Goal: Task Accomplishment & Management: Use online tool/utility

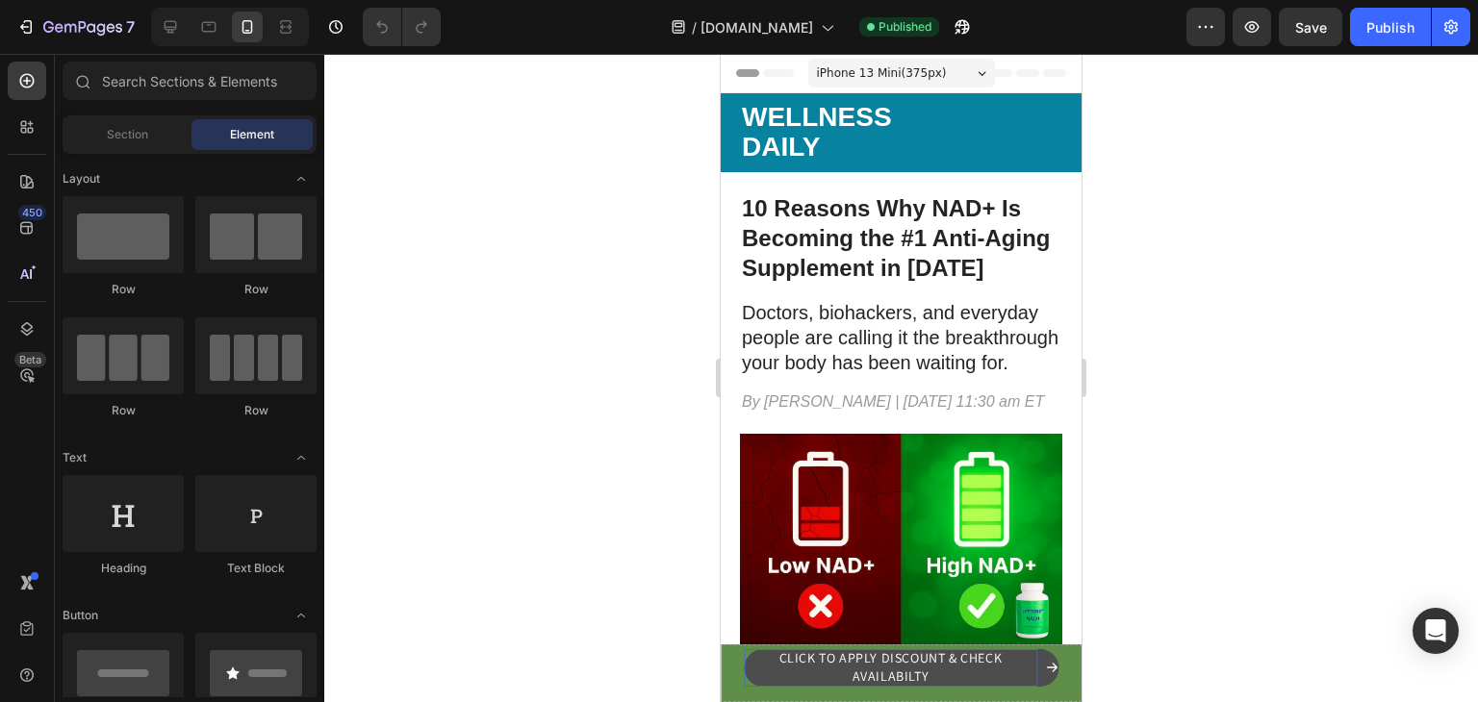
click at [847, 668] on p "CLICK TO APPLY DISCOUNT & CHECK AVAILABILTY" at bounding box center [890, 668] width 293 height 38
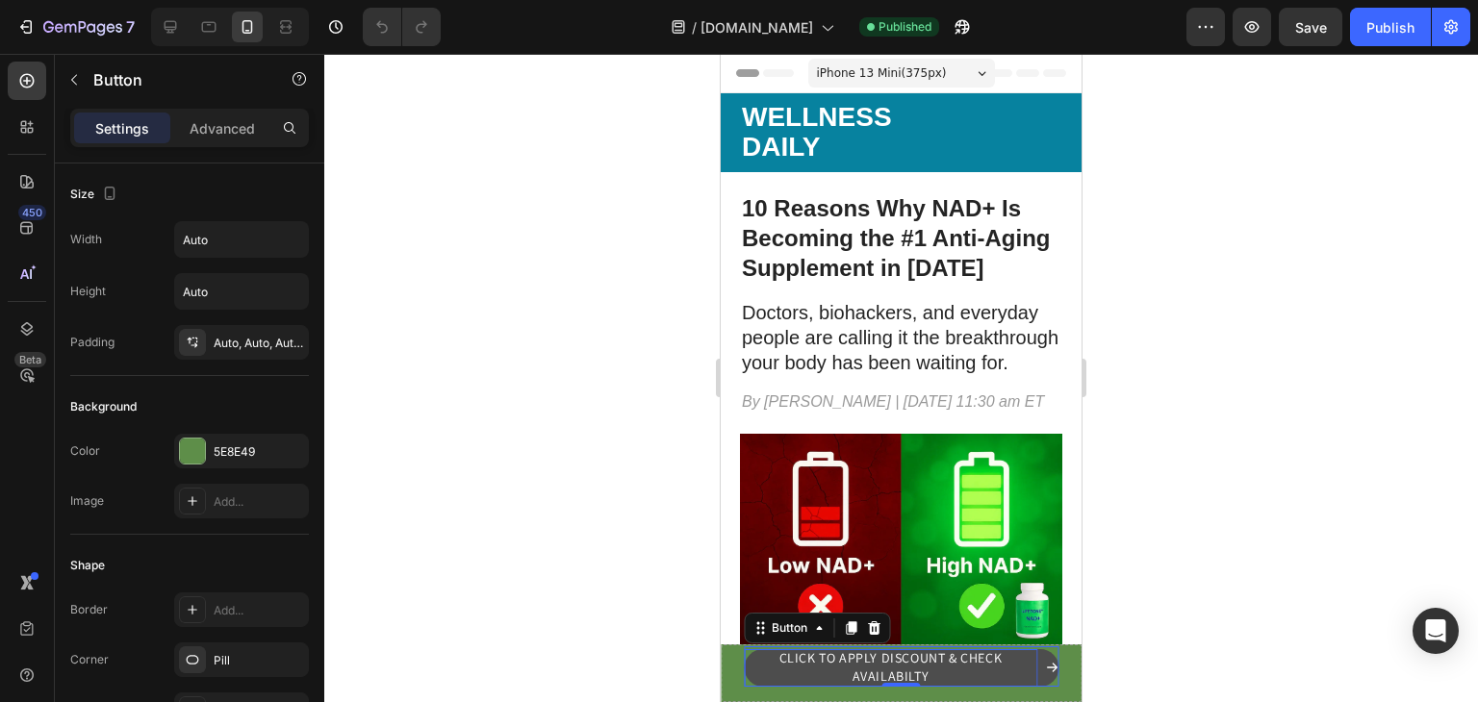
click at [977, 663] on p "CLICK TO APPLY DISCOUNT & CHECK AVAILABILTY" at bounding box center [890, 668] width 293 height 38
click at [966, 663] on p "CLICK TO APPLY DISCOUNT & CHECK AVAILABILTY" at bounding box center [890, 668] width 293 height 38
click at [940, 678] on p "CLICK TO APPLY DISCOUNT & CHECK AVAILABILTY" at bounding box center [890, 668] width 293 height 38
click at [1045, 671] on icon at bounding box center [1051, 667] width 13 height 13
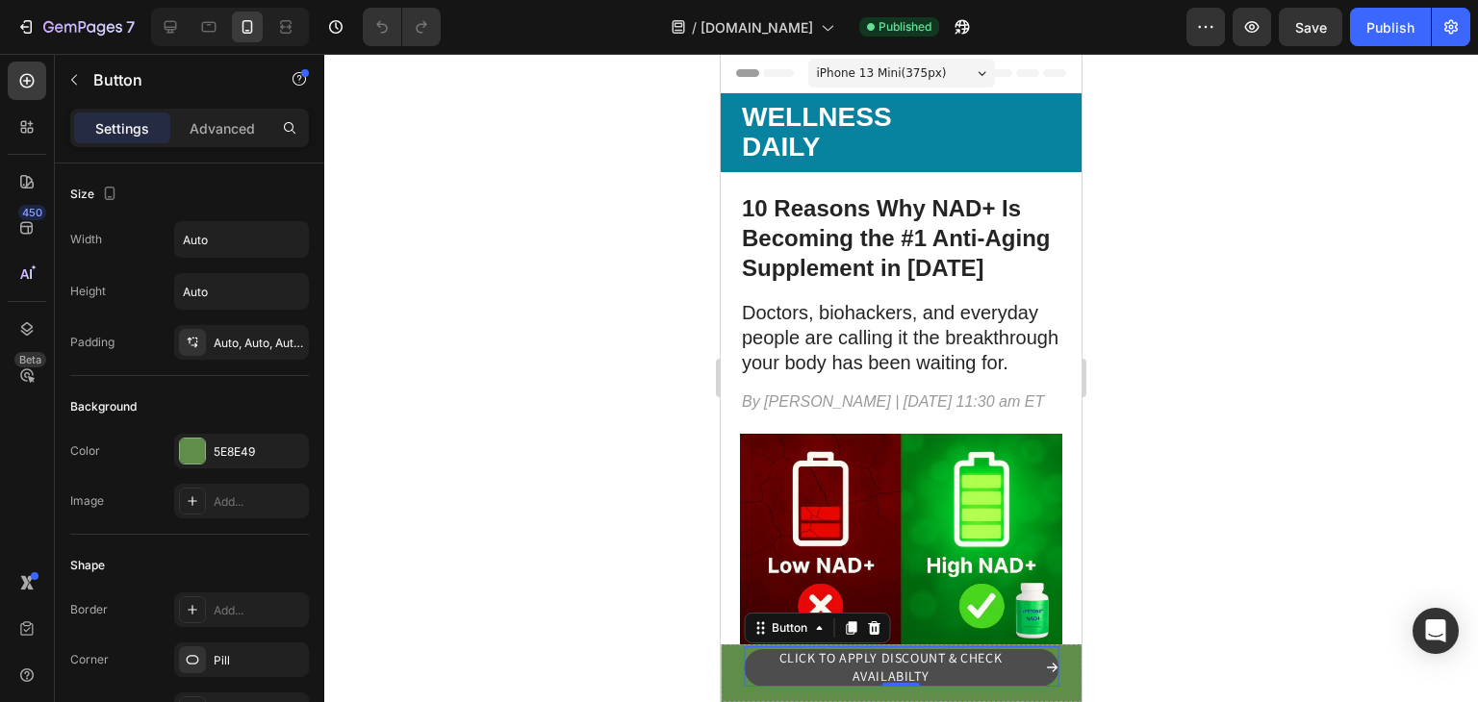
click at [1045, 671] on icon at bounding box center [1051, 667] width 13 height 13
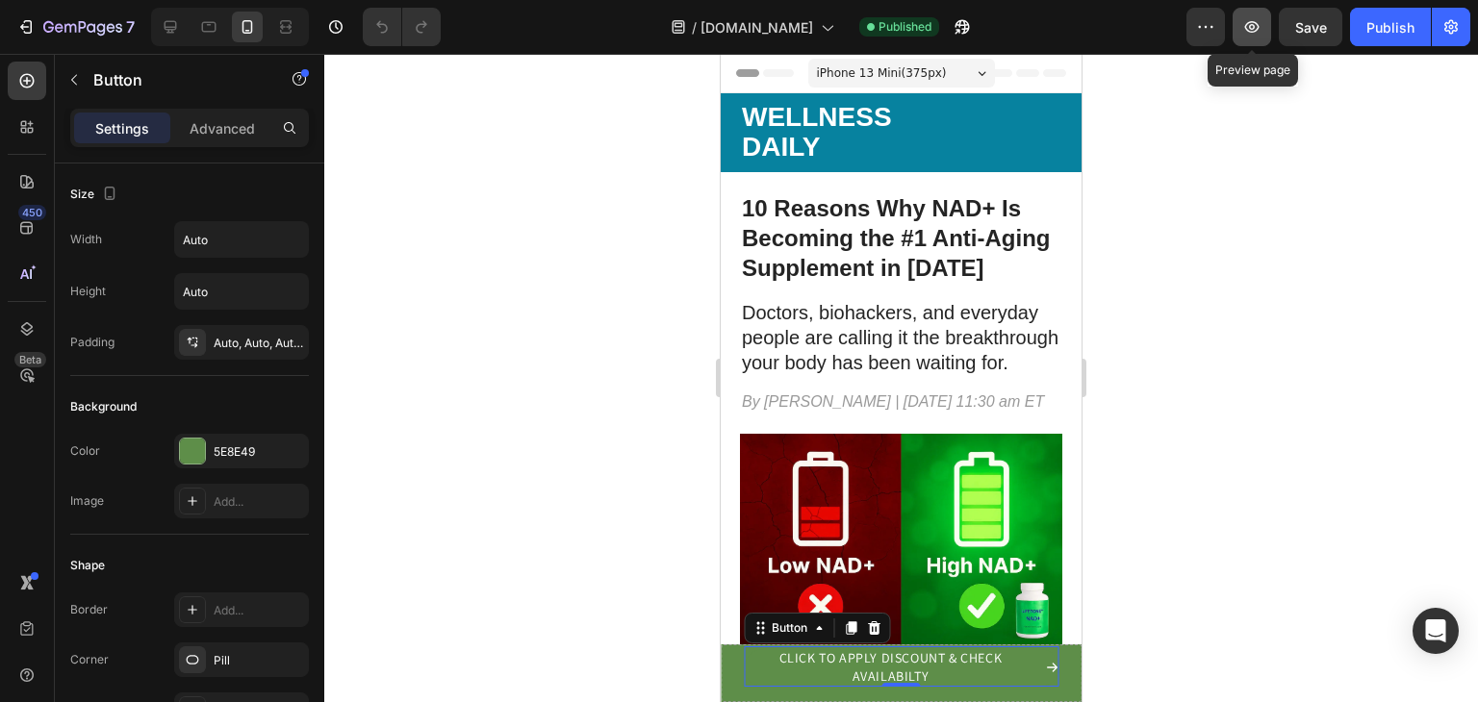
click at [1256, 30] on icon "button" at bounding box center [1252, 27] width 14 height 12
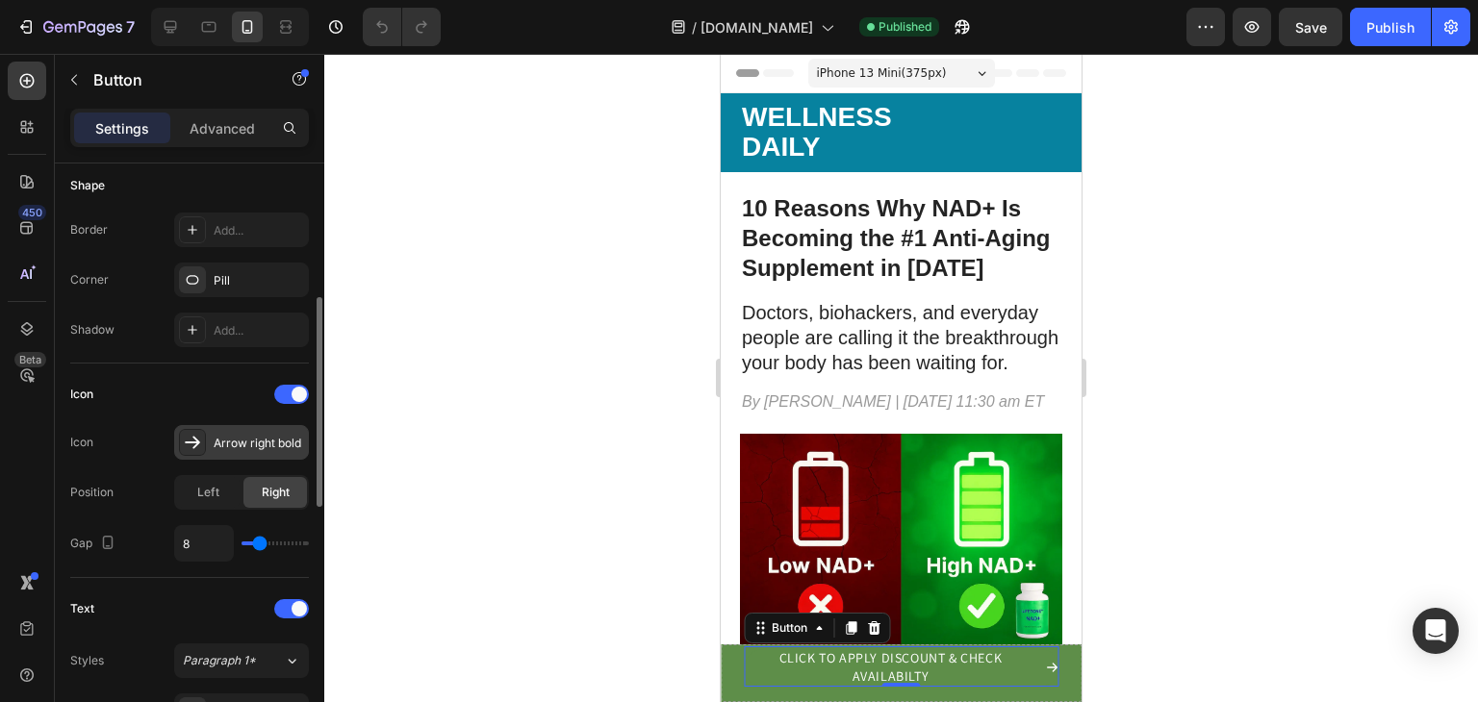
scroll to position [381, 0]
click at [291, 384] on div at bounding box center [291, 393] width 35 height 19
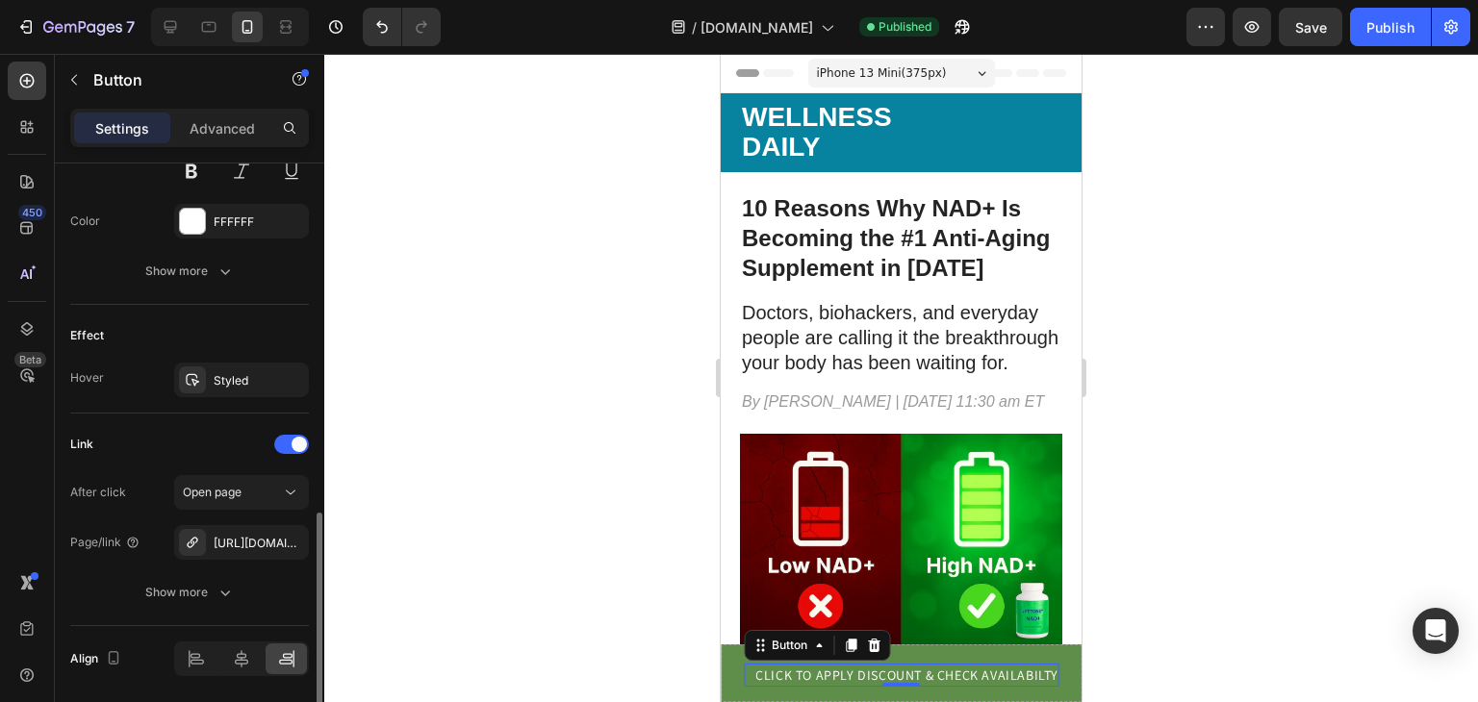
scroll to position [881, 0]
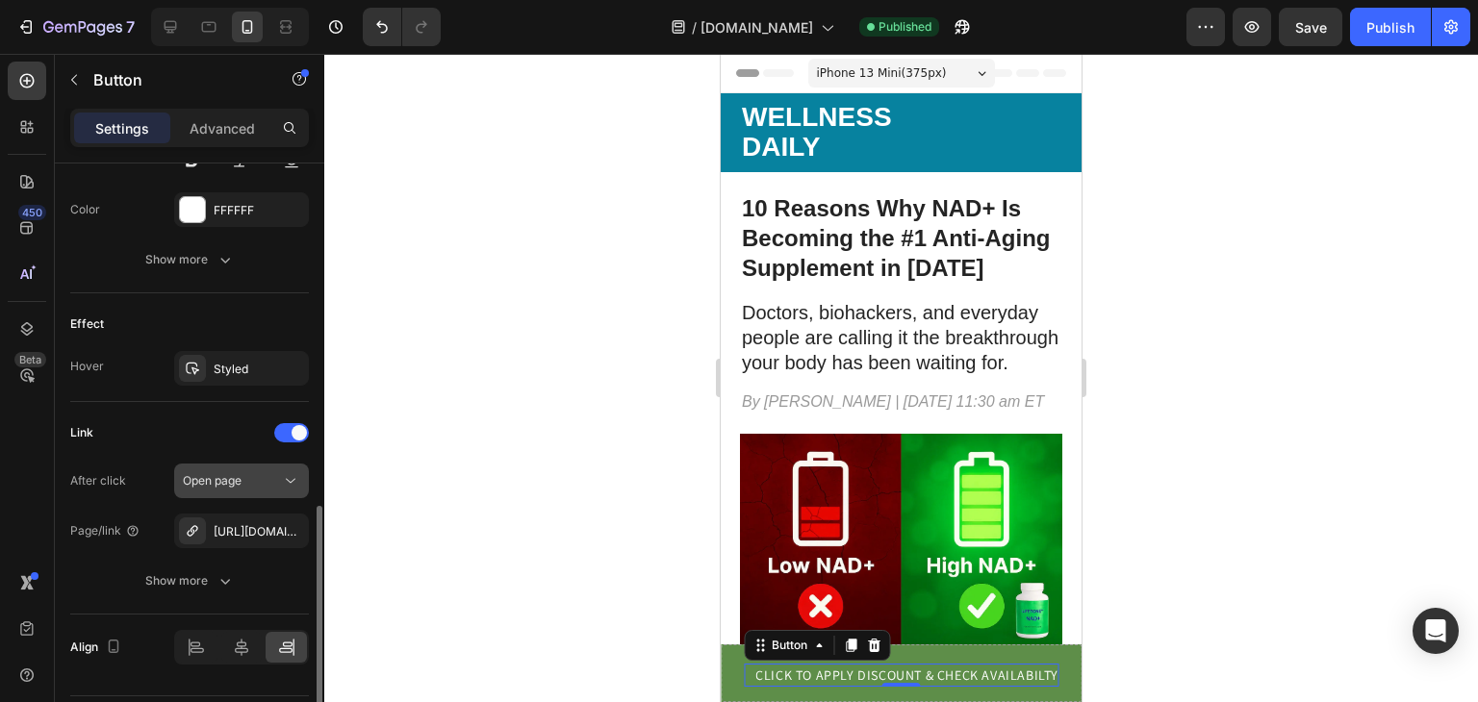
click at [249, 472] on div "Open page" at bounding box center [232, 480] width 98 height 17
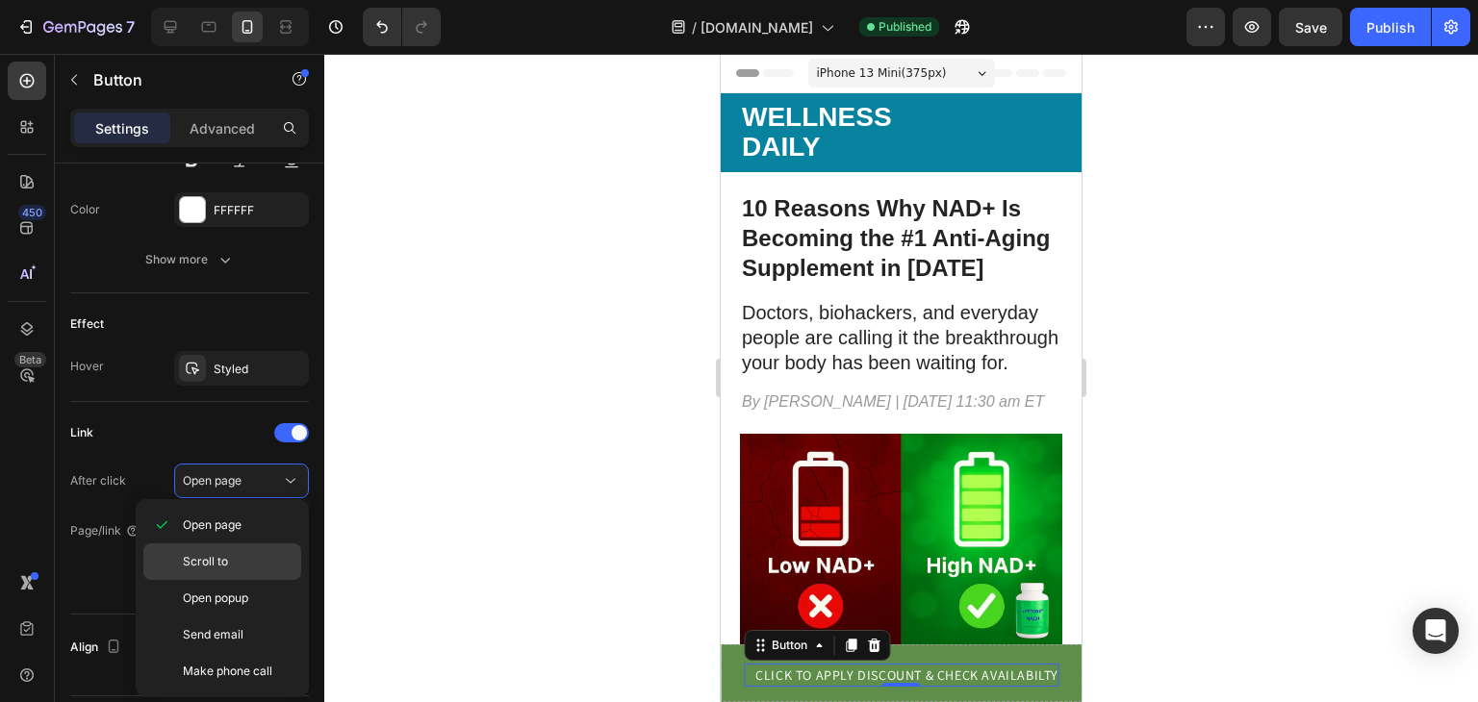
click at [239, 562] on p "Scroll to" at bounding box center [238, 561] width 110 height 17
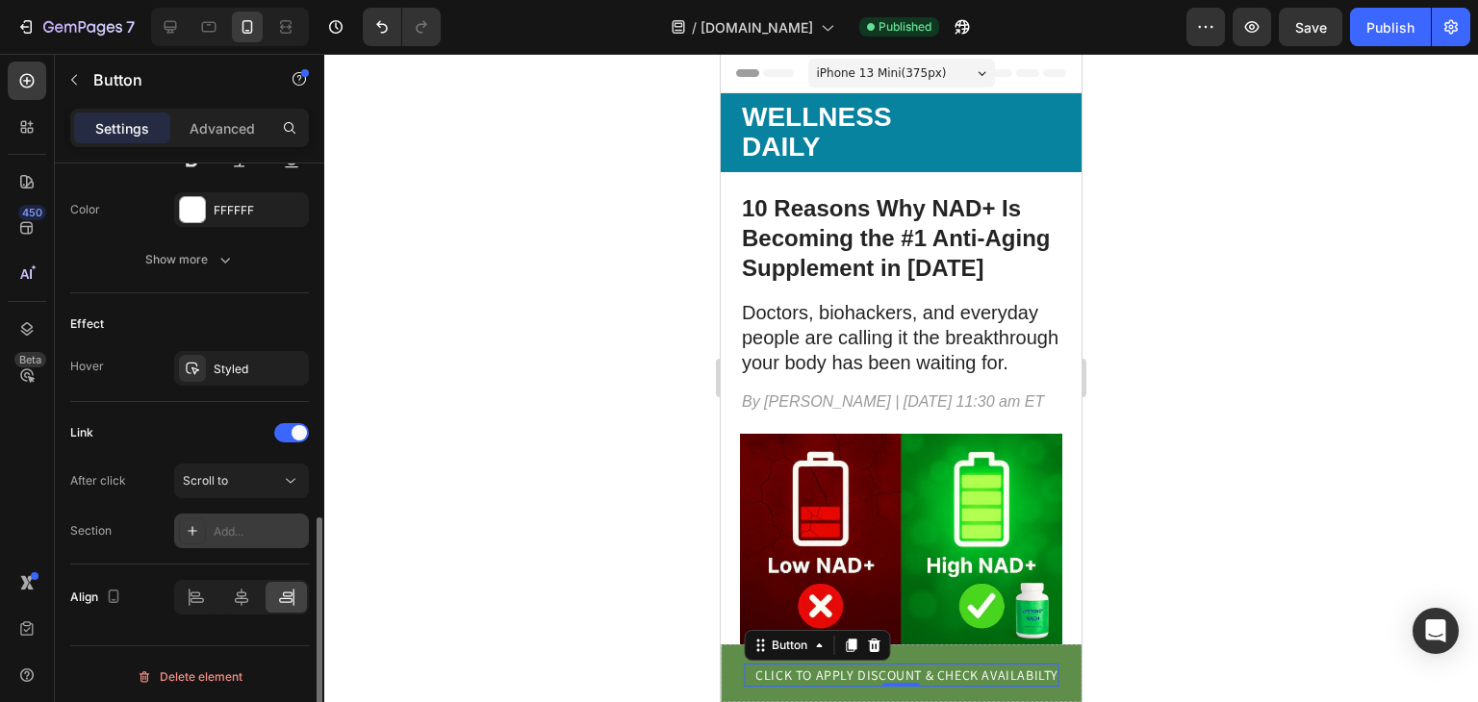
click at [240, 528] on div "Add..." at bounding box center [259, 531] width 90 height 17
click at [243, 484] on div "Scroll to" at bounding box center [232, 480] width 98 height 17
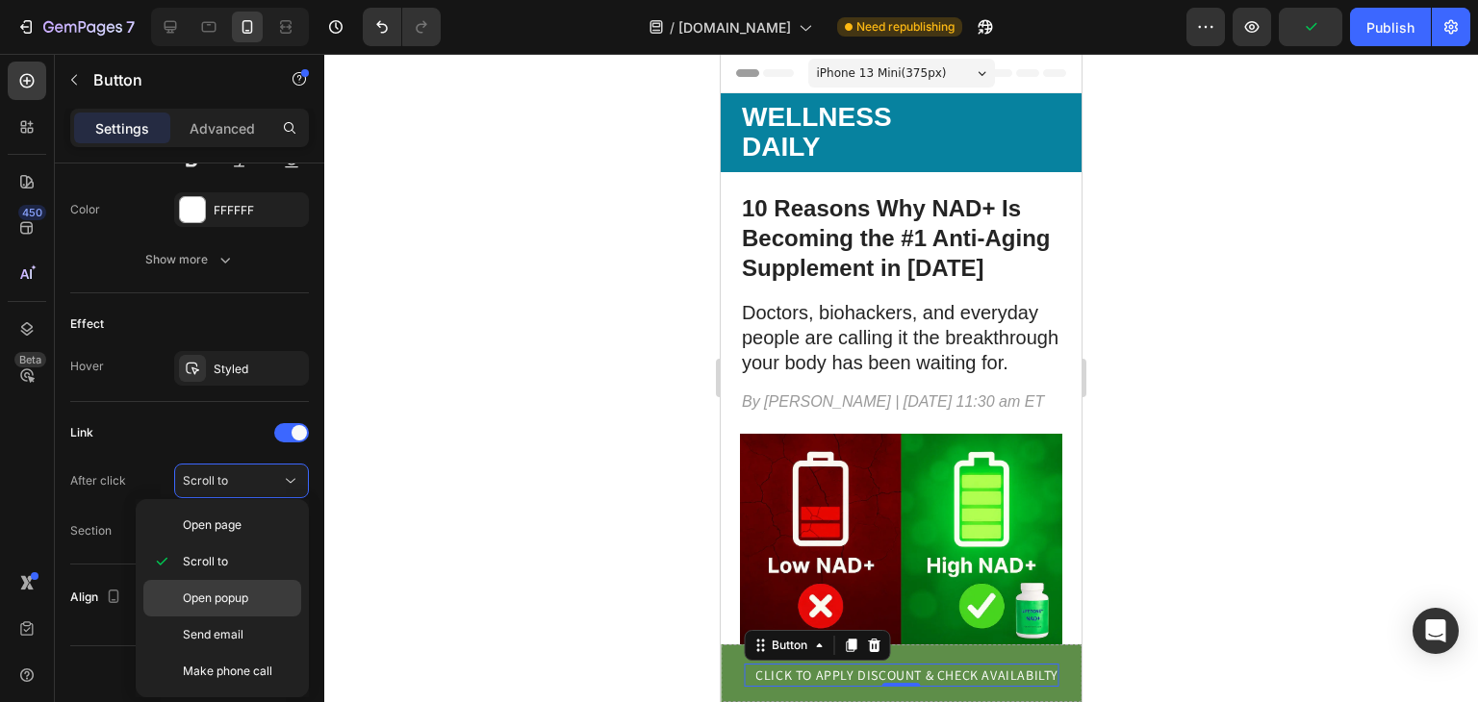
click at [242, 593] on span "Open popup" at bounding box center [215, 598] width 65 height 17
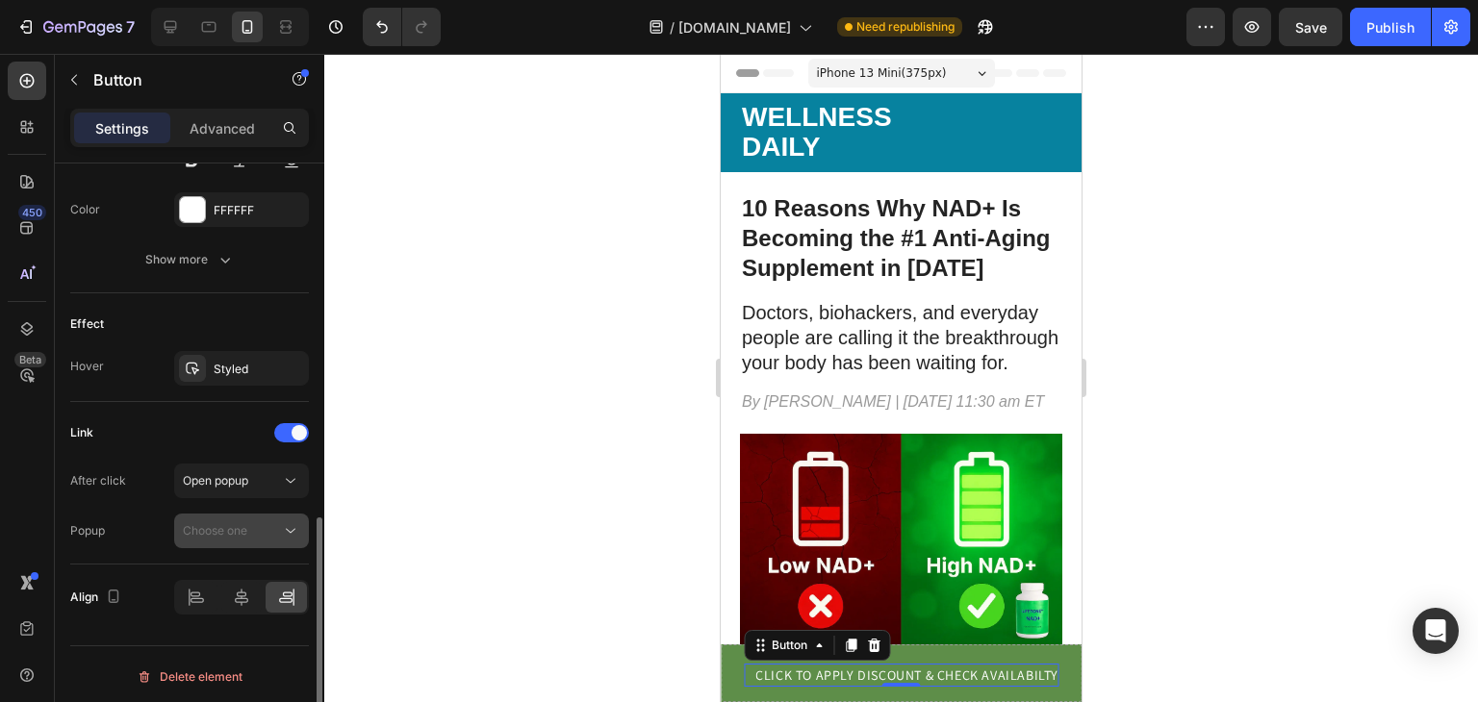
click at [250, 532] on div "Choose one" at bounding box center [232, 530] width 98 height 17
click at [240, 490] on button "Open popup" at bounding box center [241, 481] width 135 height 35
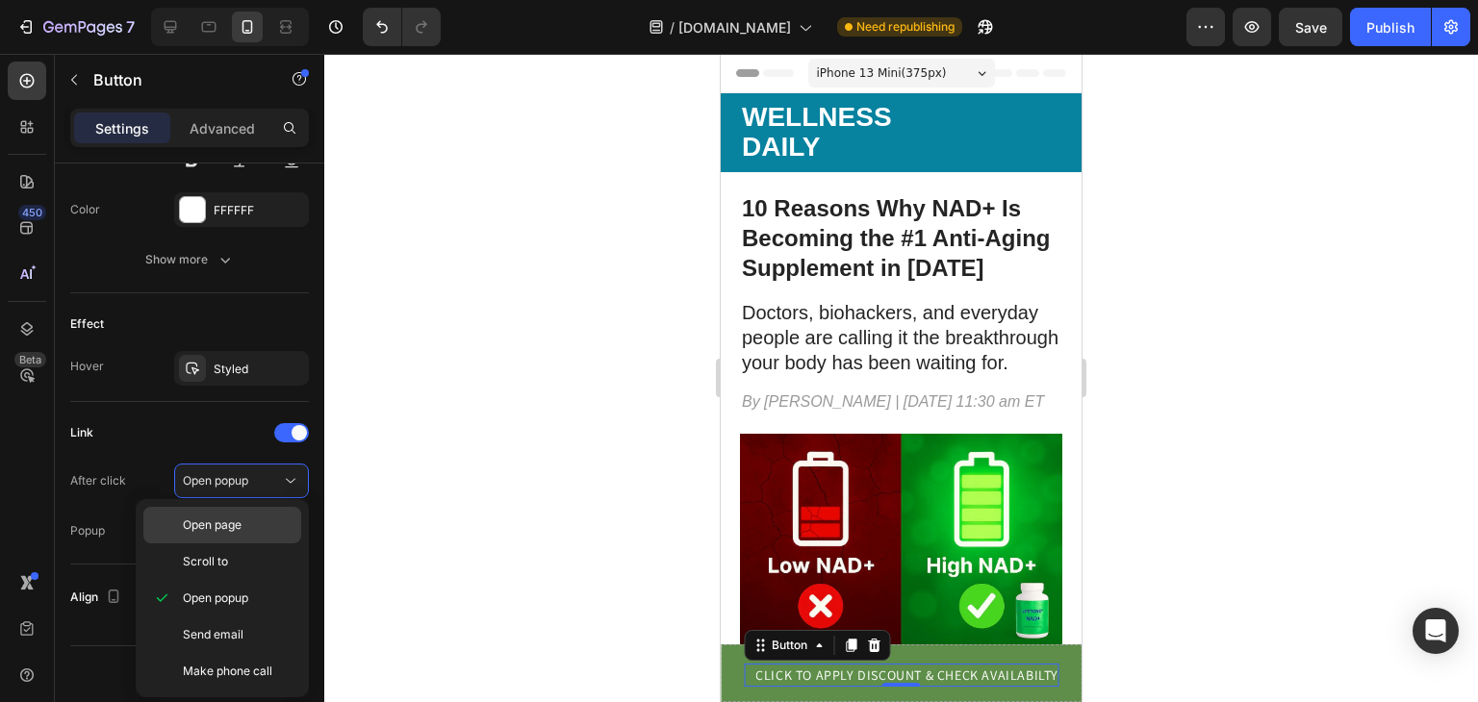
click at [238, 513] on div "Open page" at bounding box center [222, 525] width 158 height 37
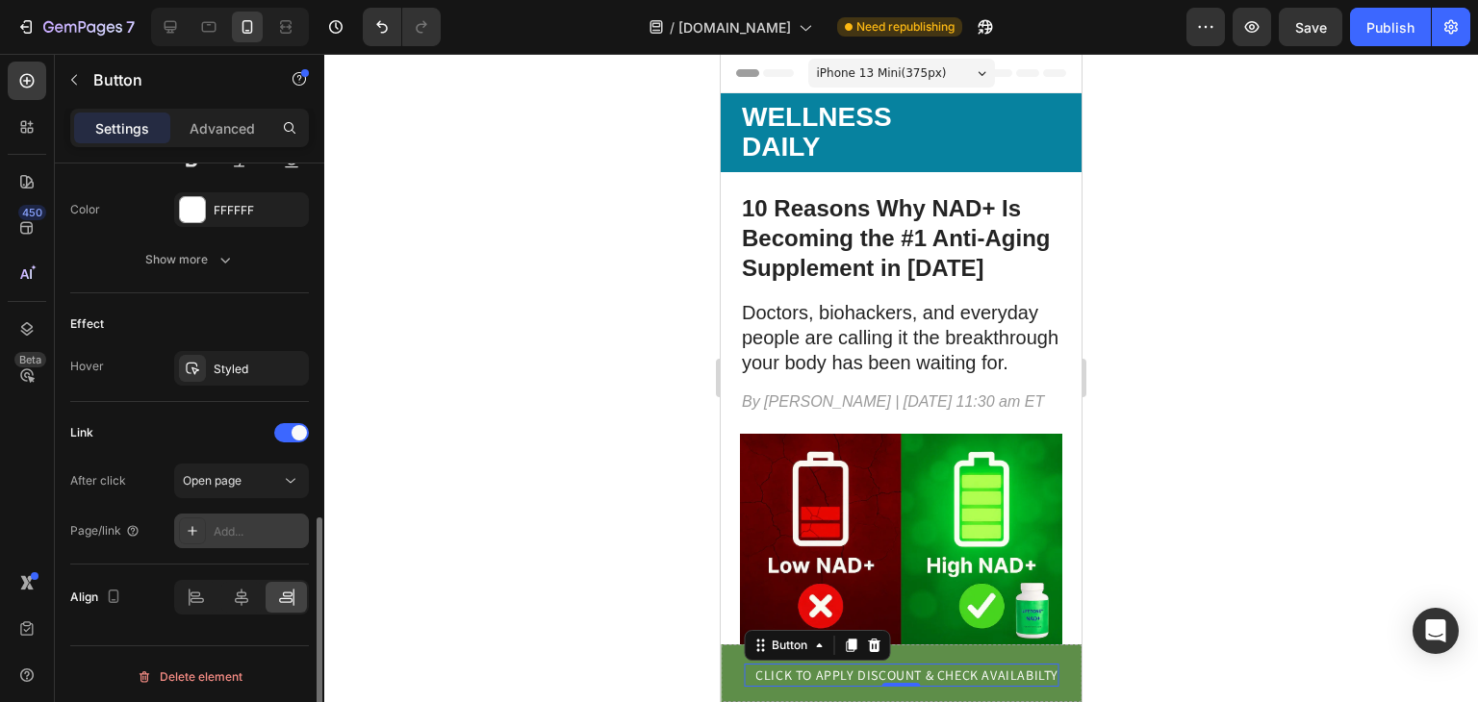
click at [242, 536] on div "Add..." at bounding box center [259, 531] width 90 height 17
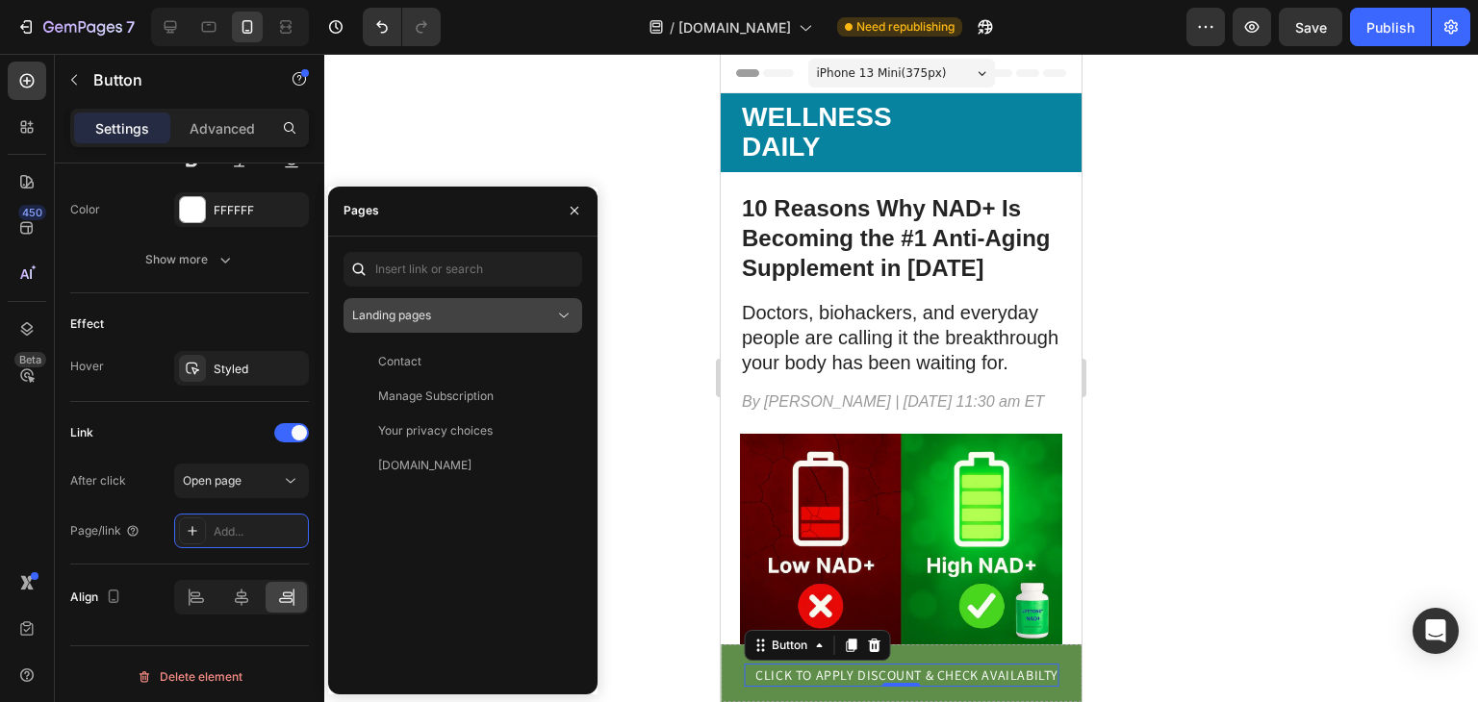
click at [430, 331] on button "Landing pages" at bounding box center [462, 315] width 239 height 35
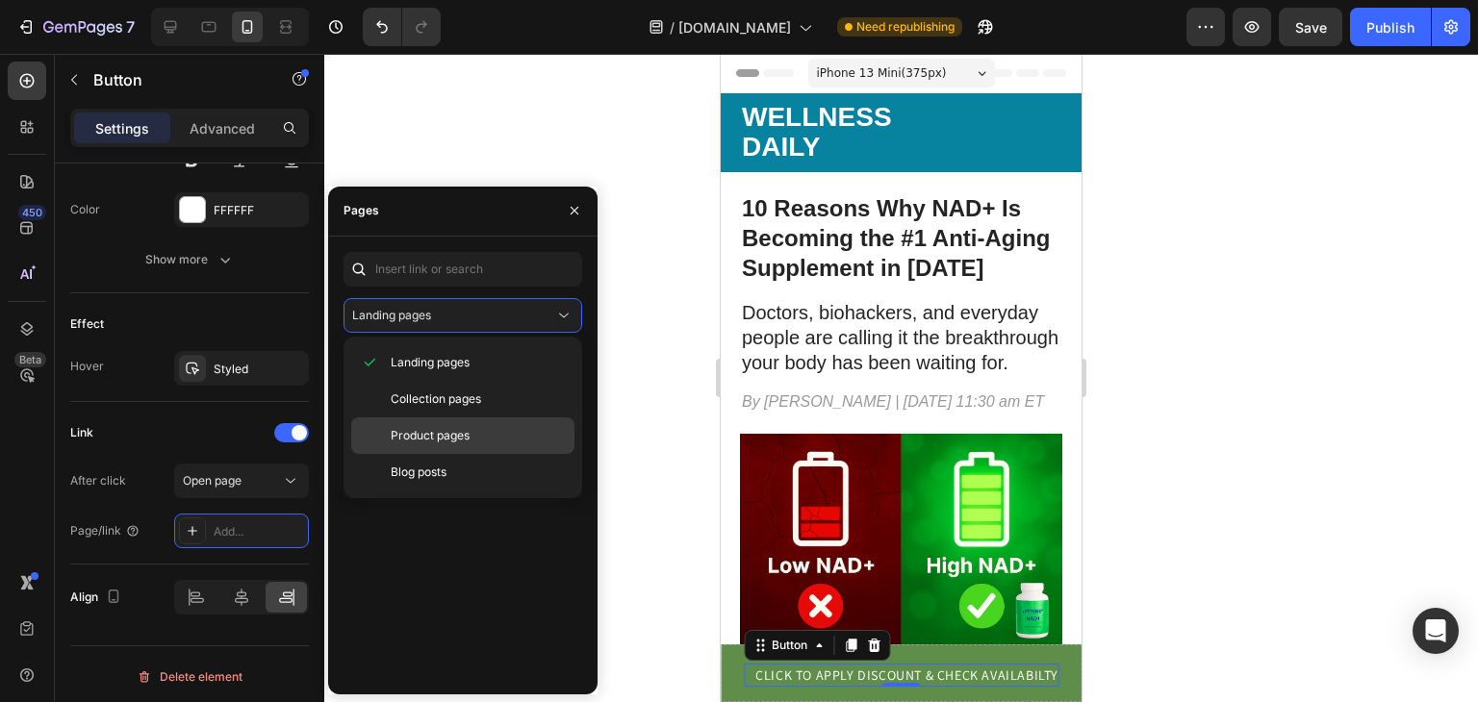
click at [428, 434] on span "Product pages" at bounding box center [430, 435] width 79 height 17
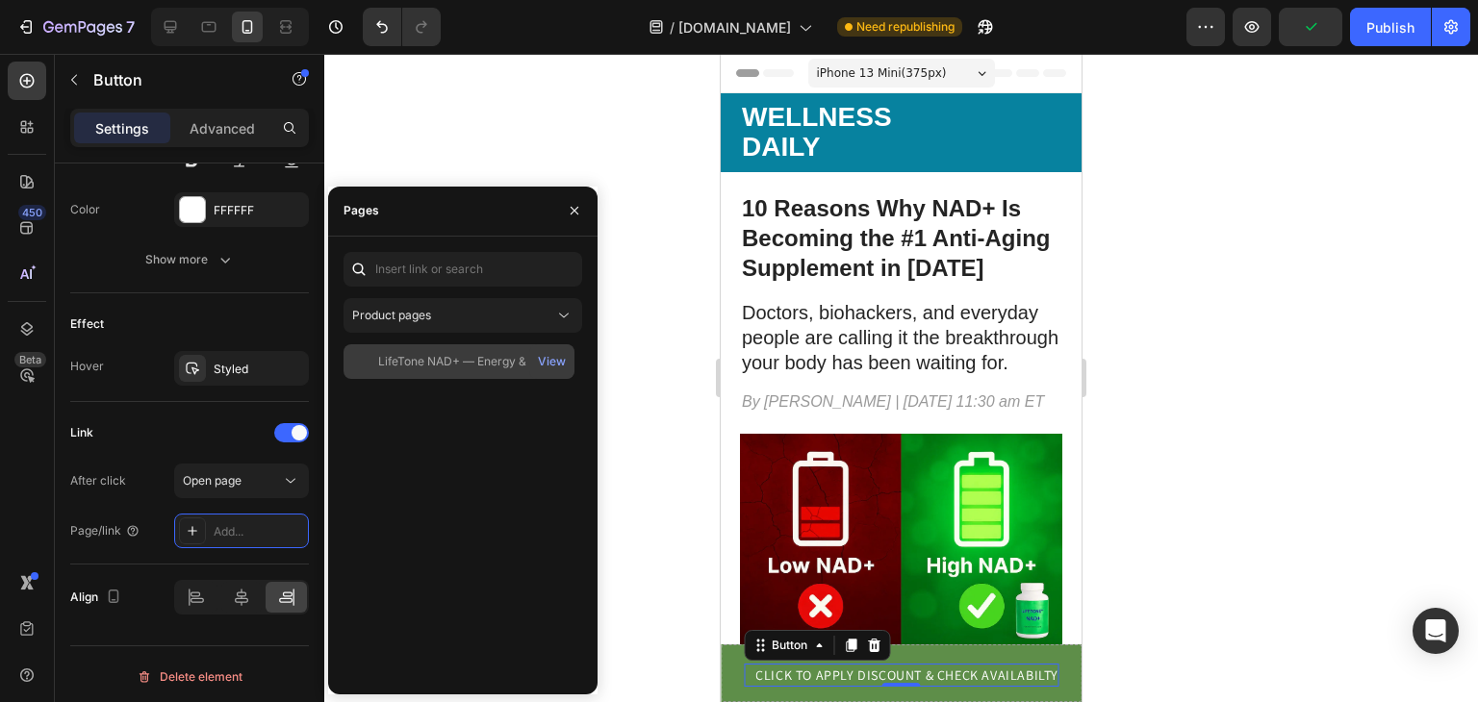
click at [451, 367] on div "LifeTone NAD+ — Energy & Focus" at bounding box center [470, 361] width 184 height 17
click at [547, 364] on div "View" at bounding box center [552, 361] width 28 height 17
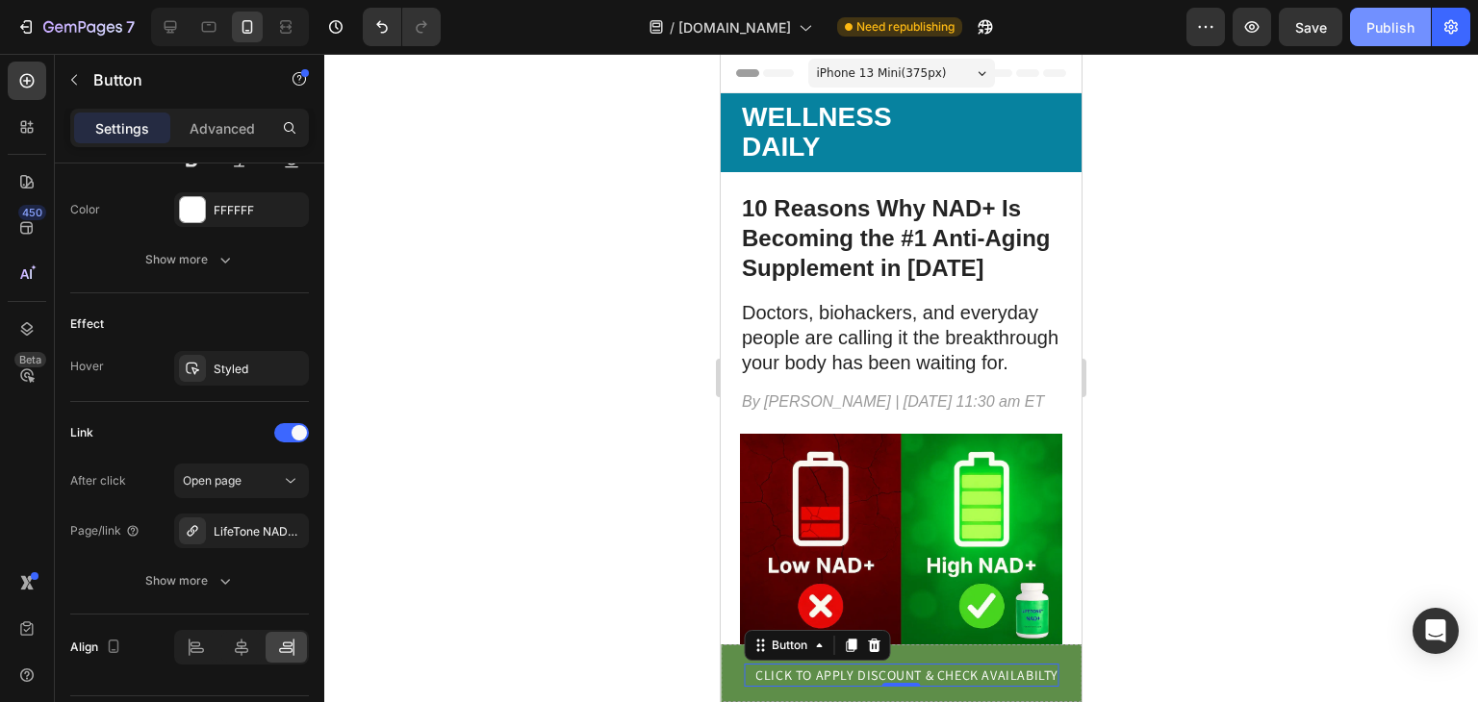
click at [1399, 28] on div "Publish" at bounding box center [1390, 27] width 48 height 20
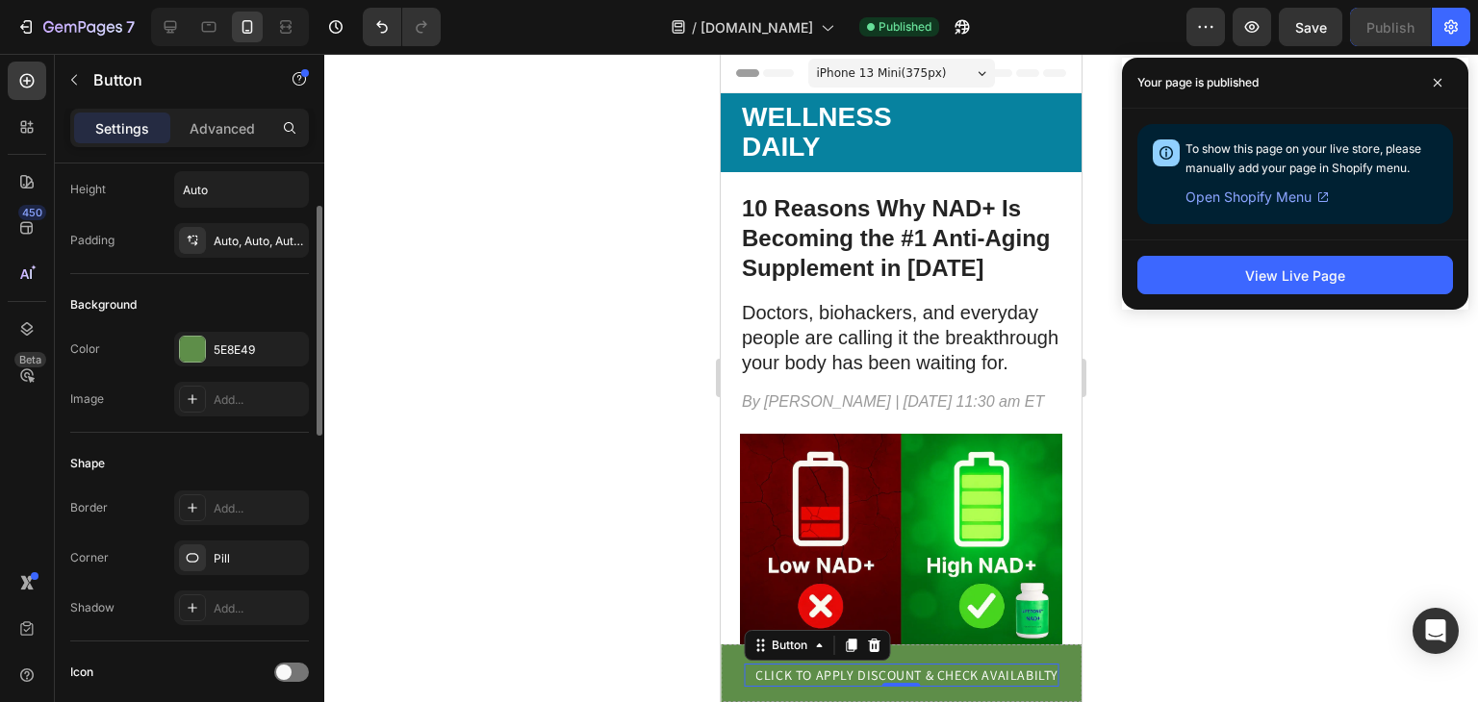
scroll to position [104, 0]
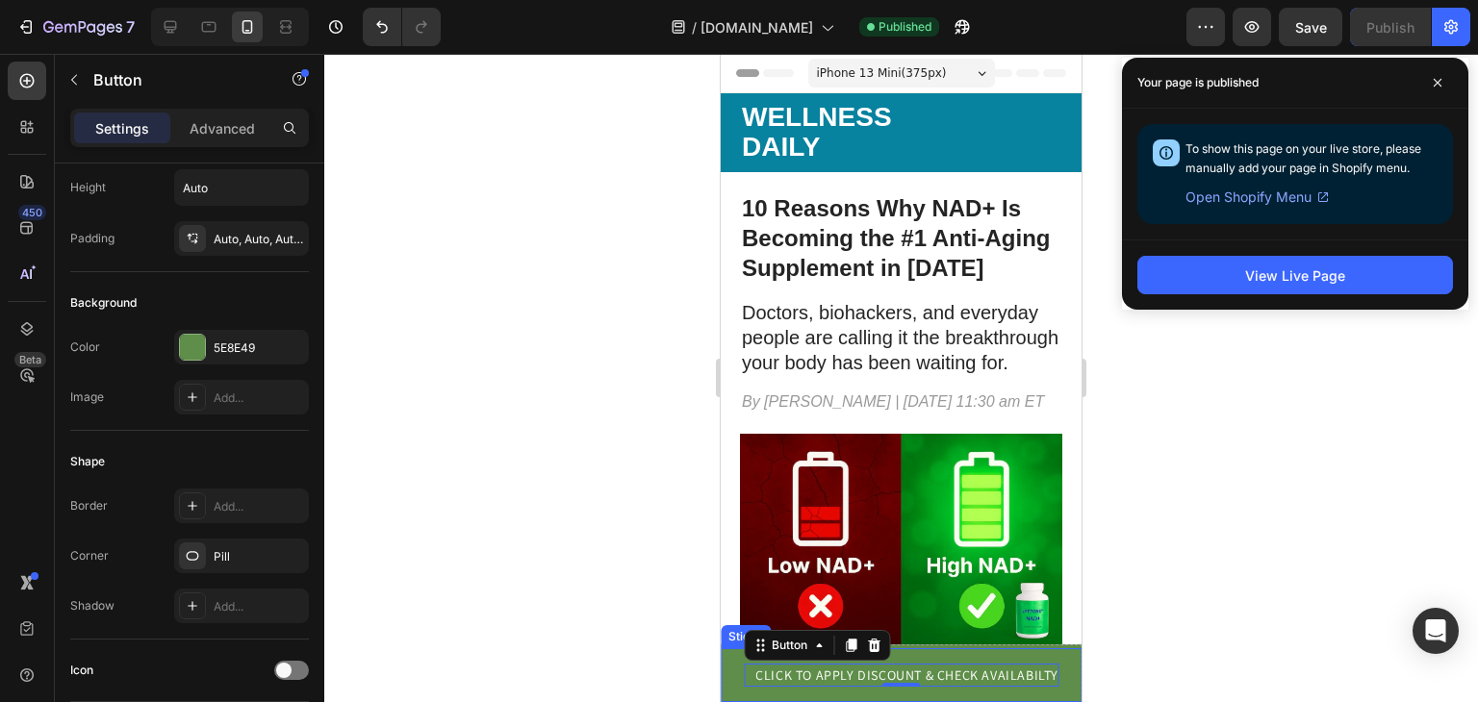
click at [730, 672] on div "CLICK TO APPLY DISCOUNT & CHECK AVAILABILTY Button 0 Sticky" at bounding box center [901, 675] width 361 height 54
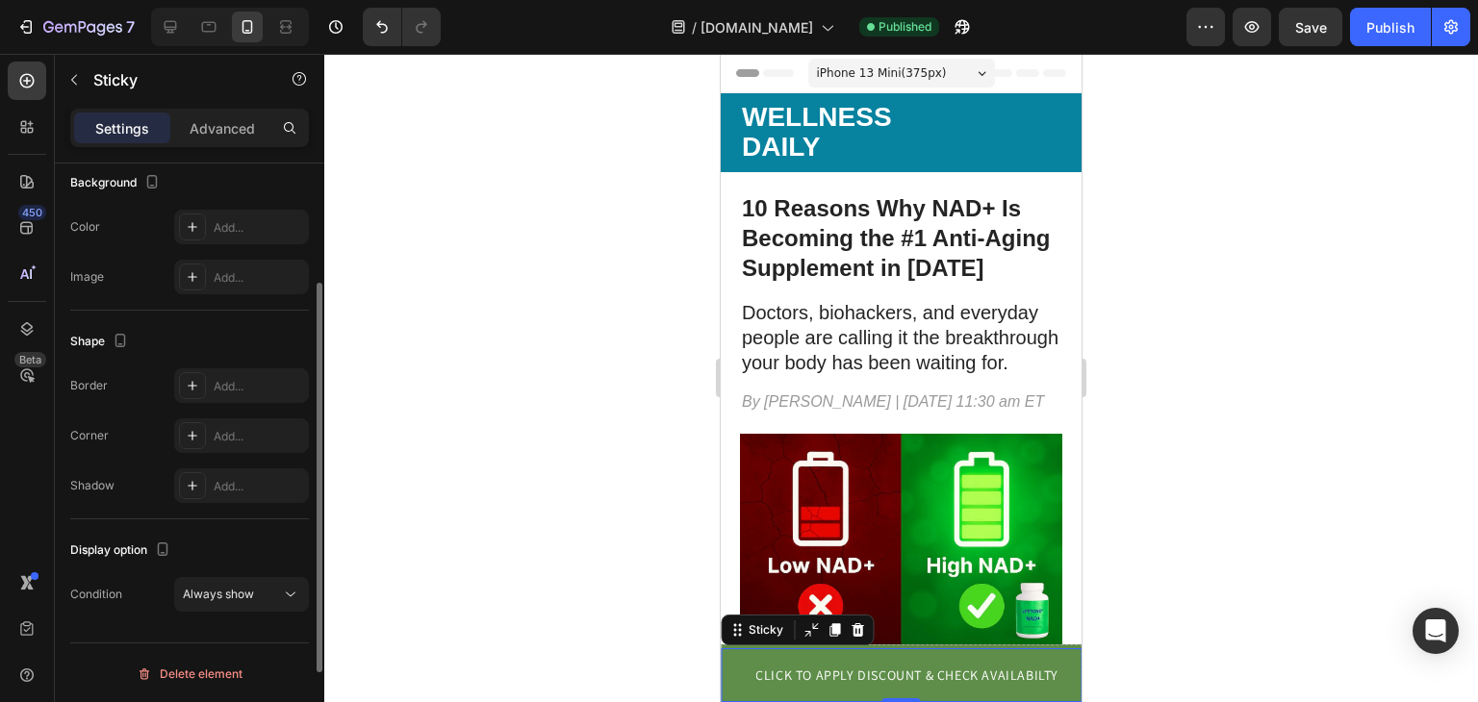
scroll to position [0, 0]
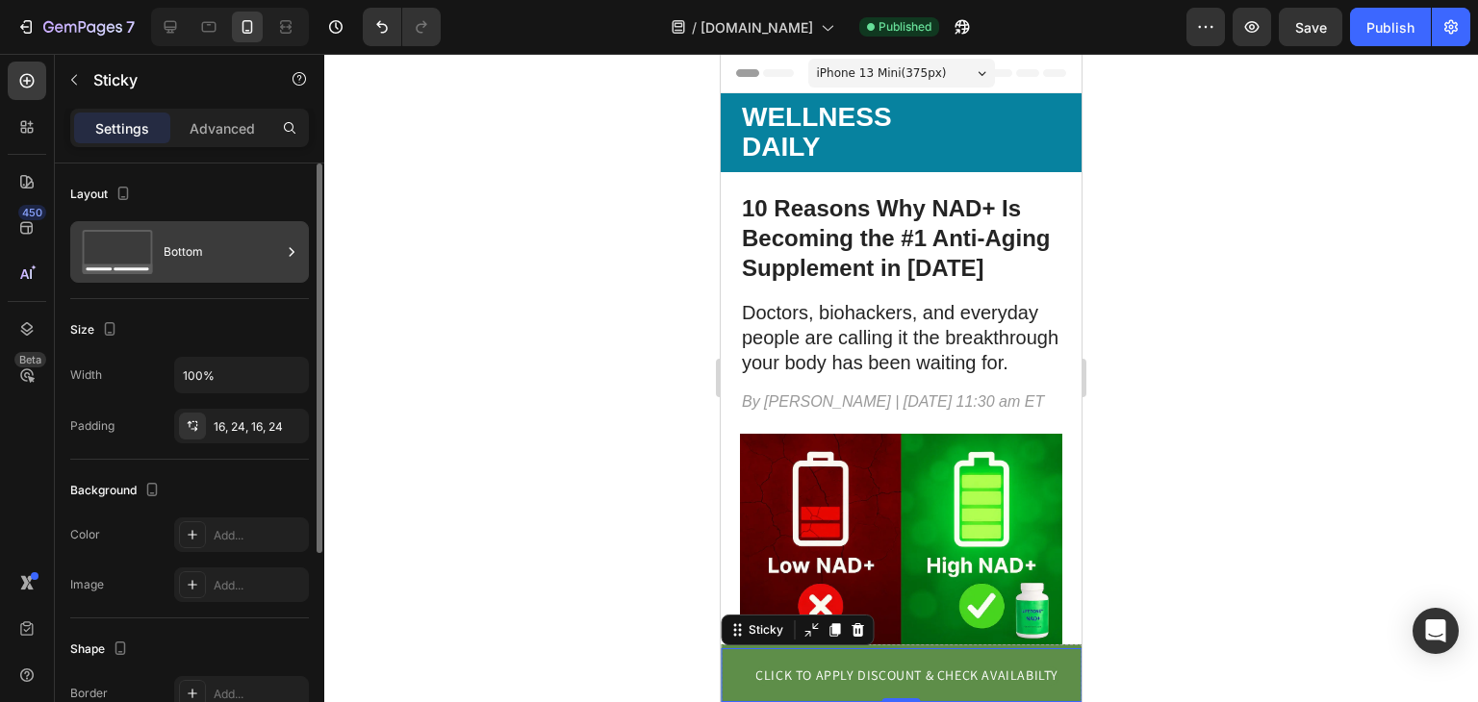
click at [255, 256] on div "Bottom" at bounding box center [222, 252] width 117 height 44
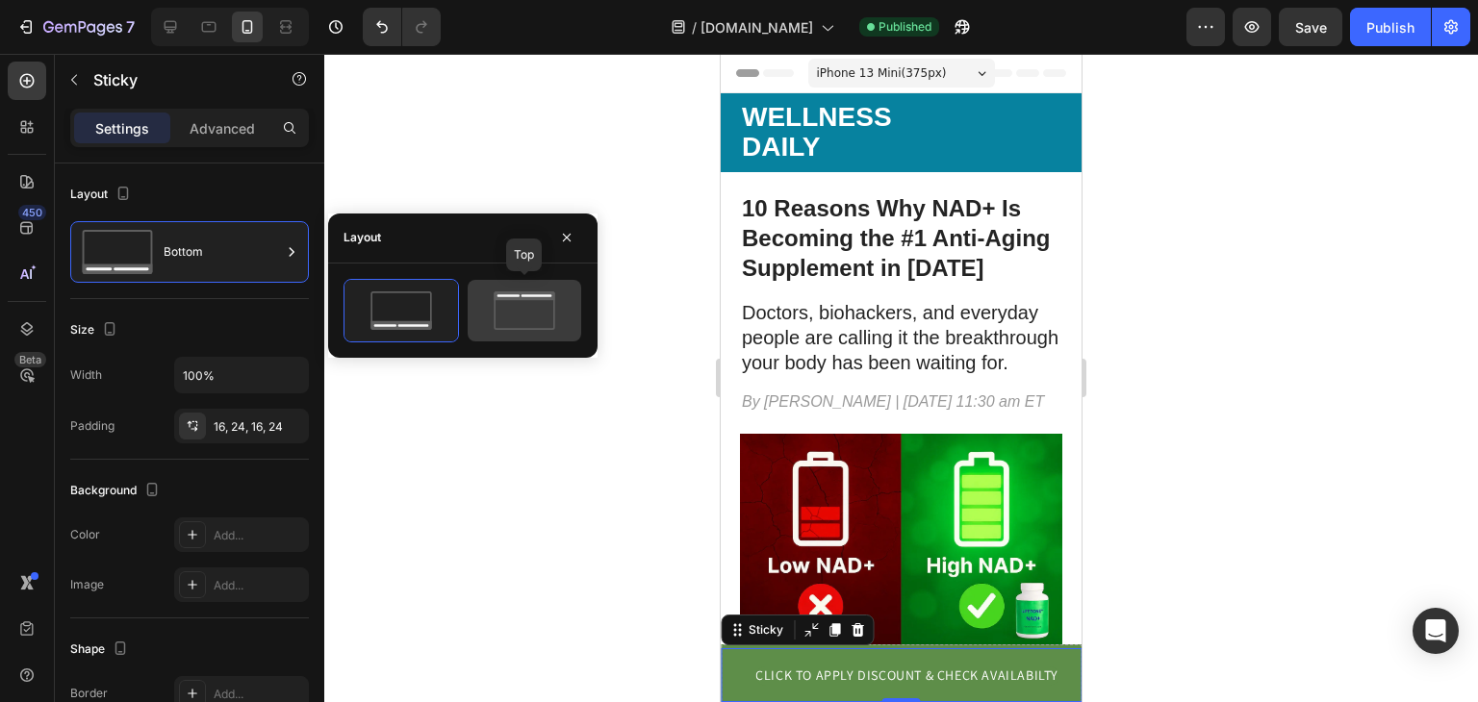
click at [561, 295] on icon at bounding box center [524, 310] width 90 height 38
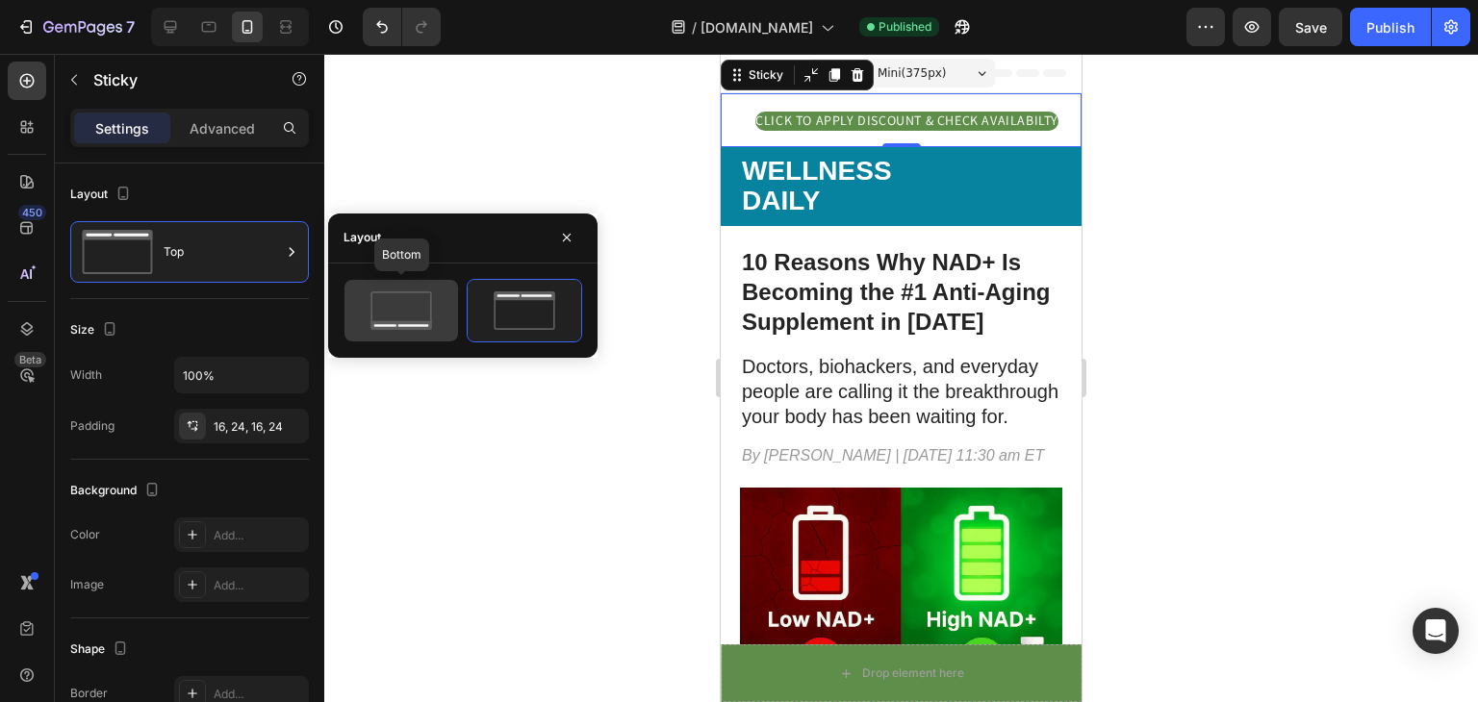
click at [427, 298] on icon at bounding box center [401, 310] width 90 height 38
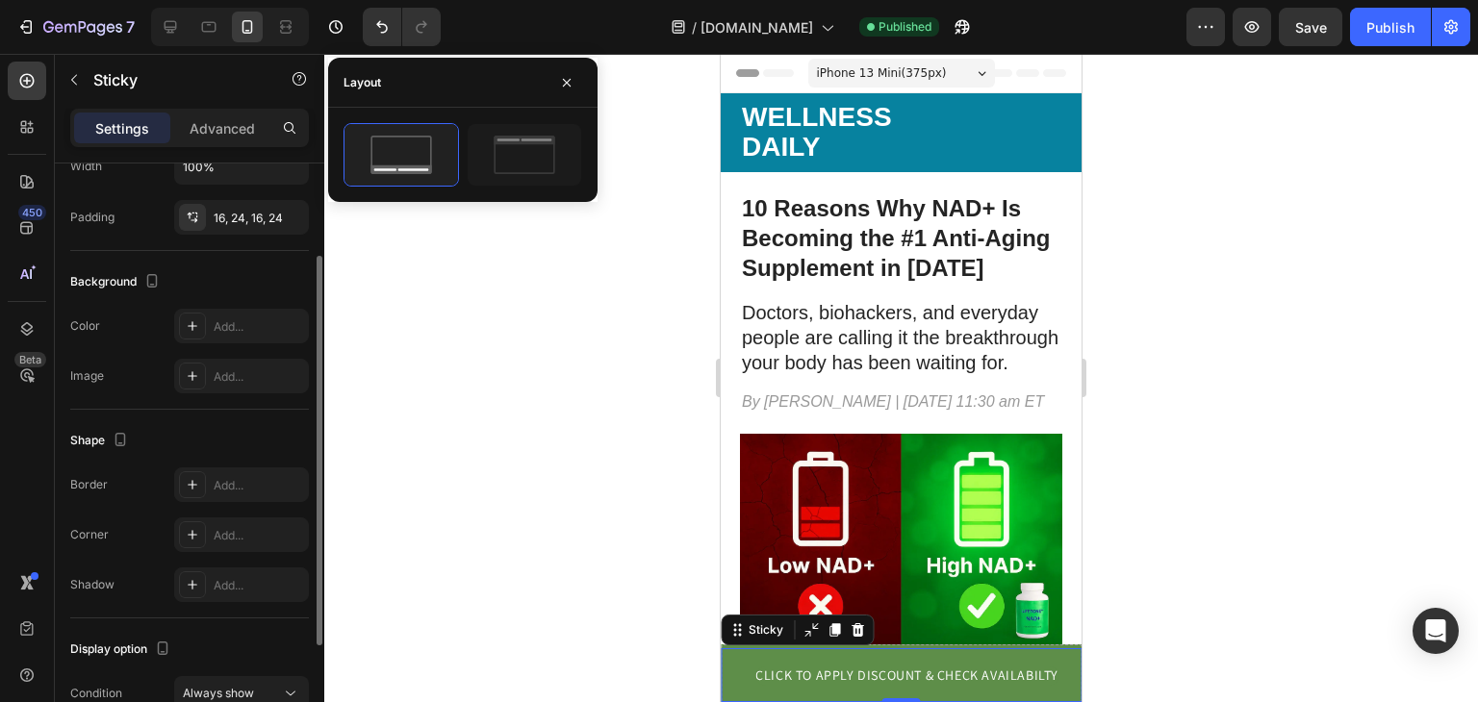
scroll to position [178, 0]
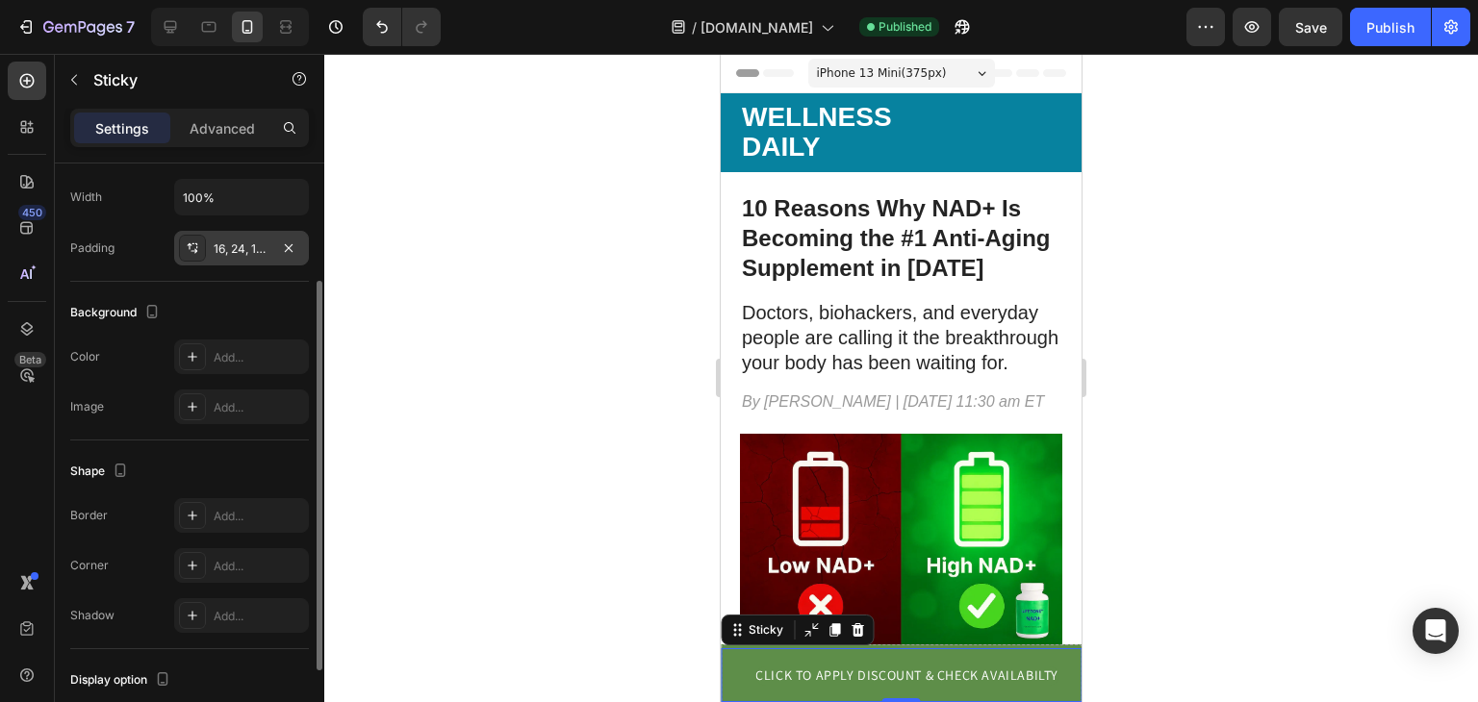
click at [266, 248] on div "16, 24, 16, 24" at bounding box center [242, 248] width 56 height 17
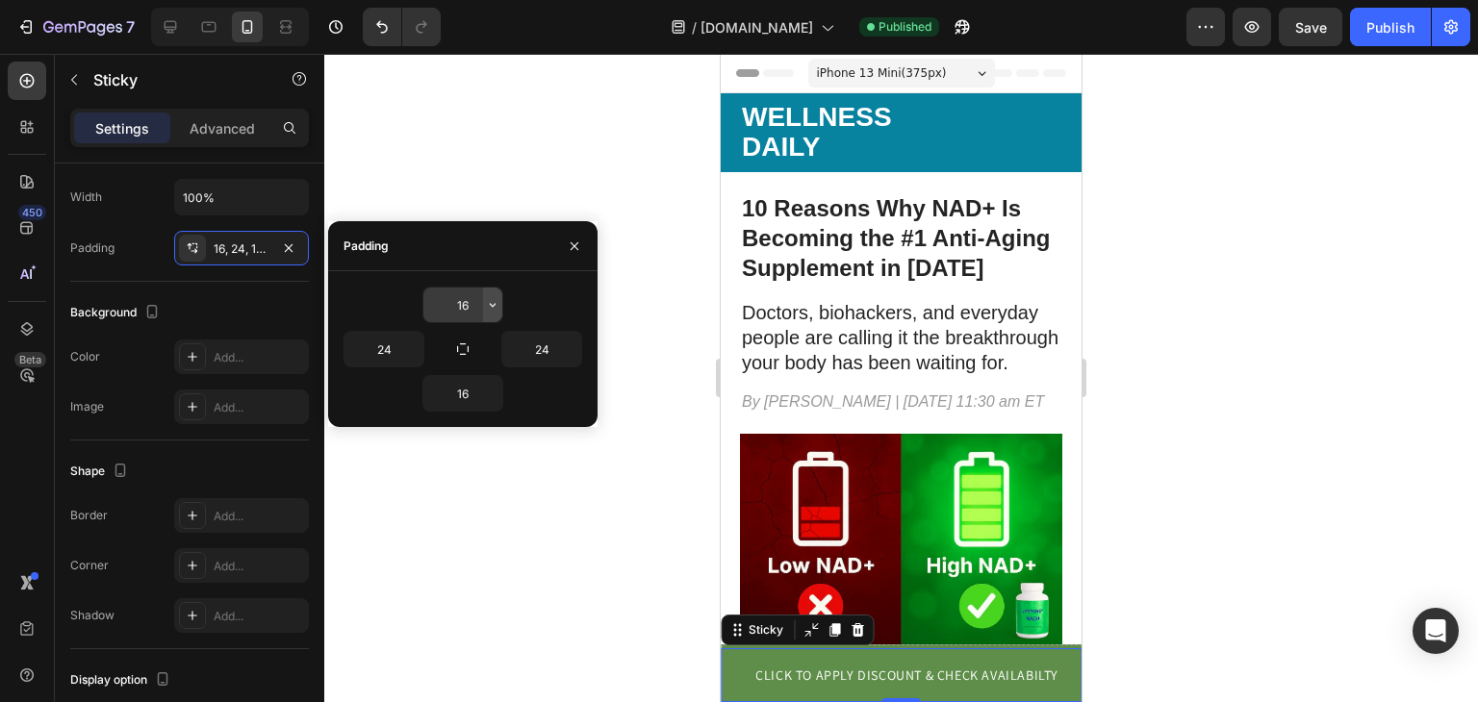
click at [485, 310] on icon "button" at bounding box center [492, 304] width 15 height 15
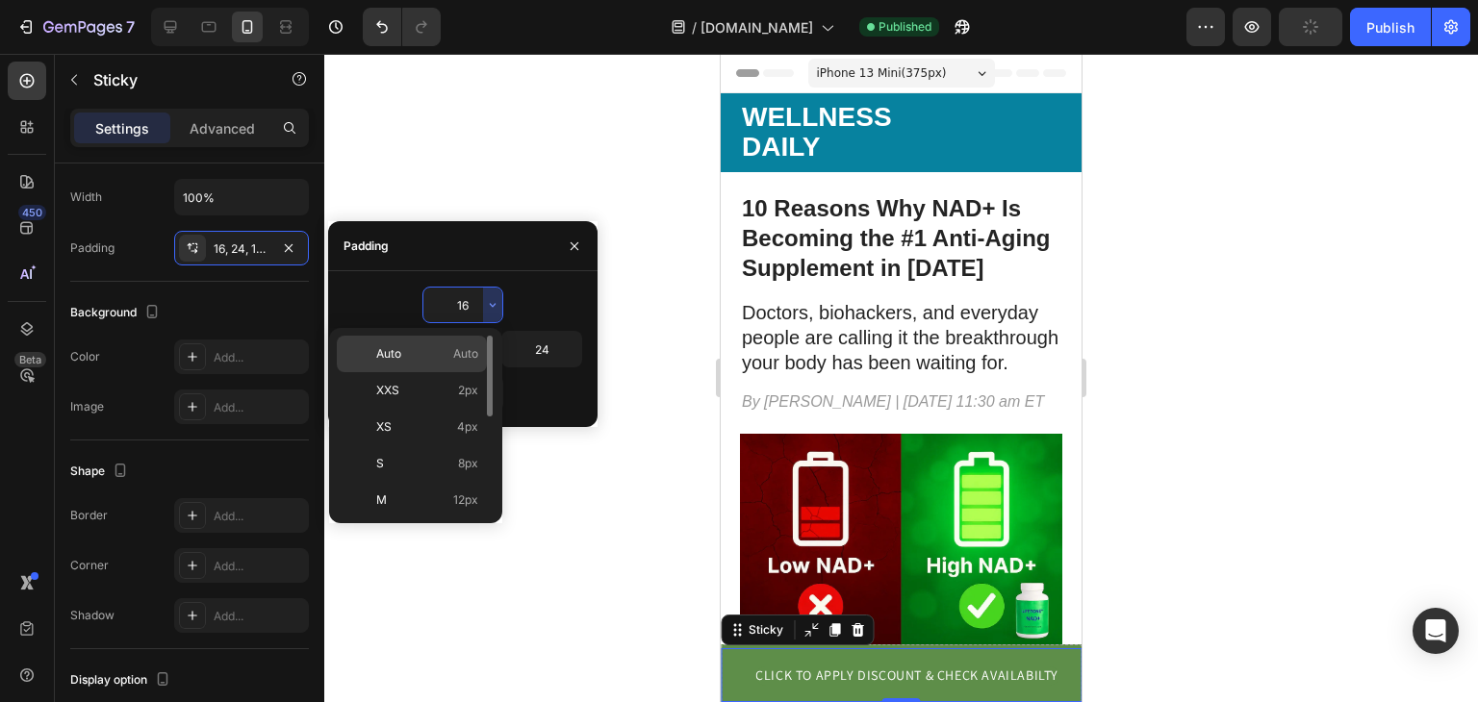
click at [457, 359] on span "Auto" at bounding box center [465, 353] width 25 height 17
type input "Auto"
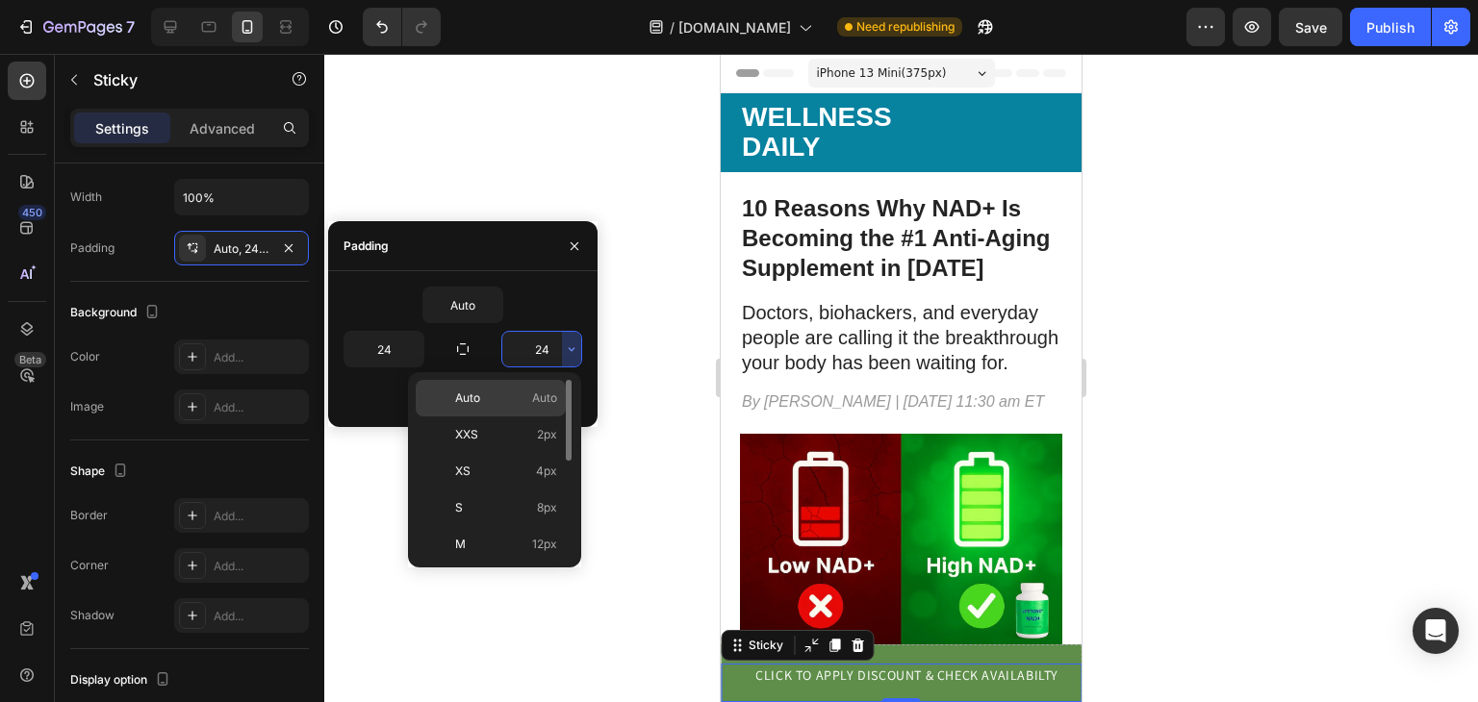
click at [504, 405] on p "Auto Auto" at bounding box center [506, 398] width 102 height 17
type input "Auto"
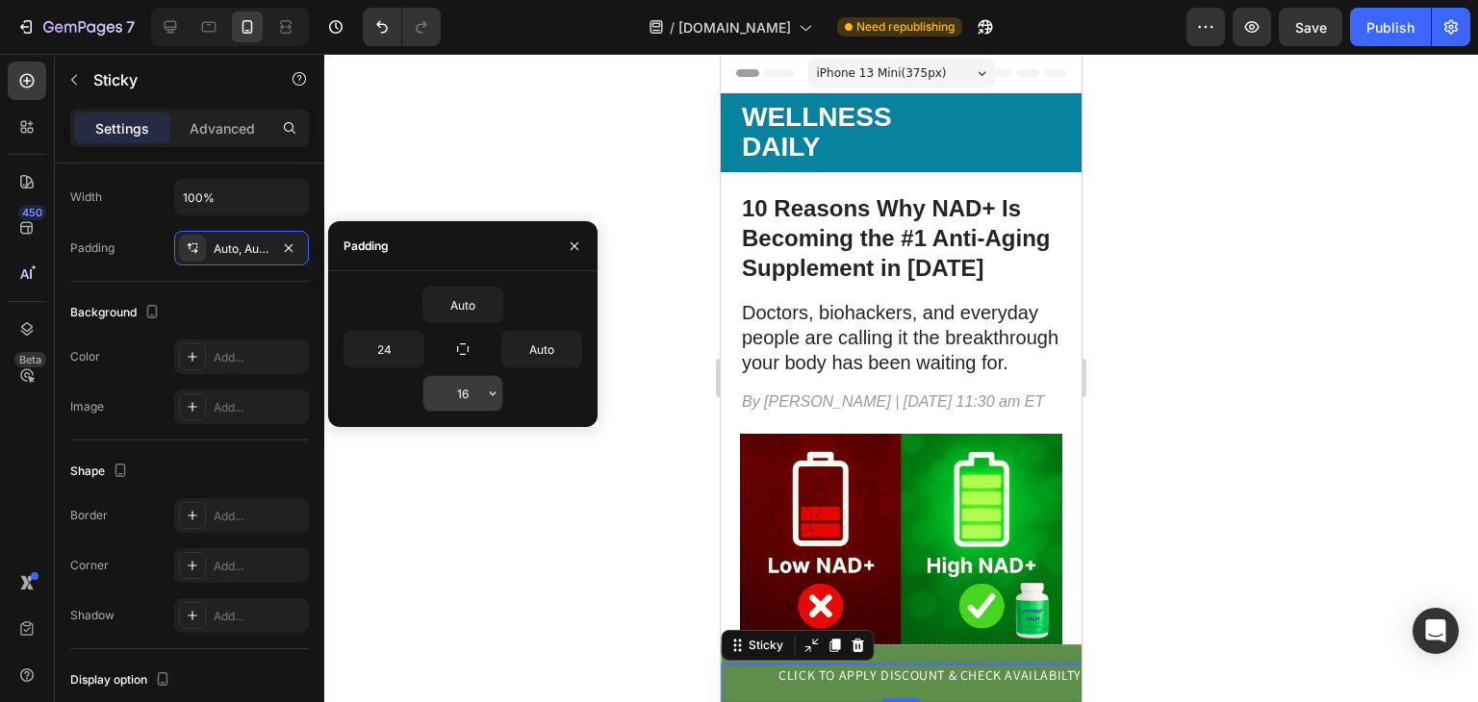
click at [473, 404] on input "16" at bounding box center [462, 393] width 79 height 35
click at [490, 393] on icon "button" at bounding box center [492, 393] width 15 height 15
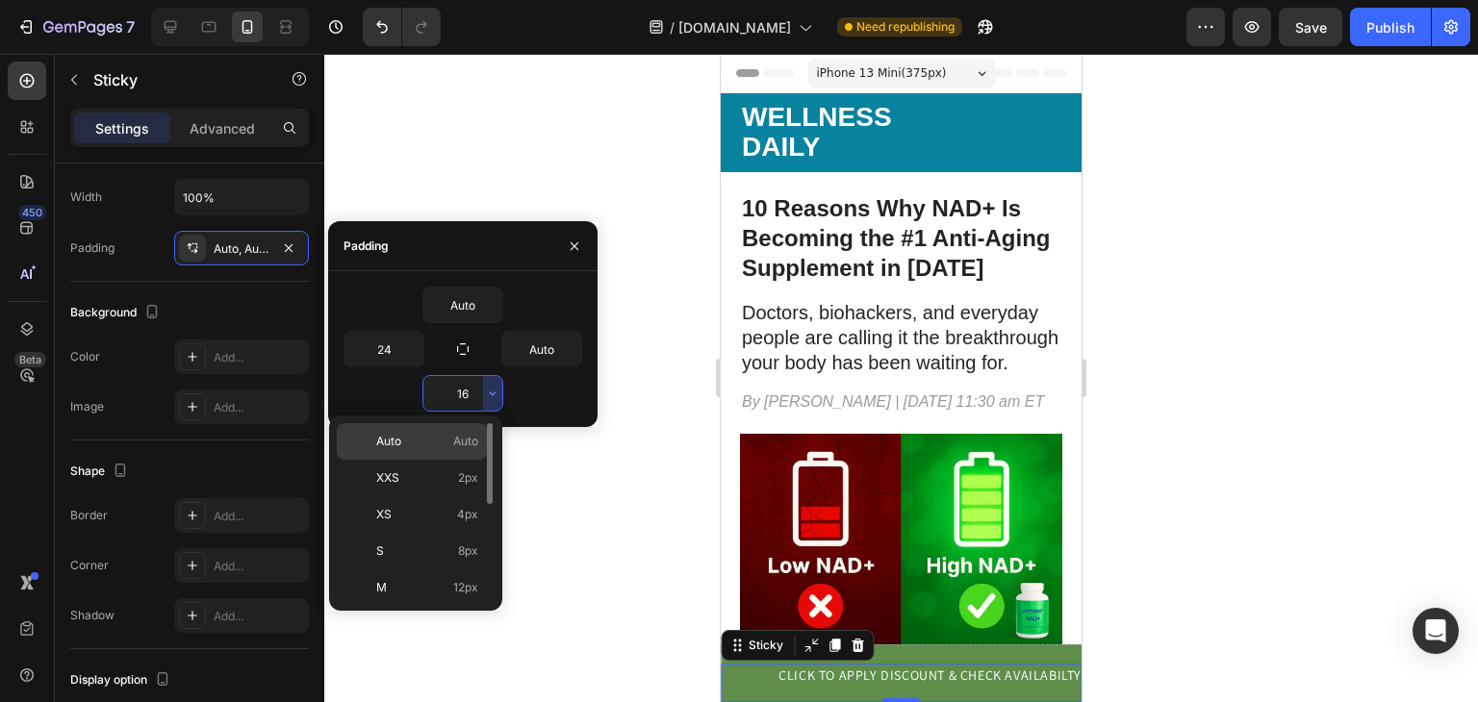
click at [453, 437] on span "Auto" at bounding box center [465, 441] width 25 height 17
type input "Auto"
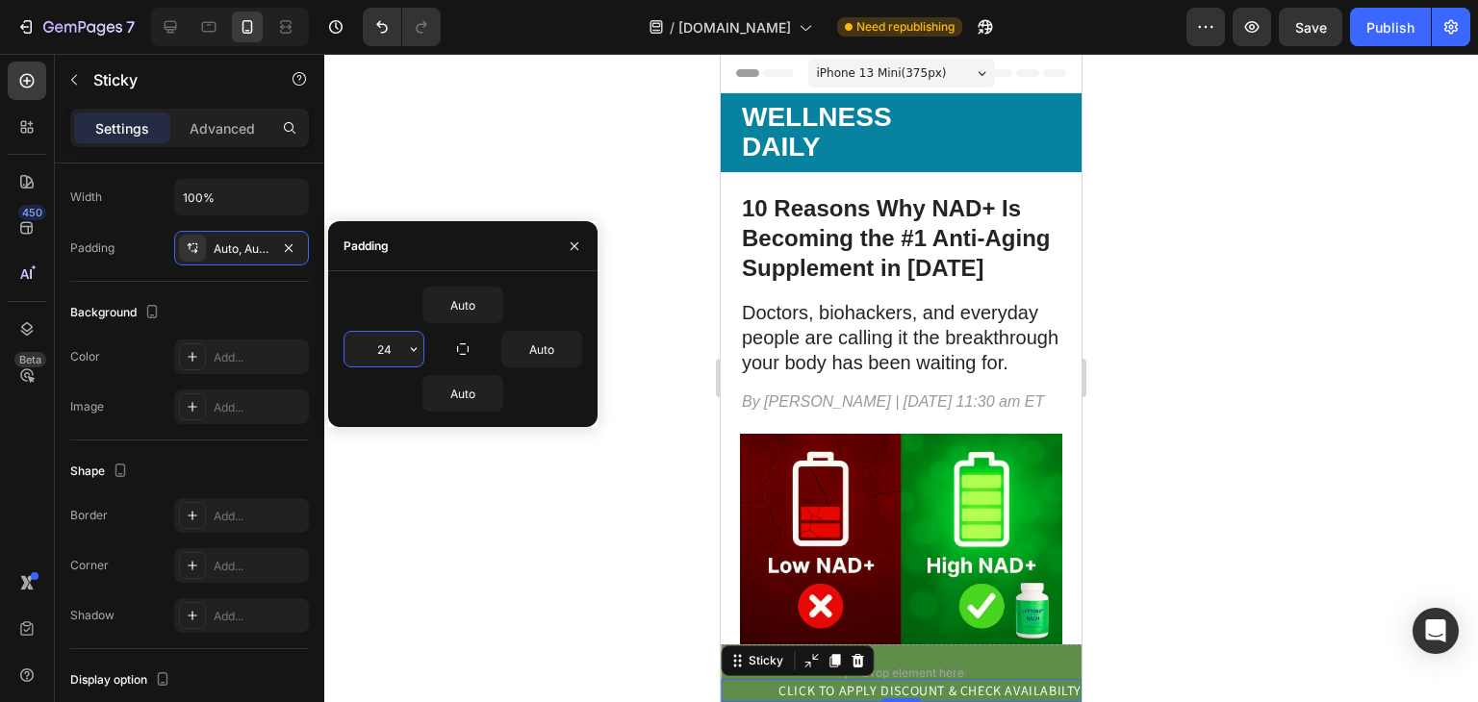
click at [395, 359] on input "24" at bounding box center [383, 349] width 79 height 35
click at [411, 349] on icon "button" at bounding box center [413, 349] width 15 height 15
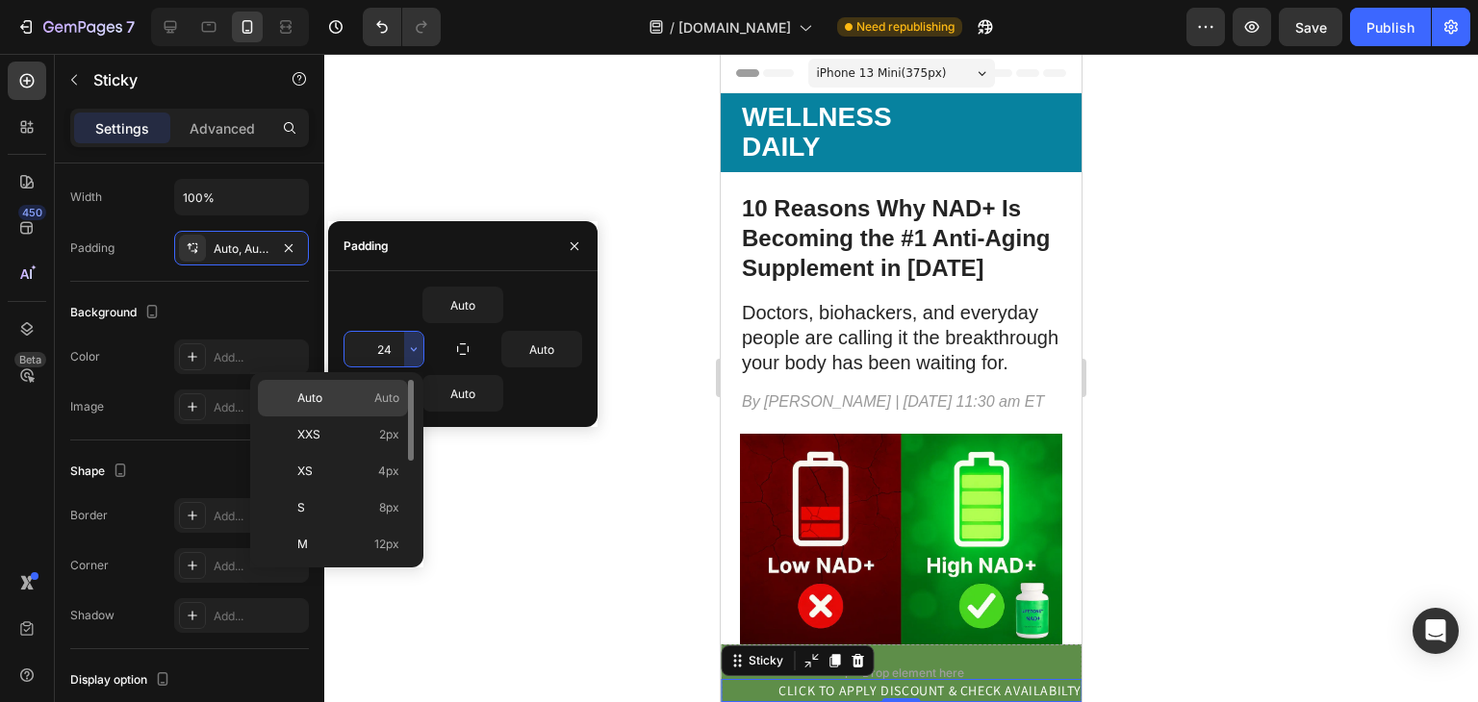
click at [392, 387] on div "Auto Auto" at bounding box center [333, 398] width 150 height 37
type input "Auto"
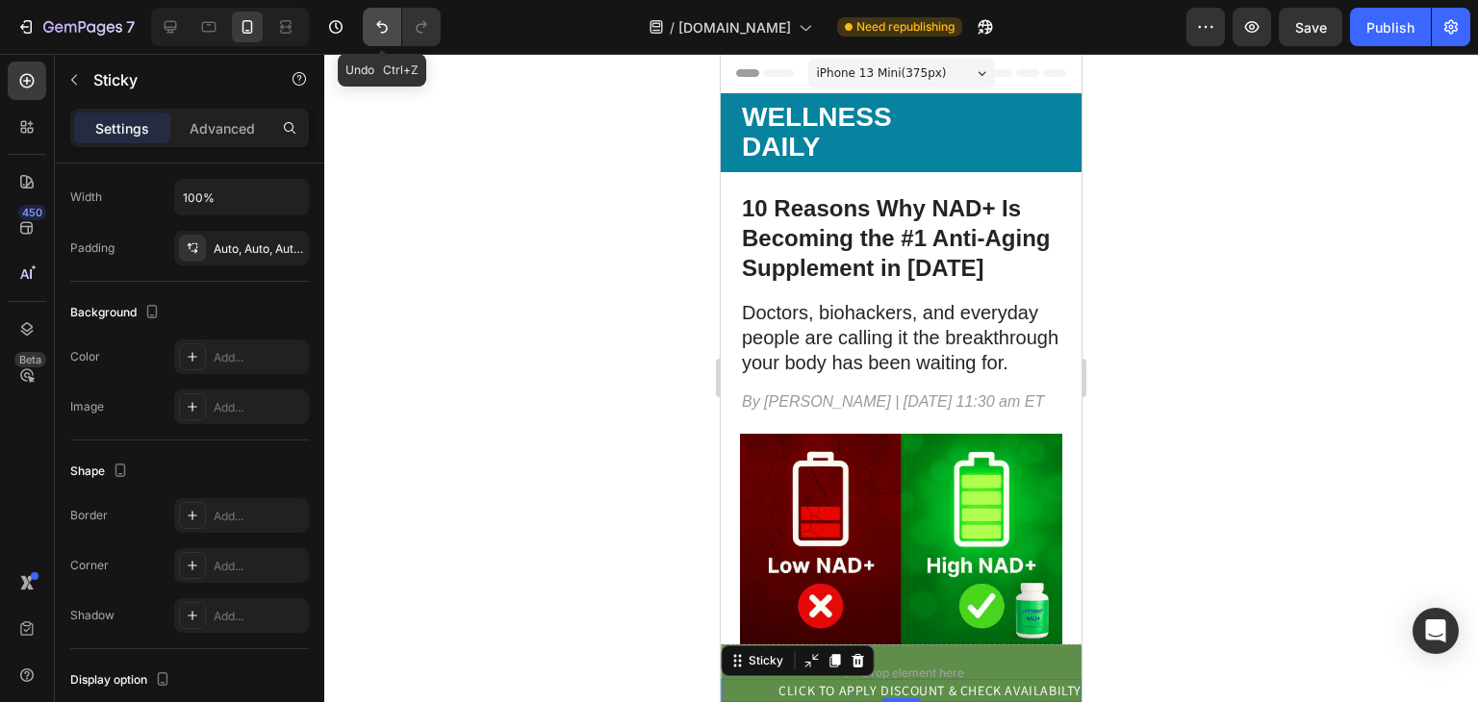
click at [366, 24] on button "Undo/Redo" at bounding box center [382, 27] width 38 height 38
click at [370, 32] on button "Undo/Redo" at bounding box center [382, 27] width 38 height 38
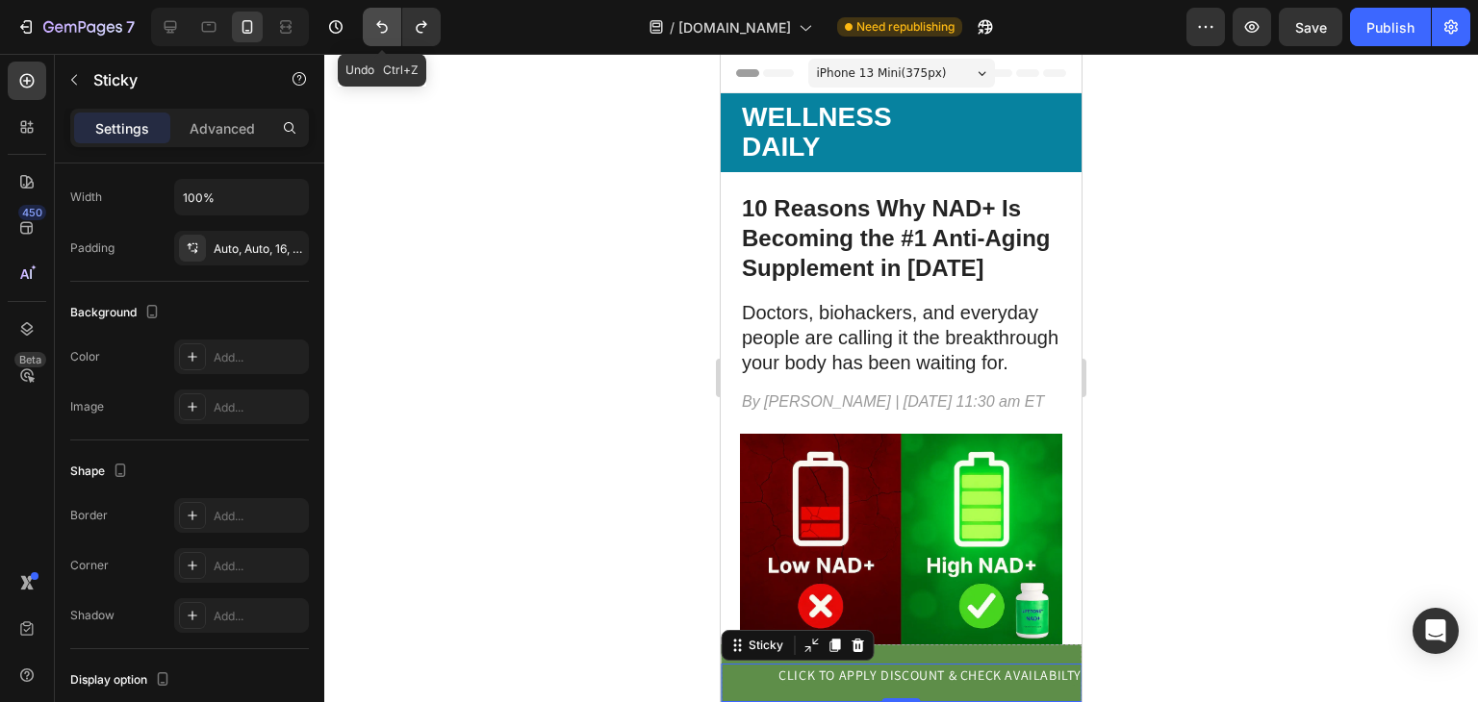
click at [370, 32] on button "Undo/Redo" at bounding box center [382, 27] width 38 height 38
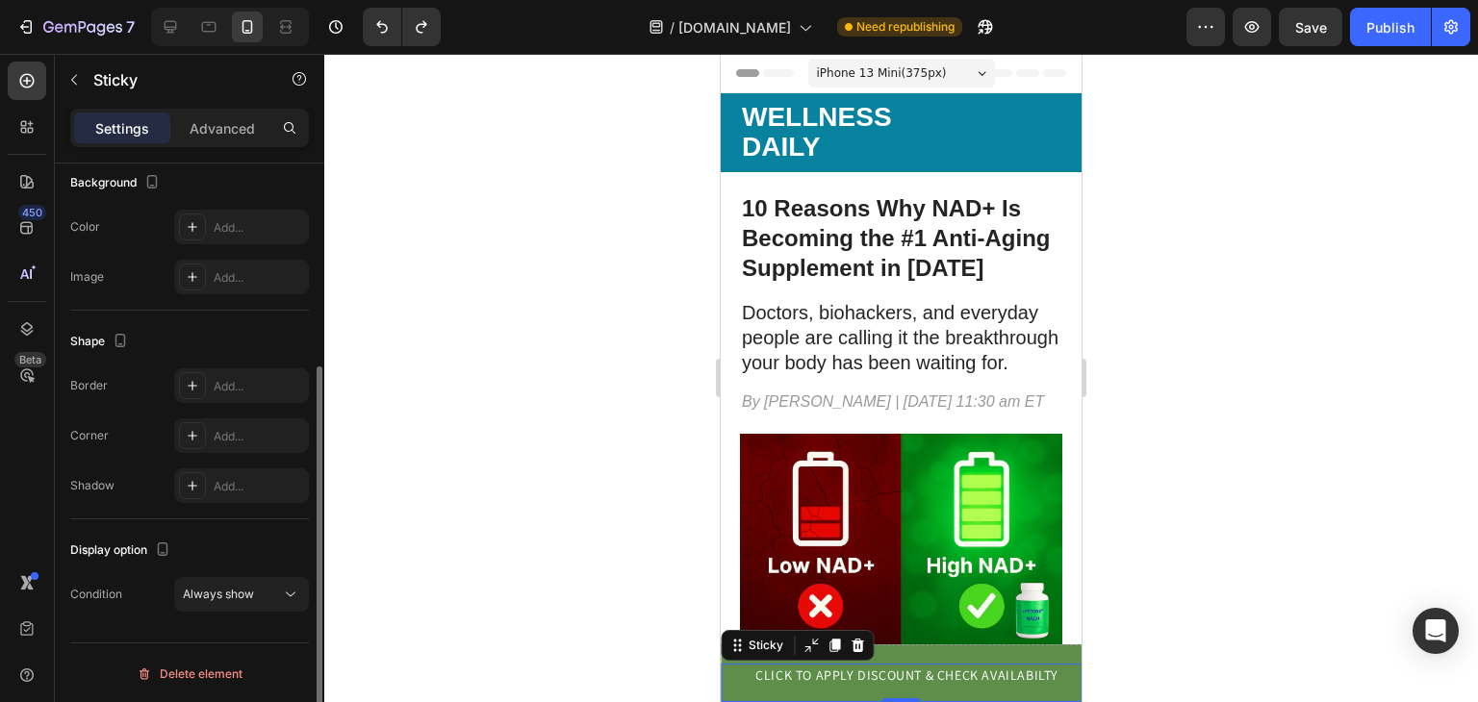
scroll to position [306, 0]
click at [227, 597] on span "Always show" at bounding box center [218, 596] width 71 height 14
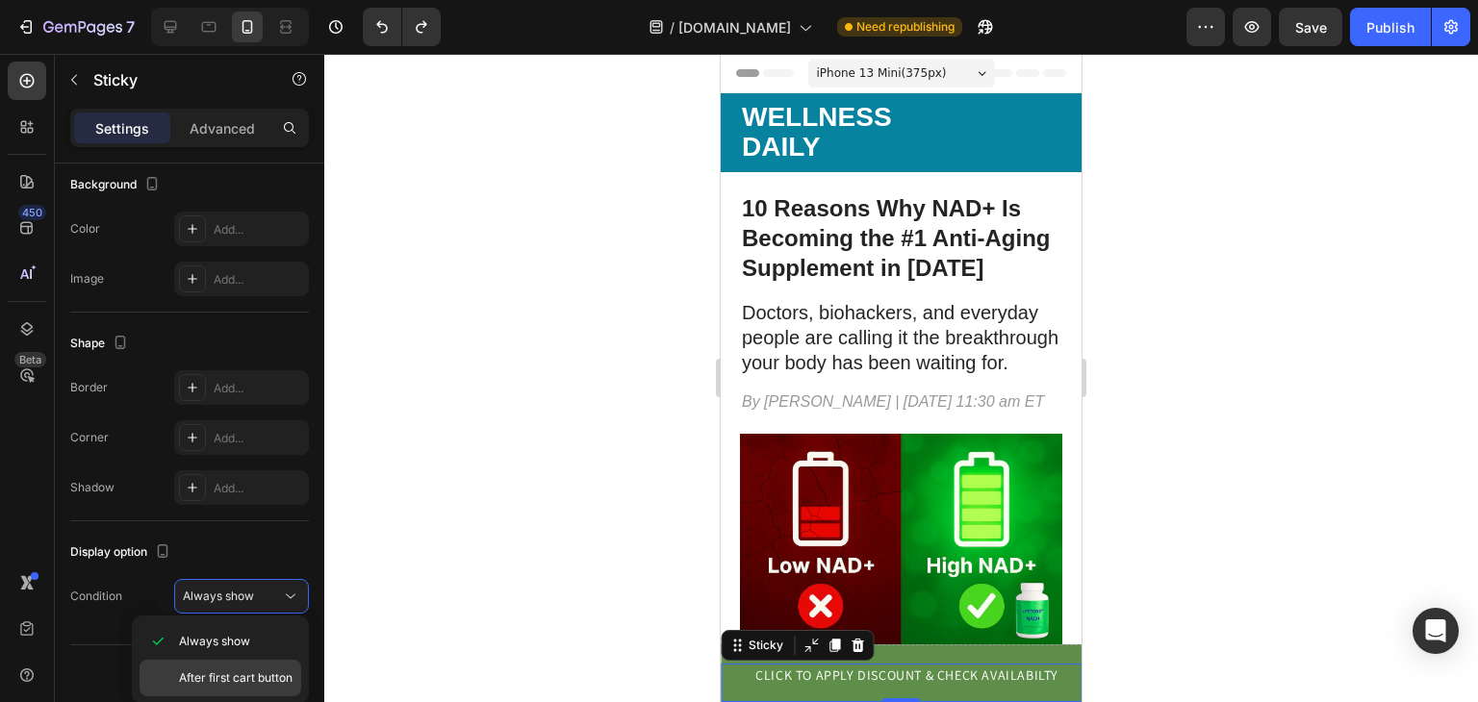
click at [256, 674] on span "After first cart button" at bounding box center [236, 678] width 114 height 17
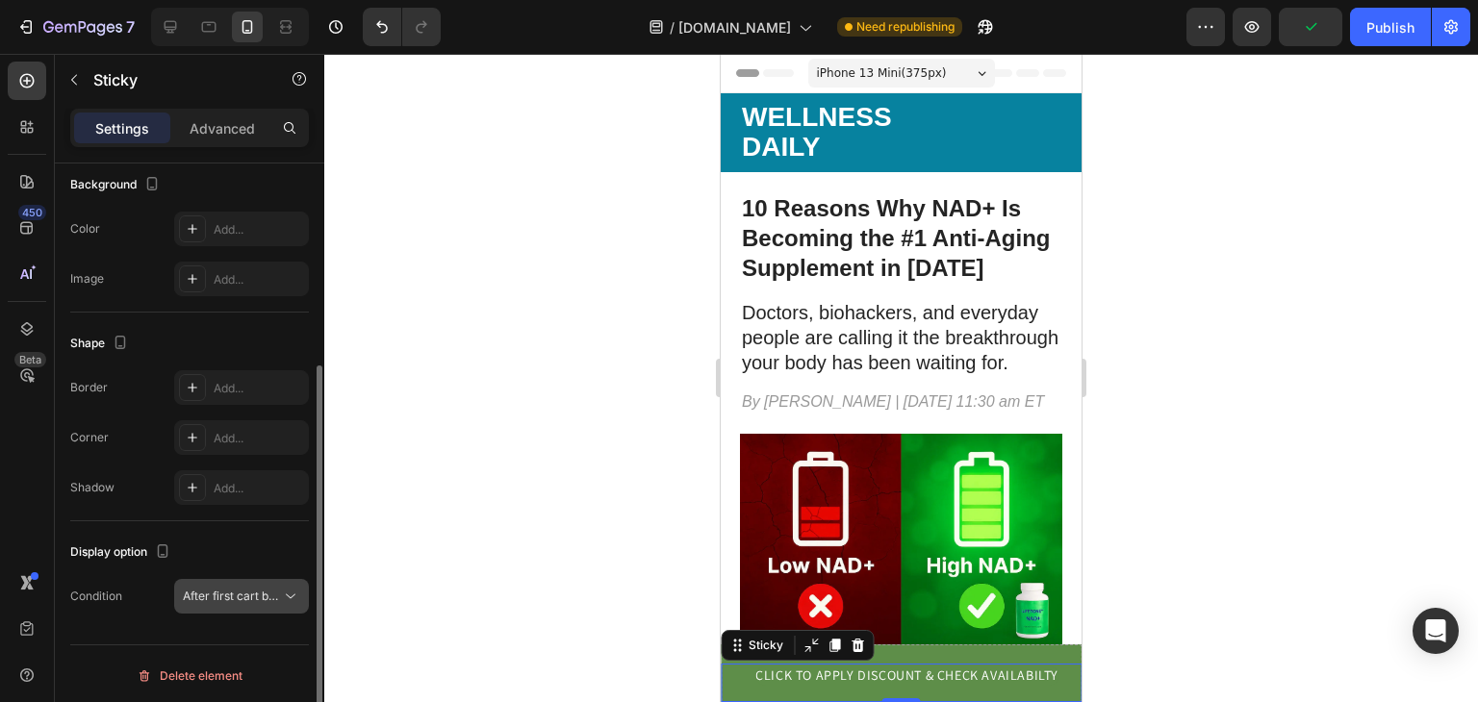
click at [258, 605] on button "After first cart button" at bounding box center [241, 596] width 135 height 35
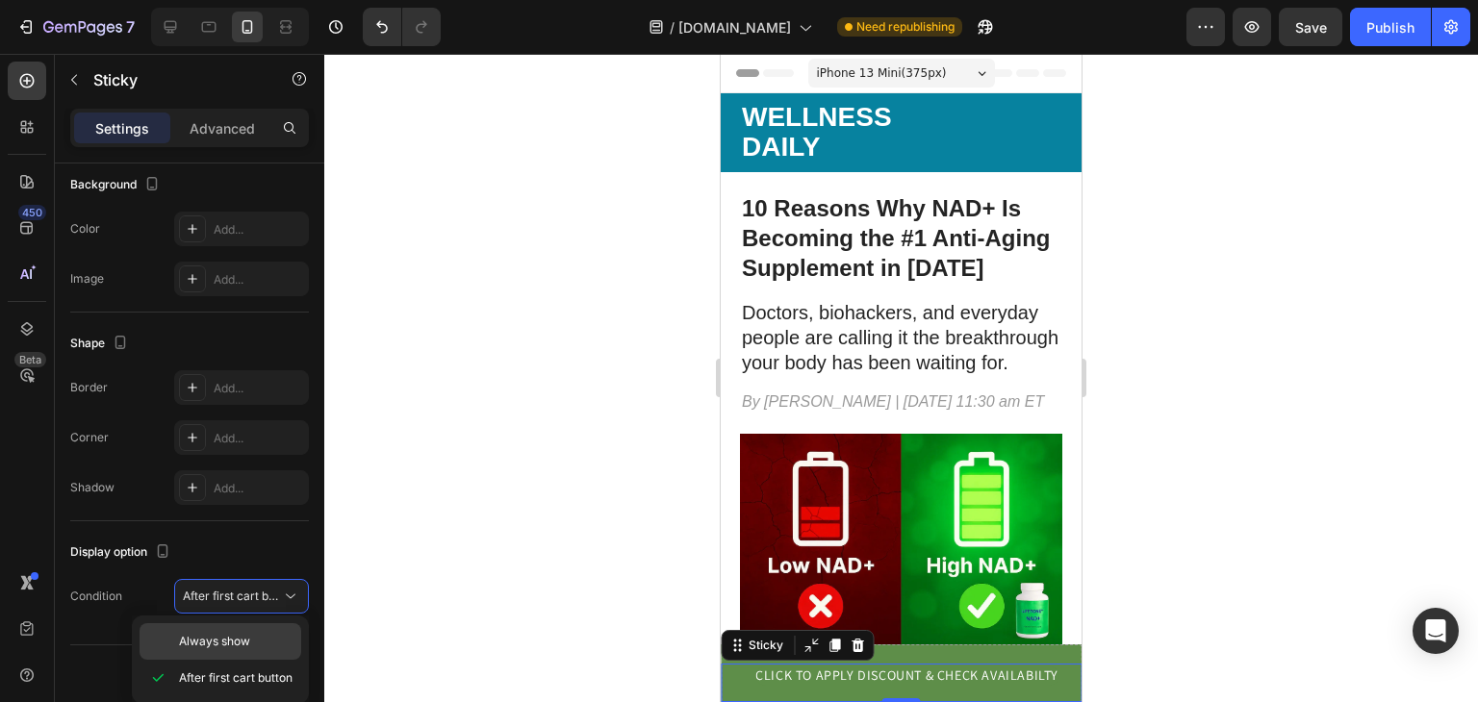
click at [249, 633] on span "Always show" at bounding box center [214, 641] width 71 height 17
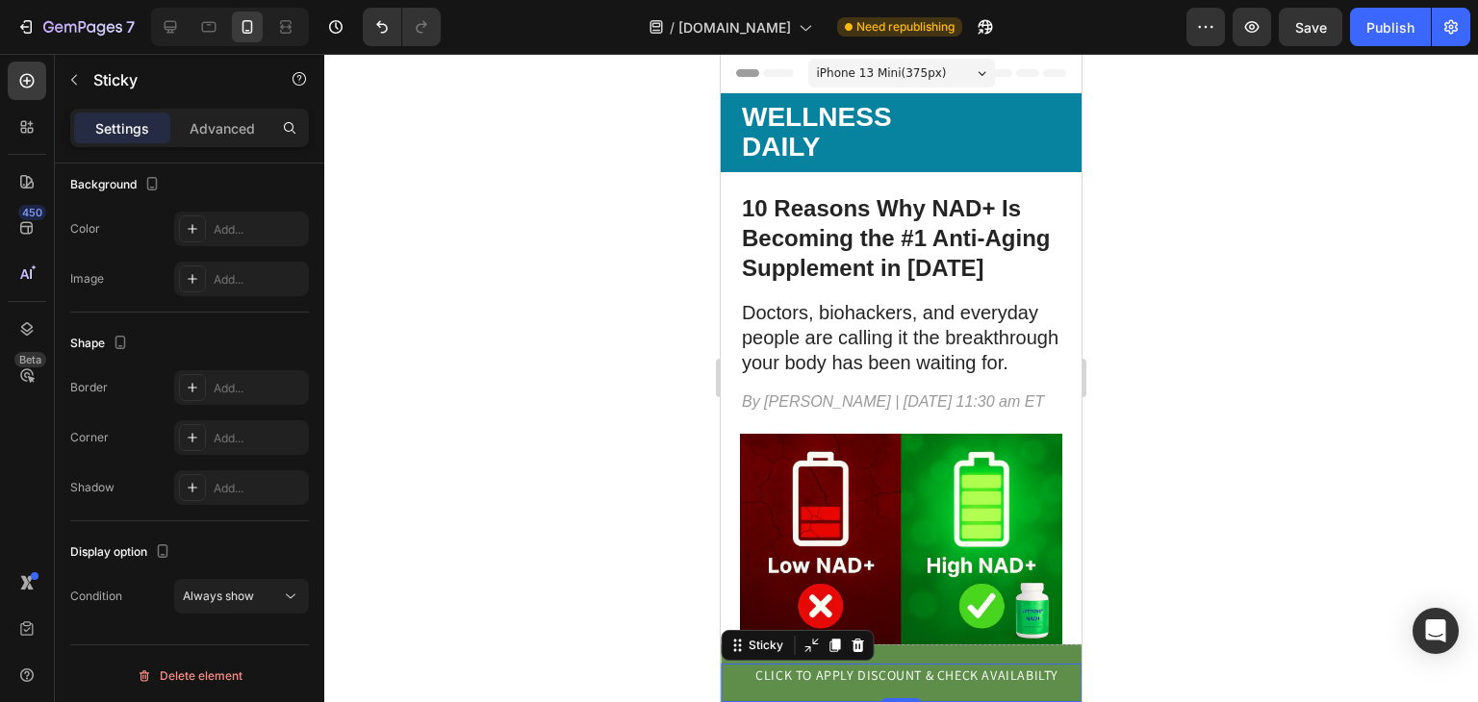
click at [130, 124] on p "Settings" at bounding box center [122, 128] width 54 height 20
click at [229, 120] on p "Advanced" at bounding box center [222, 128] width 65 height 20
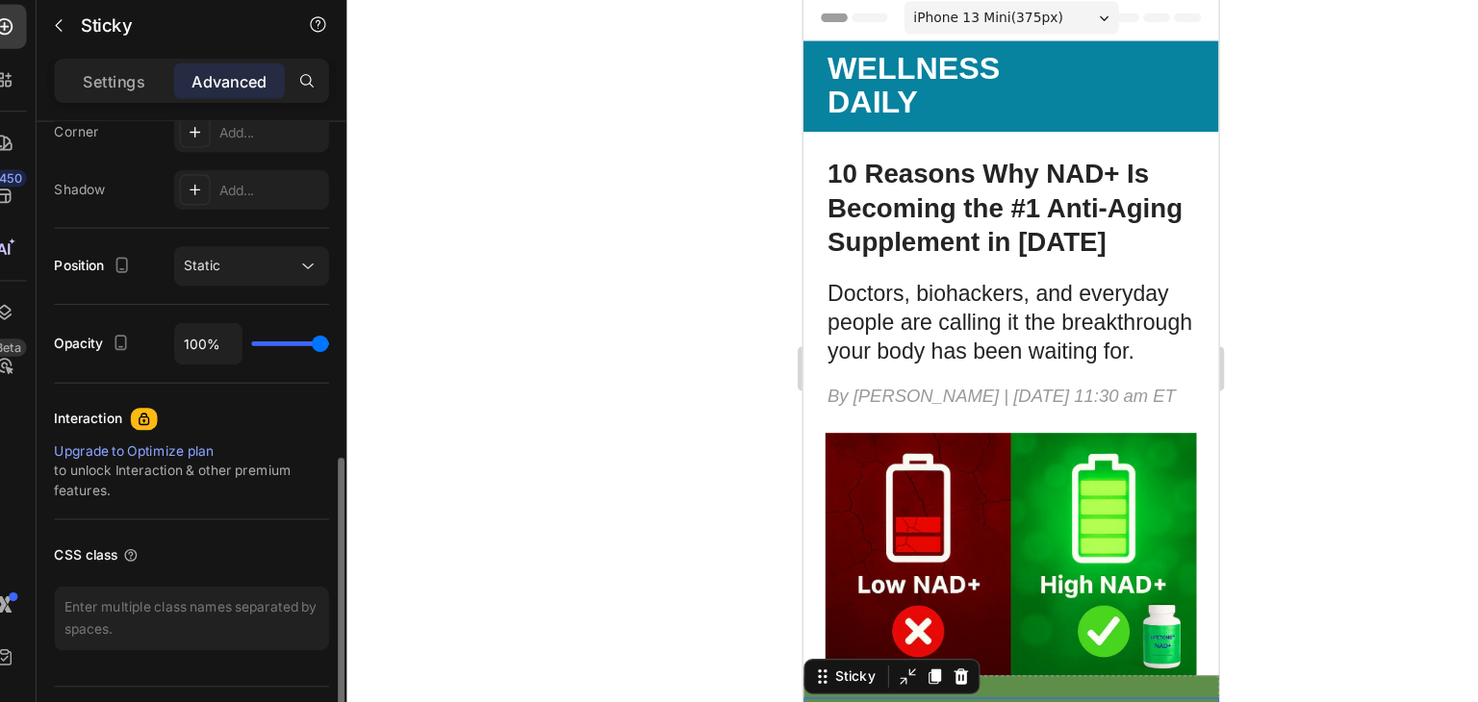
scroll to position [621, 0]
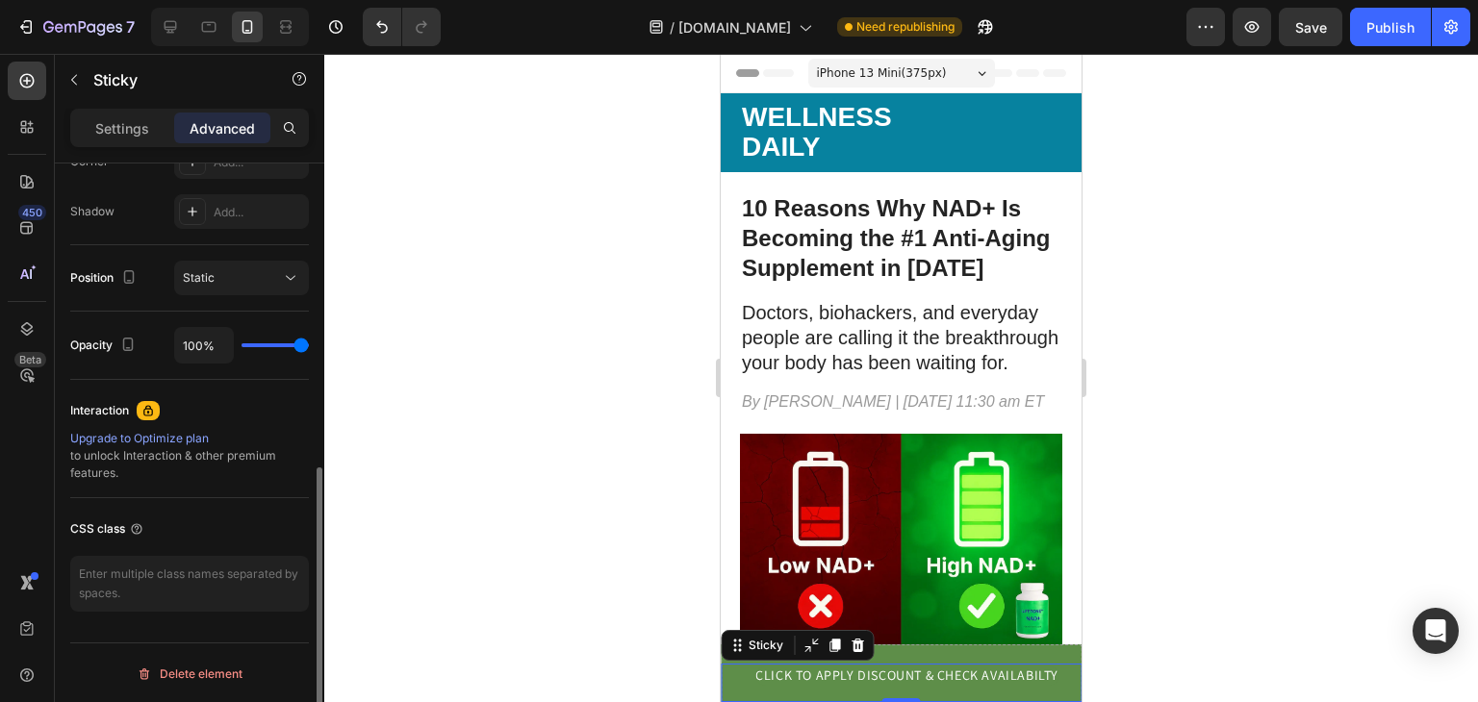
click at [166, 434] on div "Upgrade to Optimize plan" at bounding box center [189, 438] width 239 height 17
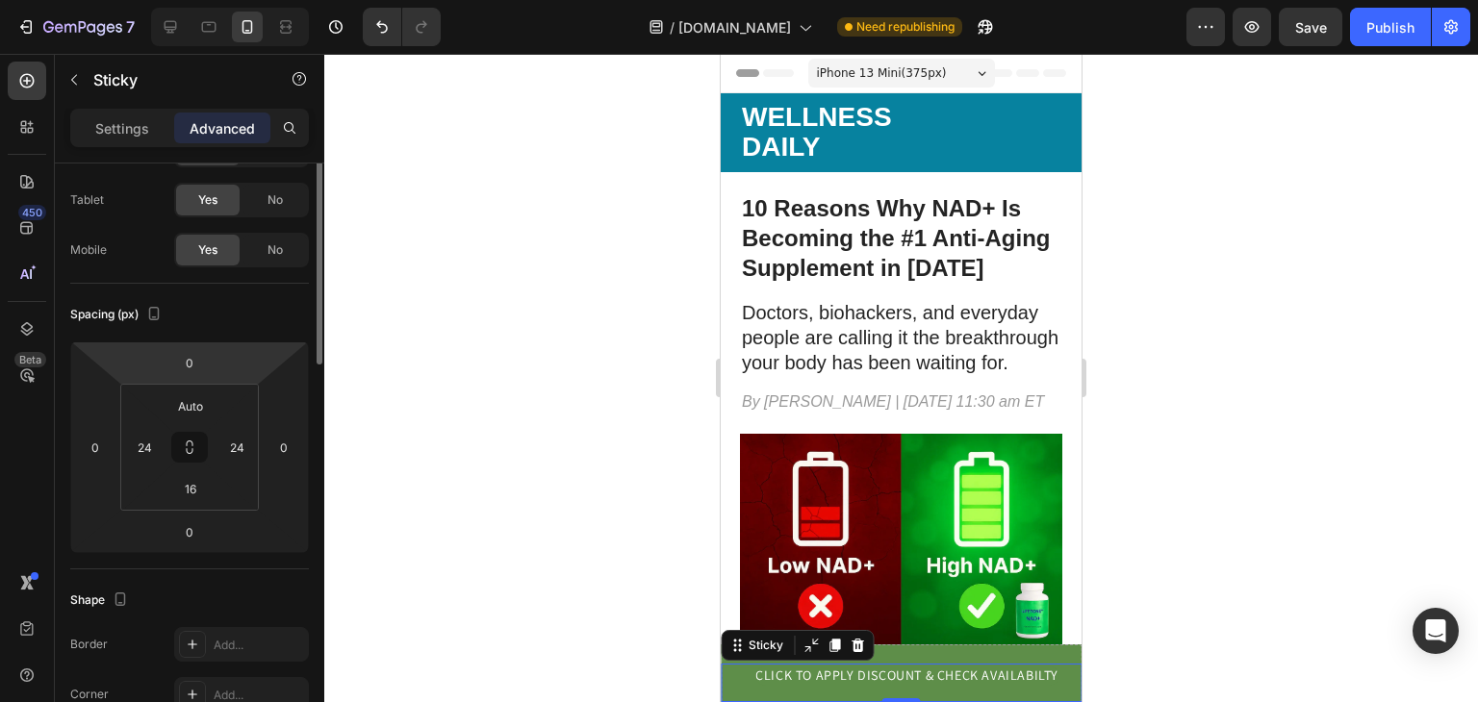
scroll to position [0, 0]
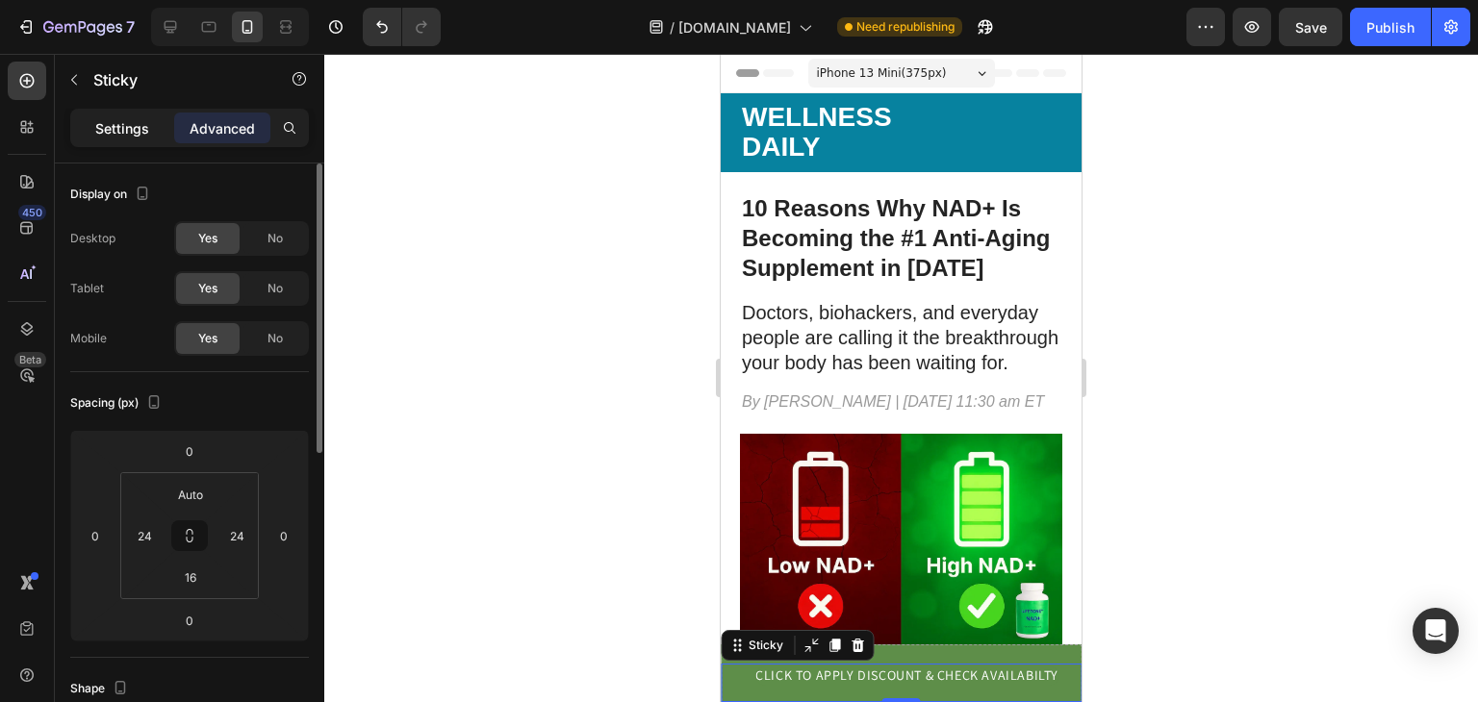
click at [134, 118] on p "Settings" at bounding box center [122, 128] width 54 height 20
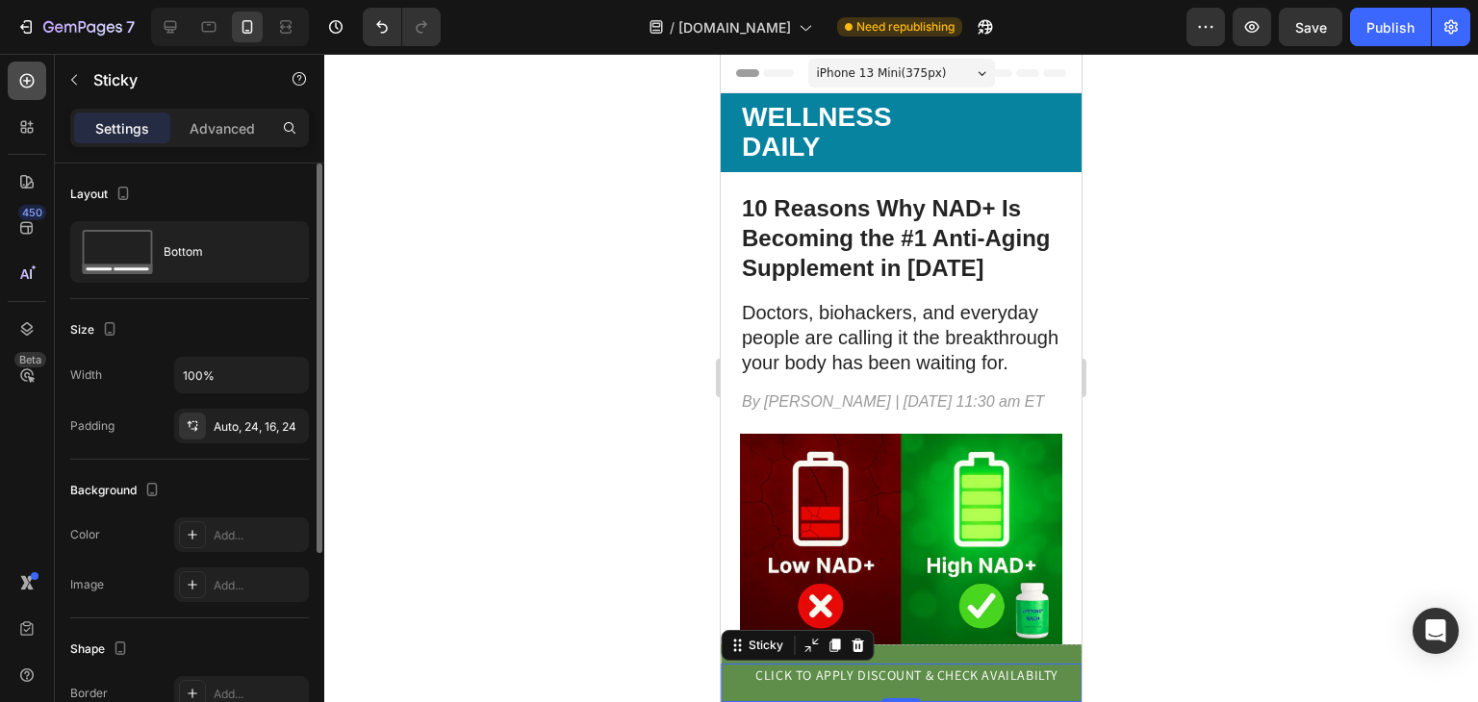
click at [32, 89] on icon at bounding box center [26, 80] width 19 height 19
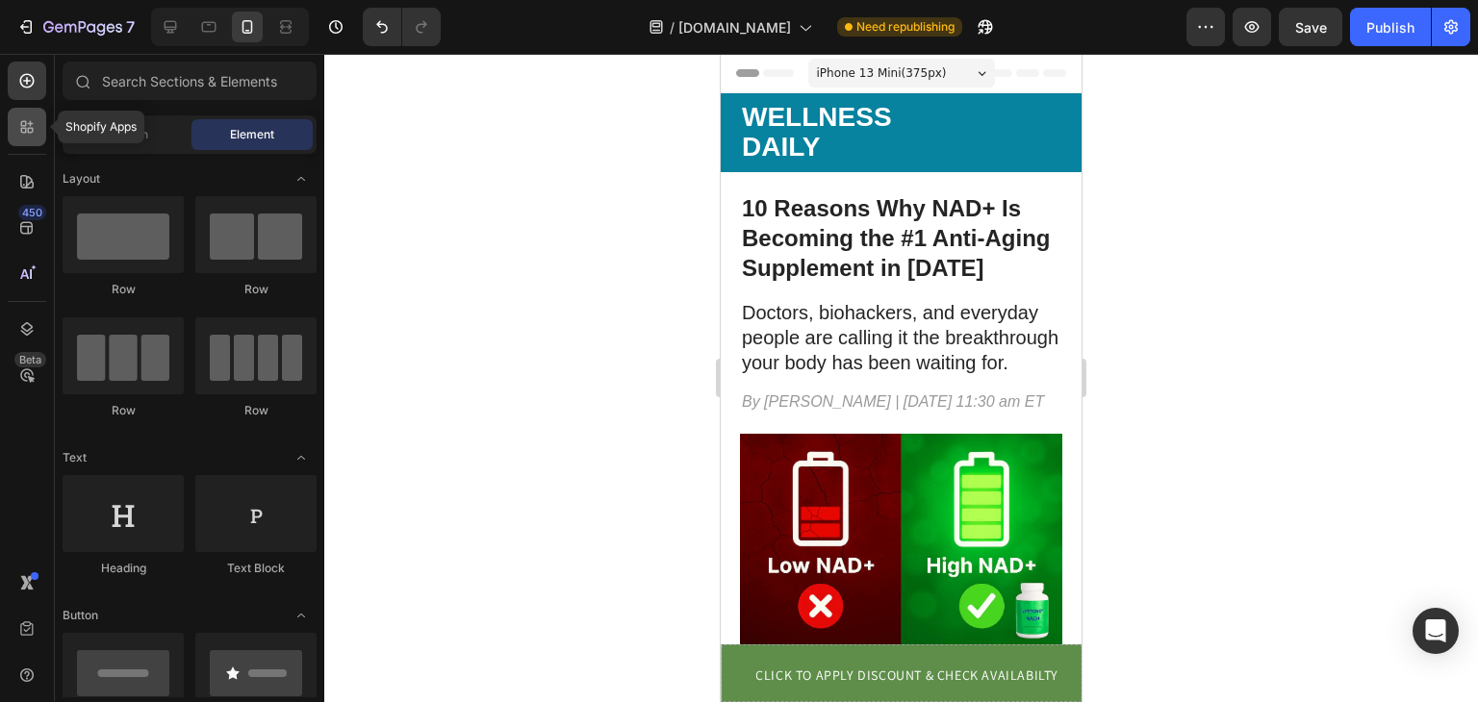
click at [30, 121] on icon at bounding box center [31, 124] width 6 height 6
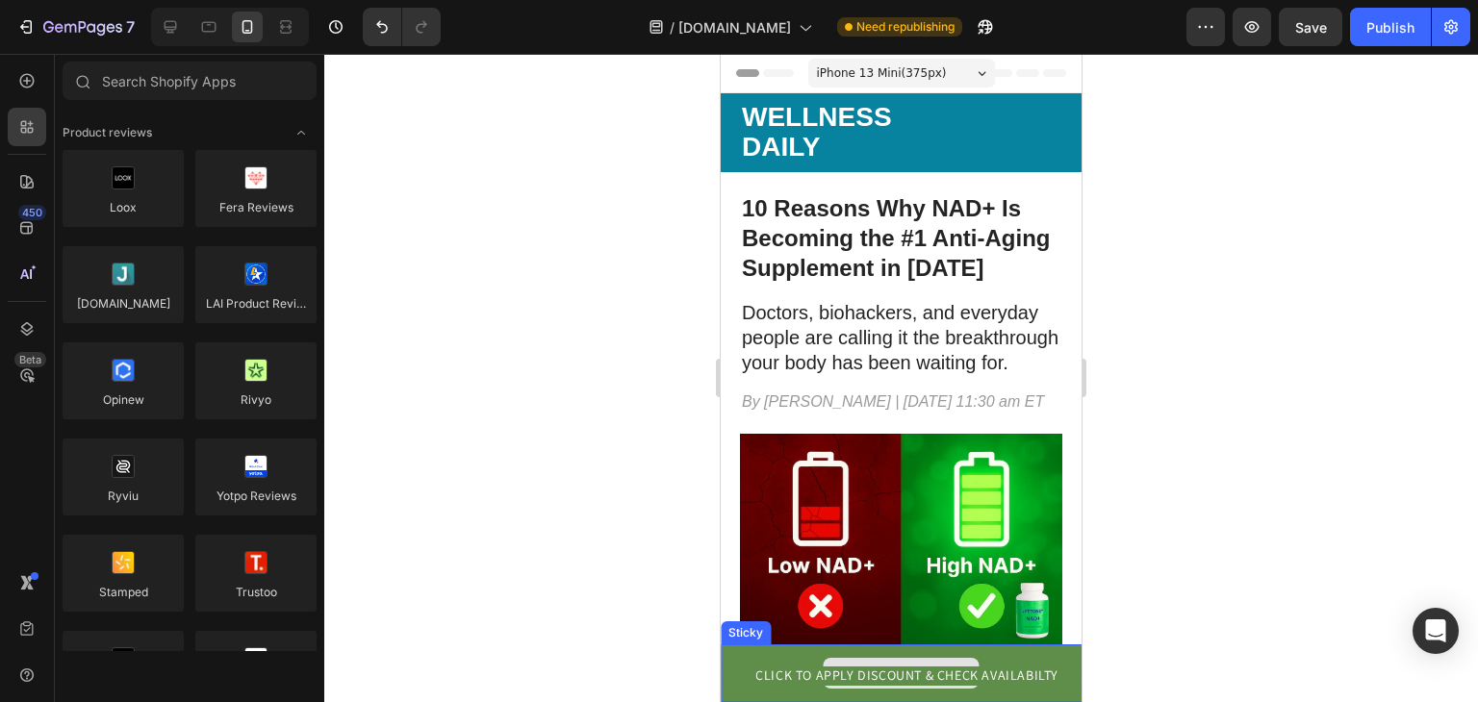
click at [731, 658] on div "Drop element here" at bounding box center [901, 674] width 361 height 58
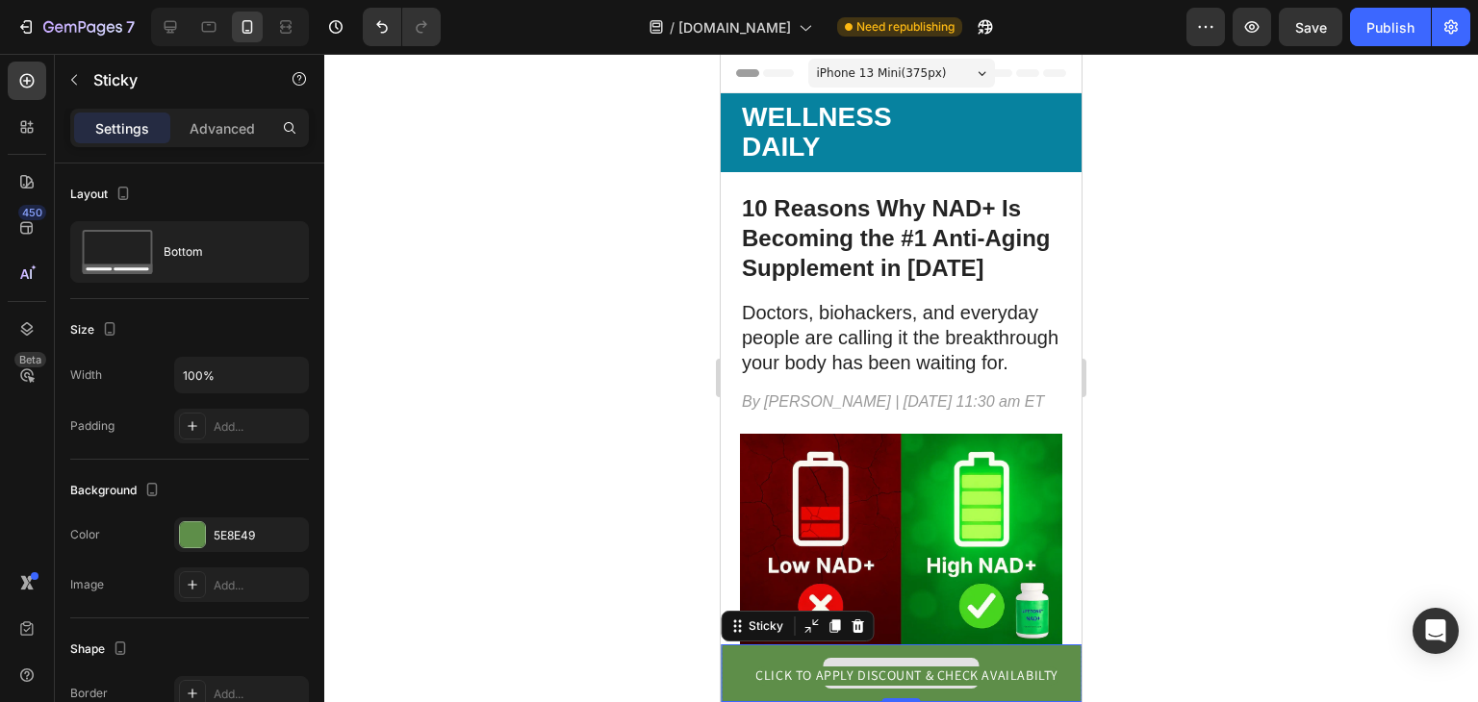
click at [885, 656] on div "Drop element here" at bounding box center [901, 674] width 361 height 58
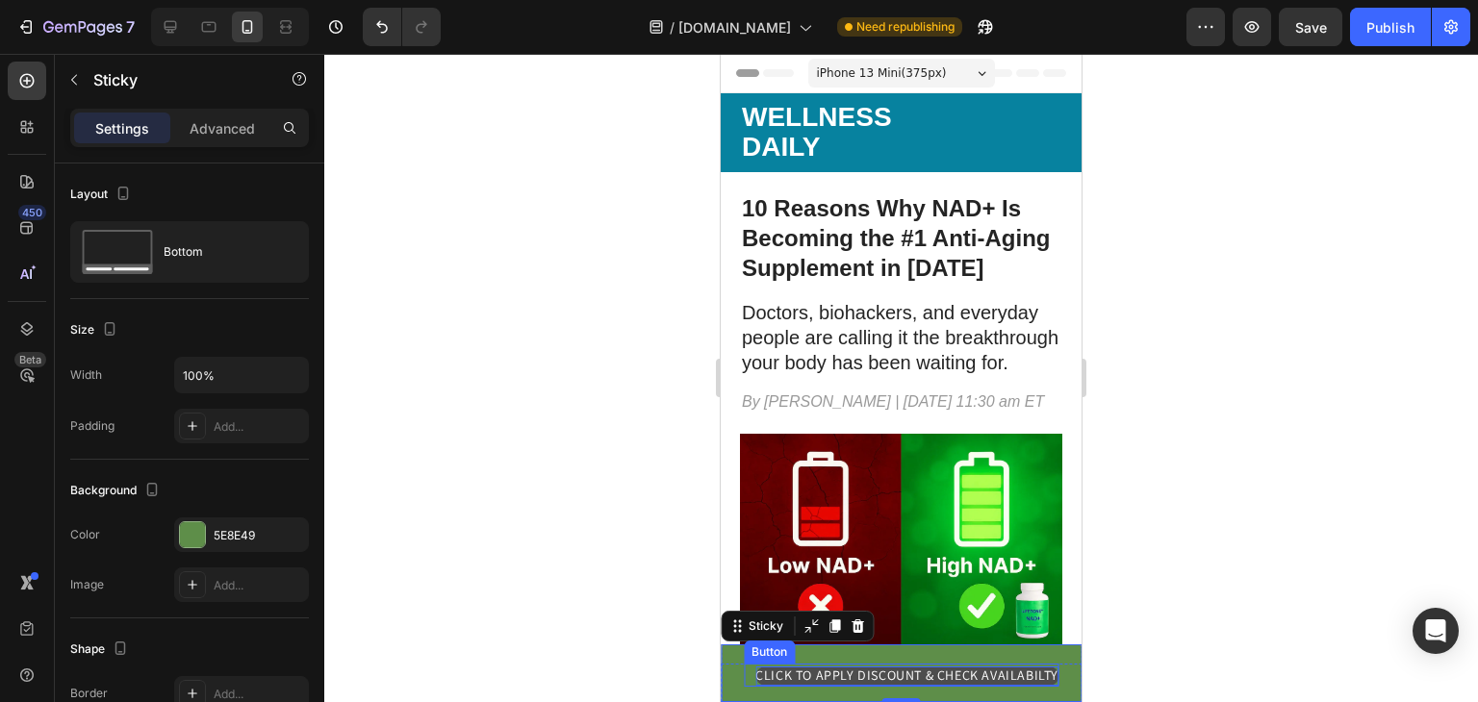
click at [879, 667] on p "CLICK TO APPLY DISCOUNT & CHECK AVAILABILTY" at bounding box center [906, 676] width 303 height 19
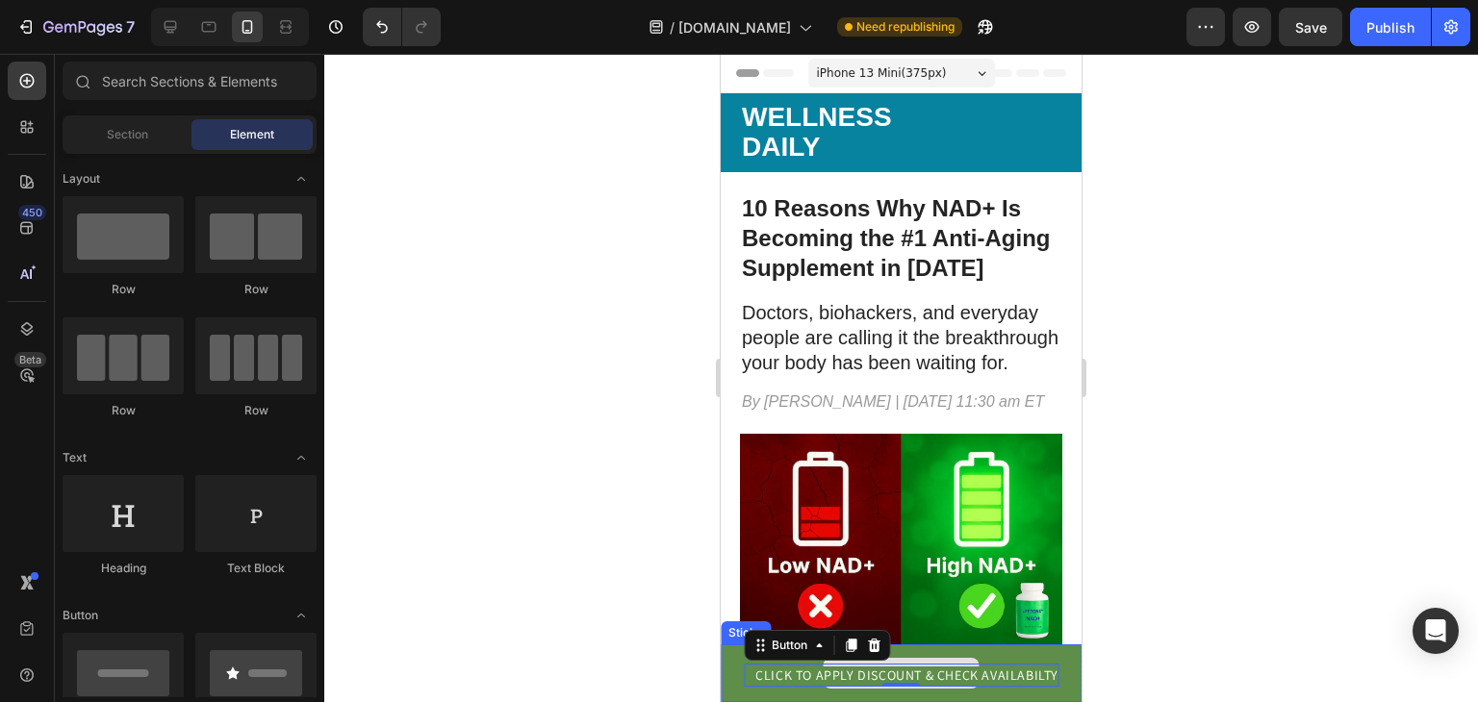
click at [914, 660] on div "Drop element here" at bounding box center [901, 673] width 156 height 31
click at [935, 659] on div "Drop element here" at bounding box center [901, 673] width 156 height 31
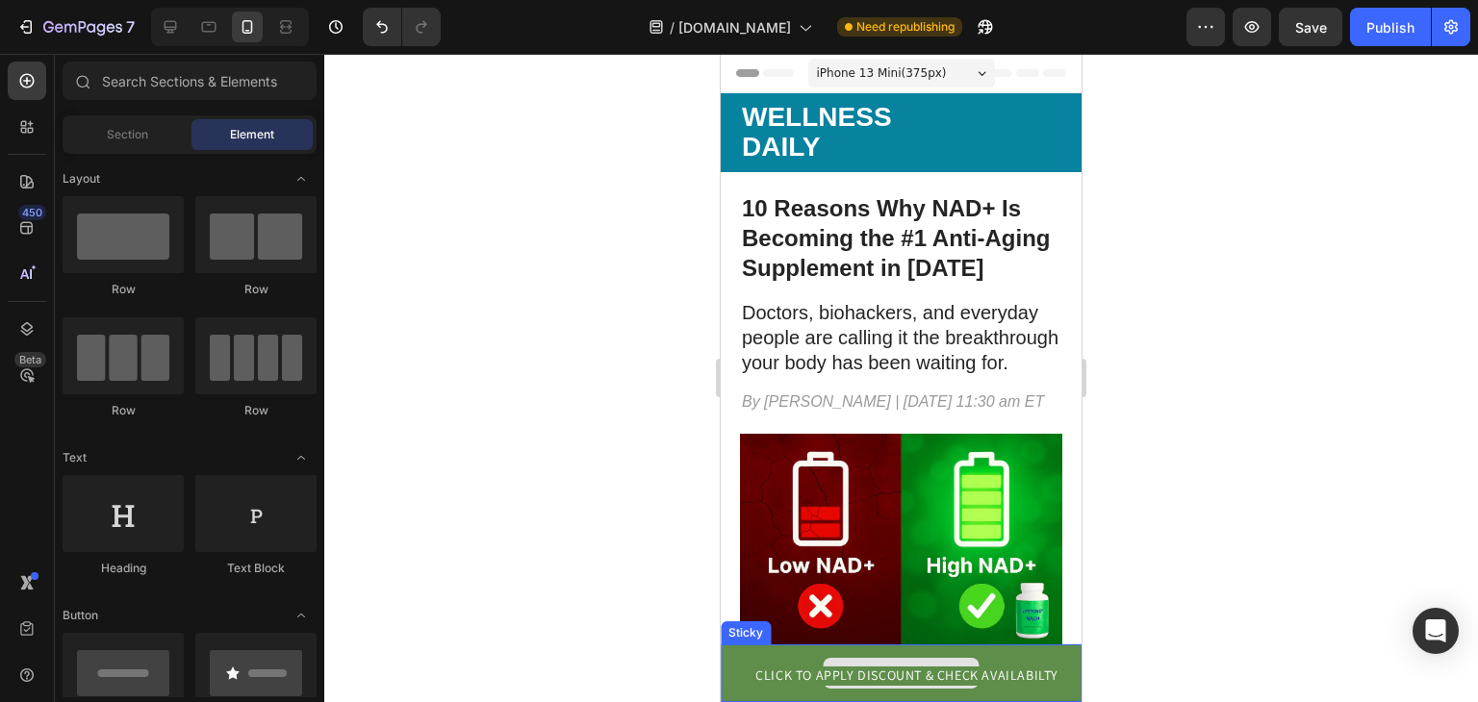
click at [935, 659] on div "Drop element here" at bounding box center [901, 673] width 156 height 31
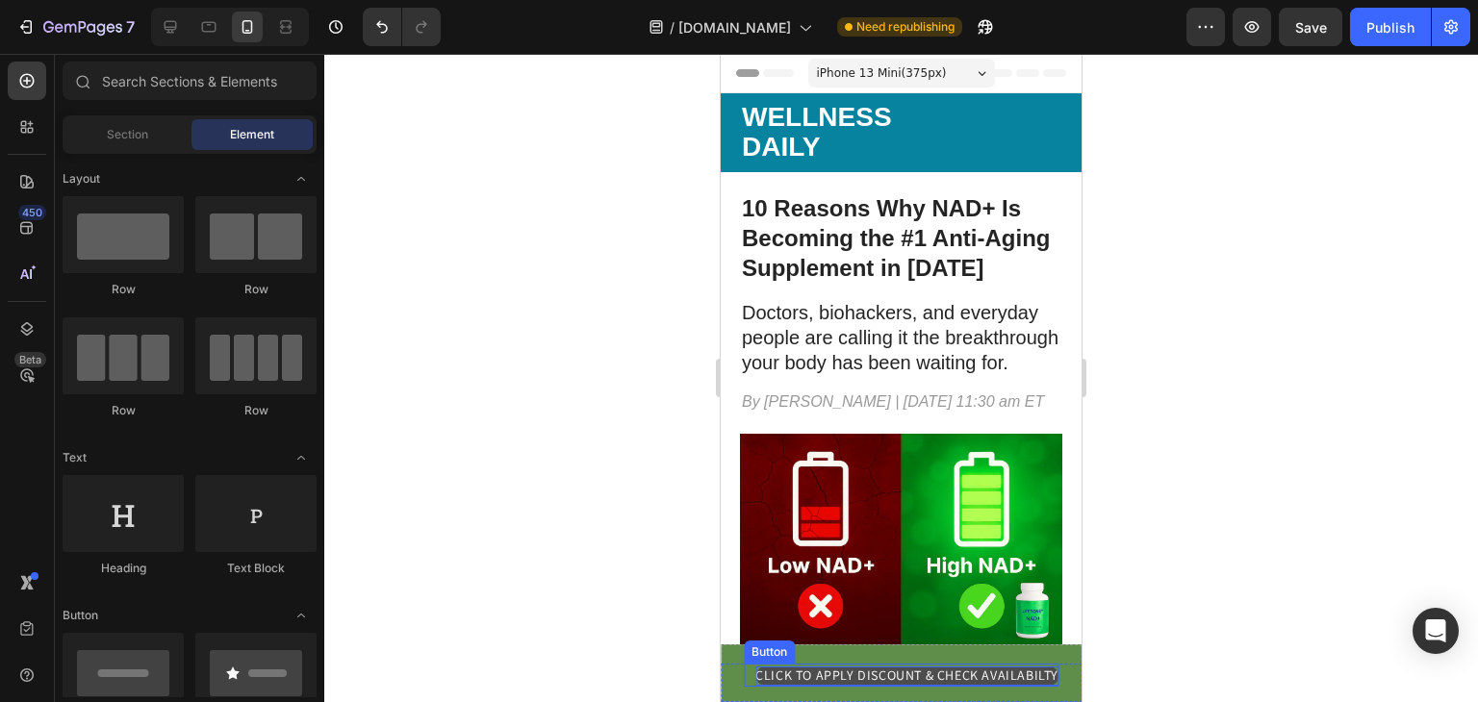
click at [939, 671] on p "CLICK TO APPLY DISCOUNT & CHECK AVAILABILTY" at bounding box center [906, 676] width 303 height 19
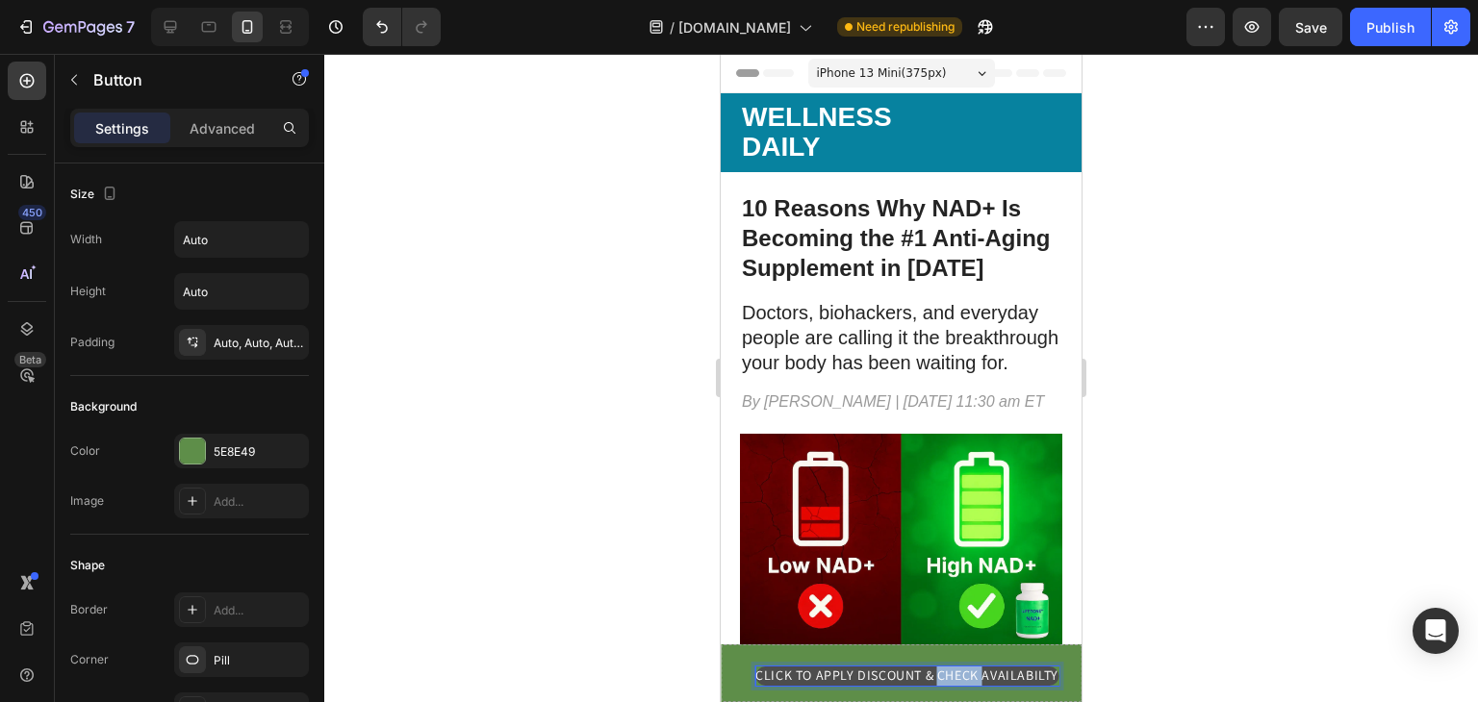
click at [939, 671] on p "CLICK TO APPLY DISCOUNT & CHECK AVAILABILTY" at bounding box center [906, 676] width 303 height 19
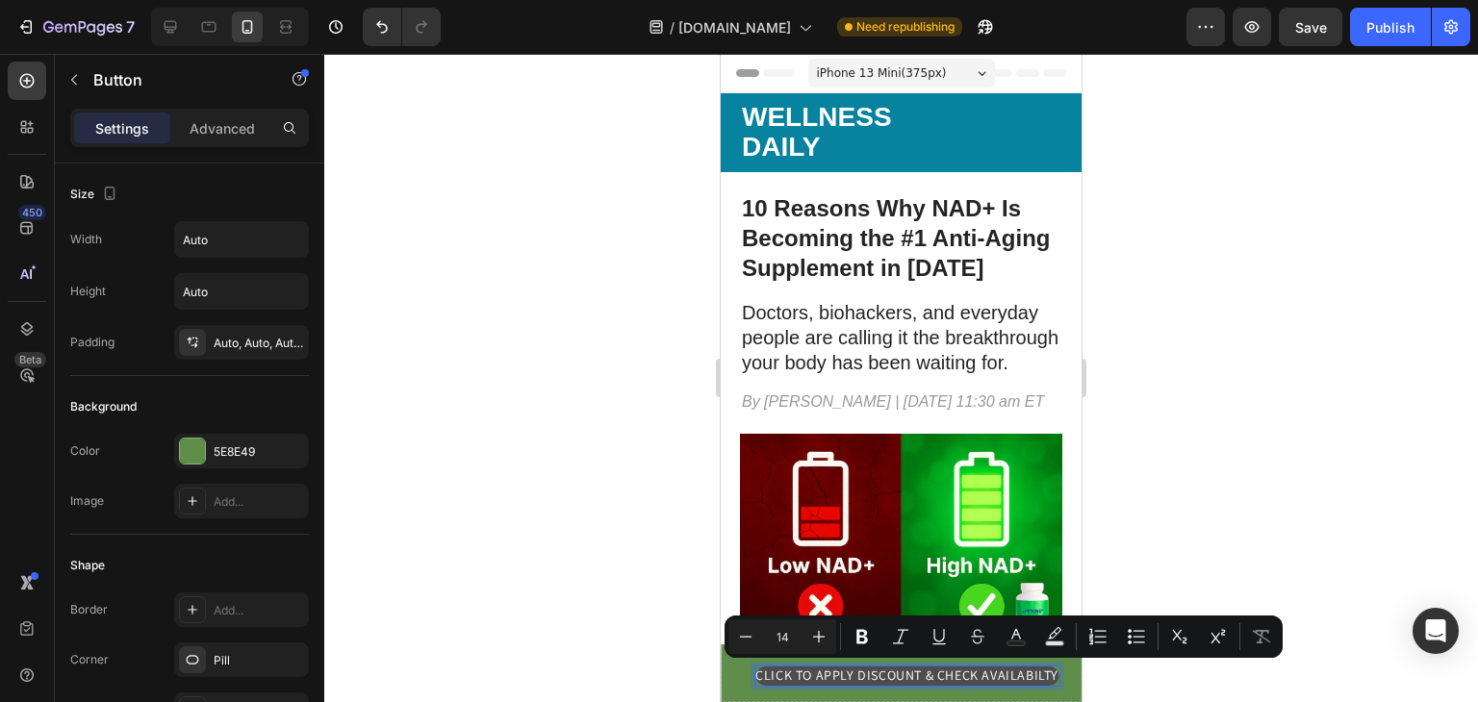
click at [1000, 677] on p "CLICK TO APPLY DISCOUNT & CHECK AVAILABILTY" at bounding box center [906, 676] width 303 height 19
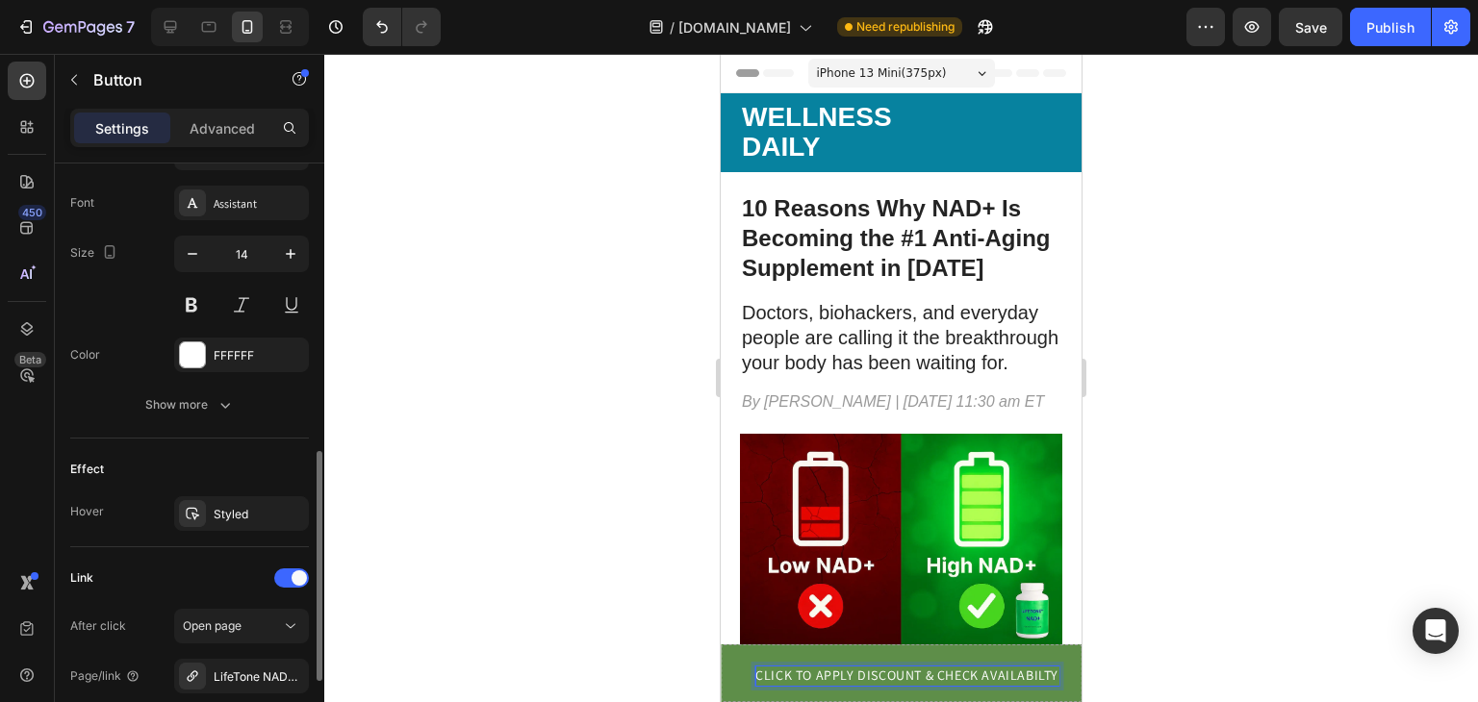
scroll to position [738, 0]
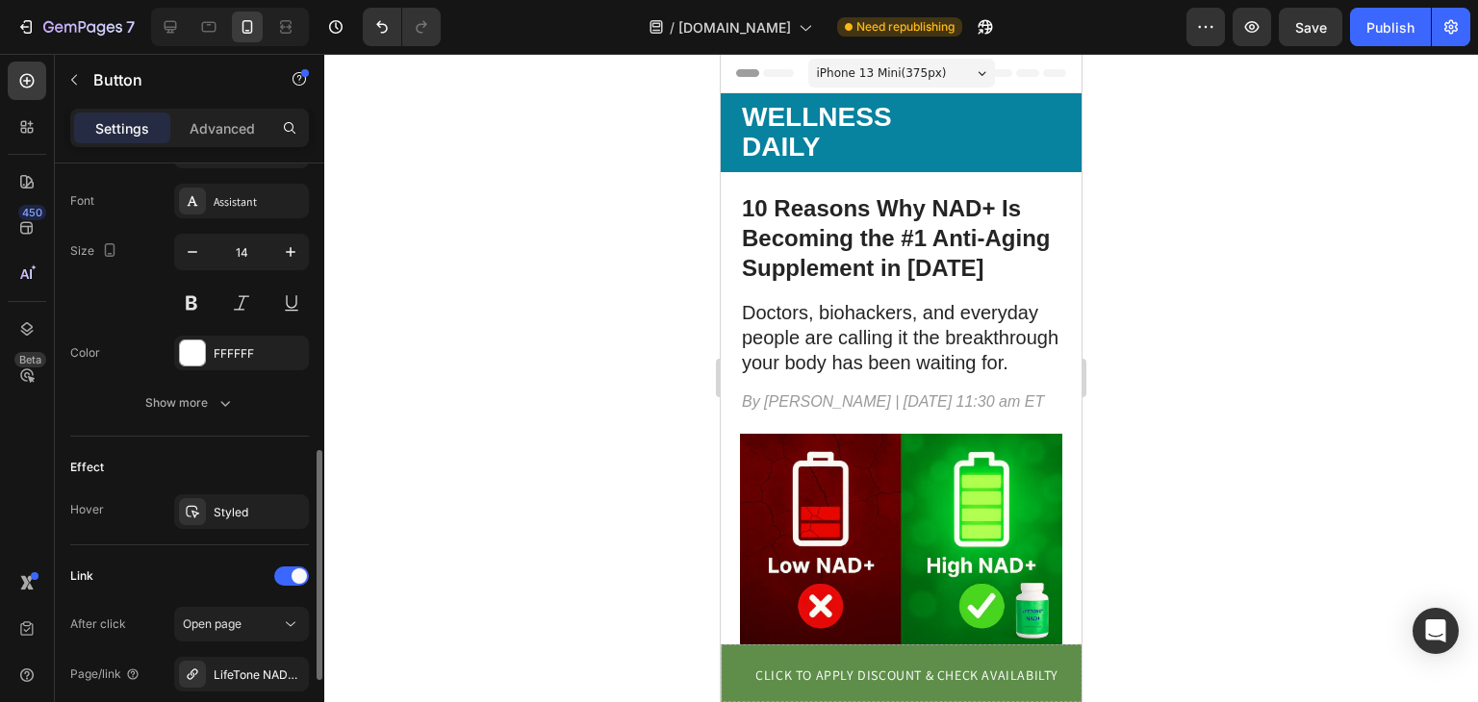
click at [241, 485] on div "Effect Hover Styled" at bounding box center [189, 491] width 239 height 109
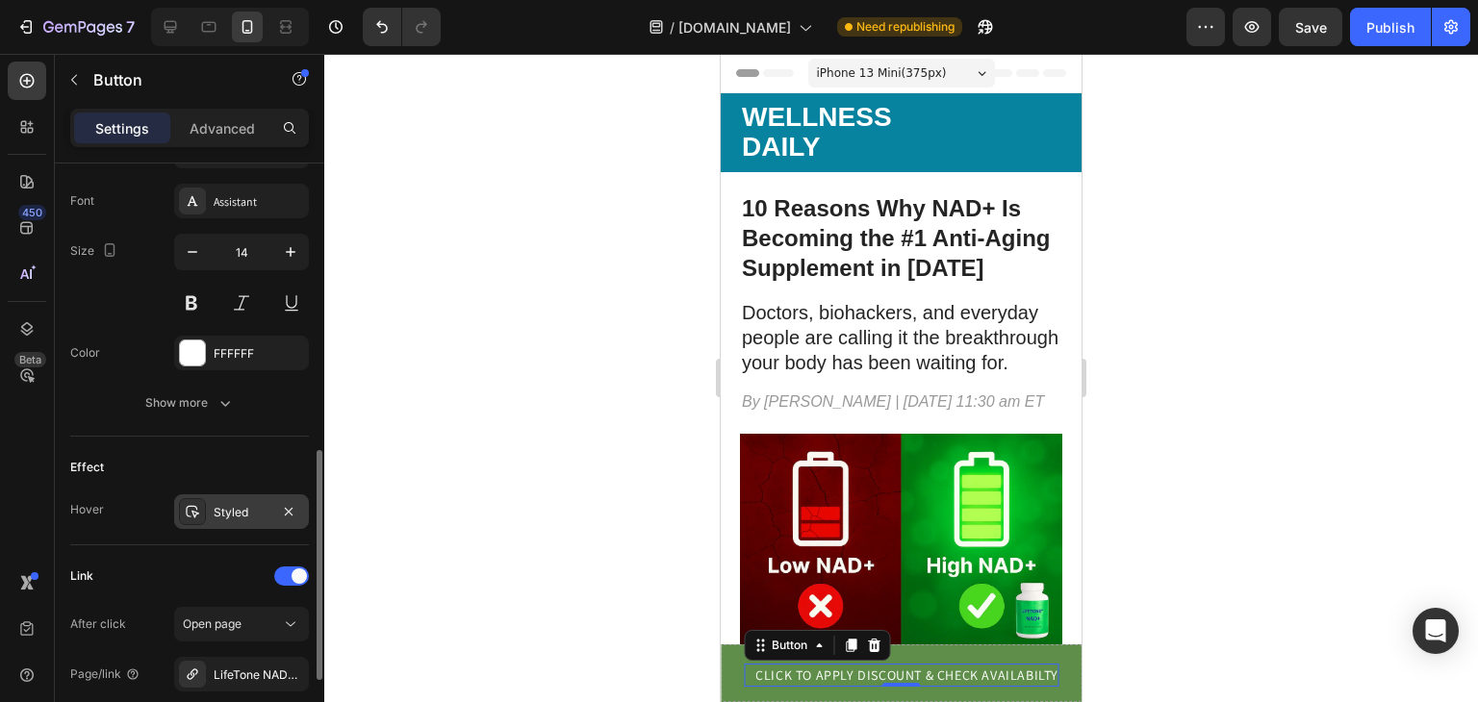
click at [241, 495] on div "Styled" at bounding box center [241, 511] width 135 height 35
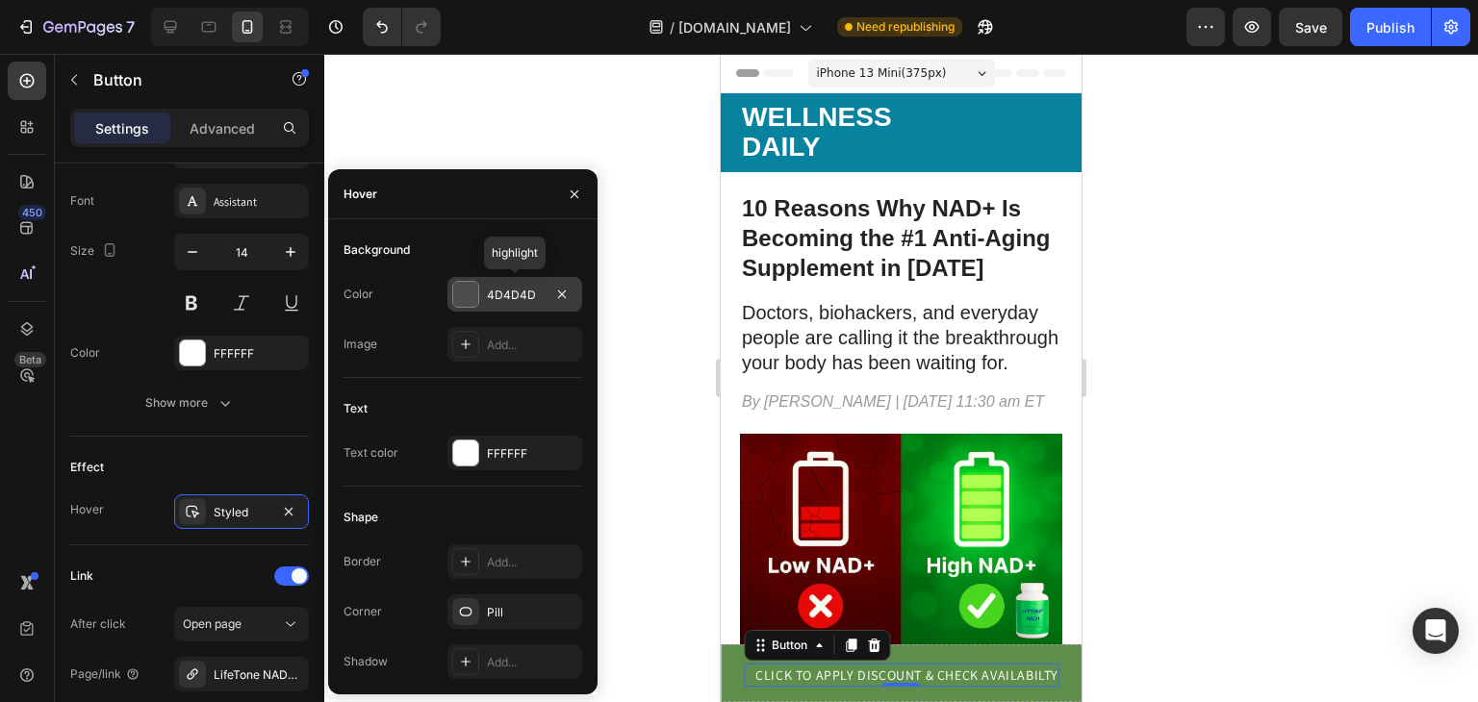
click at [465, 292] on div at bounding box center [465, 294] width 25 height 25
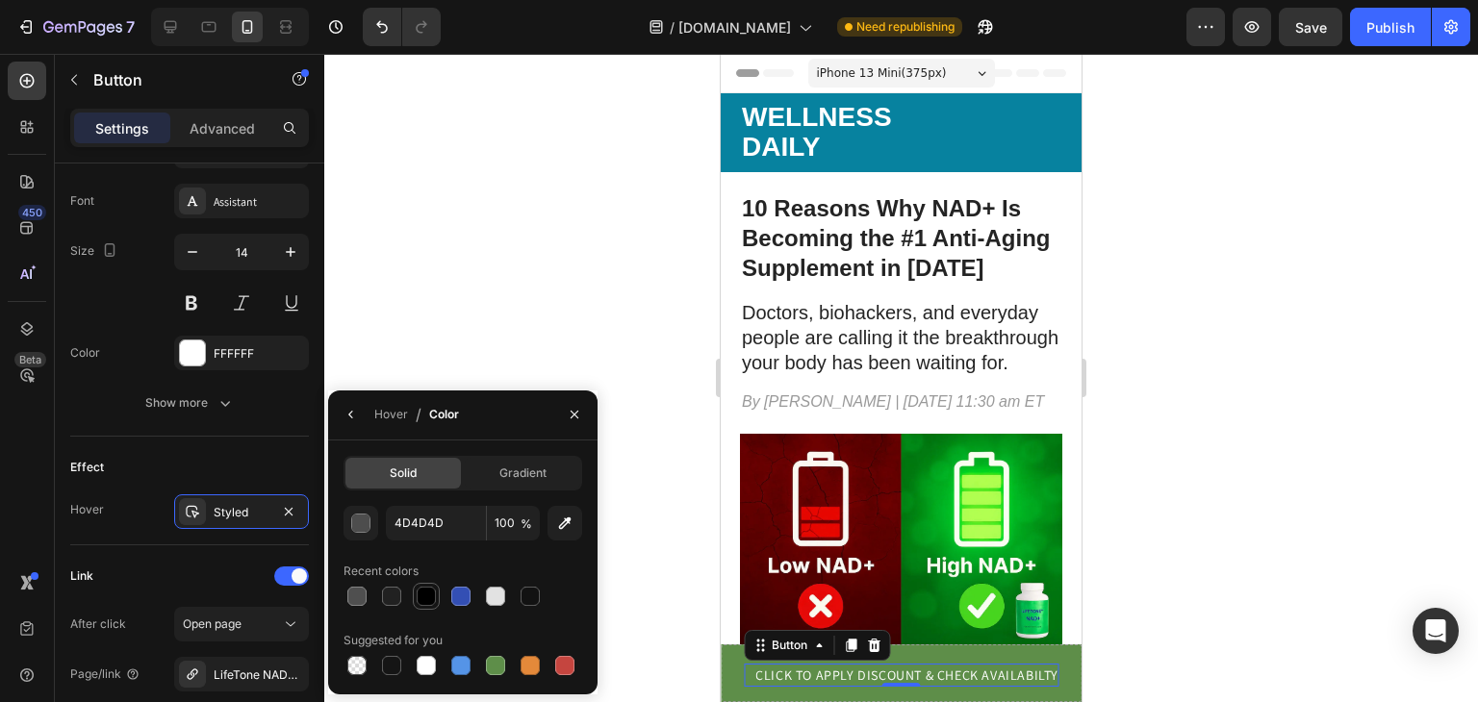
click at [430, 594] on div at bounding box center [426, 596] width 19 height 19
click at [496, 592] on div at bounding box center [495, 596] width 19 height 19
click at [500, 661] on div at bounding box center [495, 665] width 19 height 19
type input "5E8E49"
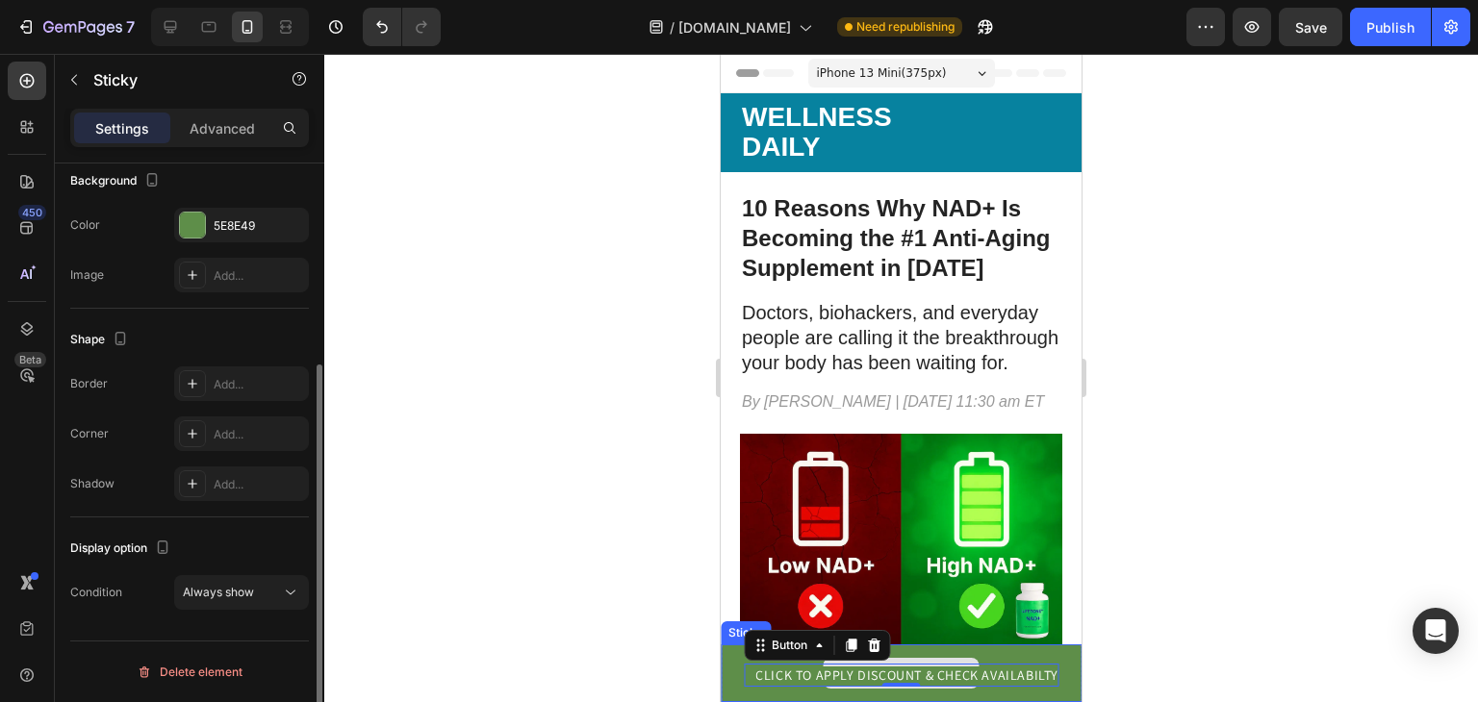
scroll to position [0, 0]
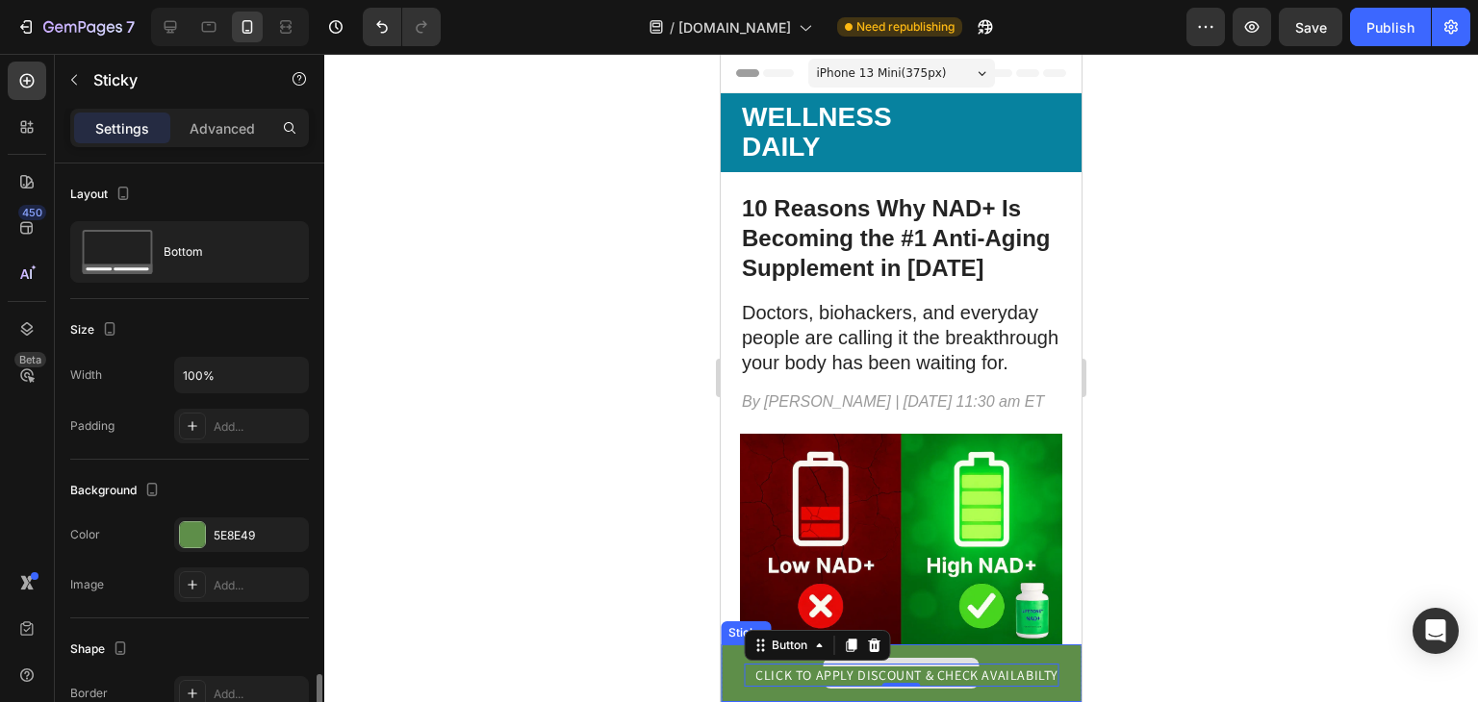
click at [916, 653] on div "Drop element here" at bounding box center [901, 674] width 361 height 58
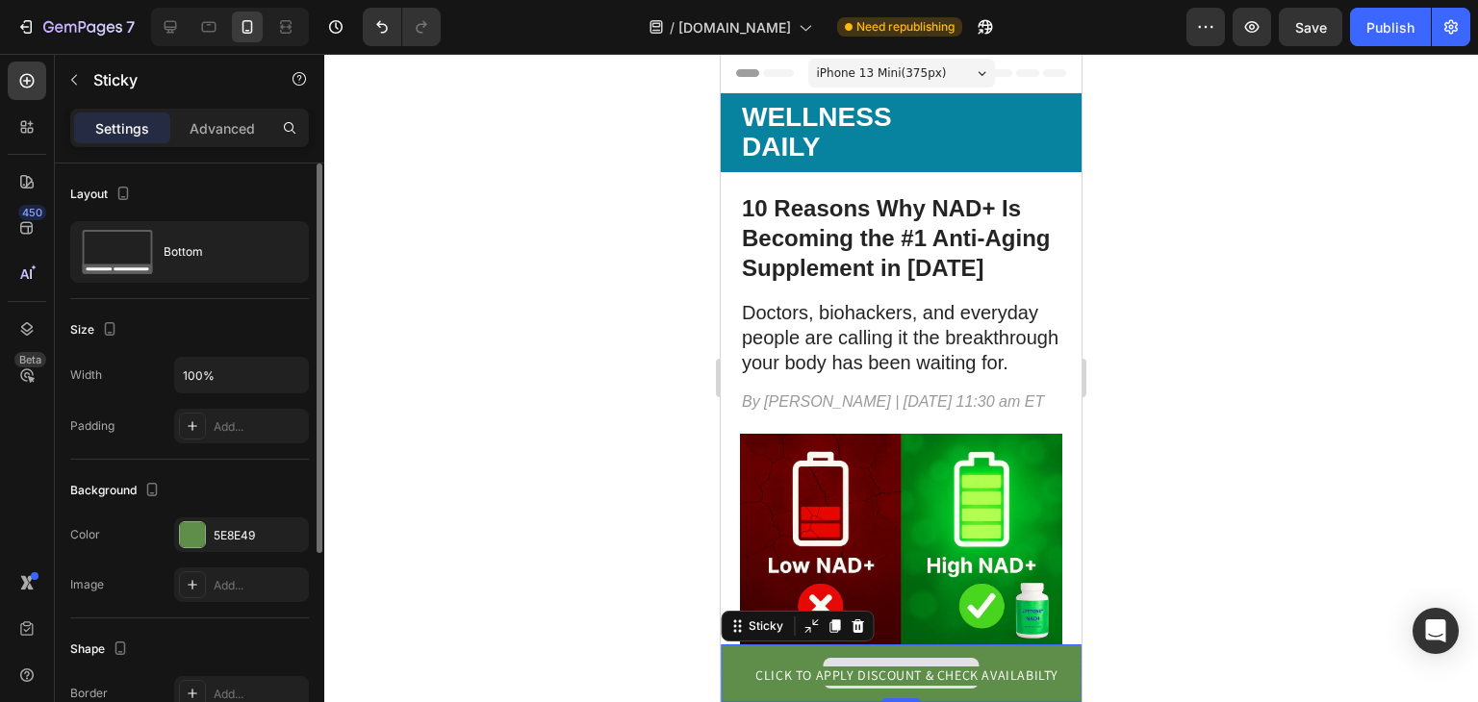
click at [916, 653] on div "Drop element here" at bounding box center [901, 674] width 361 height 58
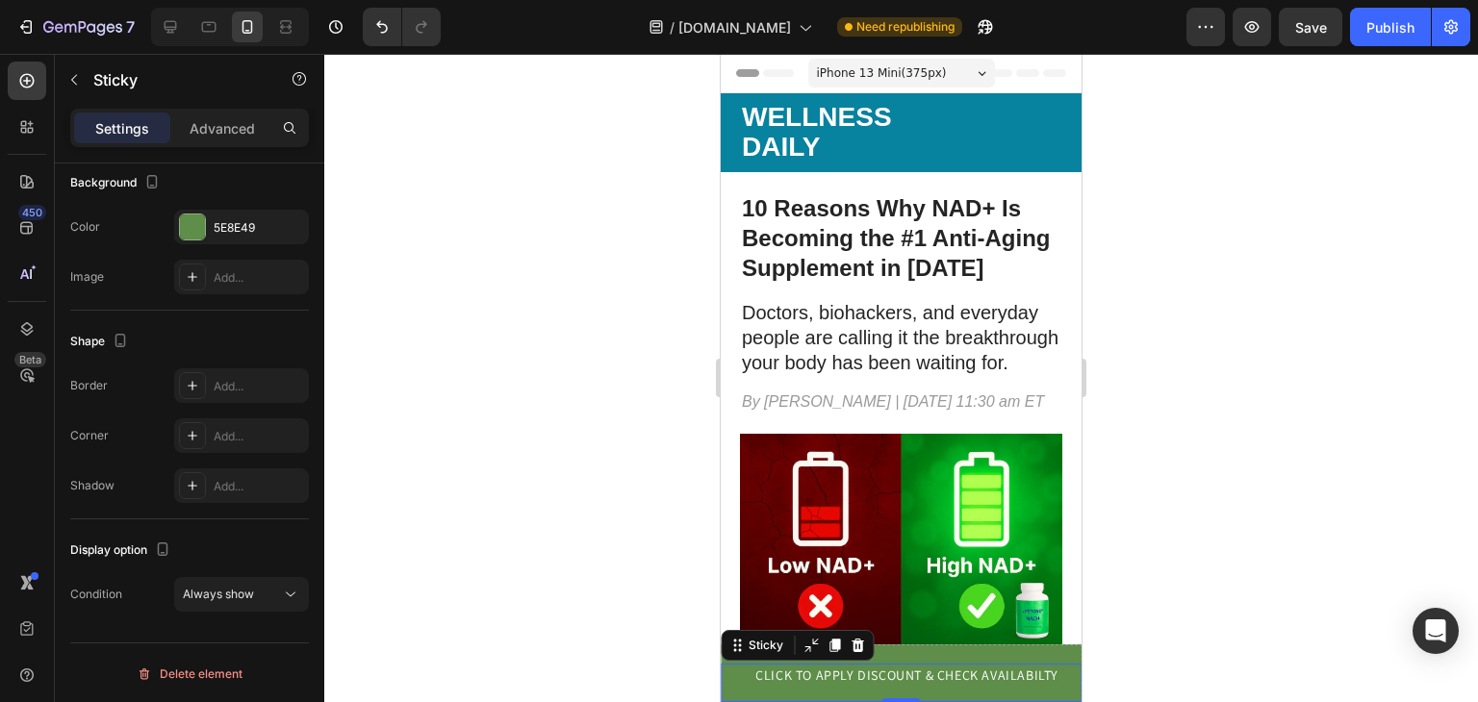
scroll to position [308, 0]
click at [734, 664] on div "CLICK TO APPLY DISCOUNT & CHECK AVAILABILTY Button Sticky 0" at bounding box center [901, 683] width 361 height 38
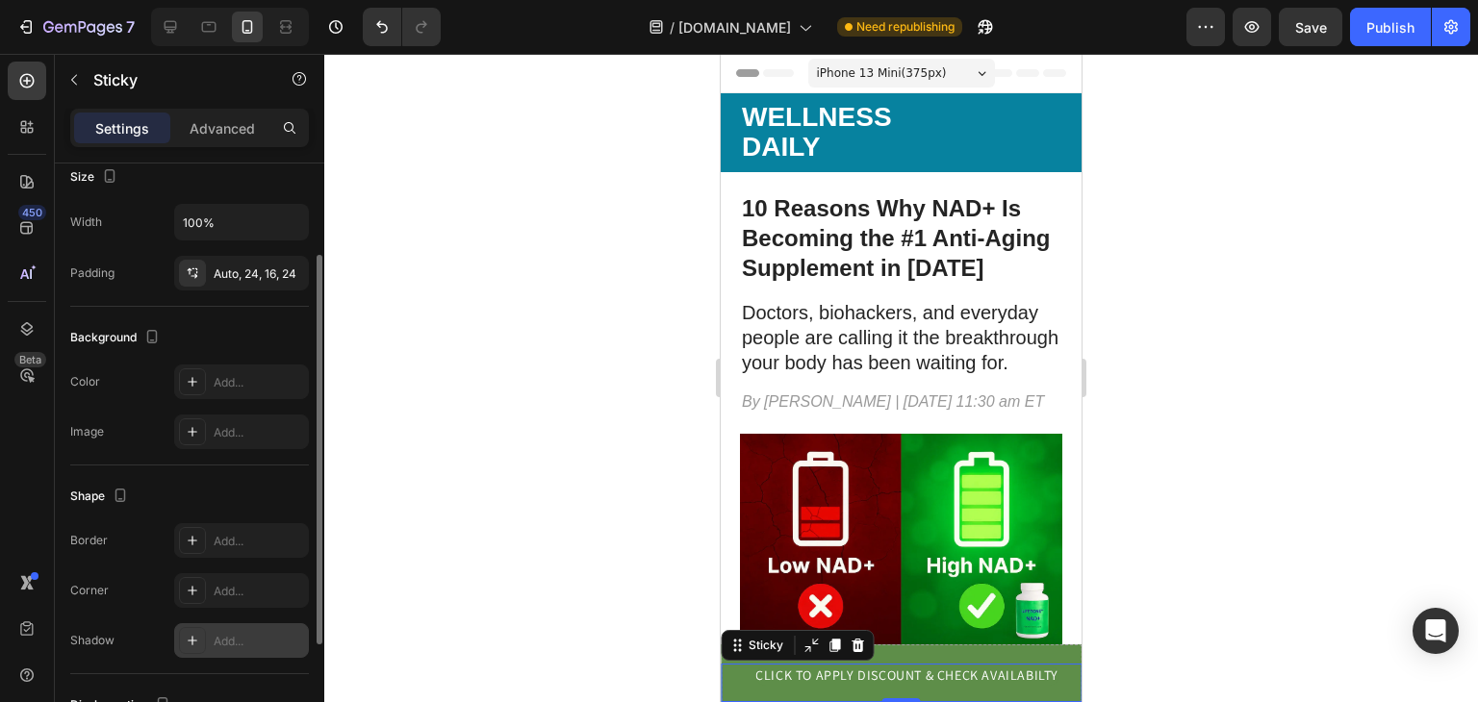
scroll to position [147, 0]
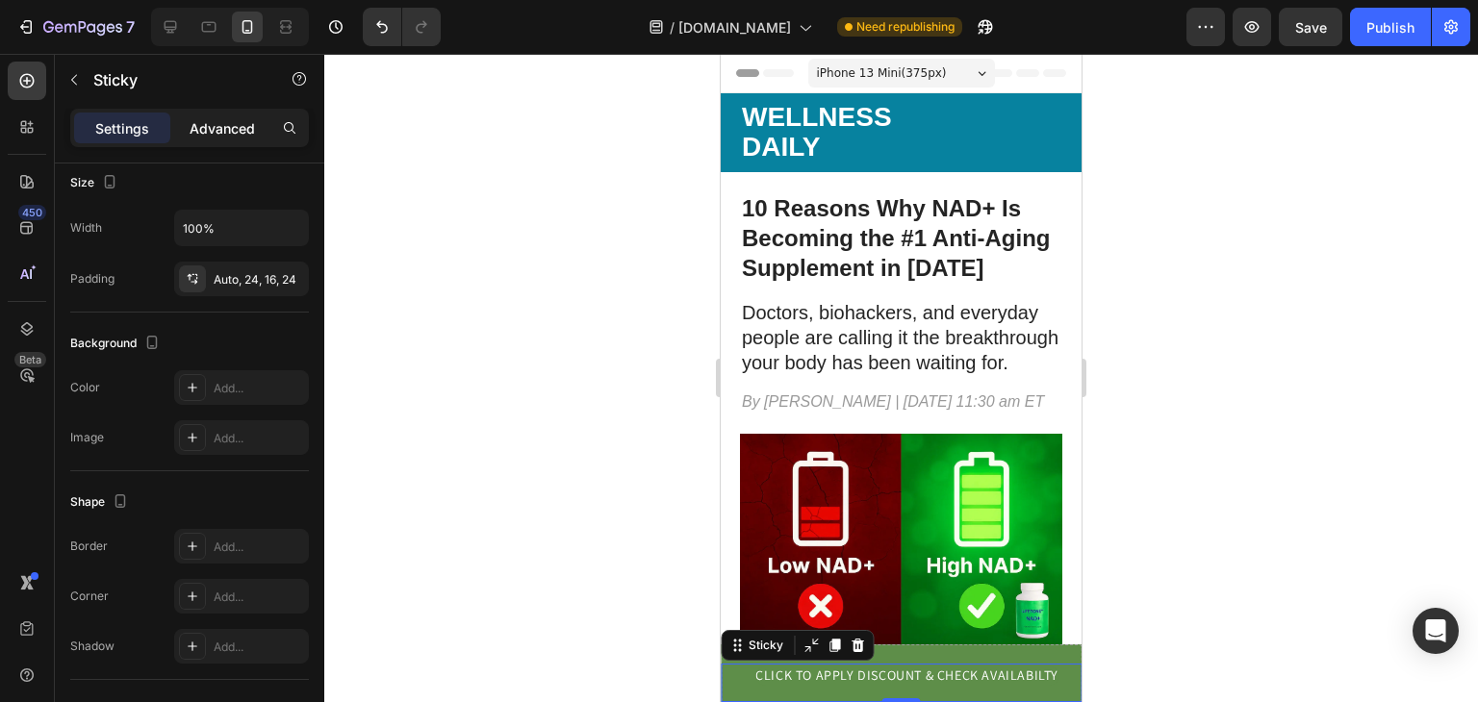
click at [223, 130] on p "Advanced" at bounding box center [222, 128] width 65 height 20
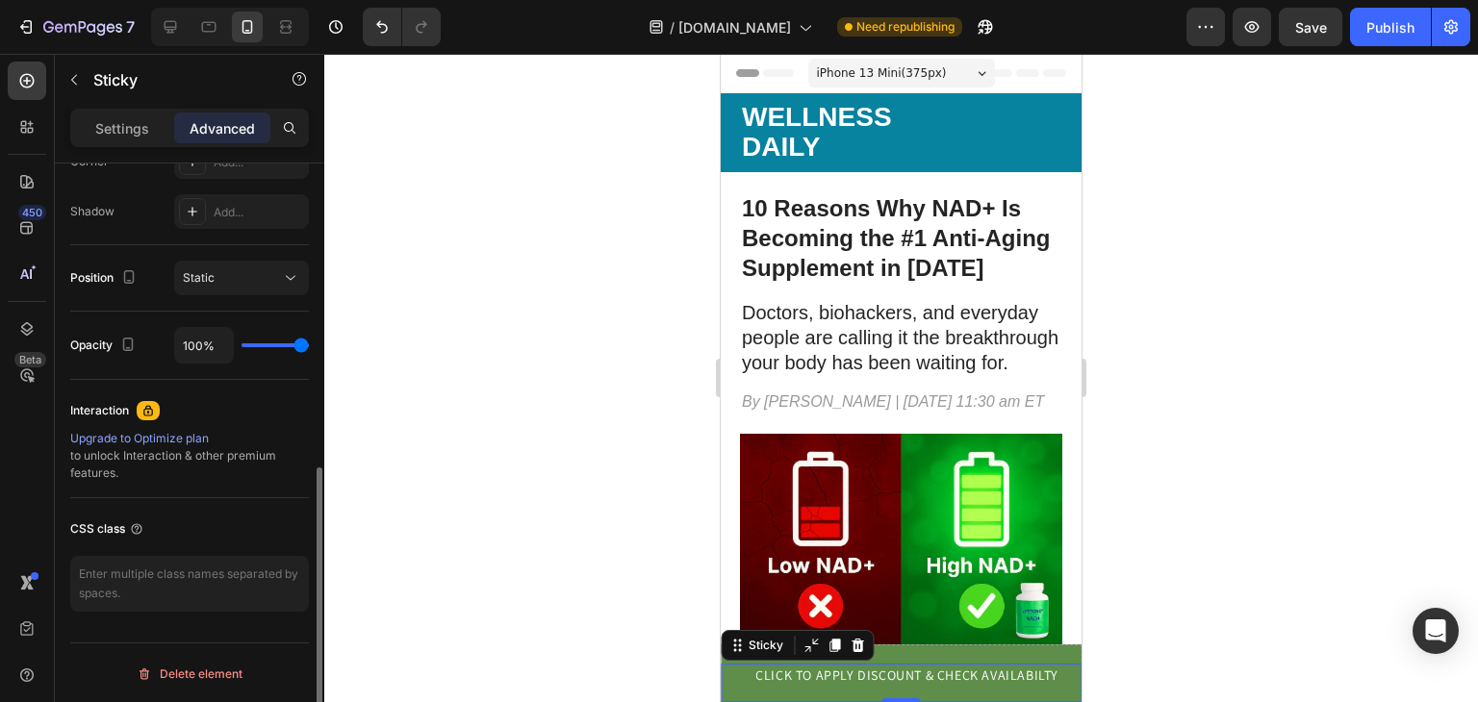
scroll to position [621, 0]
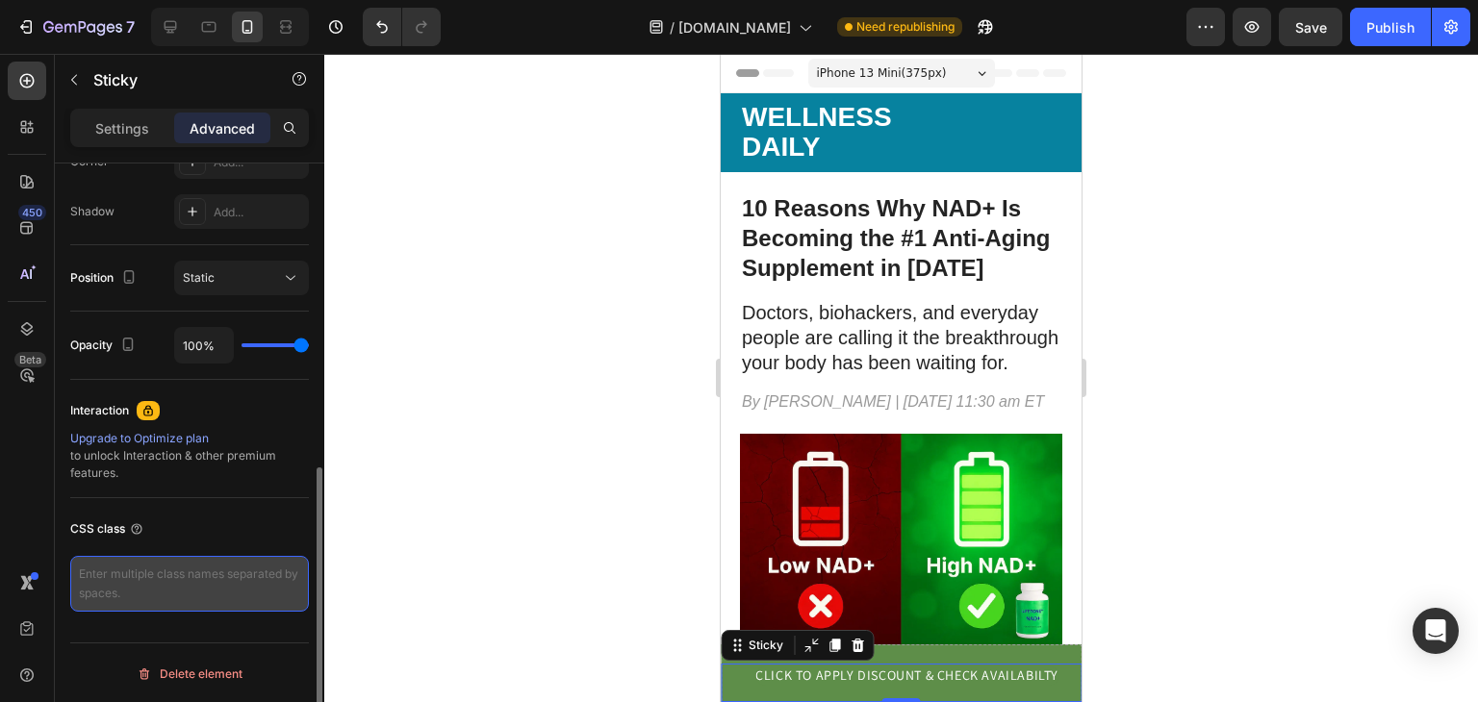
click at [138, 581] on textarea at bounding box center [189, 584] width 239 height 56
paste textarea "<a id="sticky-cta" href="/cart/xxxxx:1?discount=YOURCODE"> CLICK TO APPLY DISCO…"
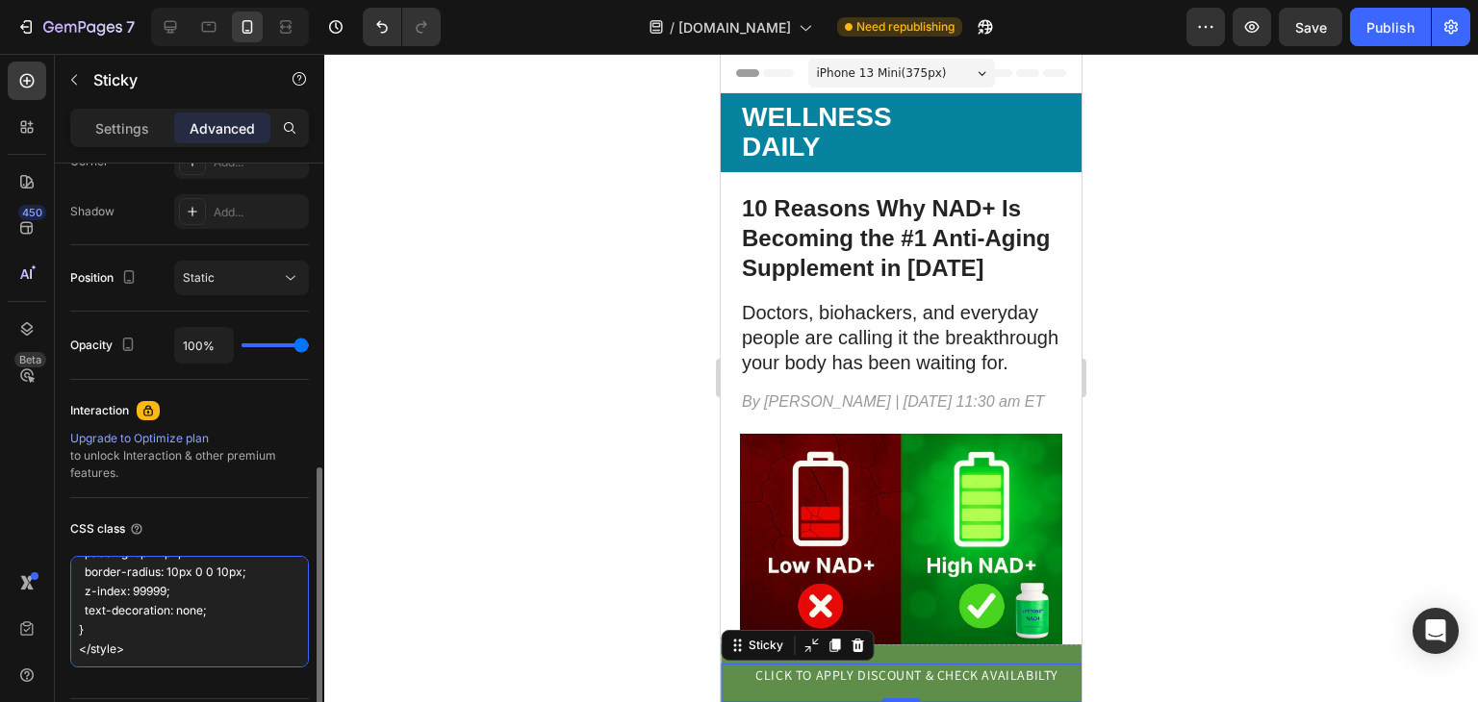
click at [232, 647] on textarea "<a id="sticky-cta" href="/cart/xxxxx:1?discount=YOURCODE"> CLICK TO APPLY DISCO…" at bounding box center [189, 612] width 239 height 112
type textarea "<a id="sticky-cta" href="/cart/xxxxx:1?discount=YOURCODE"> CLICK TO APPLY DISCO…"
click at [216, 536] on div "CSS class" at bounding box center [189, 529] width 239 height 31
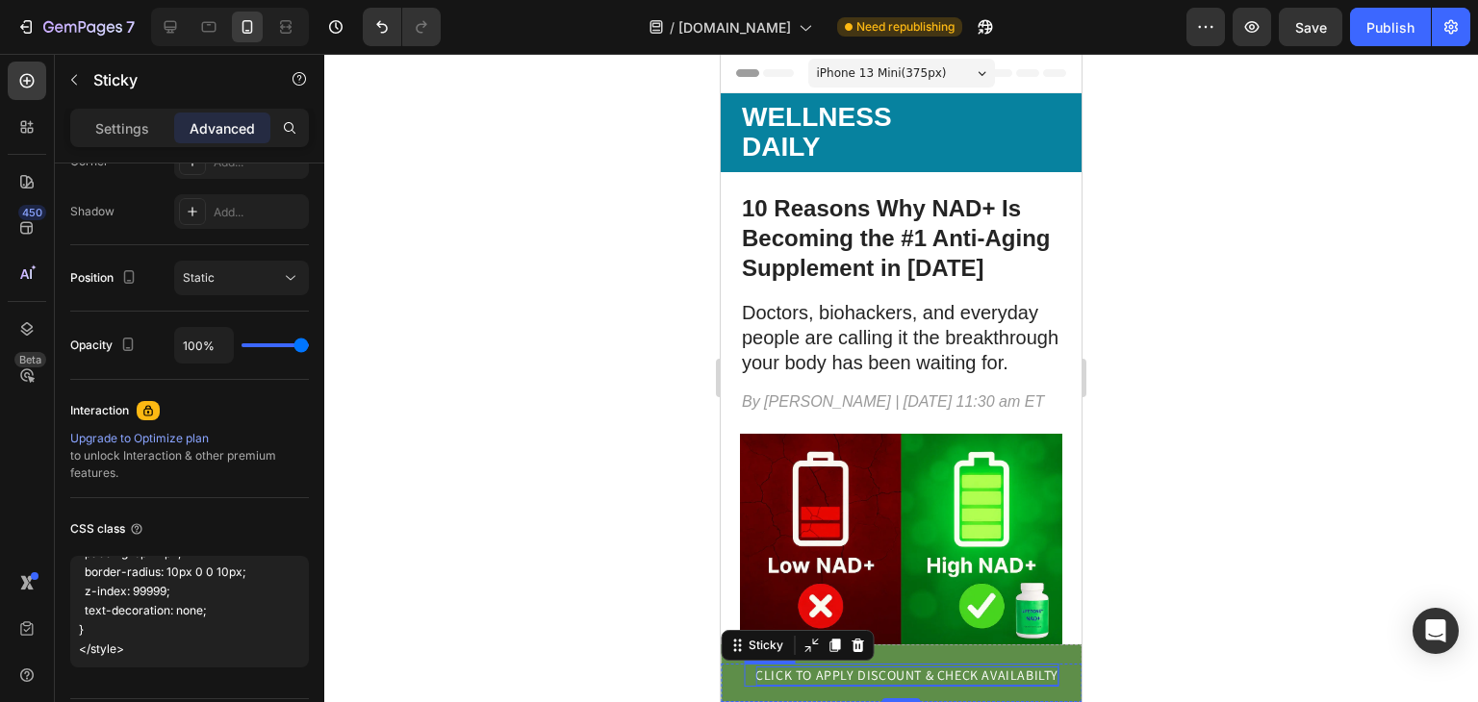
click at [916, 668] on p "CLICK TO APPLY DISCOUNT & CHECK AVAILABILTY" at bounding box center [906, 676] width 303 height 19
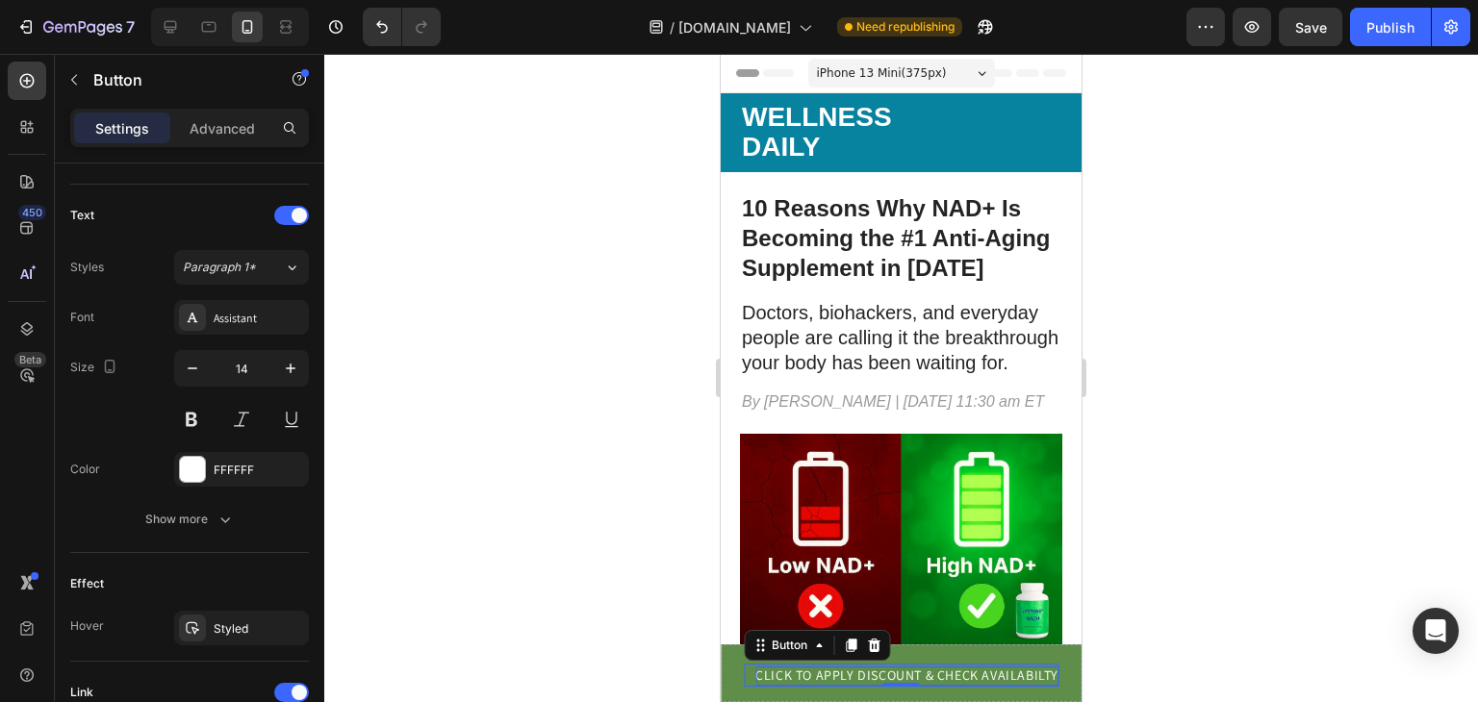
scroll to position [0, 0]
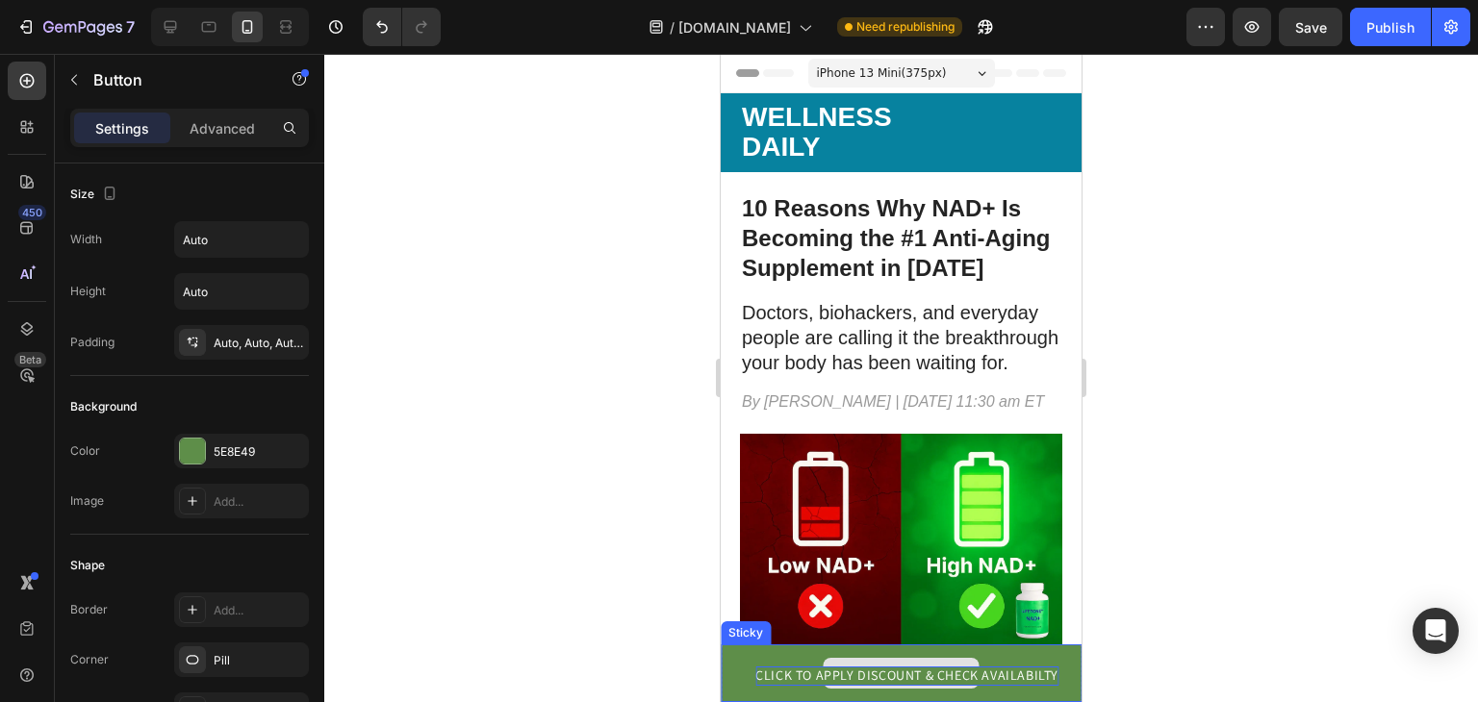
click at [906, 660] on div "Drop element here" at bounding box center [901, 673] width 156 height 31
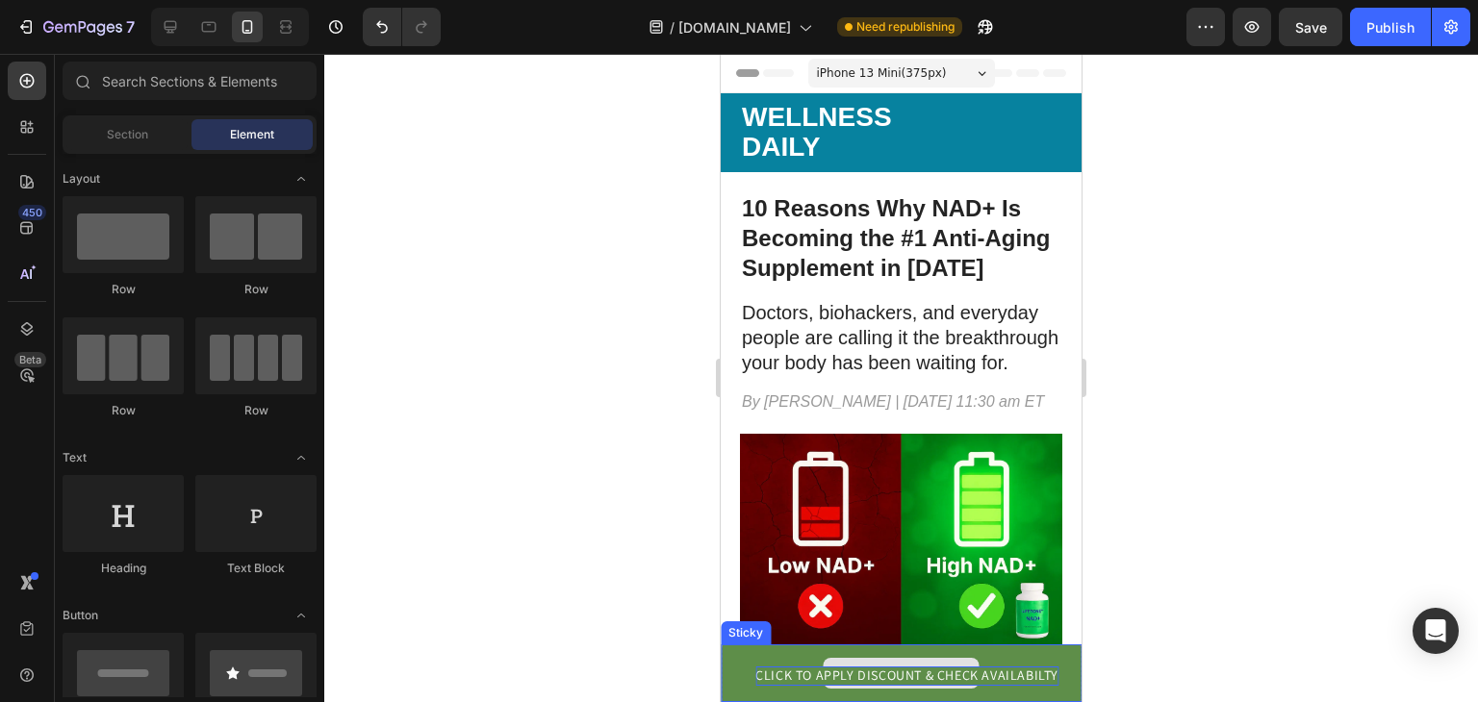
click at [906, 660] on div "Drop element here" at bounding box center [901, 673] width 156 height 31
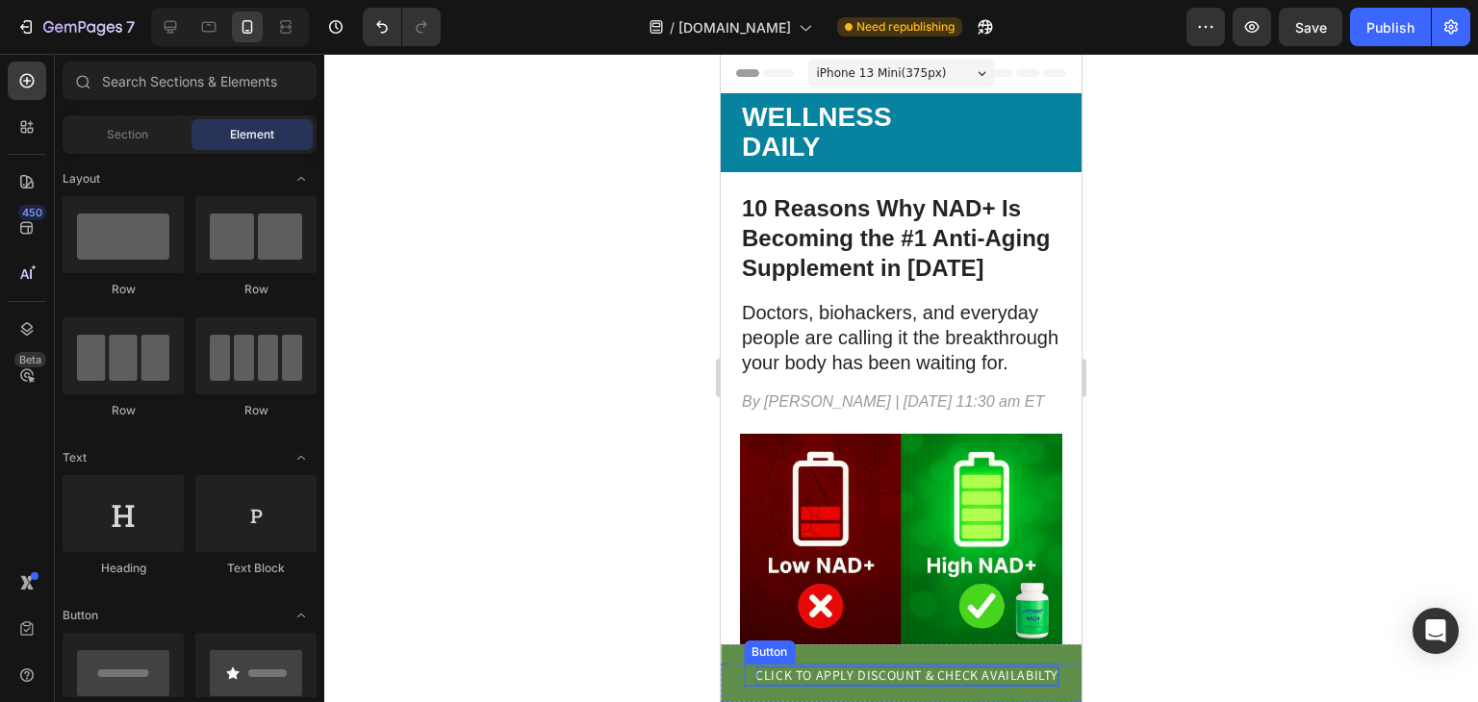
click at [1024, 673] on p "CLICK TO APPLY DISCOUNT & CHECK AVAILABILTY" at bounding box center [906, 676] width 303 height 19
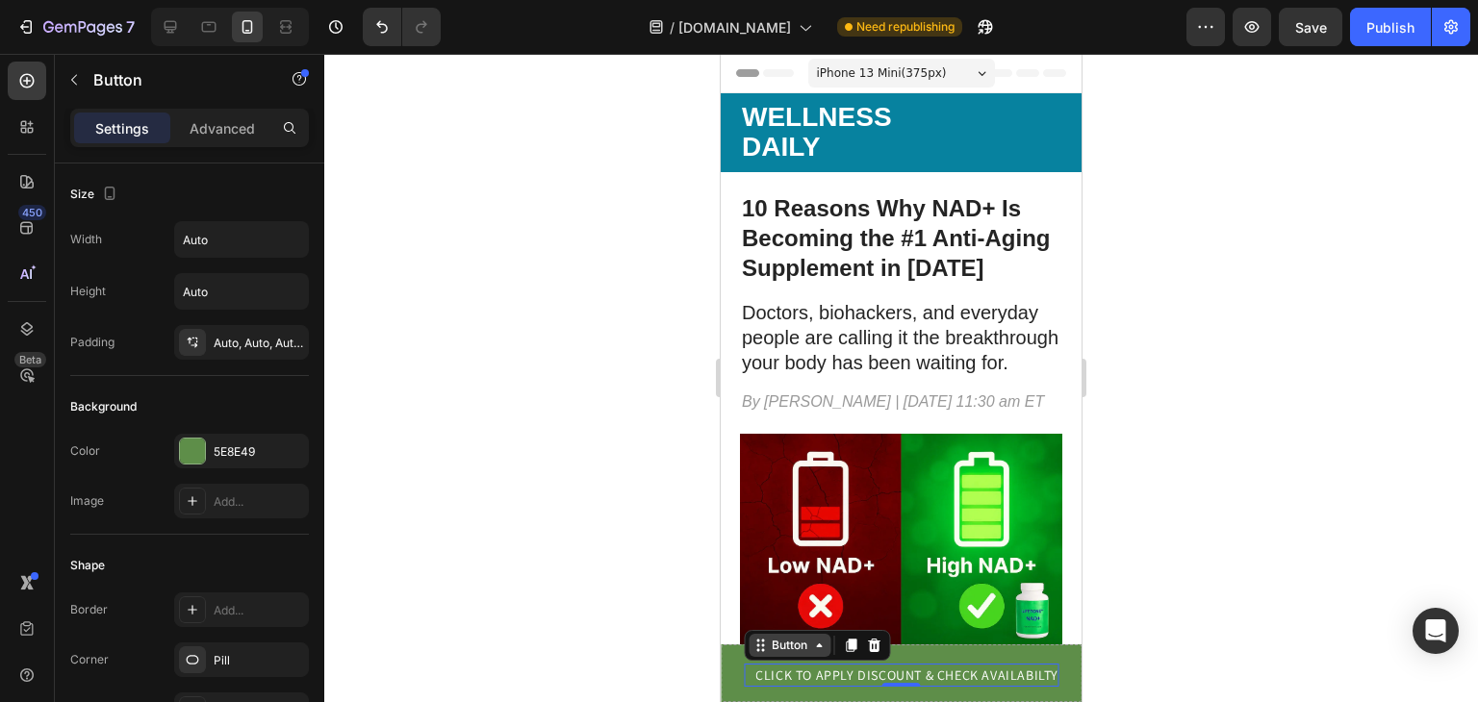
click at [787, 649] on div "Button" at bounding box center [789, 645] width 43 height 17
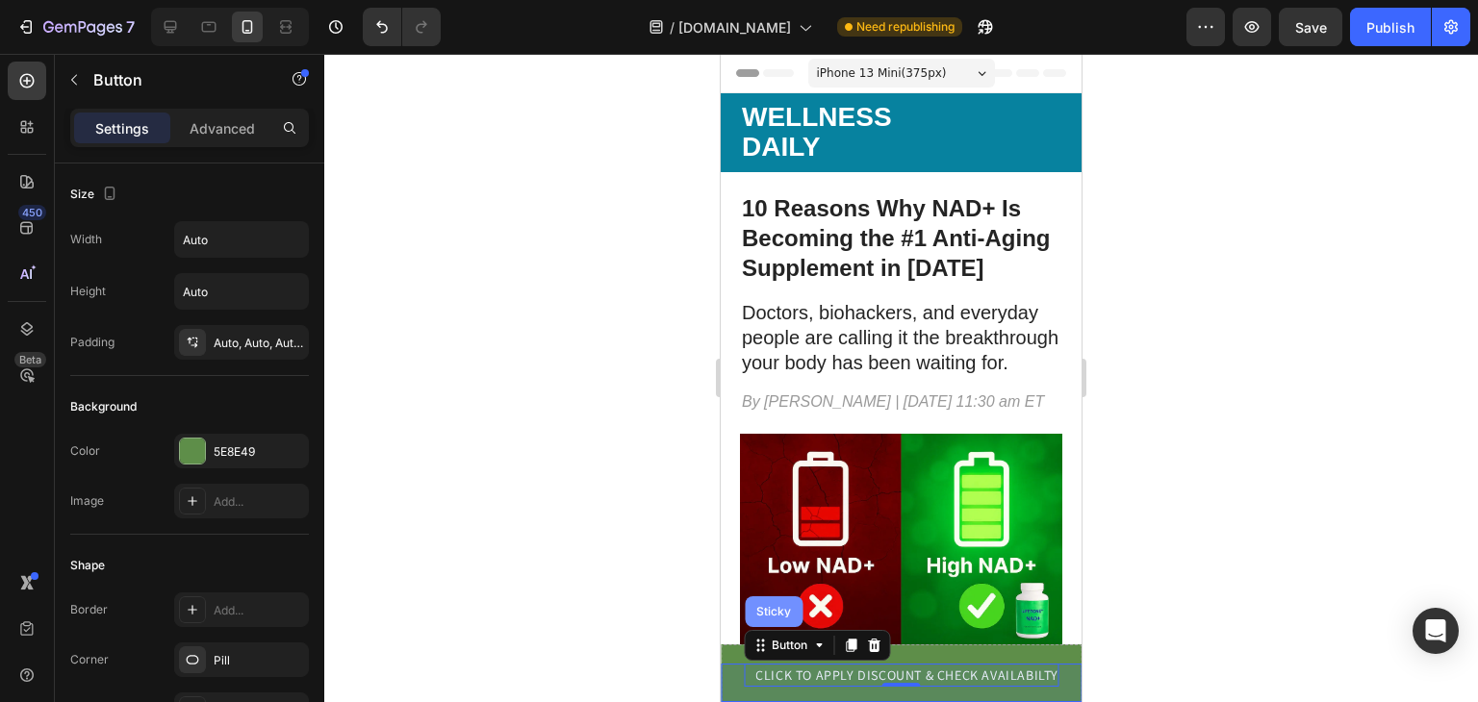
click at [777, 620] on div "Sticky" at bounding box center [774, 611] width 58 height 31
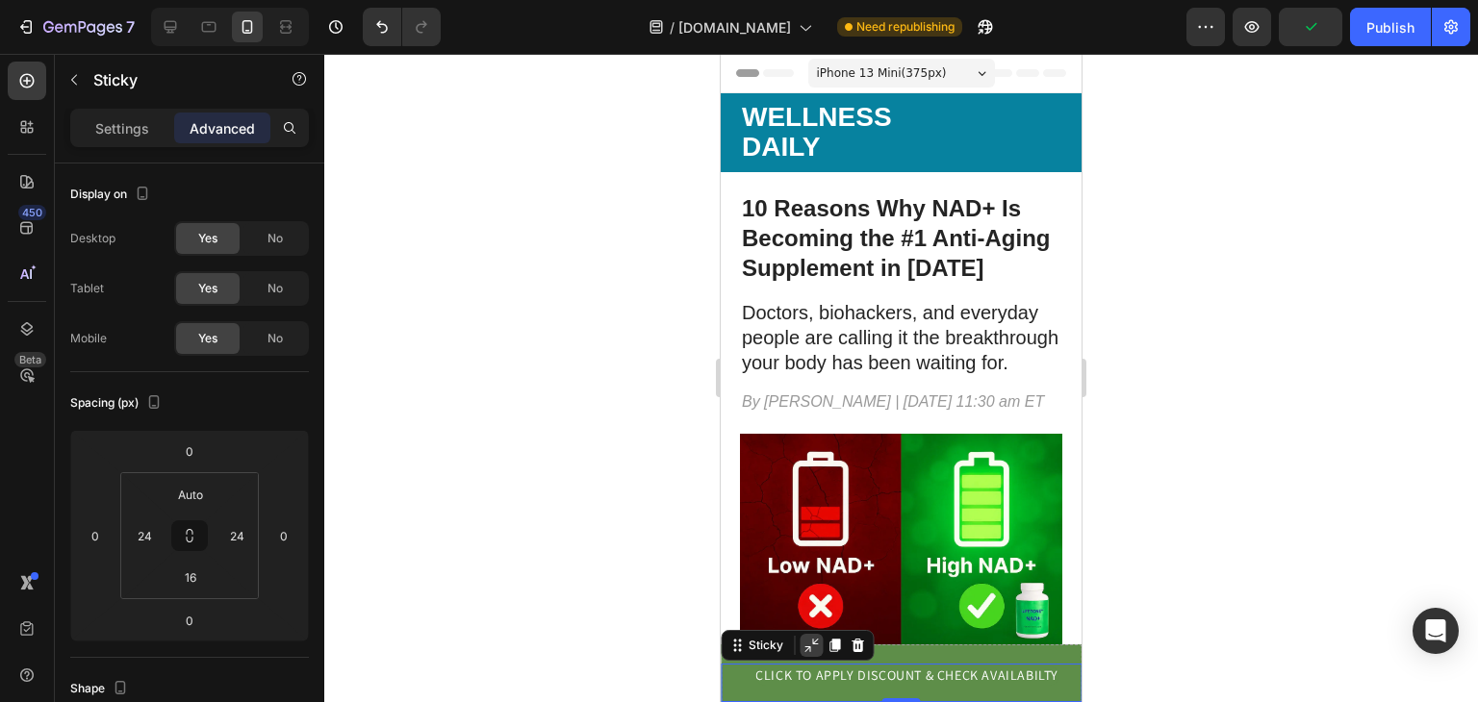
click at [809, 646] on icon at bounding box center [810, 645] width 15 height 15
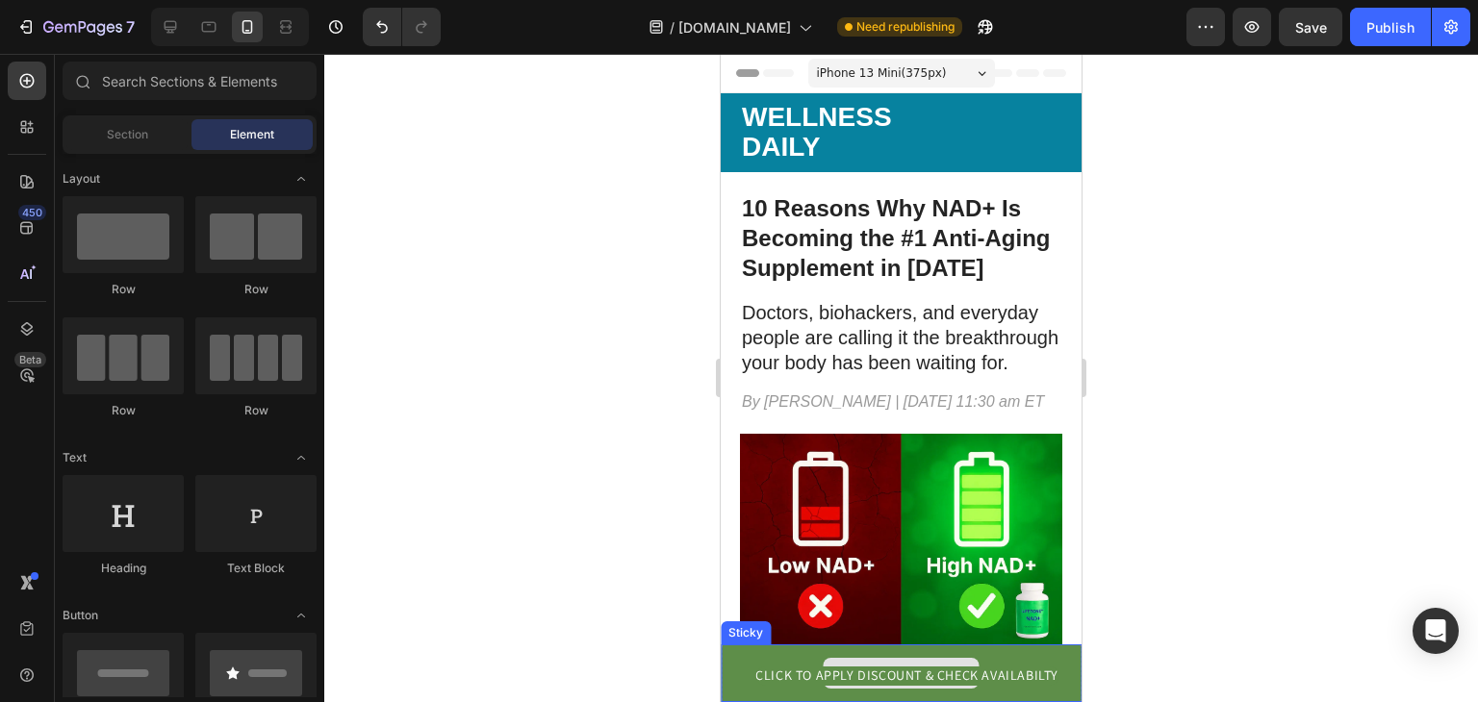
click at [870, 659] on div "Drop element here" at bounding box center [901, 673] width 156 height 31
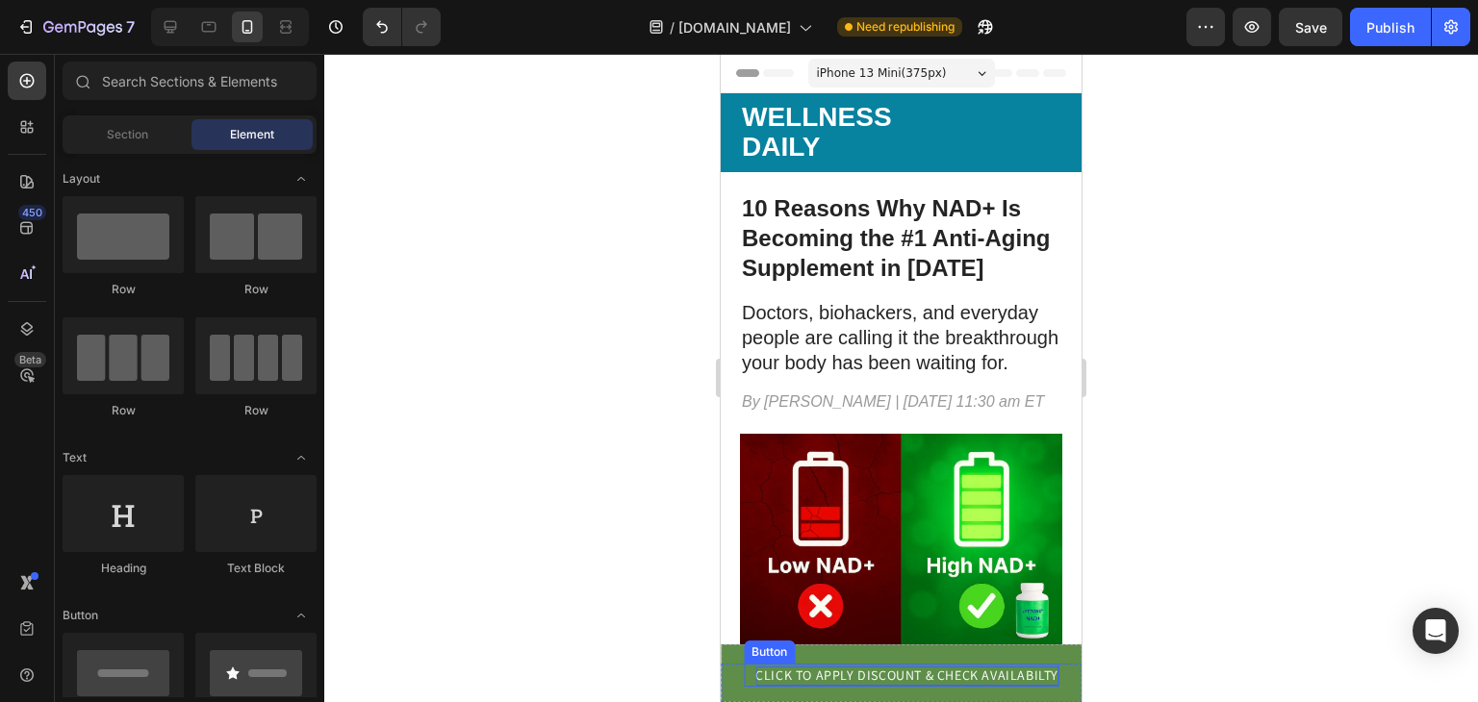
click at [767, 669] on p "CLICK TO APPLY DISCOUNT & CHECK AVAILABILTY" at bounding box center [906, 676] width 303 height 19
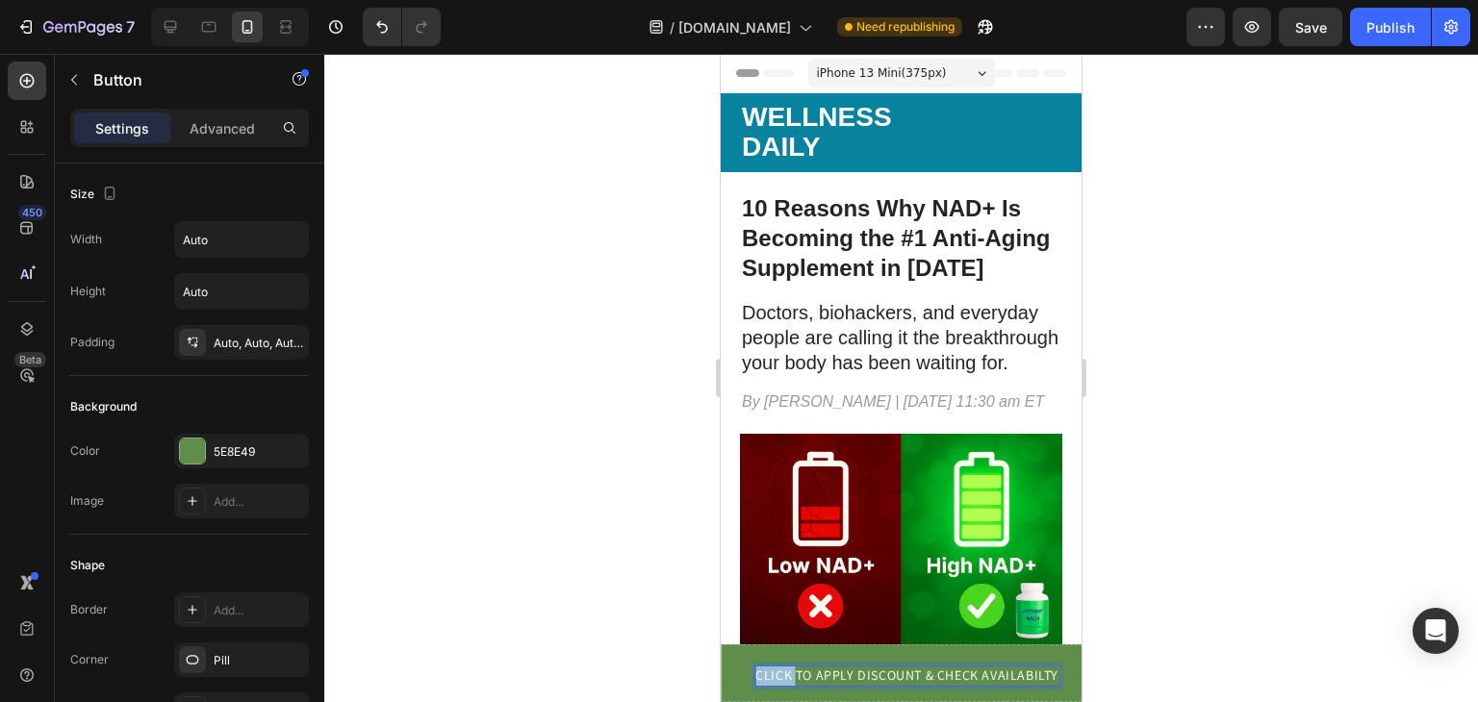
click at [767, 669] on p "CLICK TO APPLY DISCOUNT & CHECK AVAILABILTY" at bounding box center [906, 676] width 303 height 19
click at [835, 682] on p "CLICK TO APPLY DISCOUNT & CHECK AVAILABILTY" at bounding box center [906, 676] width 303 height 19
click at [1393, 24] on div "Publish" at bounding box center [1390, 27] width 48 height 20
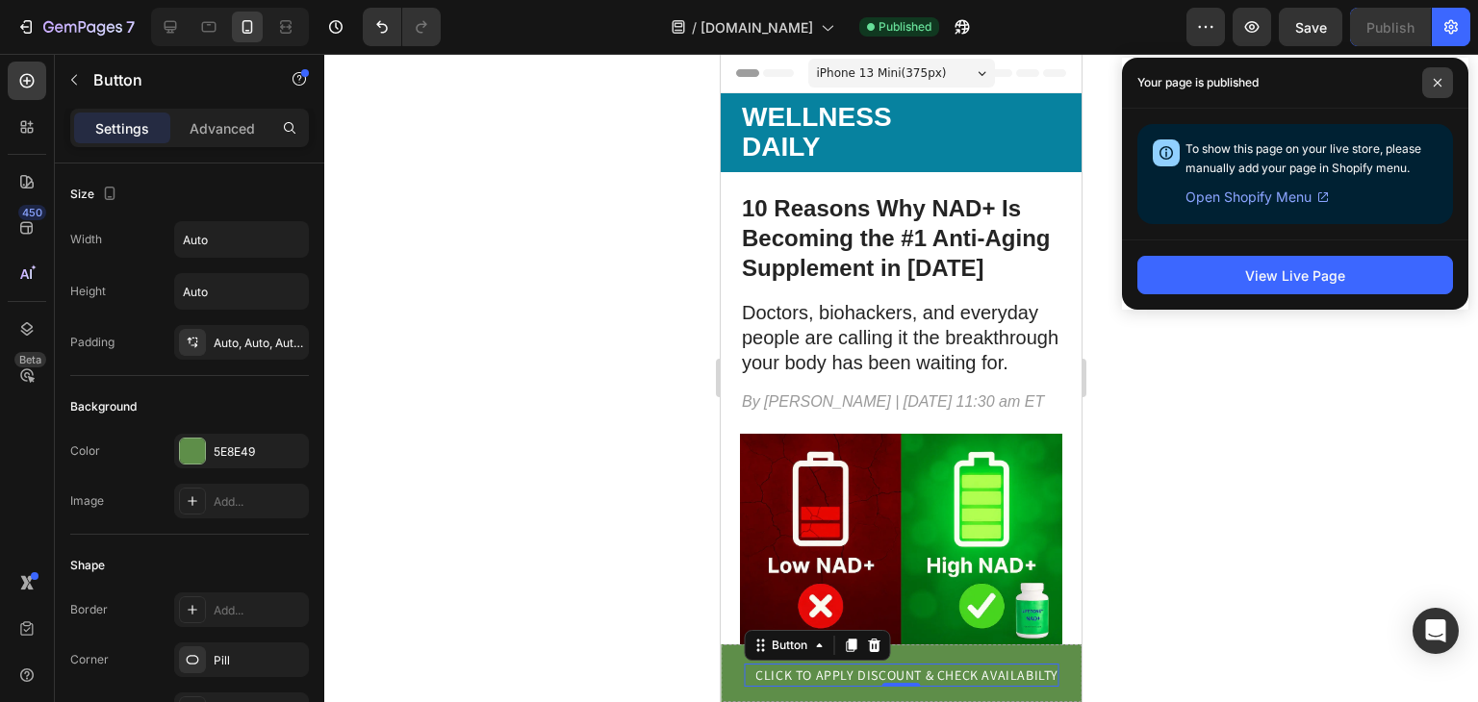
click at [1443, 91] on span at bounding box center [1437, 82] width 31 height 31
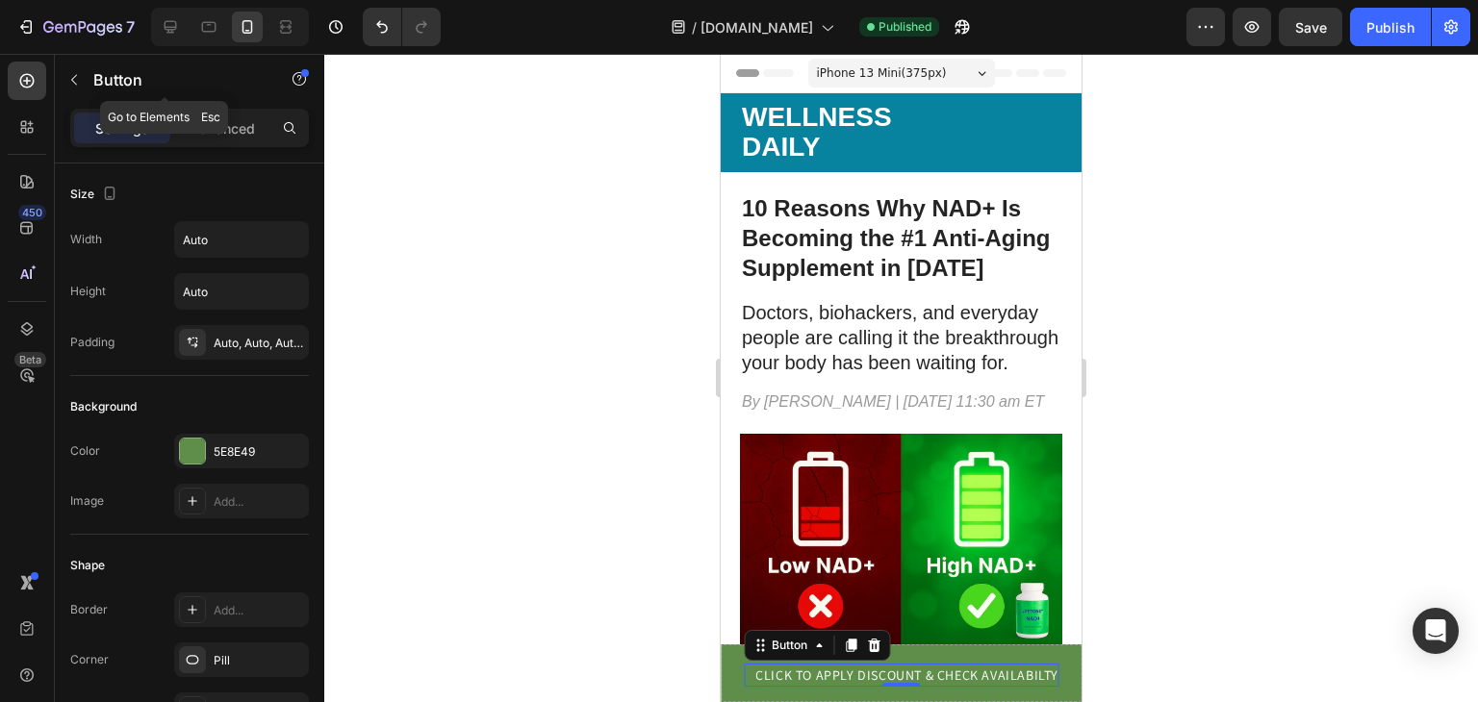
click at [204, 107] on div "Button" at bounding box center [164, 81] width 219 height 55
click at [224, 124] on p "Advanced" at bounding box center [222, 128] width 65 height 20
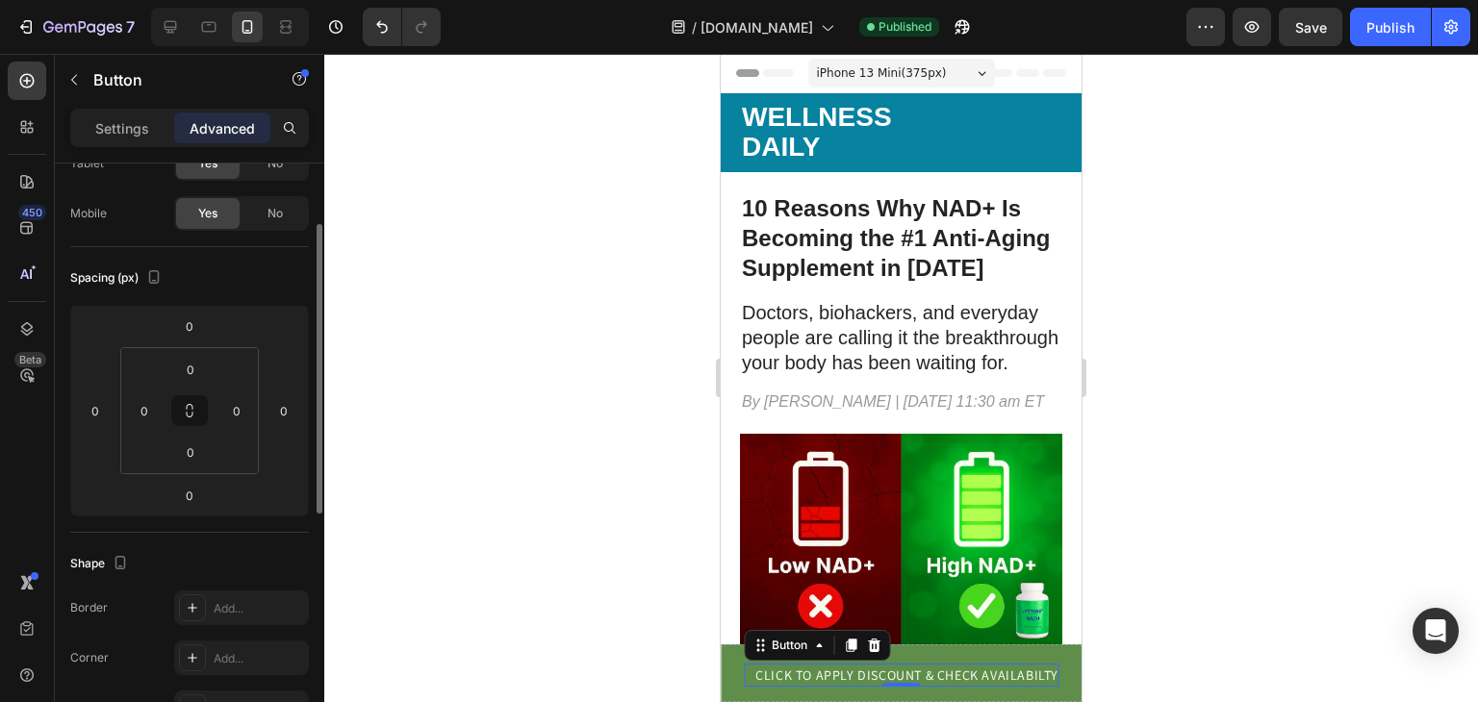
scroll to position [621, 0]
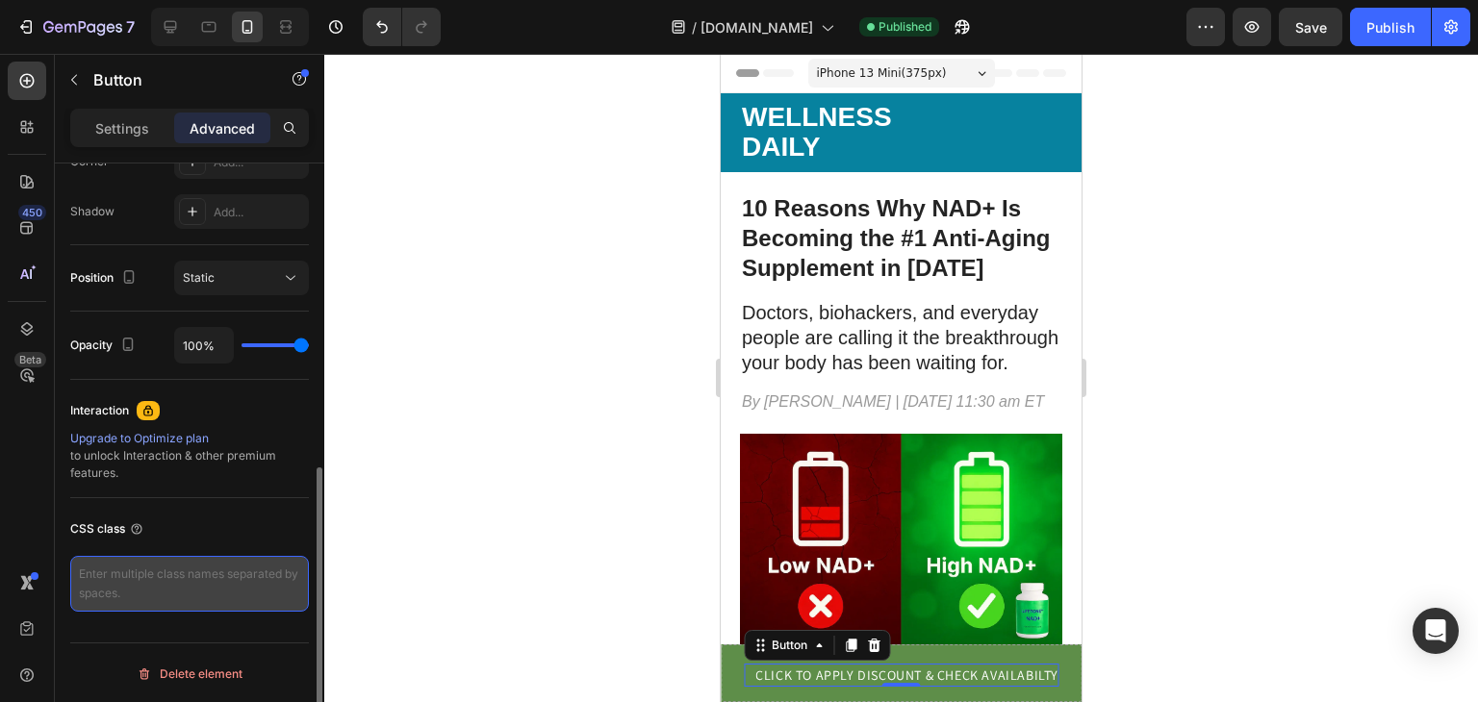
click at [171, 570] on textarea at bounding box center [189, 584] width 239 height 56
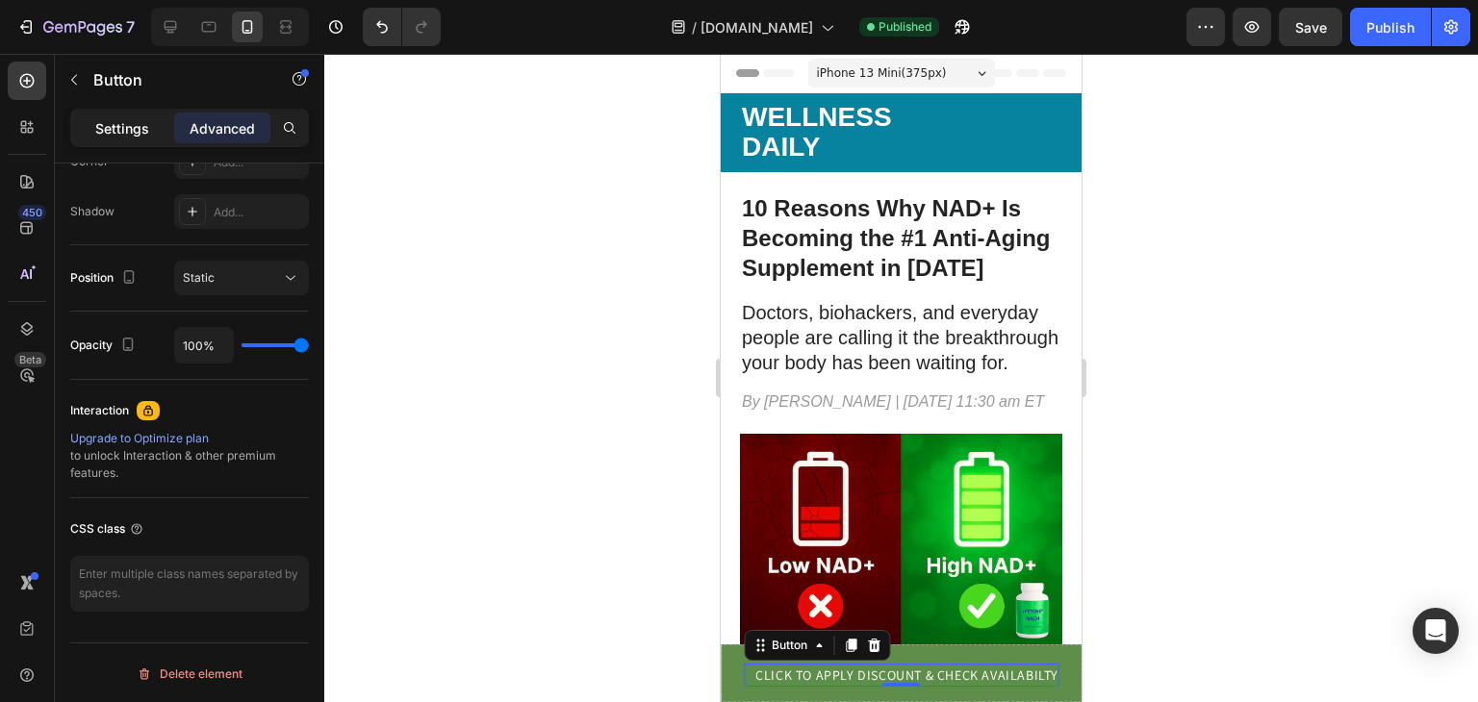
click at [106, 124] on p "Settings" at bounding box center [122, 128] width 54 height 20
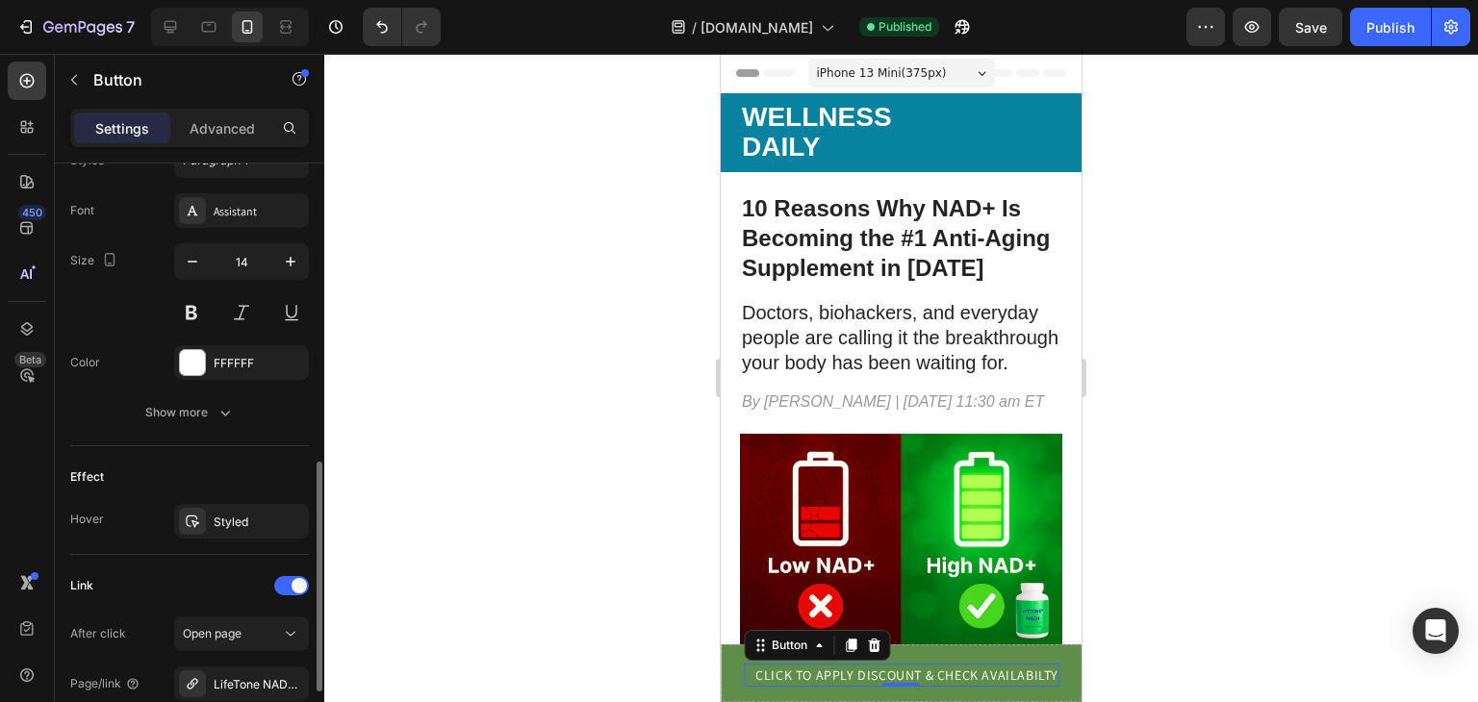
scroll to position [741, 0]
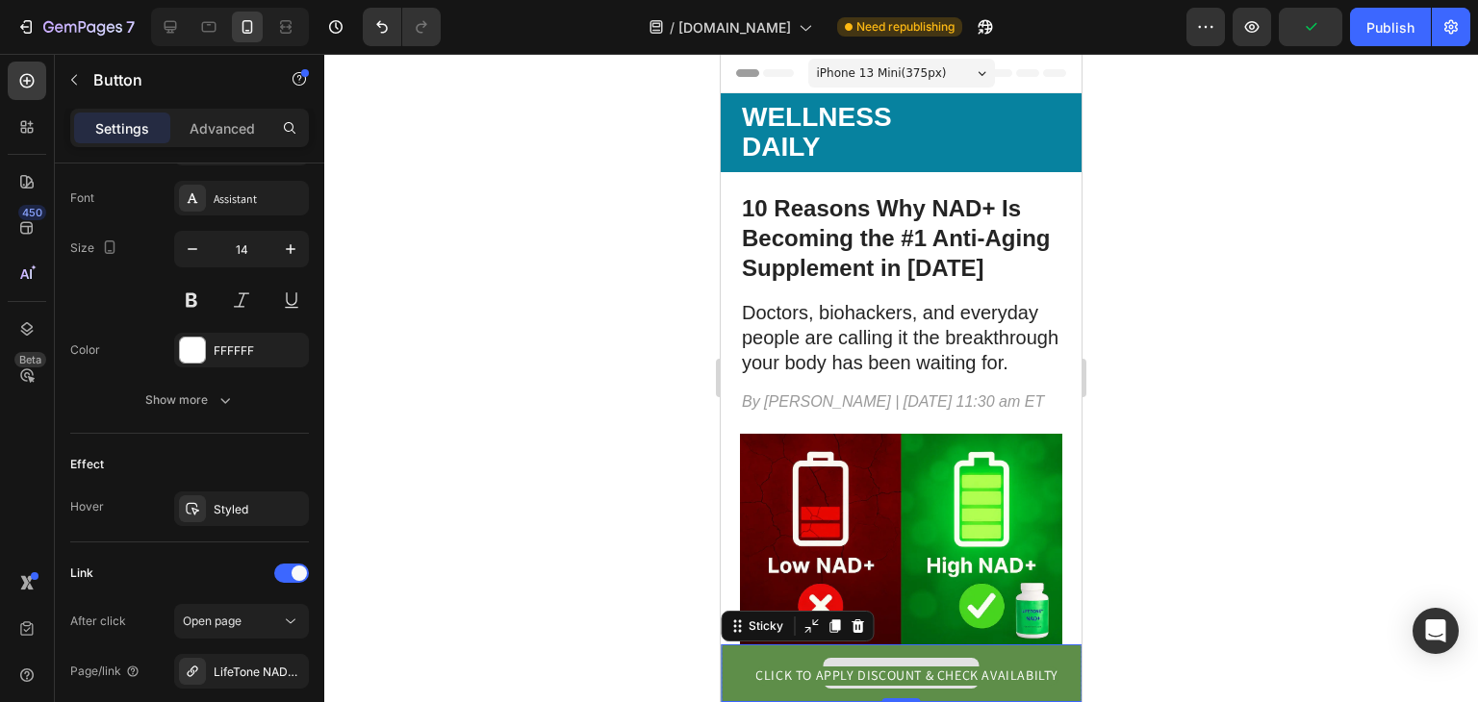
click at [729, 651] on div "Drop element here" at bounding box center [901, 674] width 361 height 58
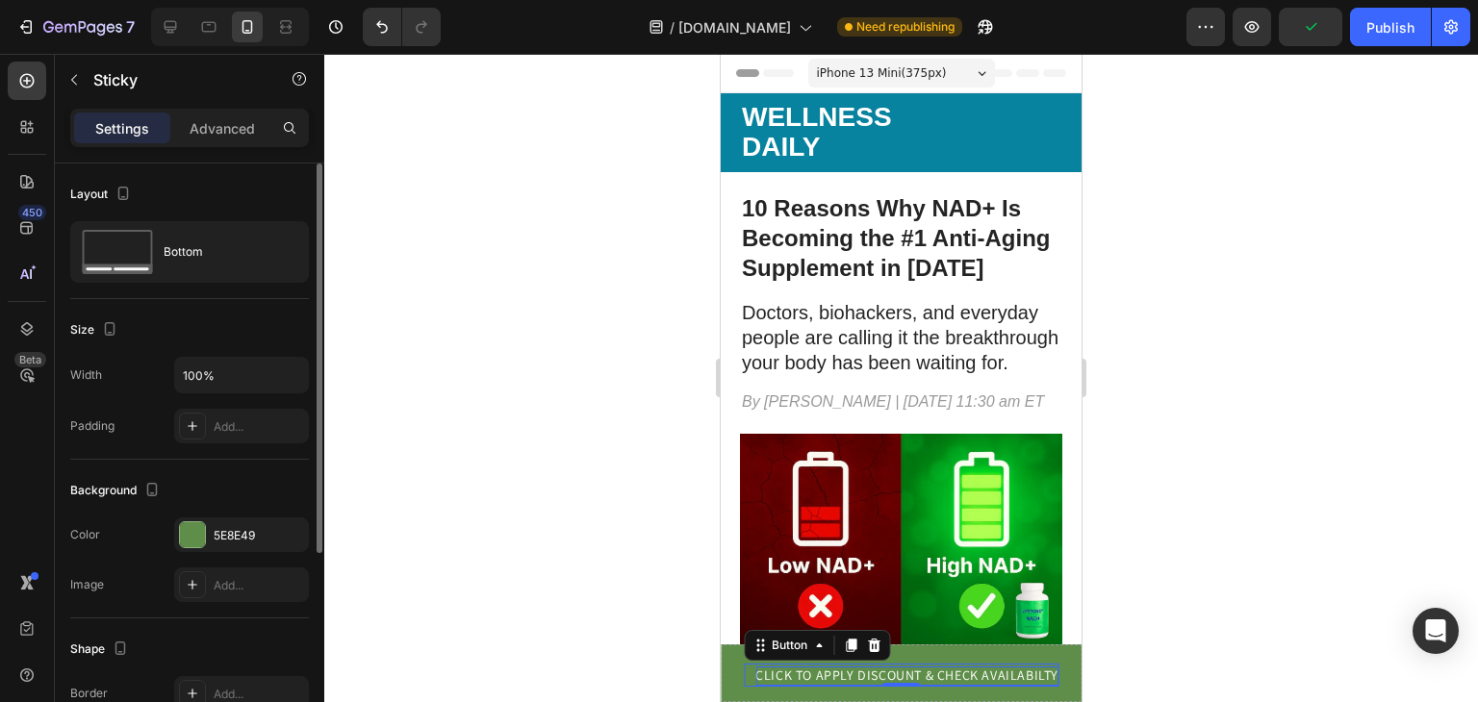
click at [879, 674] on p "CLICK TO APPLY DISCOUNT & CHECK AVAILABILTY" at bounding box center [906, 676] width 303 height 19
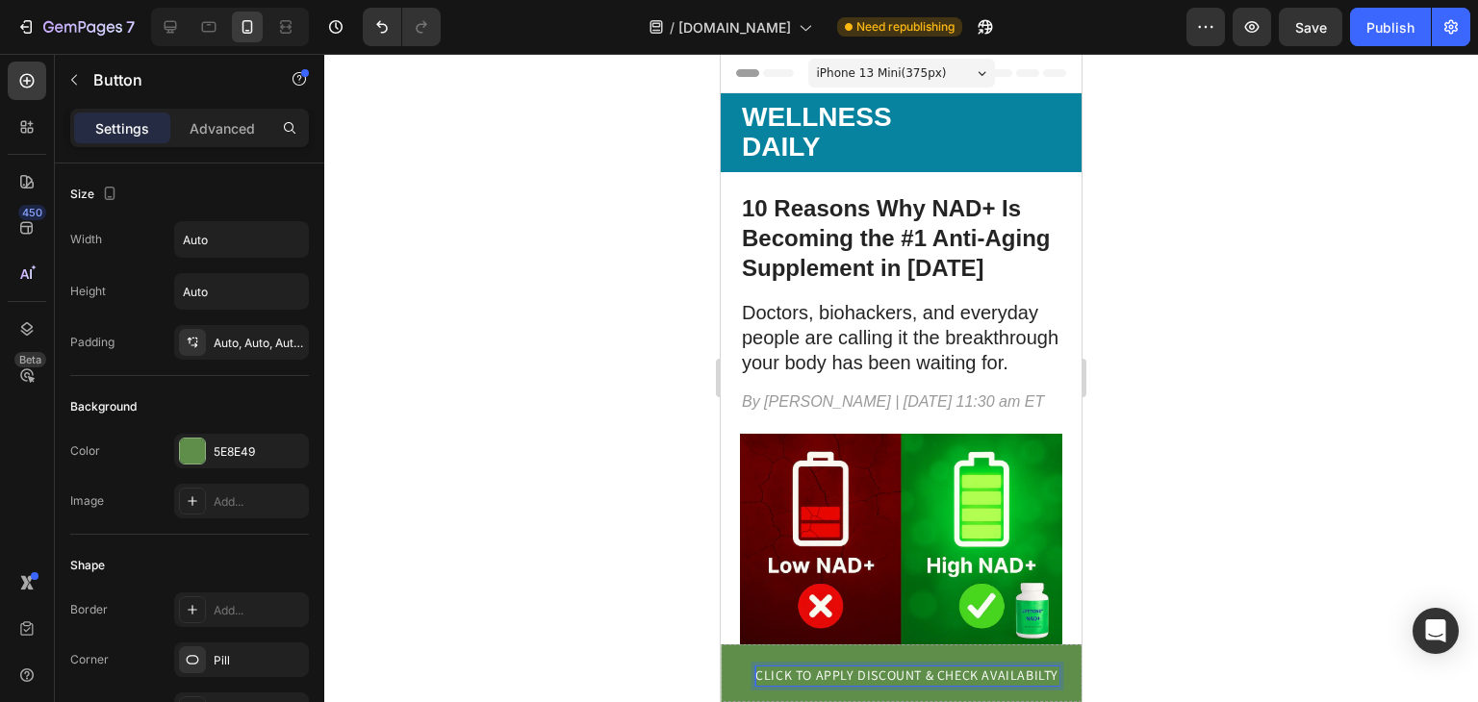
drag, startPoint x: 749, startPoint y: 676, endPoint x: 981, endPoint y: 664, distance: 232.2
click at [981, 664] on div "CLICK TO APPLY DISCOUNT & CHECK AVAILABILTY Button 0" at bounding box center [901, 675] width 315 height 23
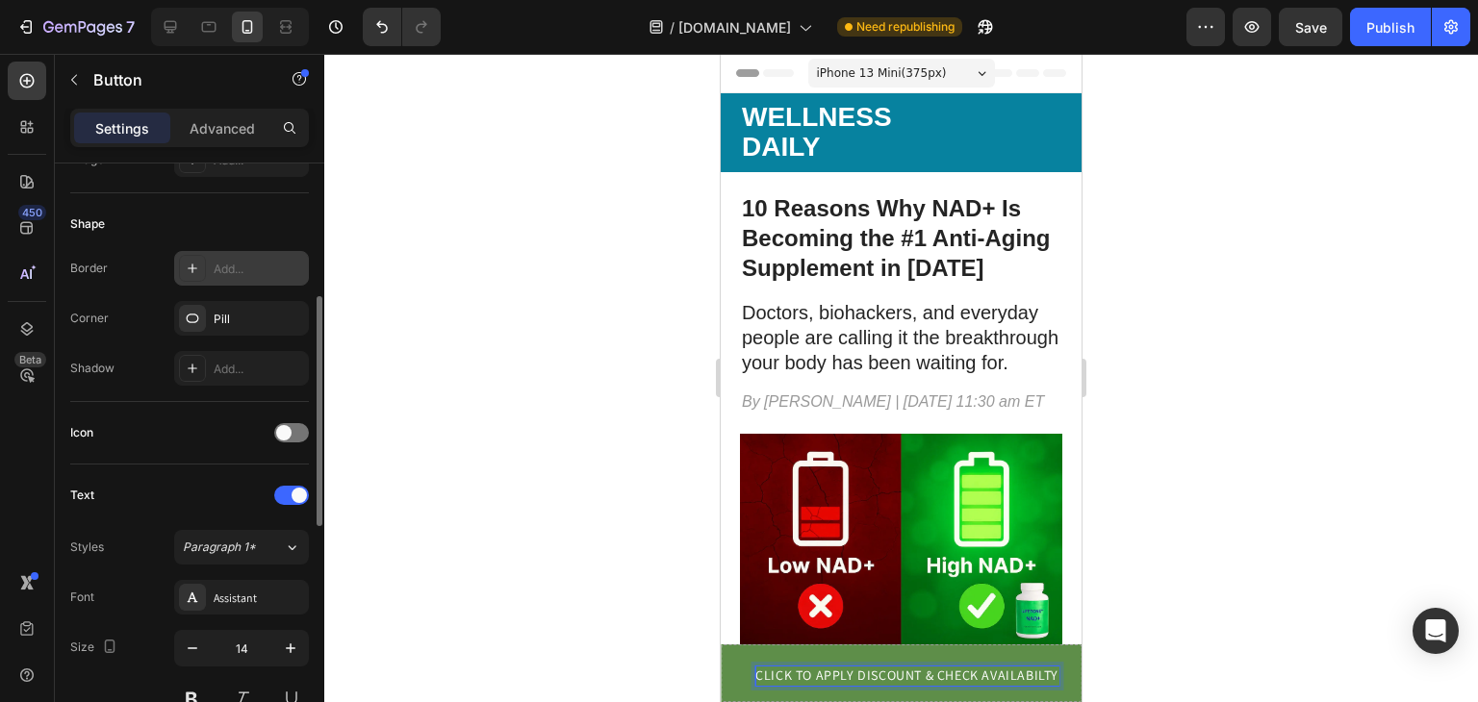
scroll to position [341, 0]
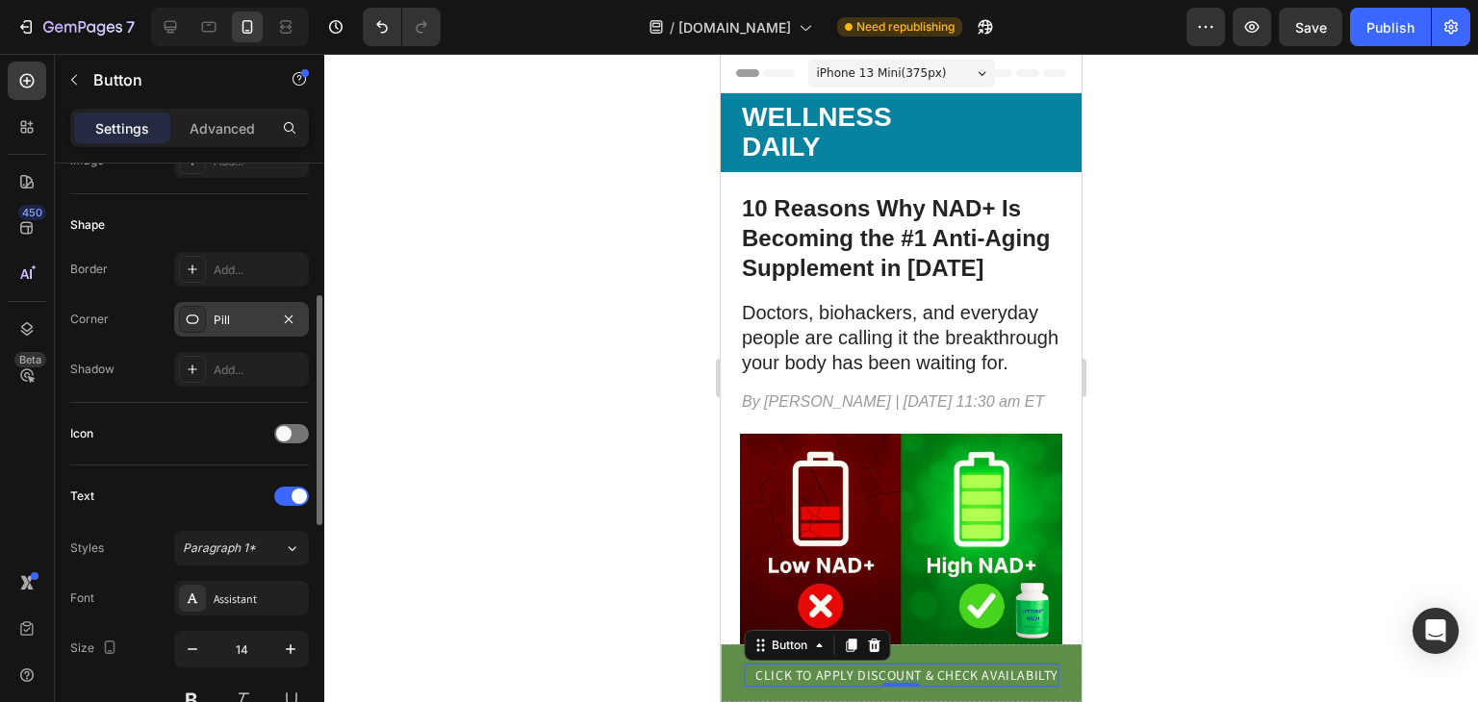
click at [232, 315] on div "Pill" at bounding box center [242, 320] width 56 height 17
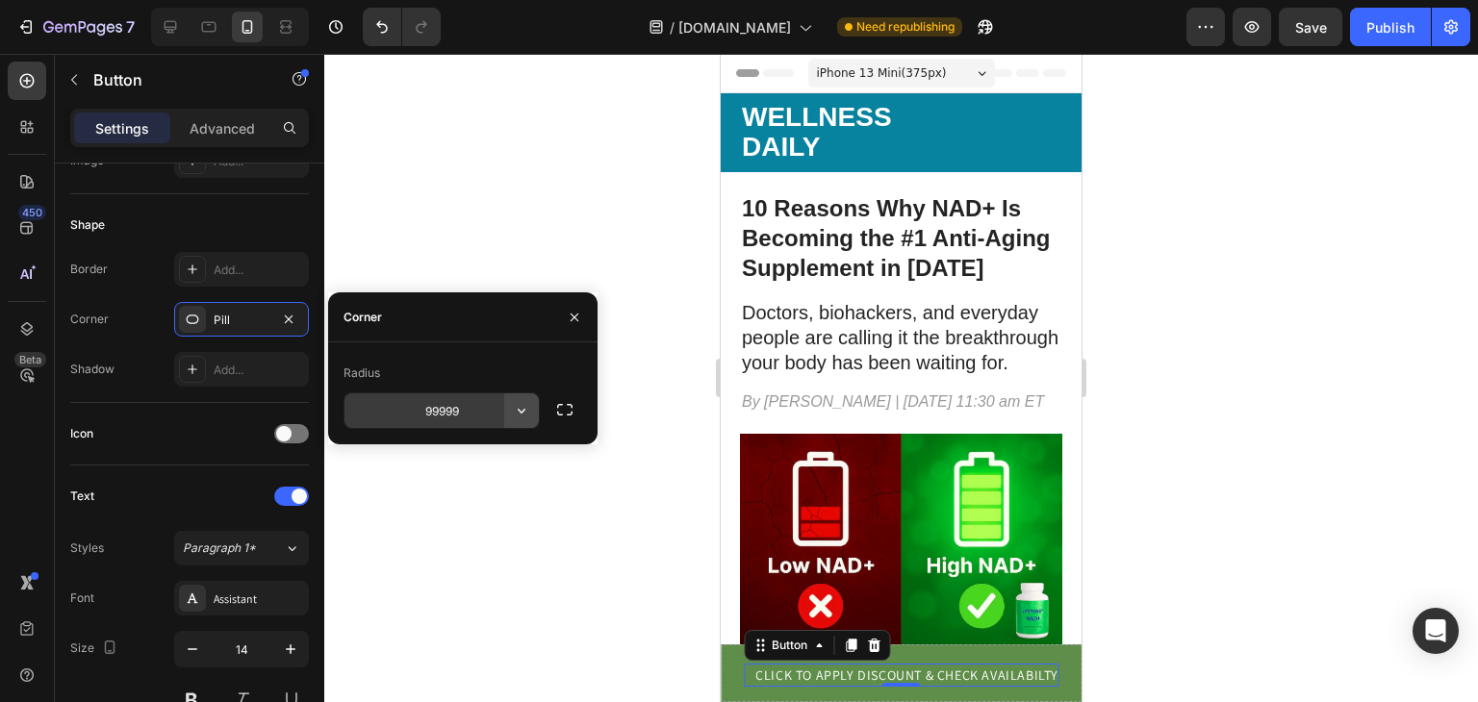
click at [527, 415] on icon "button" at bounding box center [521, 410] width 19 height 19
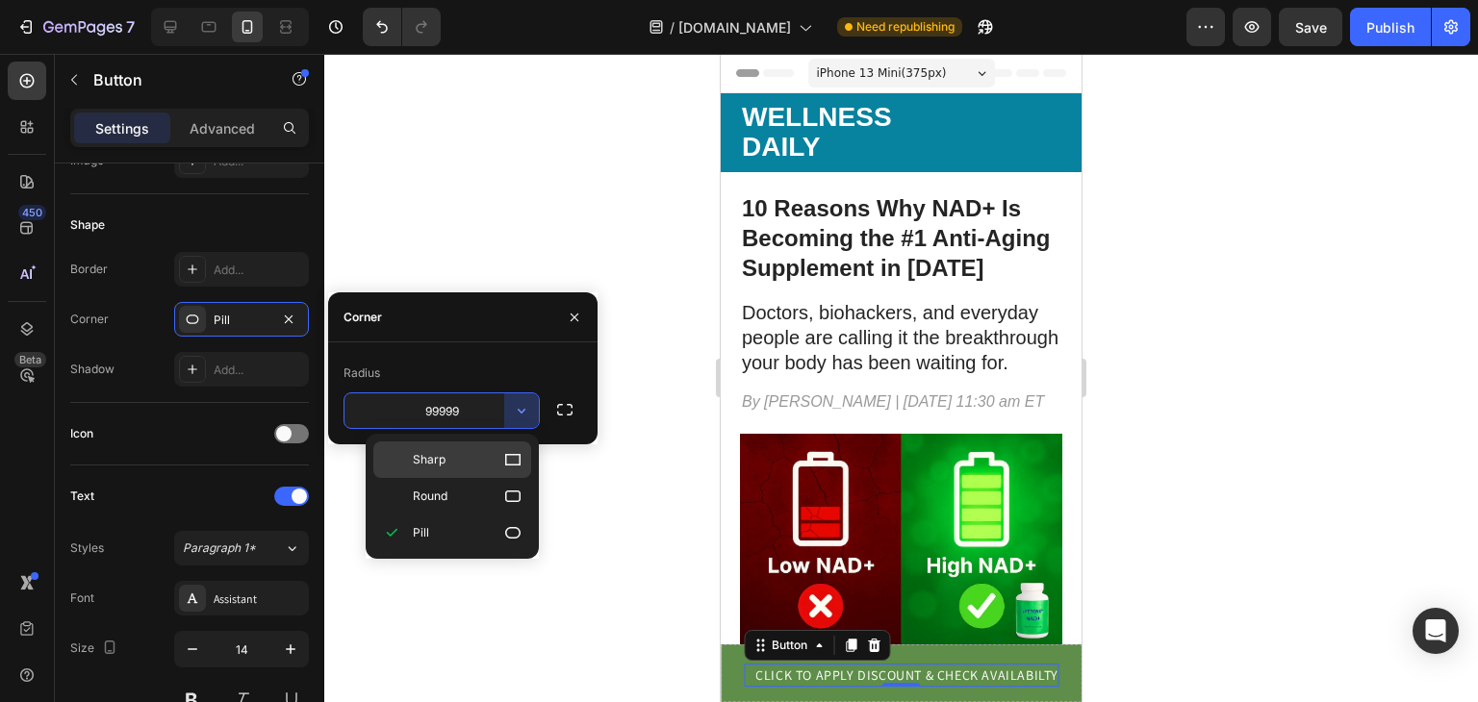
click at [466, 460] on p "Sharp" at bounding box center [468, 459] width 110 height 19
type input "0"
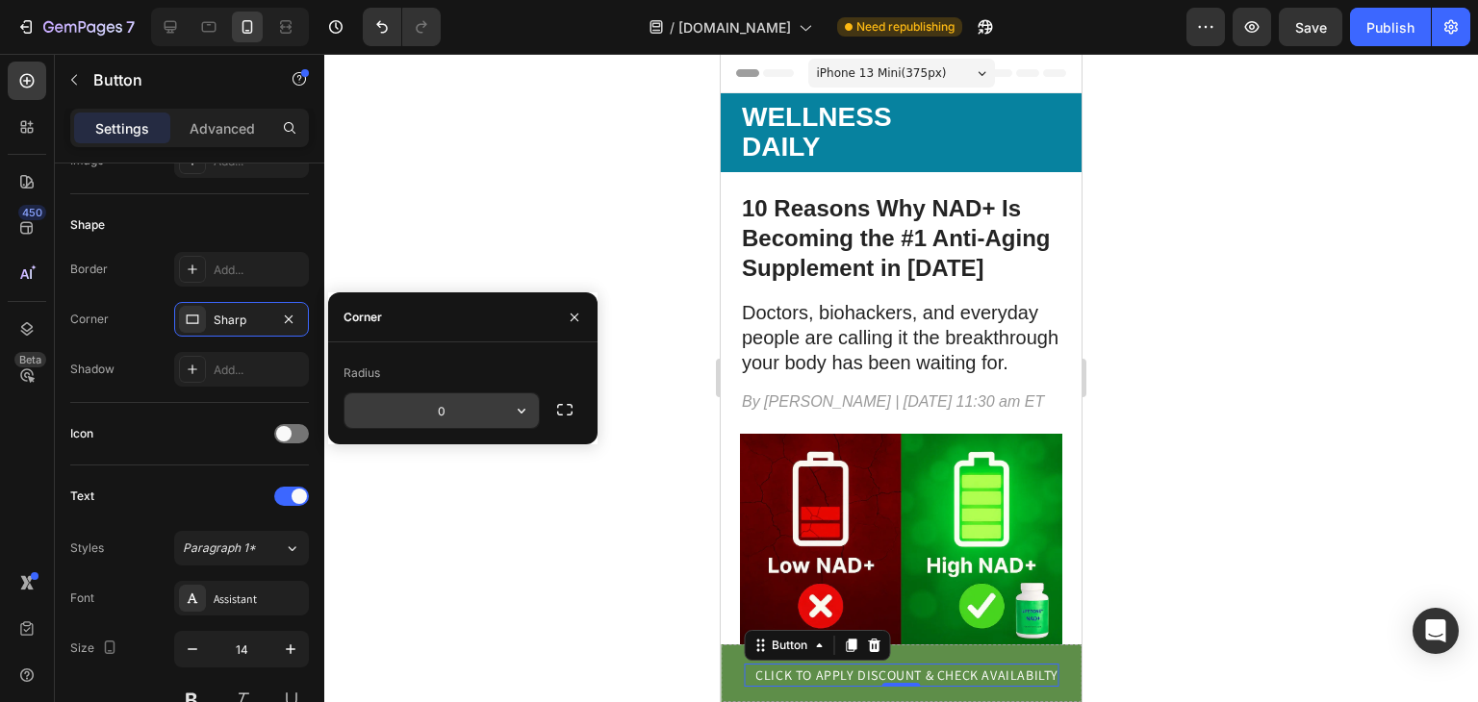
click at [502, 418] on input "0" at bounding box center [441, 410] width 194 height 35
click at [522, 405] on icon "button" at bounding box center [521, 410] width 19 height 19
click at [548, 461] on div at bounding box center [900, 378] width 1153 height 648
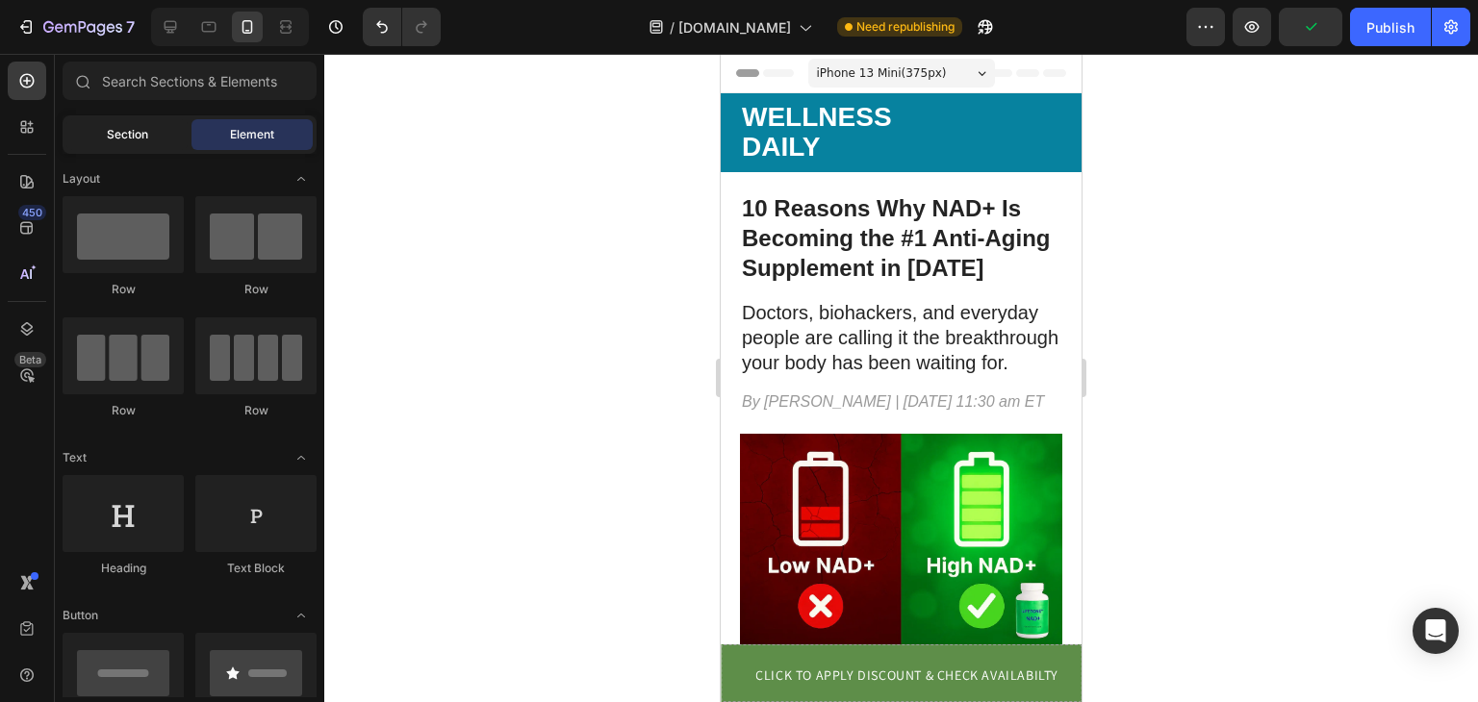
click at [122, 137] on span "Section" at bounding box center [127, 134] width 41 height 17
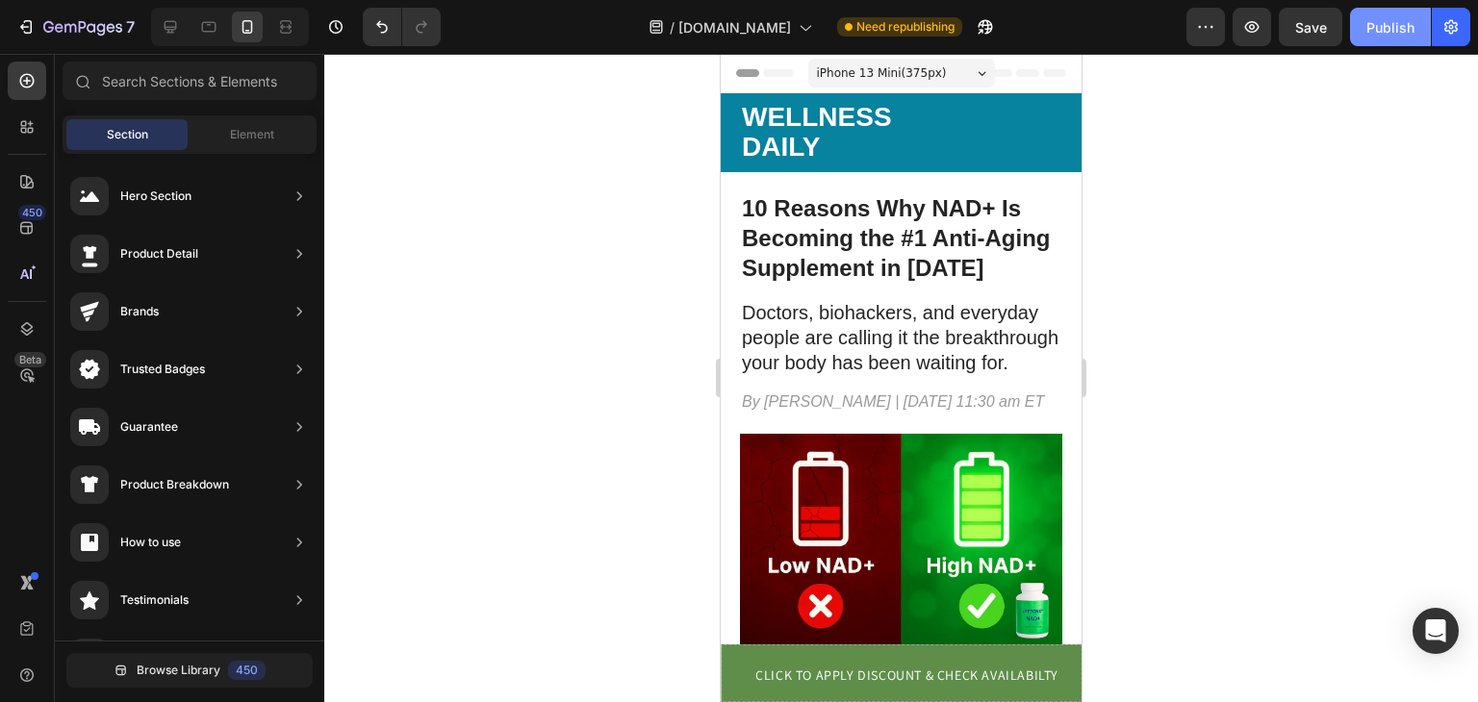
click at [1403, 17] on div "Publish" at bounding box center [1390, 27] width 48 height 20
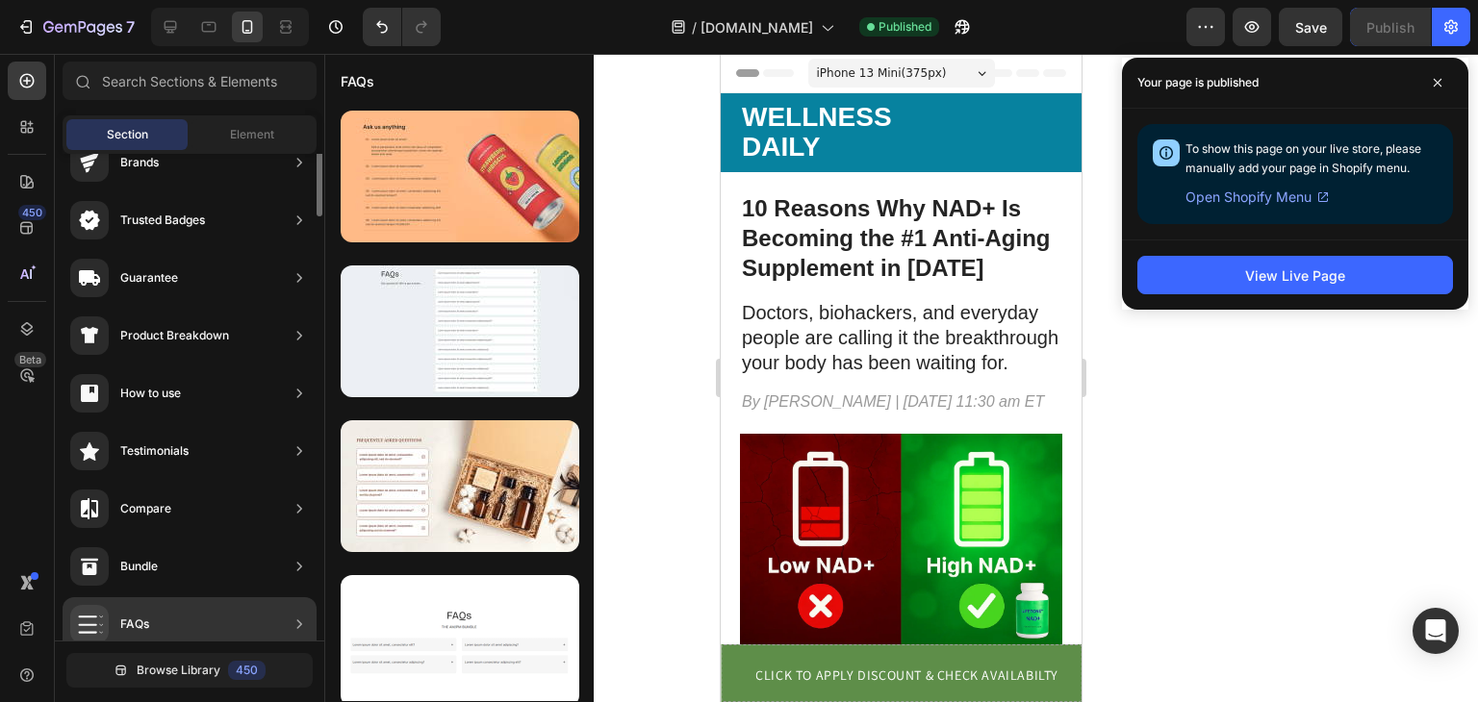
scroll to position [0, 0]
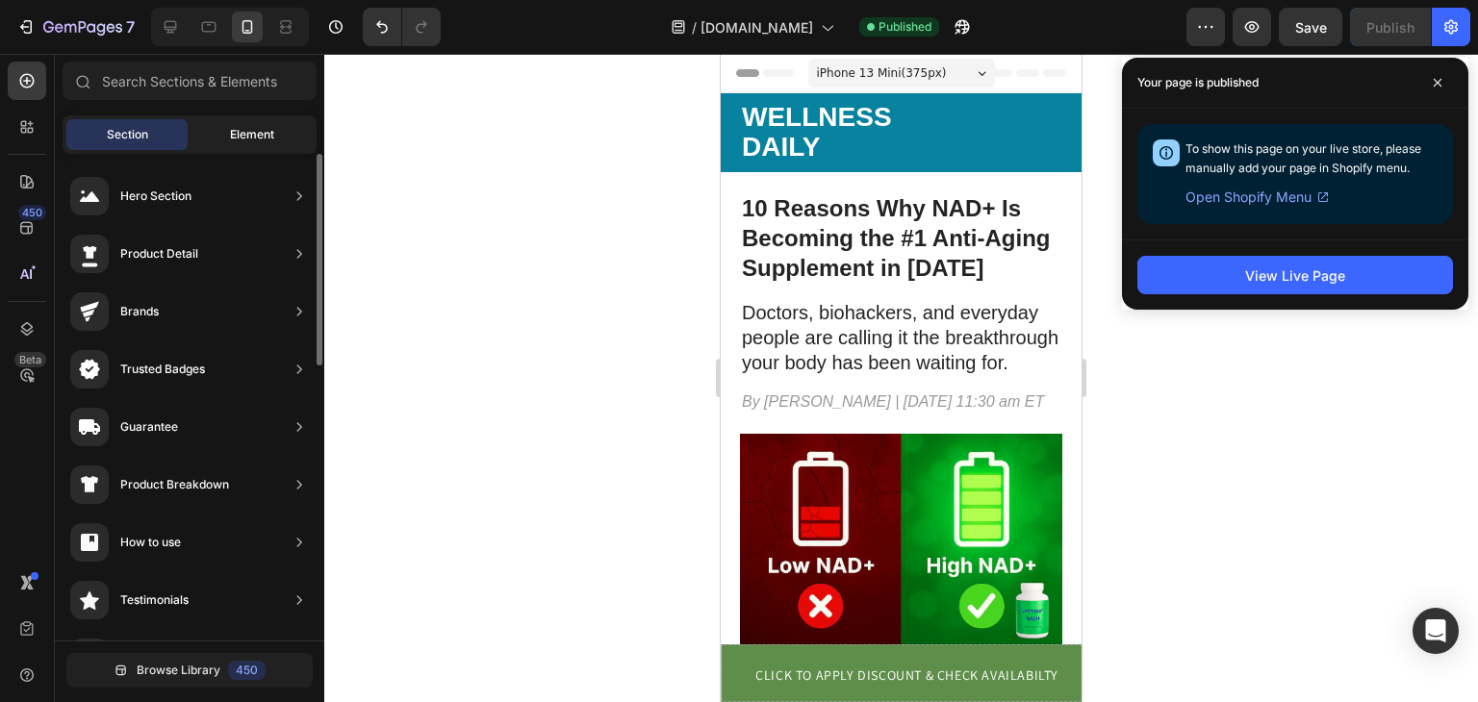
click at [266, 120] on div "Element" at bounding box center [251, 134] width 121 height 31
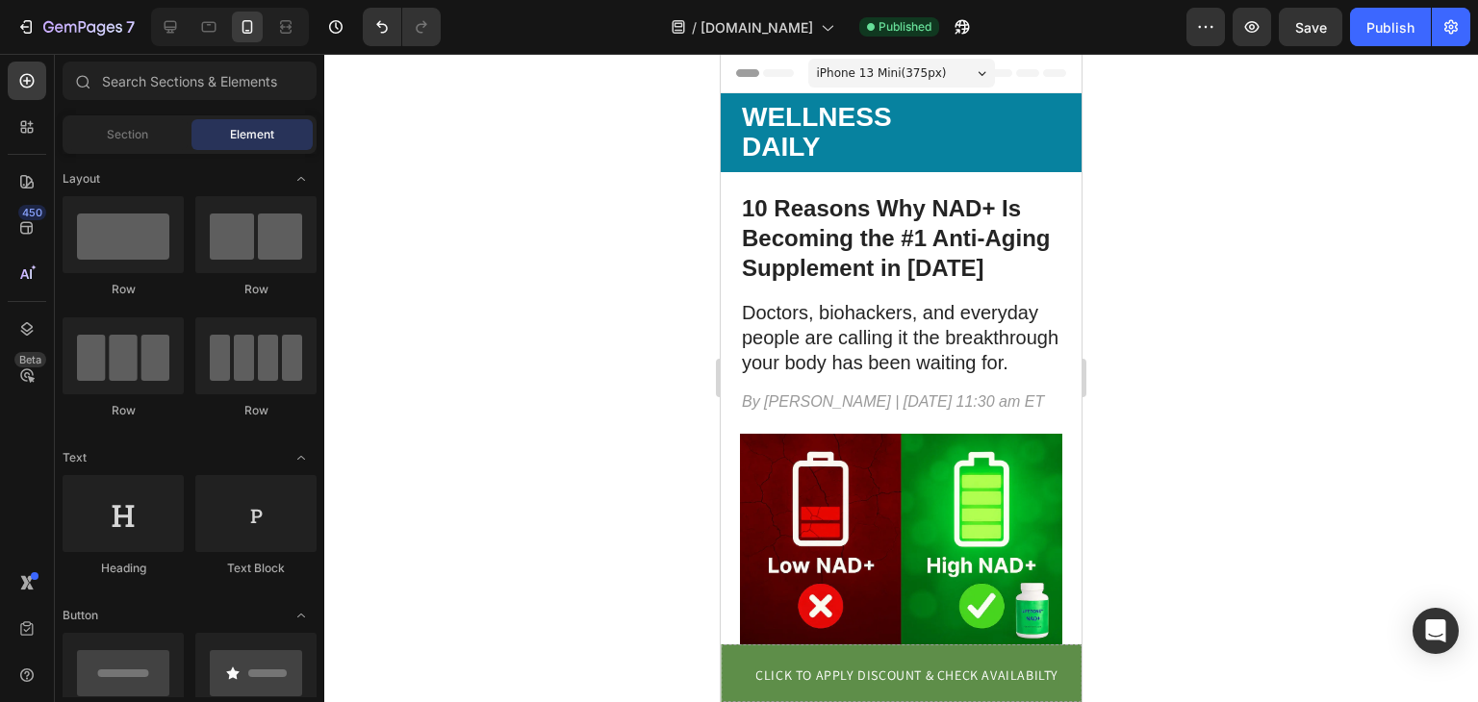
click at [146, 116] on div "Section Element" at bounding box center [190, 134] width 254 height 38
click at [160, 97] on input "text" at bounding box center [190, 81] width 254 height 38
click at [153, 117] on div "Section Element" at bounding box center [190, 134] width 254 height 38
click at [154, 130] on div "Section" at bounding box center [126, 134] width 121 height 31
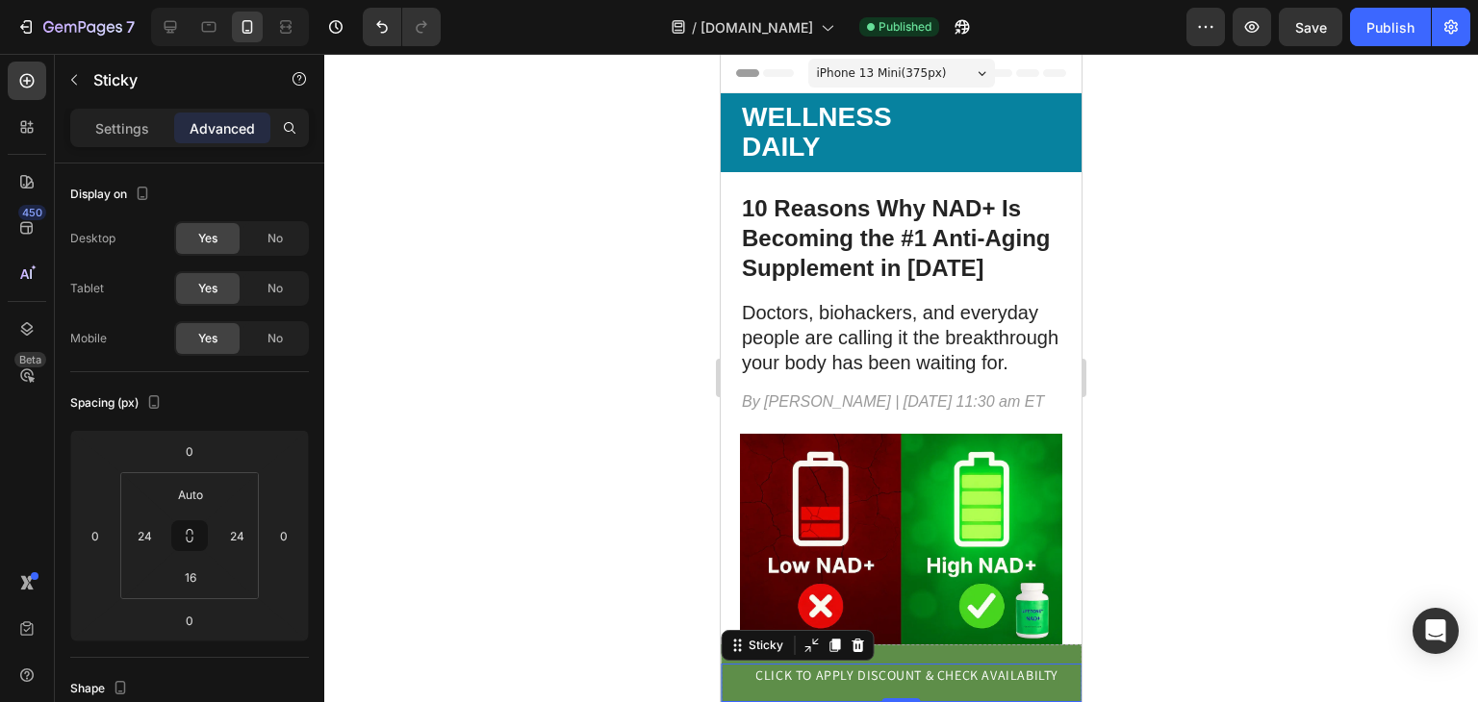
click at [735, 667] on div "CLICK TO APPLY DISCOUNT & CHECK AVAILABILTY Button Sticky 0" at bounding box center [901, 683] width 361 height 38
click at [850, 647] on icon at bounding box center [856, 645] width 15 height 15
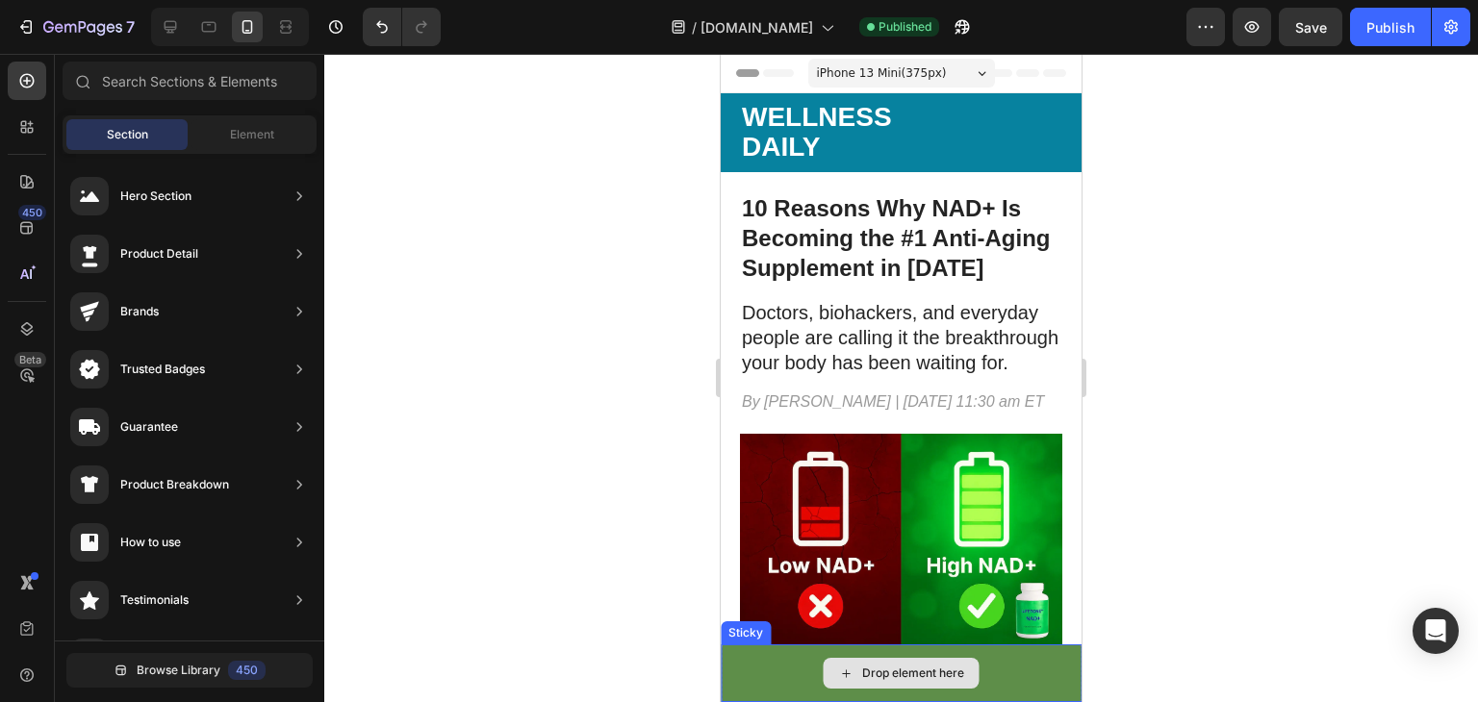
click at [852, 671] on div "Drop element here" at bounding box center [901, 673] width 156 height 31
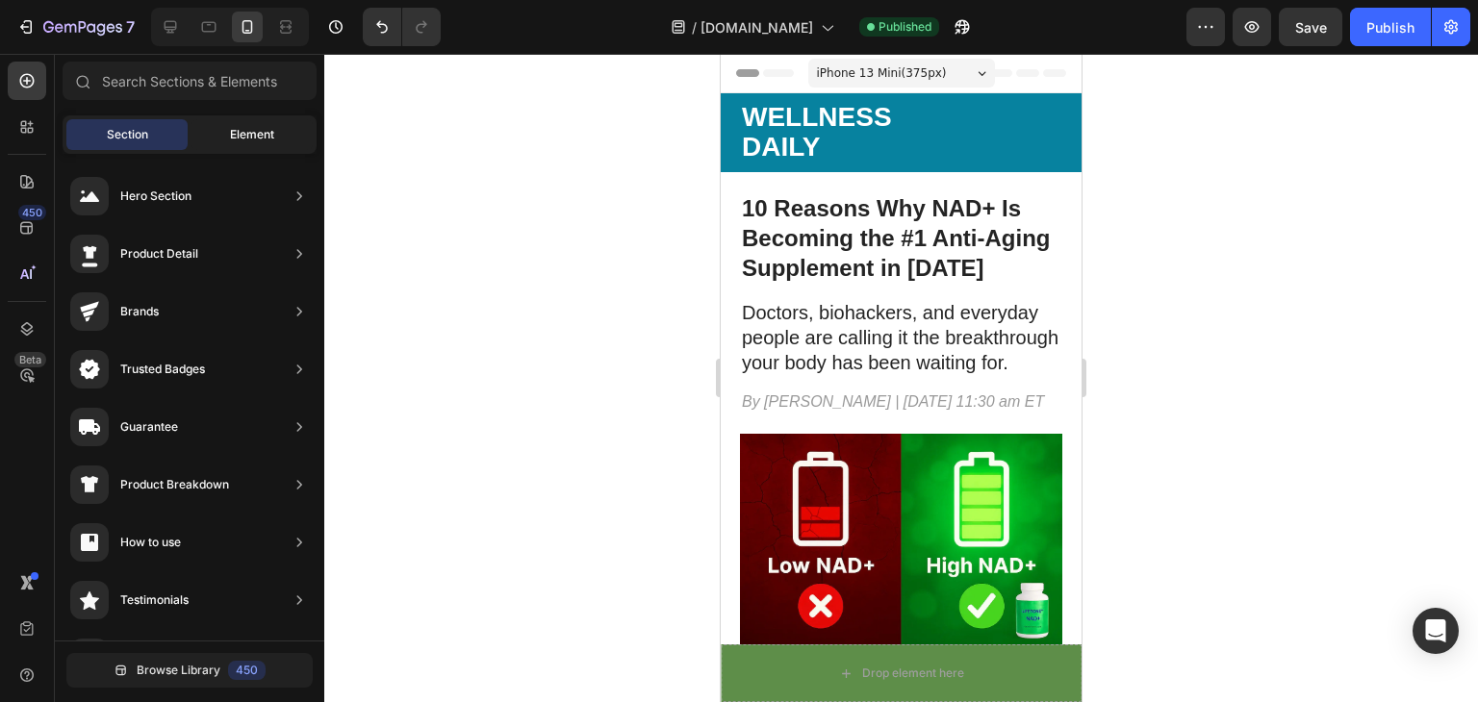
click at [261, 134] on span "Element" at bounding box center [252, 134] width 44 height 17
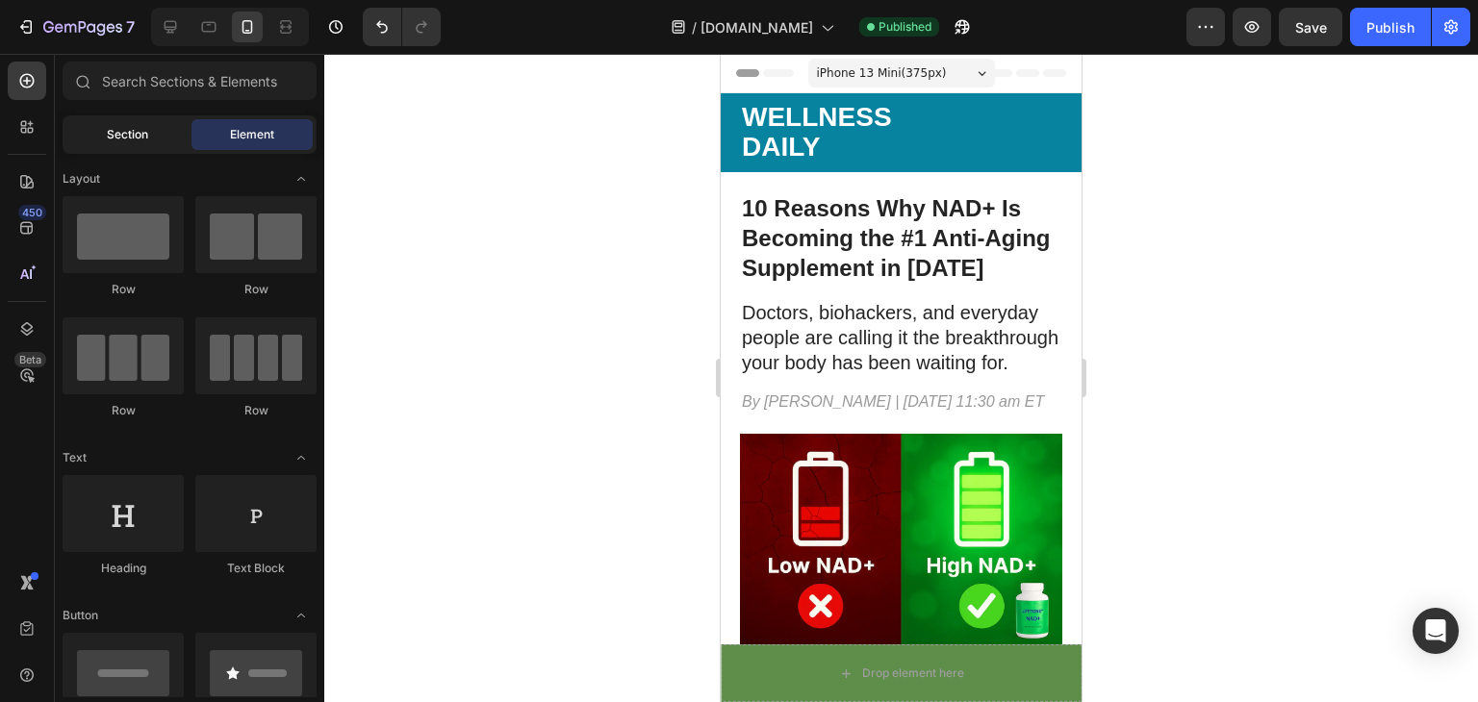
click at [156, 139] on div "Section" at bounding box center [126, 134] width 121 height 31
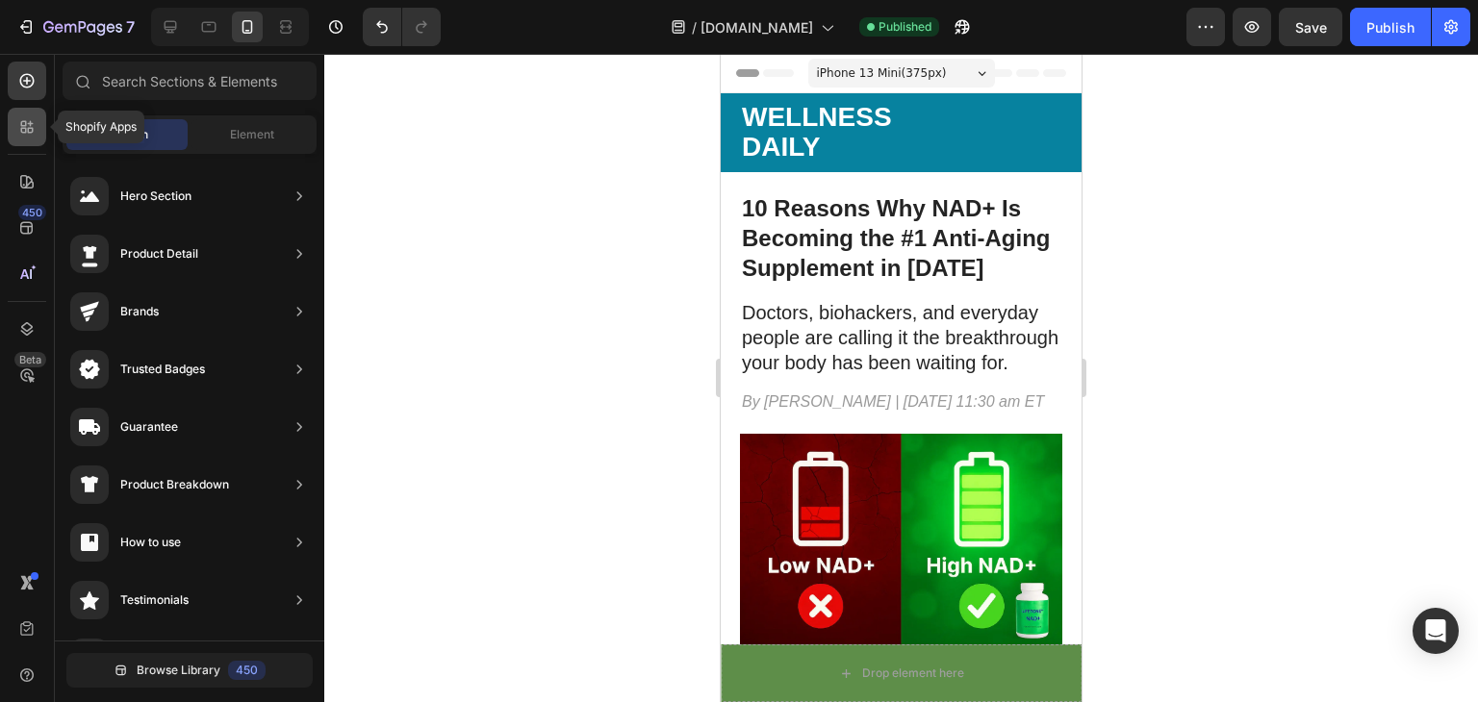
click at [26, 132] on icon at bounding box center [24, 131] width 6 height 6
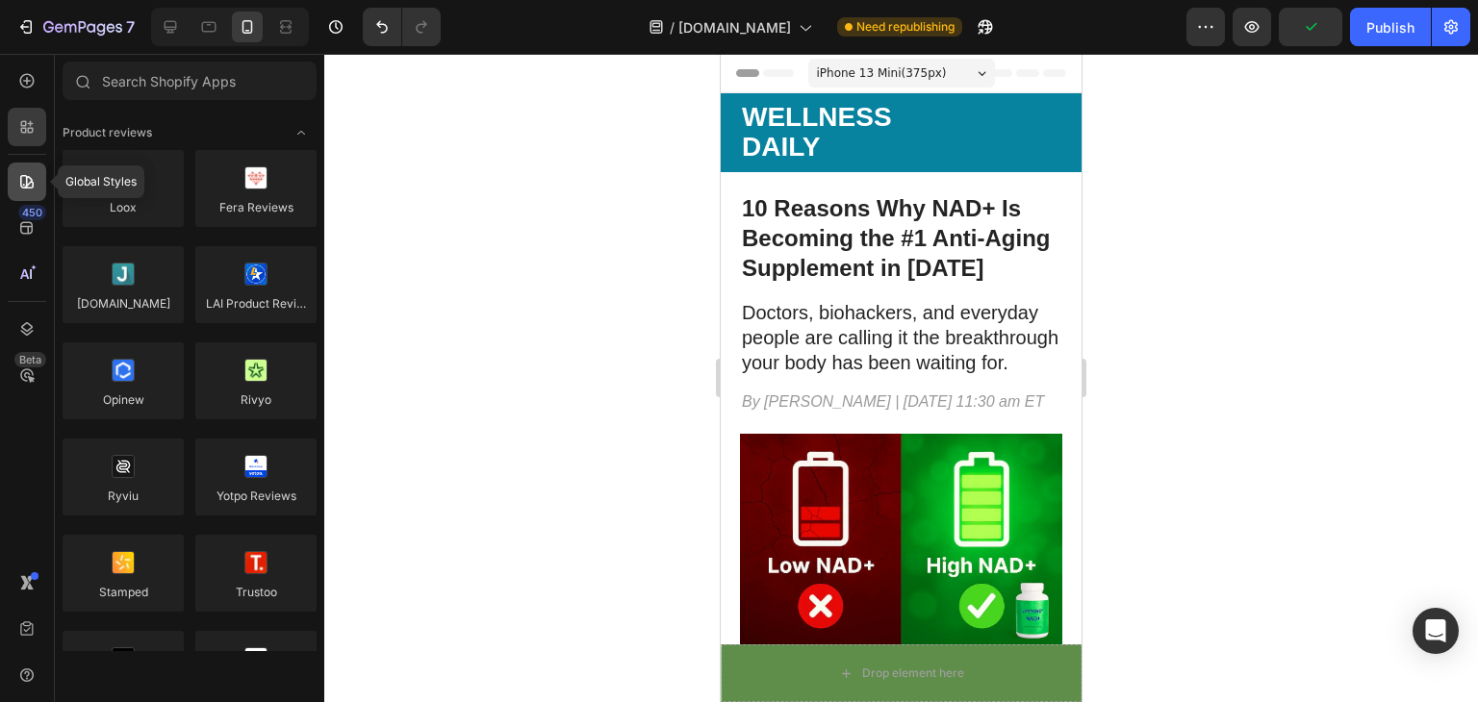
click at [20, 177] on icon at bounding box center [26, 181] width 13 height 13
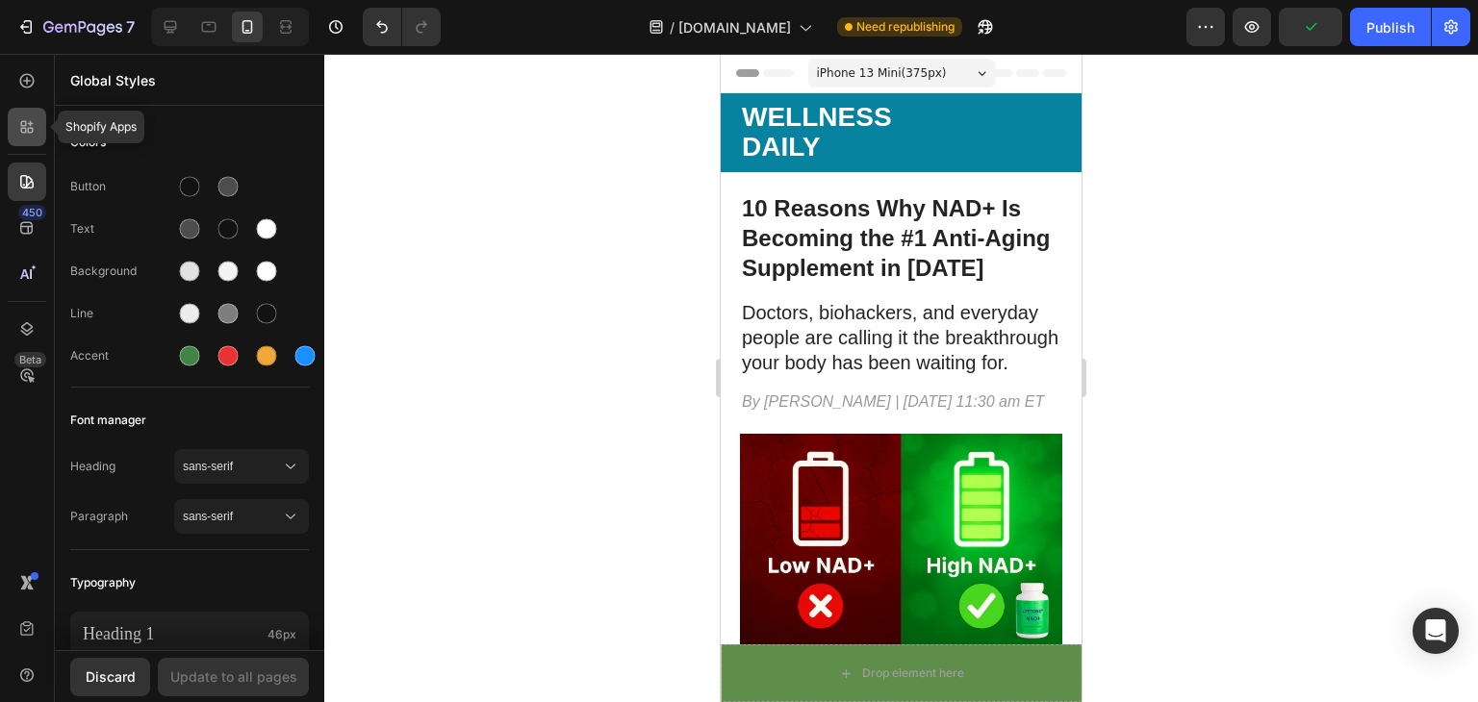
click at [24, 131] on icon at bounding box center [26, 126] width 19 height 19
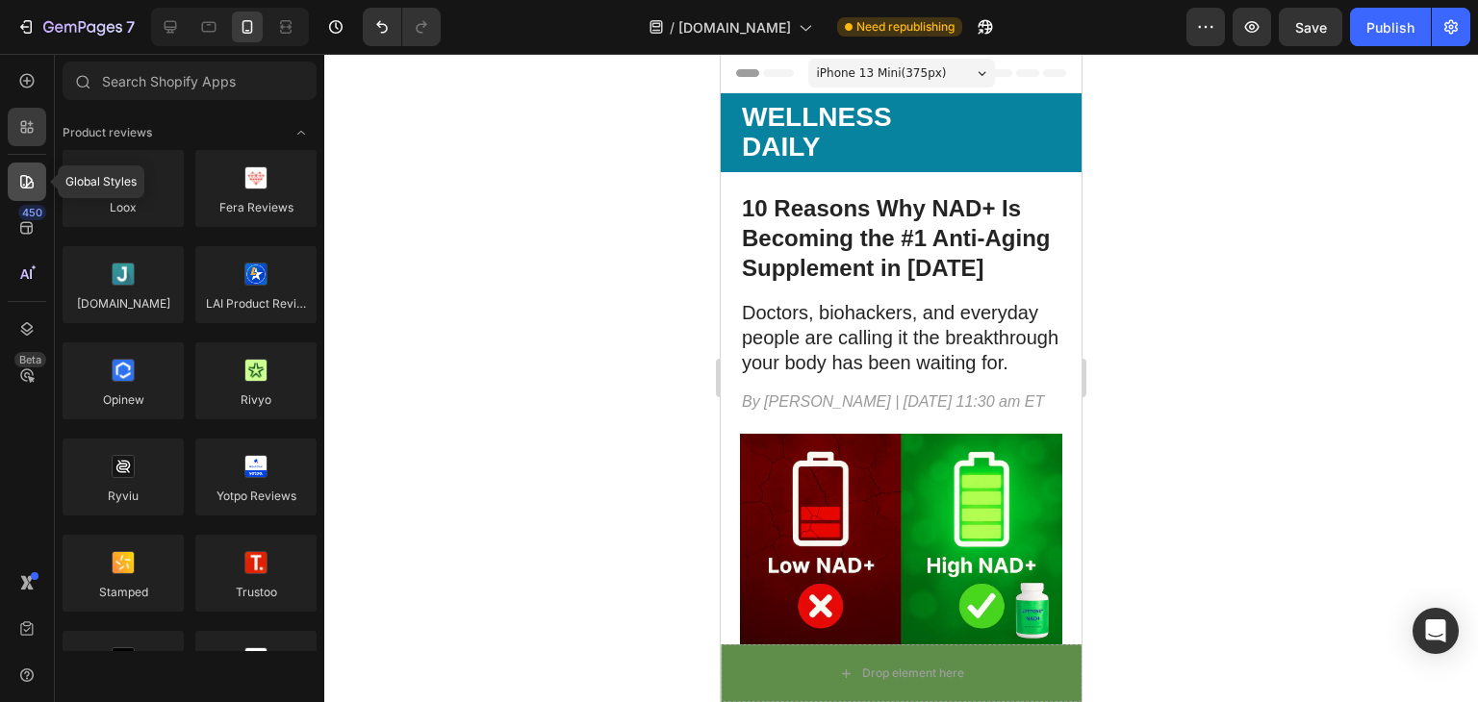
click at [25, 173] on icon at bounding box center [26, 181] width 19 height 19
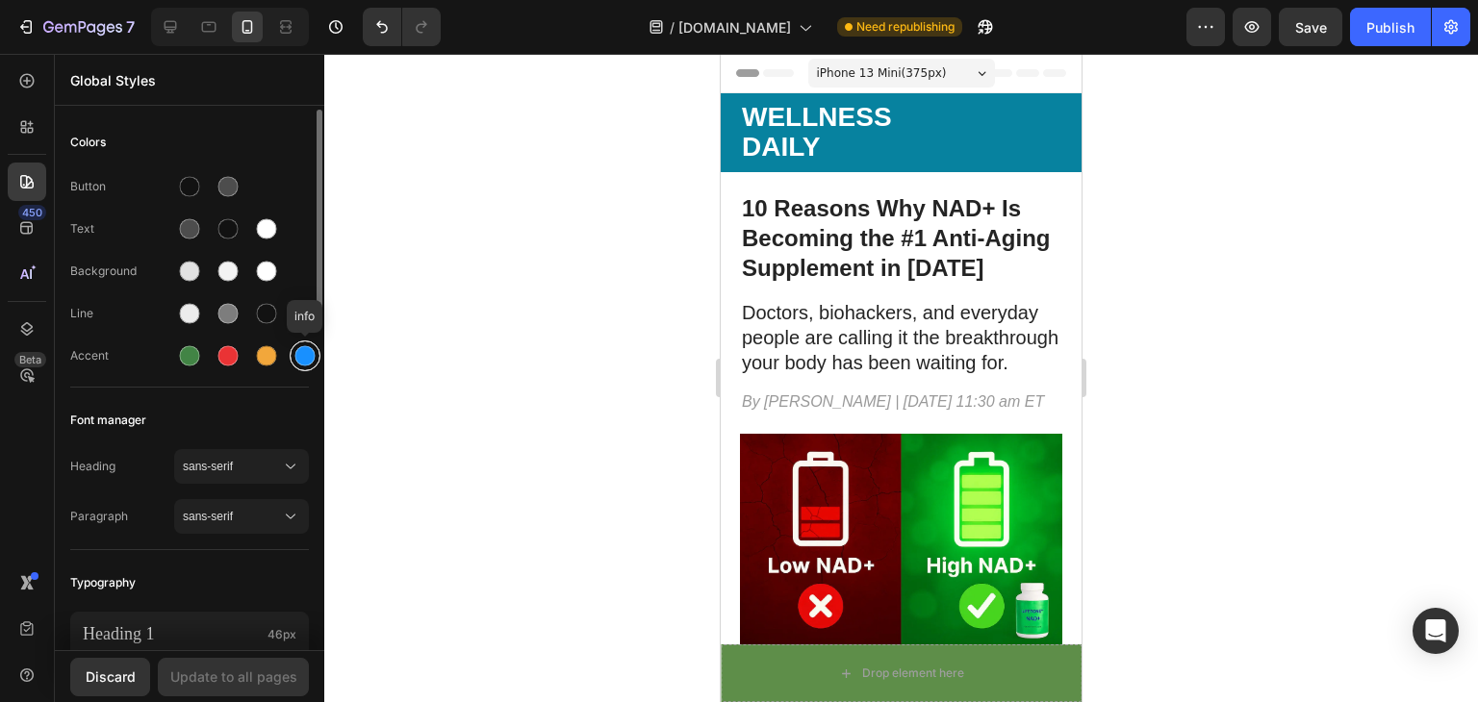
click at [301, 355] on div at bounding box center [305, 356] width 20 height 20
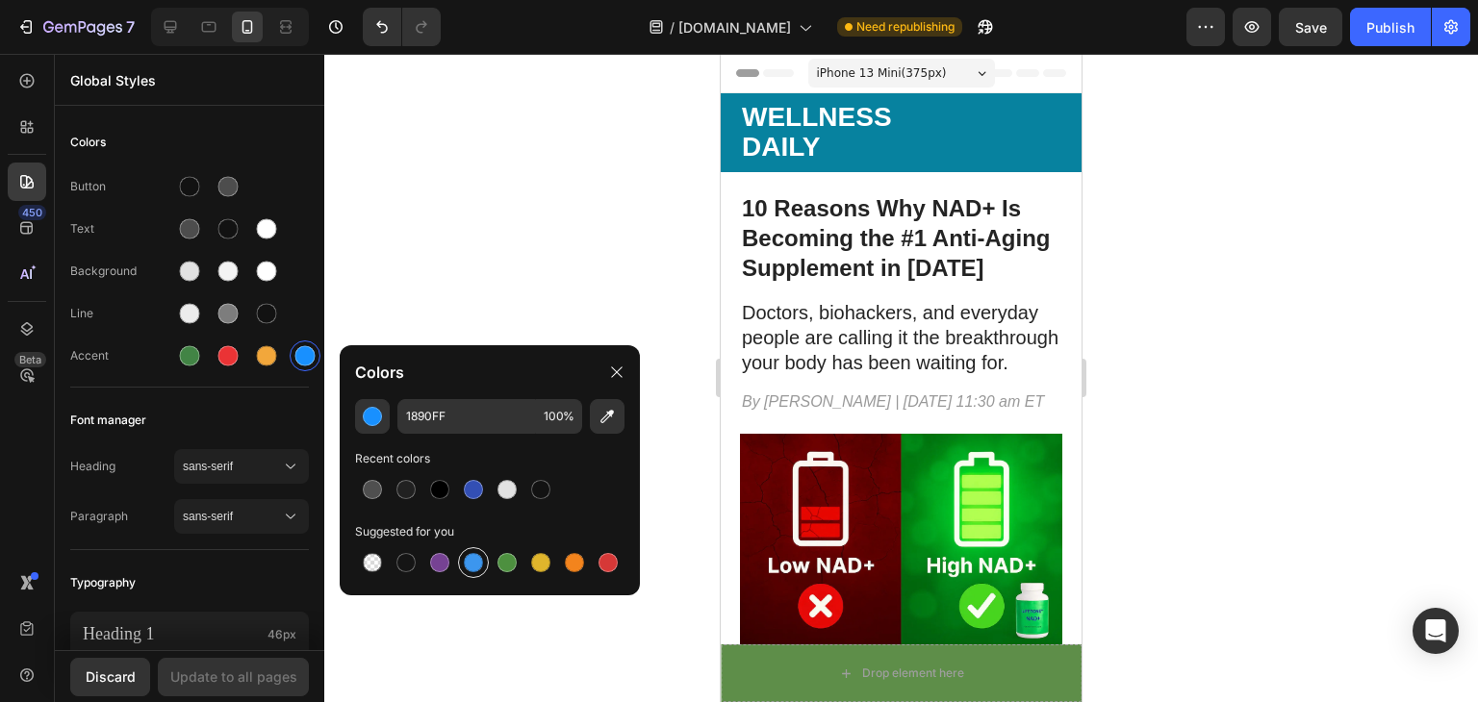
click at [470, 561] on div at bounding box center [473, 562] width 19 height 19
click at [496, 561] on div at bounding box center [506, 562] width 23 height 23
click at [477, 555] on div at bounding box center [473, 562] width 19 height 19
type input "3C96EE"
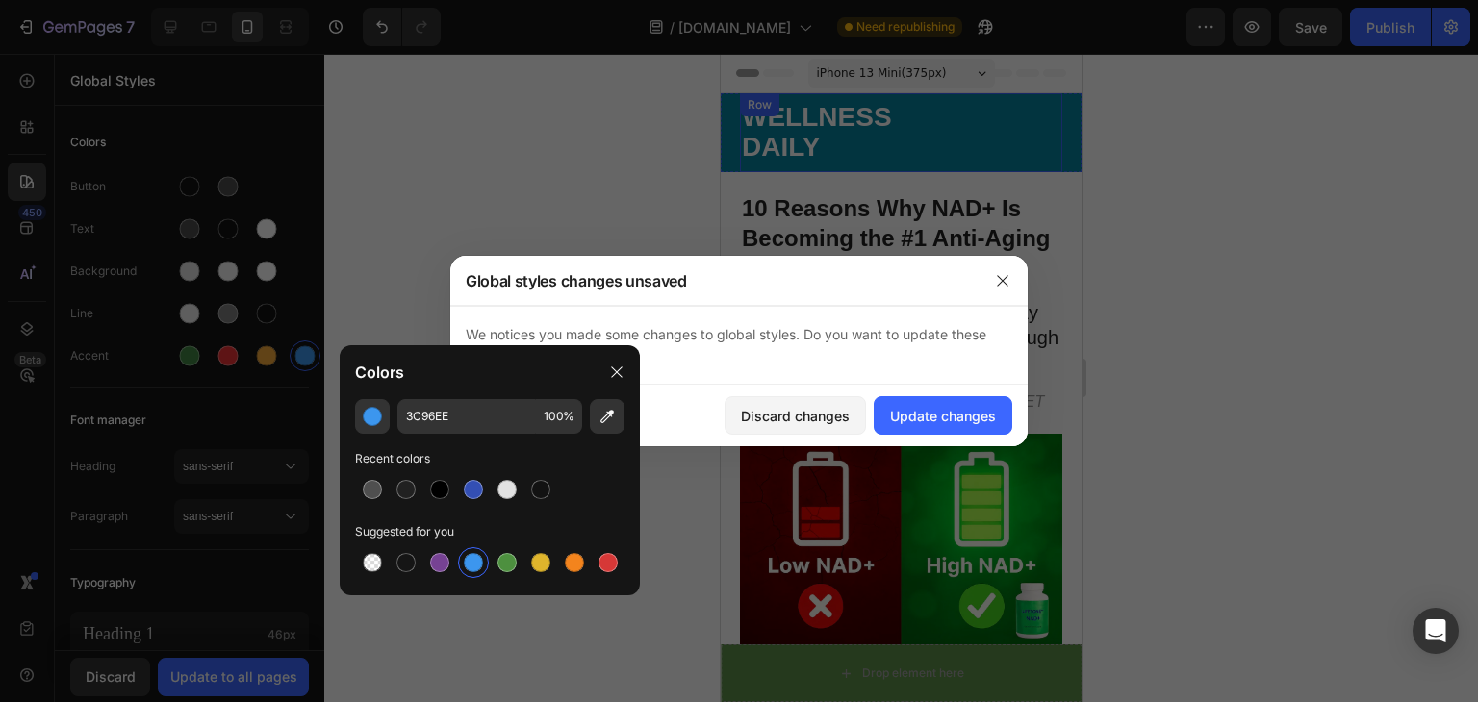
click at [922, 142] on div "Text Block" at bounding box center [984, 132] width 158 height 63
click at [818, 414] on div "Discard changes" at bounding box center [795, 416] width 109 height 20
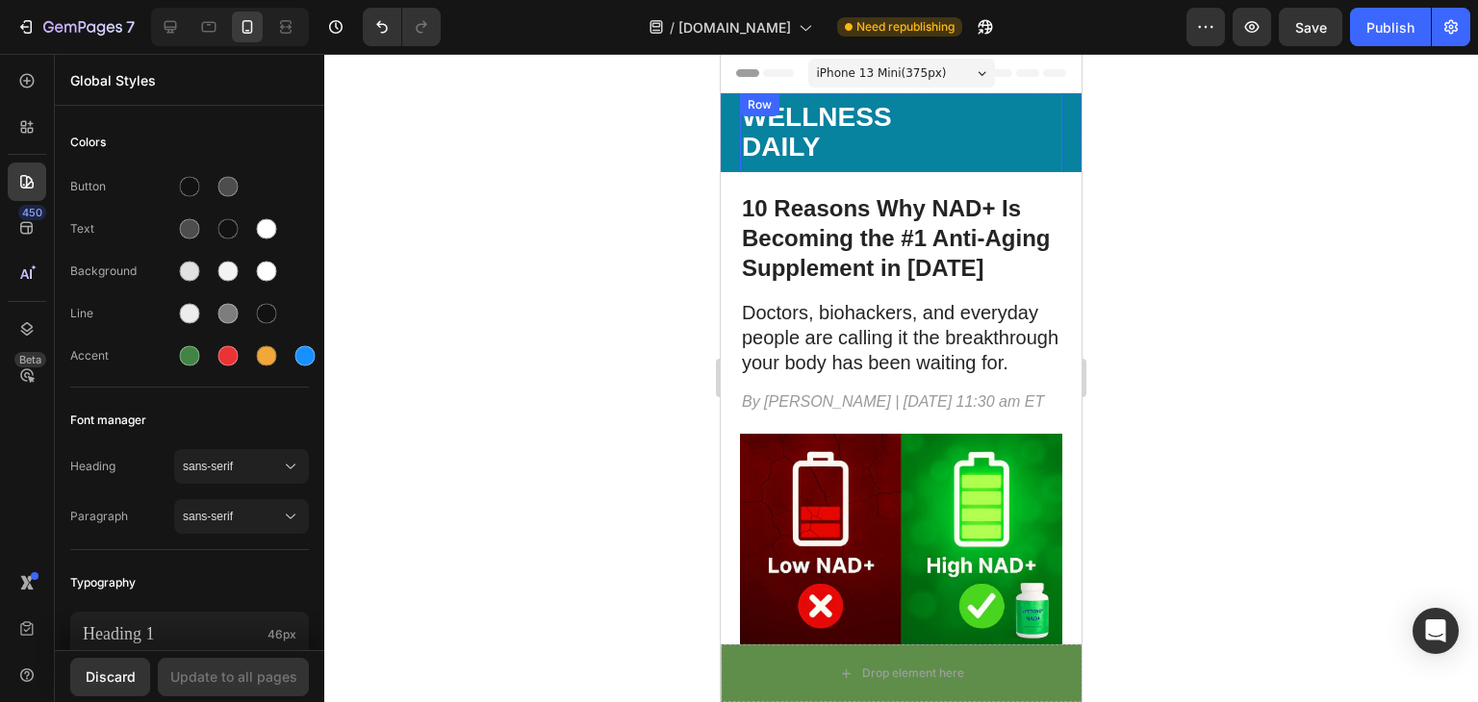
click at [931, 147] on div "Text Block" at bounding box center [984, 132] width 158 height 63
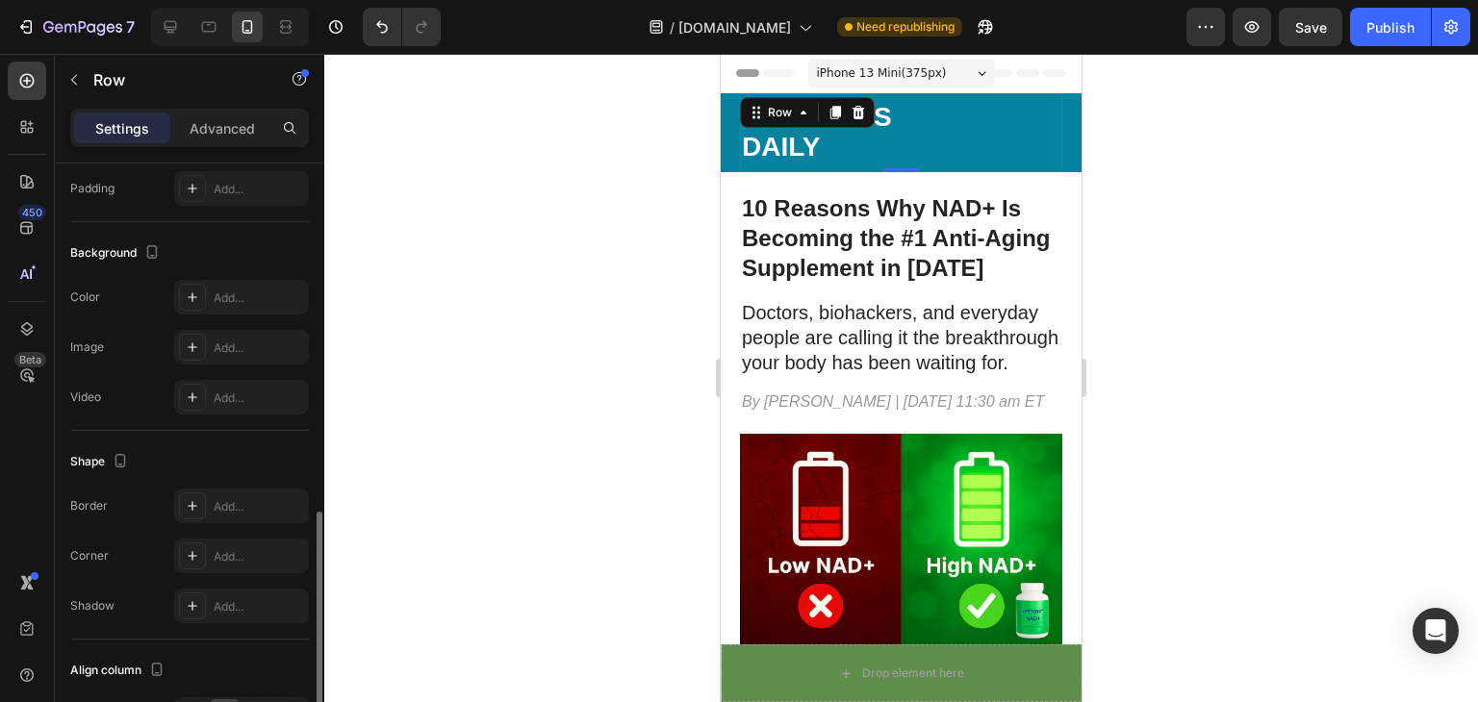
scroll to position [747, 0]
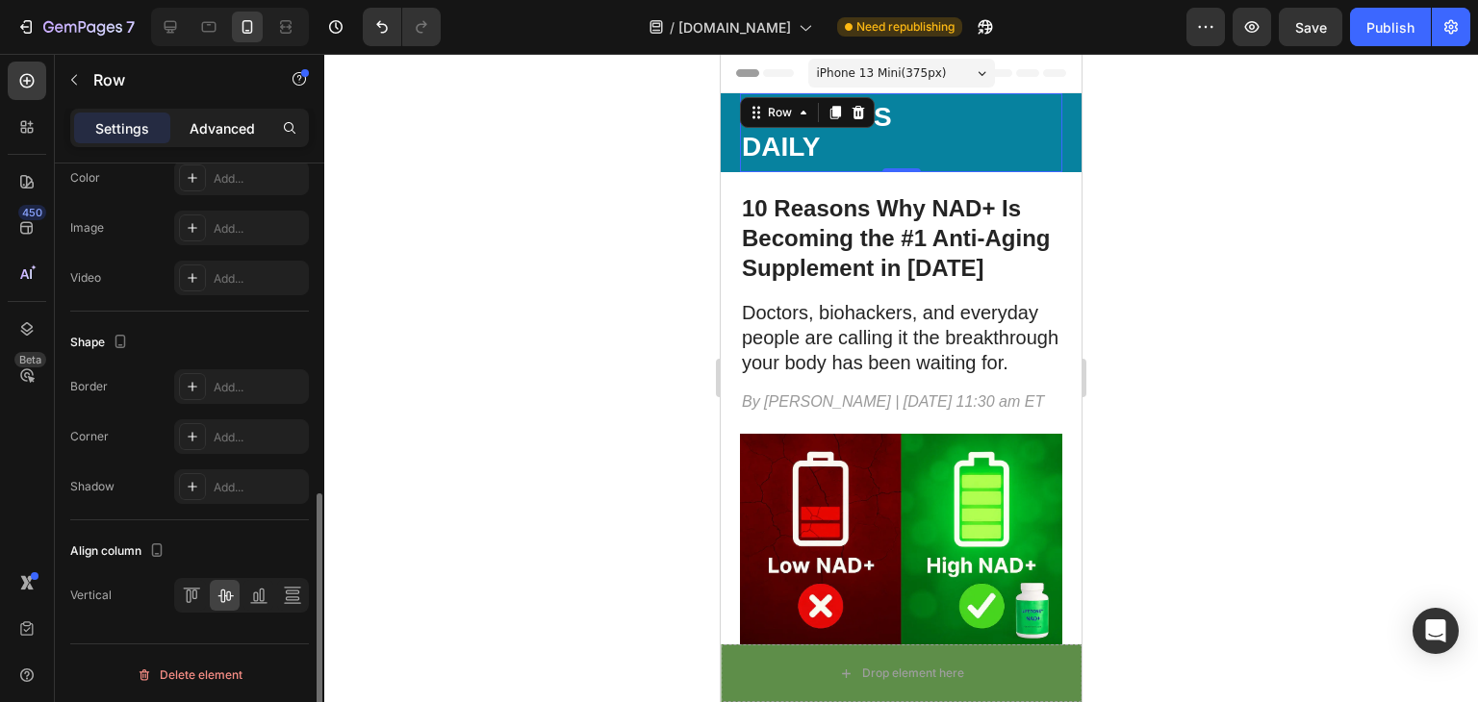
click at [236, 139] on div "Advanced" at bounding box center [222, 128] width 96 height 31
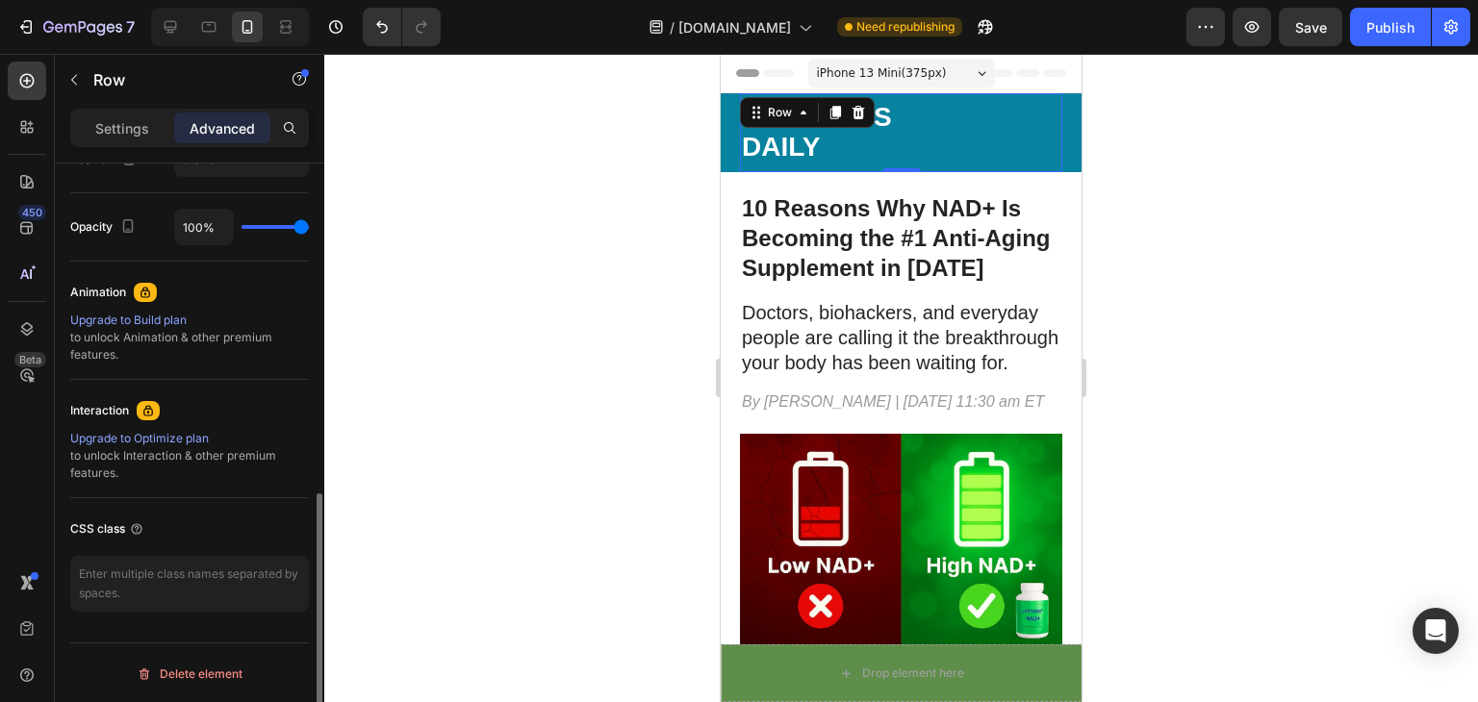
scroll to position [0, 0]
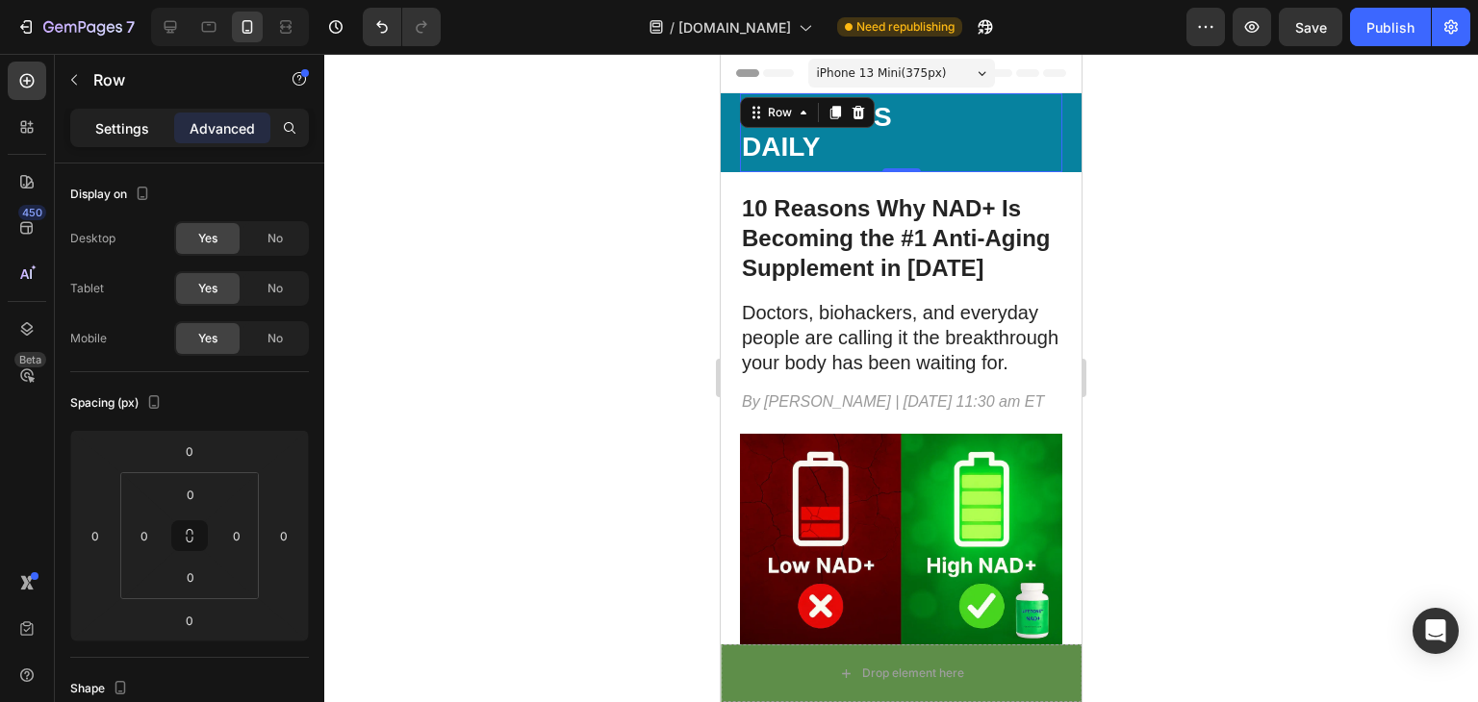
click at [137, 131] on p "Settings" at bounding box center [122, 128] width 54 height 20
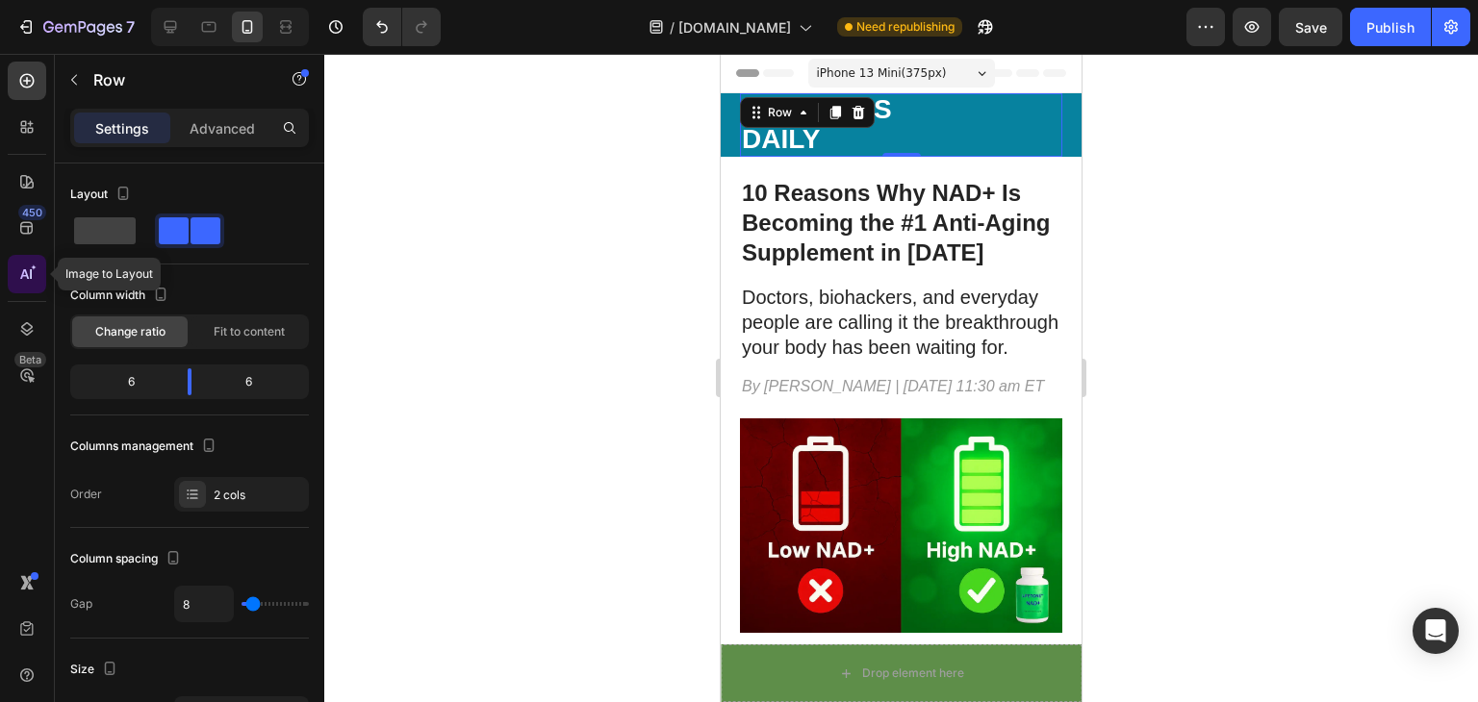
click at [33, 278] on icon at bounding box center [26, 274] width 19 height 19
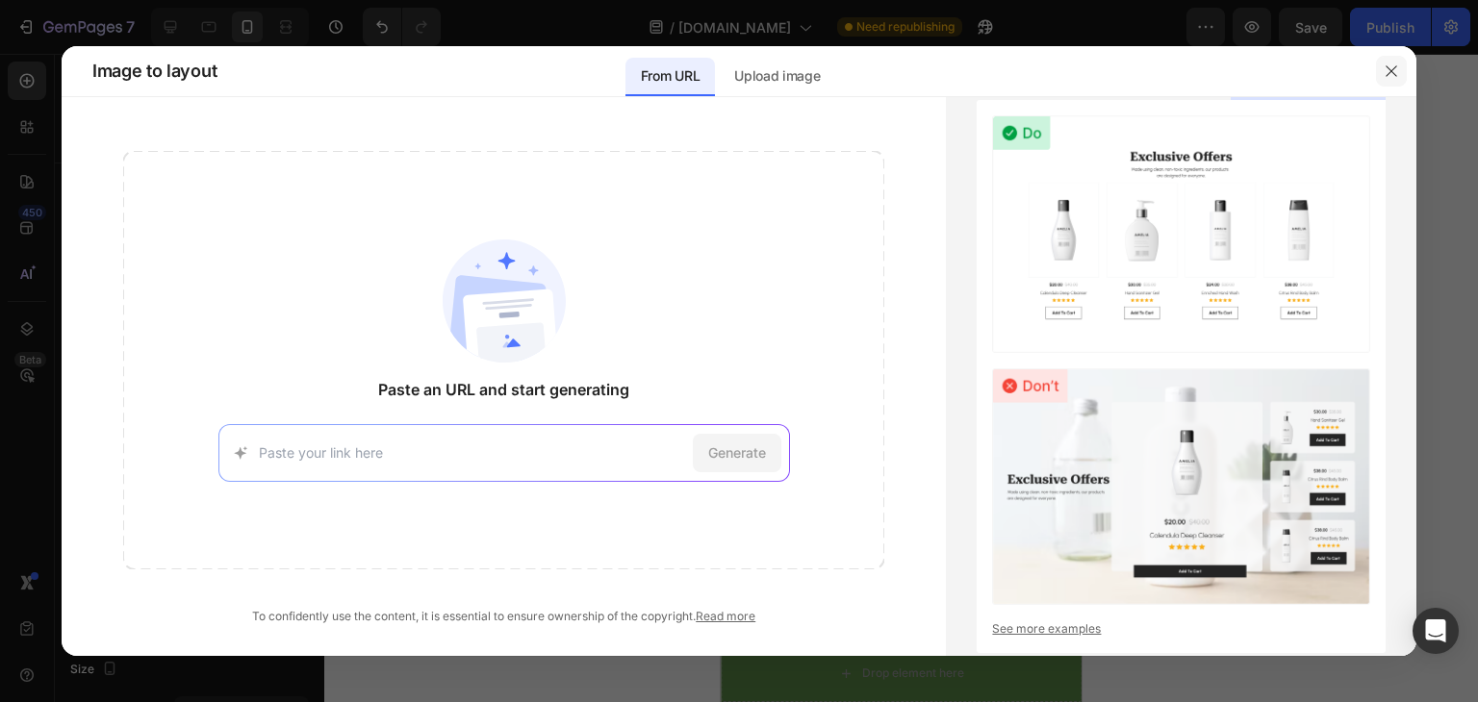
click at [1383, 85] on button "button" at bounding box center [1391, 71] width 31 height 31
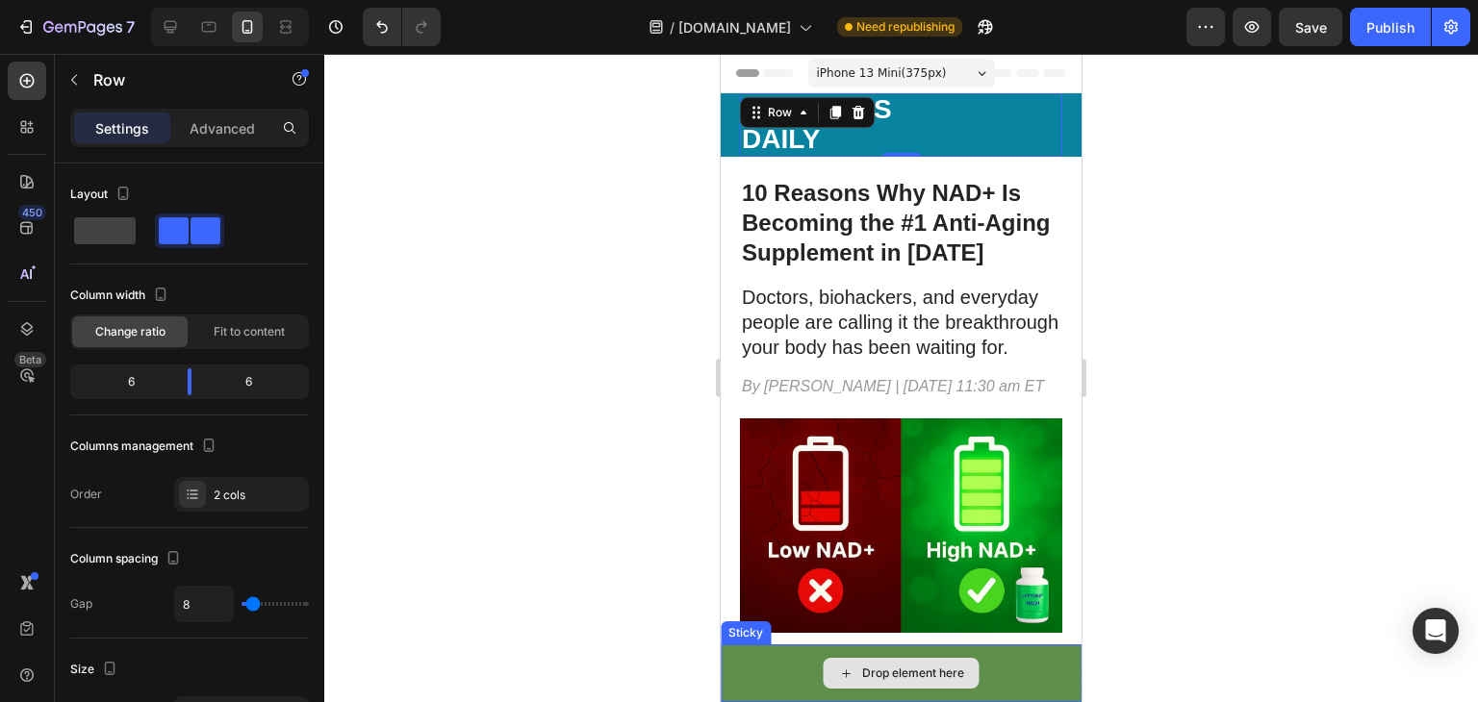
click at [783, 667] on div "Drop element here" at bounding box center [901, 674] width 361 height 58
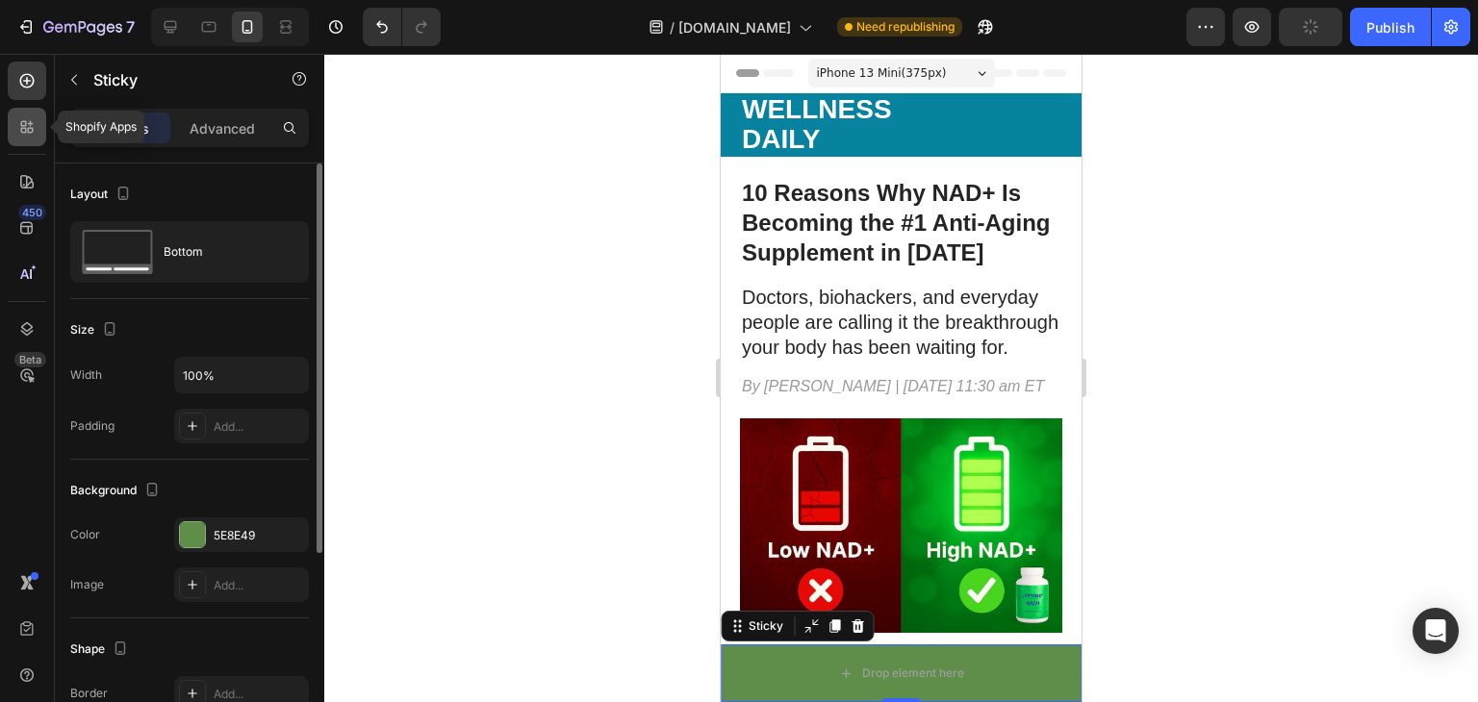
click at [24, 127] on icon at bounding box center [26, 126] width 19 height 19
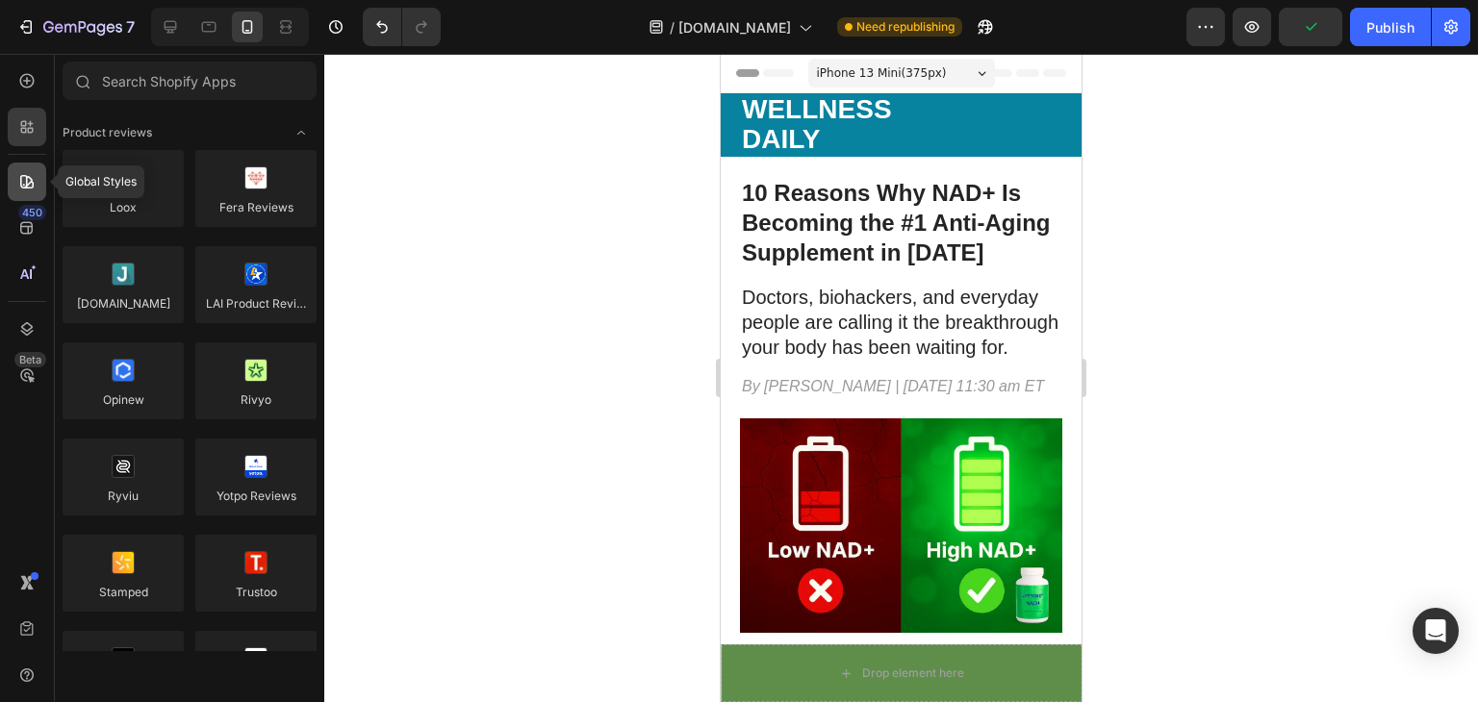
click at [25, 193] on div at bounding box center [27, 182] width 38 height 38
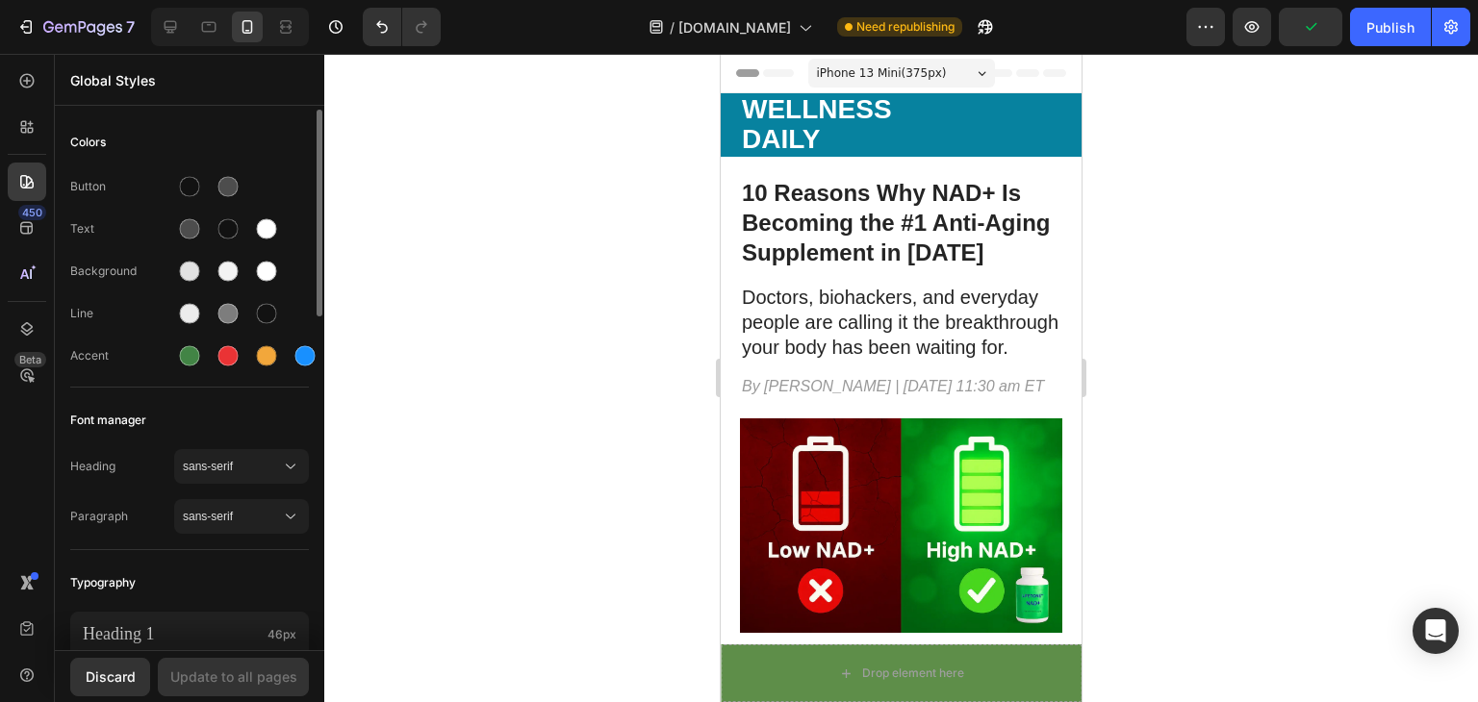
scroll to position [78, 0]
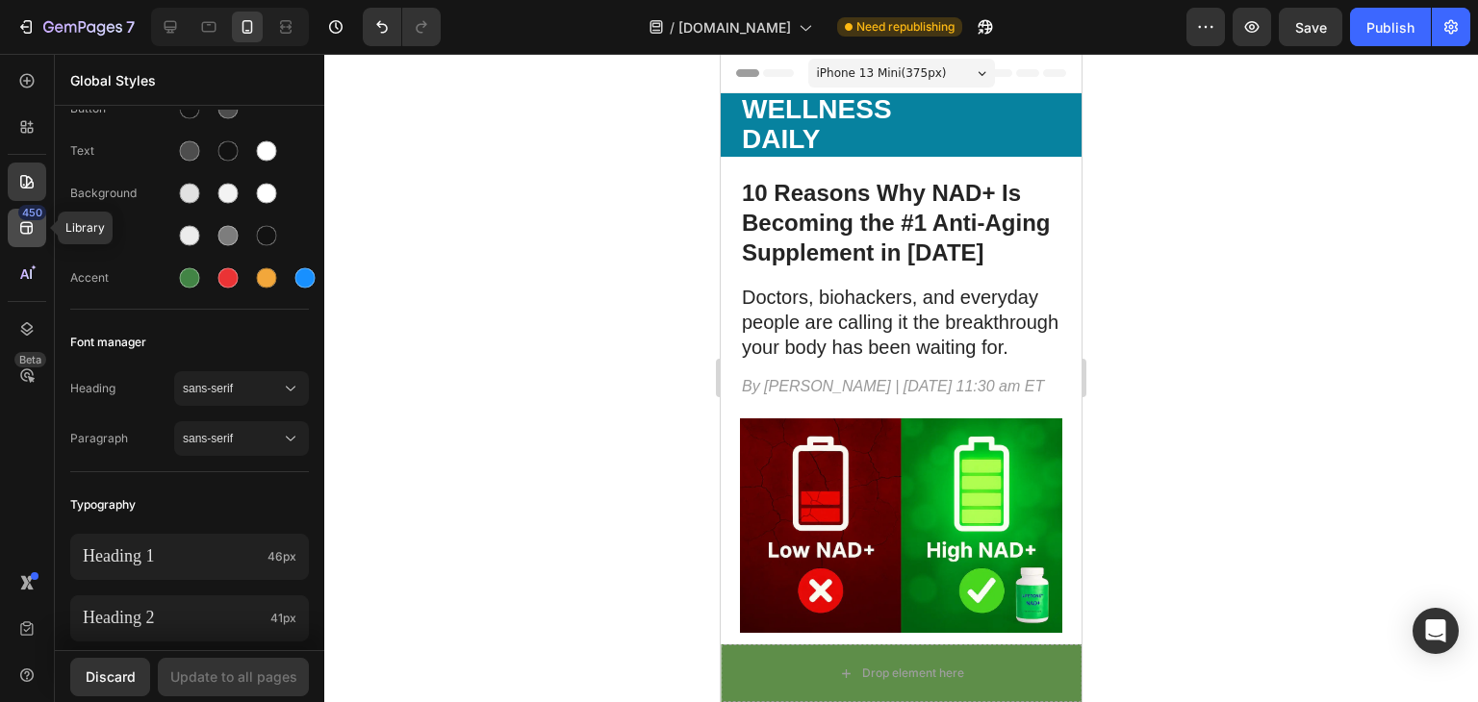
click at [35, 238] on div "450" at bounding box center [27, 228] width 38 height 38
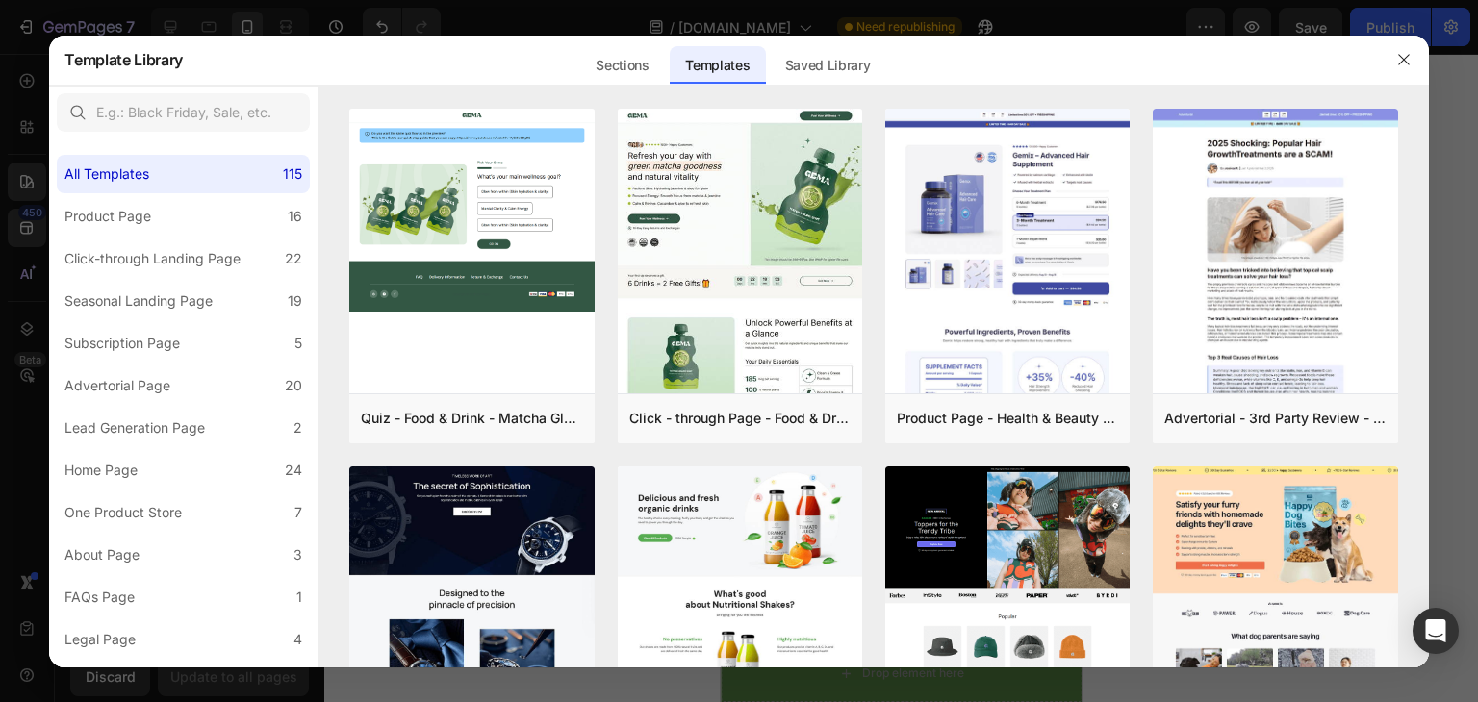
click at [1407, 43] on div at bounding box center [1404, 60] width 50 height 50
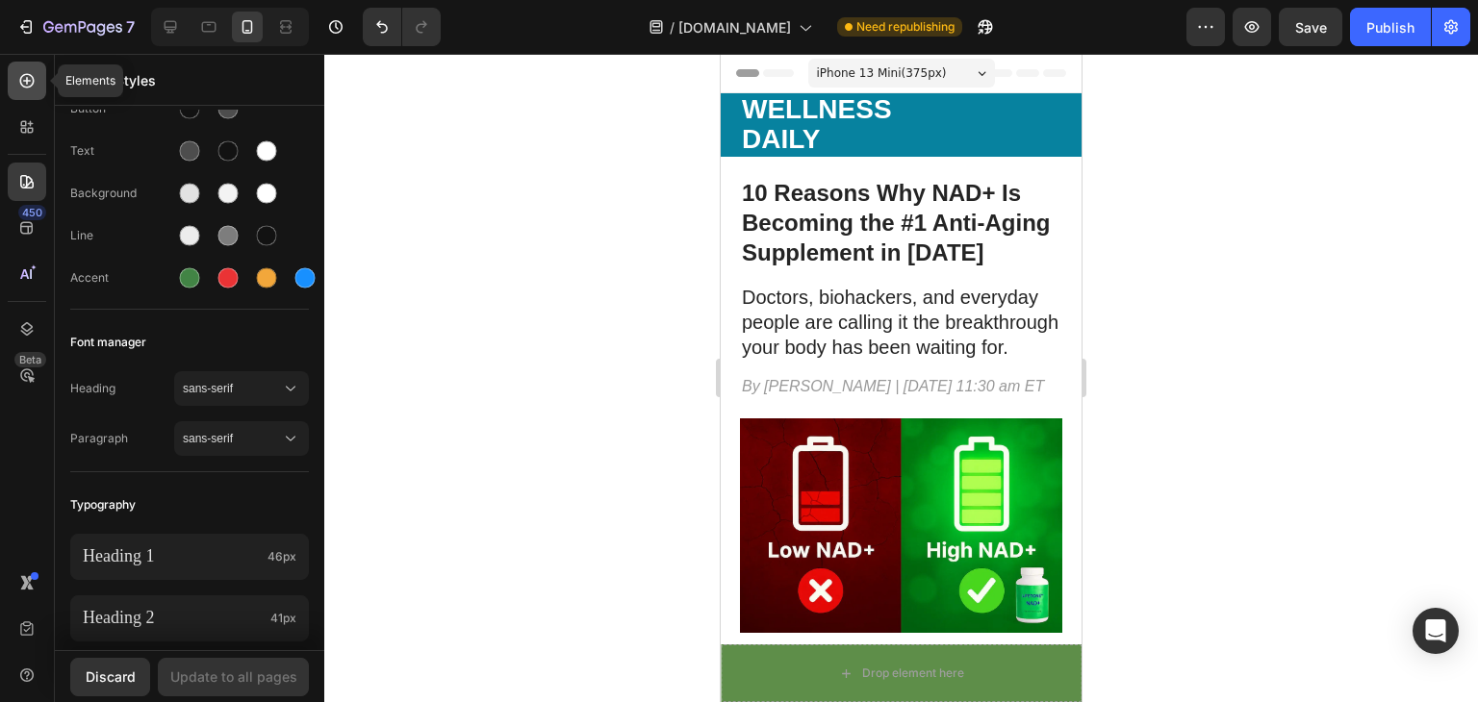
click at [27, 80] on icon at bounding box center [27, 81] width 8 height 8
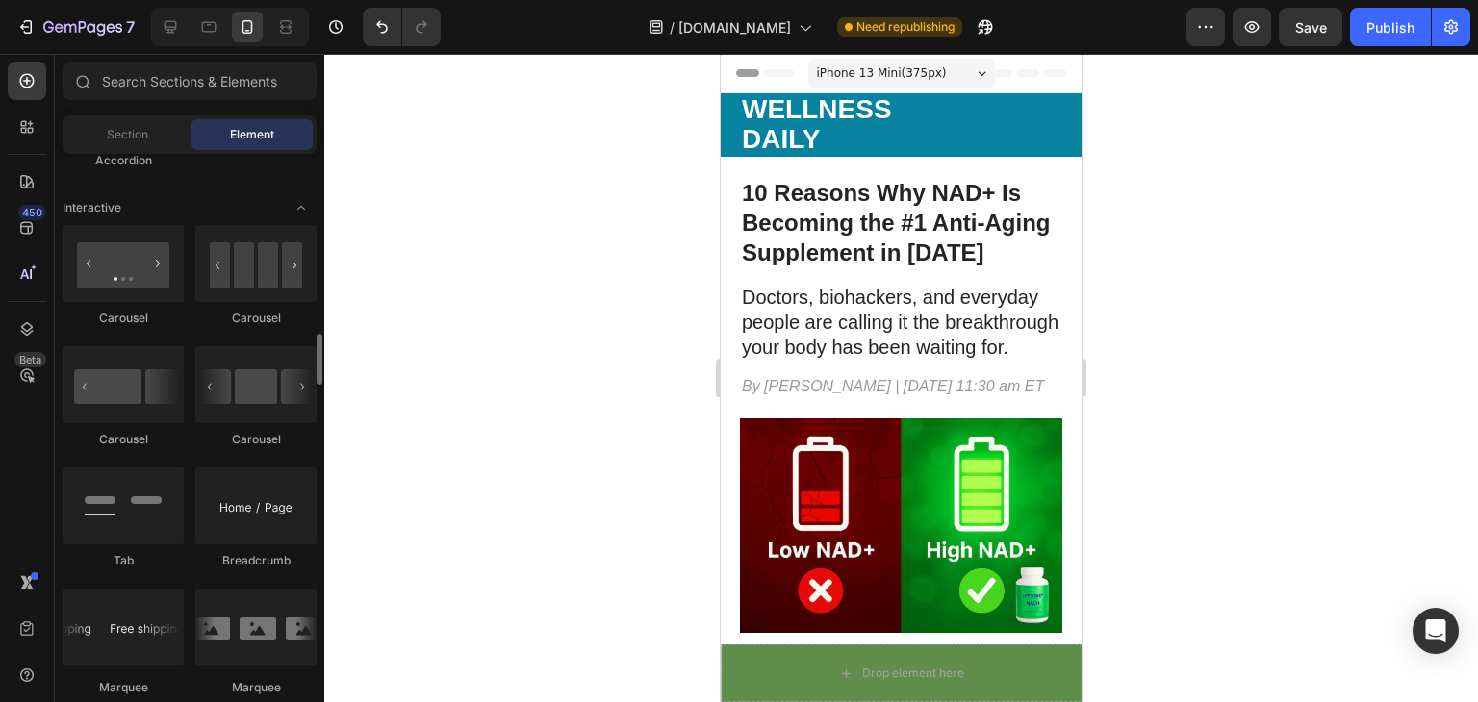
scroll to position [1893, 0]
click at [149, 540] on div at bounding box center [123, 506] width 121 height 77
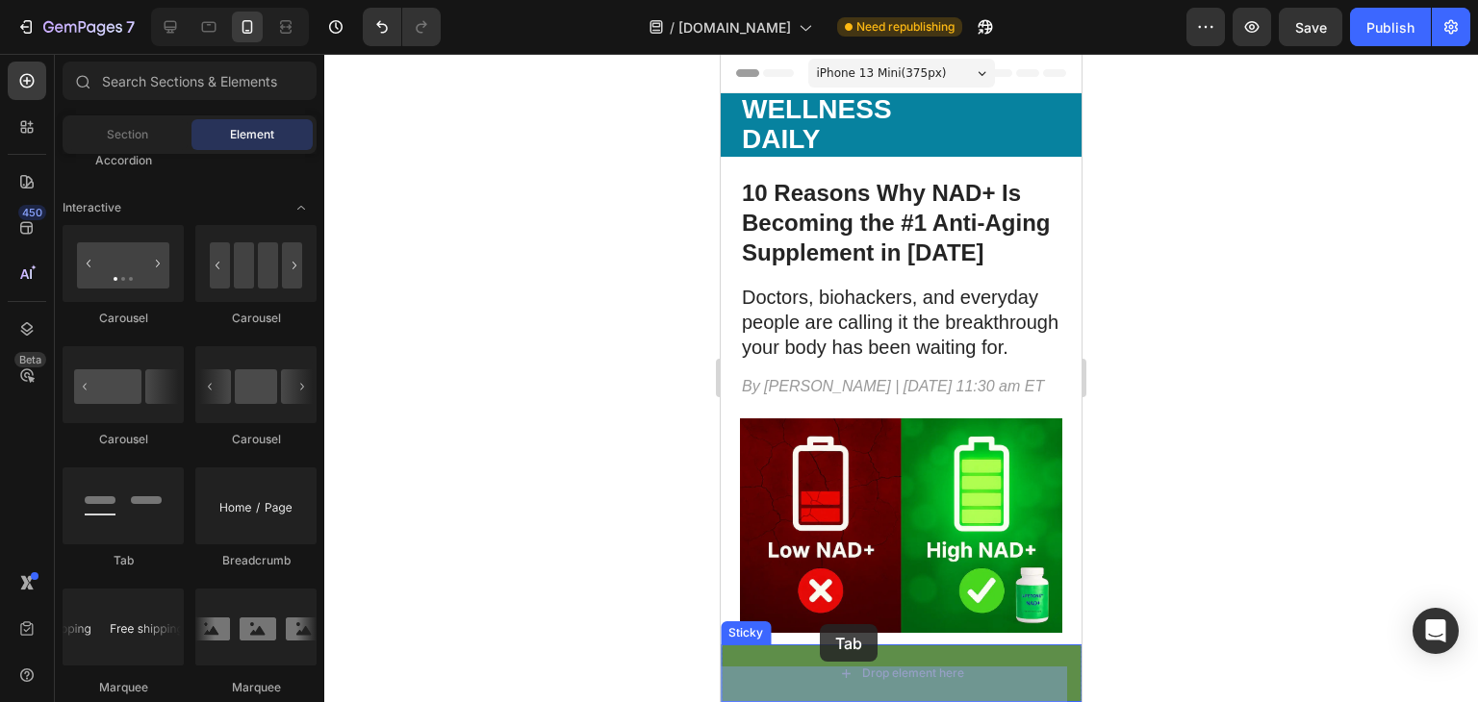
scroll to position [22, 0]
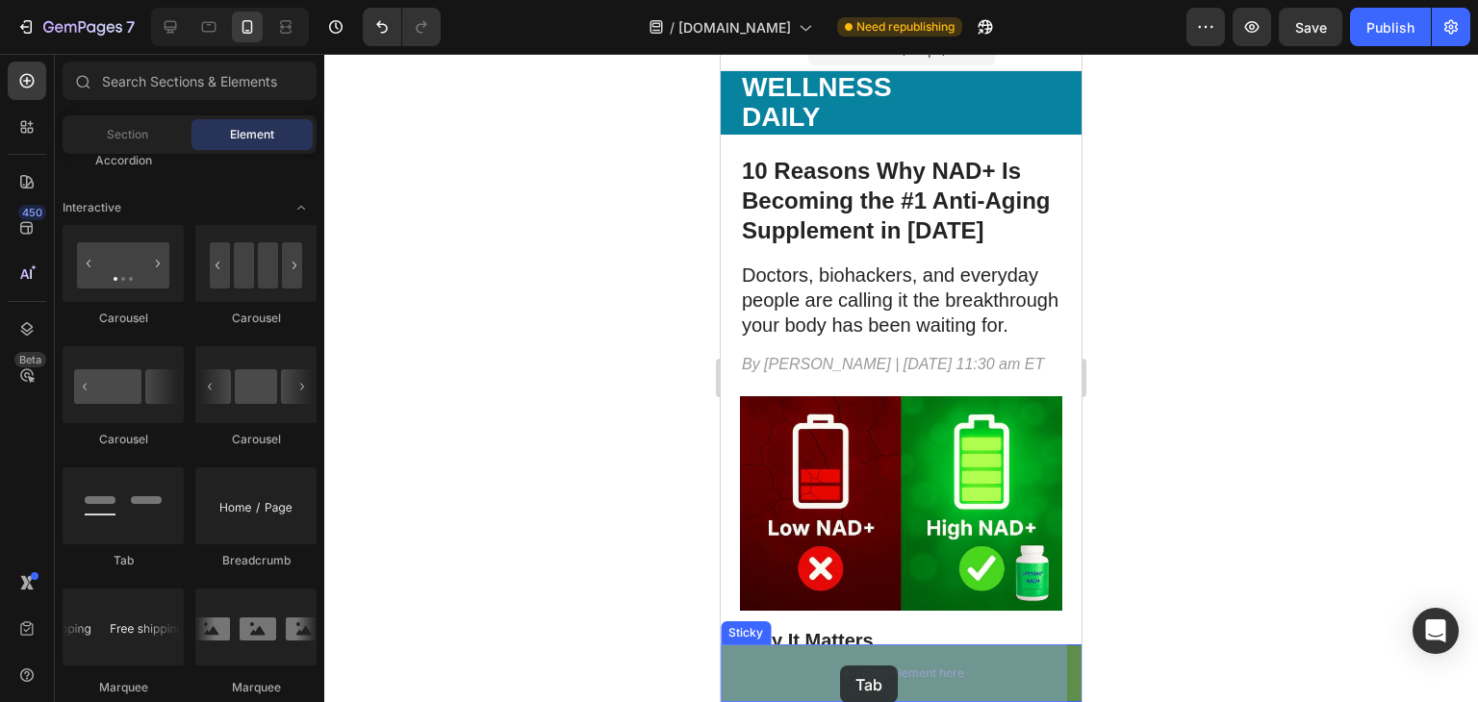
drag, startPoint x: 870, startPoint y: 594, endPoint x: 840, endPoint y: 666, distance: 78.1
drag, startPoint x: 869, startPoint y: 595, endPoint x: 782, endPoint y: 649, distance: 102.0
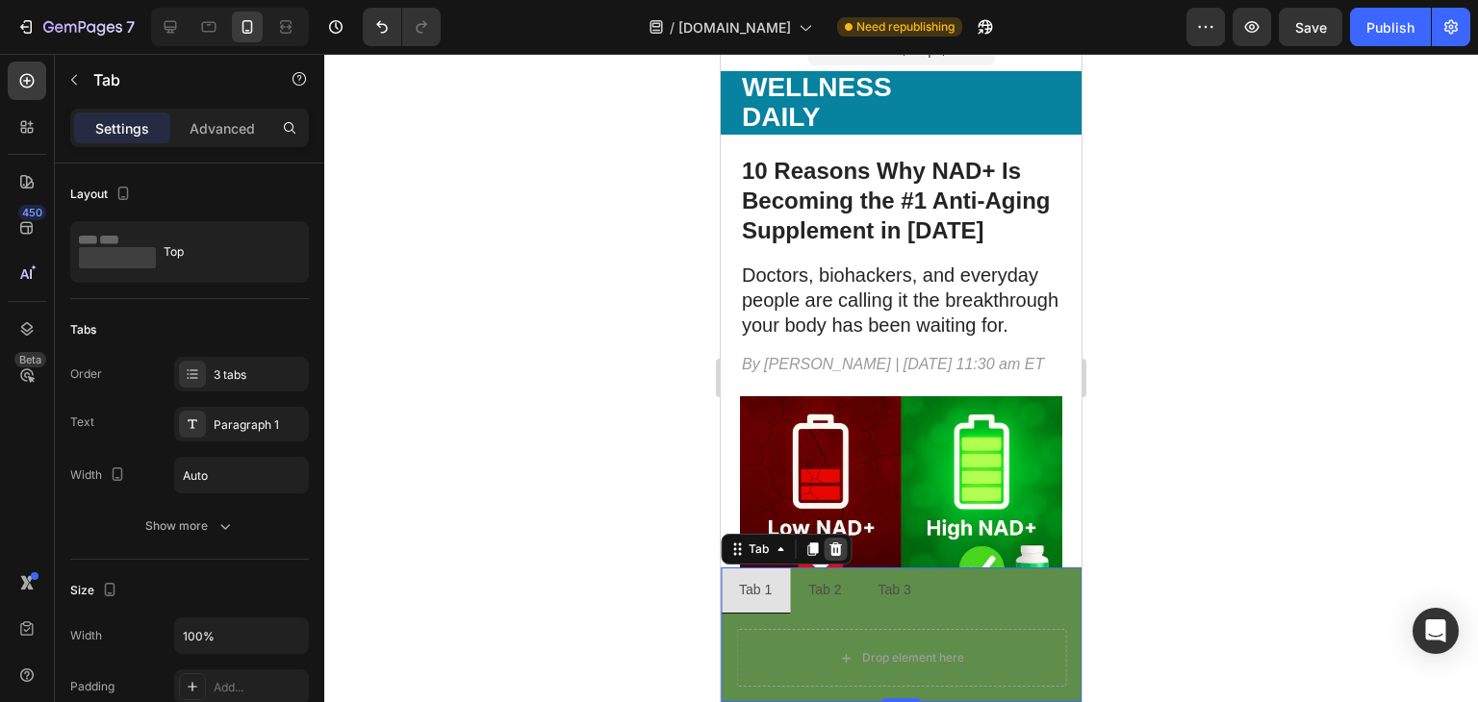
click at [830, 551] on icon at bounding box center [834, 549] width 15 height 15
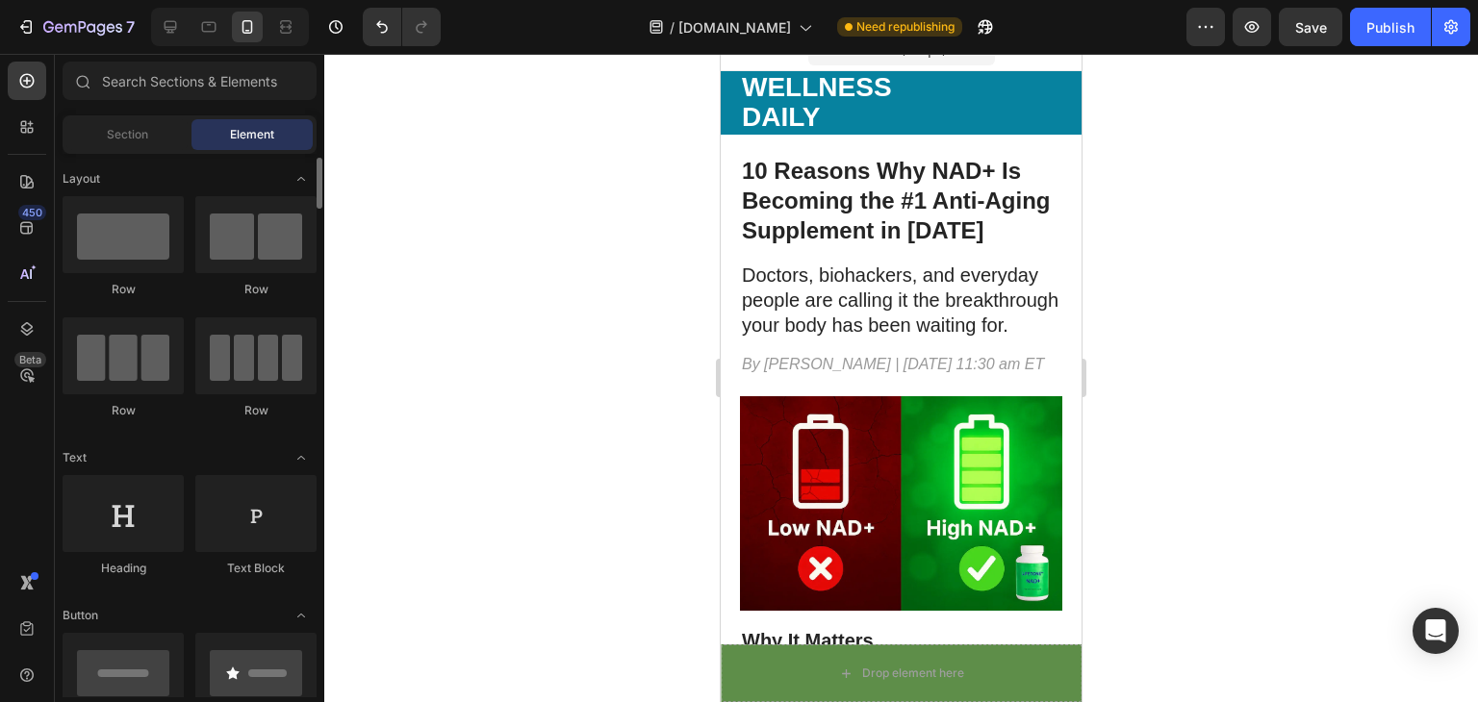
scroll to position [4, 0]
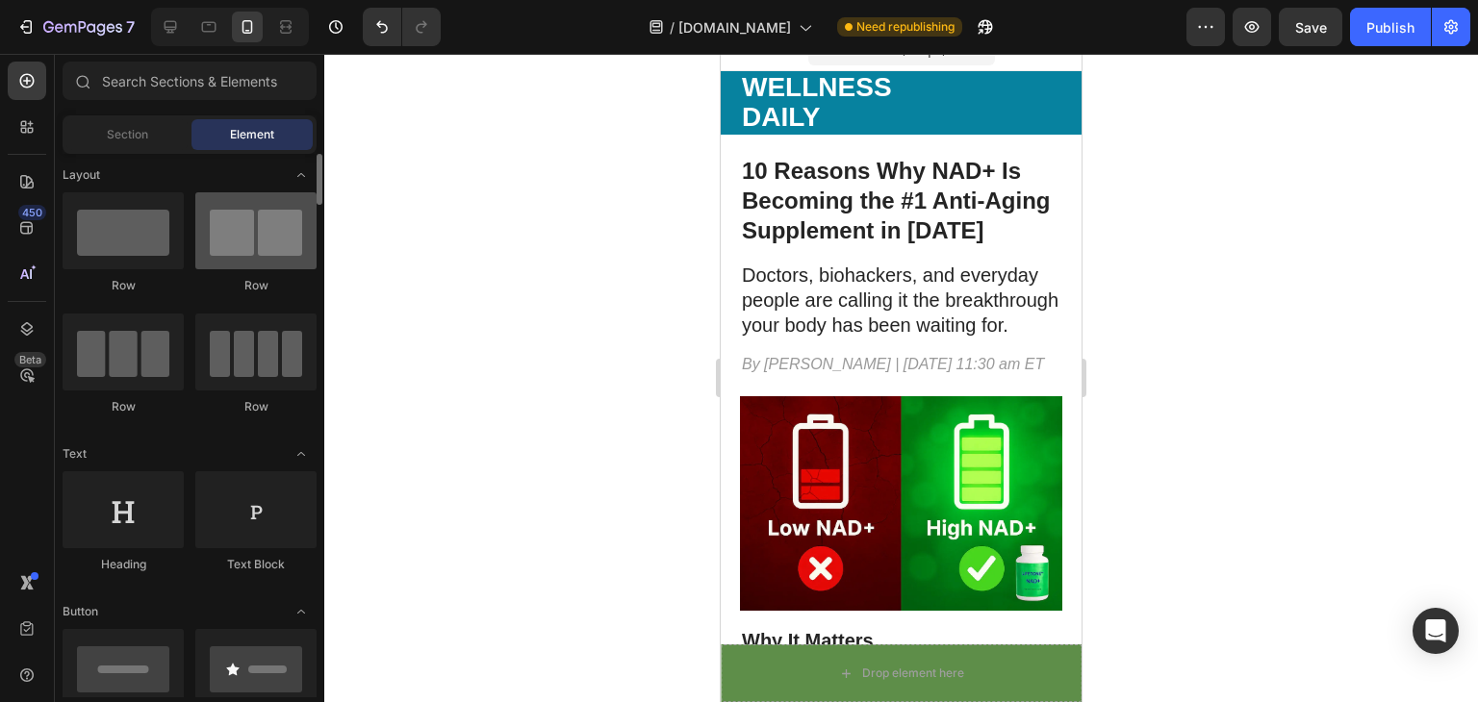
click at [297, 197] on div at bounding box center [255, 230] width 121 height 77
click at [302, 192] on div at bounding box center [255, 230] width 121 height 77
click at [154, 149] on div "Section" at bounding box center [126, 134] width 121 height 31
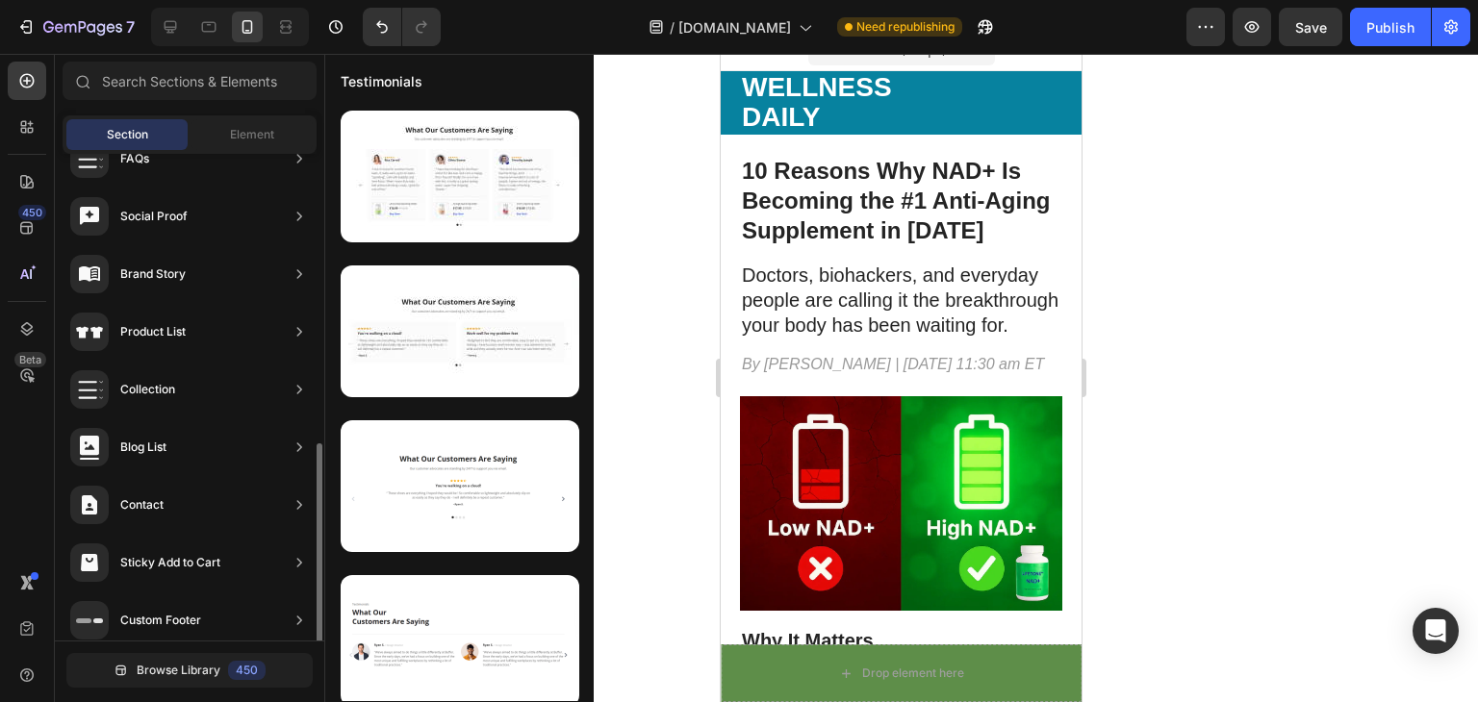
scroll to position [629, 0]
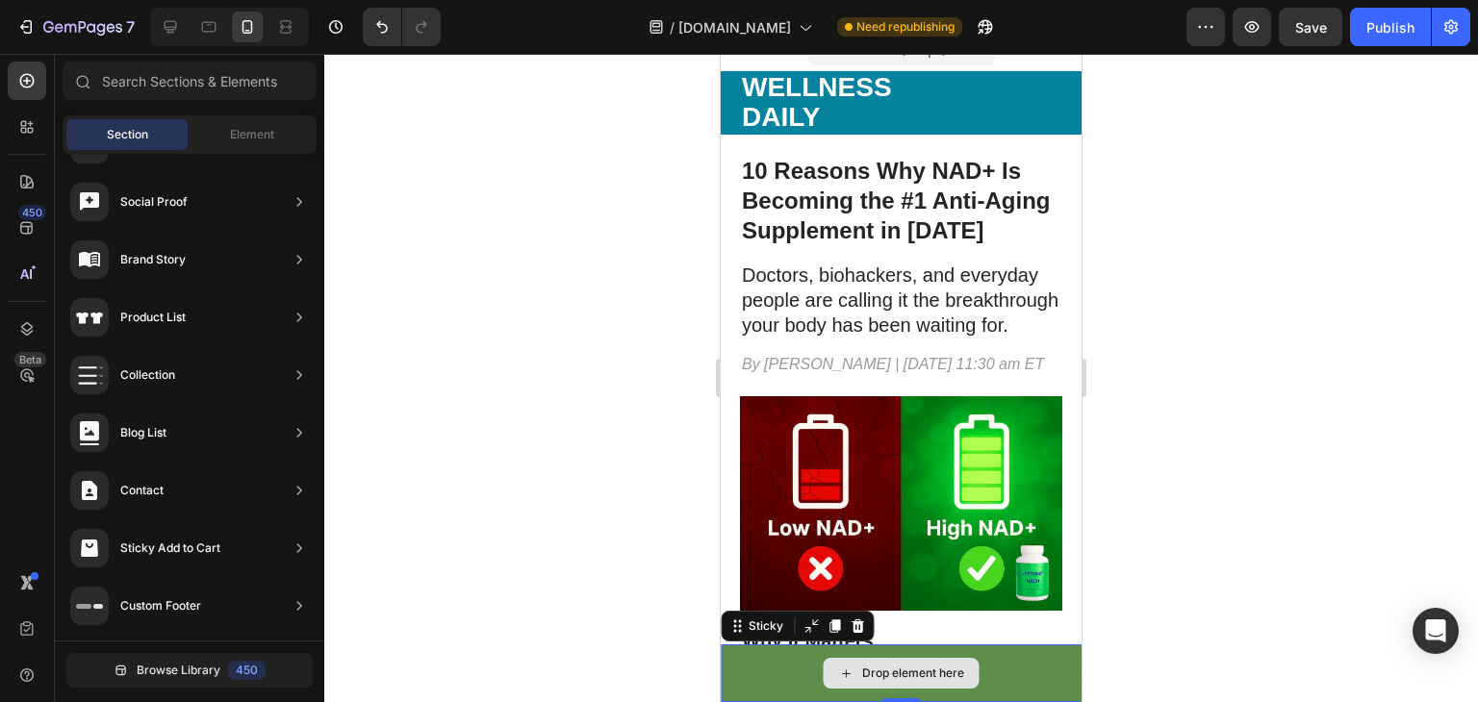
click at [748, 665] on div "Drop element here" at bounding box center [901, 674] width 361 height 58
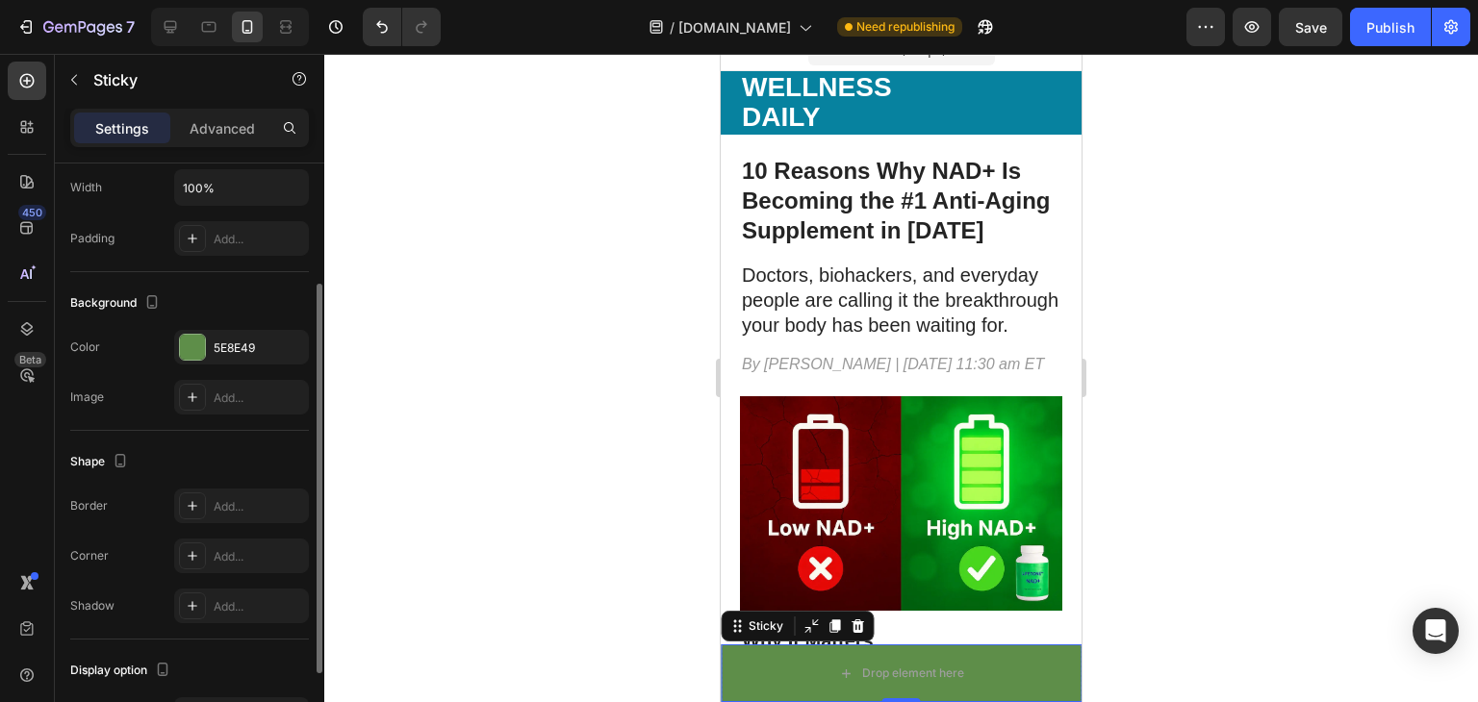
scroll to position [186, 0]
click at [233, 398] on div "Add..." at bounding box center [259, 400] width 90 height 17
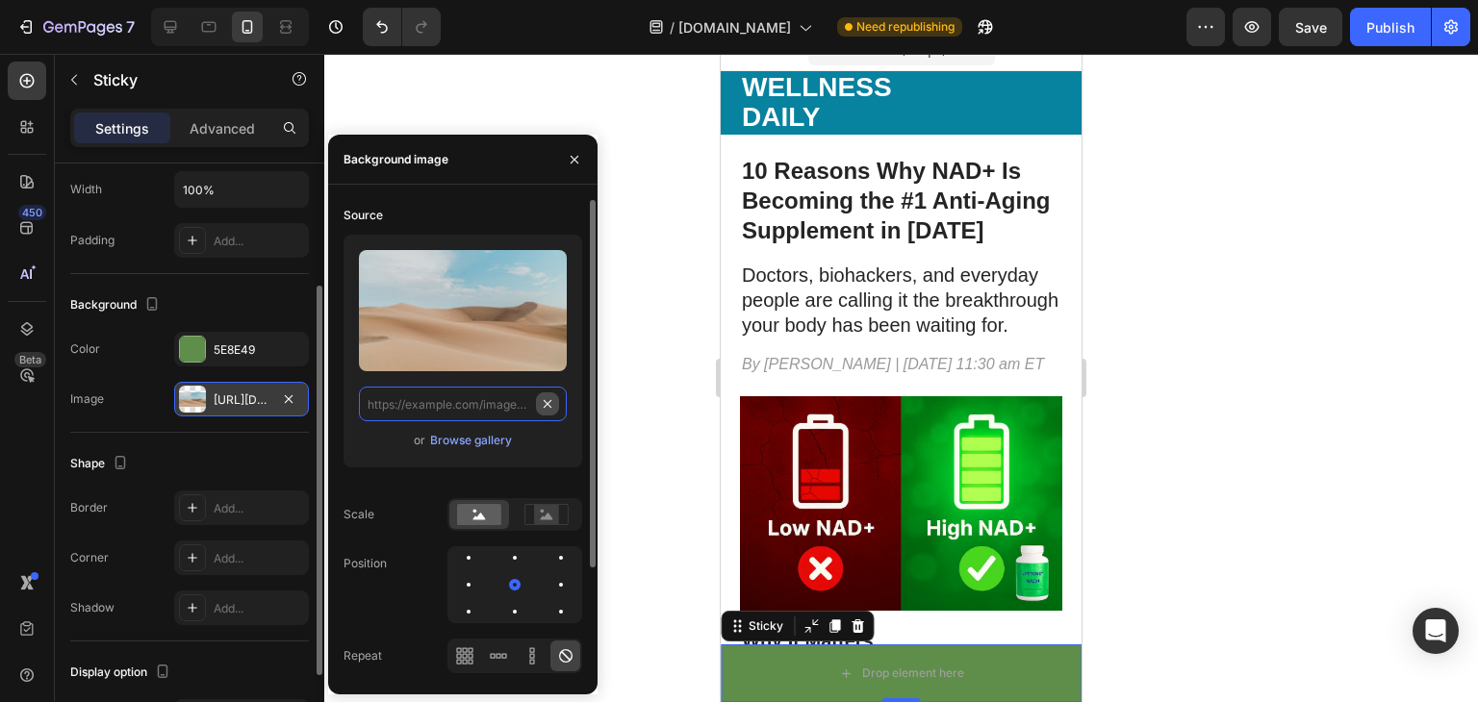
scroll to position [0, 0]
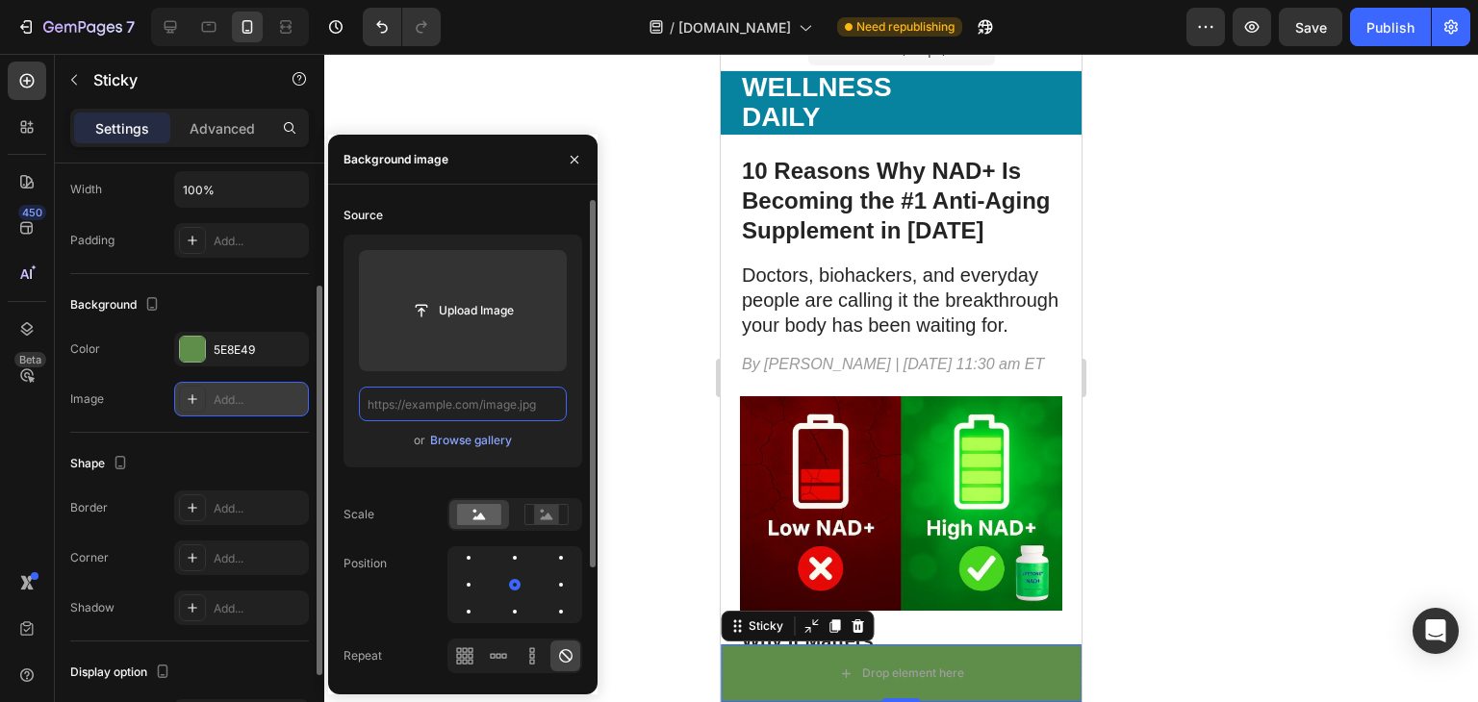
type input "x"
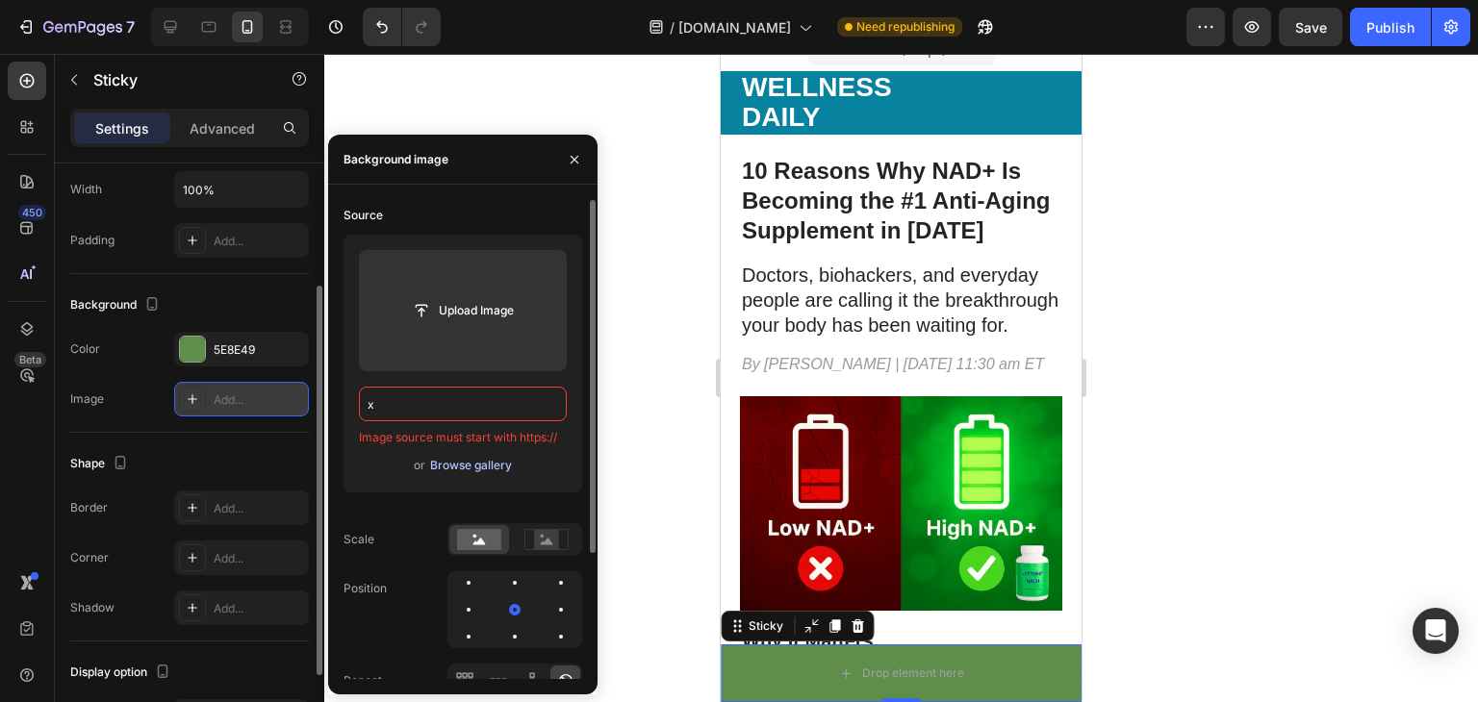
click at [474, 473] on div "Browse gallery" at bounding box center [471, 465] width 82 height 17
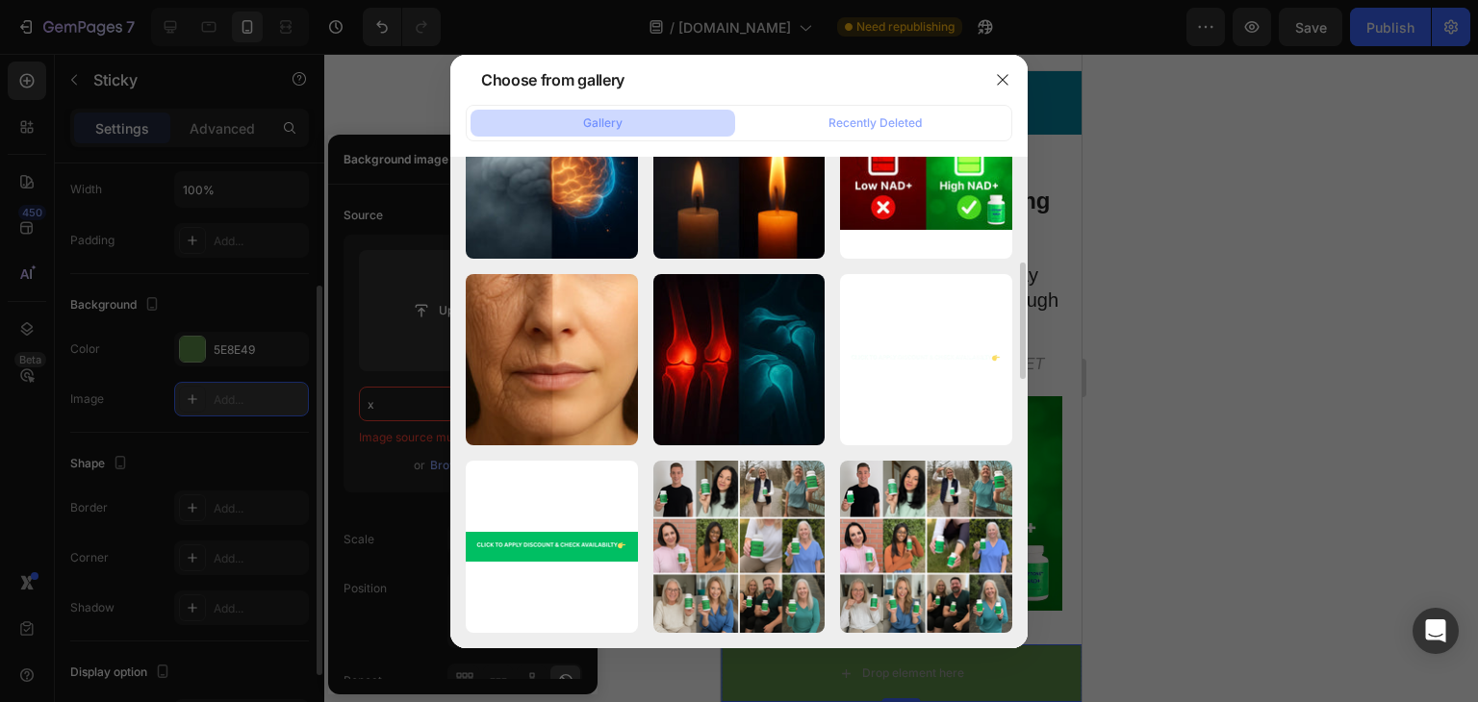
scroll to position [458, 0]
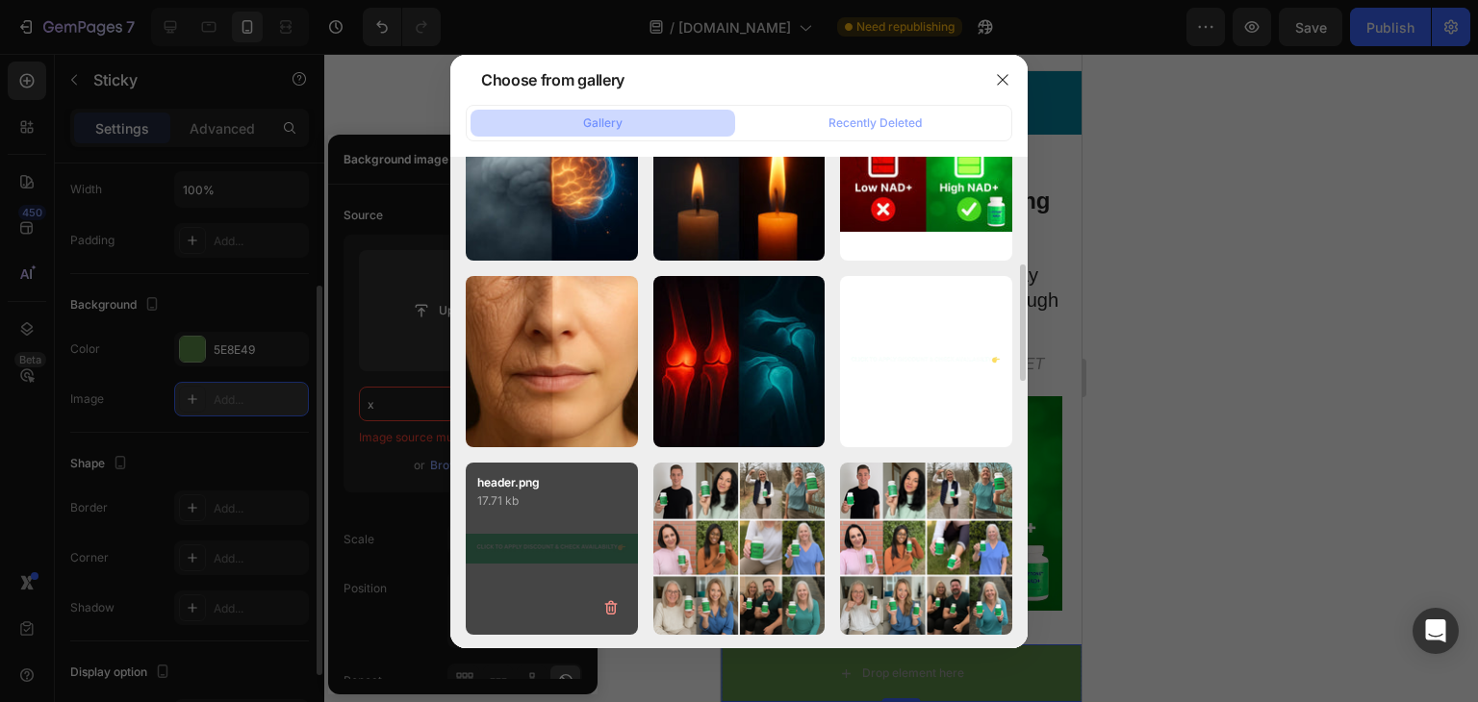
click at [580, 520] on div "header.png 17.71 kb" at bounding box center [552, 549] width 172 height 172
type input "[URL][DOMAIN_NAME]"
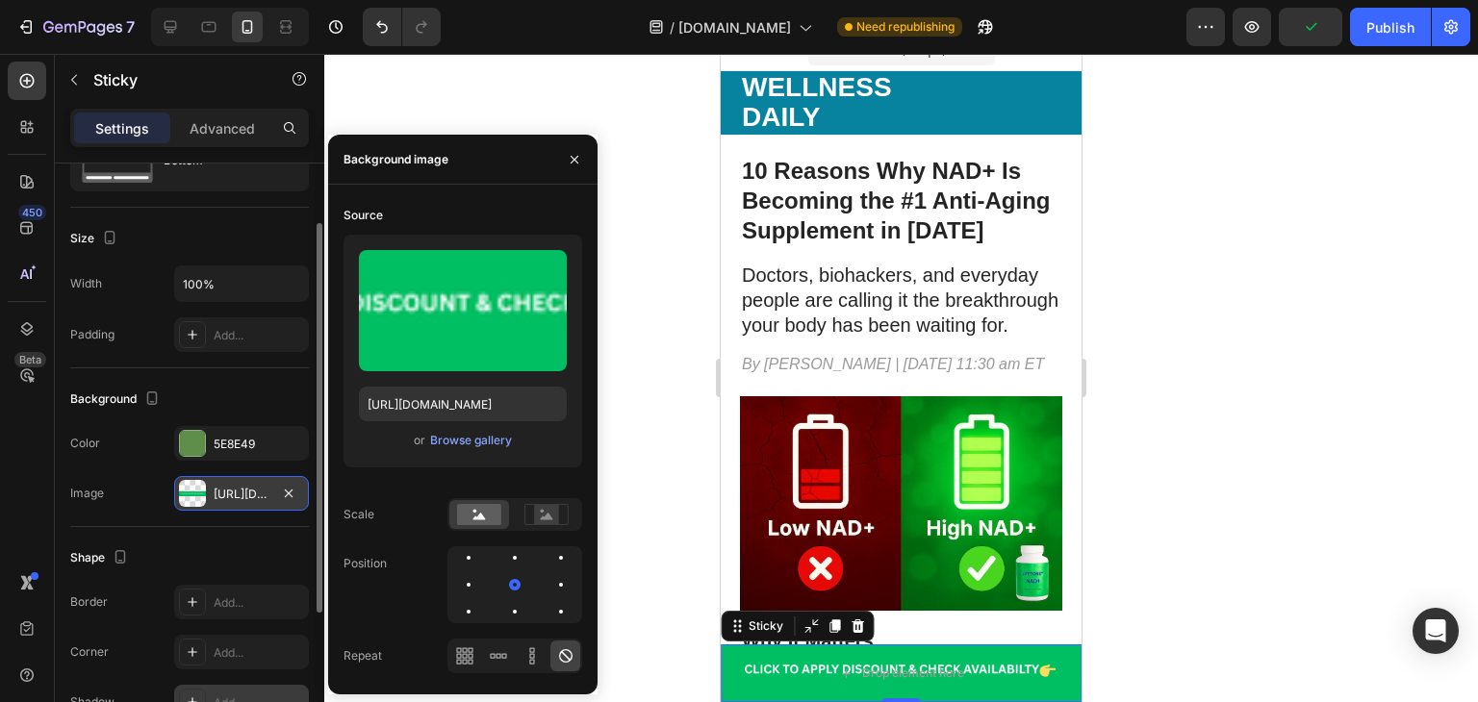
scroll to position [78, 0]
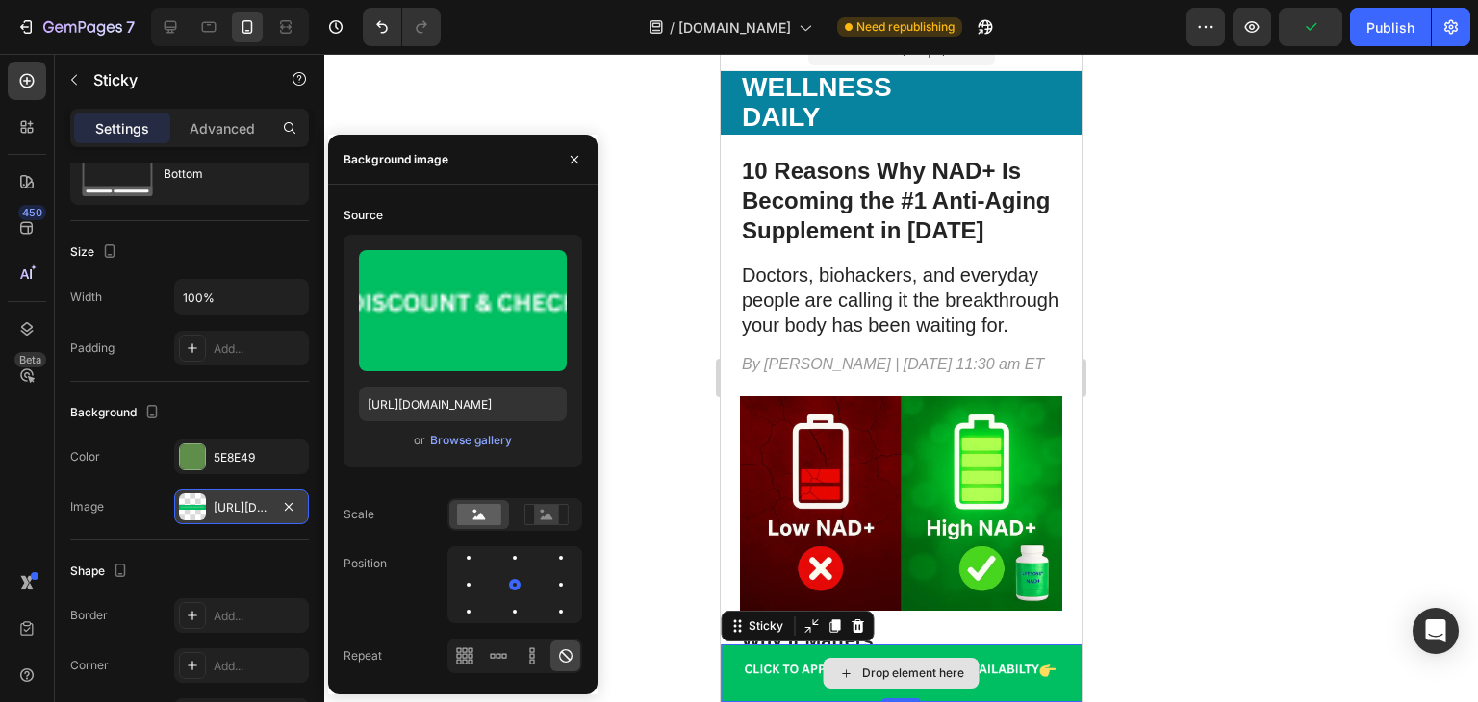
click at [799, 659] on div "Drop element here" at bounding box center [901, 674] width 361 height 58
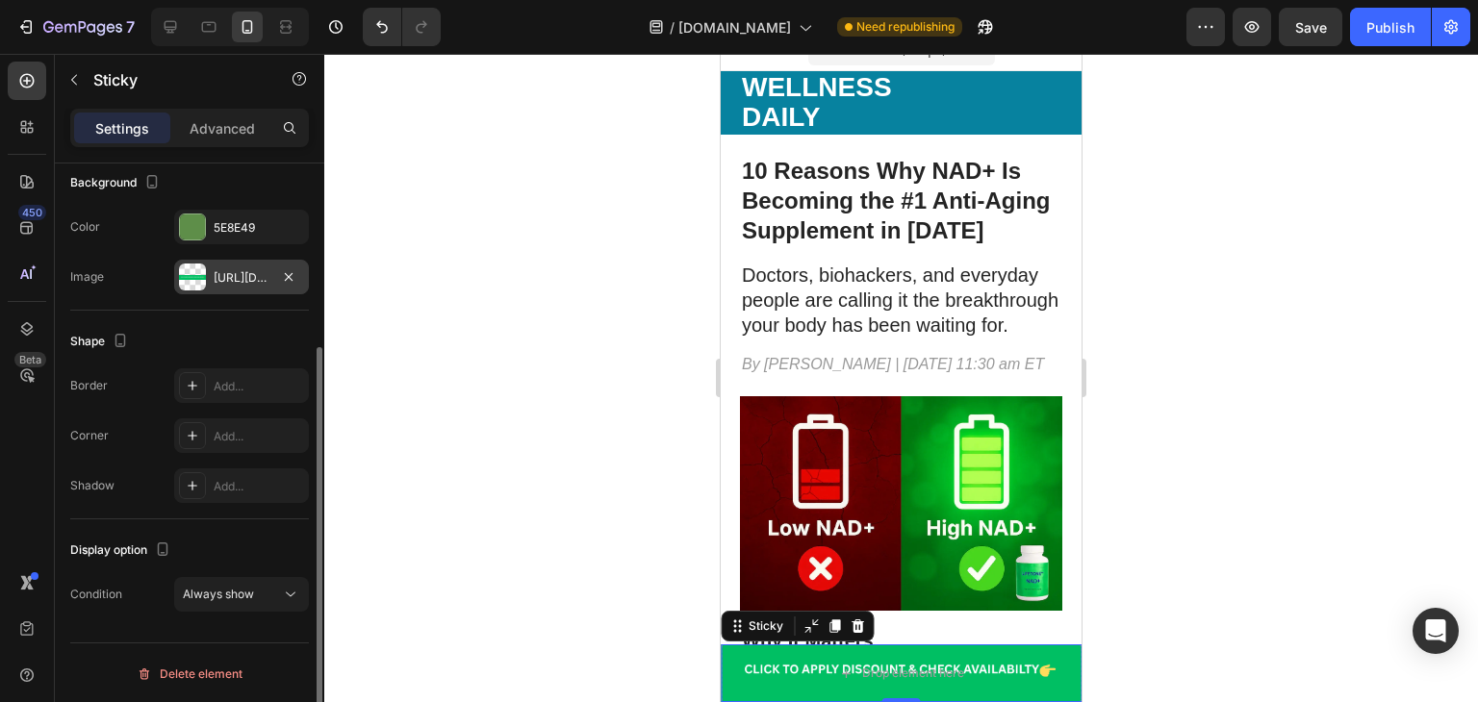
scroll to position [293, 0]
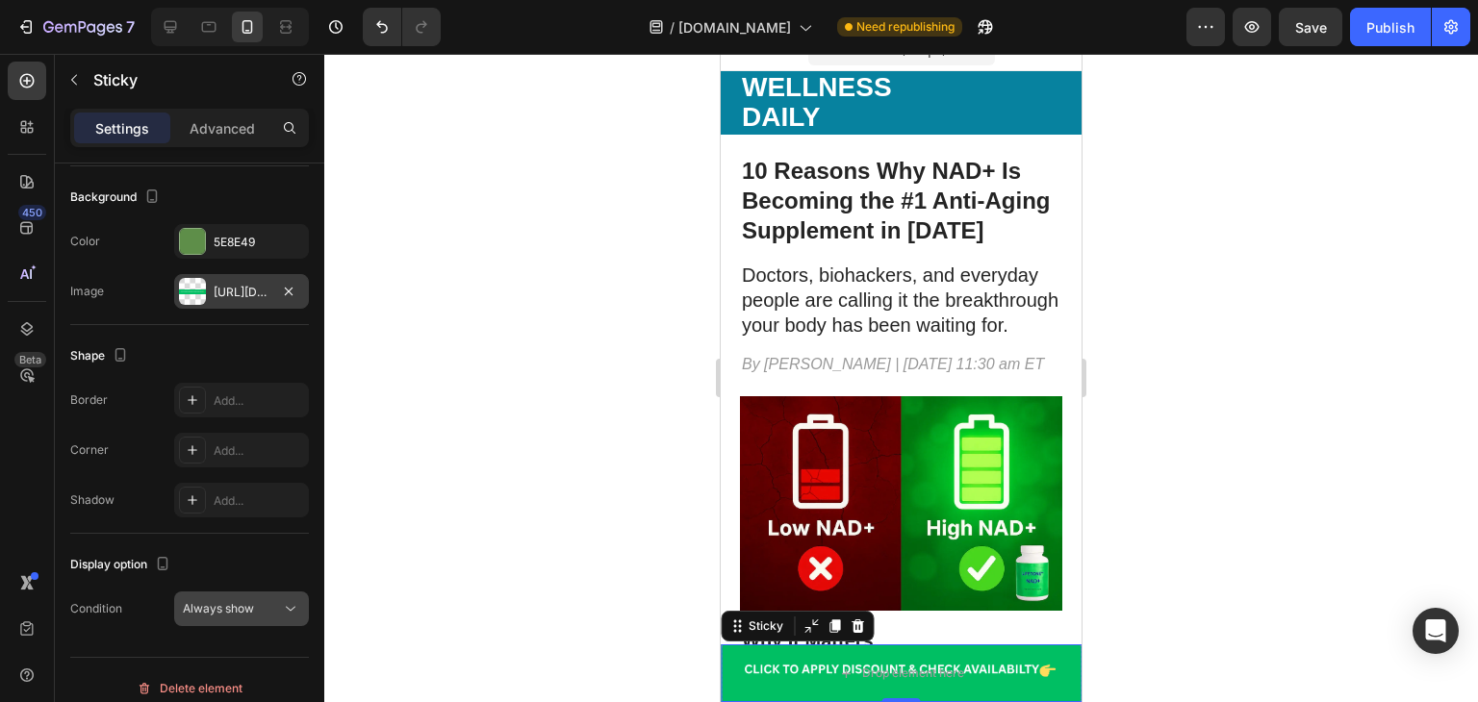
click at [275, 607] on div "Always show" at bounding box center [232, 608] width 98 height 17
click at [272, 602] on div "Always show" at bounding box center [232, 608] width 98 height 17
click at [209, 118] on p "Advanced" at bounding box center [222, 128] width 65 height 20
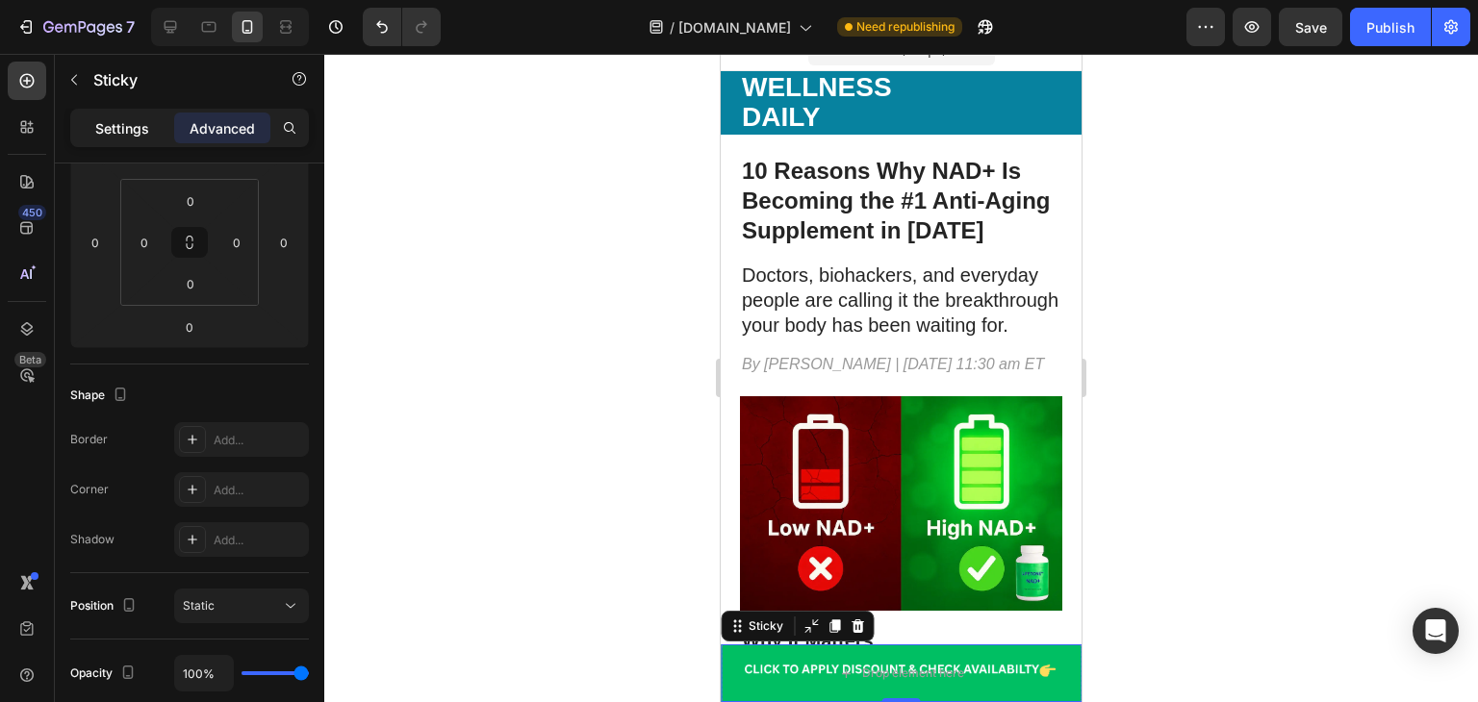
click at [123, 119] on p "Settings" at bounding box center [122, 128] width 54 height 20
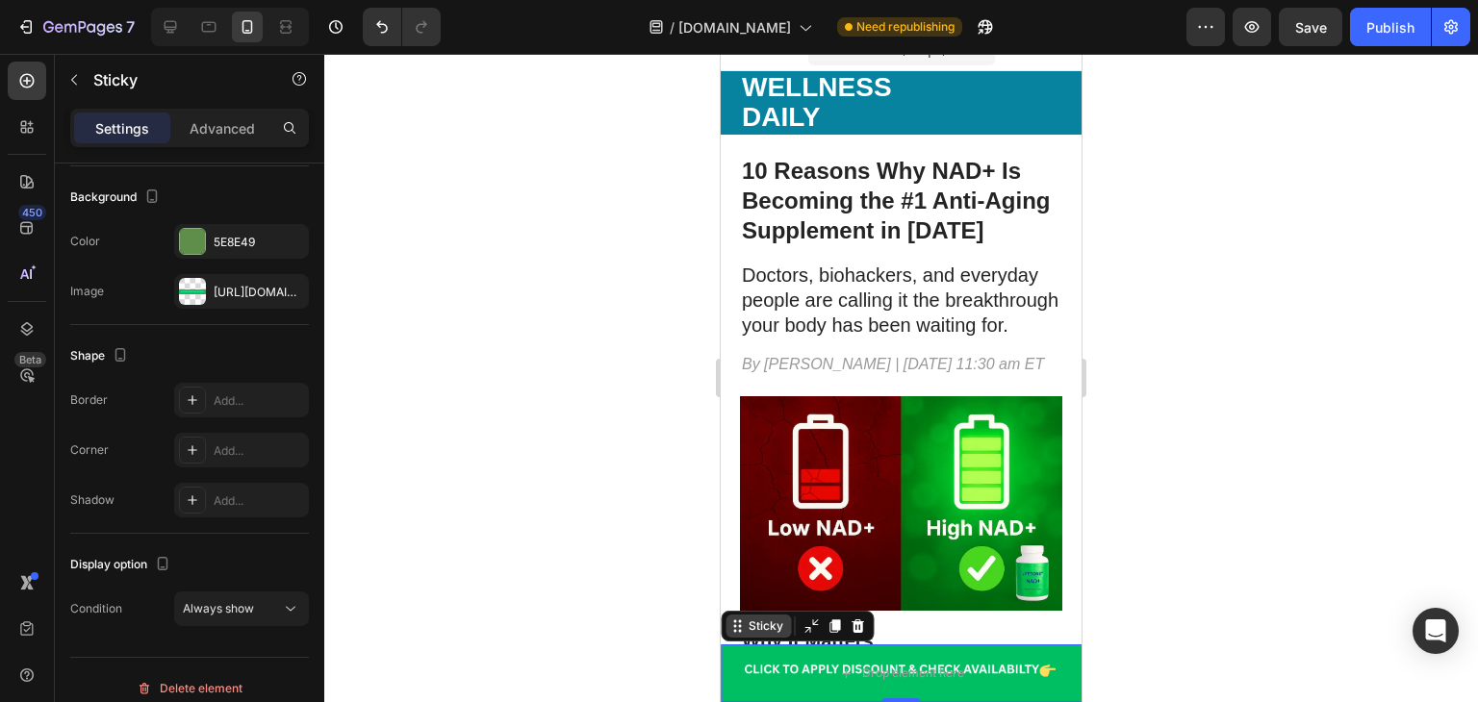
click at [756, 628] on div "Sticky" at bounding box center [766, 626] width 42 height 17
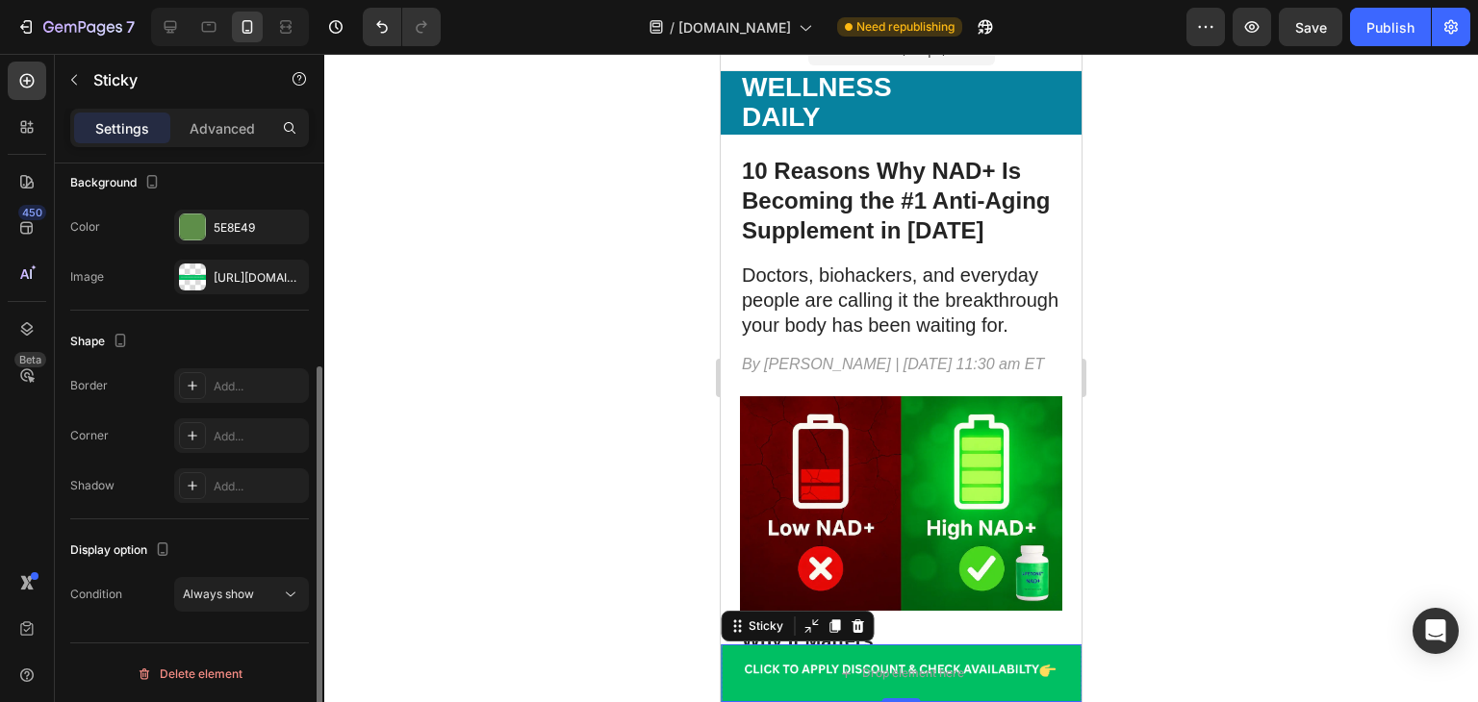
scroll to position [0, 0]
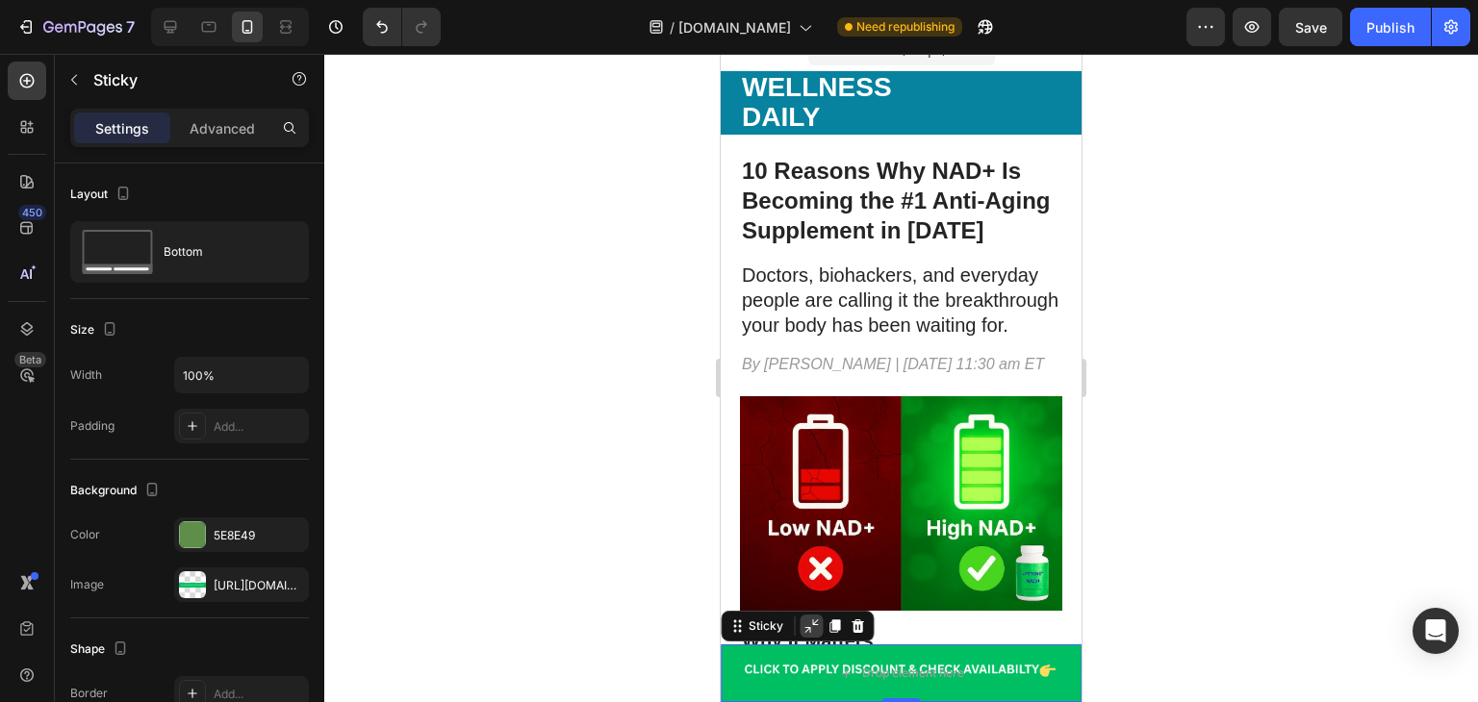
click at [811, 626] on icon at bounding box center [810, 626] width 15 height 15
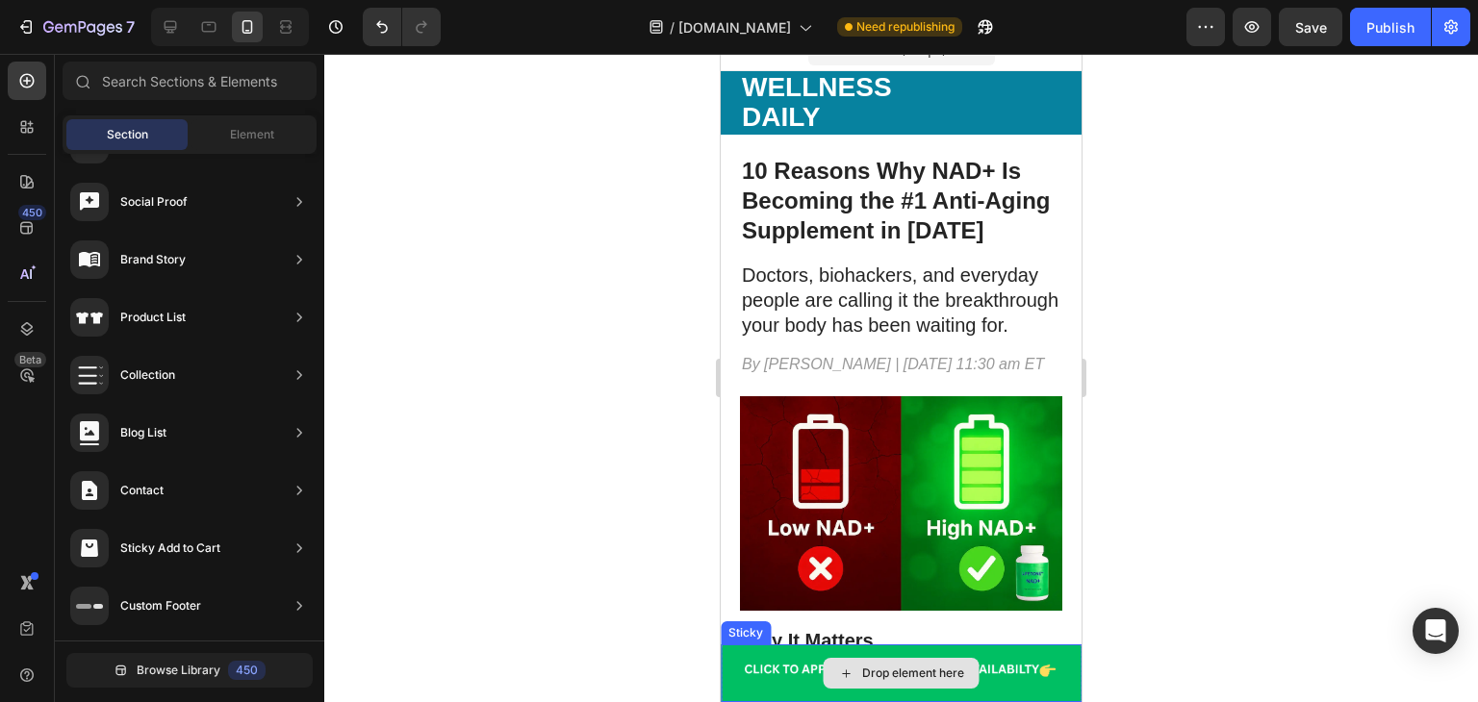
click at [754, 670] on div "Drop element here" at bounding box center [901, 674] width 361 height 58
click at [881, 678] on div "Drop element here" at bounding box center [913, 673] width 102 height 15
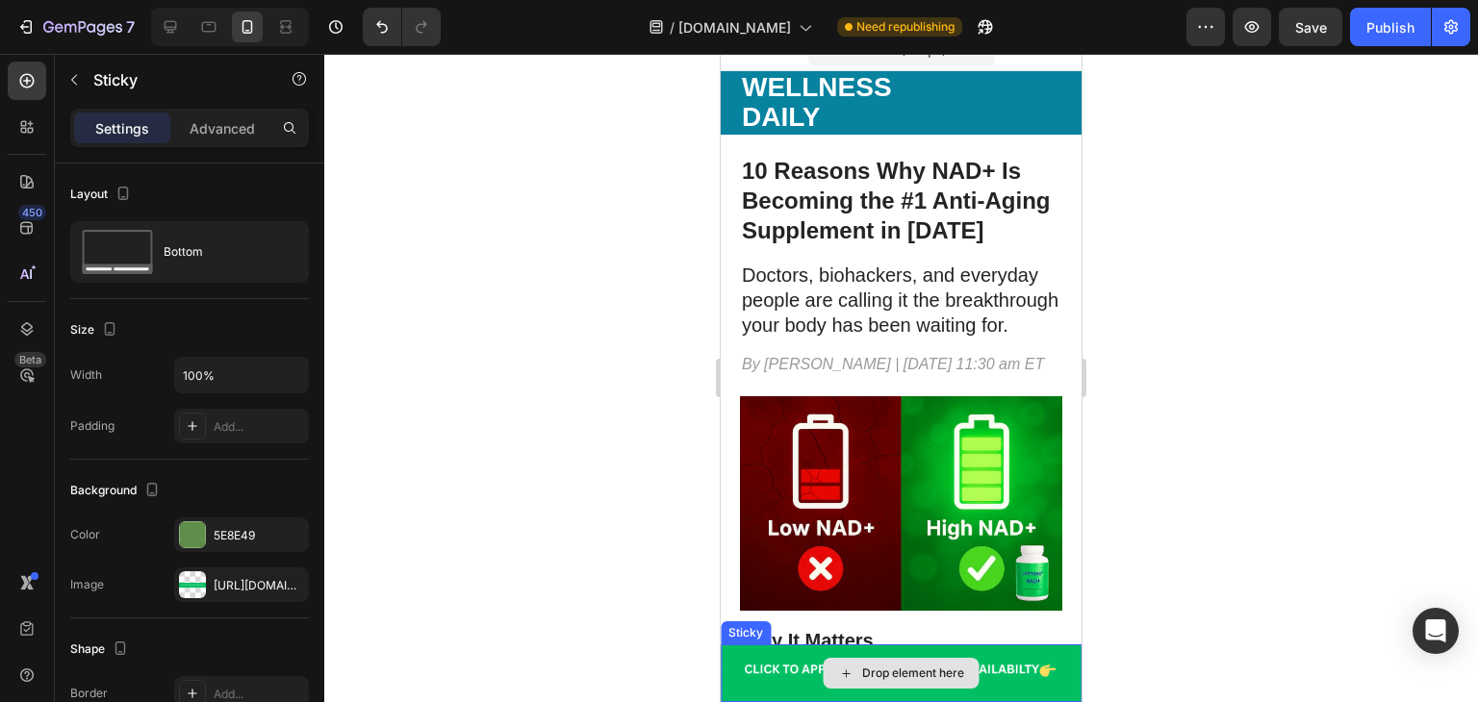
click at [1043, 686] on div "Drop element here" at bounding box center [901, 674] width 361 height 58
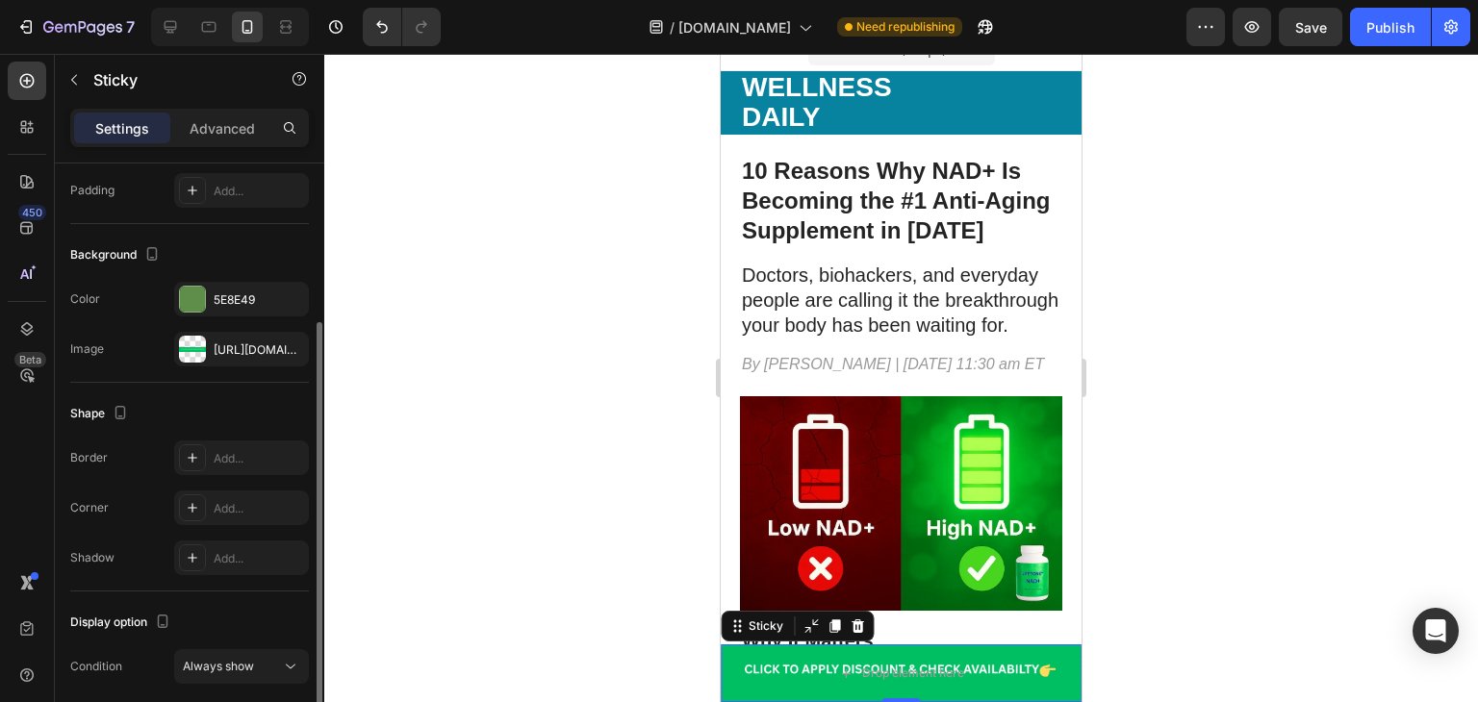
scroll to position [238, 0]
click at [1416, 10] on button "Publish" at bounding box center [1390, 27] width 81 height 38
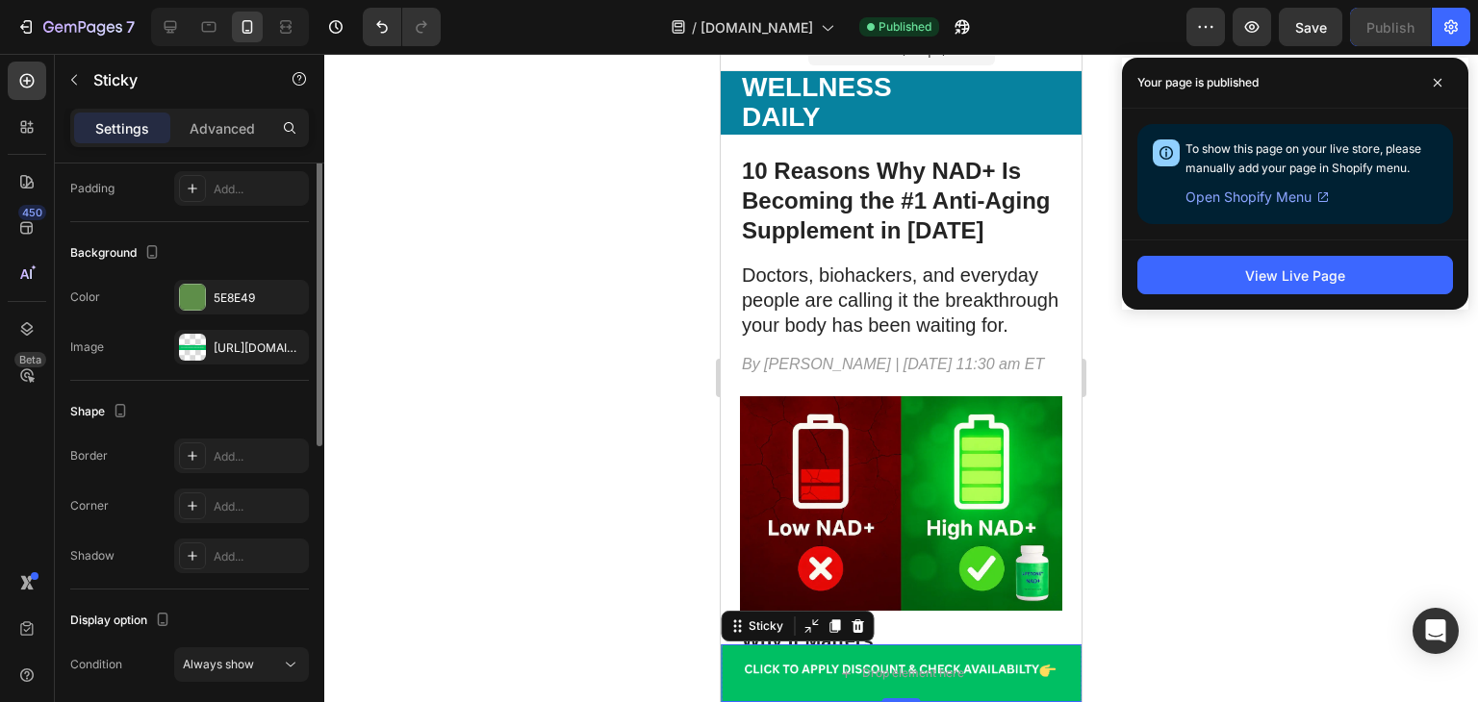
scroll to position [0, 0]
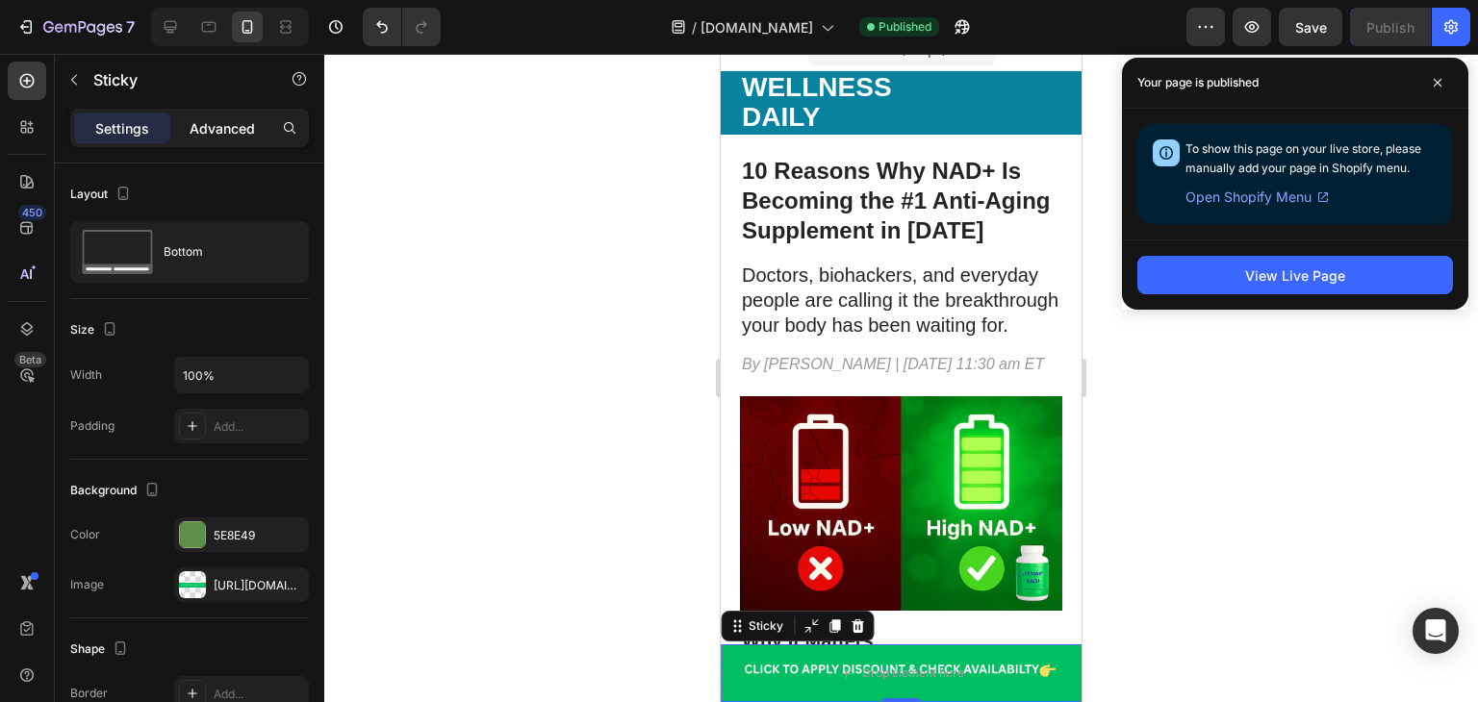
click at [239, 118] on p "Advanced" at bounding box center [222, 128] width 65 height 20
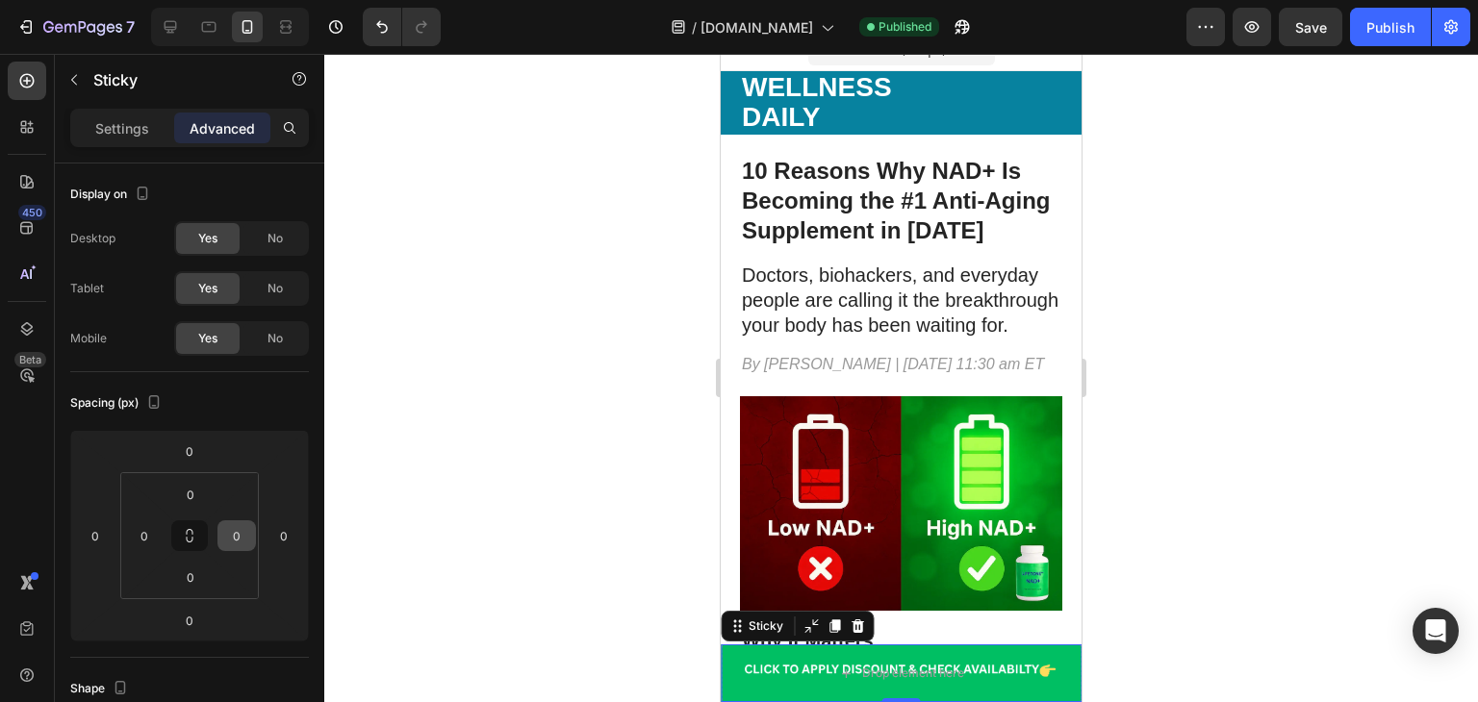
scroll to position [621, 0]
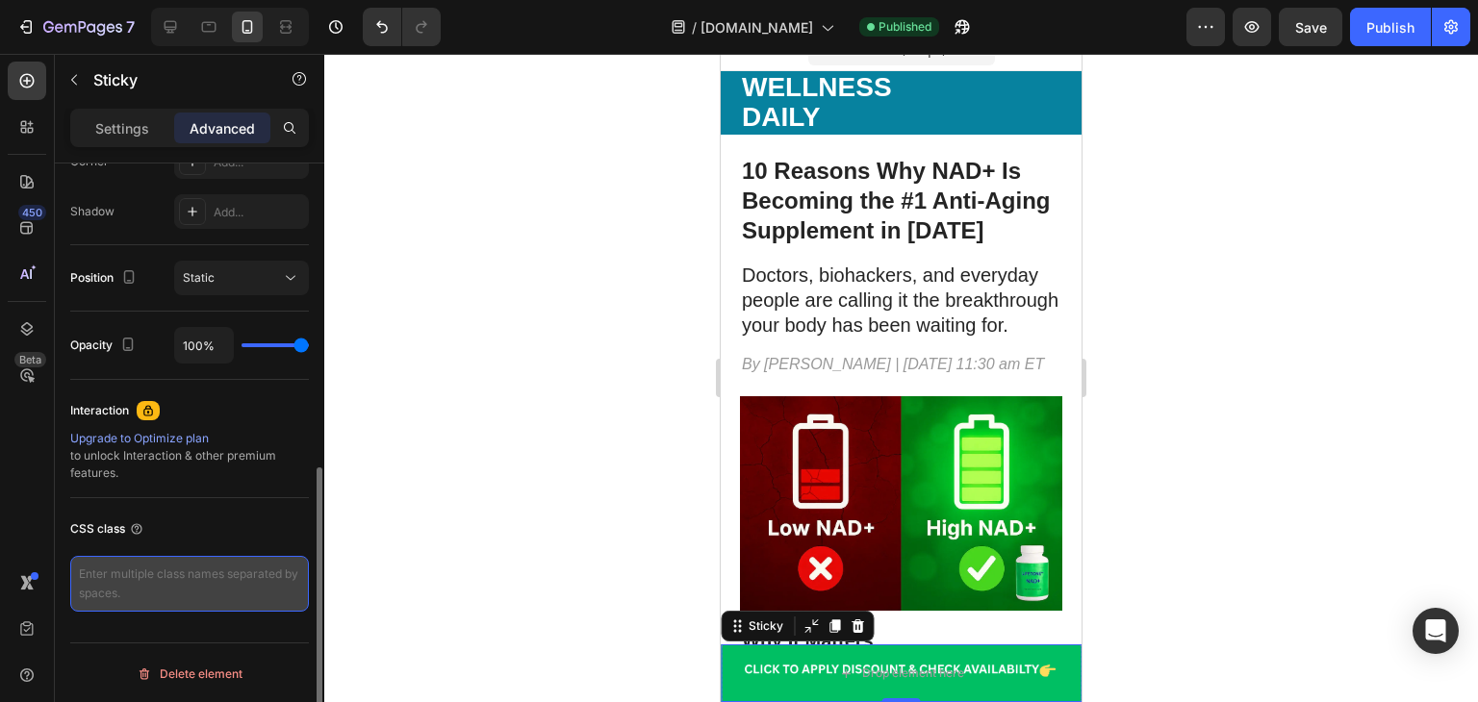
click at [181, 586] on textarea at bounding box center [189, 584] width 239 height 56
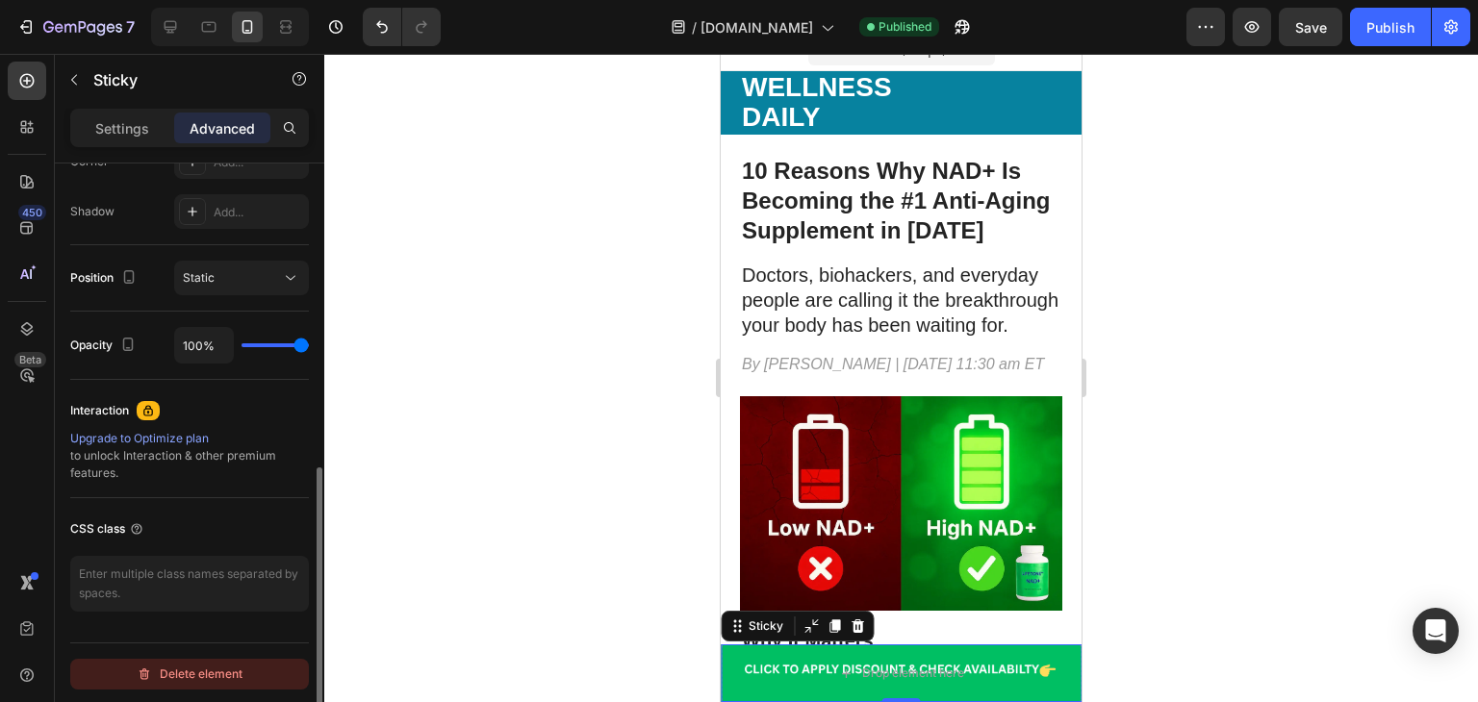
click at [203, 667] on div "Delete element" at bounding box center [190, 674] width 106 height 23
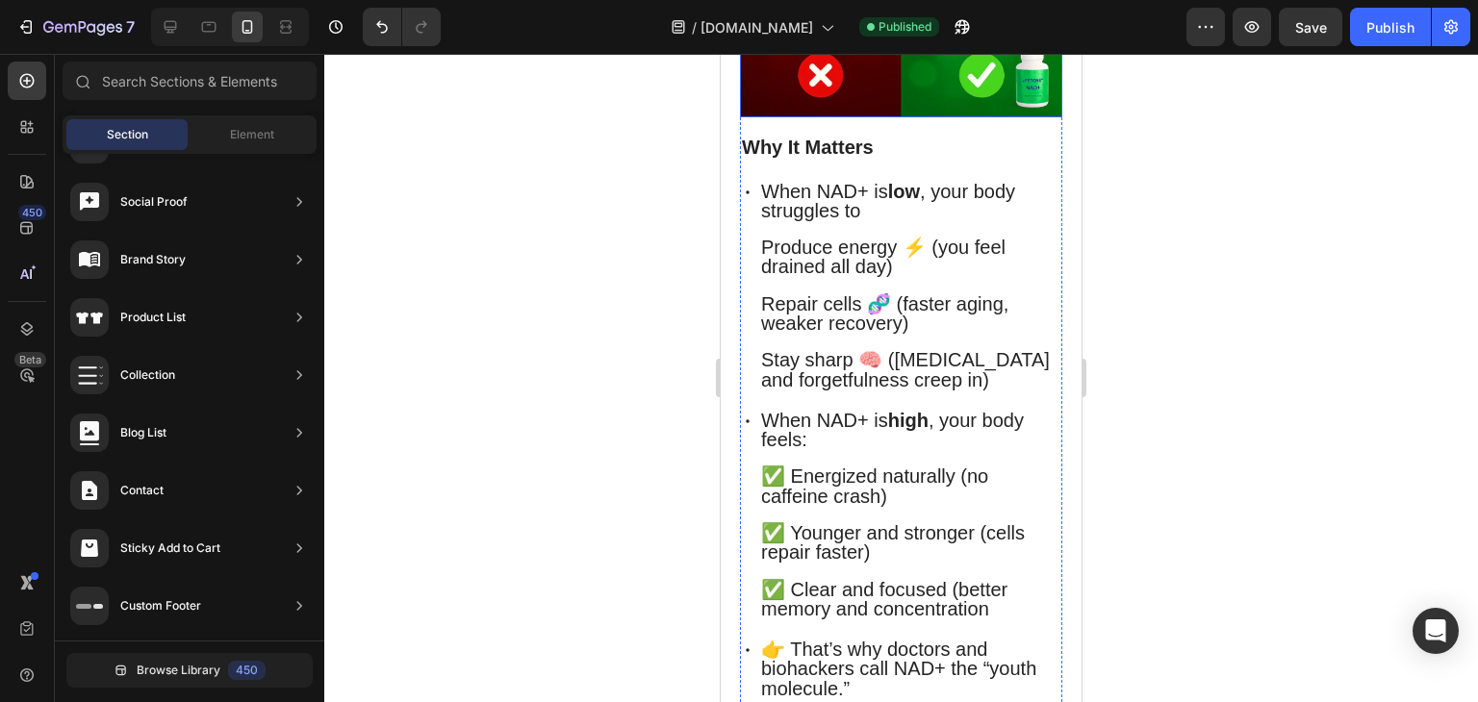
scroll to position [520, 0]
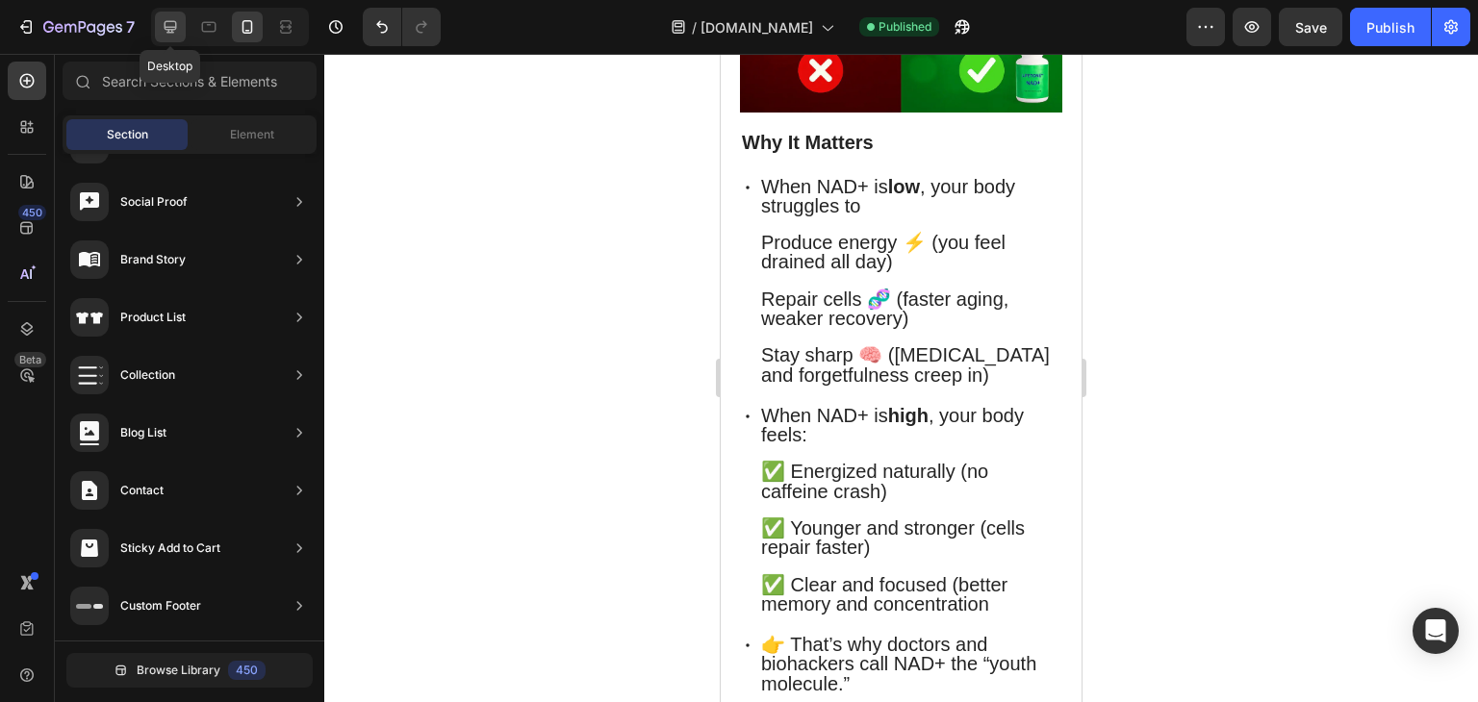
click at [169, 18] on icon at bounding box center [170, 26] width 19 height 19
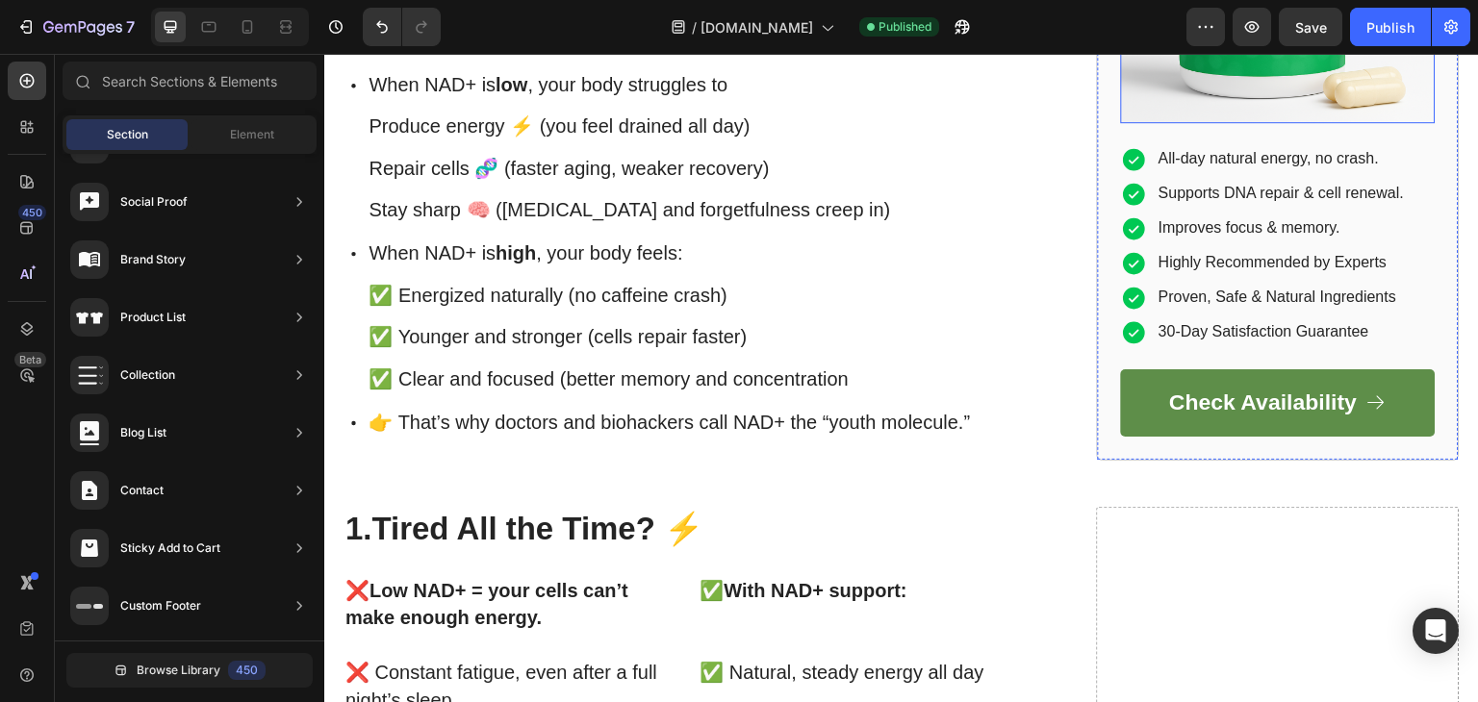
scroll to position [924, 0]
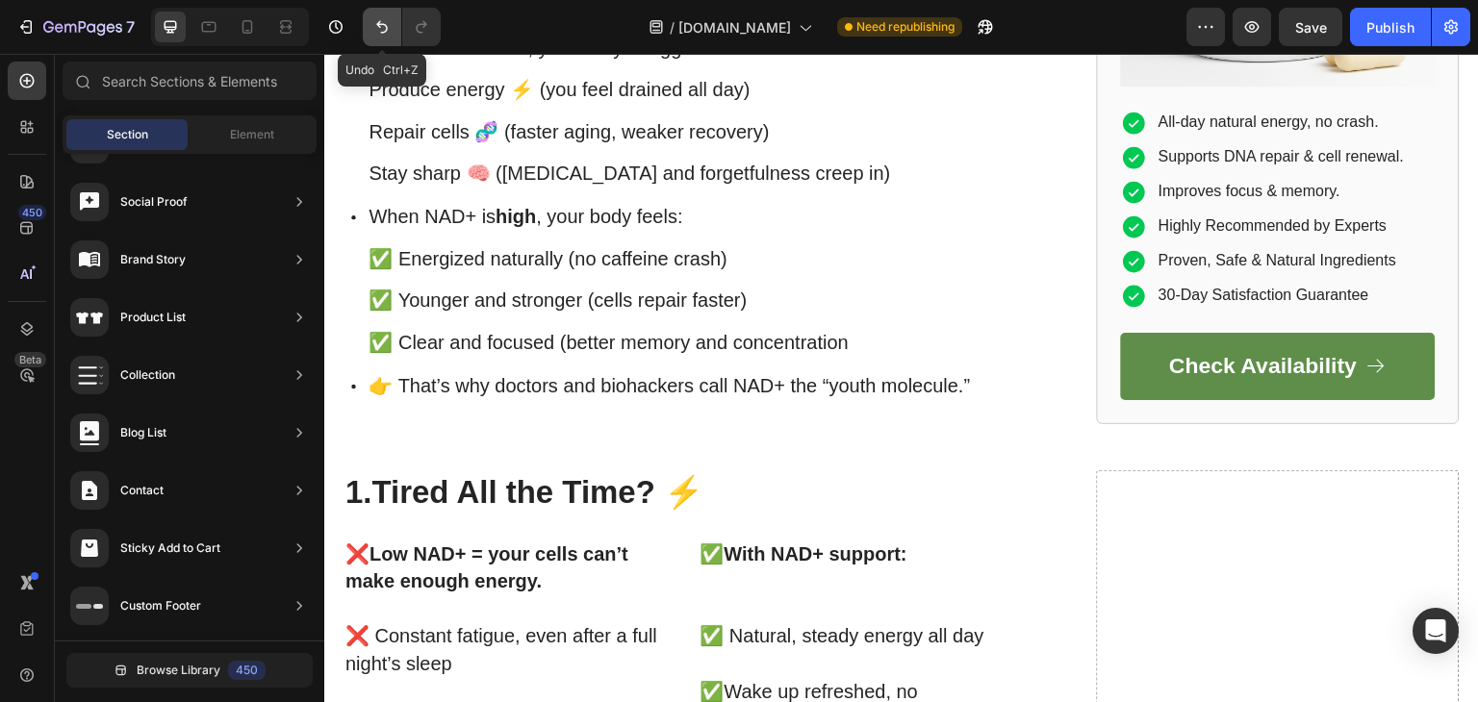
click at [380, 30] on icon "Undo/Redo" at bounding box center [381, 26] width 19 height 19
click at [238, 23] on icon at bounding box center [247, 26] width 19 height 19
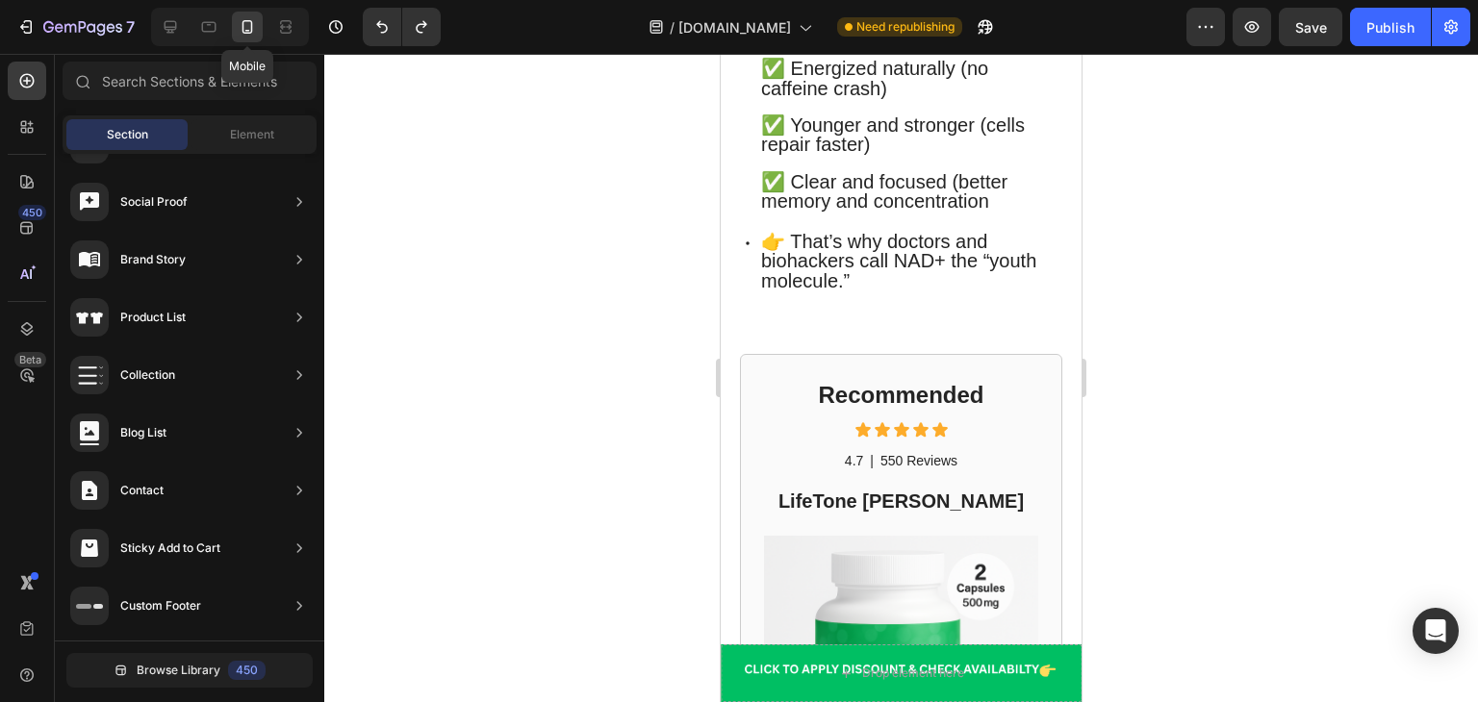
scroll to position [915, 0]
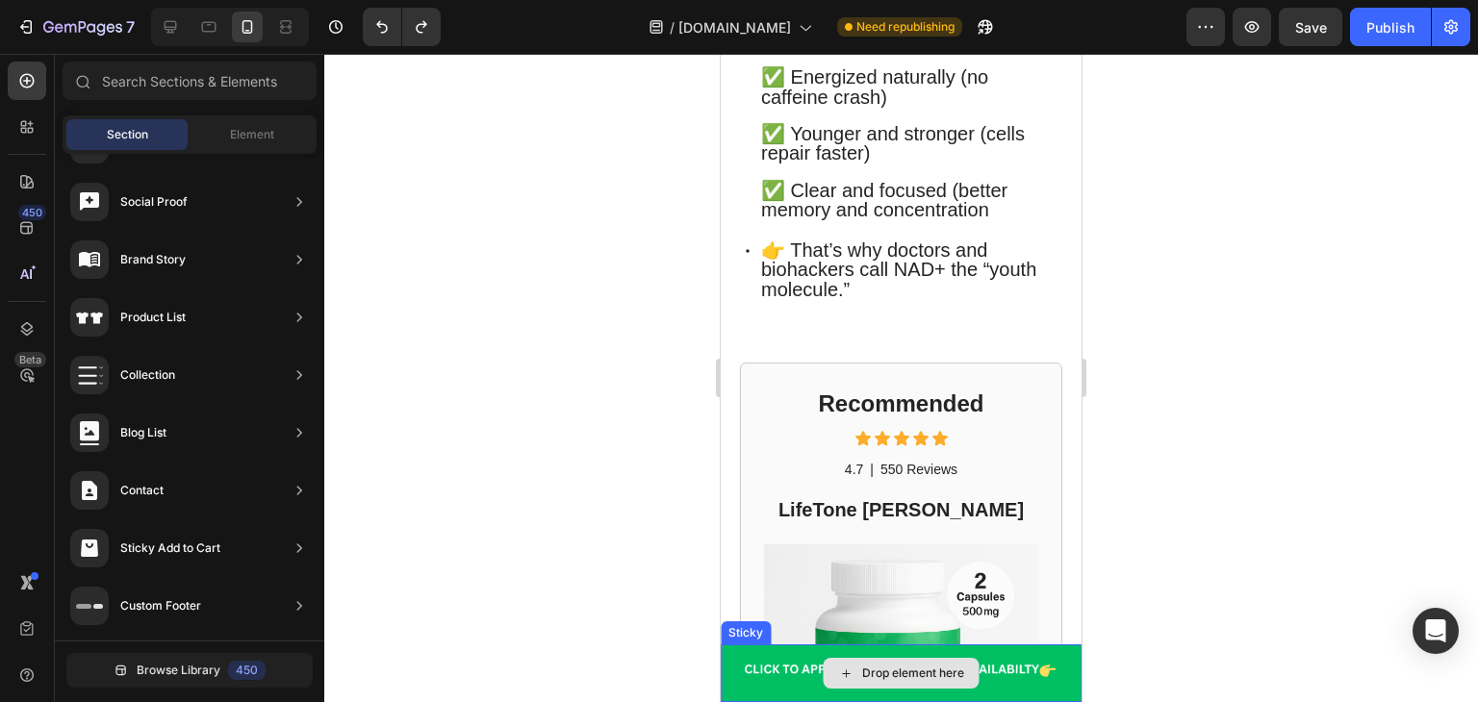
click at [791, 671] on div "Drop element here" at bounding box center [901, 674] width 361 height 58
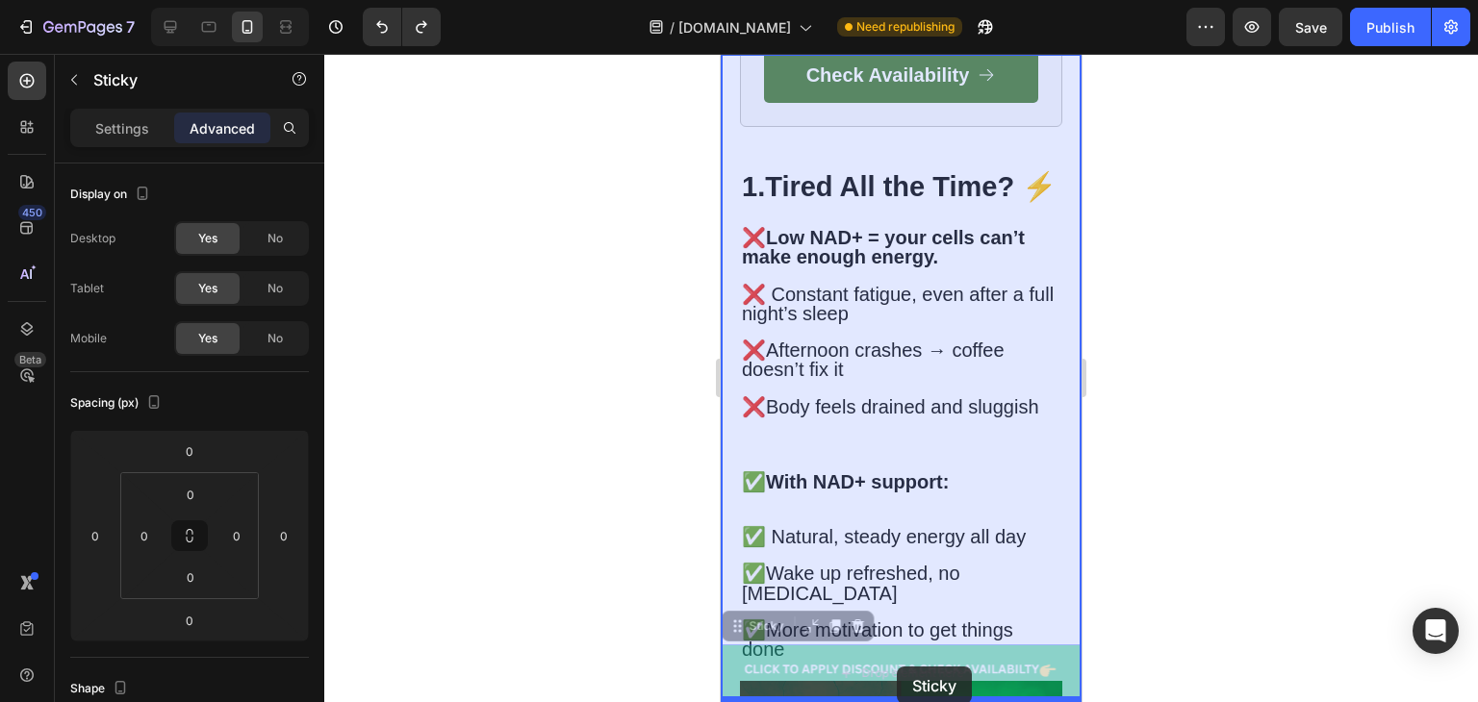
scroll to position [1986, 0]
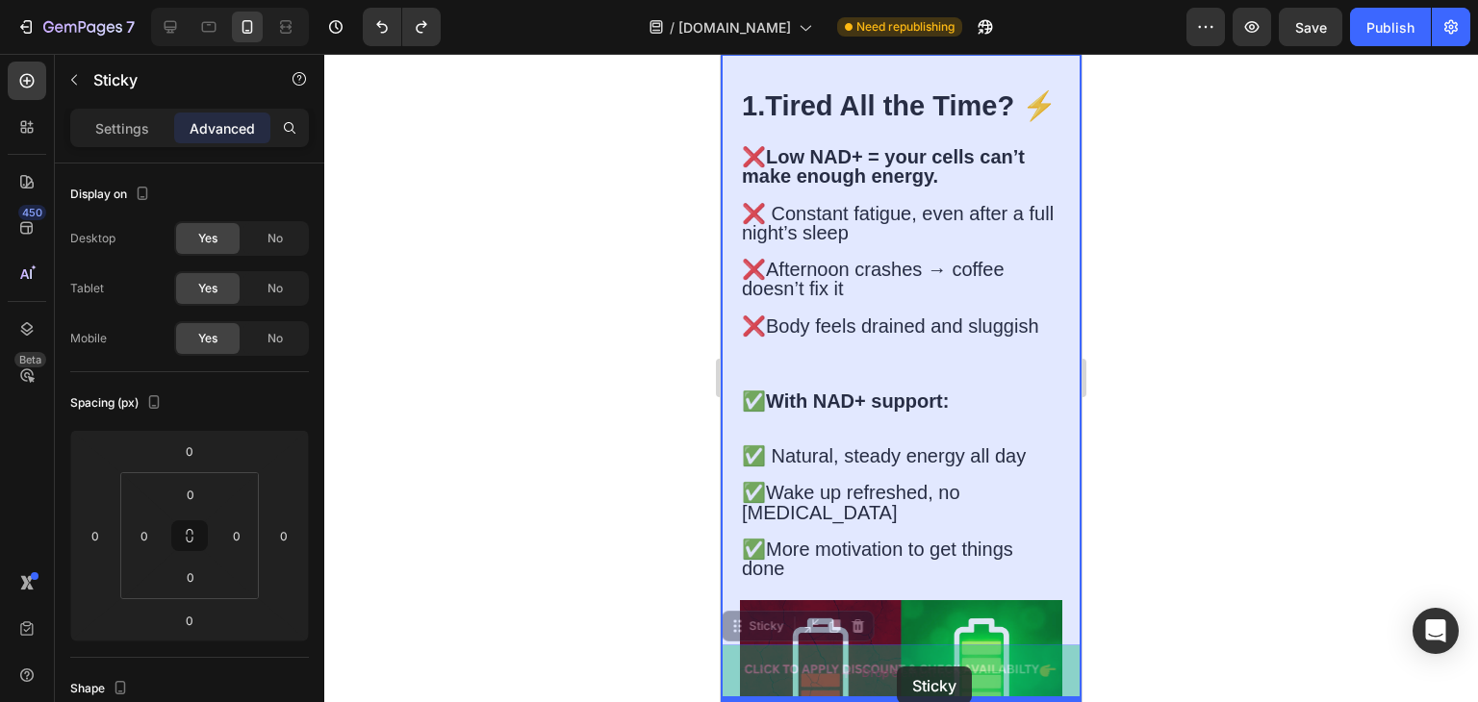
drag, startPoint x: 739, startPoint y: 630, endPoint x: 897, endPoint y: 667, distance: 161.9
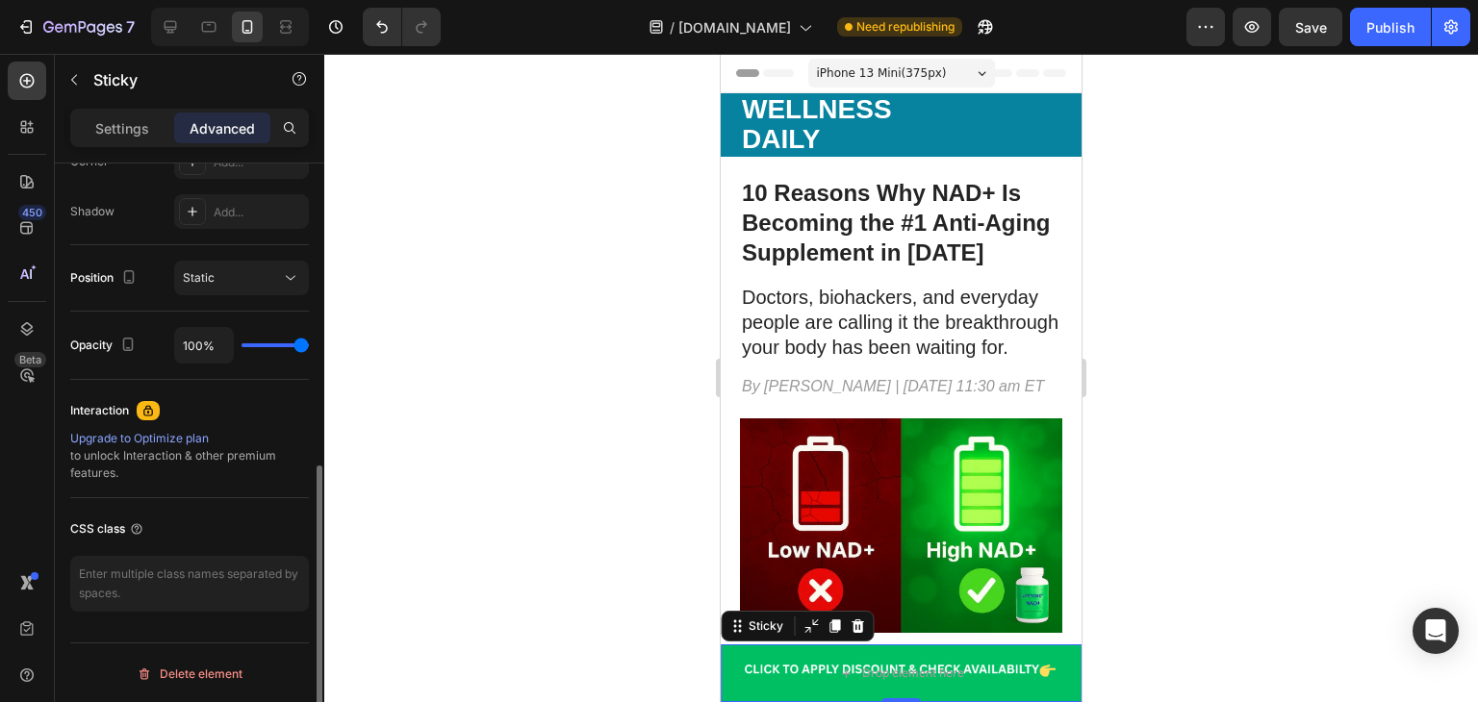
scroll to position [620, 0]
click at [237, 285] on div "Static" at bounding box center [232, 278] width 98 height 17
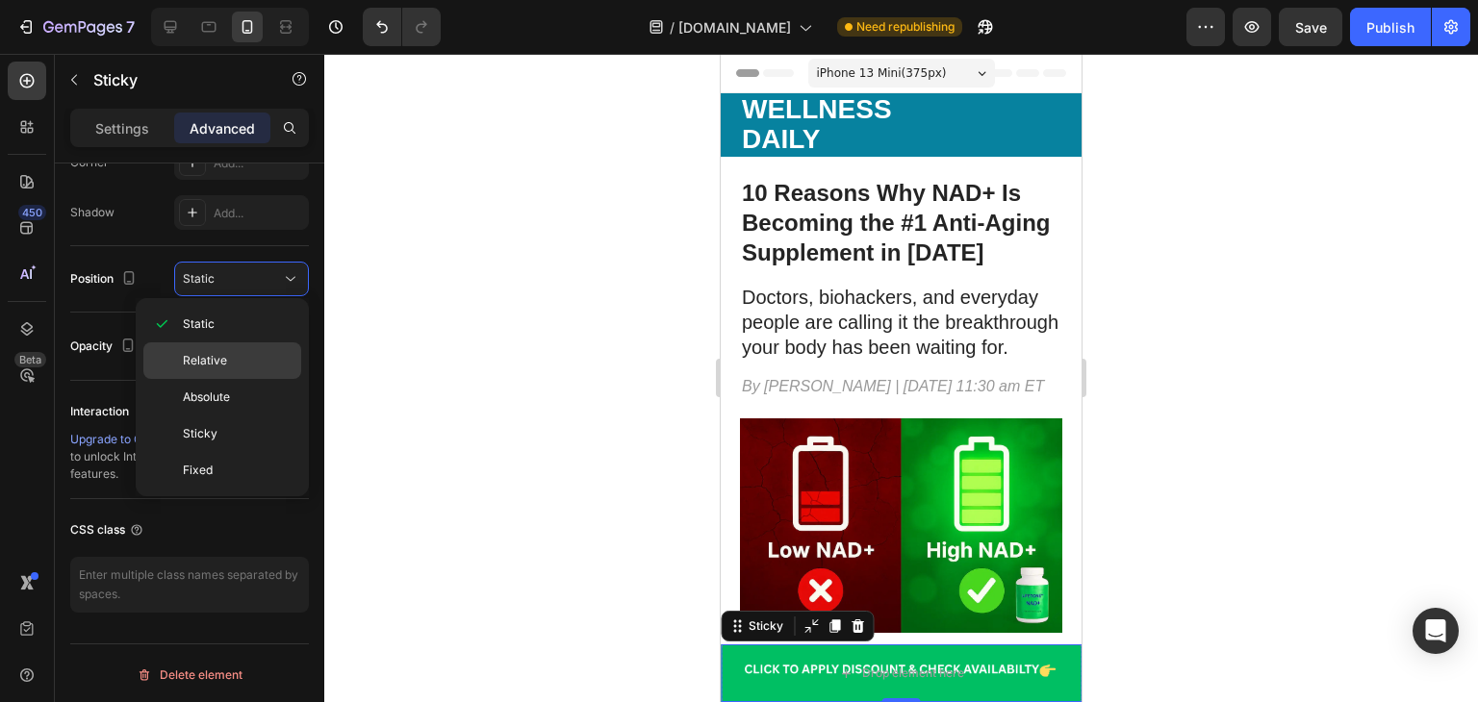
click at [231, 348] on div "Relative" at bounding box center [222, 360] width 158 height 37
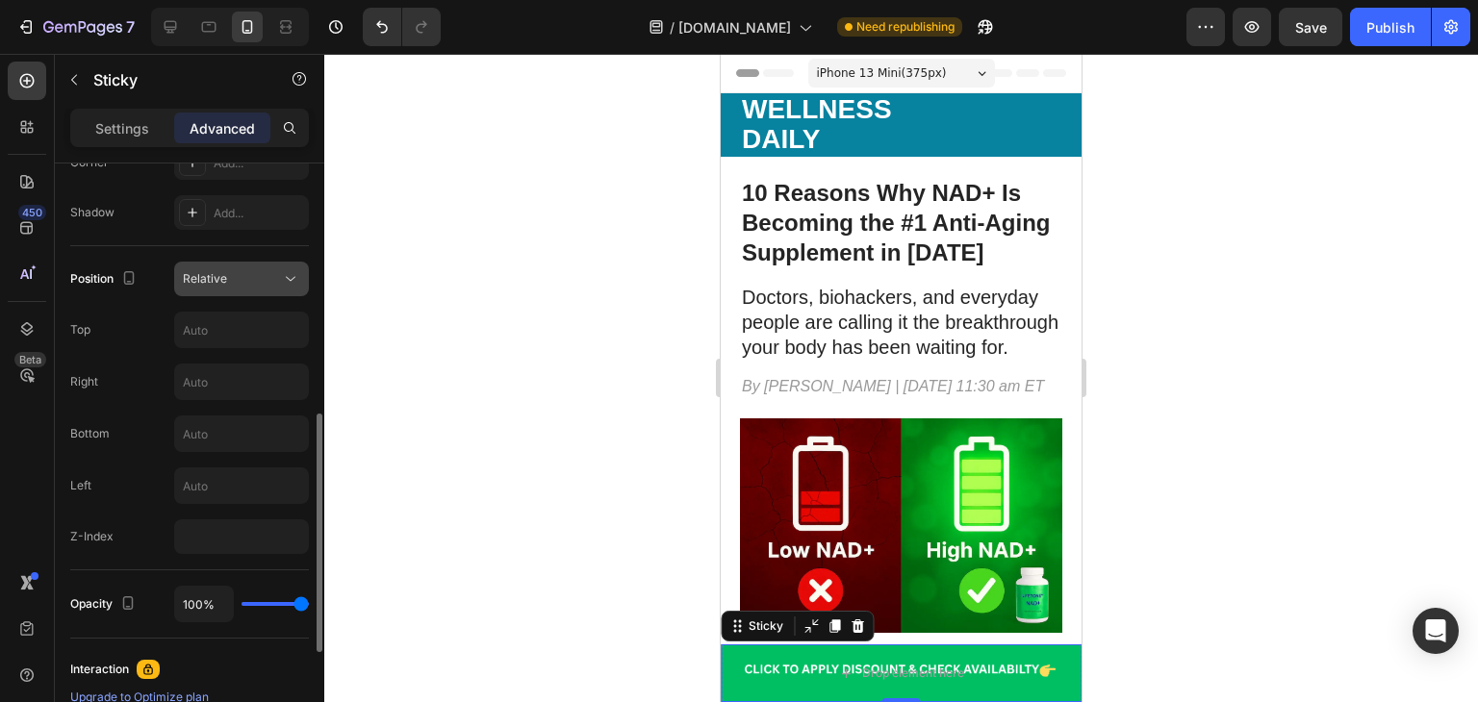
click at [230, 288] on button "Relative" at bounding box center [241, 279] width 135 height 35
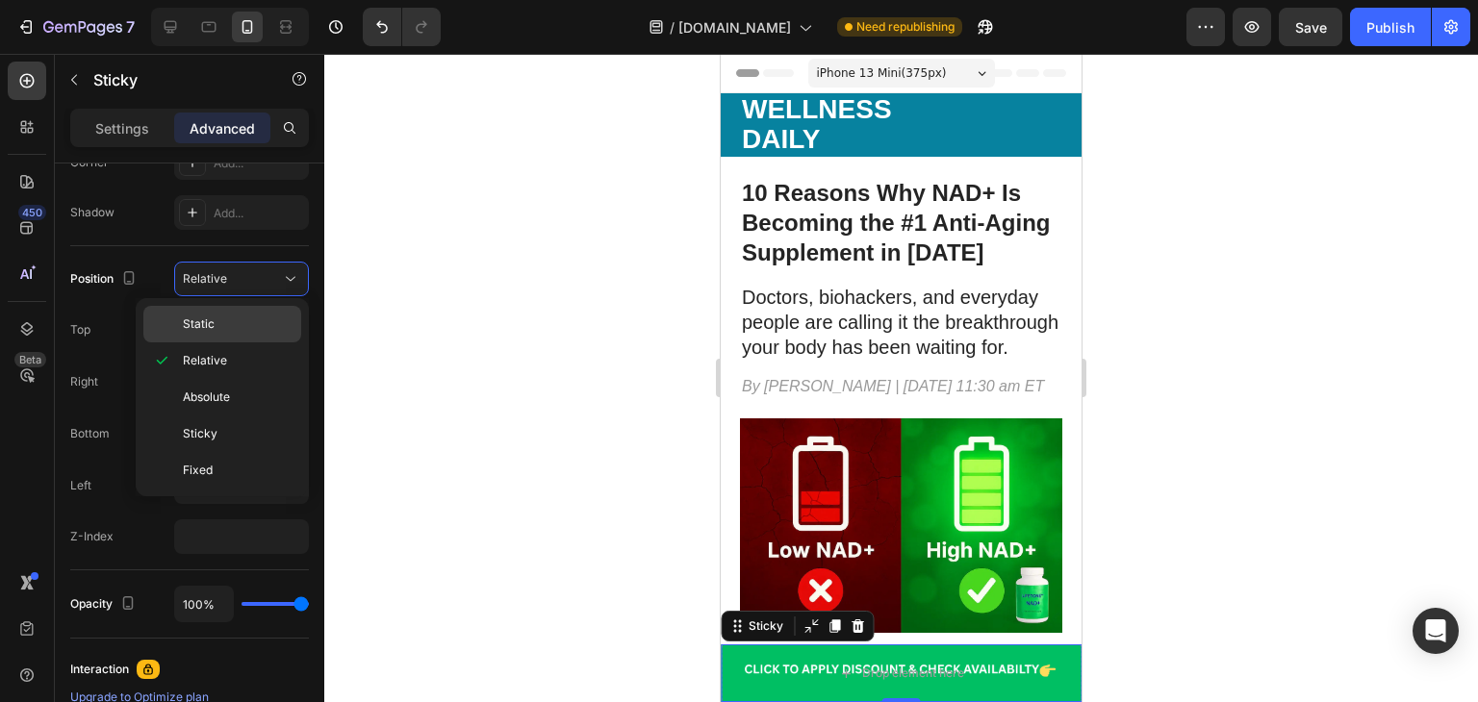
click at [227, 322] on p "Static" at bounding box center [238, 324] width 110 height 17
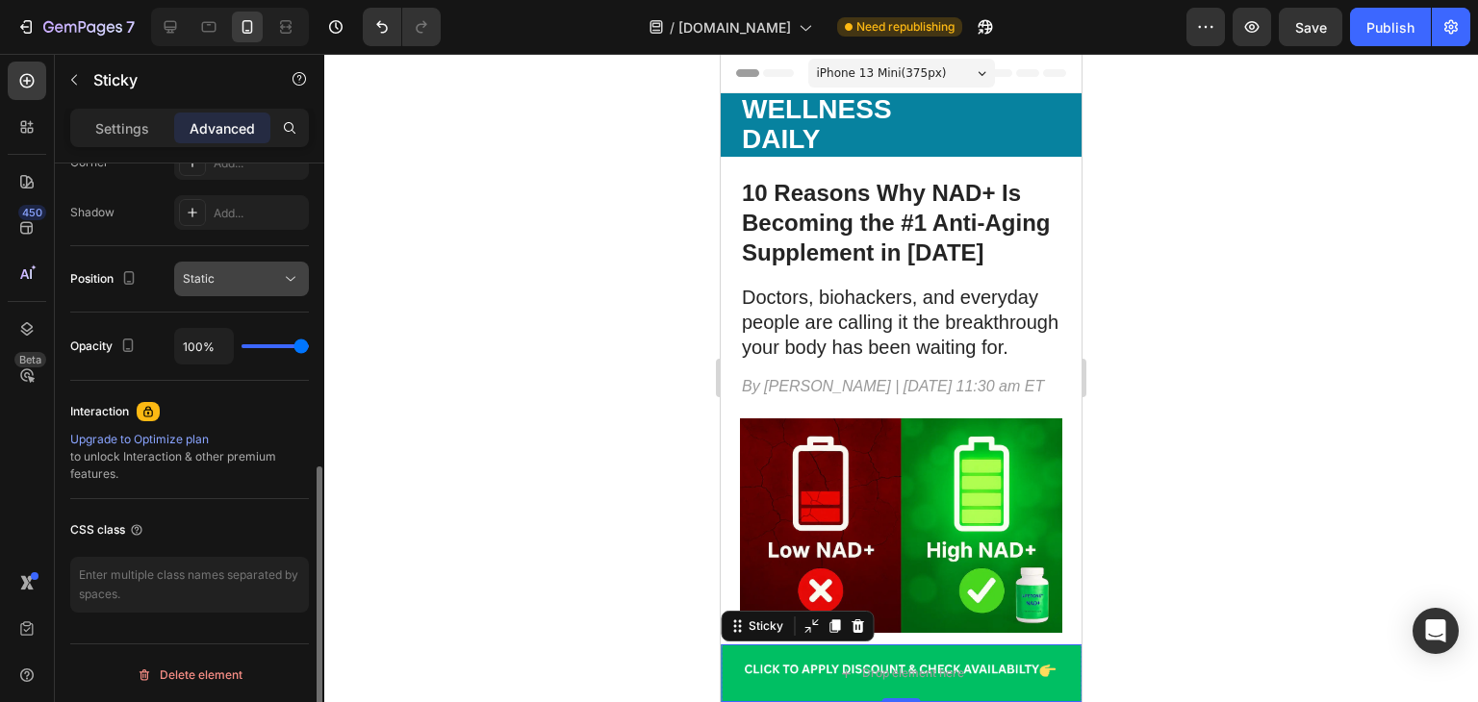
click at [246, 279] on div "Static" at bounding box center [232, 278] width 98 height 17
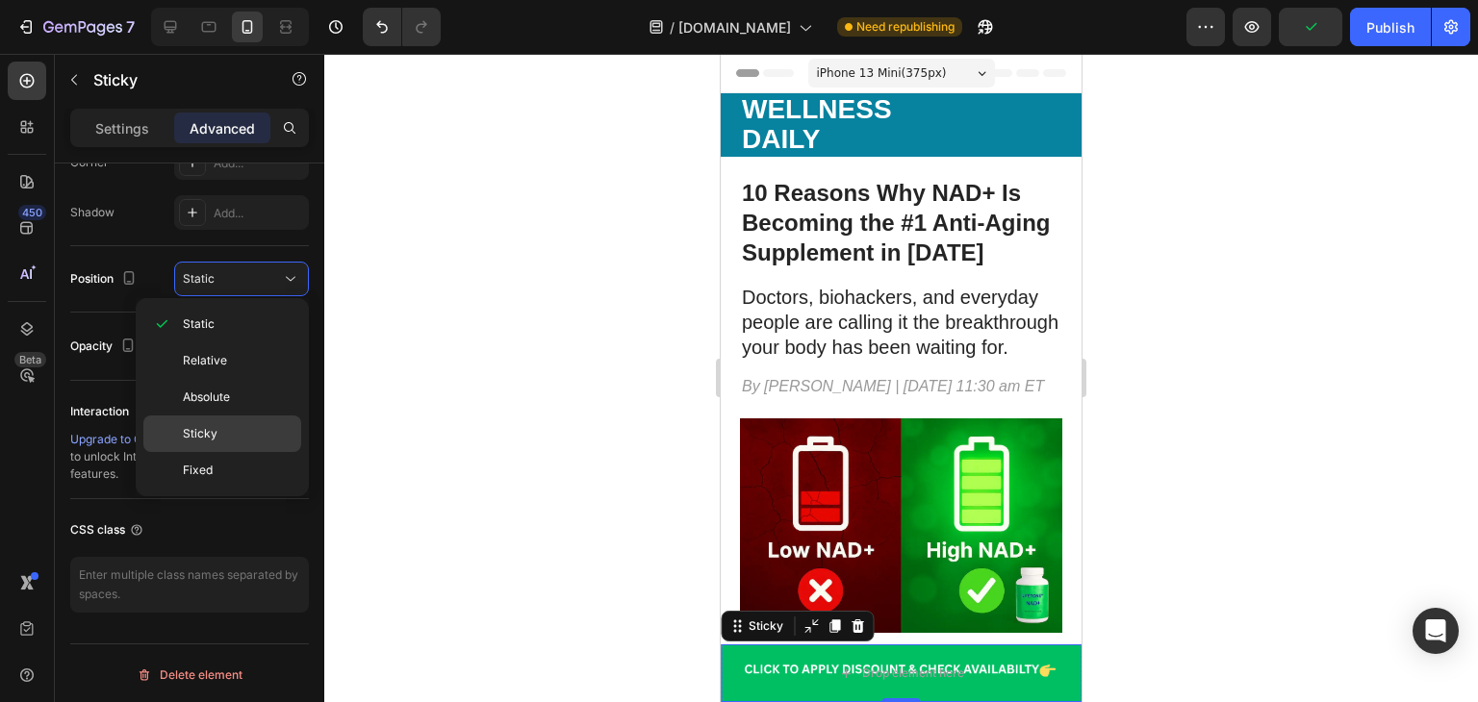
click at [209, 433] on span "Sticky" at bounding box center [200, 433] width 35 height 17
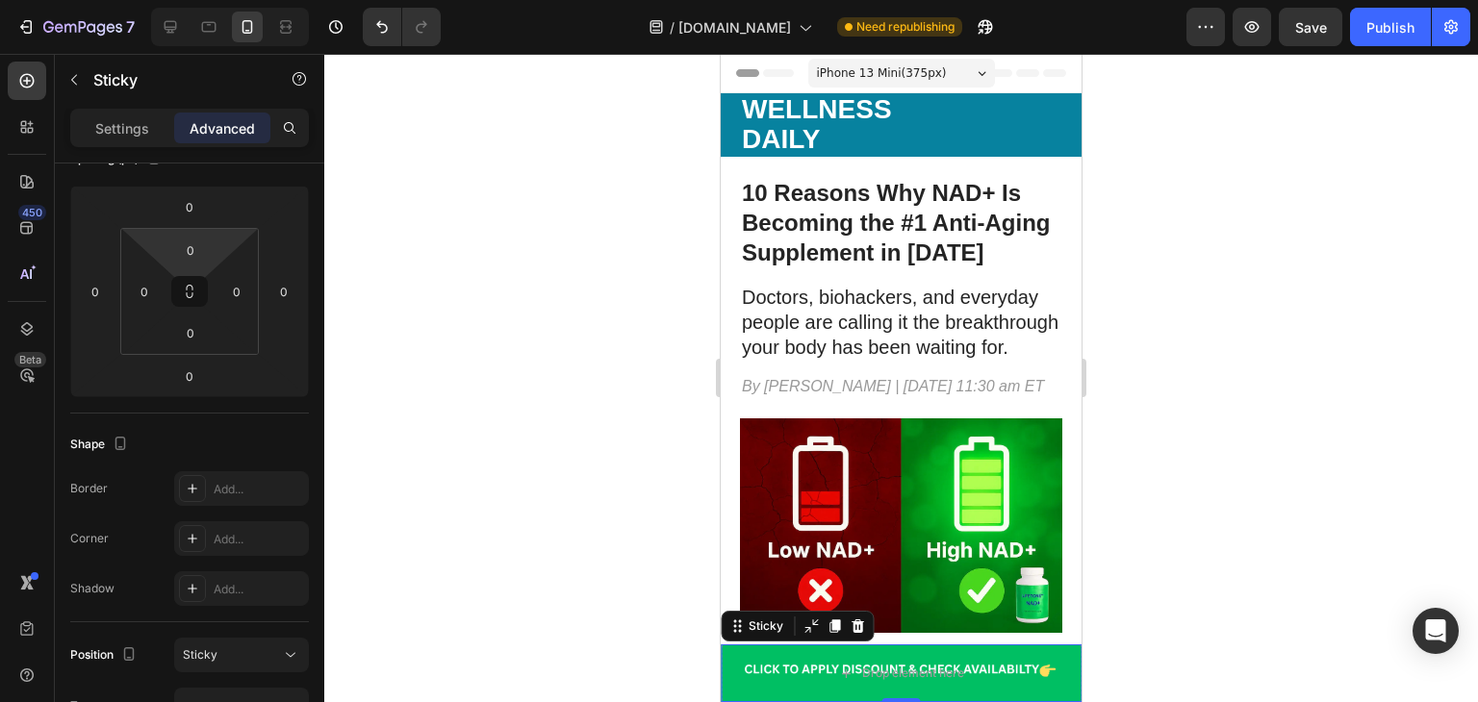
scroll to position [0, 0]
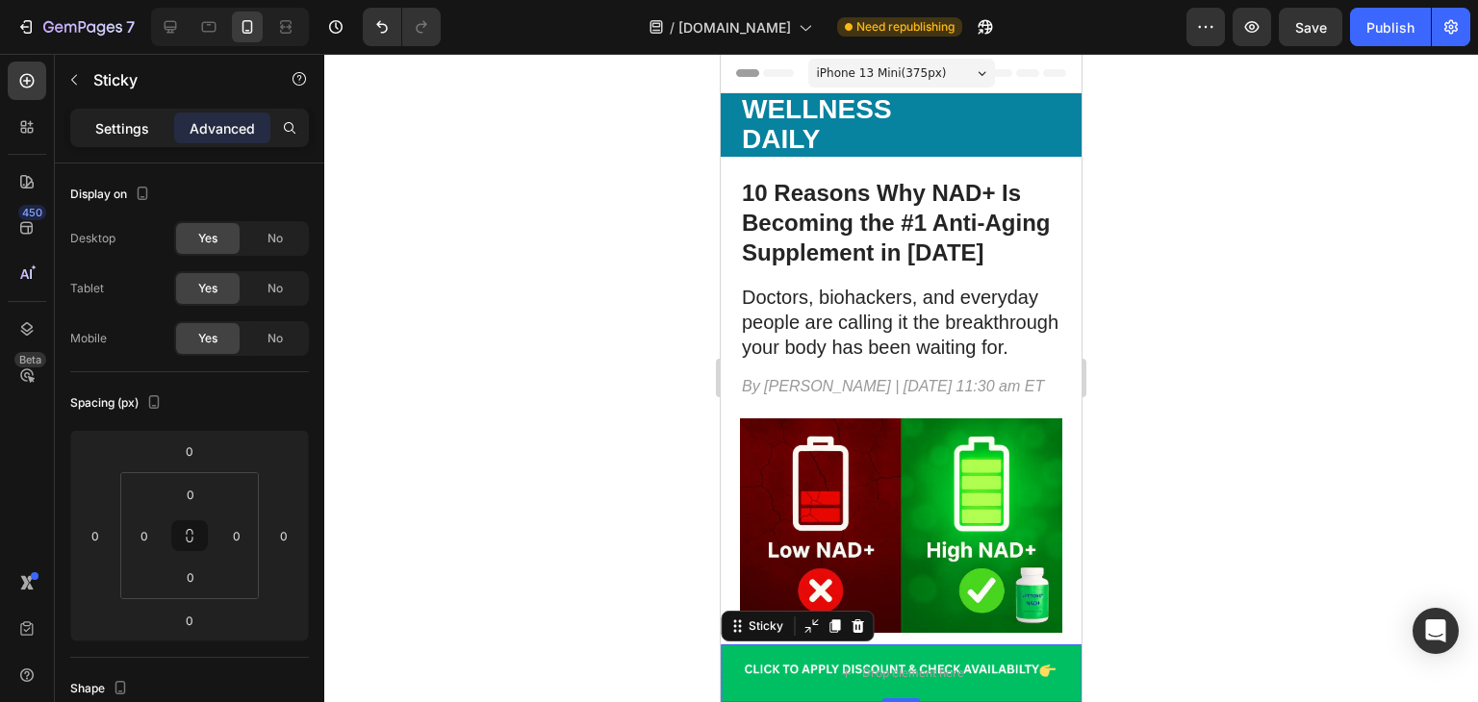
click at [139, 123] on p "Settings" at bounding box center [122, 128] width 54 height 20
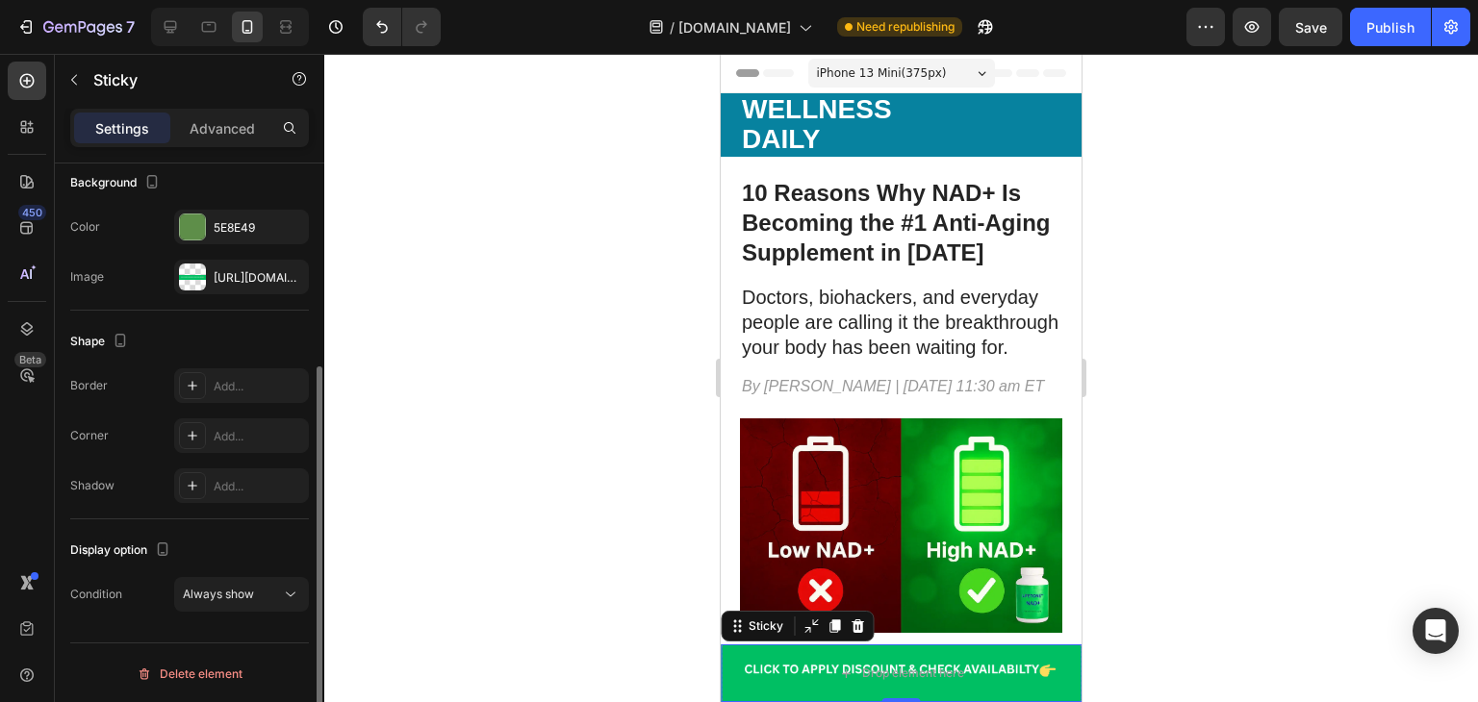
scroll to position [308, 0]
click at [262, 586] on div "Always show" at bounding box center [232, 594] width 98 height 17
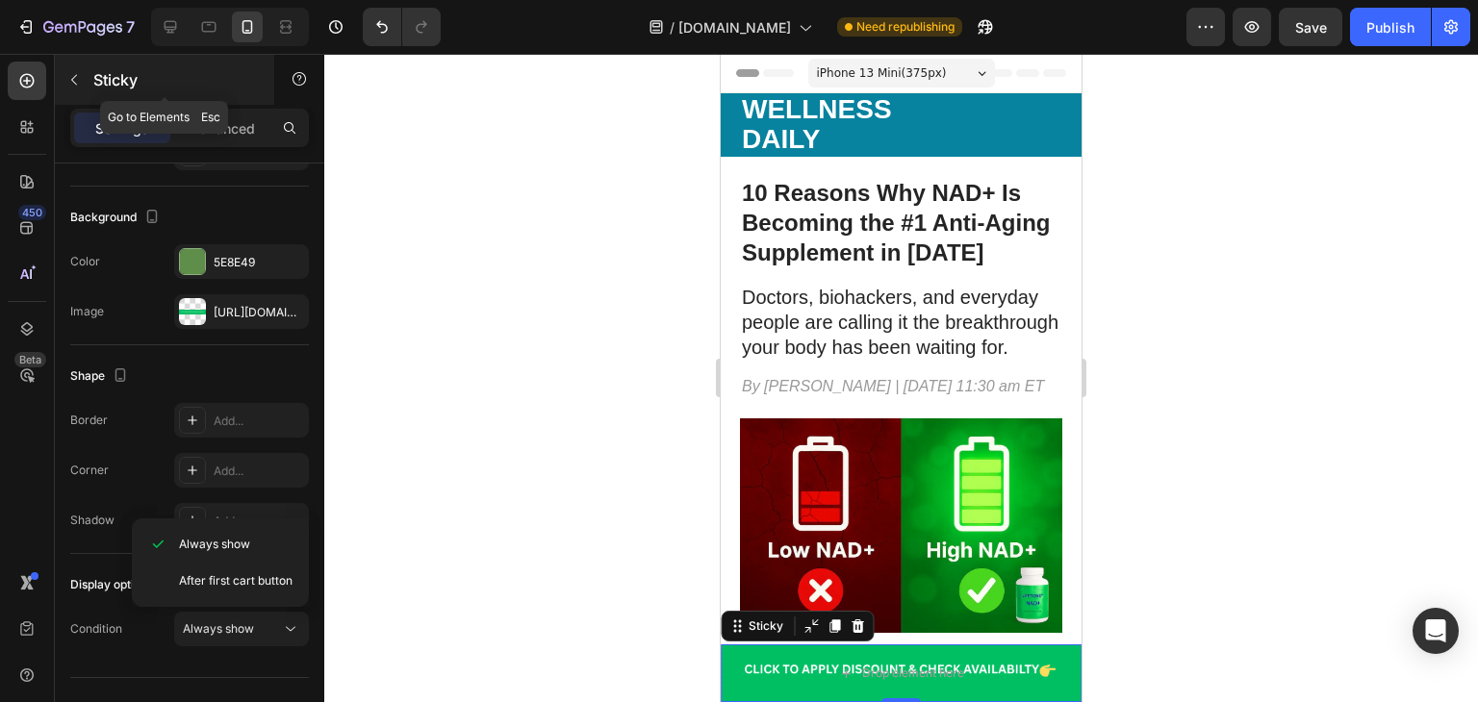
click at [84, 78] on button "button" at bounding box center [74, 79] width 31 height 31
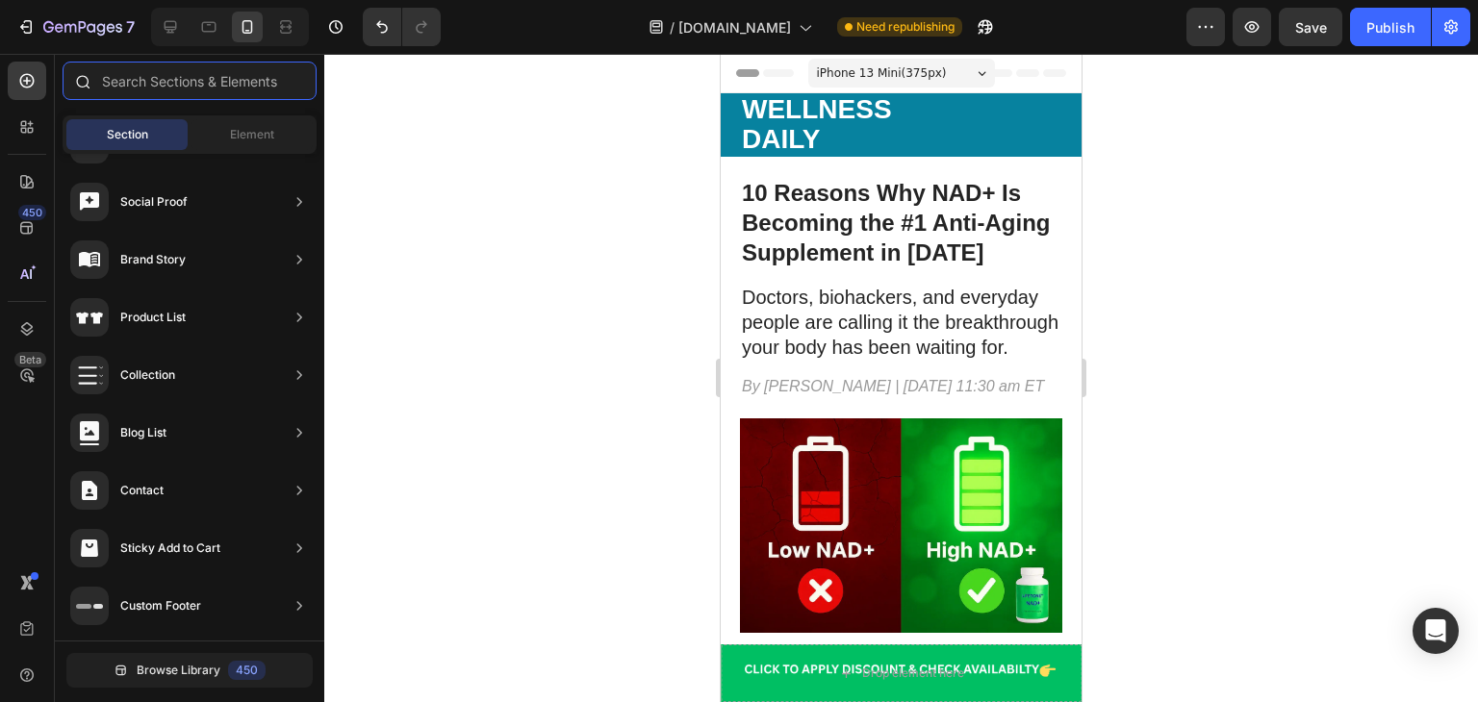
click at [217, 75] on input "text" at bounding box center [190, 81] width 254 height 38
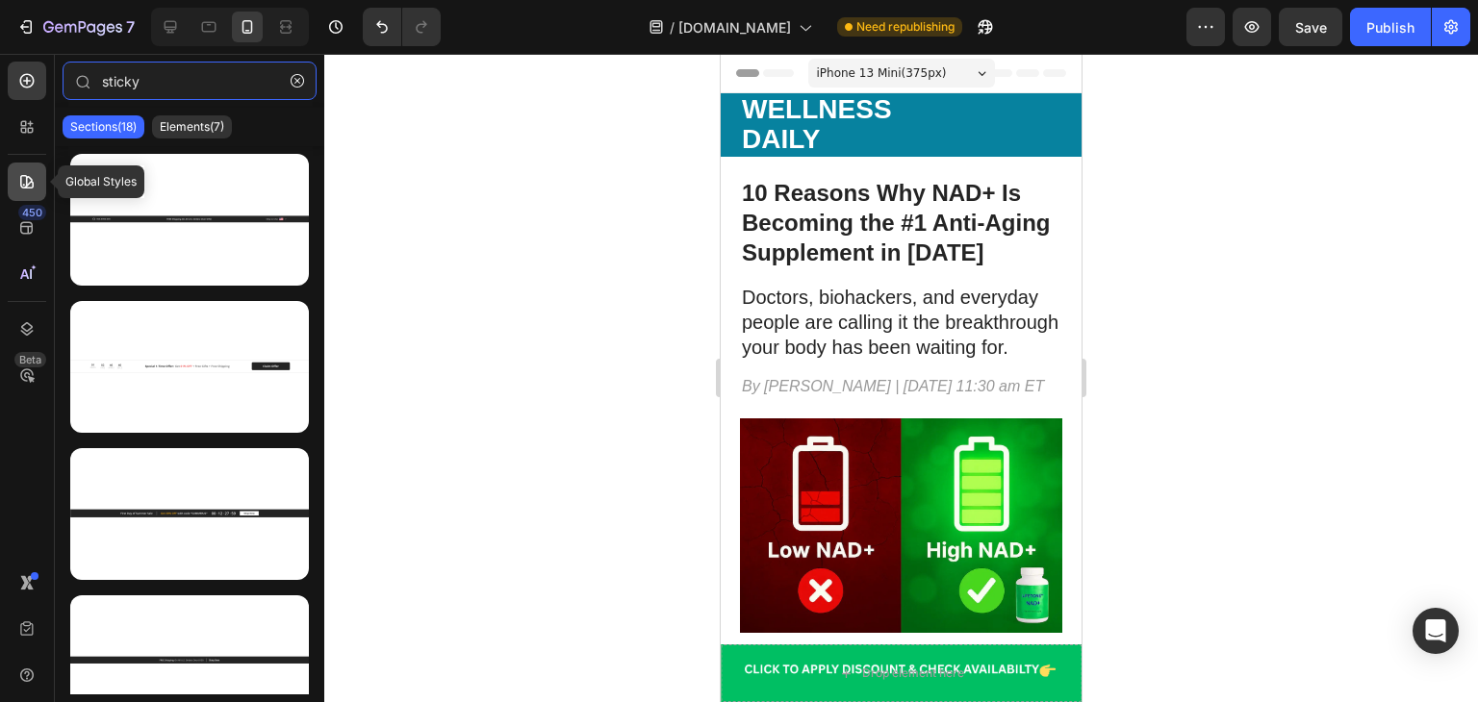
type input "sticky"
click at [27, 175] on icon at bounding box center [26, 181] width 19 height 19
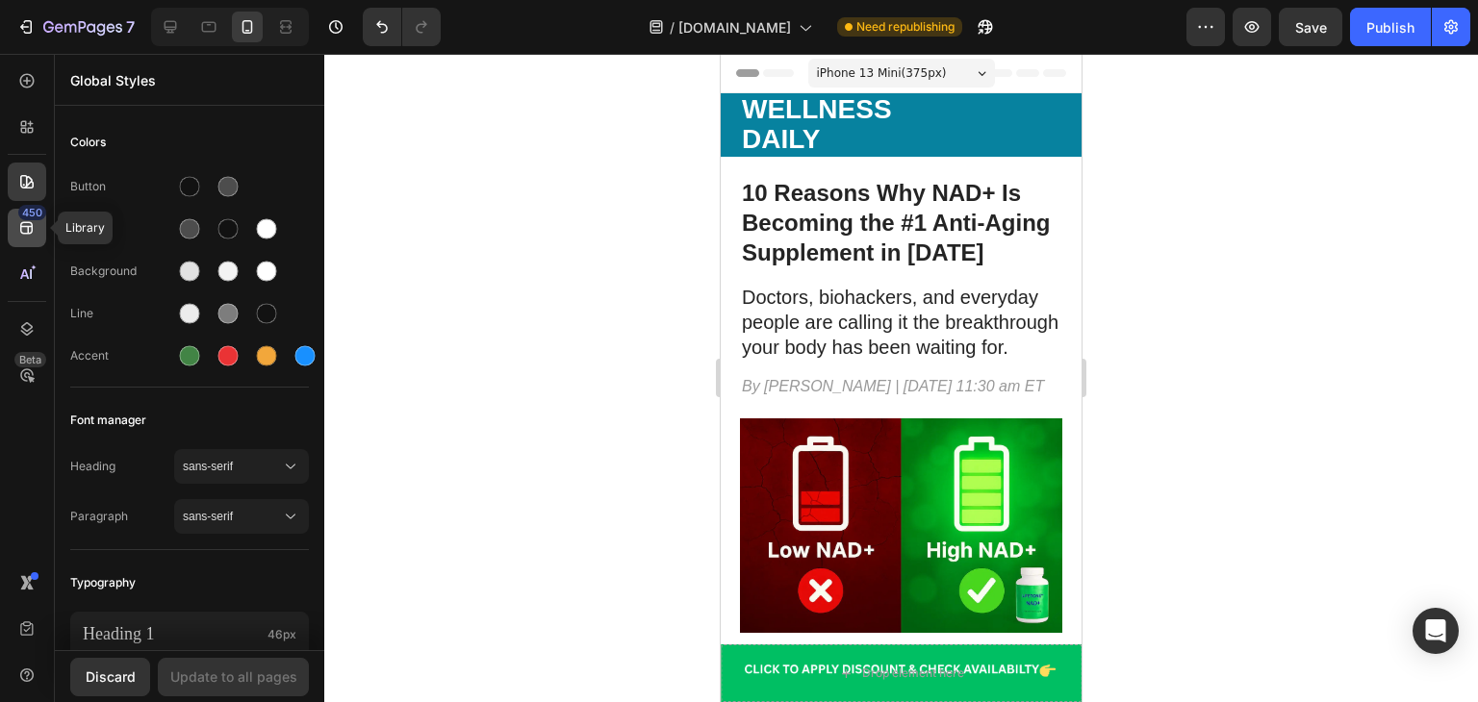
click at [22, 224] on icon at bounding box center [26, 227] width 19 height 19
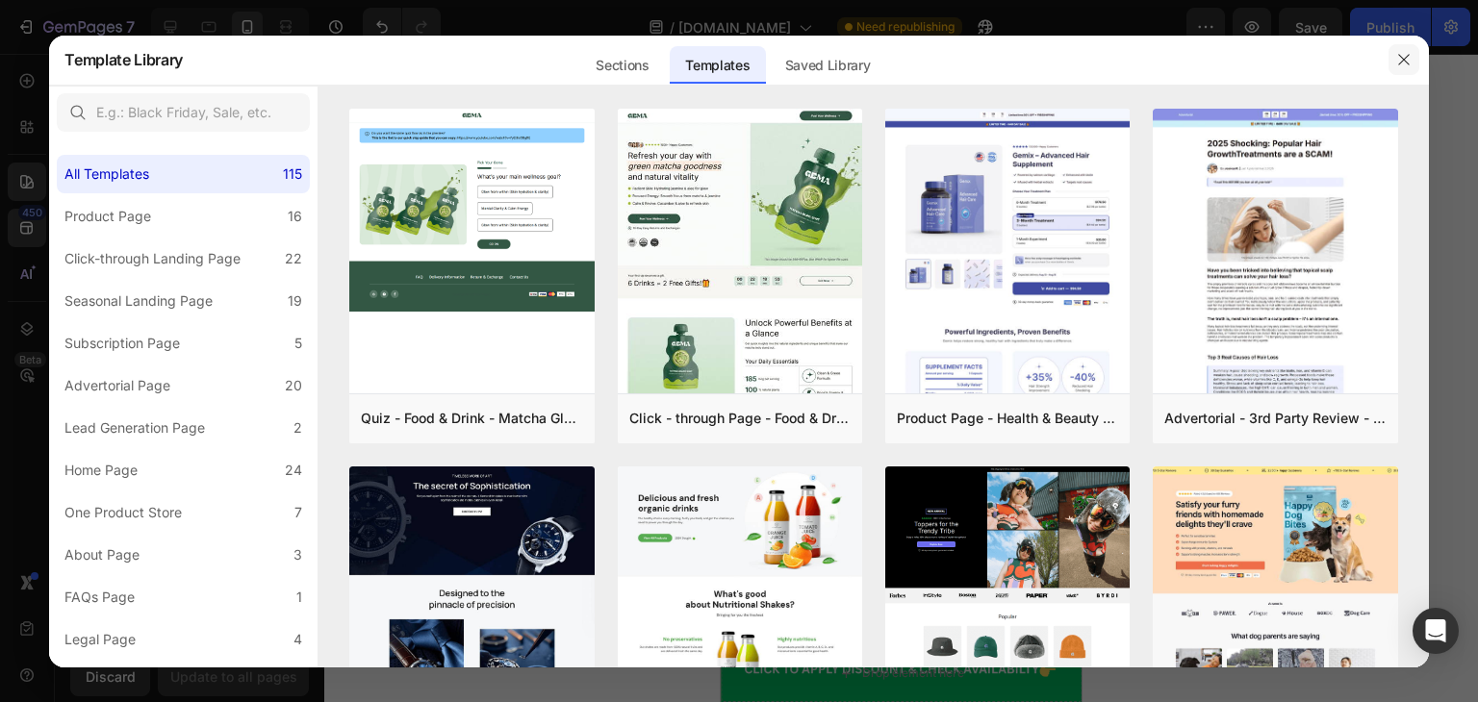
click at [1415, 61] on button "button" at bounding box center [1403, 59] width 31 height 31
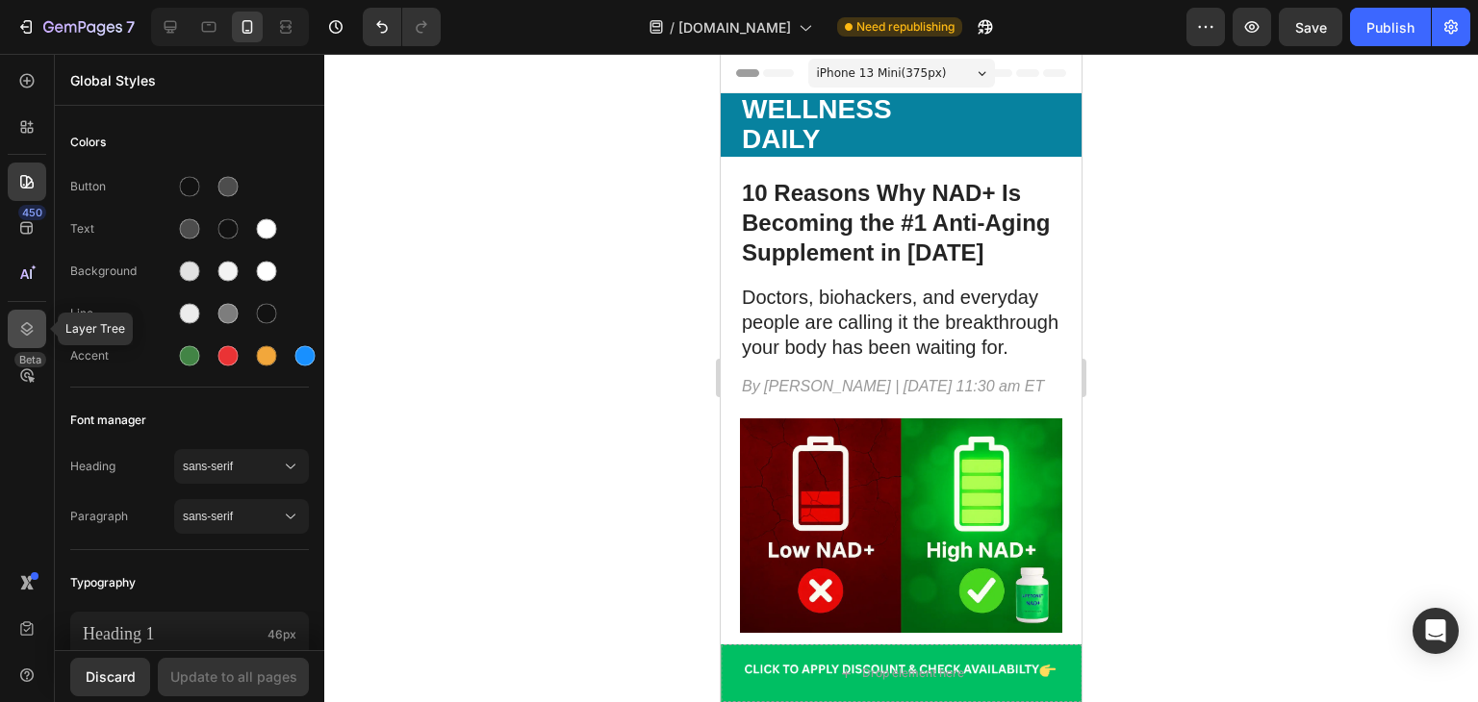
click at [24, 320] on icon at bounding box center [26, 328] width 19 height 19
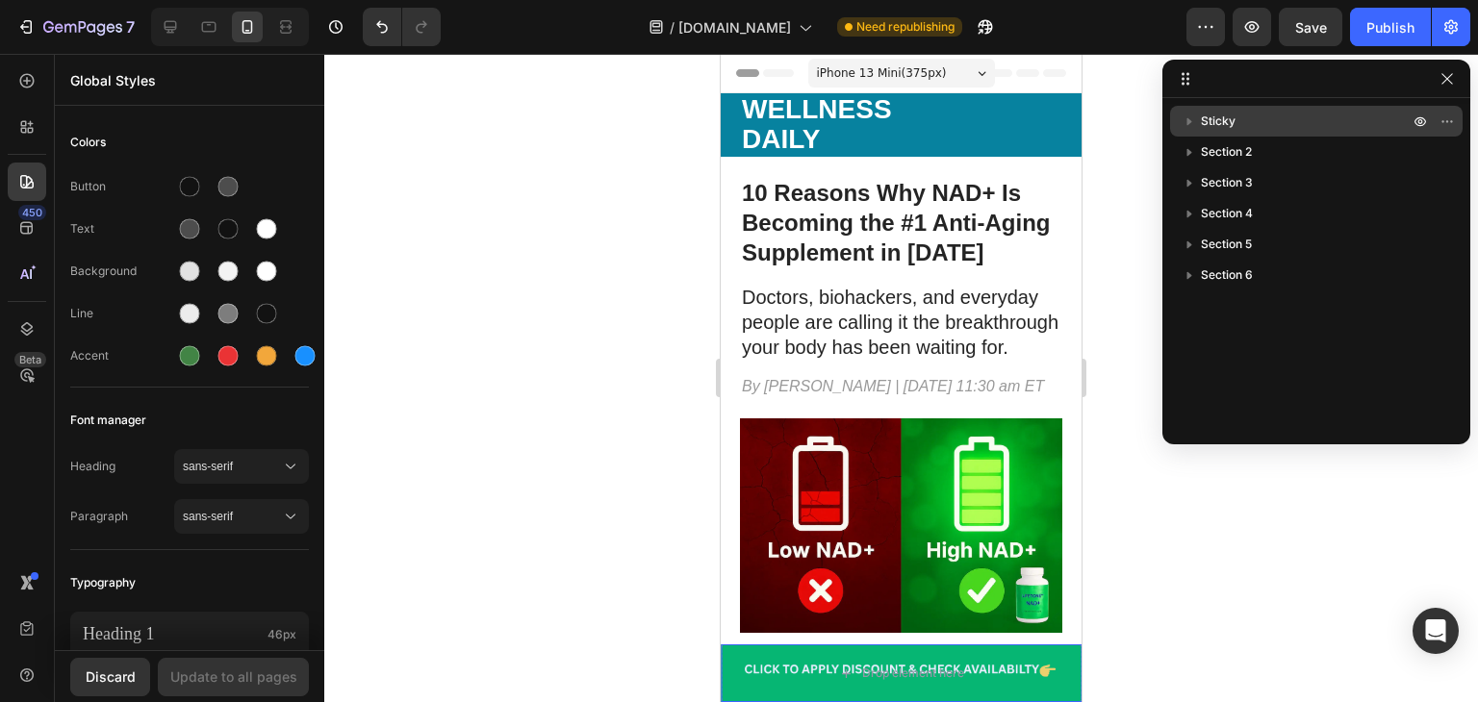
click at [1235, 125] on p "Sticky" at bounding box center [1307, 121] width 212 height 19
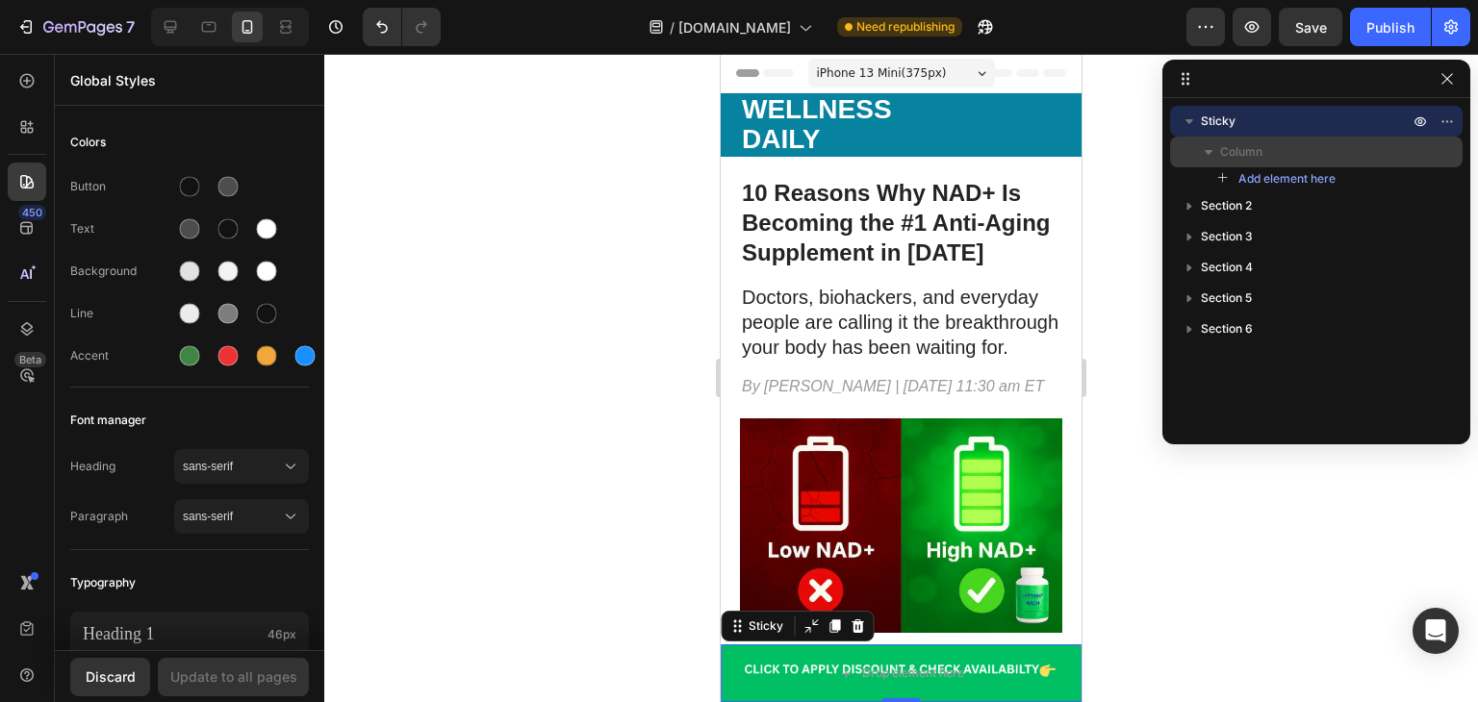
click at [1242, 153] on span "Column" at bounding box center [1241, 151] width 42 height 19
click at [1251, 170] on span "Add element here" at bounding box center [1286, 178] width 97 height 17
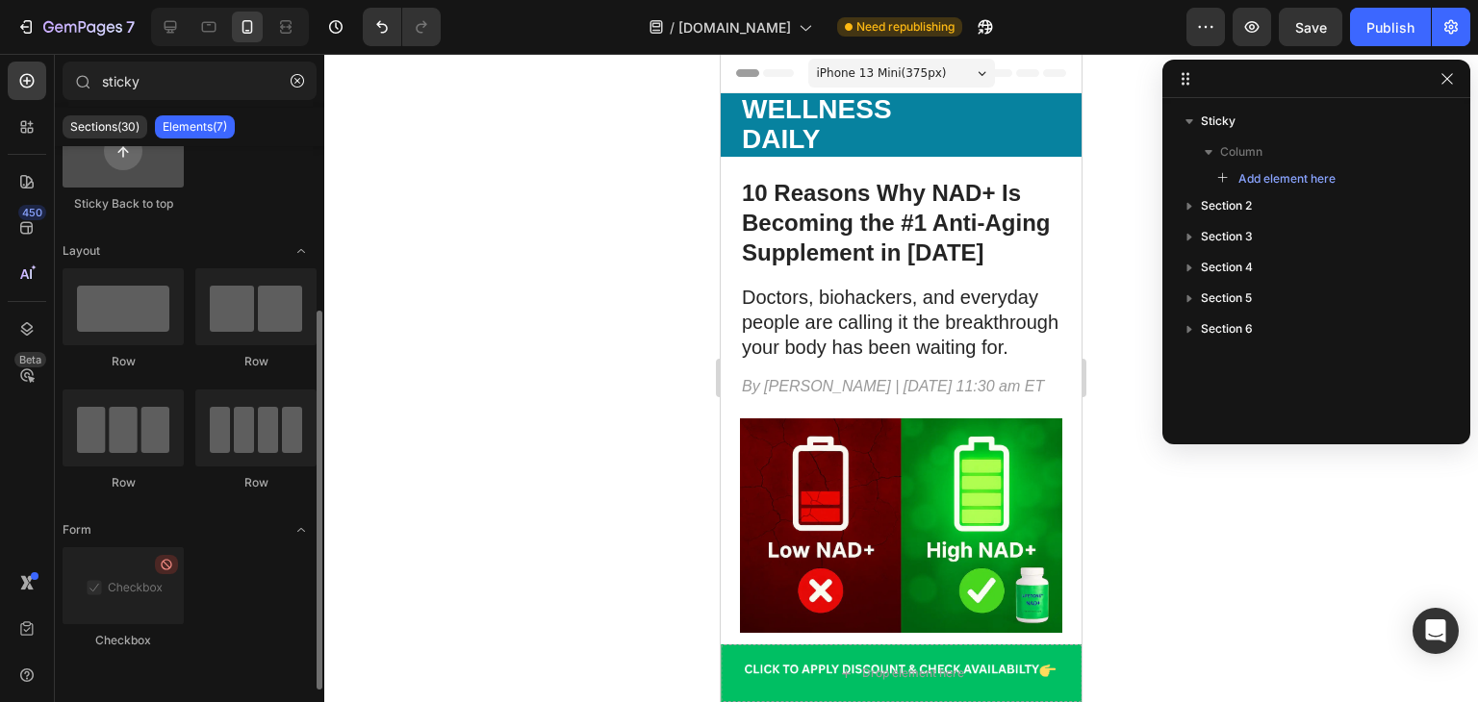
scroll to position [0, 0]
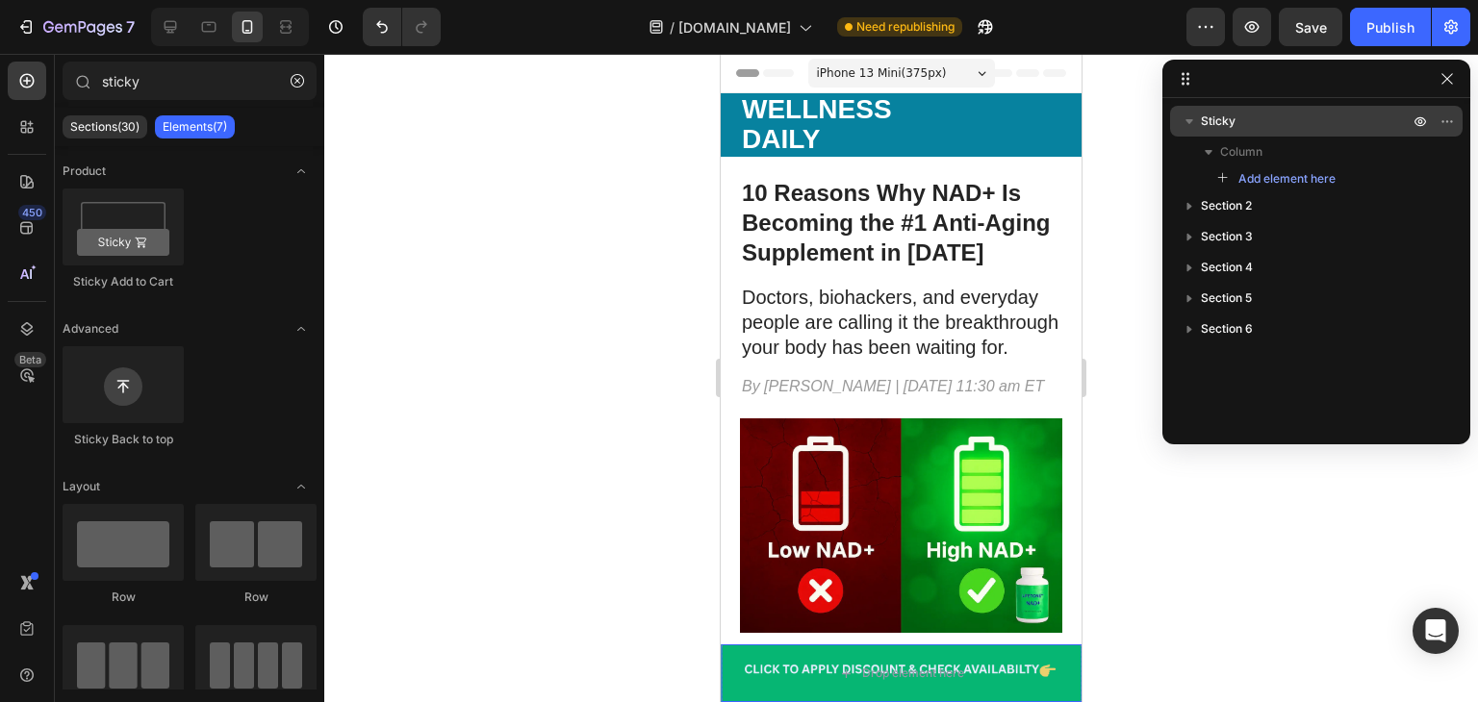
click at [1215, 127] on span "Sticky" at bounding box center [1218, 121] width 35 height 19
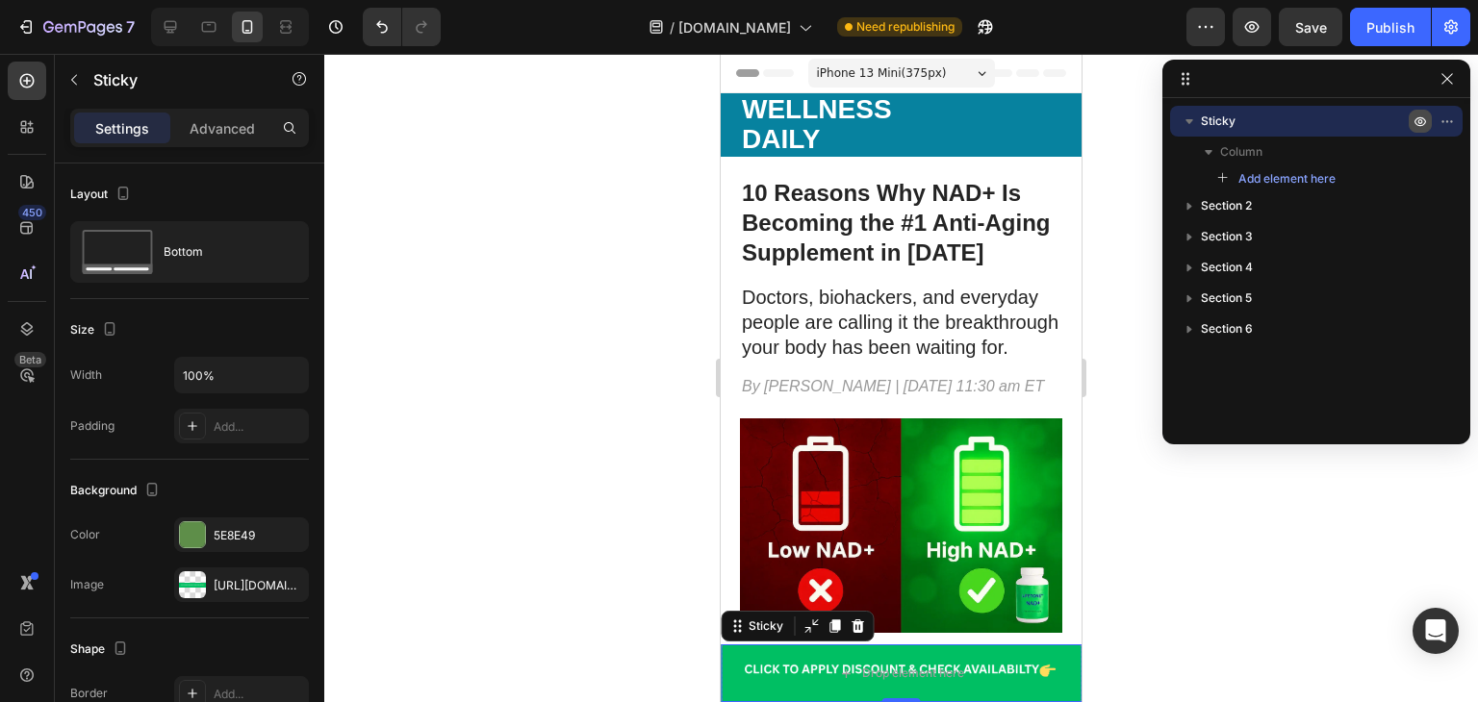
click at [1422, 127] on icon "button" at bounding box center [1419, 121] width 15 height 15
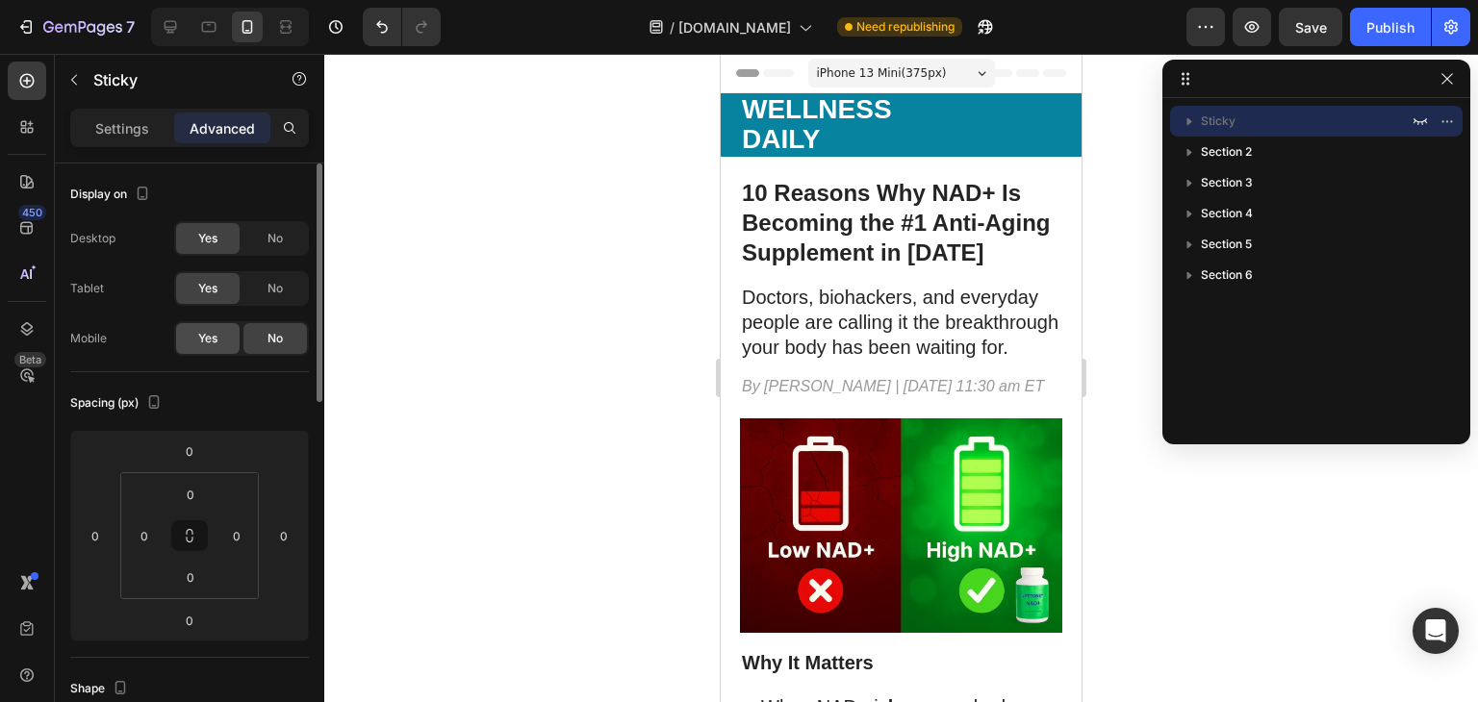
click at [219, 332] on div "Yes" at bounding box center [207, 338] width 63 height 31
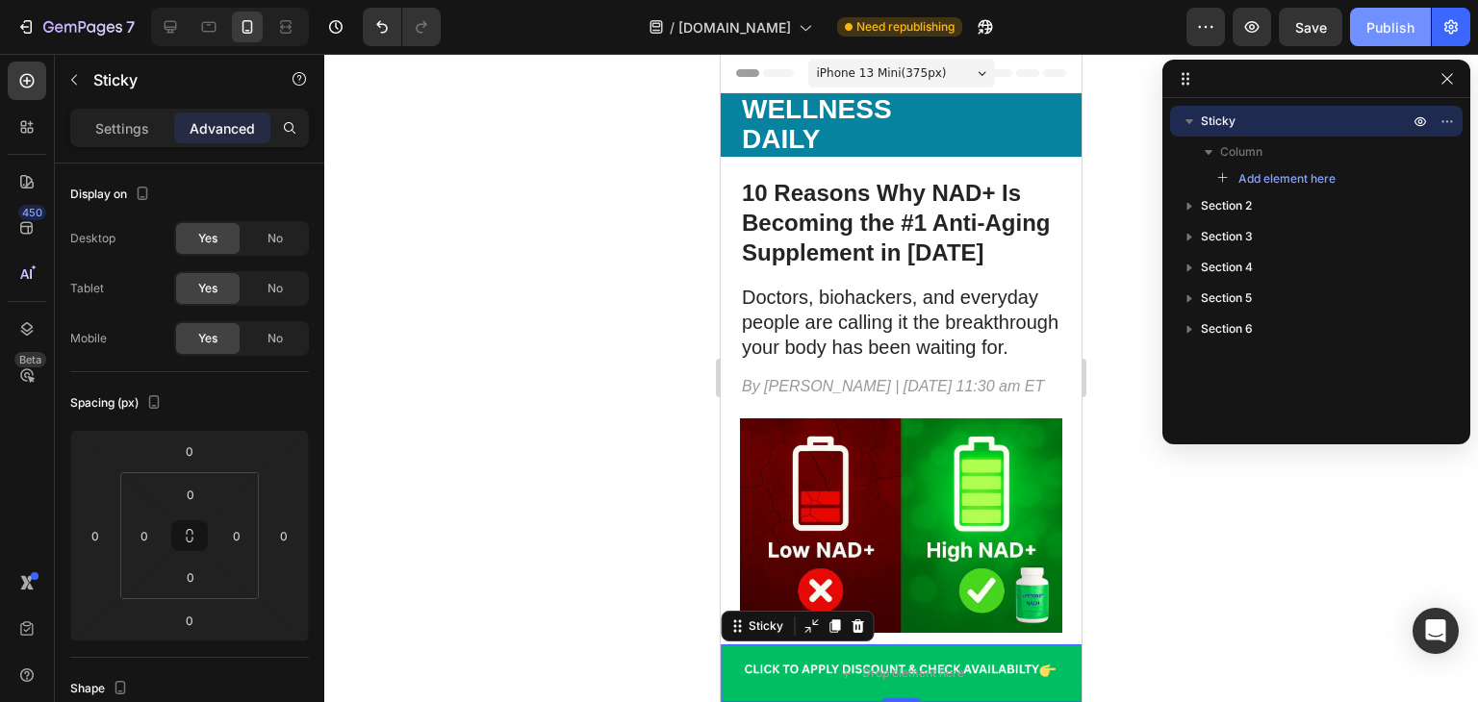
click at [1382, 17] on div "Publish" at bounding box center [1390, 27] width 48 height 20
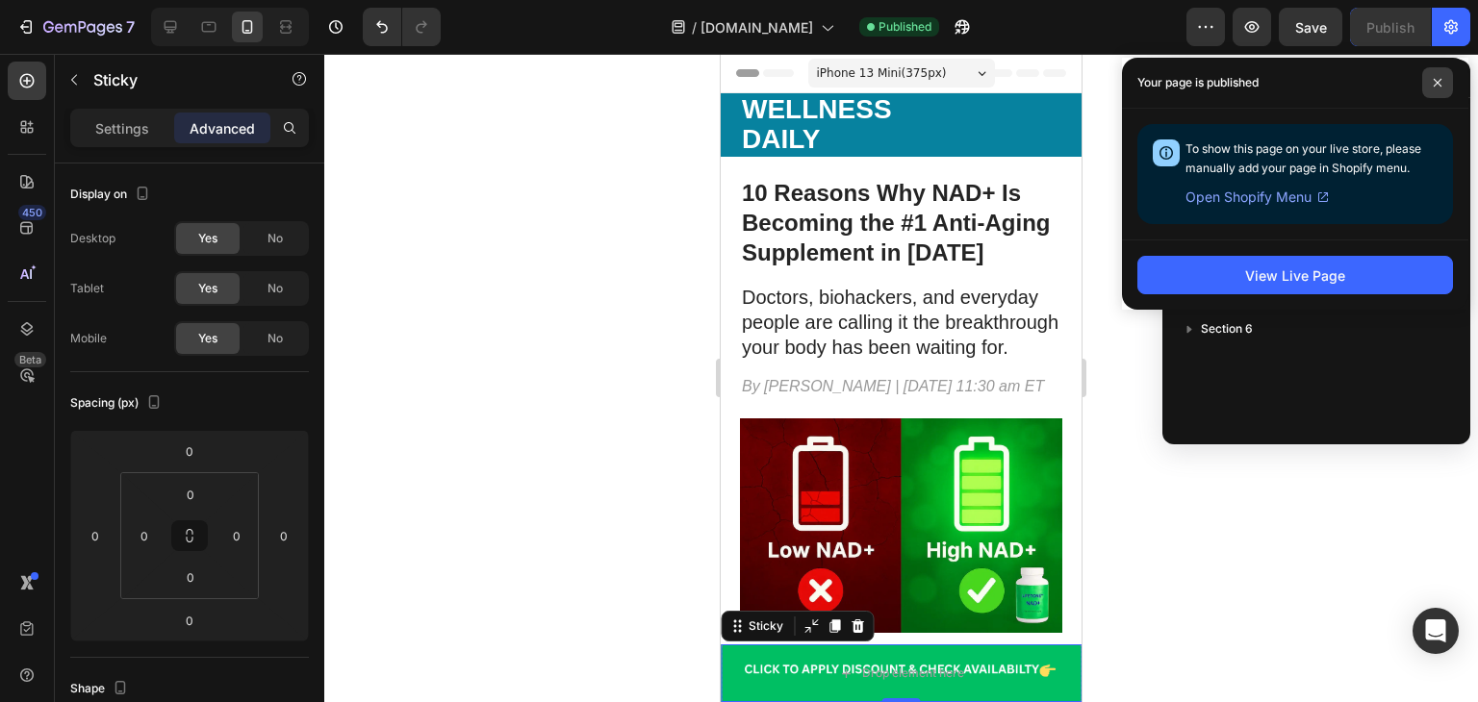
click at [1433, 87] on icon at bounding box center [1437, 83] width 10 height 10
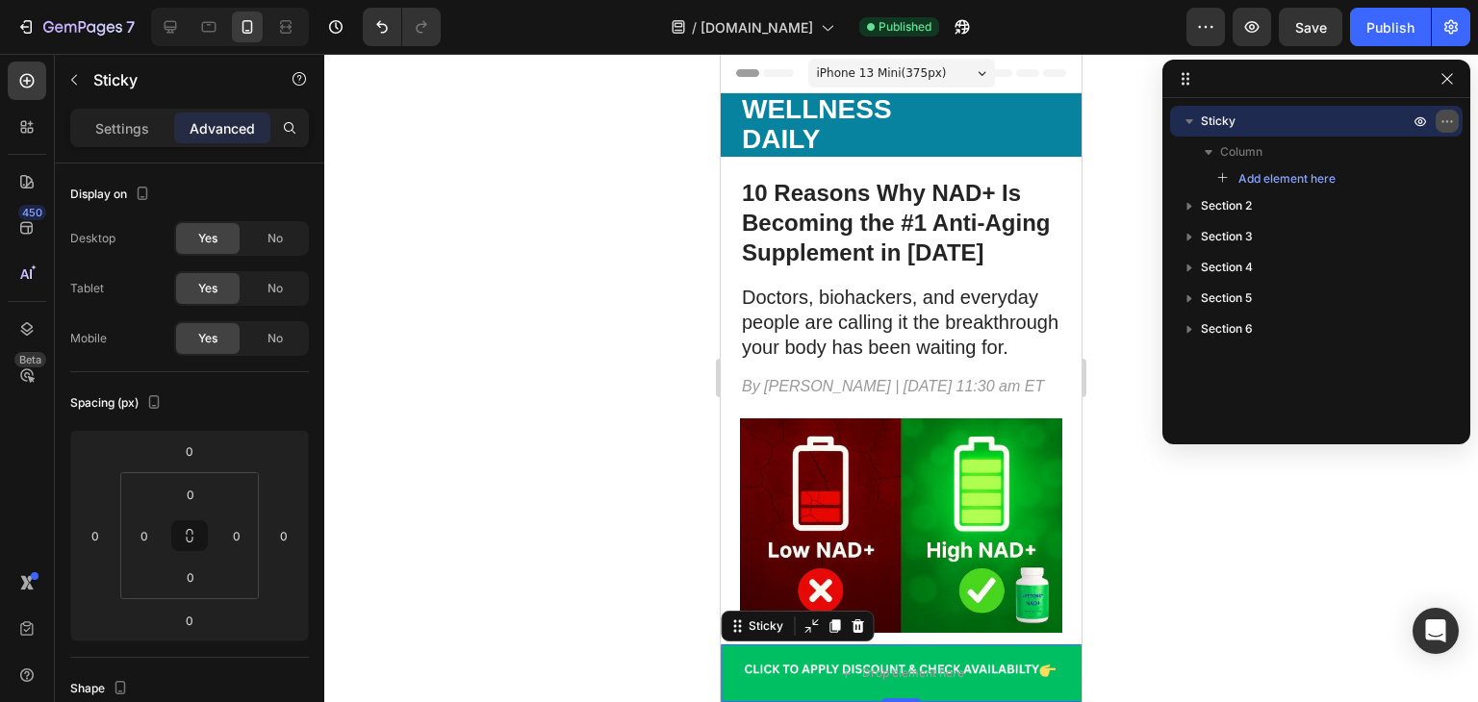
click at [1442, 116] on icon "button" at bounding box center [1446, 121] width 15 height 15
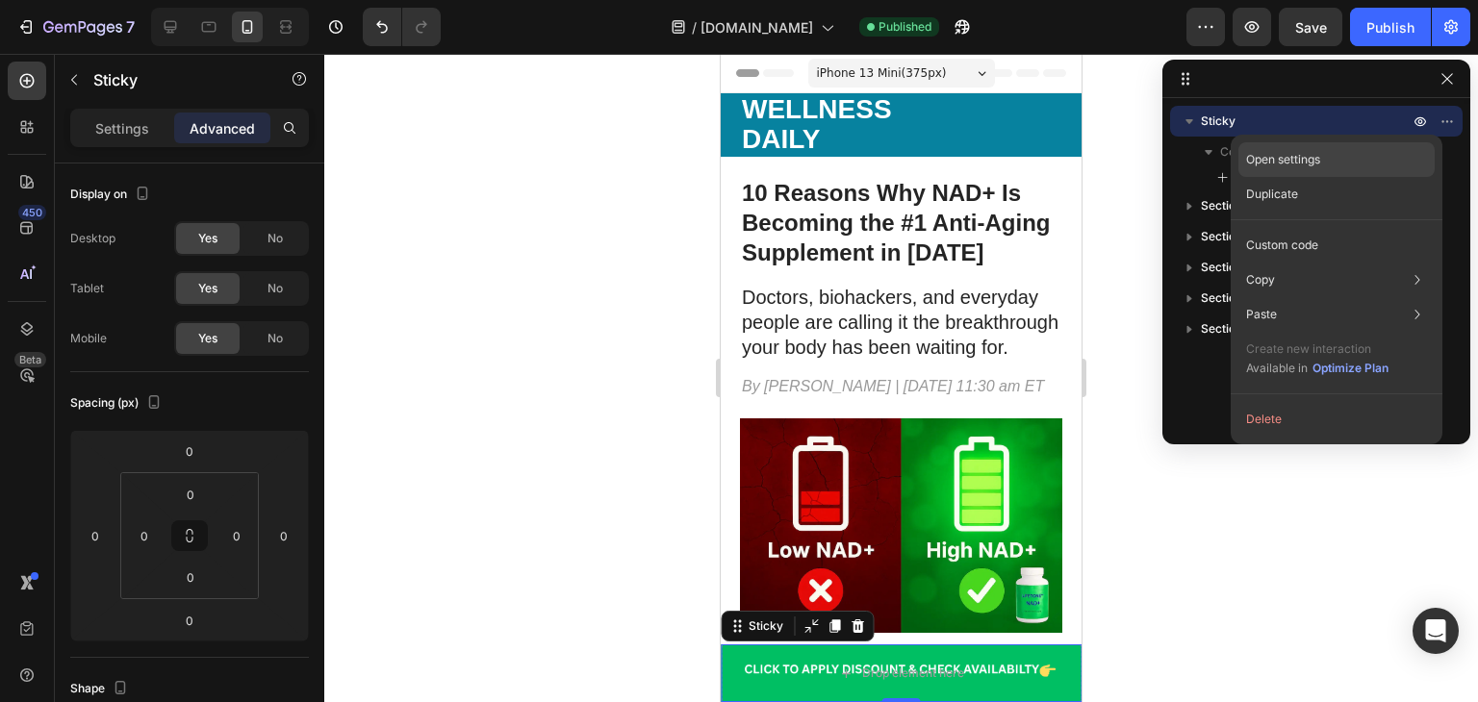
click at [1328, 163] on div "Open settings" at bounding box center [1336, 159] width 196 height 35
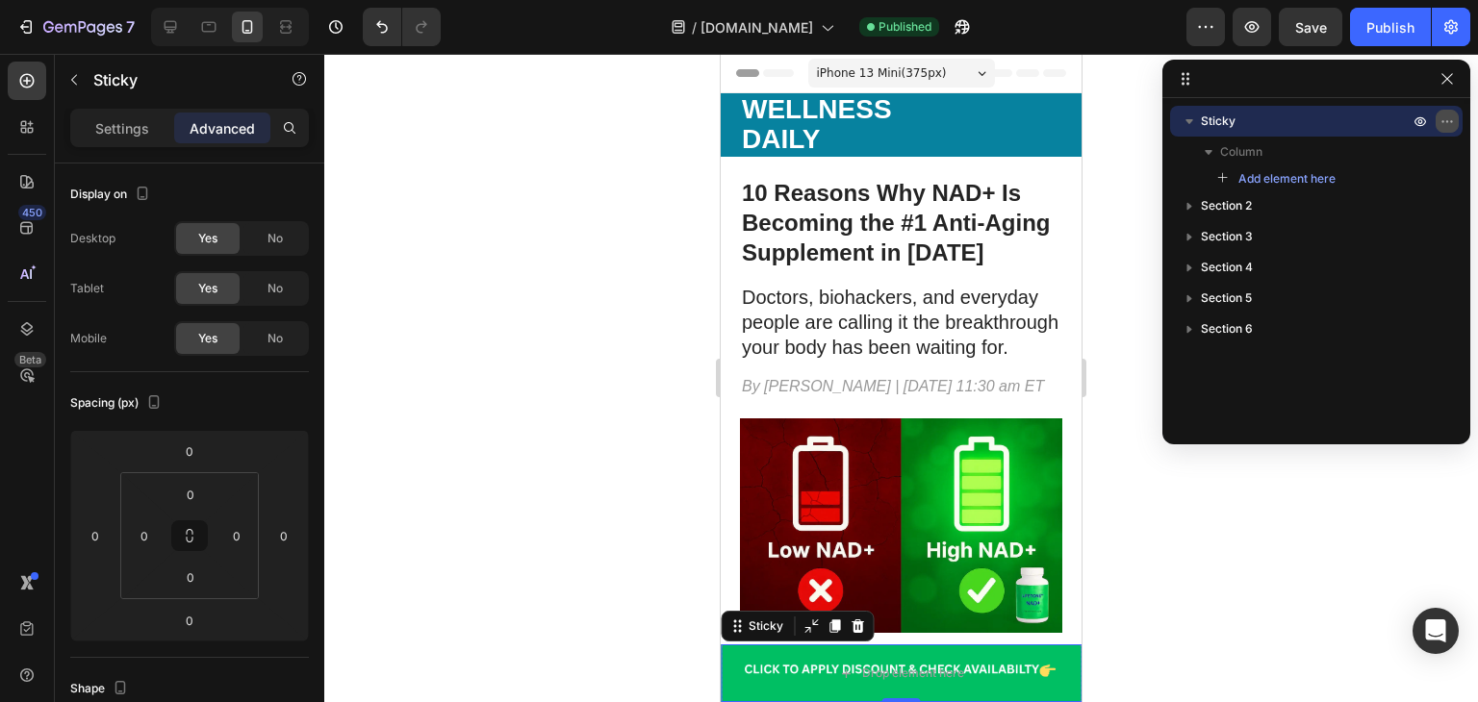
click at [1450, 120] on icon "button" at bounding box center [1446, 121] width 15 height 15
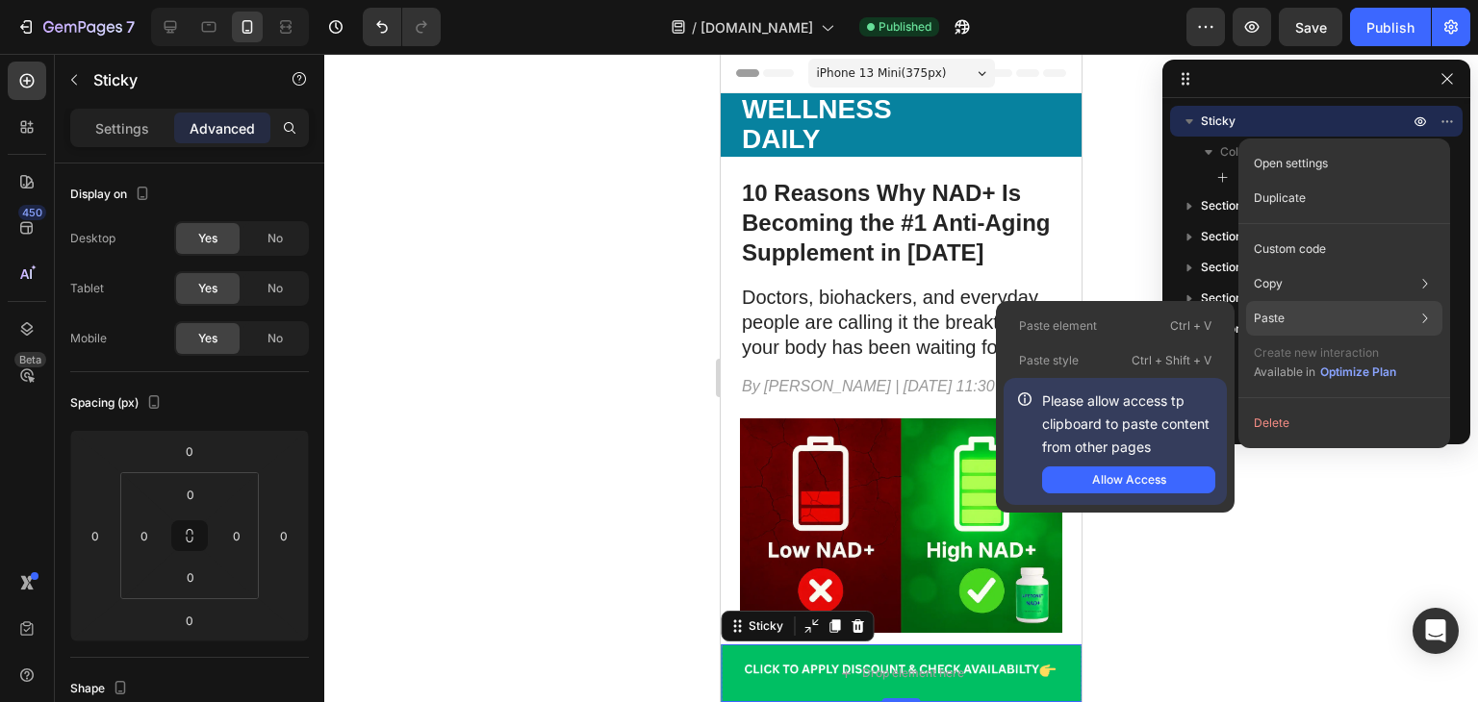
click at [1304, 334] on div "Paste Paste element Ctrl + V Paste style Ctrl + Shift + V Please allow access t…" at bounding box center [1344, 318] width 196 height 35
click at [1162, 478] on div "Allow Access" at bounding box center [1129, 479] width 74 height 17
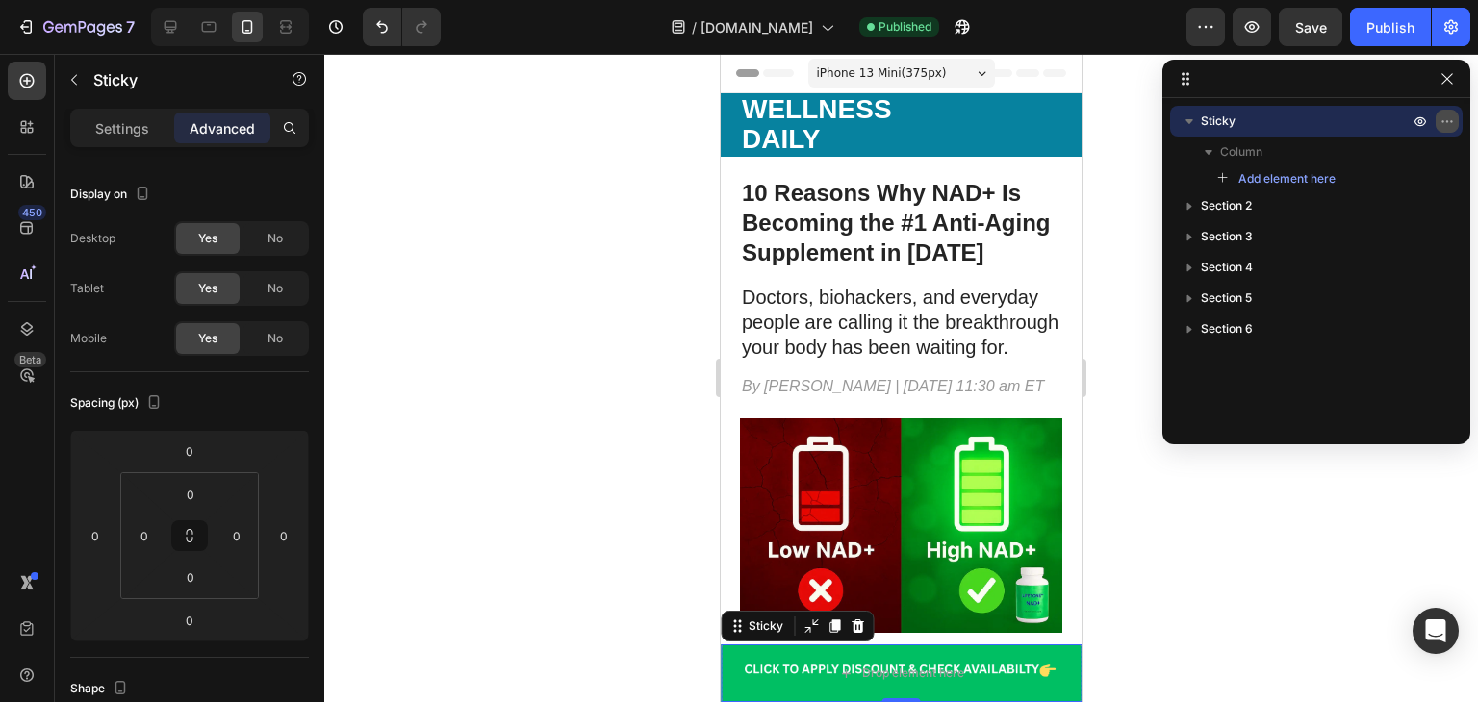
click at [1435, 118] on button "button" at bounding box center [1446, 121] width 23 height 23
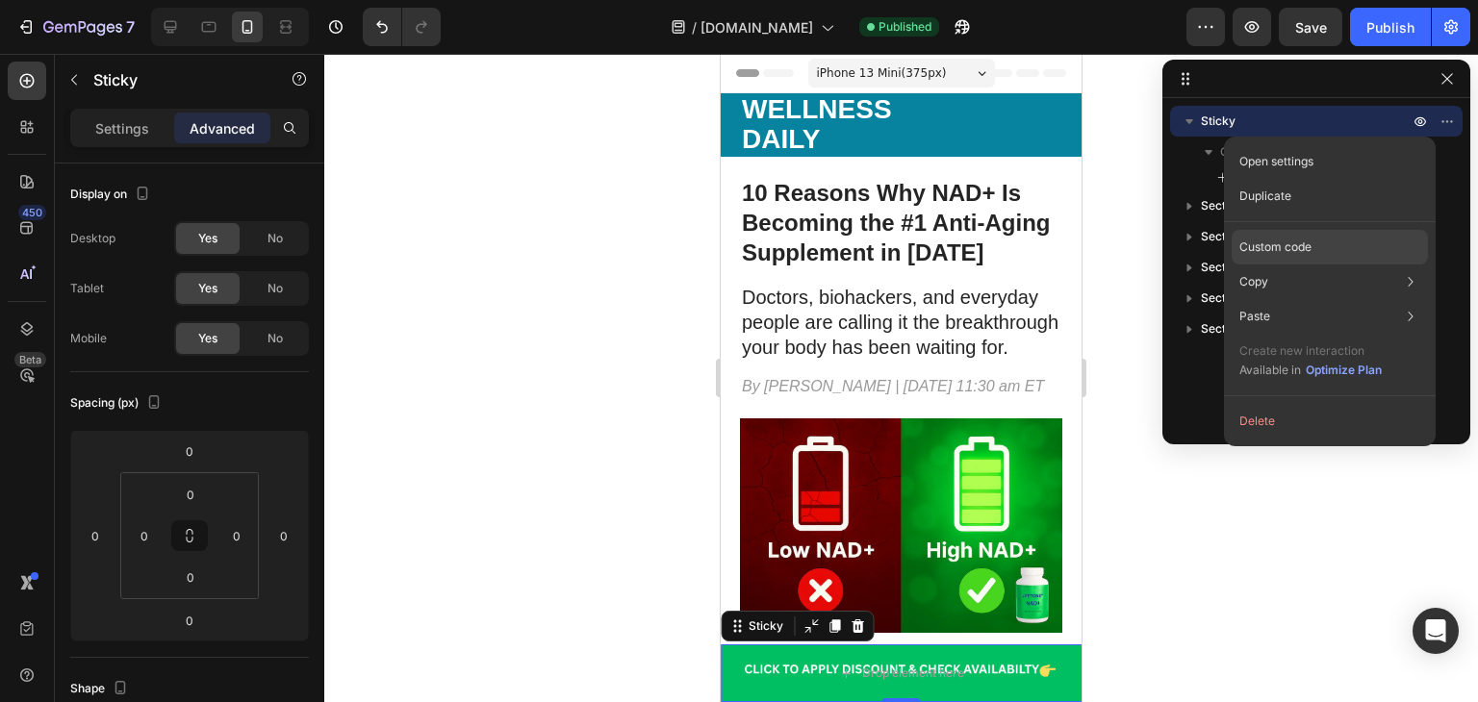
click at [1289, 239] on p "Custom code" at bounding box center [1275, 247] width 72 height 17
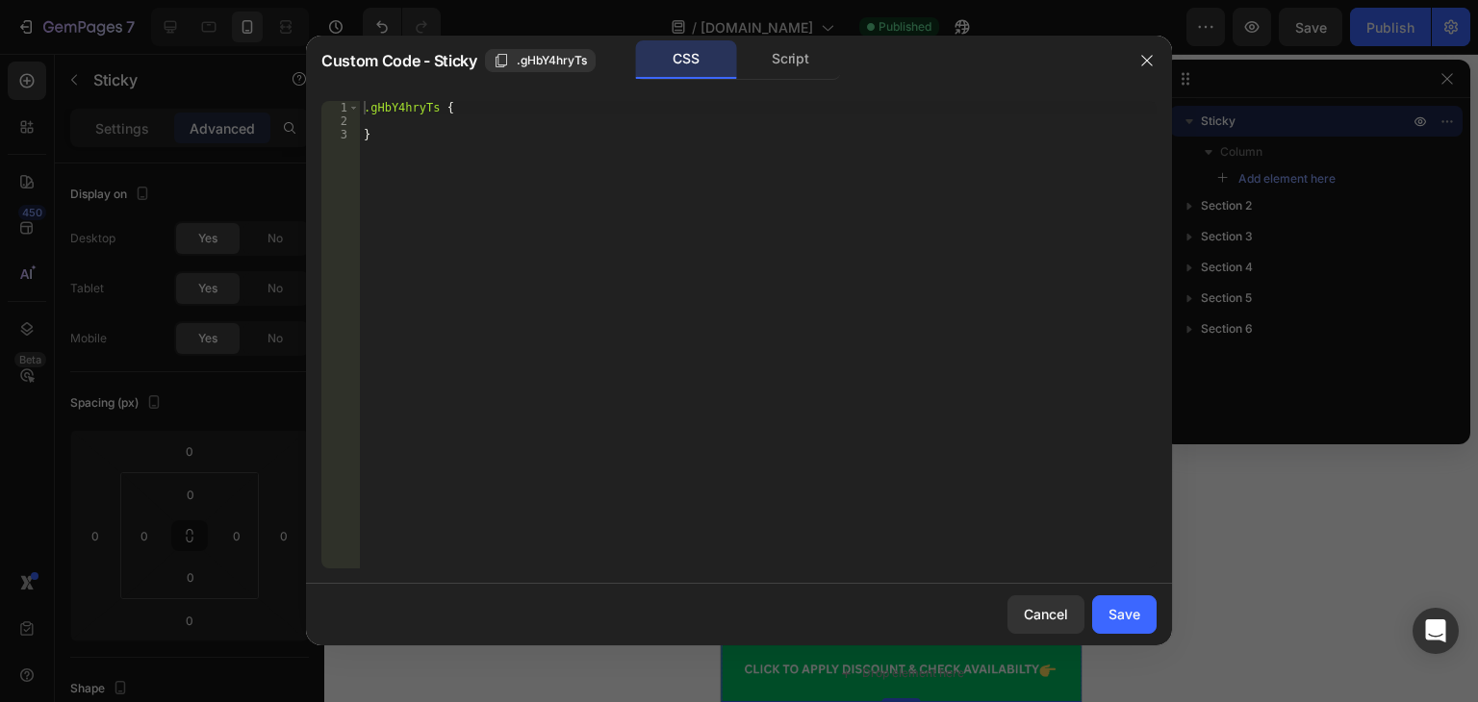
click at [624, 105] on div ".gHbY4hryTs { }" at bounding box center [758, 348] width 797 height 494
click at [802, 54] on div "Script" at bounding box center [790, 59] width 101 height 38
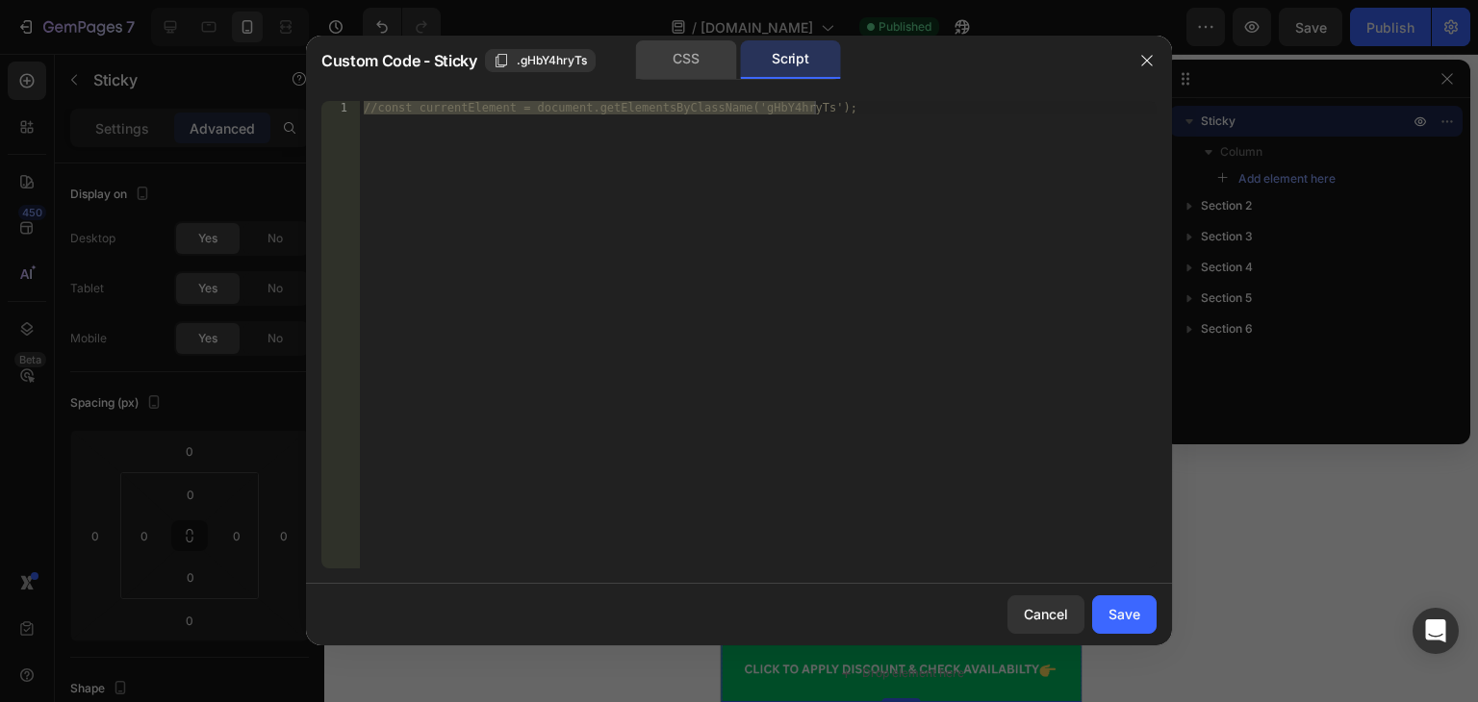
click at [683, 51] on div "CSS" at bounding box center [686, 59] width 101 height 38
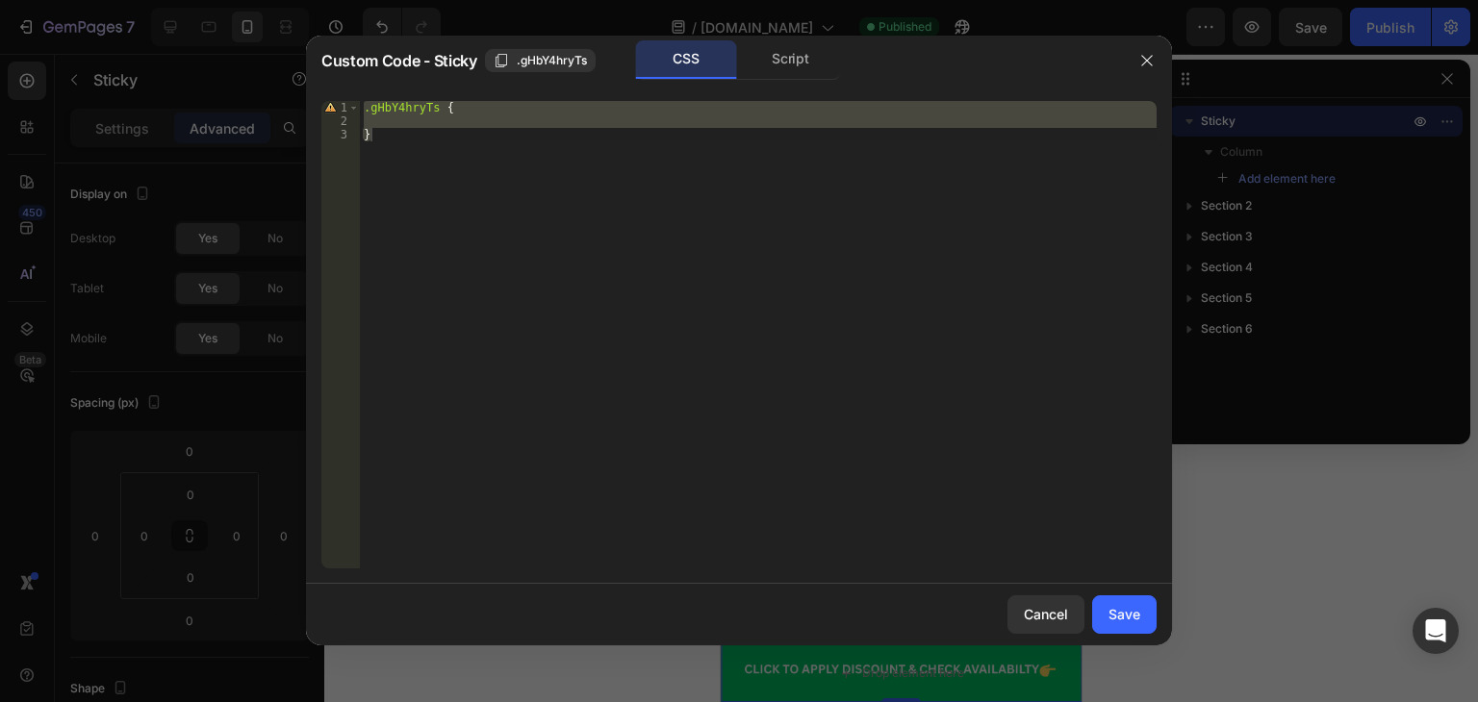
type textarea "}"
click at [466, 119] on div ".gHbY4hryTs { }" at bounding box center [758, 335] width 797 height 468
drag, startPoint x: 442, startPoint y: 134, endPoint x: 336, endPoint y: 51, distance: 134.3
click at [336, 51] on div "Custom Code - Sticky .gHbY4hryTs CSS Script 1 2 3 .gHbY4hryTs { } ההההההההההההה…" at bounding box center [739, 341] width 866 height 610
type textarea ".gHbY4hryTs {"
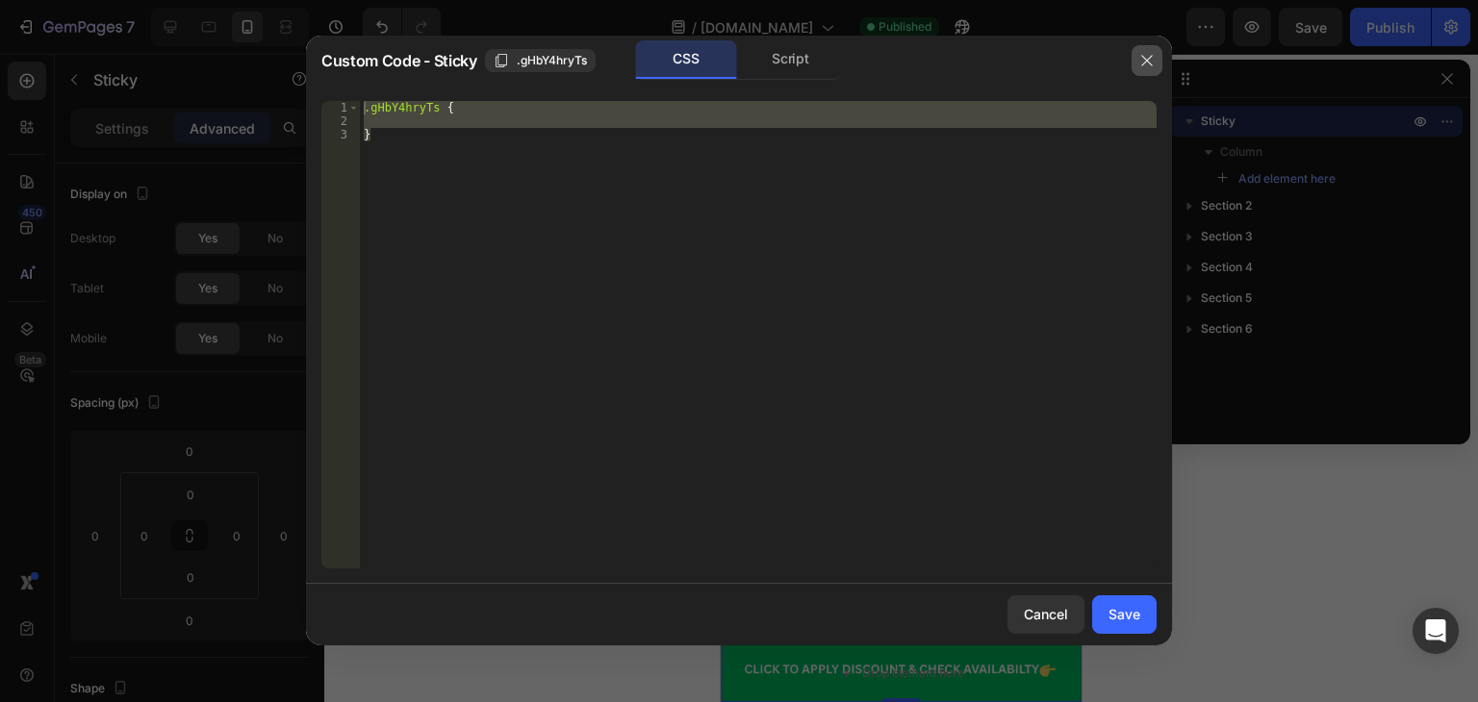
click at [1155, 60] on button "button" at bounding box center [1146, 60] width 31 height 31
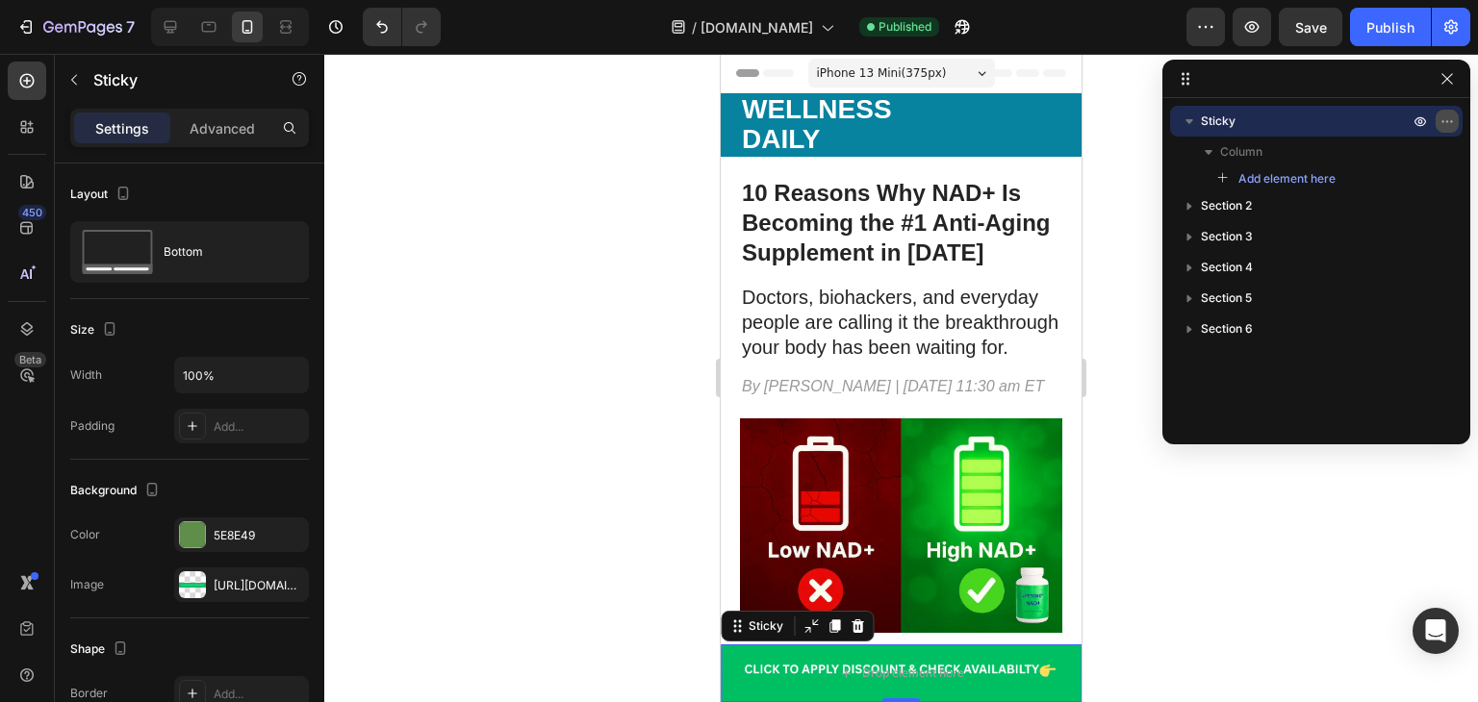
click at [1453, 122] on icon "button" at bounding box center [1446, 121] width 15 height 15
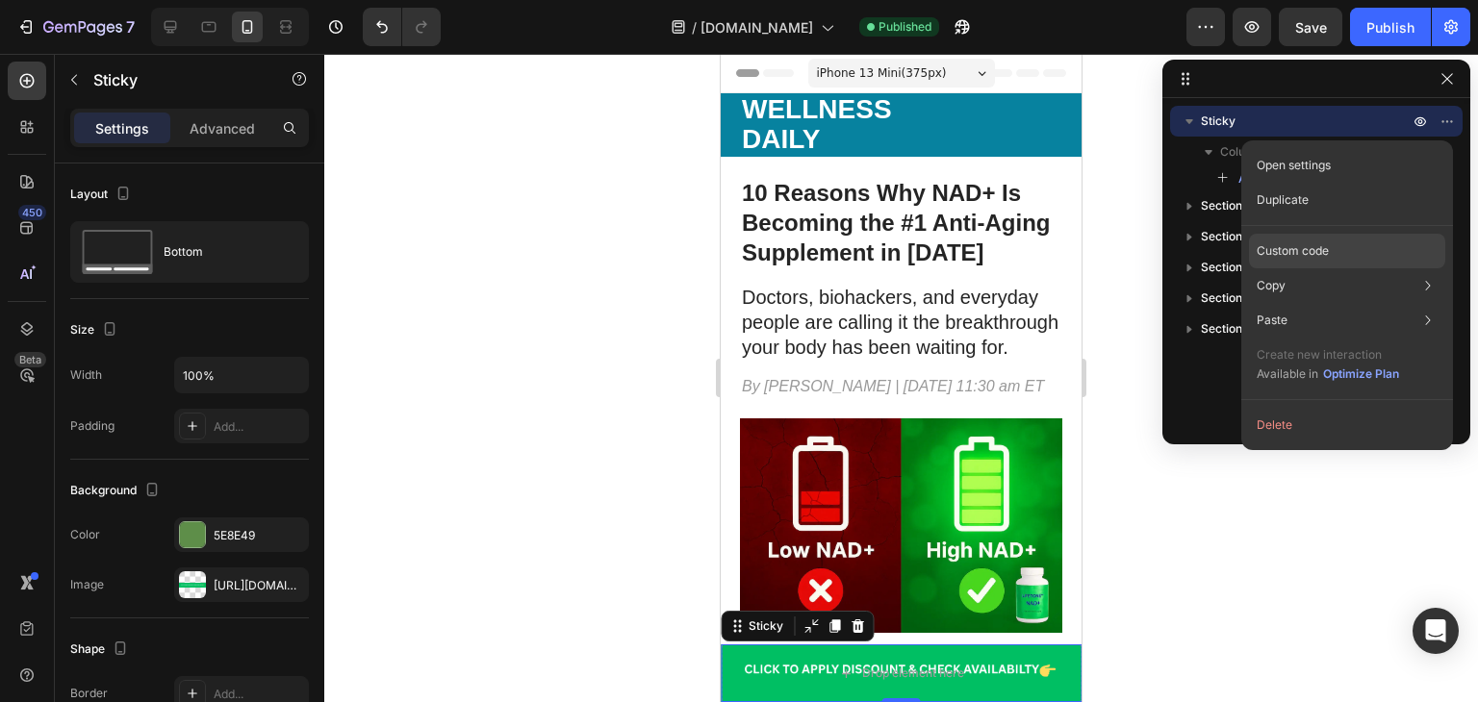
click at [1320, 249] on p "Custom code" at bounding box center [1292, 250] width 72 height 17
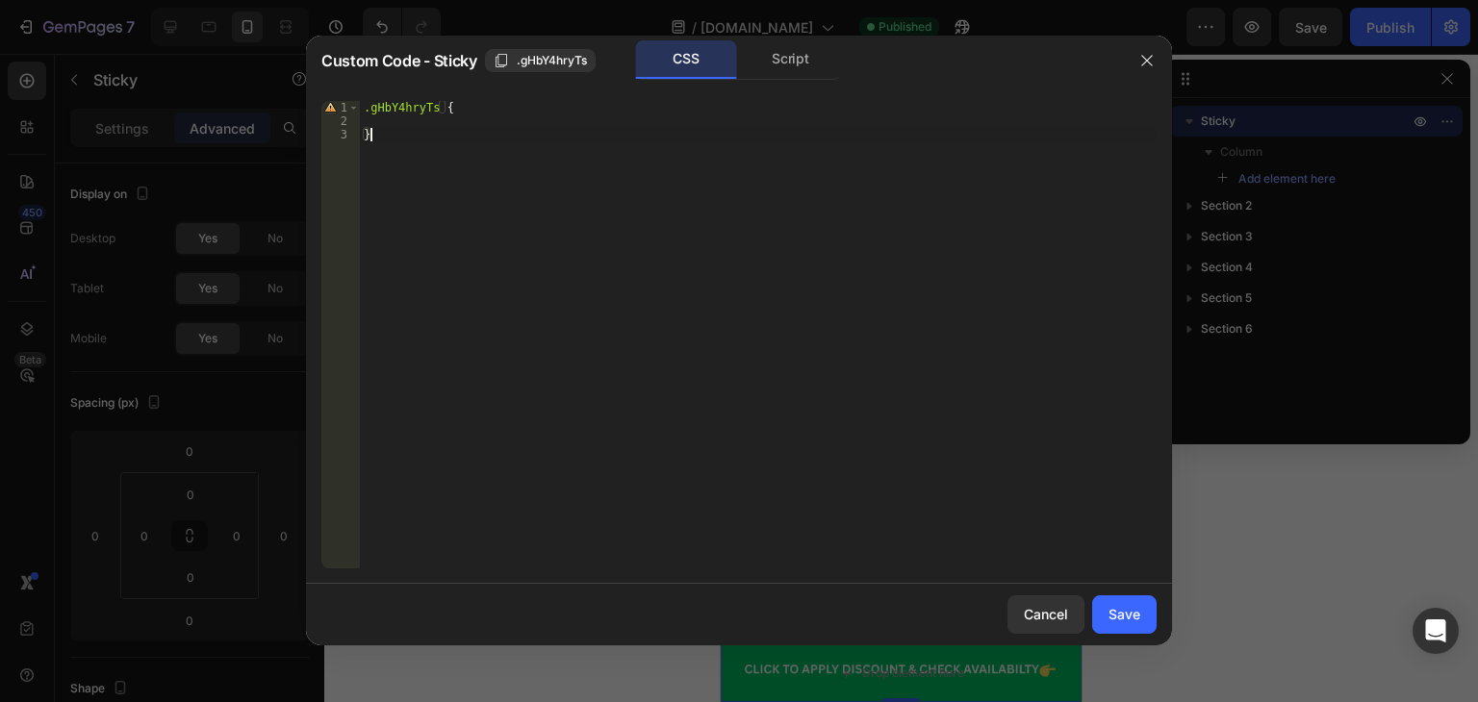
click at [670, 207] on div ".gHbY4hryTs { }" at bounding box center [758, 348] width 797 height 494
drag, startPoint x: 589, startPoint y: 133, endPoint x: 347, endPoint y: 42, distance: 257.8
click at [347, 42] on div "Custom Code - Sticky .gHbY4hryTs CSS Script } 1 2 3 .gHbY4hryTs { } ההההההההההה…" at bounding box center [739, 341] width 866 height 610
type textarea ".gHbY4hryTs {"
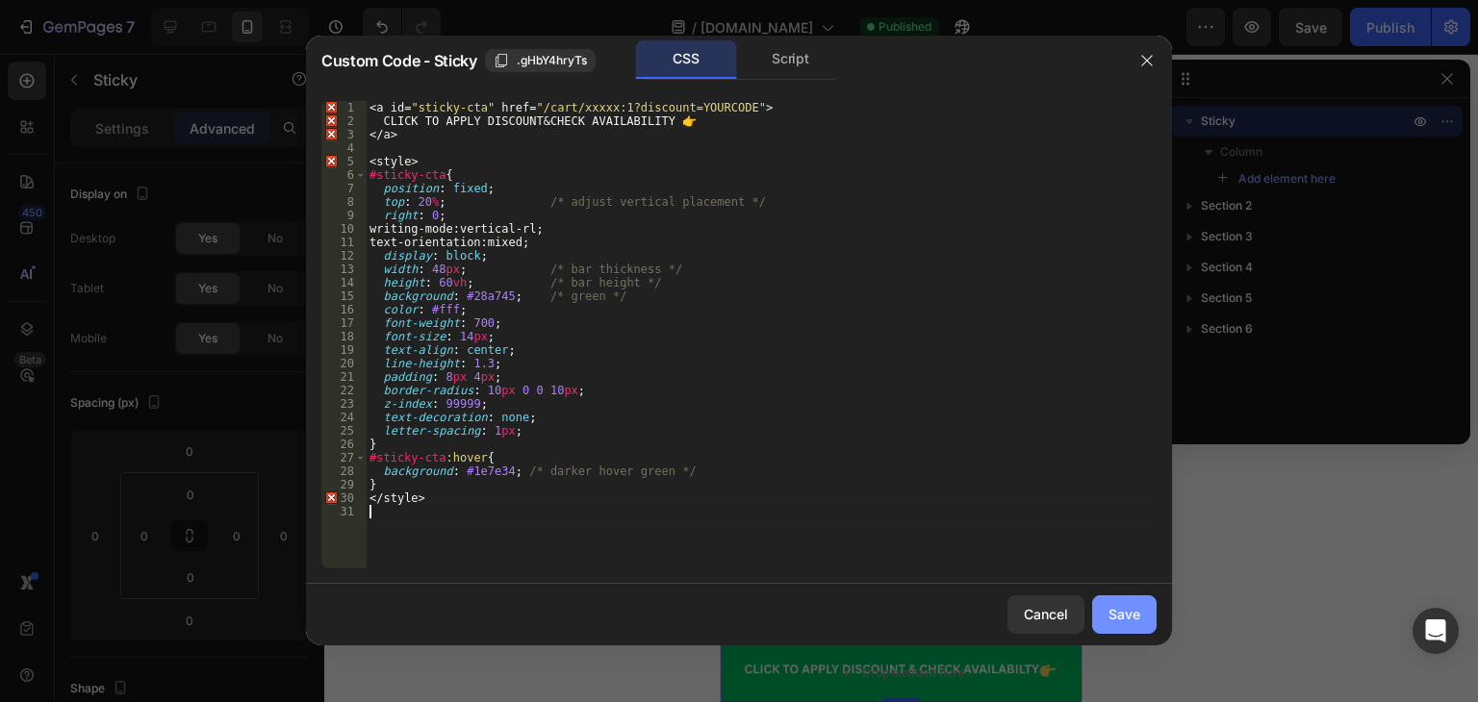
click at [1112, 606] on div "Save" at bounding box center [1124, 614] width 32 height 20
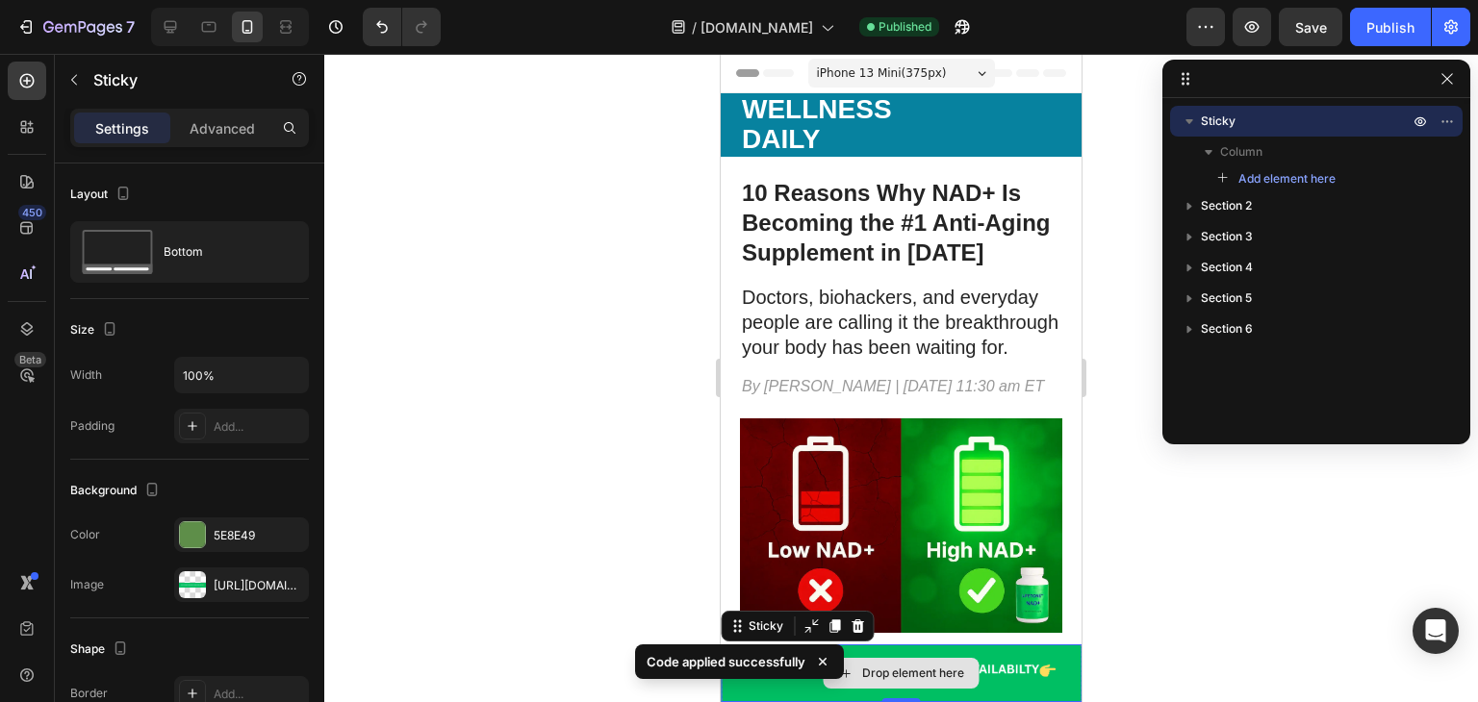
click at [995, 669] on div "Drop element here" at bounding box center [901, 674] width 361 height 58
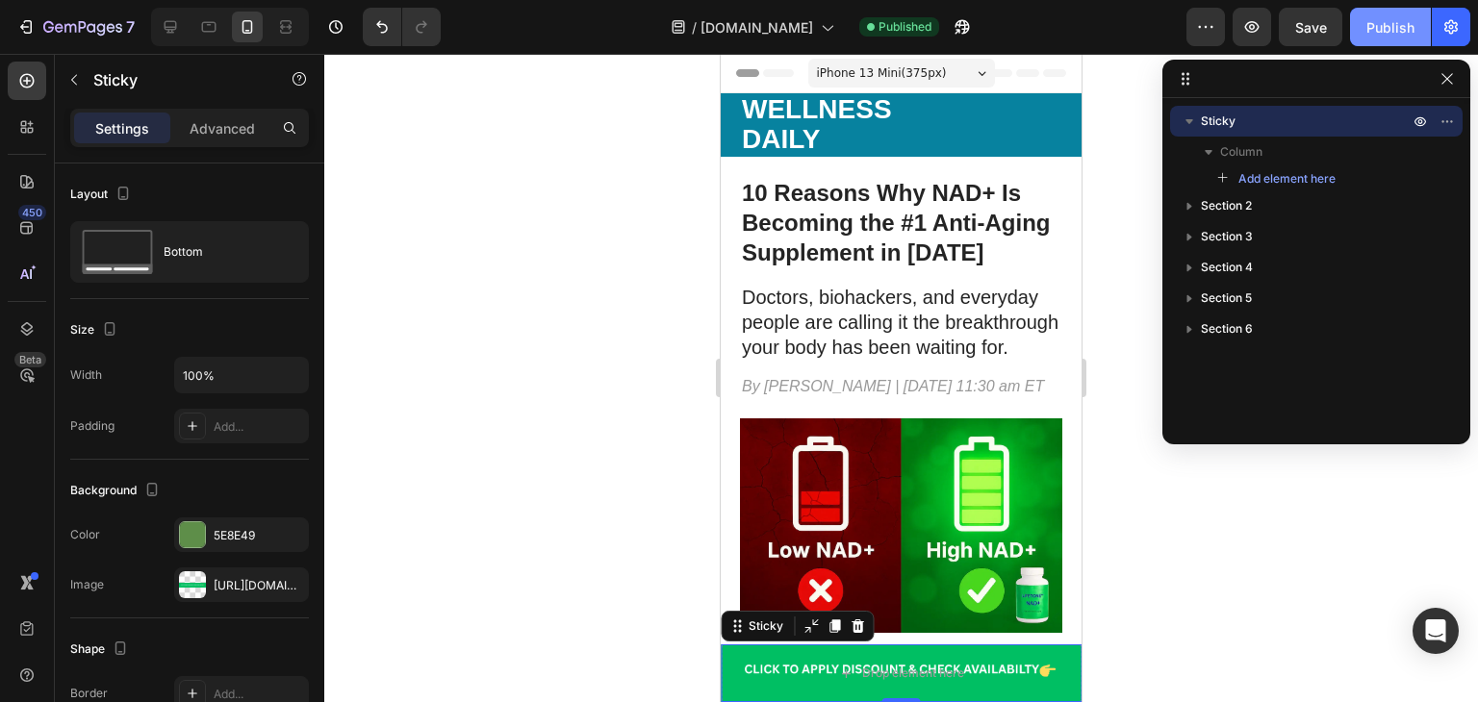
click at [1380, 26] on div "Publish" at bounding box center [1390, 27] width 48 height 20
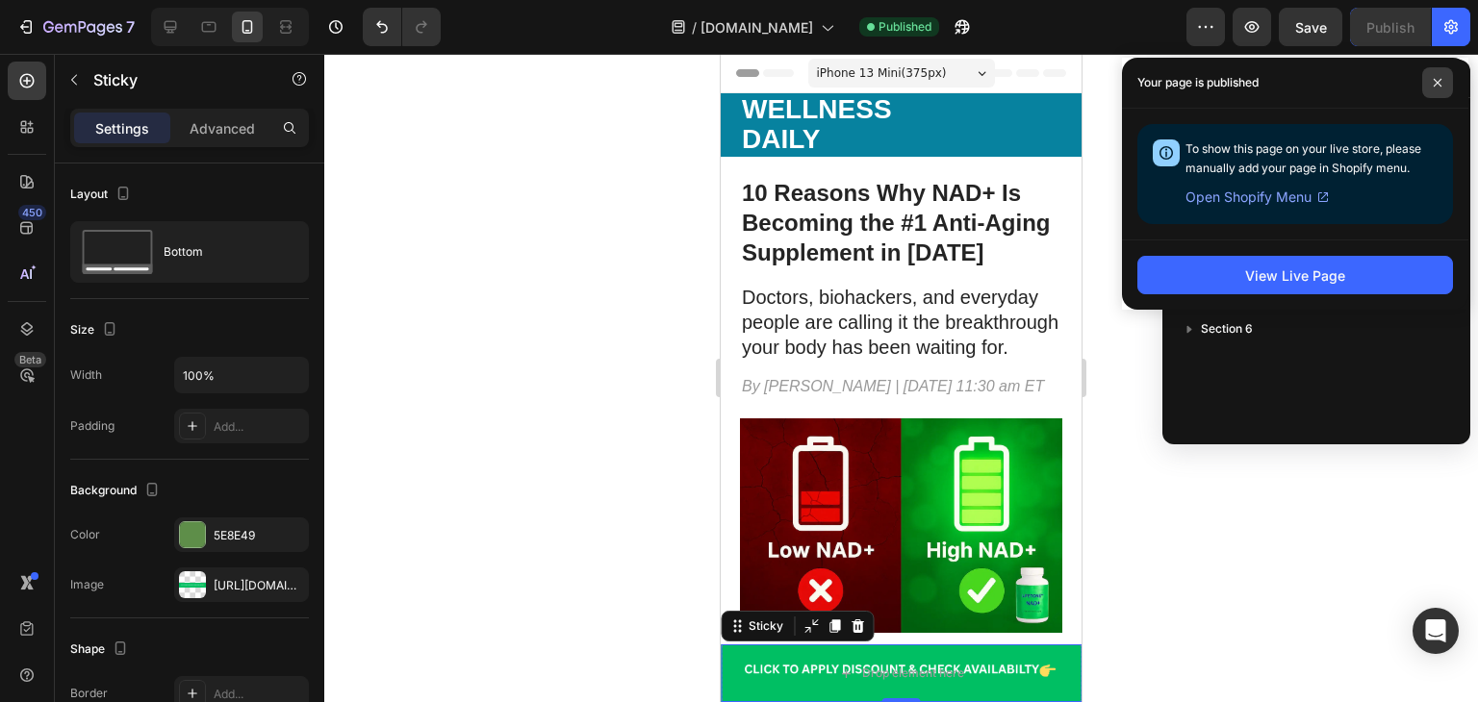
click at [1424, 73] on span at bounding box center [1437, 82] width 31 height 31
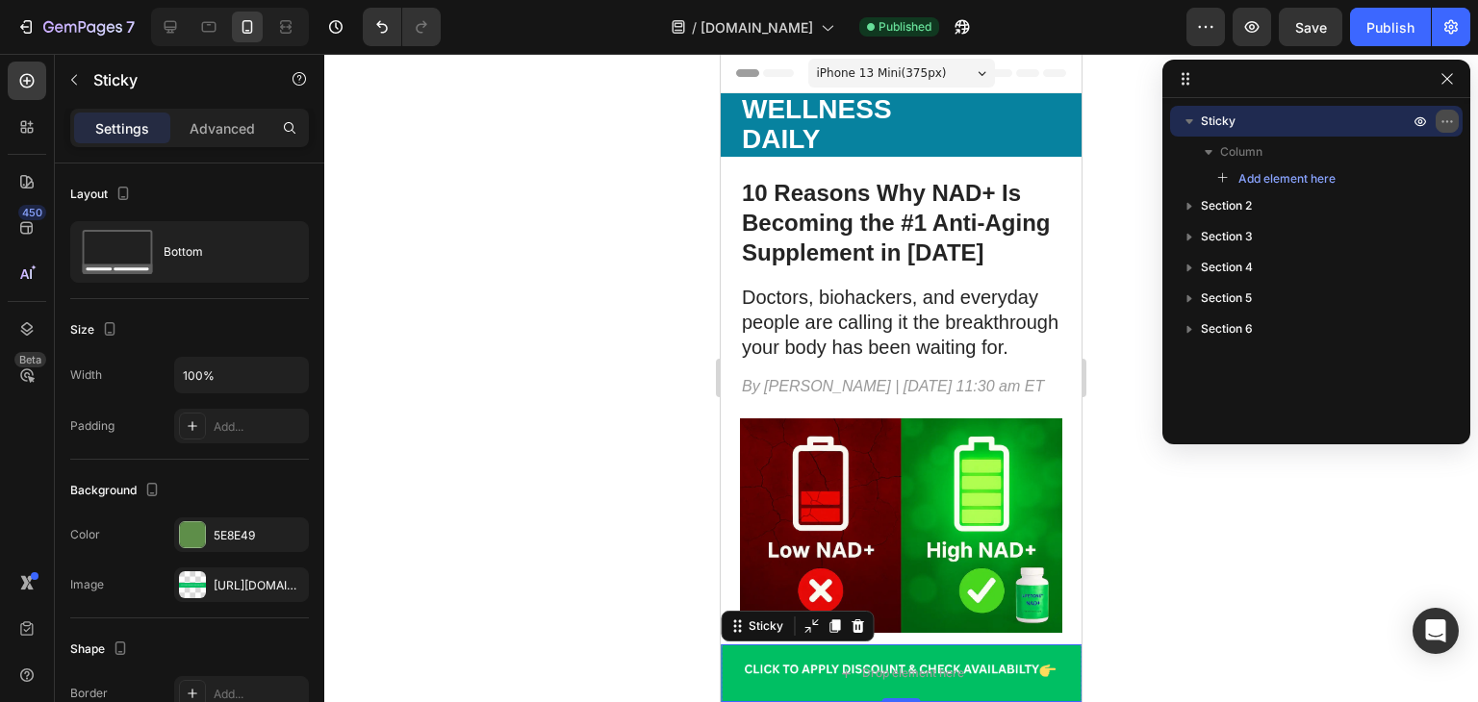
click at [1439, 110] on button "button" at bounding box center [1446, 121] width 23 height 23
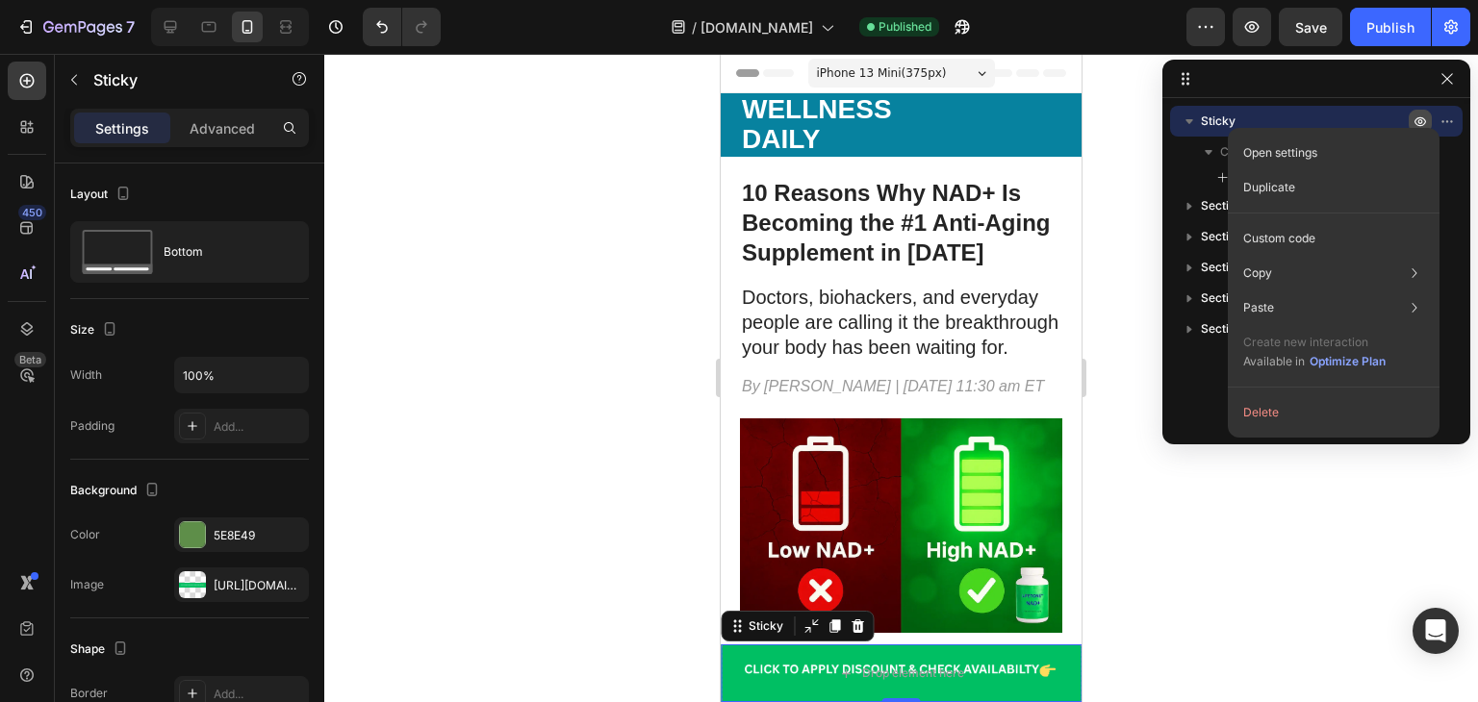
click at [1422, 114] on icon "button" at bounding box center [1419, 121] width 15 height 15
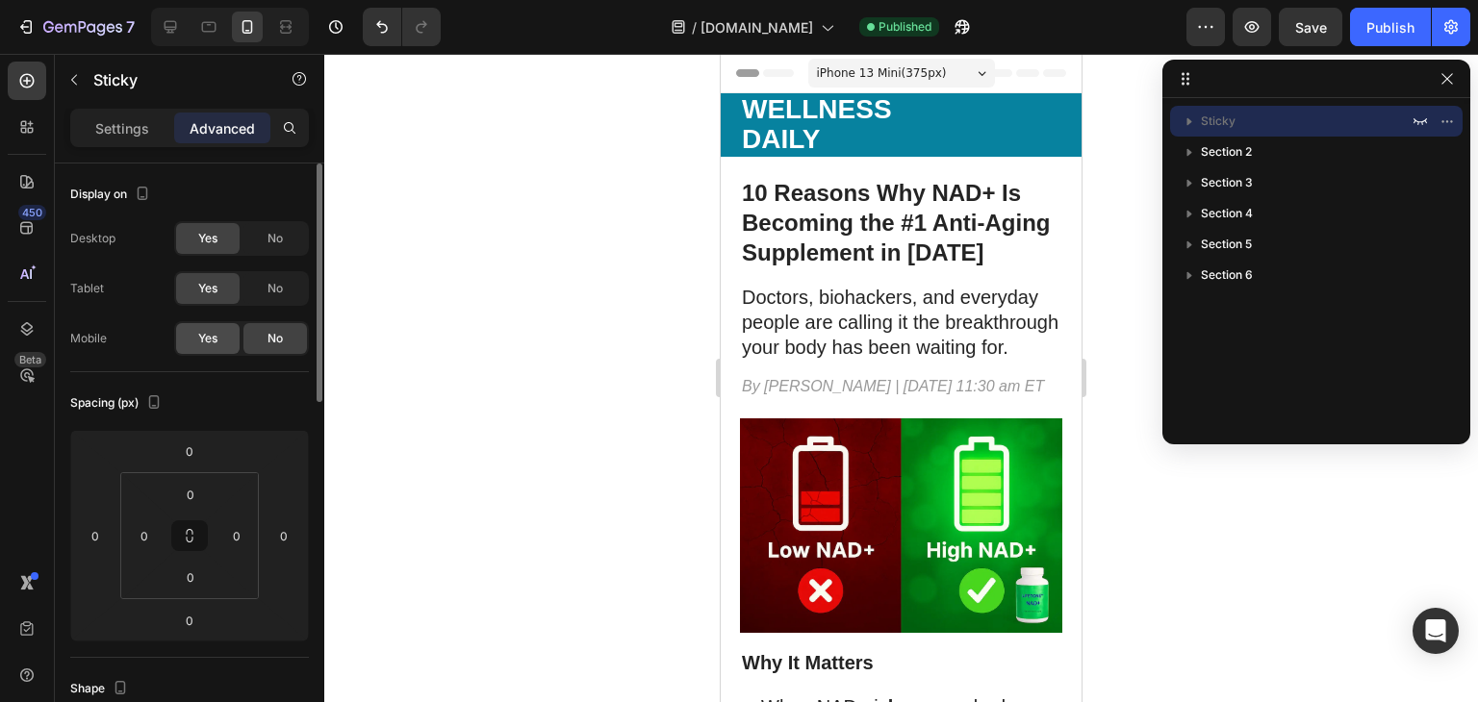
click at [198, 341] on span "Yes" at bounding box center [207, 338] width 19 height 17
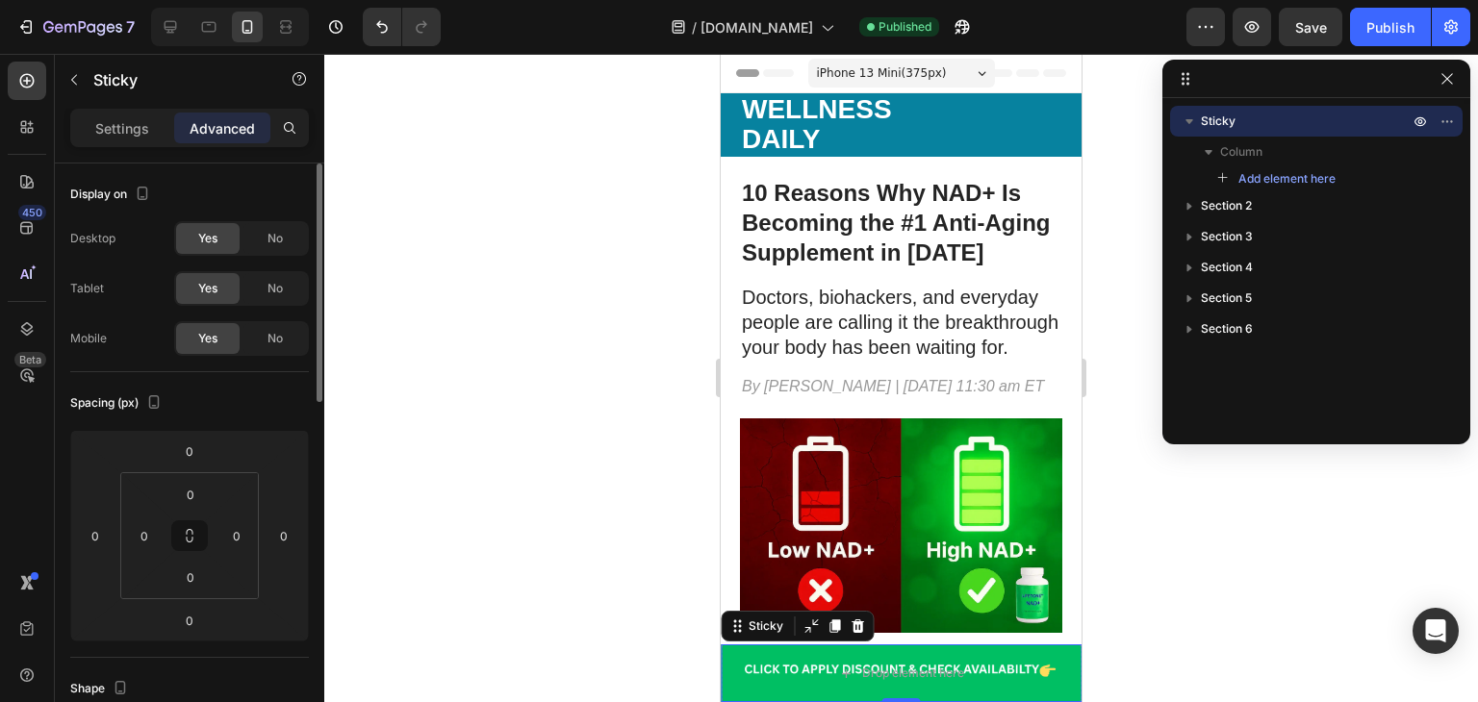
click at [198, 341] on span "Yes" at bounding box center [207, 338] width 19 height 17
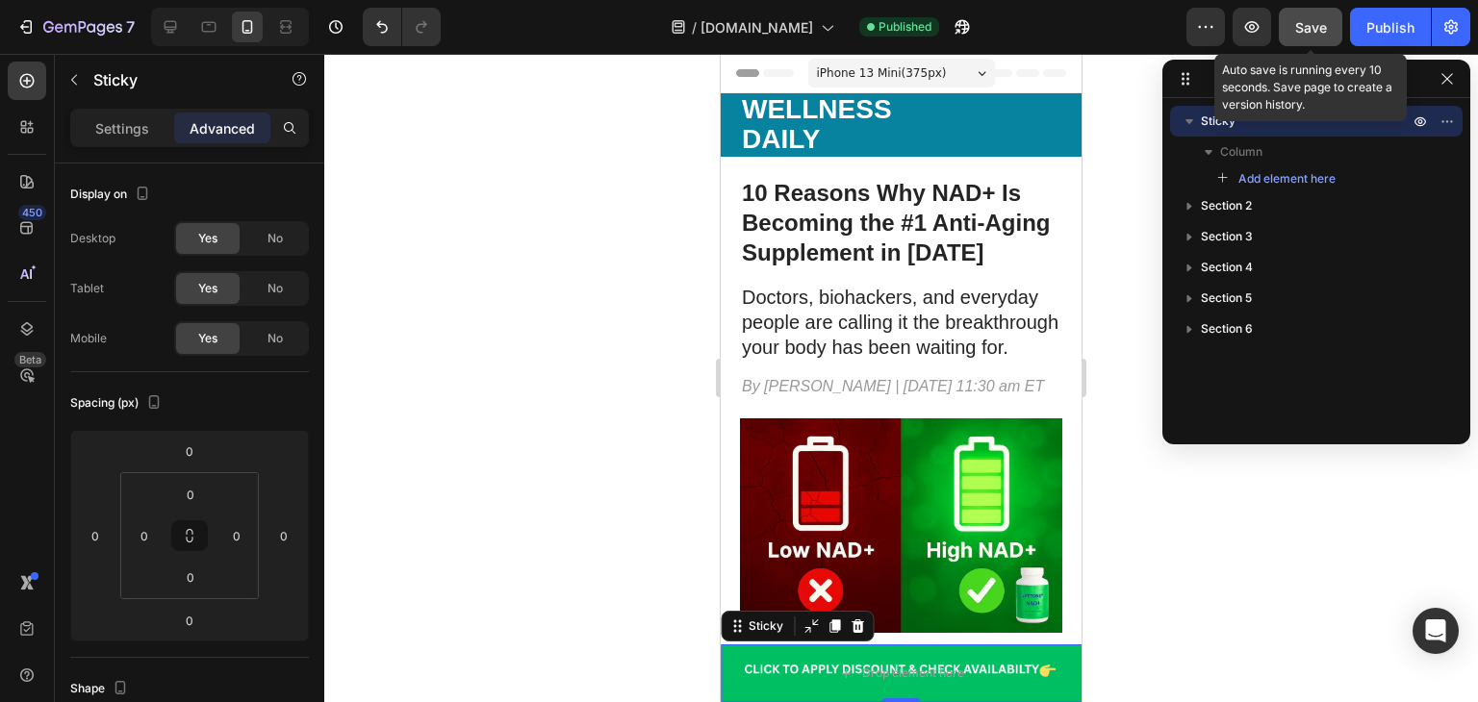
click at [1322, 22] on span "Save" at bounding box center [1311, 27] width 32 height 16
click at [1320, 31] on icon "button" at bounding box center [1310, 26] width 19 height 19
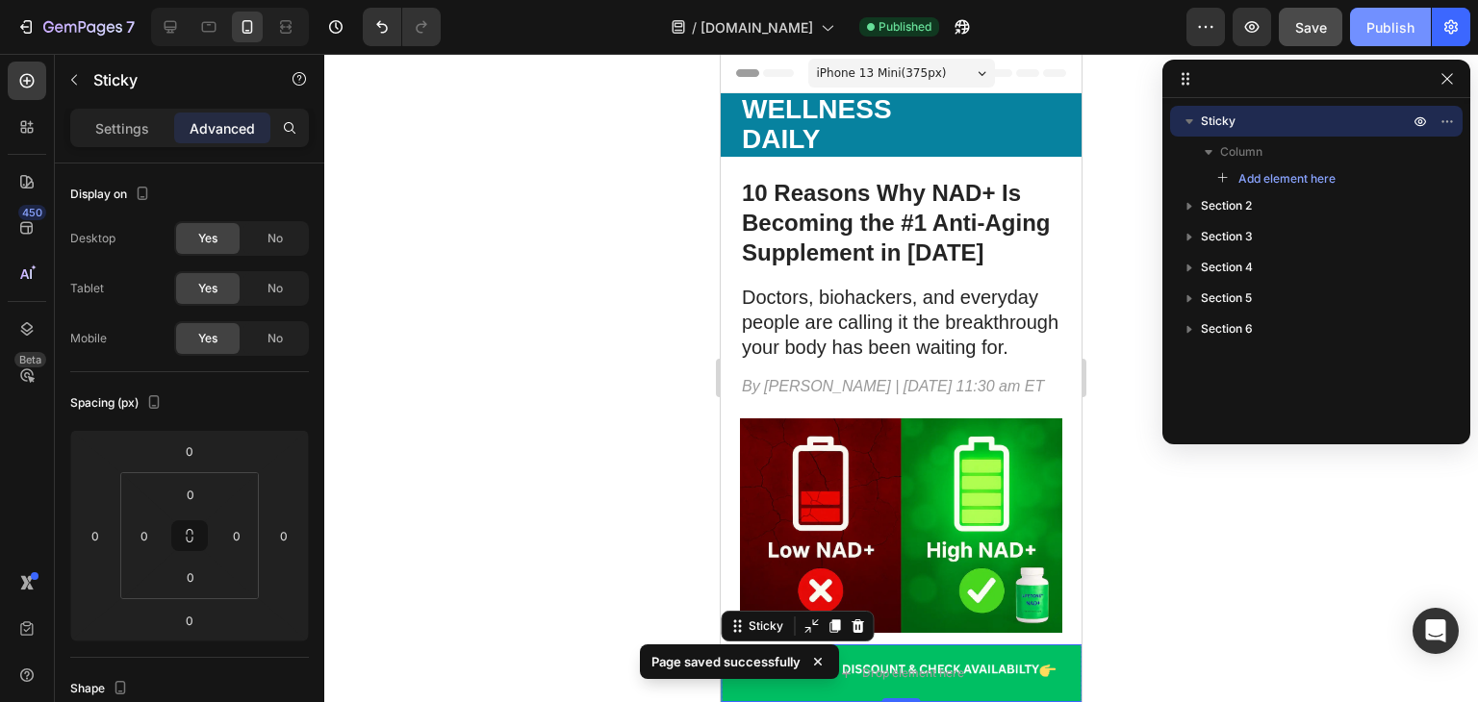
click at [1406, 26] on div "Publish" at bounding box center [1390, 27] width 48 height 20
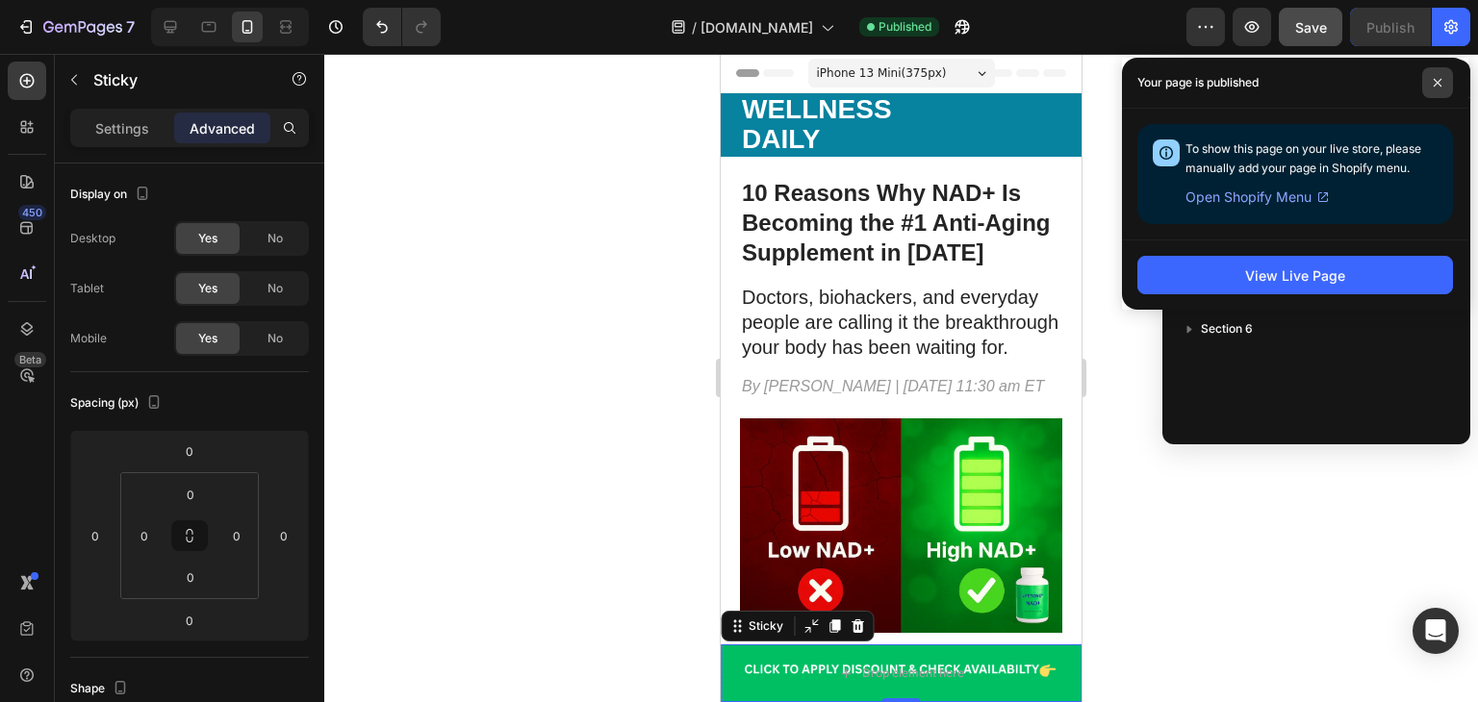
click at [1441, 78] on icon at bounding box center [1437, 83] width 10 height 10
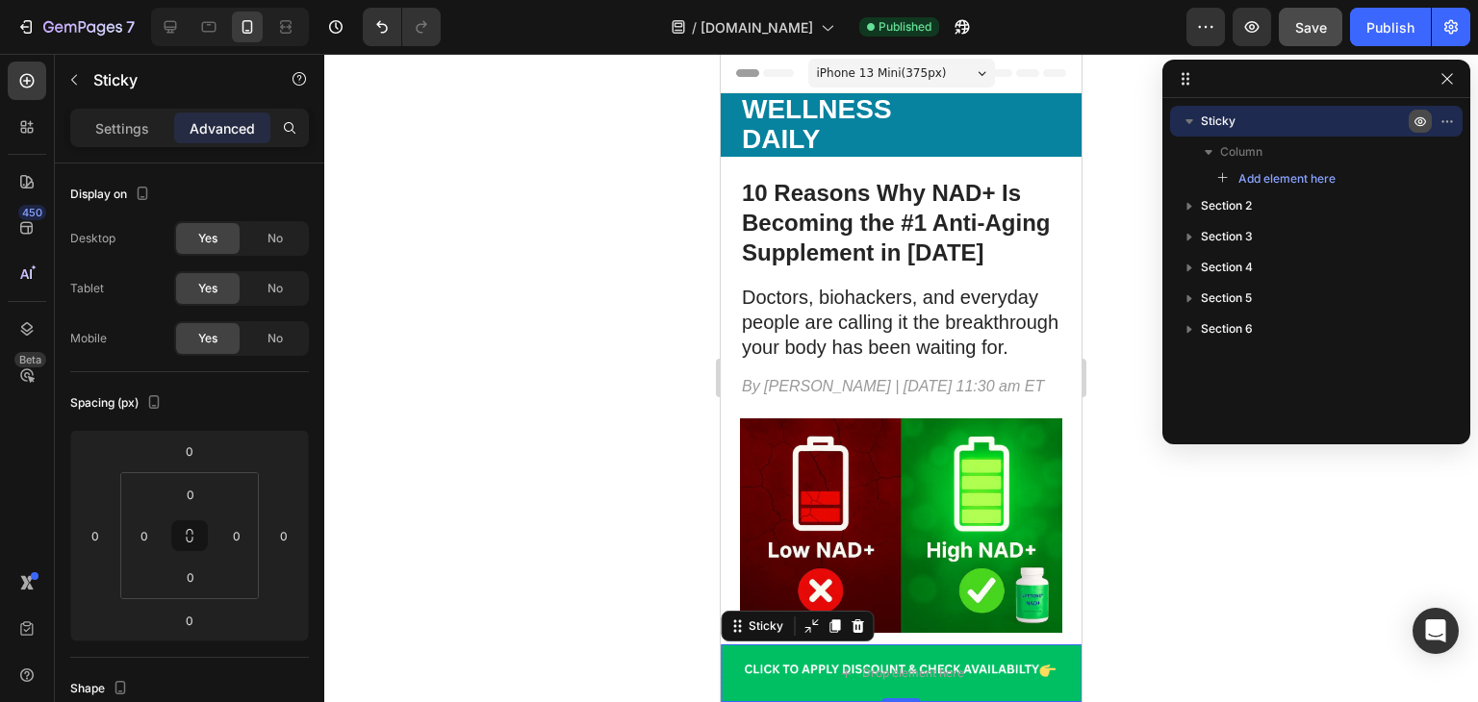
click at [1421, 120] on icon "button" at bounding box center [1420, 121] width 5 height 5
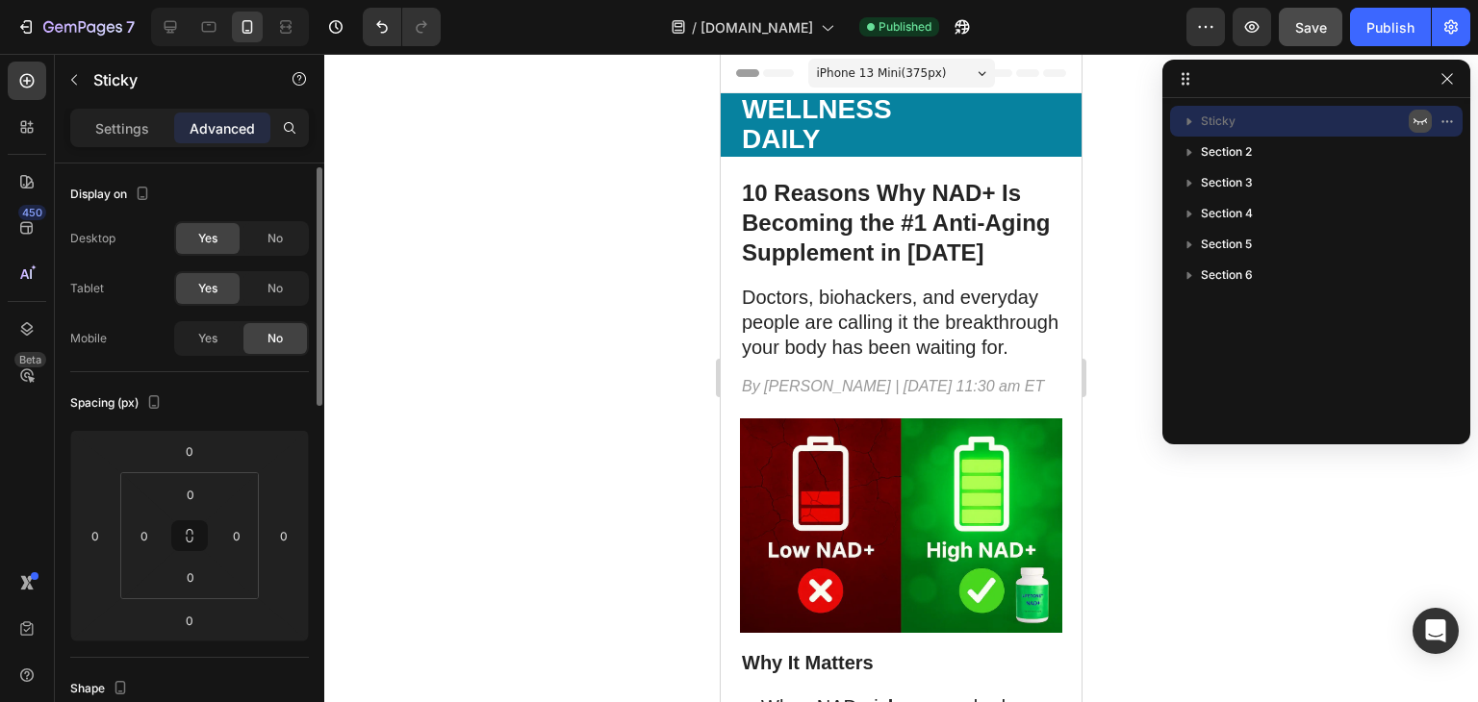
scroll to position [15, 0]
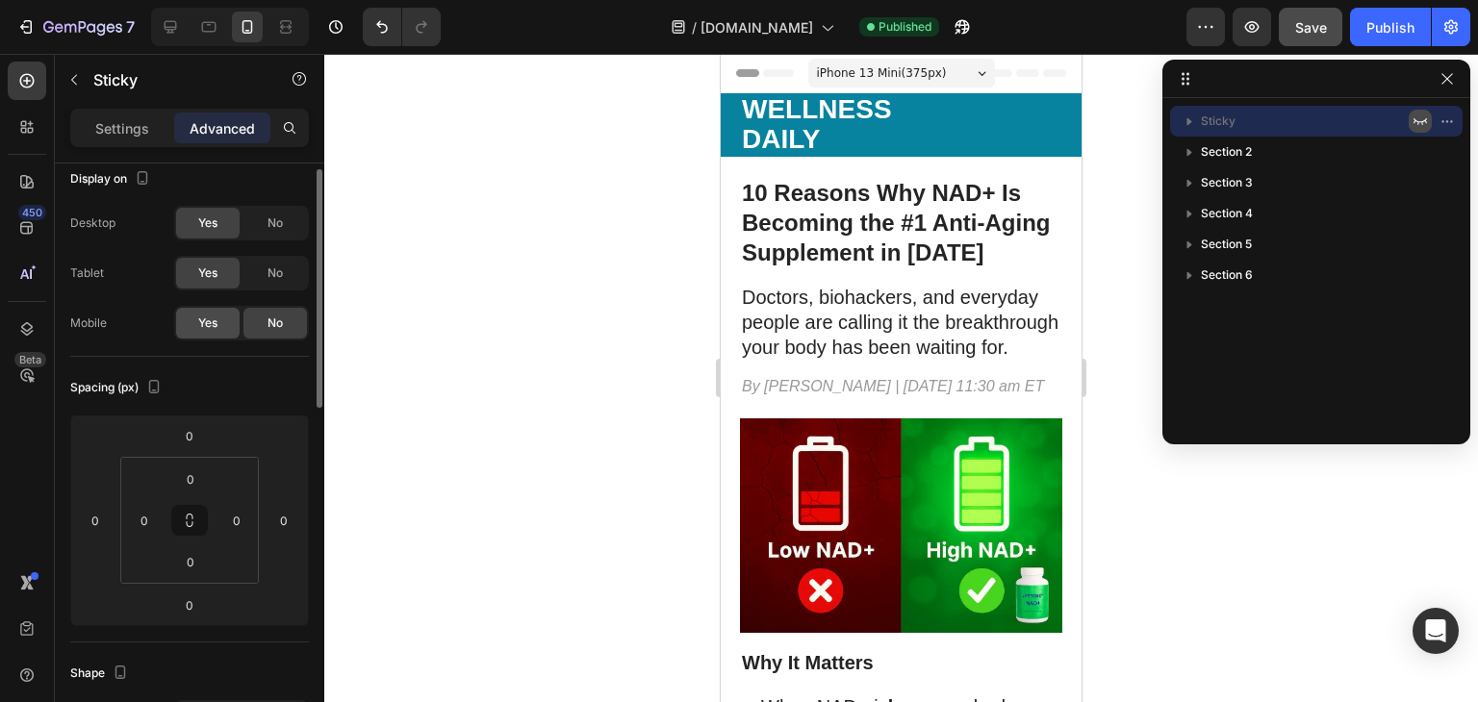
click at [204, 323] on span "Yes" at bounding box center [207, 323] width 19 height 17
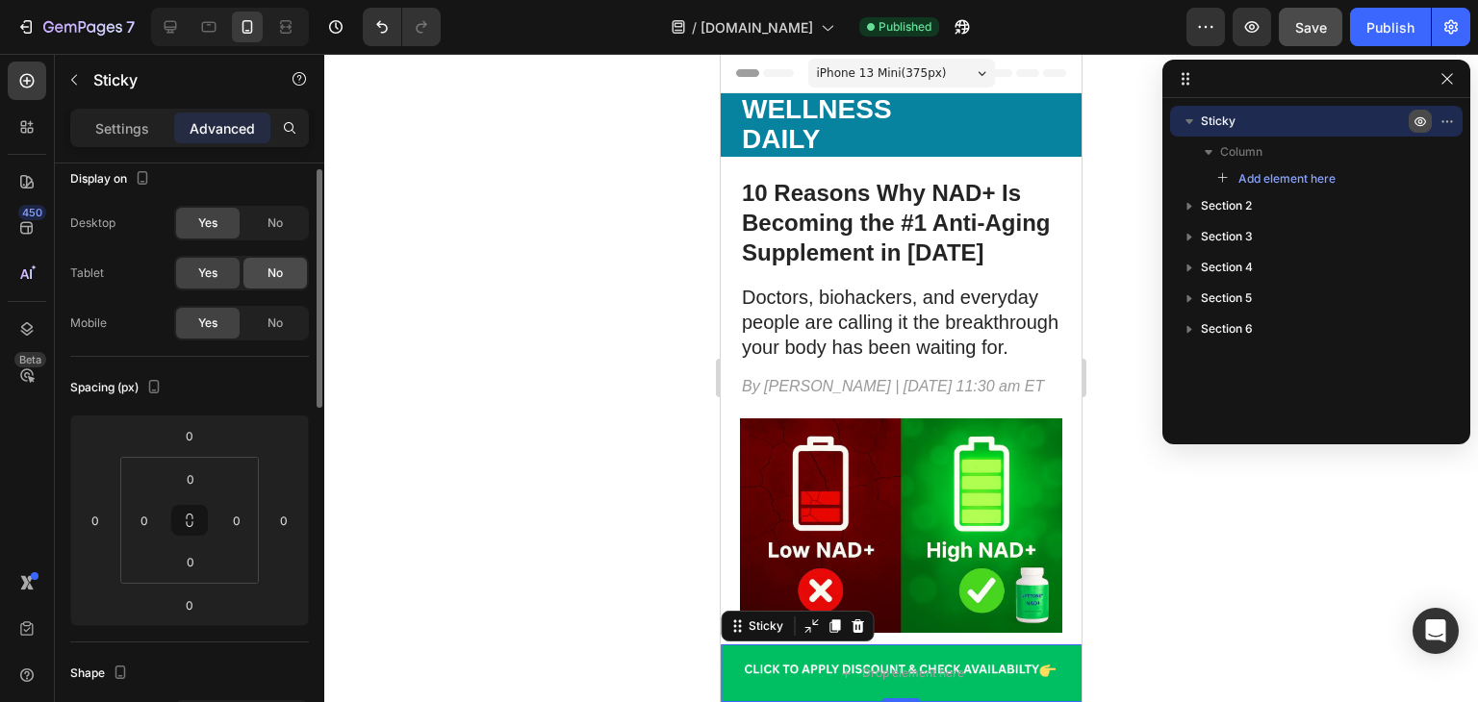
click at [273, 285] on div "No" at bounding box center [274, 273] width 63 height 31
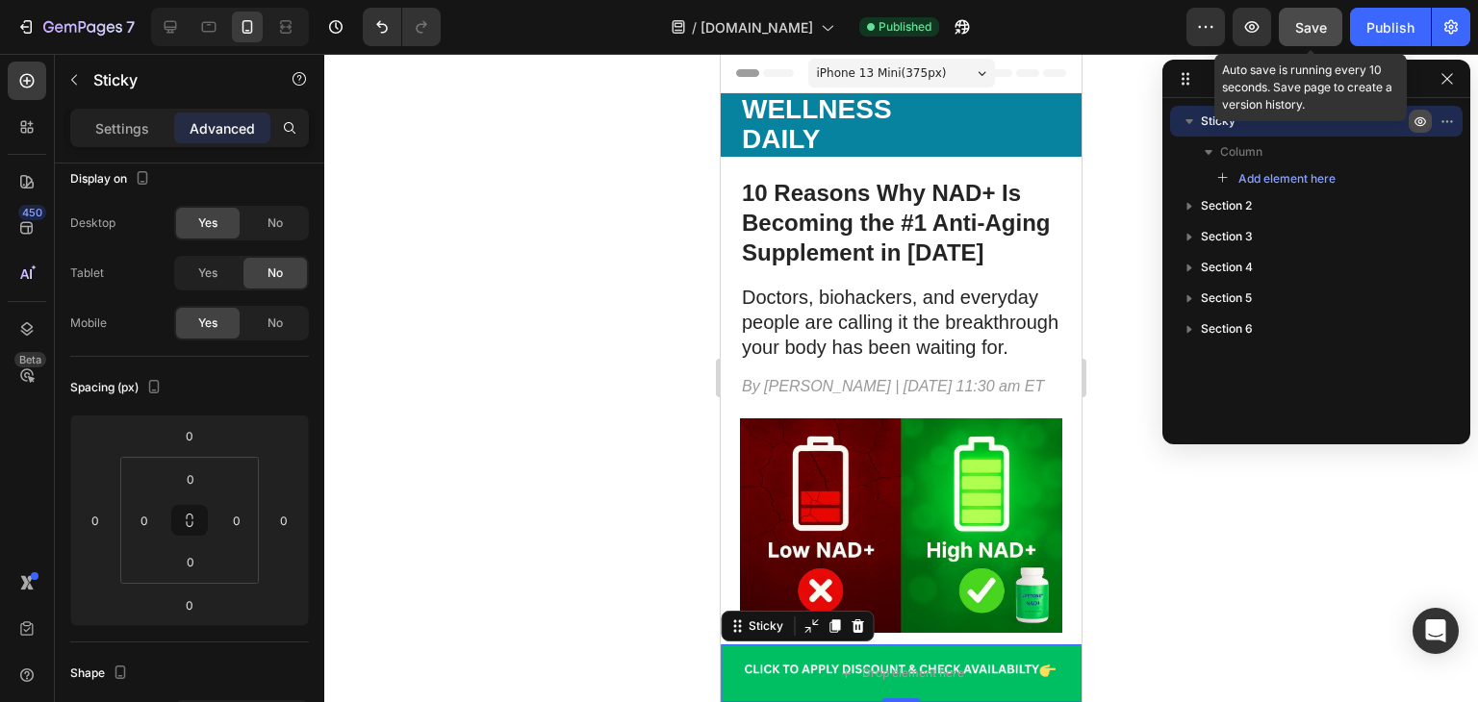
click at [1302, 31] on span "Save" at bounding box center [1311, 27] width 32 height 16
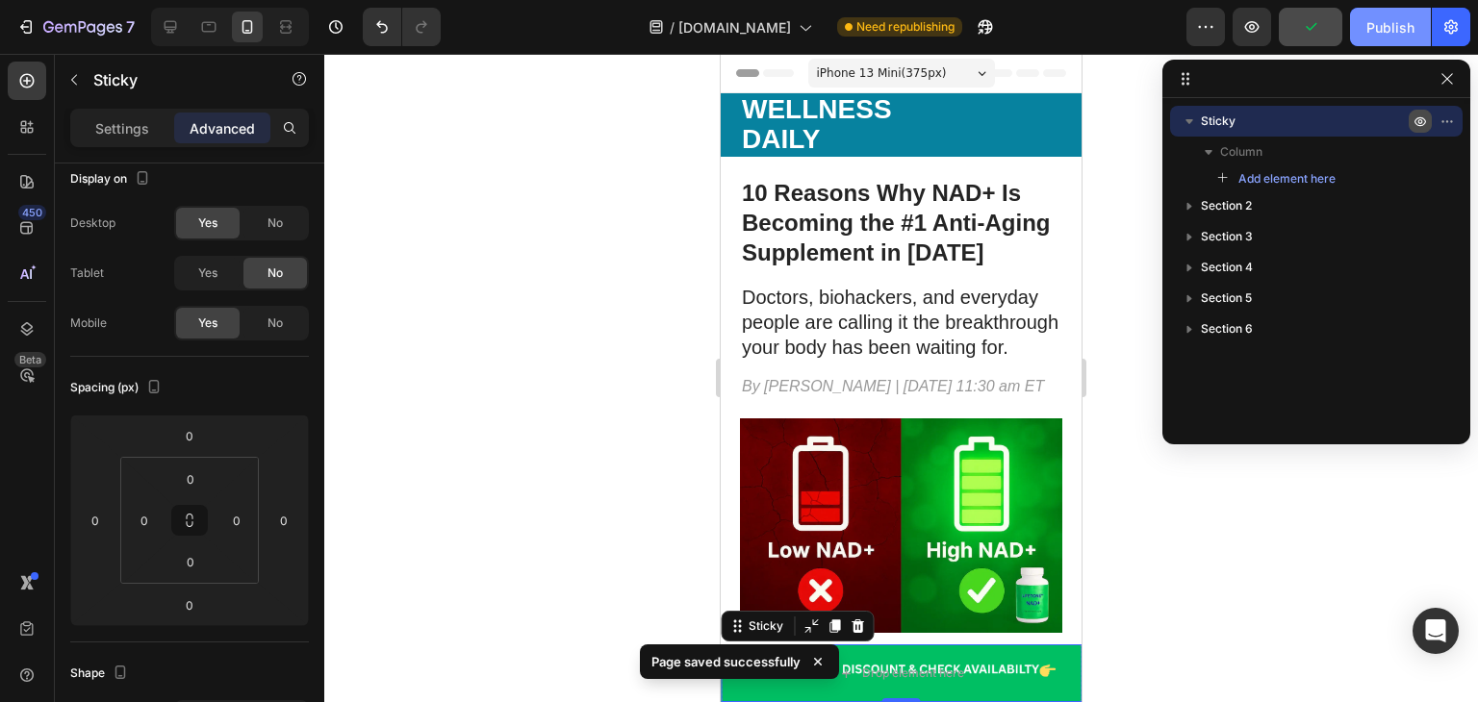
click at [1398, 21] on div "Publish" at bounding box center [1390, 27] width 48 height 20
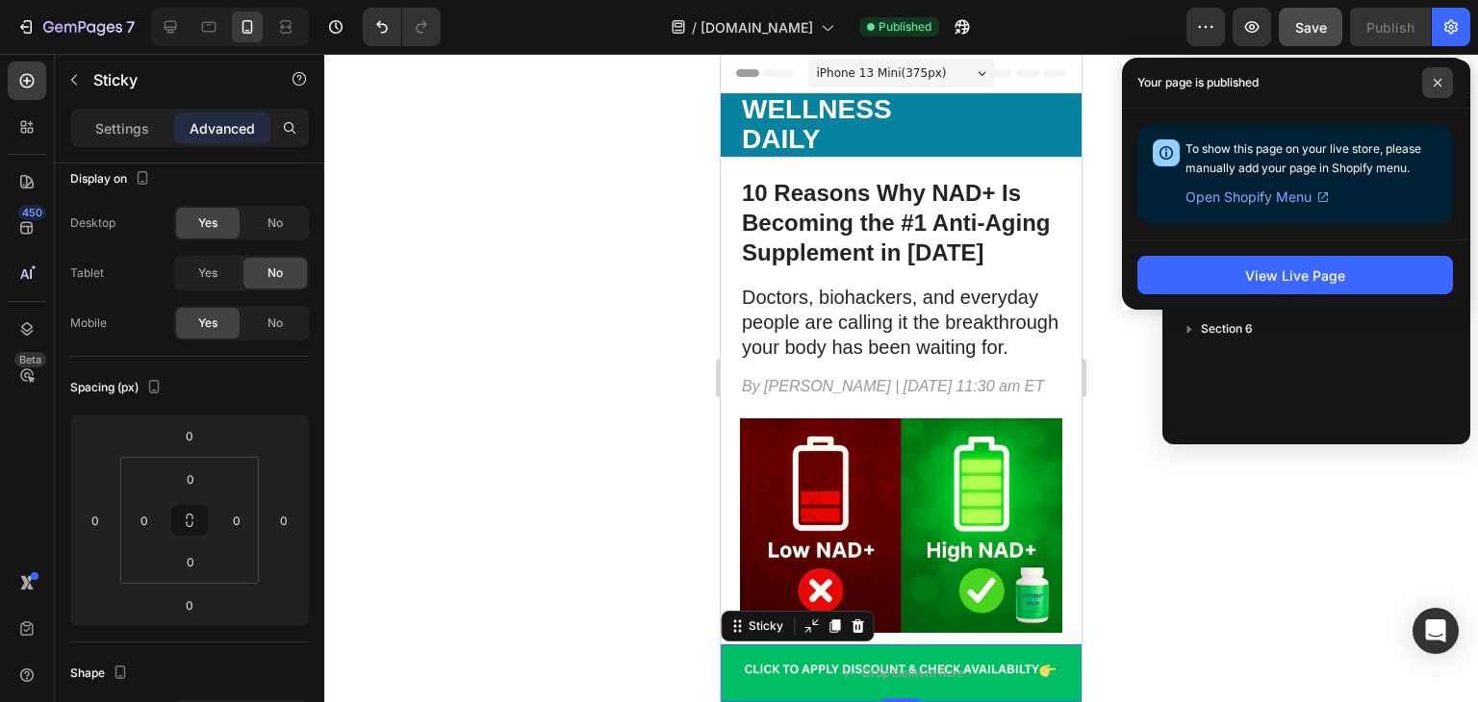
click at [1438, 72] on span at bounding box center [1437, 82] width 31 height 31
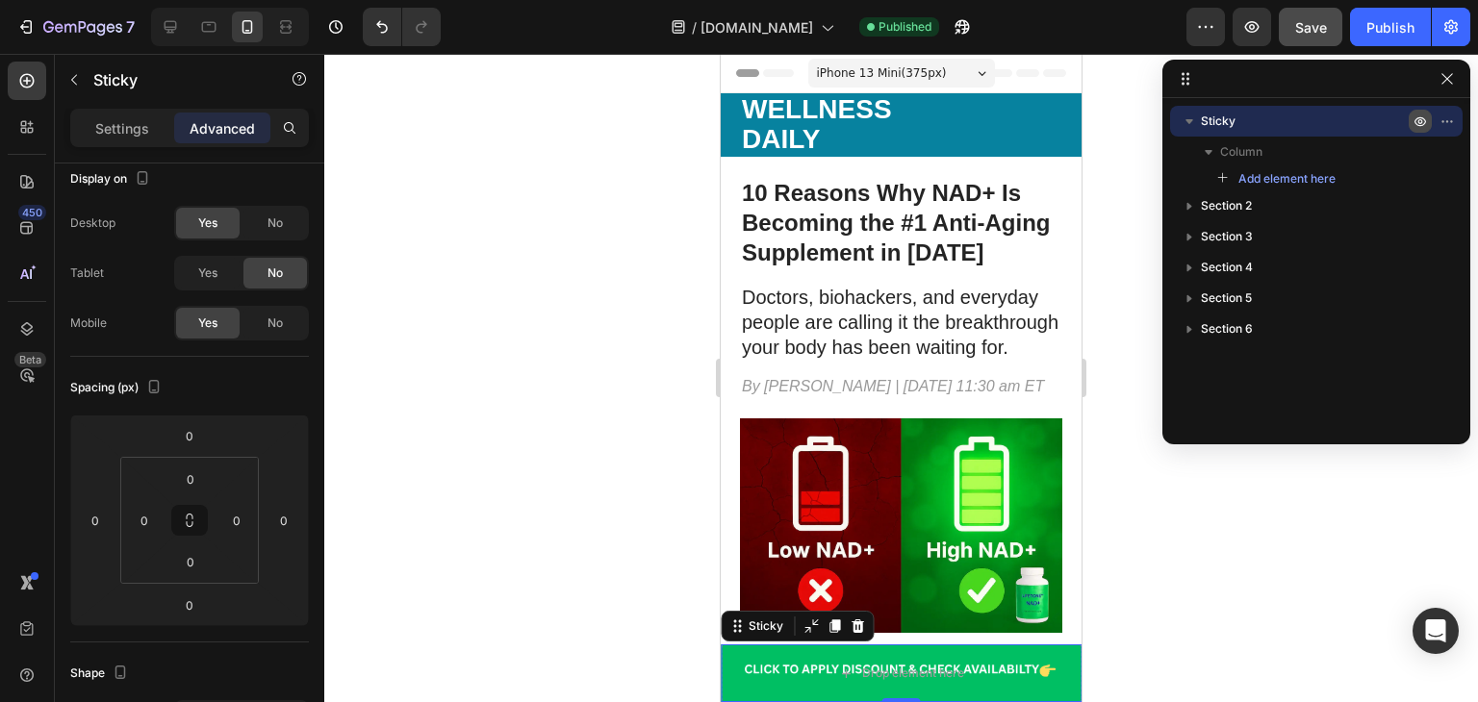
click at [1415, 127] on icon "button" at bounding box center [1419, 121] width 15 height 15
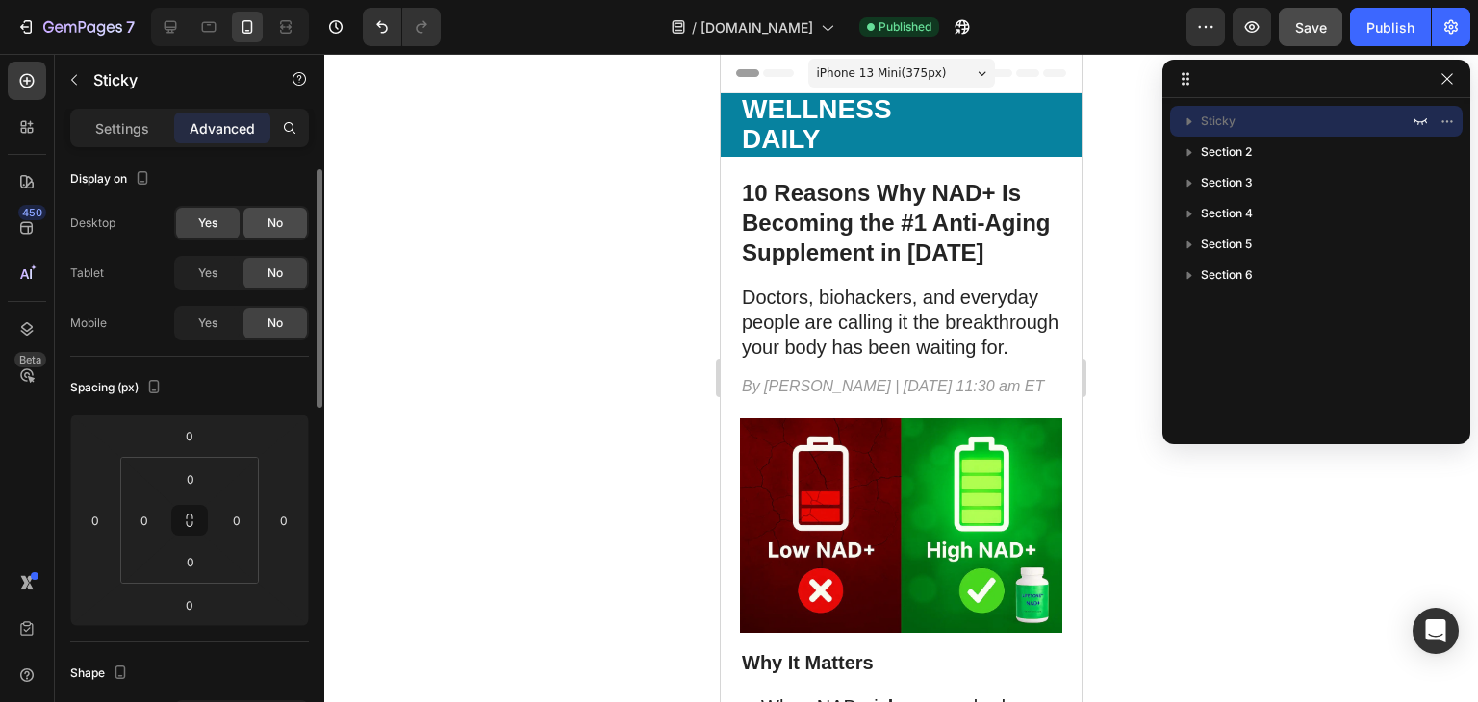
click at [289, 230] on div "No" at bounding box center [274, 223] width 63 height 31
click at [210, 323] on span "Yes" at bounding box center [207, 323] width 19 height 17
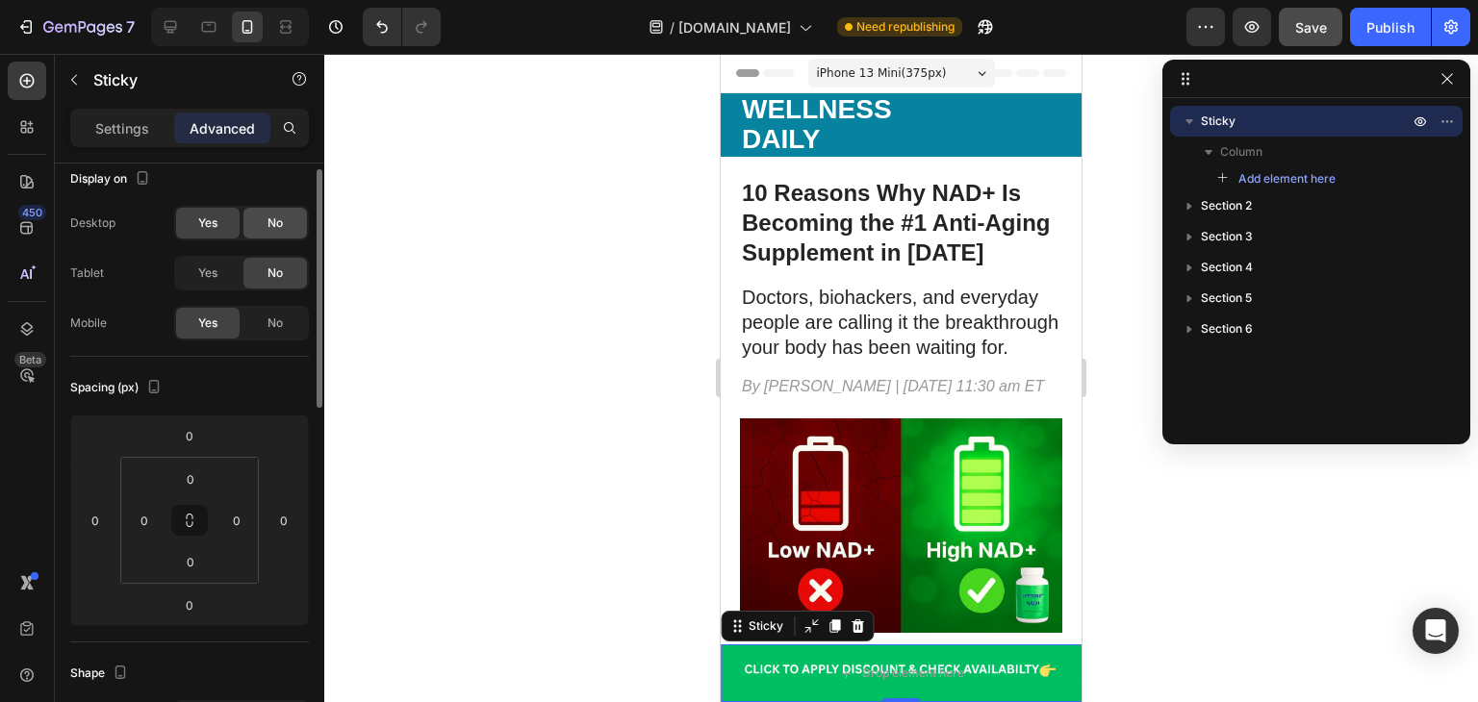
click at [270, 219] on span "No" at bounding box center [274, 223] width 15 height 17
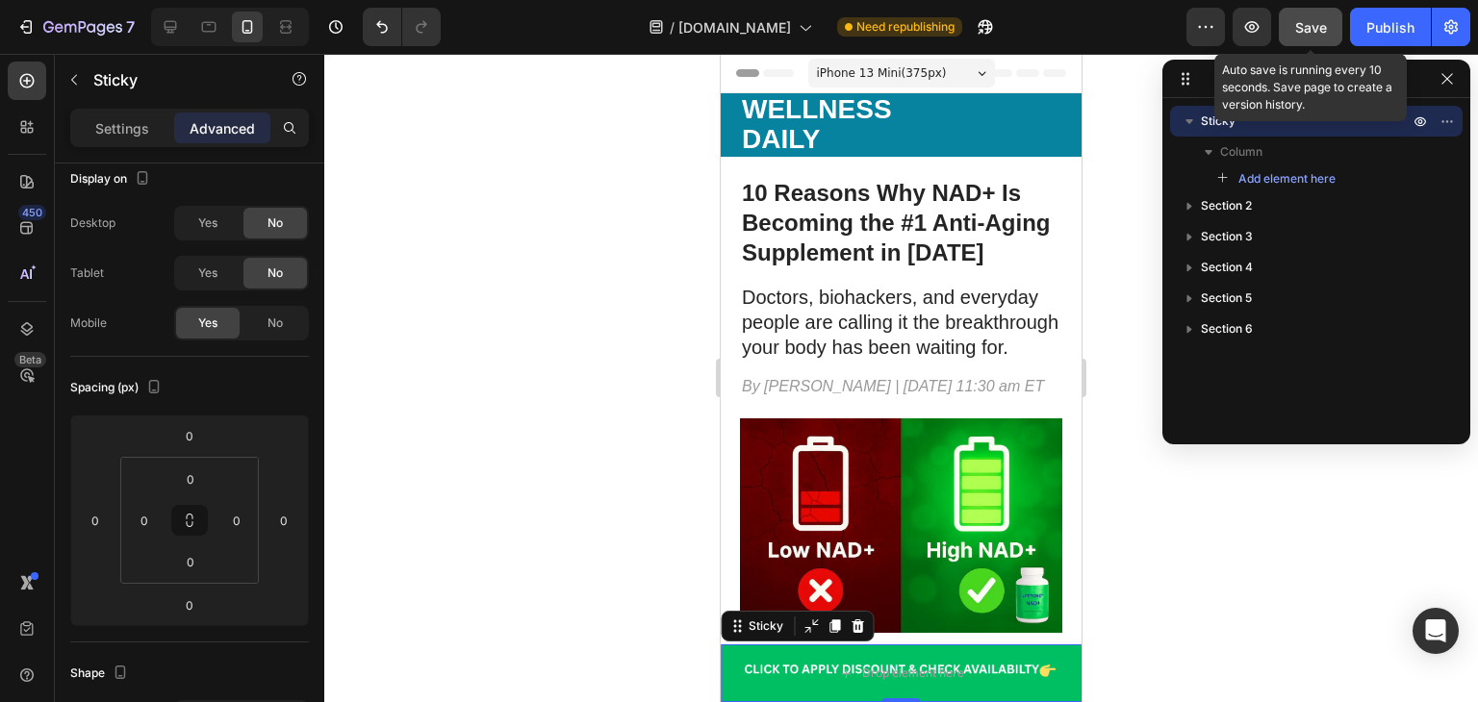
click at [1317, 31] on span "Save" at bounding box center [1311, 27] width 32 height 16
click at [1314, 32] on icon "button" at bounding box center [1310, 26] width 19 height 19
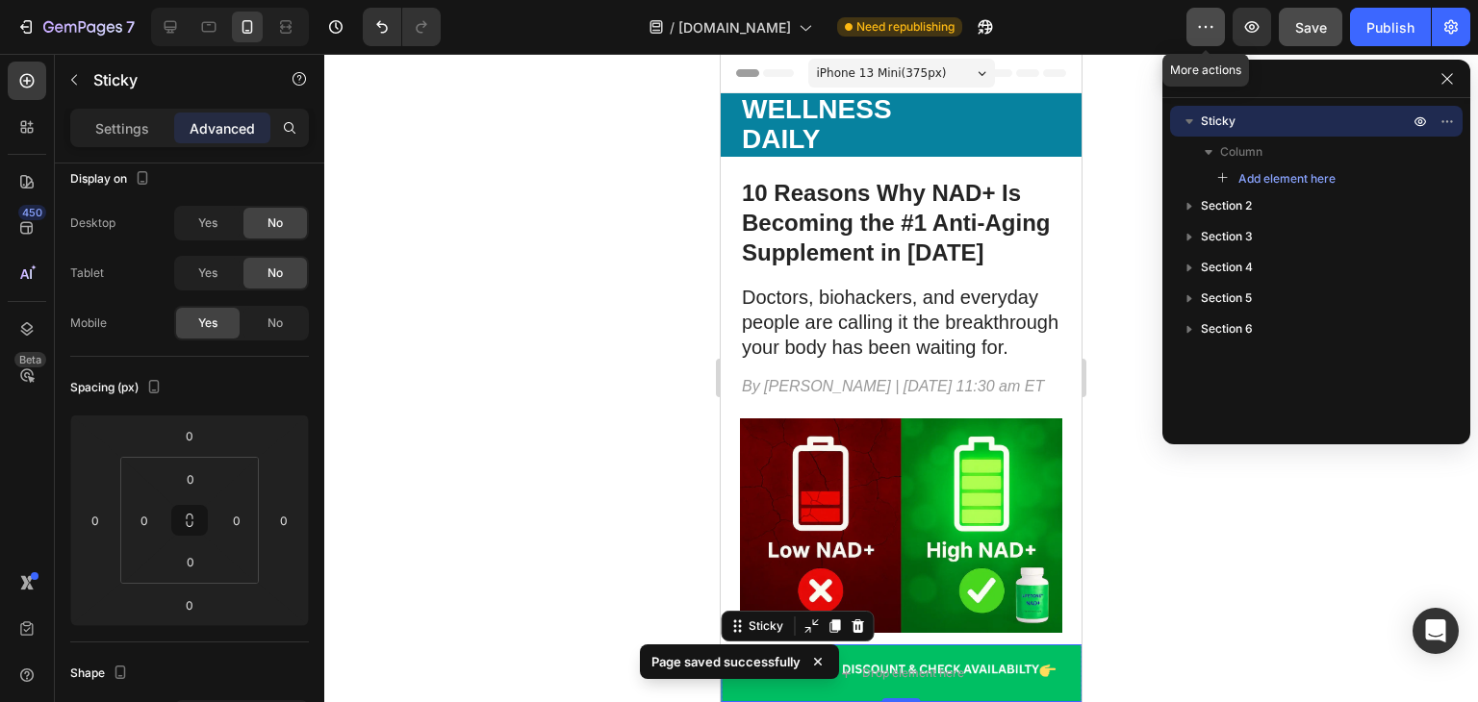
click at [1208, 29] on icon "button" at bounding box center [1205, 26] width 19 height 19
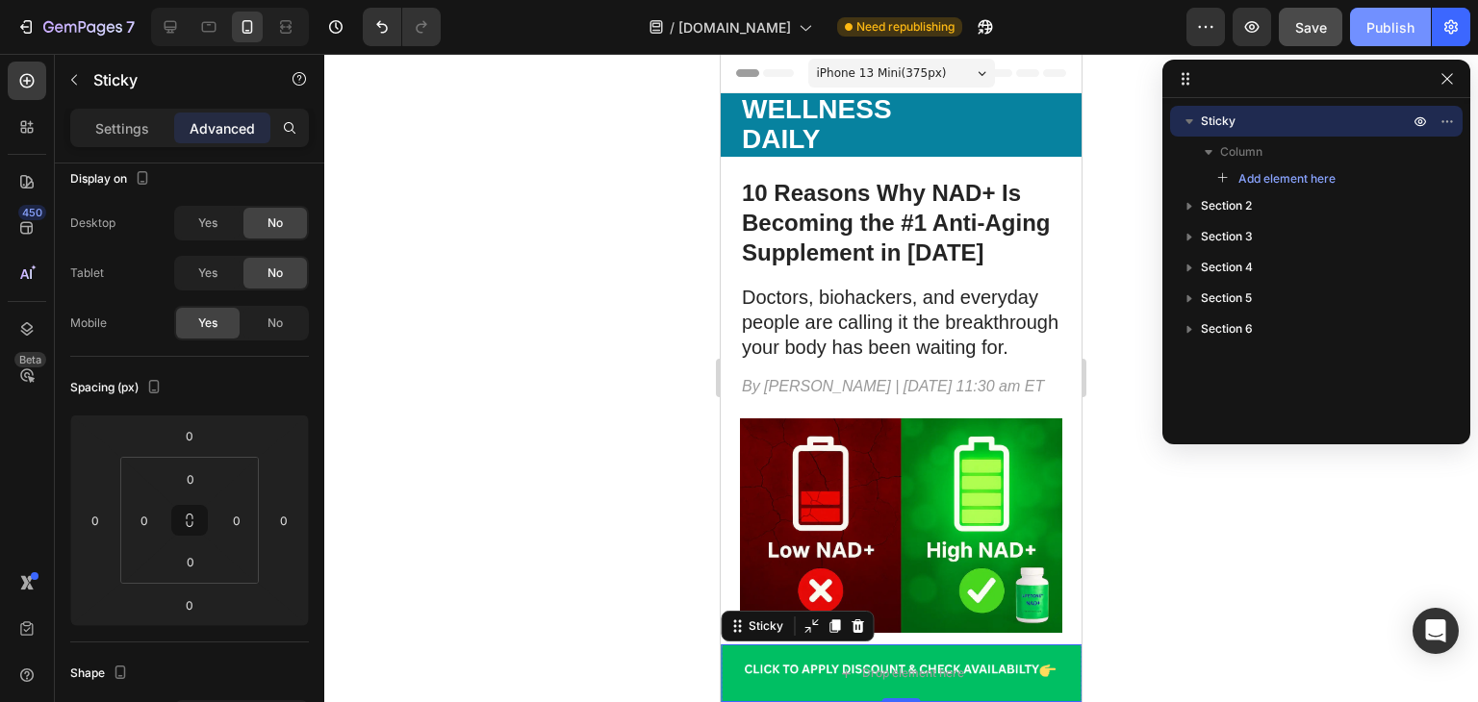
click at [1391, 37] on button "Publish" at bounding box center [1390, 27] width 81 height 38
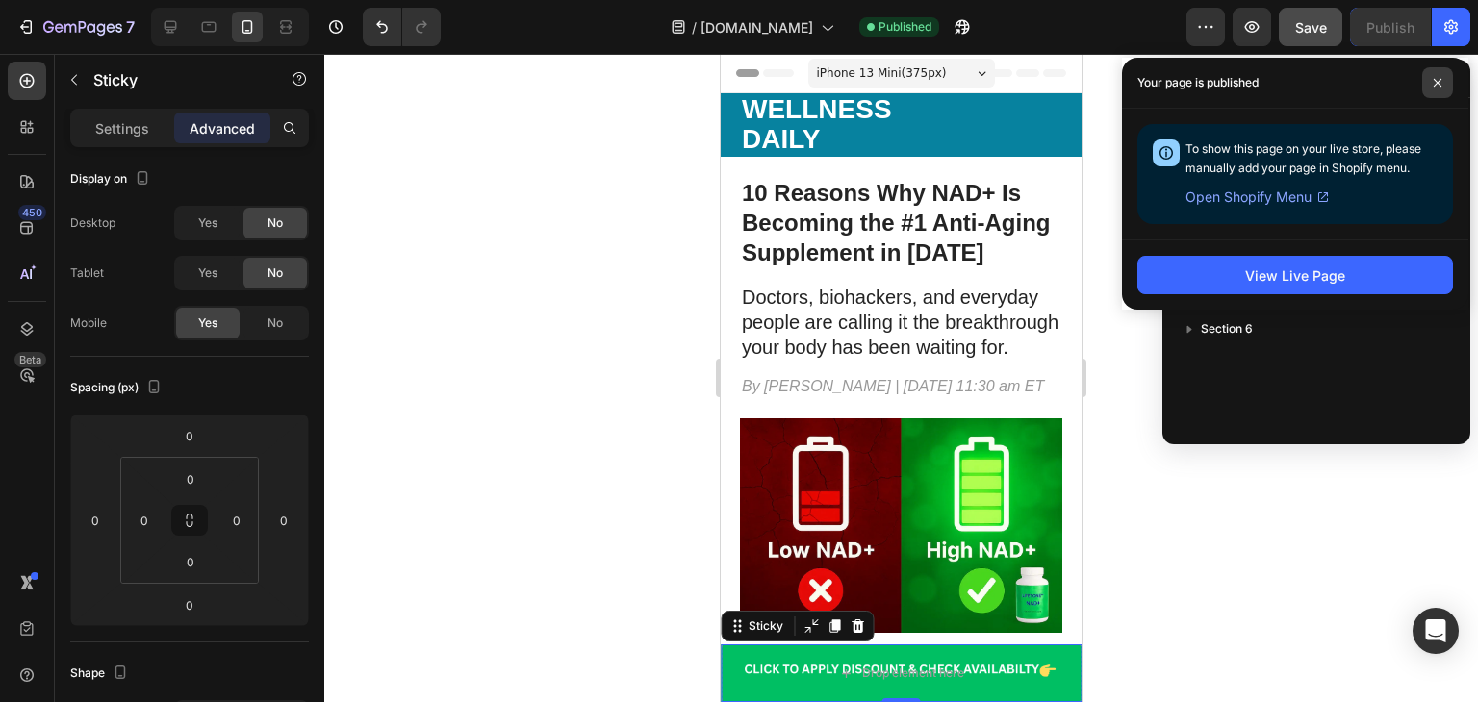
click at [1450, 83] on span at bounding box center [1437, 82] width 31 height 31
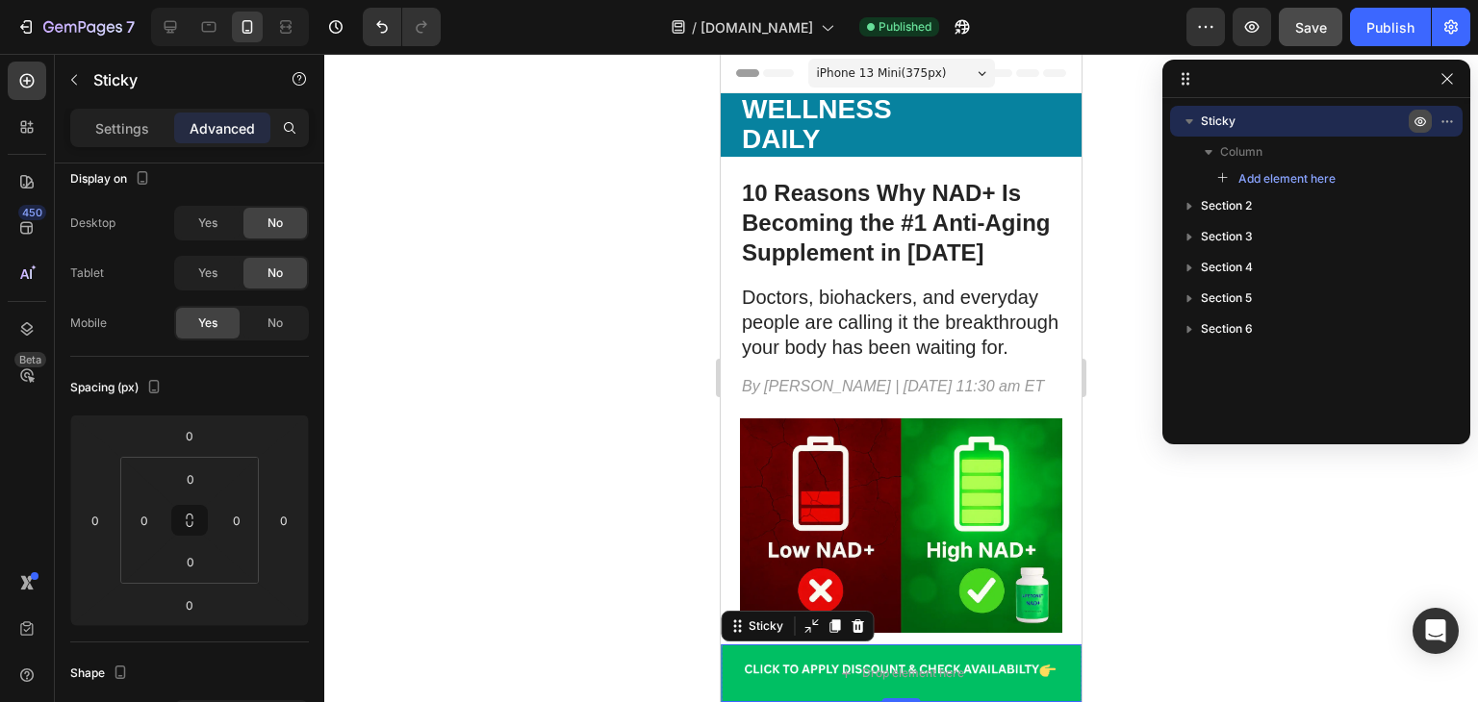
drag, startPoint x: 1419, startPoint y: 128, endPoint x: 199, endPoint y: 44, distance: 1222.7
click at [1419, 128] on icon "button" at bounding box center [1419, 121] width 15 height 15
click at [1418, 120] on icon "button" at bounding box center [1420, 121] width 5 height 5
click at [1451, 126] on icon "button" at bounding box center [1446, 121] width 15 height 15
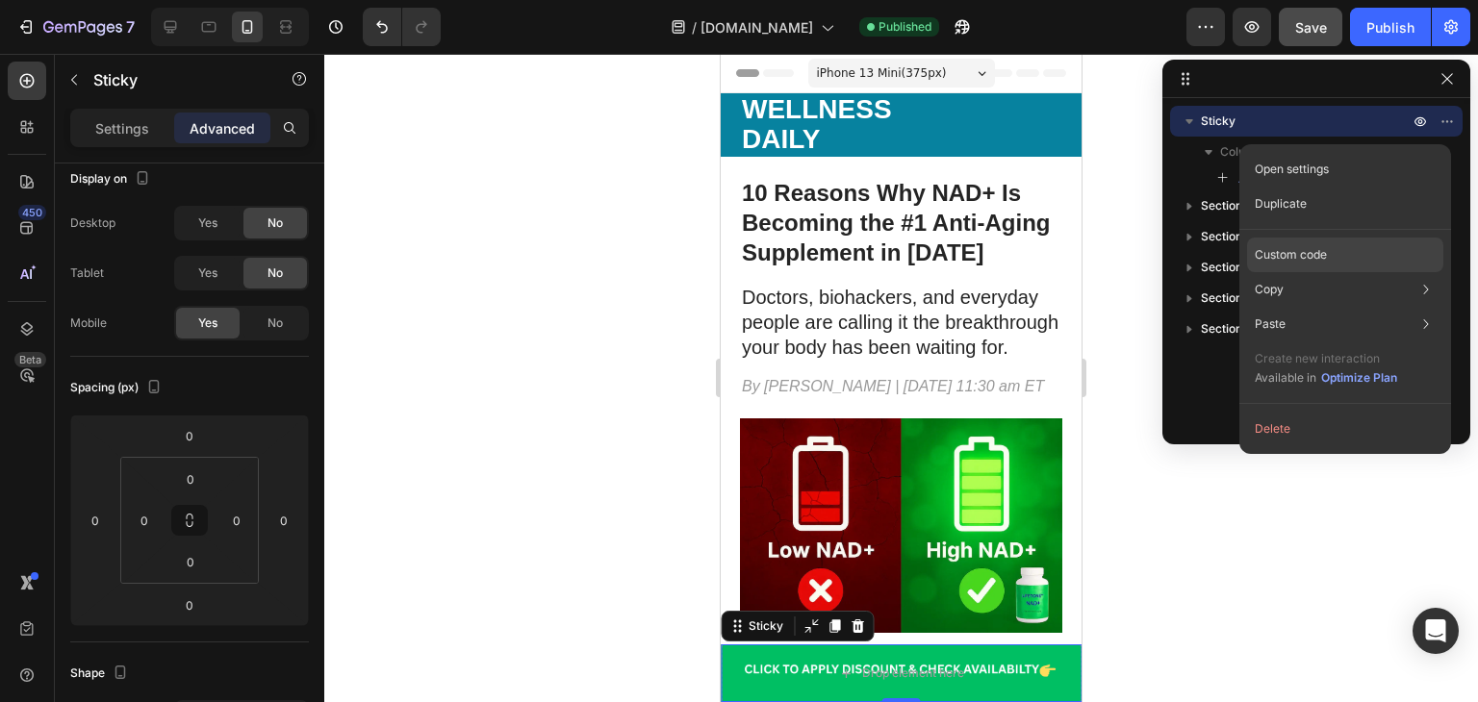
click at [1281, 251] on p "Custom code" at bounding box center [1290, 254] width 72 height 17
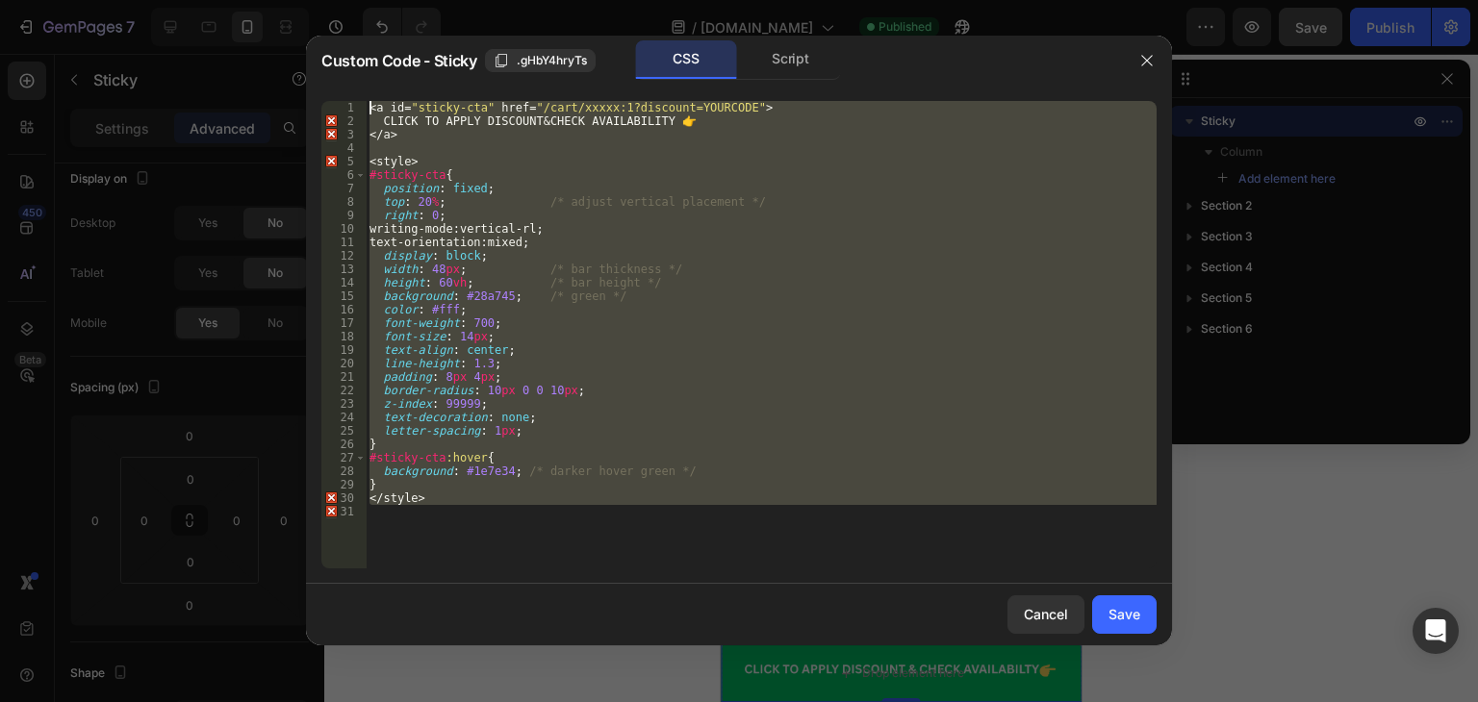
drag, startPoint x: 471, startPoint y: 512, endPoint x: 304, endPoint y: 10, distance: 529.3
click at [304, 10] on div "Custom Code - Sticky .gHbY4hryTs CSS Script 1 2 3 4 5 6 7 8 9 10 11 12 13 14 15…" at bounding box center [739, 351] width 1478 height 702
type textarea "<a id="sticky-cta" href="/cart/xxxxx:1?discount=YOURCODE"> CLICK TO APPLY DISCO…"
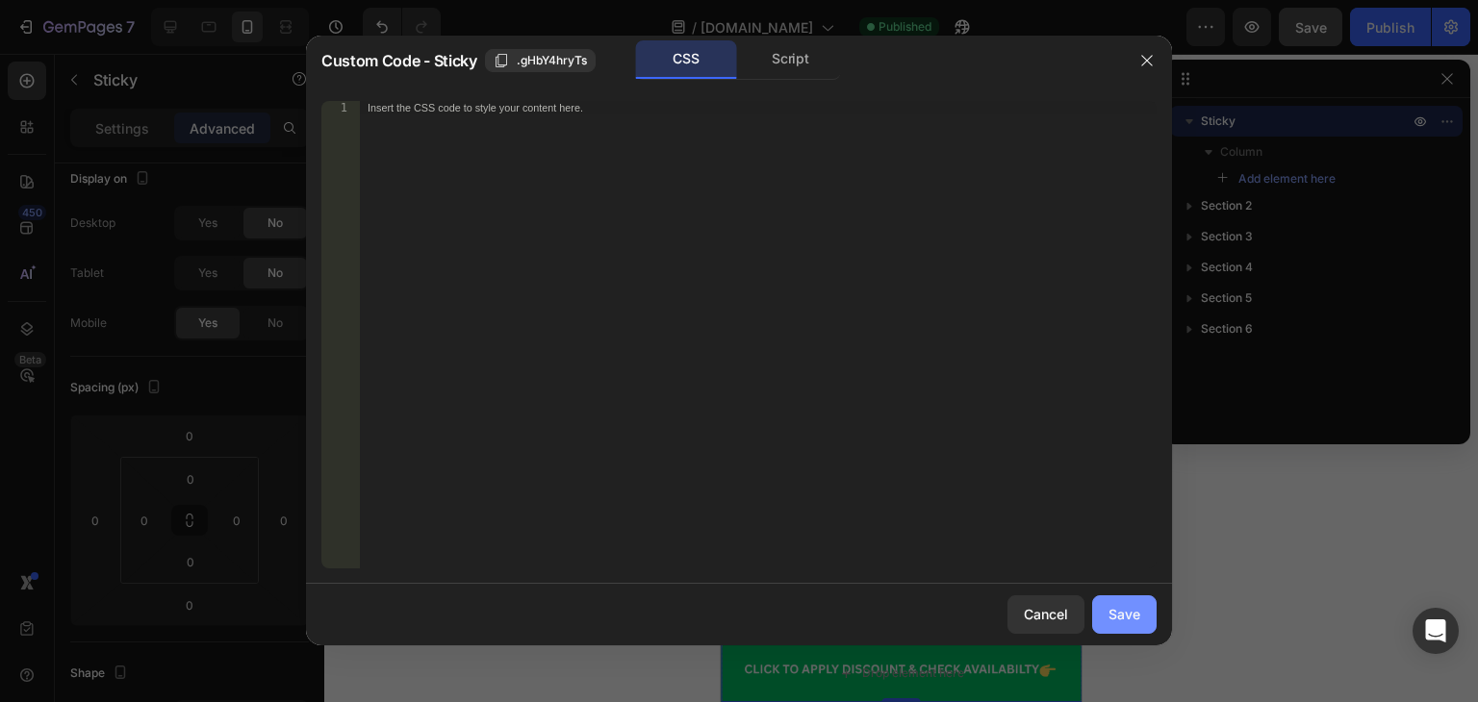
click at [1139, 617] on div "Save" at bounding box center [1124, 614] width 32 height 20
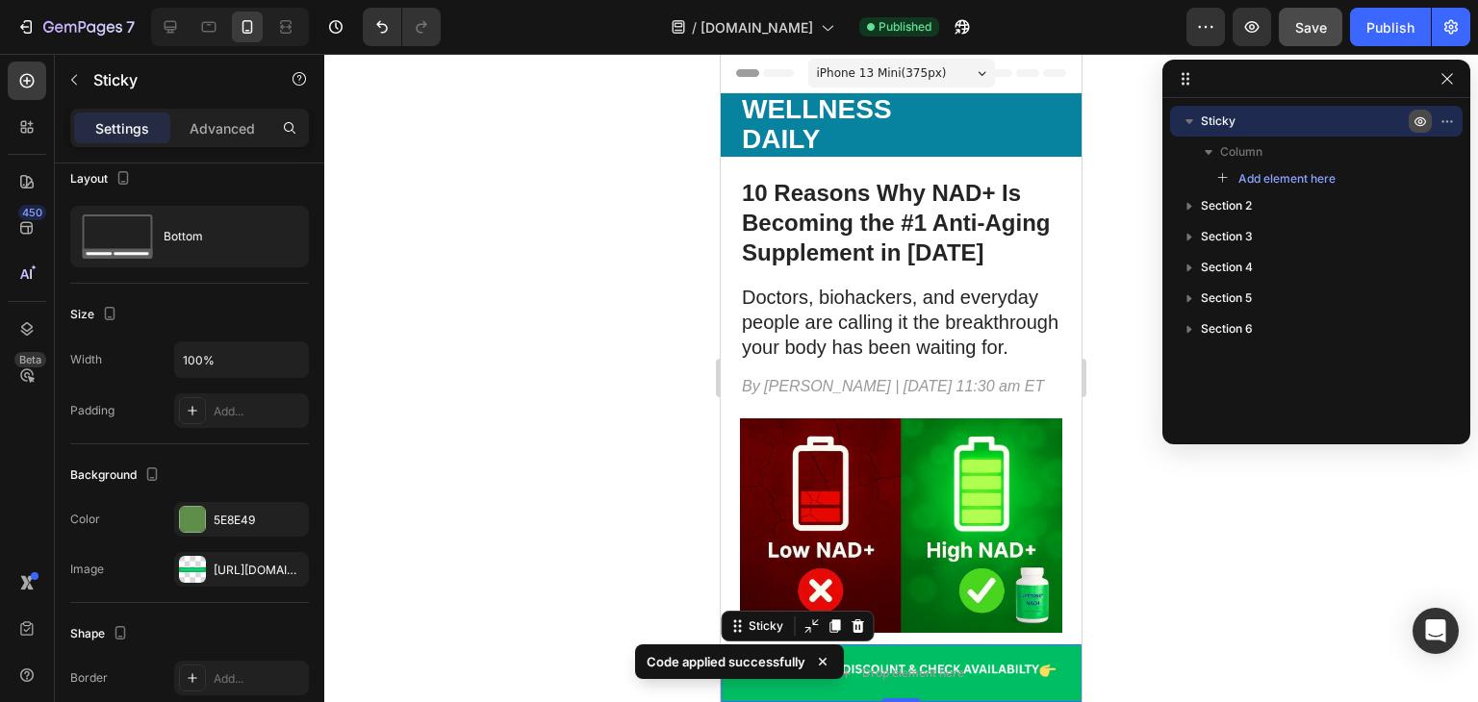
drag, startPoint x: 1423, startPoint y: 116, endPoint x: 174, endPoint y: 47, distance: 1250.6
click at [1423, 116] on icon "button" at bounding box center [1419, 121] width 15 height 15
drag, startPoint x: 1417, startPoint y: 120, endPoint x: 168, endPoint y: 59, distance: 1250.2
click at [1417, 120] on icon "button" at bounding box center [1419, 121] width 15 height 15
click at [235, 139] on div "Advanced" at bounding box center [222, 128] width 96 height 31
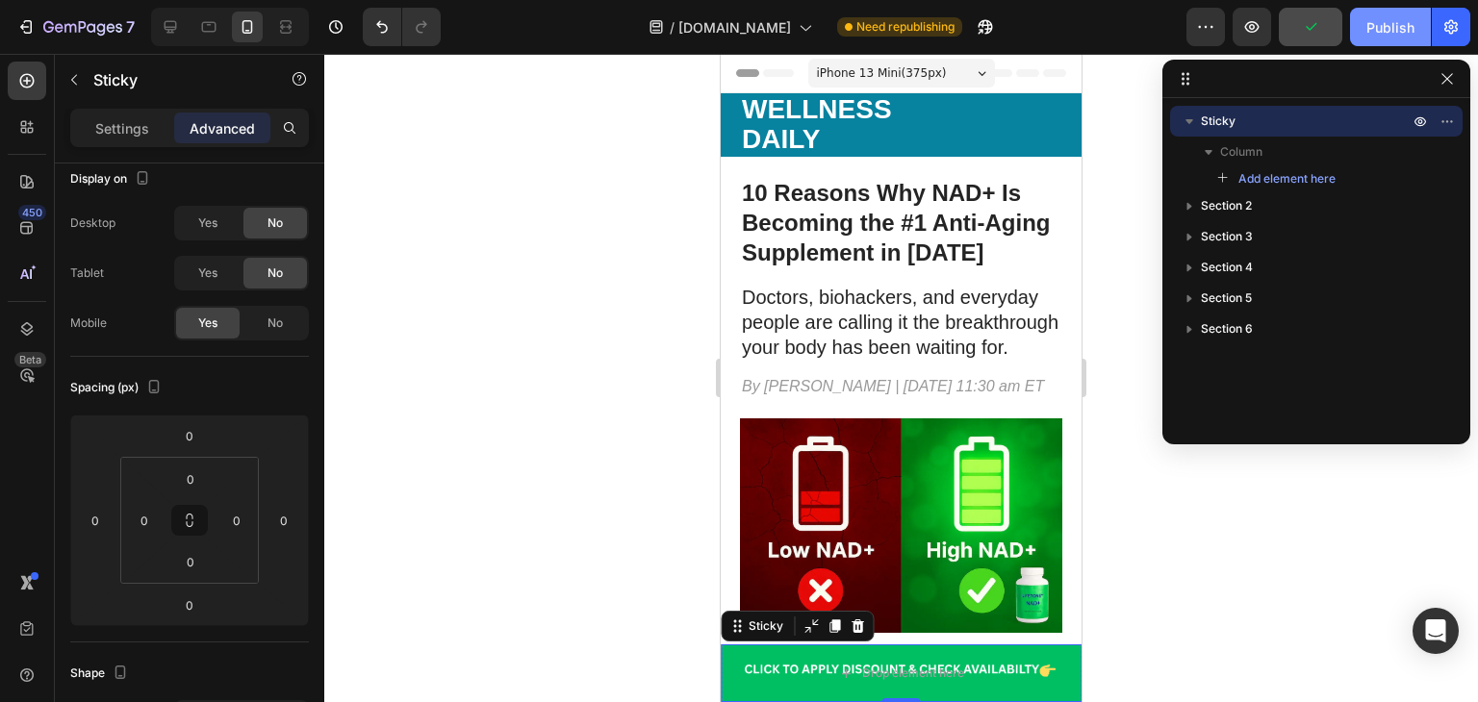
click at [1390, 28] on div "Publish" at bounding box center [1390, 27] width 48 height 20
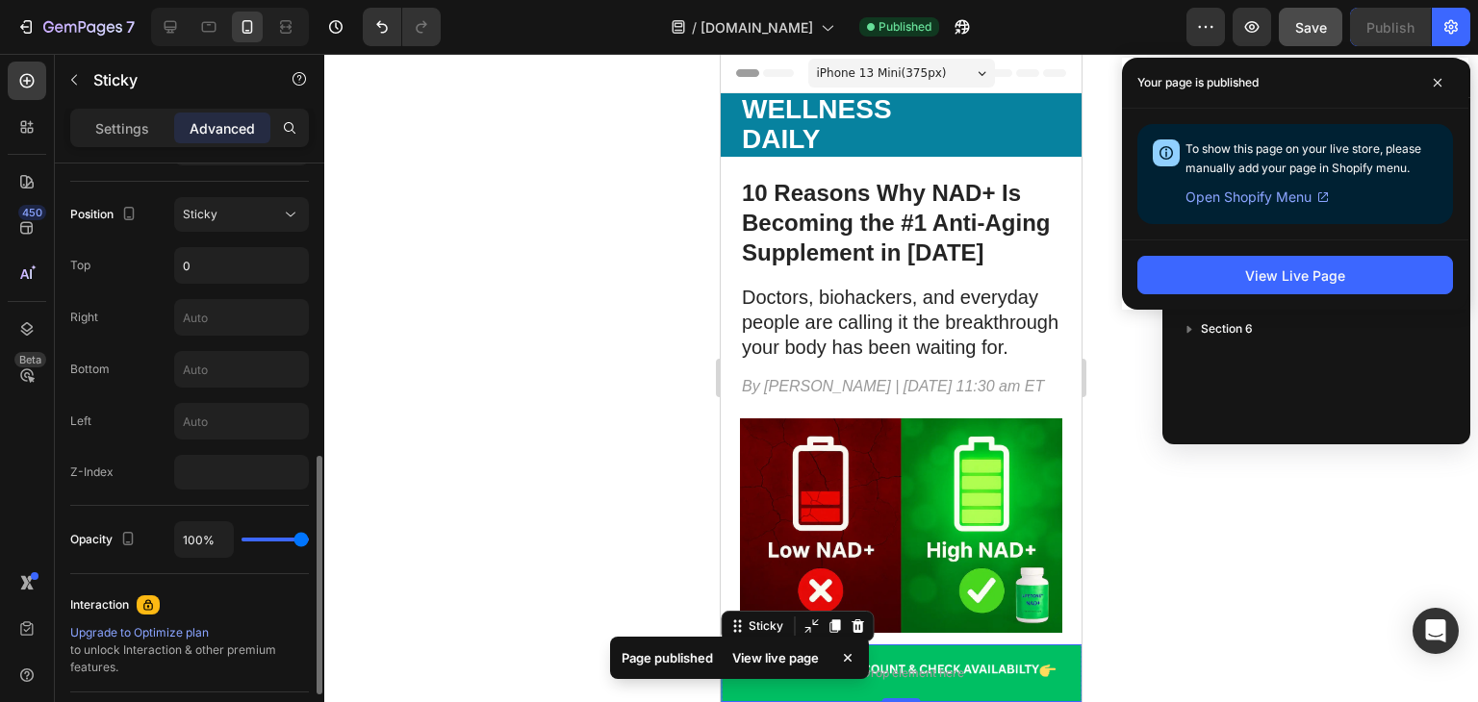
scroll to position [698, 0]
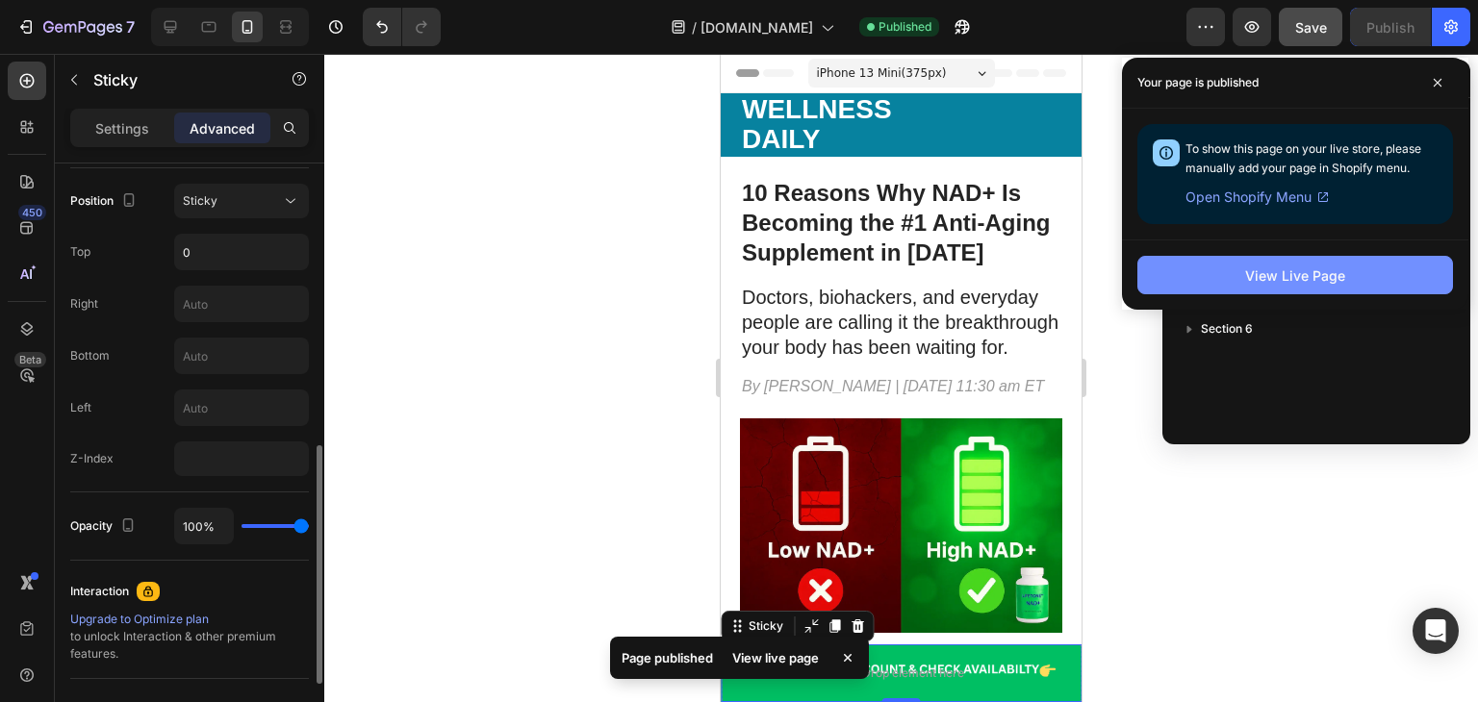
click at [1276, 281] on div "View Live Page" at bounding box center [1295, 276] width 100 height 20
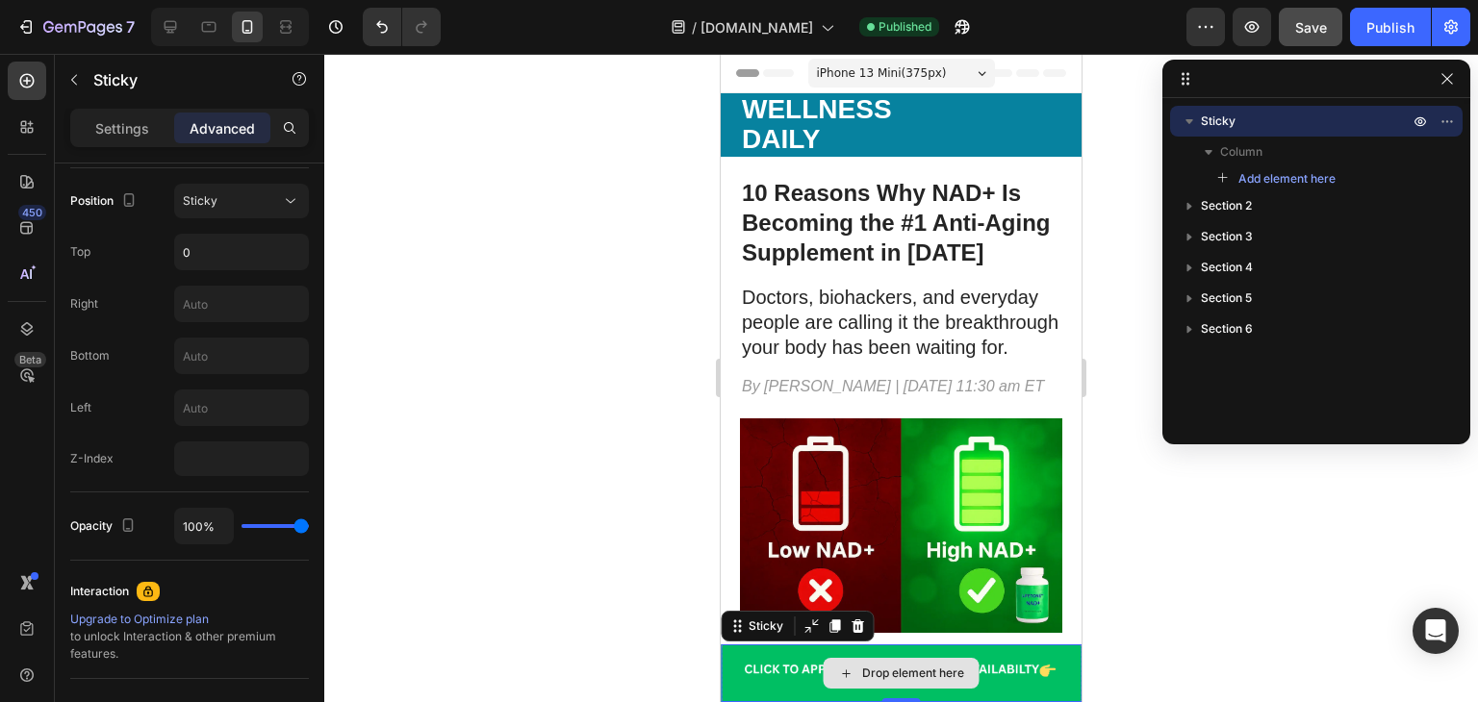
click at [733, 664] on div "Drop element here" at bounding box center [901, 674] width 361 height 58
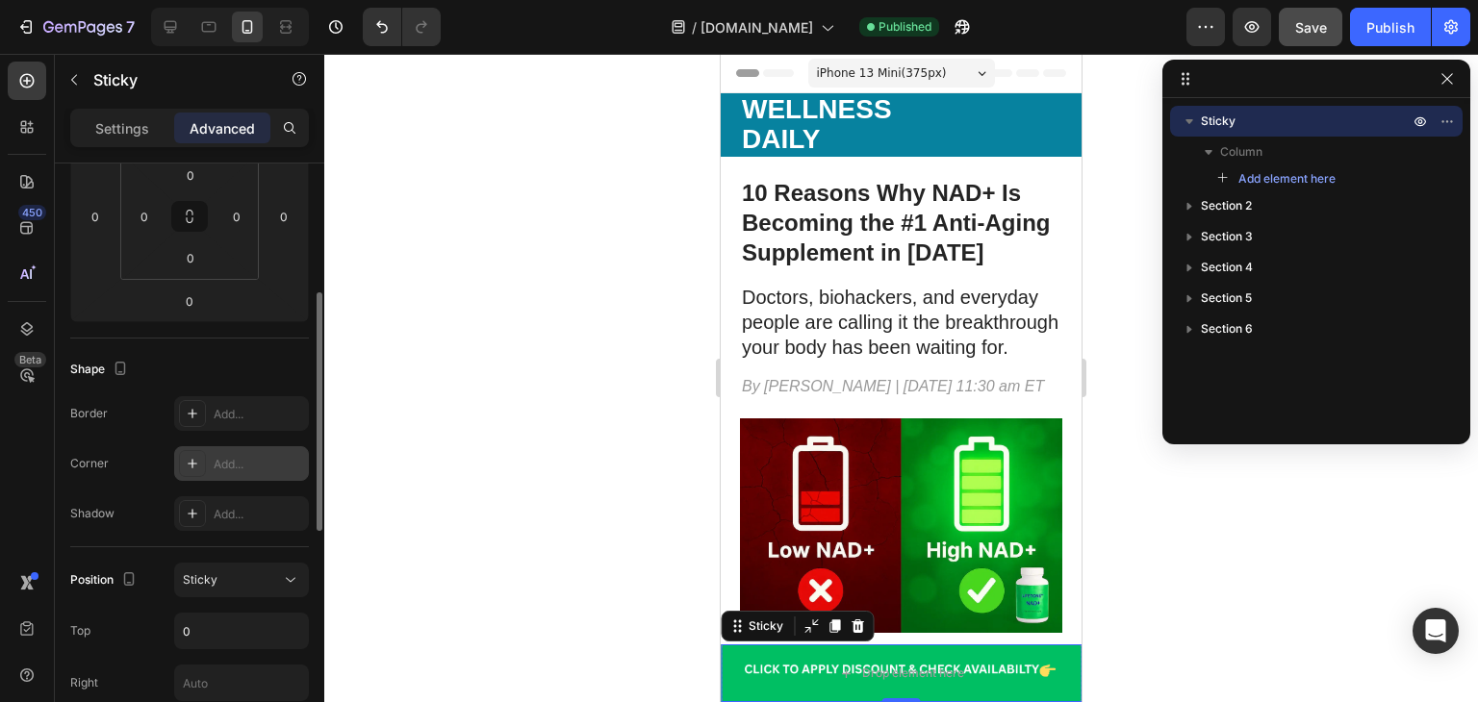
scroll to position [319, 0]
click at [233, 571] on div "Sticky" at bounding box center [232, 579] width 98 height 17
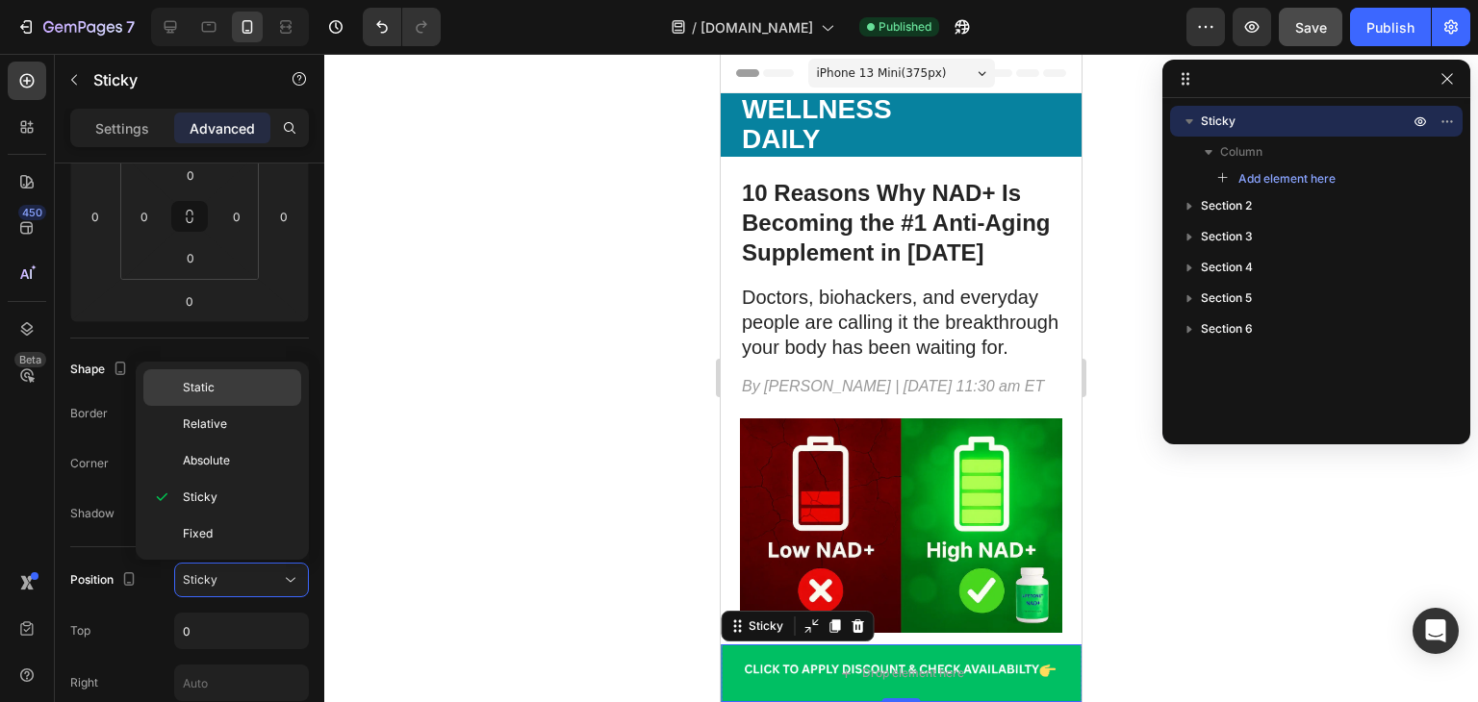
click at [190, 394] on span "Static" at bounding box center [199, 387] width 32 height 17
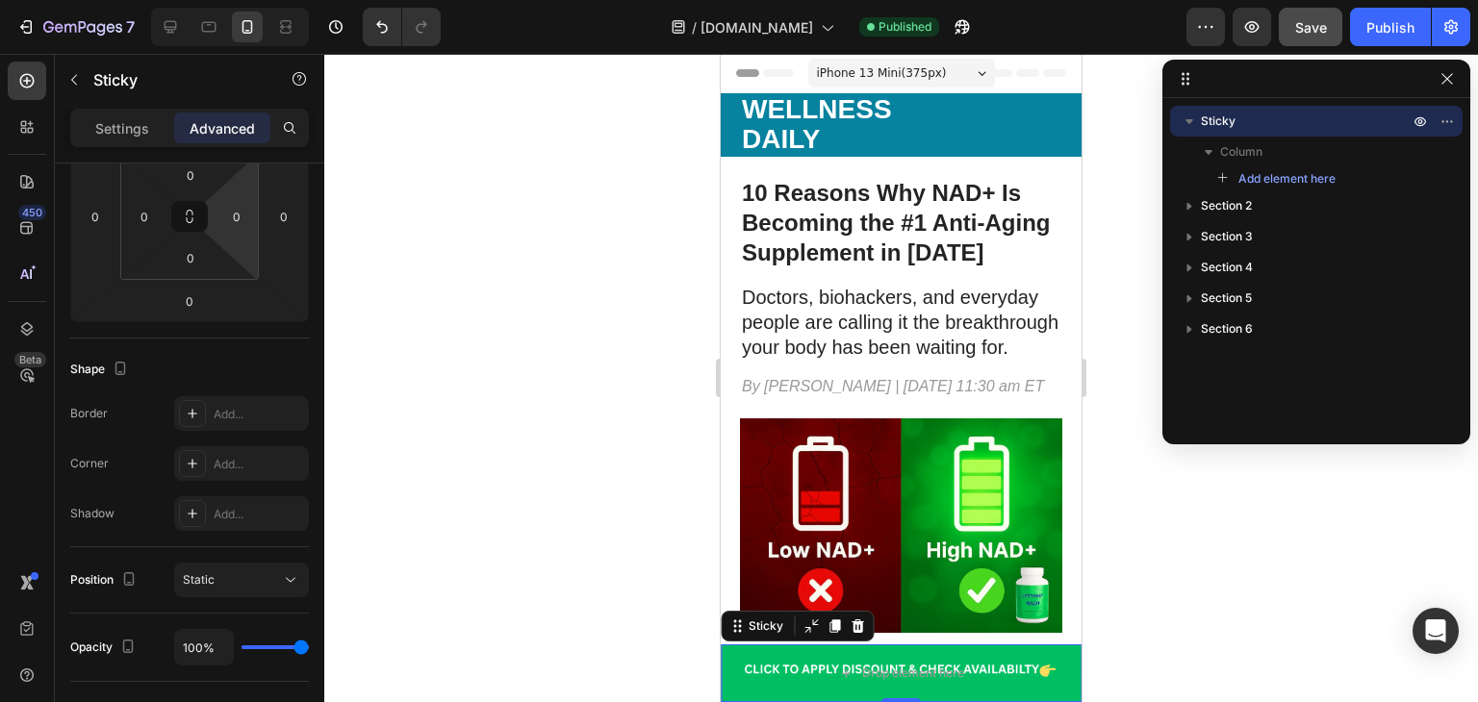
scroll to position [0, 0]
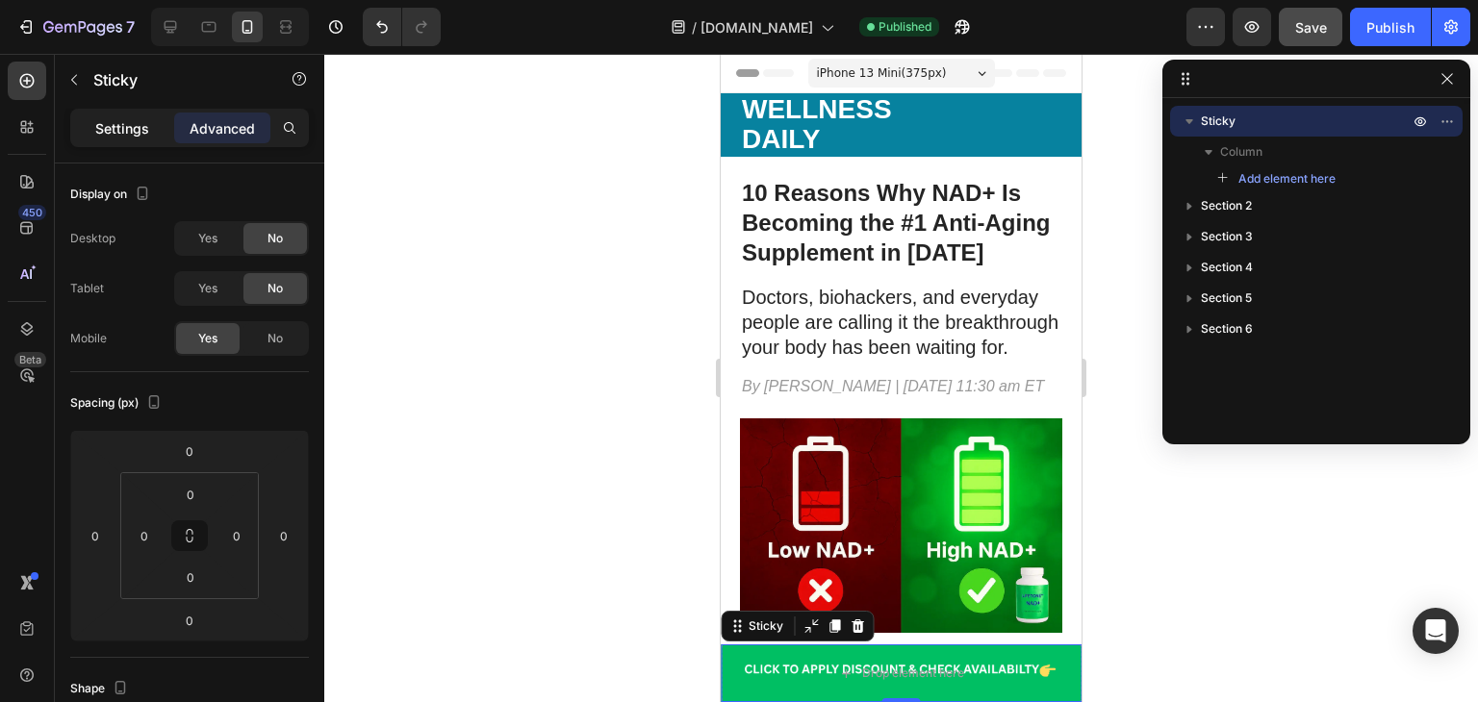
click at [139, 132] on p "Settings" at bounding box center [122, 128] width 54 height 20
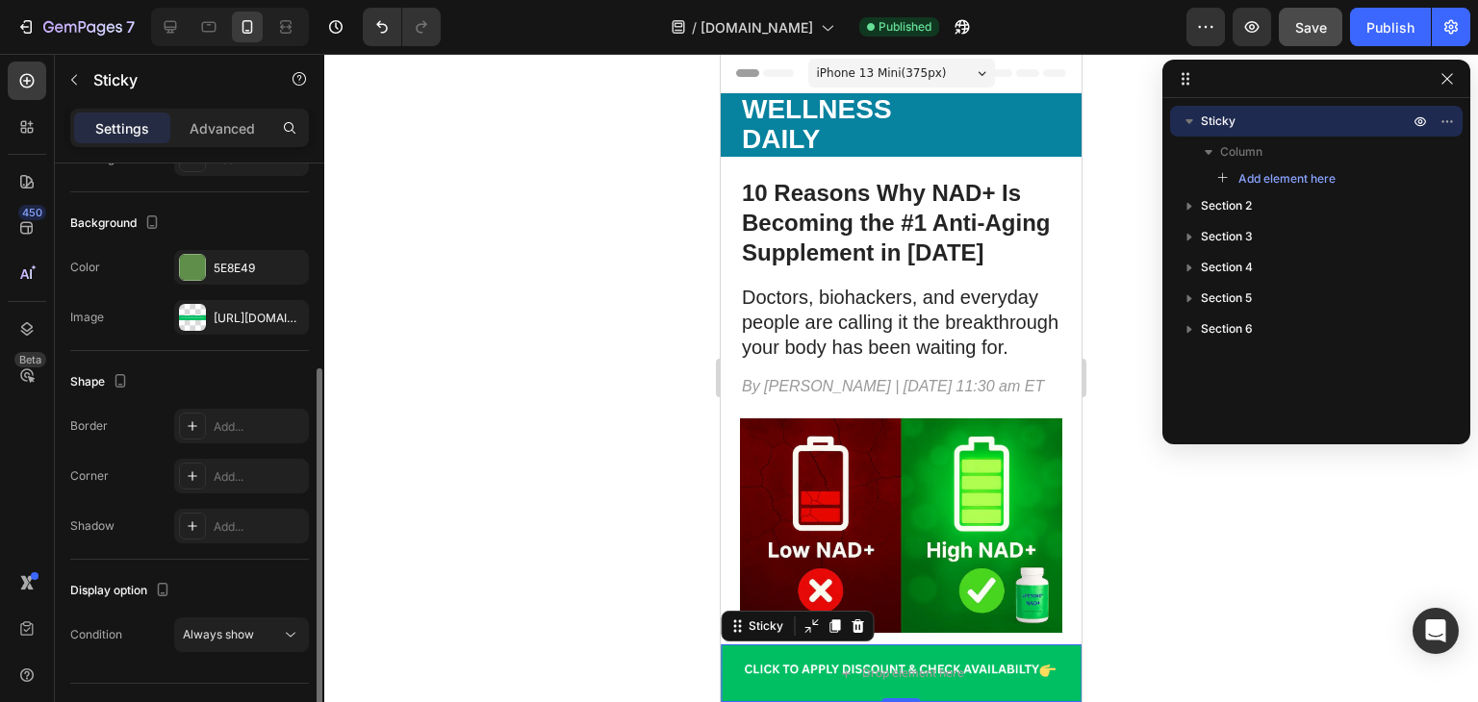
scroll to position [308, 0]
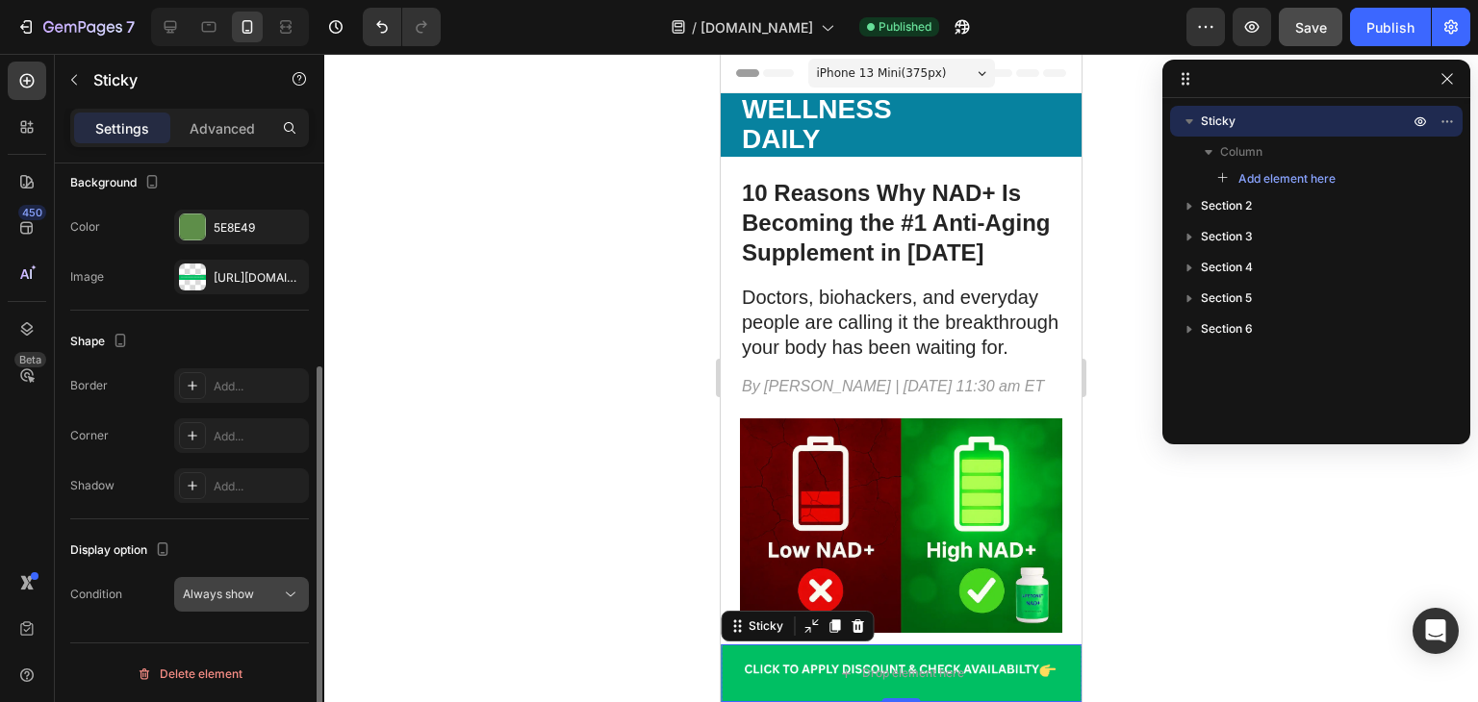
click at [238, 587] on span "Always show" at bounding box center [218, 594] width 71 height 14
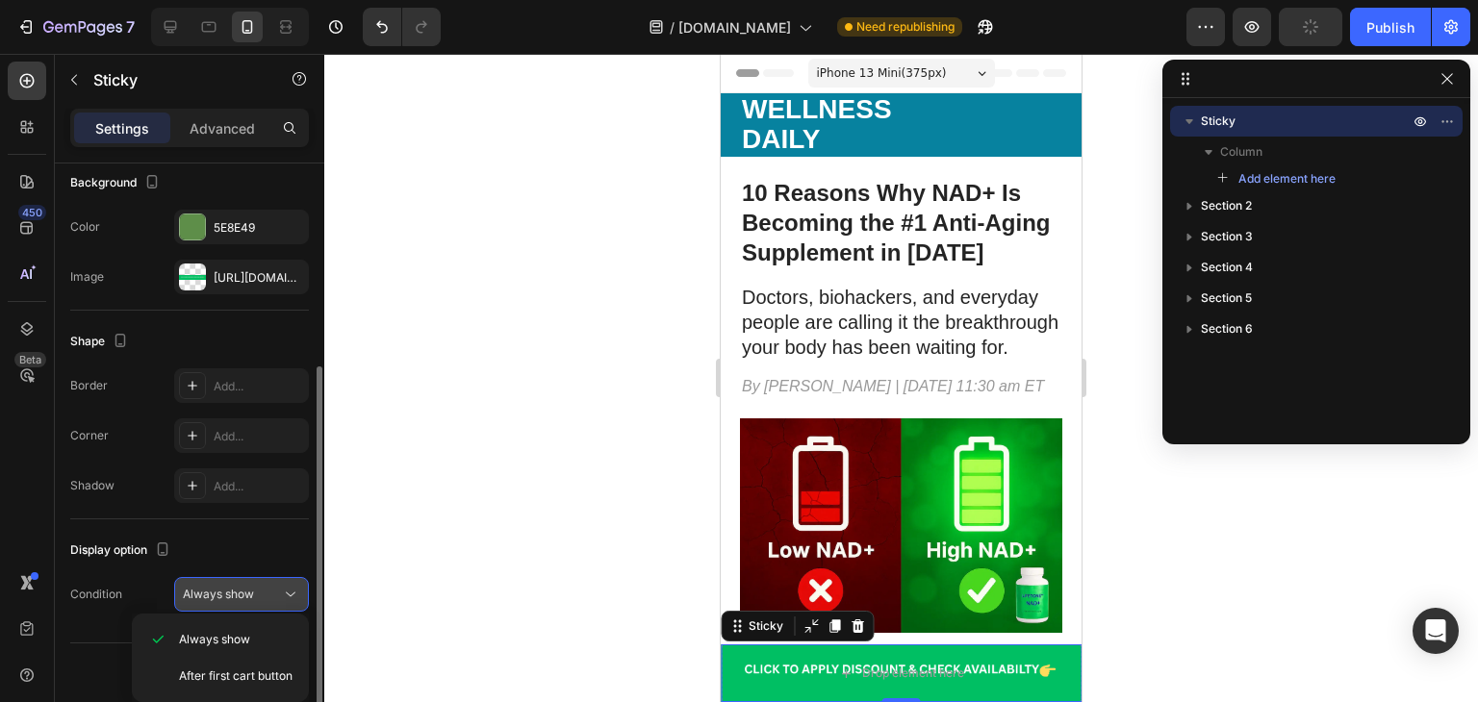
click at [246, 587] on span "Always show" at bounding box center [218, 594] width 71 height 14
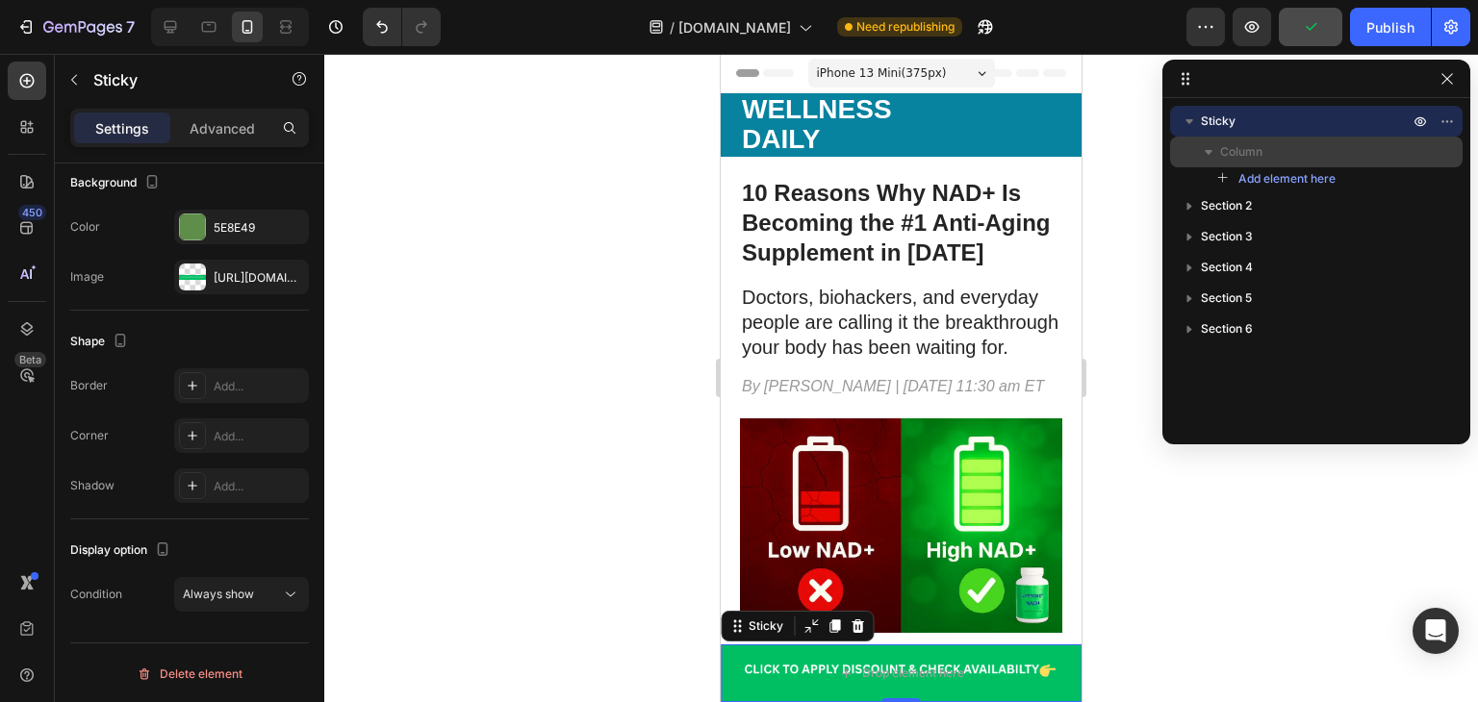
click at [1305, 166] on div "Column" at bounding box center [1315, 152] width 277 height 31
click at [1295, 147] on p "Column" at bounding box center [1316, 151] width 192 height 19
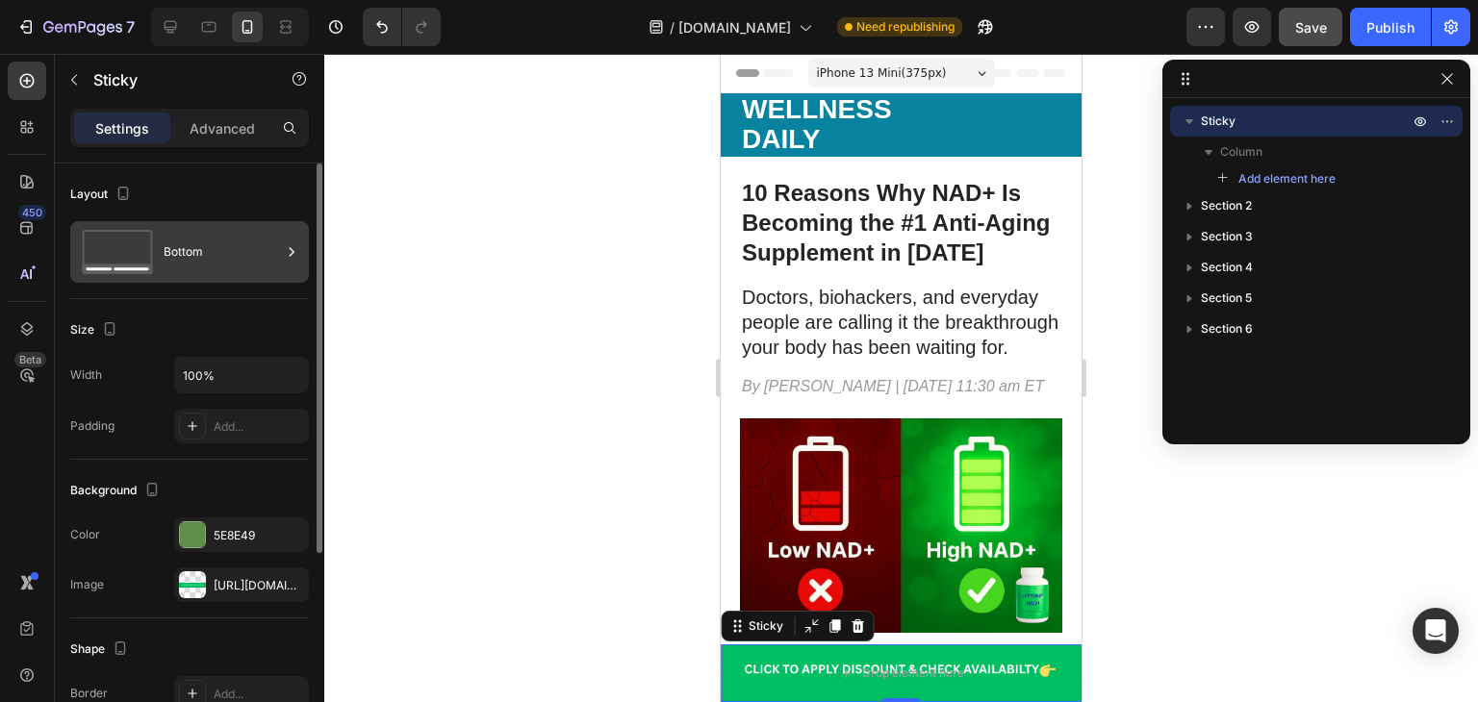
click at [254, 243] on div "Bottom" at bounding box center [222, 252] width 117 height 44
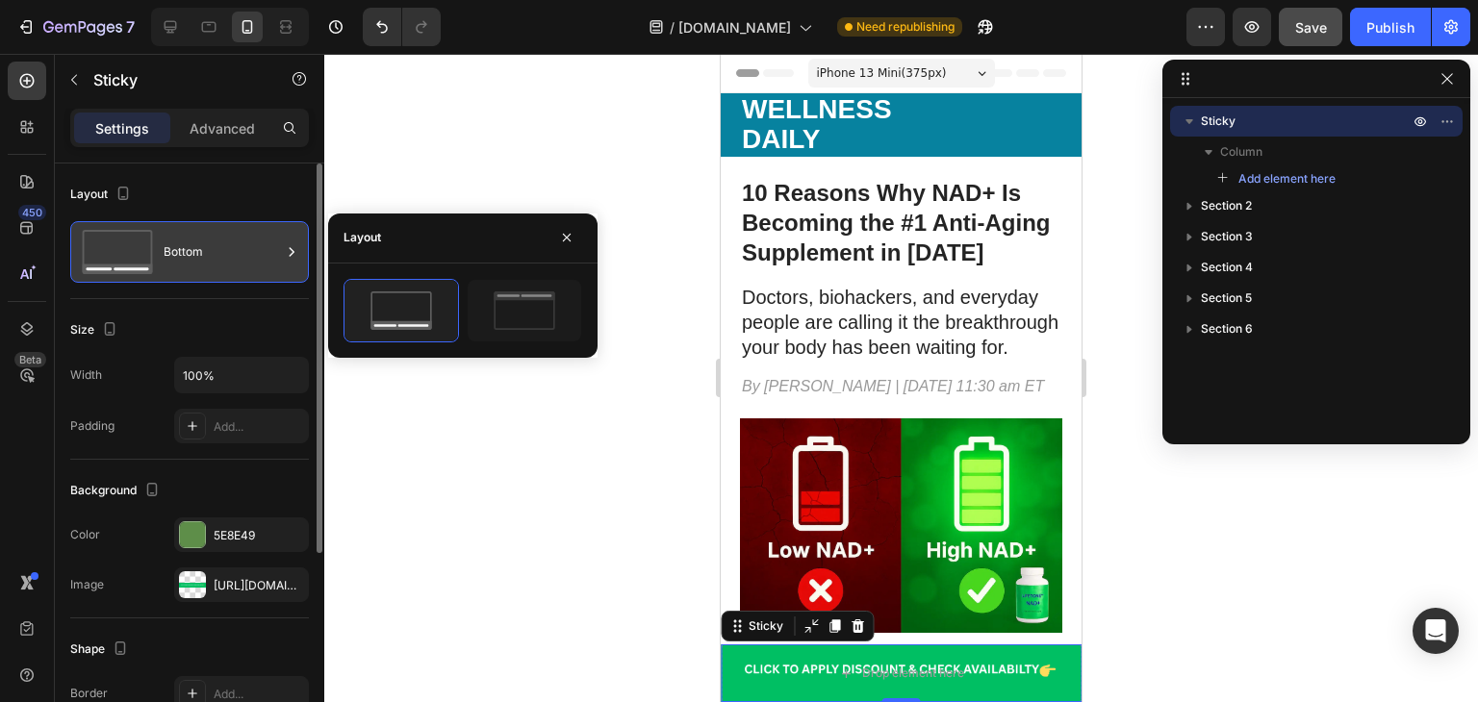
click at [254, 237] on div "Bottom" at bounding box center [222, 252] width 117 height 44
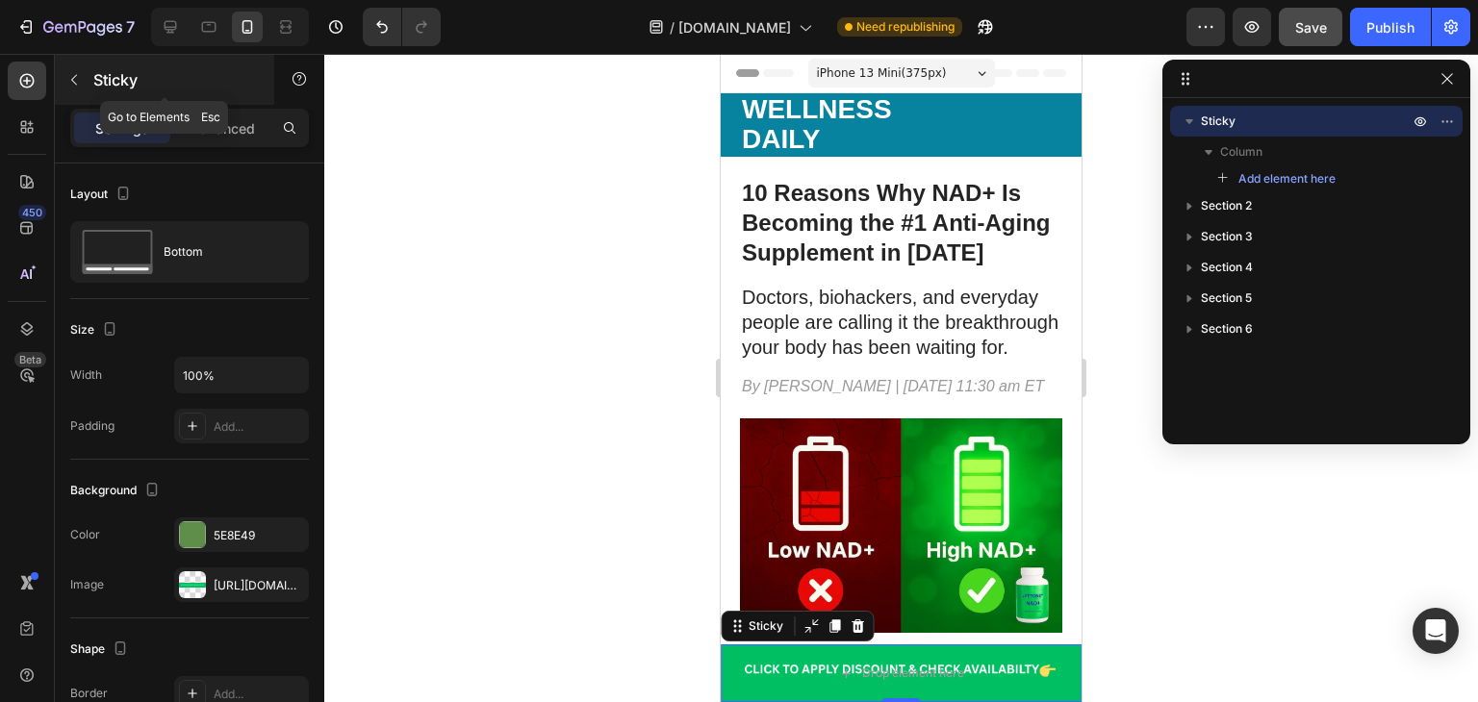
click at [81, 84] on icon "button" at bounding box center [73, 79] width 15 height 15
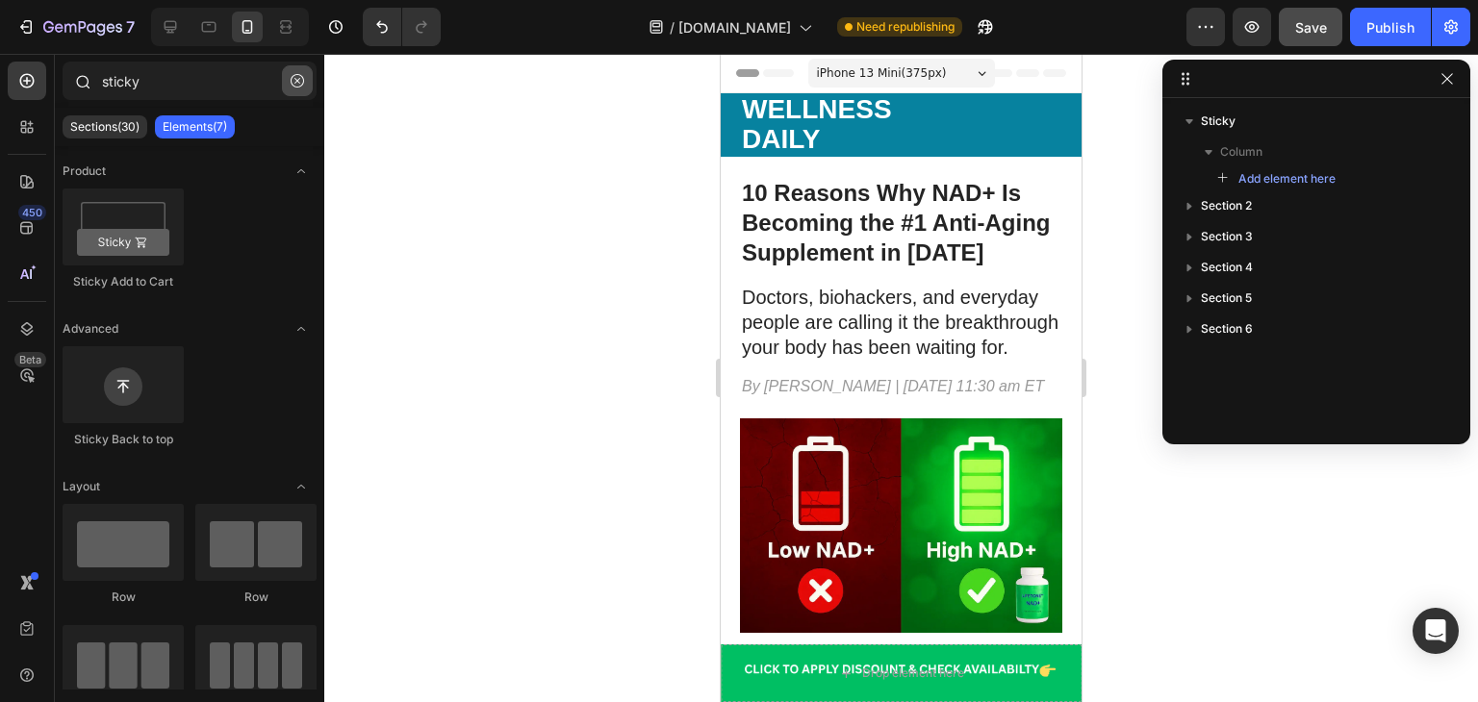
click at [302, 77] on icon "button" at bounding box center [297, 80] width 13 height 13
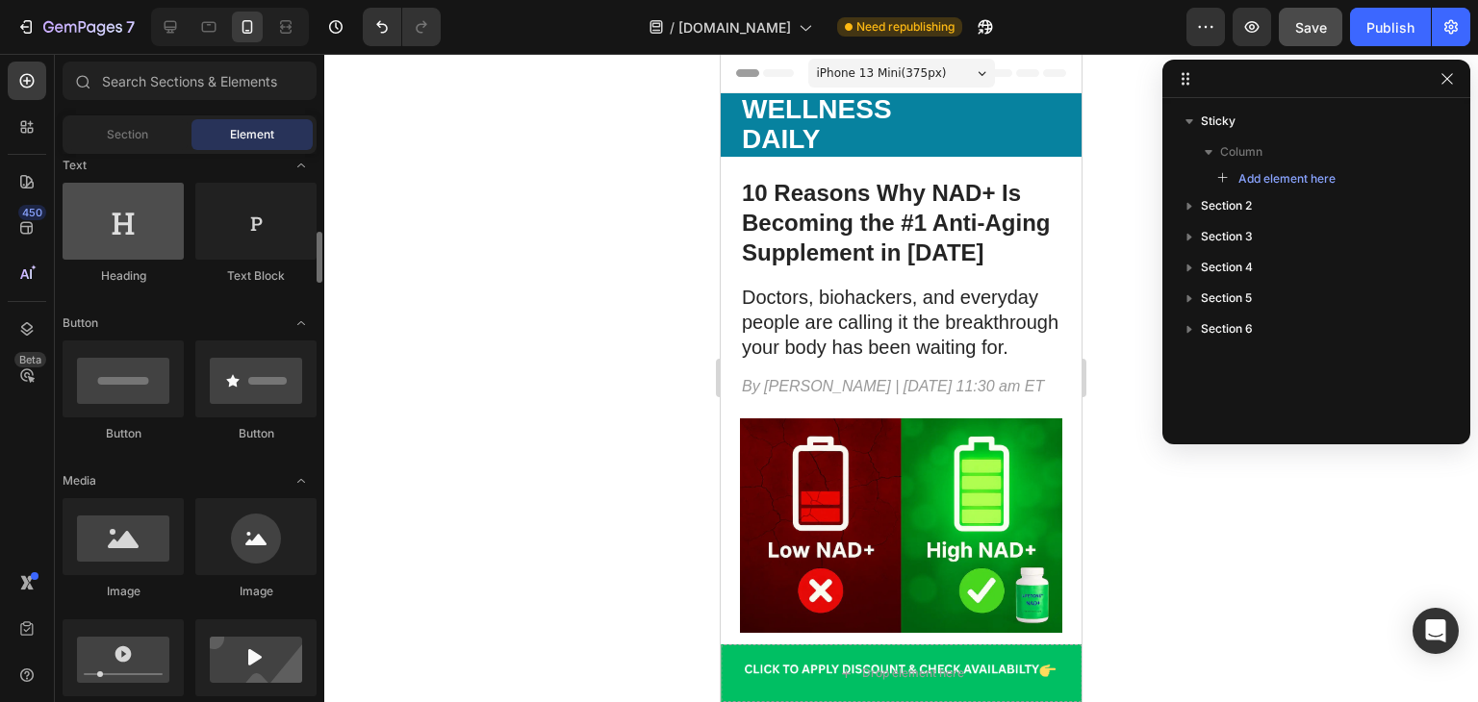
scroll to position [427, 0]
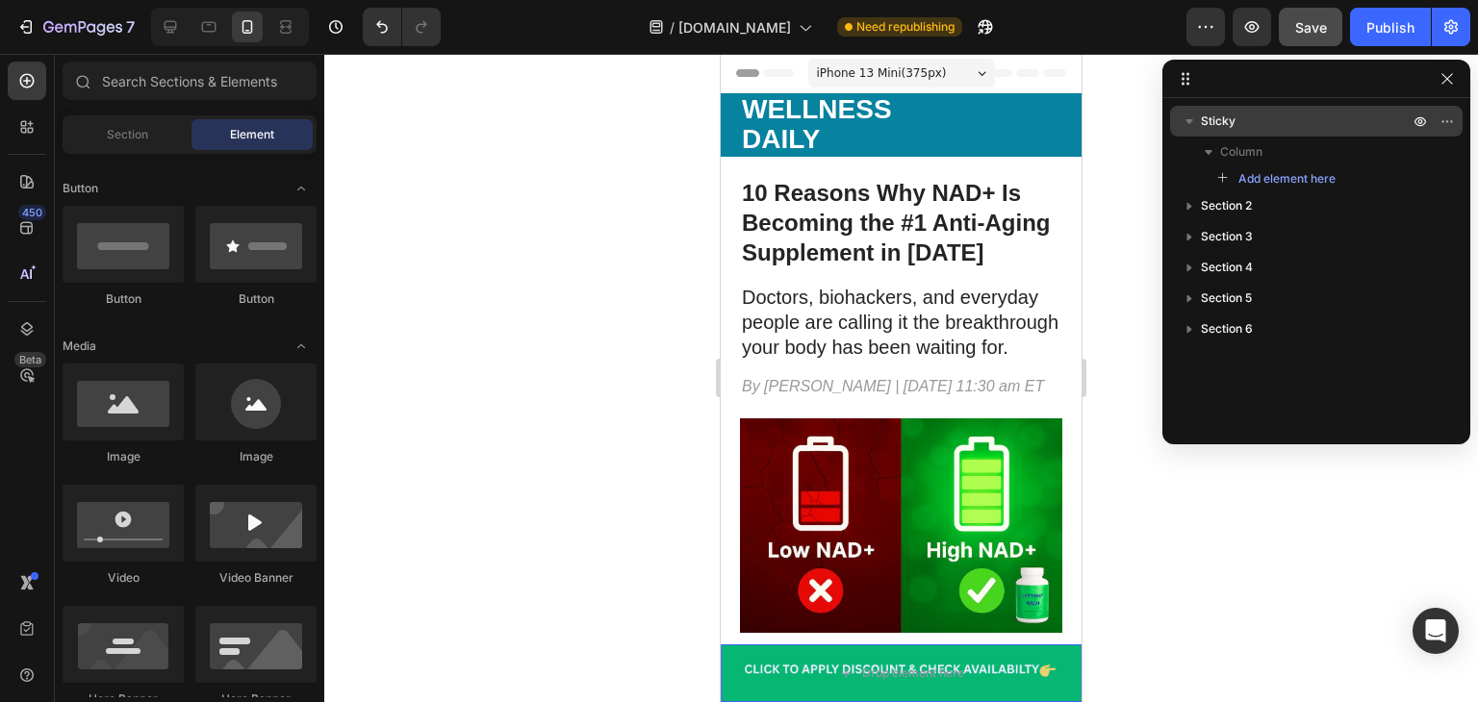
click at [1247, 120] on p "Sticky" at bounding box center [1307, 121] width 212 height 19
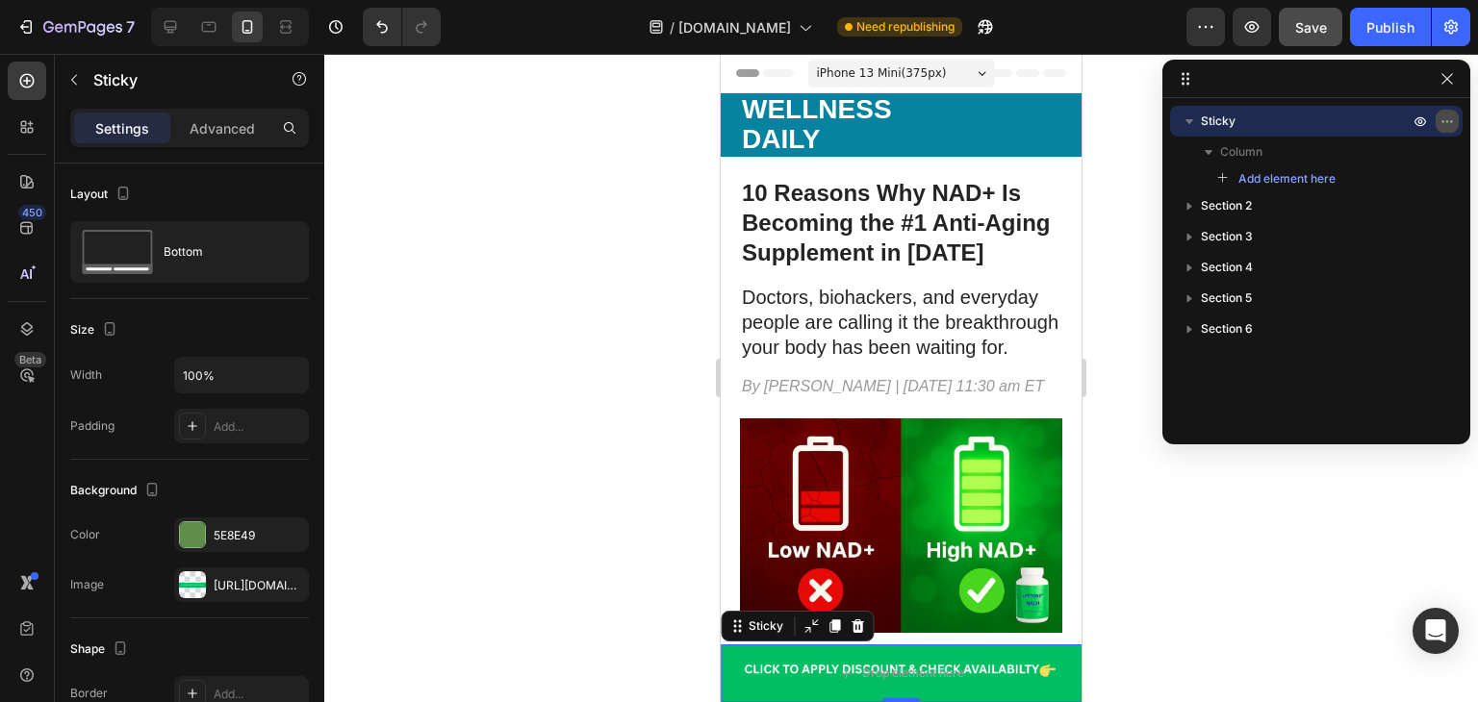
click at [1444, 121] on icon "button" at bounding box center [1446, 121] width 15 height 15
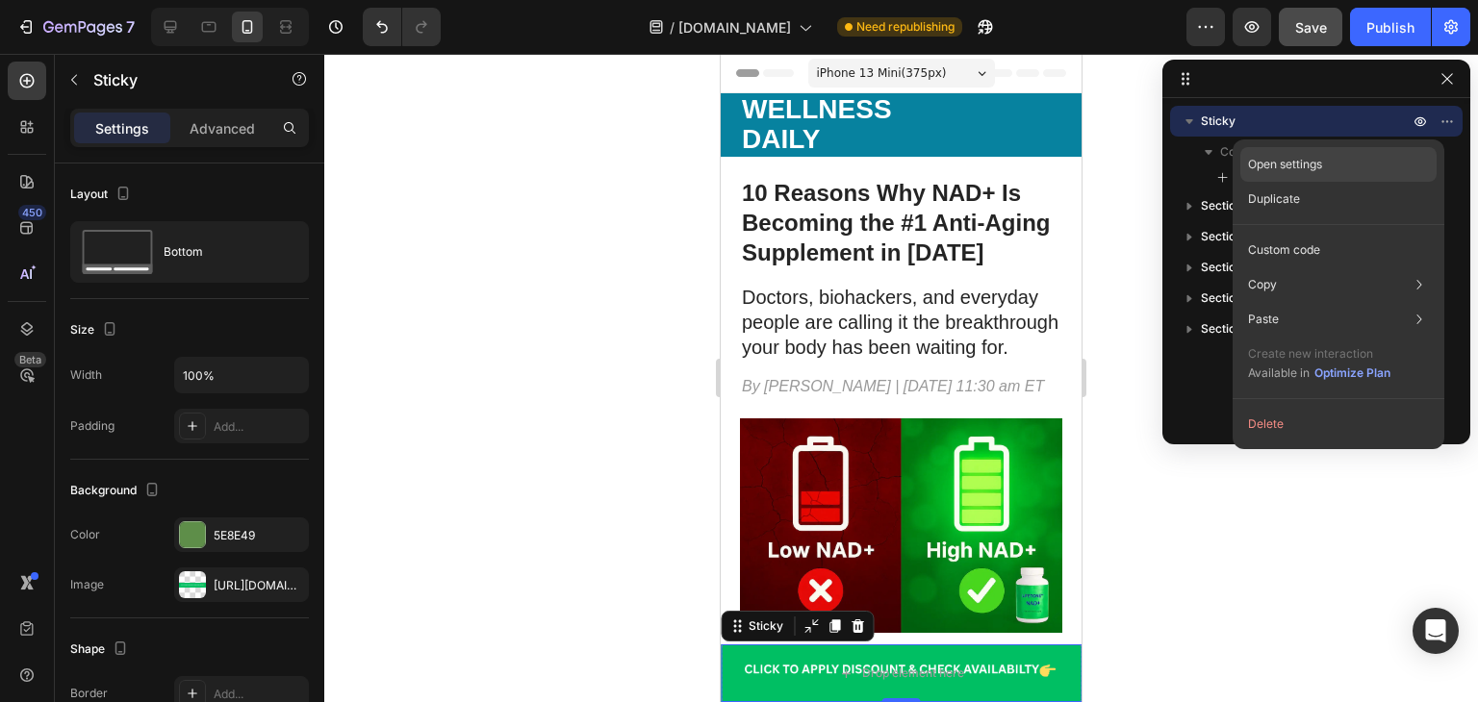
click at [1350, 163] on div "Open settings" at bounding box center [1338, 164] width 196 height 35
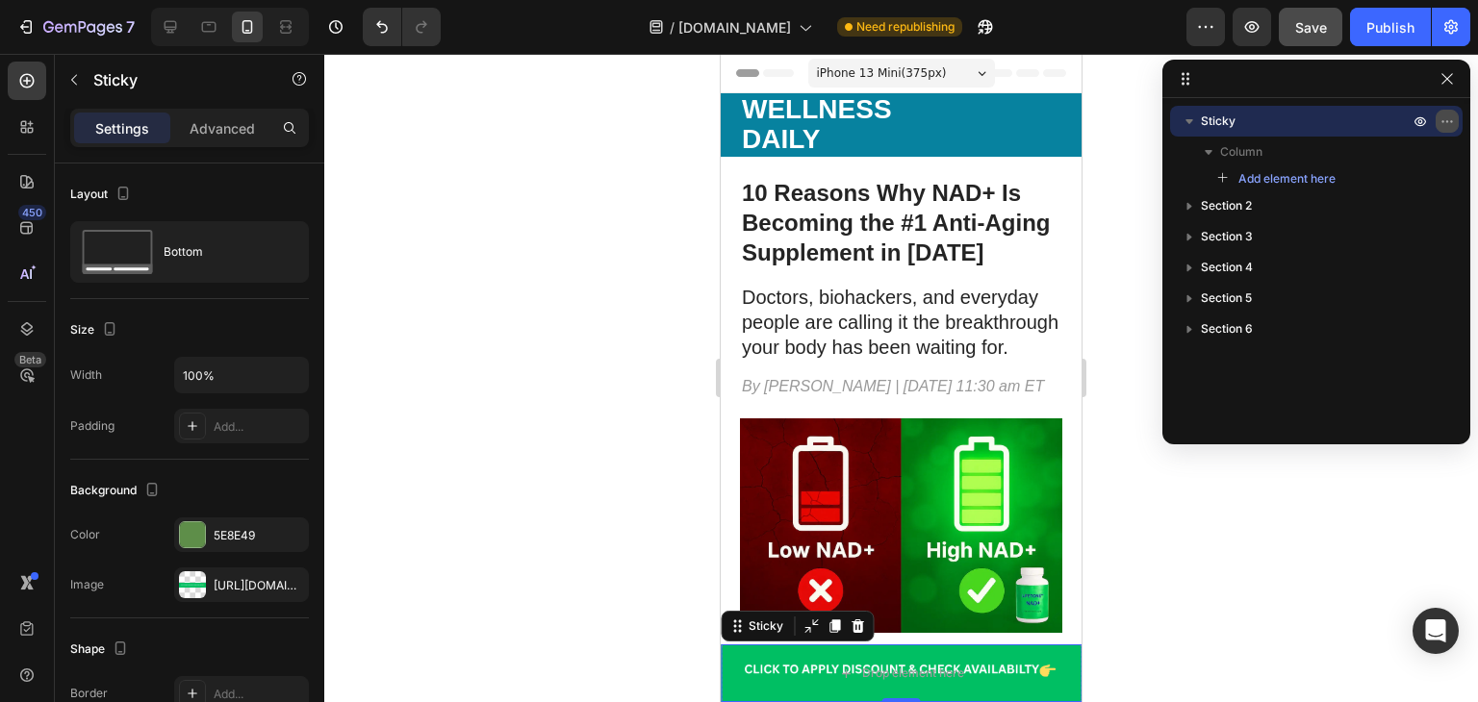
click at [1452, 125] on icon "button" at bounding box center [1446, 121] width 15 height 15
click at [200, 129] on p "Advanced" at bounding box center [222, 128] width 65 height 20
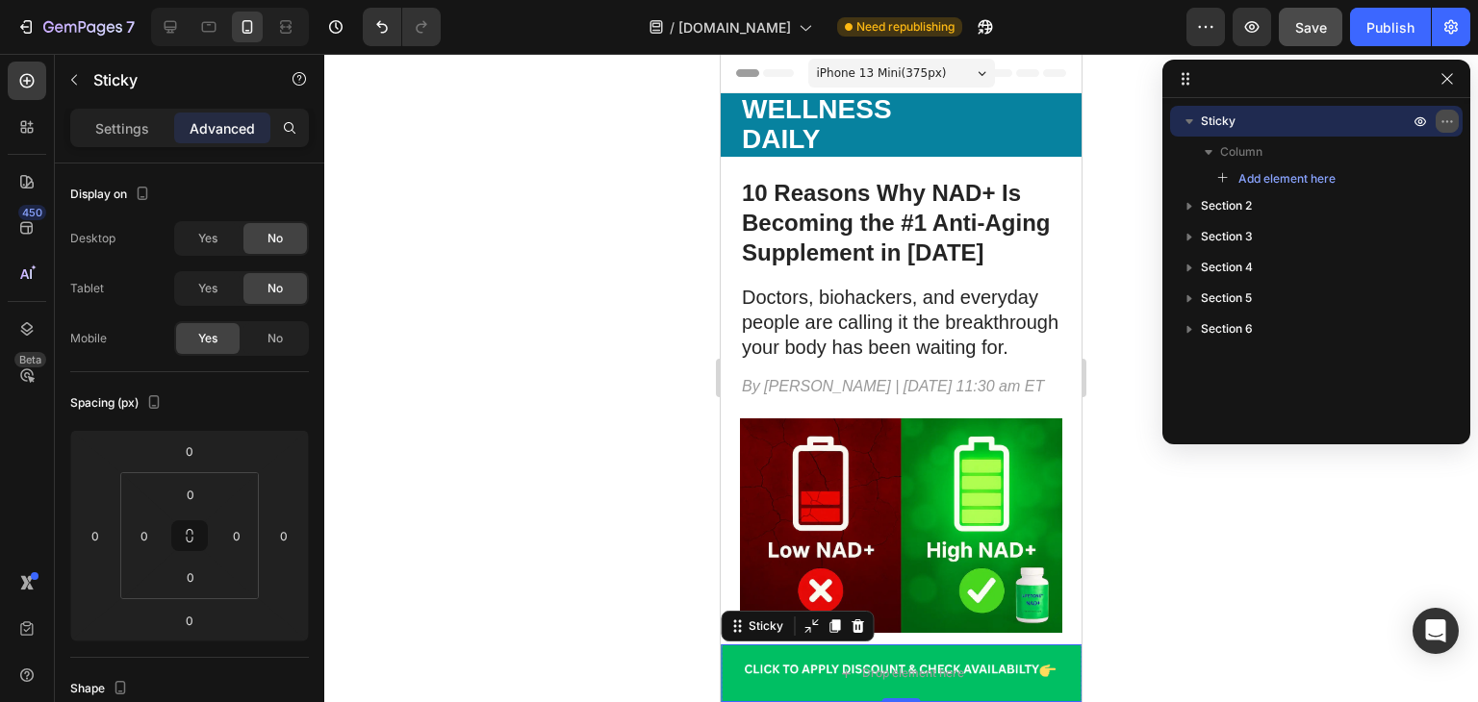
click at [1439, 124] on icon "button" at bounding box center [1446, 121] width 15 height 15
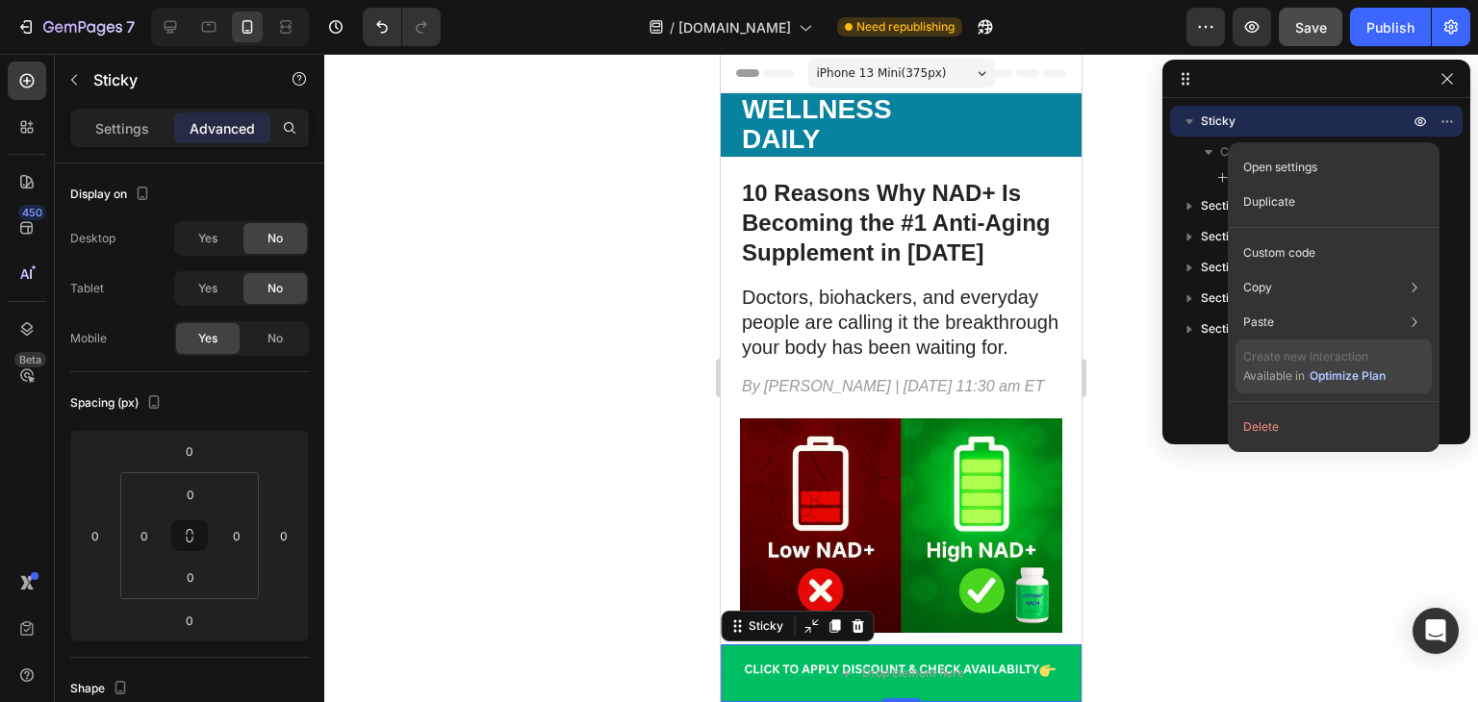
click at [1356, 368] on div "Optimize Plan" at bounding box center [1347, 375] width 76 height 17
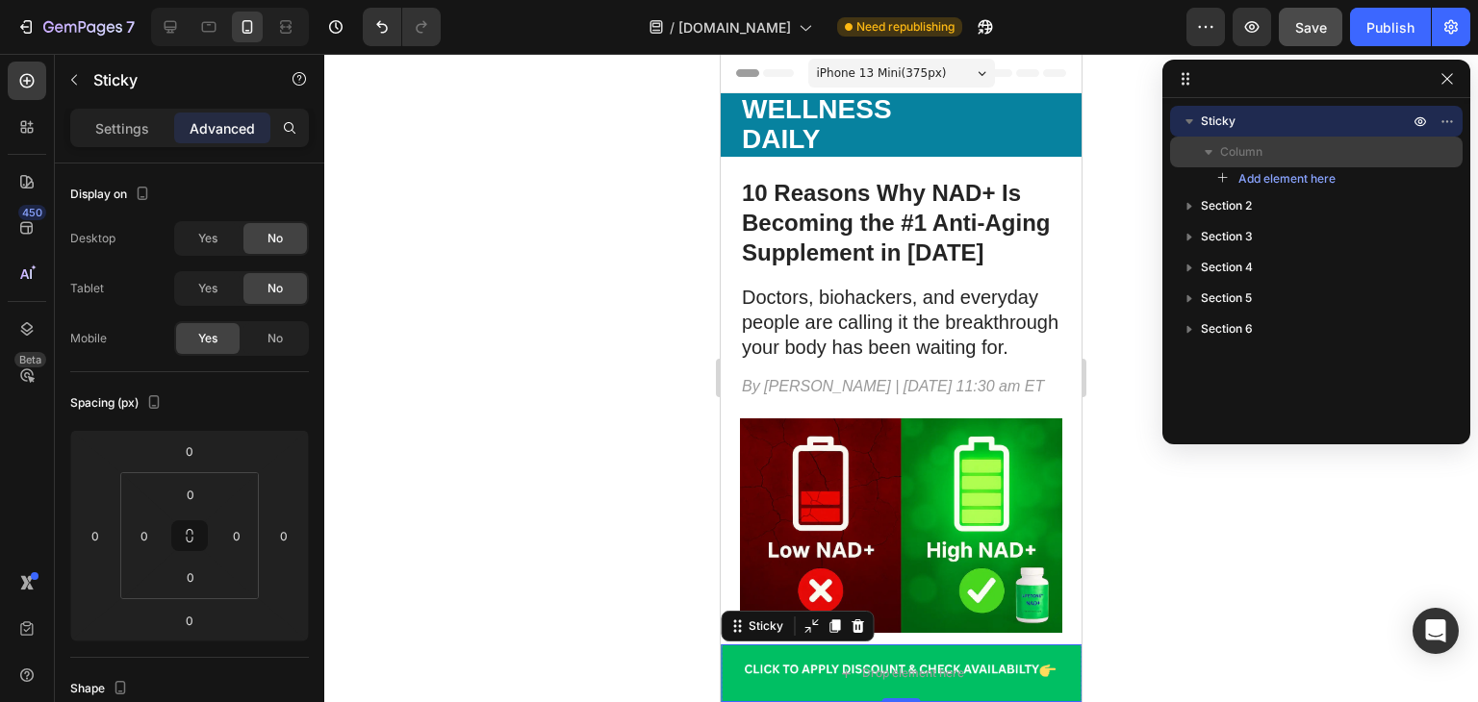
click at [1208, 155] on icon "button" at bounding box center [1208, 151] width 19 height 19
click at [1239, 154] on span "Column" at bounding box center [1241, 151] width 42 height 19
click at [1262, 182] on span "Add element here" at bounding box center [1286, 178] width 97 height 17
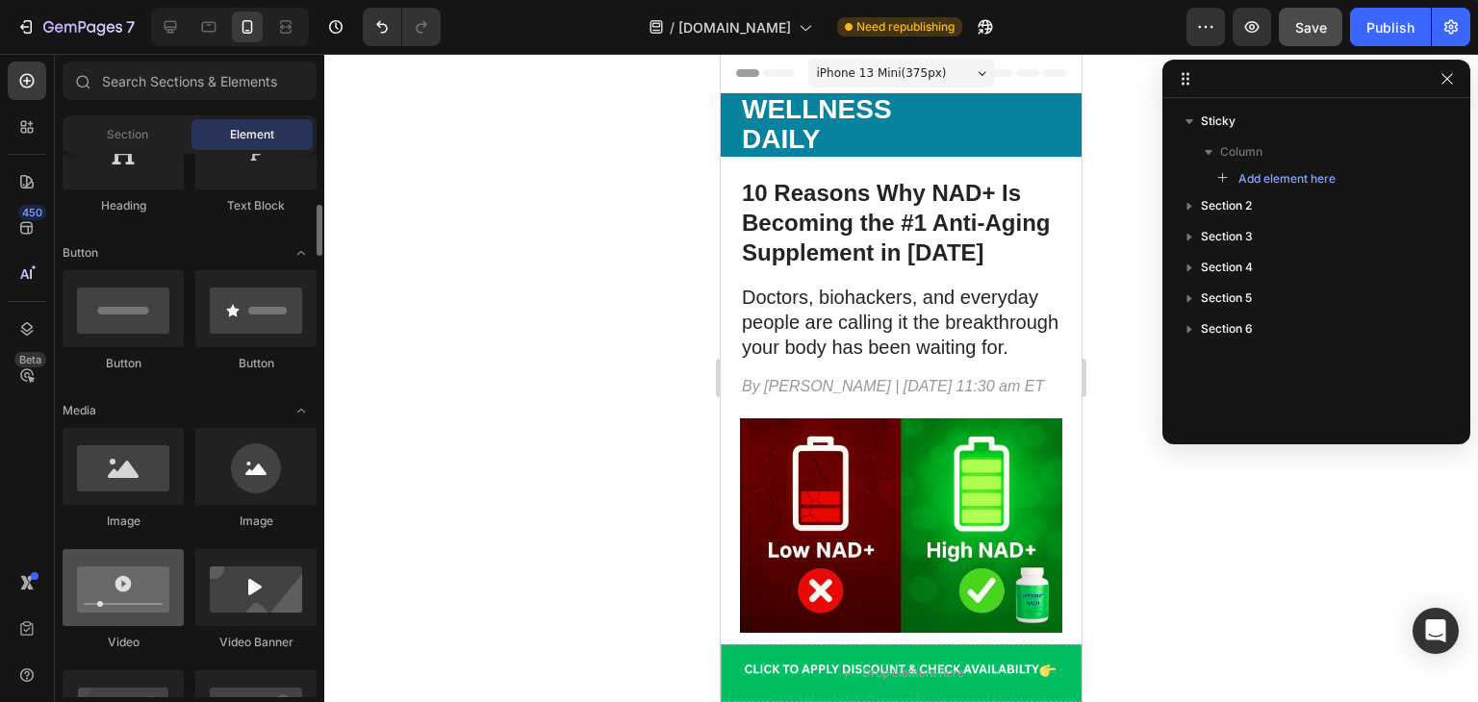
scroll to position [350, 0]
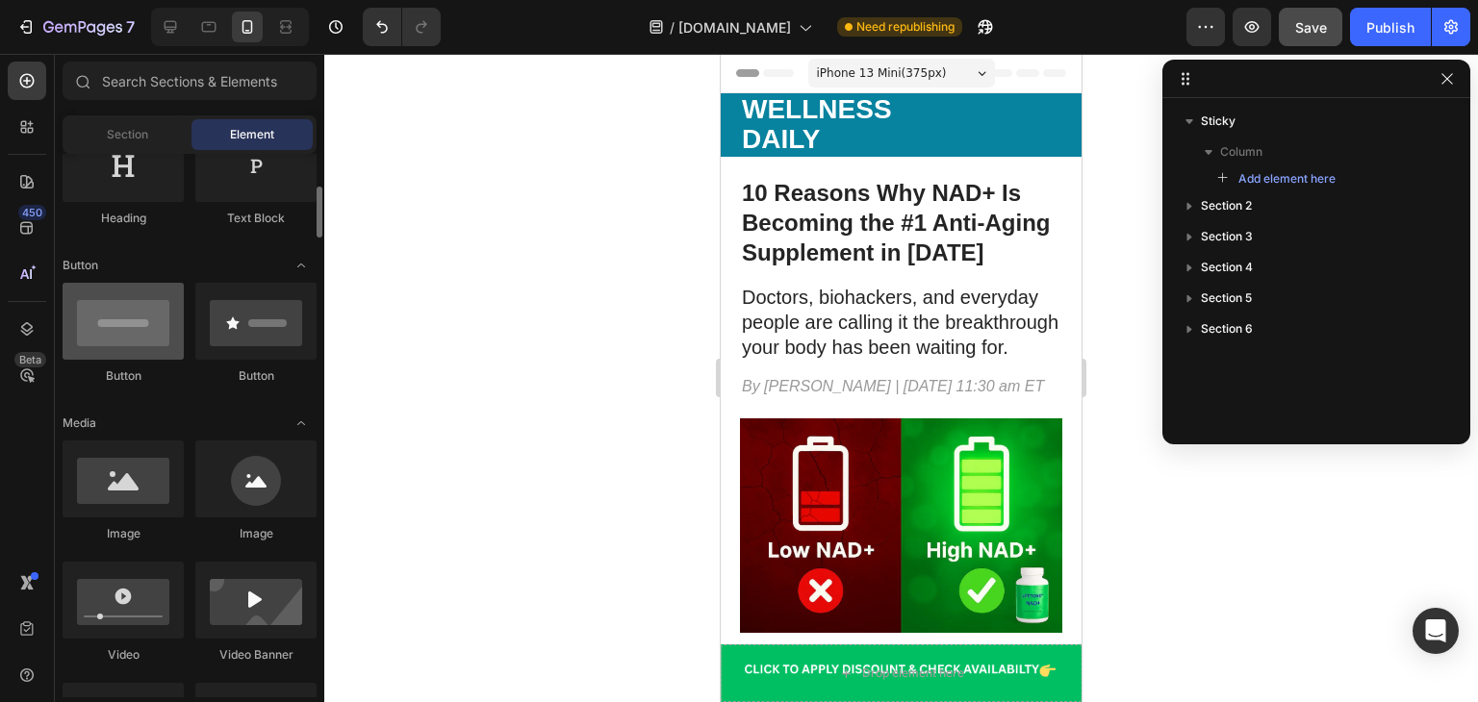
click at [130, 340] on div at bounding box center [123, 321] width 121 height 77
drag, startPoint x: 130, startPoint y: 340, endPoint x: 77, endPoint y: 324, distance: 55.1
click at [77, 324] on div at bounding box center [123, 321] width 121 height 77
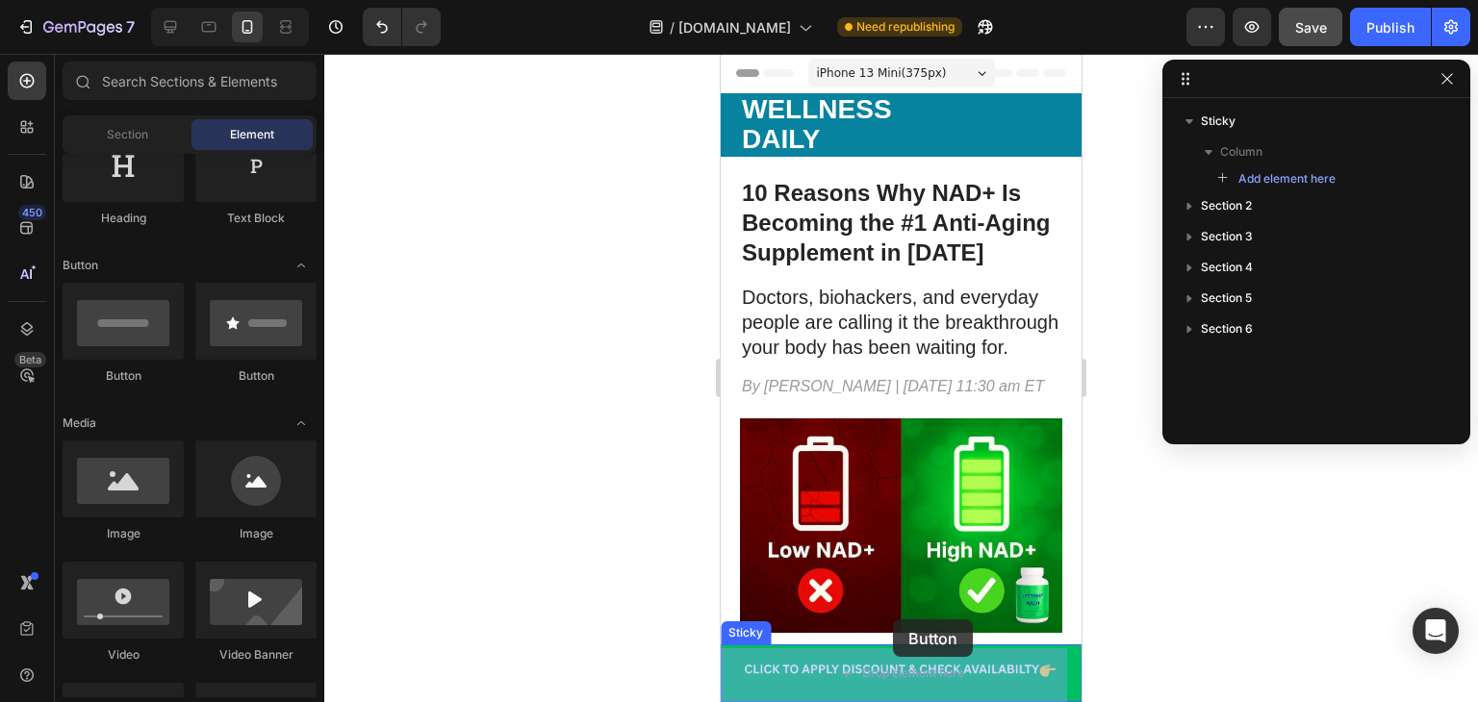
scroll to position [4, 0]
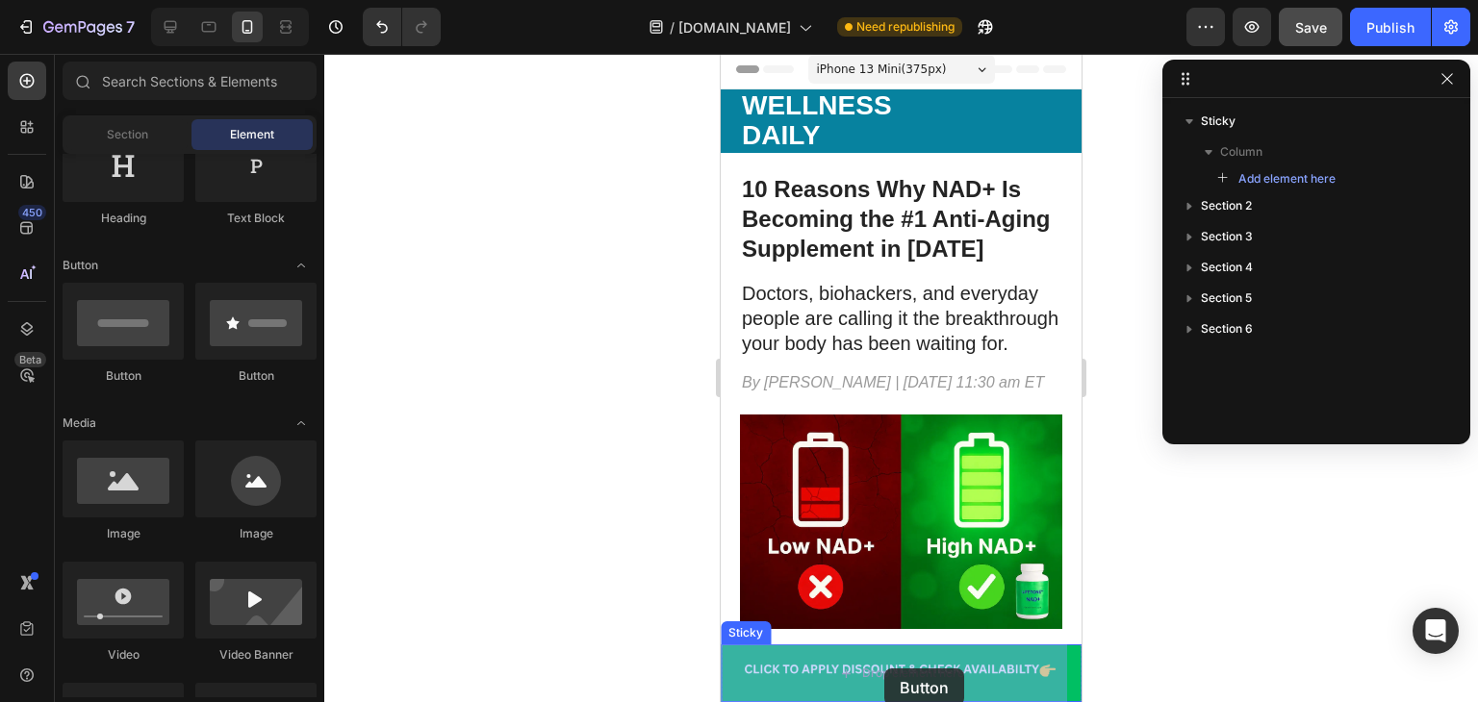
drag, startPoint x: 859, startPoint y: 387, endPoint x: 883, endPoint y: 668, distance: 281.9
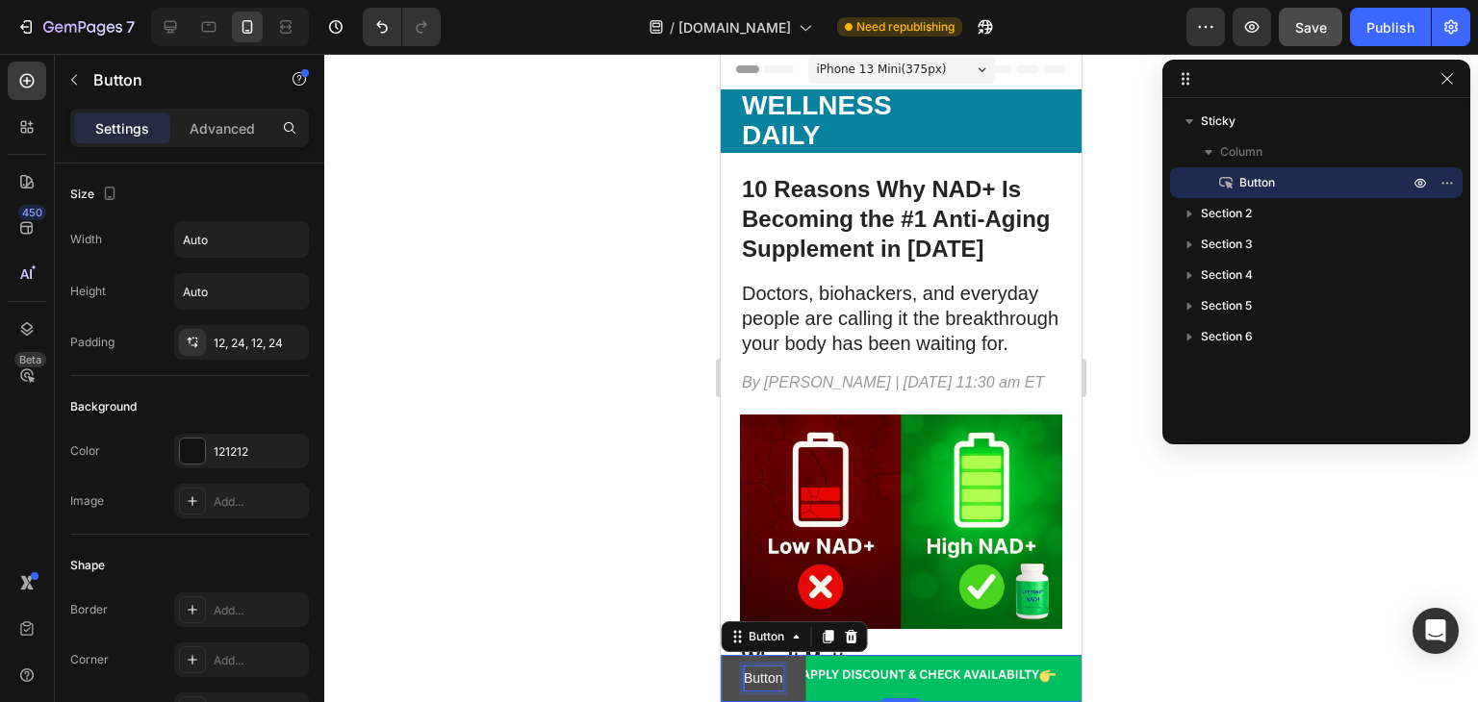
click at [781, 678] on p "Button" at bounding box center [763, 679] width 38 height 24
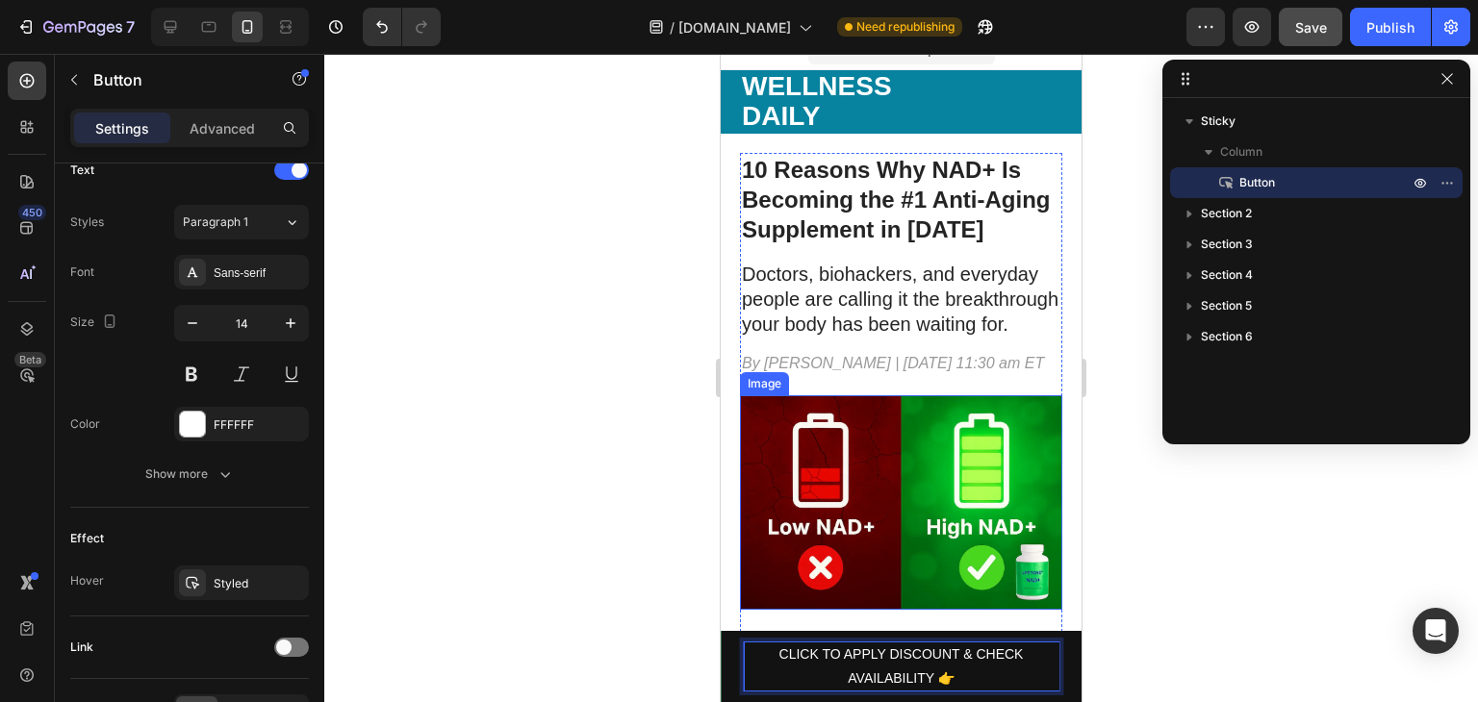
scroll to position [26, 0]
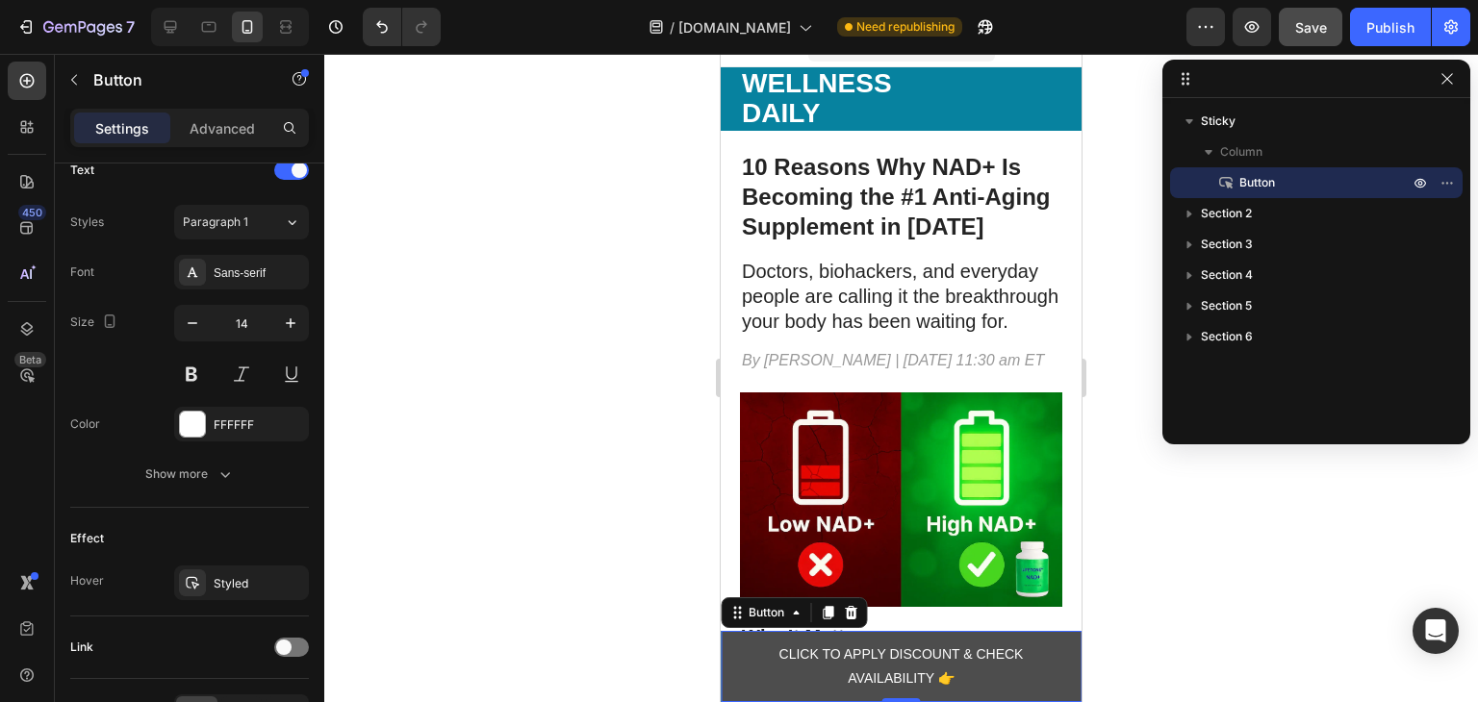
click at [721, 654] on button "CLICK TO APPLY DISCOUNT & CHECK AVAILABILITY 👉" at bounding box center [901, 666] width 361 height 71
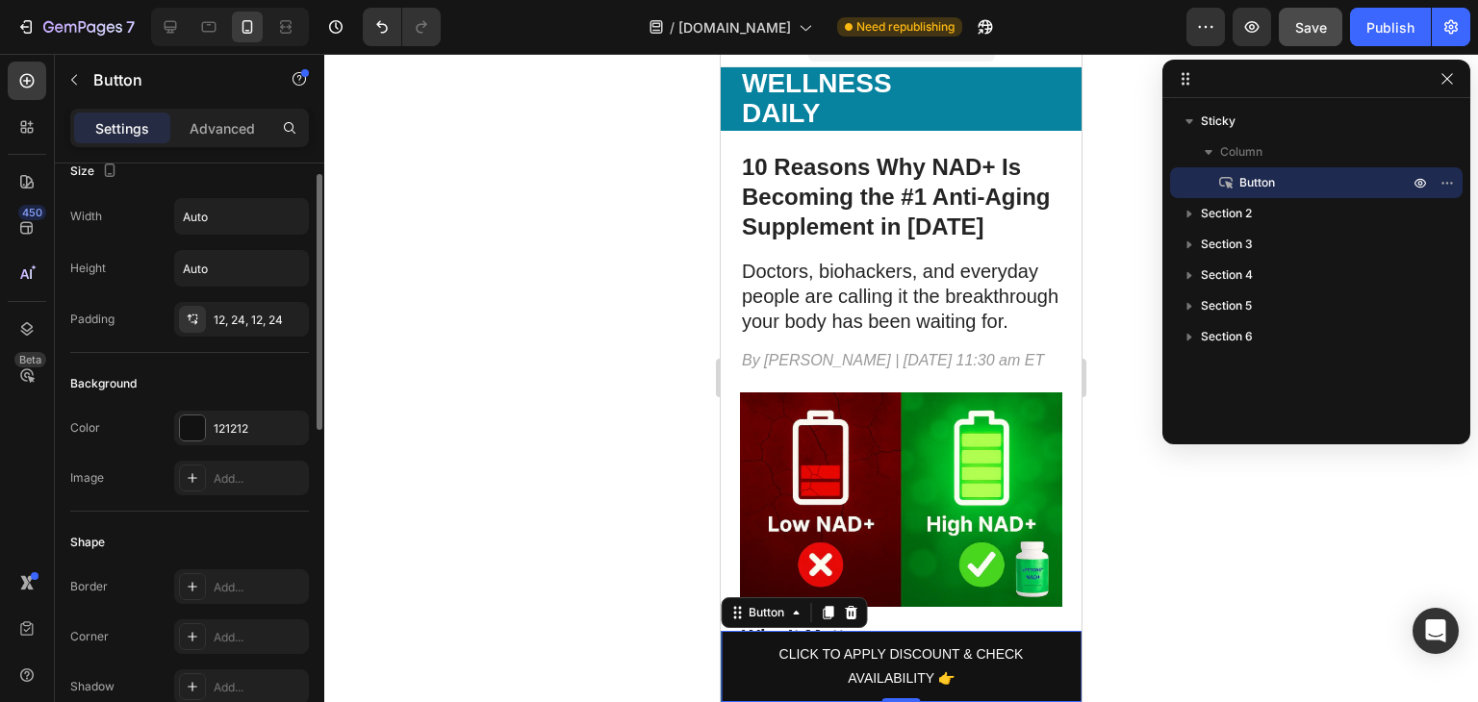
scroll to position [1, 0]
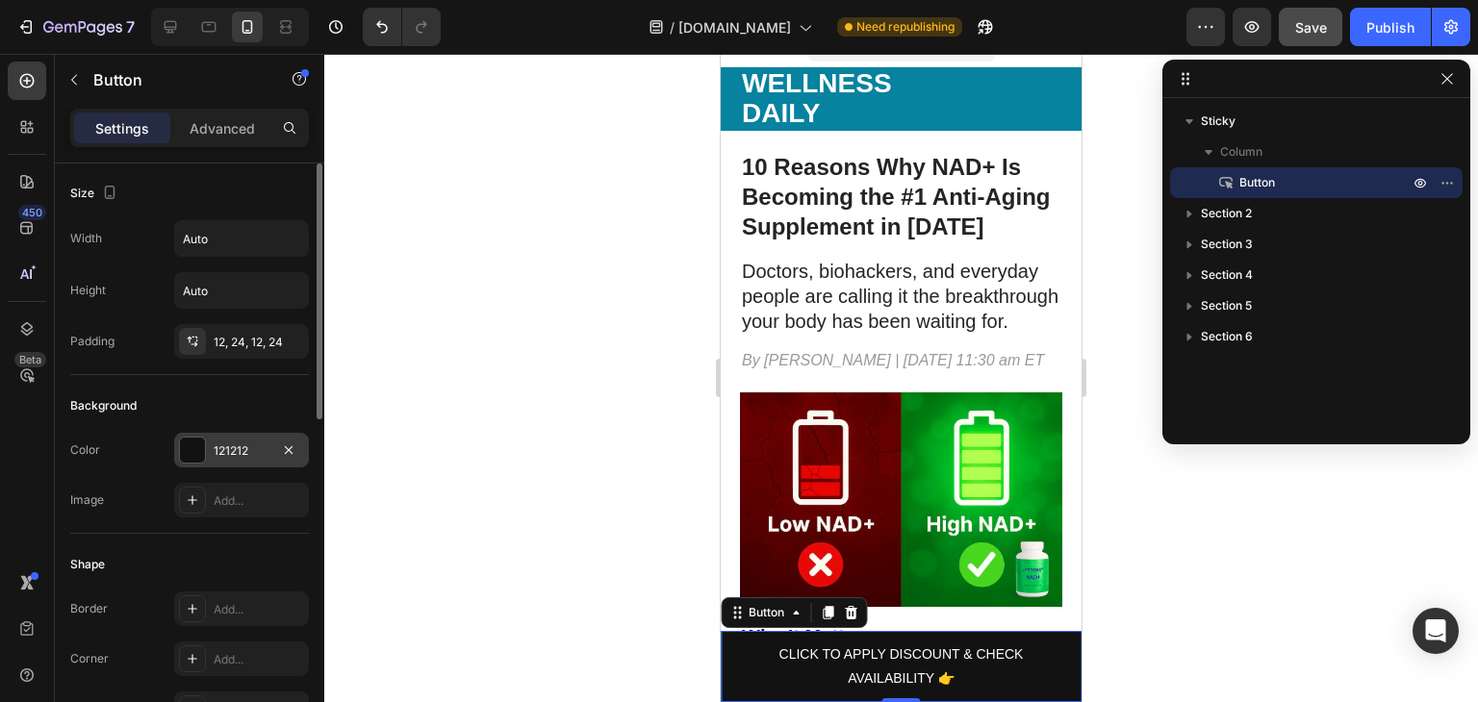
click at [233, 459] on div "121212" at bounding box center [241, 450] width 135 height 35
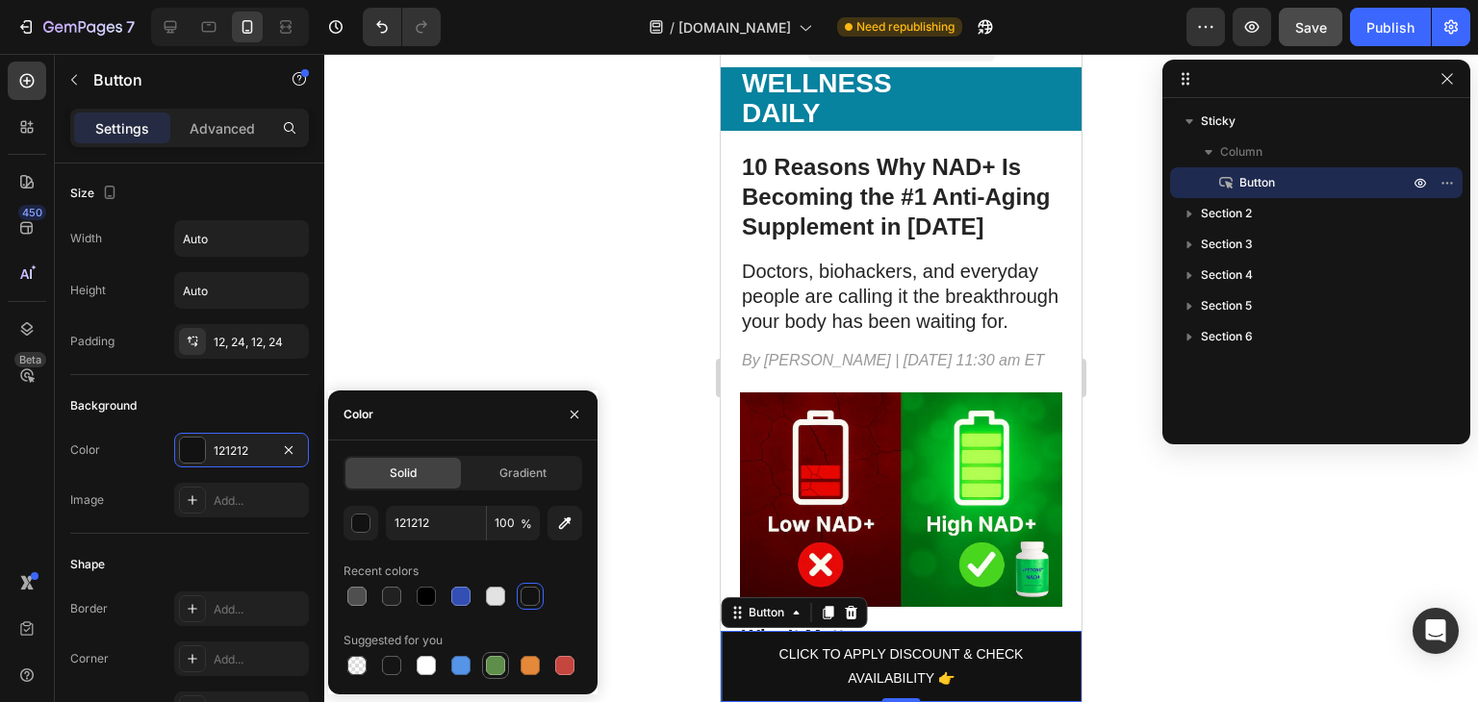
click at [492, 654] on div at bounding box center [495, 665] width 23 height 23
type input "5E8E49"
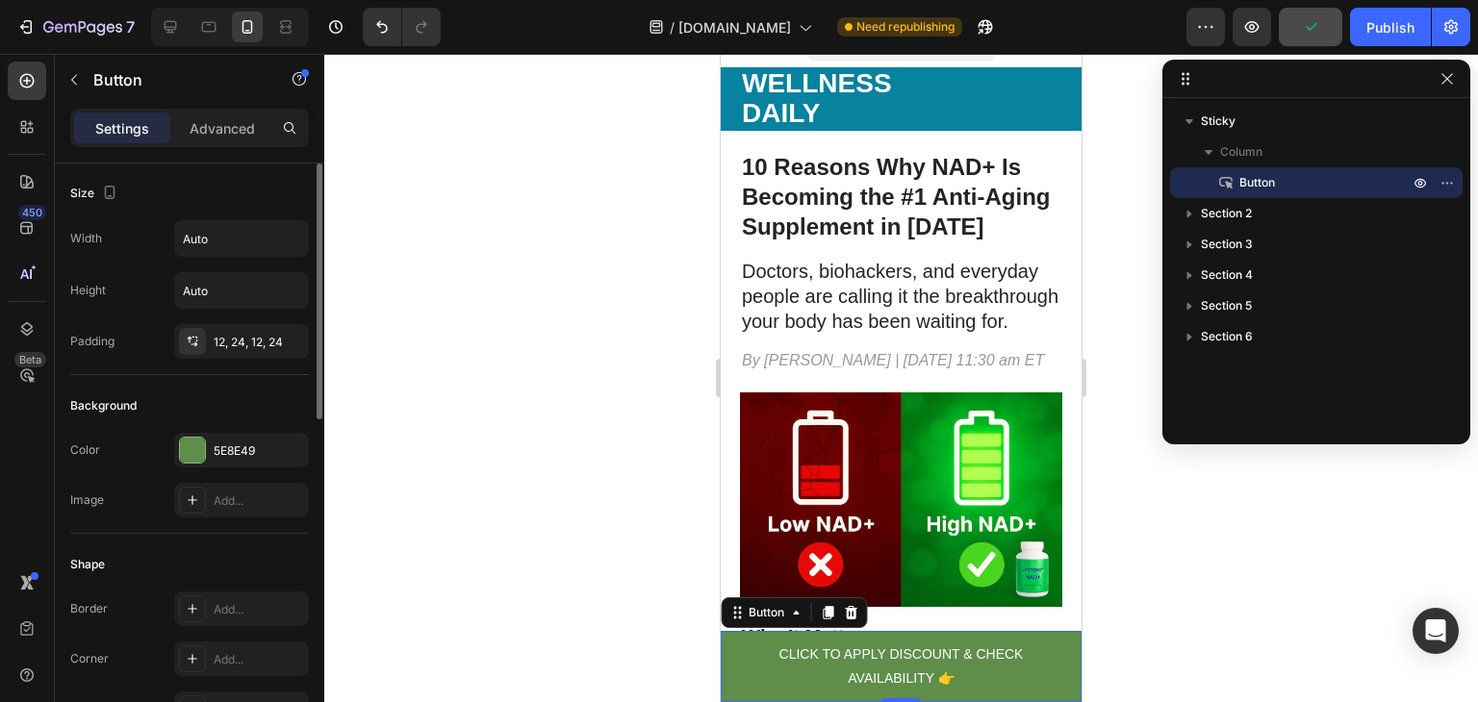
click at [200, 554] on div "Shape" at bounding box center [189, 564] width 239 height 31
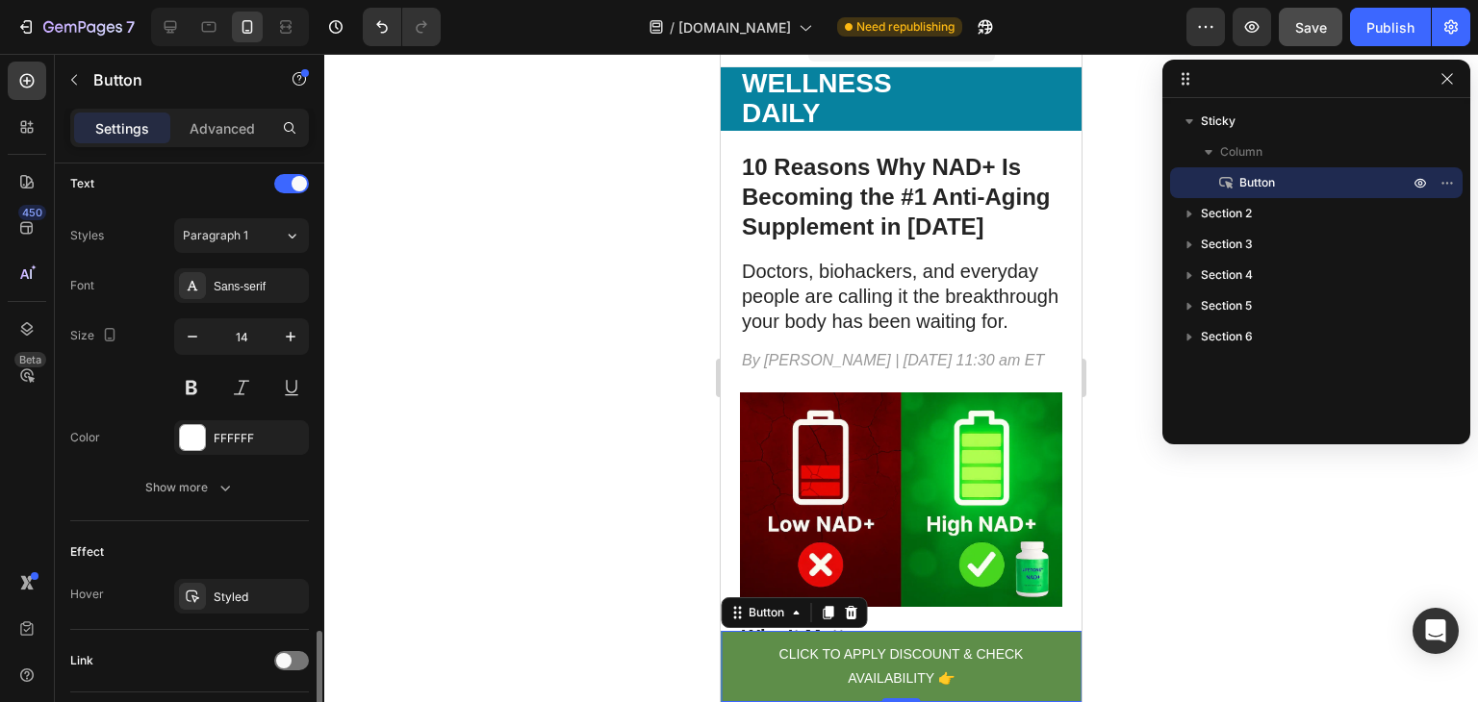
scroll to position [783, 0]
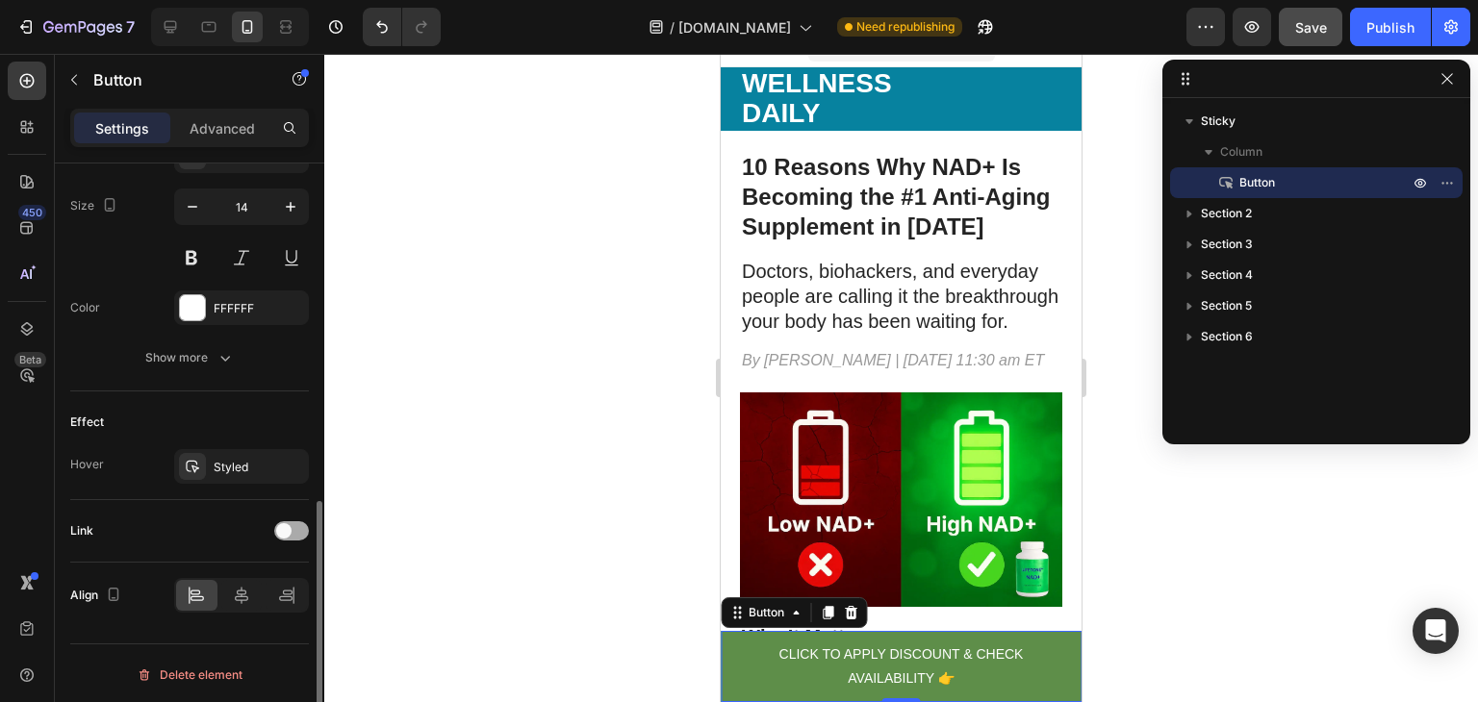
click at [300, 536] on div at bounding box center [291, 530] width 35 height 19
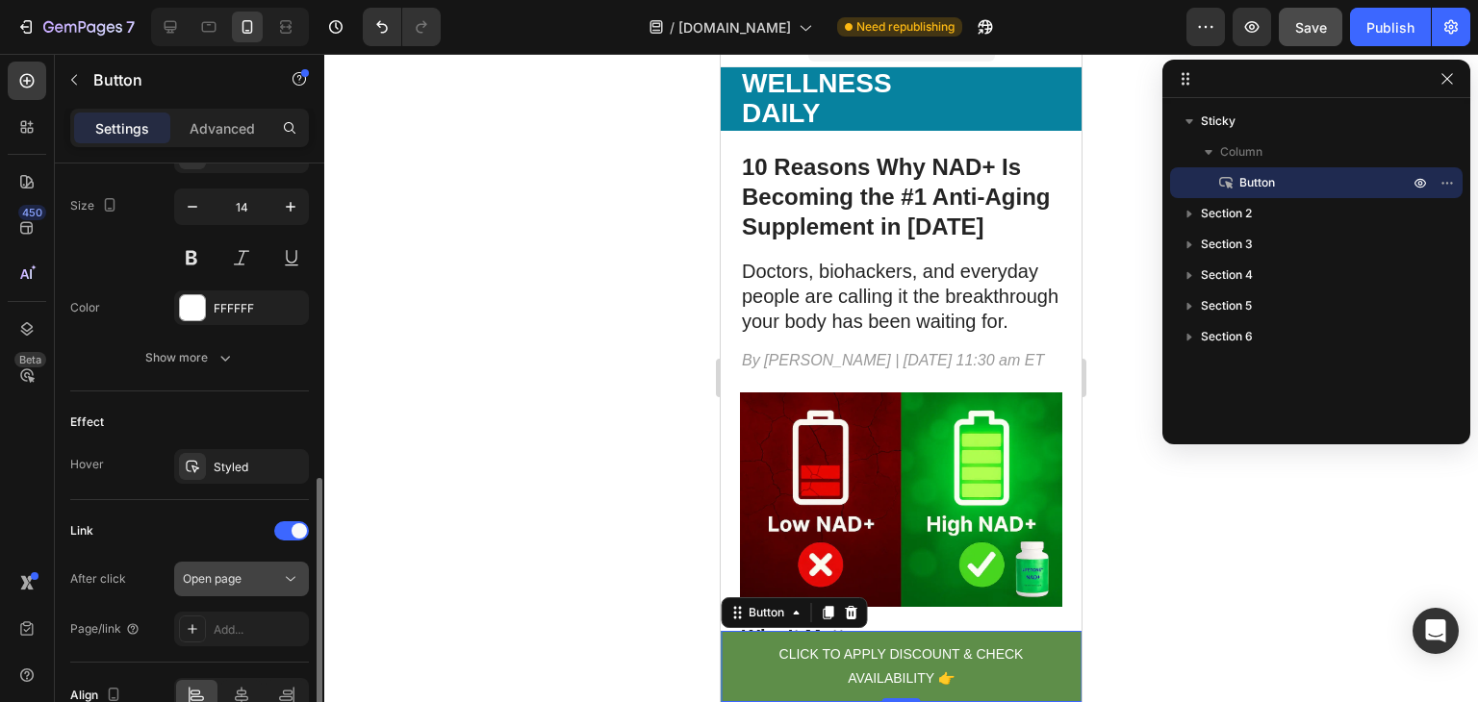
click at [266, 579] on div "Open page" at bounding box center [232, 578] width 98 height 17
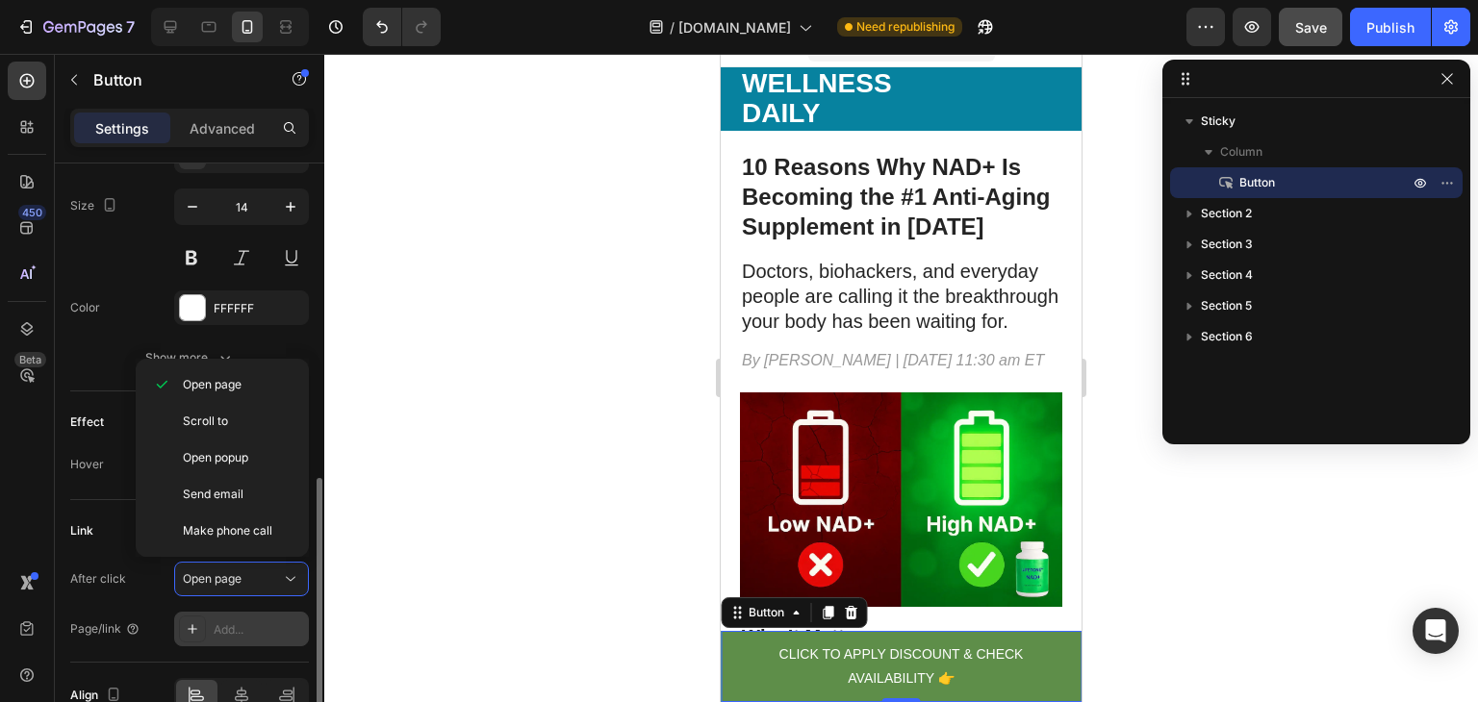
click at [248, 617] on div "Add..." at bounding box center [241, 629] width 135 height 35
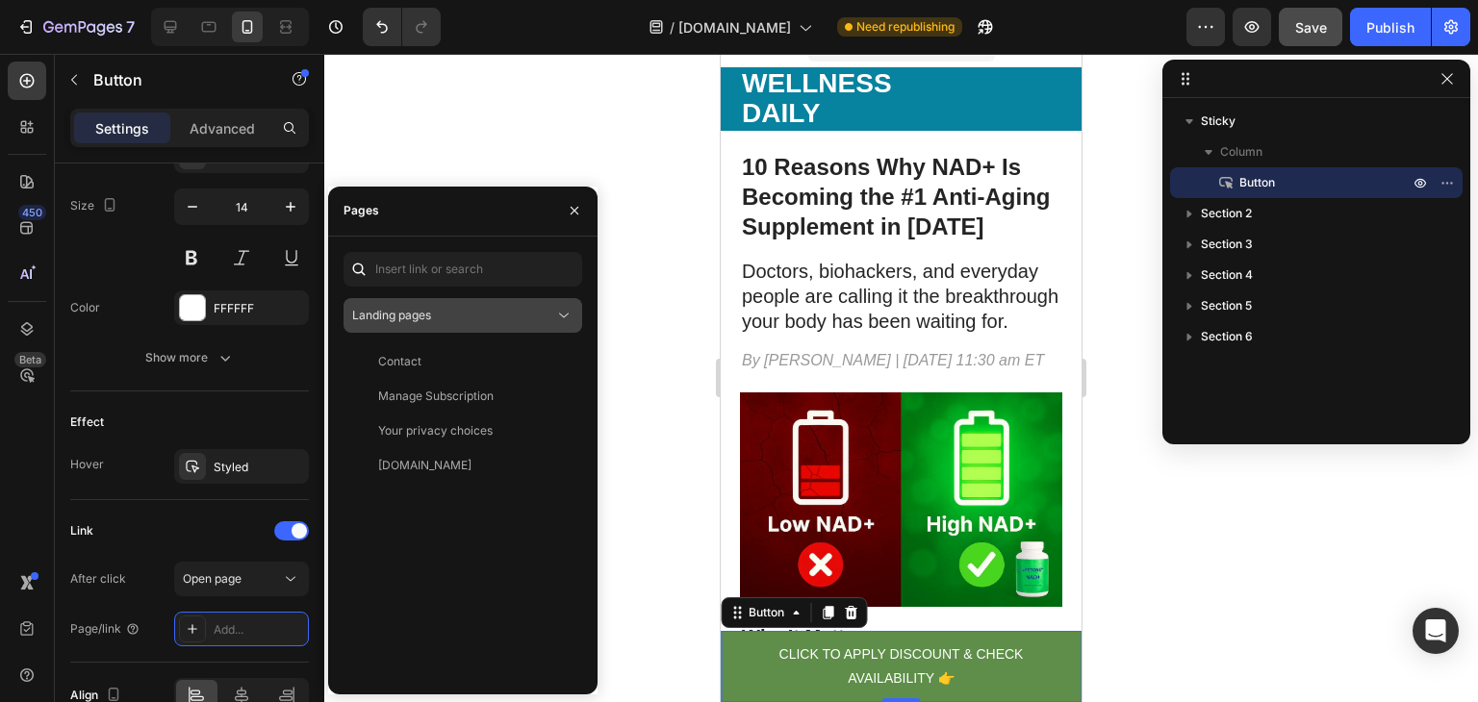
click at [499, 316] on div "Landing pages" at bounding box center [453, 315] width 202 height 17
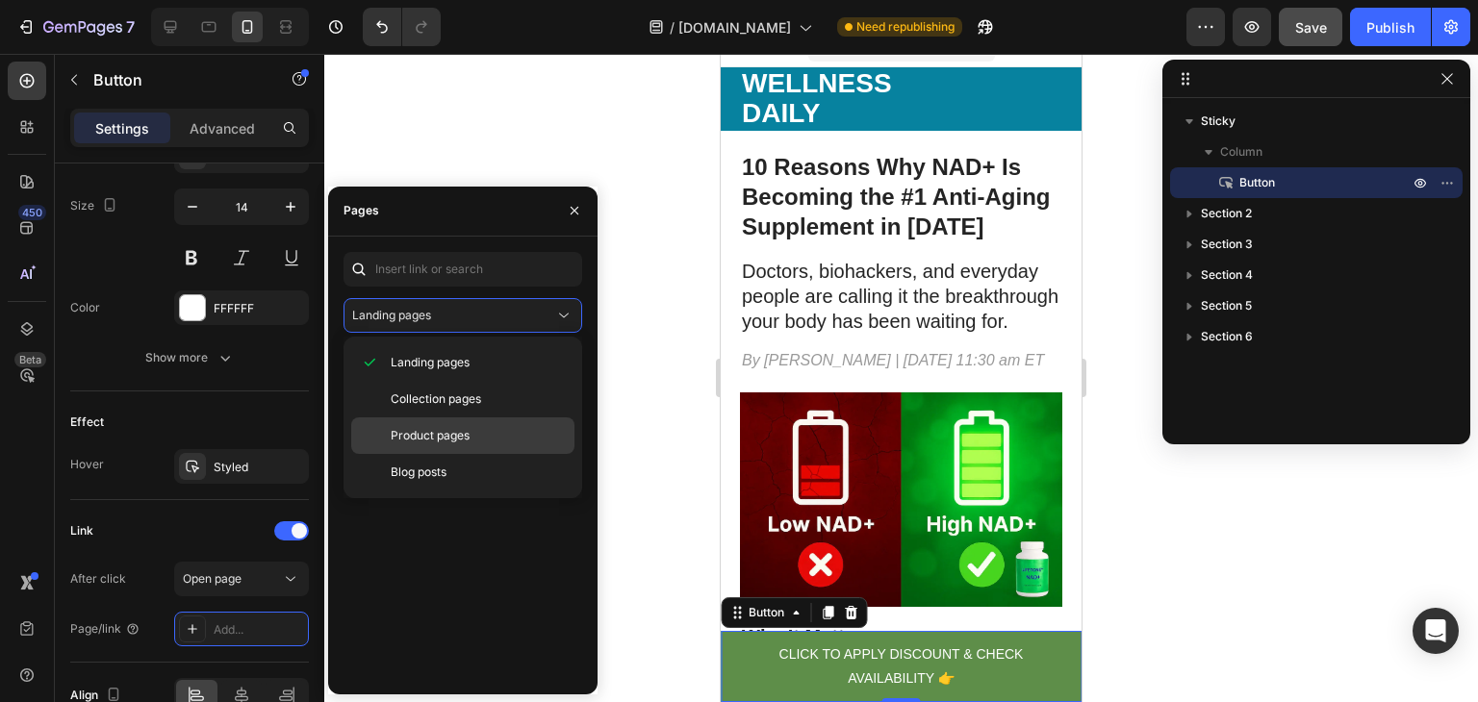
click at [416, 445] on div "Product pages" at bounding box center [462, 436] width 223 height 37
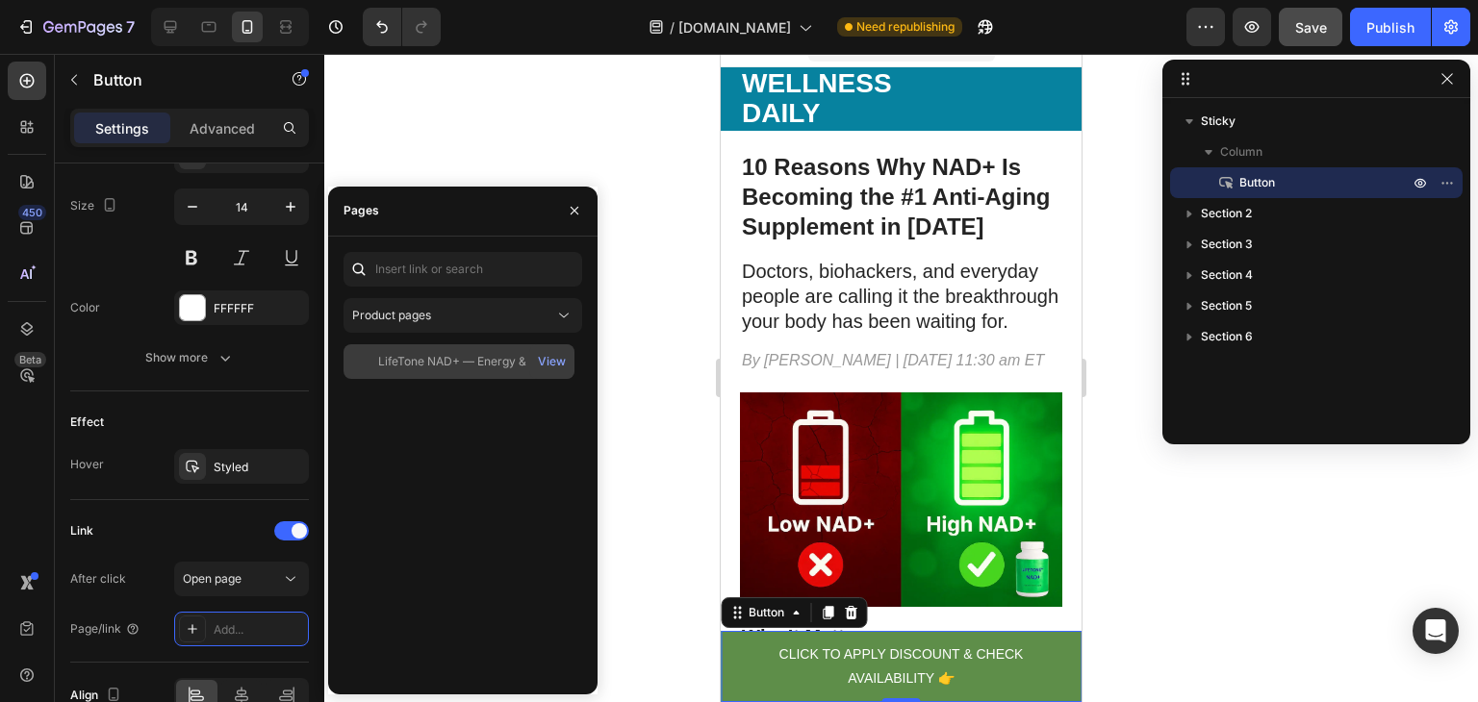
click at [476, 366] on div "LifeTone NAD+ — Energy & Focus" at bounding box center [470, 361] width 184 height 17
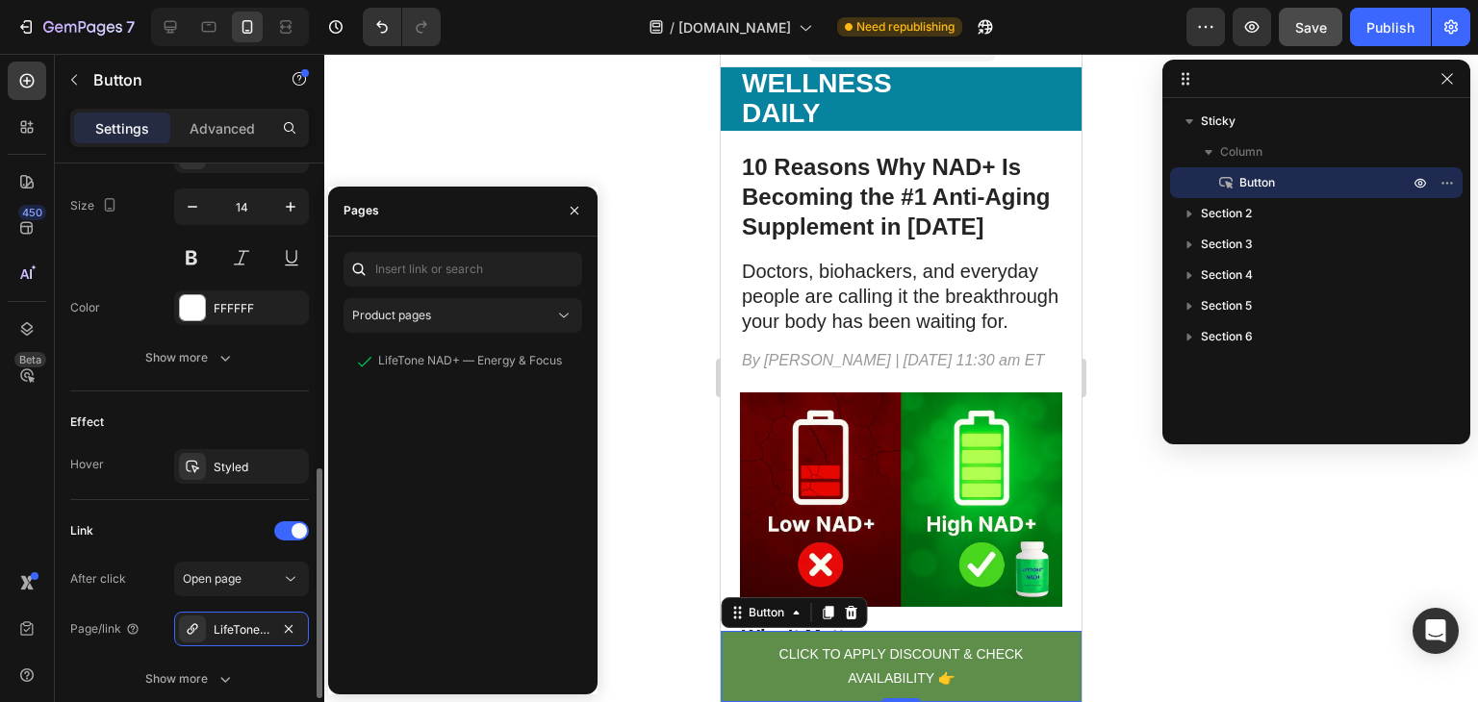
click at [210, 529] on div "Link" at bounding box center [189, 531] width 239 height 31
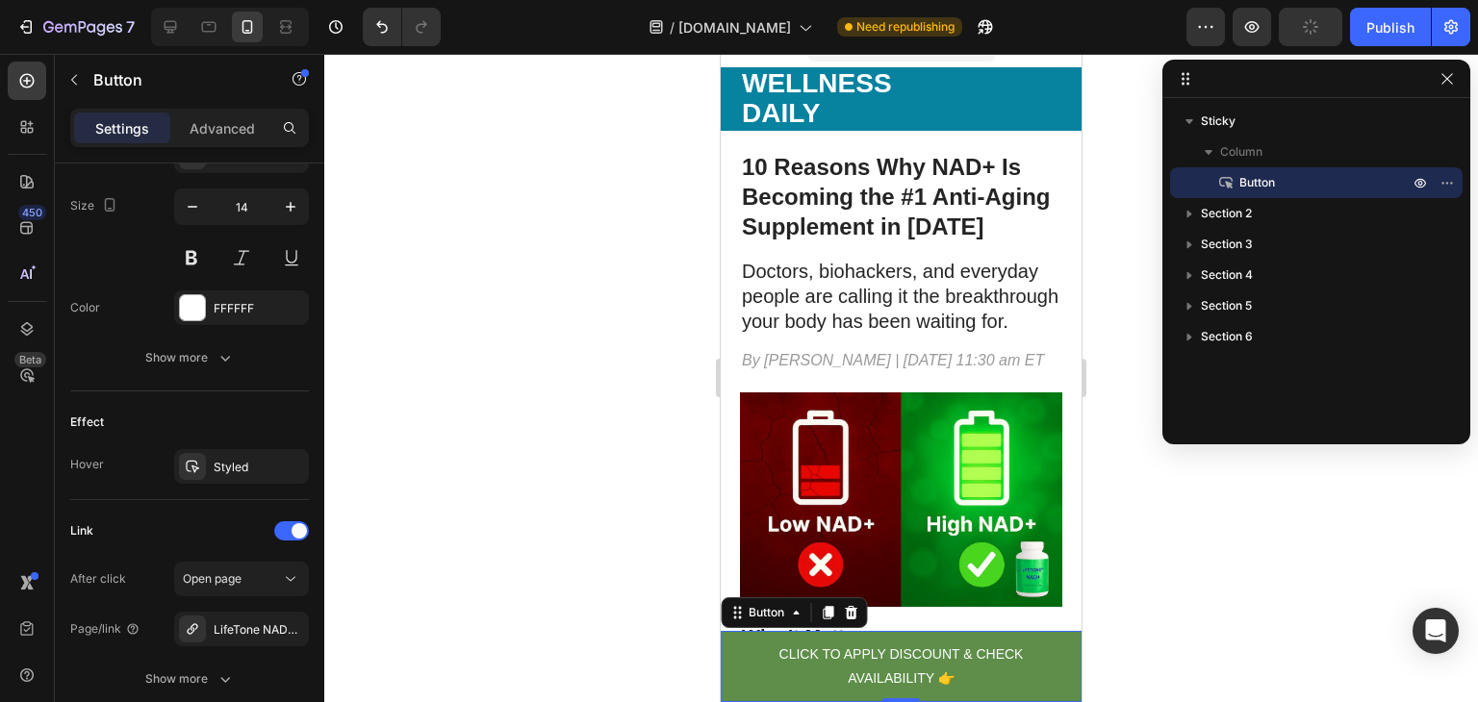
click at [210, 106] on div "Button" at bounding box center [164, 81] width 219 height 55
click at [210, 122] on p "Advanced" at bounding box center [222, 128] width 65 height 20
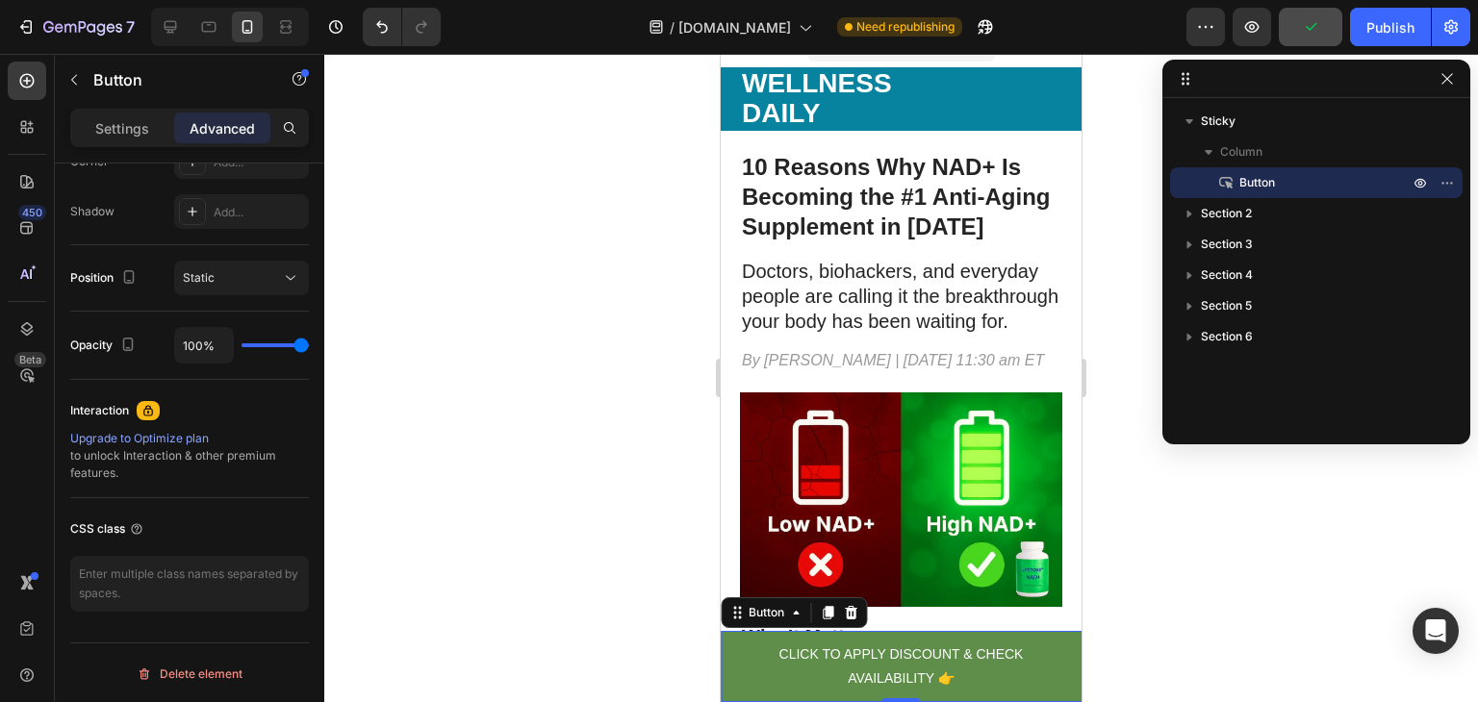
scroll to position [0, 0]
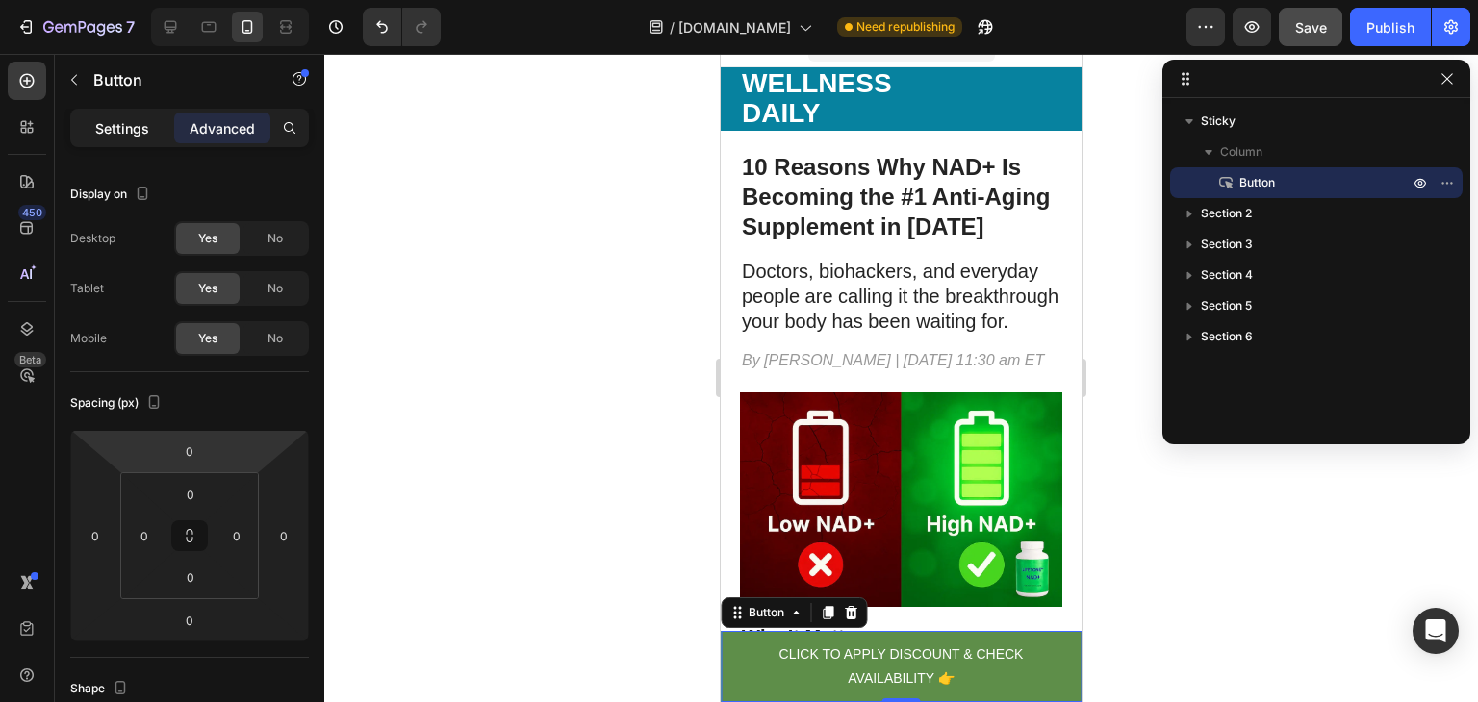
click at [94, 114] on div "Settings" at bounding box center [122, 128] width 96 height 31
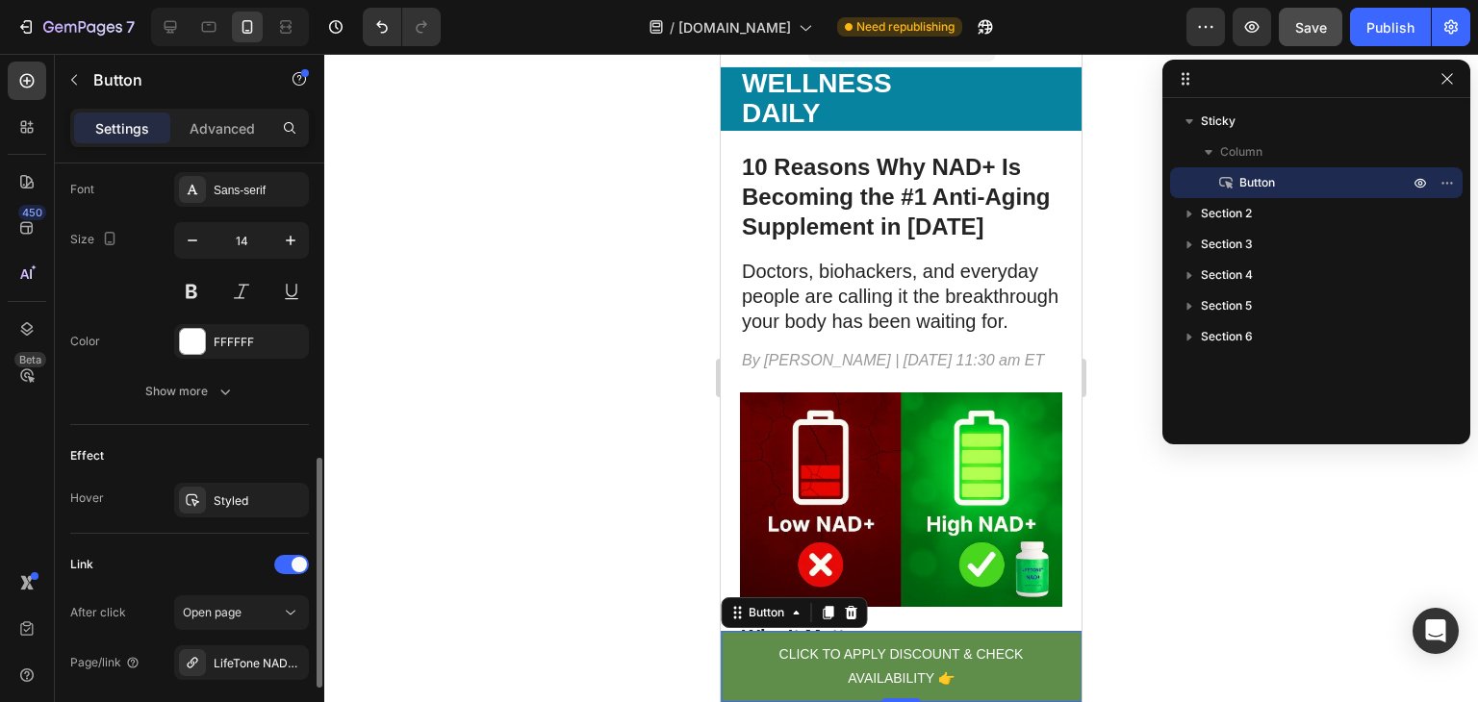
scroll to position [751, 0]
click at [235, 482] on div "Styled" at bounding box center [241, 498] width 135 height 35
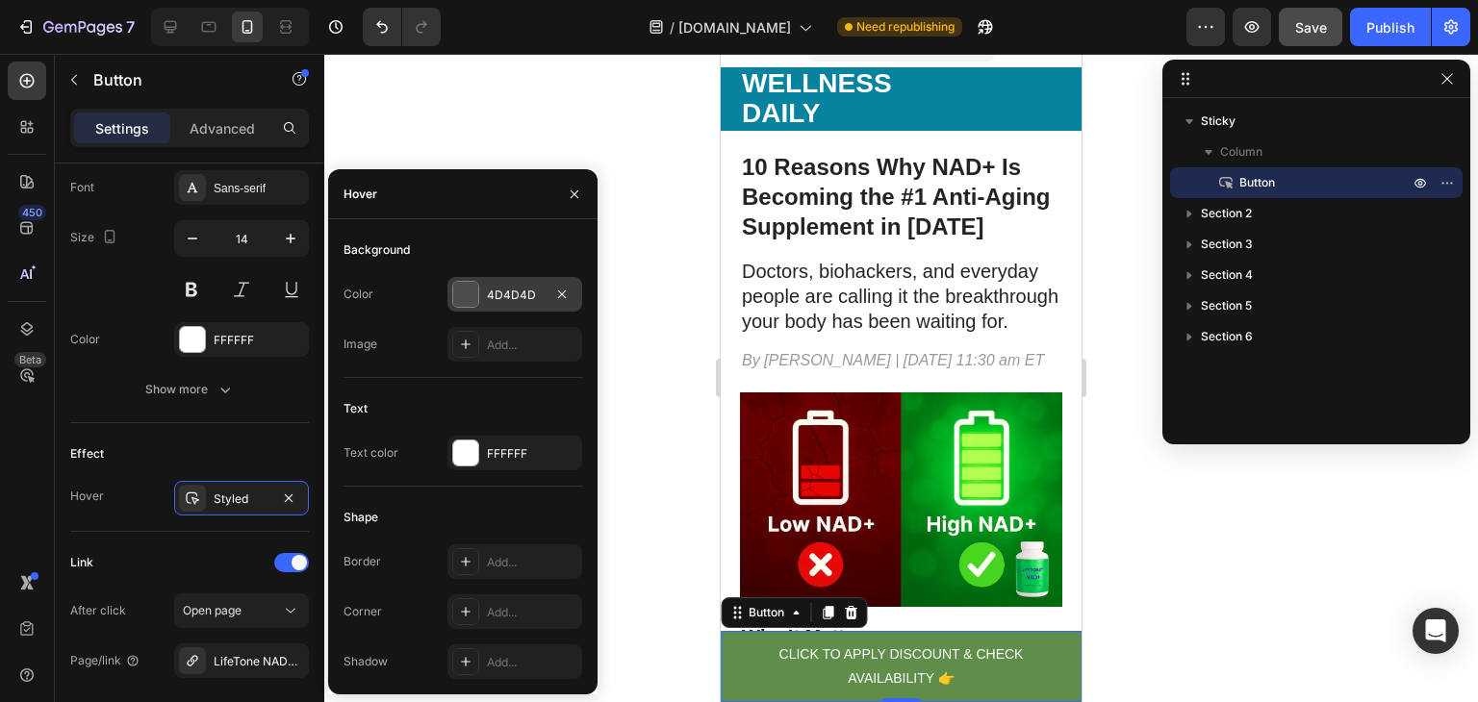
click at [499, 294] on div "4D4D4D" at bounding box center [515, 295] width 56 height 17
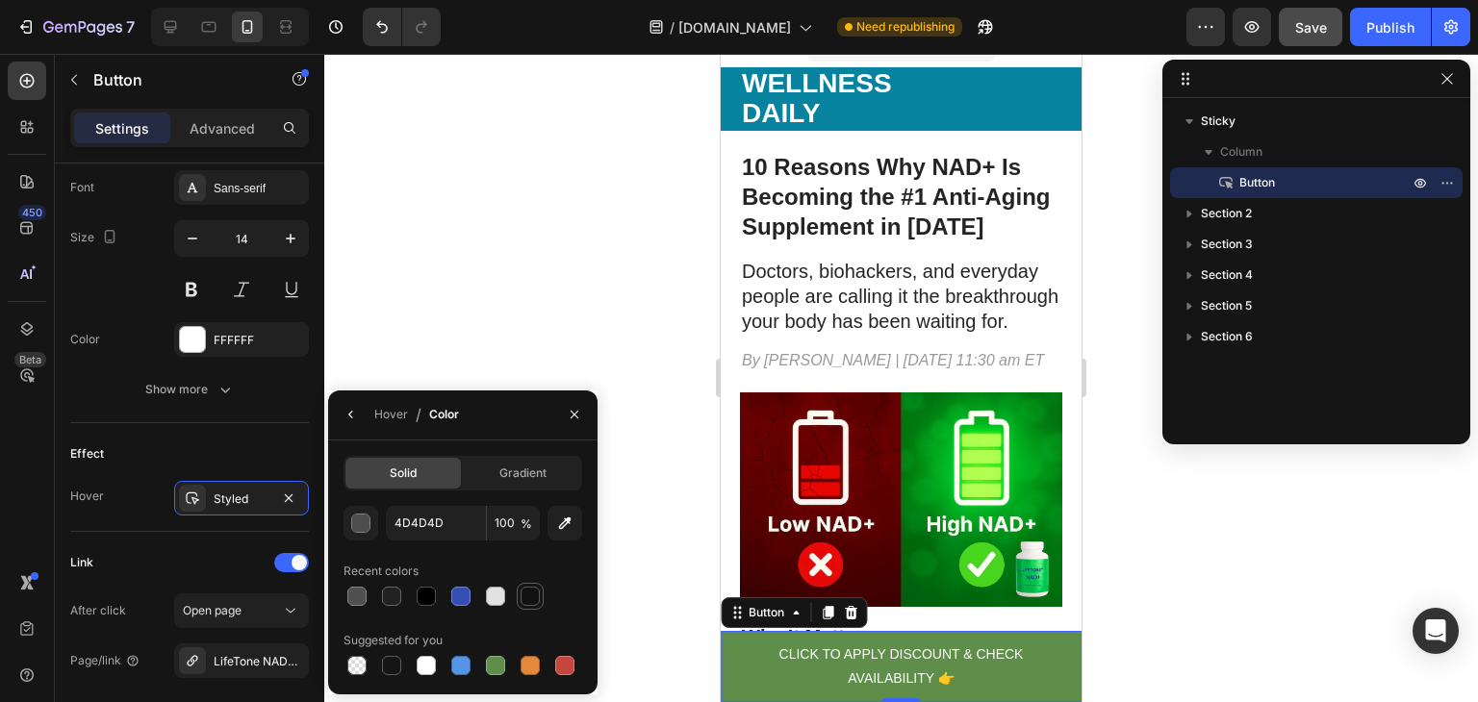
click at [528, 597] on div at bounding box center [529, 596] width 19 height 19
click at [496, 666] on div at bounding box center [495, 665] width 19 height 19
type input "5E8E49"
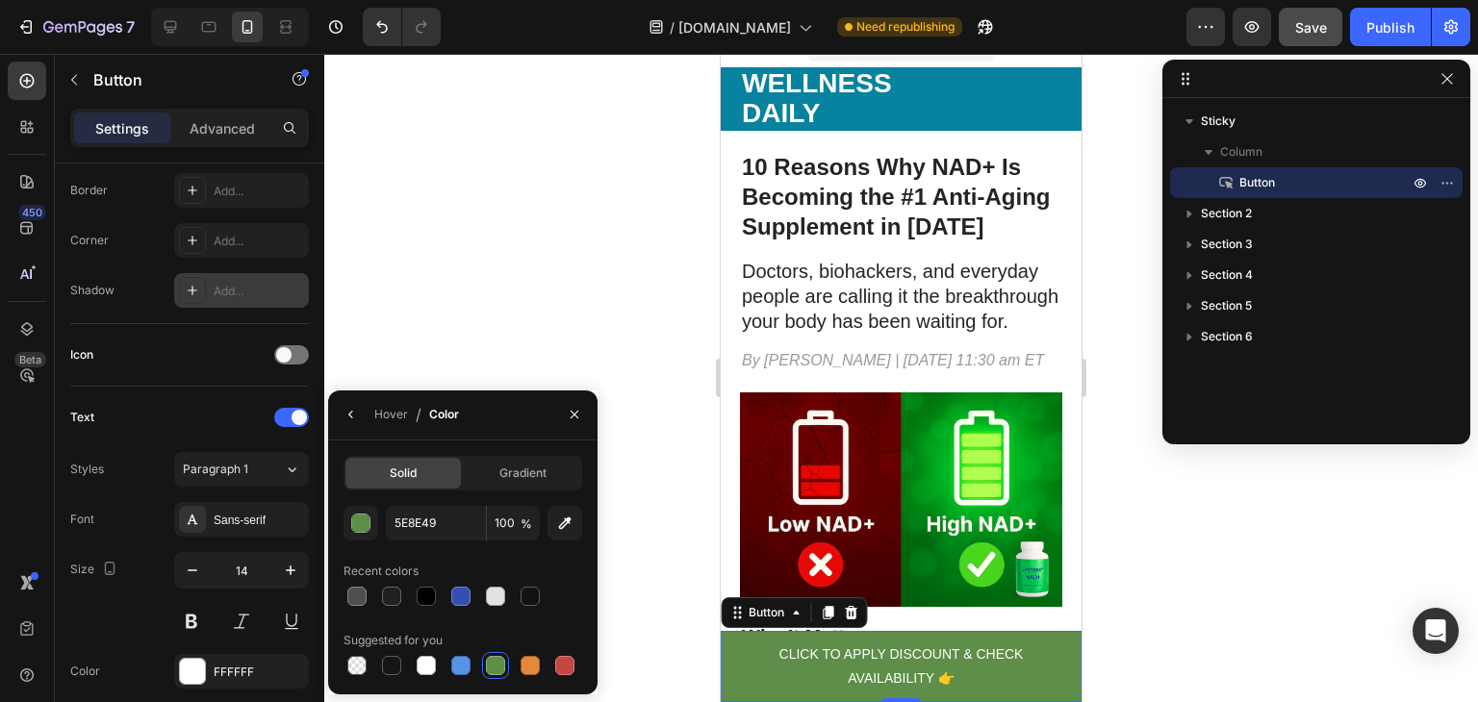
scroll to position [0, 0]
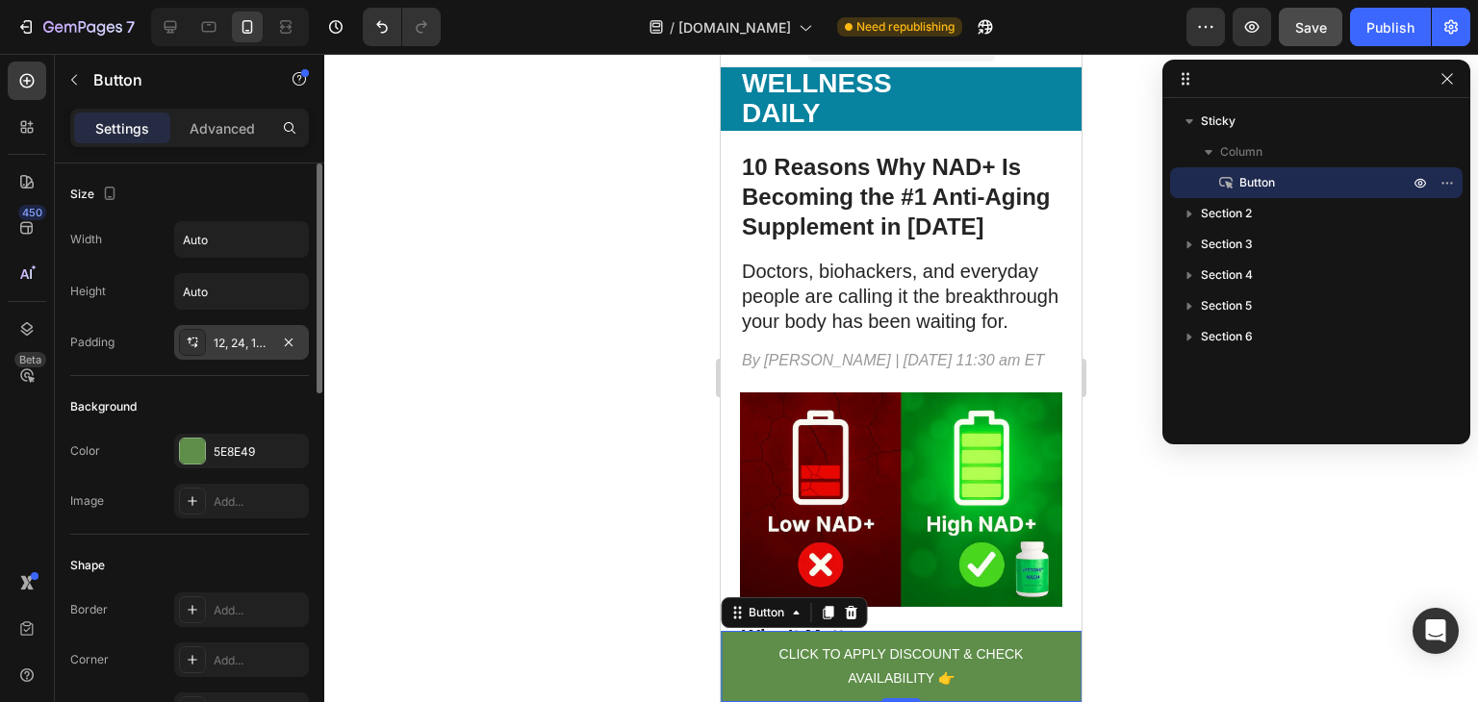
click at [225, 340] on div "12, 24, 12, 24" at bounding box center [242, 343] width 56 height 17
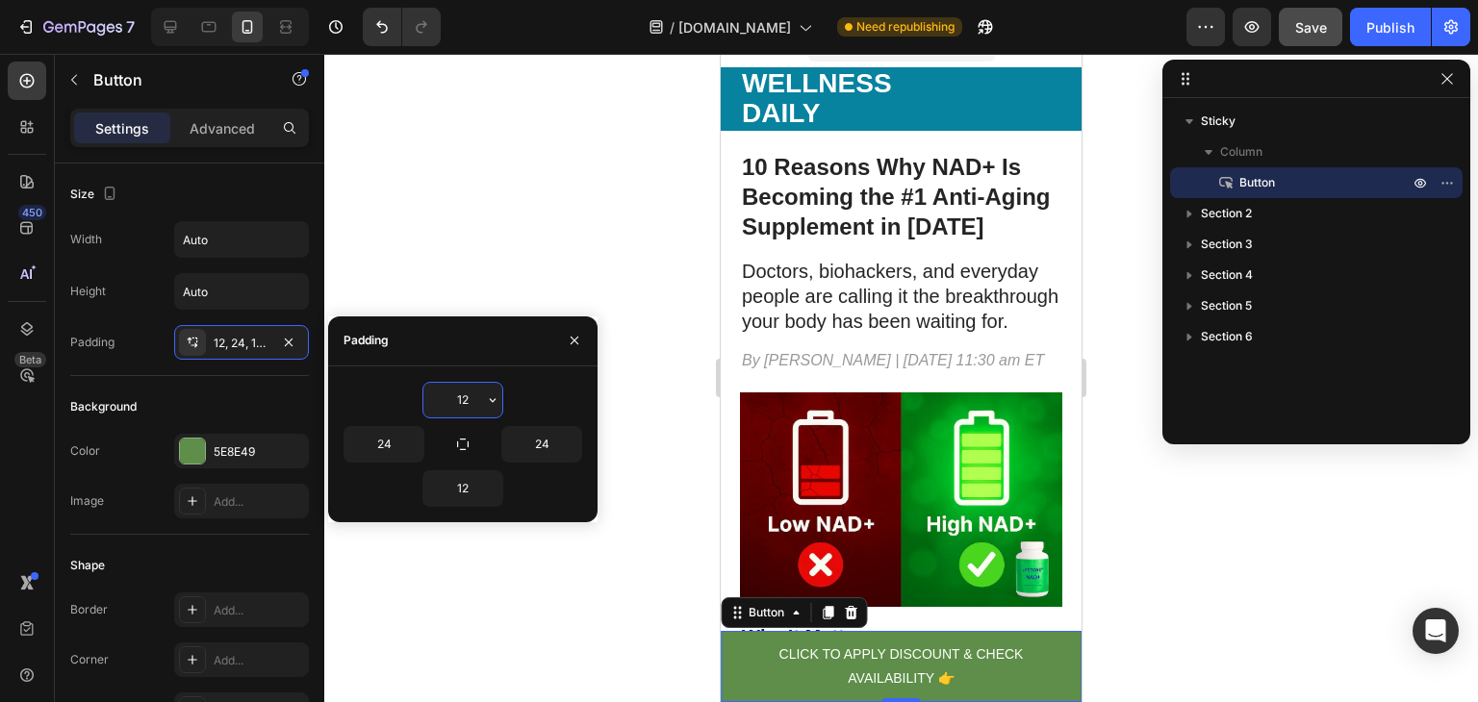
click at [469, 407] on input "12" at bounding box center [462, 400] width 79 height 35
click at [486, 400] on icon "button" at bounding box center [492, 399] width 15 height 15
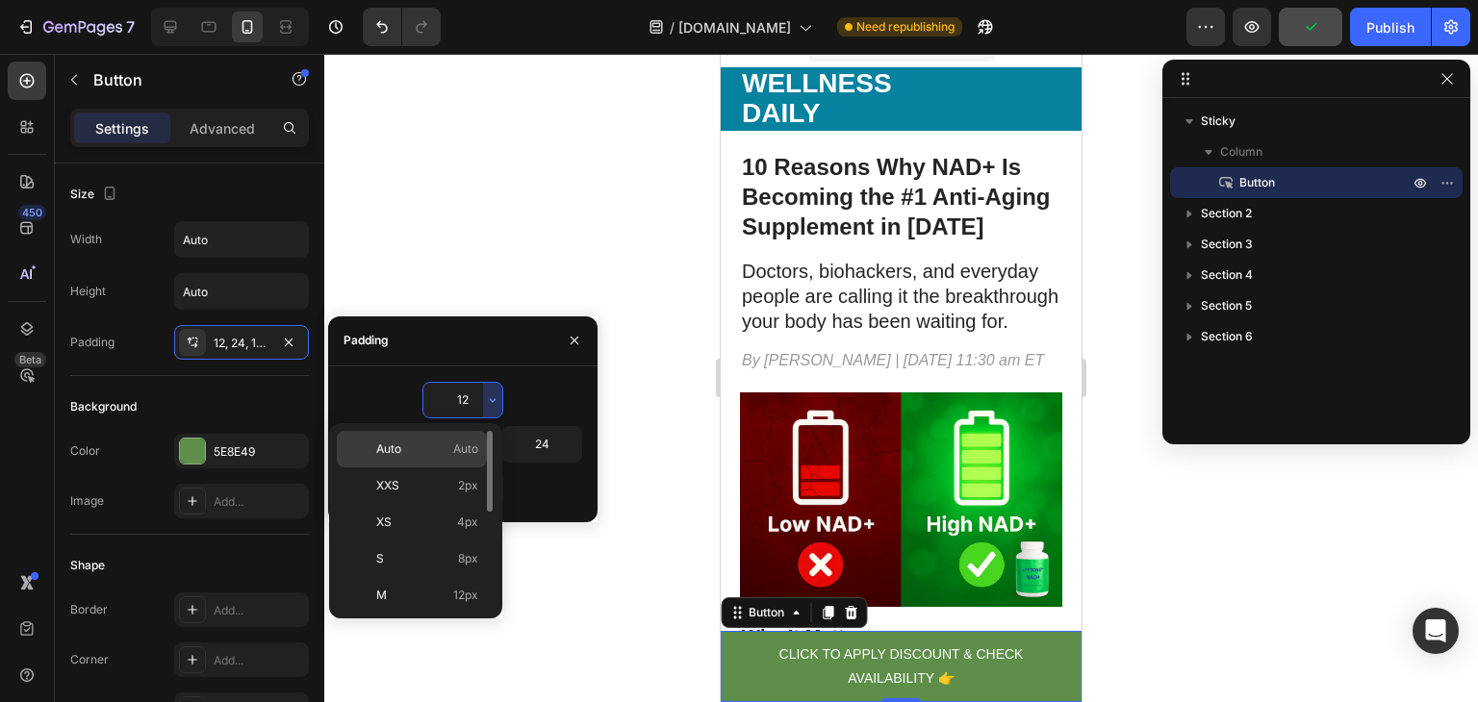
click at [461, 441] on span "Auto" at bounding box center [465, 449] width 25 height 17
type input "Auto"
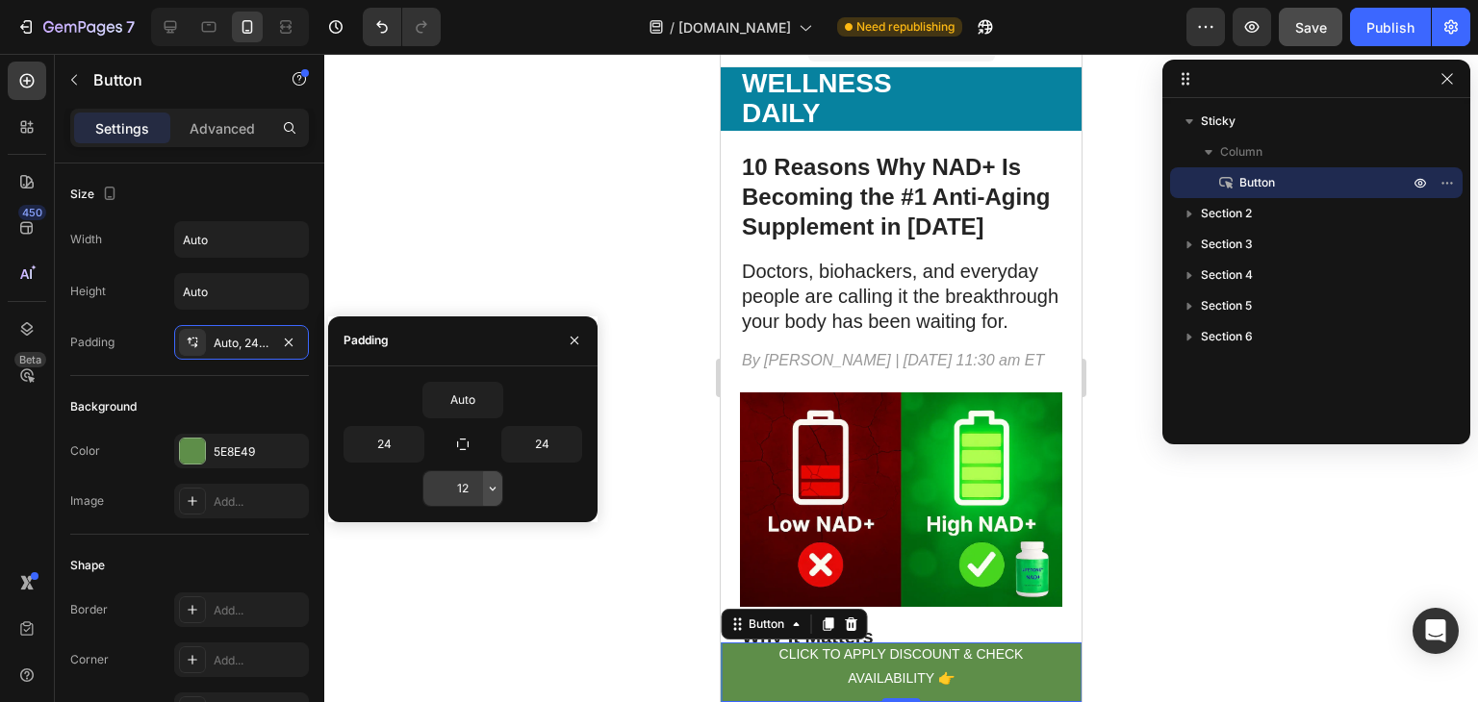
click at [496, 489] on icon "button" at bounding box center [492, 488] width 15 height 15
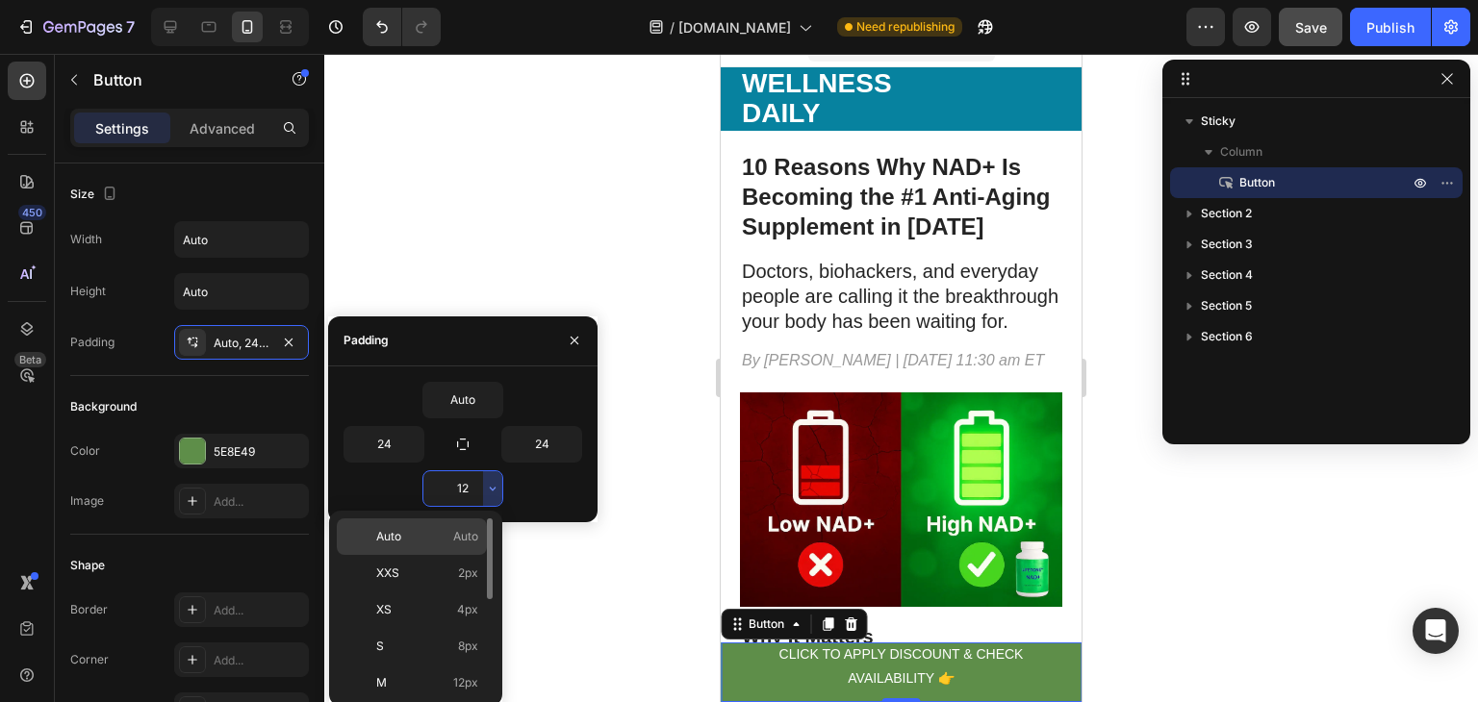
click at [427, 544] on p "Auto Auto" at bounding box center [427, 536] width 102 height 17
type input "Auto"
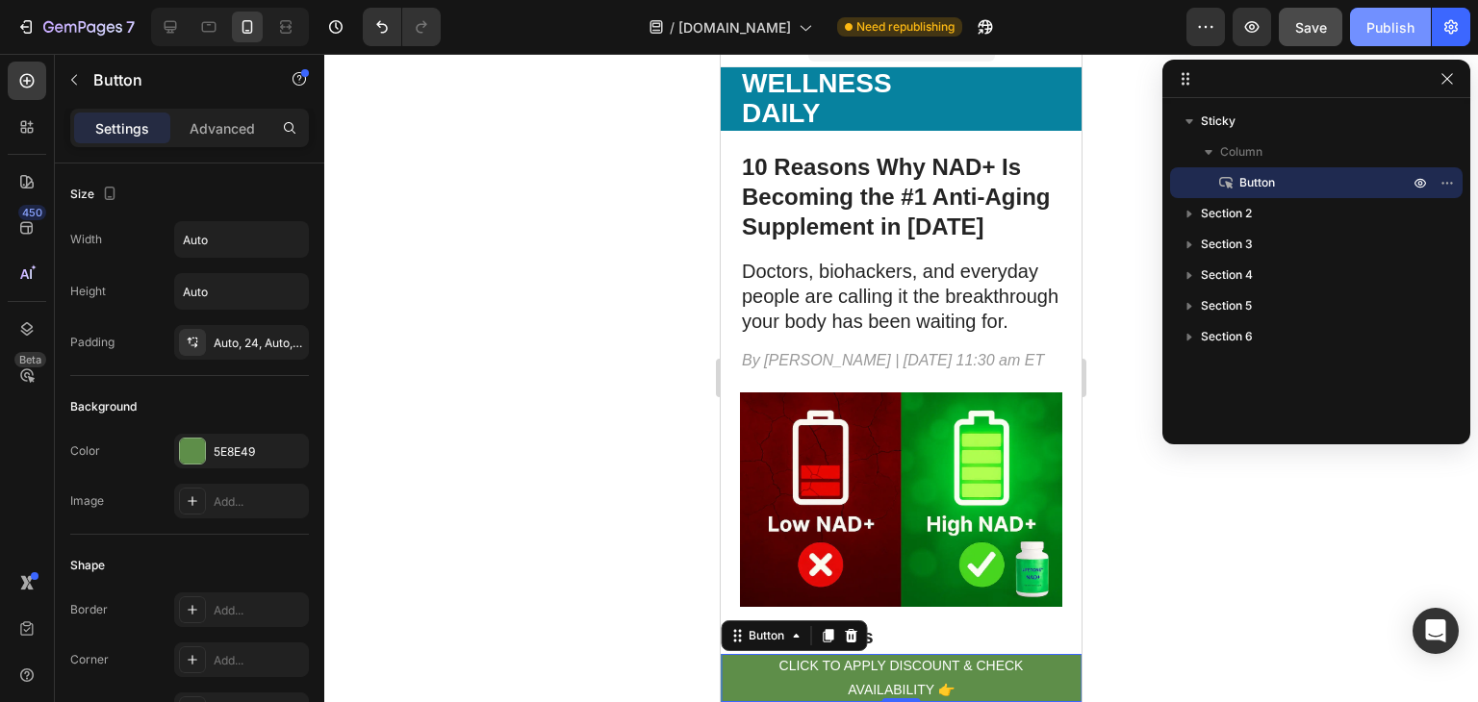
click at [1400, 21] on div "Publish" at bounding box center [1390, 27] width 48 height 20
click at [845, 636] on icon at bounding box center [850, 635] width 15 height 15
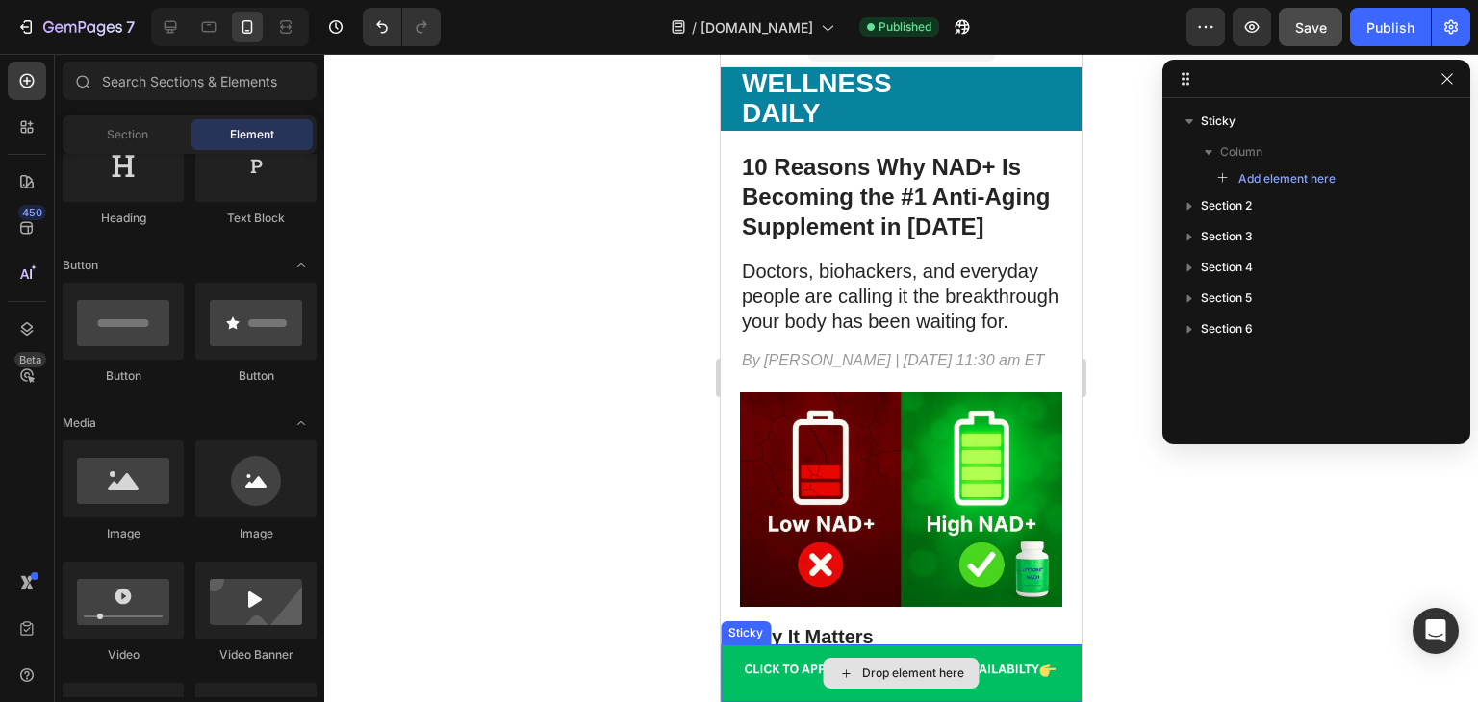
click at [743, 660] on div "Drop element here" at bounding box center [901, 674] width 361 height 58
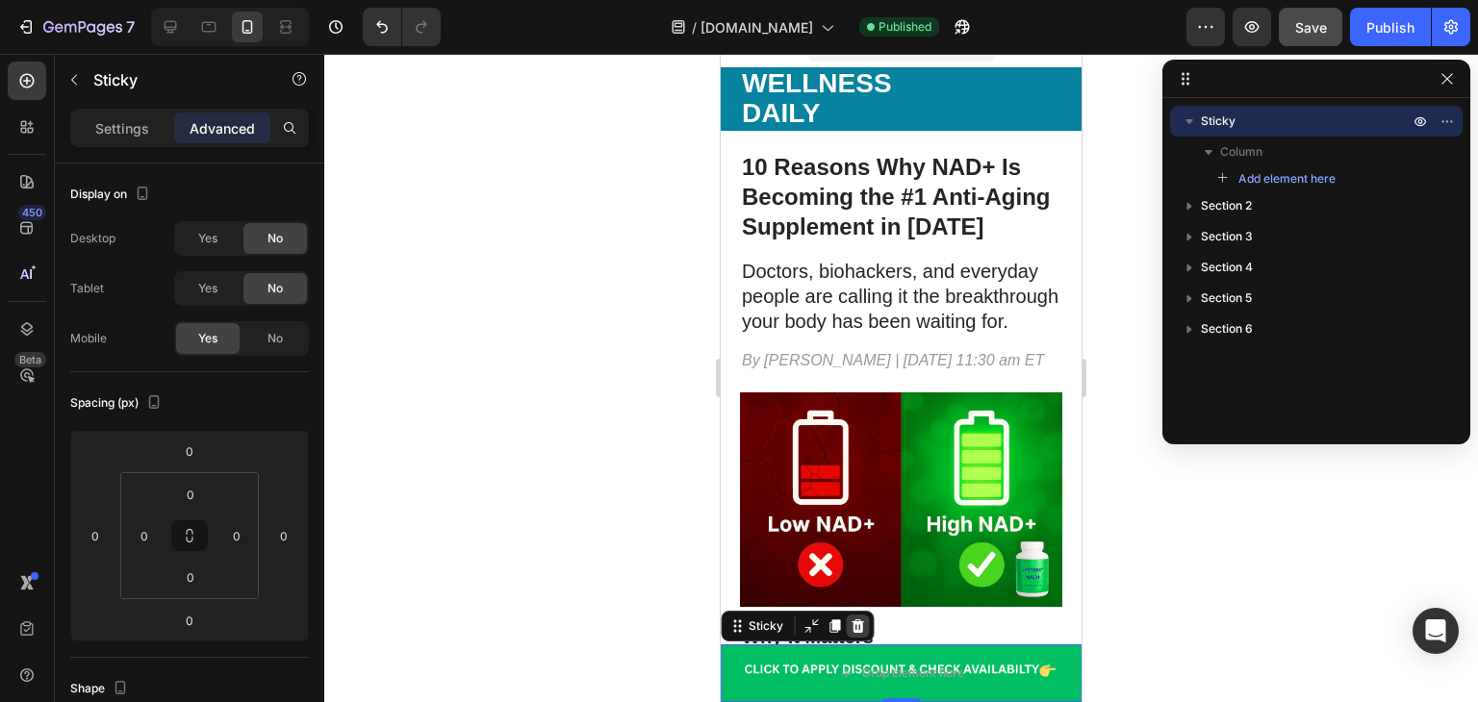
click at [859, 627] on icon at bounding box center [857, 626] width 13 height 13
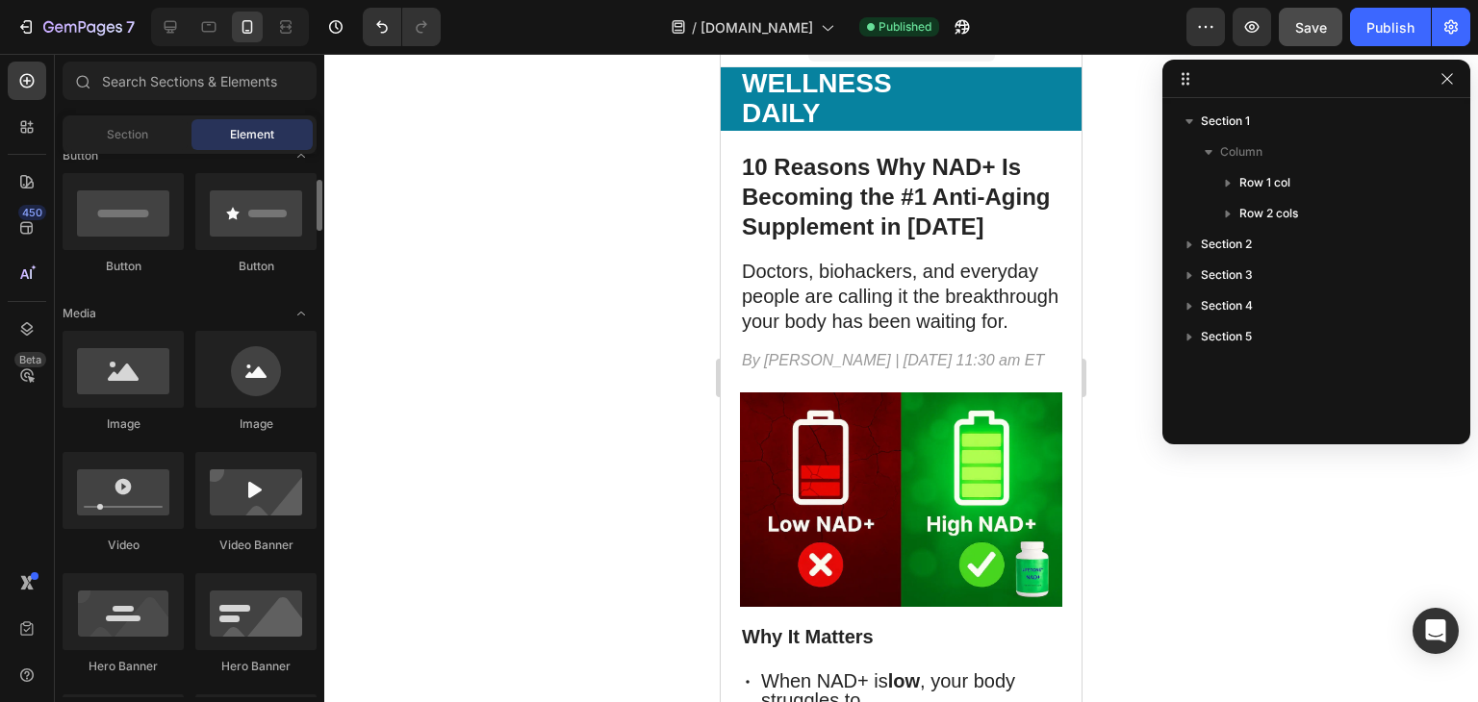
scroll to position [461, 0]
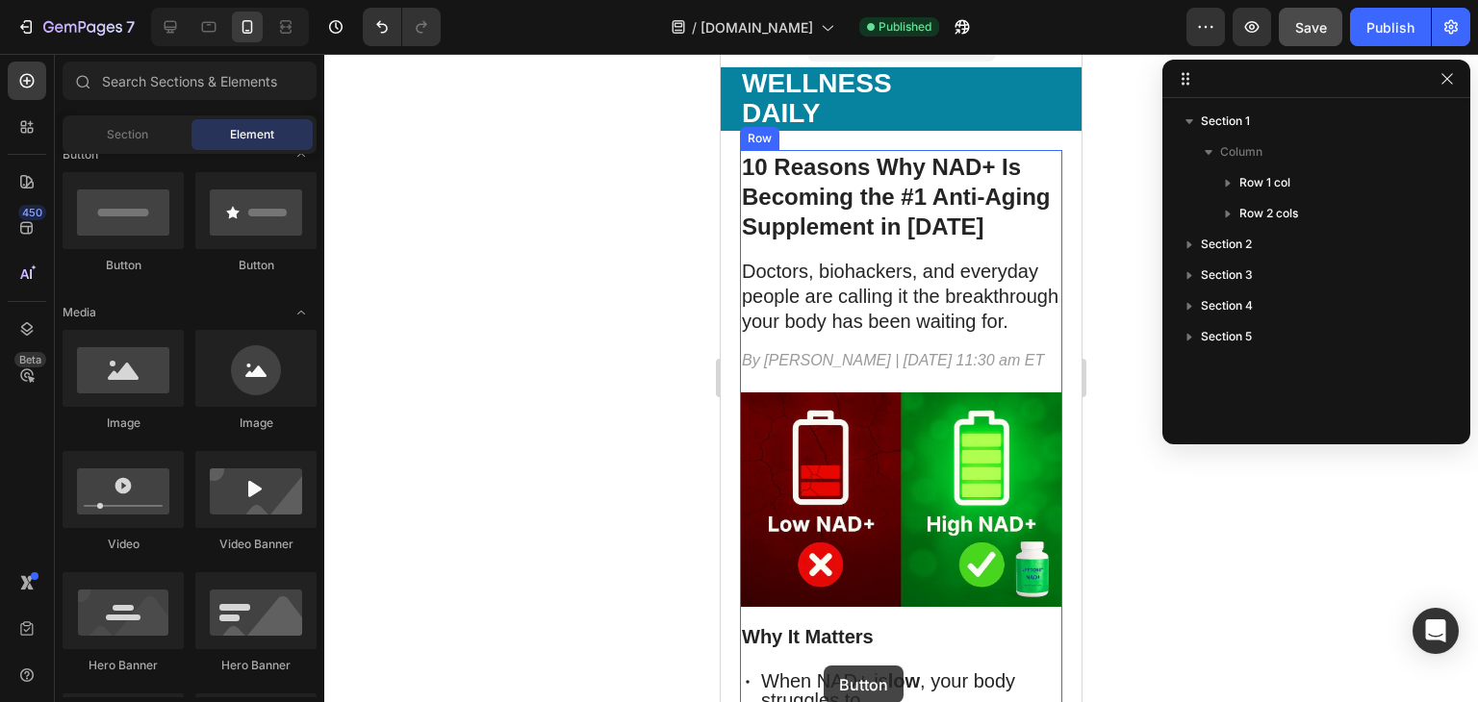
drag, startPoint x: 846, startPoint y: 289, endPoint x: 831, endPoint y: 658, distance: 369.7
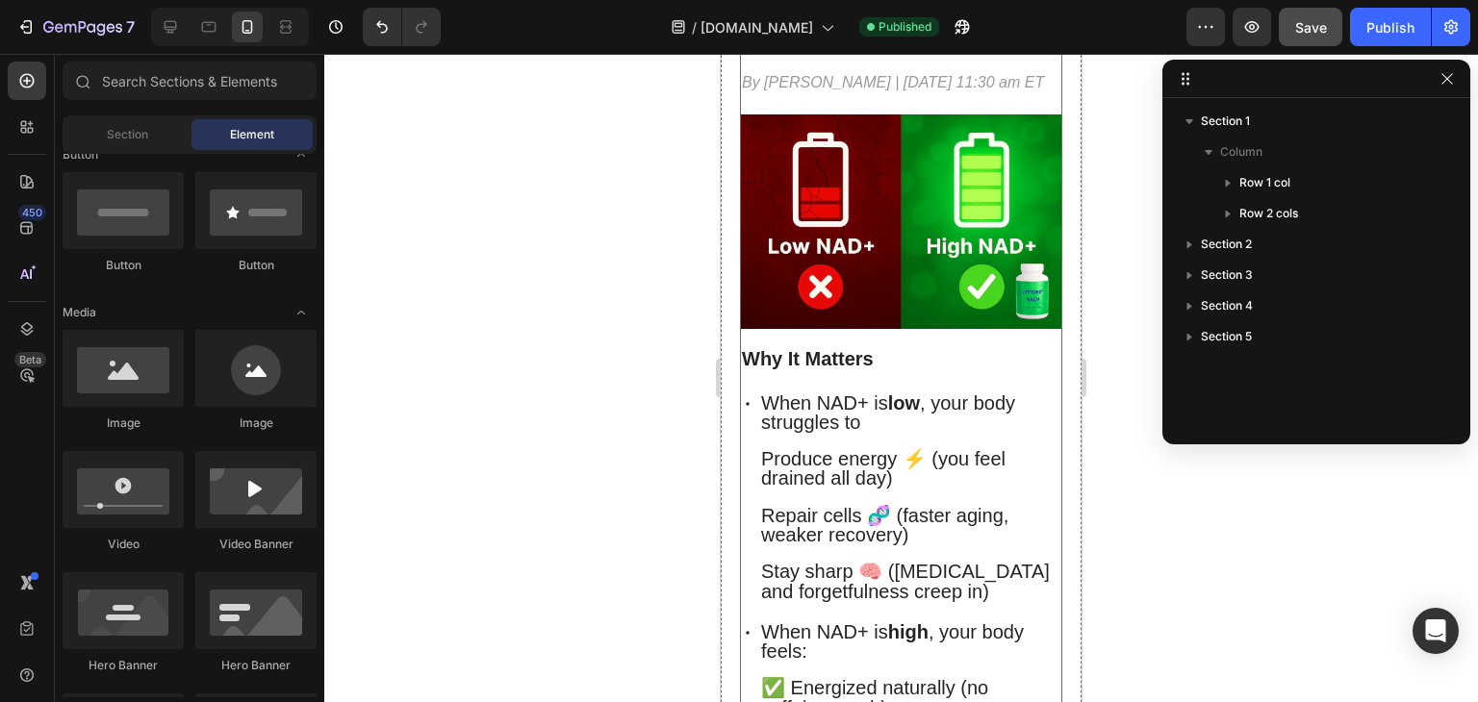
scroll to position [316, 0]
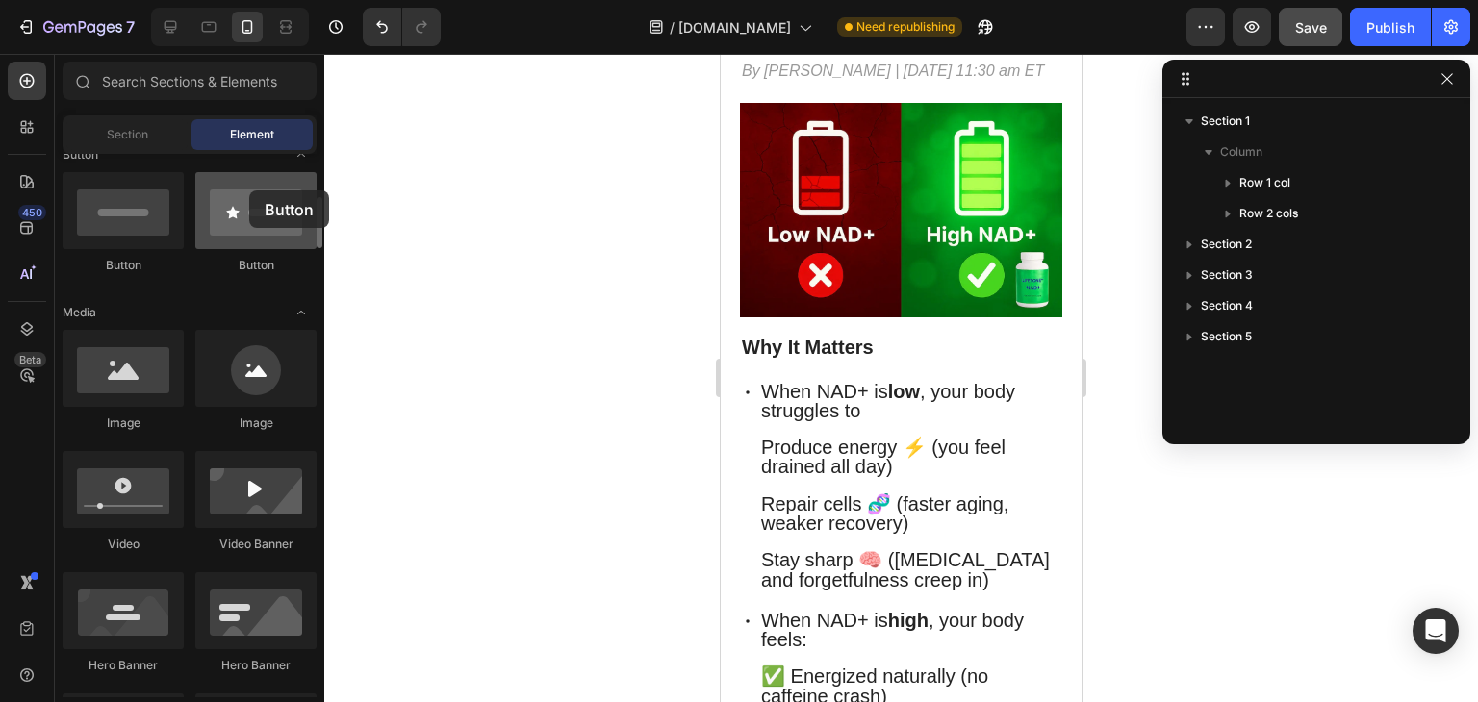
drag, startPoint x: 83, startPoint y: 239, endPoint x: 249, endPoint y: 190, distance: 173.2
click at [249, 190] on div "Button Button" at bounding box center [190, 231] width 254 height 119
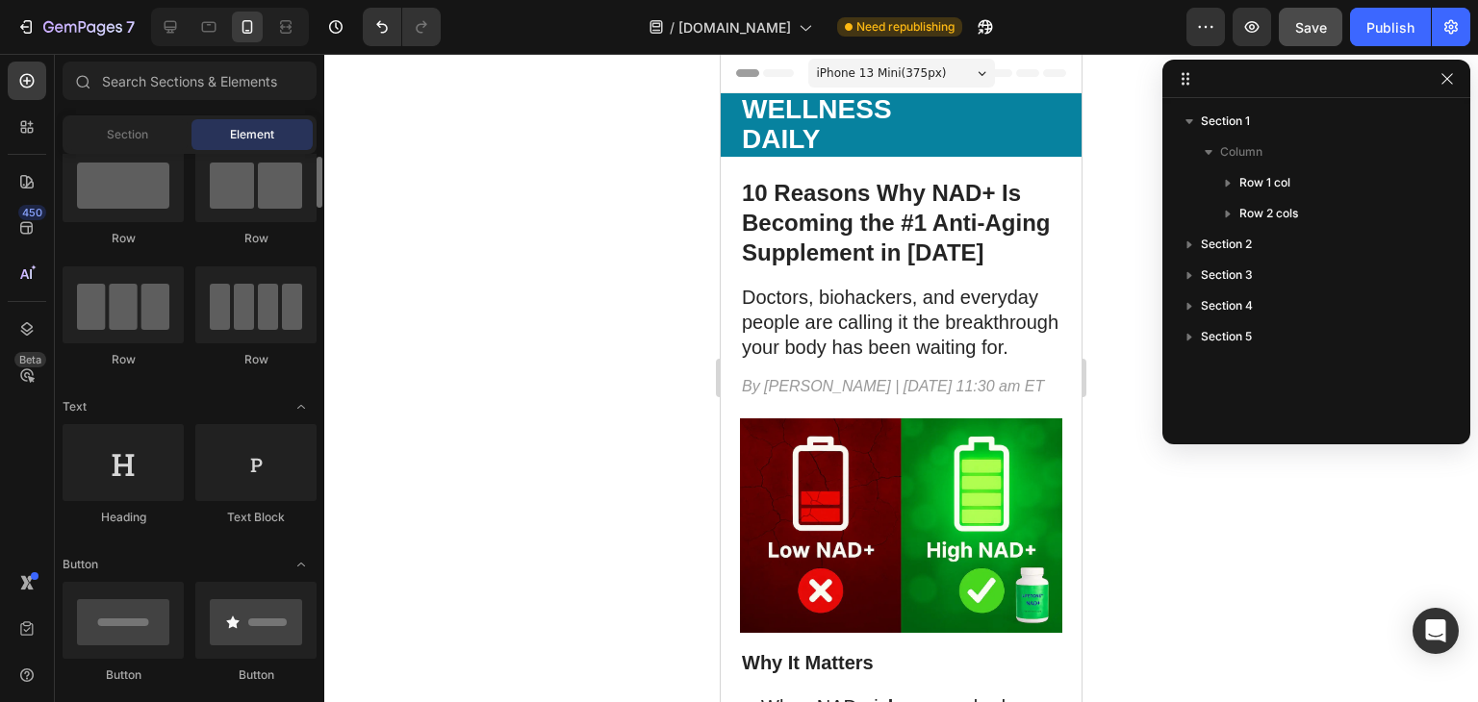
scroll to position [50, 0]
click at [381, 26] on icon "Undo/Redo" at bounding box center [381, 26] width 19 height 19
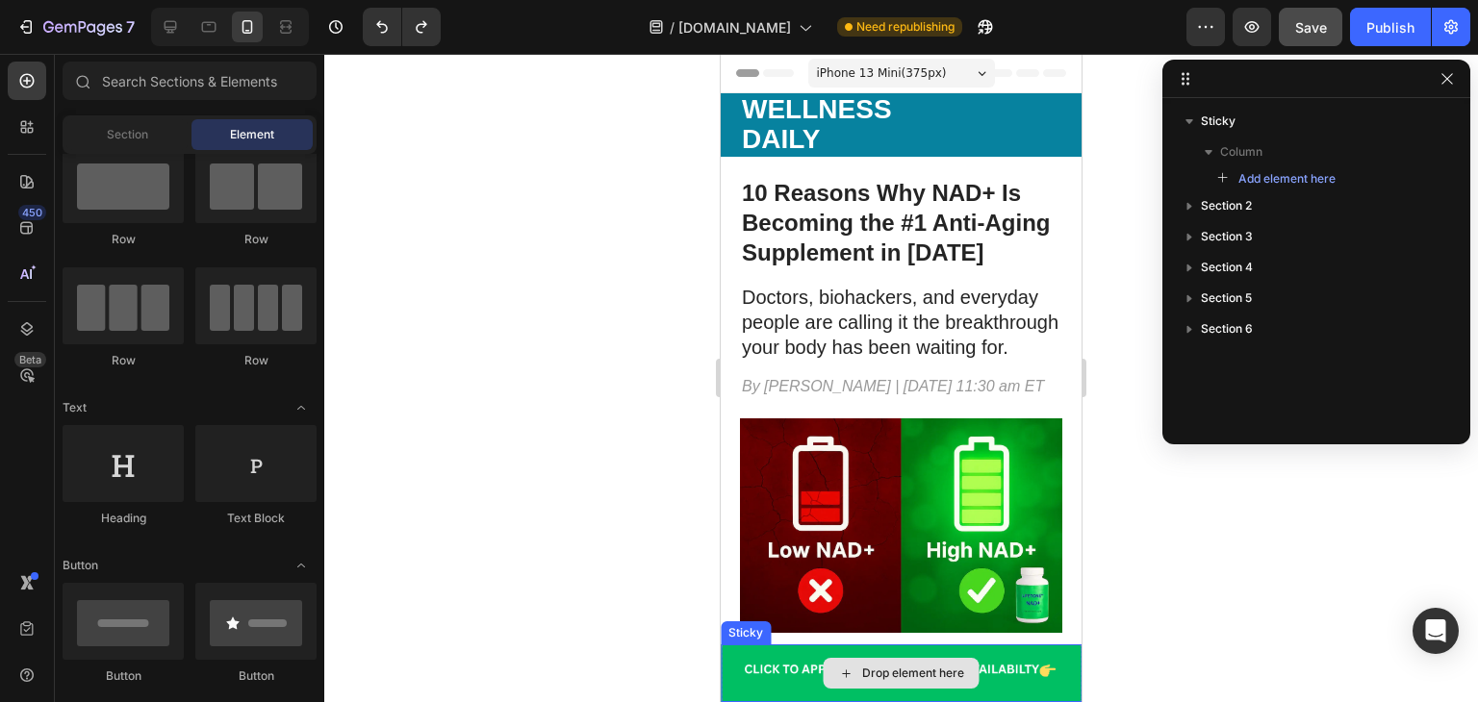
click at [828, 660] on div "Drop element here" at bounding box center [901, 673] width 156 height 31
click at [763, 661] on div "Drop element here" at bounding box center [901, 674] width 361 height 58
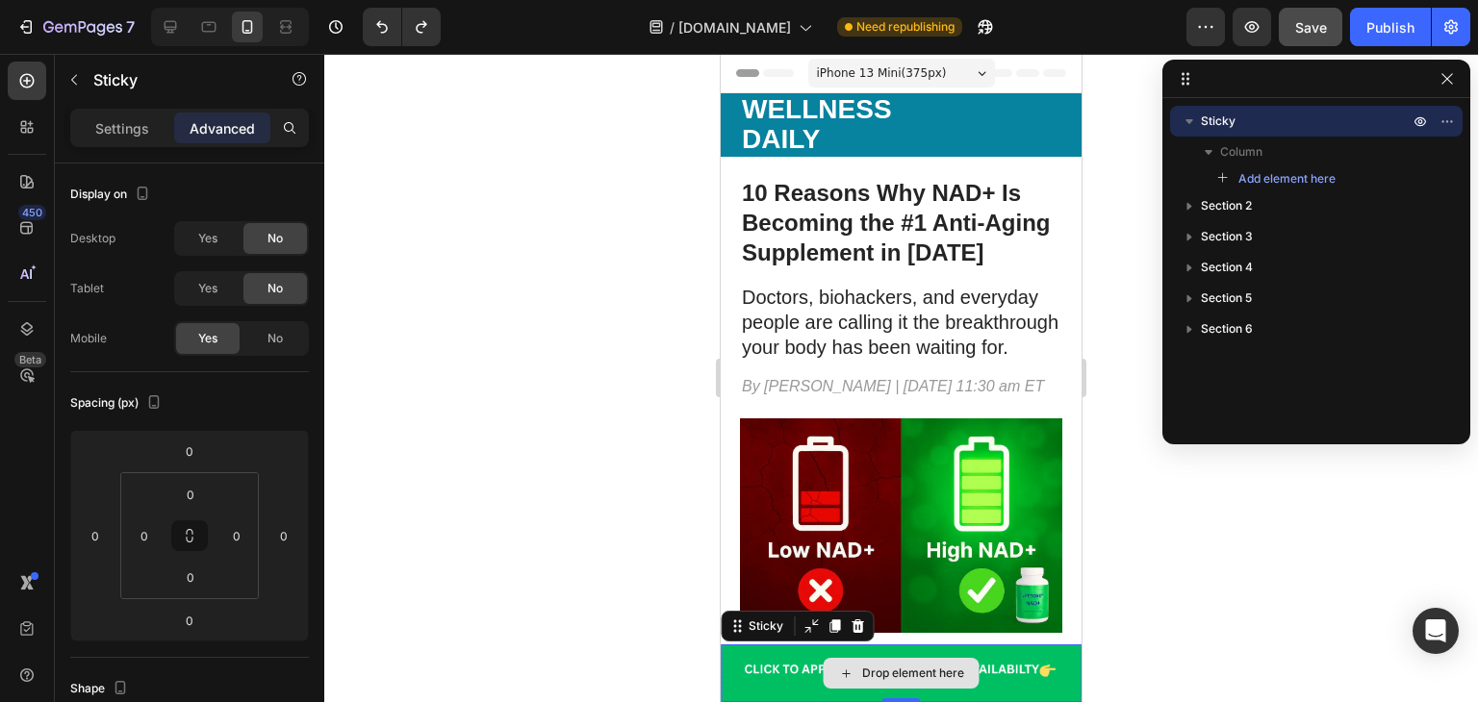
click at [763, 661] on div "Drop element here" at bounding box center [901, 674] width 361 height 58
click at [123, 115] on div "Settings" at bounding box center [122, 128] width 96 height 31
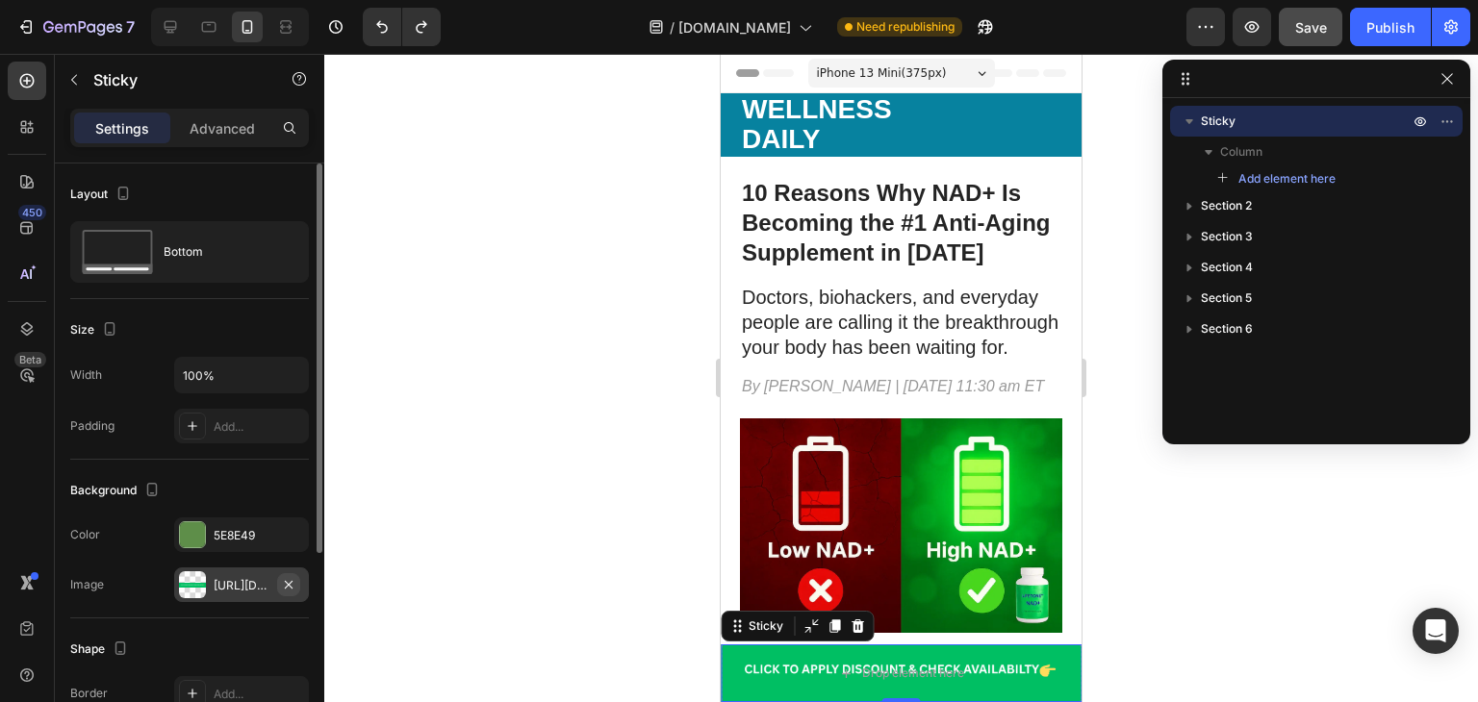
click at [286, 582] on icon "button" at bounding box center [288, 584] width 15 height 15
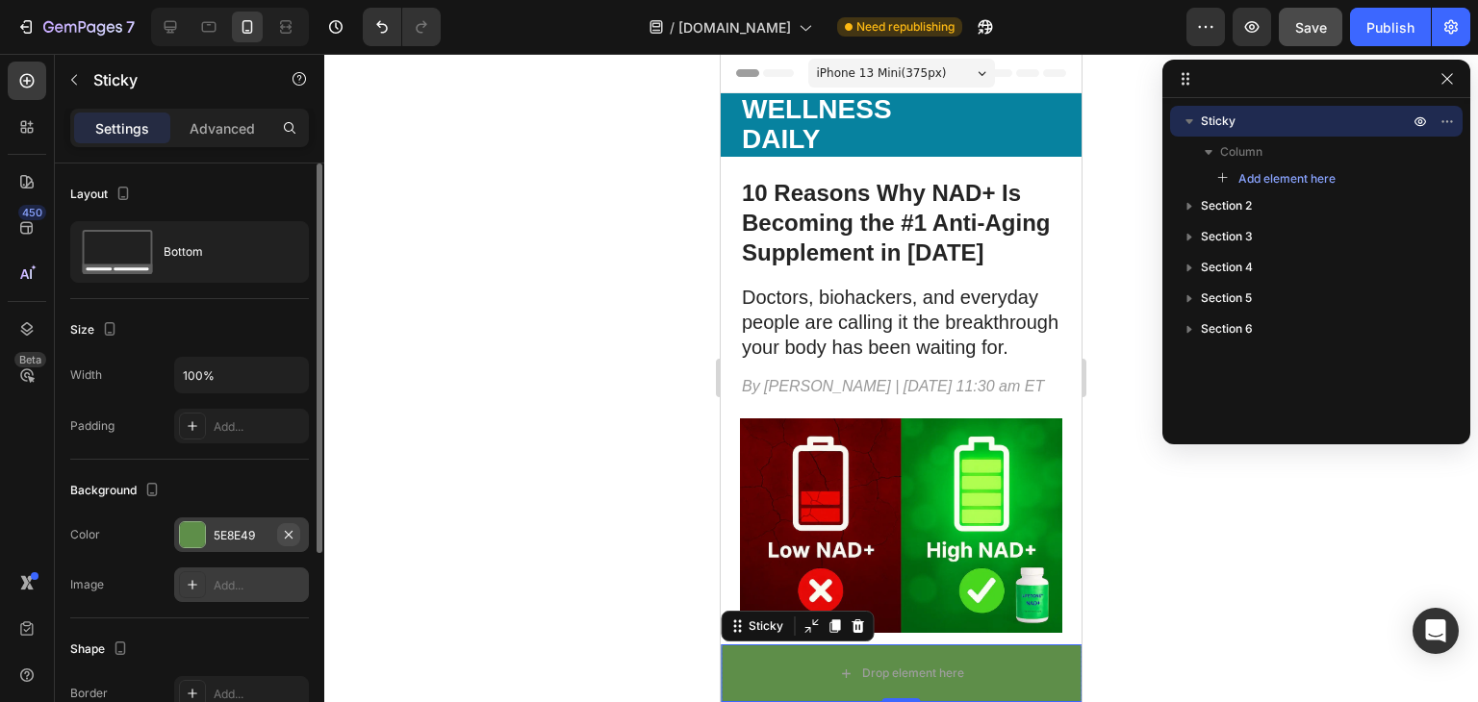
click at [289, 539] on icon "button" at bounding box center [288, 534] width 15 height 15
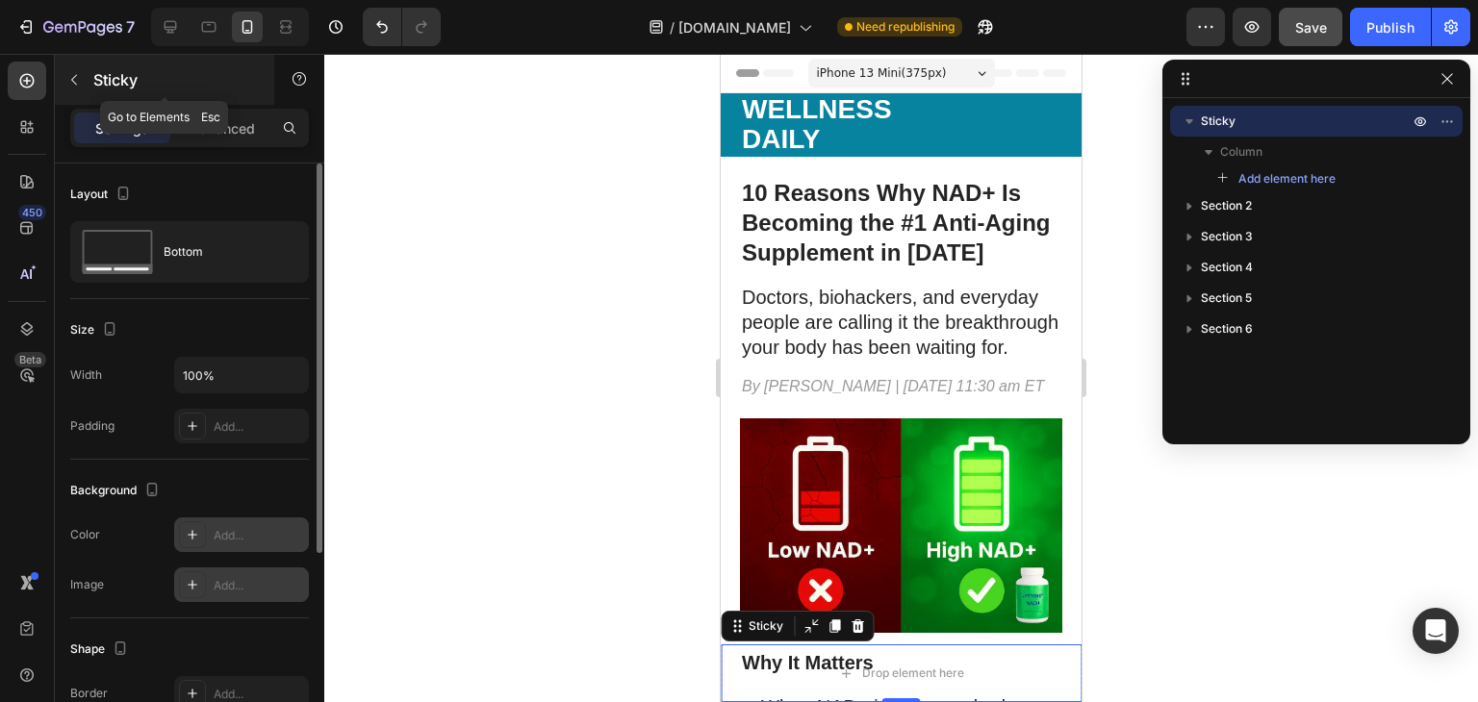
click at [77, 79] on icon "button" at bounding box center [73, 79] width 15 height 15
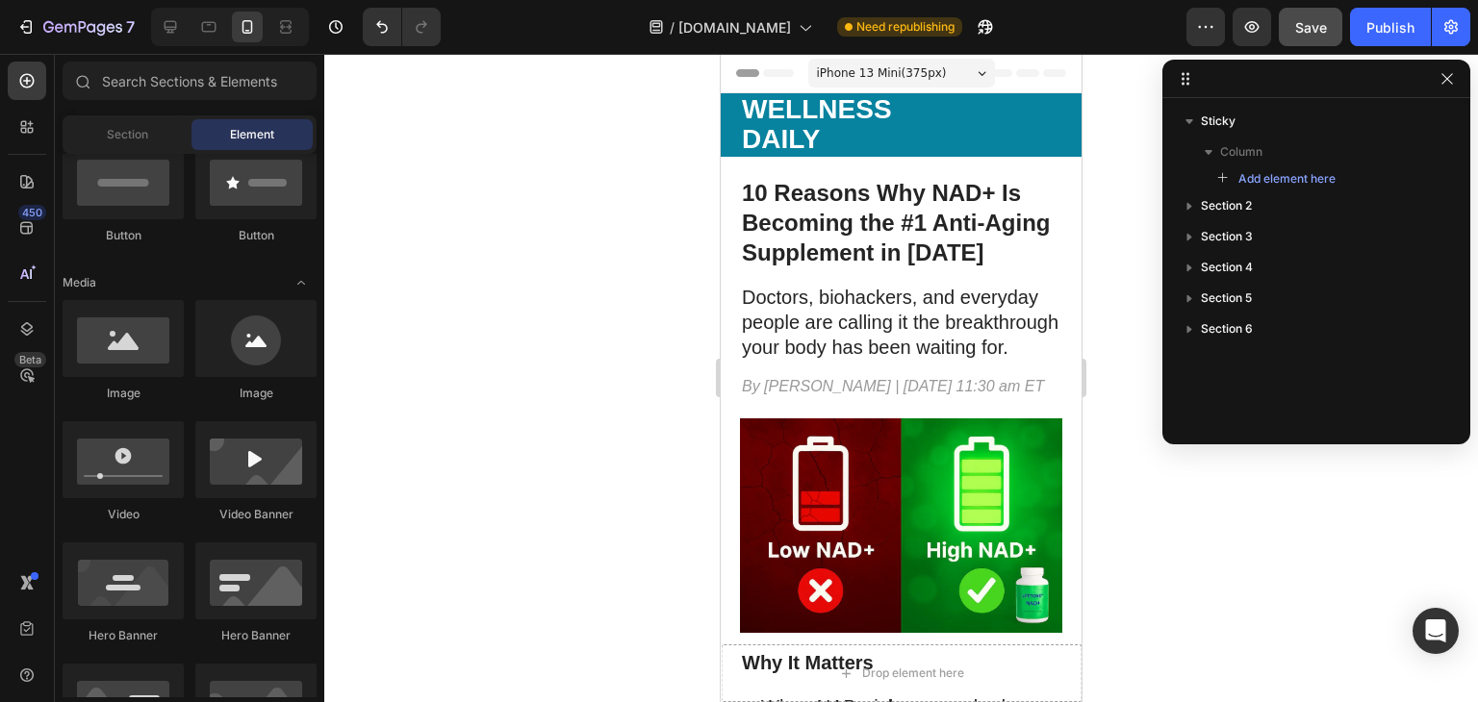
scroll to position [0, 0]
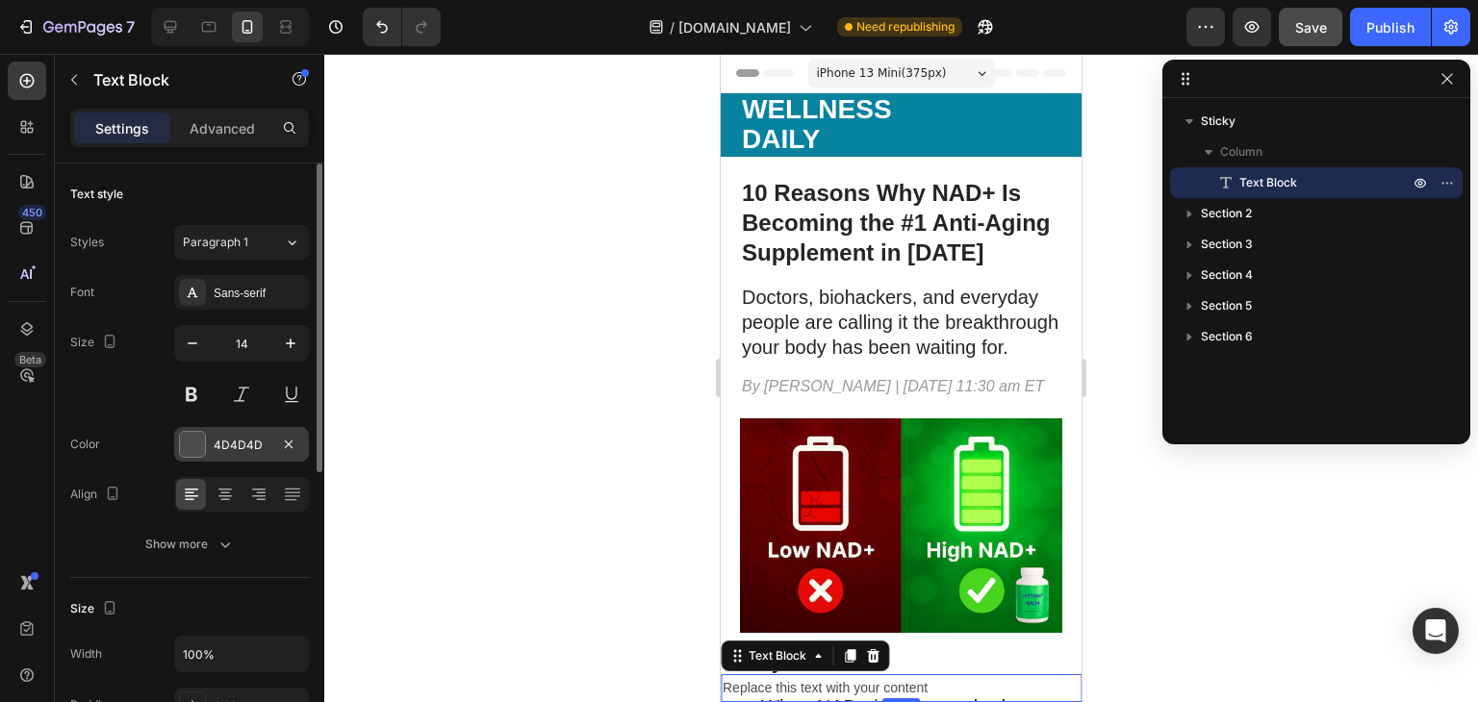
click at [224, 454] on div "4D4D4D" at bounding box center [241, 444] width 135 height 35
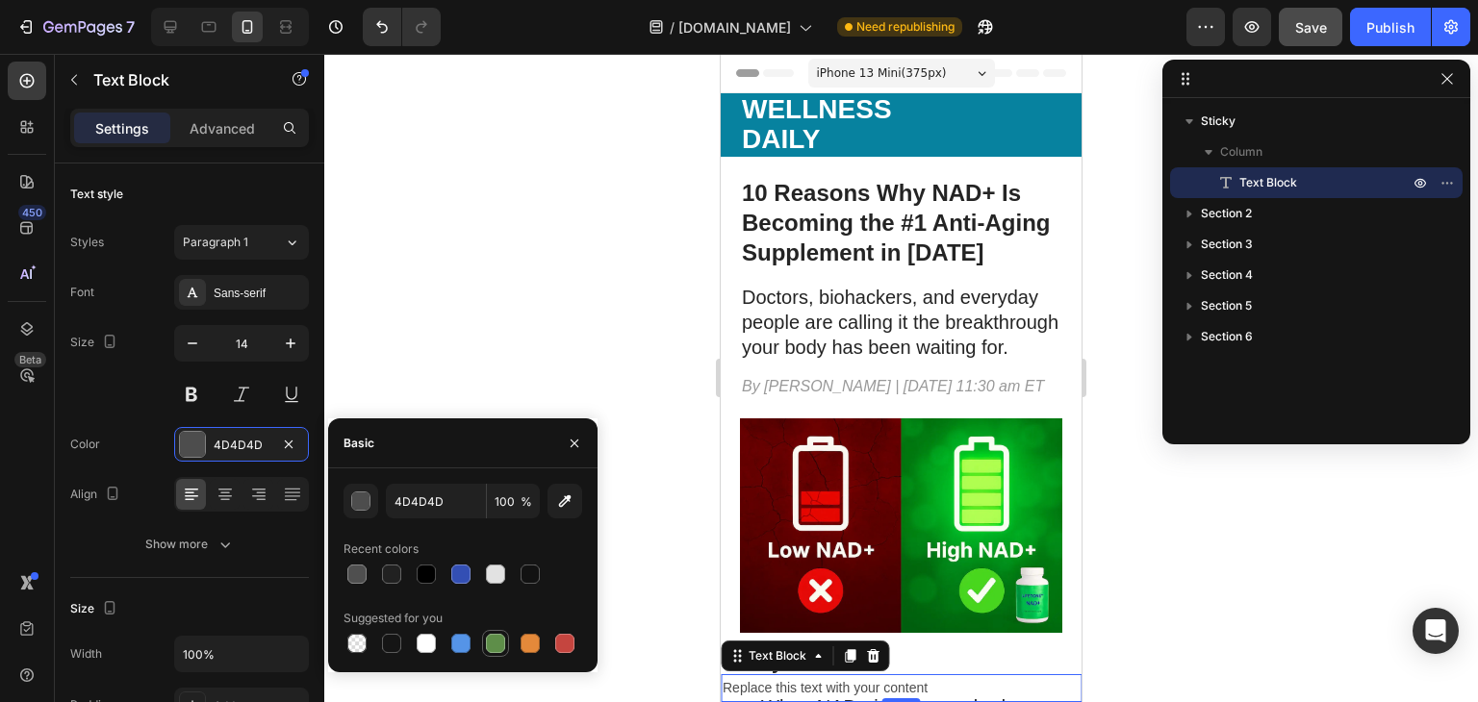
click at [494, 638] on div at bounding box center [495, 643] width 19 height 19
click at [494, 574] on div at bounding box center [495, 574] width 19 height 19
type input "E2E2E2"
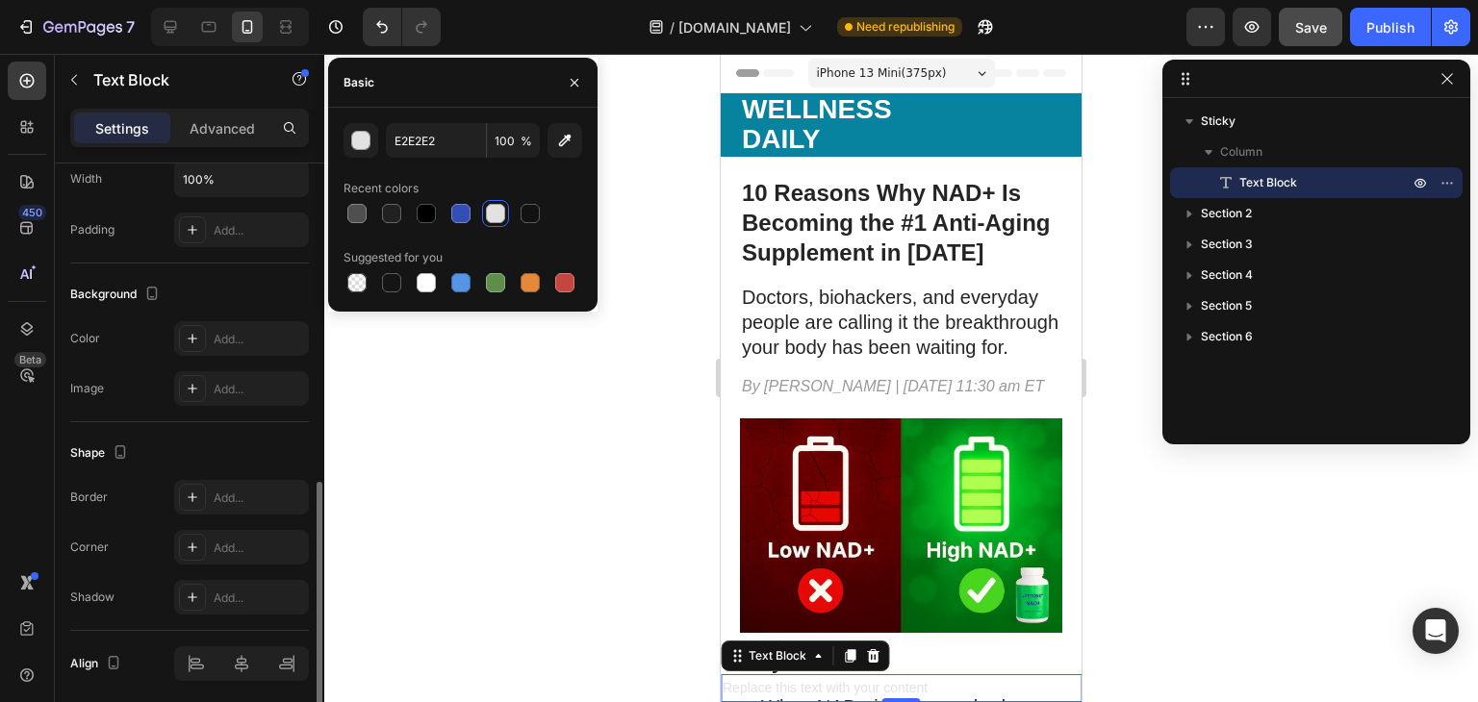
scroll to position [544, 0]
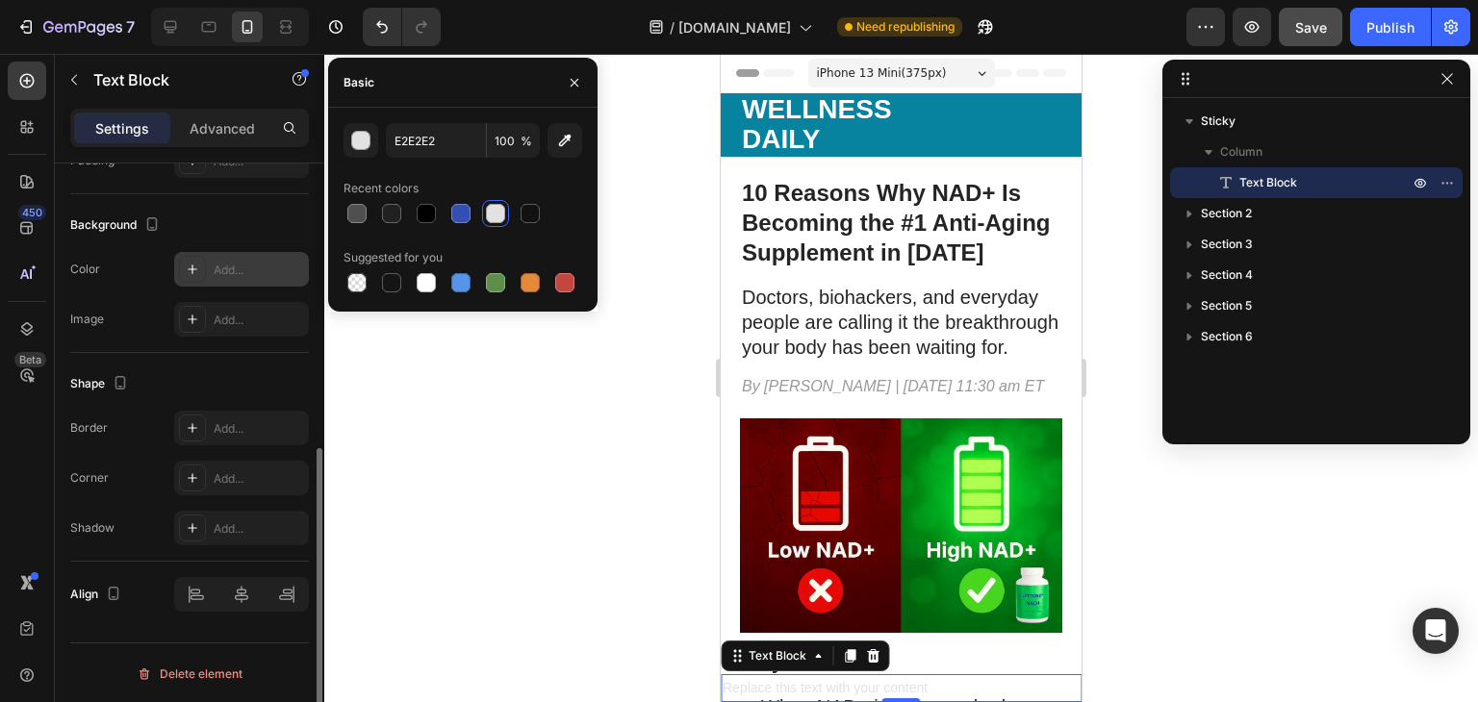
click at [231, 256] on div "Add..." at bounding box center [241, 269] width 135 height 35
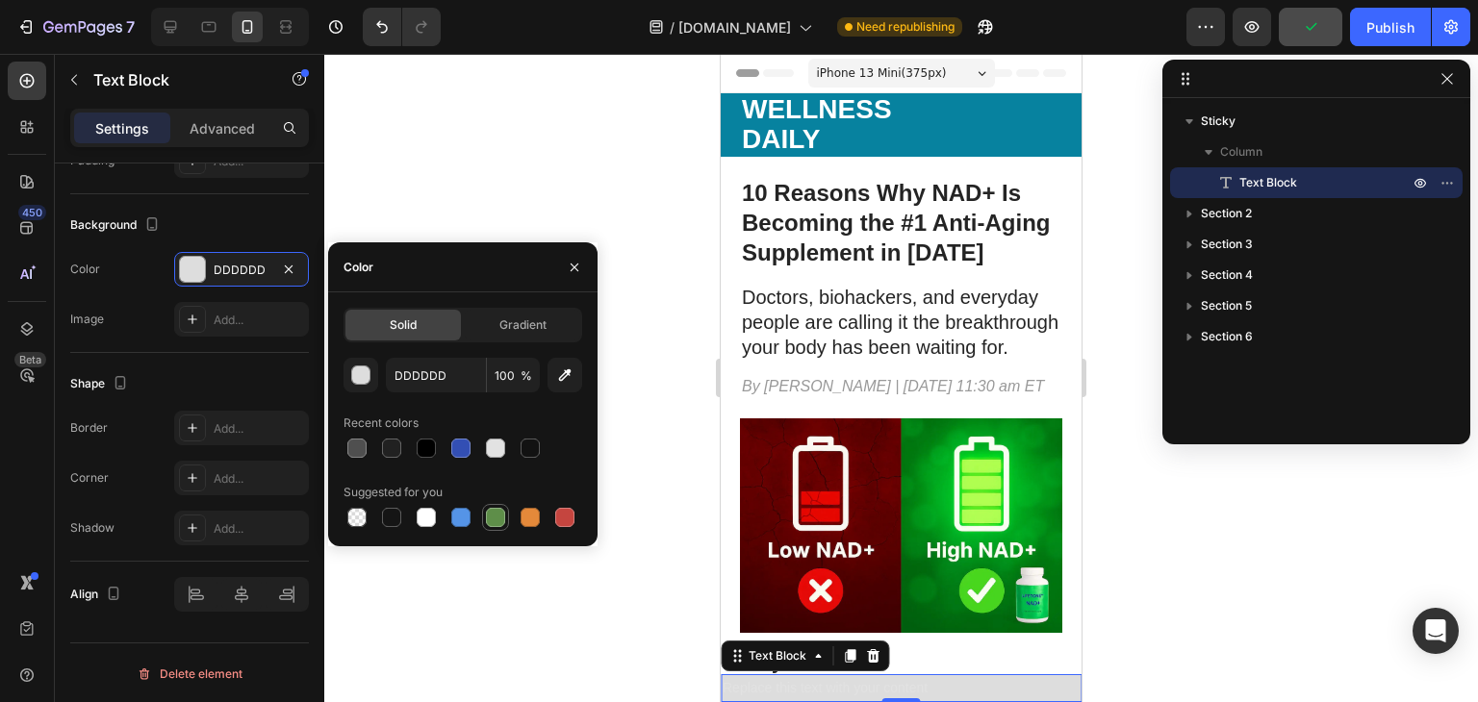
click at [495, 517] on div at bounding box center [495, 517] width 19 height 19
type input "5E8E49"
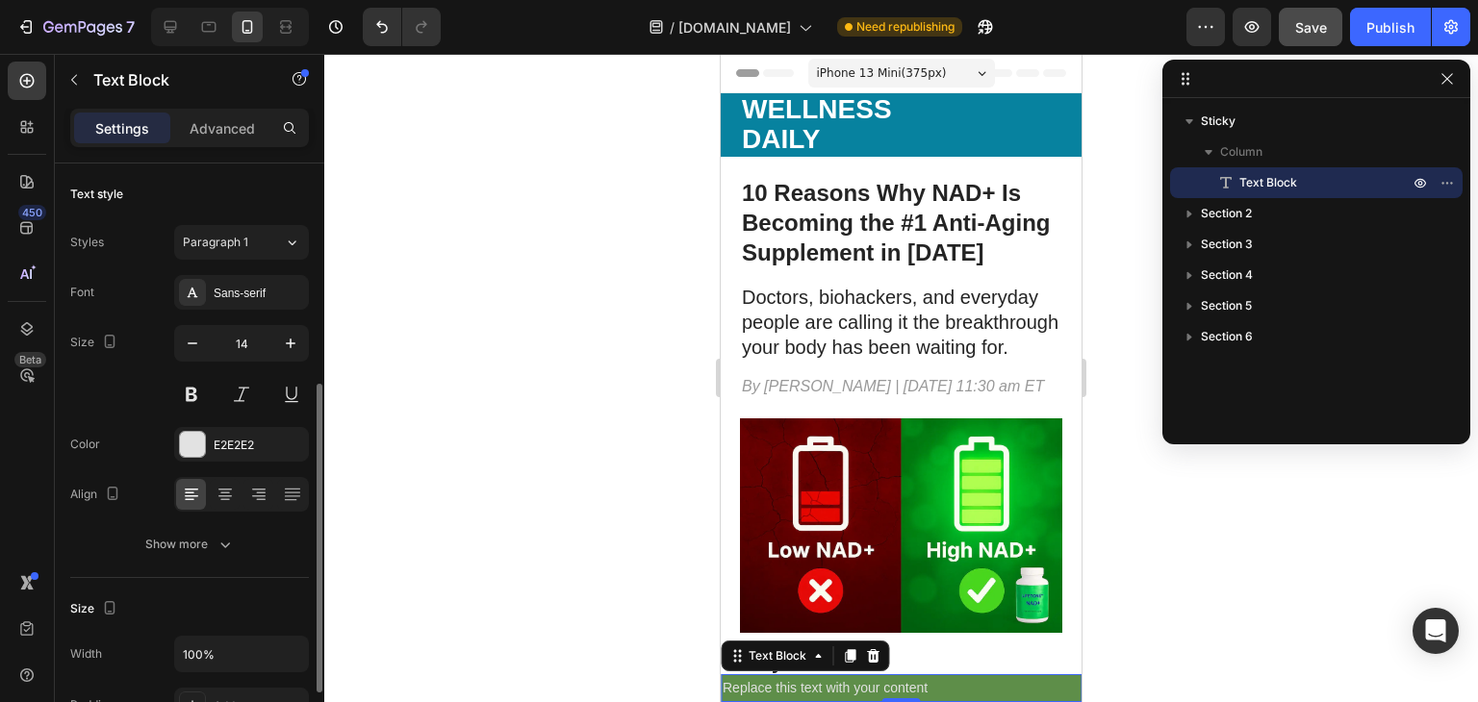
scroll to position [151, 0]
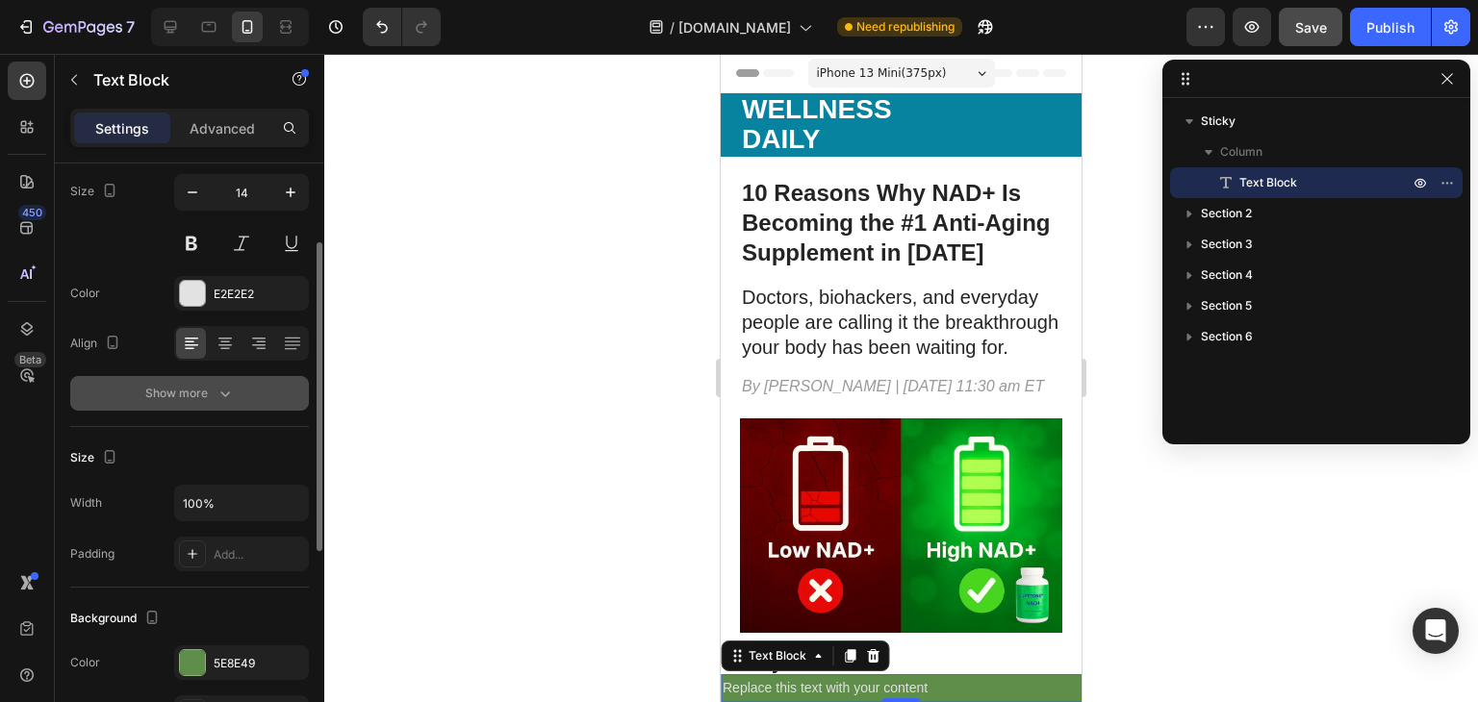
click at [152, 386] on div "Show more" at bounding box center [189, 393] width 89 height 19
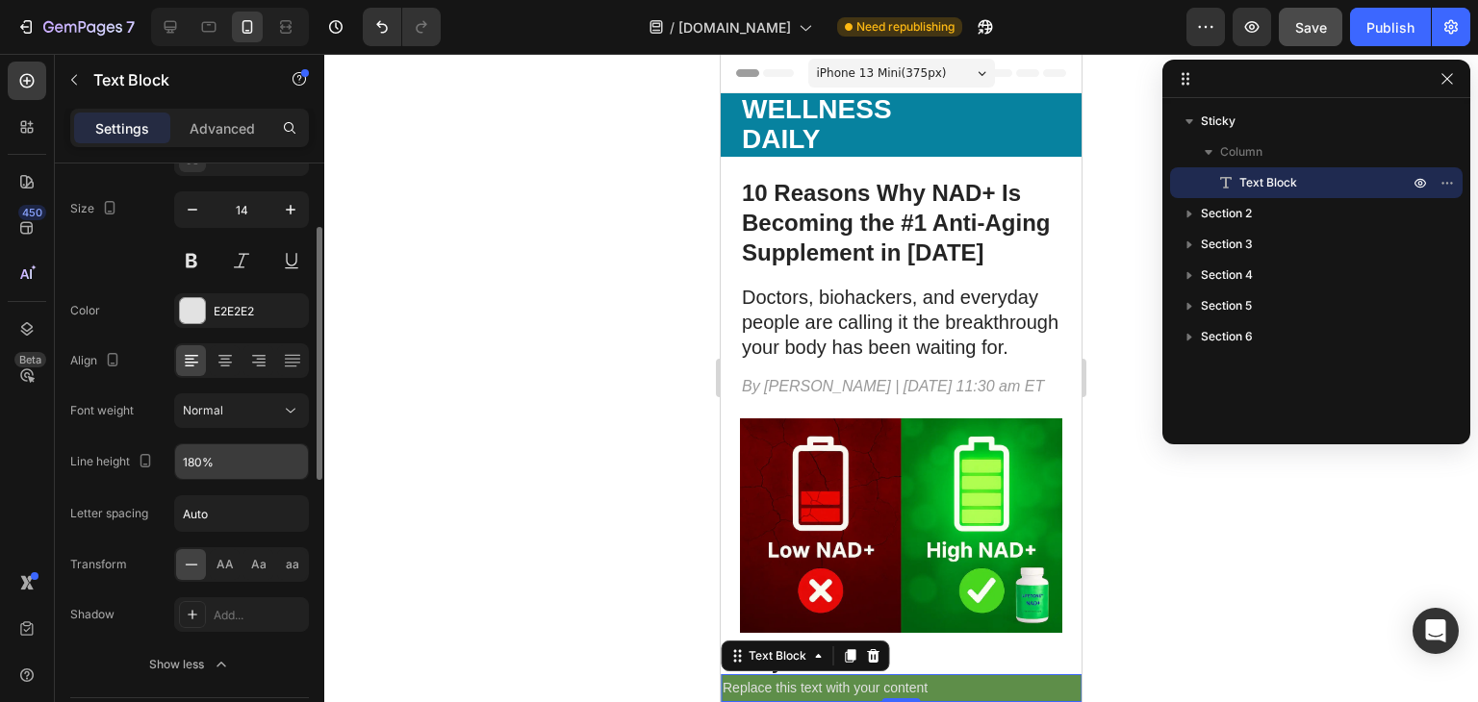
scroll to position [139, 0]
click at [223, 355] on icon at bounding box center [224, 355] width 19 height 19
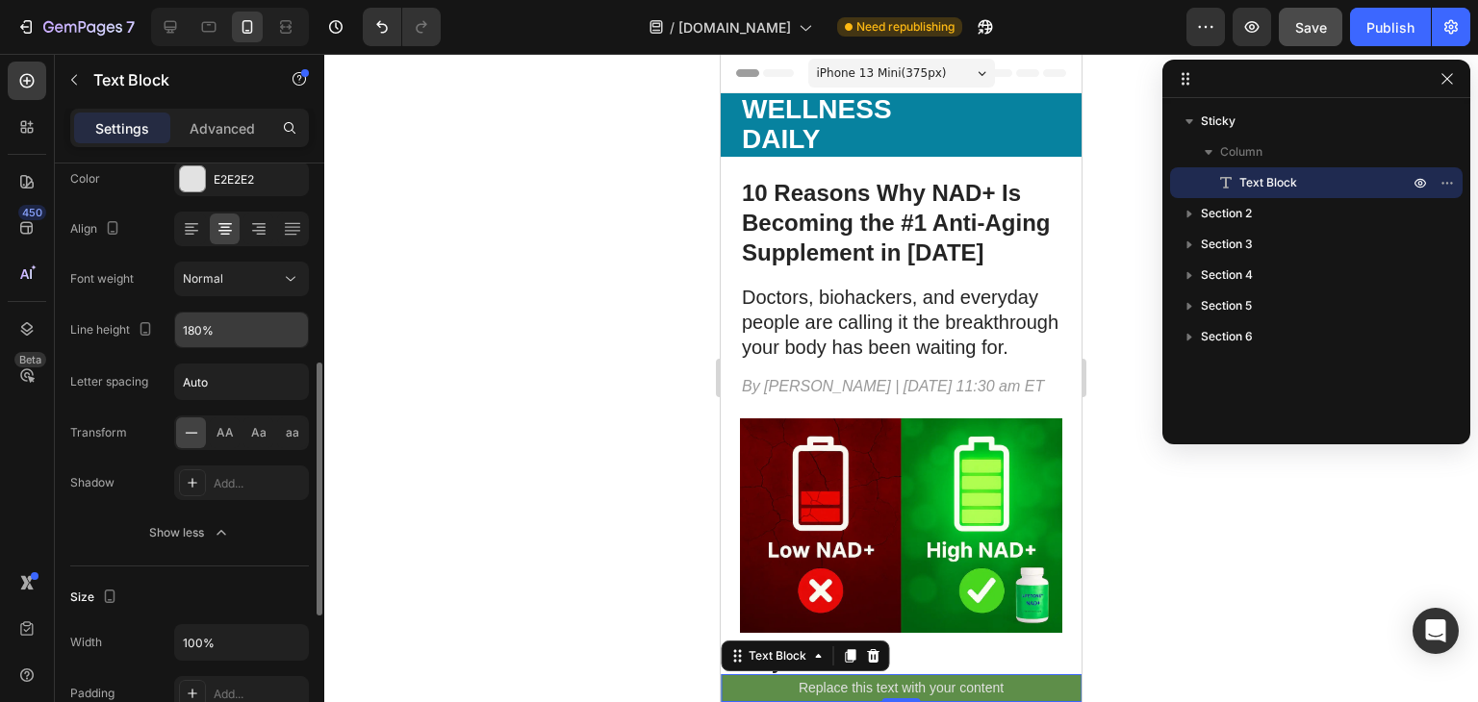
scroll to position [327, 0]
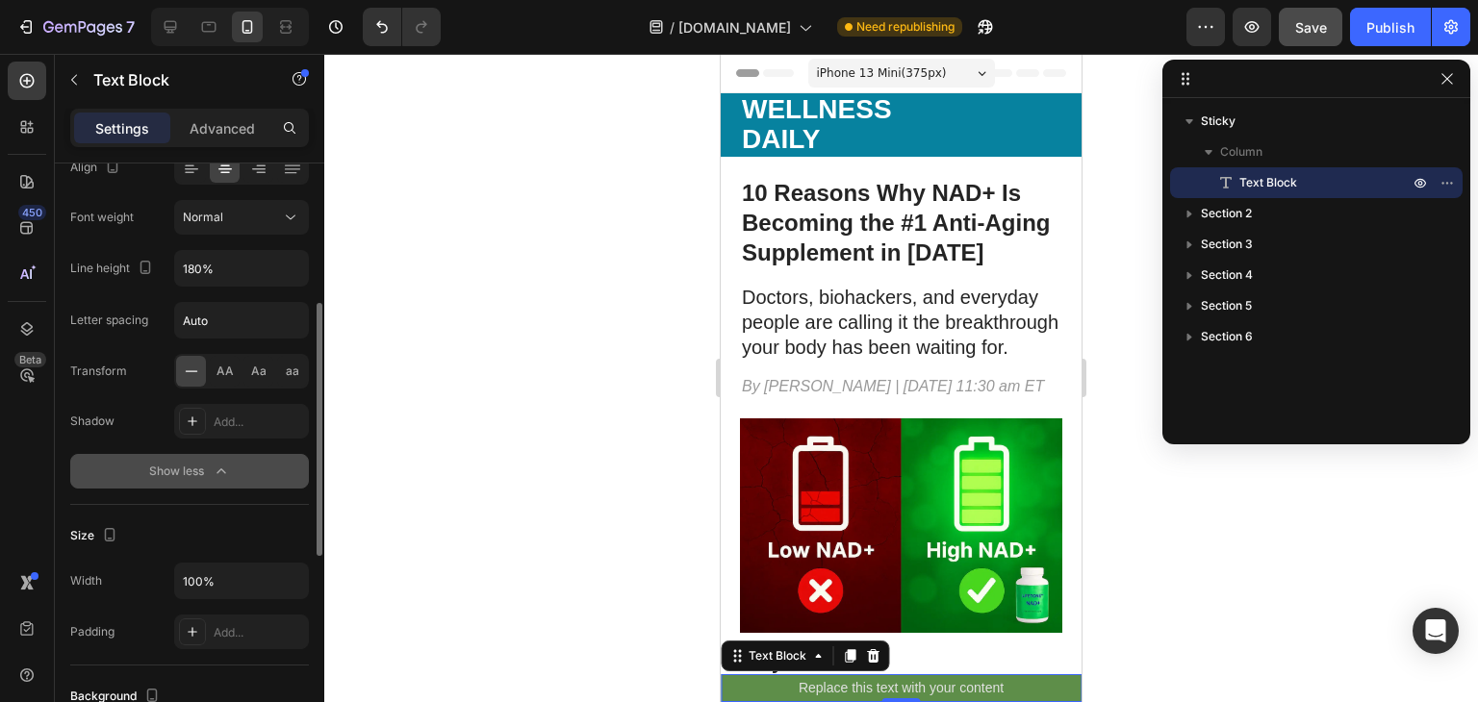
click at [177, 463] on div "Show less" at bounding box center [190, 471] width 82 height 19
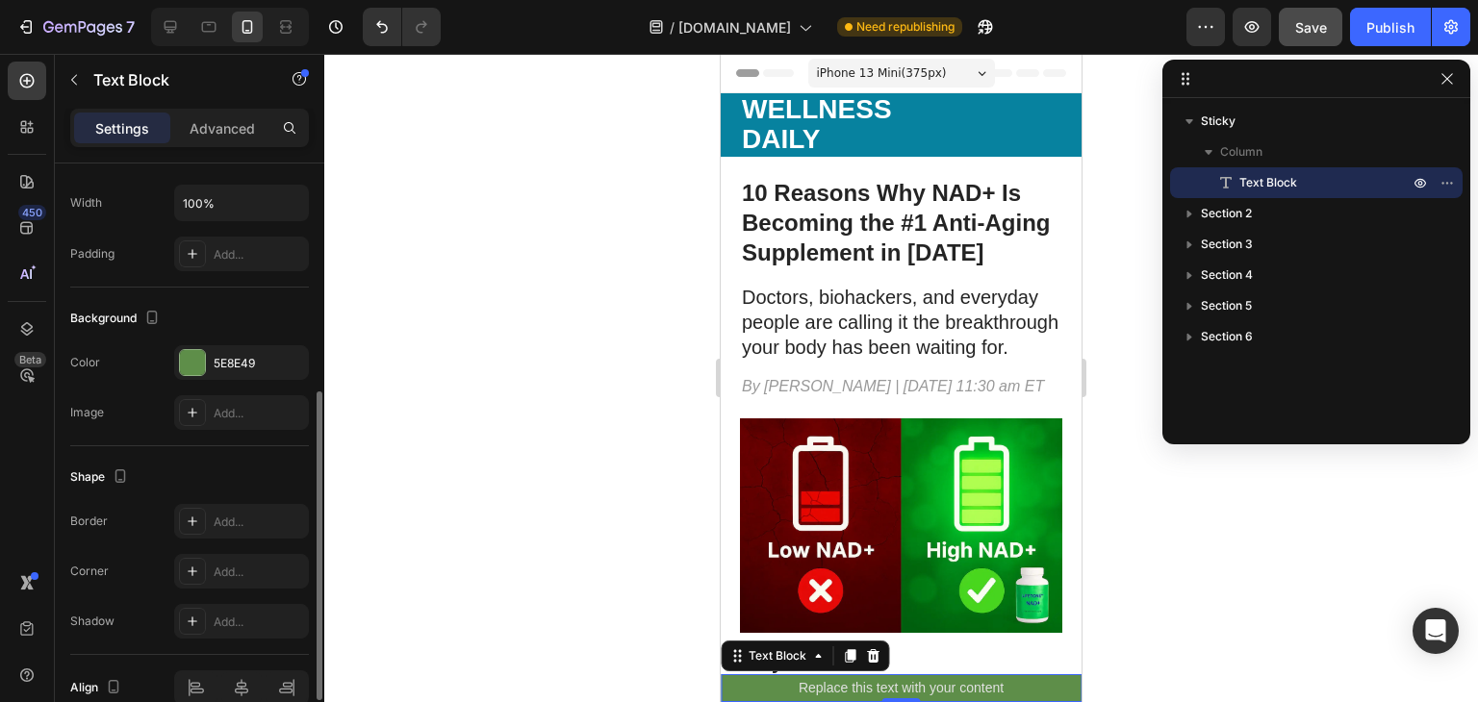
scroll to position [453, 0]
click at [219, 505] on div "Add..." at bounding box center [241, 519] width 135 height 35
click at [862, 653] on div at bounding box center [872, 654] width 23 height 23
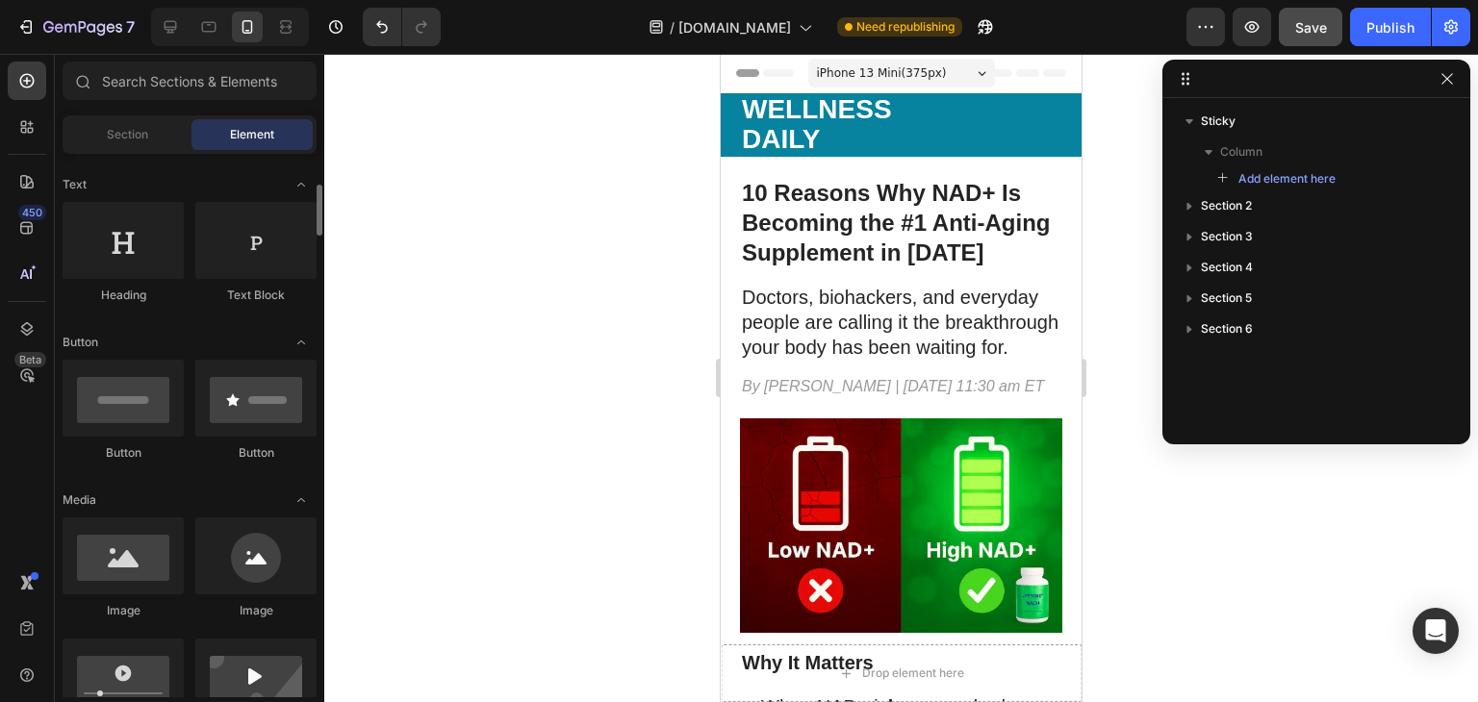
scroll to position [279, 0]
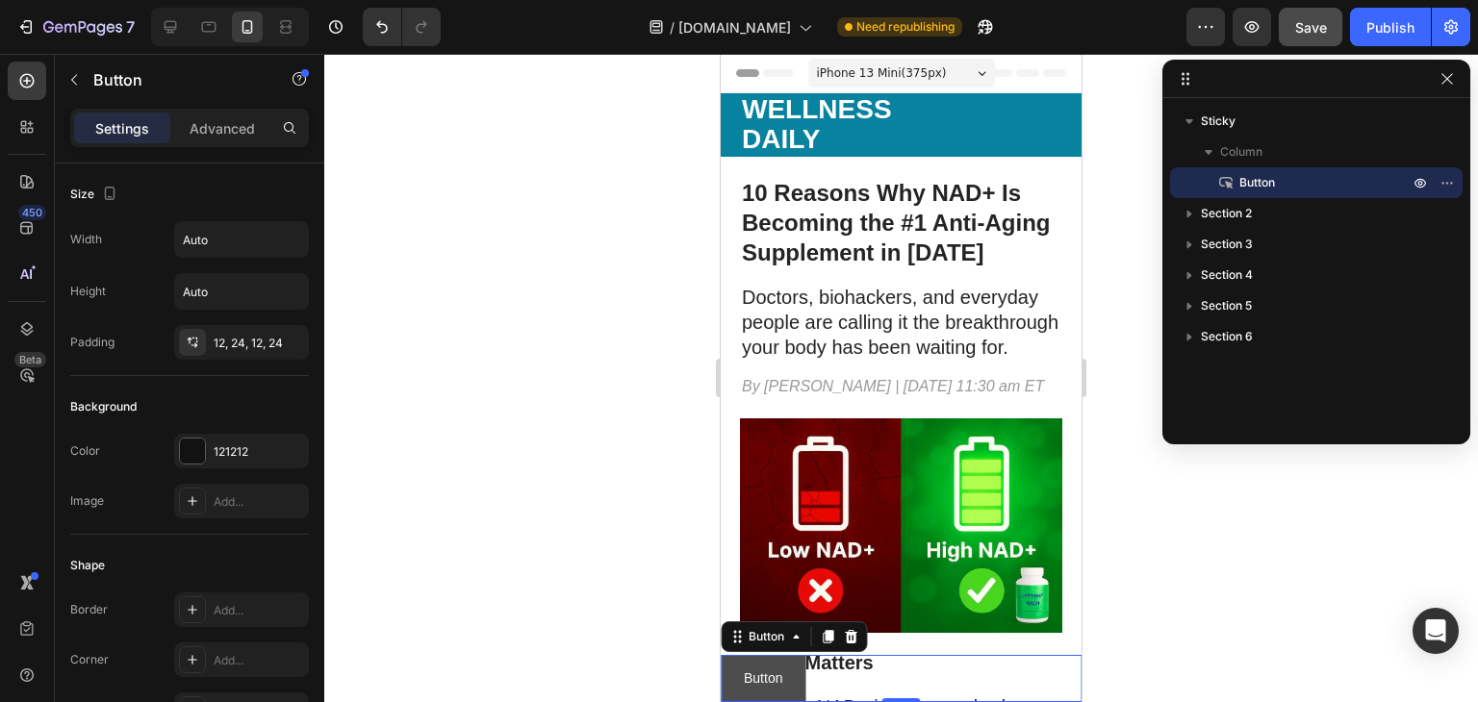
click at [784, 669] on button "Button" at bounding box center [763, 678] width 85 height 47
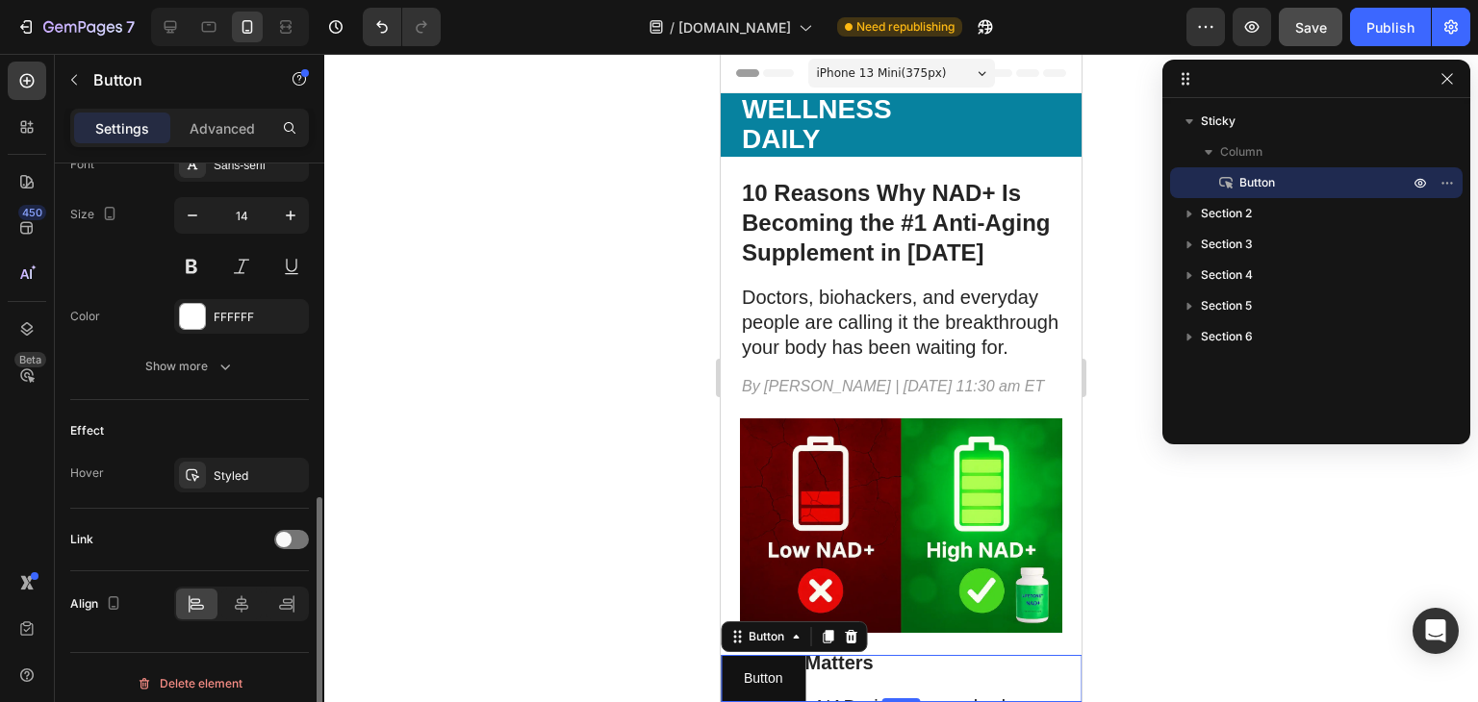
scroll to position [783, 0]
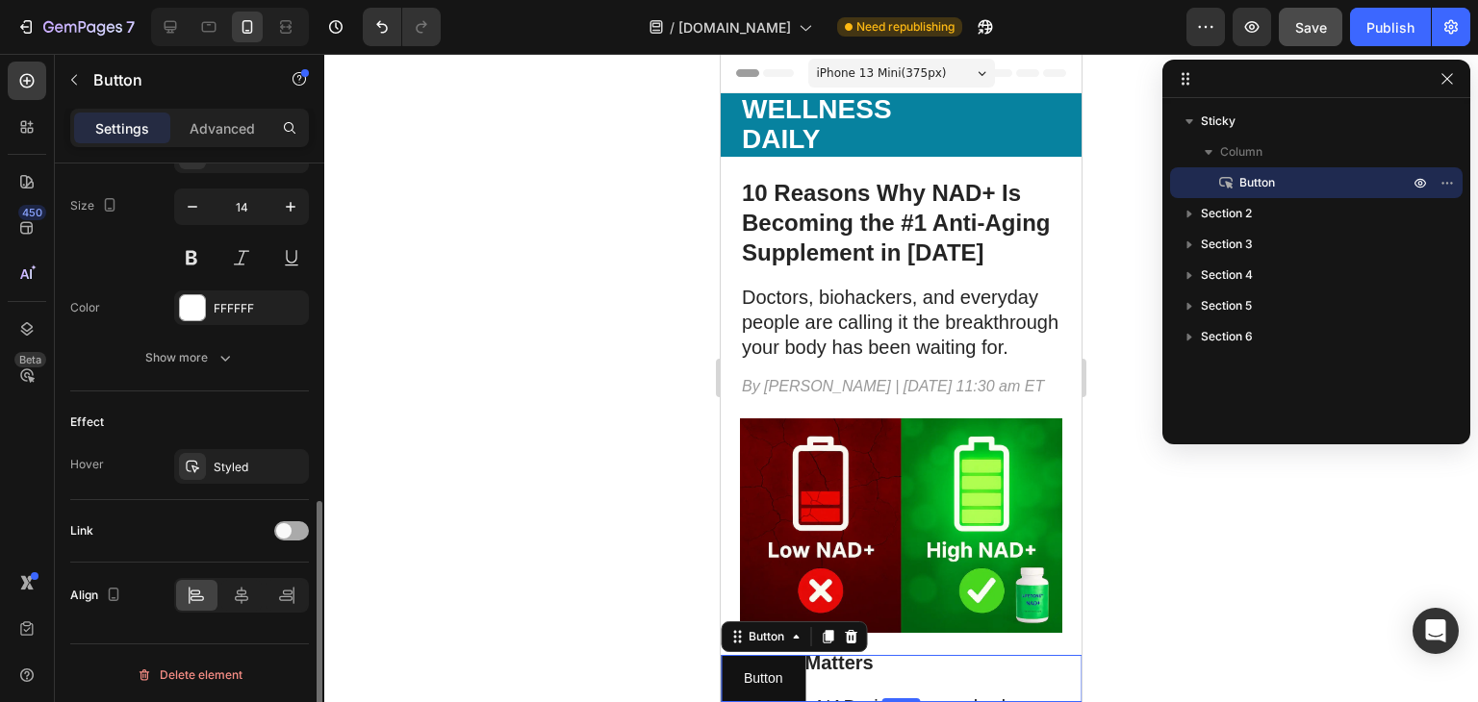
click at [284, 528] on span at bounding box center [283, 530] width 15 height 15
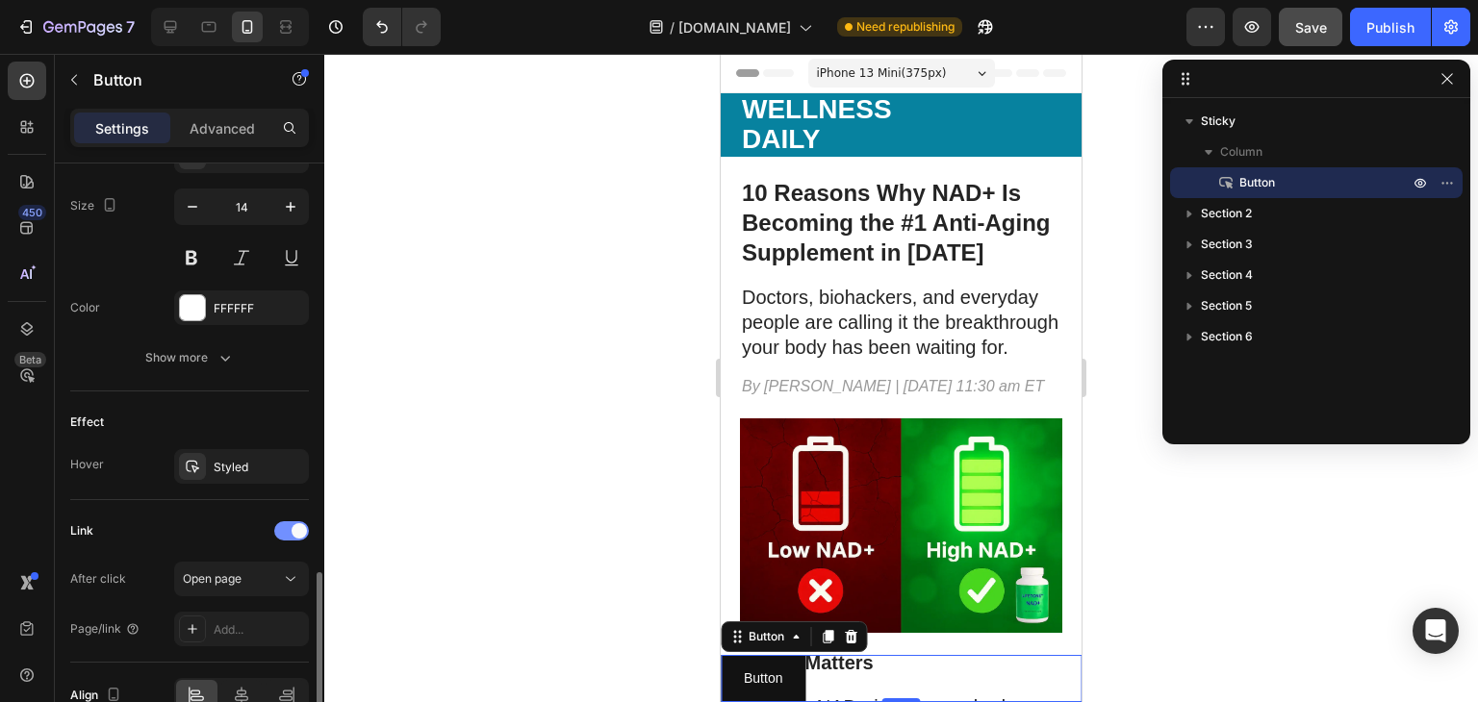
scroll to position [866, 0]
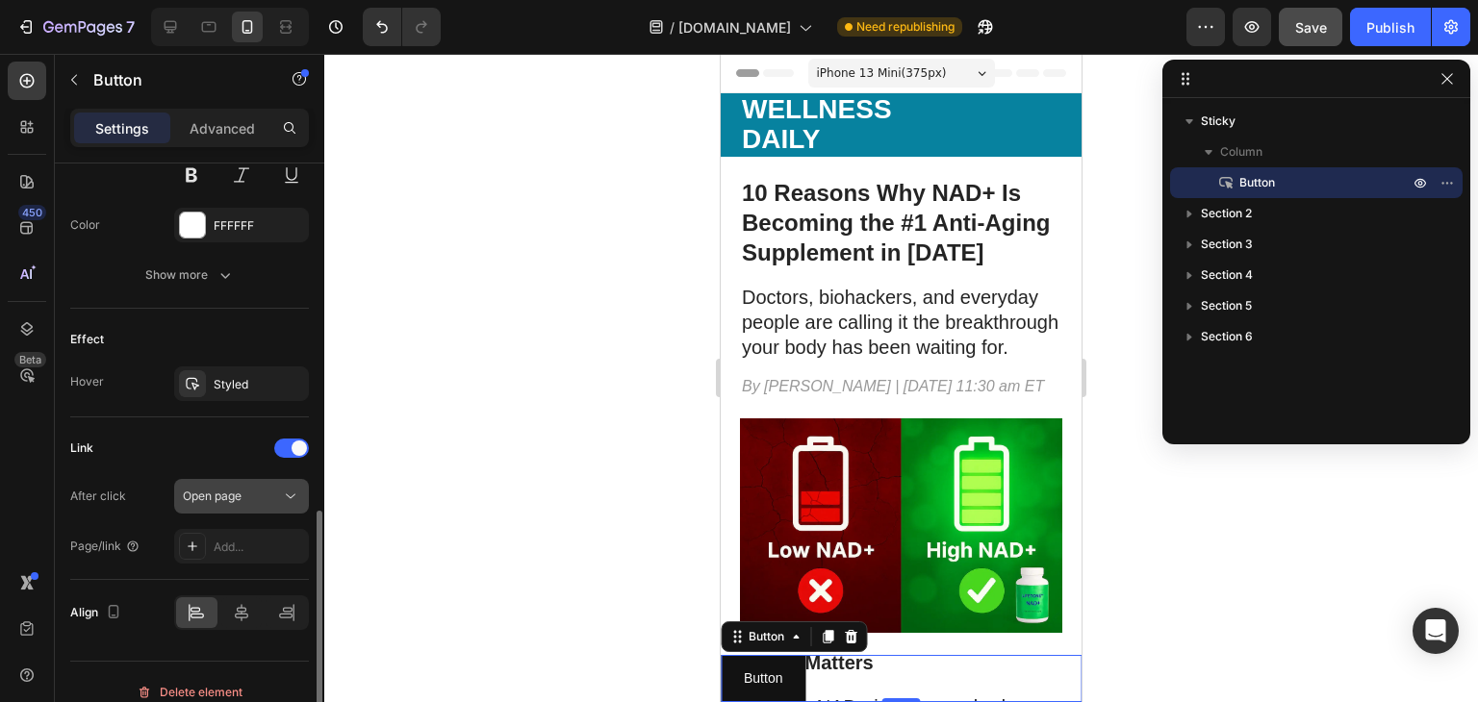
click at [260, 494] on div "Open page" at bounding box center [232, 496] width 98 height 17
click at [245, 540] on div "Add..." at bounding box center [259, 547] width 90 height 17
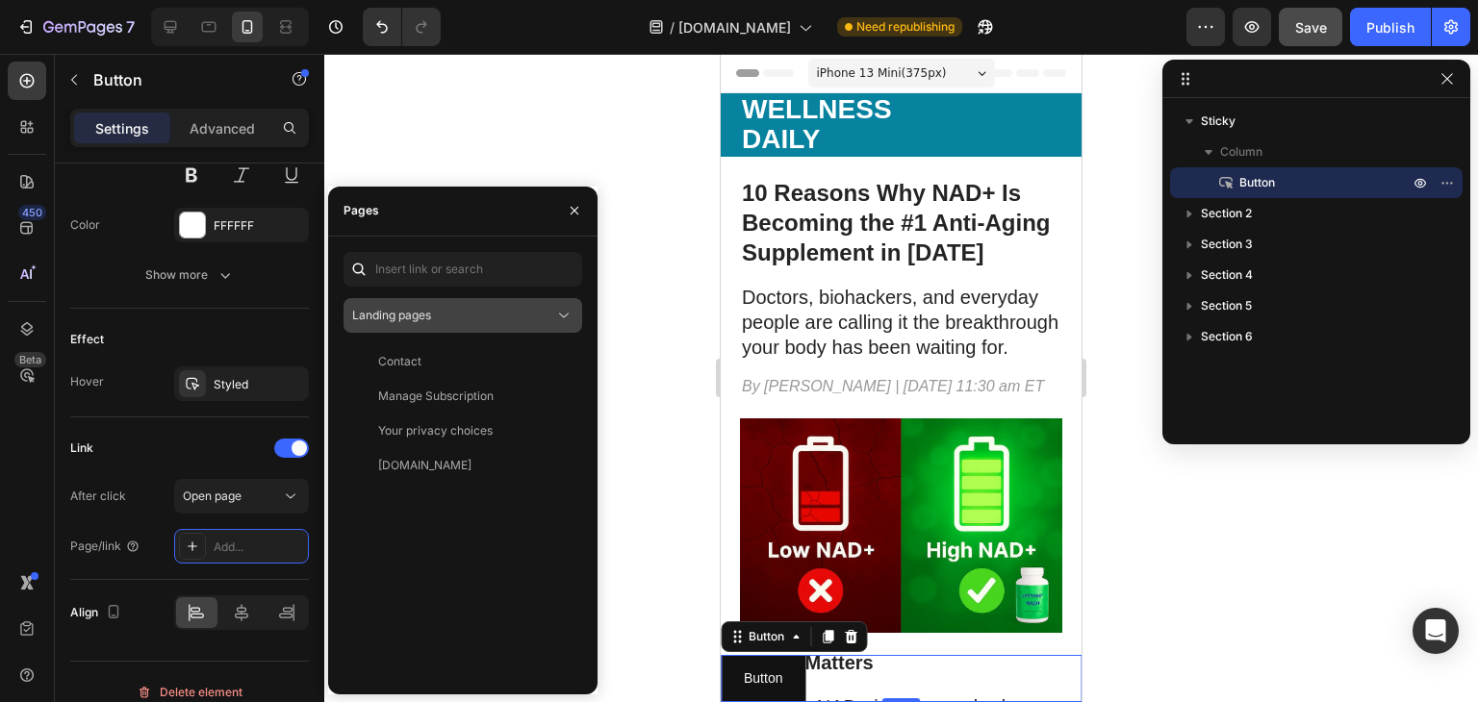
click at [434, 321] on div "Landing pages" at bounding box center [453, 315] width 202 height 17
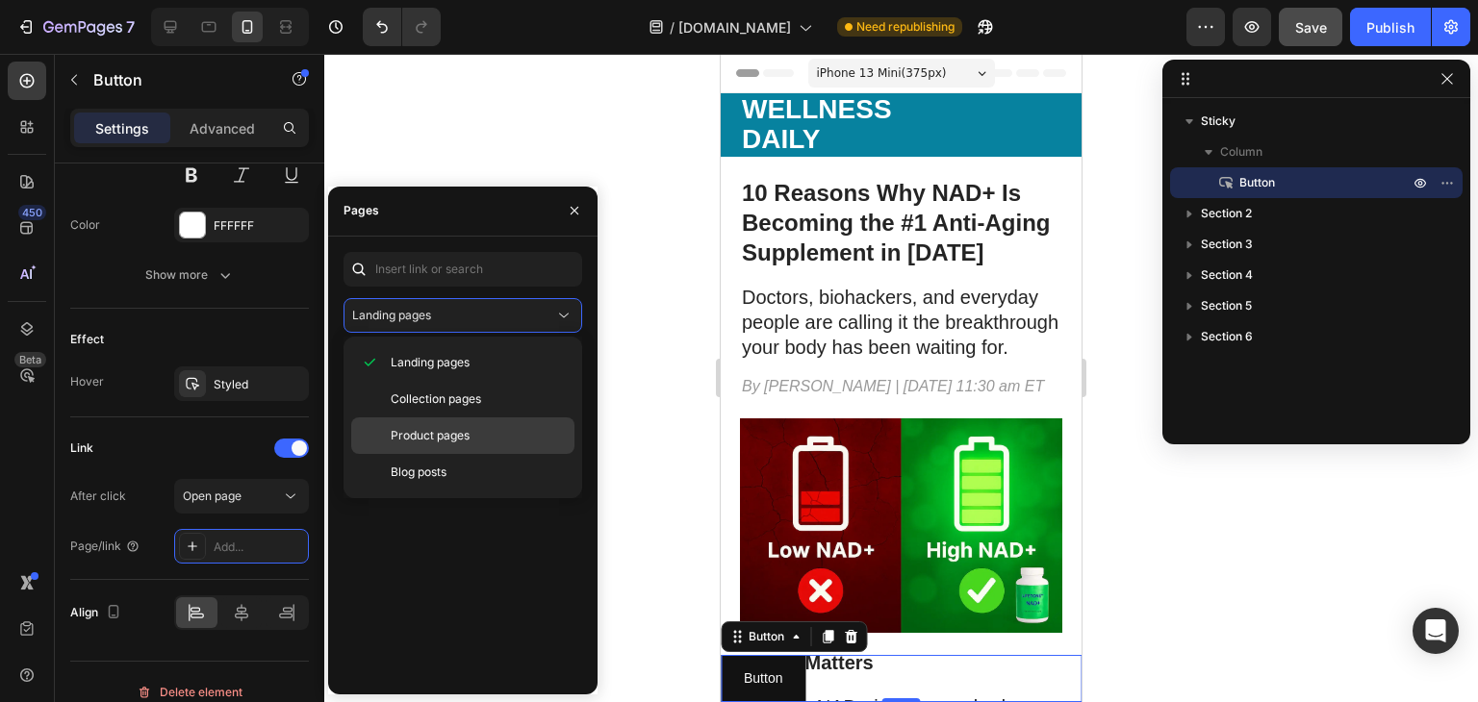
click at [430, 445] on div "Product pages" at bounding box center [462, 436] width 223 height 37
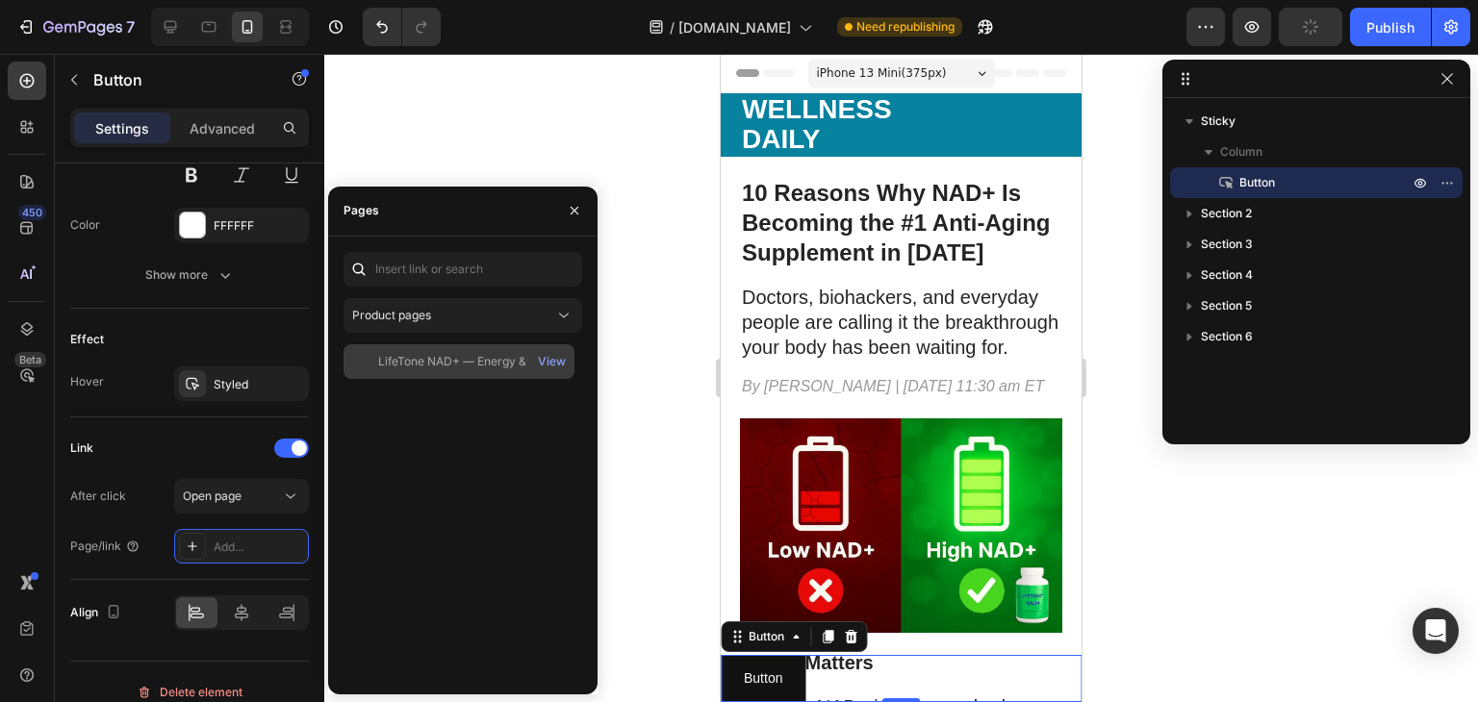
click at [481, 363] on div "LifeTone NAD+ — Energy & Focus" at bounding box center [470, 361] width 184 height 17
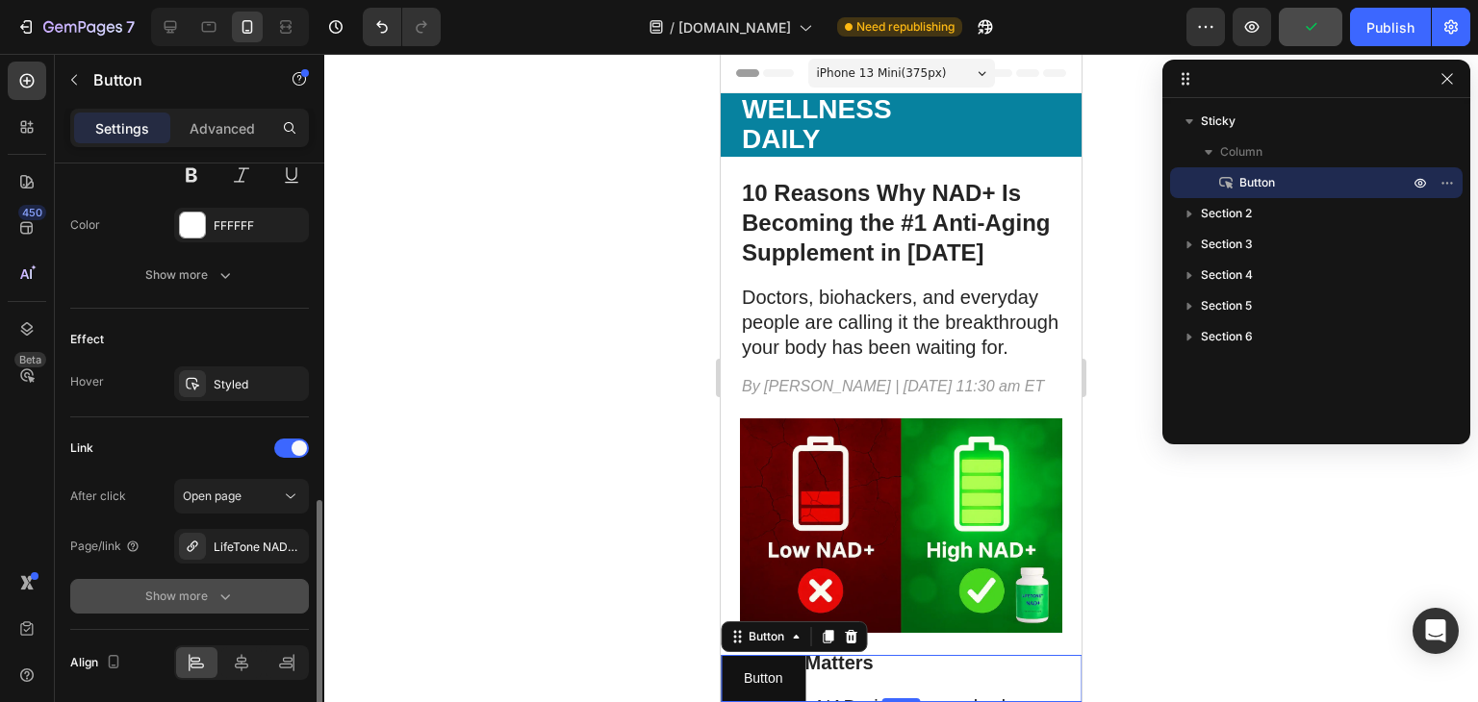
click at [163, 594] on div "Show more" at bounding box center [189, 596] width 89 height 19
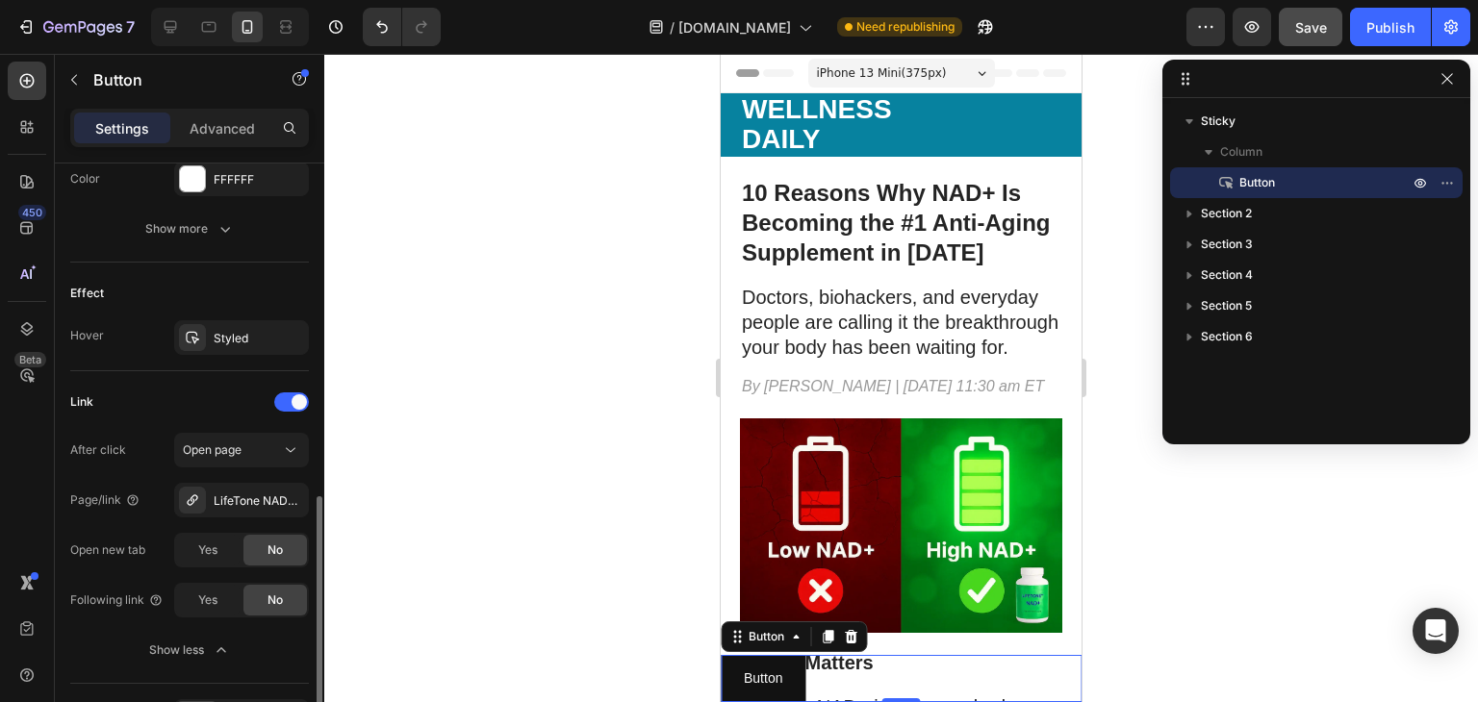
scroll to position [913, 0]
click at [220, 547] on div "Yes" at bounding box center [207, 549] width 63 height 31
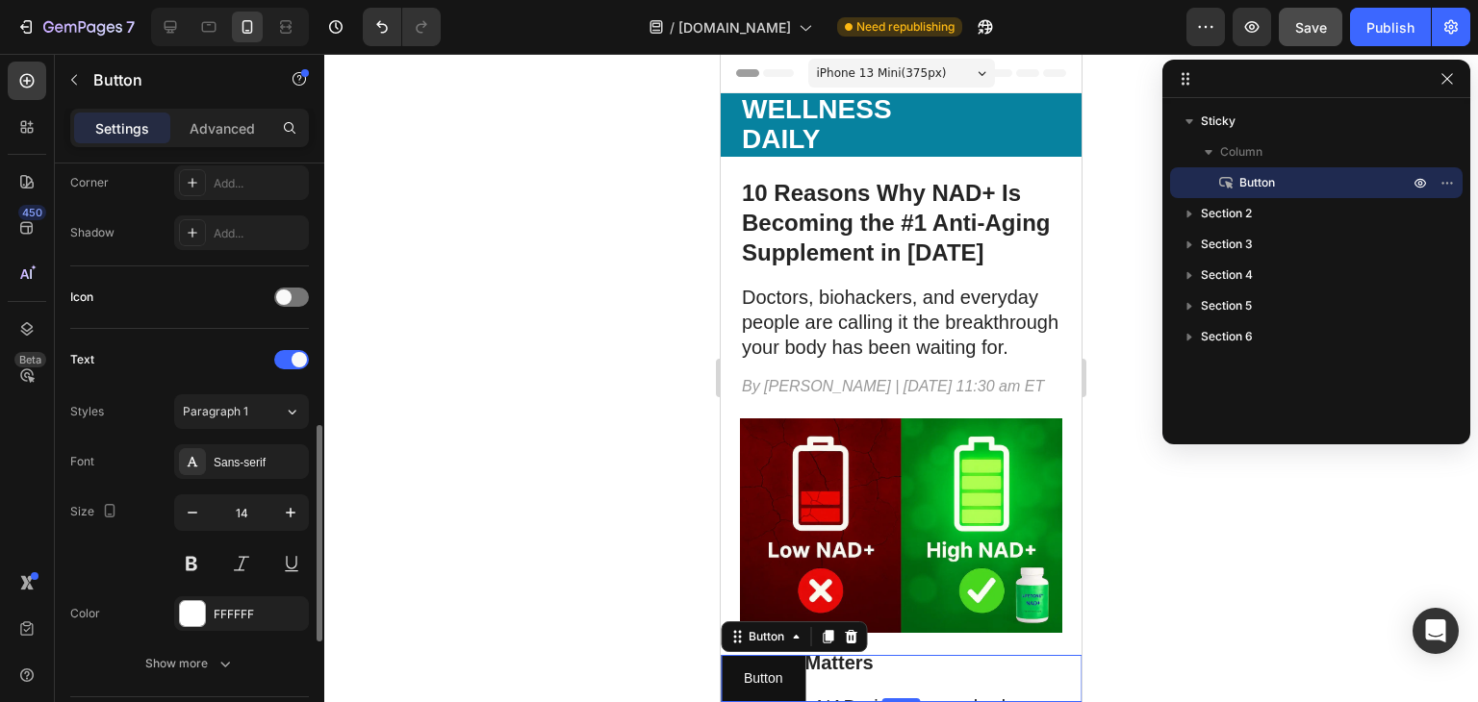
scroll to position [689, 0]
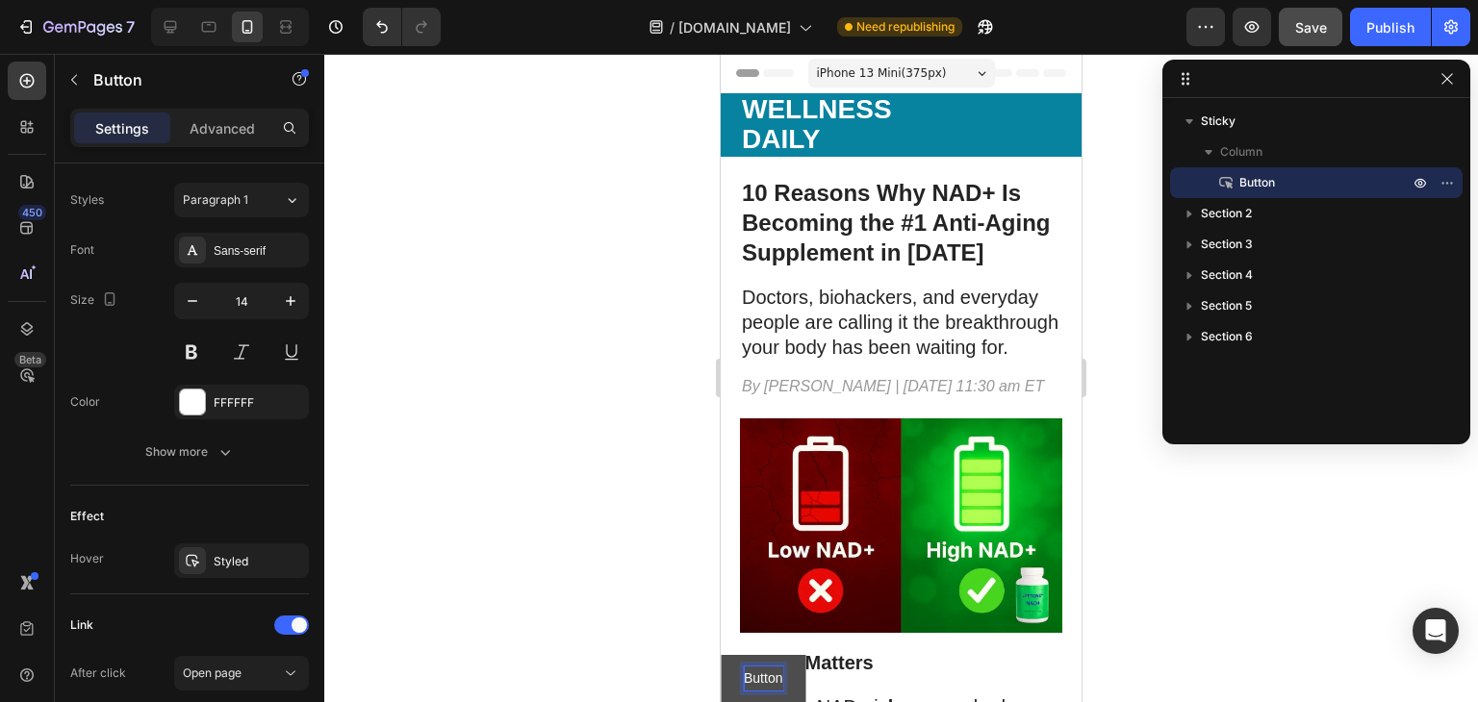
click at [772, 675] on p "Button" at bounding box center [763, 679] width 38 height 24
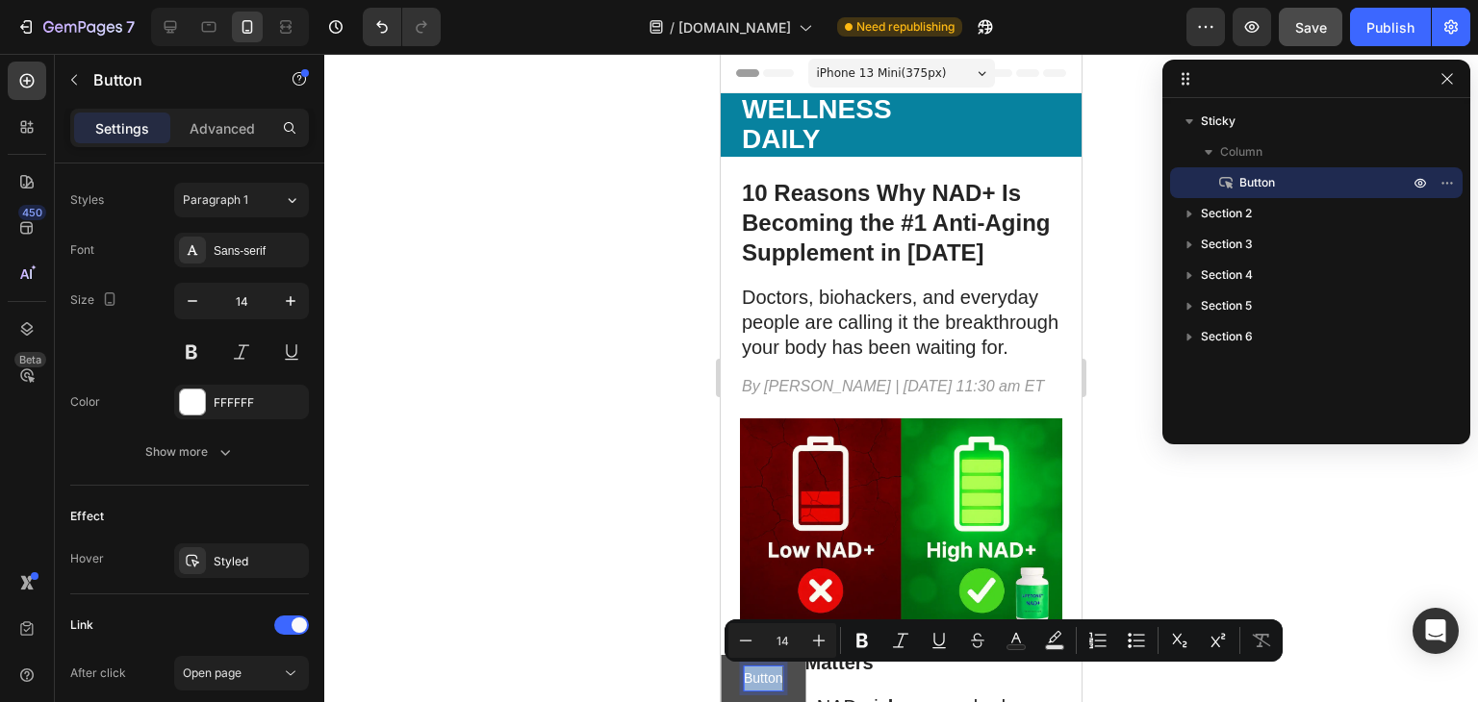
click at [772, 675] on p "Button" at bounding box center [763, 679] width 38 height 24
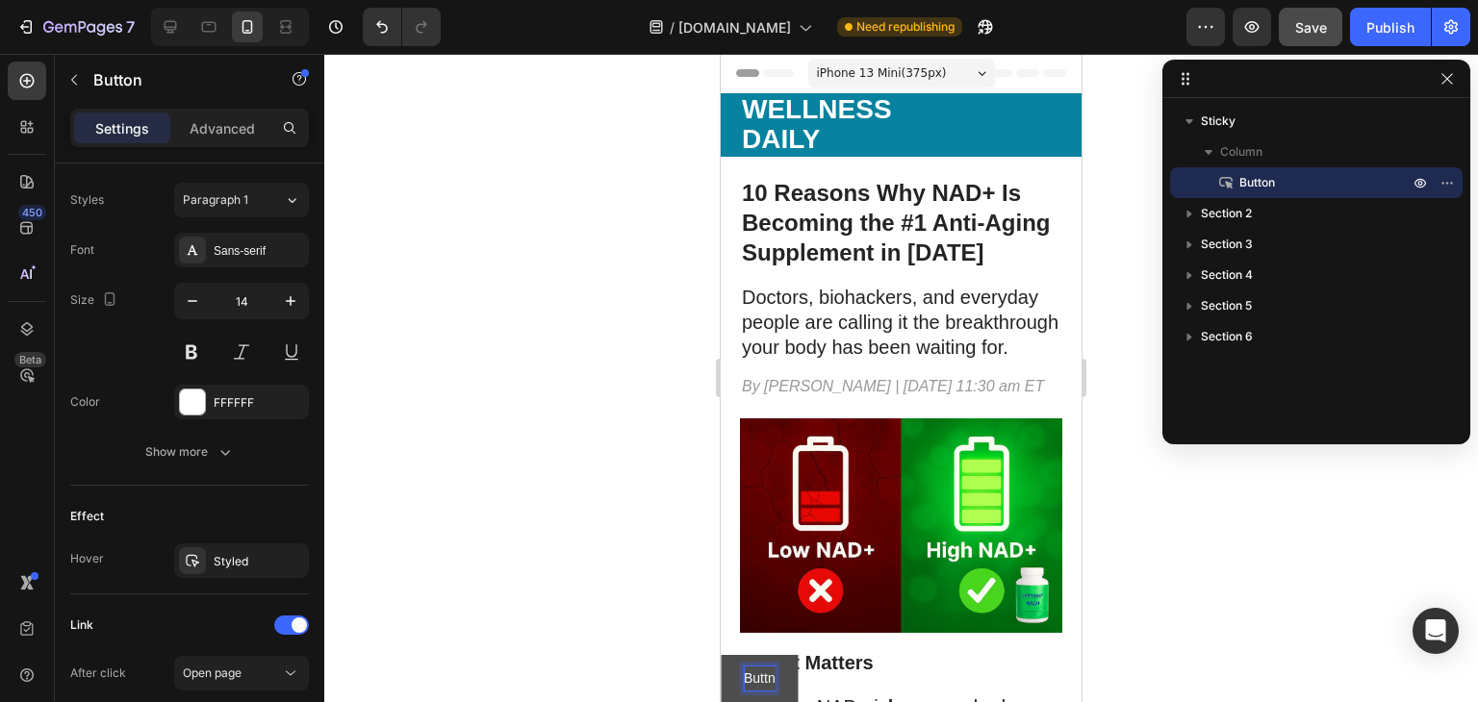
scroll to position [2, 0]
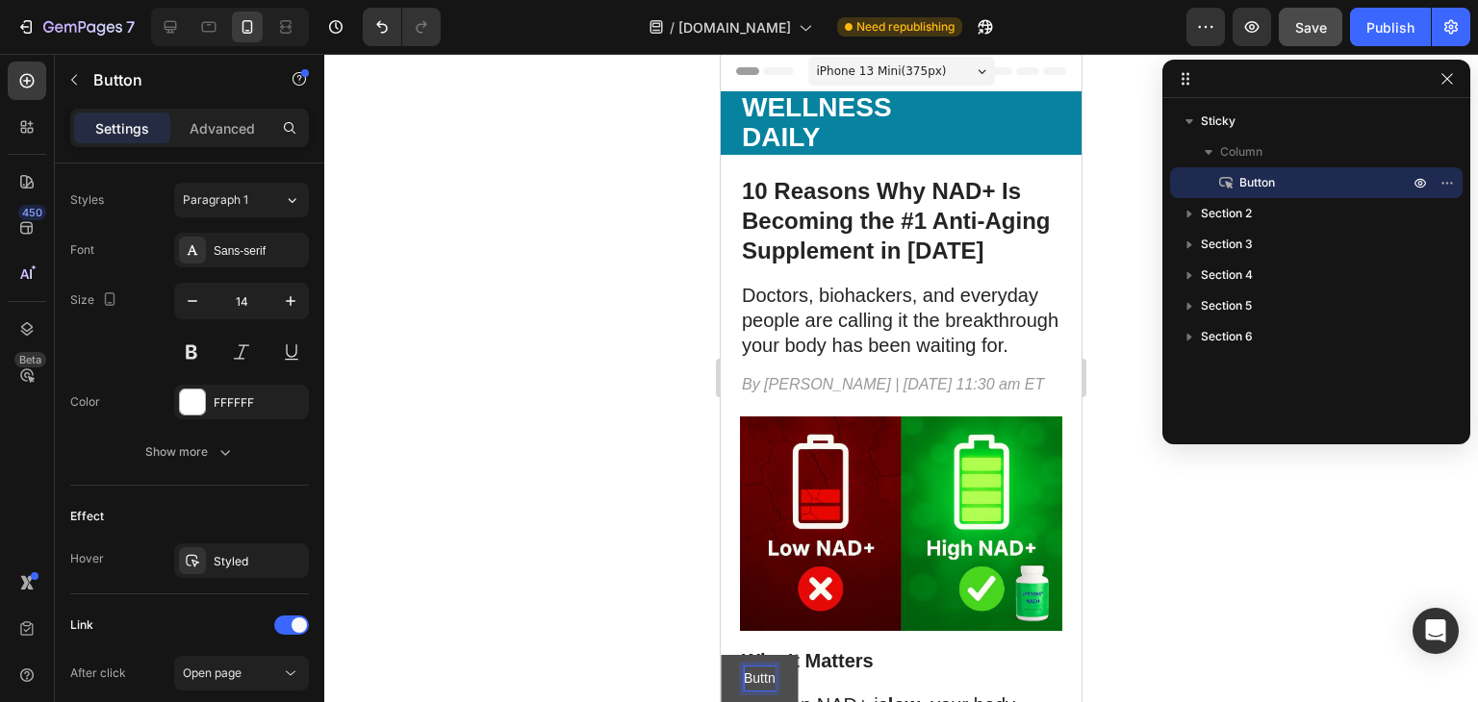
click at [774, 678] on p "Buttn" at bounding box center [760, 679] width 32 height 24
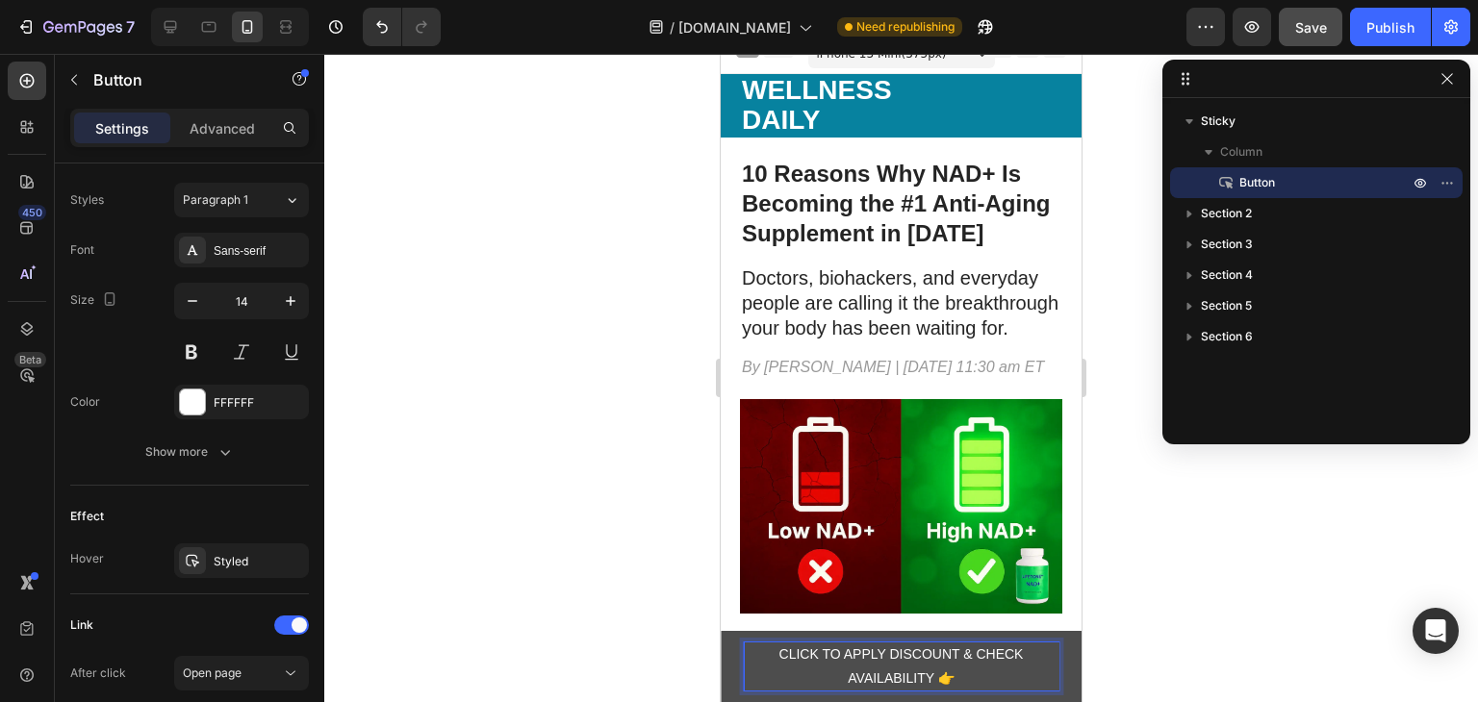
scroll to position [21, 0]
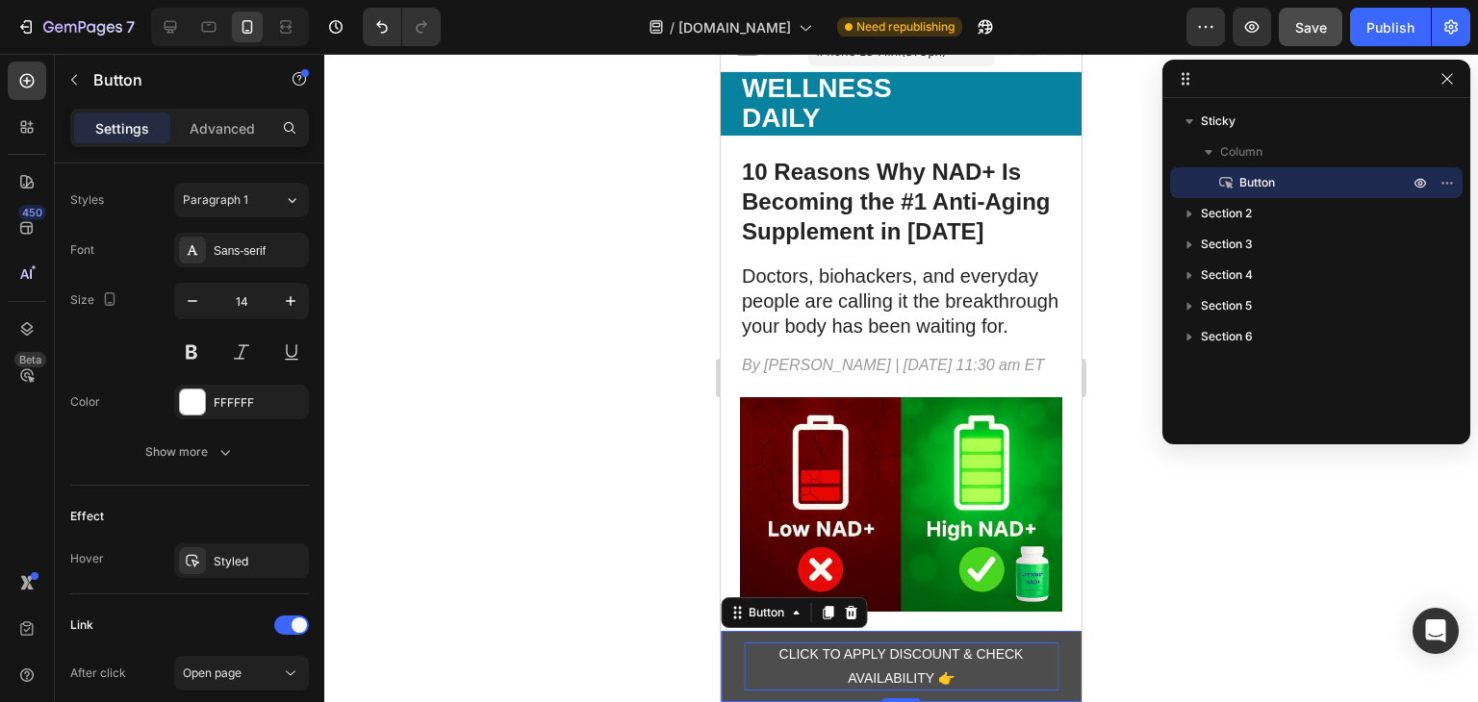
click at [732, 671] on link "CLICK TO APPLY DISCOUNT & CHECK AVAILABILITY 👉" at bounding box center [901, 666] width 361 height 71
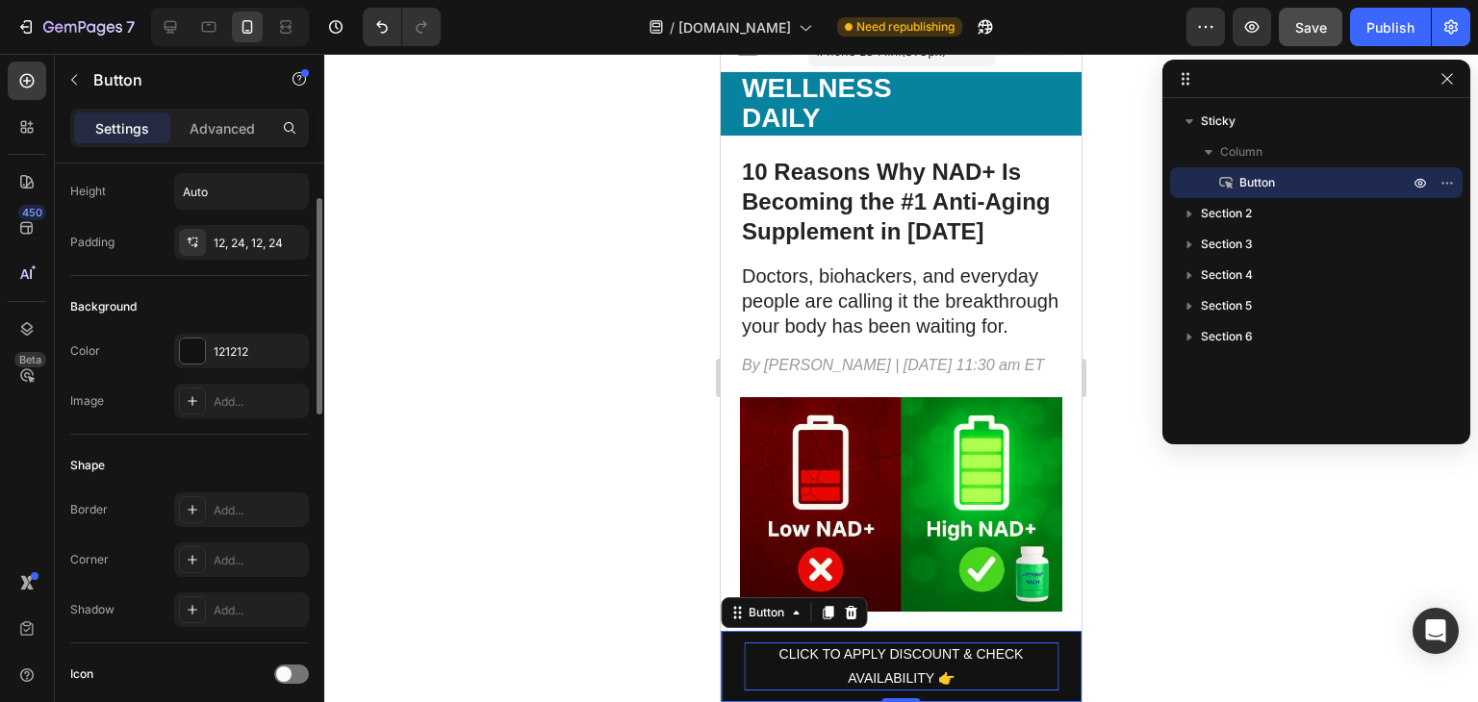
scroll to position [99, 0]
click at [231, 363] on div "121212" at bounding box center [241, 352] width 135 height 35
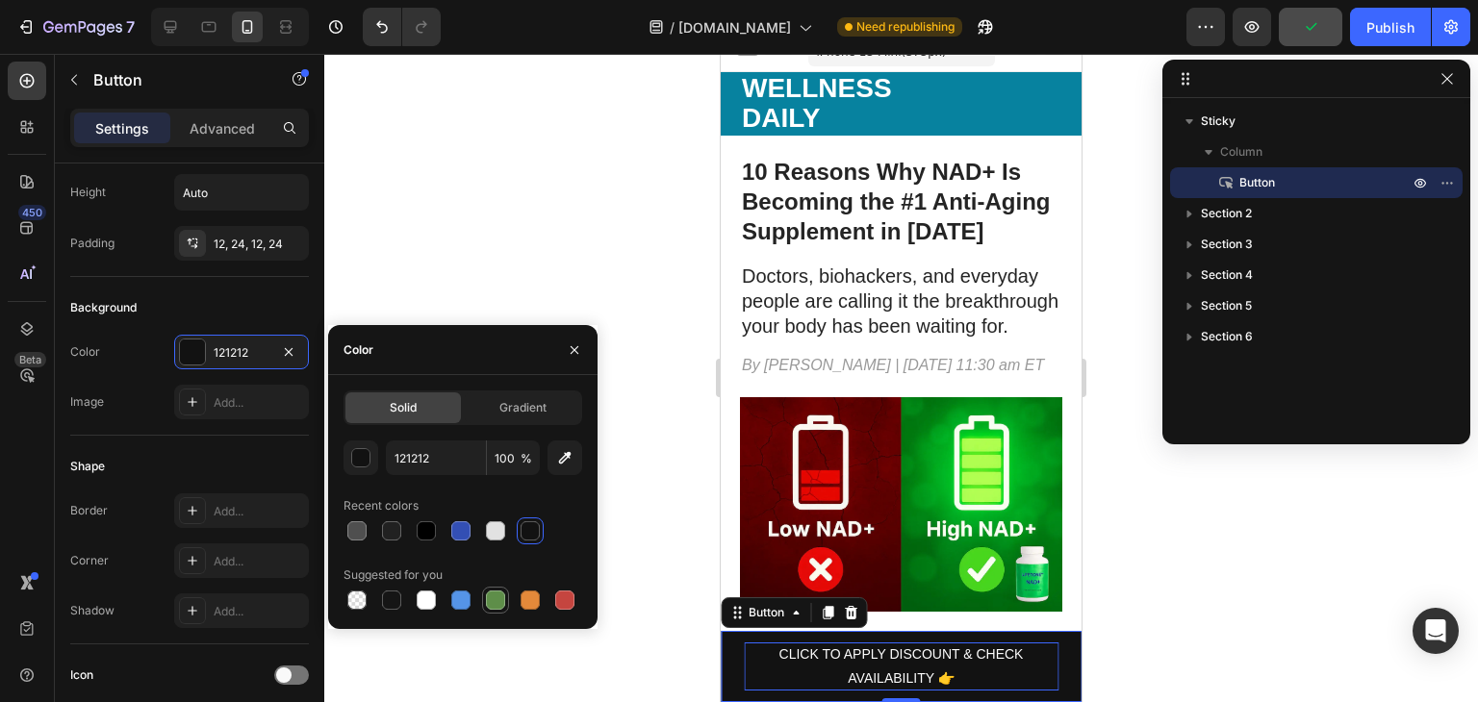
click at [498, 599] on div at bounding box center [495, 600] width 19 height 19
type input "5E8E49"
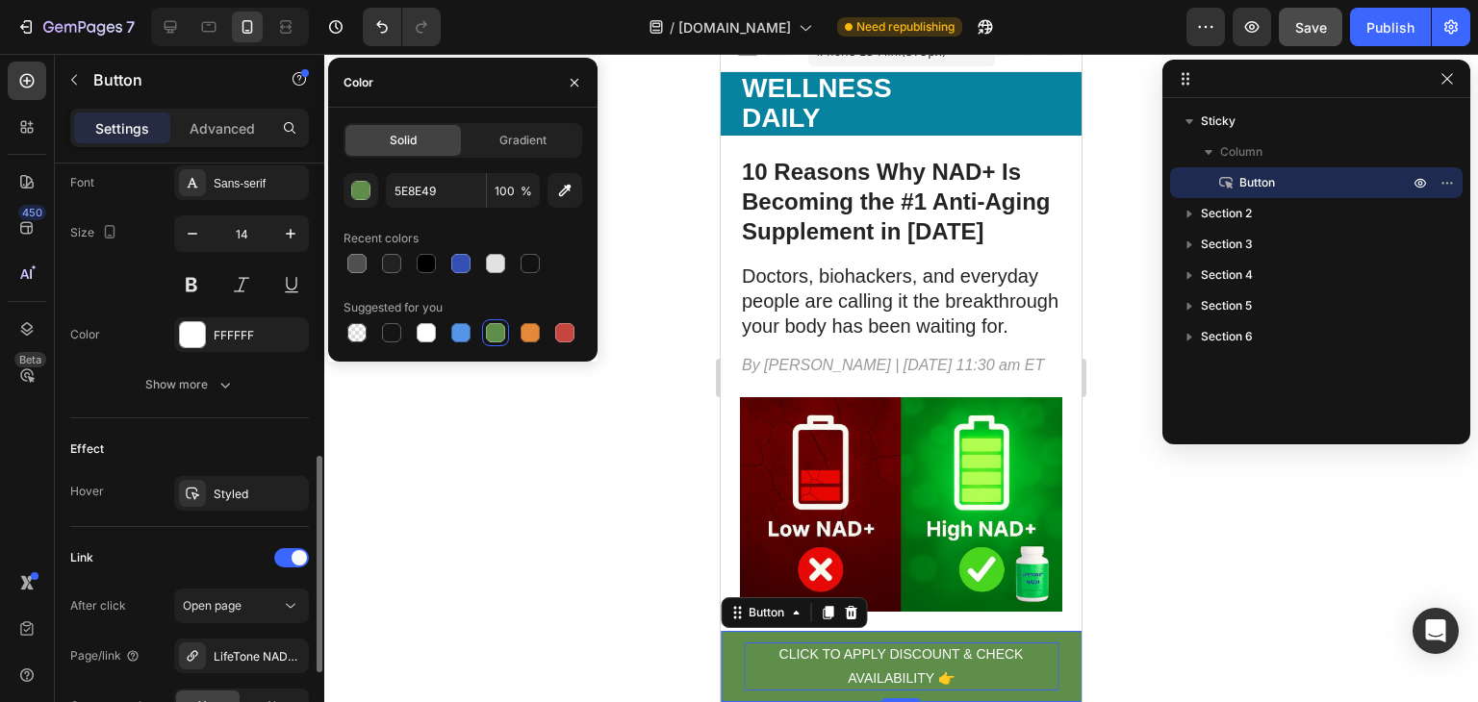
scroll to position [769, 0]
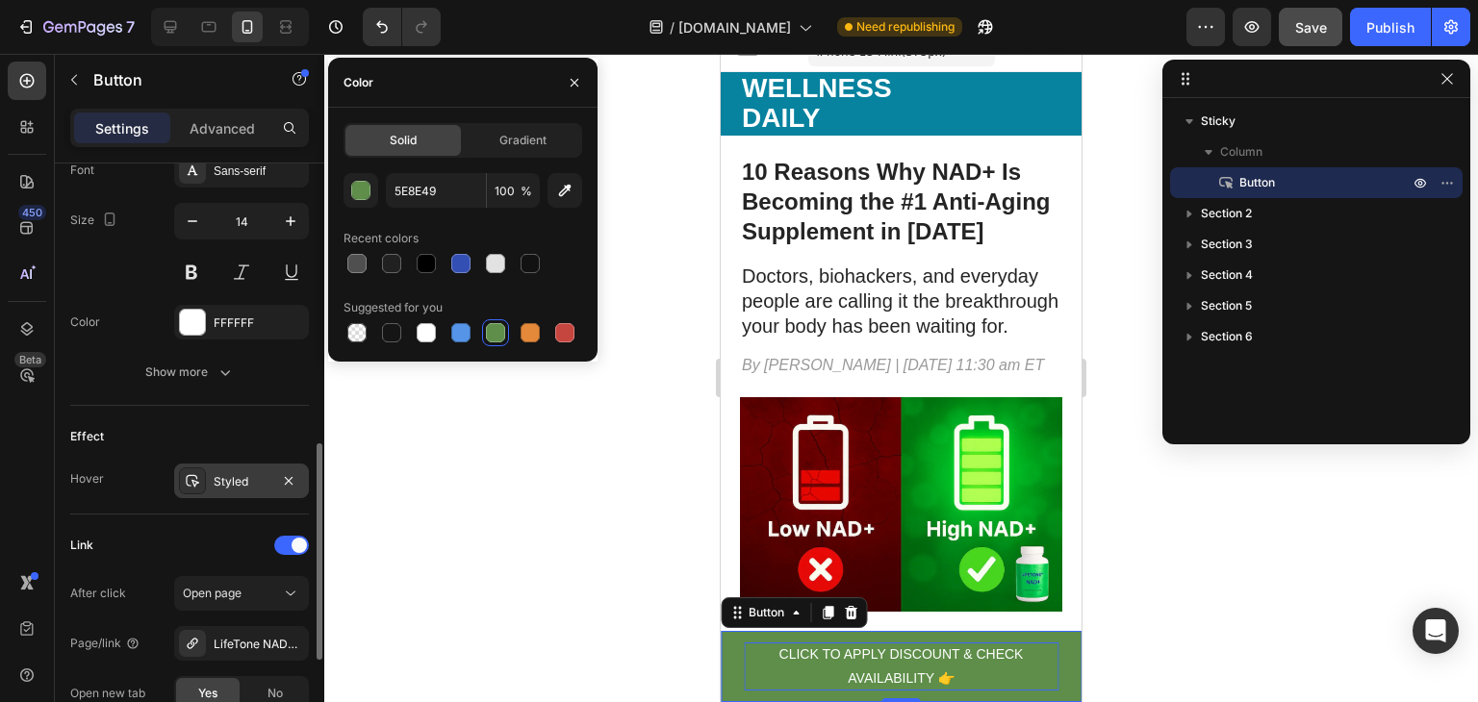
click at [260, 478] on div "Styled" at bounding box center [242, 481] width 56 height 17
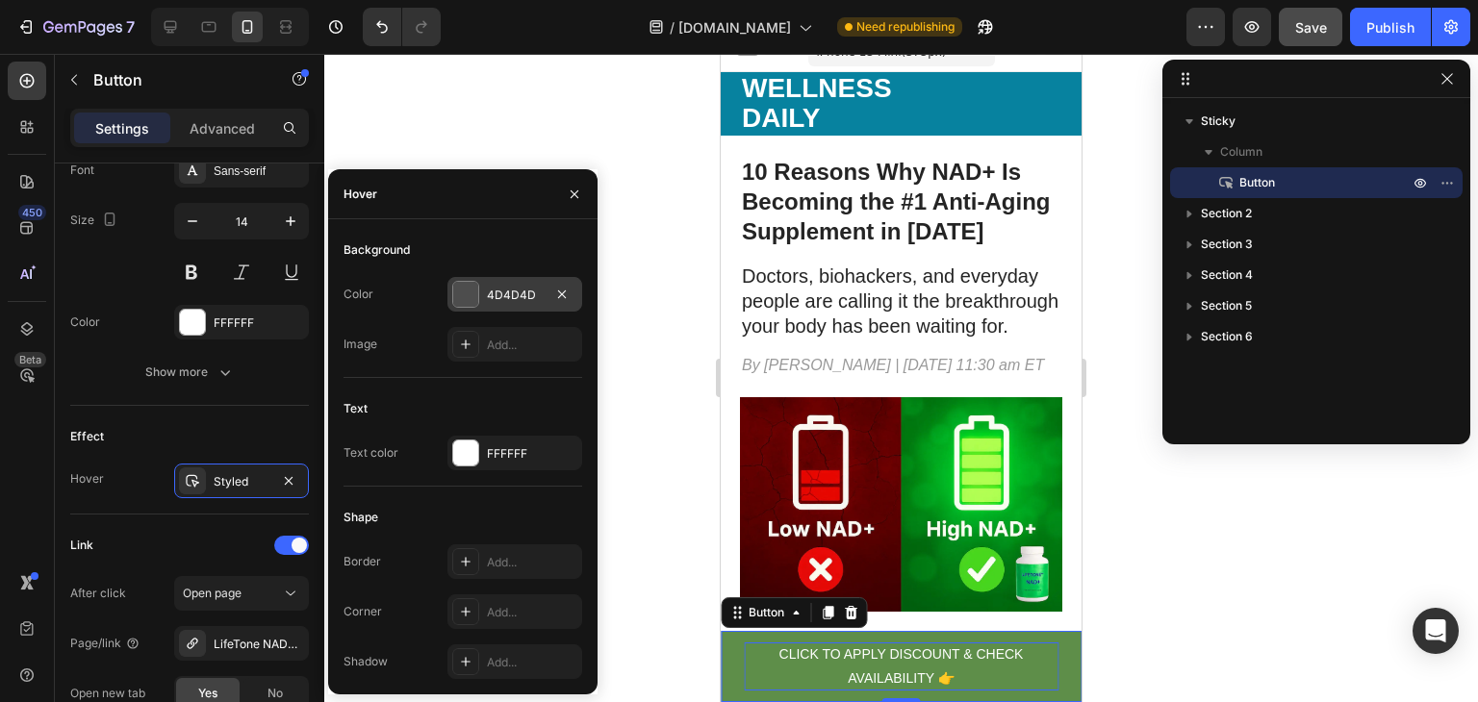
click at [519, 291] on div "4D4D4D" at bounding box center [515, 295] width 56 height 17
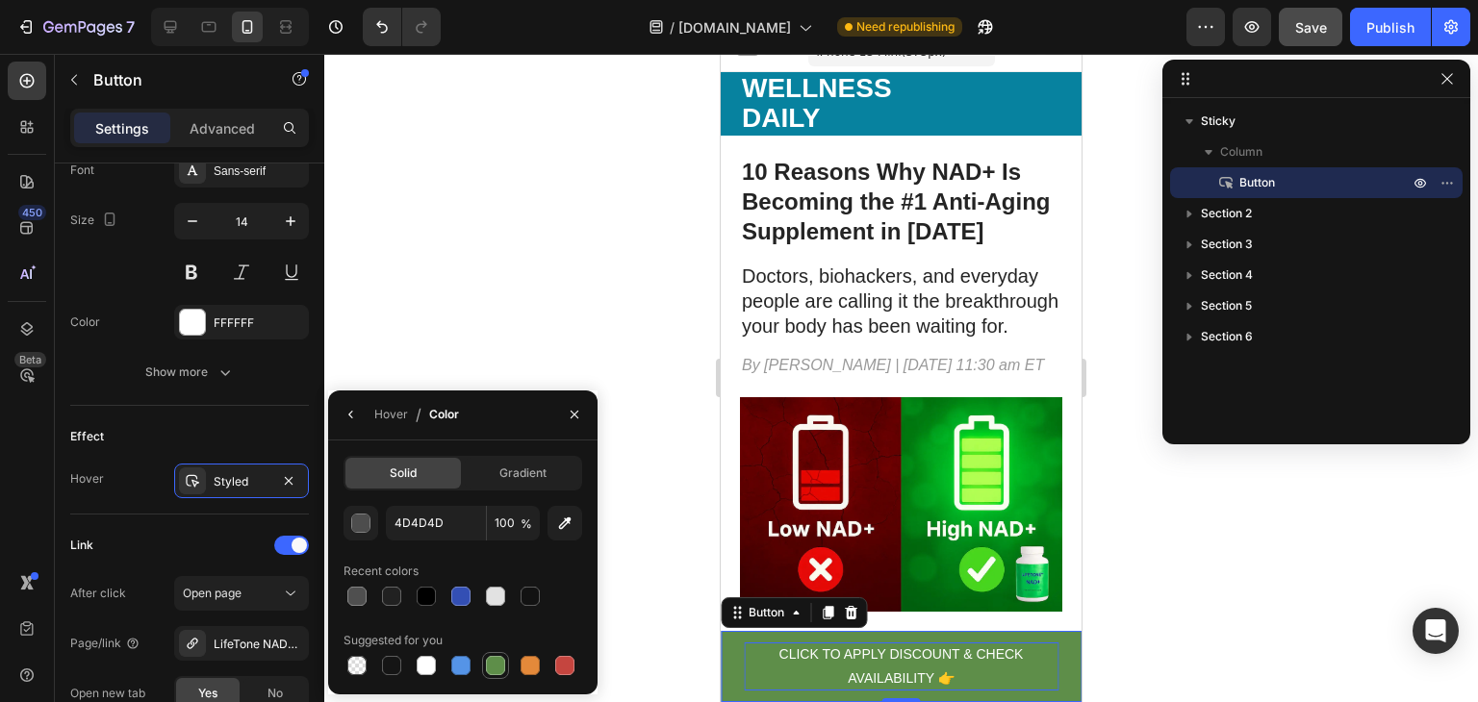
click at [505, 657] on div at bounding box center [495, 665] width 23 height 23
type input "5E8E49"
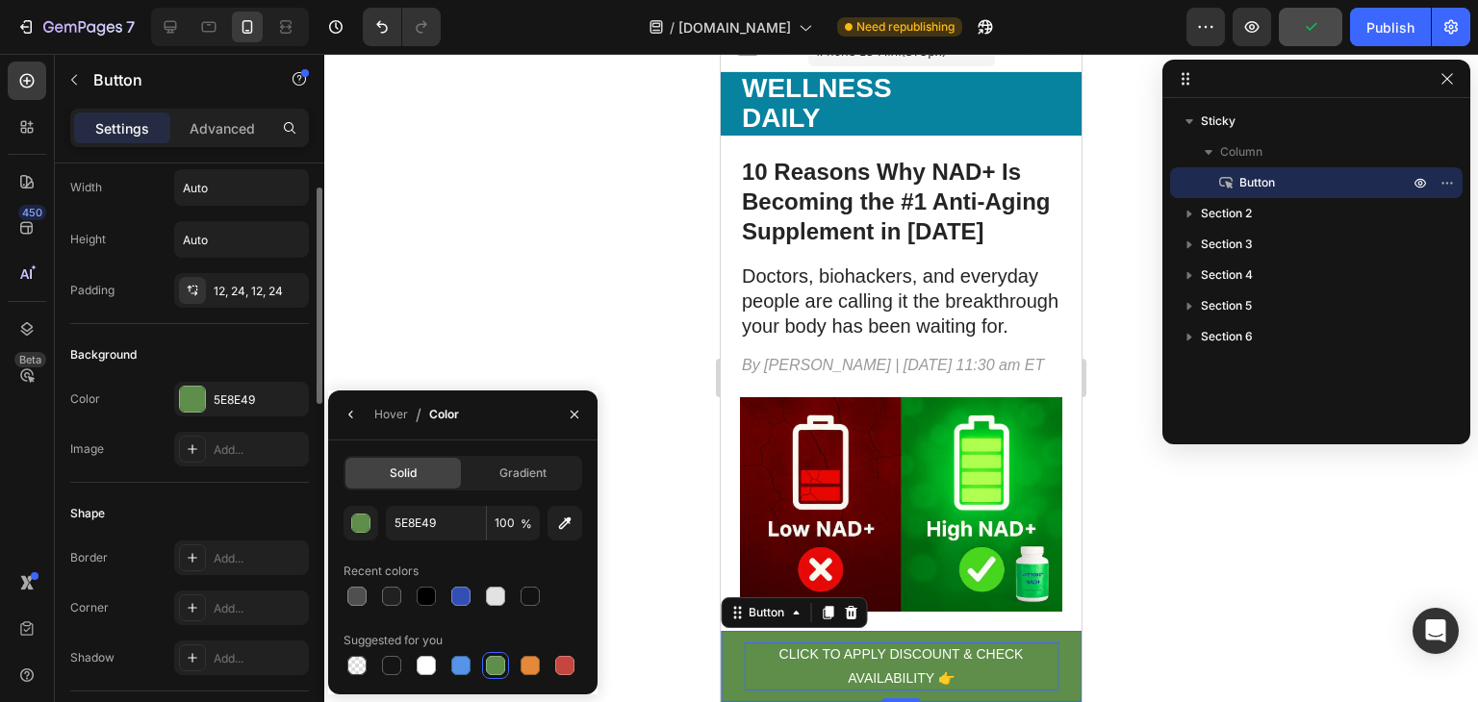
scroll to position [31, 0]
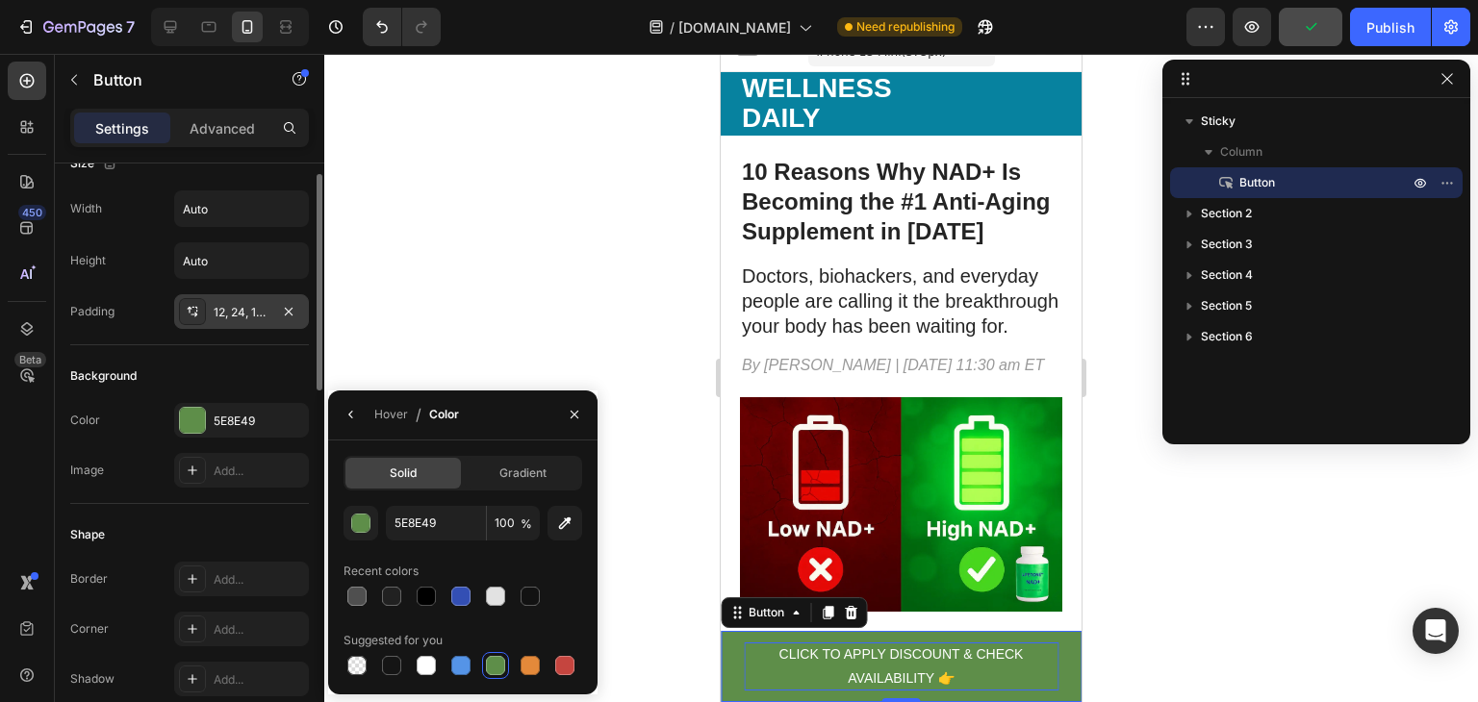
click at [243, 305] on div "12, 24, 12, 24" at bounding box center [242, 312] width 56 height 17
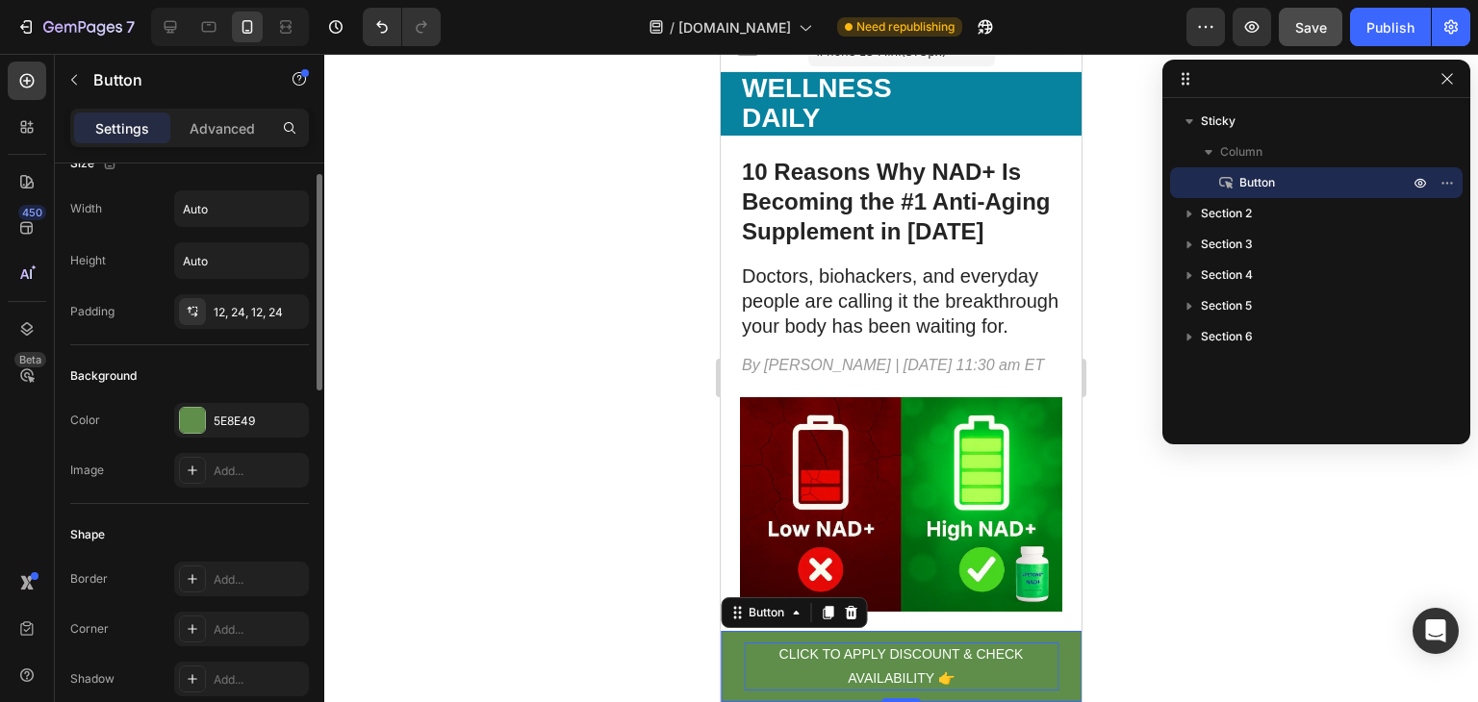
click at [263, 443] on div "Color 5E8E49 Image Add..." at bounding box center [189, 445] width 239 height 85
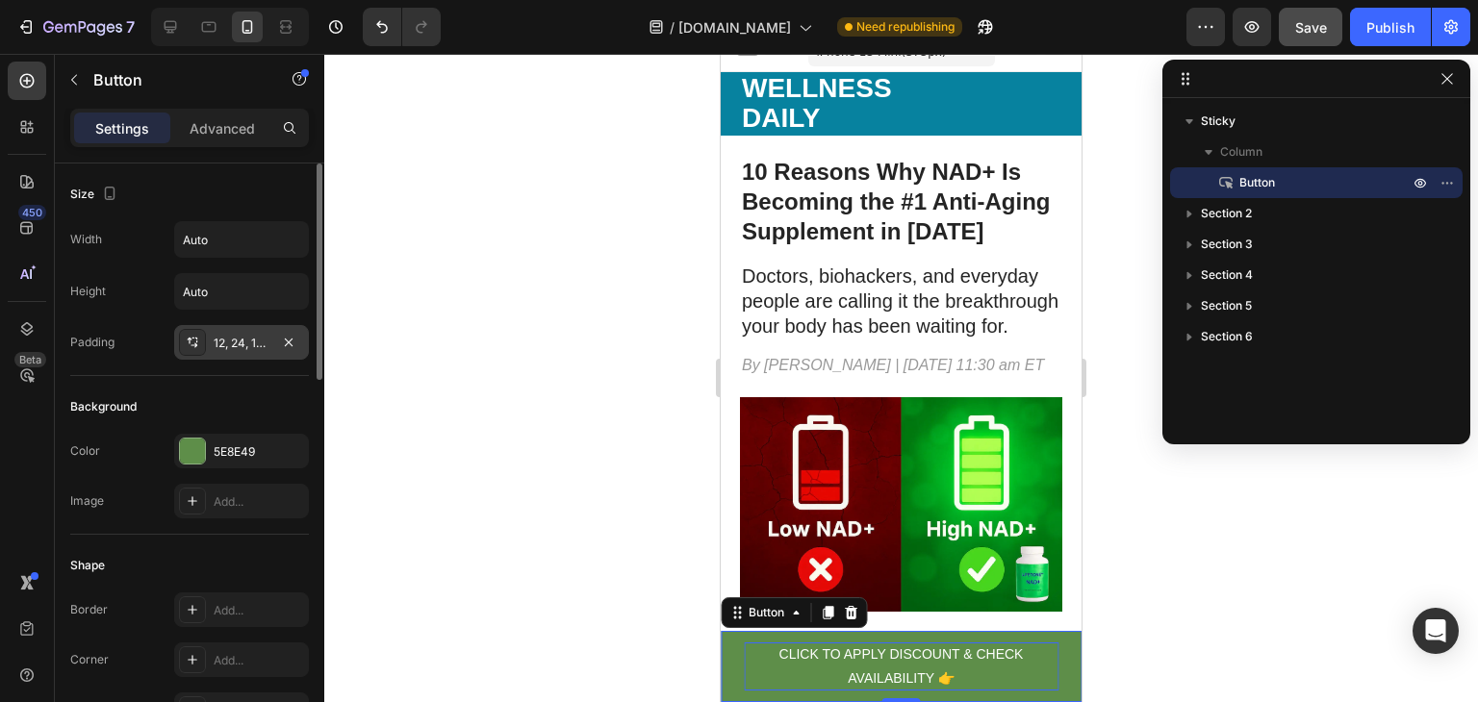
click at [270, 348] on div "12, 24, 12, 24" at bounding box center [241, 342] width 135 height 35
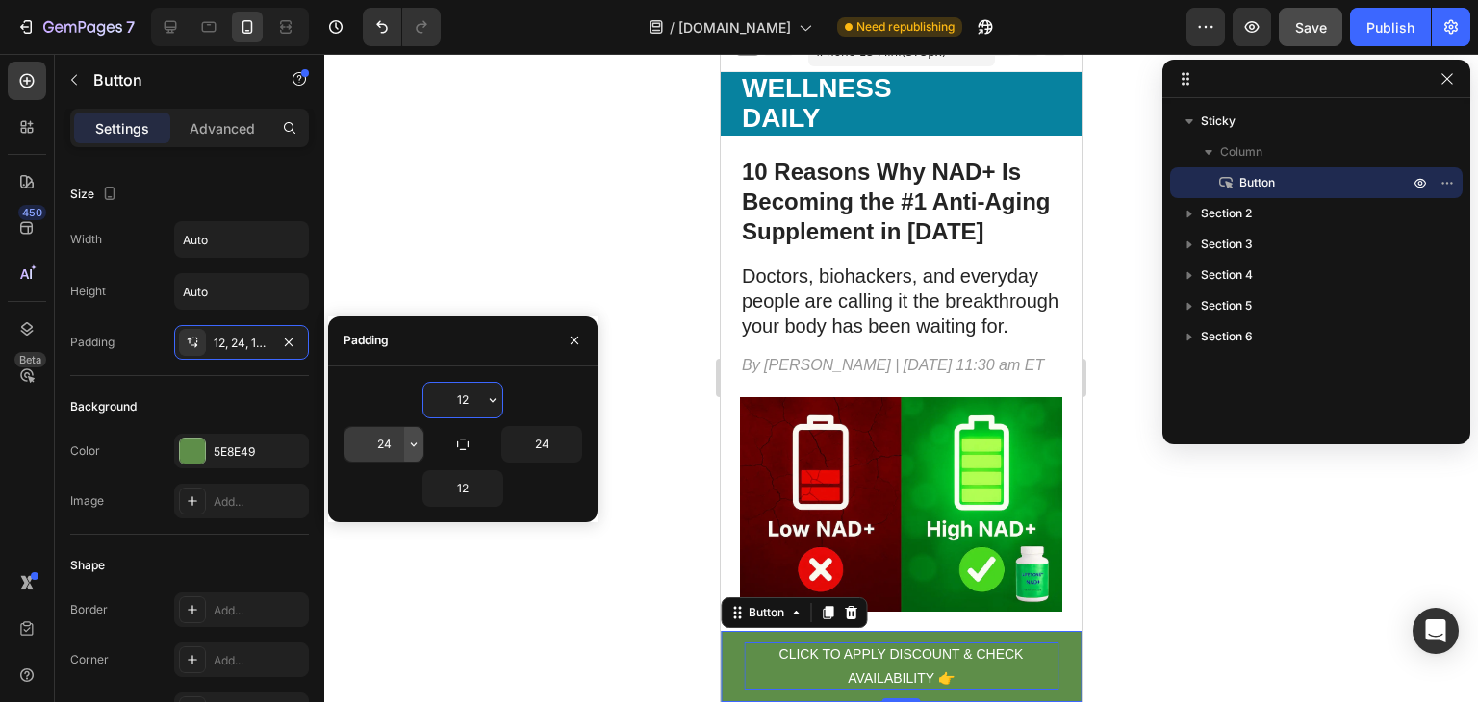
click at [404, 429] on button "button" at bounding box center [413, 444] width 19 height 35
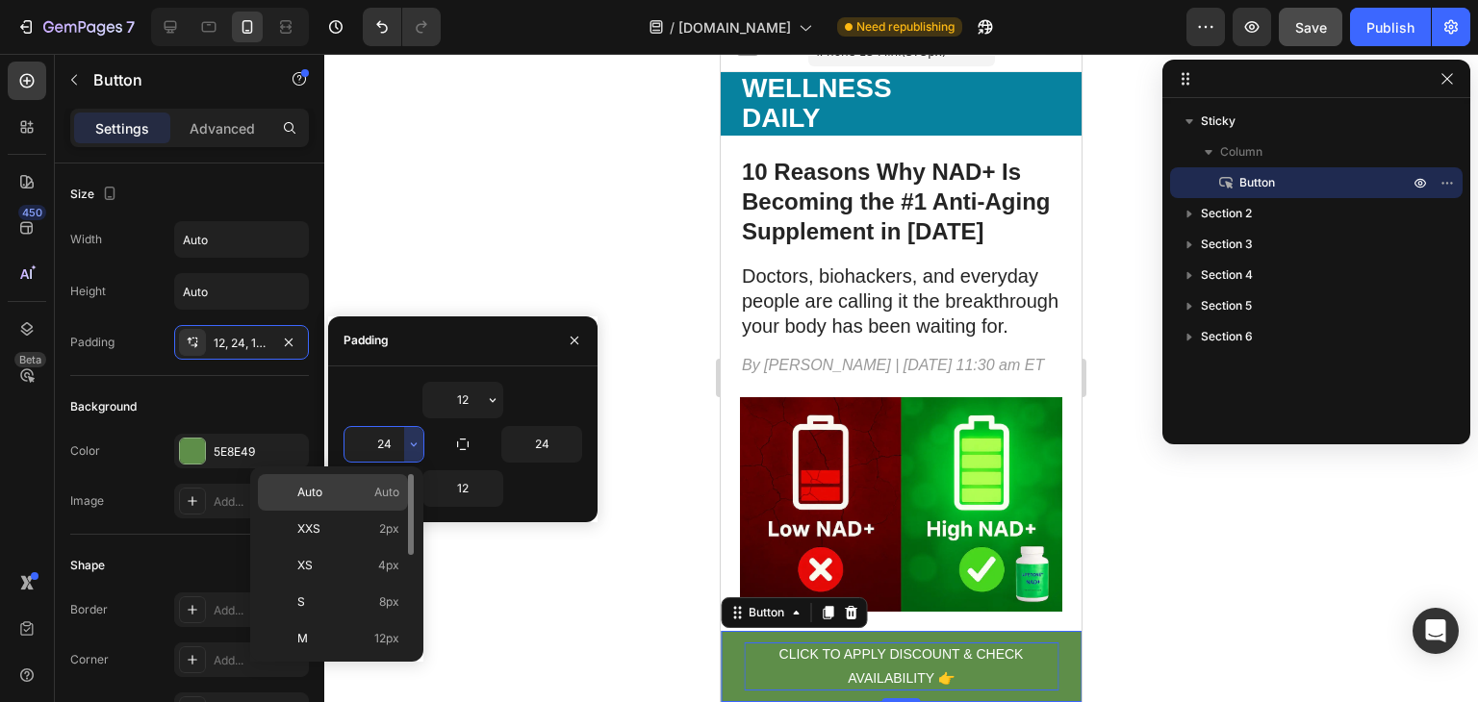
click at [367, 494] on p "Auto Auto" at bounding box center [348, 492] width 102 height 17
type input "Auto"
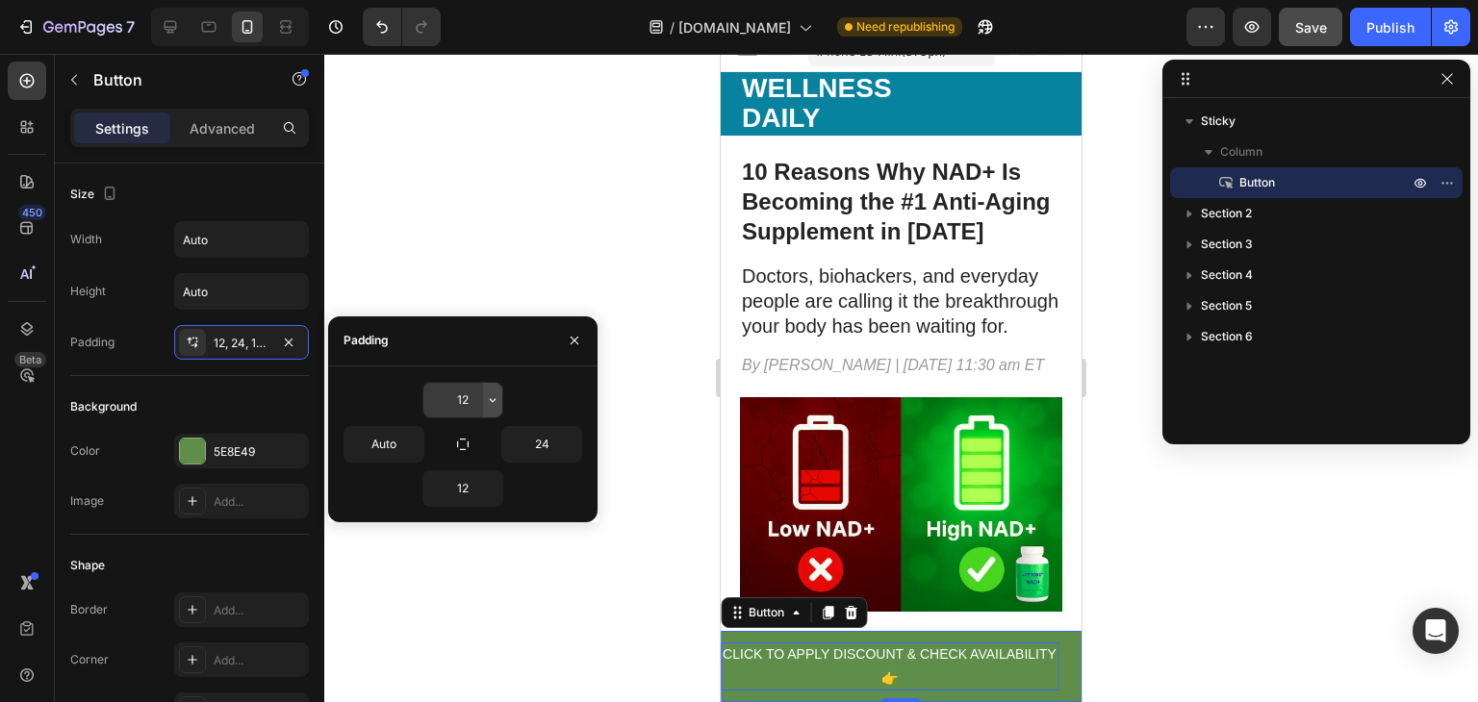
click at [490, 405] on icon "button" at bounding box center [492, 399] width 15 height 15
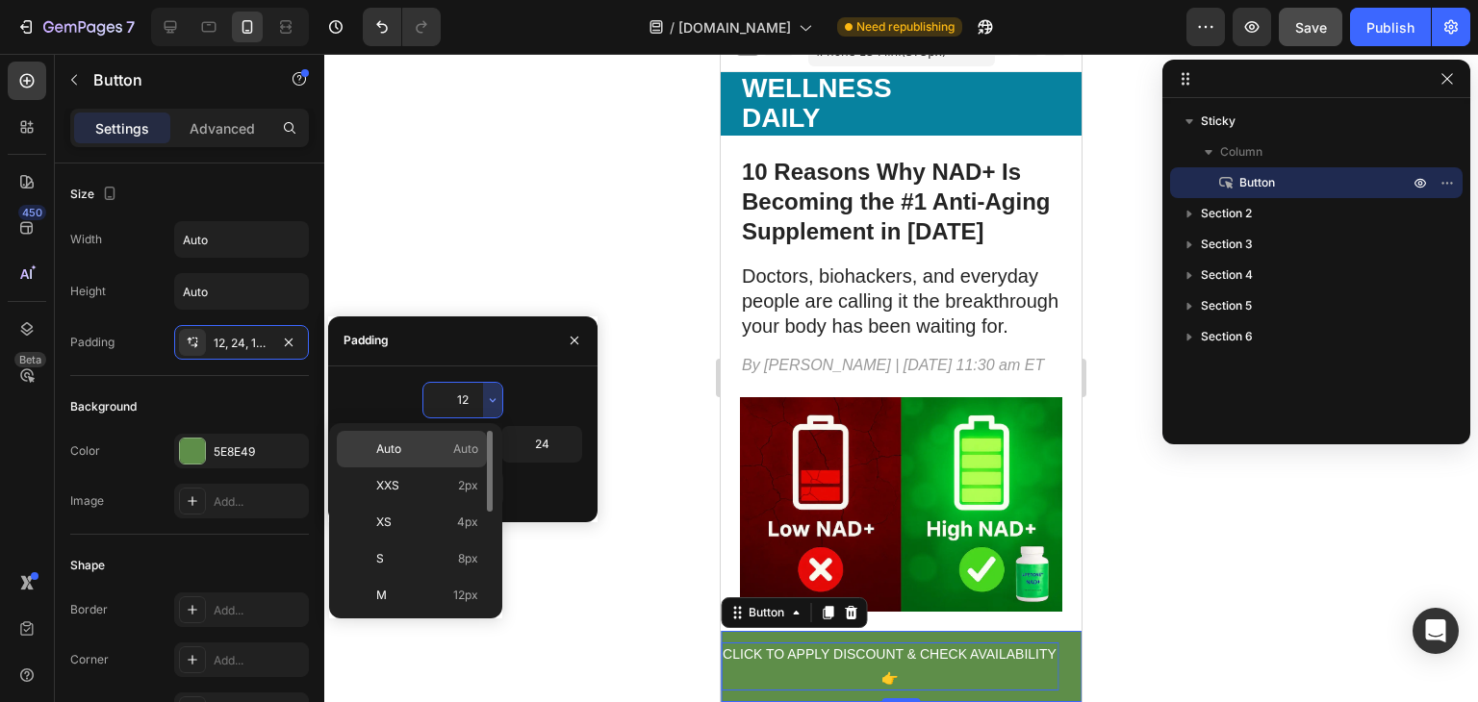
click at [448, 444] on p "Auto Auto" at bounding box center [427, 449] width 102 height 17
type input "Auto"
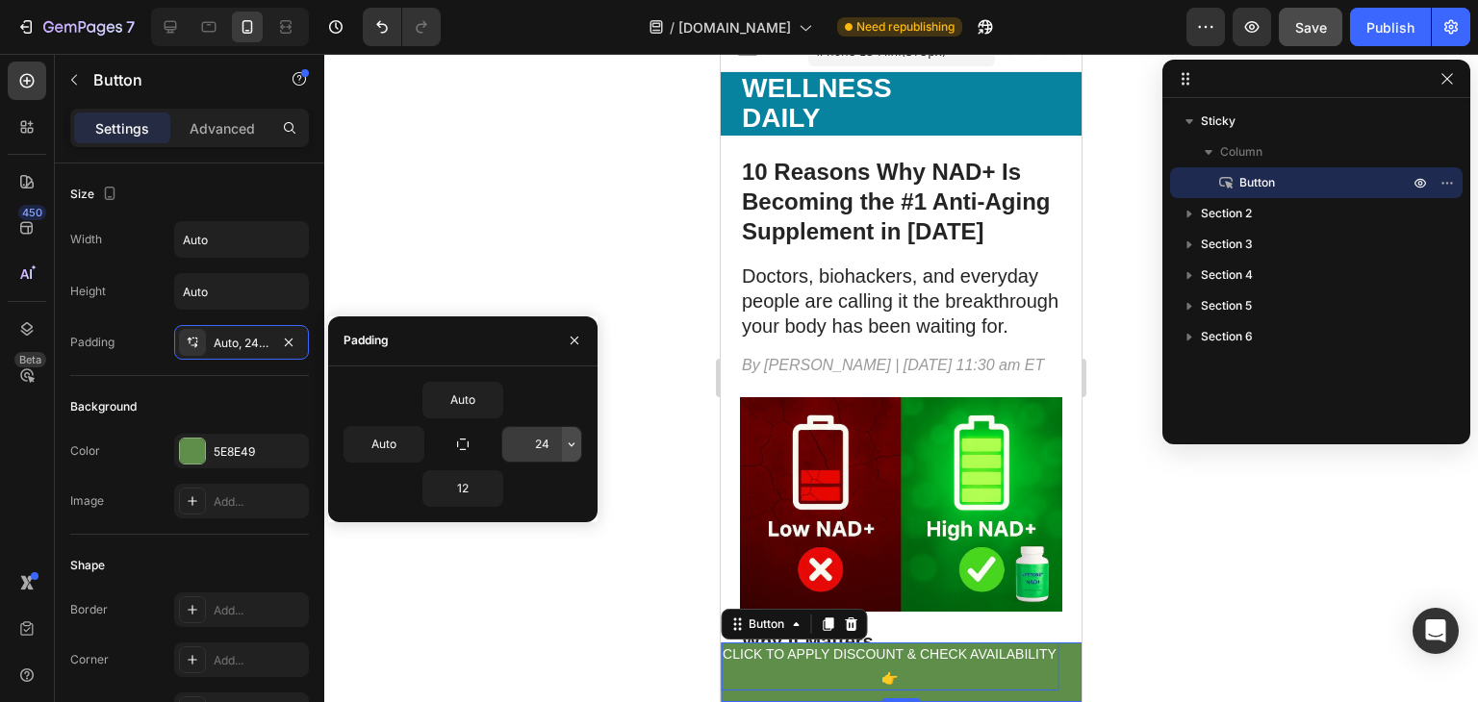
click at [565, 448] on icon "button" at bounding box center [571, 444] width 15 height 15
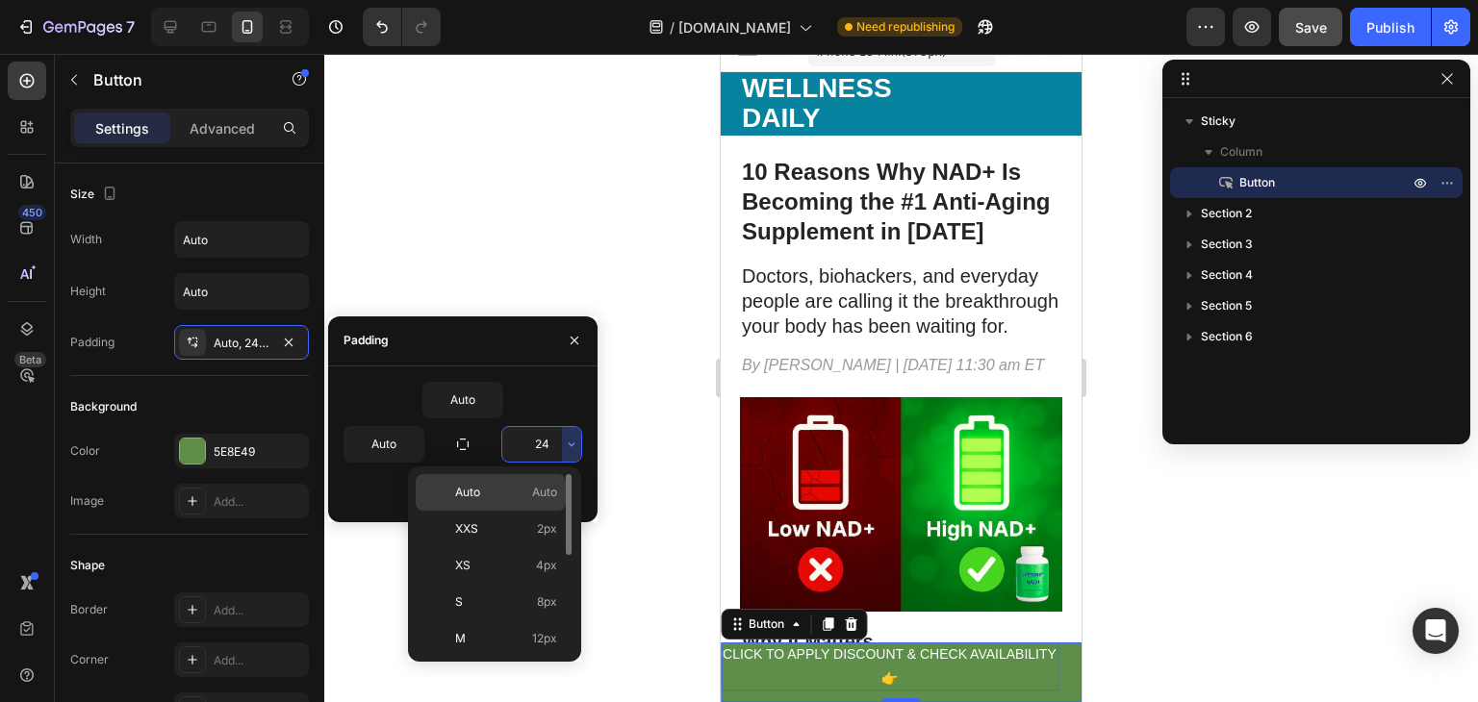
click at [516, 501] on div "Auto Auto" at bounding box center [491, 492] width 150 height 37
type input "Auto"
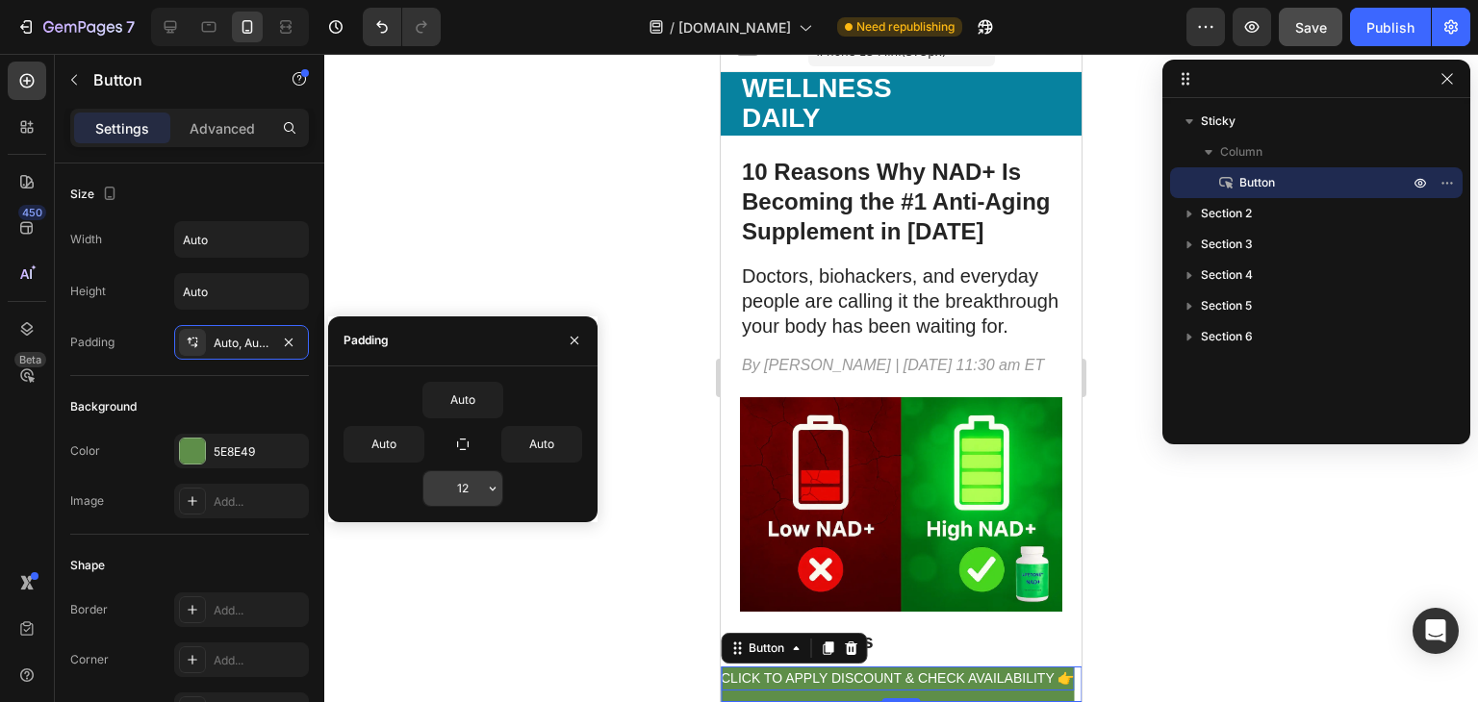
click at [479, 496] on input "12" at bounding box center [462, 488] width 79 height 35
click at [494, 489] on icon "button" at bounding box center [492, 488] width 15 height 15
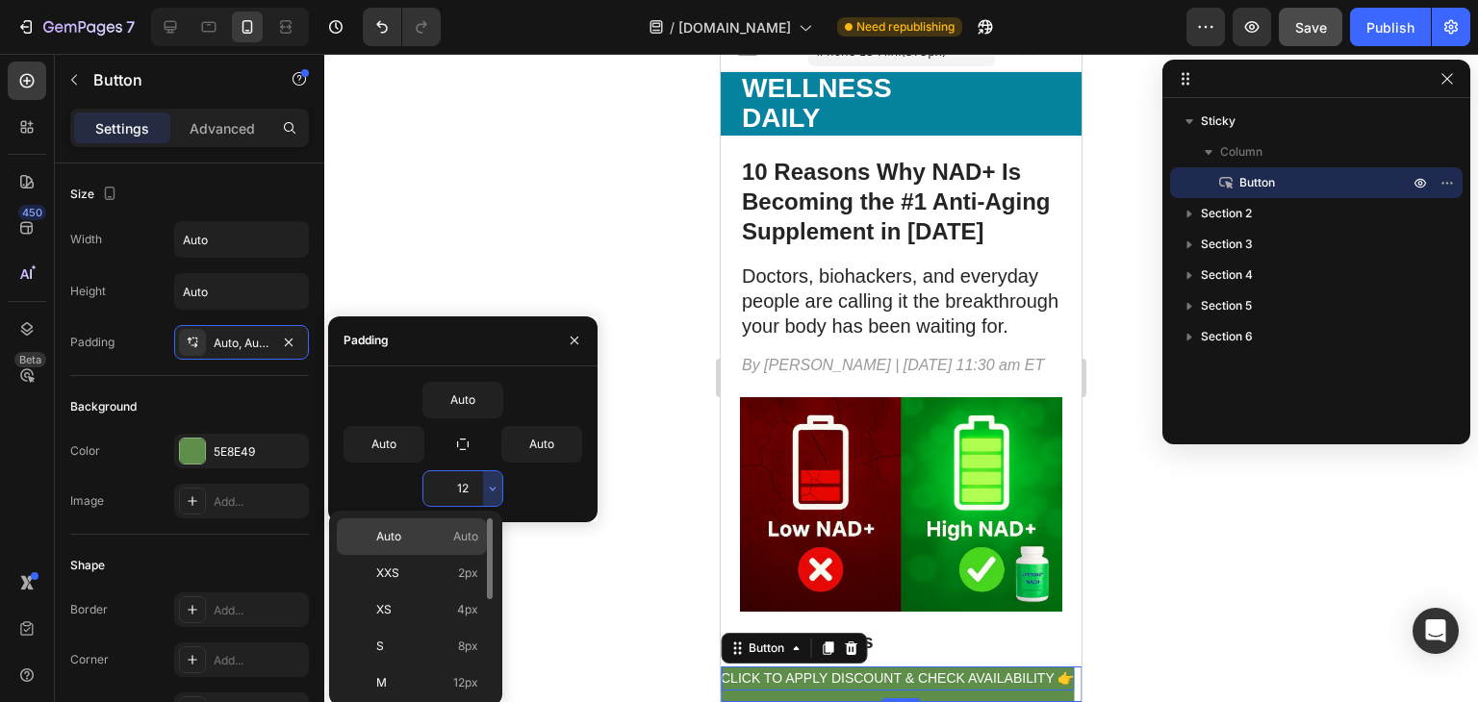
click at [444, 532] on p "Auto Auto" at bounding box center [427, 536] width 102 height 17
type input "Auto"
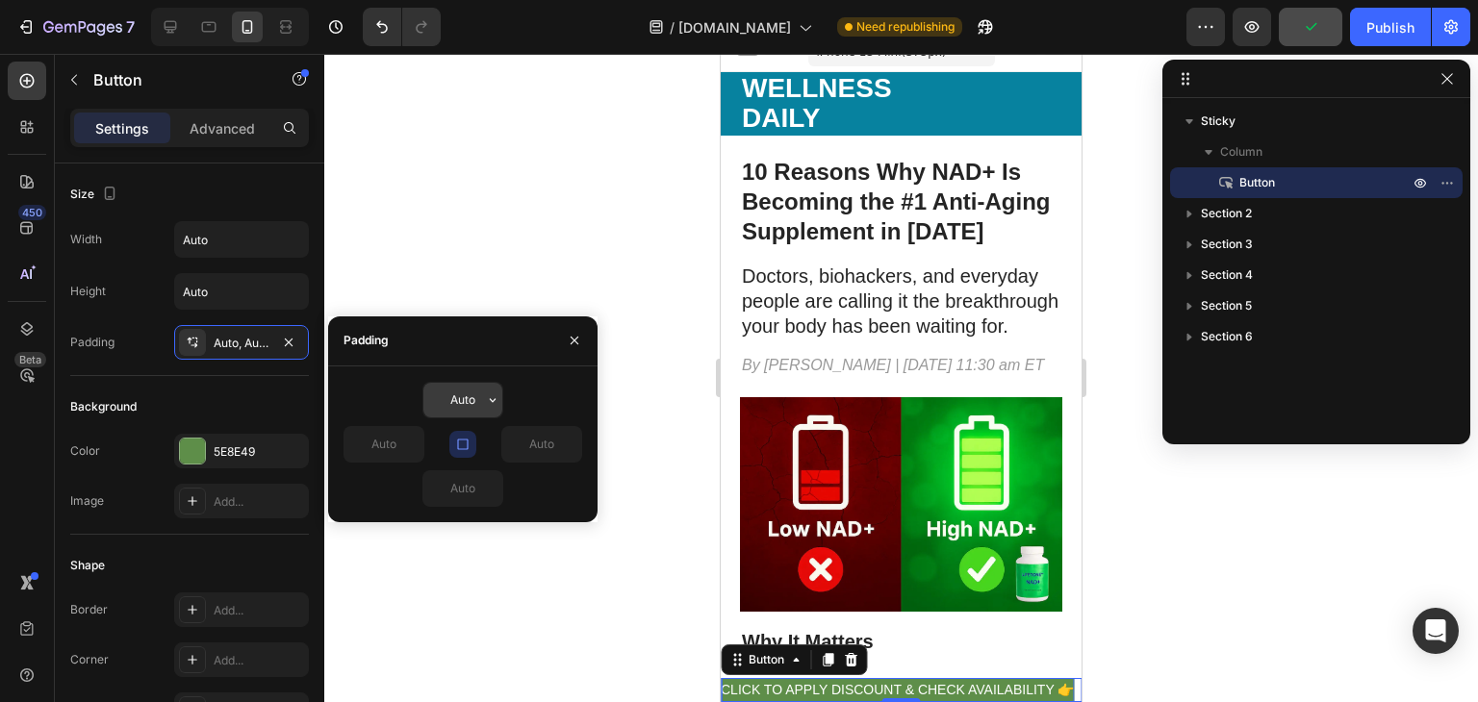
click at [466, 412] on input "Auto" at bounding box center [462, 400] width 79 height 35
click at [494, 401] on icon "button" at bounding box center [492, 399] width 15 height 15
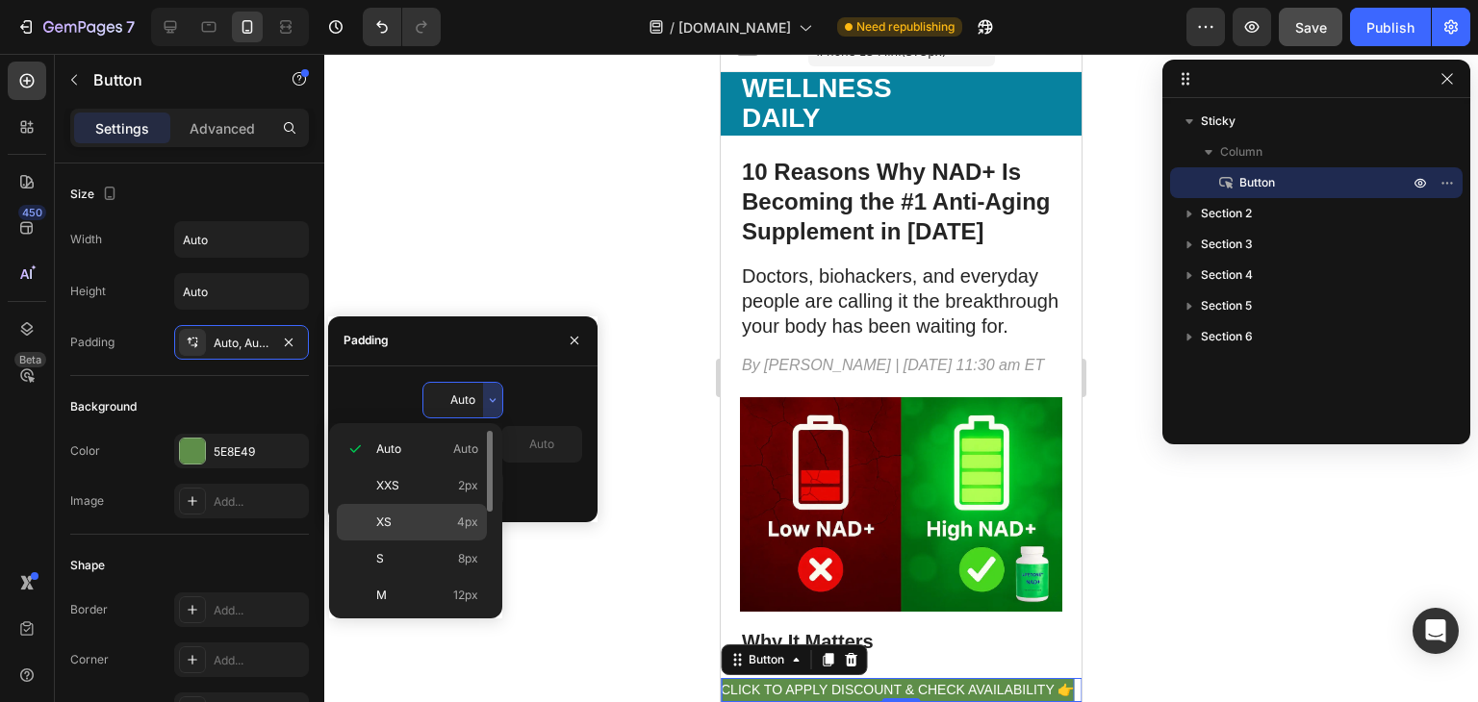
click at [445, 506] on div "XS 4px" at bounding box center [412, 522] width 150 height 37
type input "4"
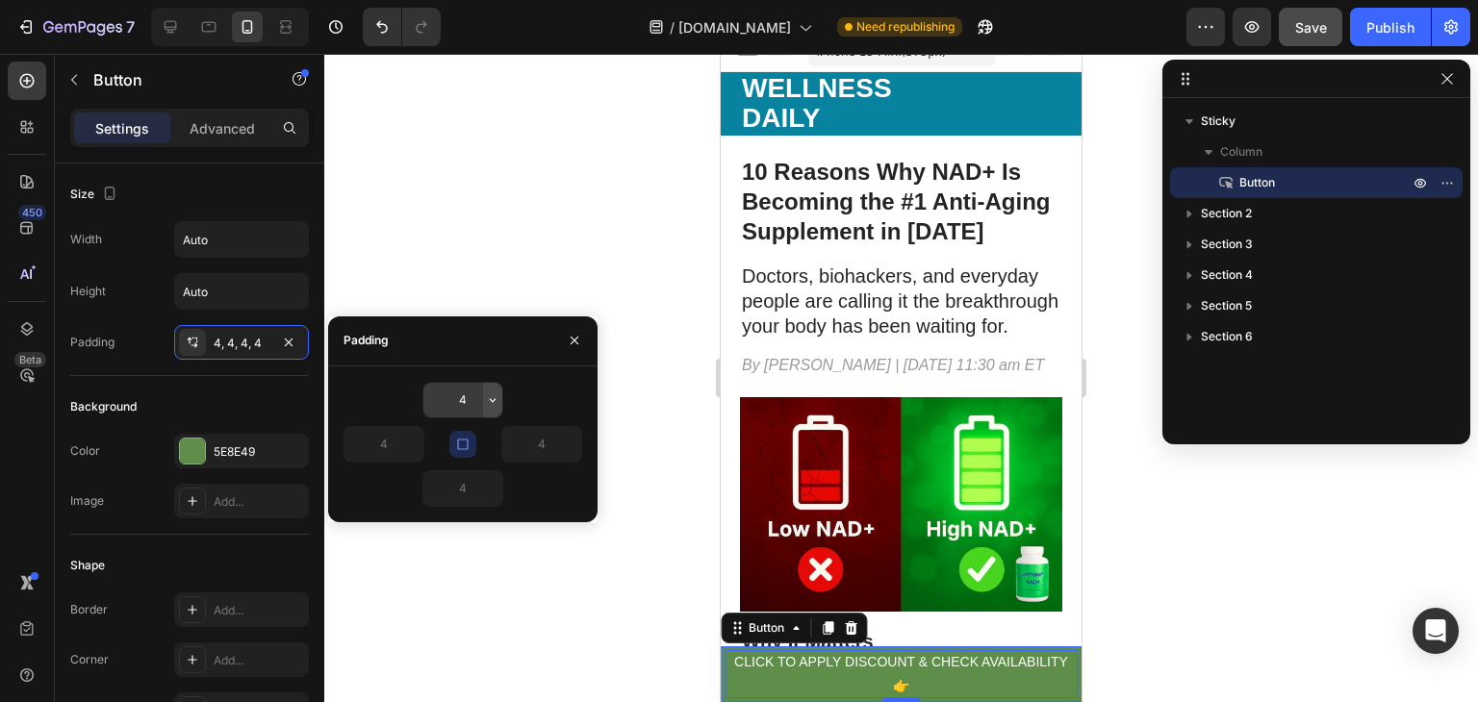
click at [483, 407] on button "button" at bounding box center [492, 400] width 19 height 35
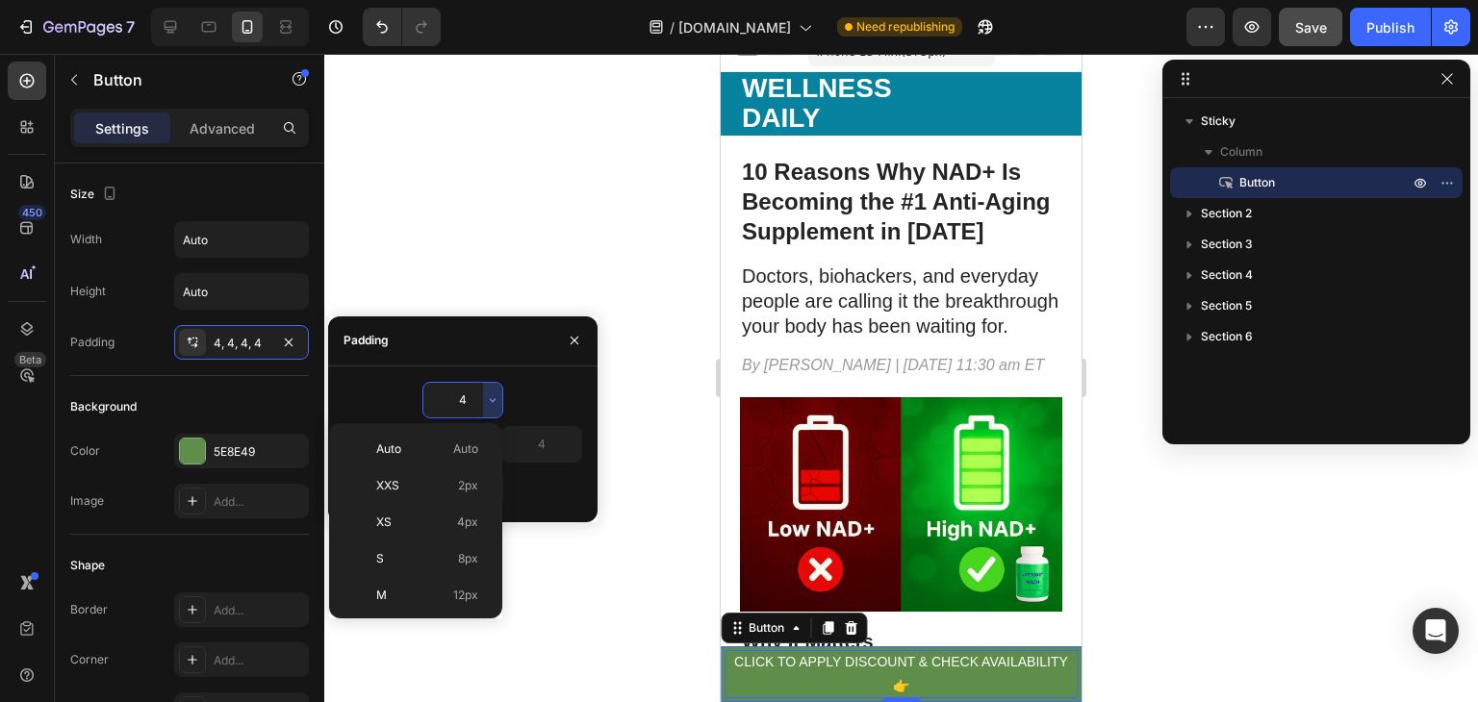
click at [520, 397] on div "4" at bounding box center [462, 400] width 239 height 37
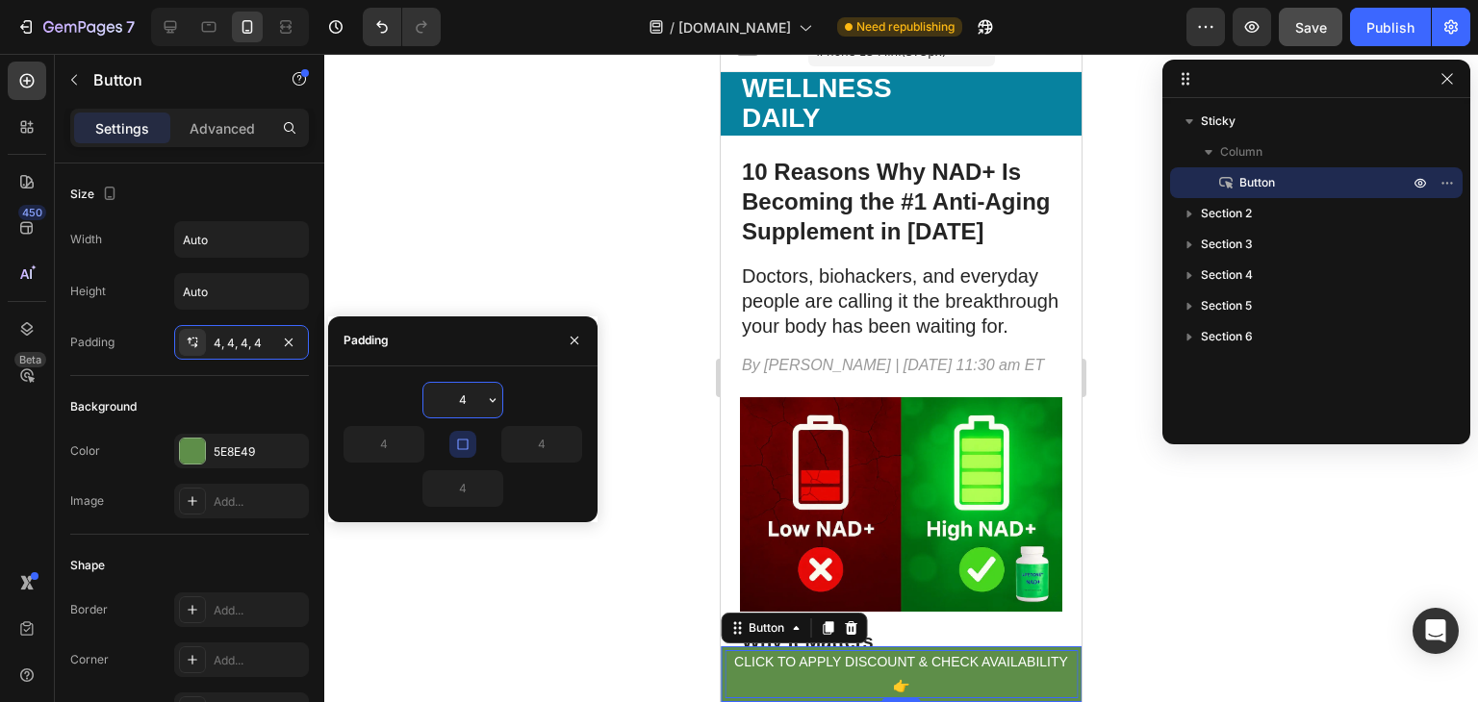
click at [480, 397] on input "4" at bounding box center [462, 400] width 79 height 35
click at [496, 392] on icon "button" at bounding box center [492, 399] width 15 height 15
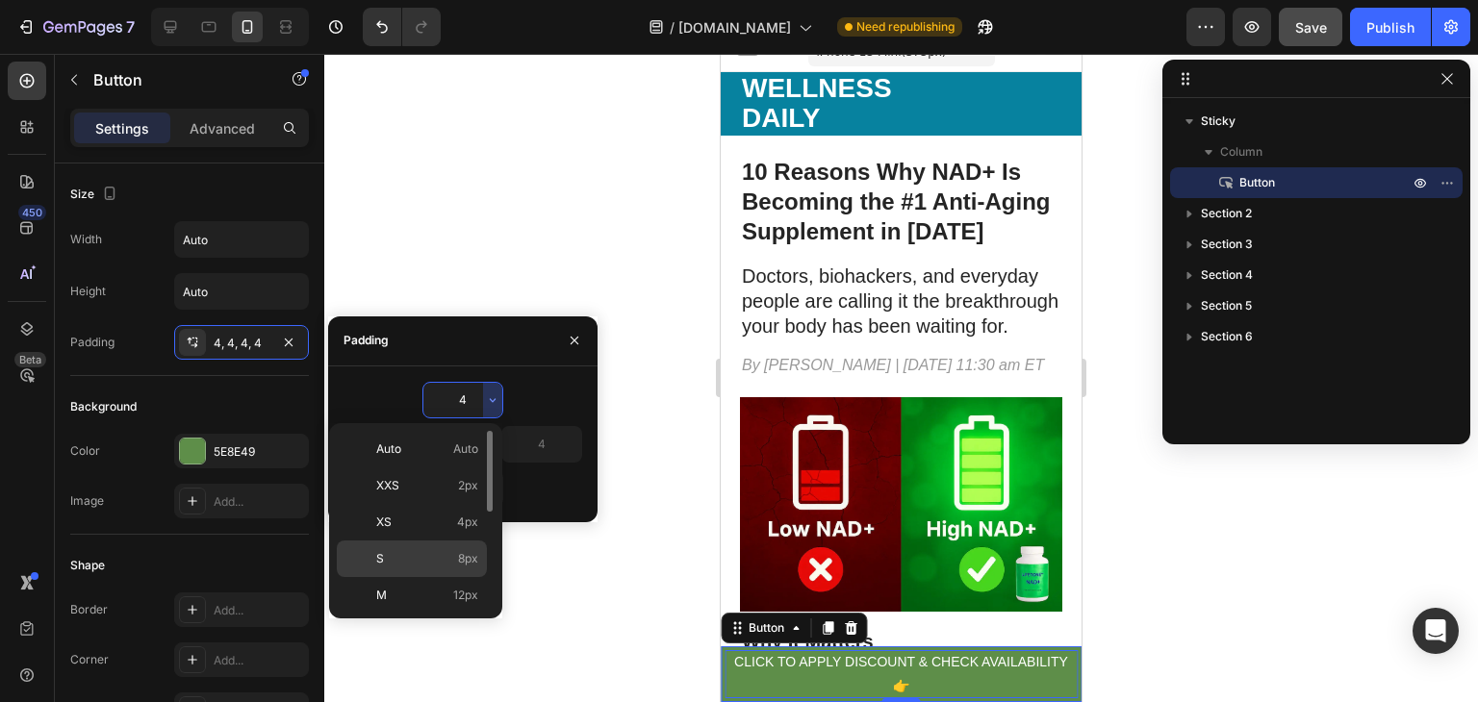
click at [450, 542] on div "S 8px" at bounding box center [412, 559] width 150 height 37
type input "8"
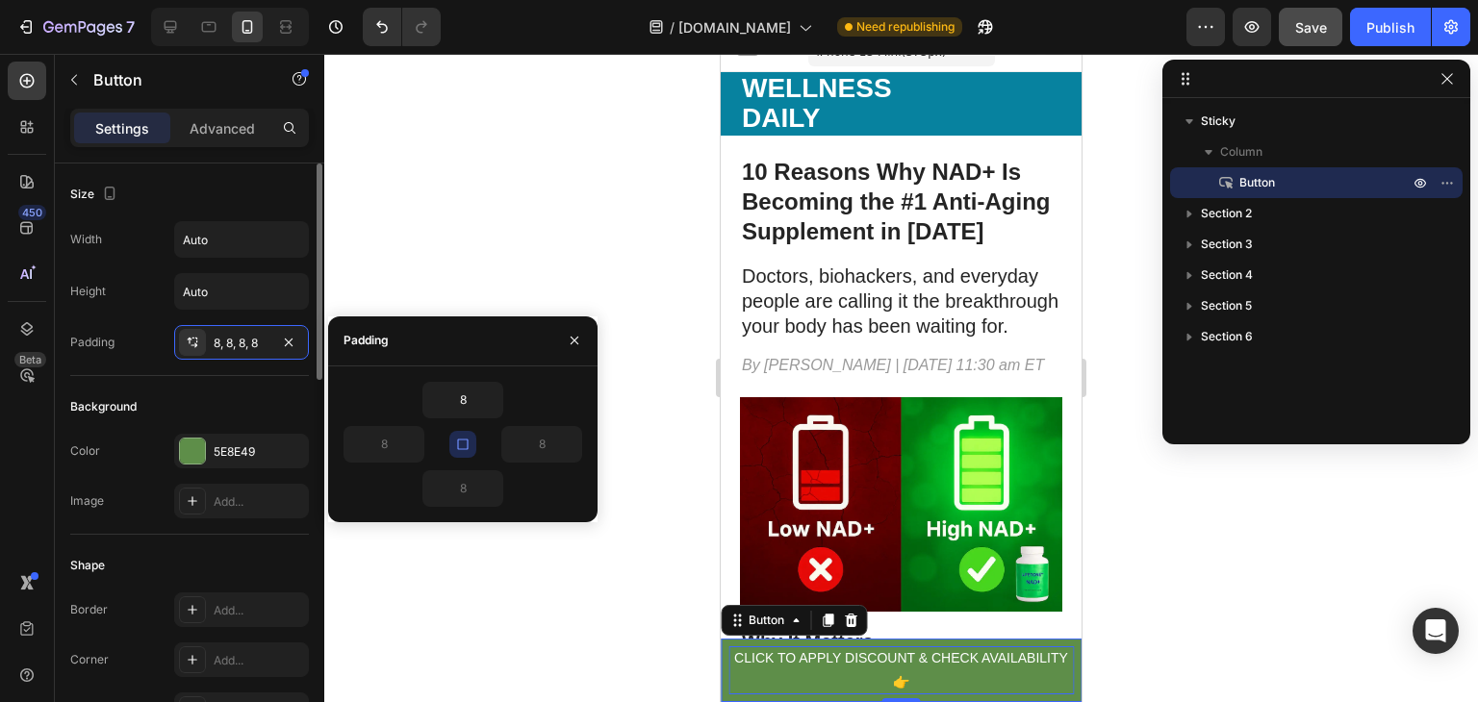
click at [276, 585] on div "Shape Border Add... Corner Add... Shadow Add..." at bounding box center [189, 639] width 239 height 209
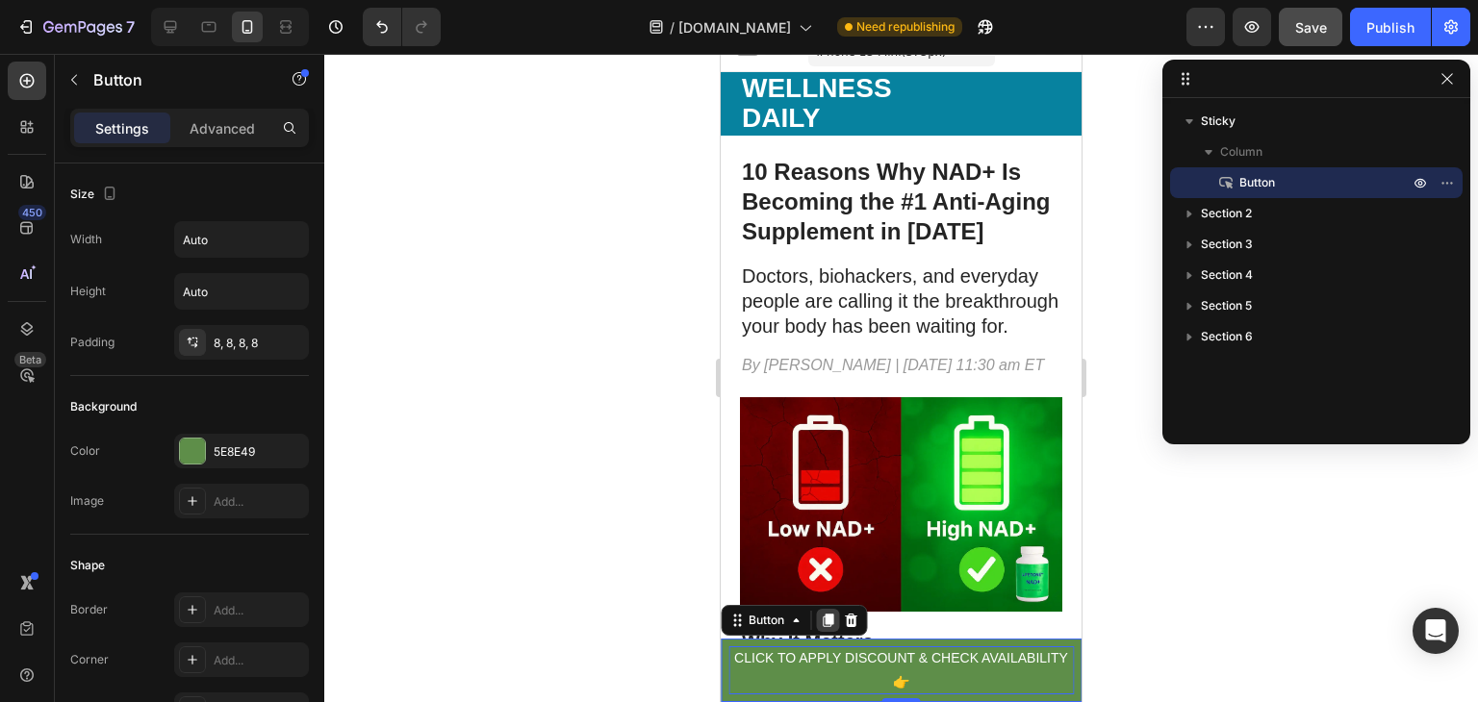
drag, startPoint x: 853, startPoint y: 626, endPoint x: 835, endPoint y: 620, distance: 19.5
click at [835, 620] on div "Button" at bounding box center [794, 620] width 146 height 31
click at [270, 338] on div "8, 8, 8, 8" at bounding box center [241, 342] width 135 height 35
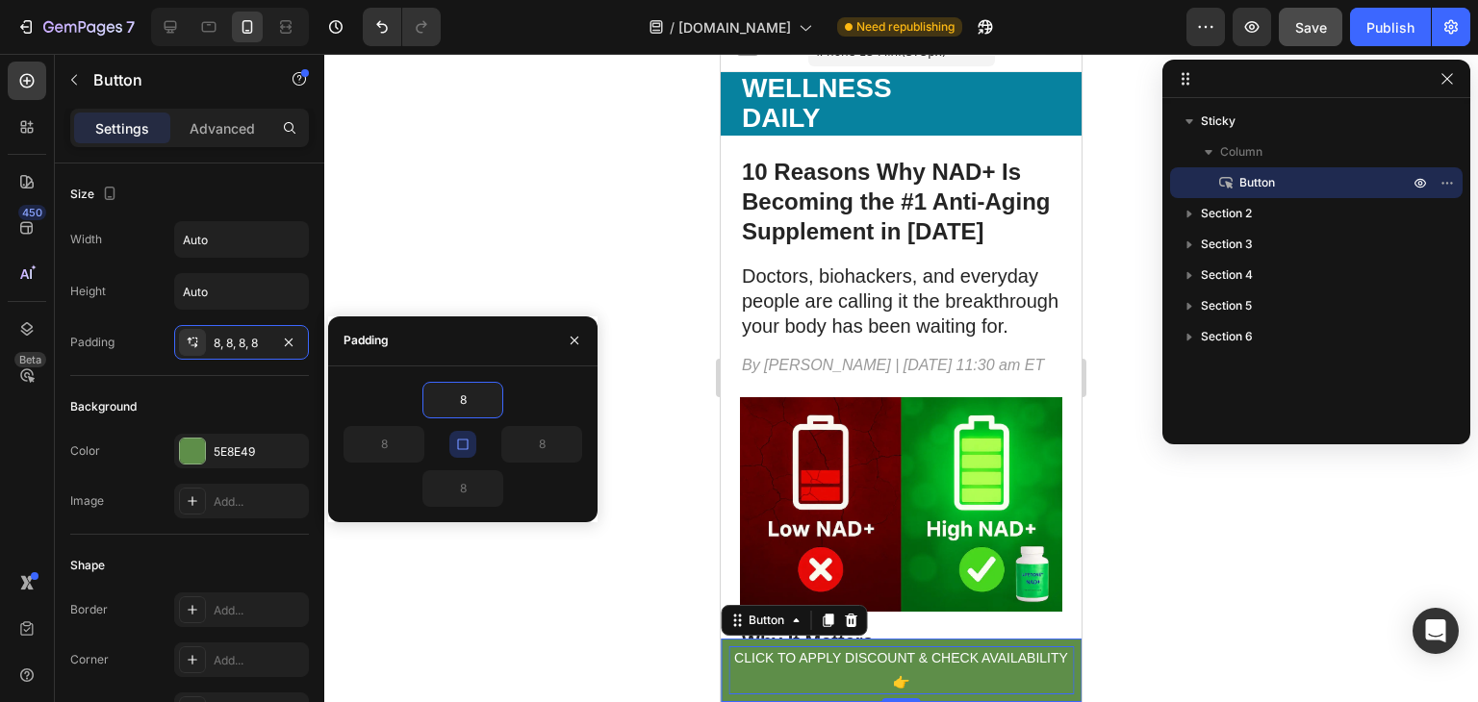
click at [478, 400] on input "8" at bounding box center [462, 400] width 79 height 35
click at [488, 406] on icon "button" at bounding box center [492, 399] width 15 height 15
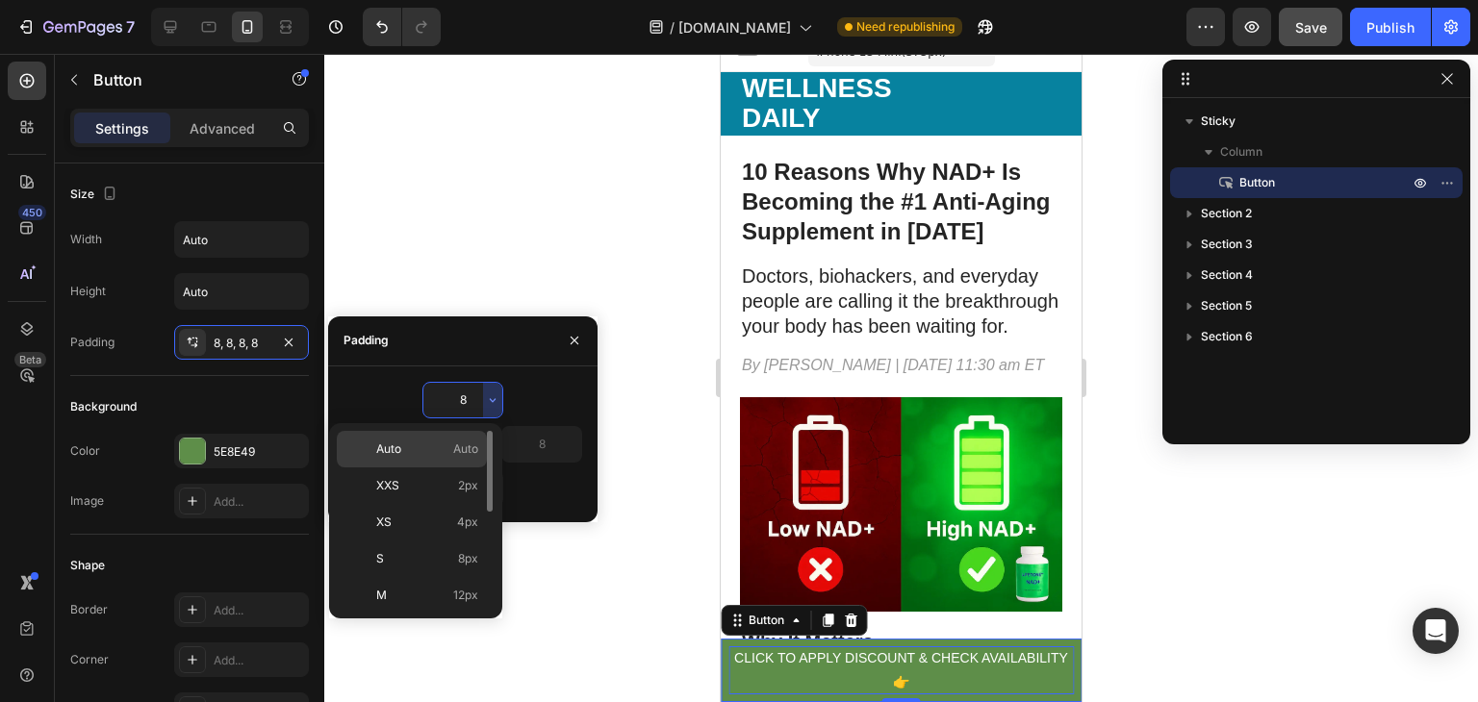
click at [441, 455] on p "Auto Auto" at bounding box center [427, 449] width 102 height 17
type input "Auto"
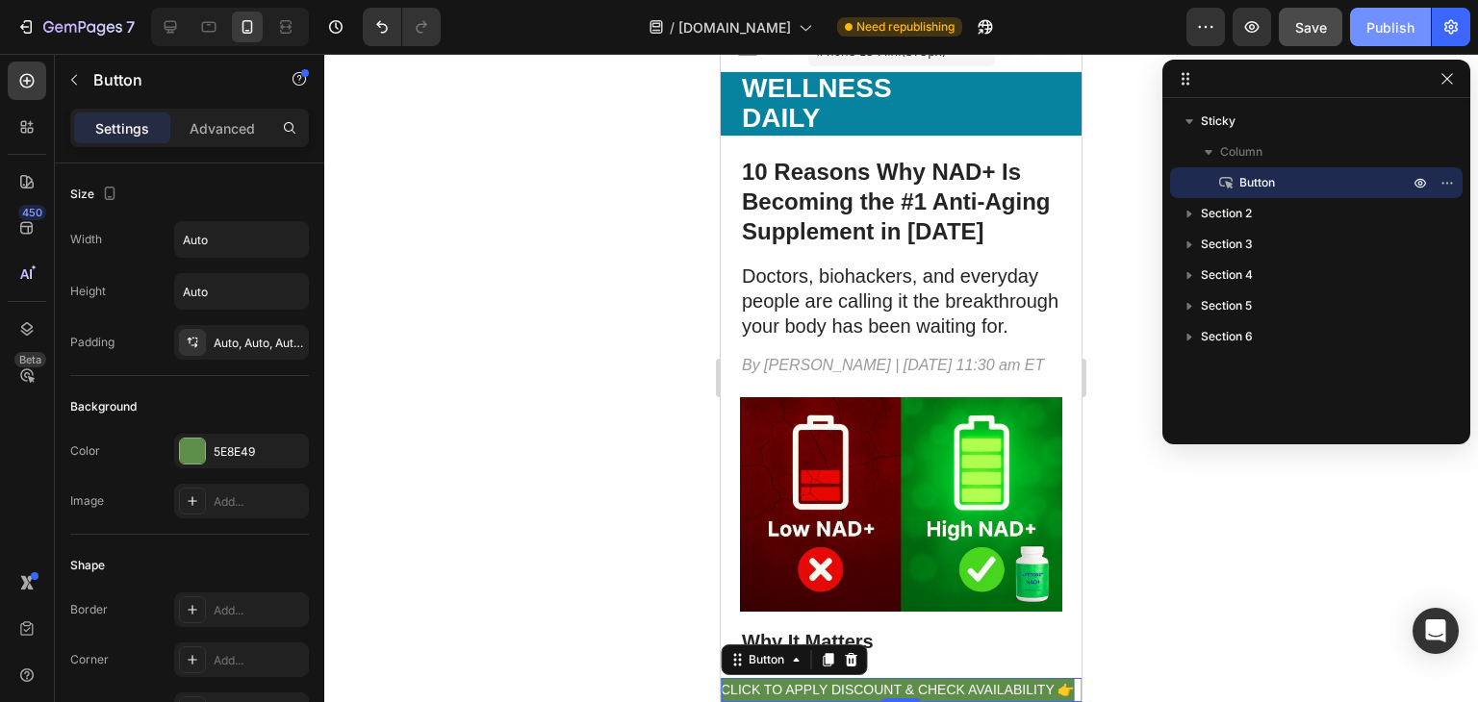
click at [1389, 28] on div "Publish" at bounding box center [1390, 27] width 48 height 20
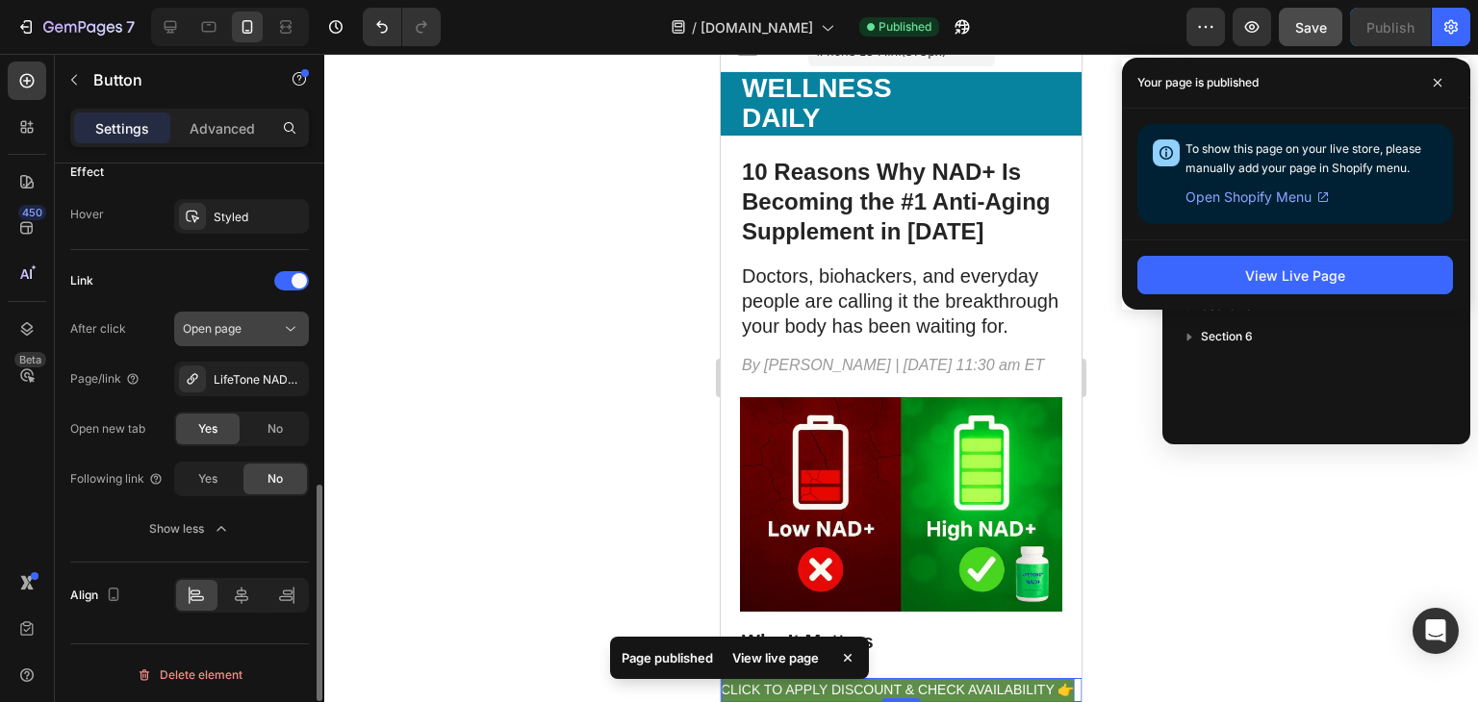
scroll to position [1032, 0]
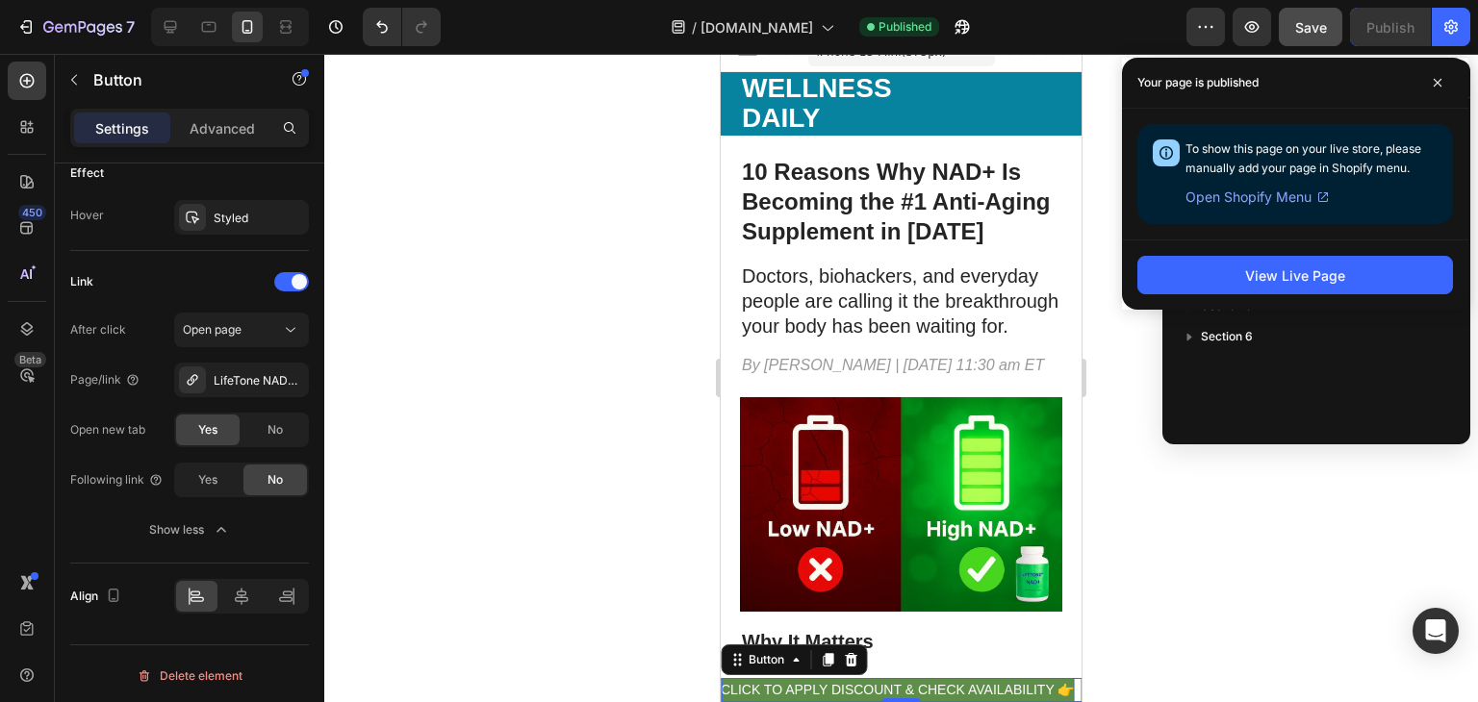
click at [1413, 83] on div "Your page is published" at bounding box center [1295, 83] width 346 height 51
click at [1435, 78] on icon at bounding box center [1437, 83] width 10 height 10
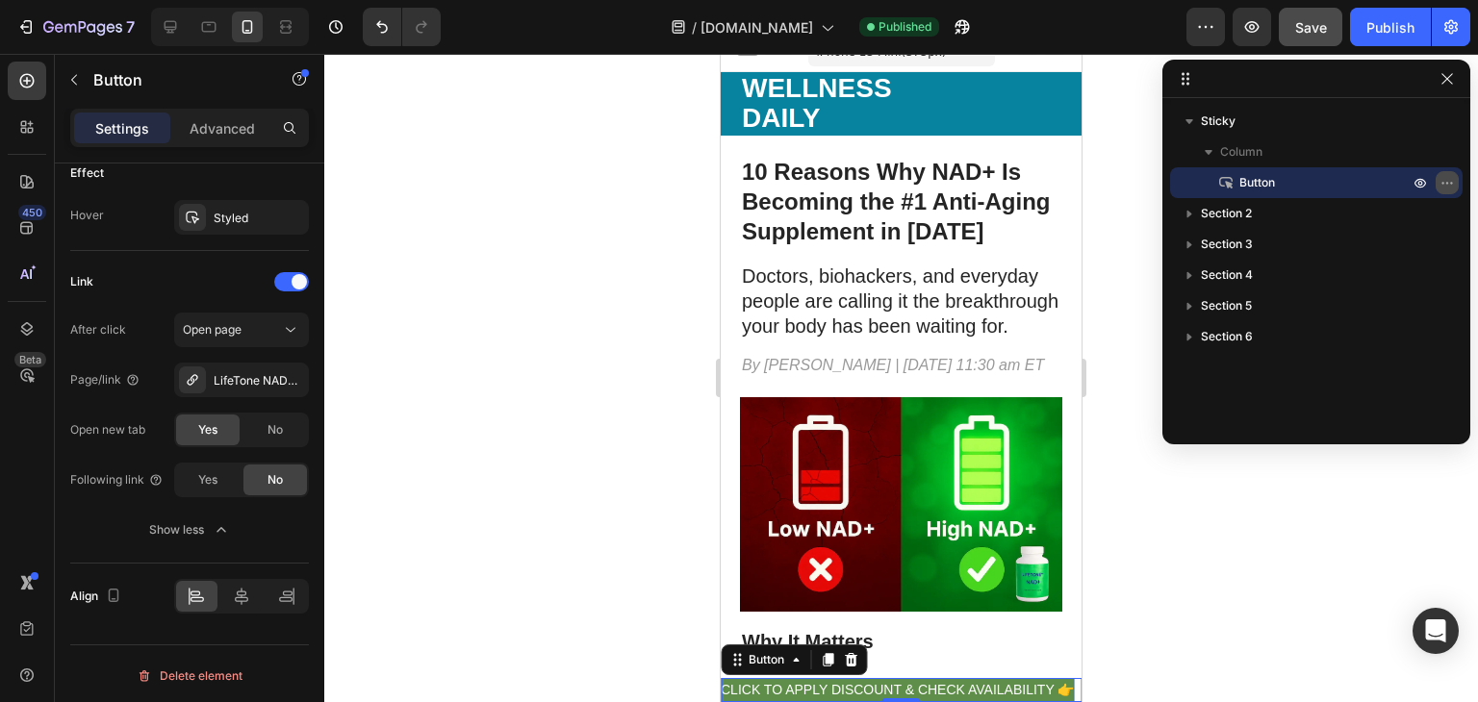
click at [1444, 179] on icon "button" at bounding box center [1446, 182] width 15 height 15
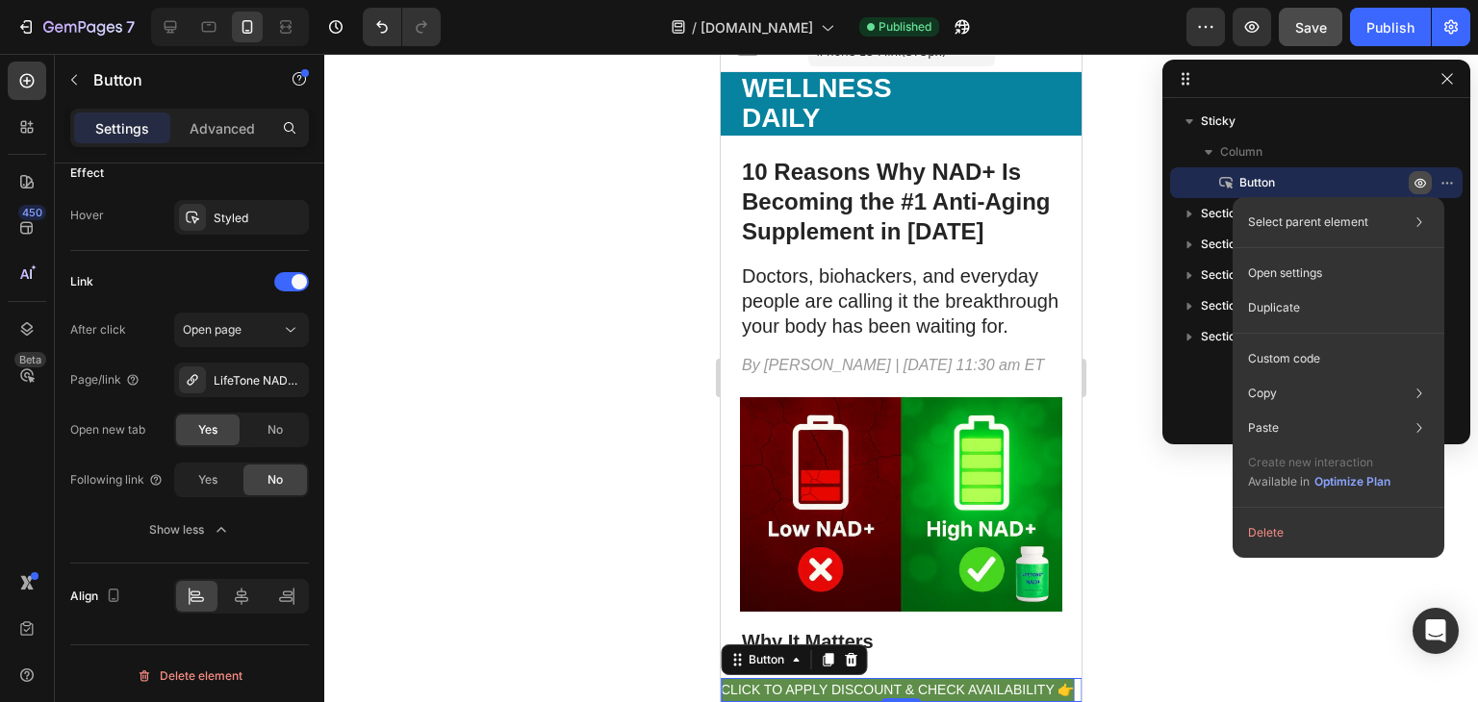
click at [1420, 181] on icon "button" at bounding box center [1420, 183] width 5 height 5
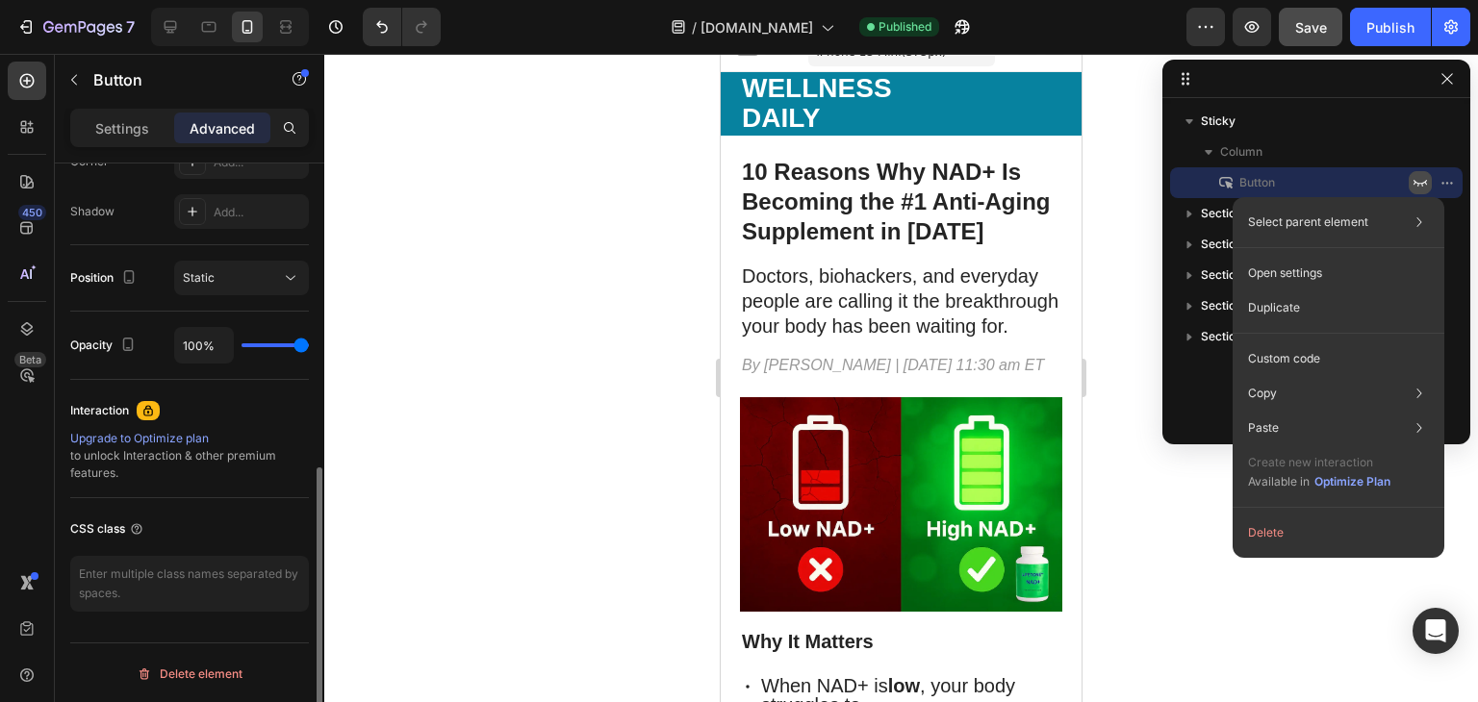
scroll to position [0, 0]
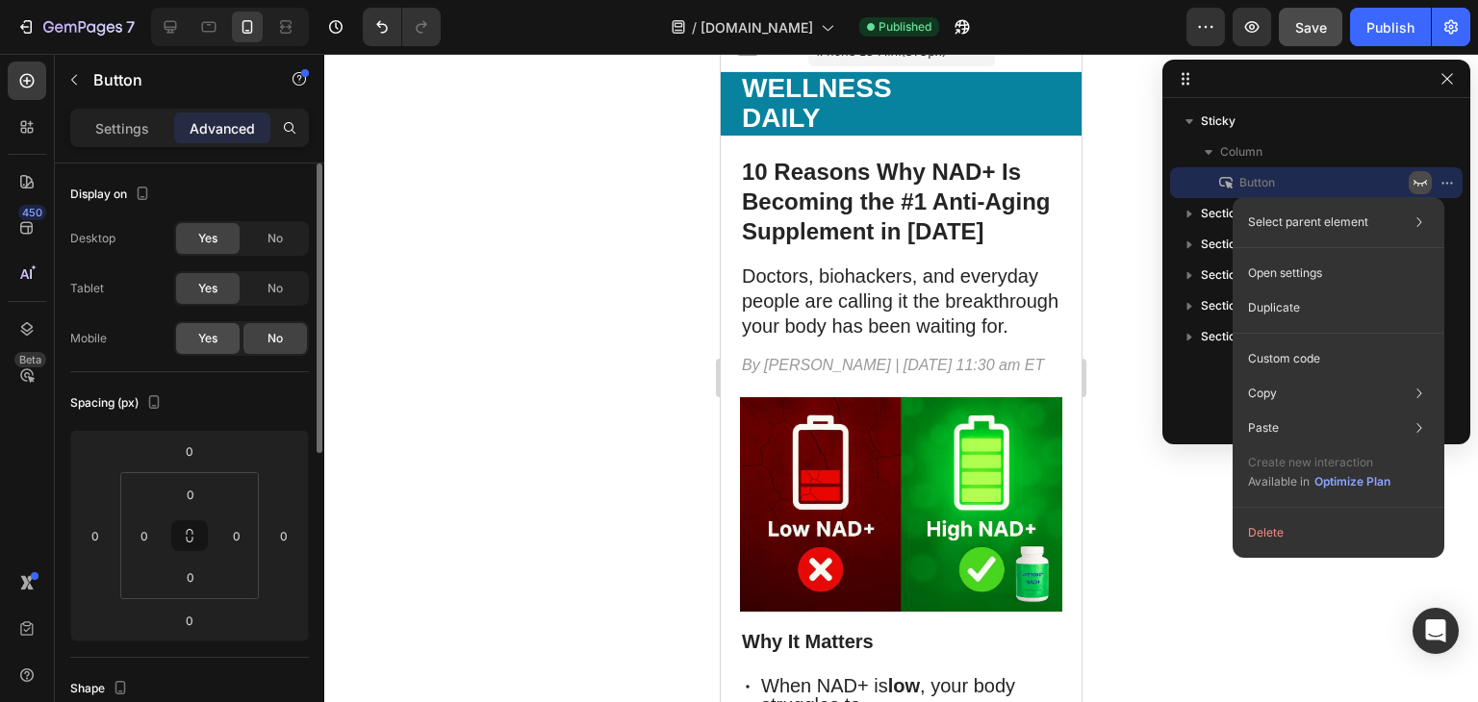
click at [219, 338] on div "Yes" at bounding box center [207, 338] width 63 height 31
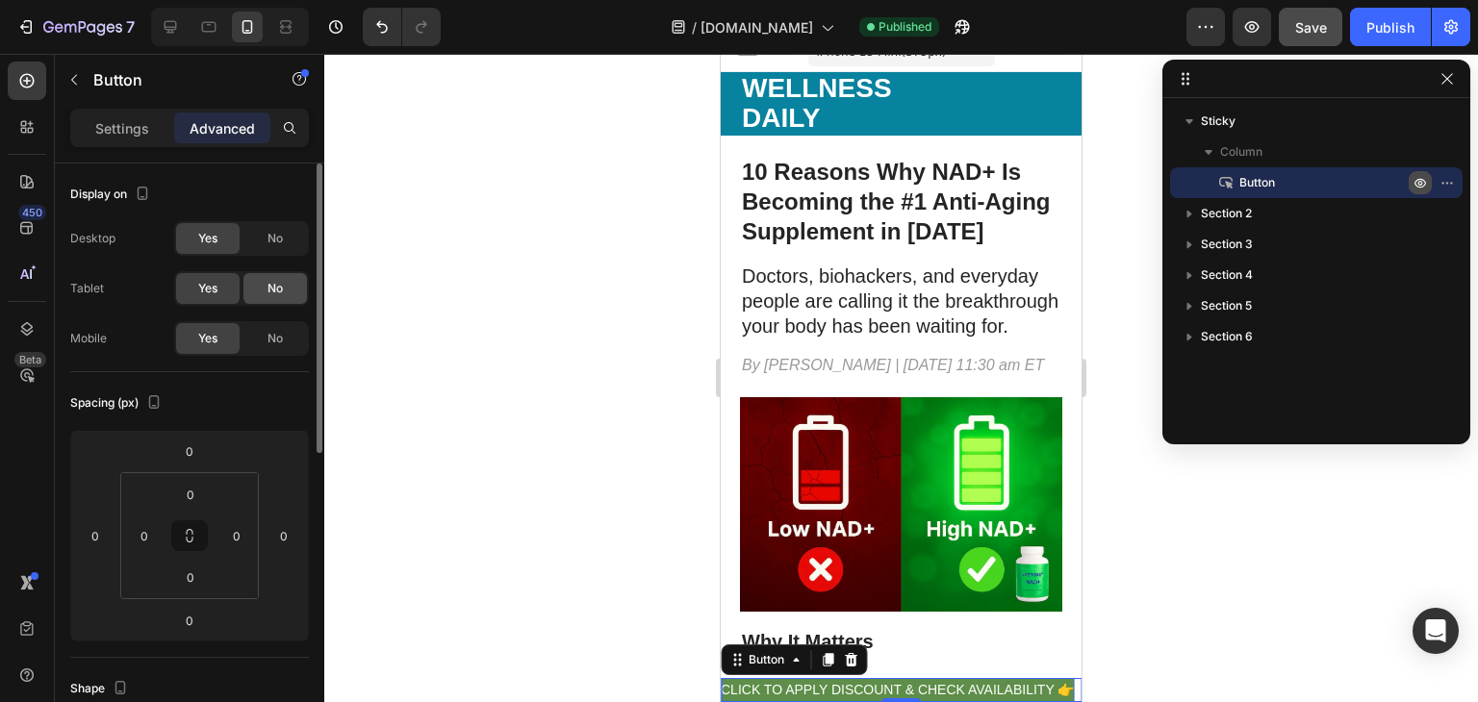
click at [274, 281] on span "No" at bounding box center [274, 288] width 15 height 17
click at [291, 228] on div "No" at bounding box center [274, 238] width 63 height 31
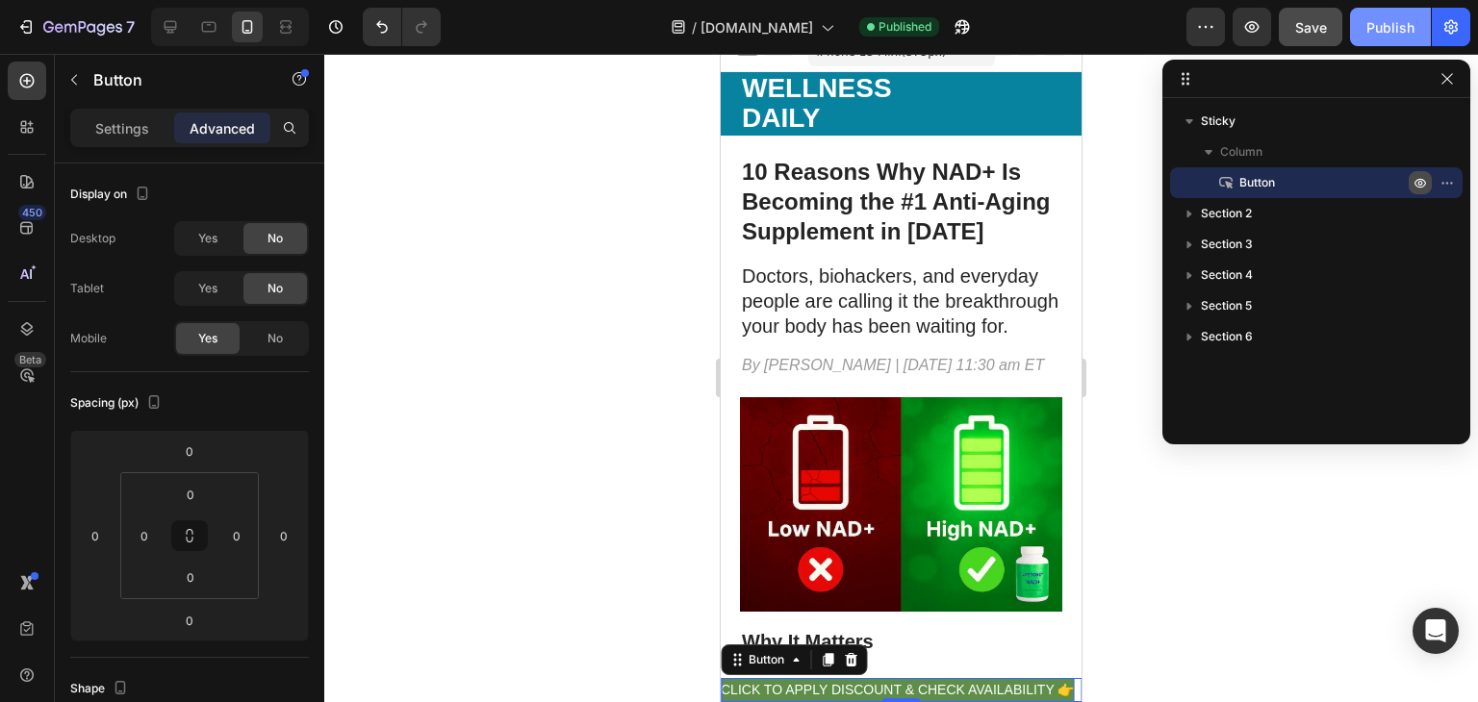
click at [1379, 31] on div "Publish" at bounding box center [1390, 27] width 48 height 20
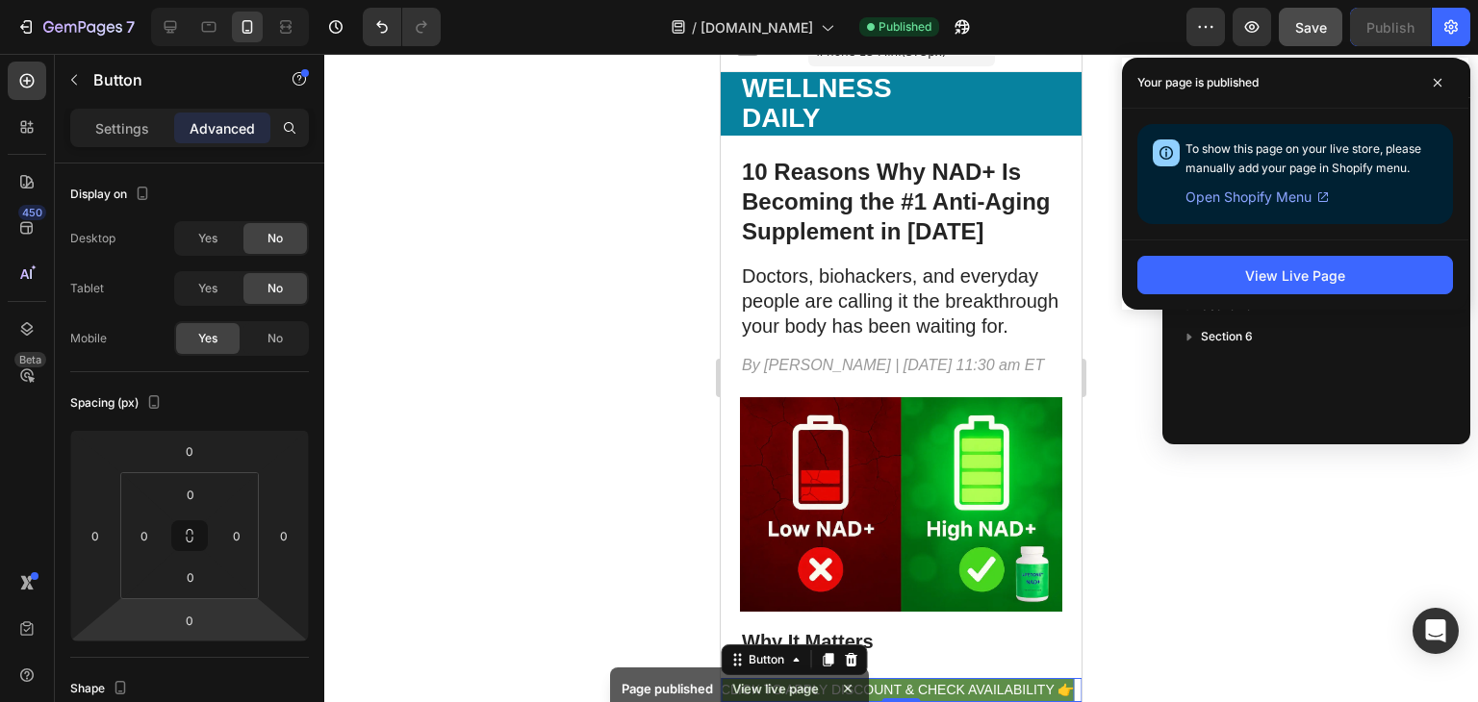
scroll to position [621, 0]
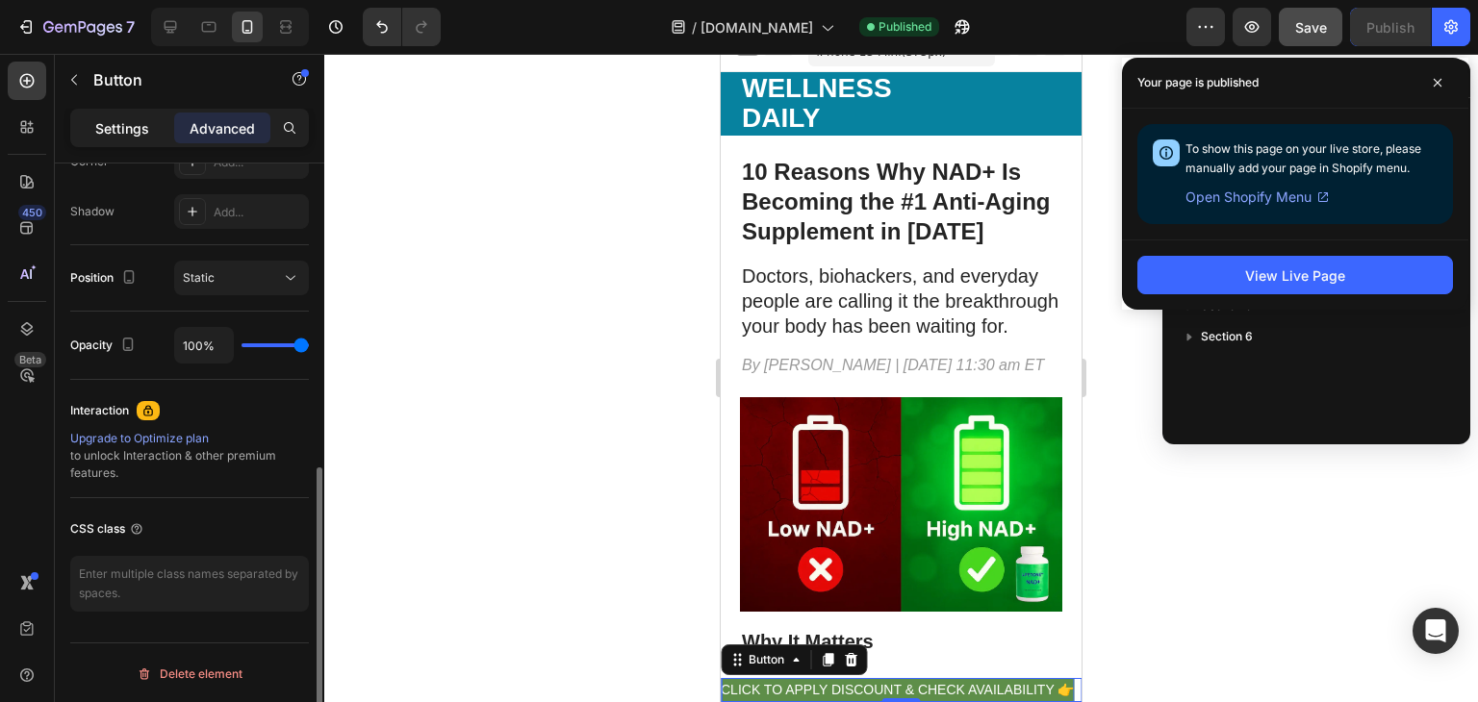
click at [153, 132] on div "Settings" at bounding box center [122, 128] width 96 height 31
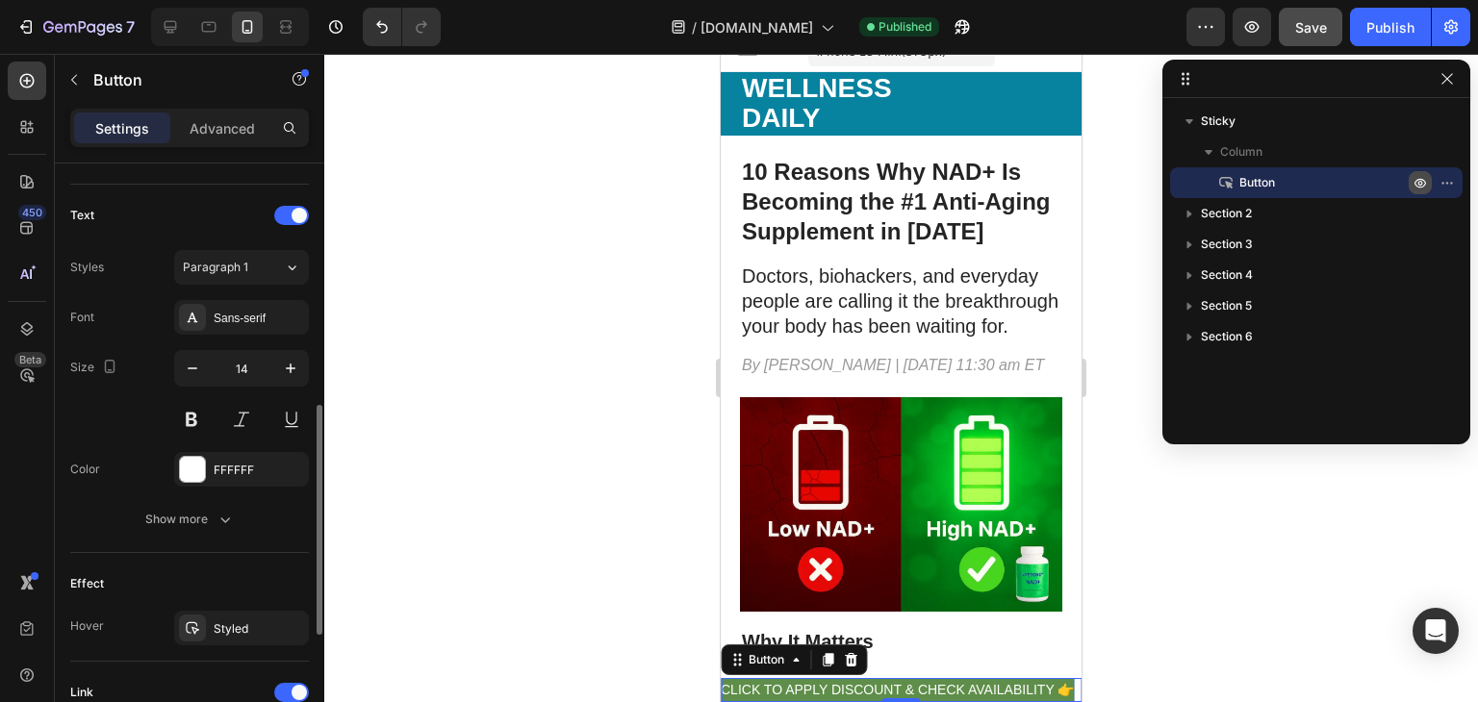
scroll to position [933, 0]
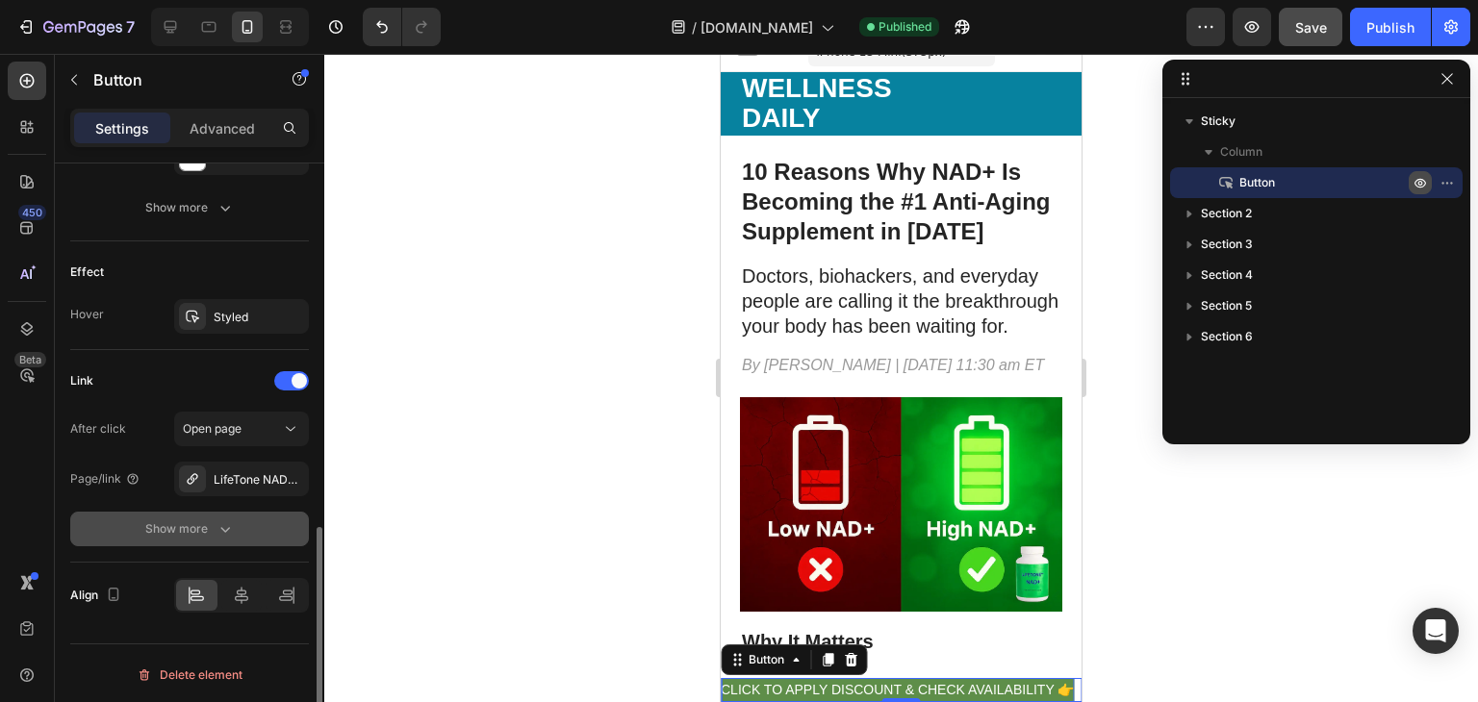
click at [204, 526] on div "Show more" at bounding box center [189, 528] width 89 height 19
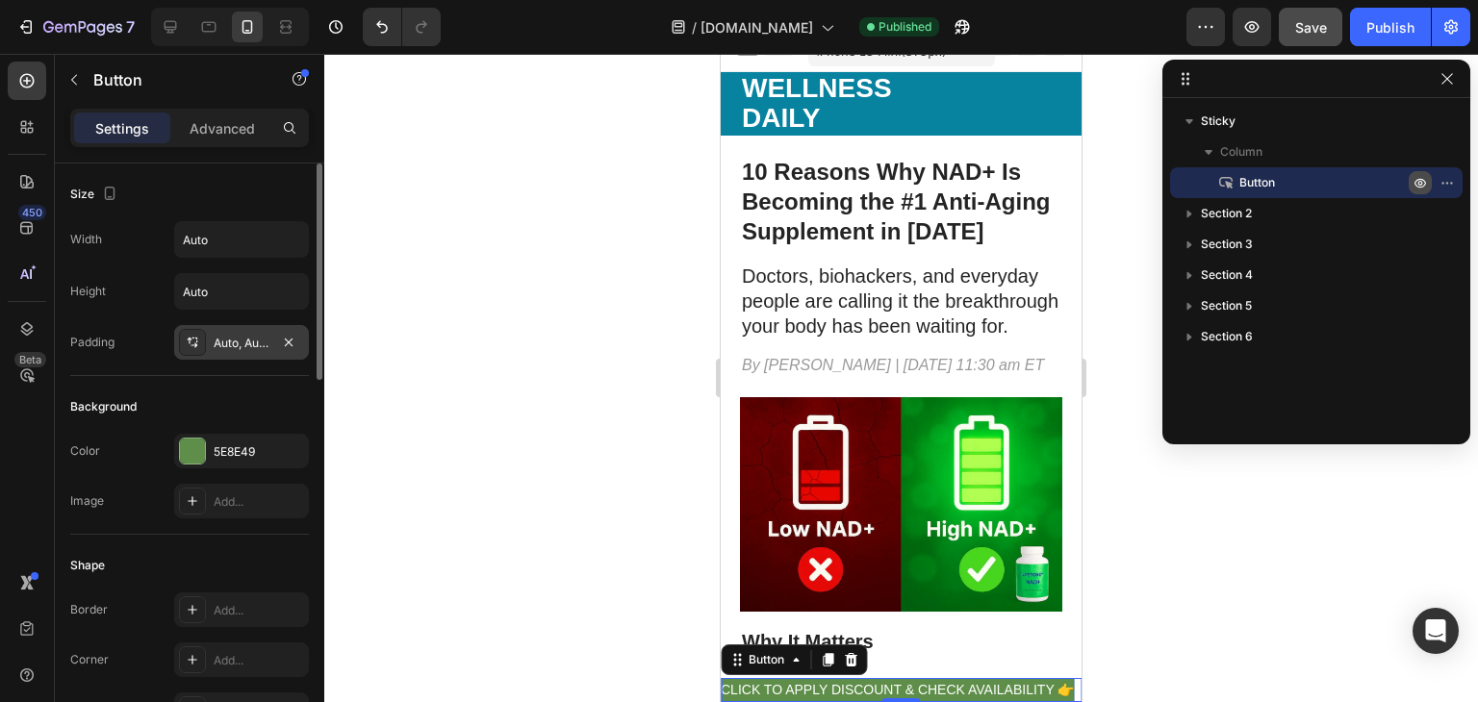
scroll to position [0, 0]
click at [257, 297] on input "Auto" at bounding box center [241, 291] width 133 height 35
click at [297, 284] on icon "button" at bounding box center [290, 291] width 19 height 19
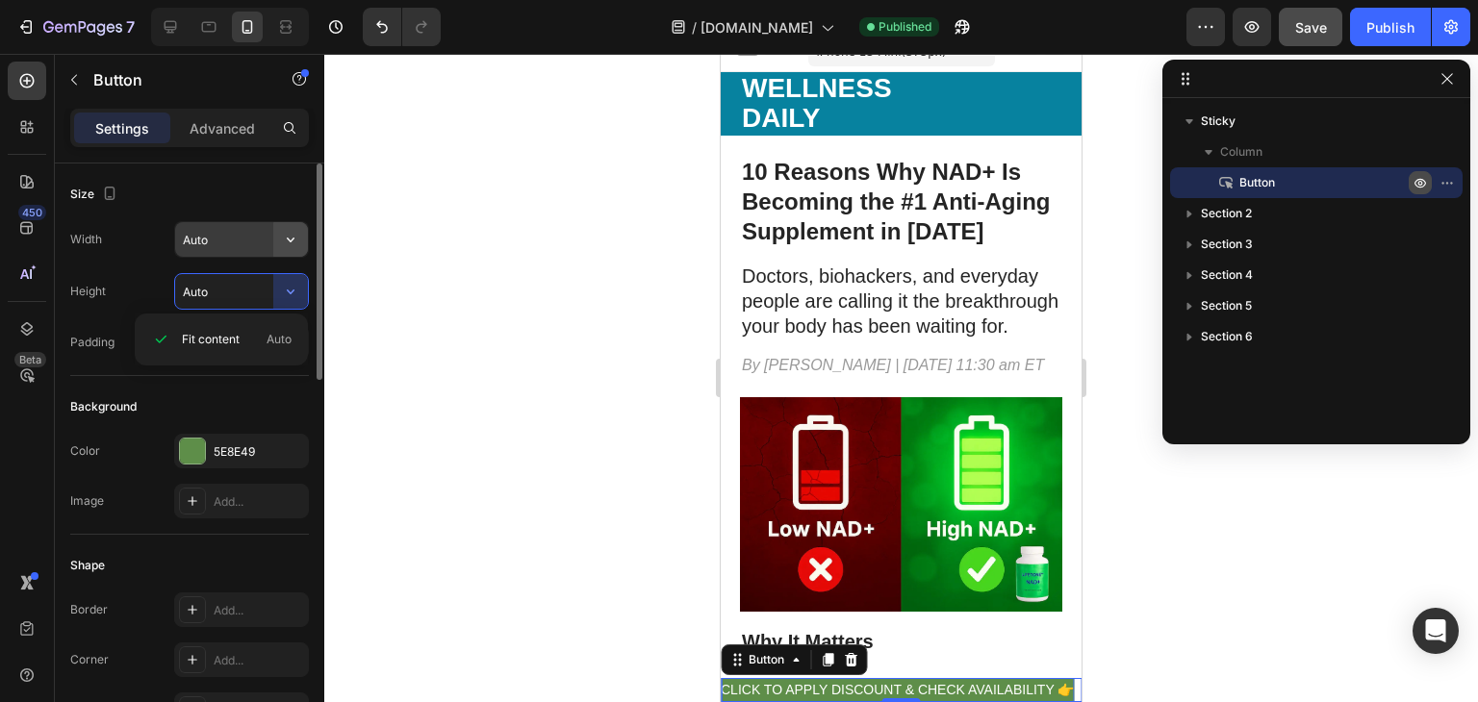
click at [282, 236] on icon "button" at bounding box center [290, 239] width 19 height 19
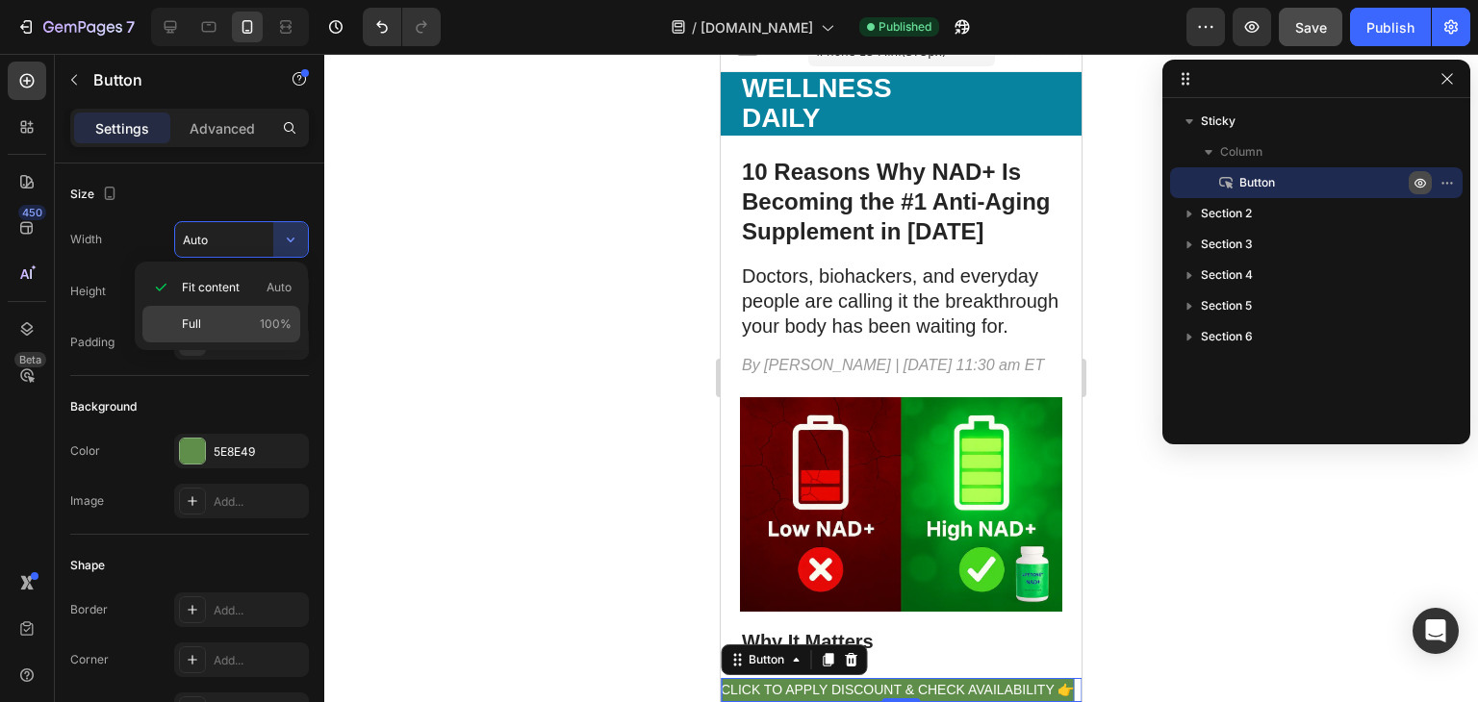
click at [265, 313] on div "Full 100%" at bounding box center [221, 324] width 158 height 37
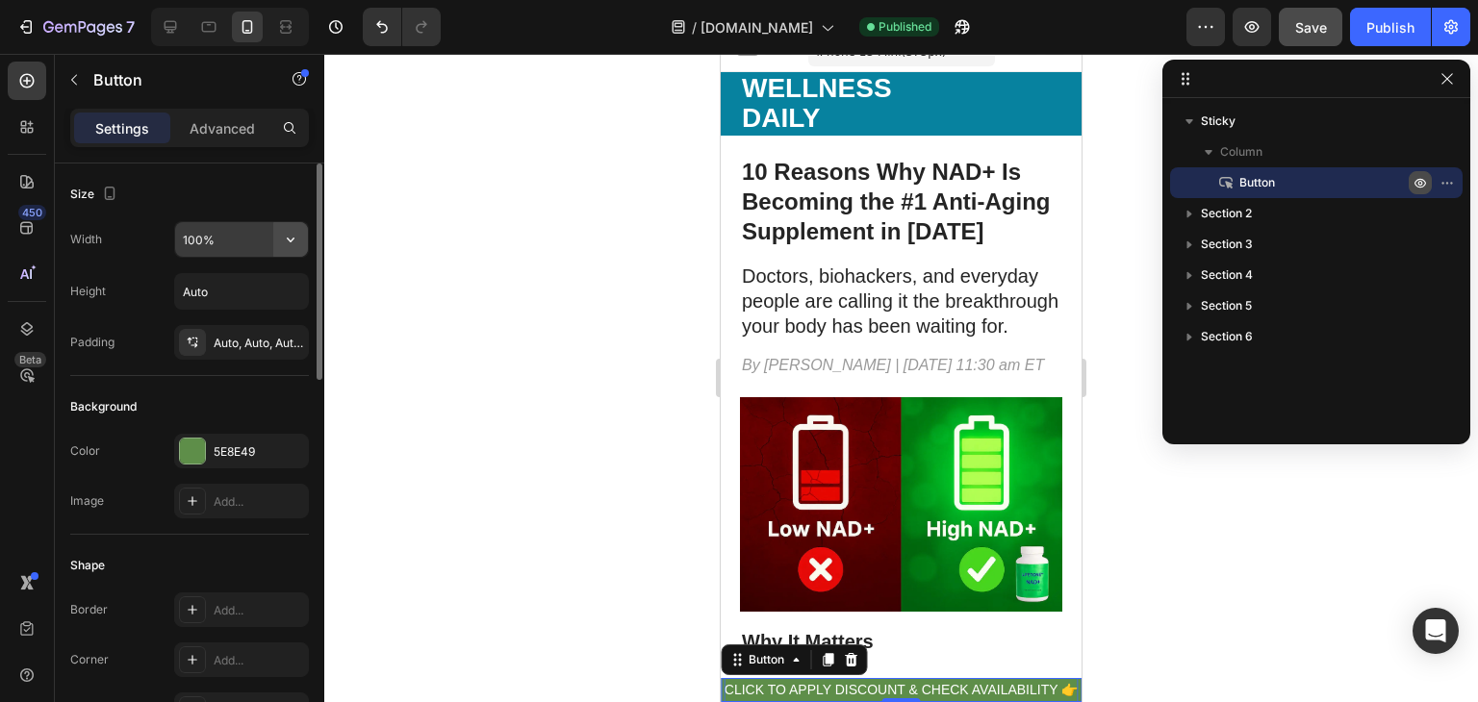
click at [291, 242] on icon "button" at bounding box center [290, 239] width 19 height 19
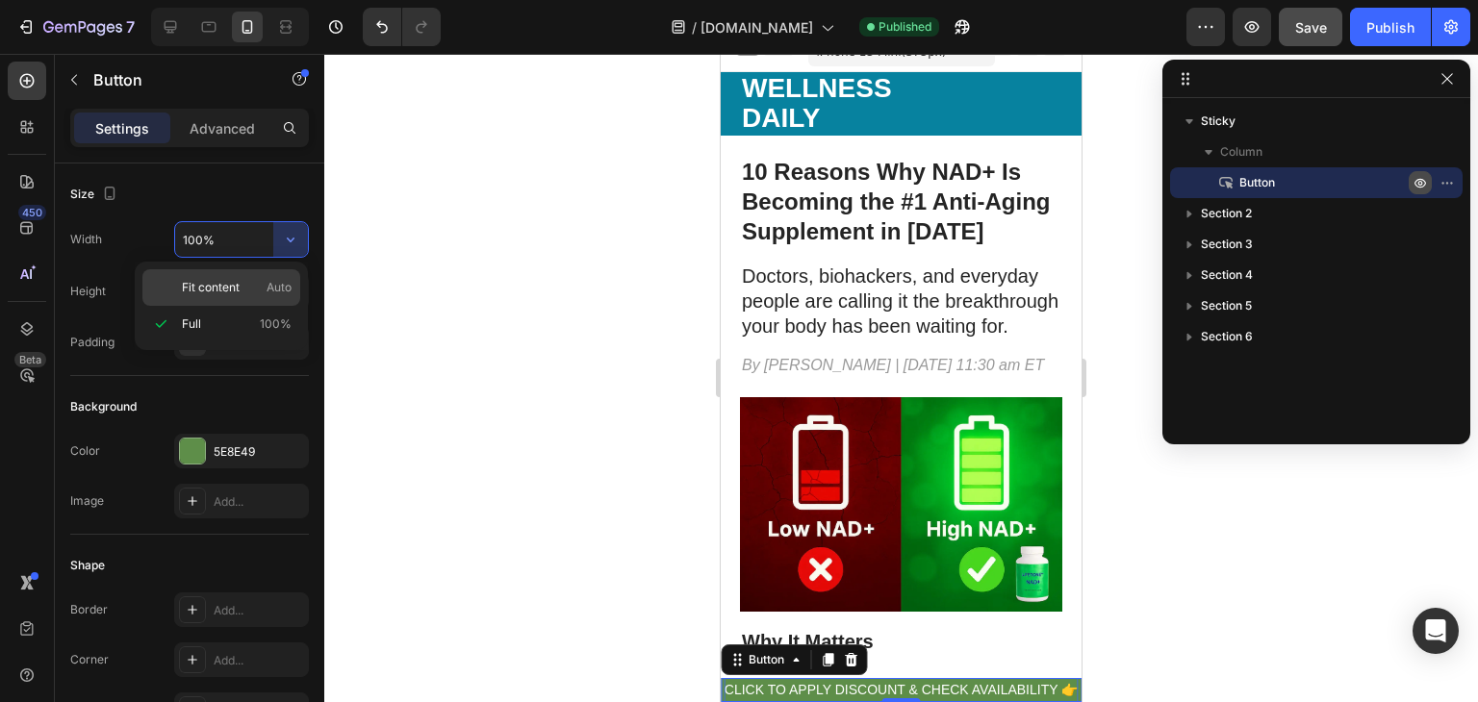
click at [268, 292] on span "Auto" at bounding box center [278, 287] width 25 height 17
type input "Auto"
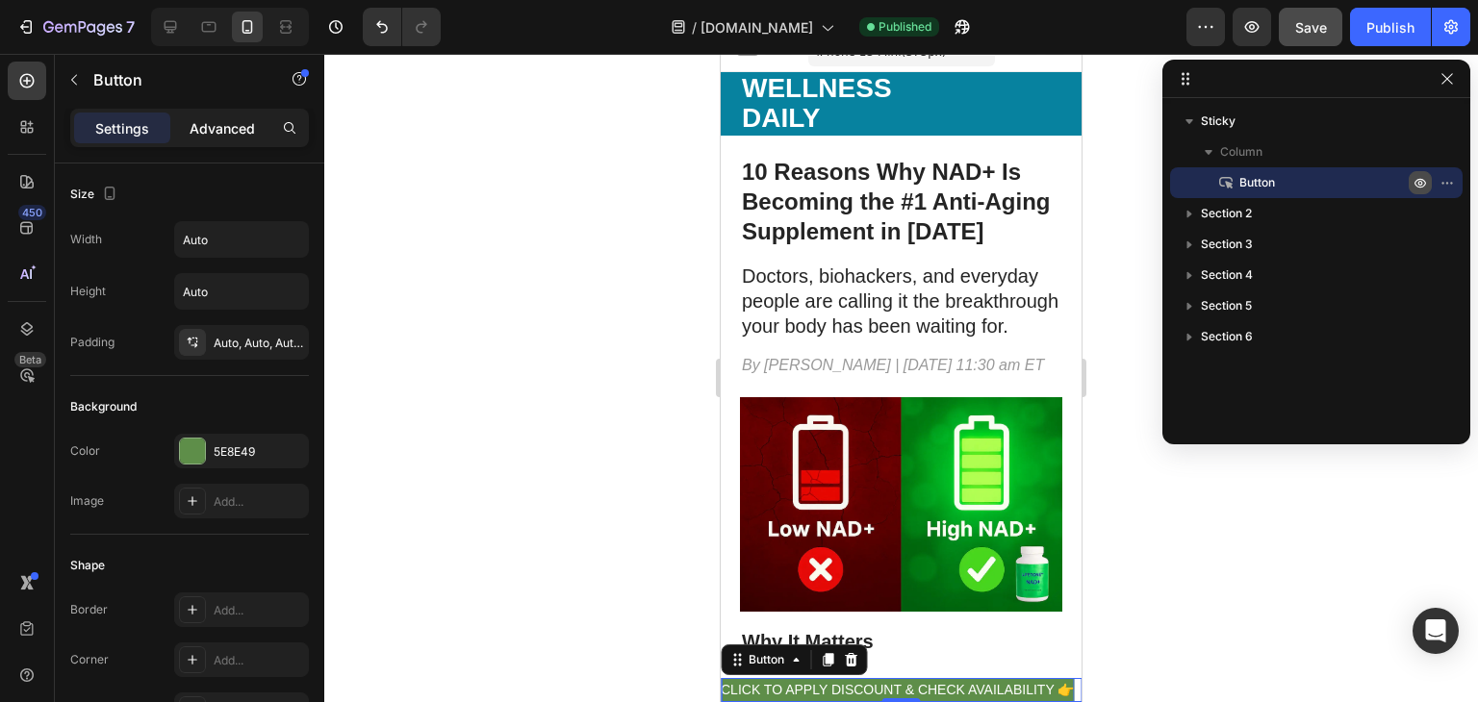
click at [242, 127] on p "Advanced" at bounding box center [222, 128] width 65 height 20
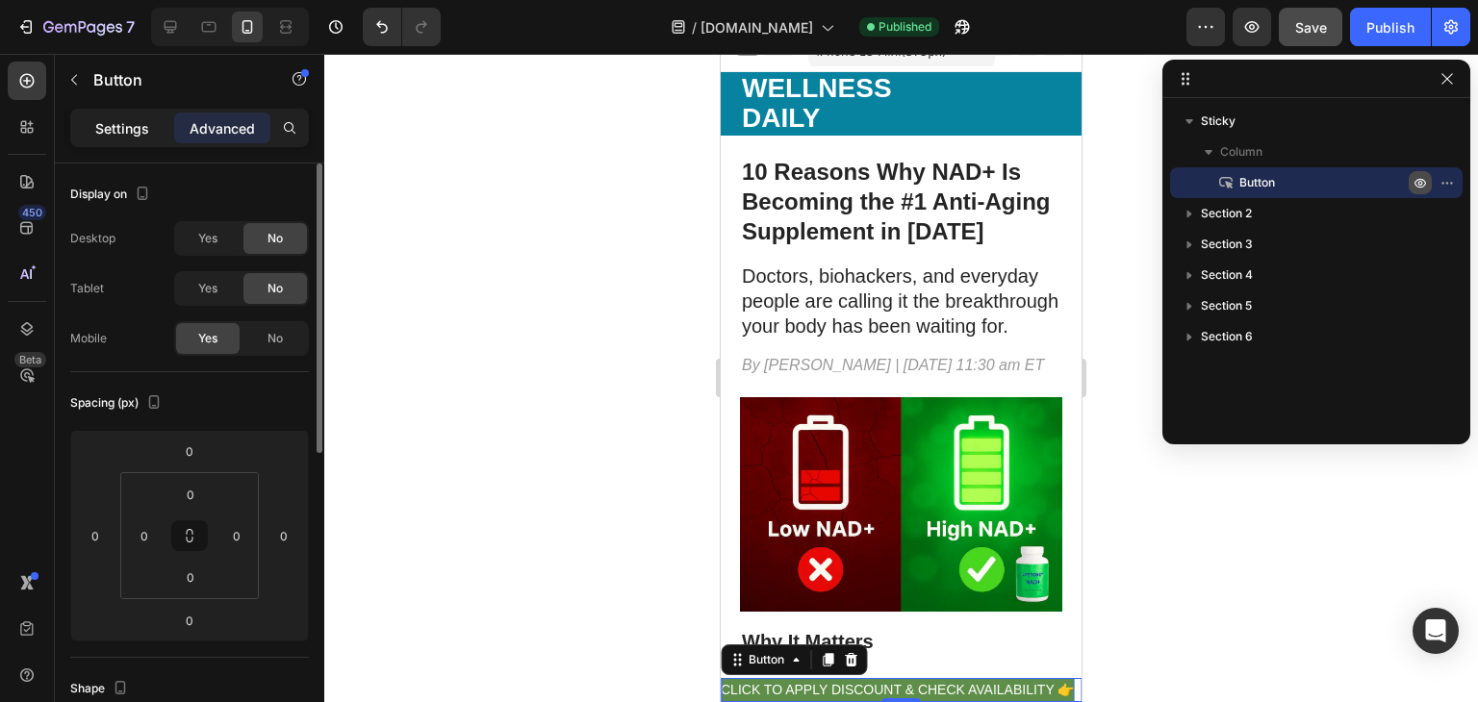
click at [117, 134] on p "Settings" at bounding box center [122, 128] width 54 height 20
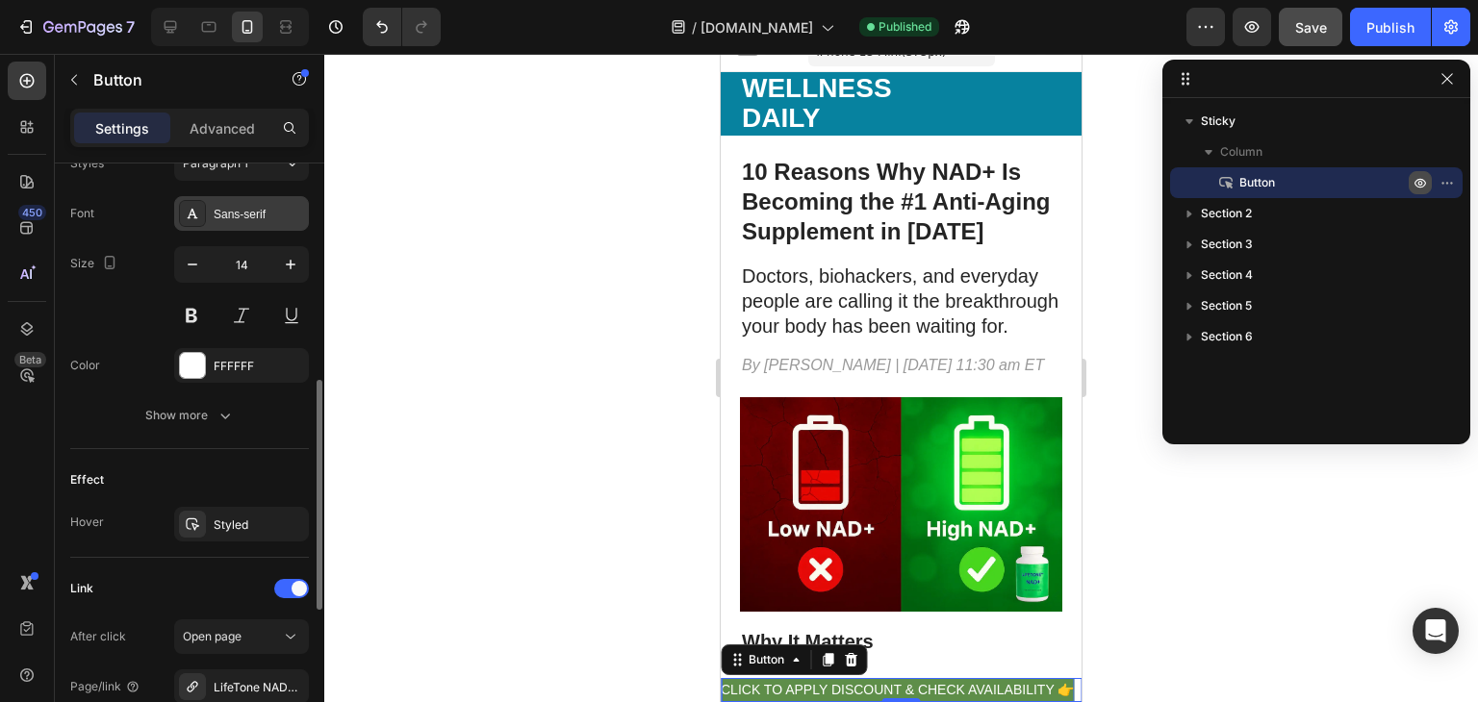
scroll to position [727, 0]
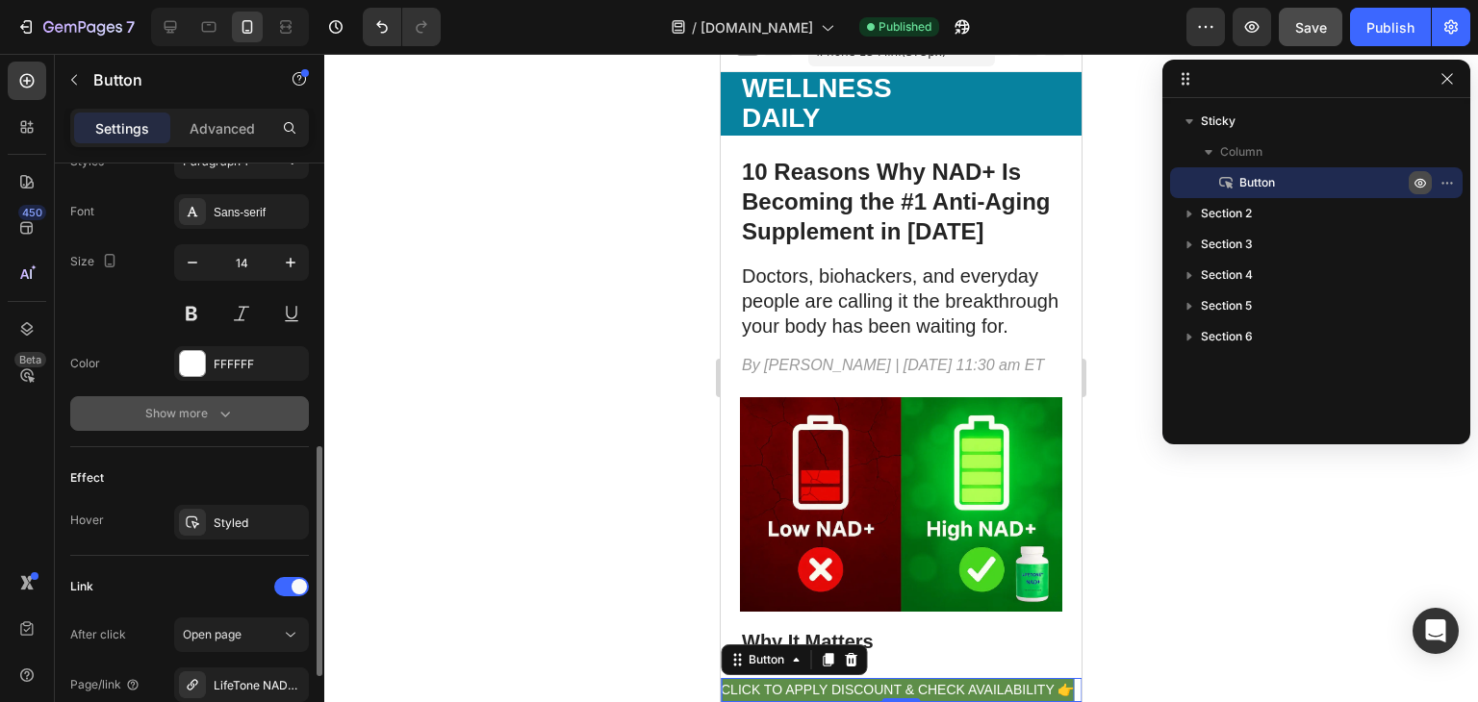
click at [196, 420] on button "Show more" at bounding box center [189, 413] width 239 height 35
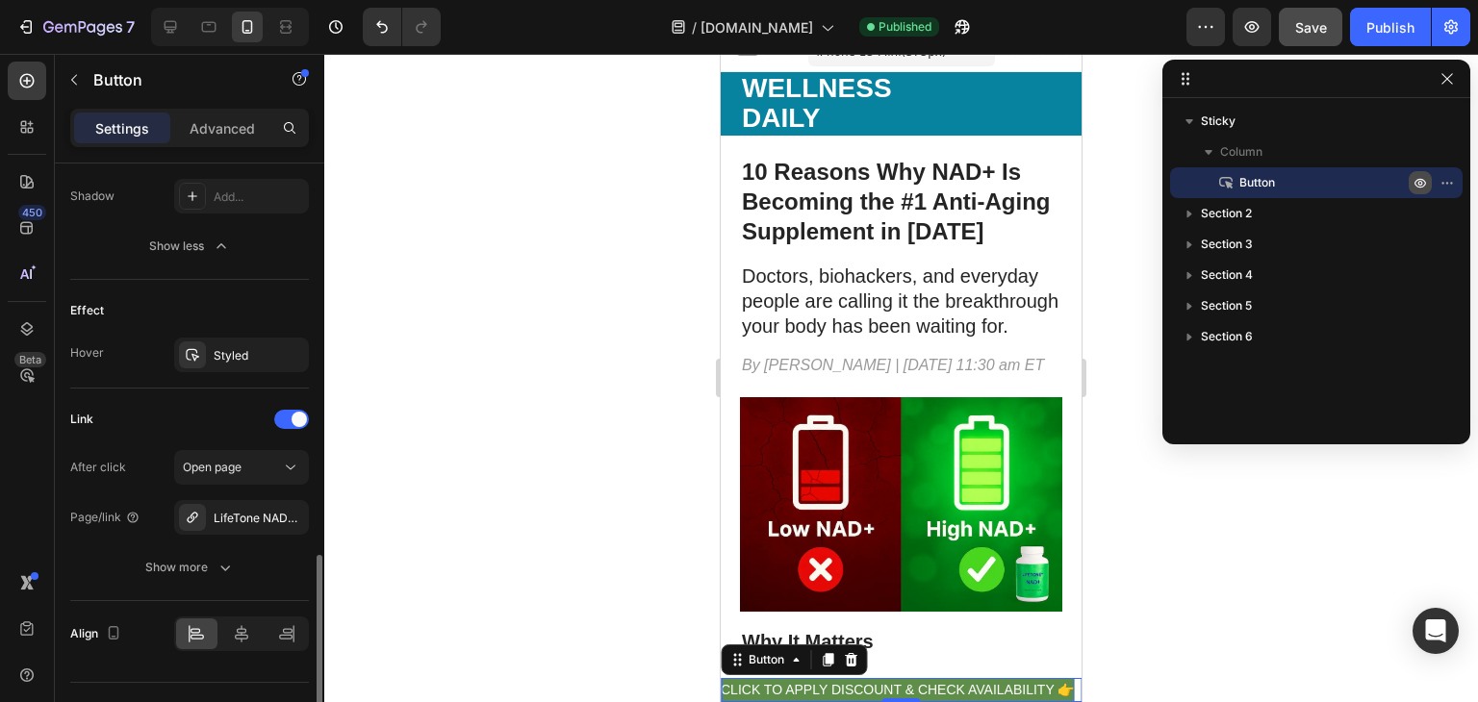
scroll to position [1161, 0]
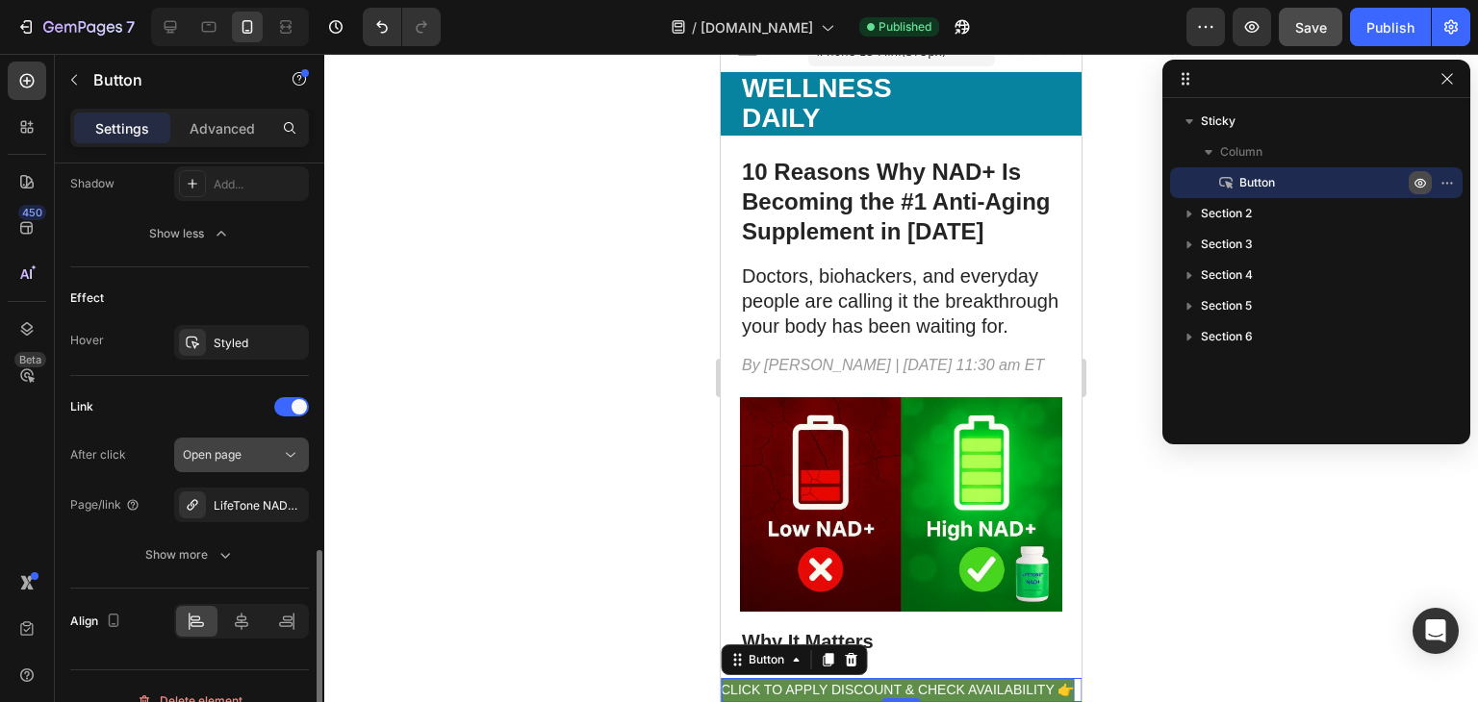
click at [241, 451] on span "Open page" at bounding box center [212, 454] width 59 height 14
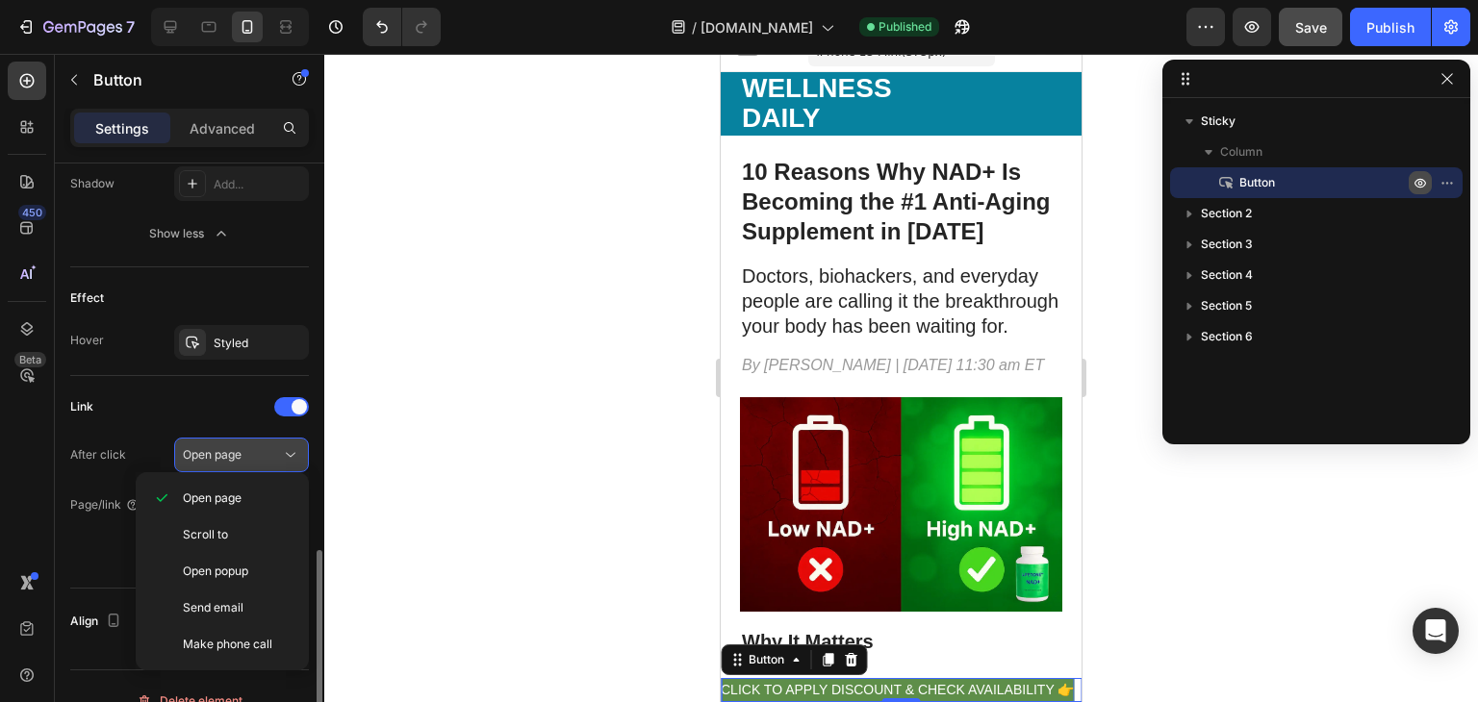
click at [245, 449] on div "Open page" at bounding box center [232, 454] width 98 height 17
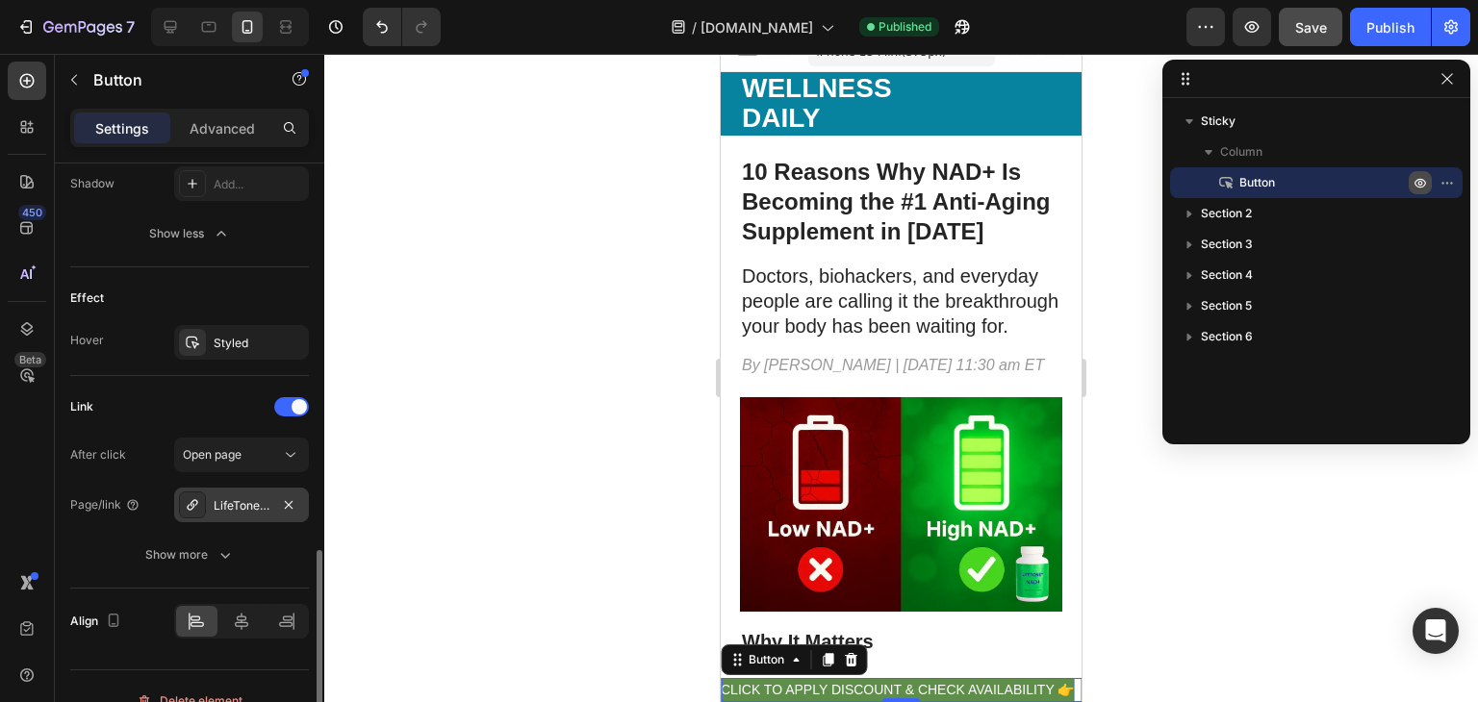
click at [250, 497] on div "LifeTone NAD+ — Energy & Focus" at bounding box center [242, 505] width 56 height 17
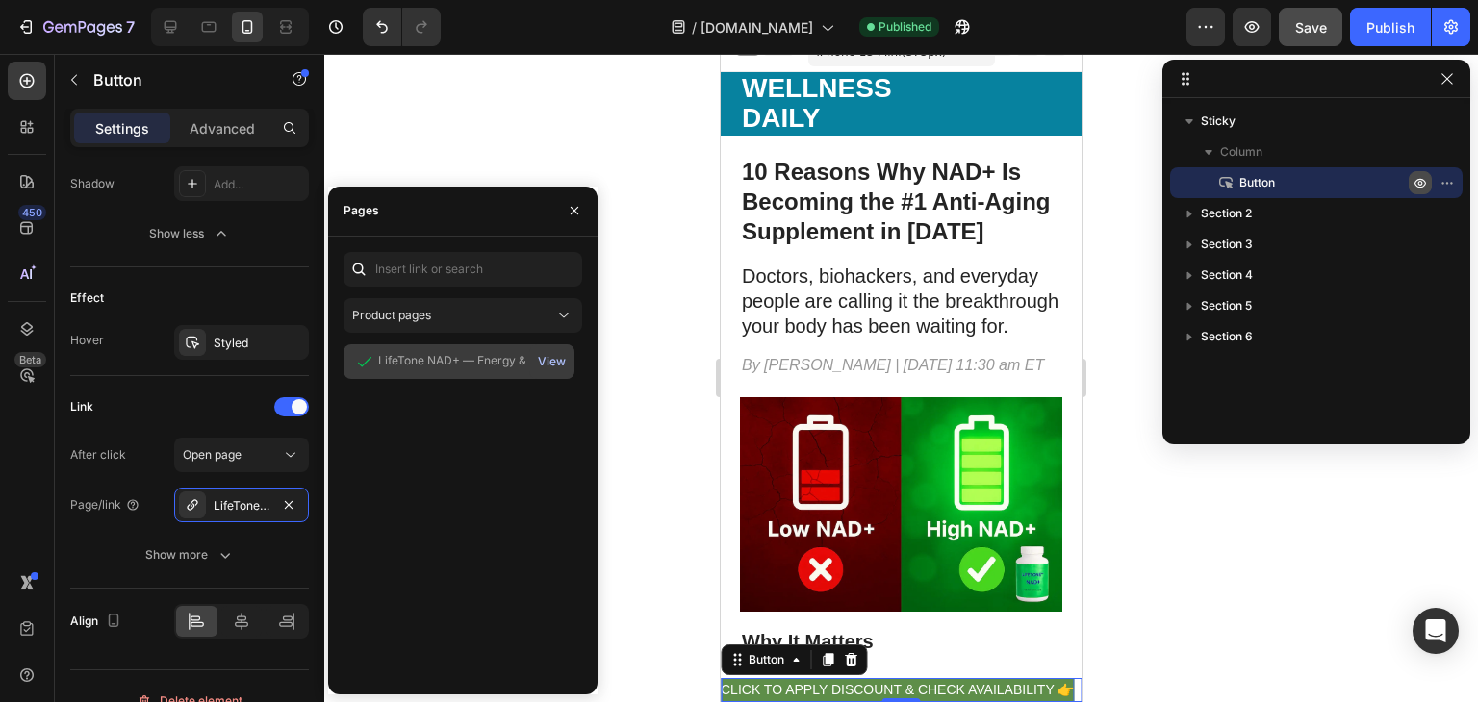
click at [546, 365] on div "View" at bounding box center [552, 361] width 28 height 17
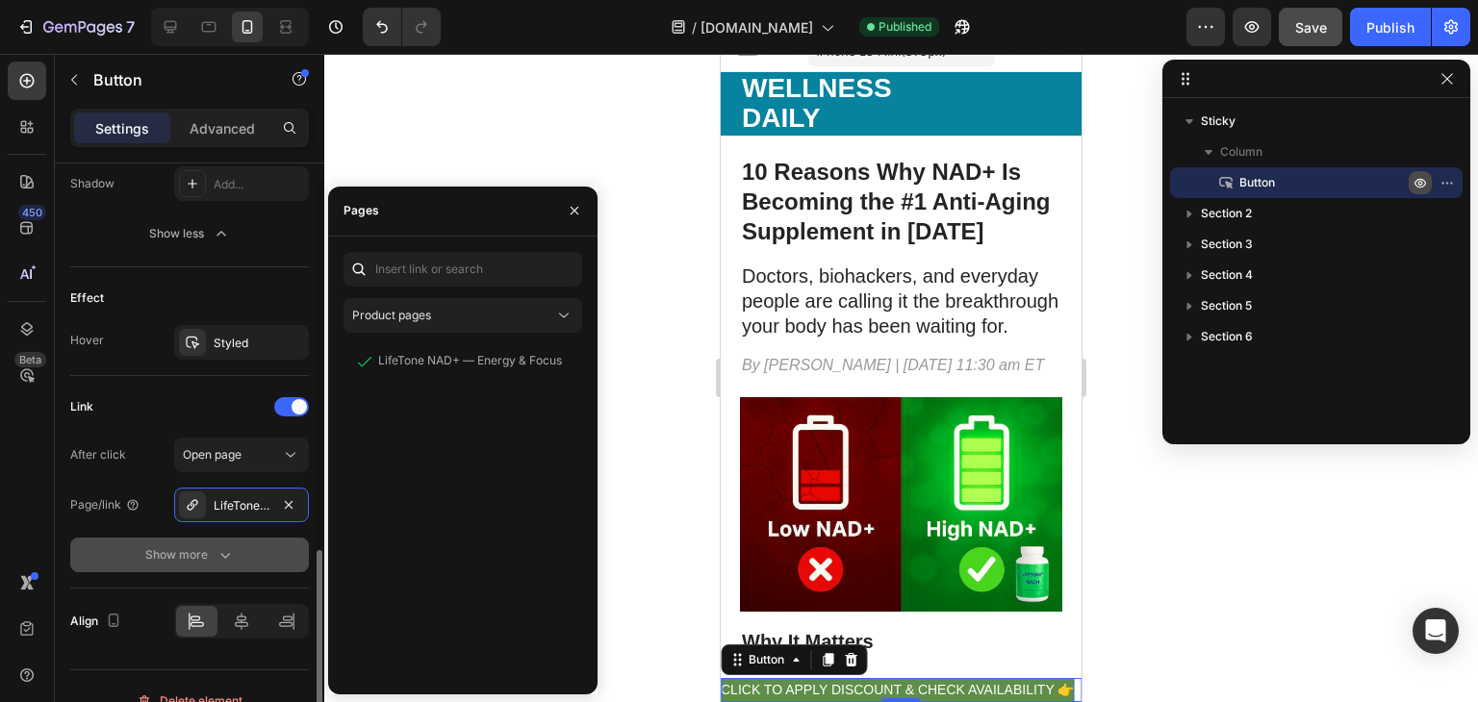
click at [196, 539] on button "Show more" at bounding box center [189, 555] width 239 height 35
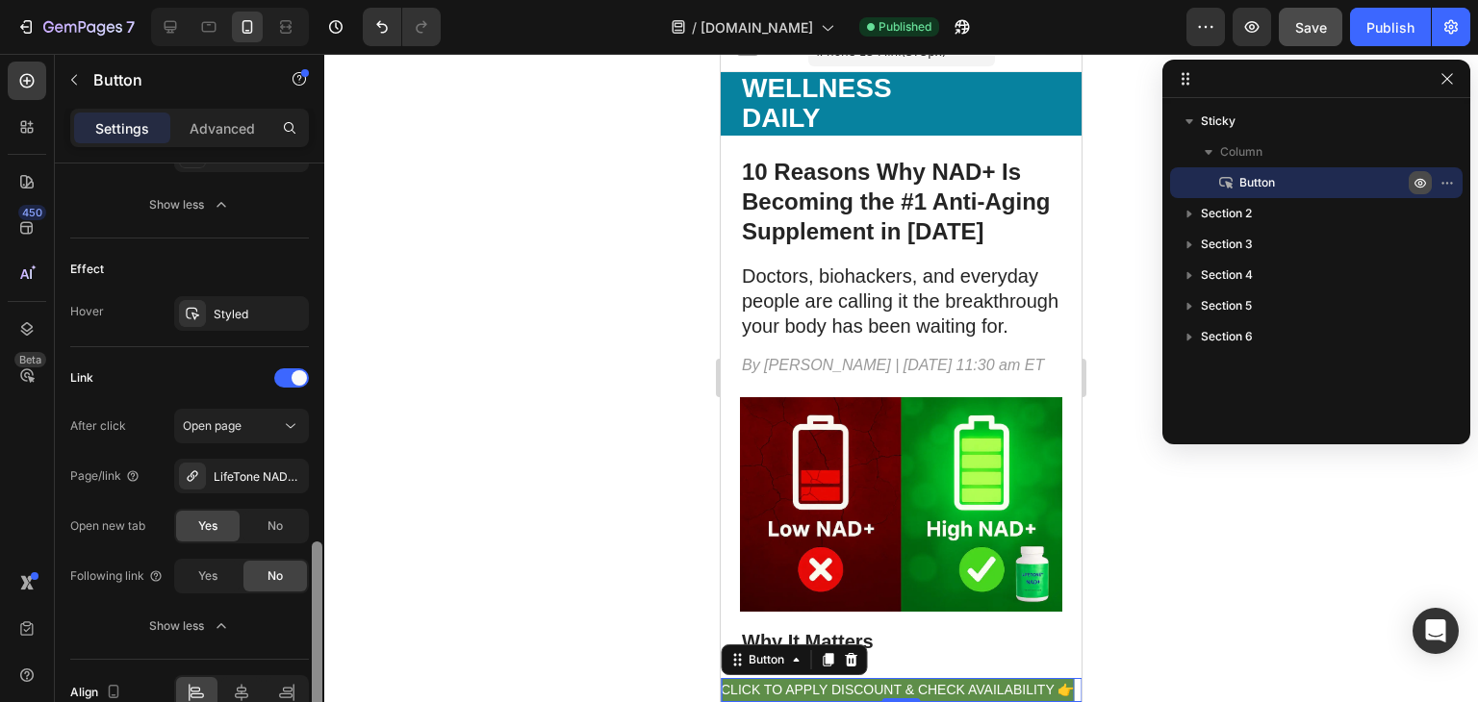
scroll to position [1192, 0]
click at [219, 563] on div "Yes" at bounding box center [207, 574] width 63 height 31
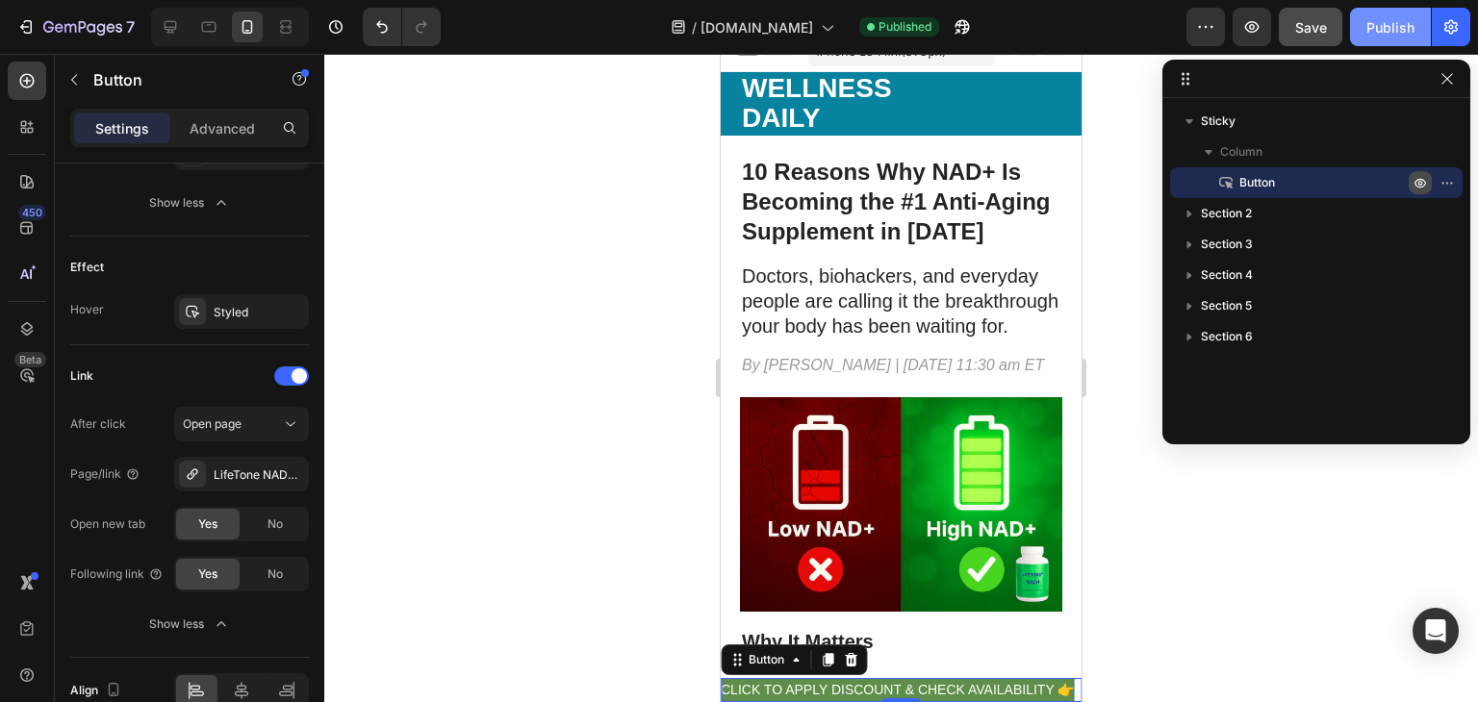
click at [1376, 24] on div "Publish" at bounding box center [1390, 27] width 48 height 20
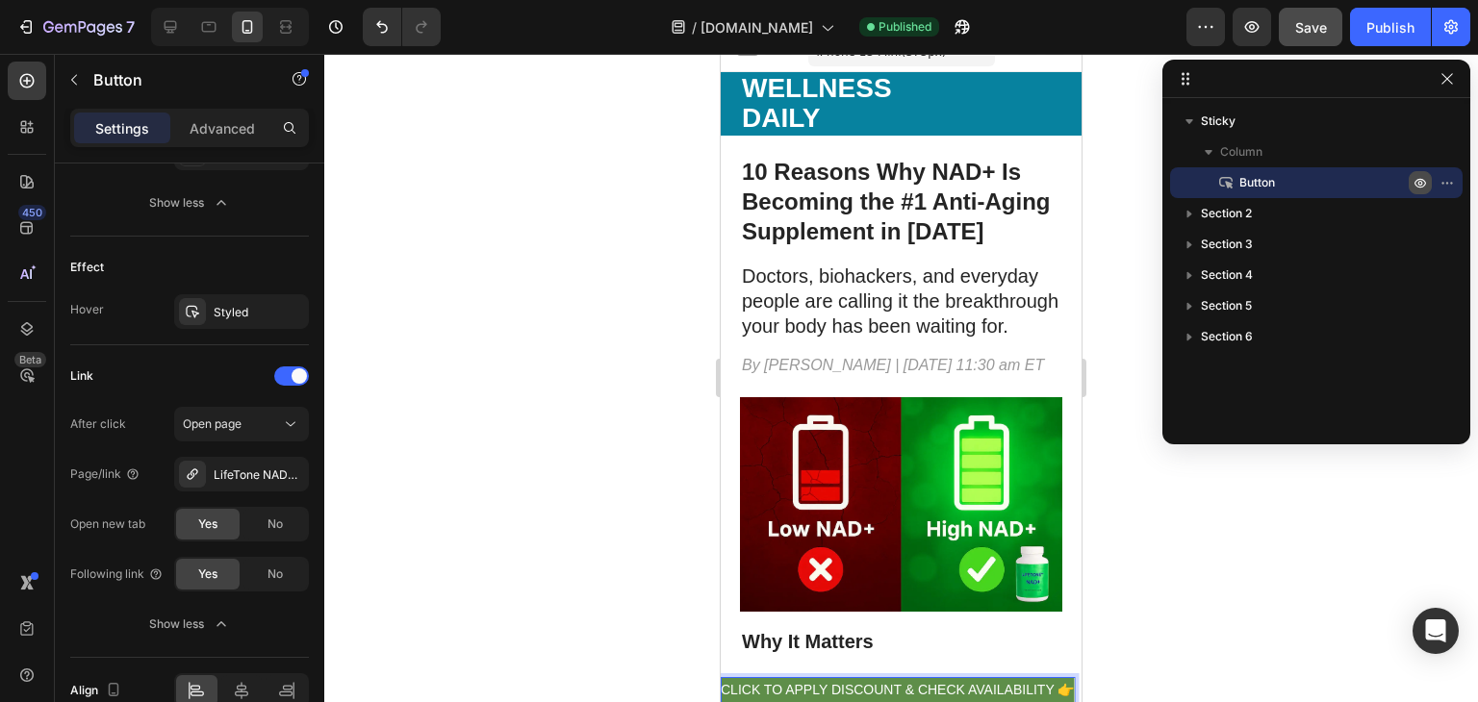
click at [833, 700] on p "CLICK TO APPLY DISCOUNT & CHECK AVAILABILITY 👉" at bounding box center [897, 690] width 353 height 24
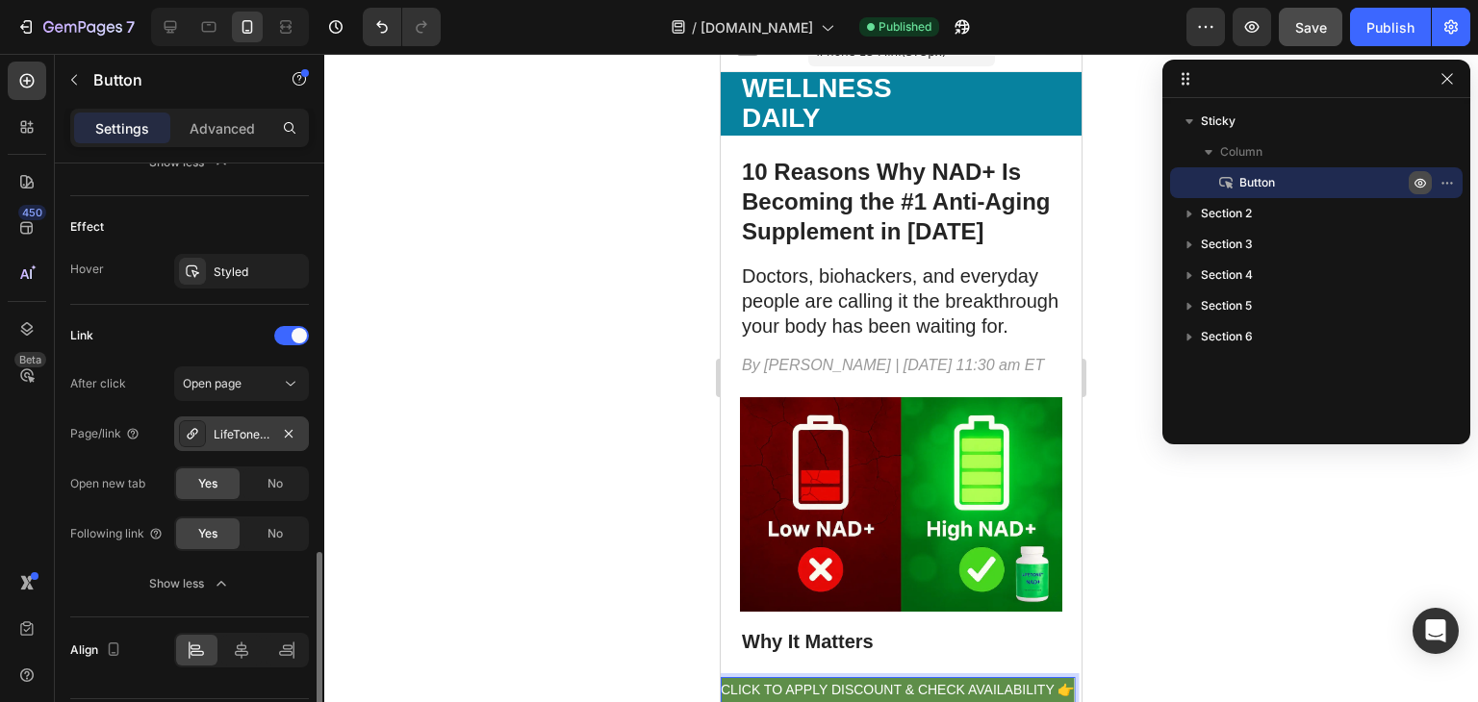
click at [221, 432] on div "LifeTone NAD+ — Energy & Focus" at bounding box center [242, 434] width 56 height 17
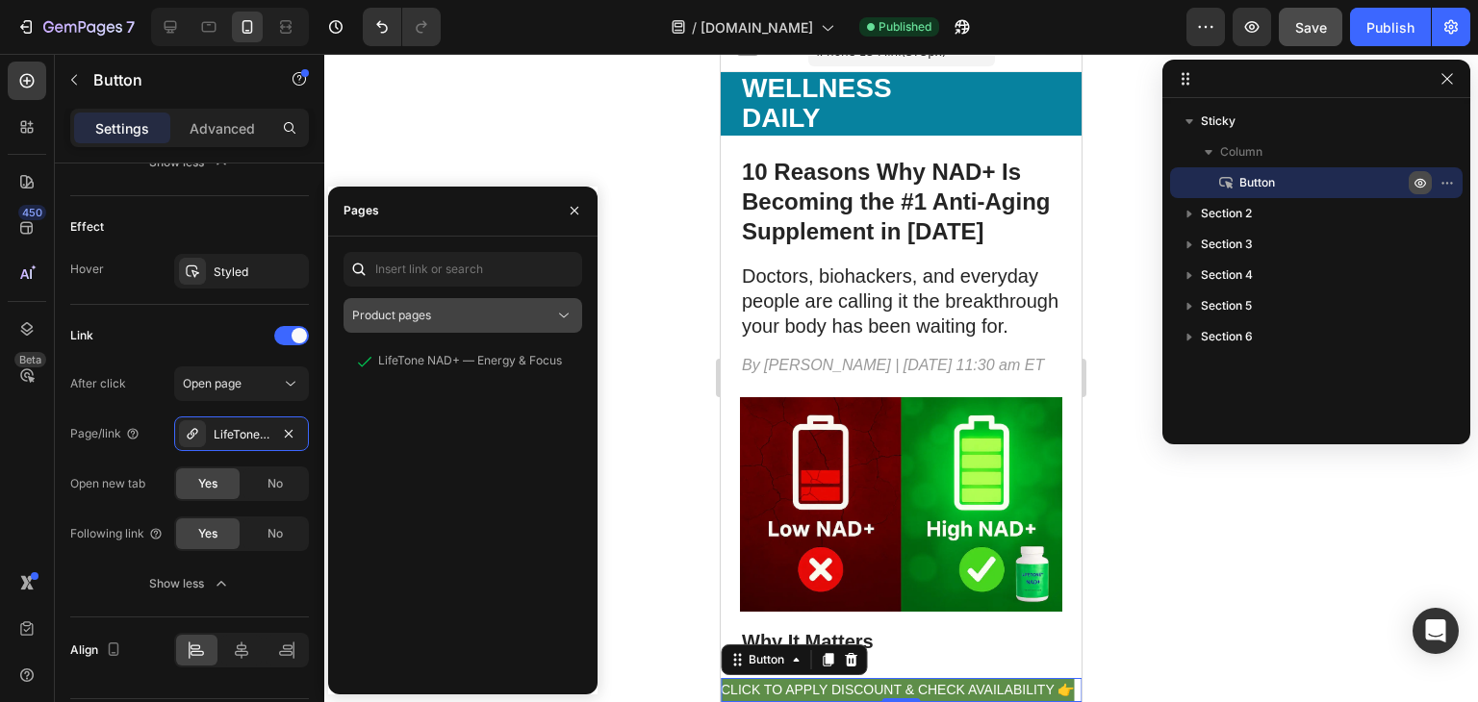
click at [523, 310] on div "Product pages" at bounding box center [453, 315] width 202 height 17
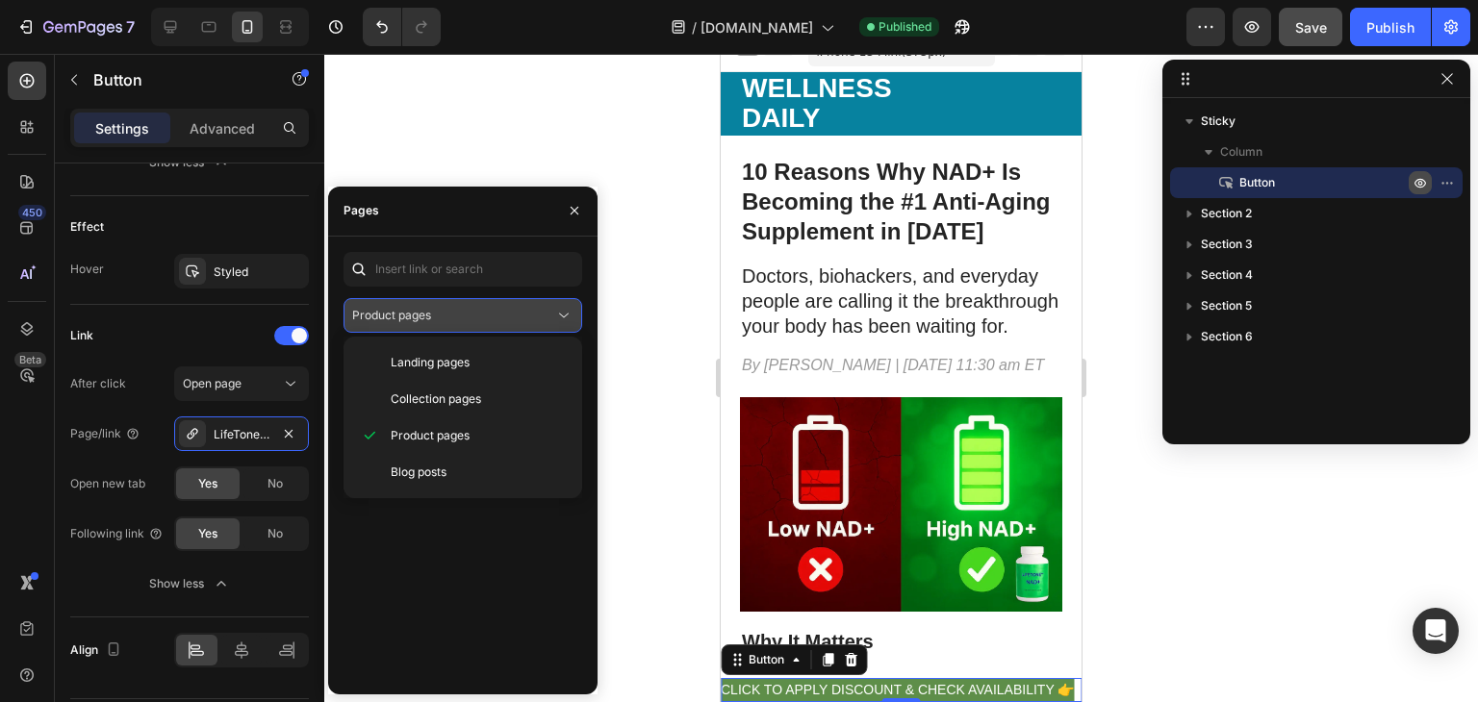
click at [523, 310] on div "Product pages" at bounding box center [453, 315] width 202 height 17
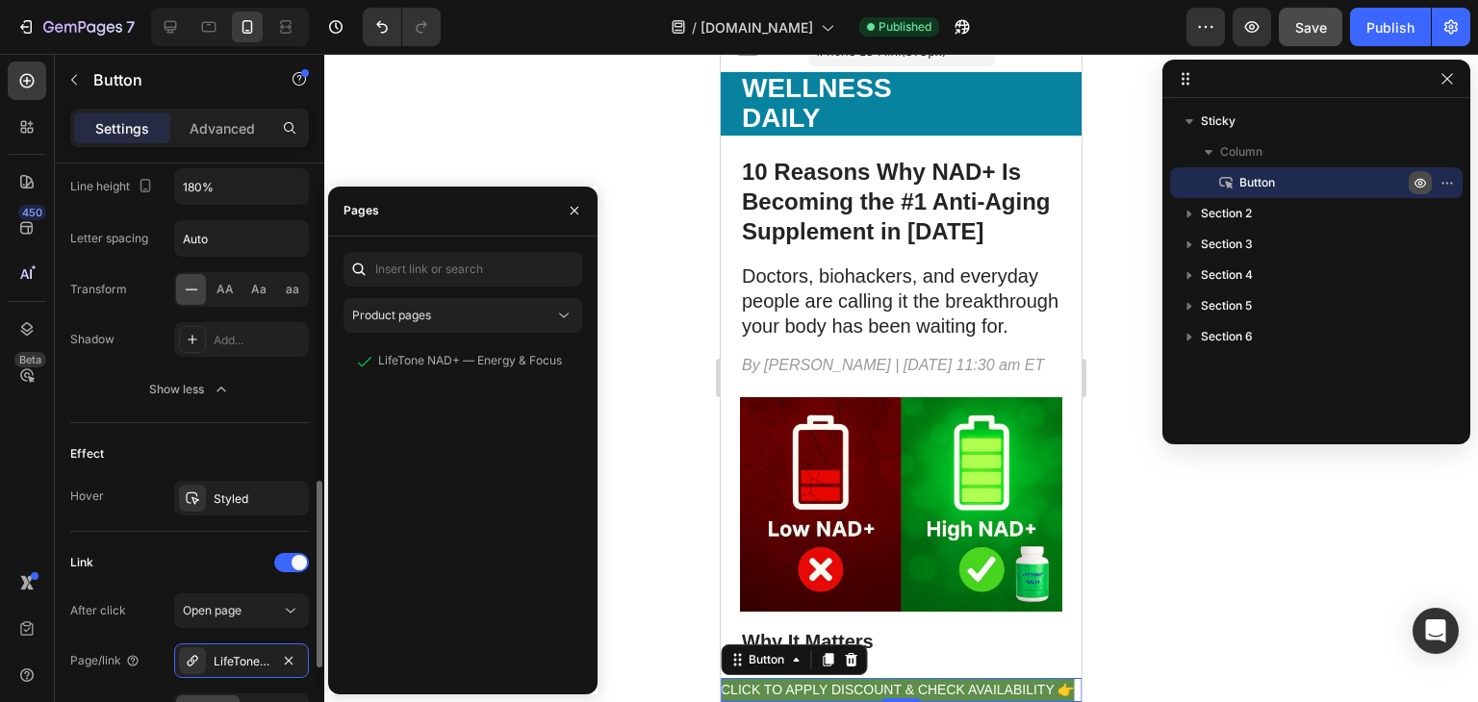
scroll to position [1286, 0]
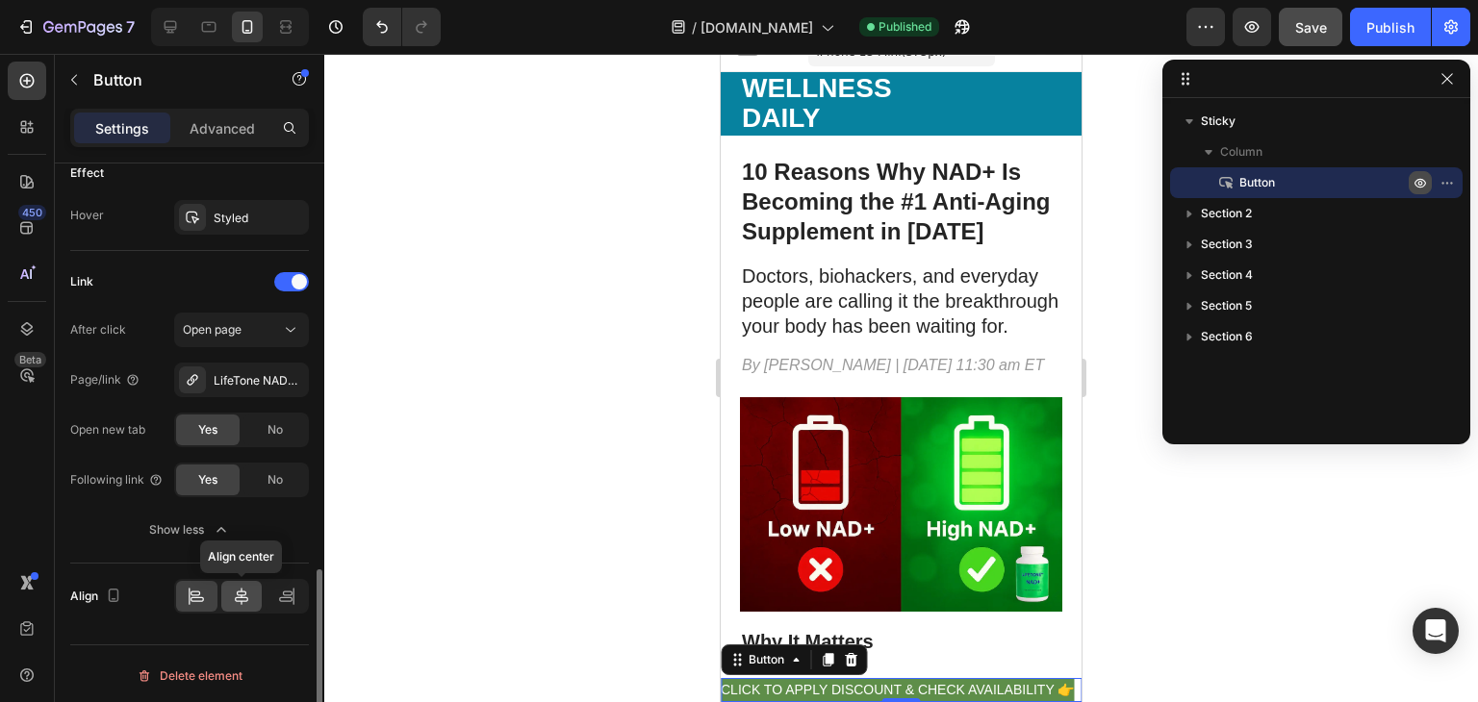
click at [243, 589] on icon at bounding box center [241, 596] width 19 height 19
click at [277, 590] on icon at bounding box center [286, 596] width 19 height 19
click at [187, 587] on icon at bounding box center [196, 596] width 19 height 19
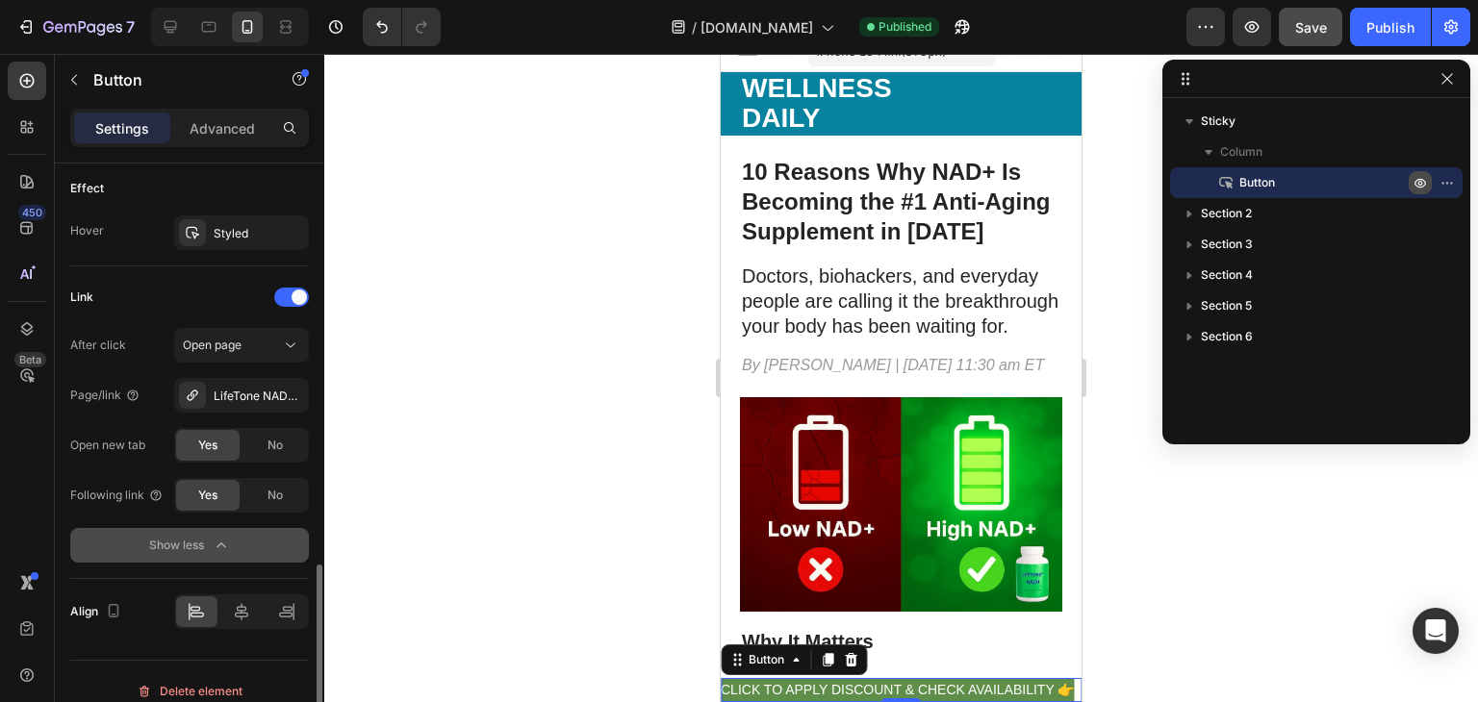
click at [208, 544] on div "Show less" at bounding box center [190, 545] width 82 height 19
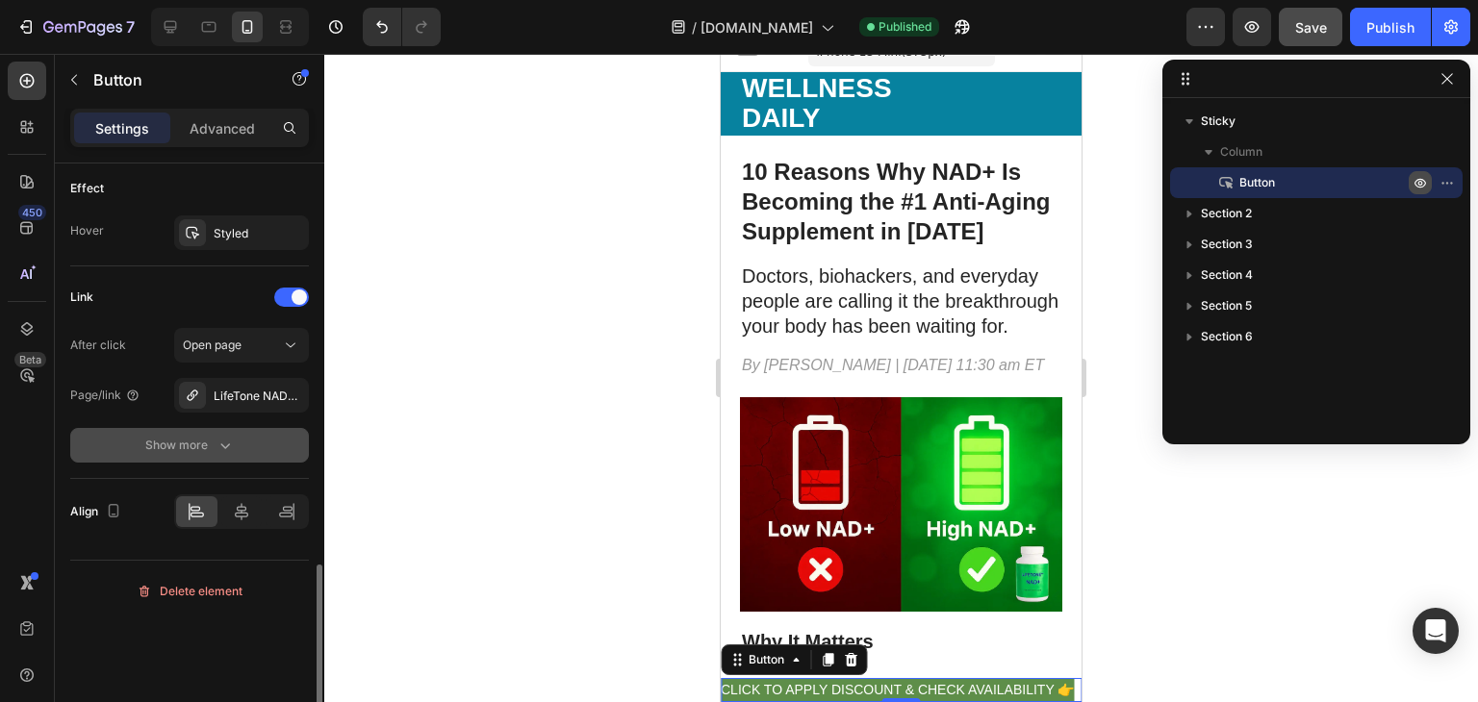
click at [201, 445] on div "Show more" at bounding box center [189, 445] width 89 height 19
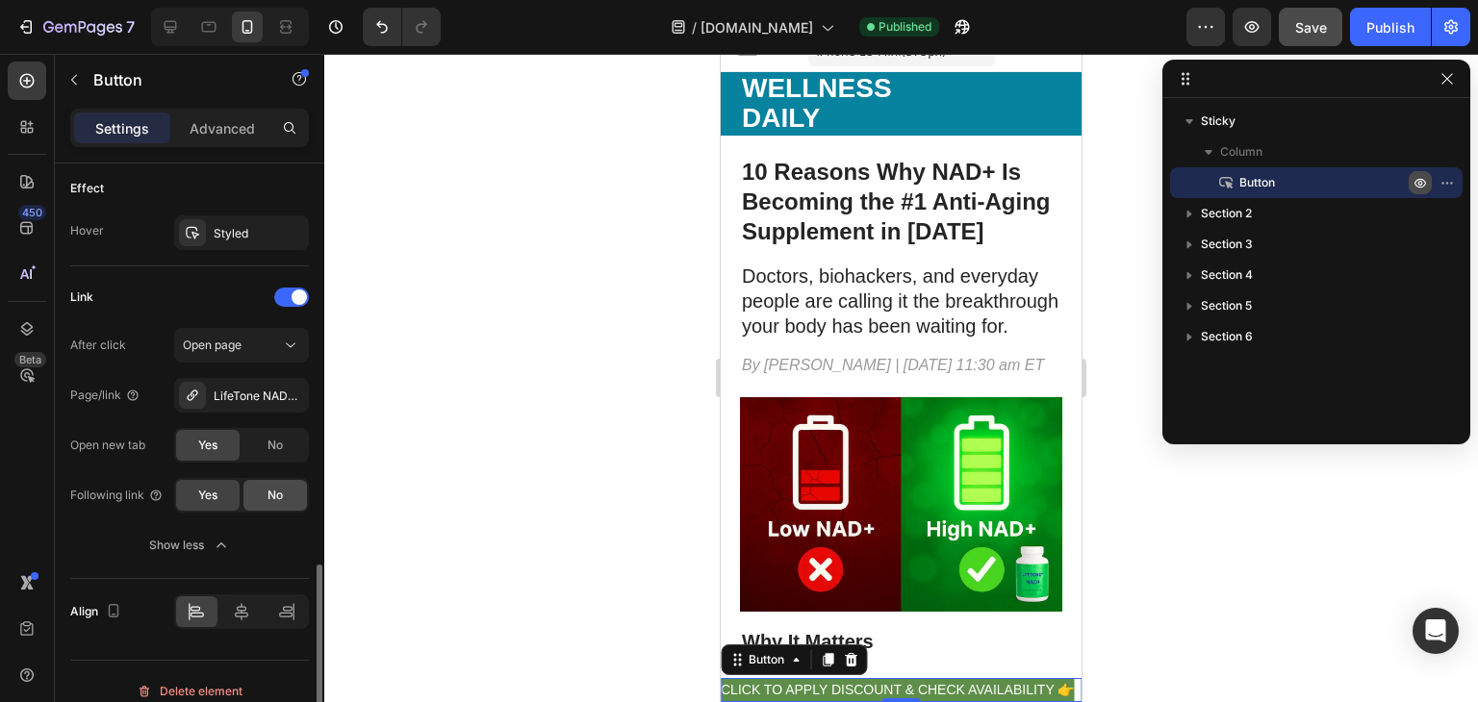
click at [267, 494] on span "No" at bounding box center [274, 495] width 15 height 17
click at [205, 520] on div "After click Open page Page/link LifeTone NAD+ — Energy & Focus Open new tab Yes…" at bounding box center [189, 445] width 239 height 235
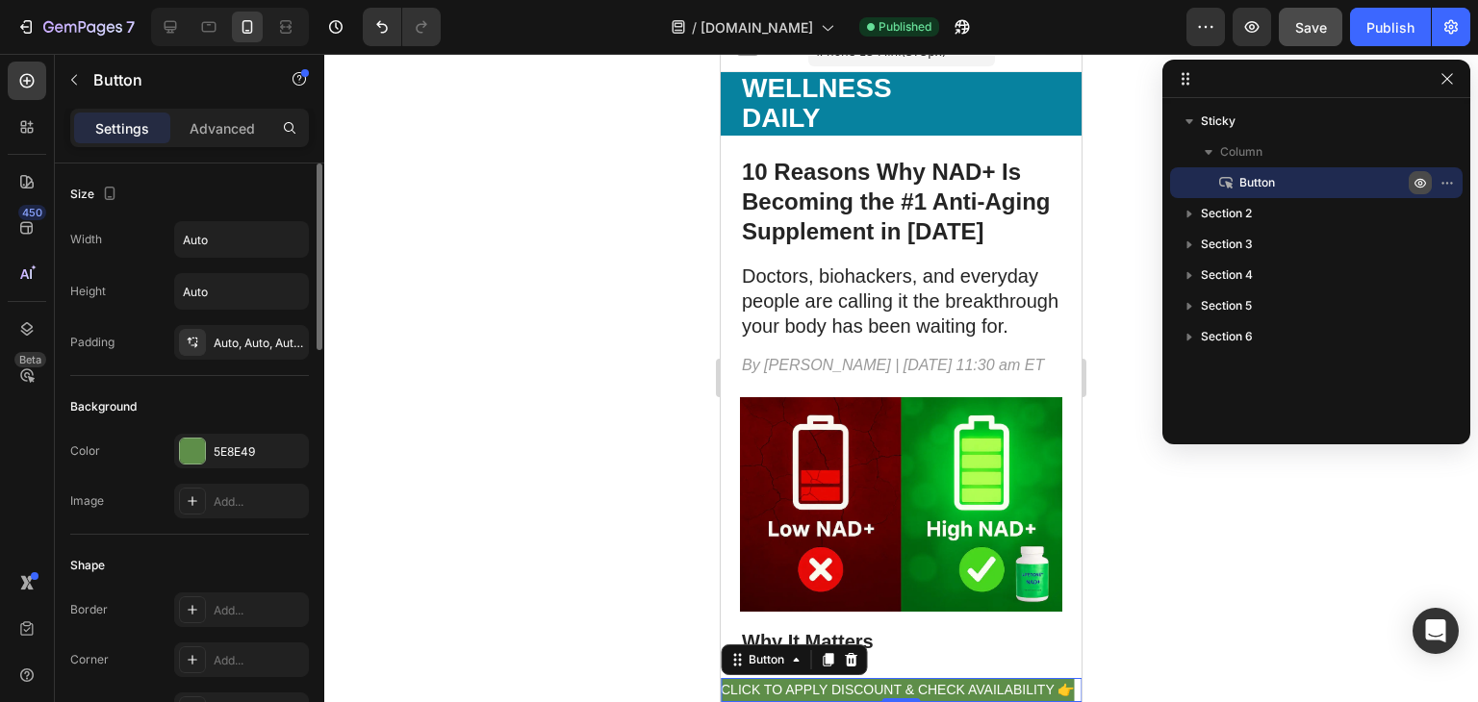
scroll to position [0, 0]
click at [1313, 36] on button "Save" at bounding box center [1309, 27] width 63 height 38
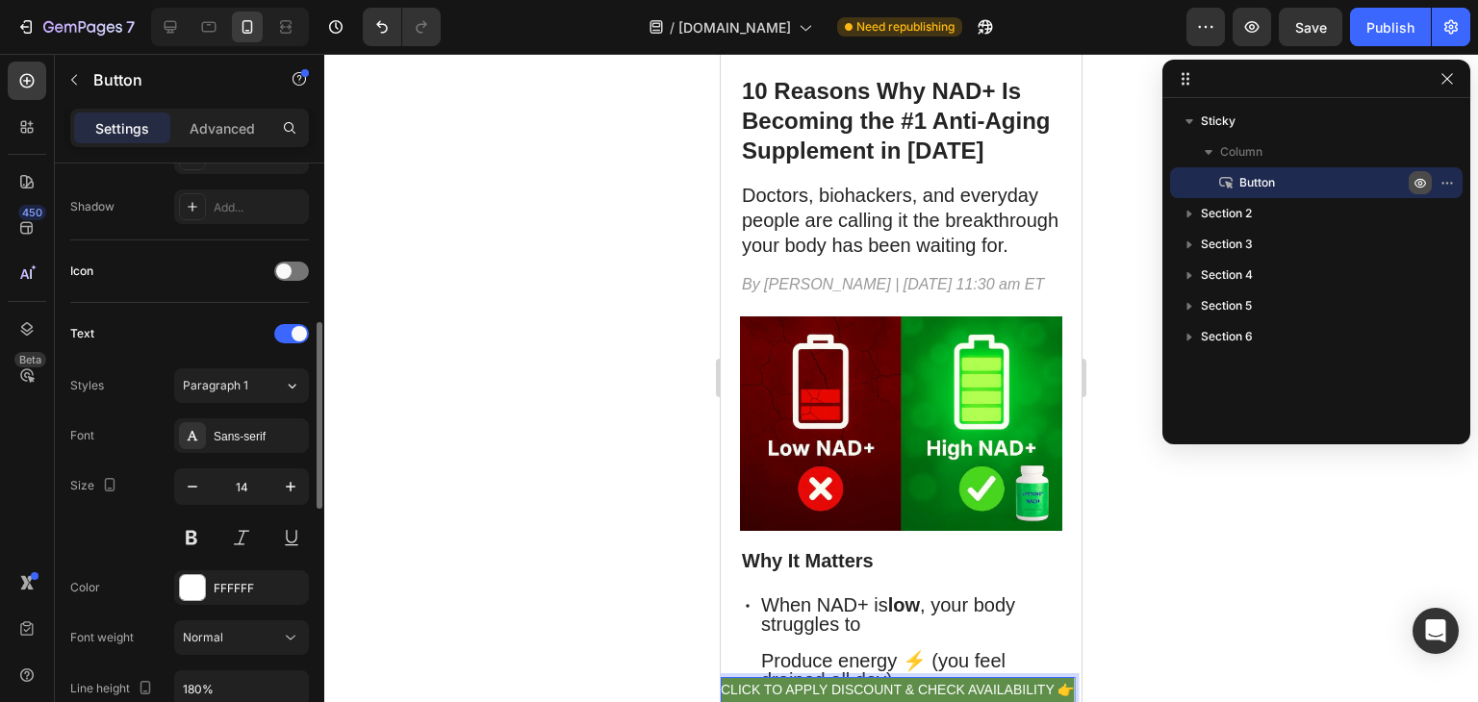
scroll to position [581, 0]
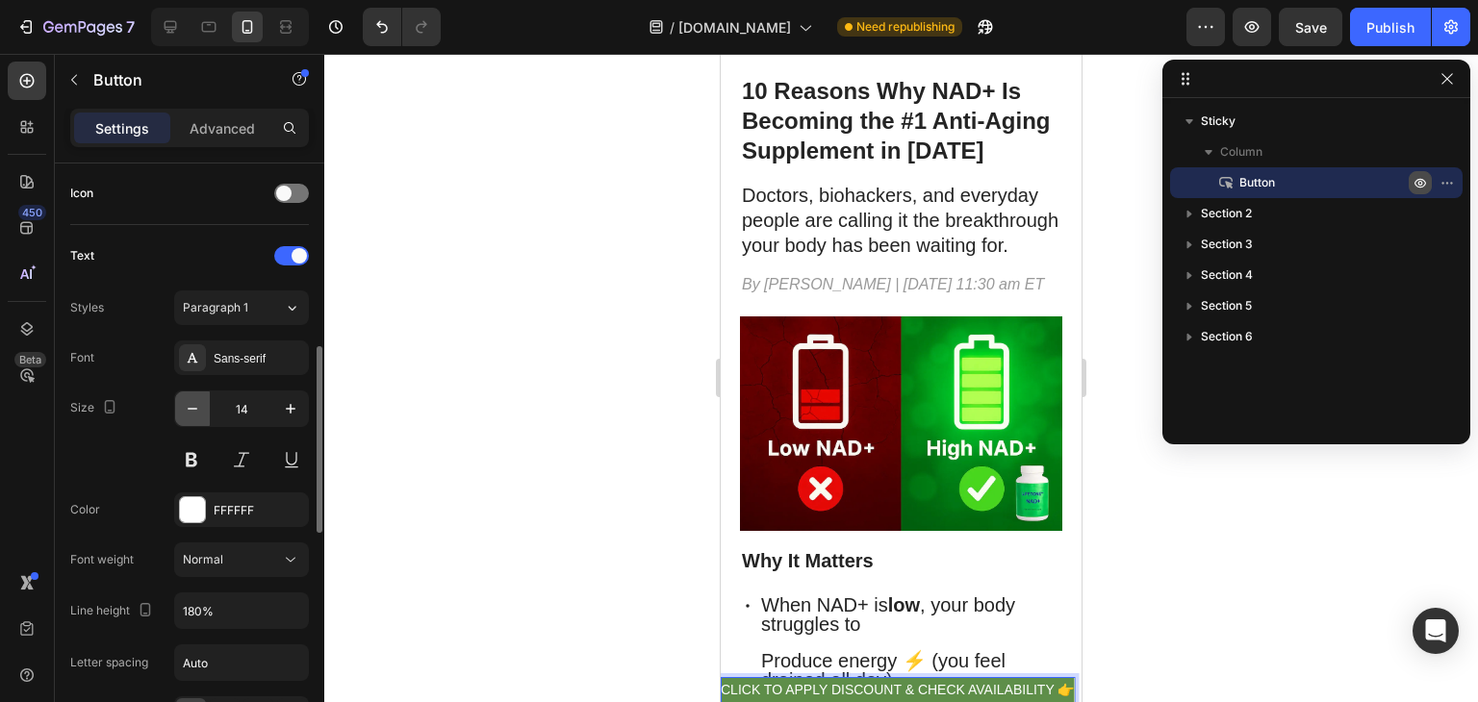
click at [195, 410] on icon "button" at bounding box center [192, 408] width 19 height 19
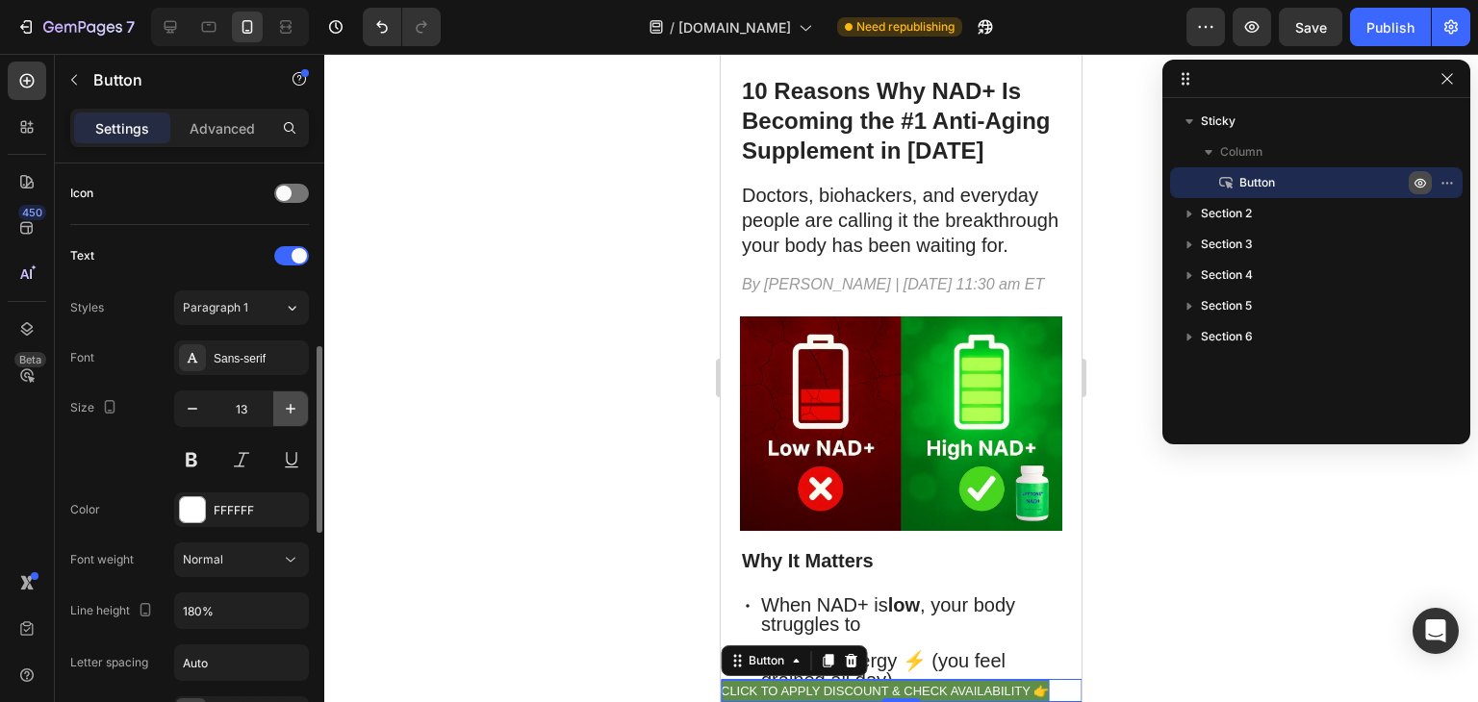
click at [294, 408] on icon "button" at bounding box center [290, 408] width 19 height 19
click at [293, 407] on icon "button" at bounding box center [291, 409] width 10 height 10
type input "15"
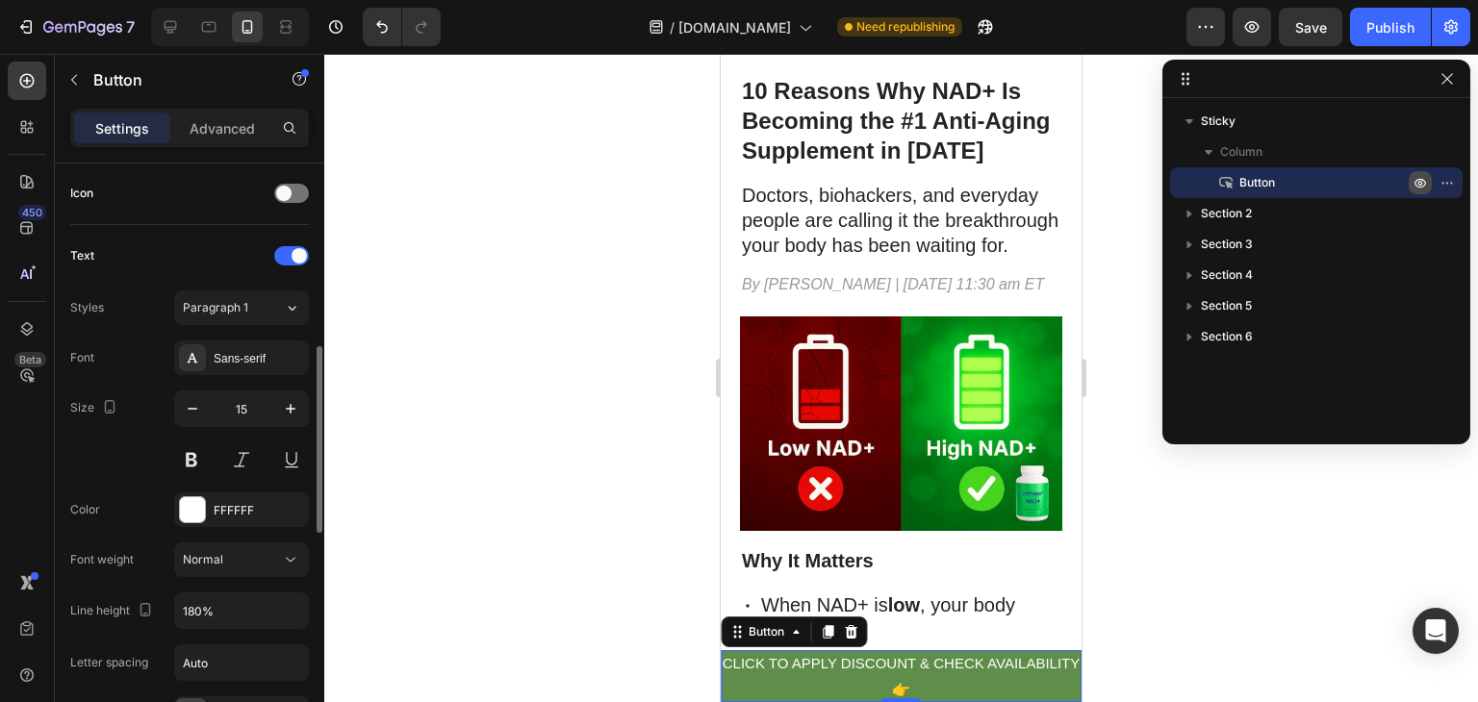
click at [145, 430] on div "Size 15" at bounding box center [189, 434] width 239 height 87
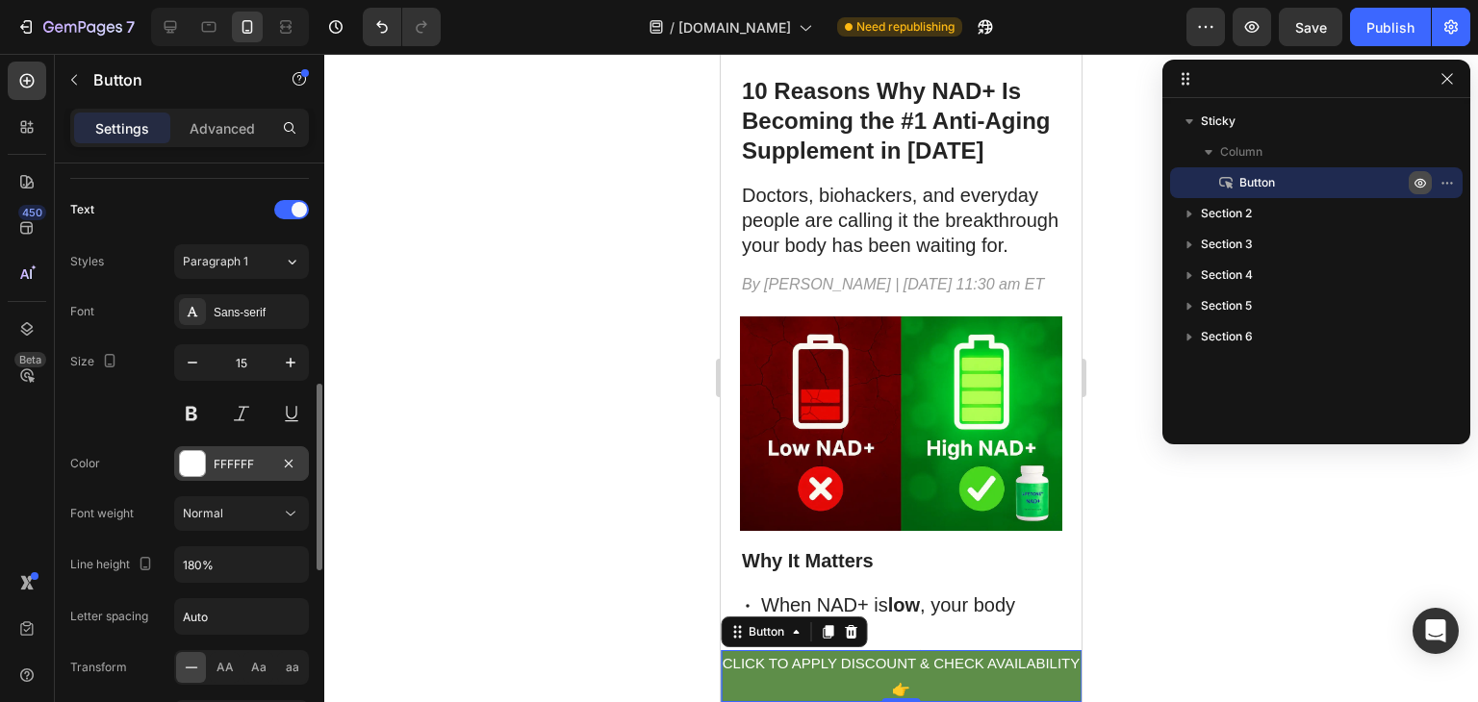
scroll to position [646, 0]
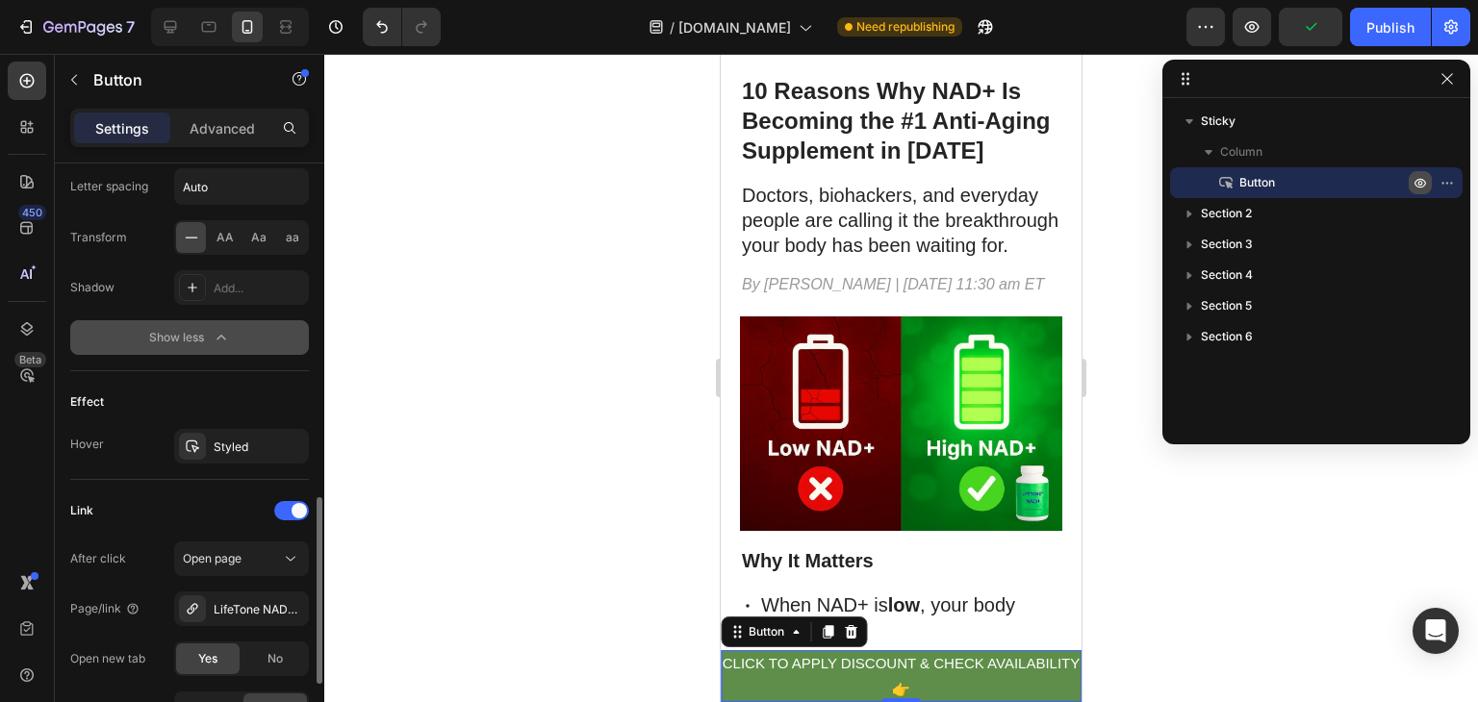
click at [207, 328] on div "Show less" at bounding box center [190, 337] width 82 height 19
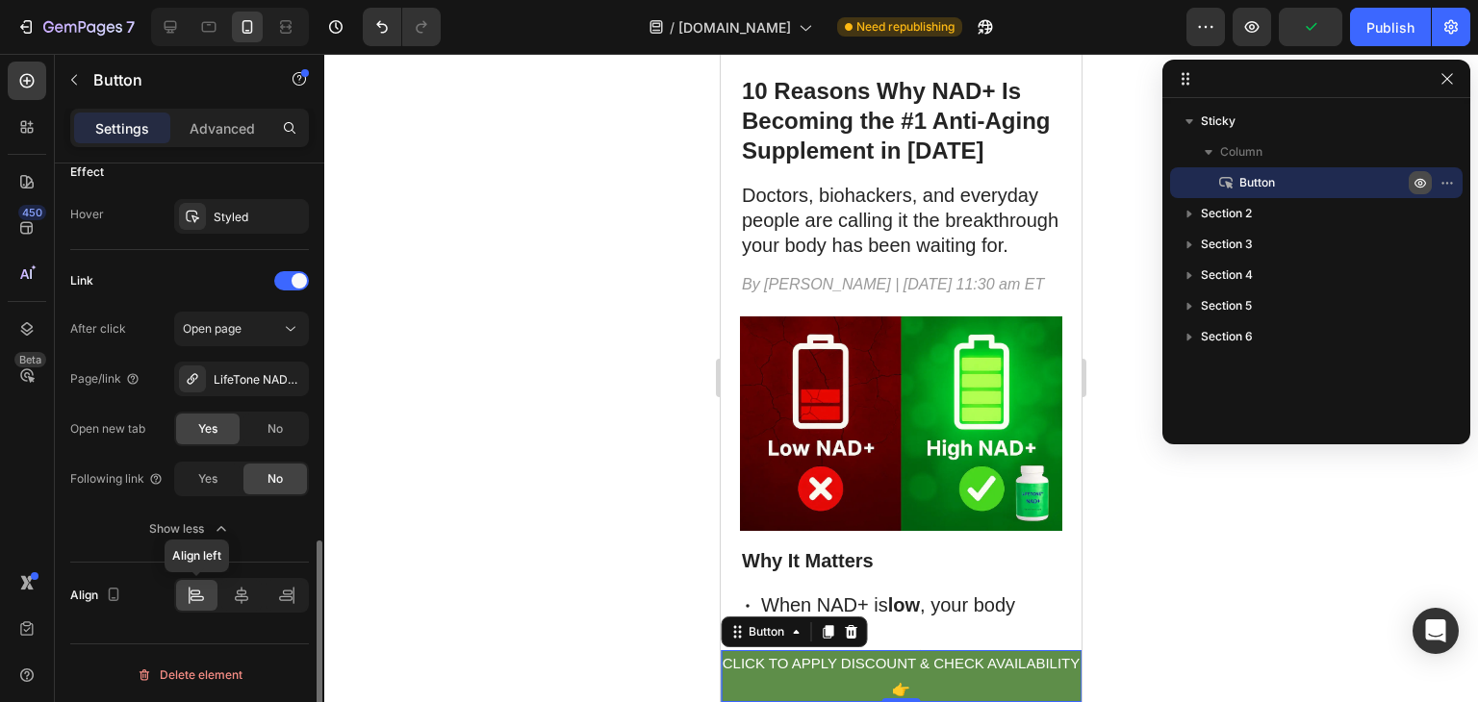
scroll to position [1032, 0]
click at [196, 432] on div "Yes" at bounding box center [207, 430] width 63 height 31
click at [214, 421] on span "Yes" at bounding box center [207, 429] width 19 height 17
click at [1389, 23] on div "Publish" at bounding box center [1390, 27] width 48 height 20
click at [241, 128] on p "Advanced" at bounding box center [222, 128] width 65 height 20
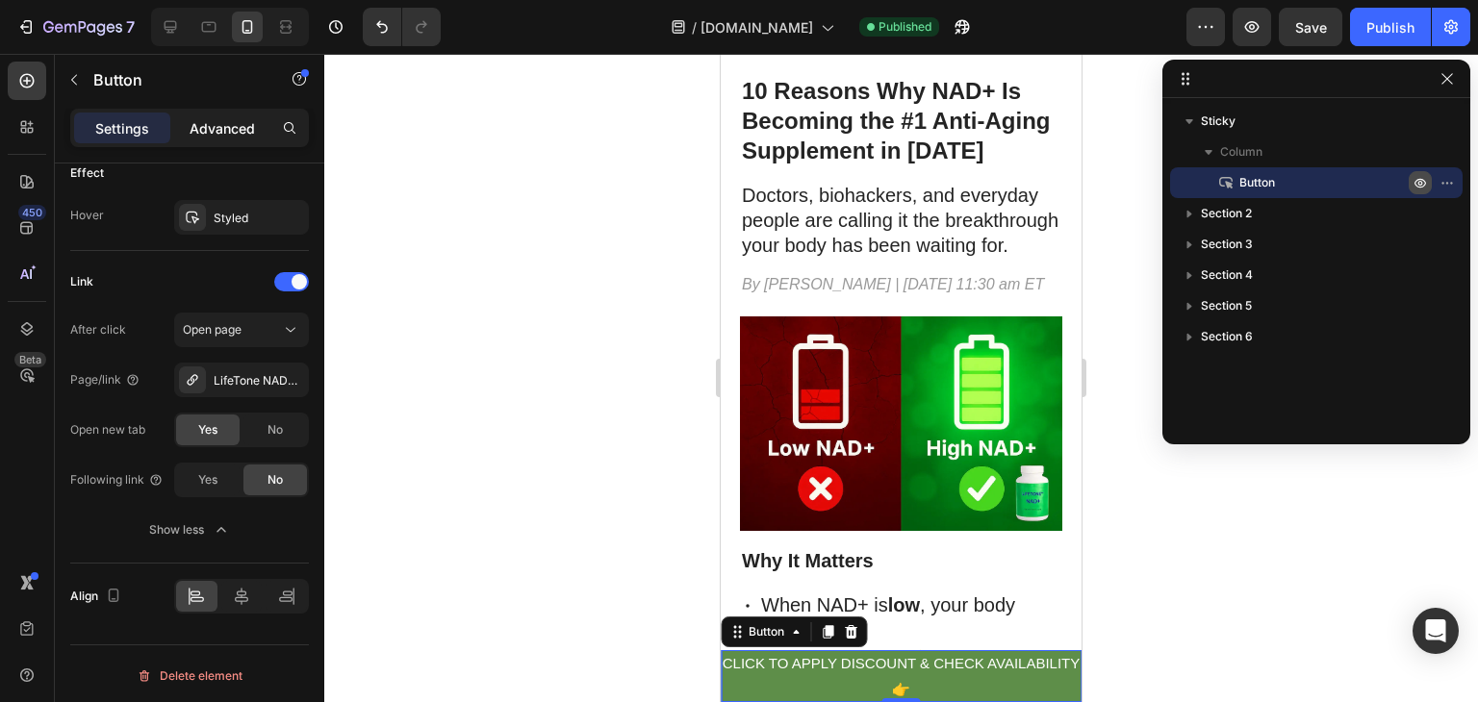
scroll to position [621, 0]
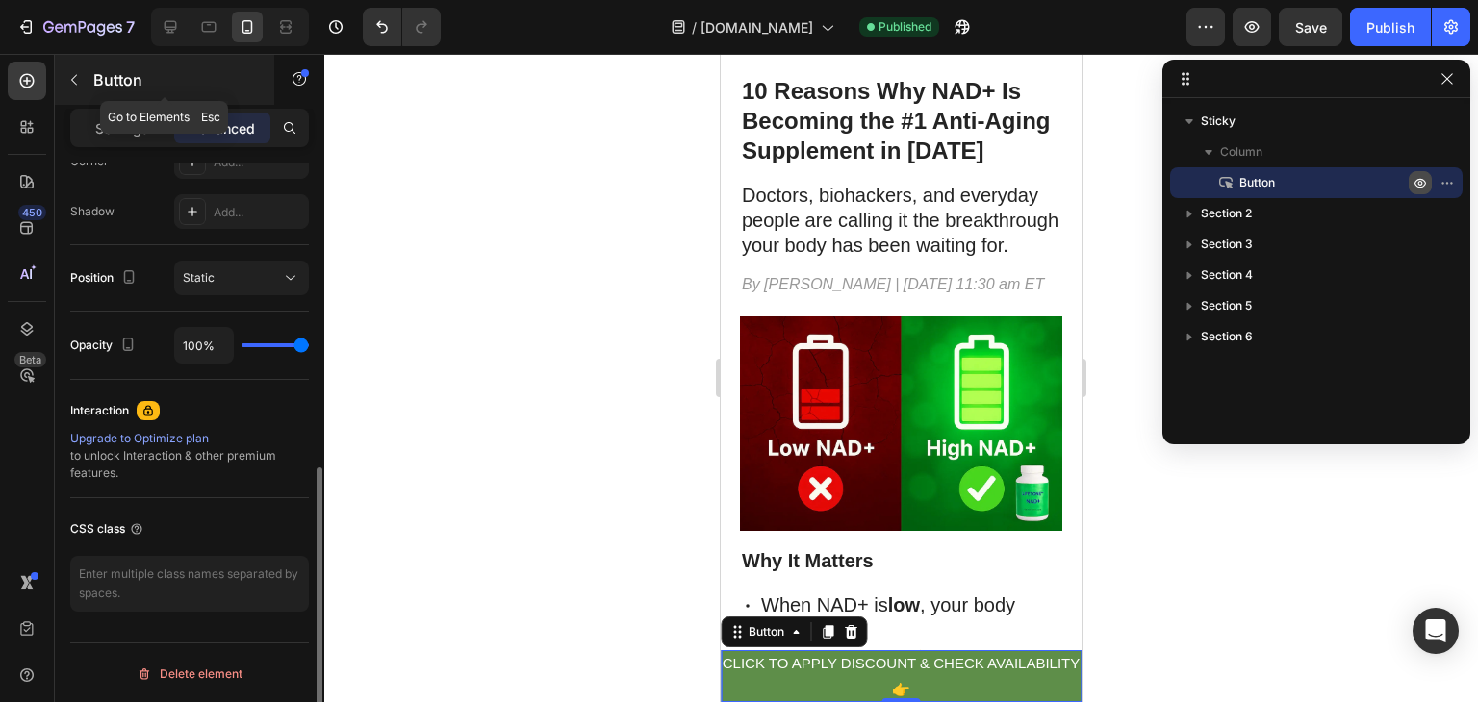
click at [77, 73] on icon "button" at bounding box center [73, 79] width 15 height 15
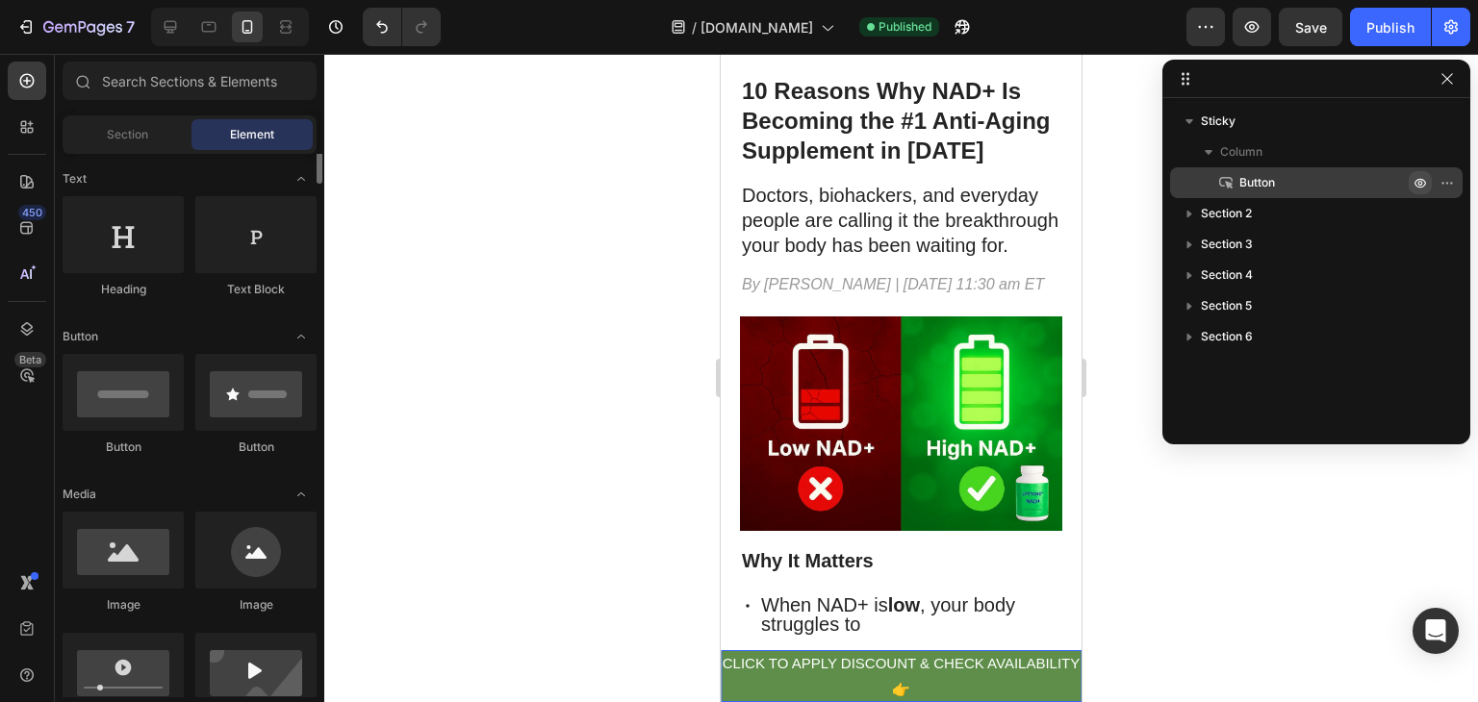
scroll to position [232, 0]
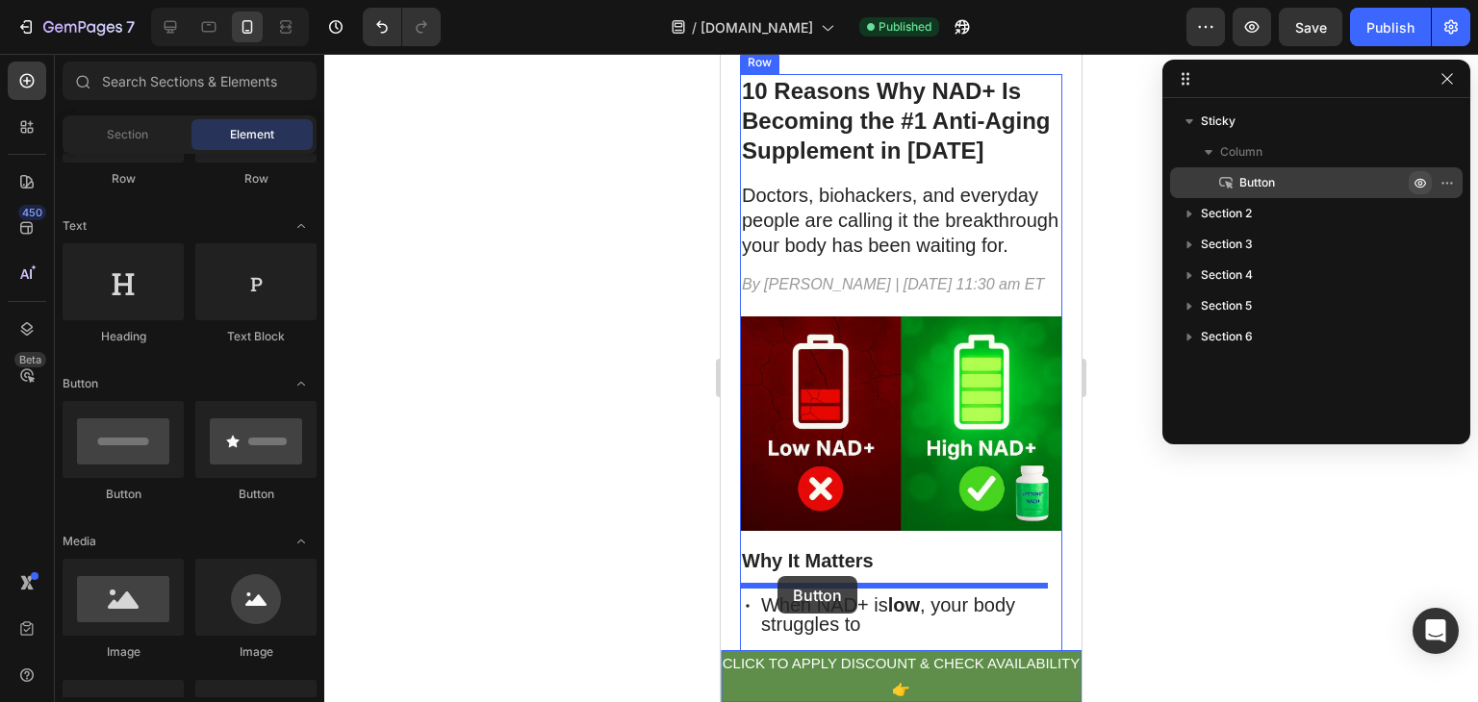
drag, startPoint x: 958, startPoint y: 500, endPoint x: 777, endPoint y: 575, distance: 195.8
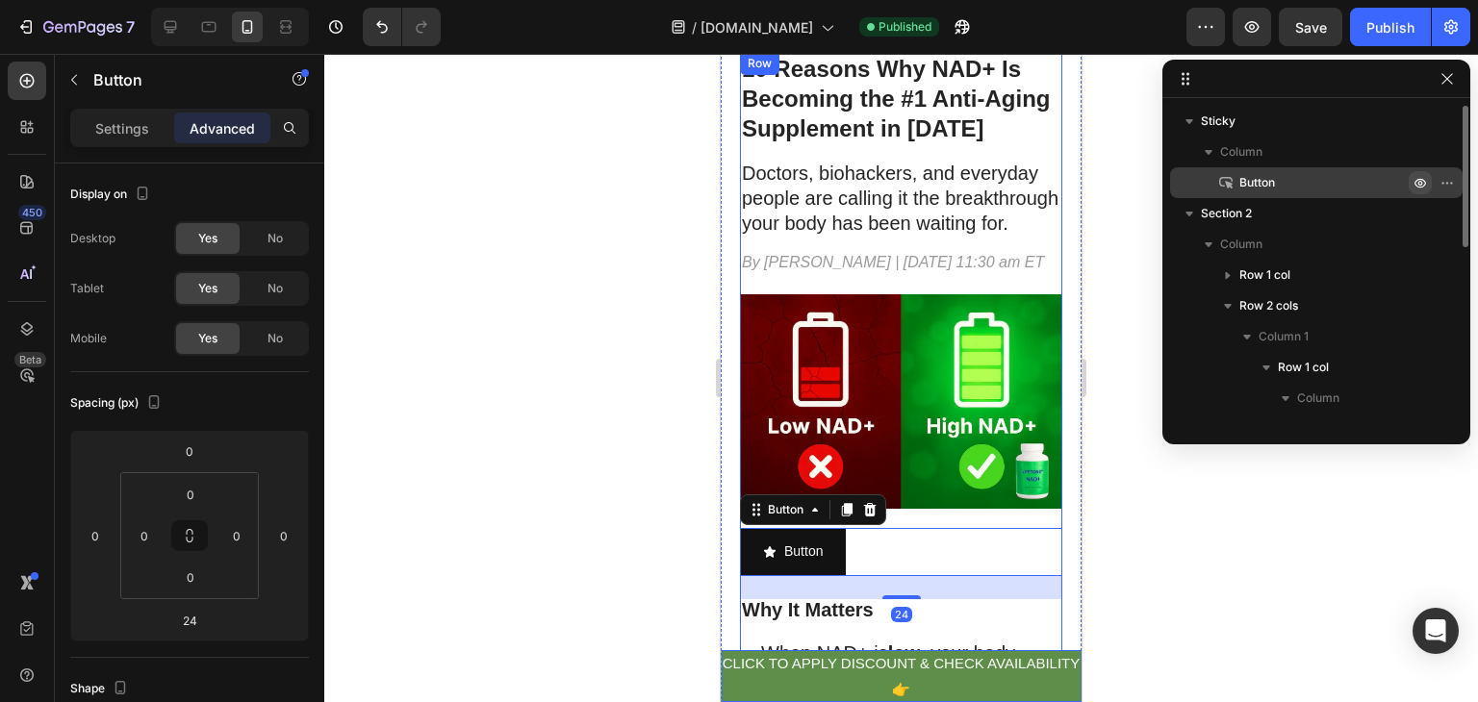
scroll to position [129, 0]
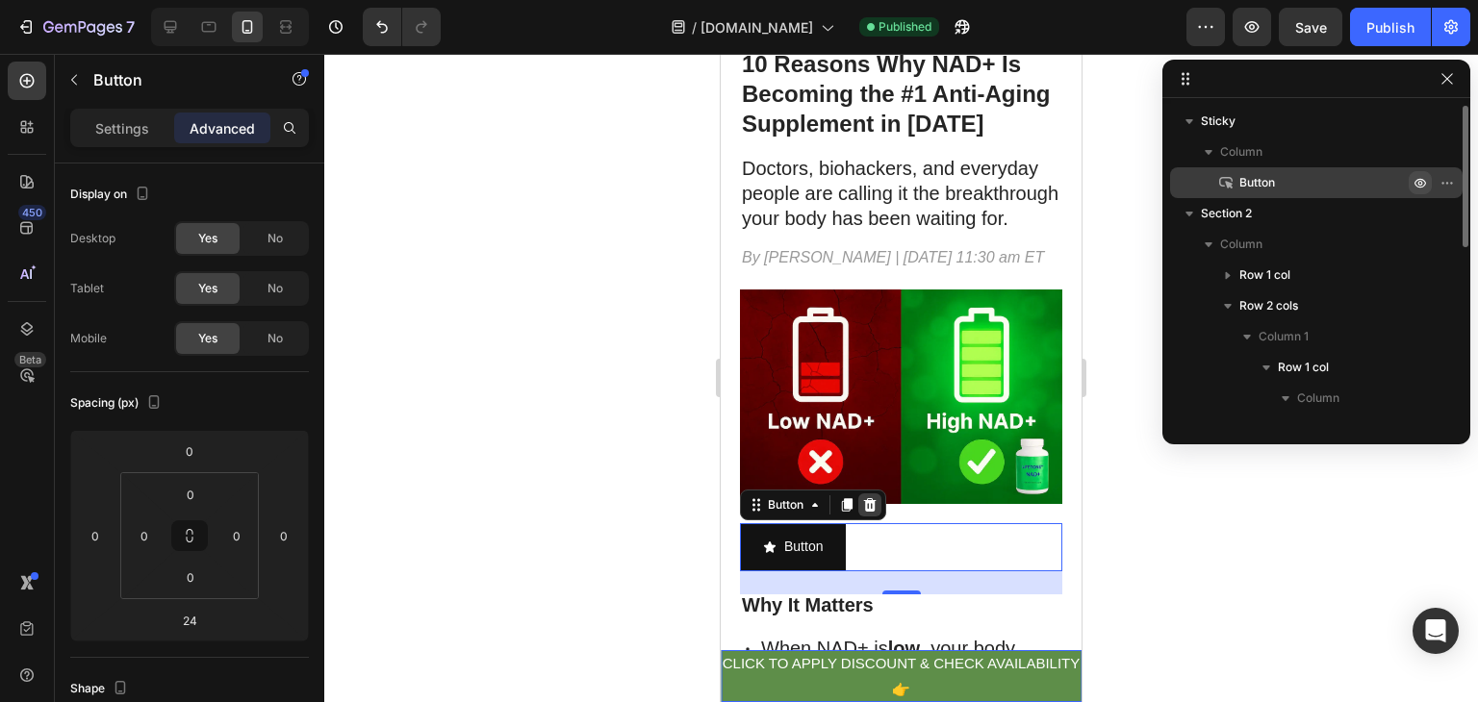
click at [868, 512] on icon at bounding box center [870, 504] width 13 height 13
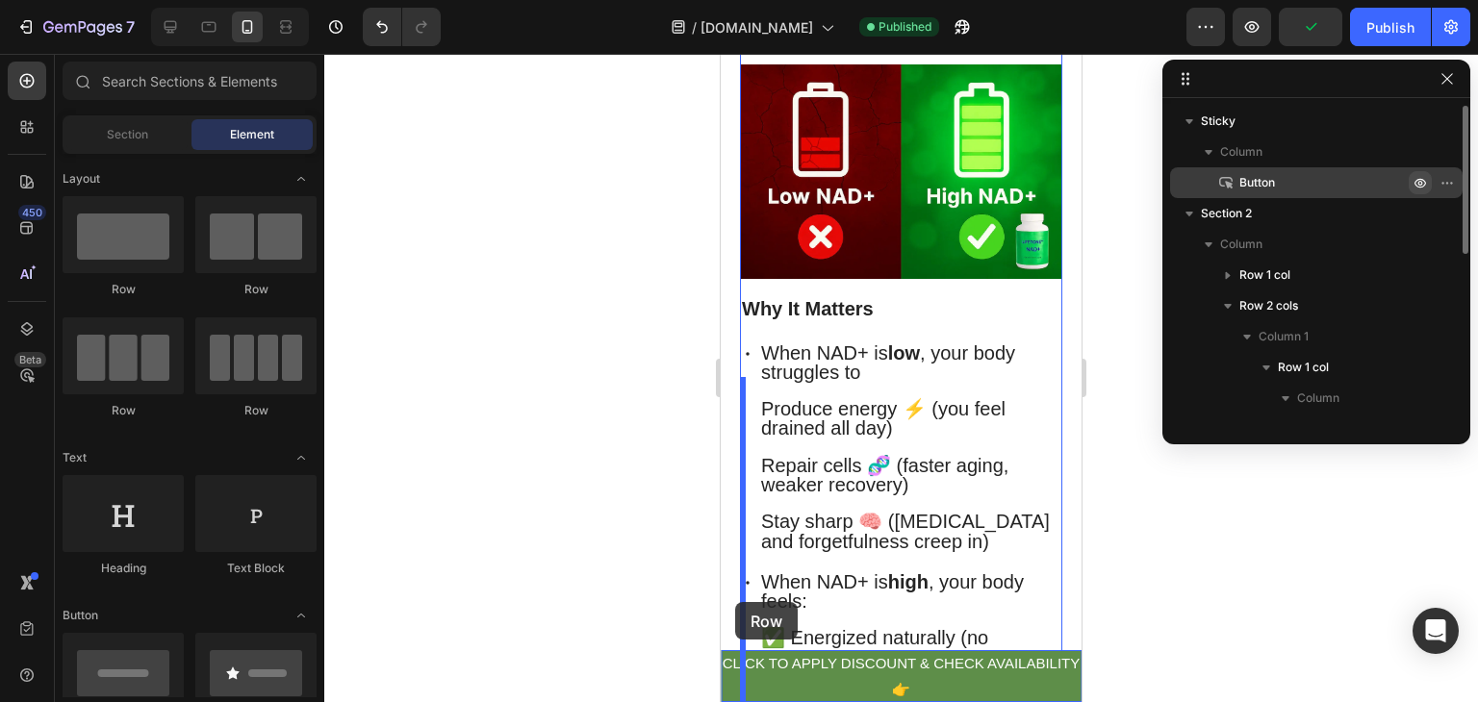
scroll to position [358, 0]
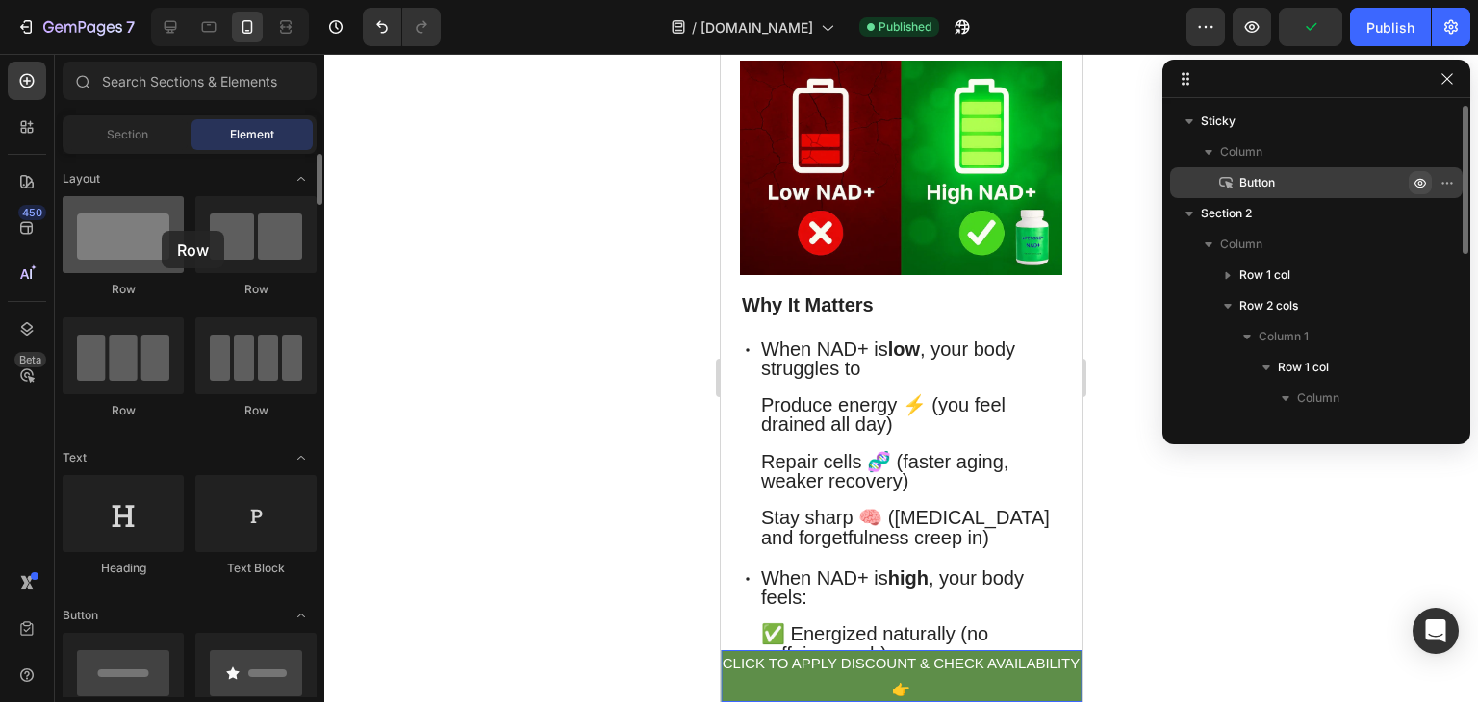
drag, startPoint x: 128, startPoint y: 252, endPoint x: 143, endPoint y: 234, distance: 23.9
click at [143, 234] on div at bounding box center [123, 234] width 121 height 77
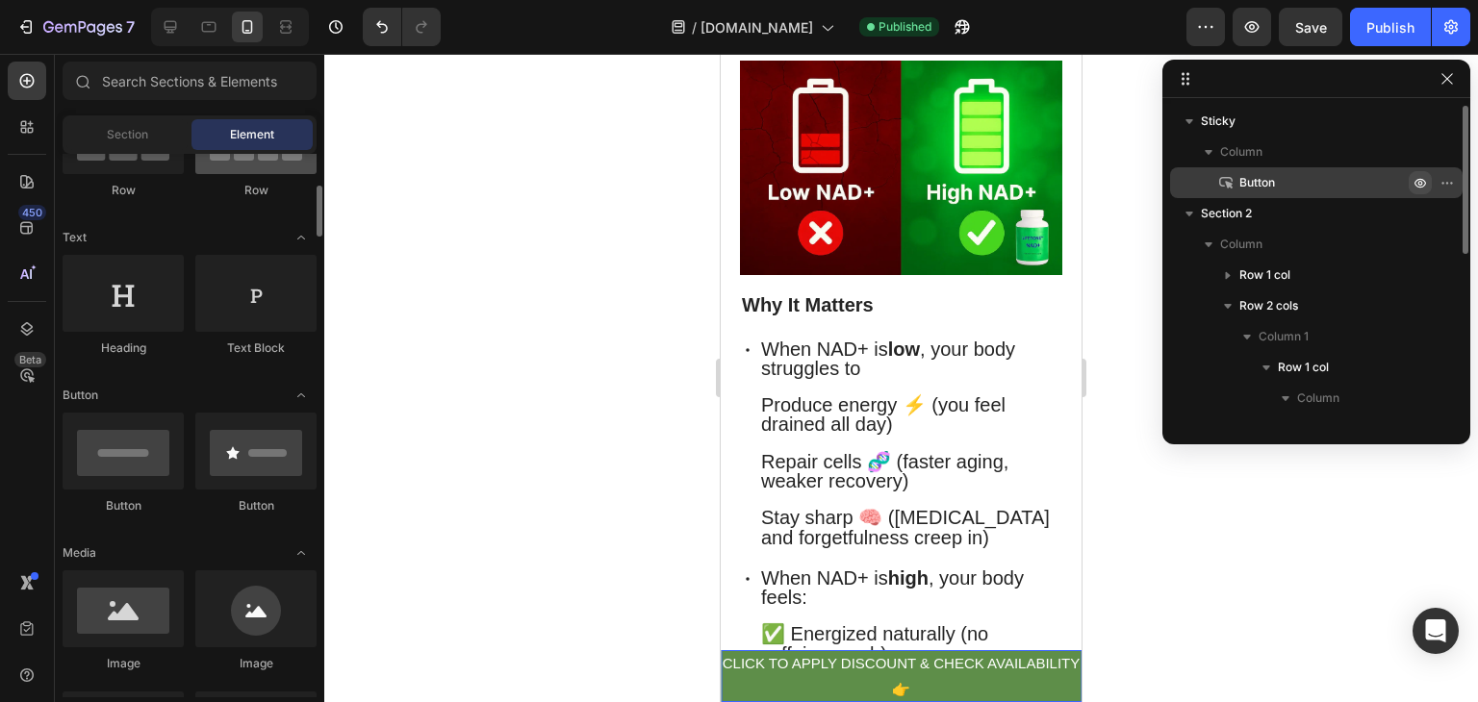
scroll to position [233, 0]
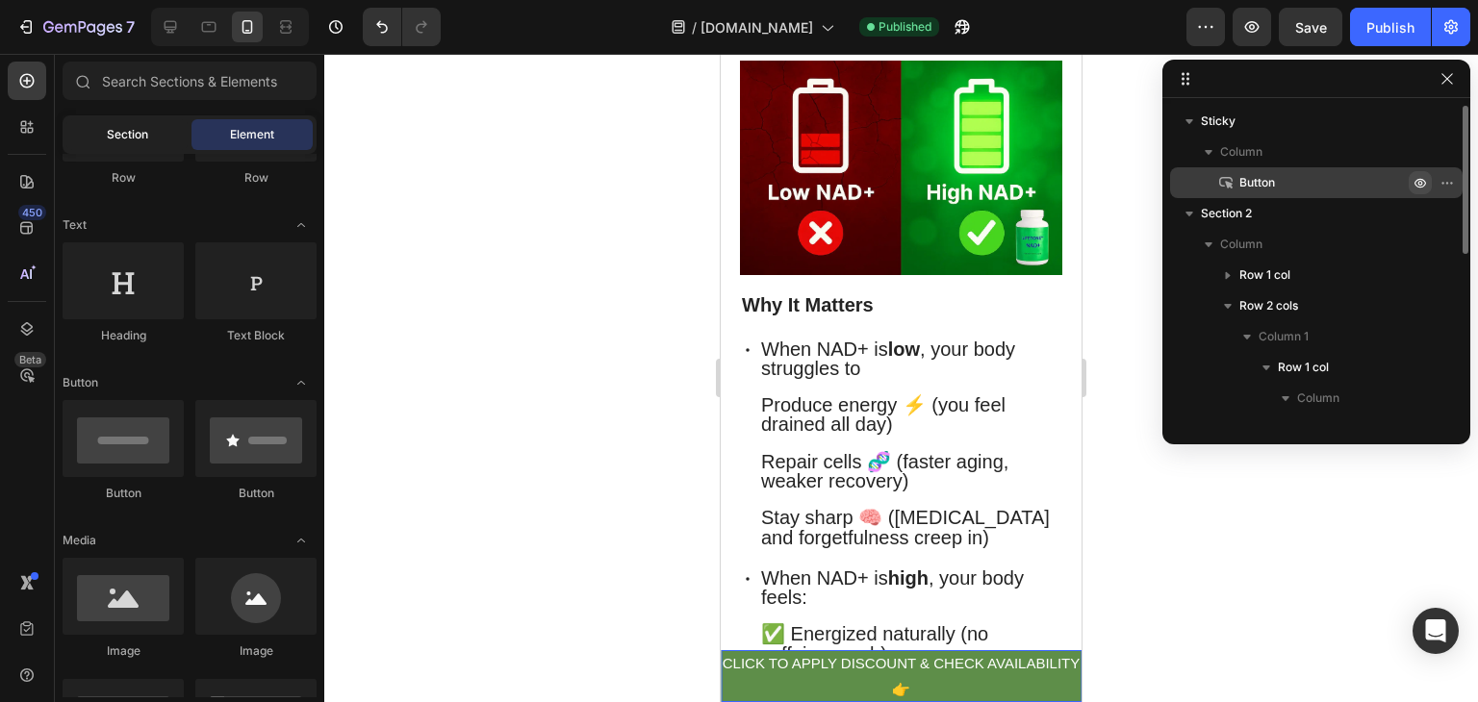
click at [132, 132] on span "Section" at bounding box center [127, 134] width 41 height 17
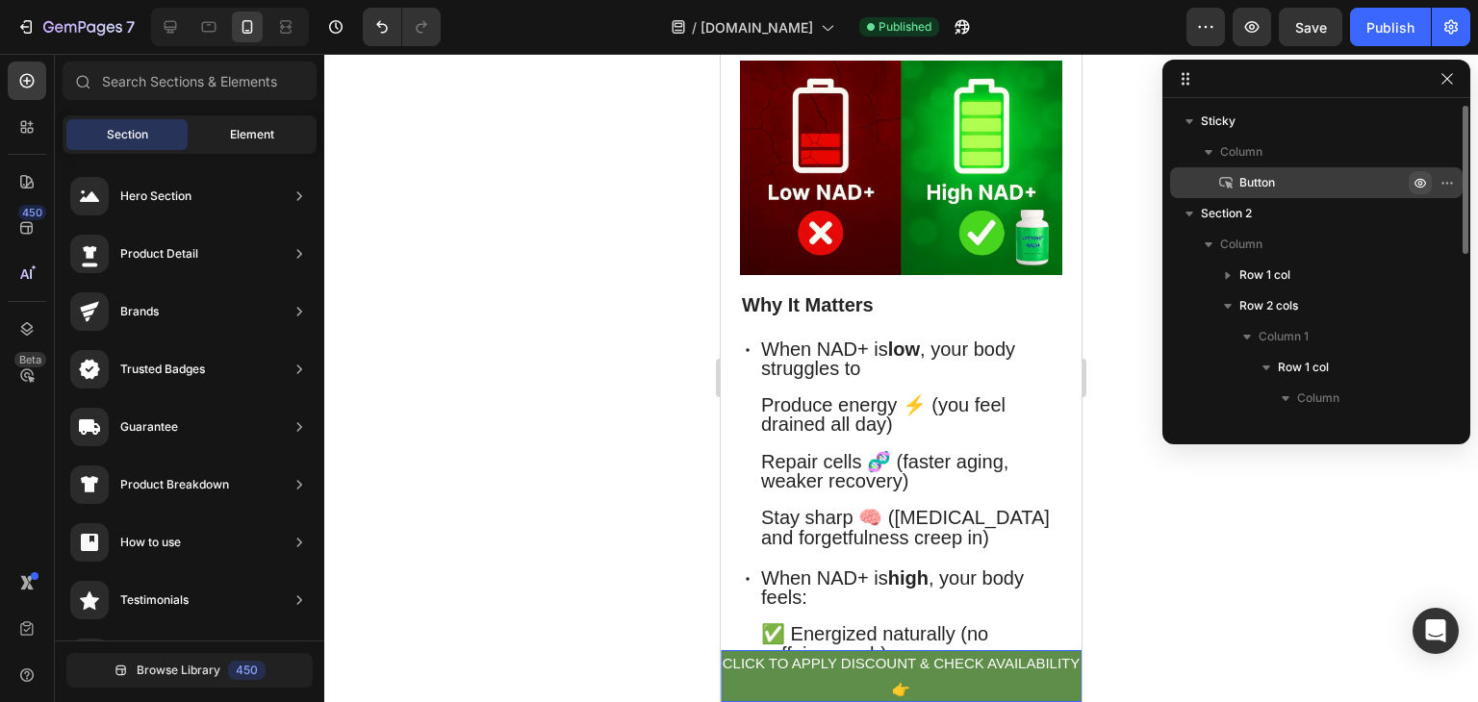
click at [281, 131] on div "Element" at bounding box center [251, 134] width 121 height 31
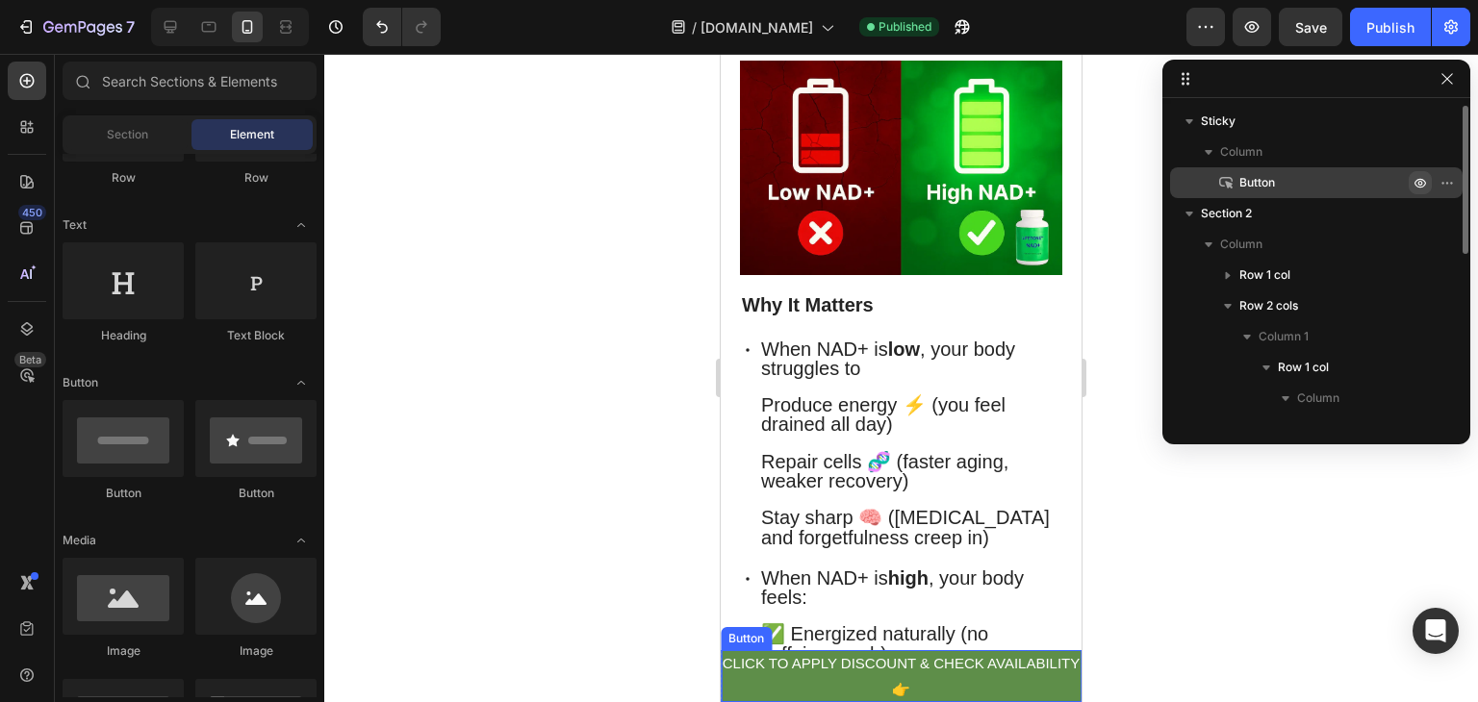
click at [752, 663] on p "CLICK TO APPLY DISCOUNT & CHECK AVAILABILITY 👉" at bounding box center [901, 676] width 361 height 52
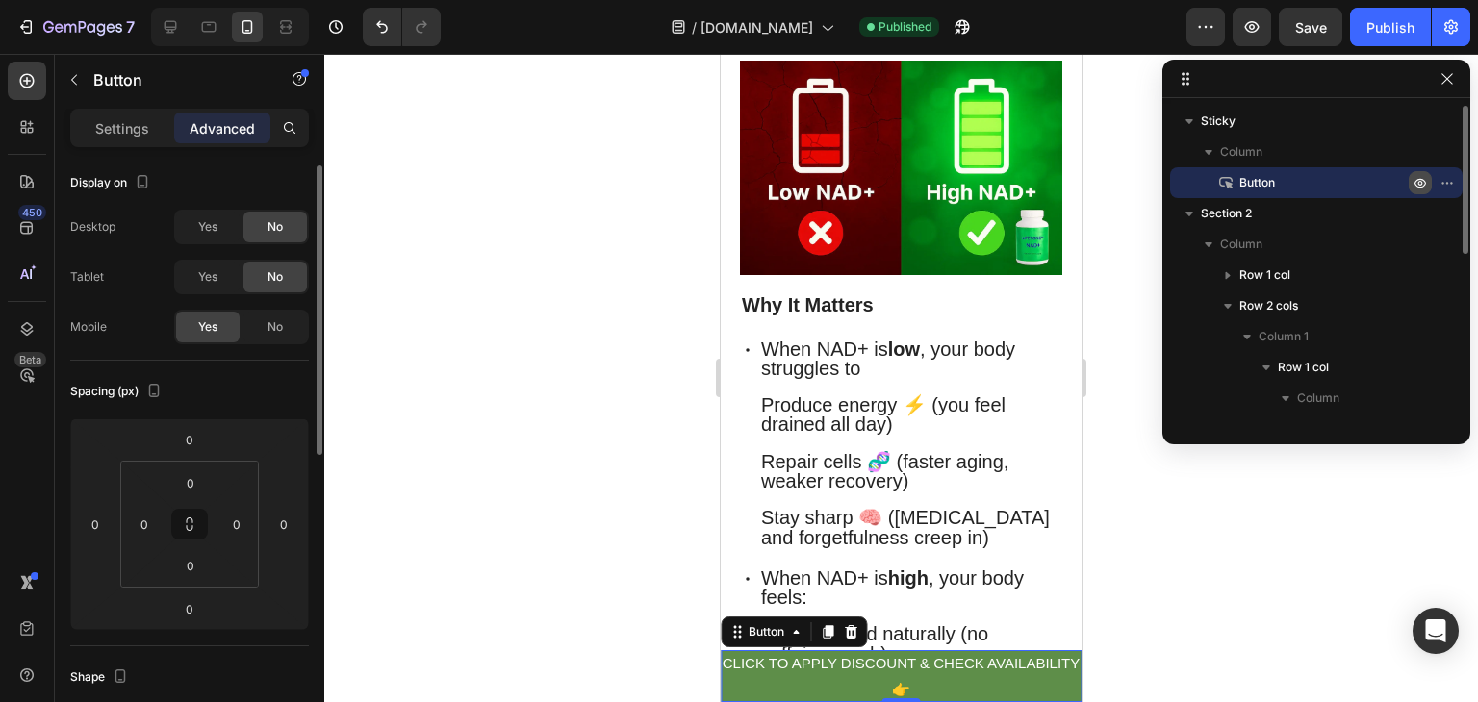
scroll to position [0, 0]
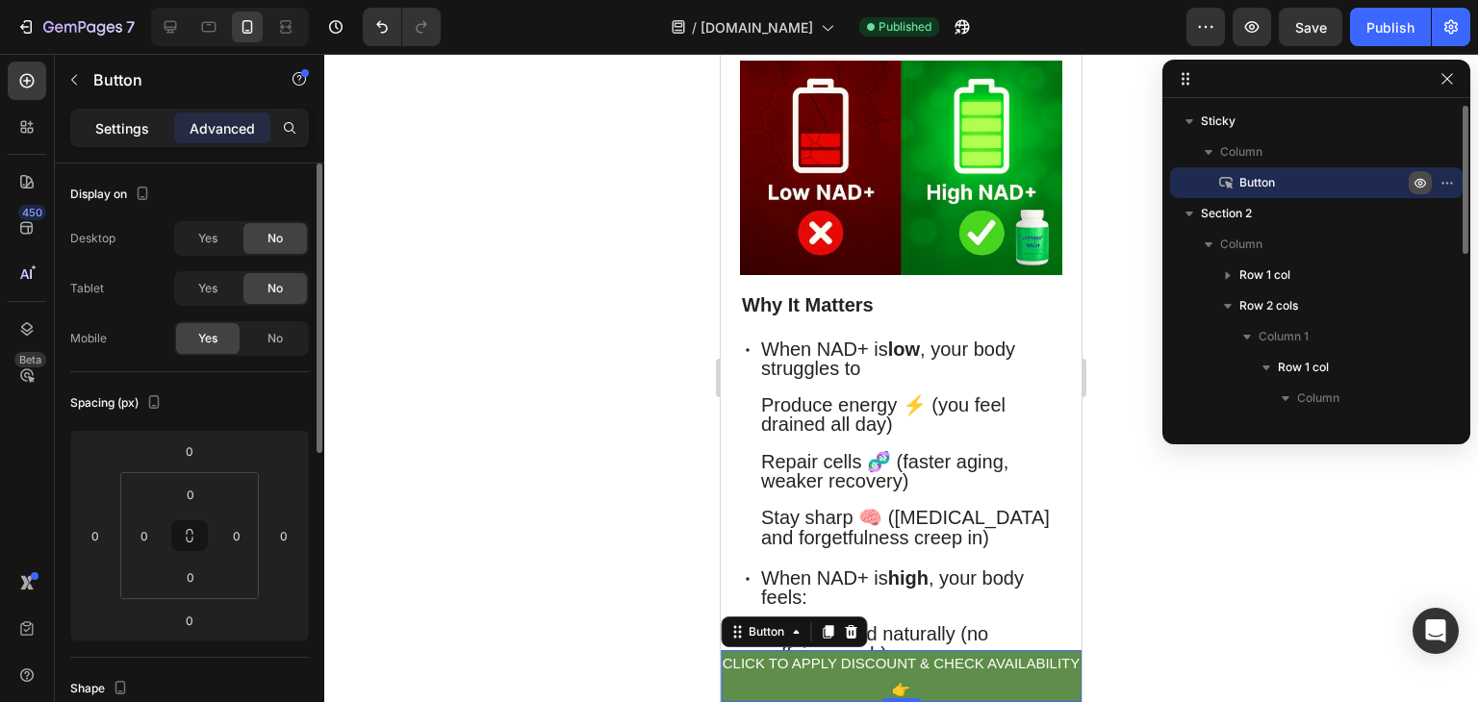
click at [120, 116] on div "Settings" at bounding box center [122, 128] width 96 height 31
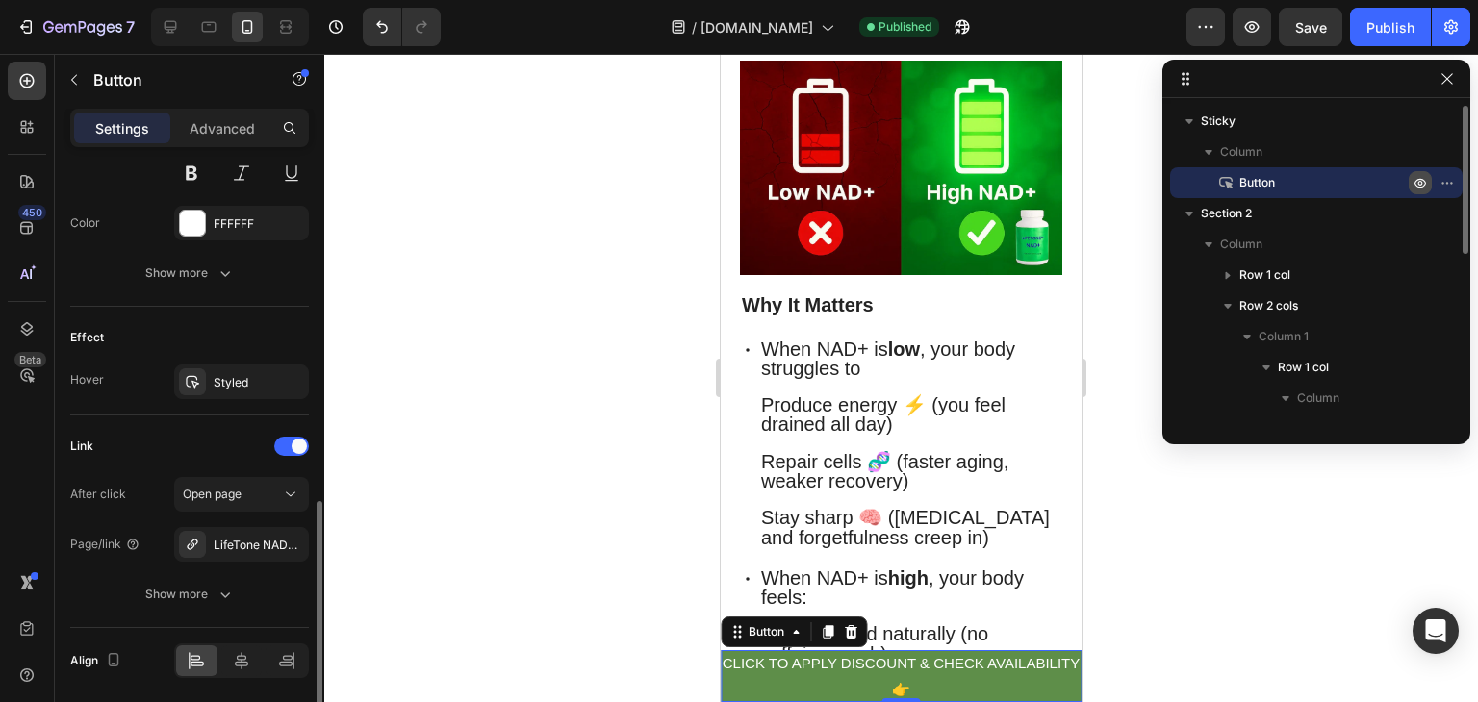
scroll to position [933, 0]
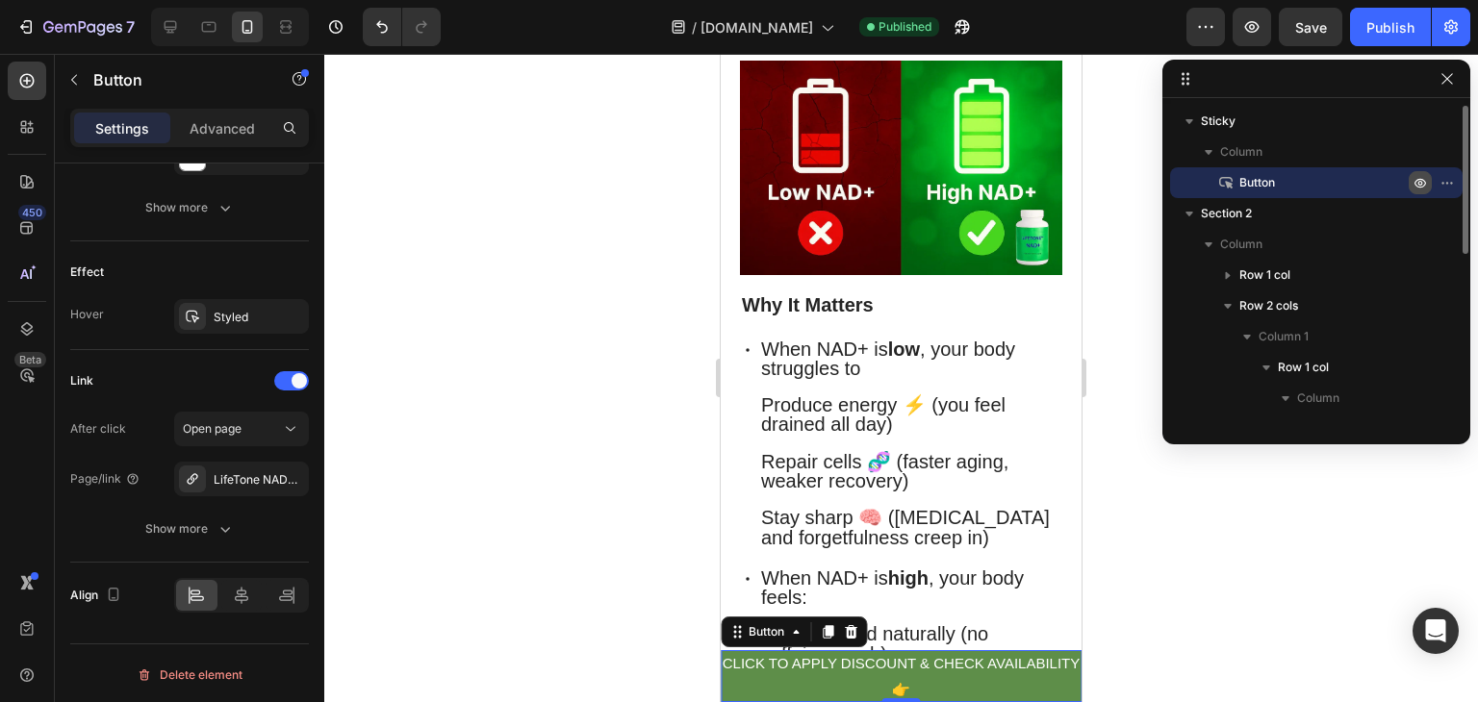
click at [237, 143] on div "Settings Advanced" at bounding box center [189, 128] width 239 height 38
click at [239, 139] on div "Advanced" at bounding box center [222, 128] width 96 height 31
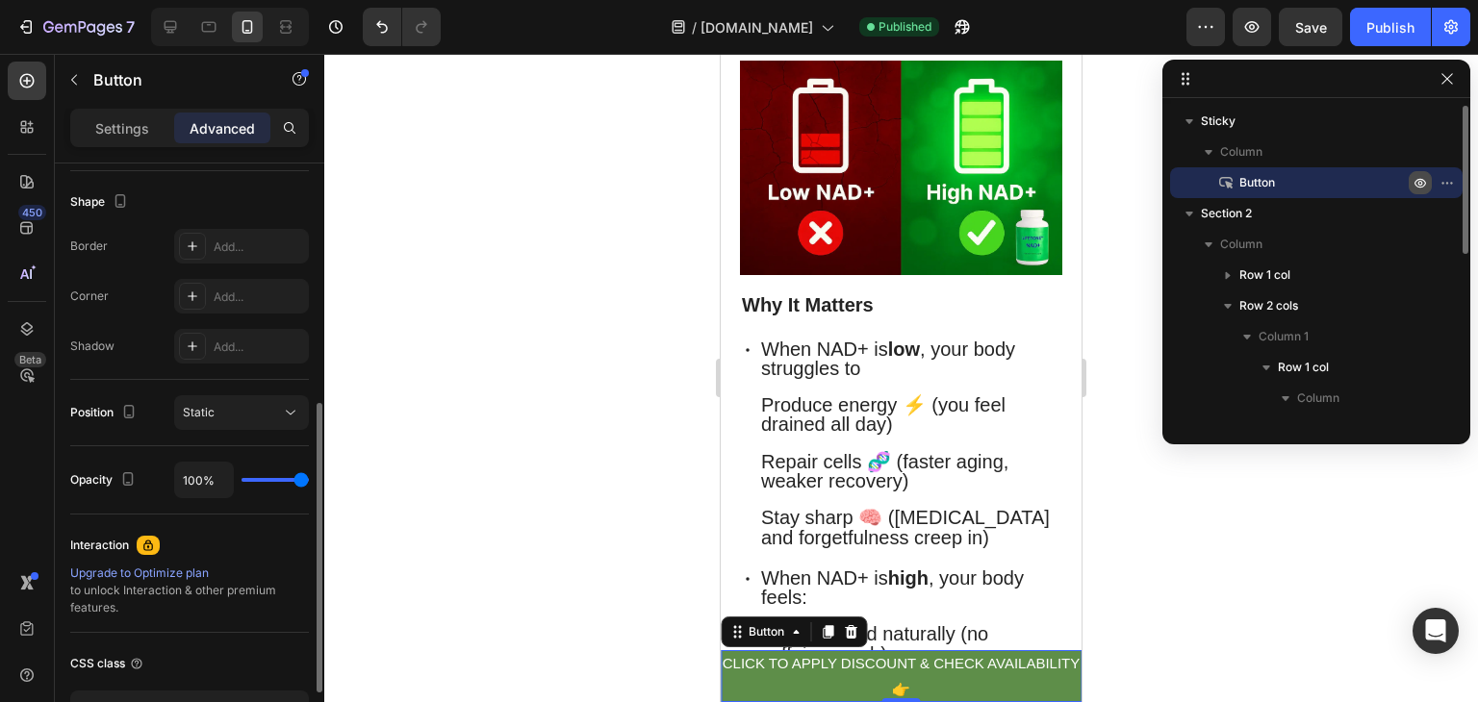
scroll to position [488, 0]
click at [251, 403] on div "Static" at bounding box center [232, 411] width 98 height 17
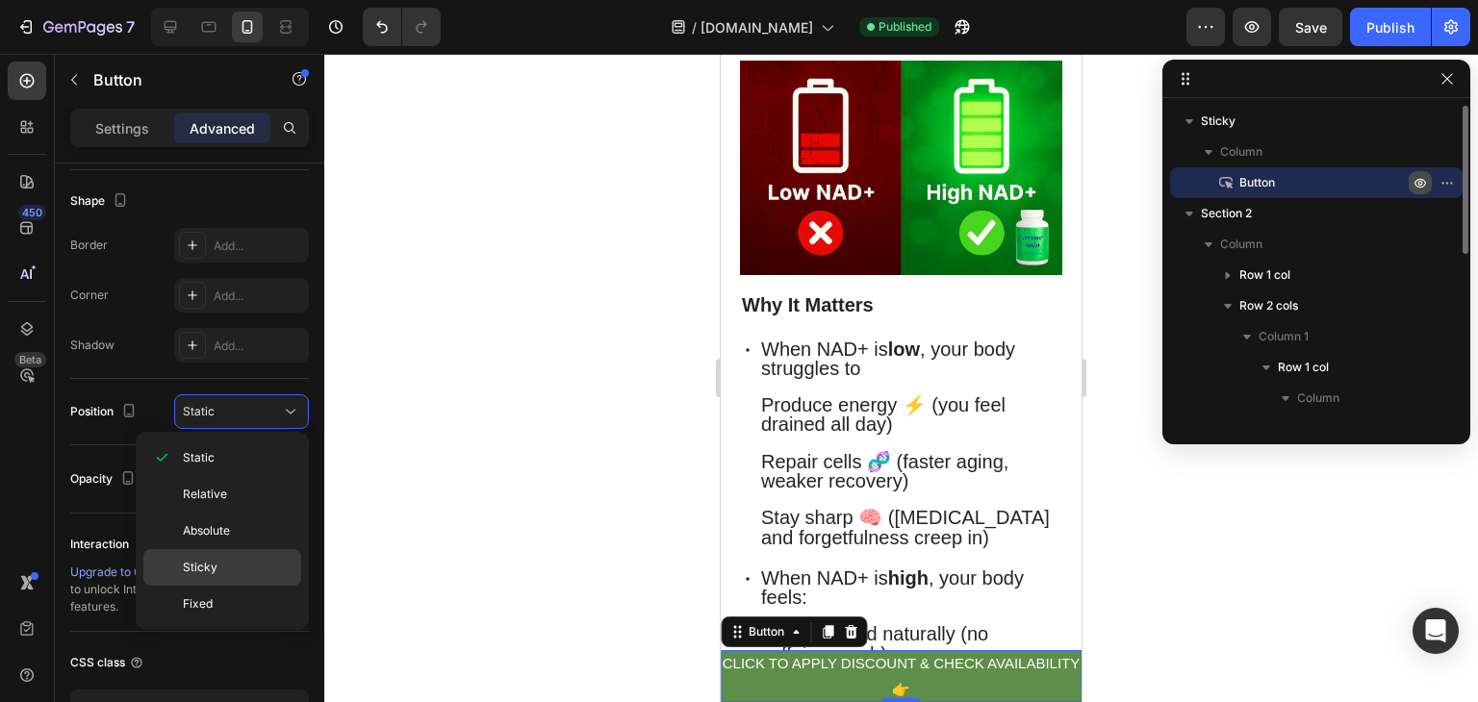
click at [215, 562] on span "Sticky" at bounding box center [200, 567] width 35 height 17
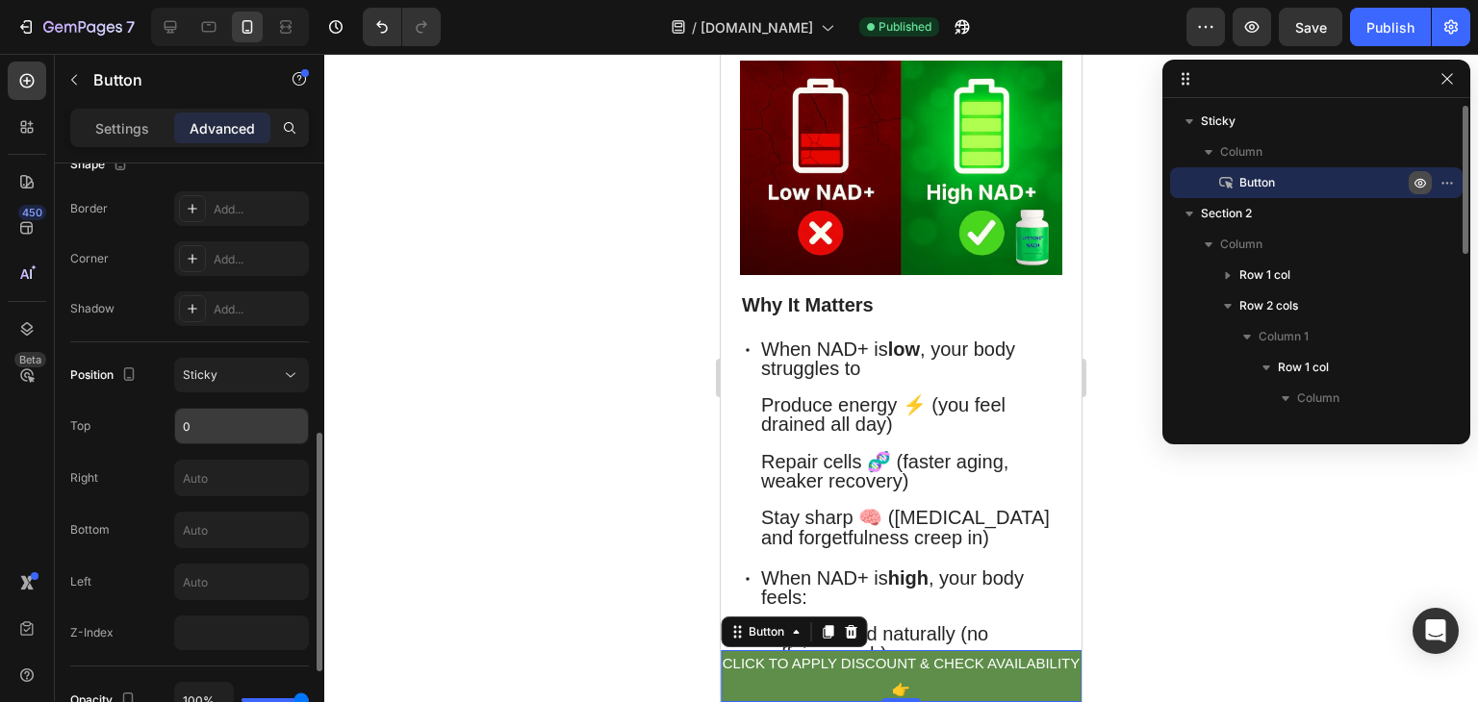
scroll to position [570, 0]
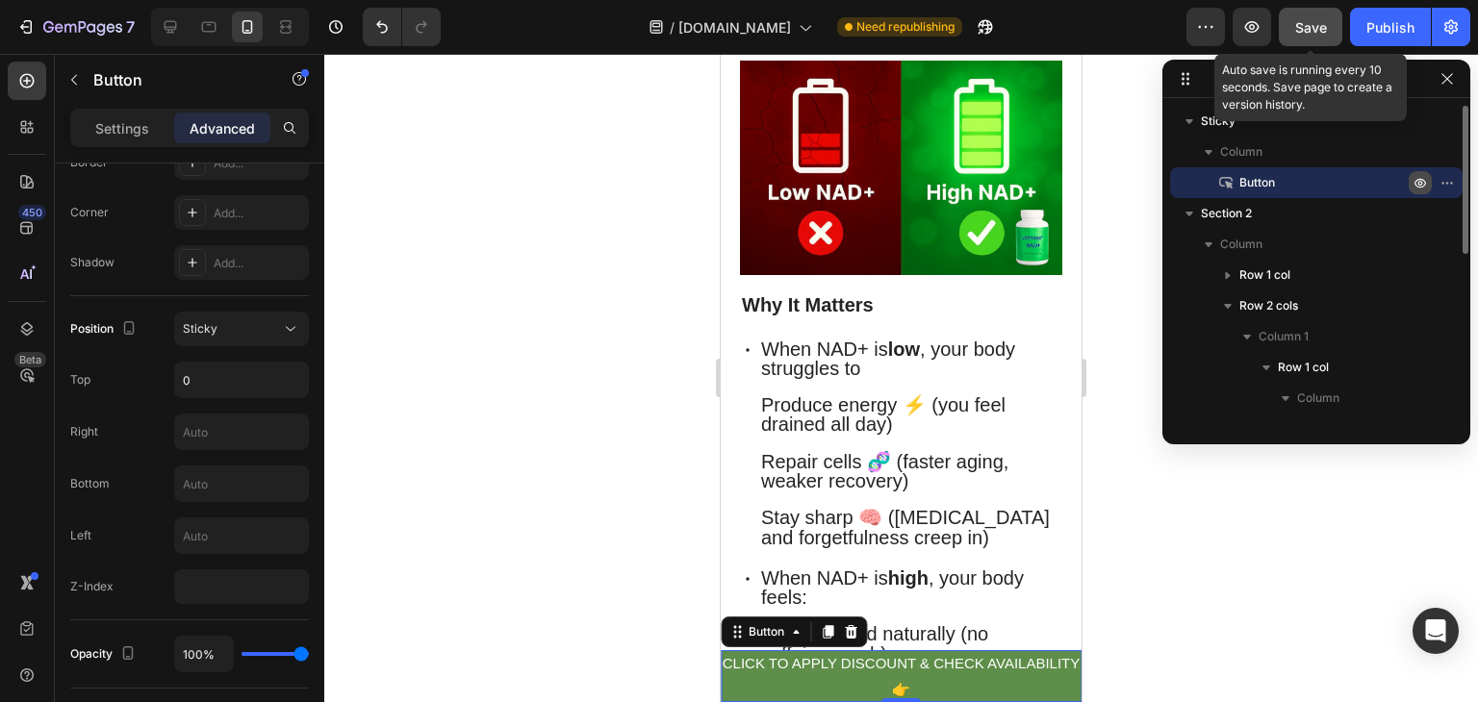
click at [1330, 33] on button "Save" at bounding box center [1309, 27] width 63 height 38
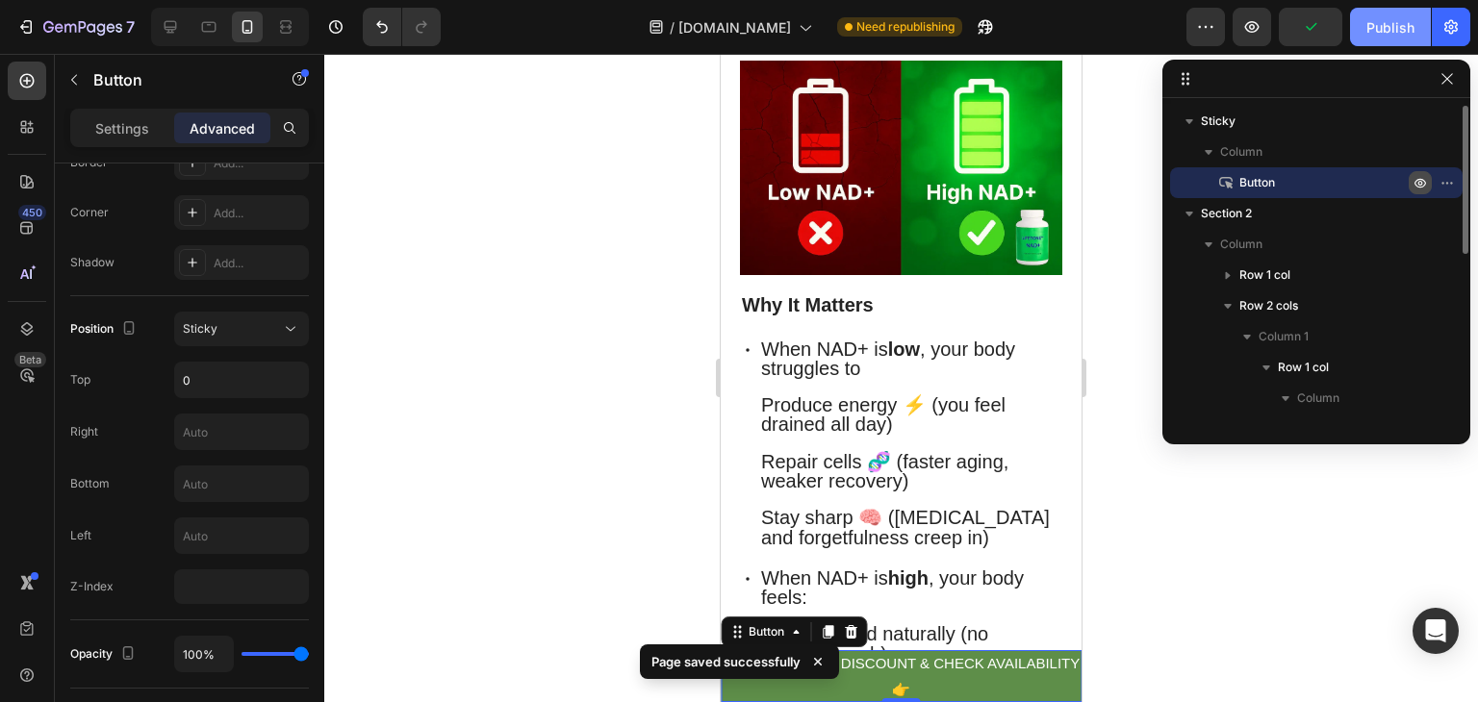
click at [1391, 28] on div "Publish" at bounding box center [1390, 27] width 48 height 20
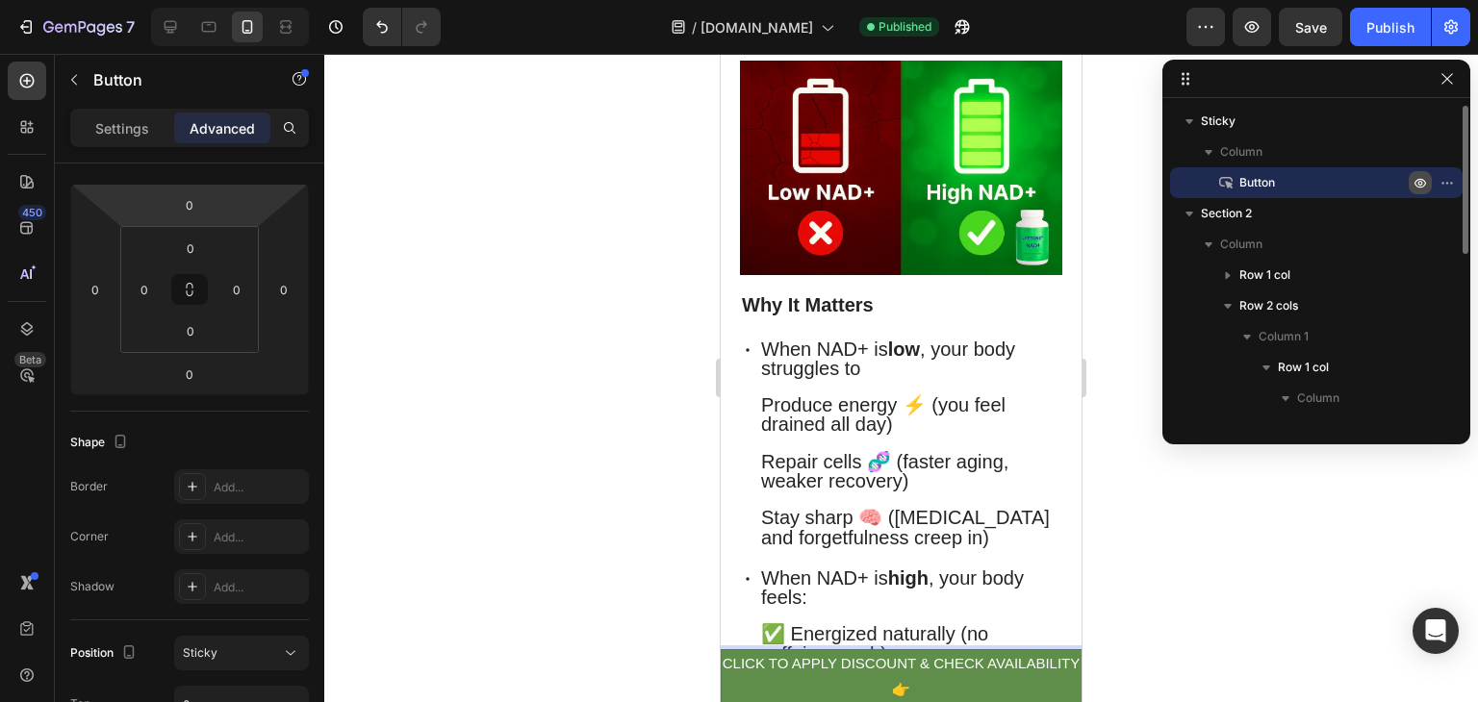
scroll to position [0, 0]
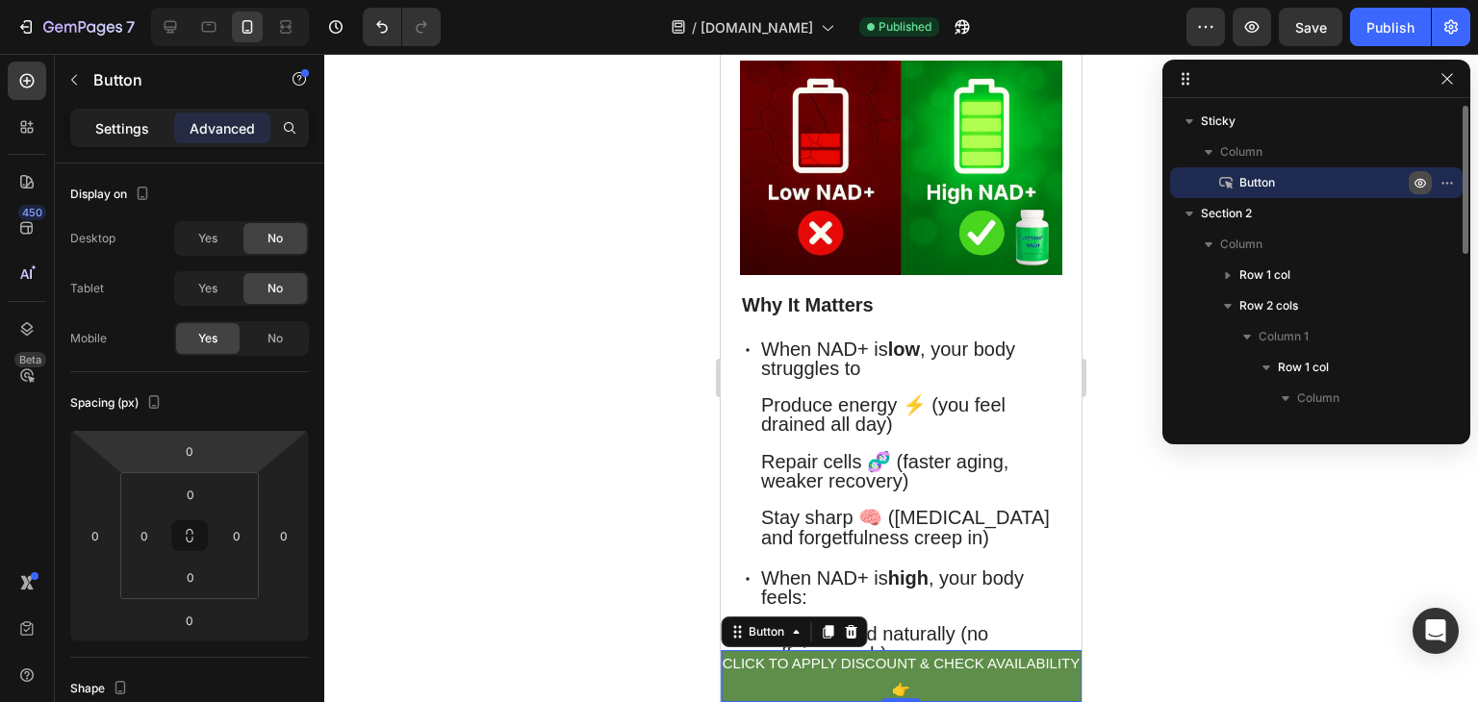
click at [131, 141] on div "Settings" at bounding box center [122, 128] width 96 height 31
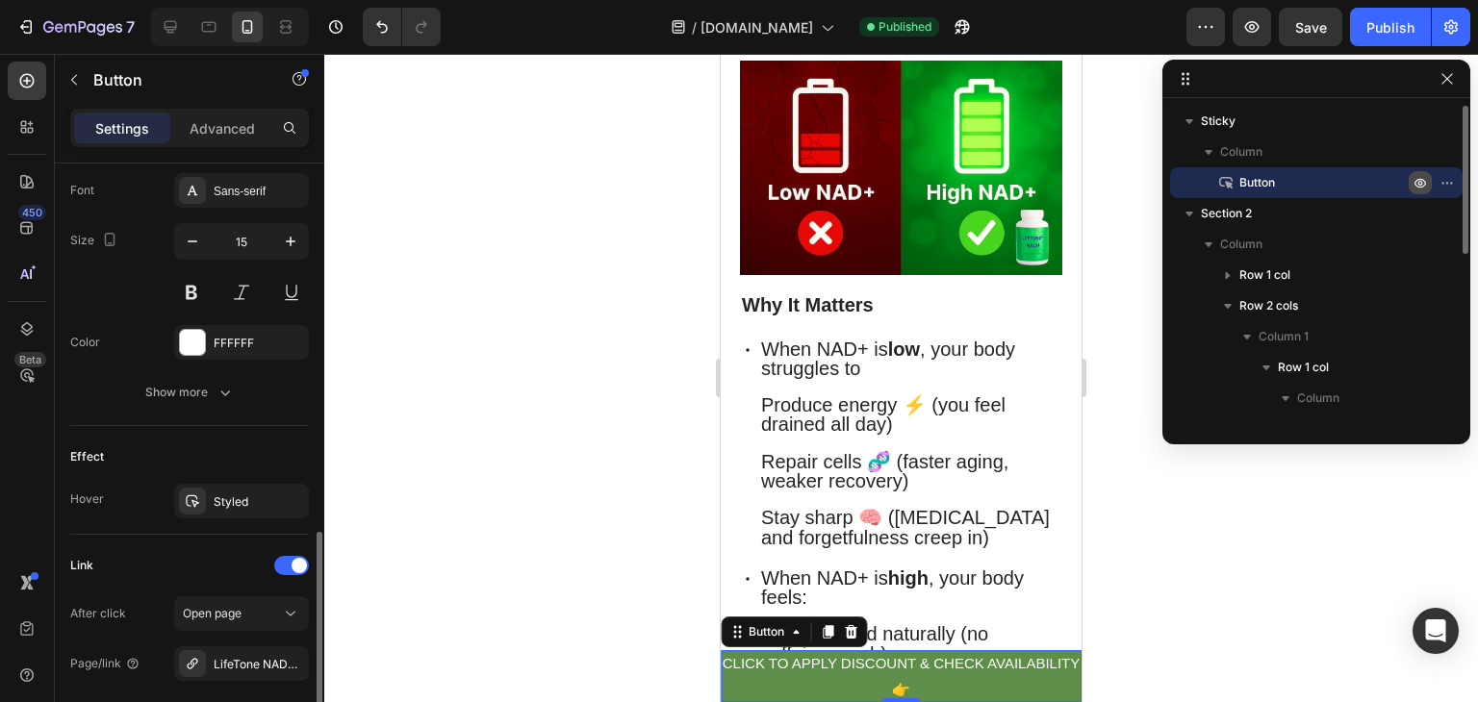
scroll to position [933, 0]
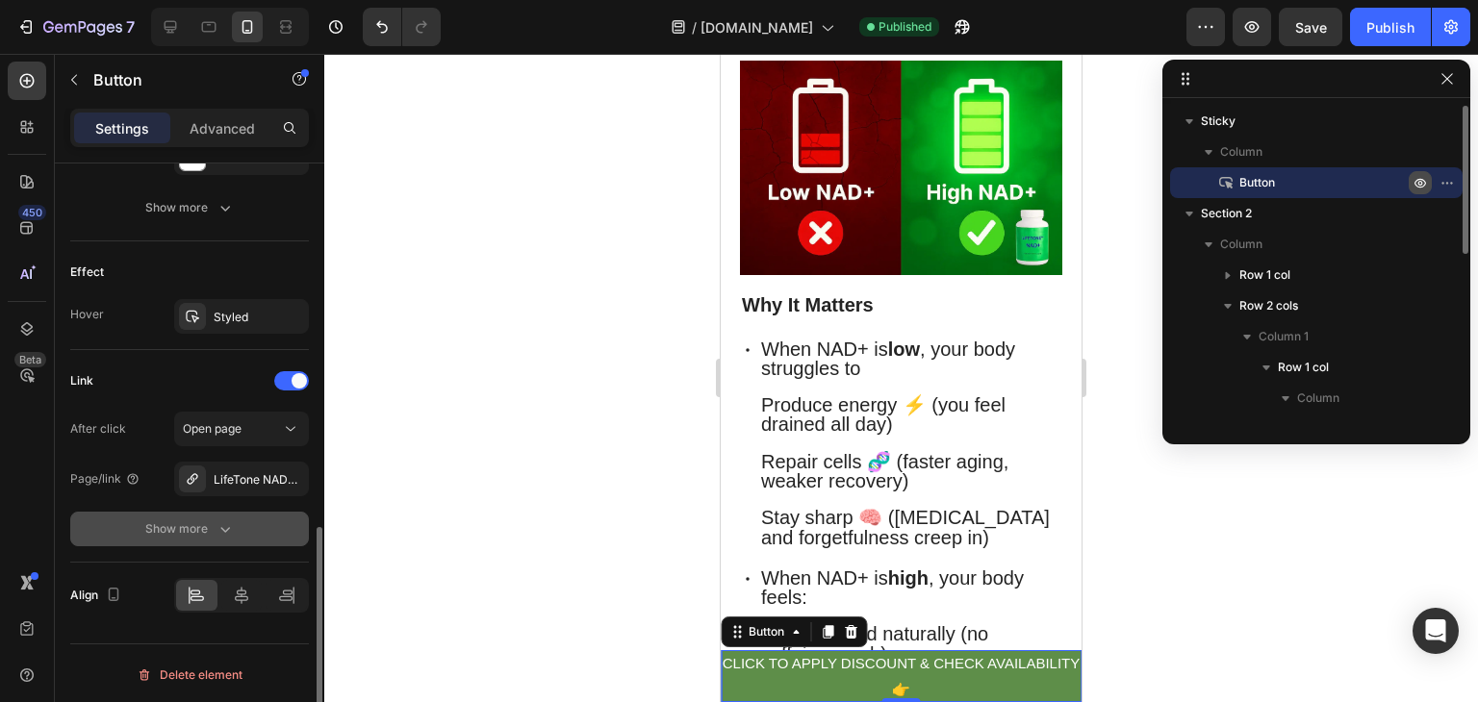
click at [186, 528] on div "Show more" at bounding box center [189, 528] width 89 height 19
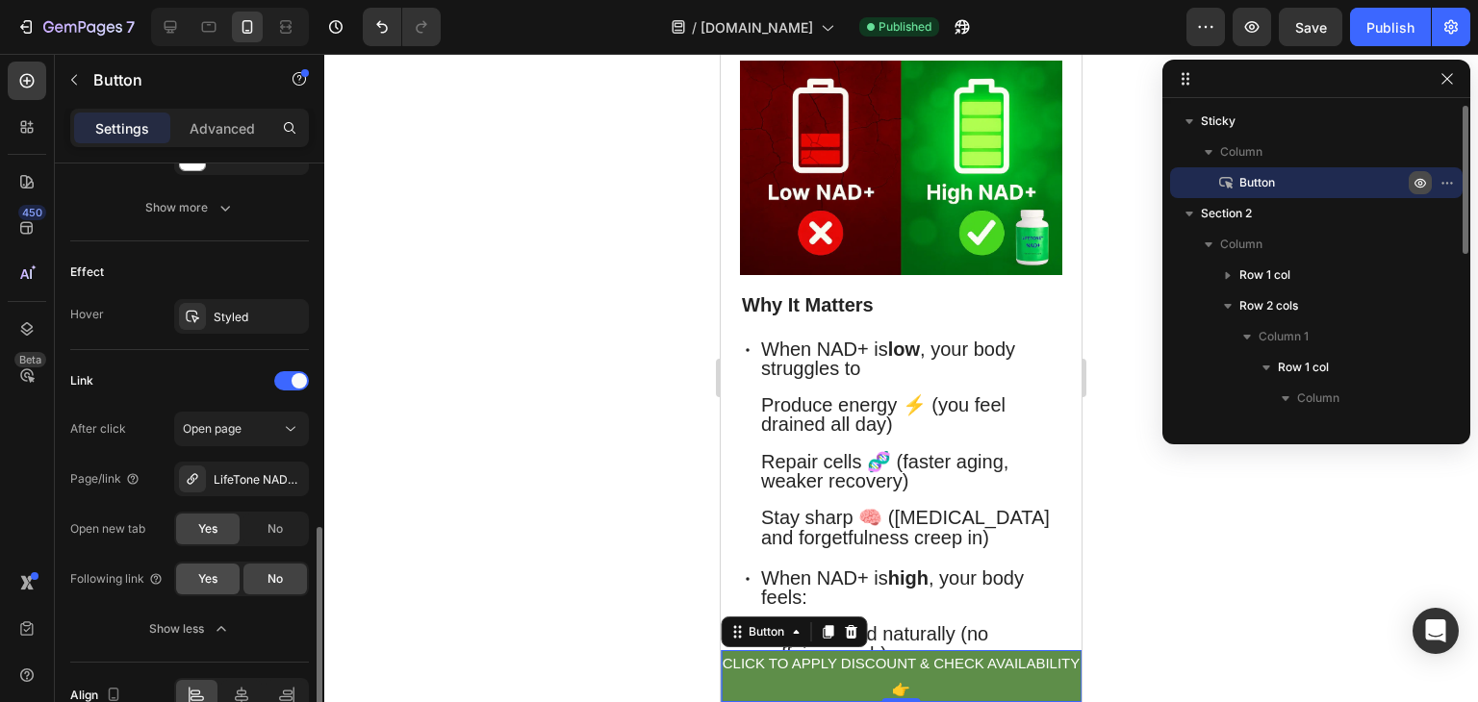
scroll to position [1033, 0]
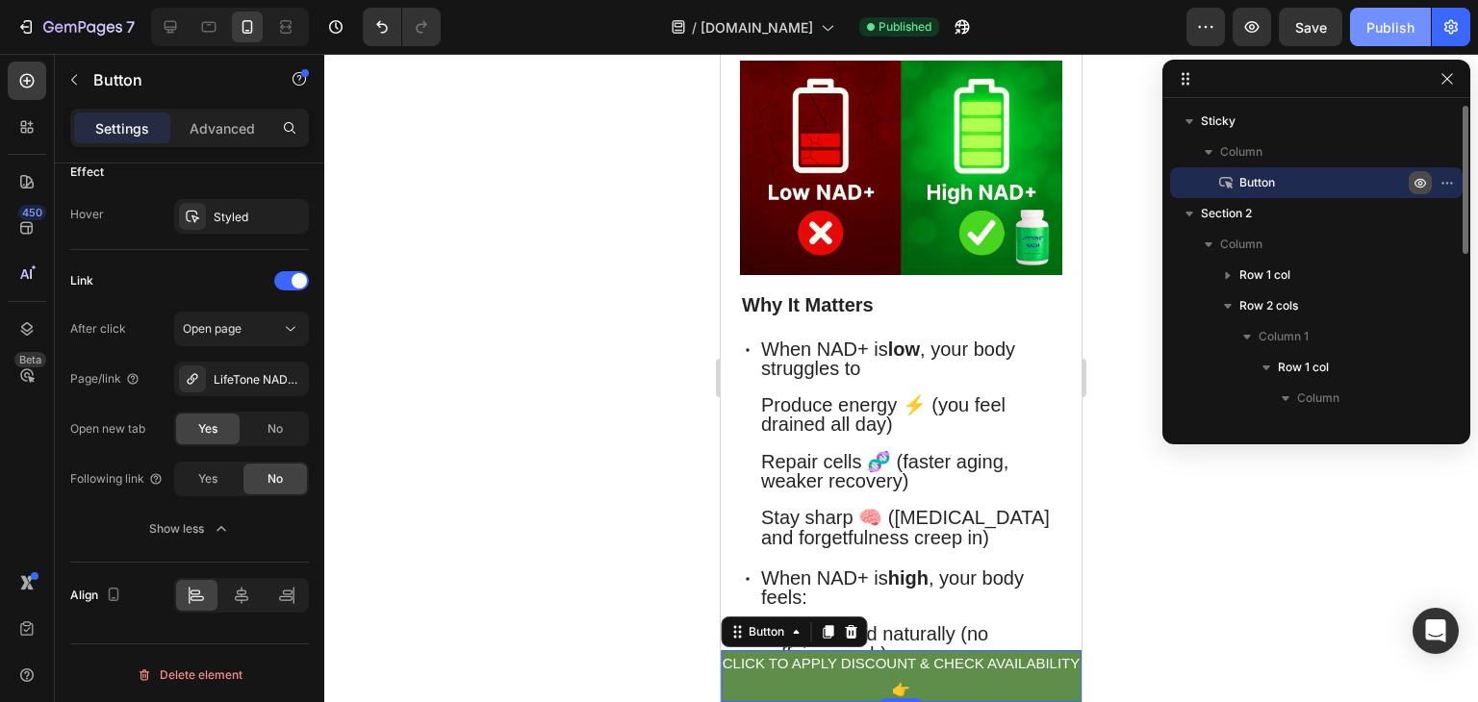
click at [1370, 25] on div "Publish" at bounding box center [1390, 27] width 48 height 20
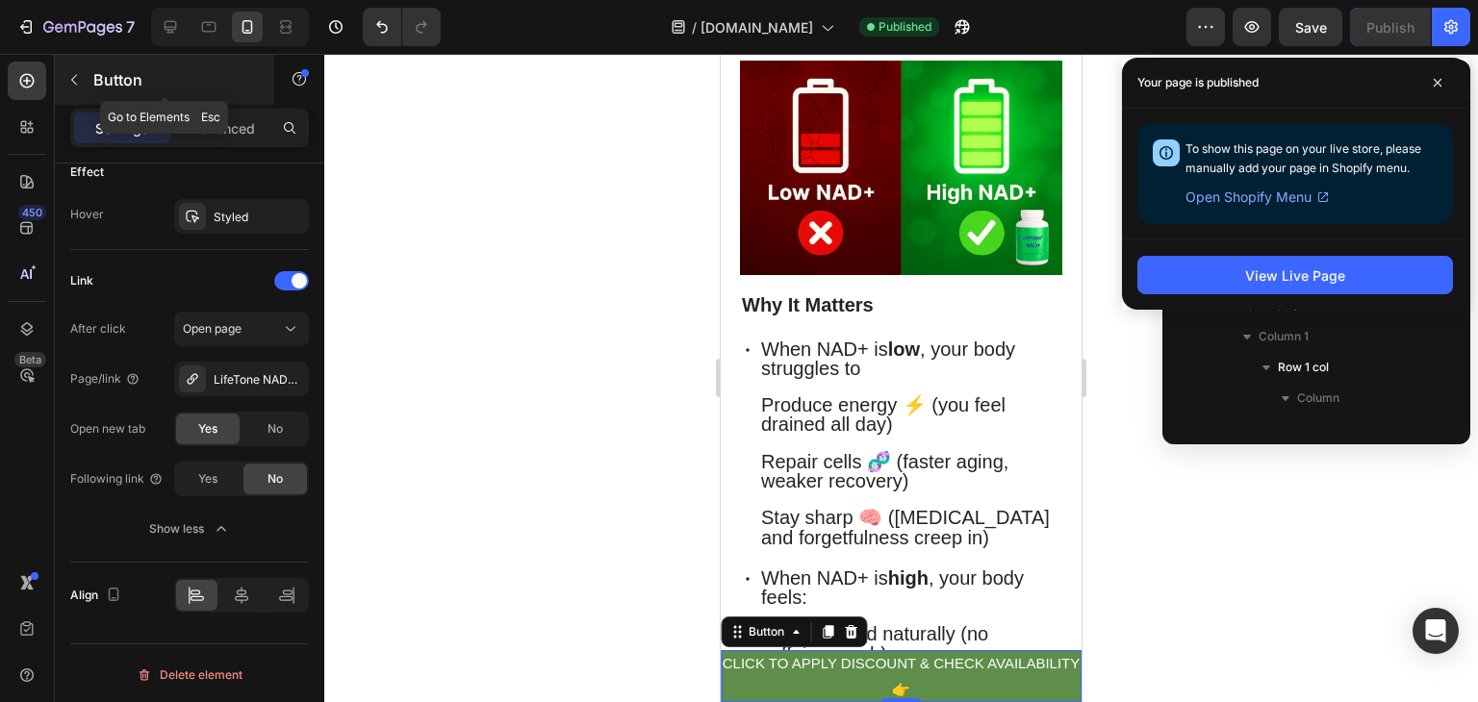
click at [74, 69] on button "button" at bounding box center [74, 79] width 31 height 31
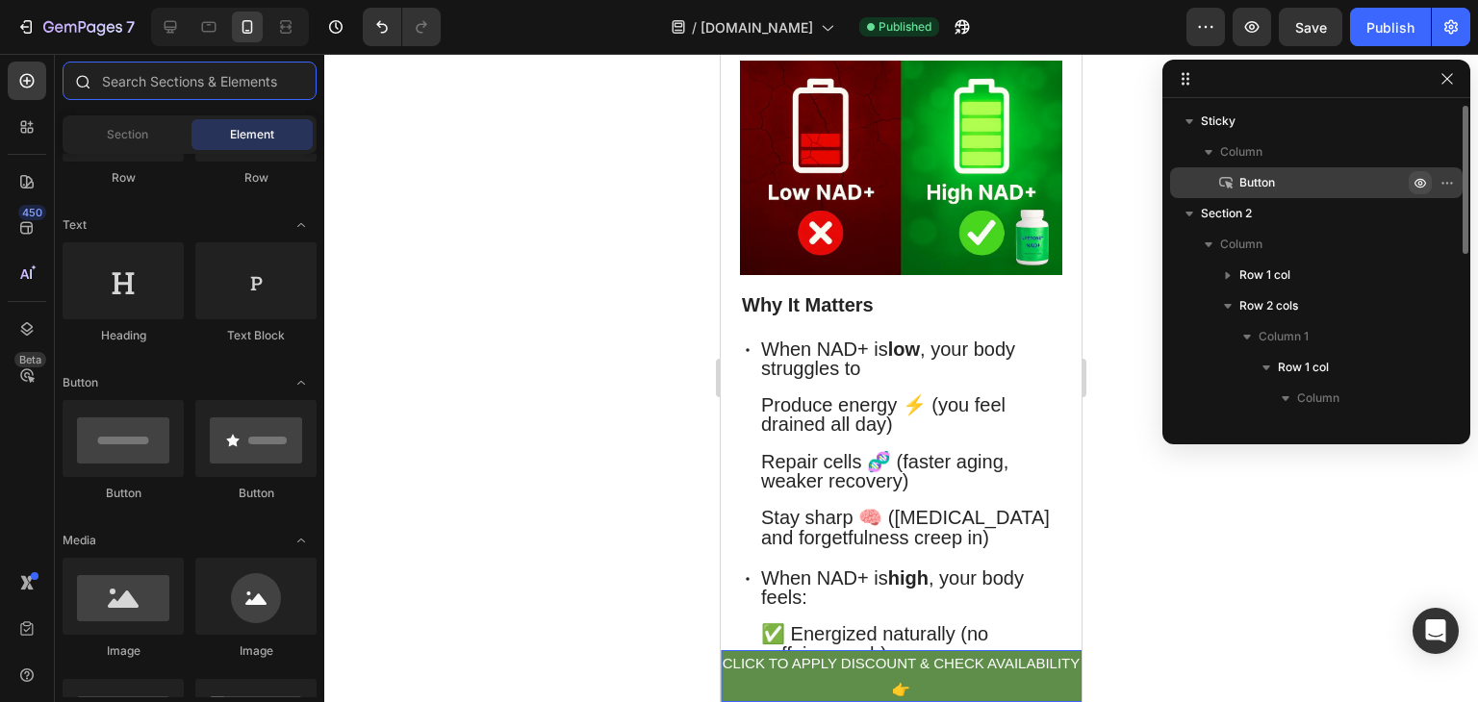
click at [208, 76] on input "text" at bounding box center [190, 81] width 254 height 38
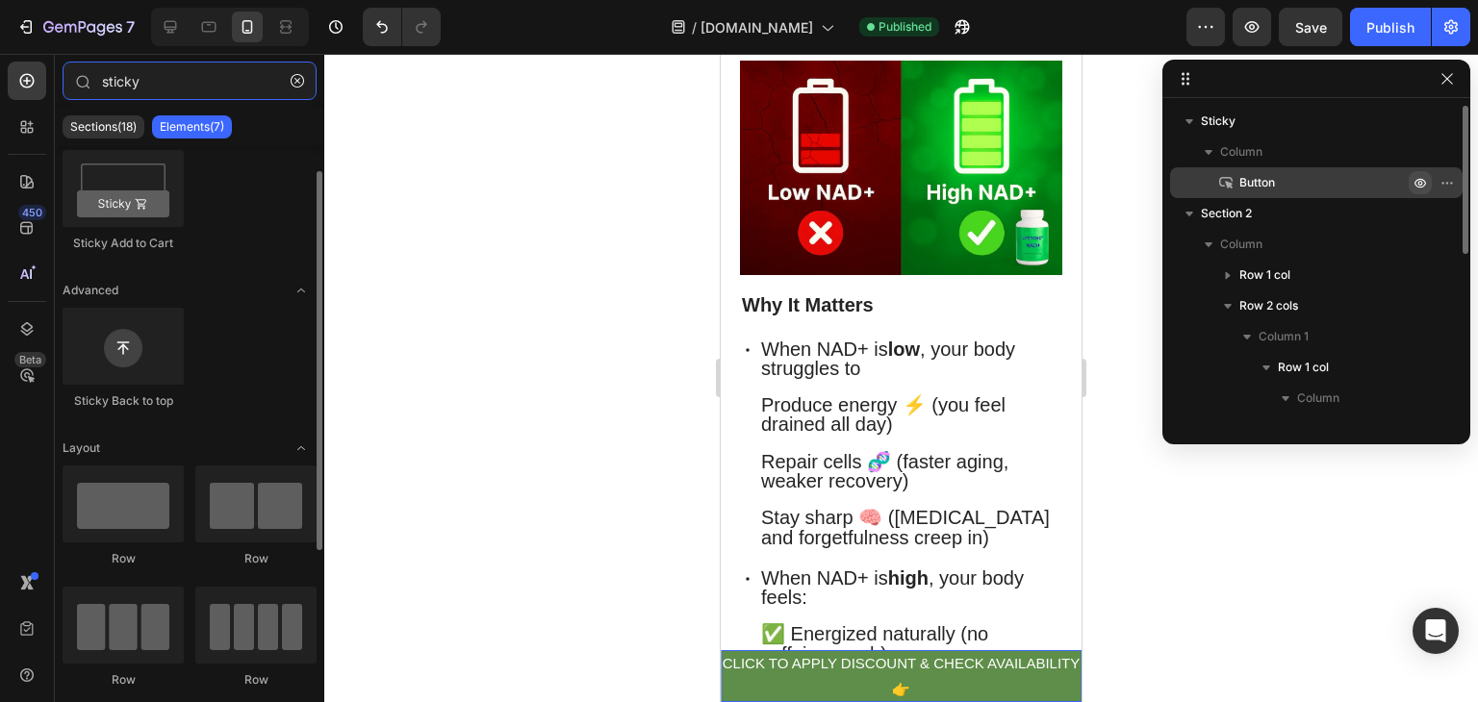
scroll to position [41, 0]
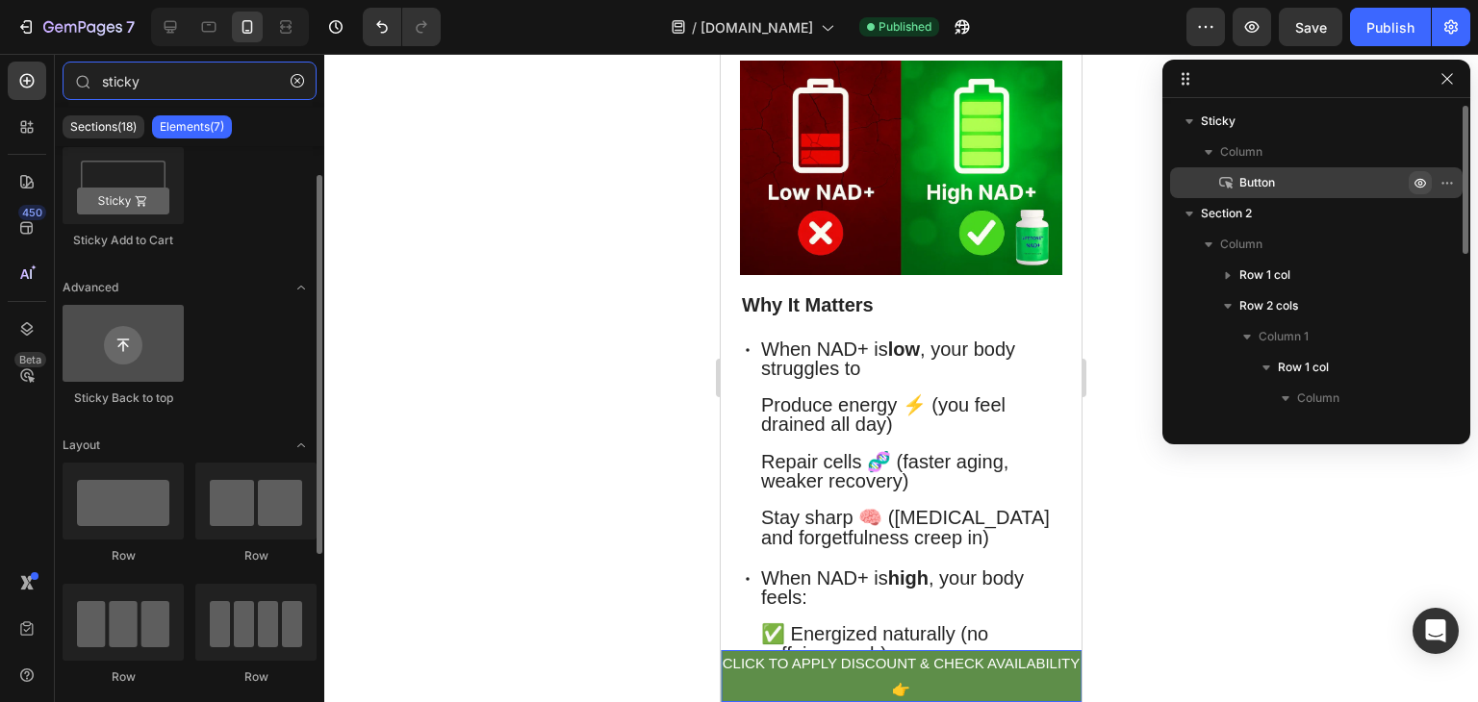
type input "sticky"
click at [150, 375] on div at bounding box center [123, 343] width 121 height 77
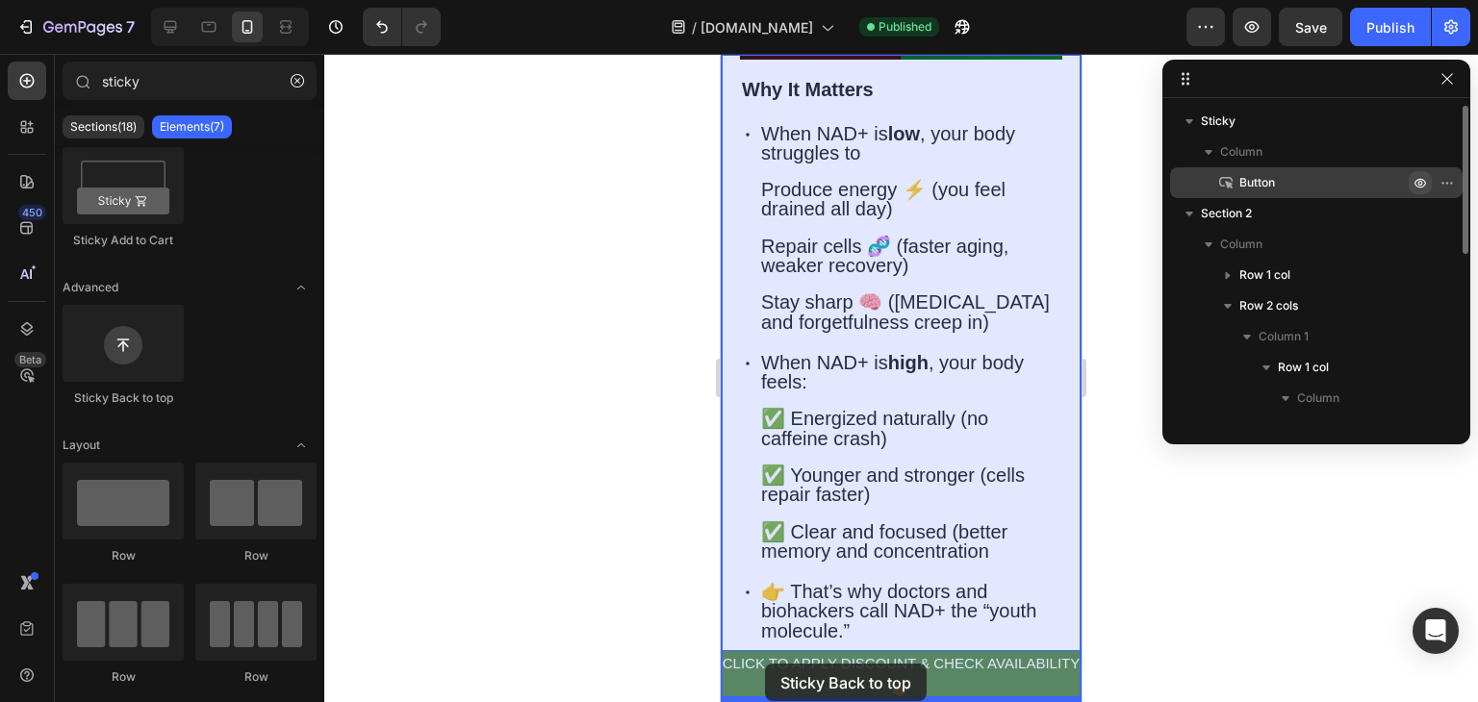
drag, startPoint x: 871, startPoint y: 429, endPoint x: 766, endPoint y: 650, distance: 244.8
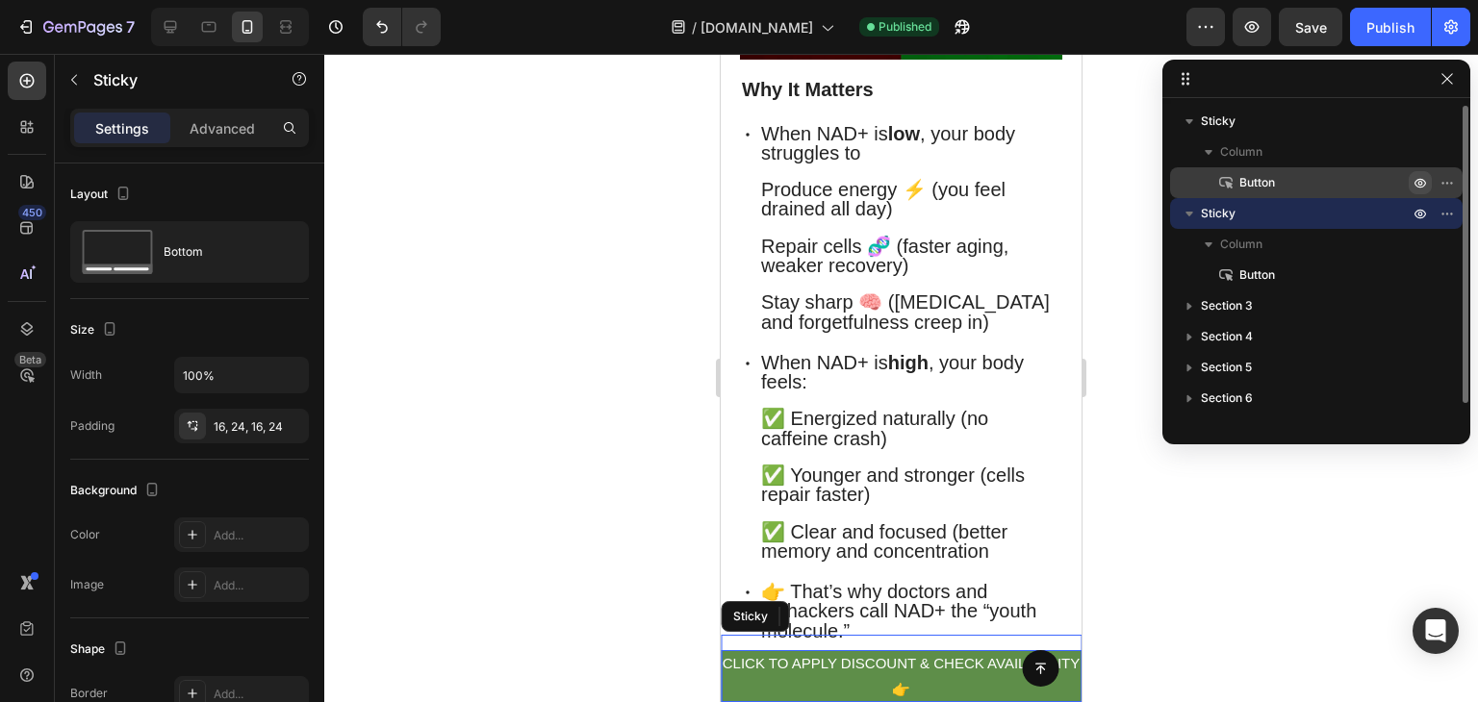
scroll to position [583, 0]
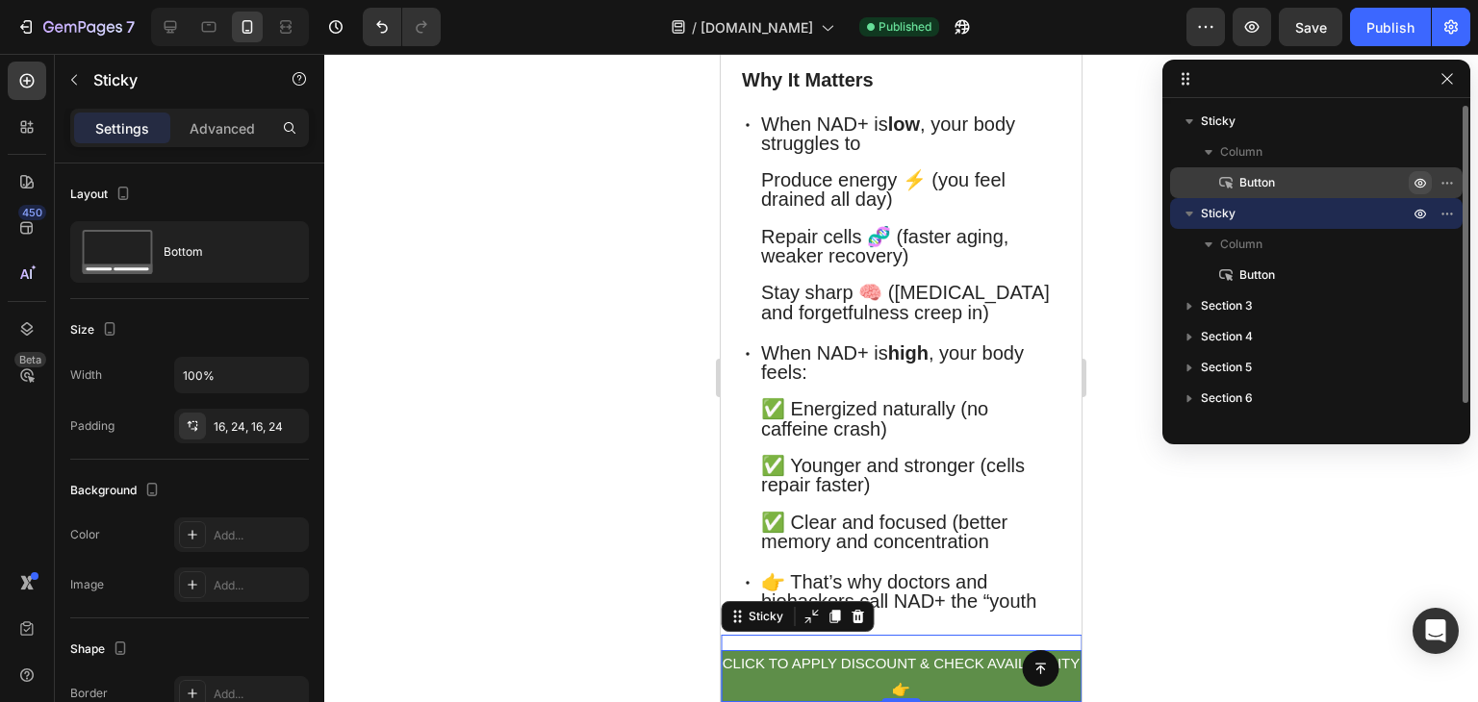
click at [786, 641] on div "Button Sticky 0" at bounding box center [901, 668] width 361 height 67
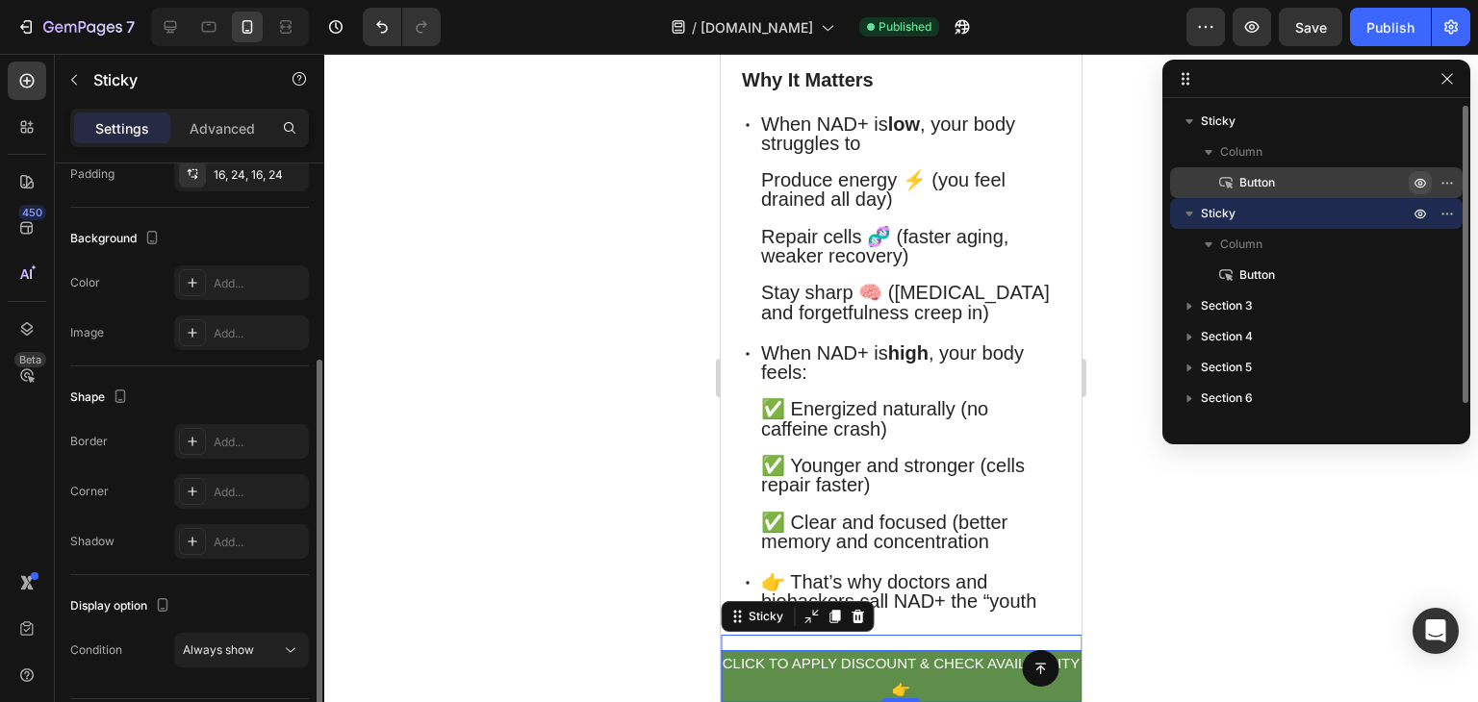
scroll to position [308, 0]
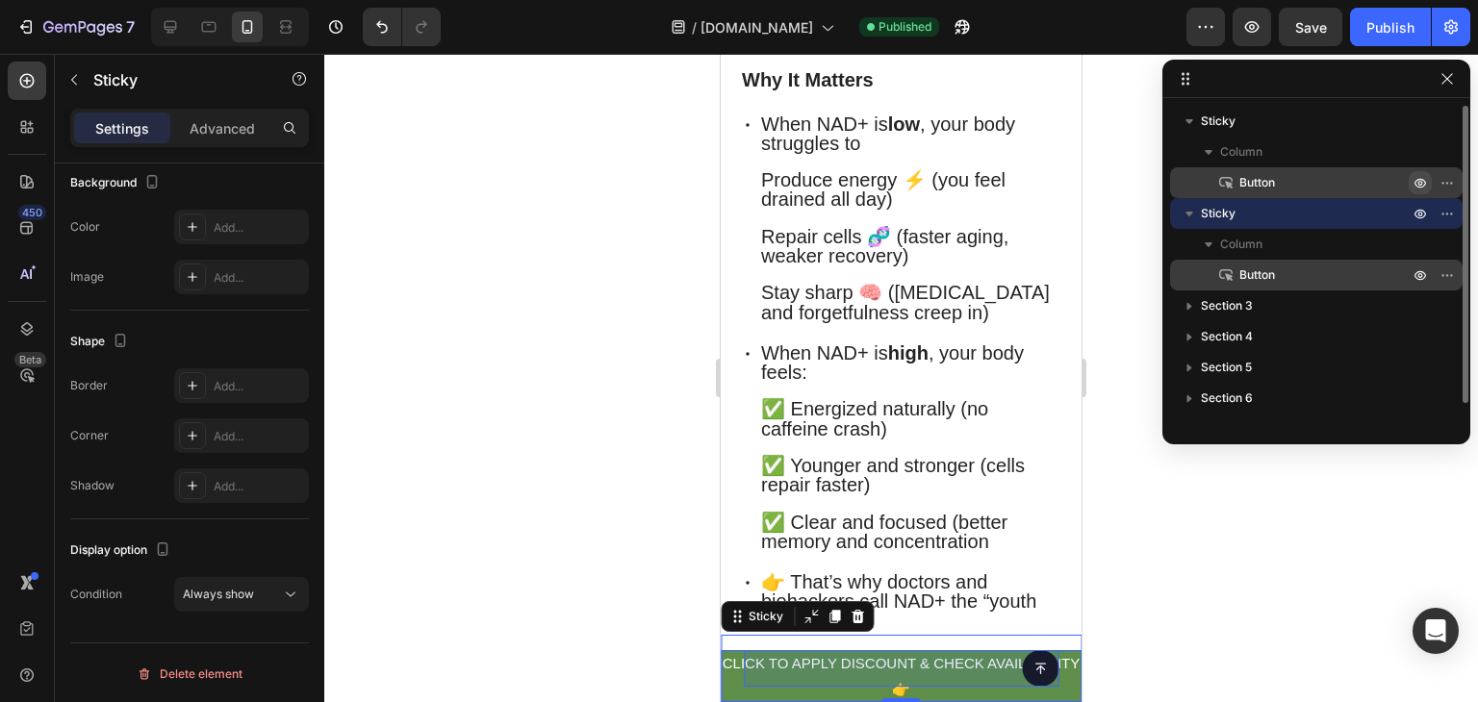
click at [1232, 267] on icon at bounding box center [1225, 275] width 19 height 19
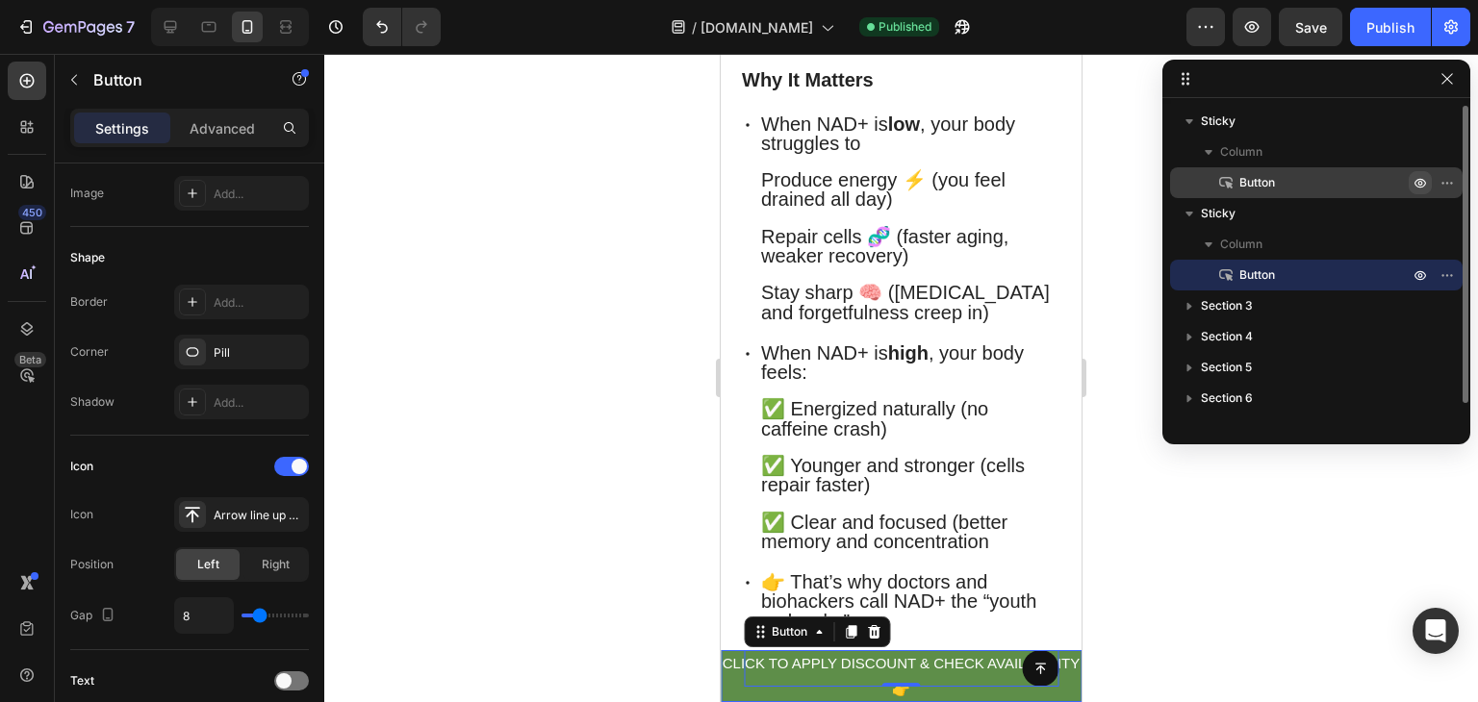
scroll to position [0, 0]
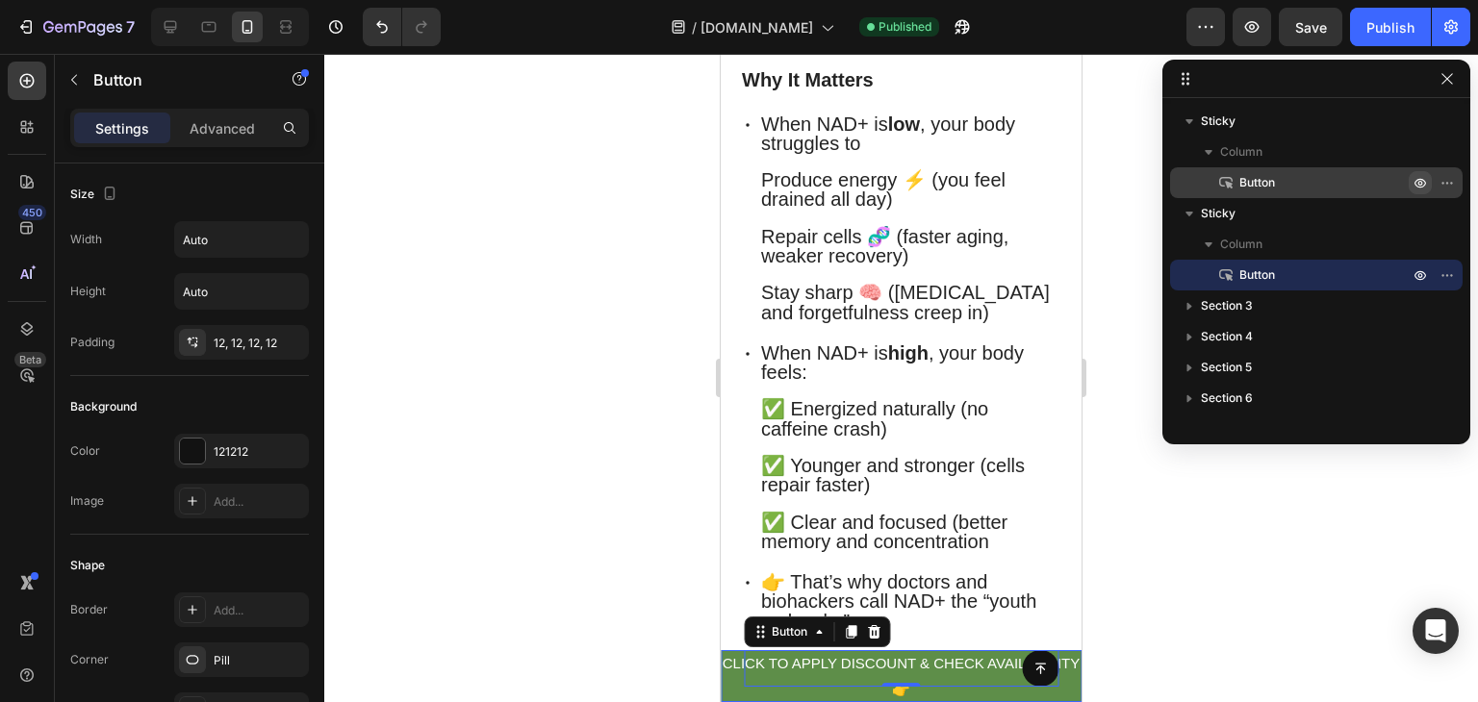
click at [899, 659] on div "Button 0" at bounding box center [901, 668] width 315 height 37
click at [1032, 669] on button at bounding box center [1040, 668] width 37 height 37
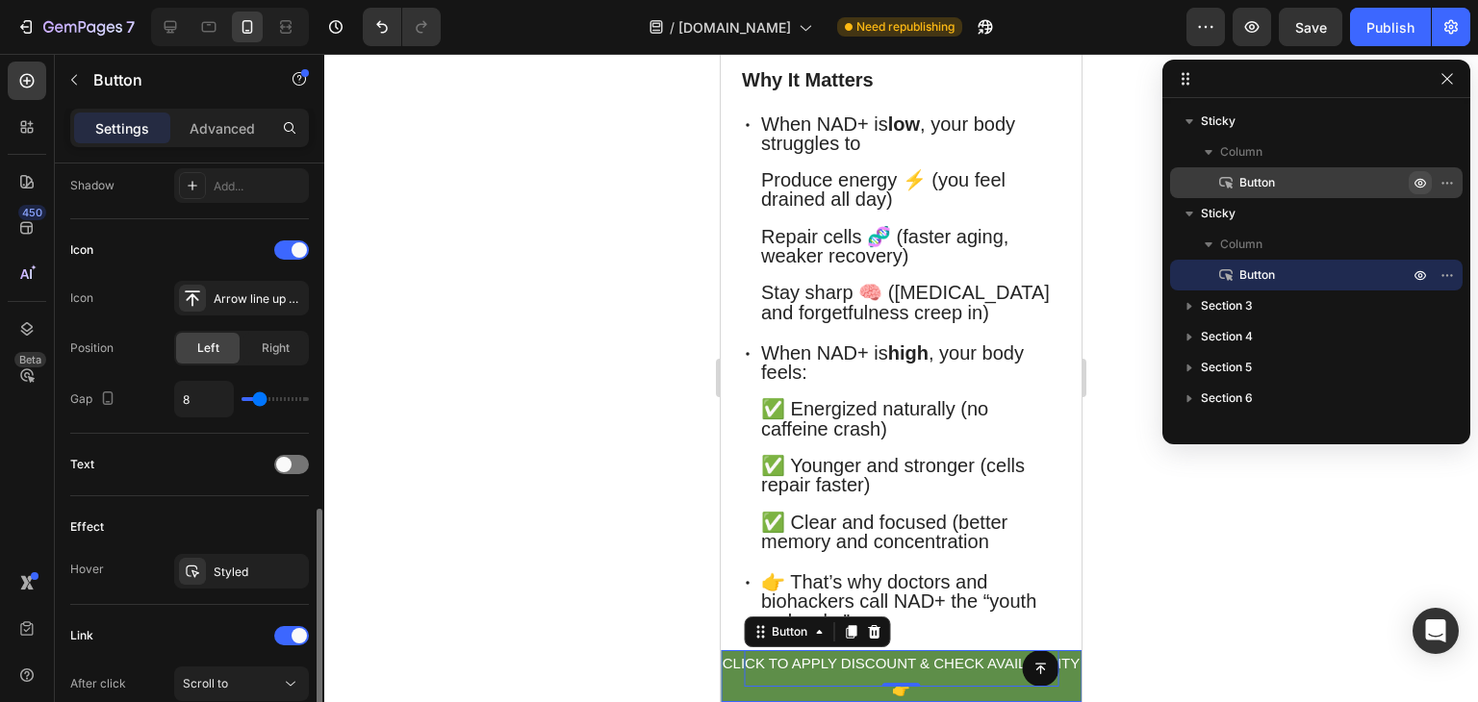
scroll to position [602, 0]
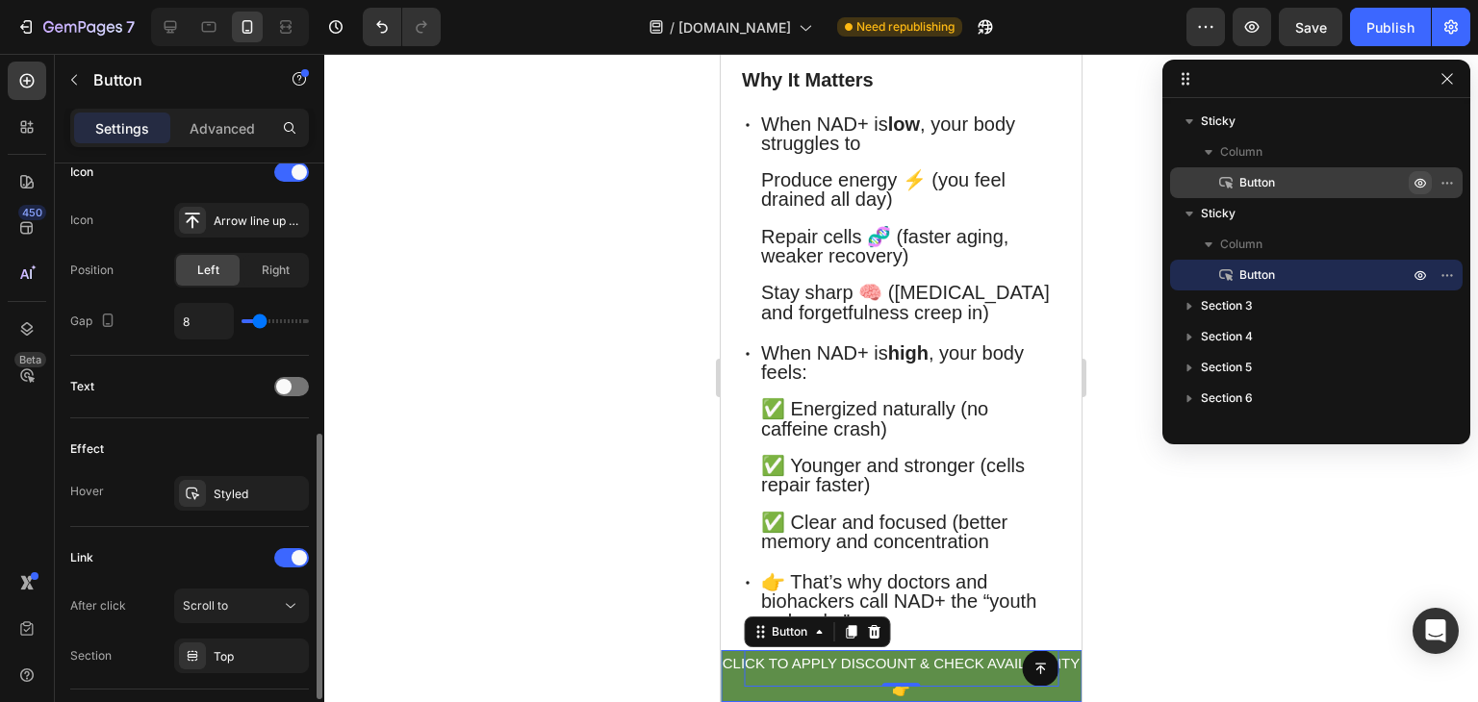
click at [294, 181] on div "Icon" at bounding box center [189, 172] width 239 height 31
click at [300, 168] on span at bounding box center [298, 172] width 15 height 15
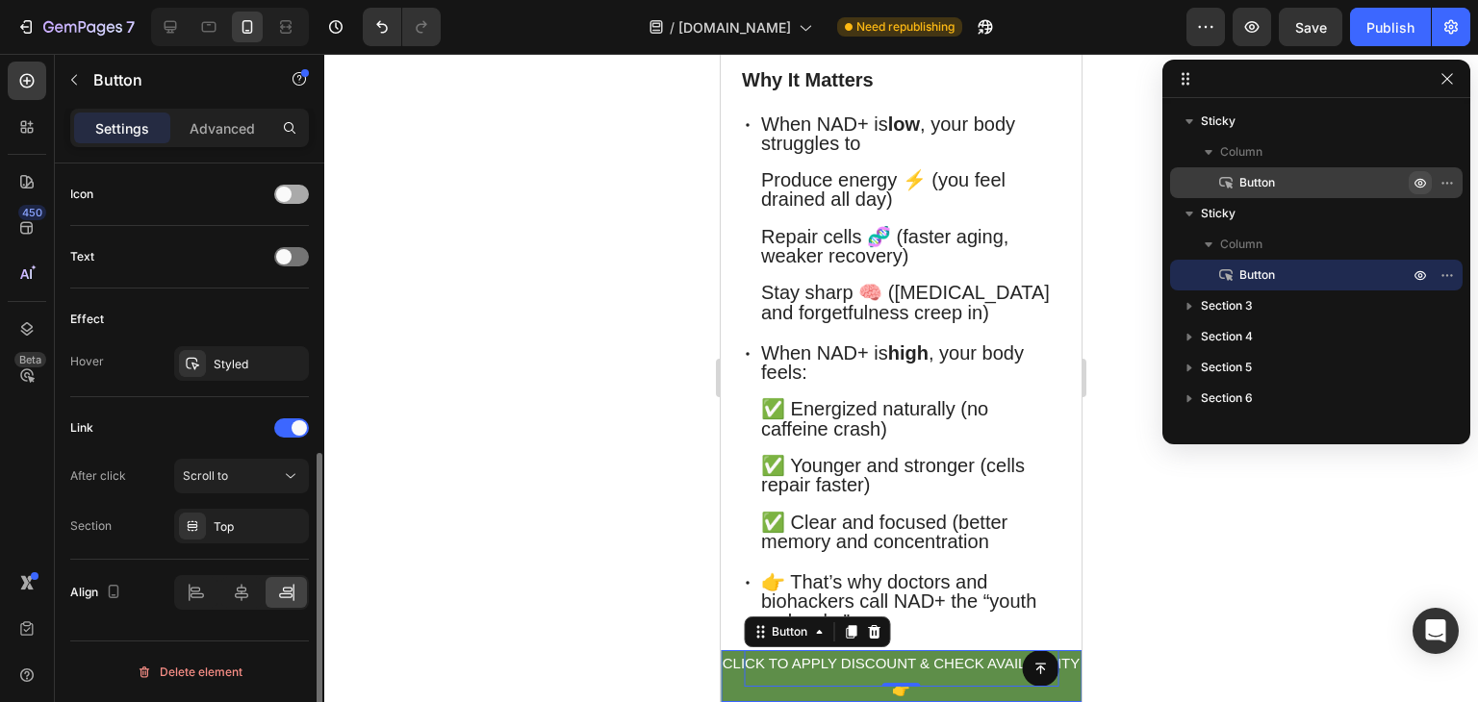
scroll to position [577, 0]
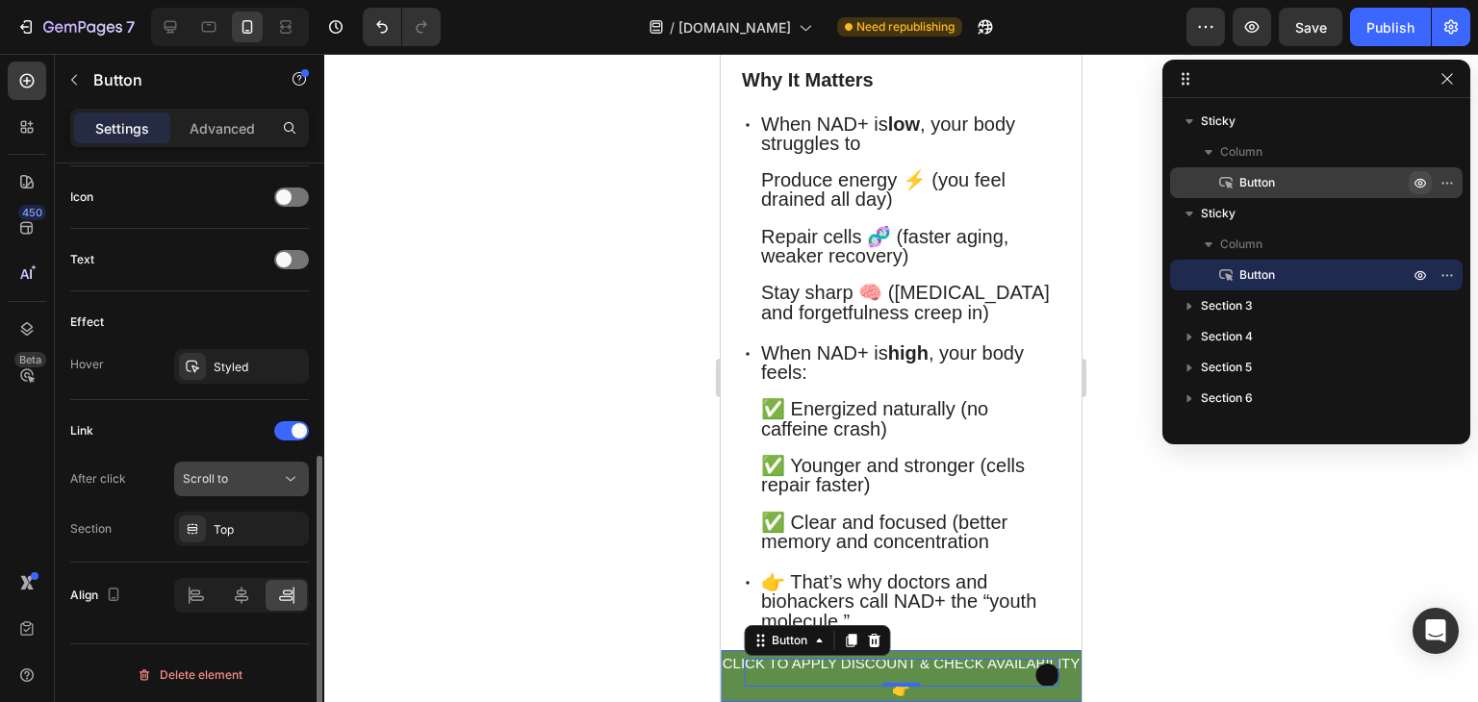
click at [261, 481] on div "Scroll to" at bounding box center [232, 478] width 98 height 17
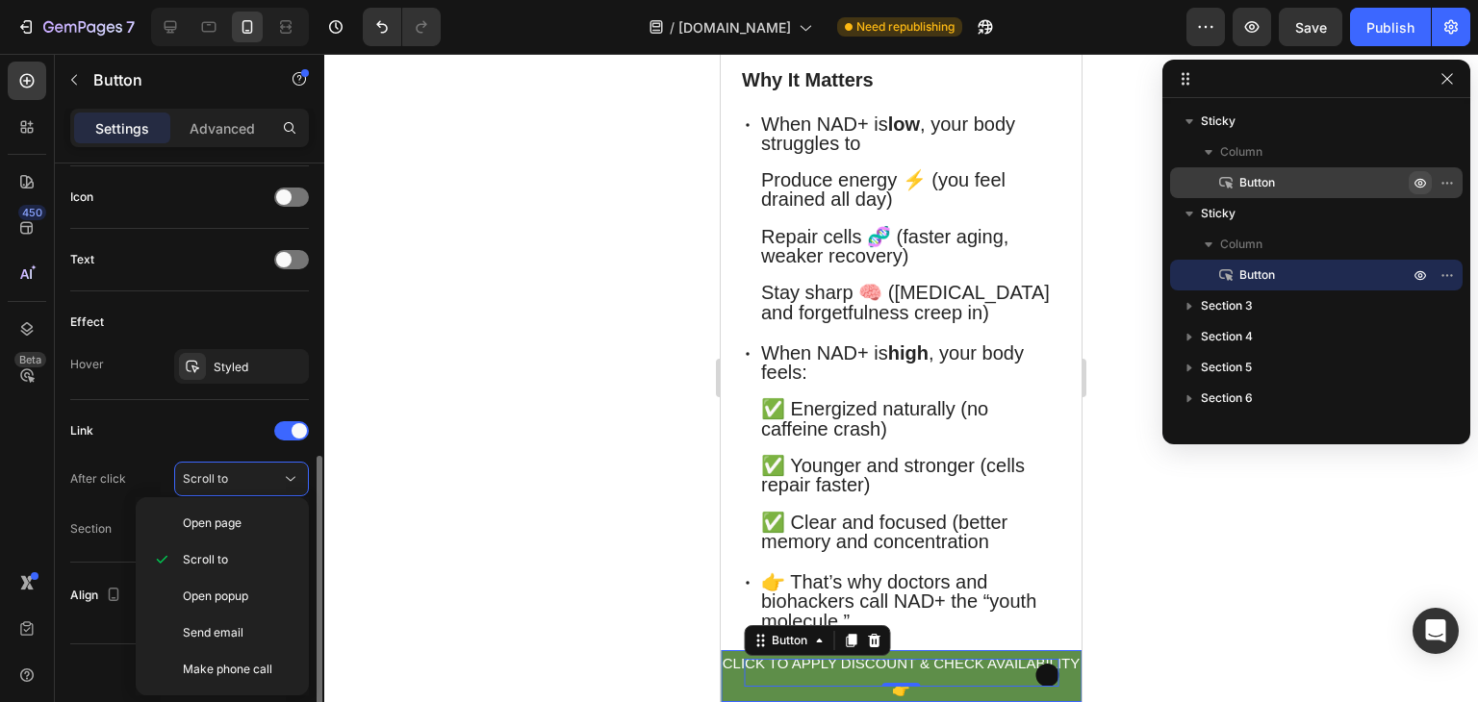
click at [101, 497] on div "After click Scroll to Section Top" at bounding box center [189, 504] width 239 height 85
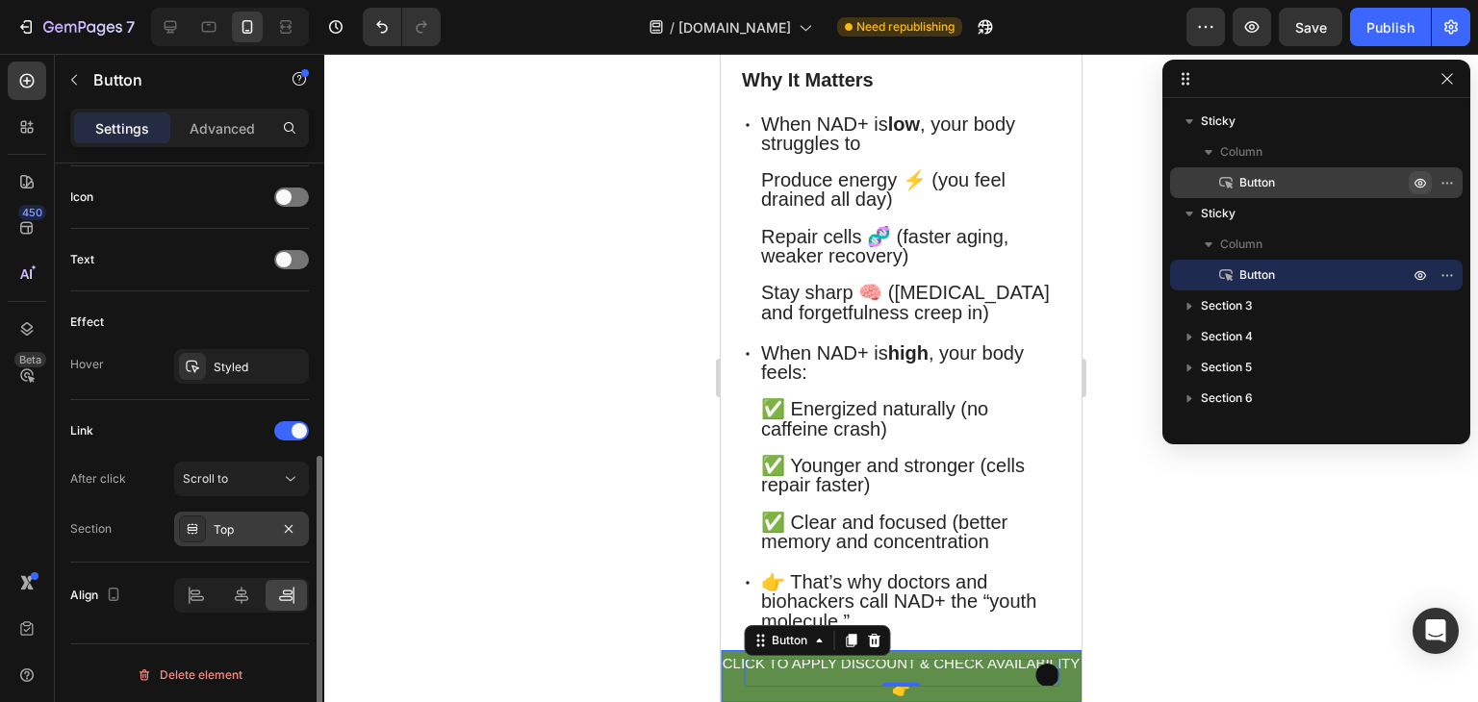
click at [223, 515] on div "Top" at bounding box center [241, 529] width 135 height 35
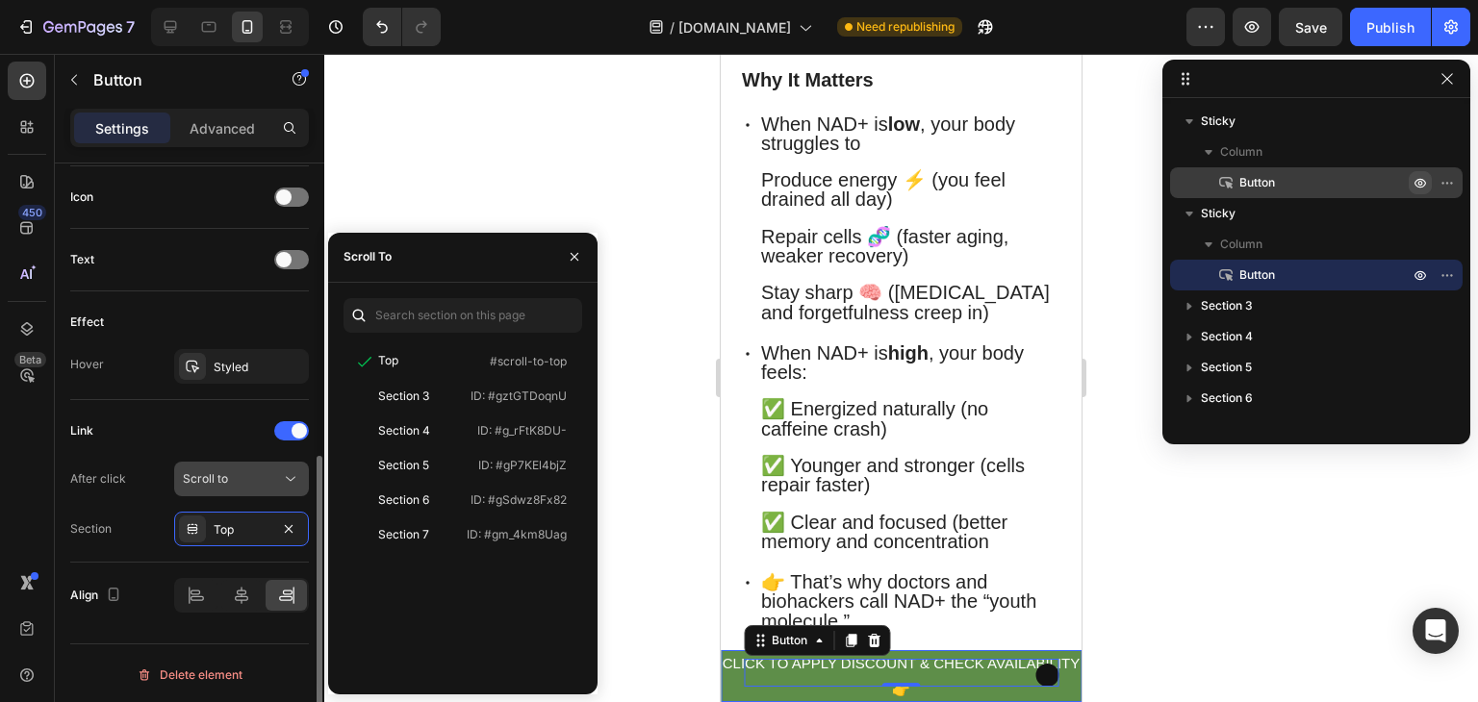
click at [247, 475] on div "Scroll to" at bounding box center [232, 478] width 98 height 17
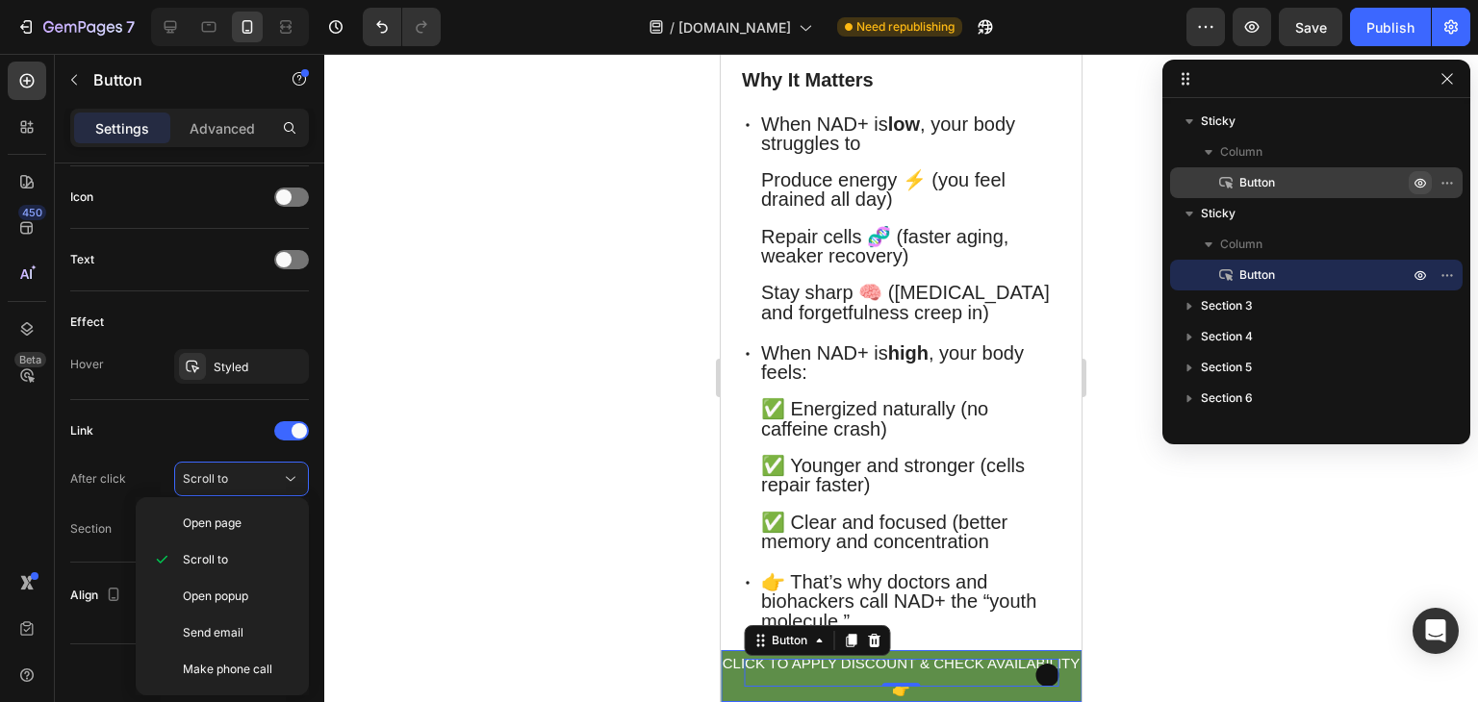
click at [145, 500] on div "Open page Scroll to Open popup Send email Make phone call" at bounding box center [222, 596] width 173 height 198
click at [935, 670] on div "Button 0" at bounding box center [901, 673] width 315 height 28
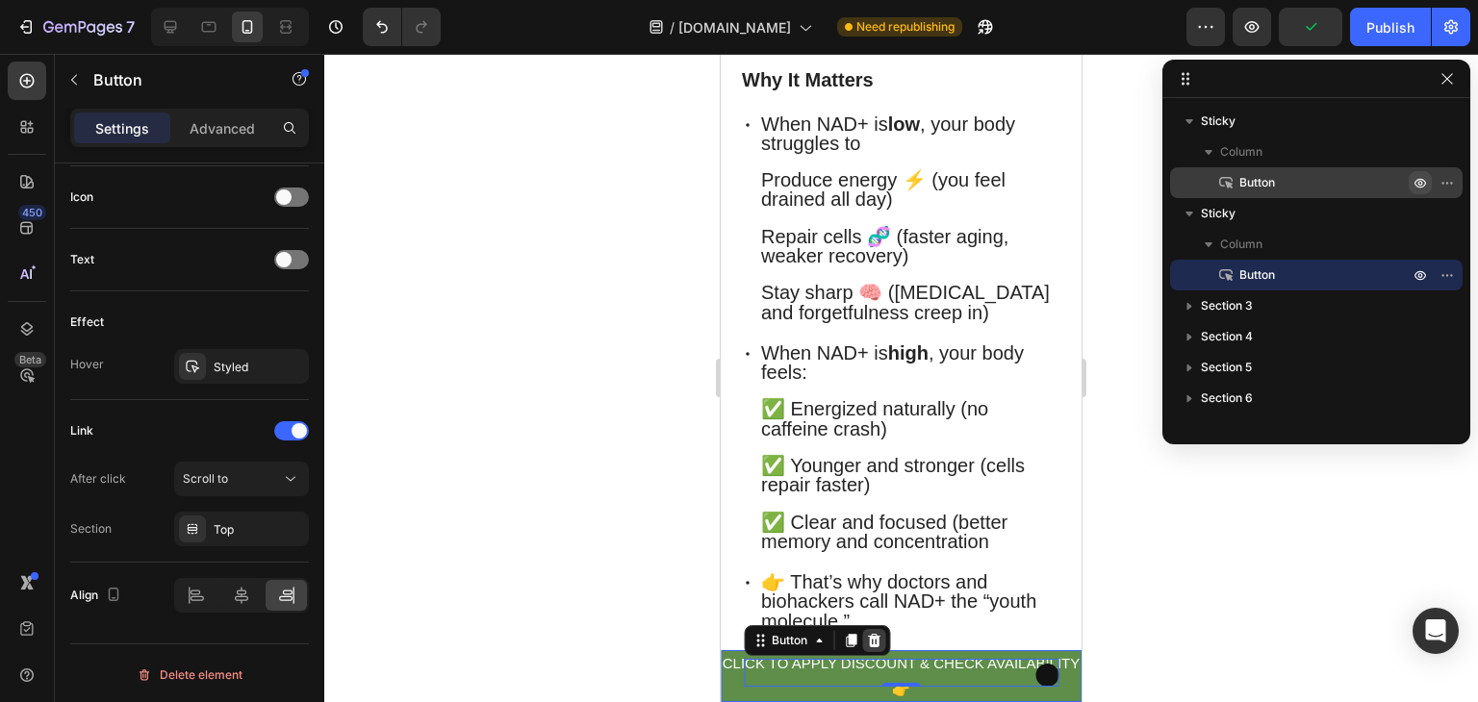
click at [885, 644] on div at bounding box center [873, 640] width 23 height 23
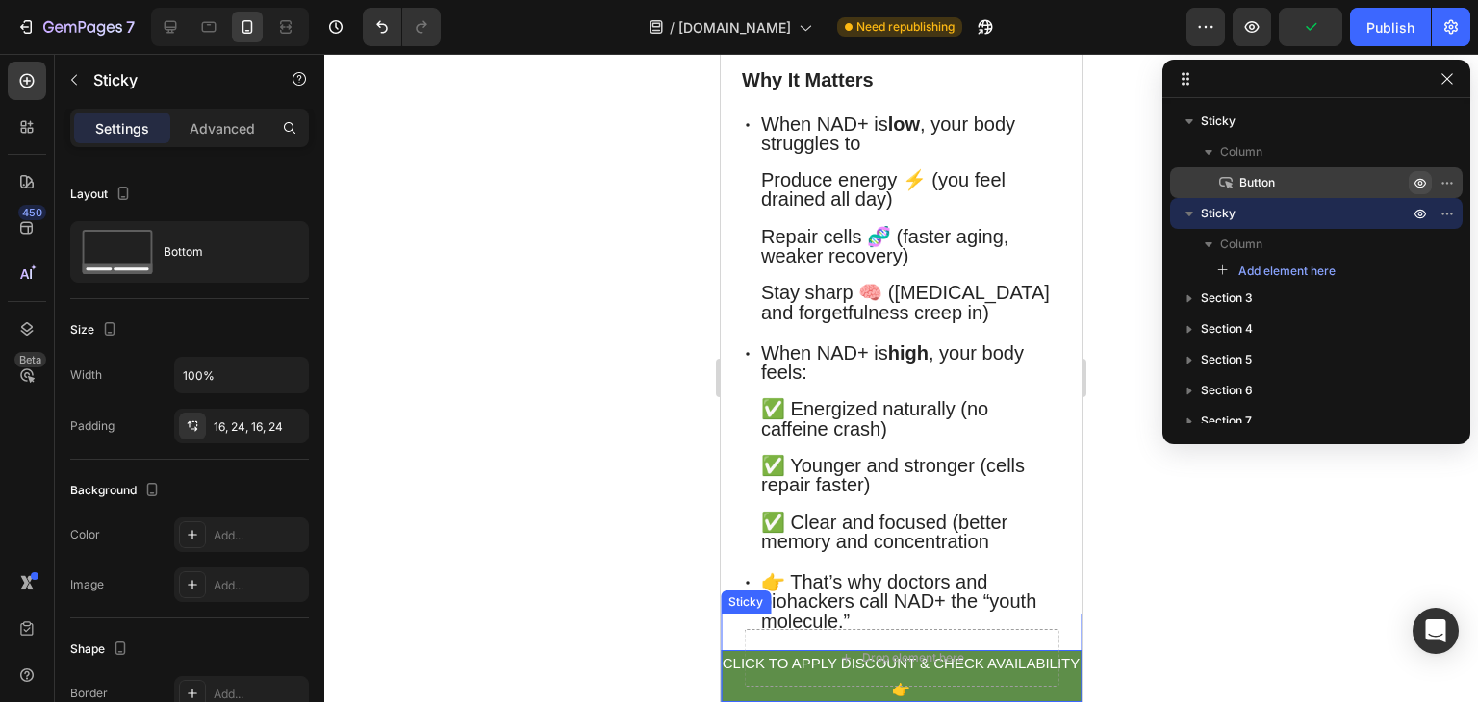
click at [765, 626] on div "Drop element here Sticky" at bounding box center [901, 658] width 361 height 89
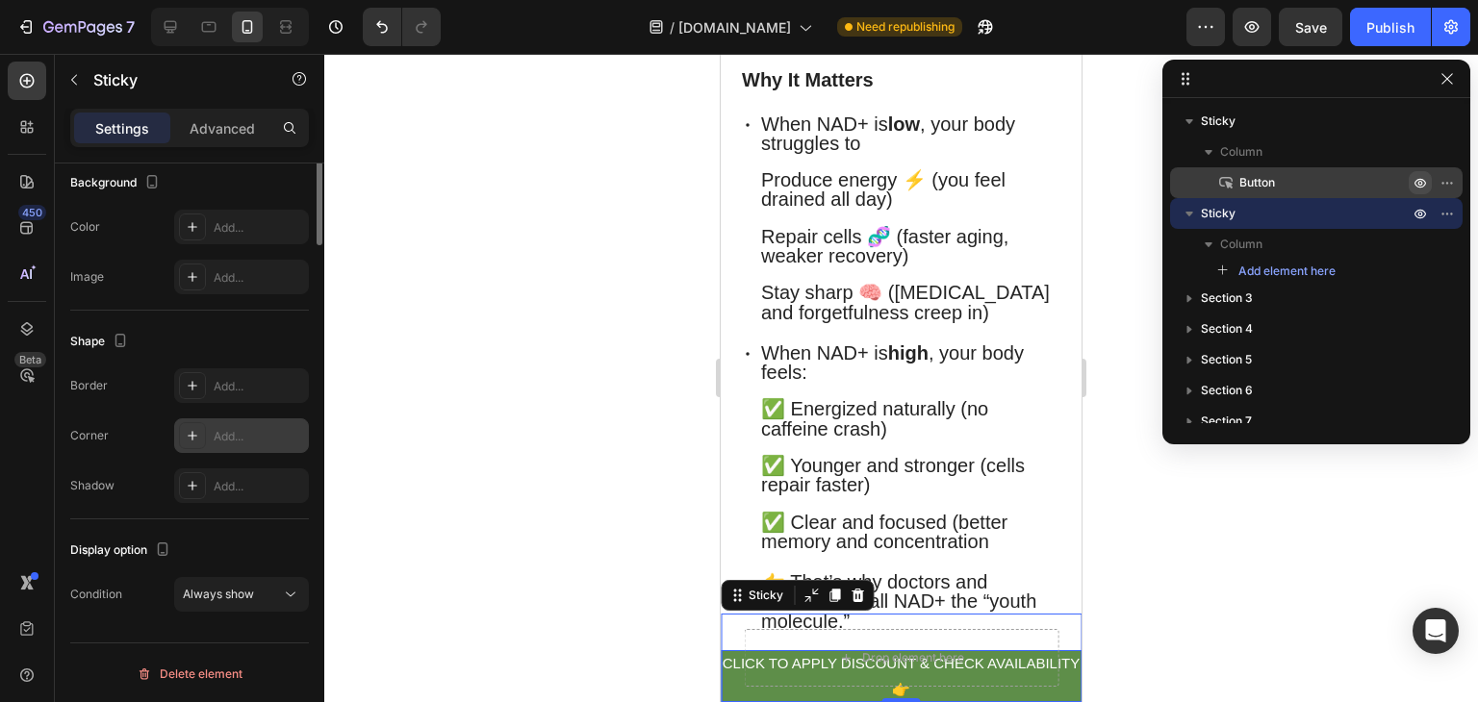
scroll to position [0, 0]
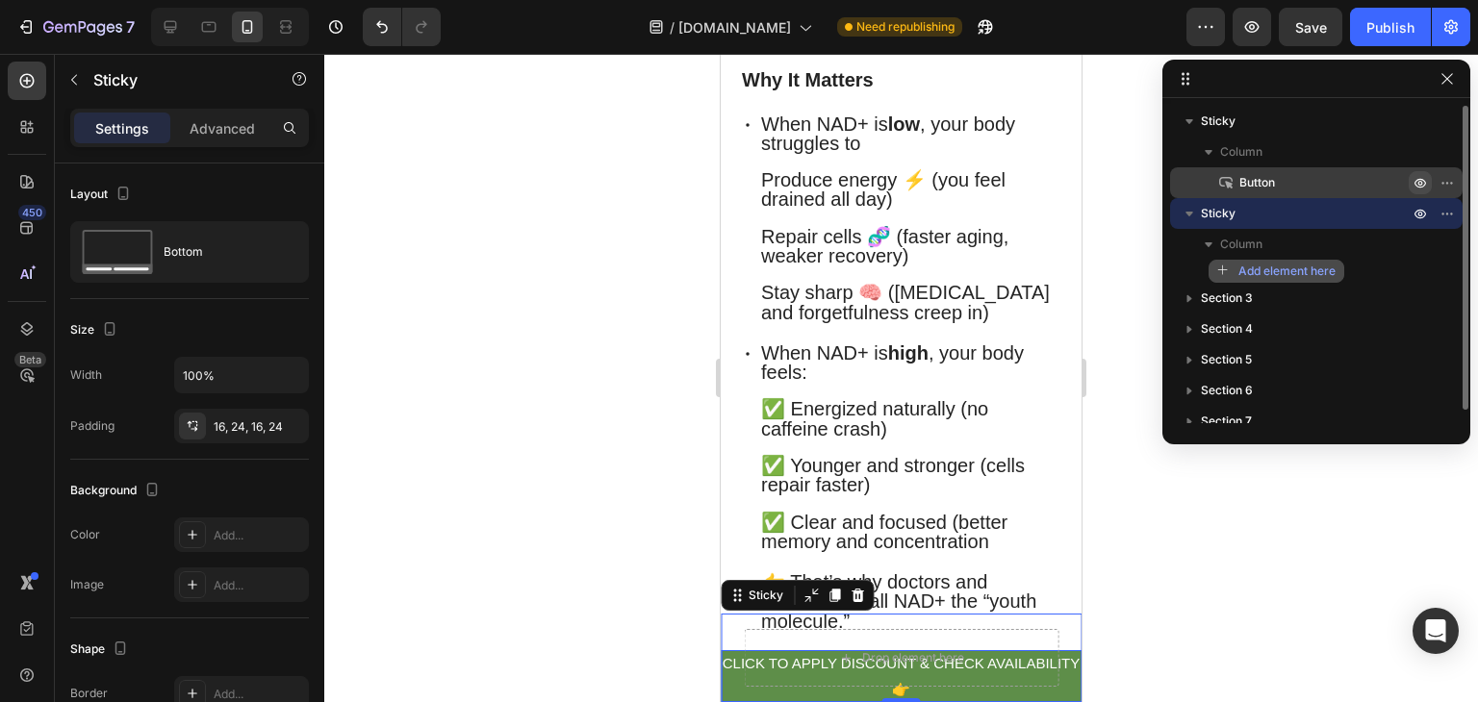
click at [1257, 265] on span "Add element here" at bounding box center [1286, 271] width 97 height 17
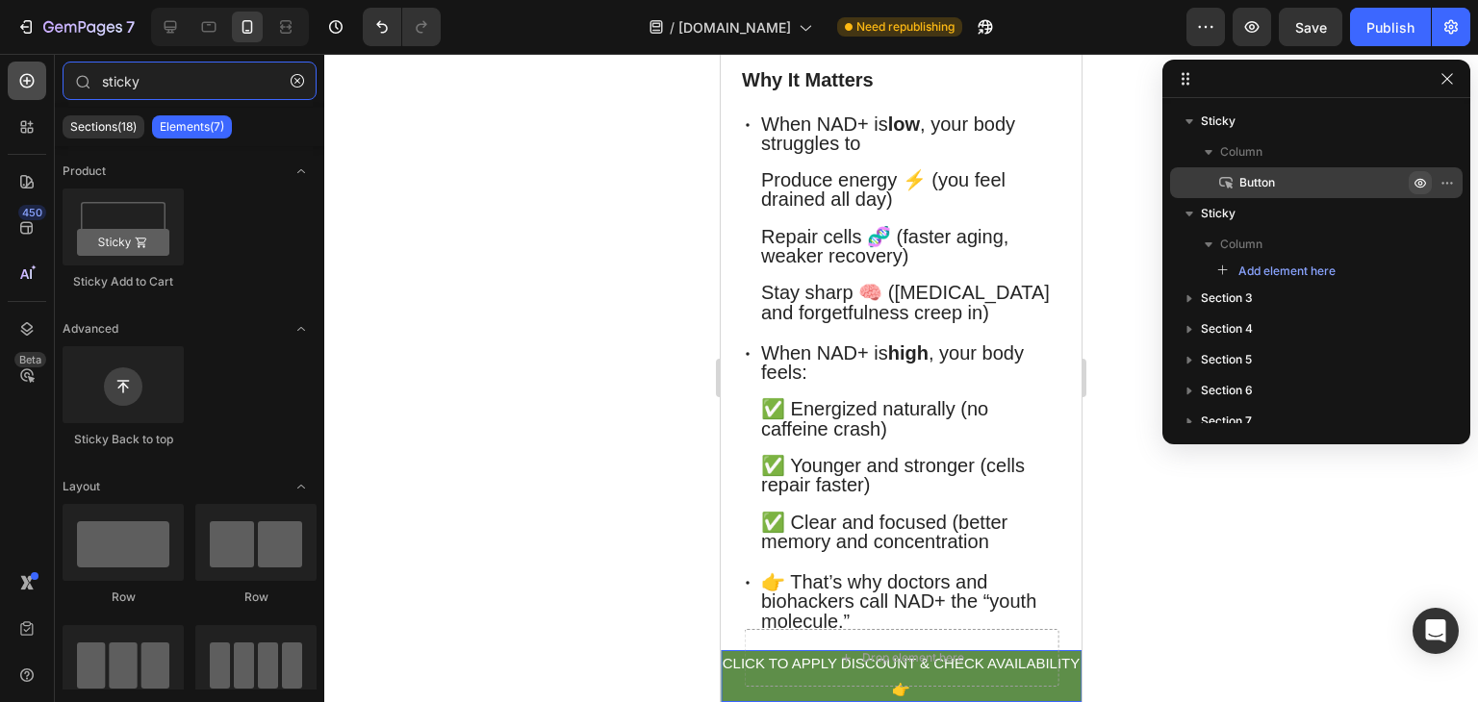
drag, startPoint x: 239, startPoint y: 79, endPoint x: 24, endPoint y: 81, distance: 214.5
click at [24, 81] on div "450 Beta sticky Sections(18) Elements(7) Product Sticky Add to Cart Advanced St…" at bounding box center [162, 378] width 324 height 648
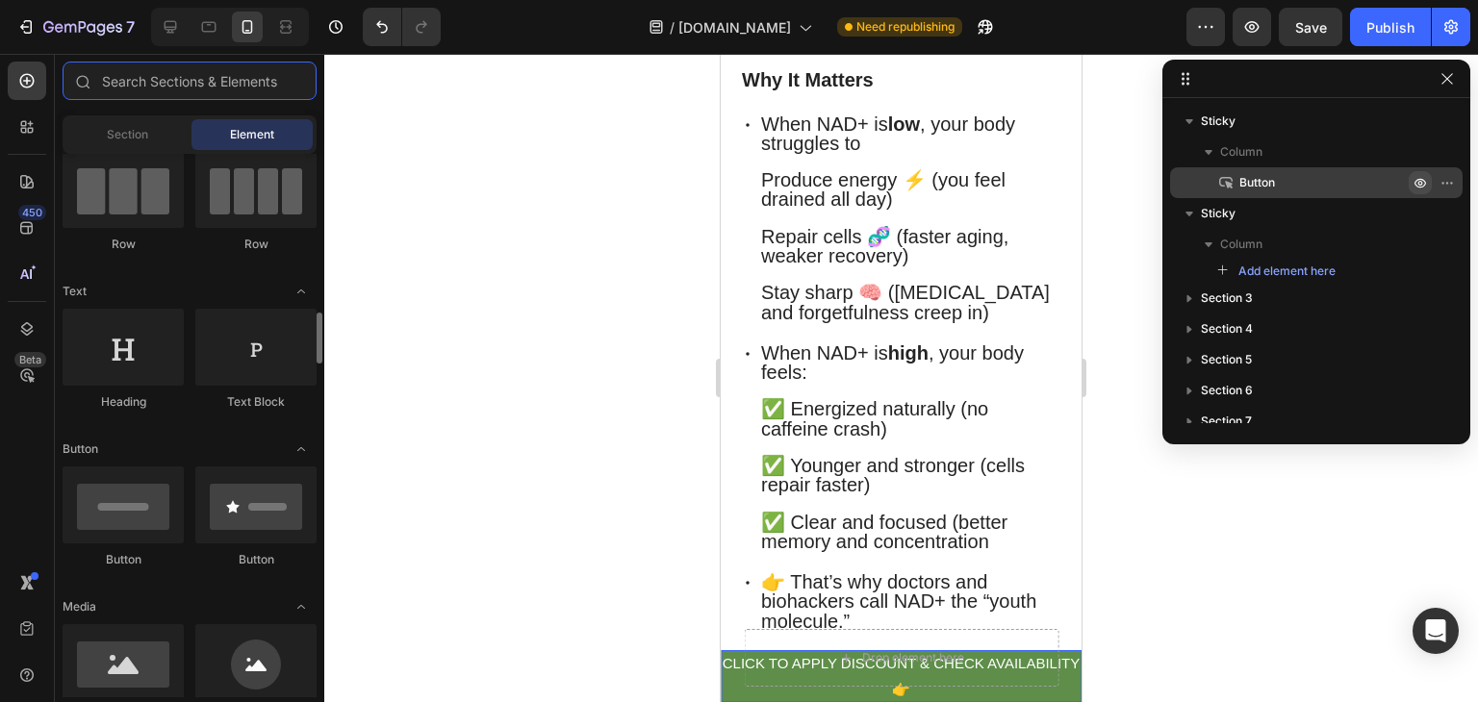
scroll to position [394, 0]
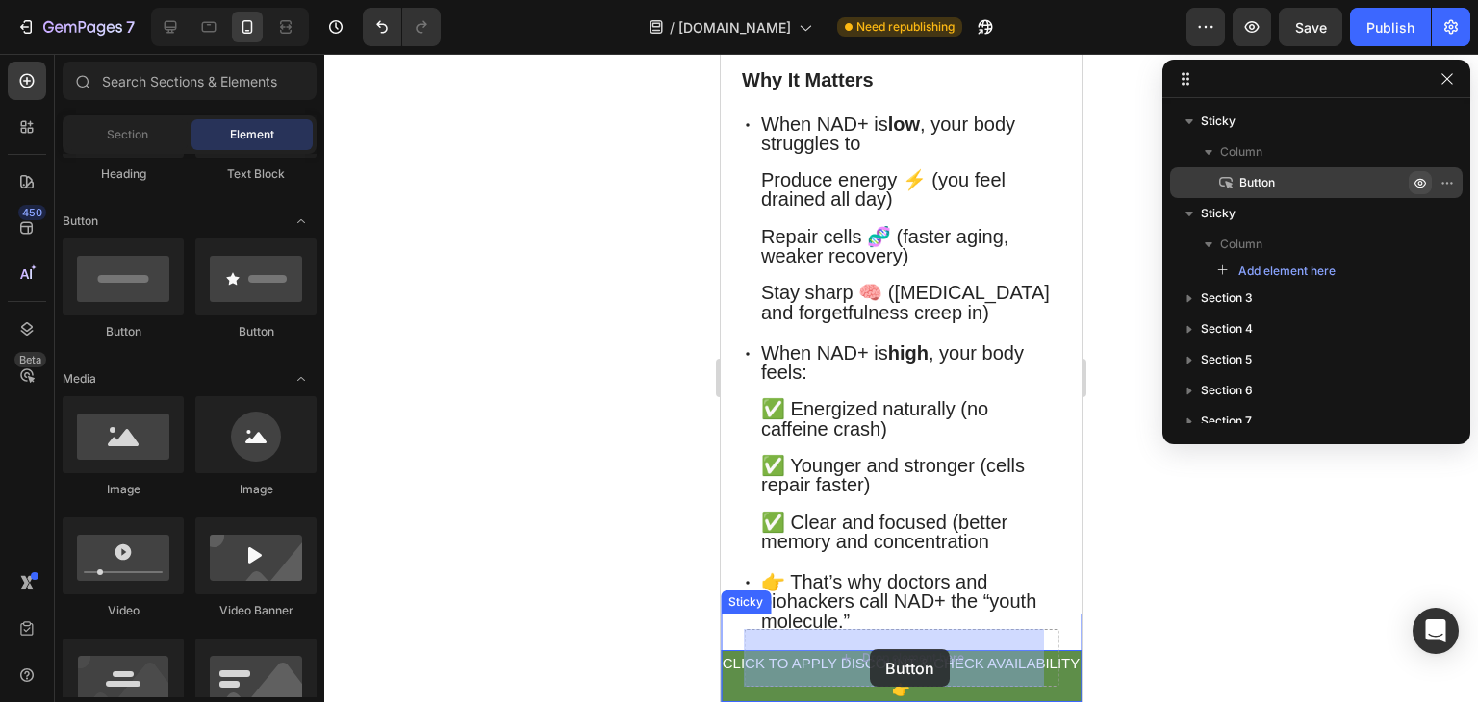
drag, startPoint x: 867, startPoint y: 353, endPoint x: 868, endPoint y: 649, distance: 296.3
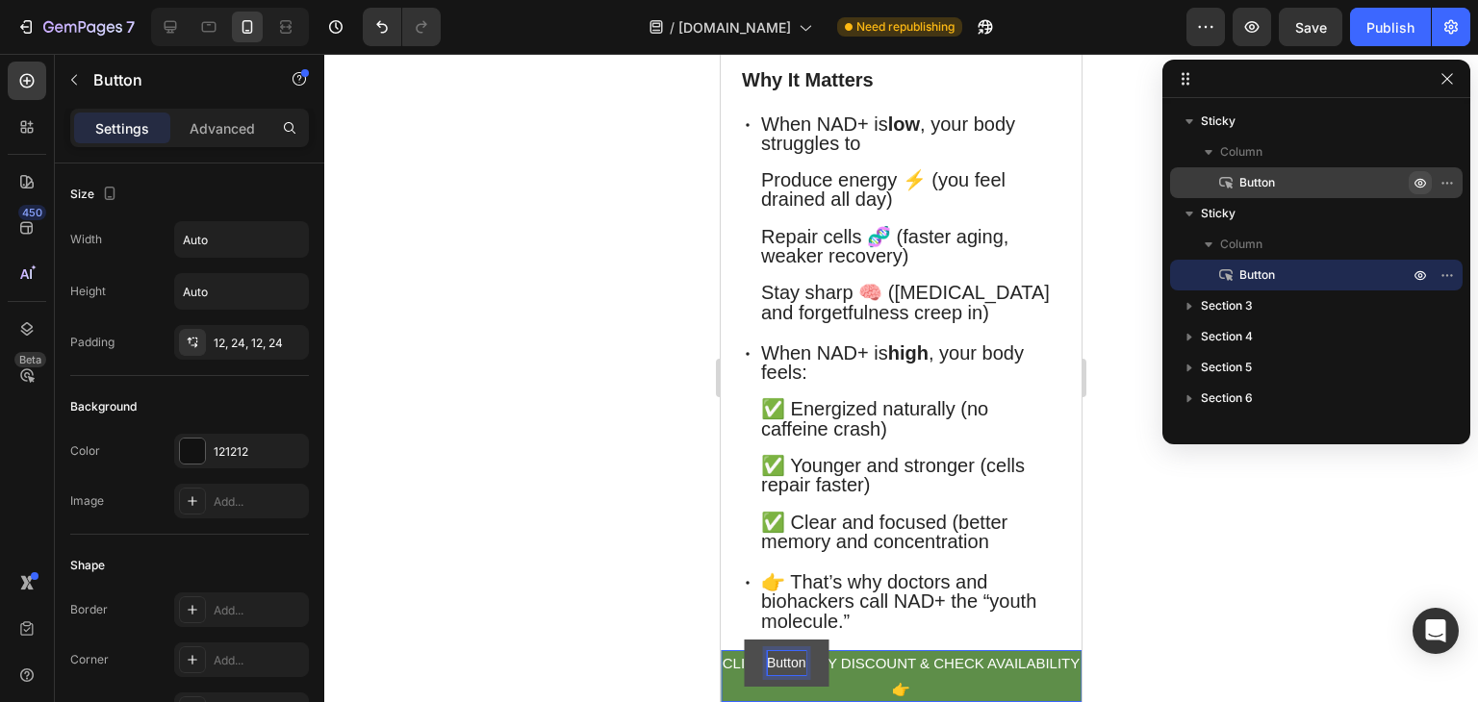
click at [794, 661] on p "Button" at bounding box center [786, 663] width 38 height 24
click at [744, 640] on button "click" at bounding box center [780, 663] width 72 height 47
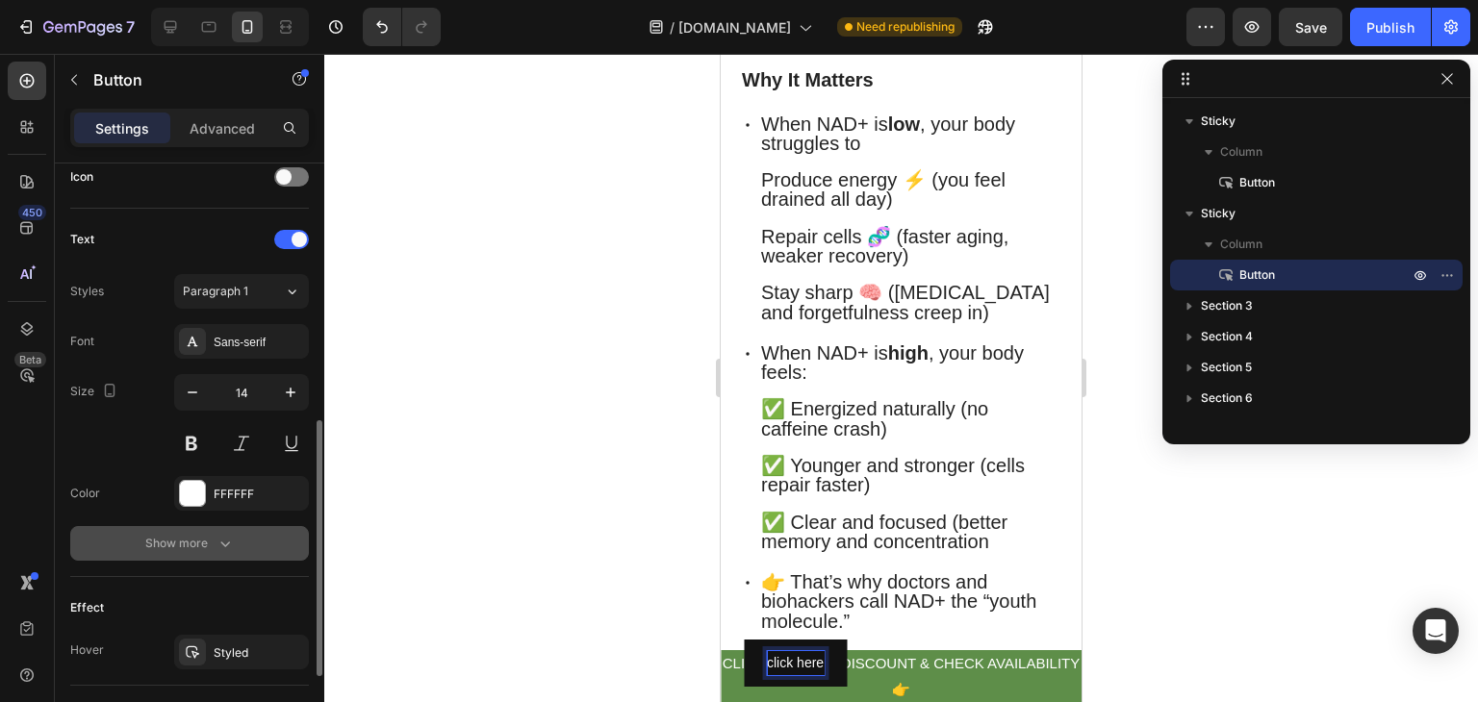
scroll to position [653, 0]
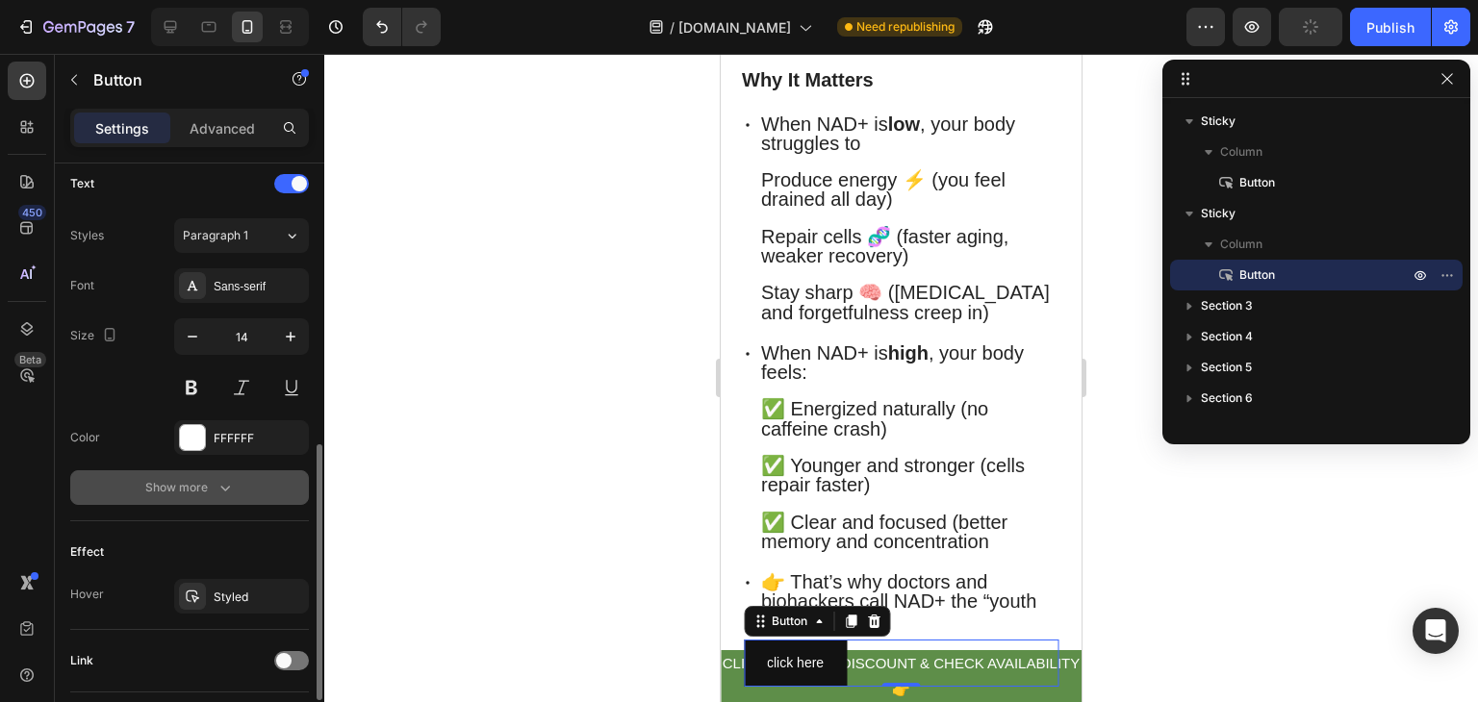
click at [236, 486] on button "Show more" at bounding box center [189, 487] width 239 height 35
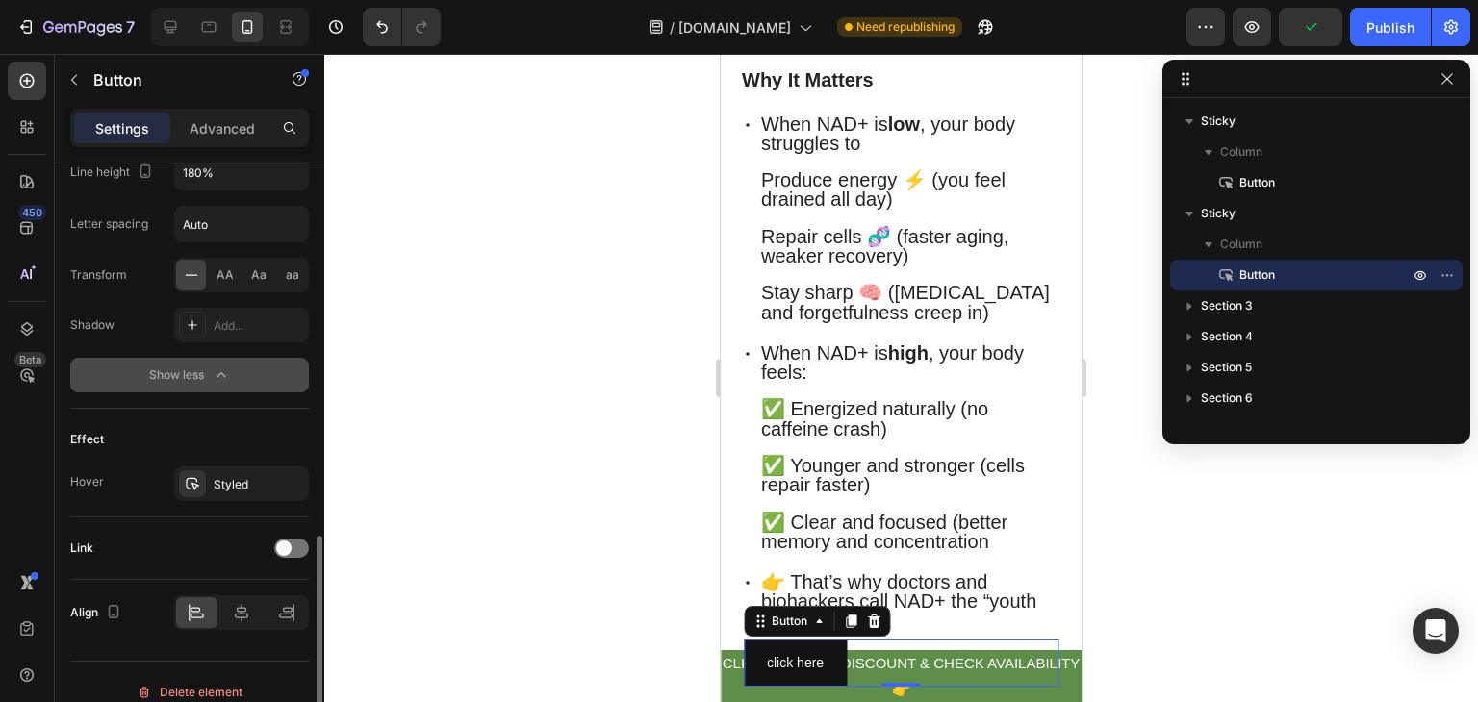
scroll to position [1021, 0]
click at [296, 540] on div at bounding box center [291, 547] width 35 height 19
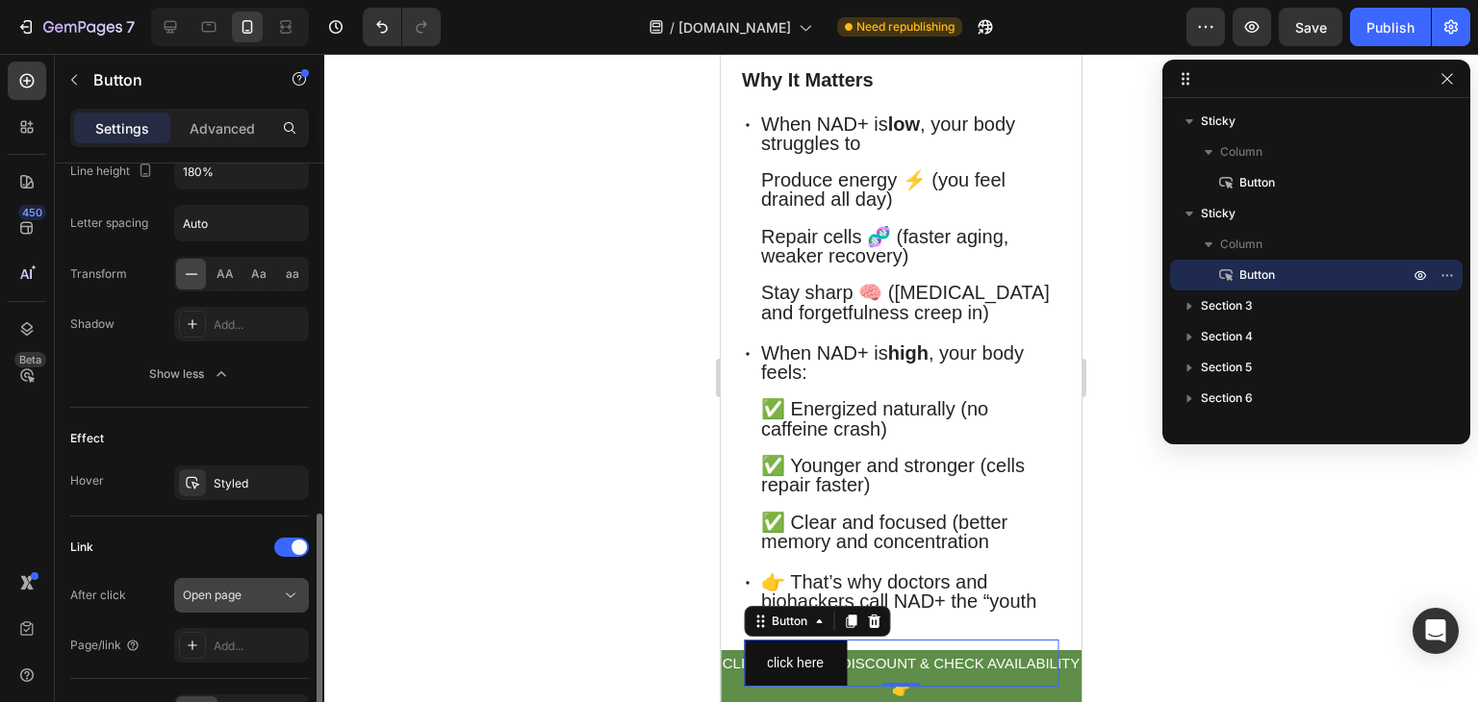
click at [268, 587] on div "Open page" at bounding box center [232, 595] width 98 height 17
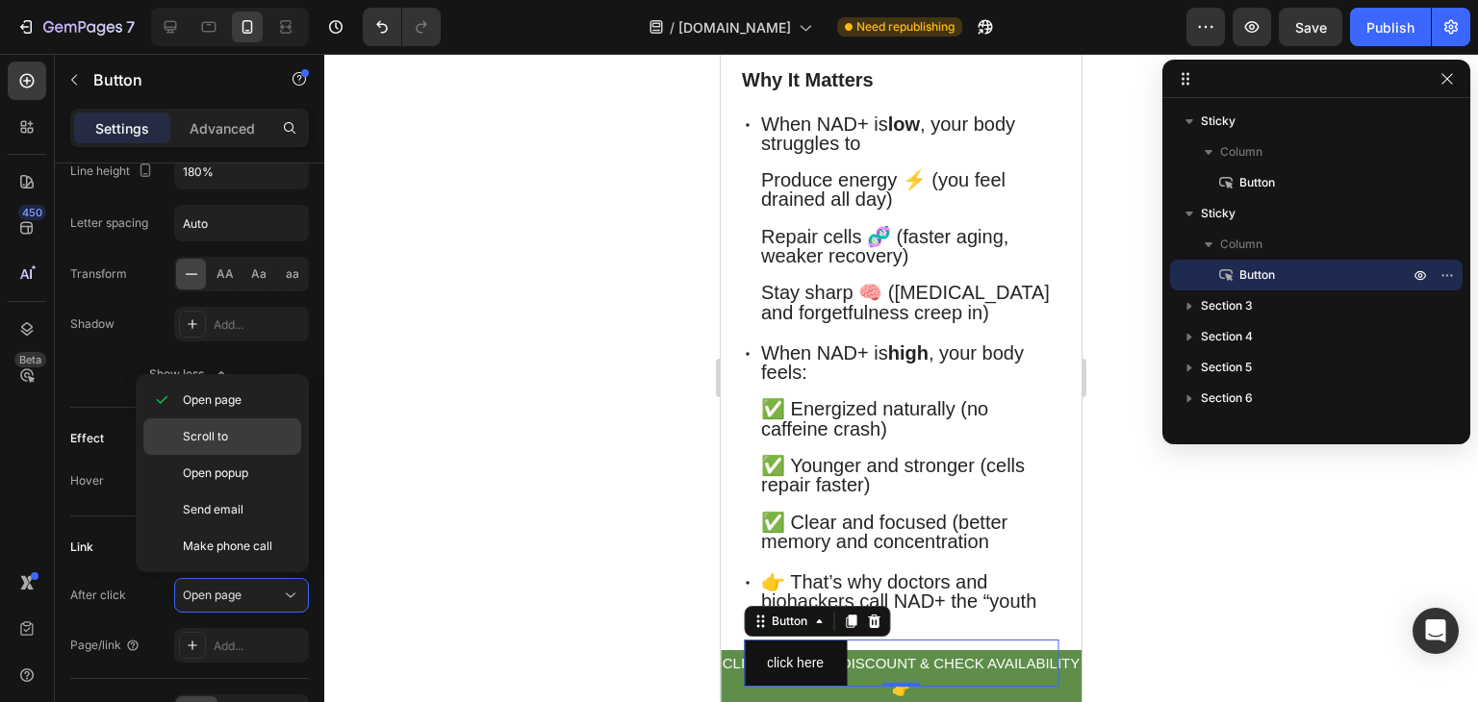
click at [230, 436] on p "Scroll to" at bounding box center [238, 436] width 110 height 17
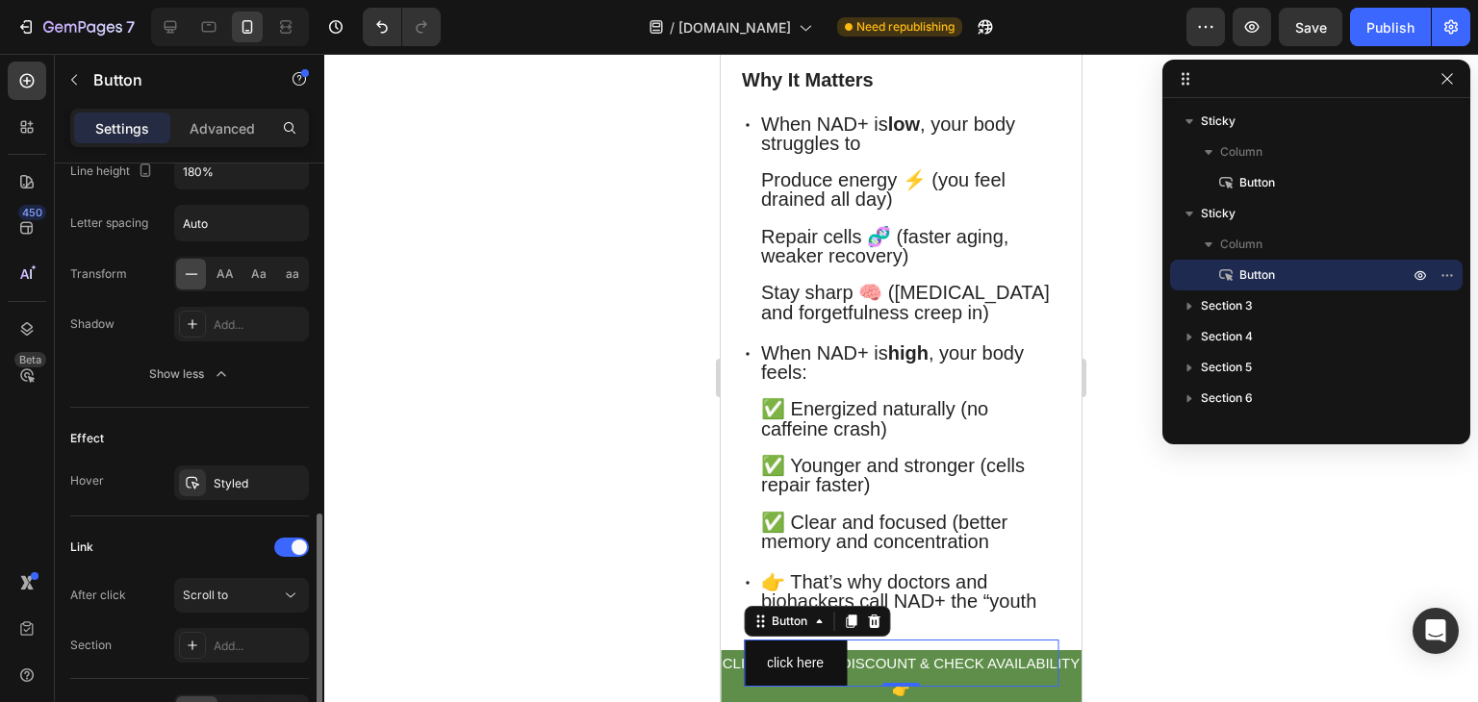
click at [245, 619] on div "After click Scroll to Section Add..." at bounding box center [189, 620] width 239 height 85
click at [242, 638] on div "Add..." at bounding box center [259, 646] width 90 height 17
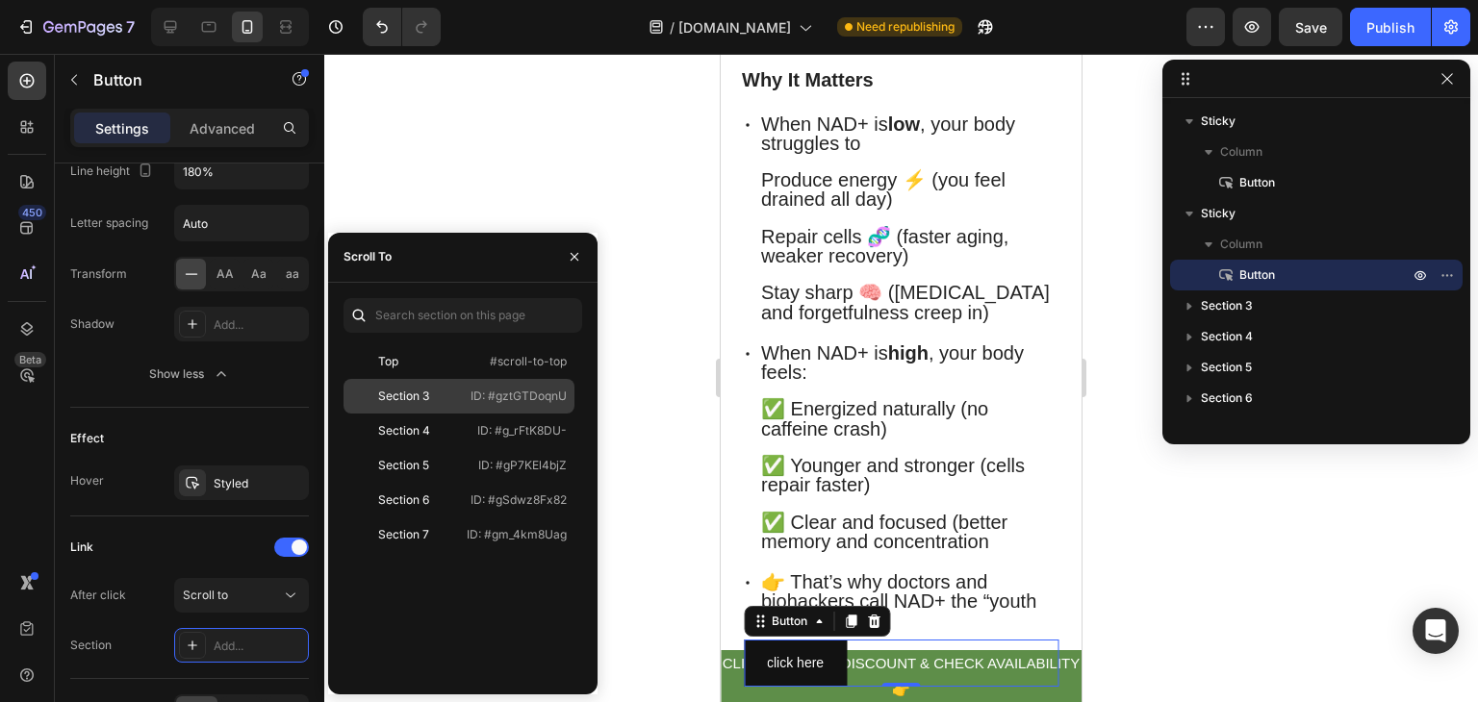
click at [476, 399] on p "ID: #gztGTDoqnU" at bounding box center [518, 396] width 96 height 17
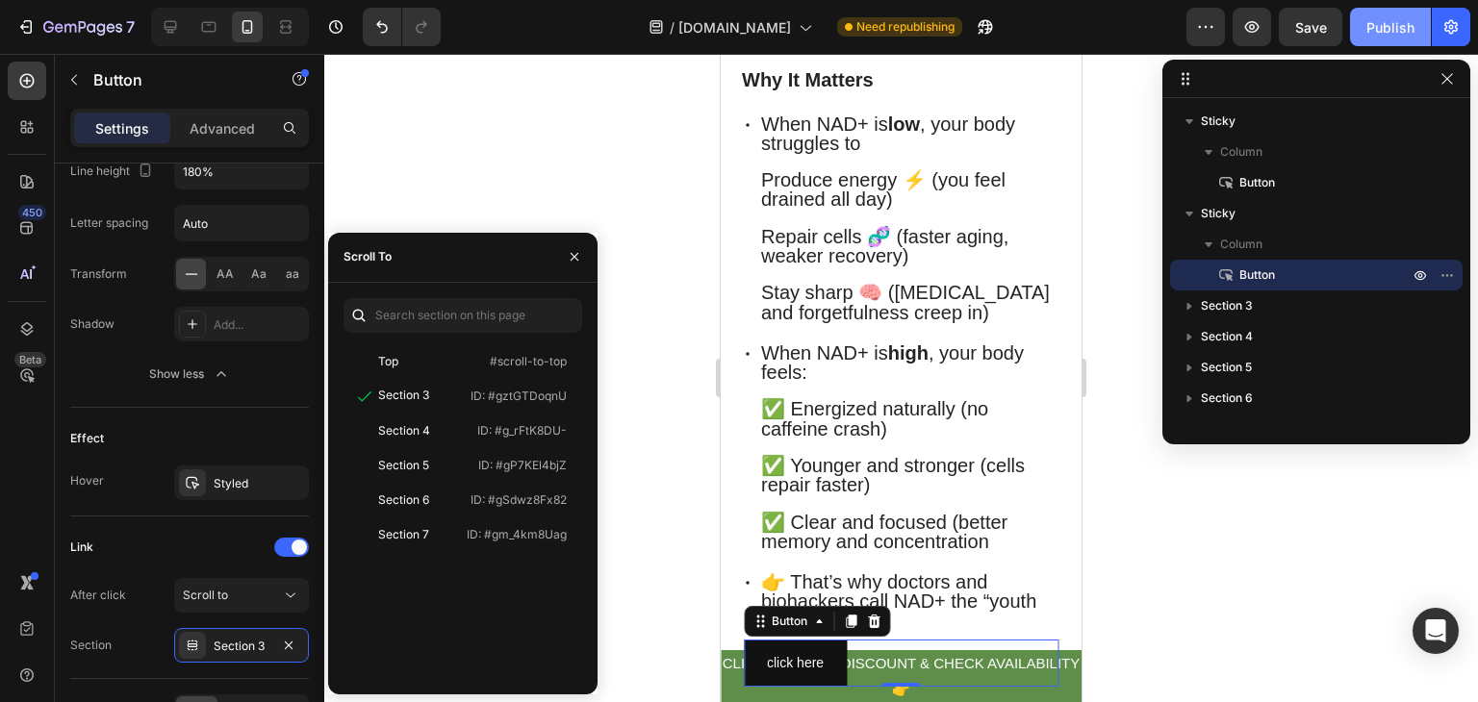
click at [1408, 17] on div "Publish" at bounding box center [1390, 27] width 48 height 20
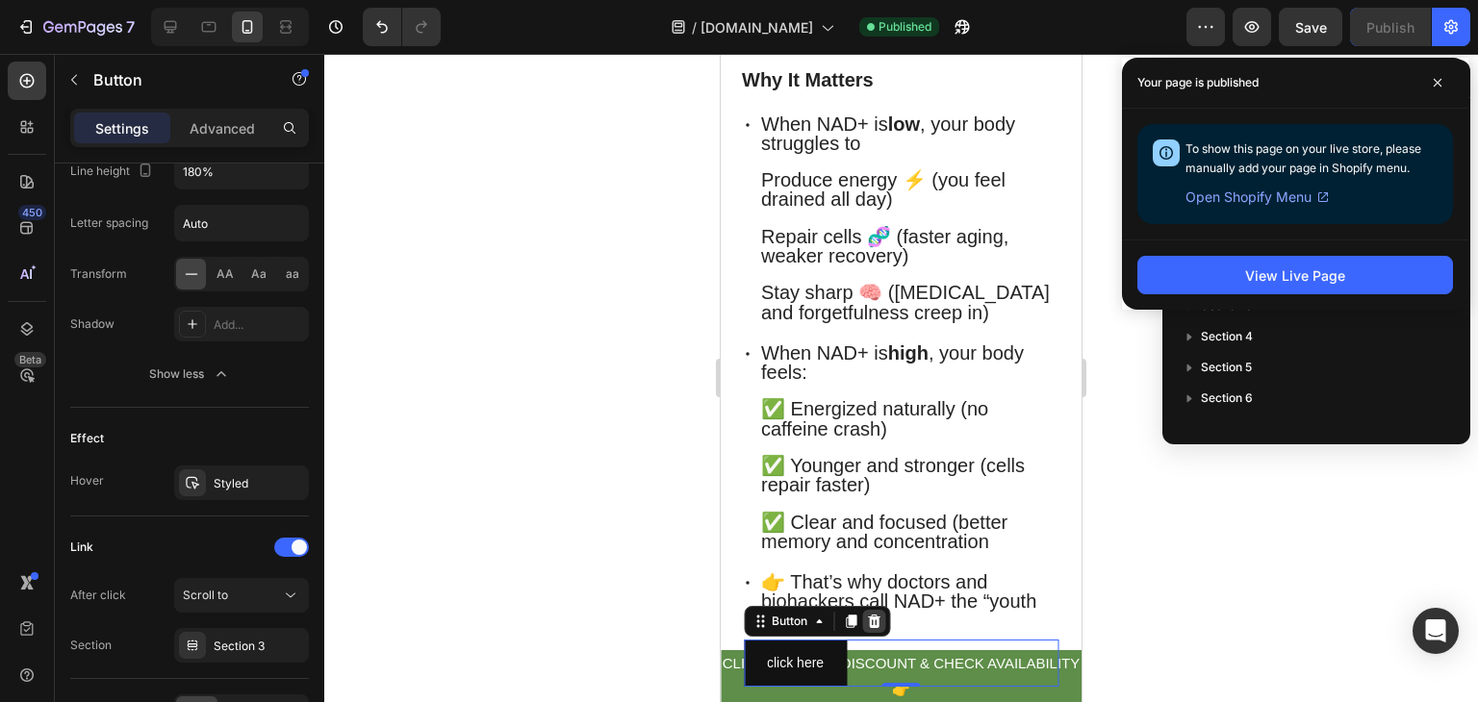
click at [876, 623] on icon at bounding box center [874, 621] width 13 height 13
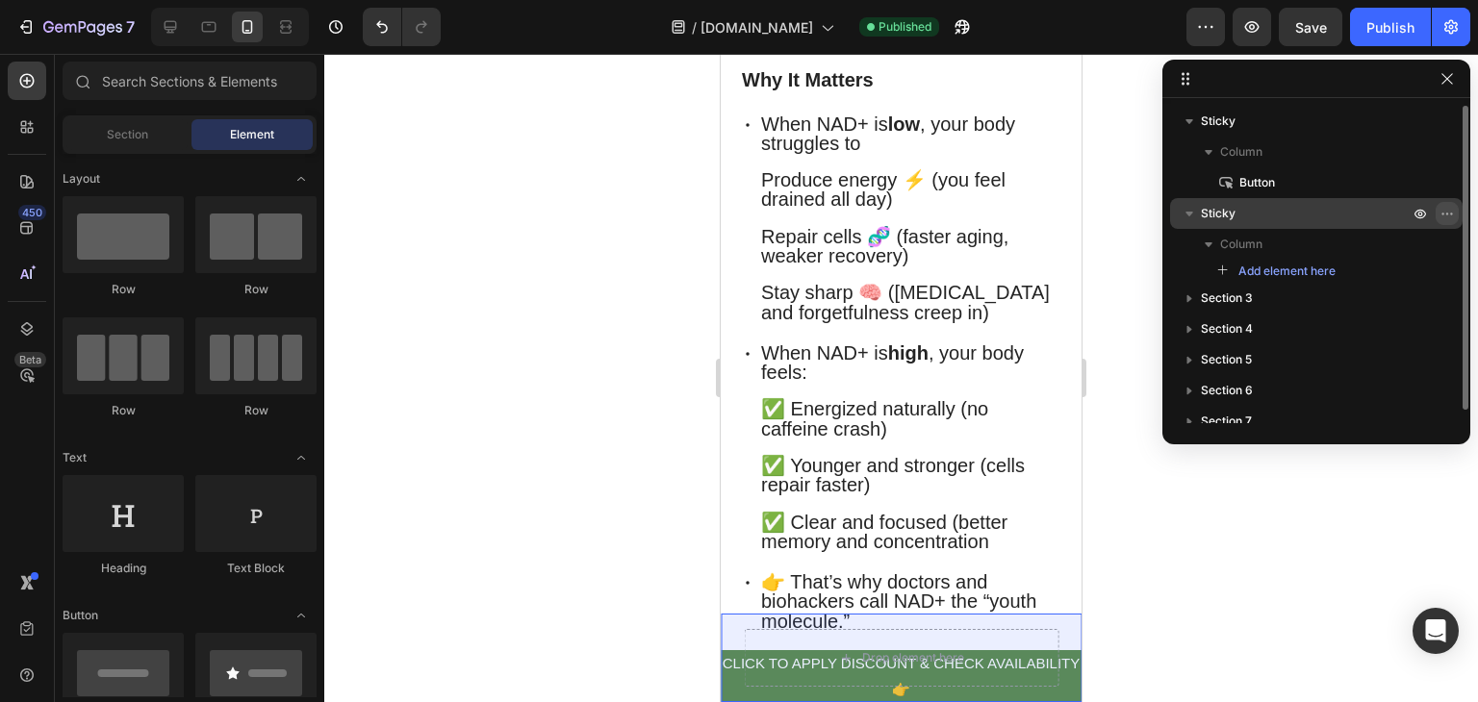
click at [1443, 213] on icon "button" at bounding box center [1442, 214] width 2 height 2
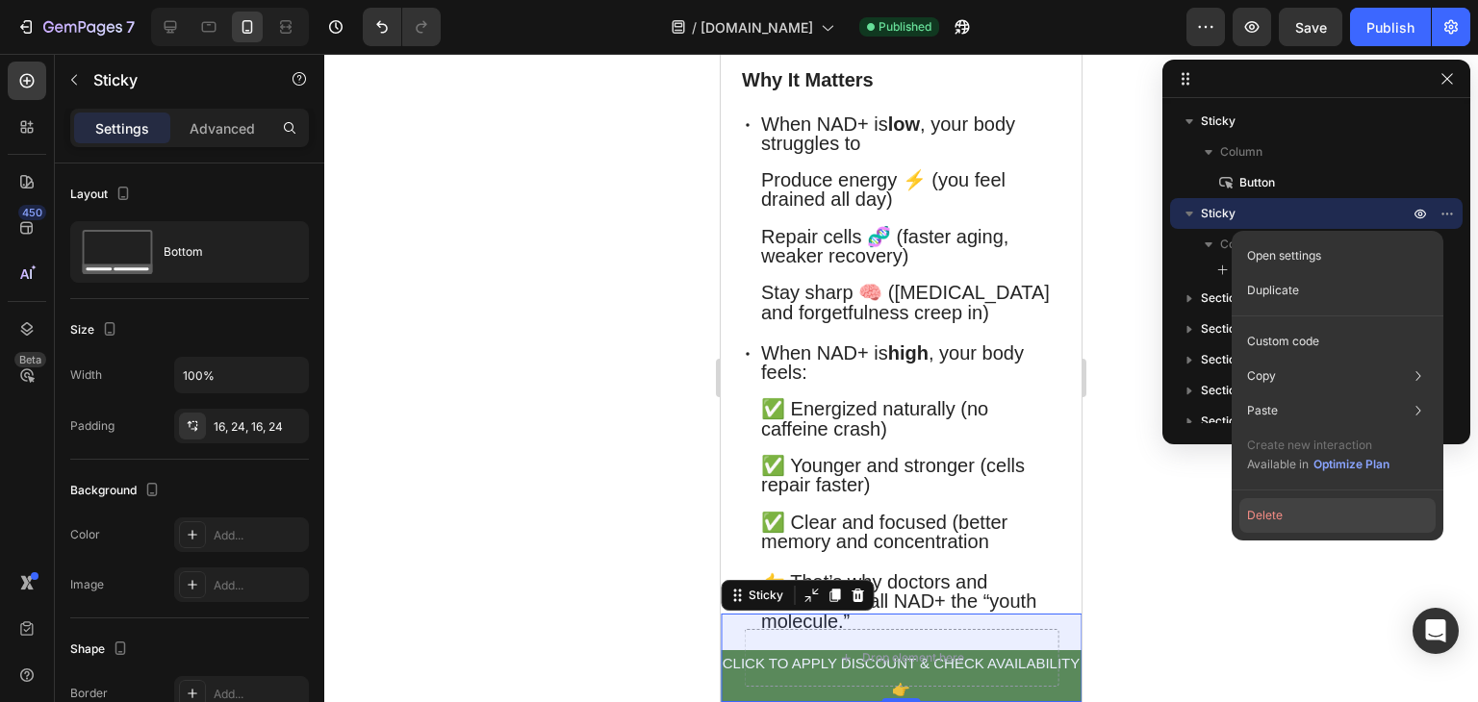
click at [1265, 519] on button "Delete" at bounding box center [1337, 515] width 196 height 35
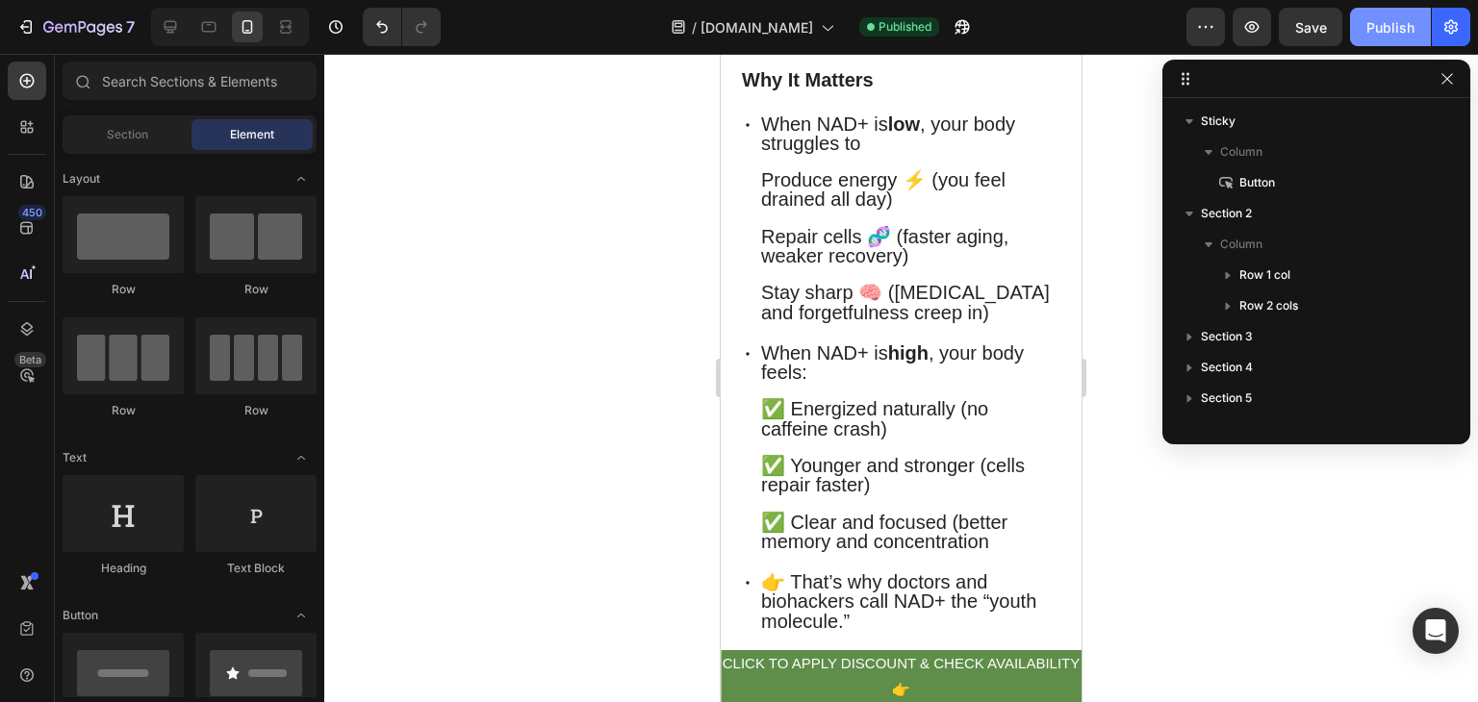
click at [1389, 39] on button "Publish" at bounding box center [1390, 27] width 81 height 38
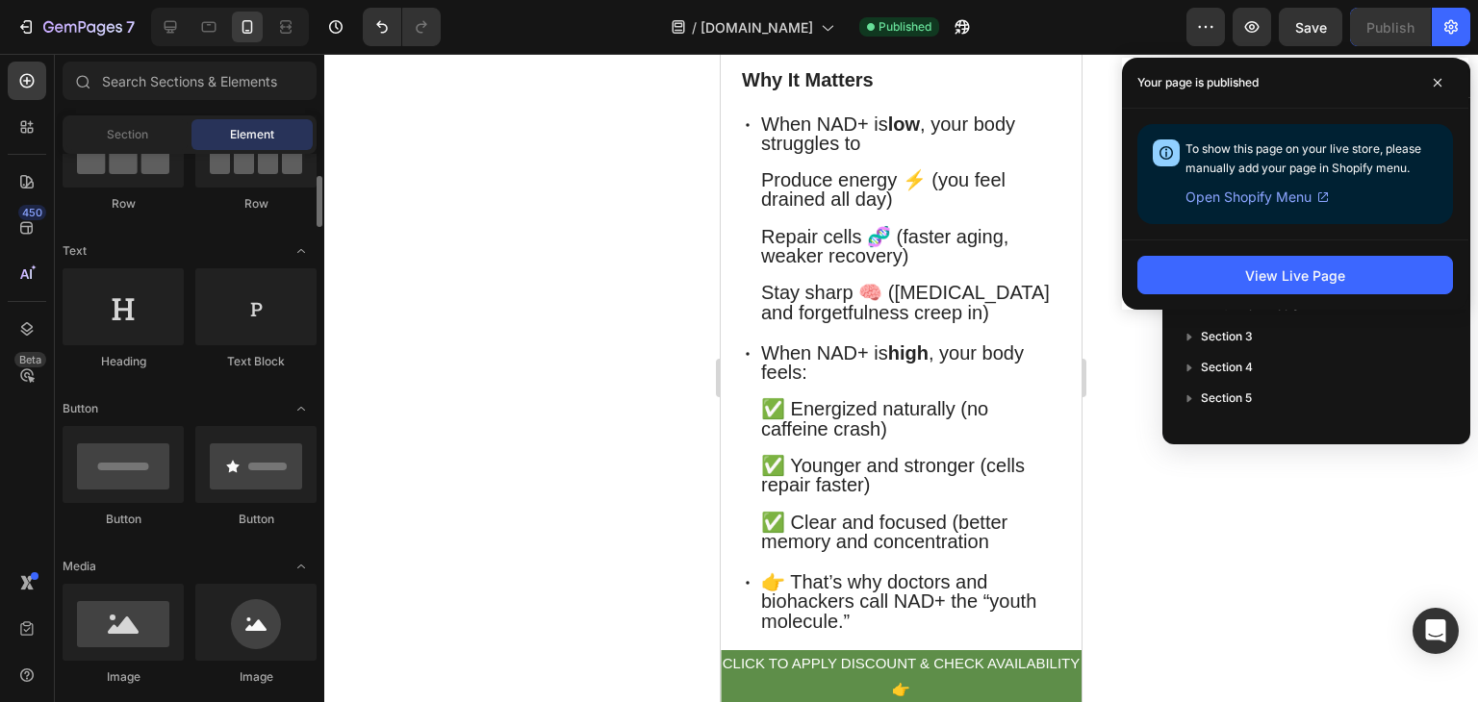
scroll to position [210, 0]
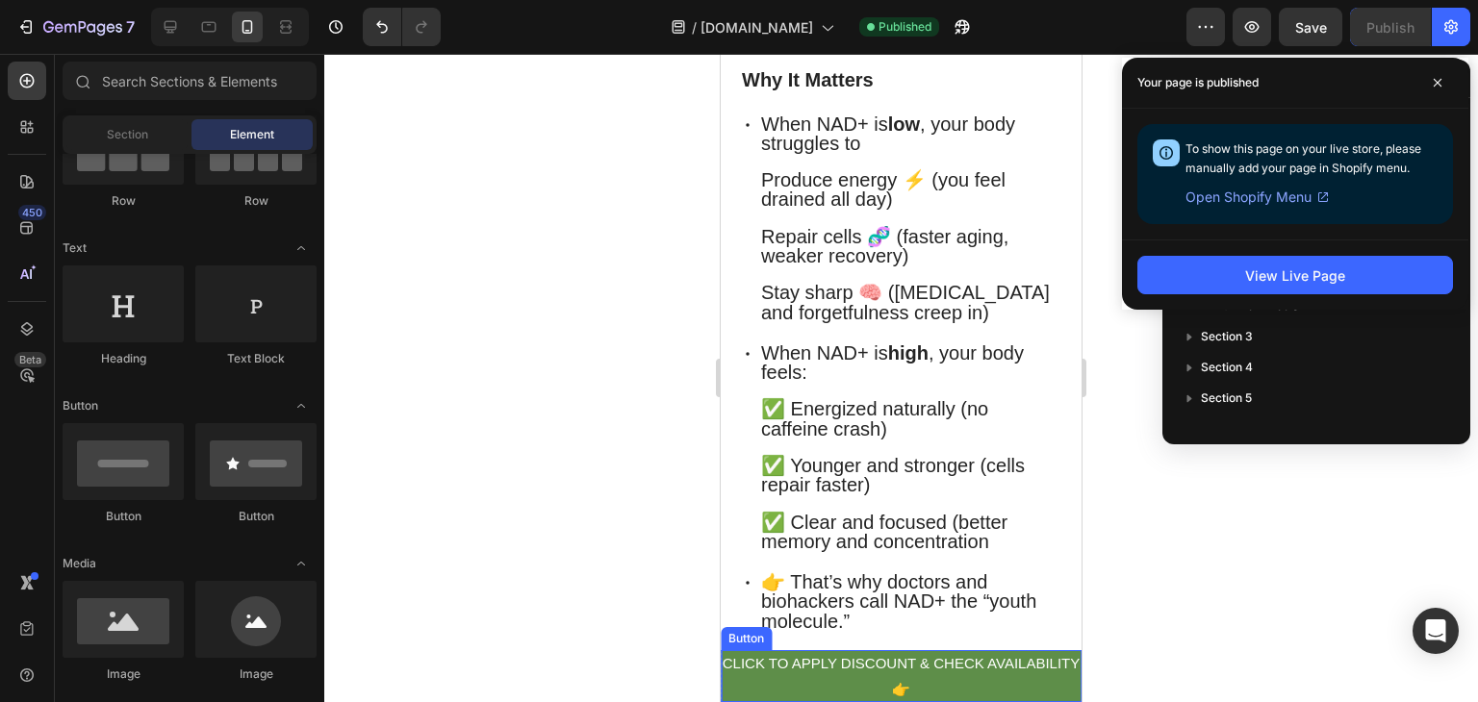
click at [947, 663] on p "CLICK TO APPLY DISCOUNT & CHECK AVAILABILITY 👉" at bounding box center [901, 676] width 361 height 52
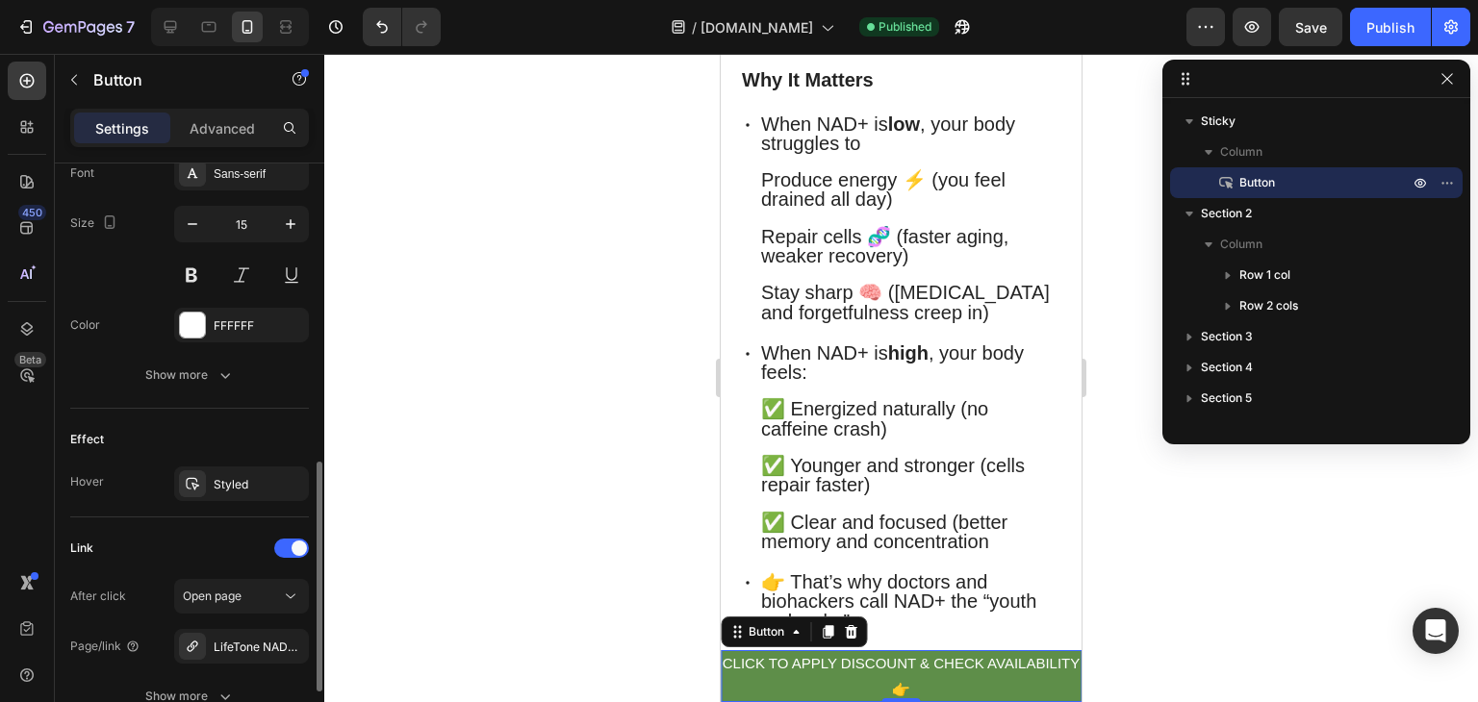
scroll to position [767, 0]
click at [208, 382] on button "Show more" at bounding box center [189, 374] width 239 height 35
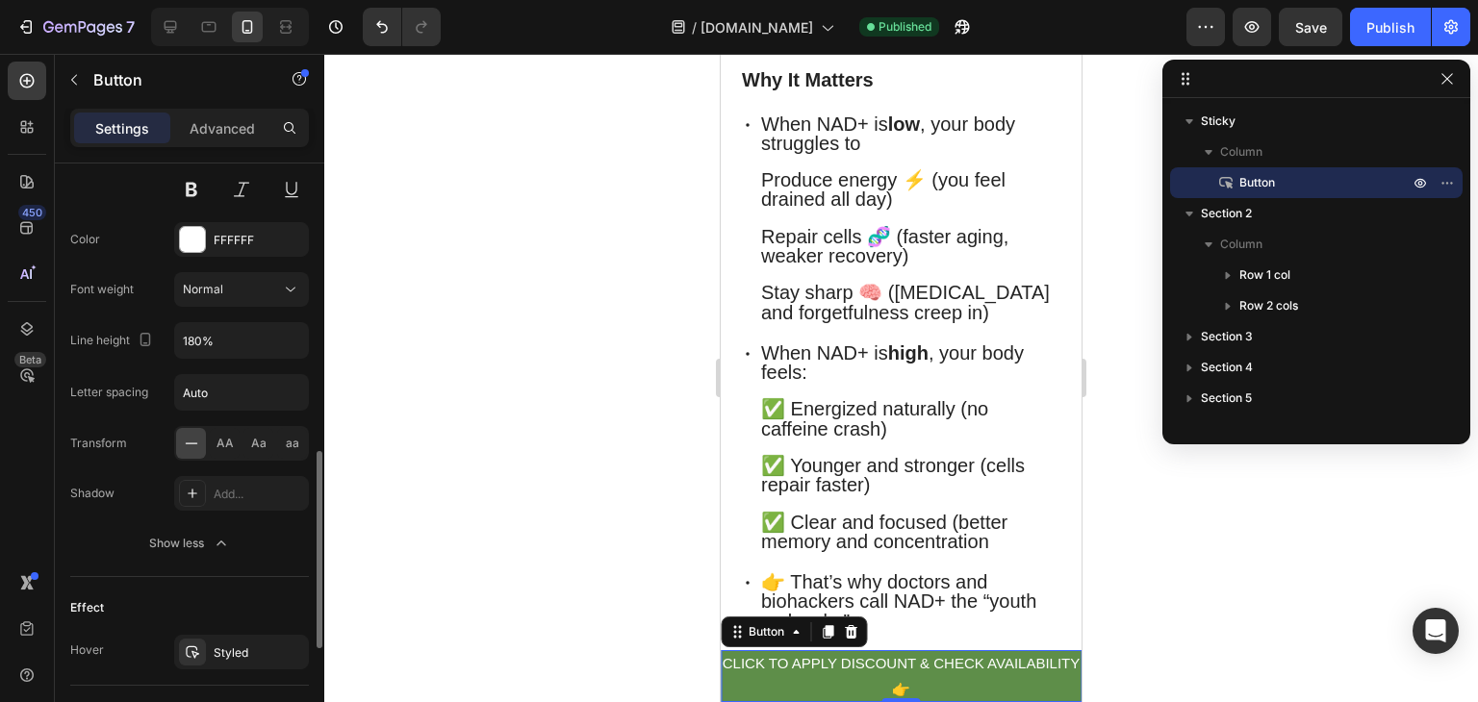
scroll to position [868, 0]
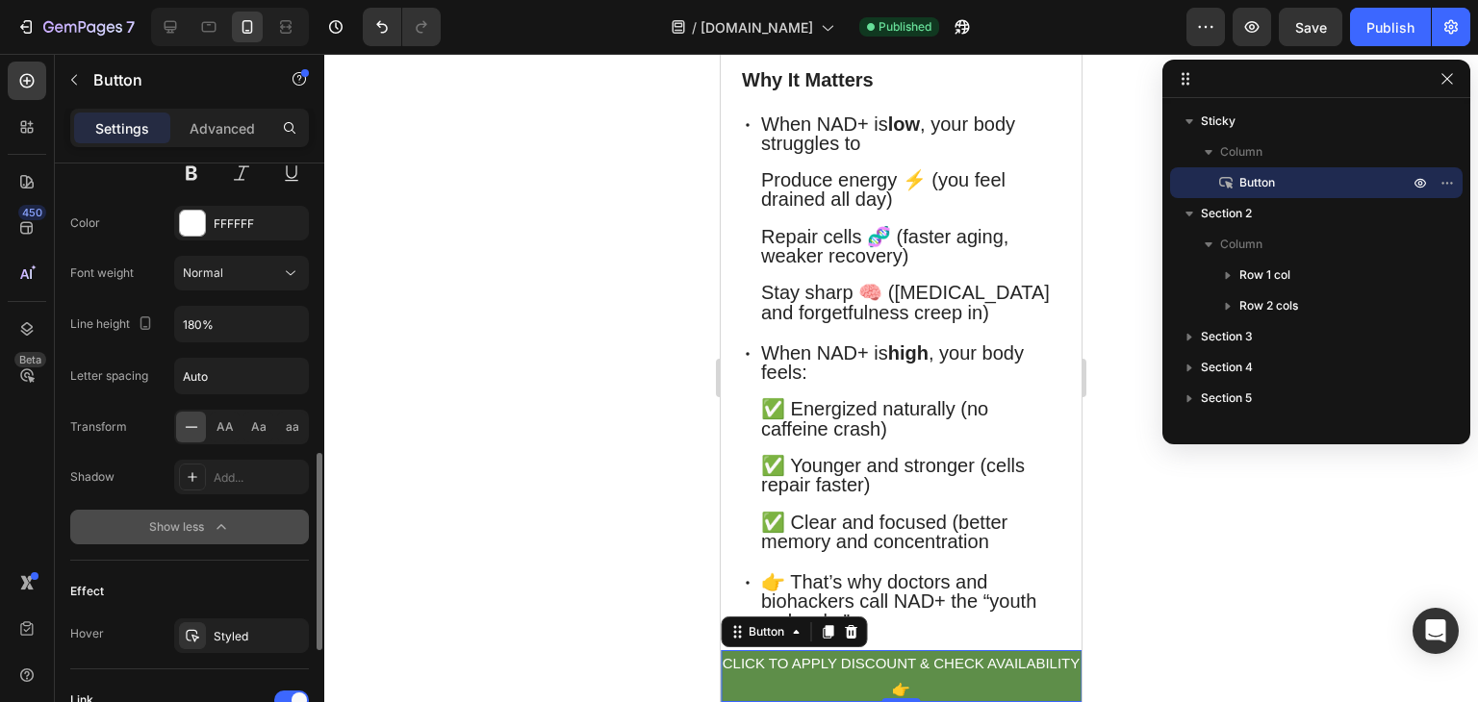
click at [205, 521] on div "Show less" at bounding box center [190, 527] width 82 height 19
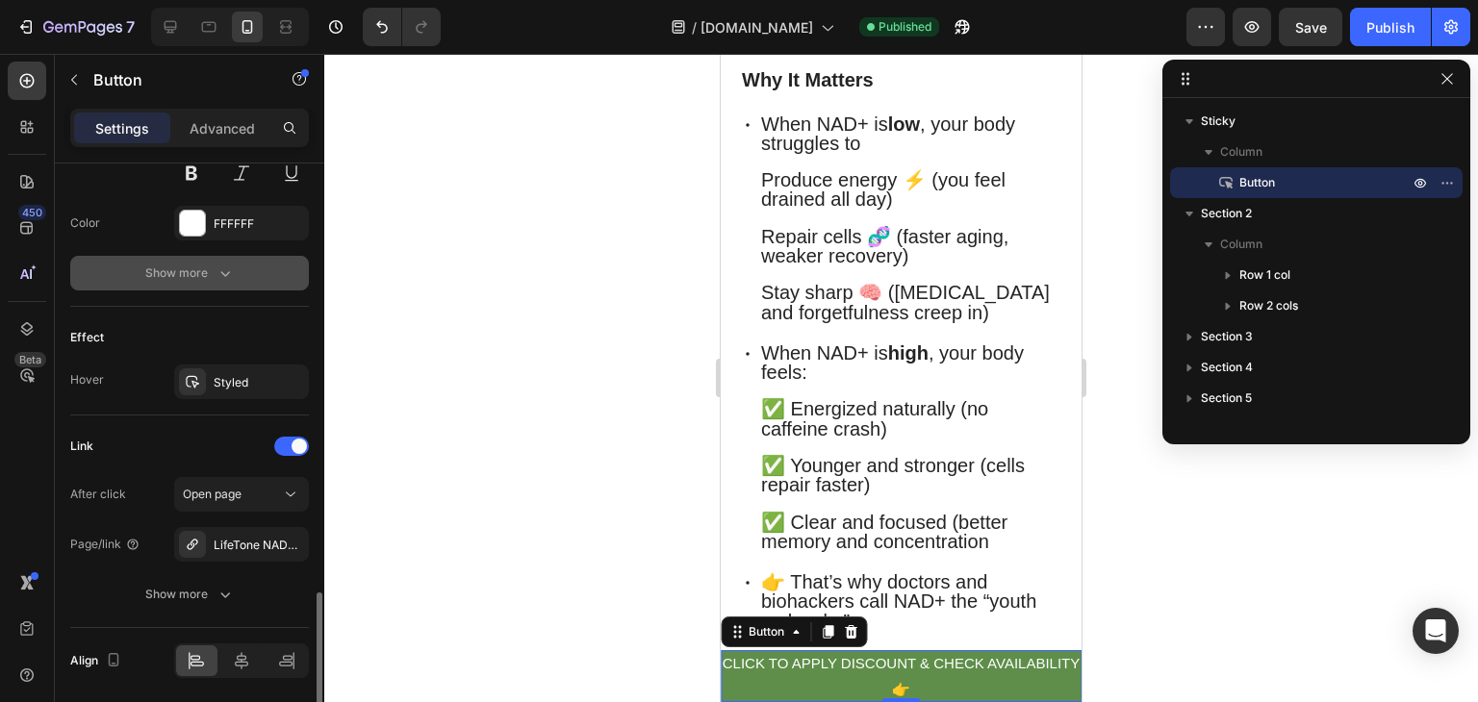
scroll to position [933, 0]
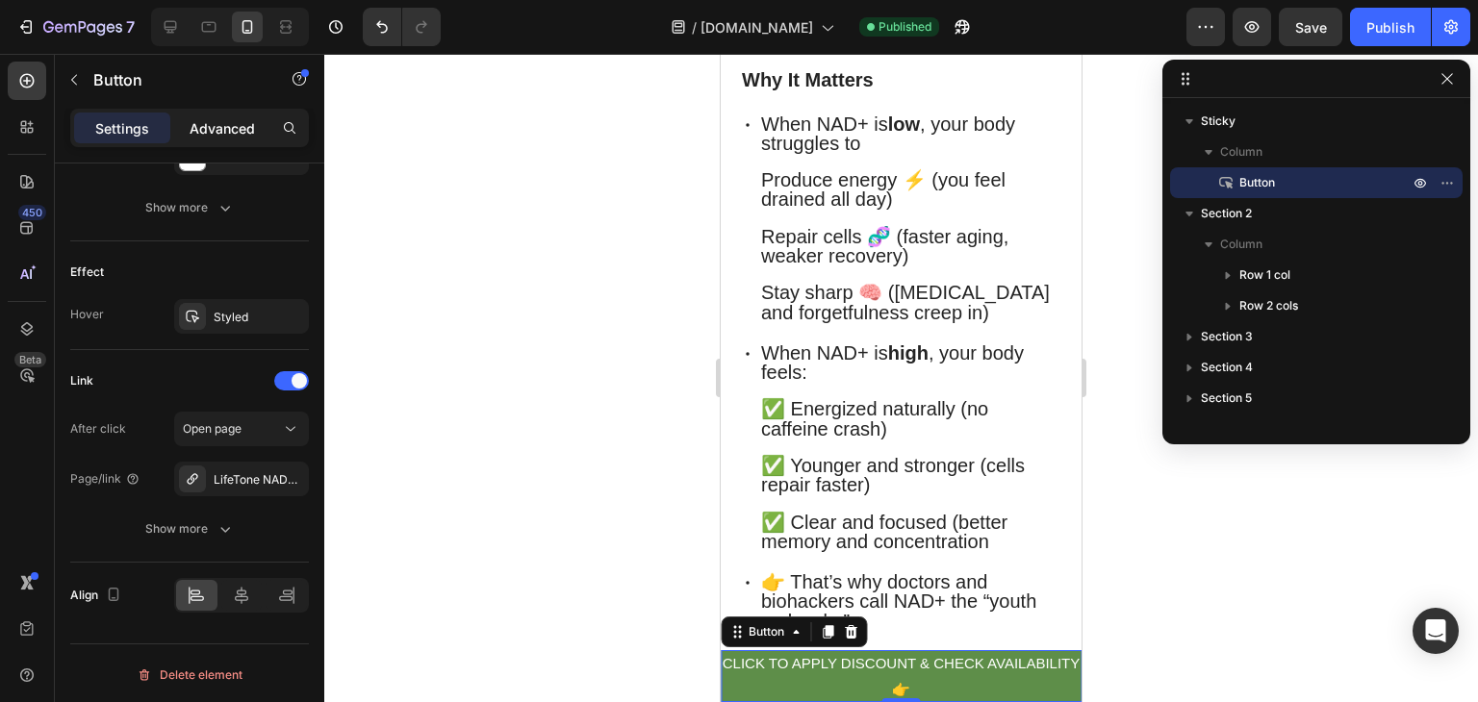
click at [235, 127] on p "Advanced" at bounding box center [222, 128] width 65 height 20
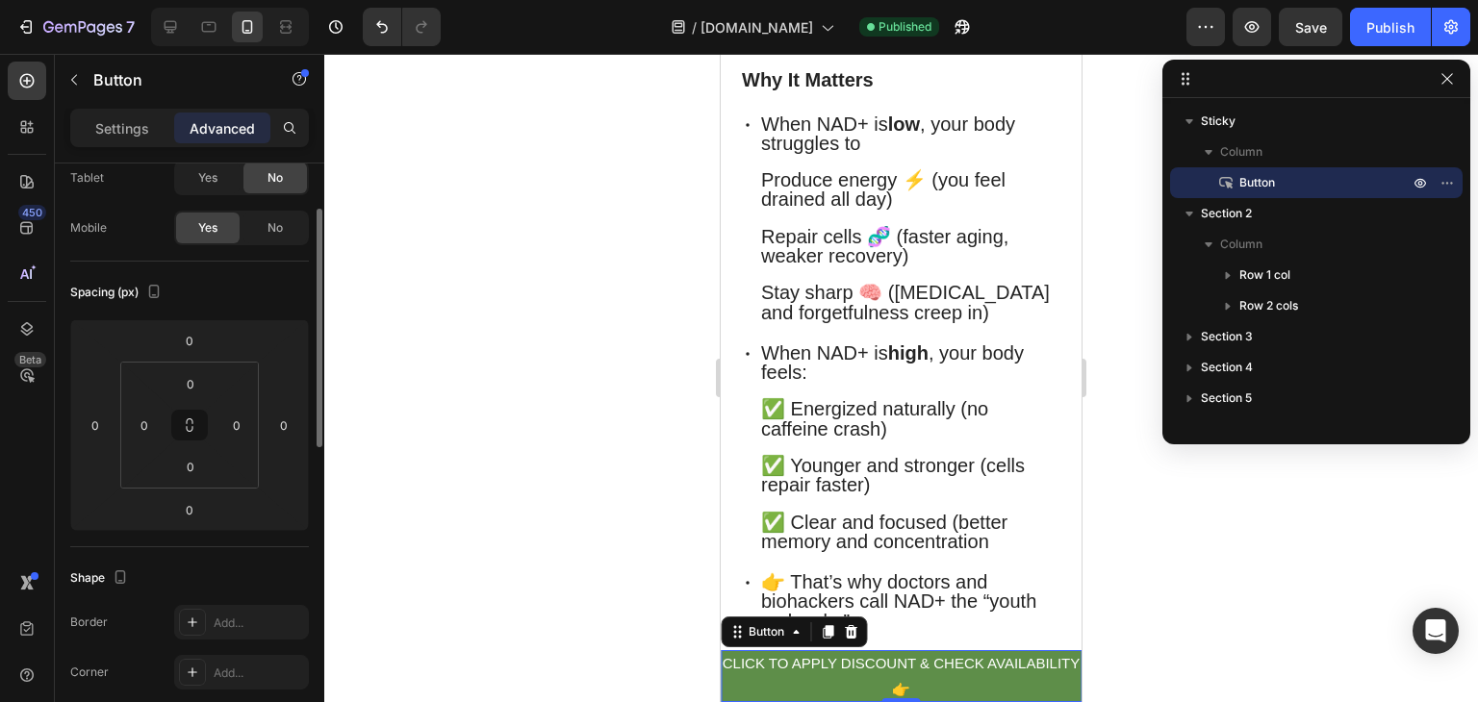
scroll to position [0, 0]
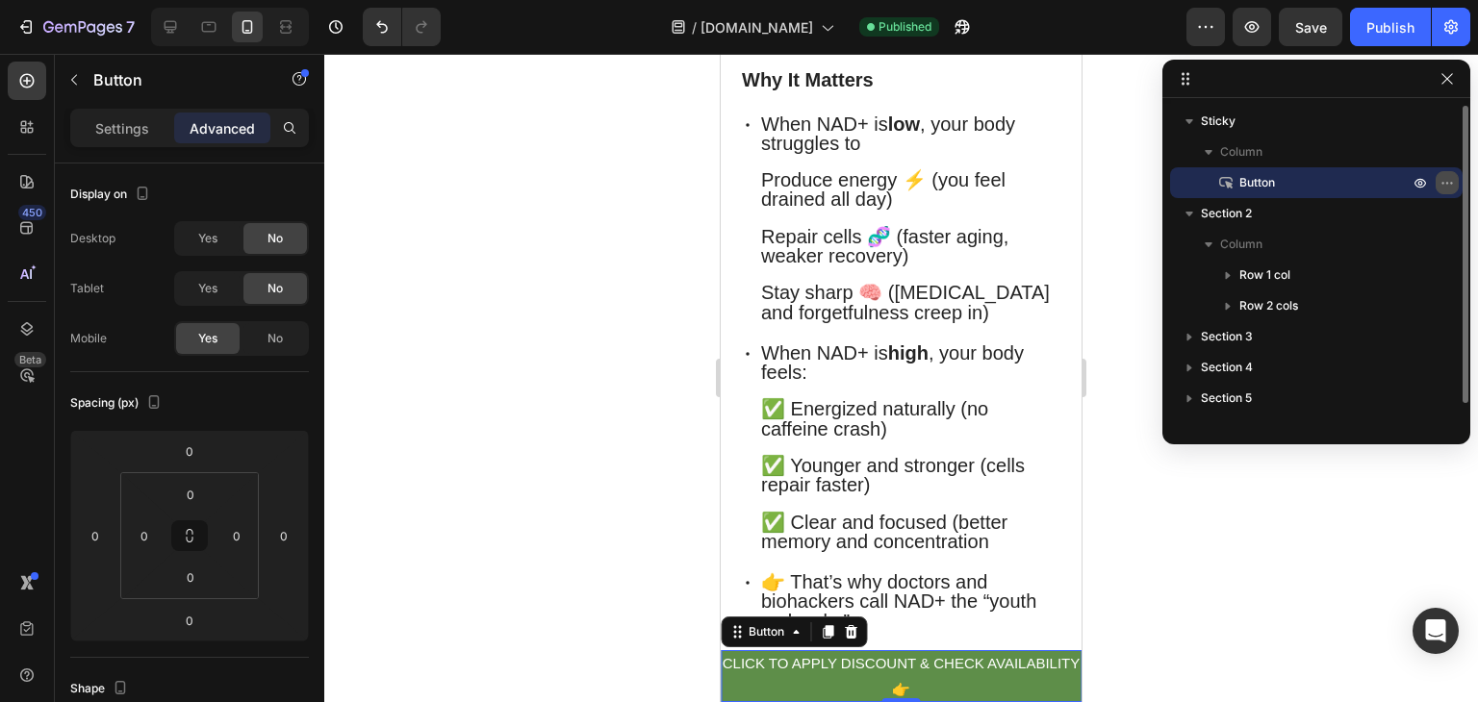
click at [1448, 182] on icon "button" at bounding box center [1446, 182] width 15 height 15
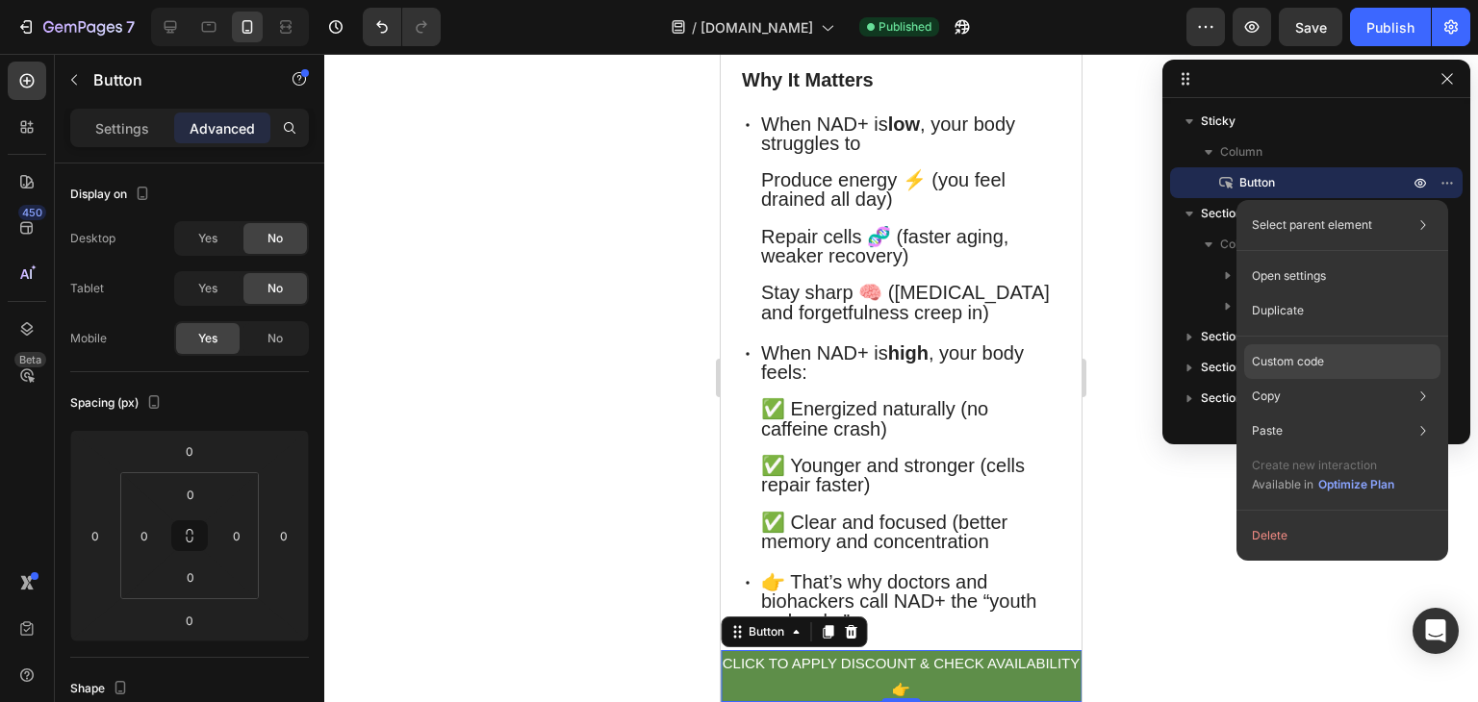
click at [1291, 366] on p "Custom code" at bounding box center [1288, 361] width 72 height 17
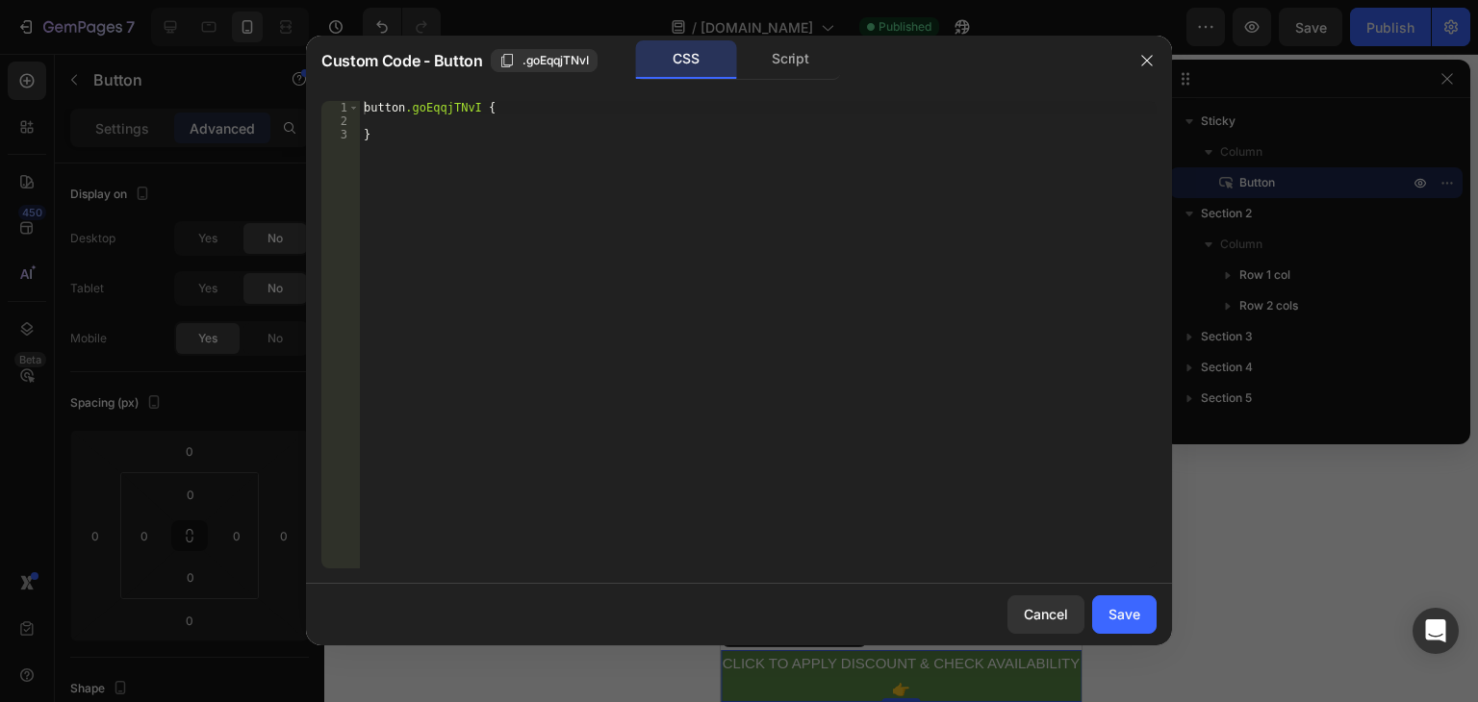
type textarea "}"
click at [401, 134] on div "button .goEqqjTNvI { }" at bounding box center [758, 348] width 797 height 494
paste textarea
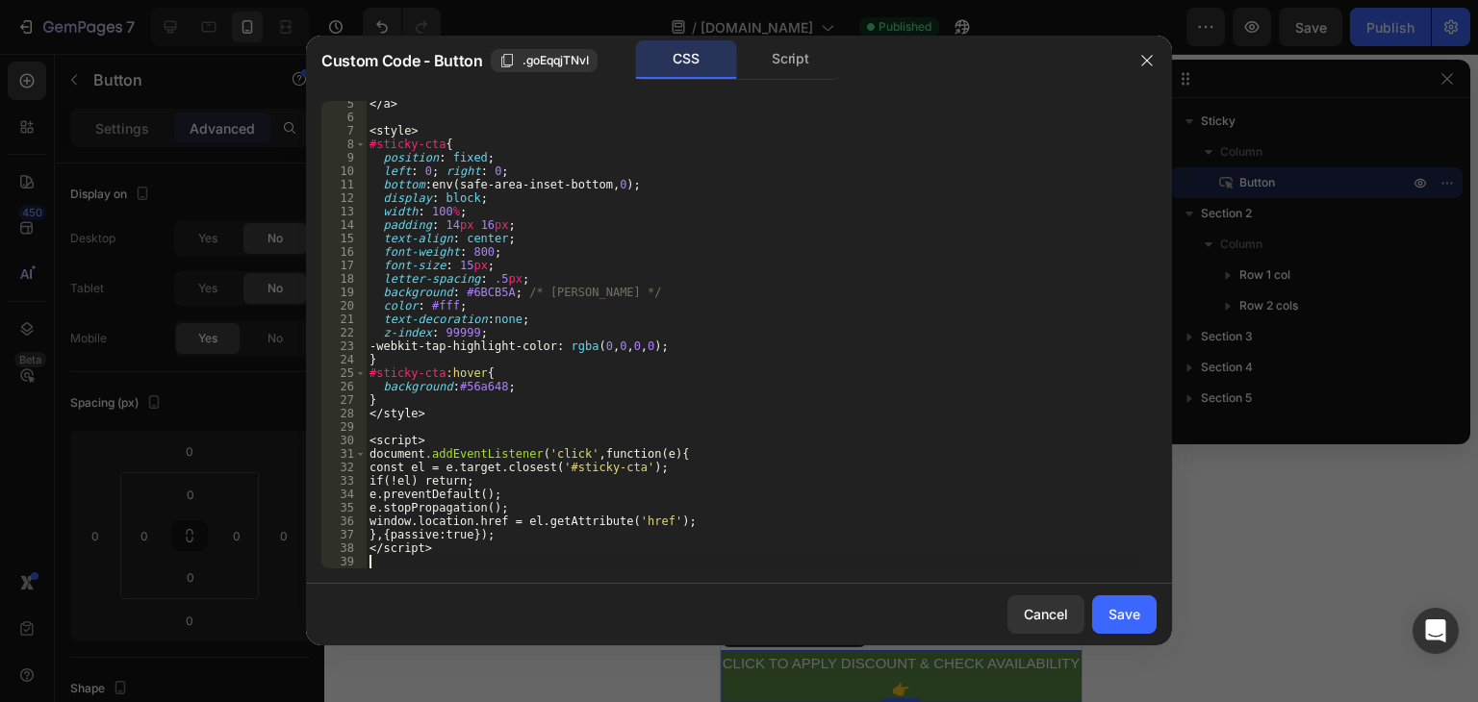
scroll to position [58, 0]
click at [1126, 617] on div "Save" at bounding box center [1124, 614] width 32 height 20
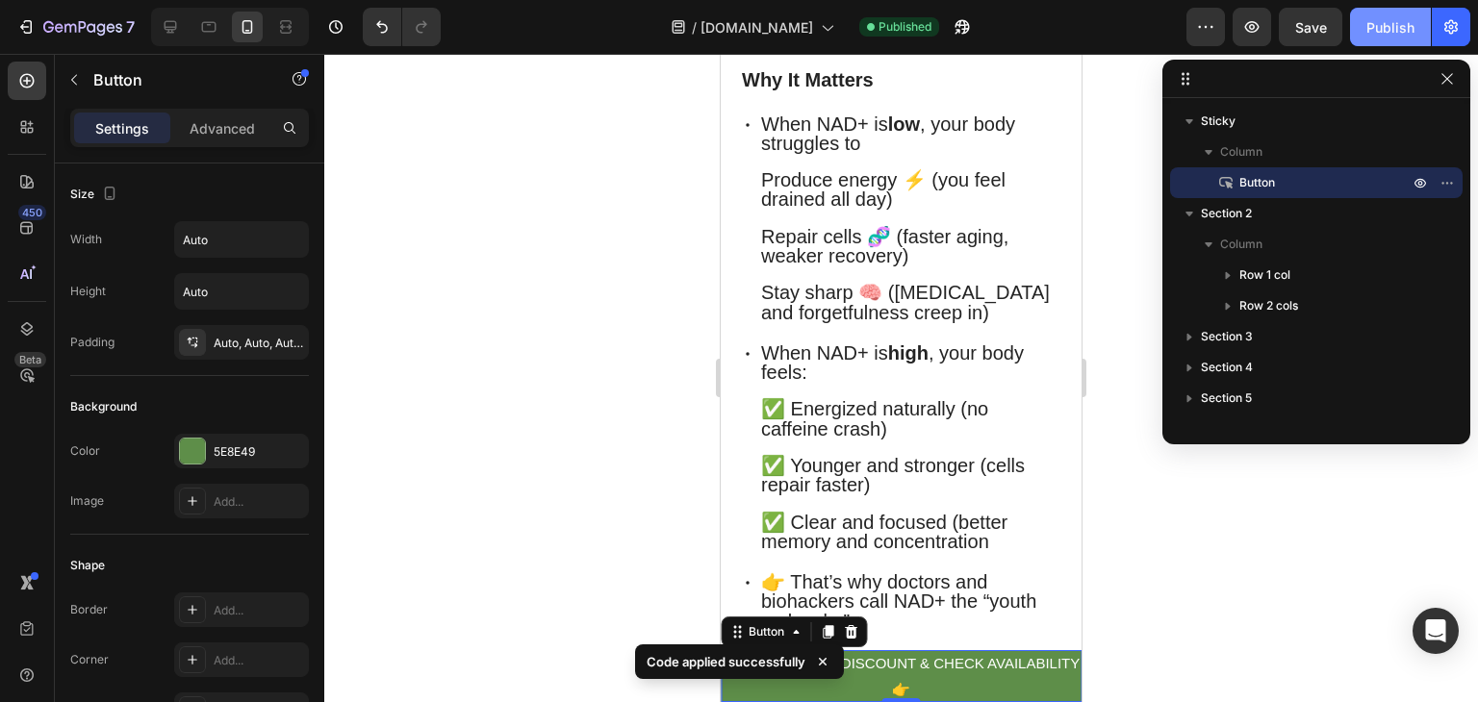
click at [1390, 28] on div "Publish" at bounding box center [1390, 27] width 48 height 20
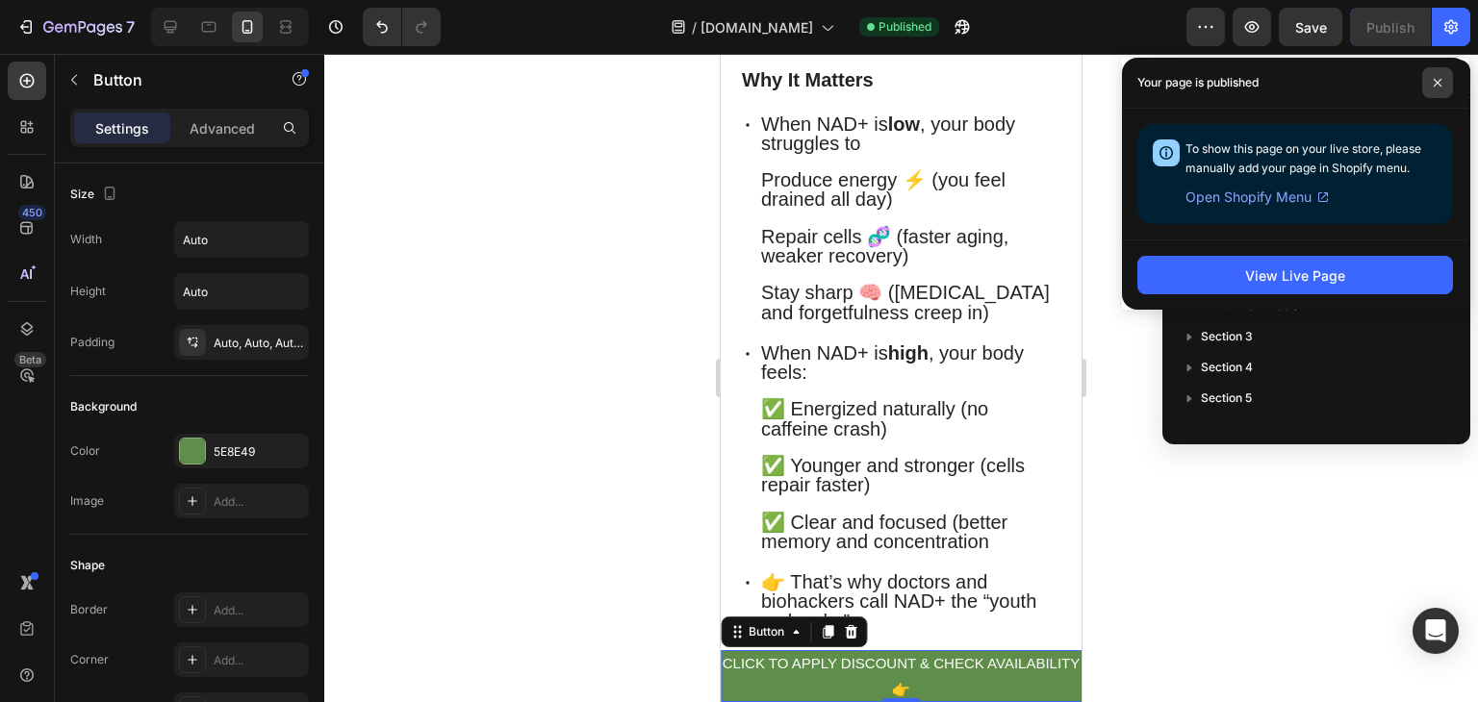
click at [1443, 89] on span at bounding box center [1437, 82] width 31 height 31
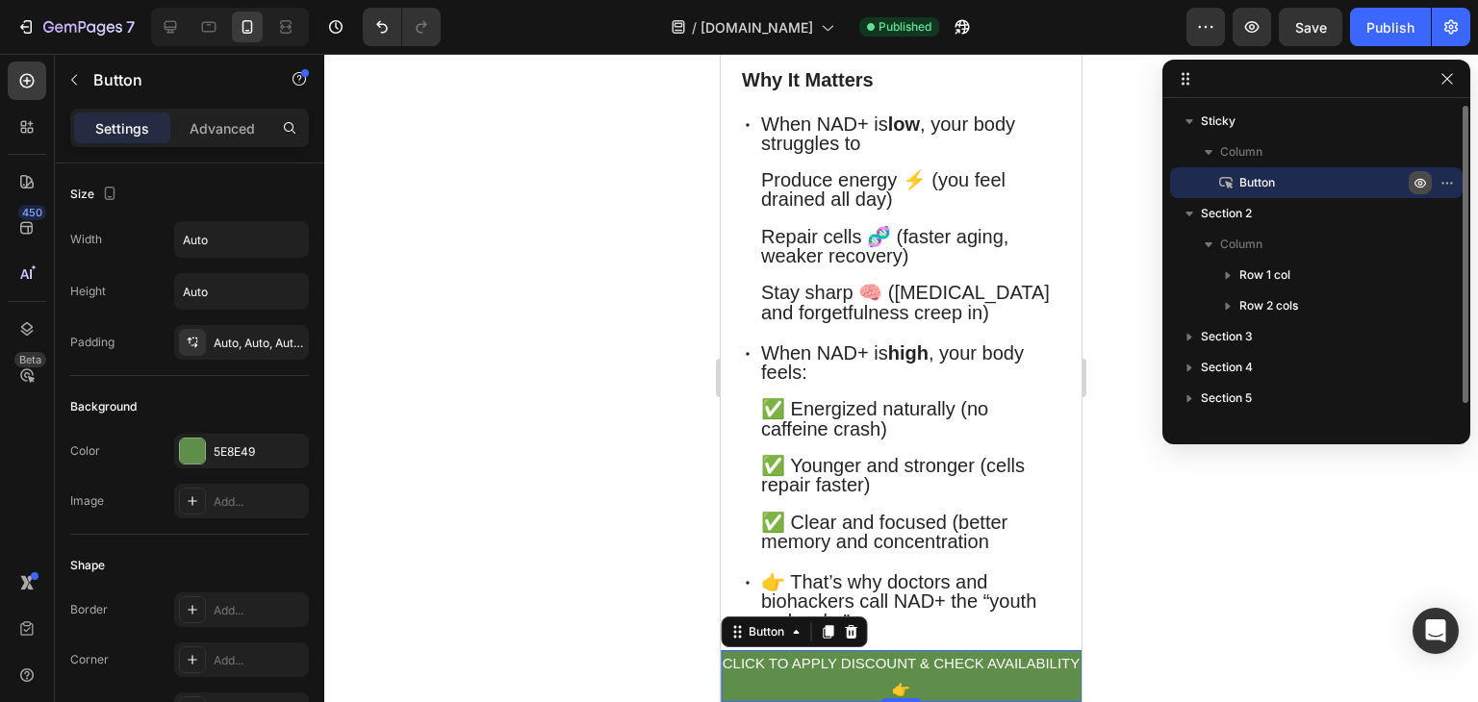
drag, startPoint x: 1429, startPoint y: 176, endPoint x: 197, endPoint y: 43, distance: 1238.5
click at [1429, 176] on button "button" at bounding box center [1419, 182] width 23 height 23
click at [1443, 183] on icon "button" at bounding box center [1446, 182] width 15 height 15
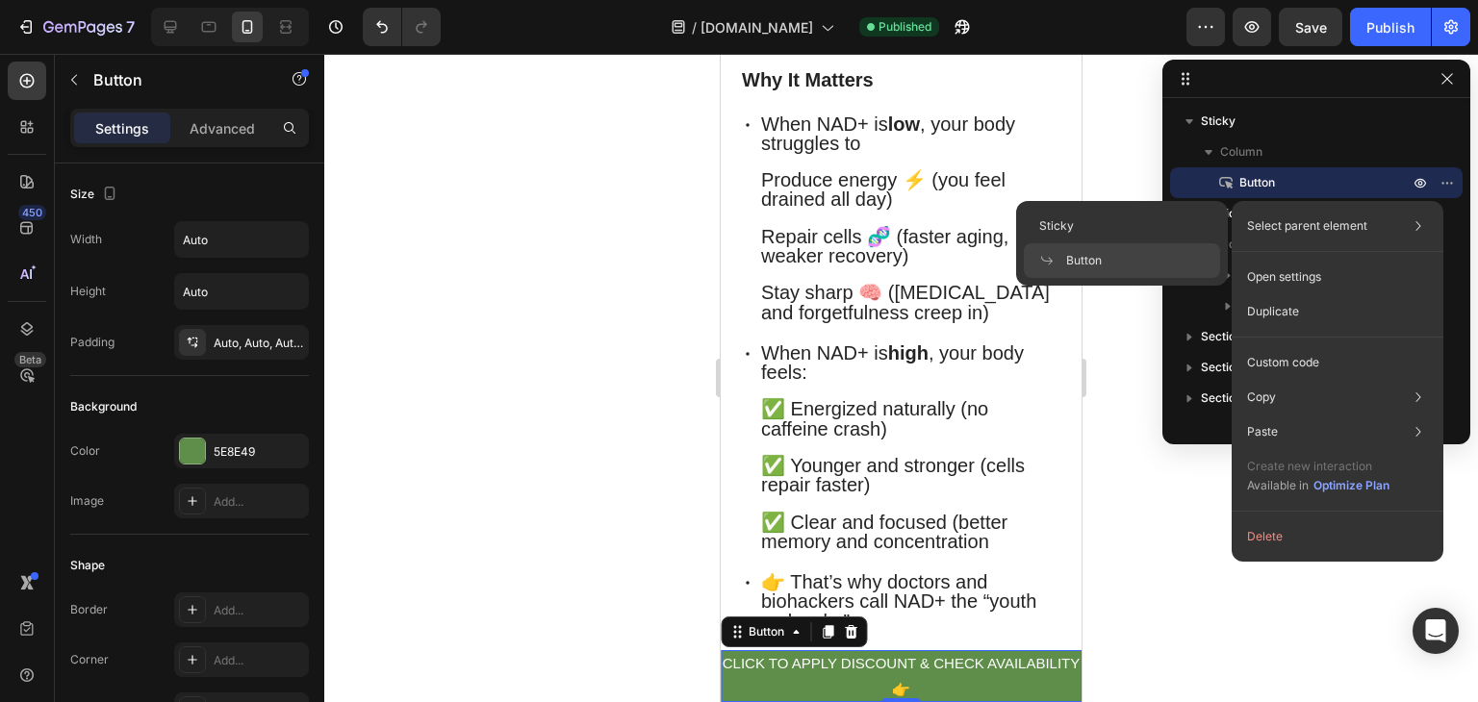
click at [1333, 228] on p "Select parent element" at bounding box center [1307, 225] width 120 height 17
click at [1413, 229] on icon at bounding box center [1417, 225] width 19 height 19
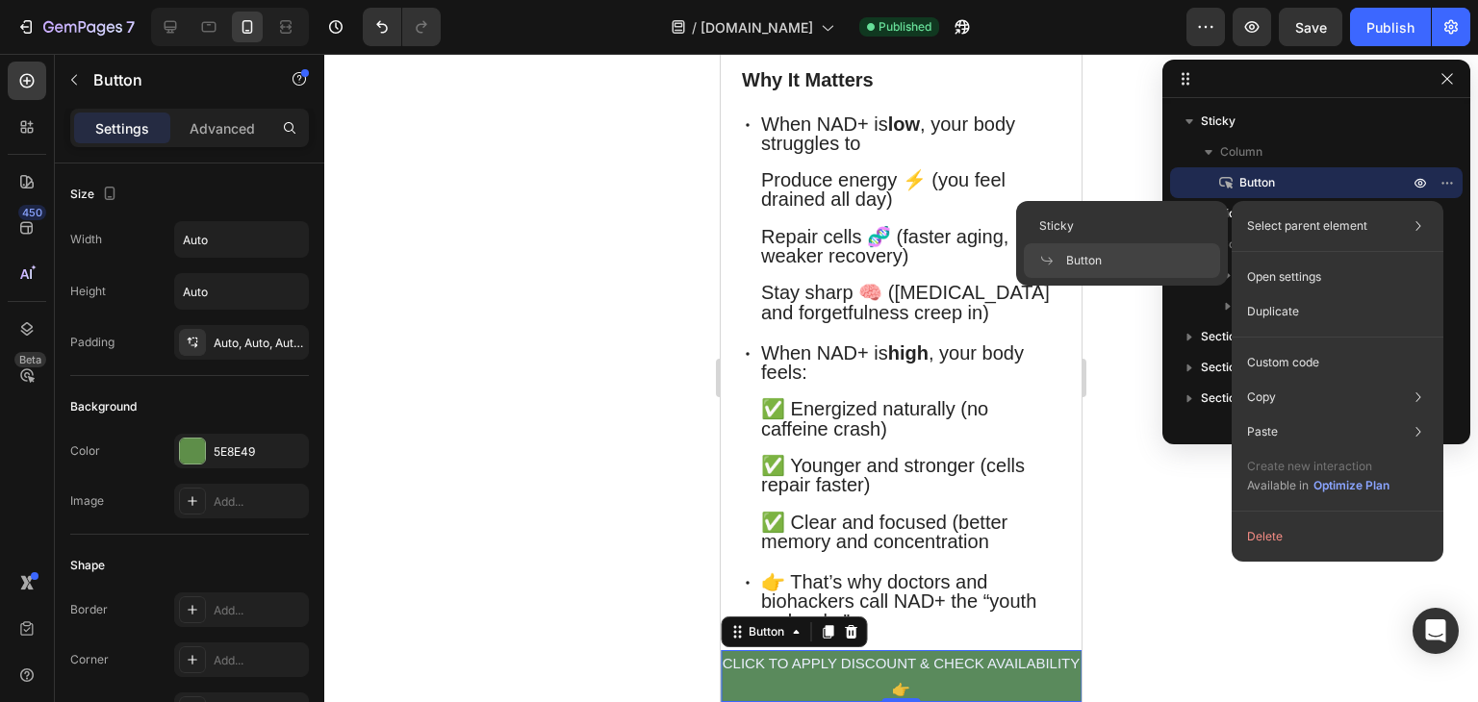
click at [1103, 268] on div "Button" at bounding box center [1122, 260] width 196 height 35
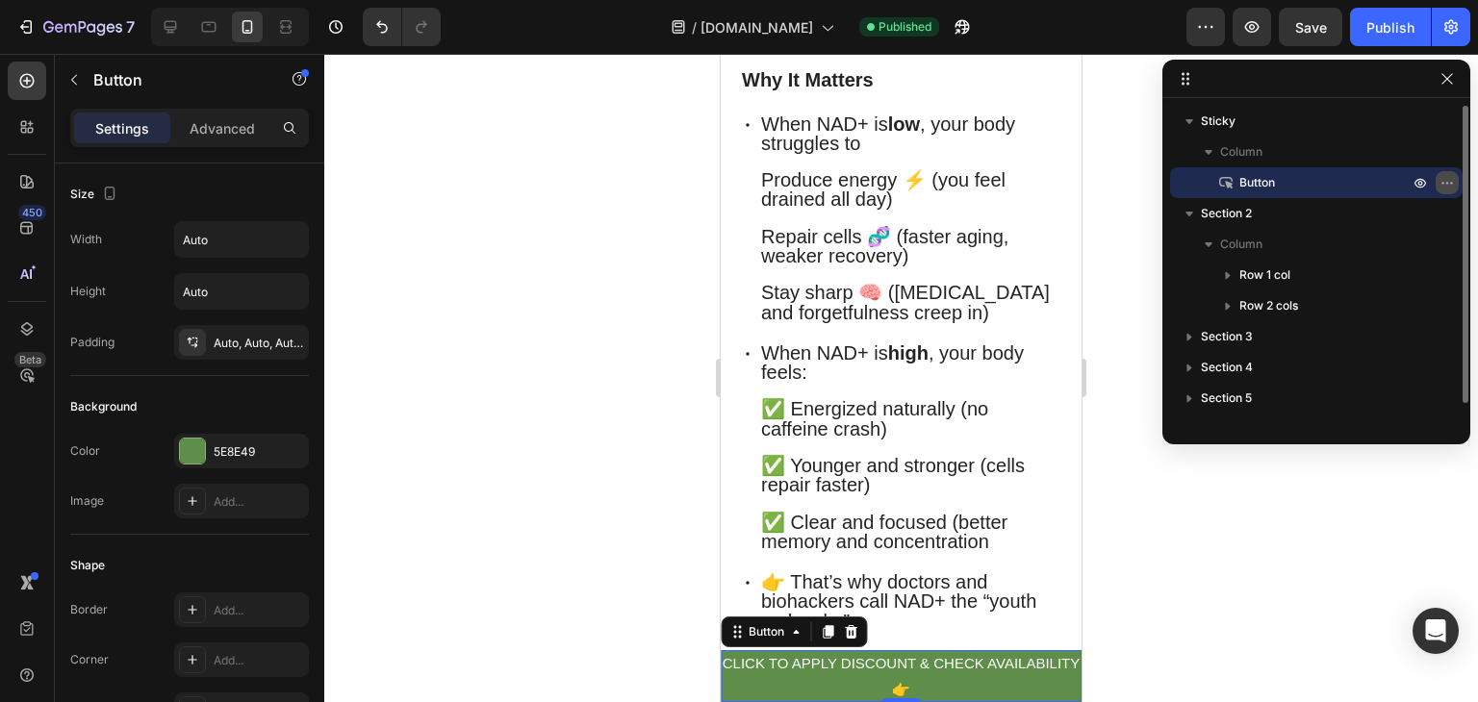
click at [1448, 183] on icon "button" at bounding box center [1446, 182] width 15 height 15
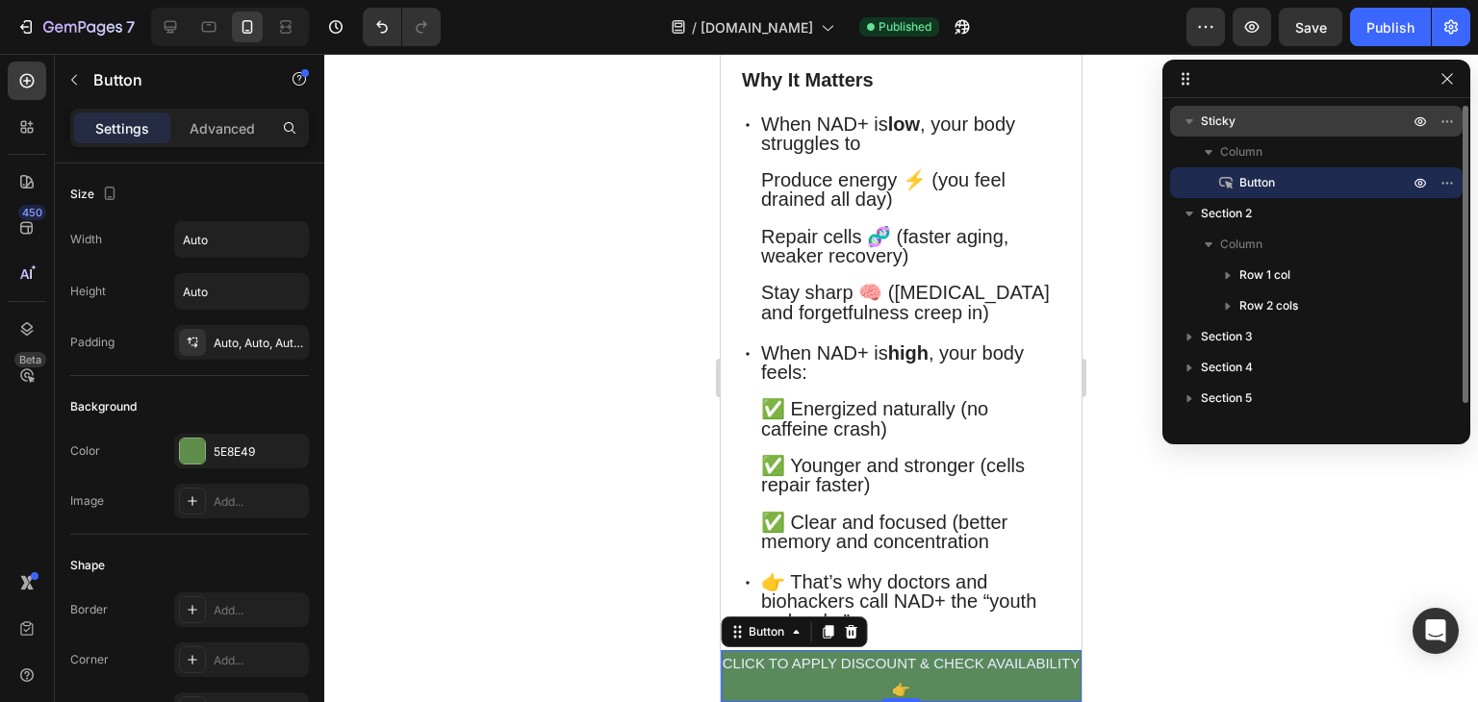
click at [1228, 128] on span "Sticky" at bounding box center [1218, 121] width 35 height 19
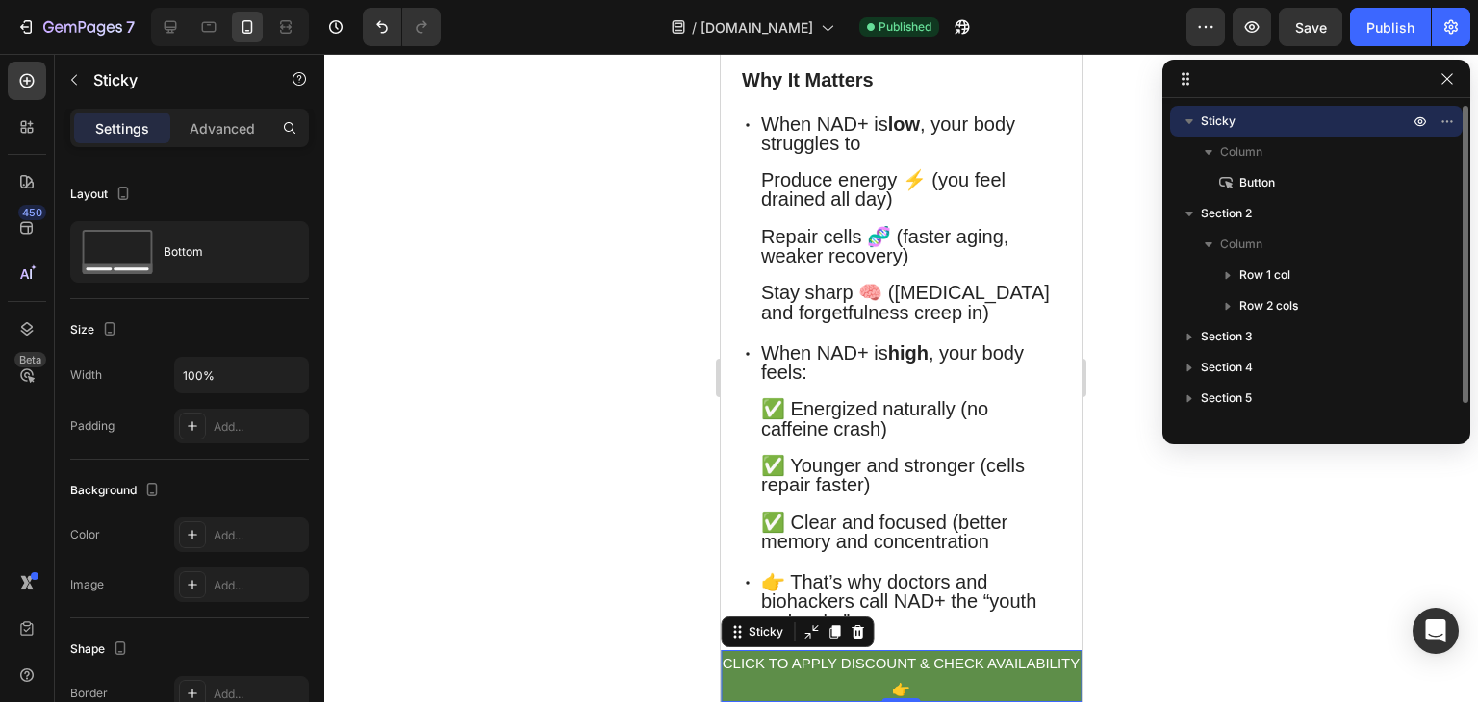
click at [1240, 125] on p "Sticky" at bounding box center [1307, 121] width 212 height 19
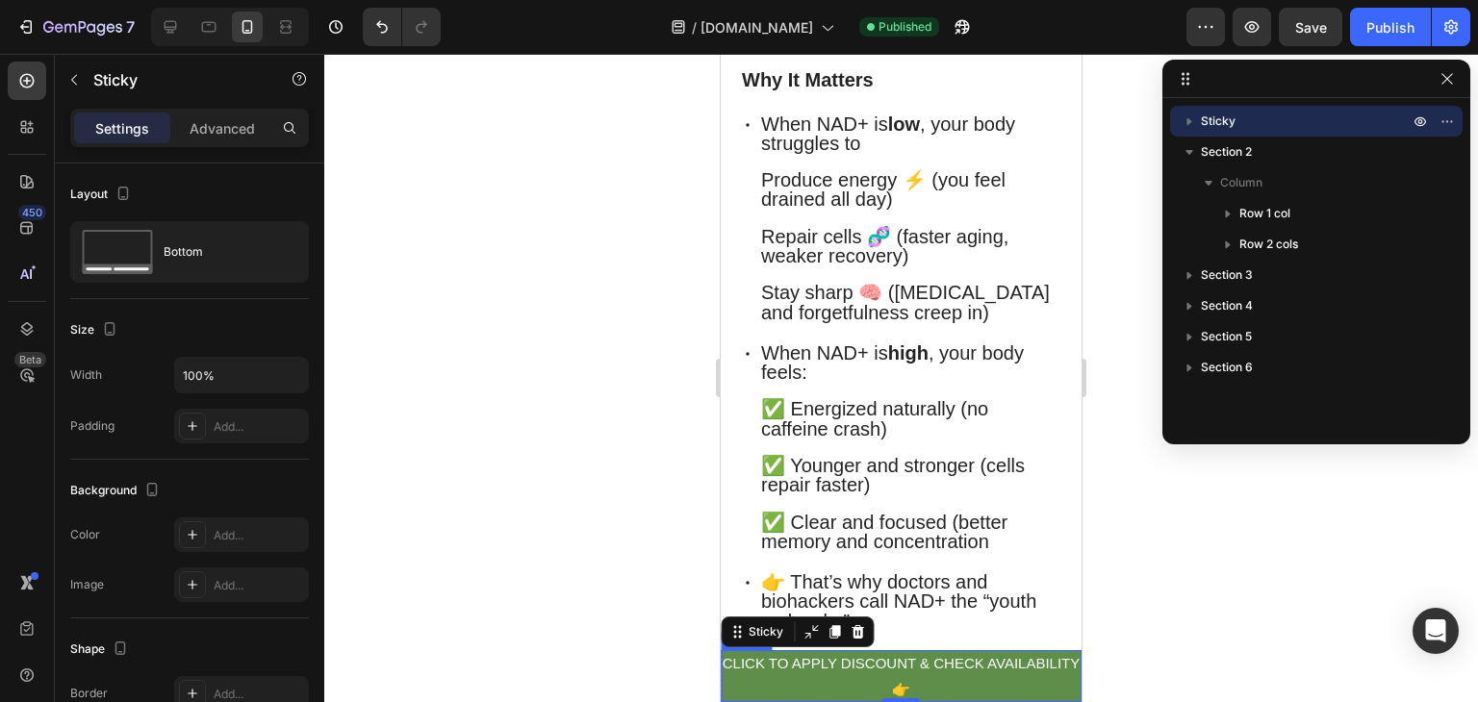
click at [944, 674] on p "CLICK TO APPLY DISCOUNT & CHECK AVAILABILITY 👉" at bounding box center [901, 676] width 361 height 52
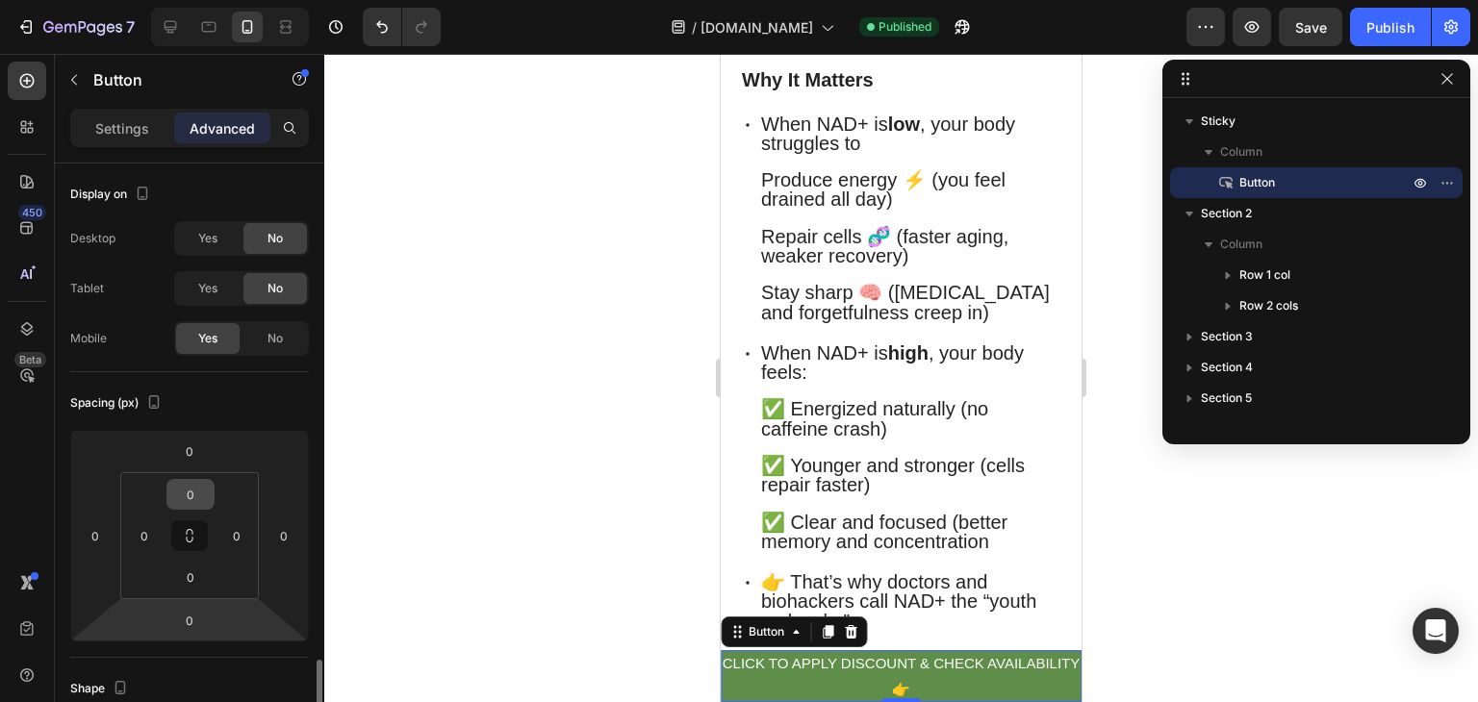
scroll to position [354, 0]
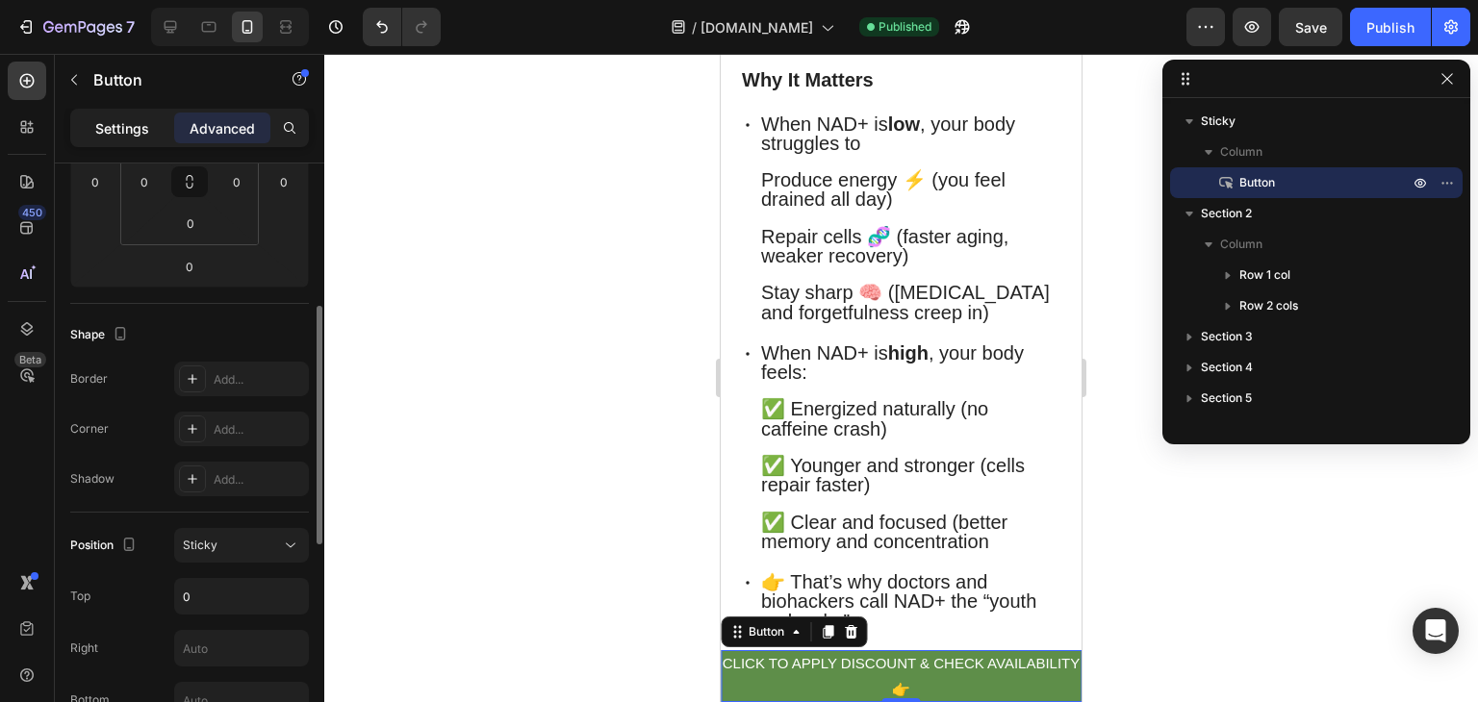
click at [139, 137] on p "Settings" at bounding box center [122, 128] width 54 height 20
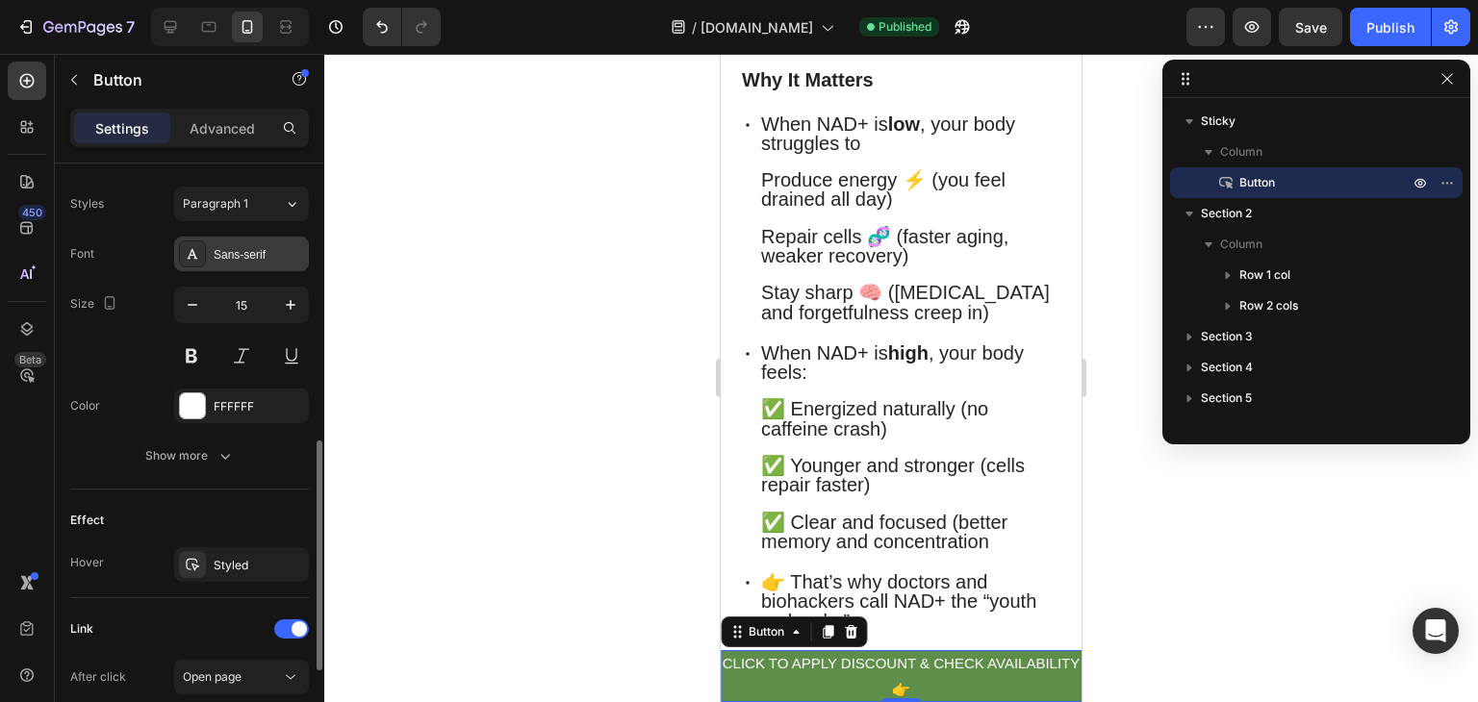
scroll to position [933, 0]
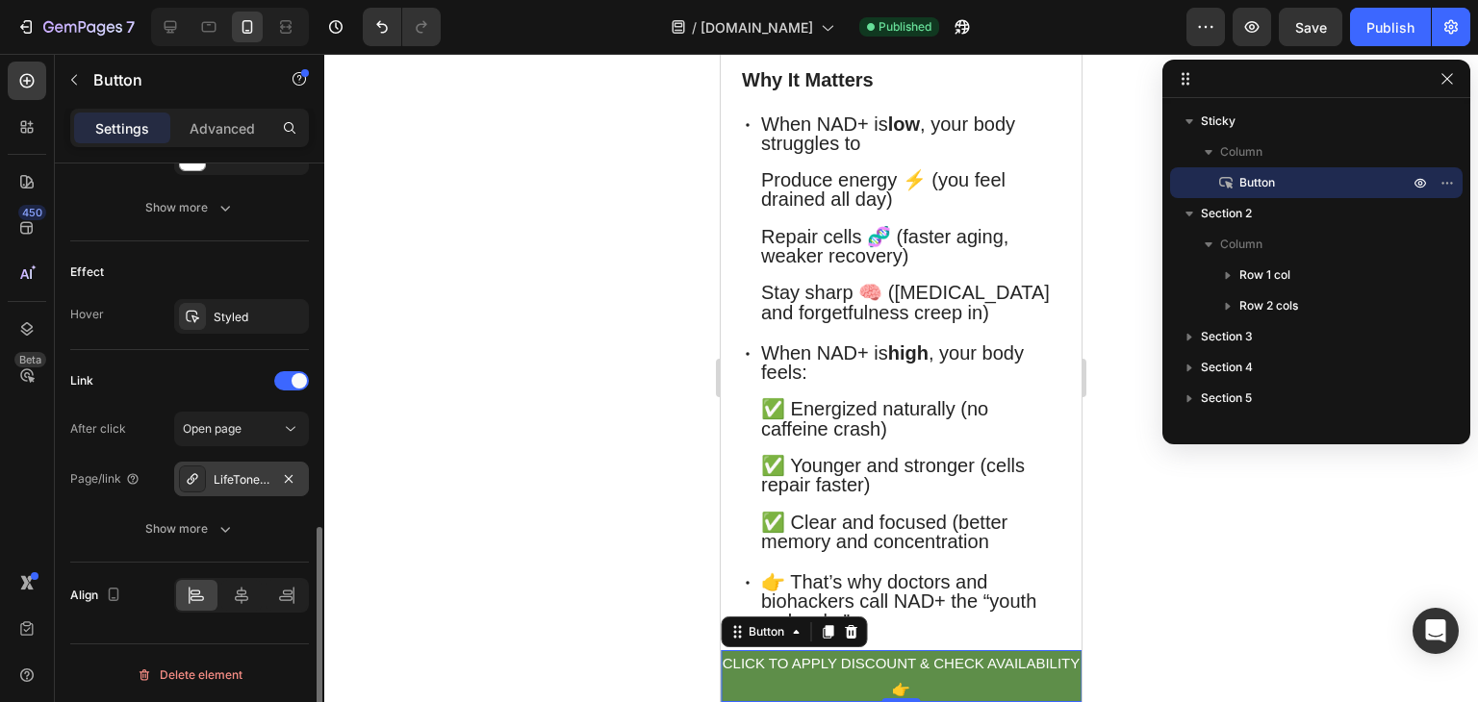
click at [247, 485] on div "LifeTone NAD+ — Energy & Focus" at bounding box center [242, 479] width 56 height 17
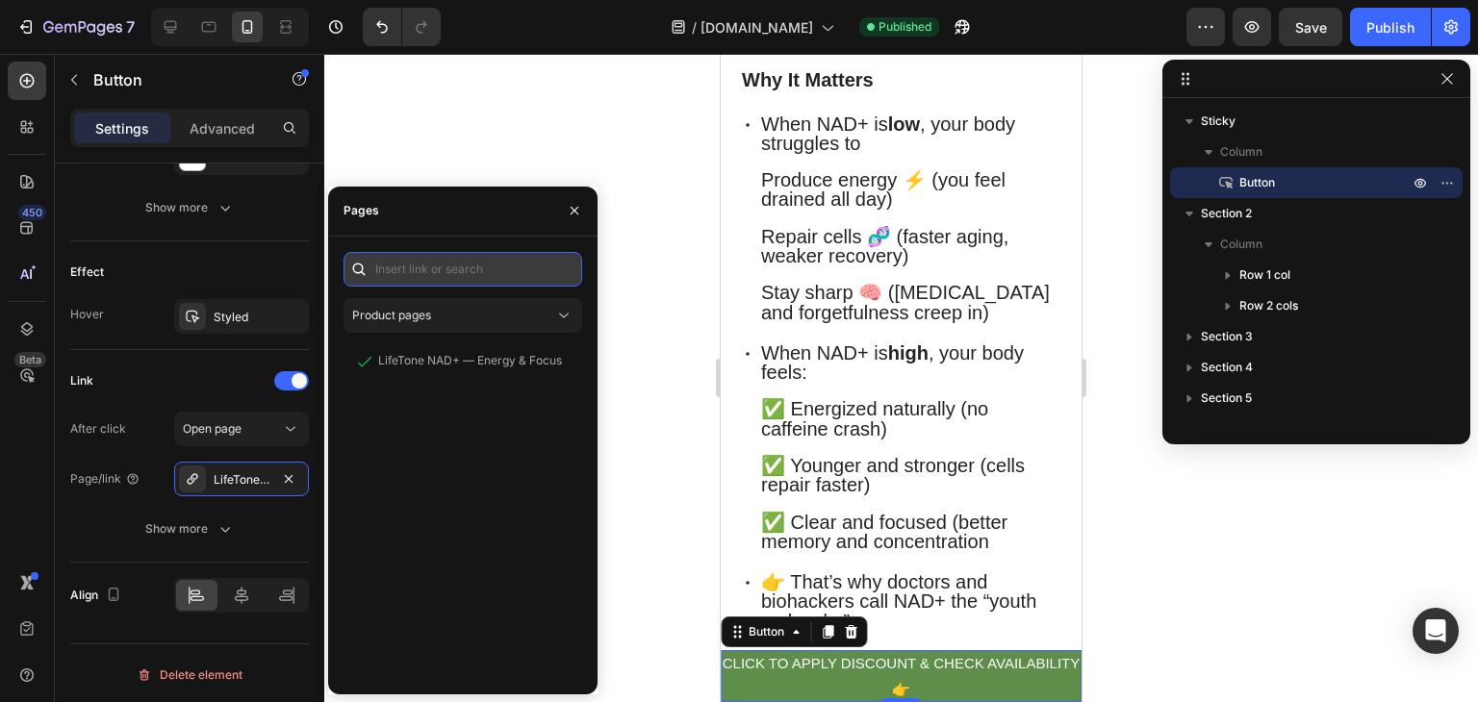
click at [510, 270] on input "text" at bounding box center [462, 269] width 239 height 35
paste input "https://lifetone.store/products/nad"
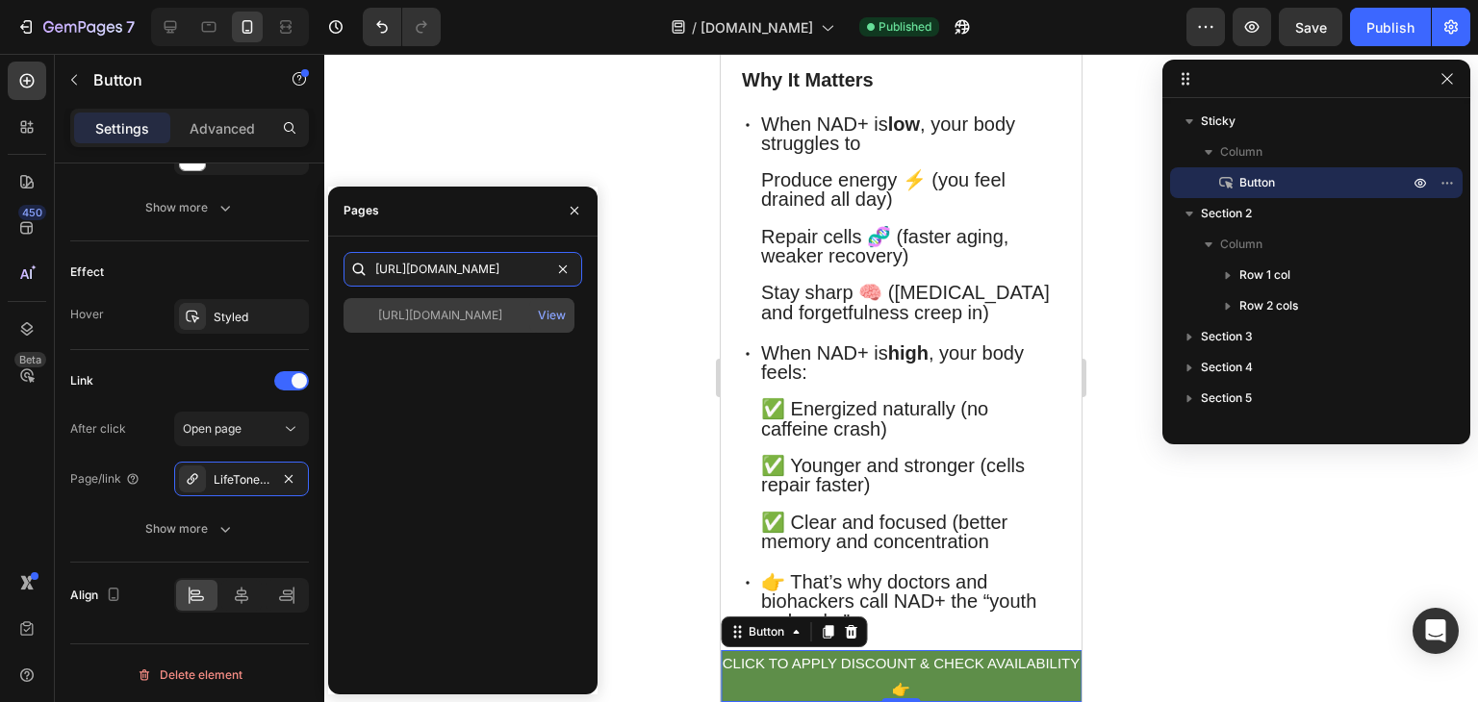
type input "https://lifetone.store/products/nad"
click at [478, 311] on div "https://lifetone.store/products/nad" at bounding box center [440, 315] width 124 height 17
click at [466, 316] on div "https://lifetone.store/products/nad" at bounding box center [440, 315] width 124 height 17
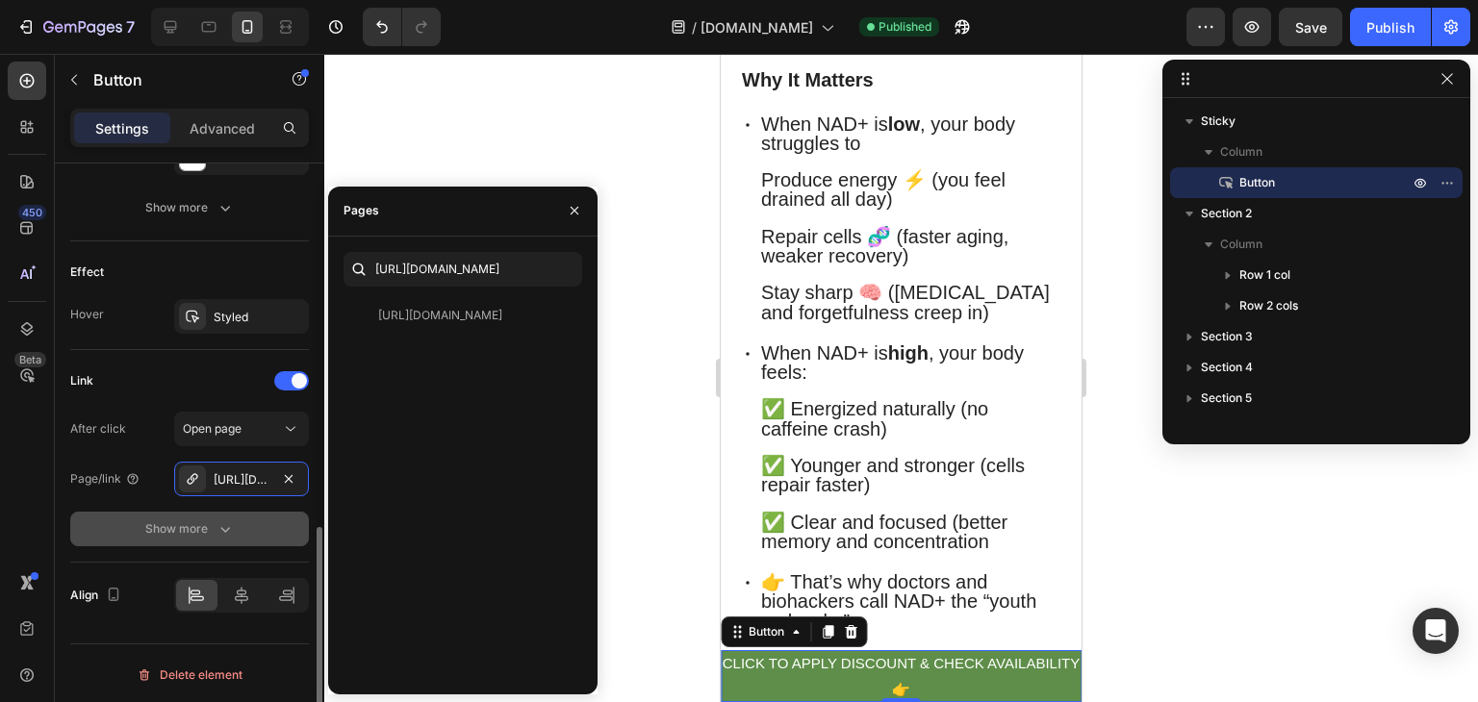
click at [221, 524] on icon "button" at bounding box center [224, 528] width 19 height 19
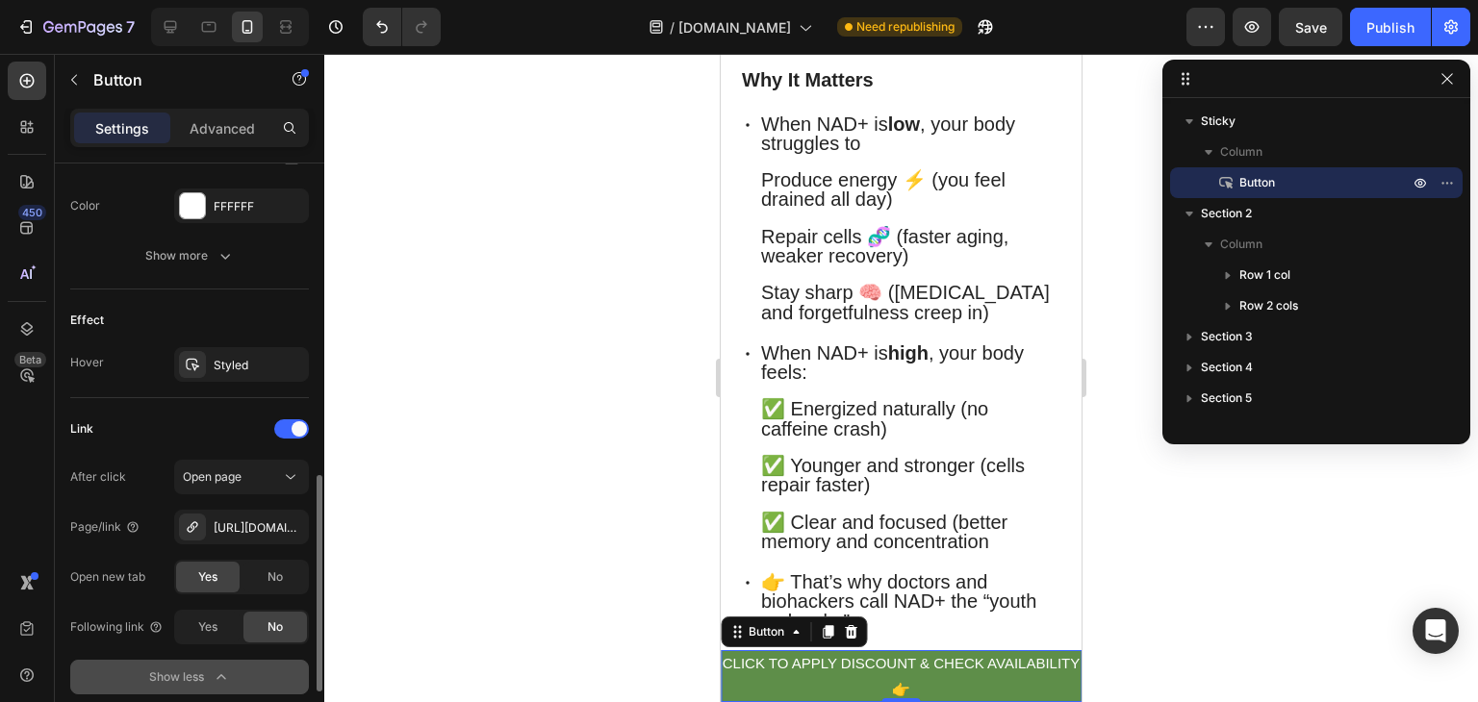
scroll to position [877, 0]
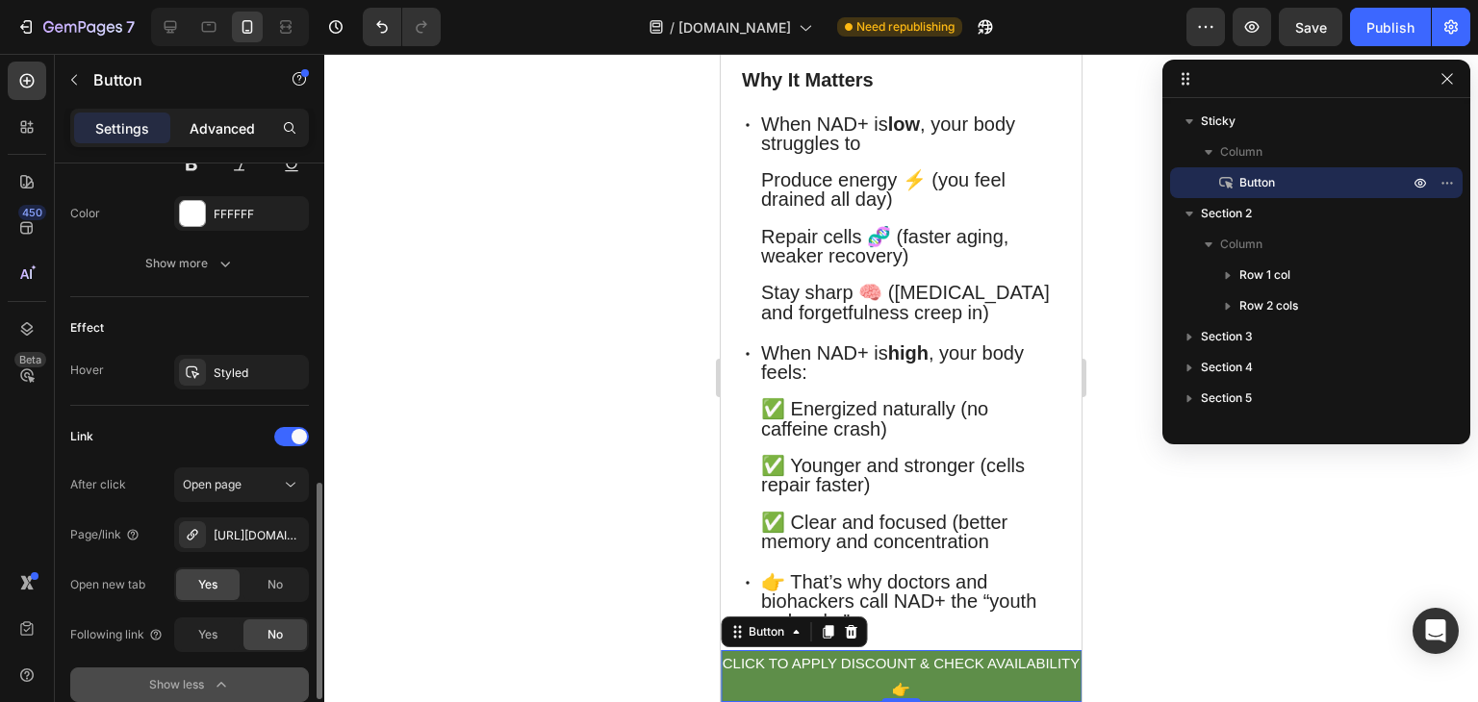
click at [228, 123] on p "Advanced" at bounding box center [222, 128] width 65 height 20
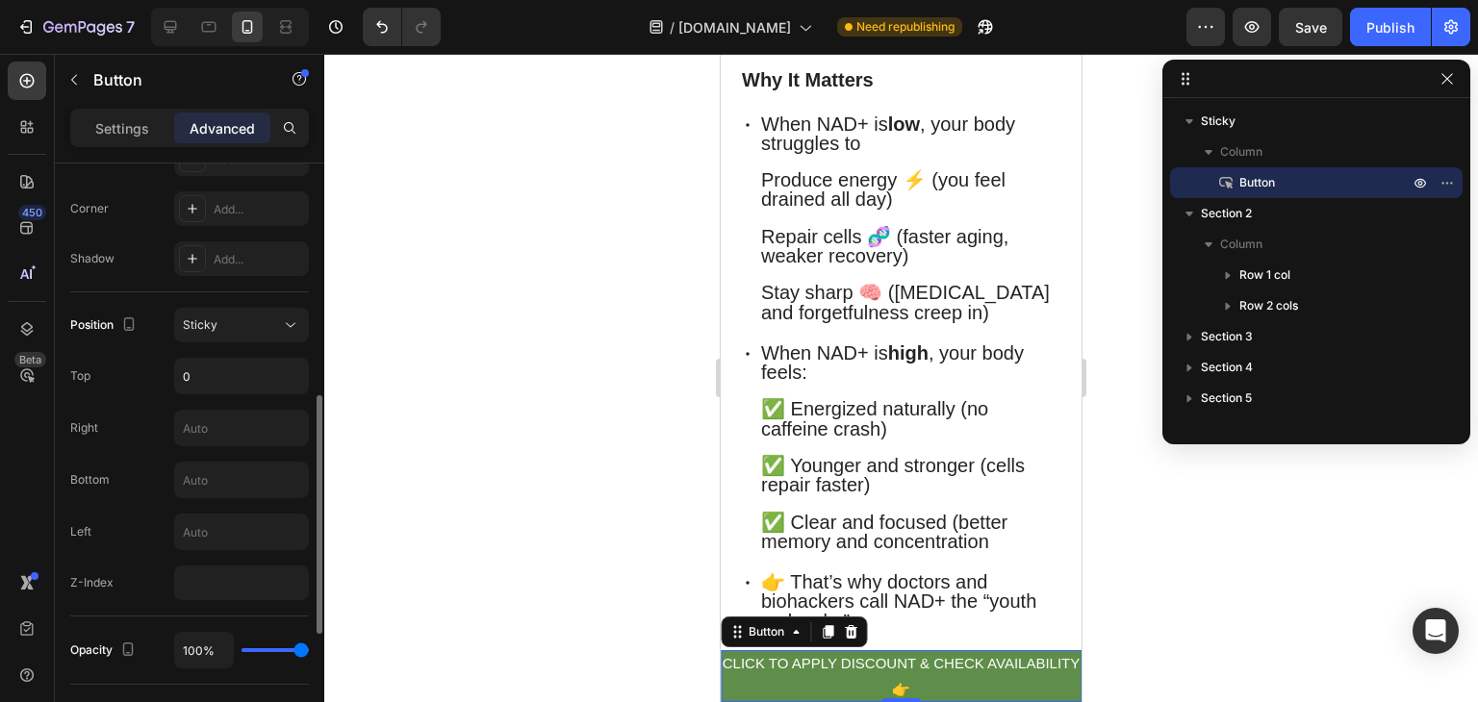
scroll to position [543, 0]
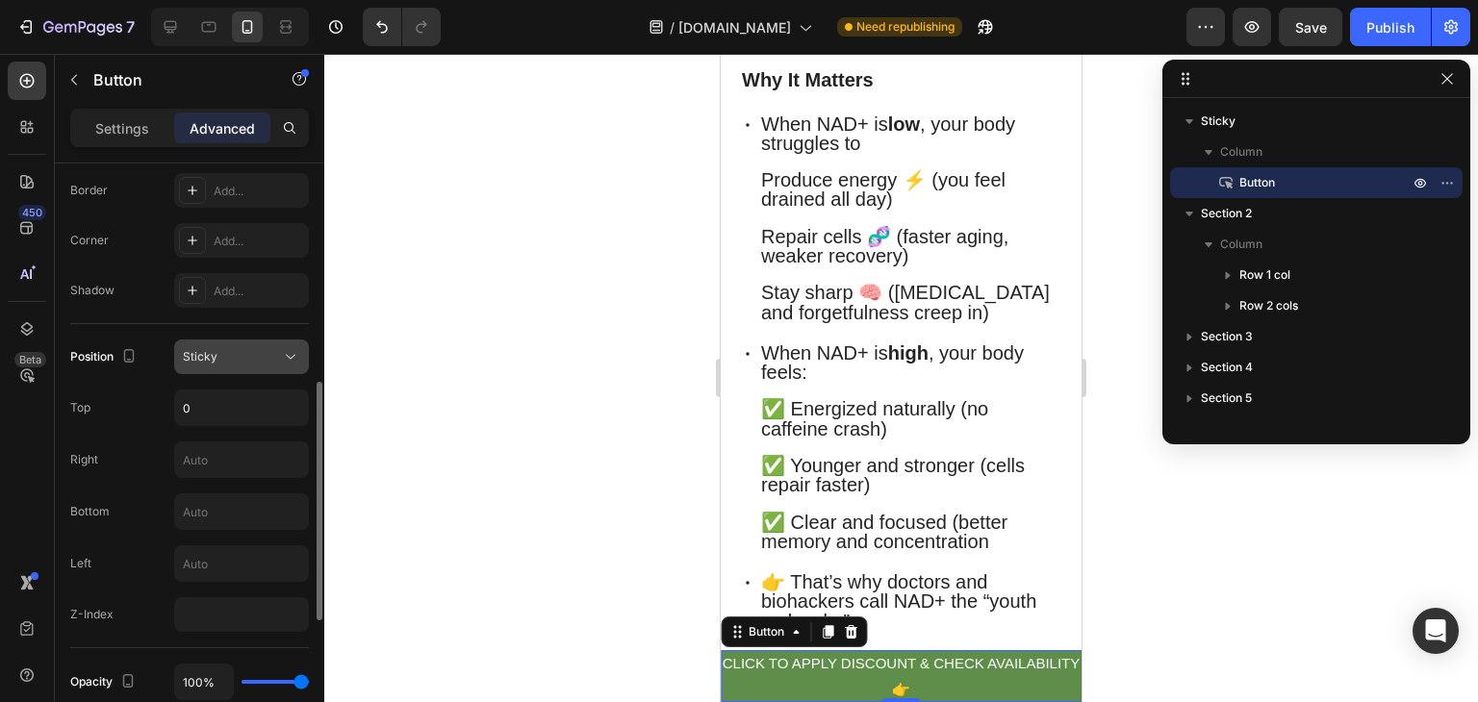
click at [241, 348] on div "Sticky" at bounding box center [232, 356] width 98 height 17
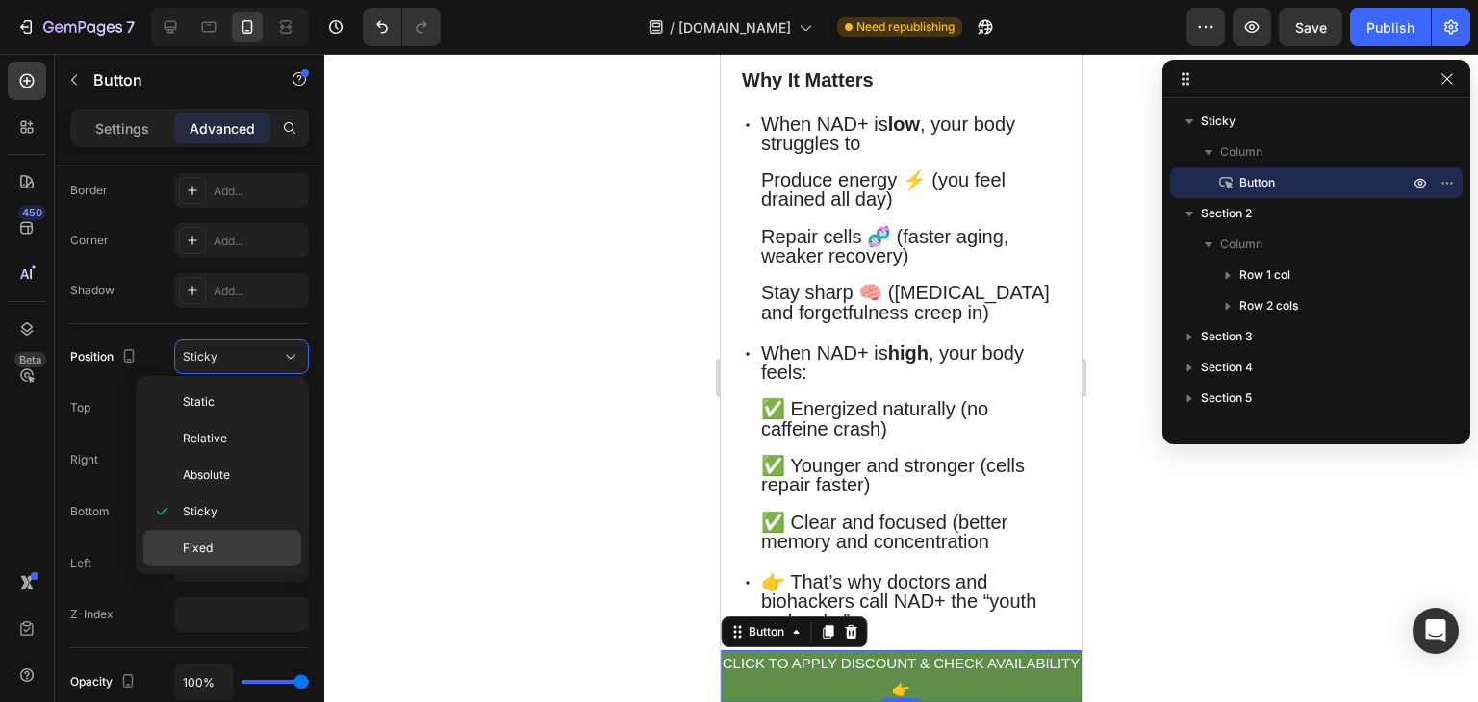
click at [209, 544] on span "Fixed" at bounding box center [198, 548] width 30 height 17
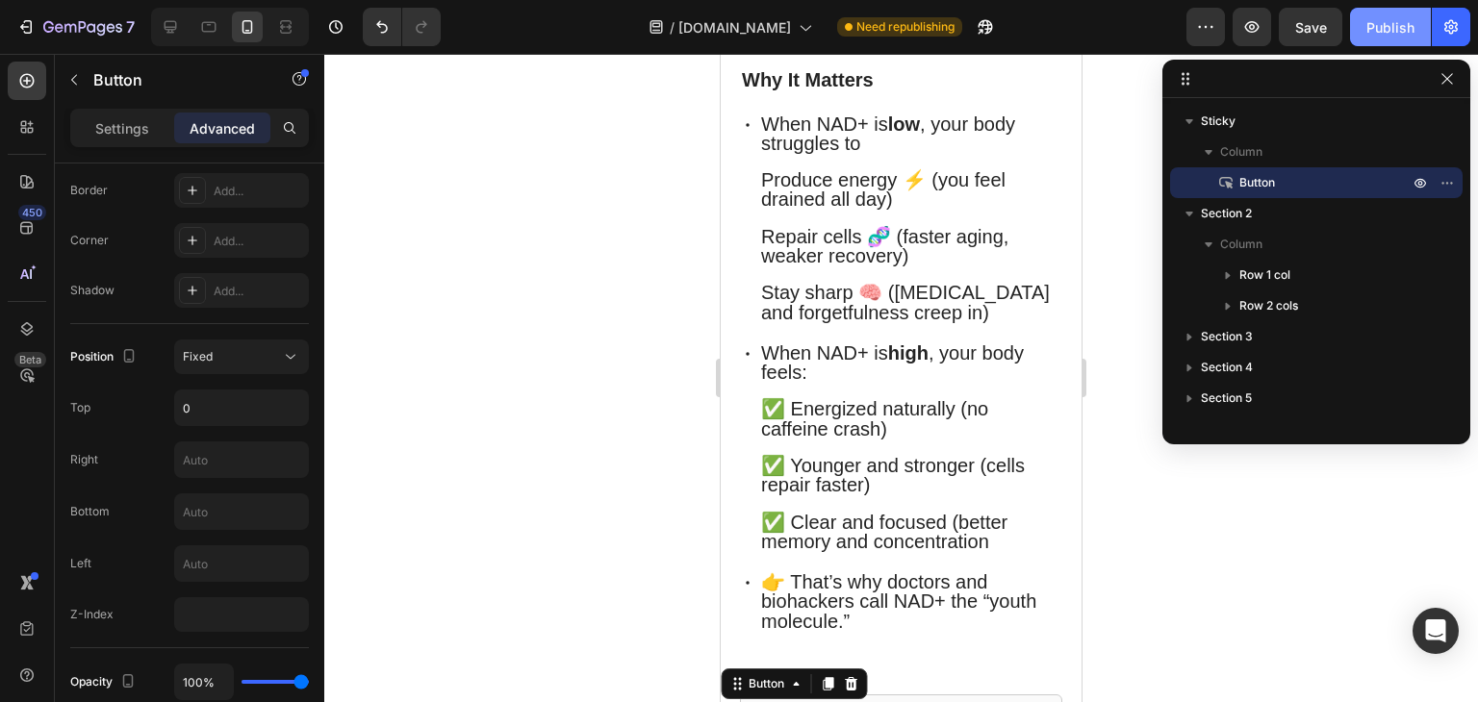
click at [1390, 20] on div "Publish" at bounding box center [1390, 27] width 48 height 20
click at [791, 676] on icon at bounding box center [795, 683] width 15 height 15
click at [759, 651] on div "Sticky" at bounding box center [750, 651] width 42 height 12
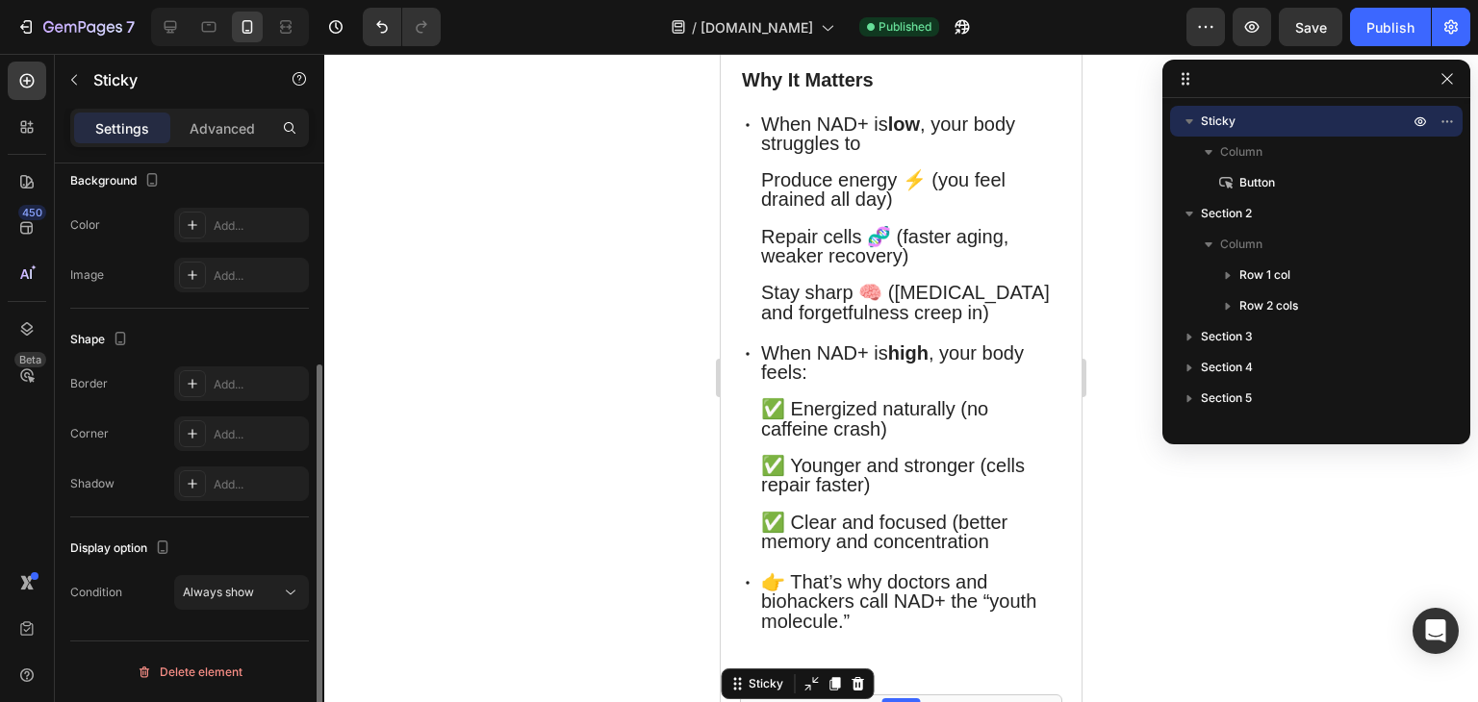
scroll to position [0, 0]
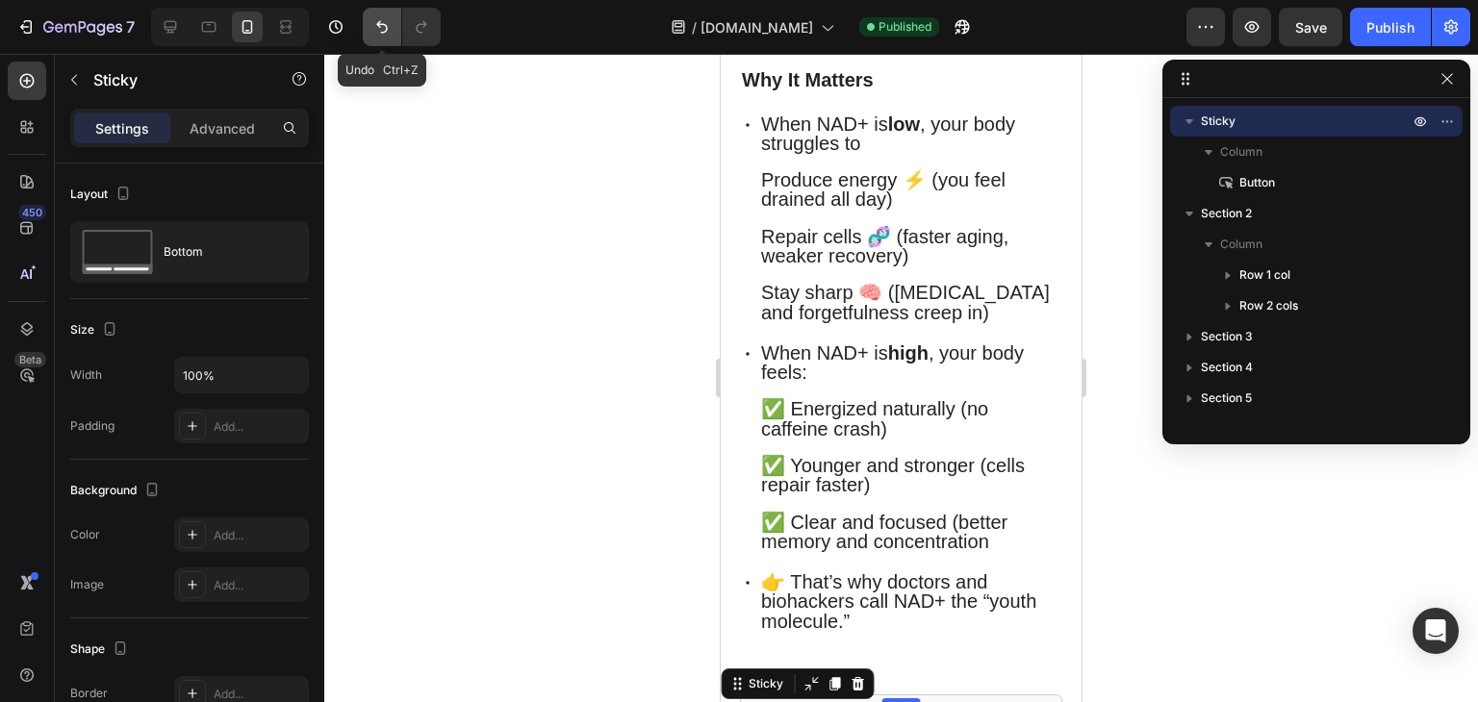
click at [376, 28] on icon "Undo/Redo" at bounding box center [381, 26] width 19 height 19
click at [391, 25] on icon "Undo/Redo" at bounding box center [381, 26] width 19 height 19
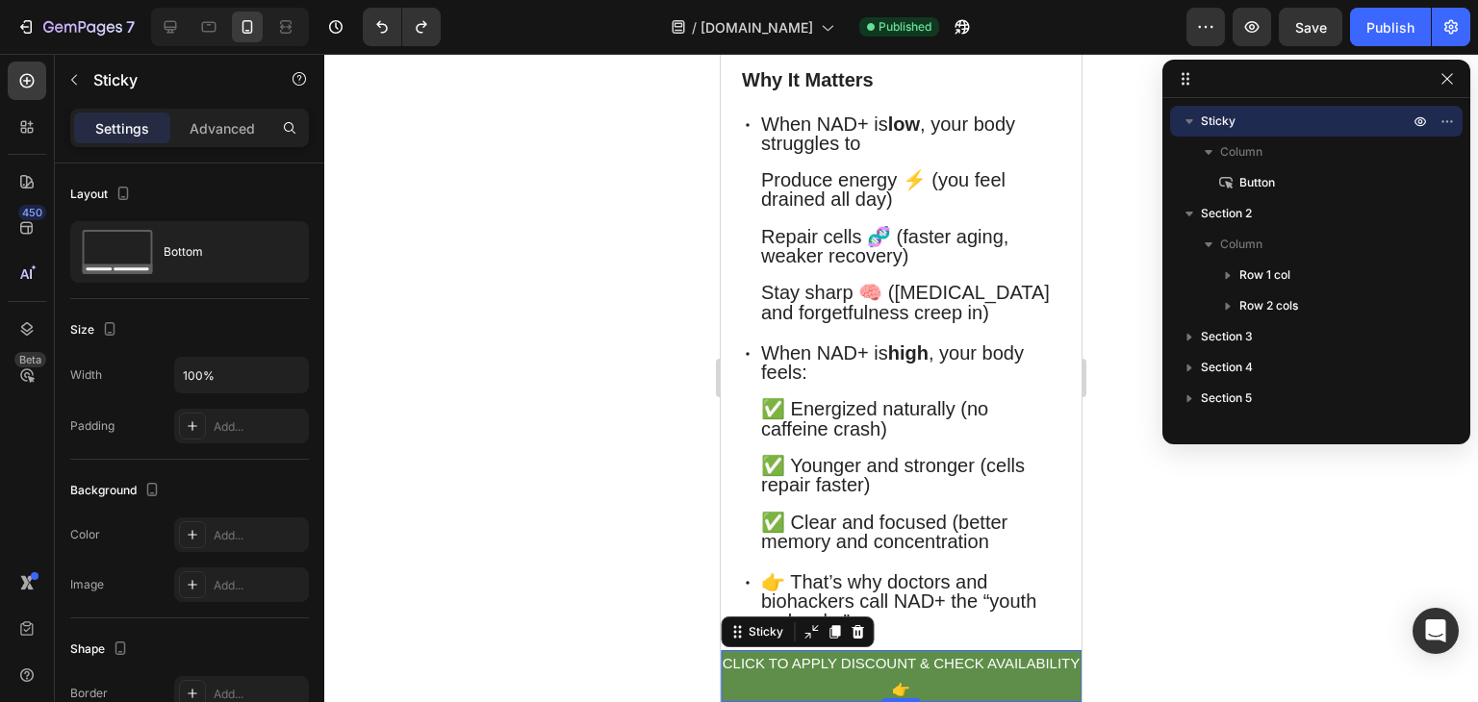
click at [1195, 540] on div at bounding box center [900, 378] width 1153 height 648
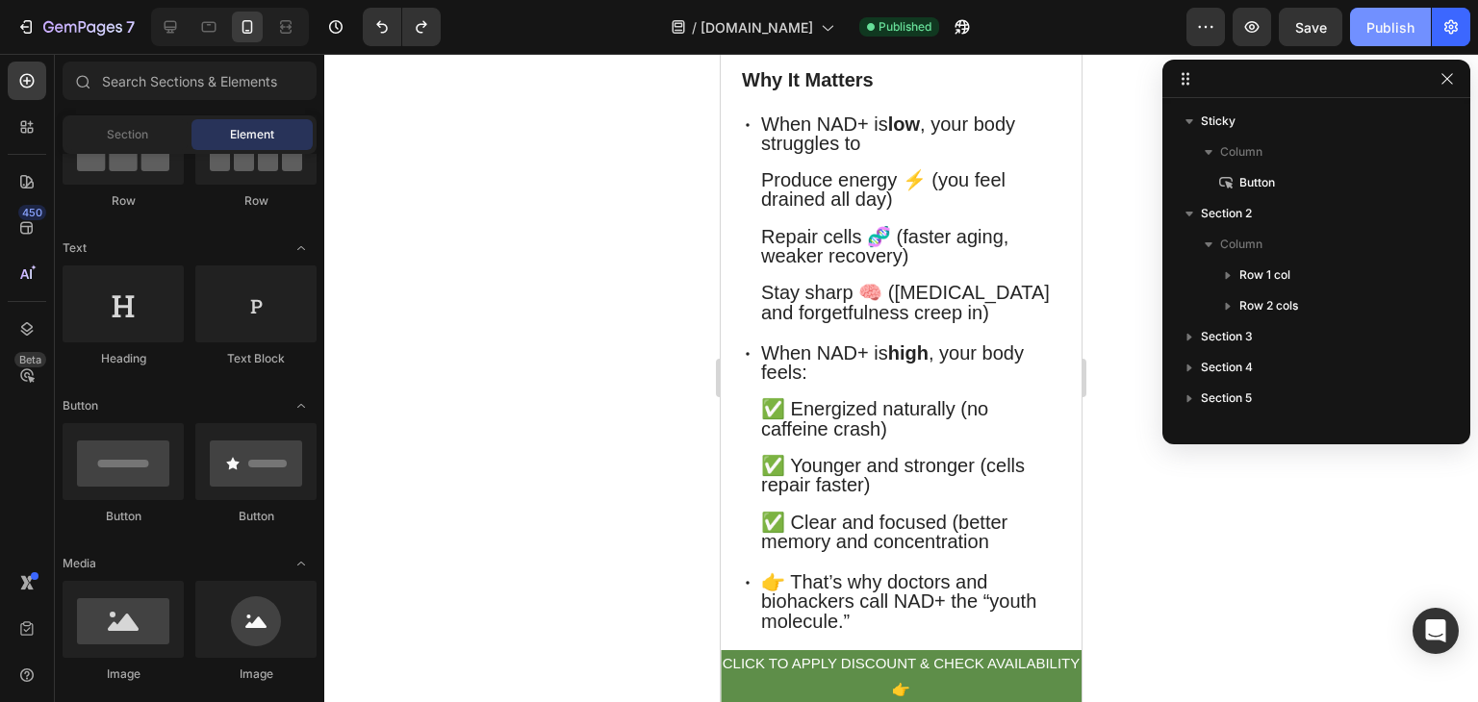
click at [1392, 12] on button "Publish" at bounding box center [1390, 27] width 81 height 38
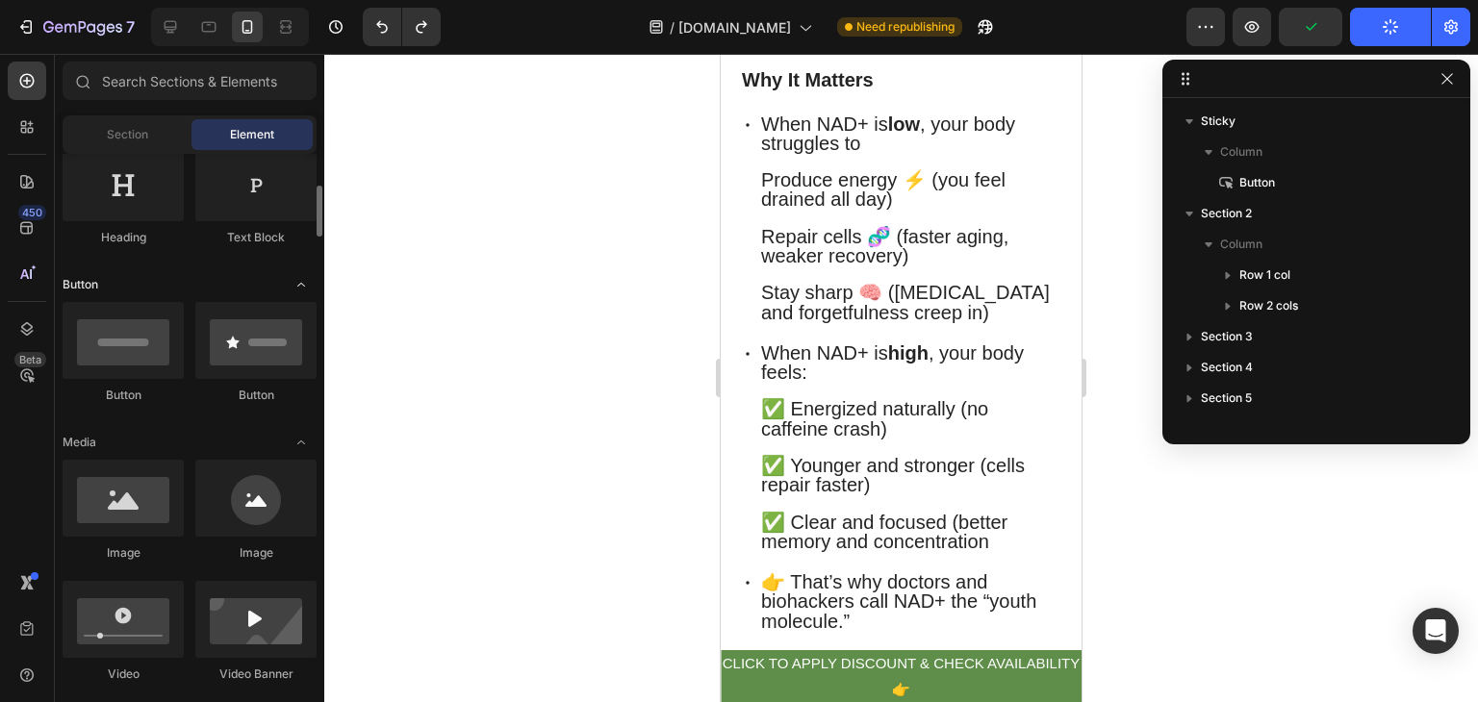
scroll to position [332, 0]
click at [146, 139] on span "Section" at bounding box center [127, 134] width 41 height 17
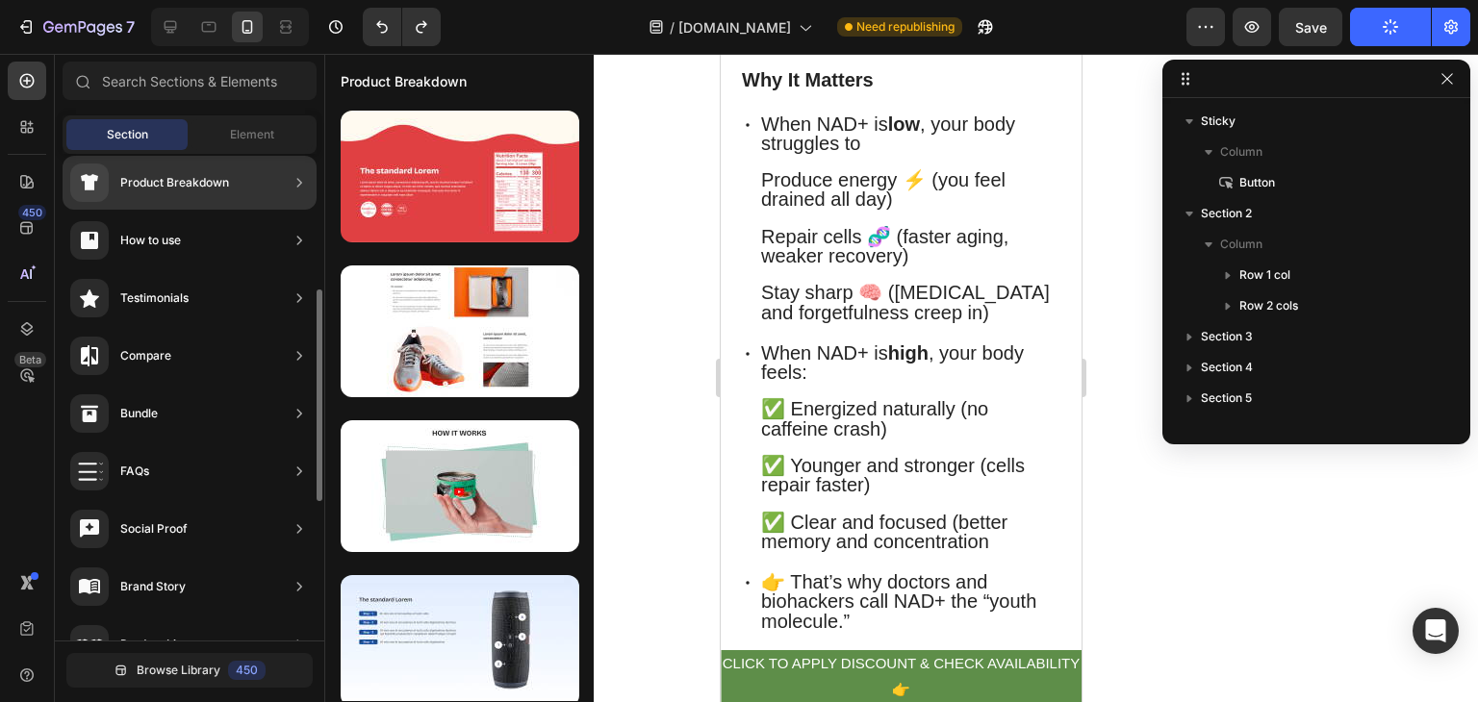
scroll to position [307, 0]
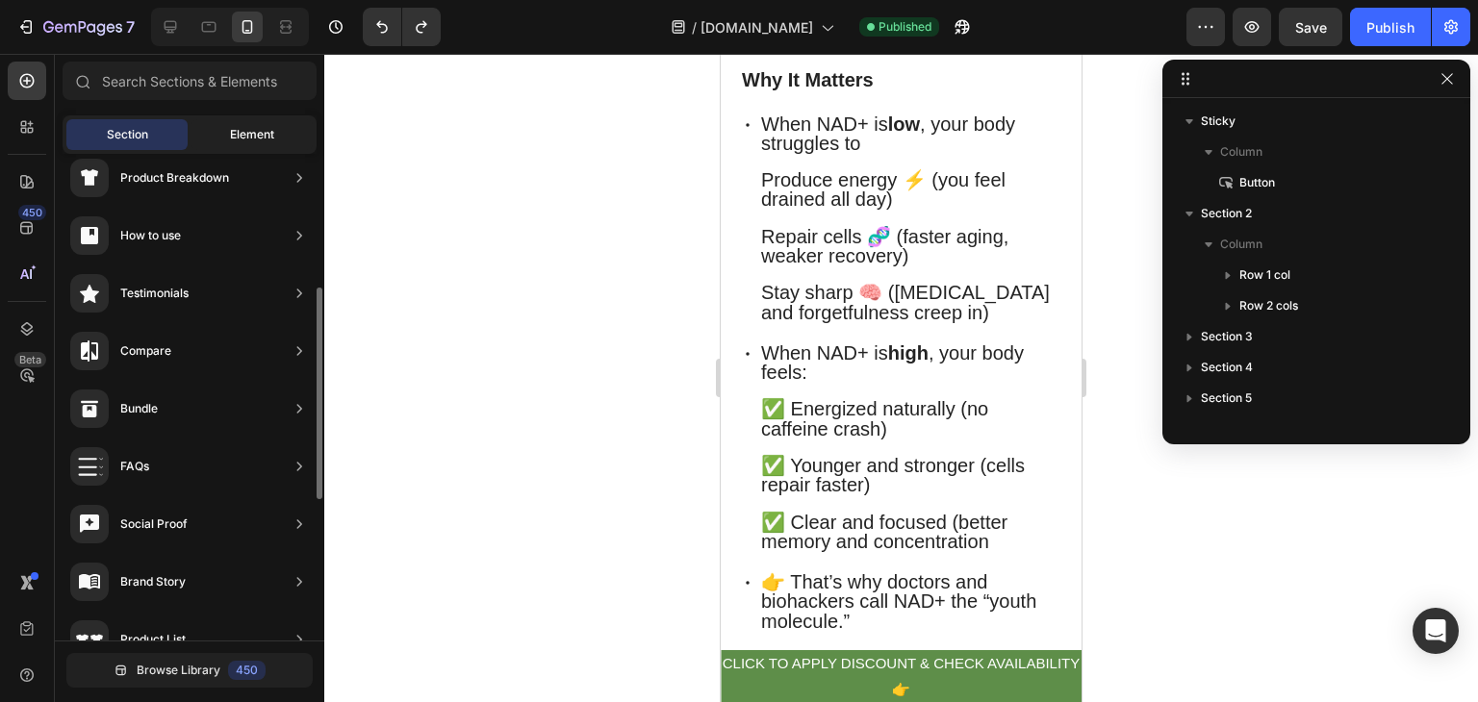
click at [223, 122] on div "Element" at bounding box center [251, 134] width 121 height 31
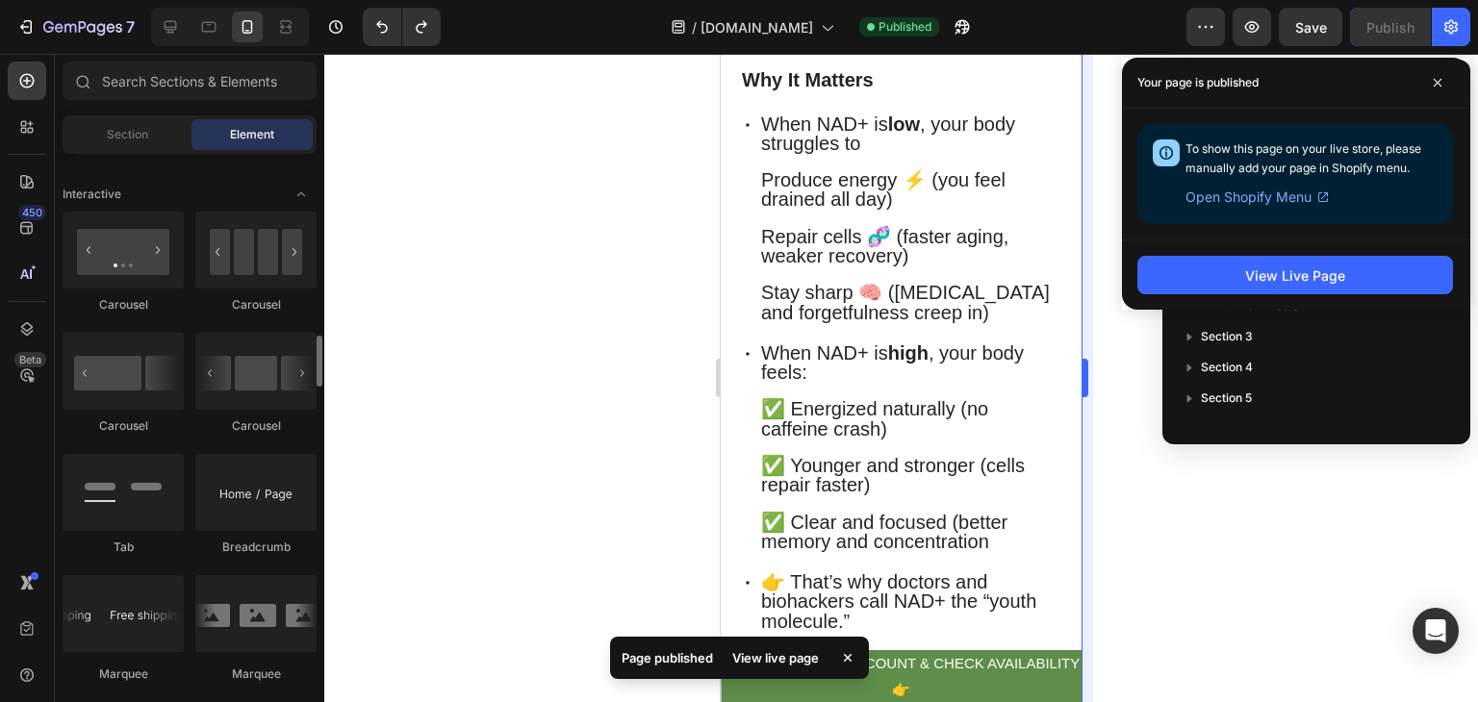
scroll to position [2021, 0]
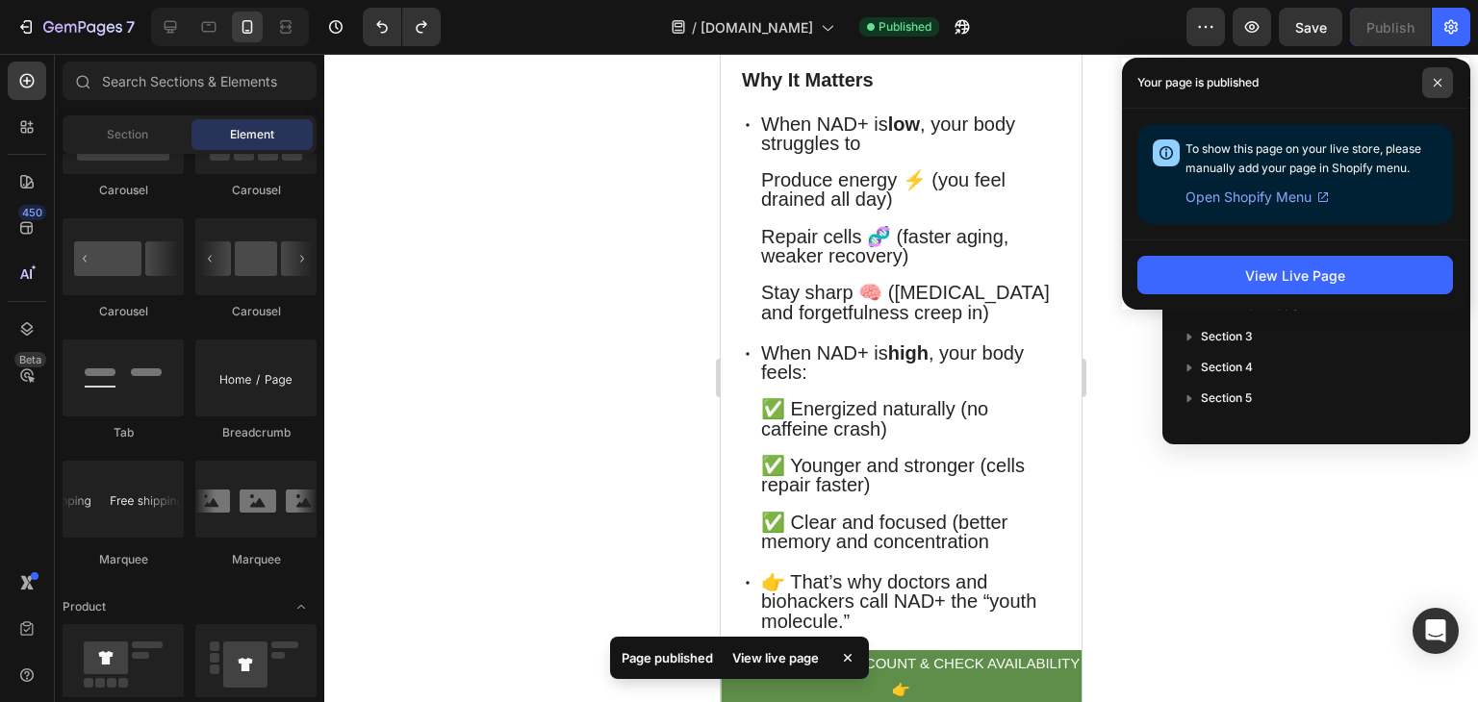
click at [1438, 77] on span at bounding box center [1437, 82] width 31 height 31
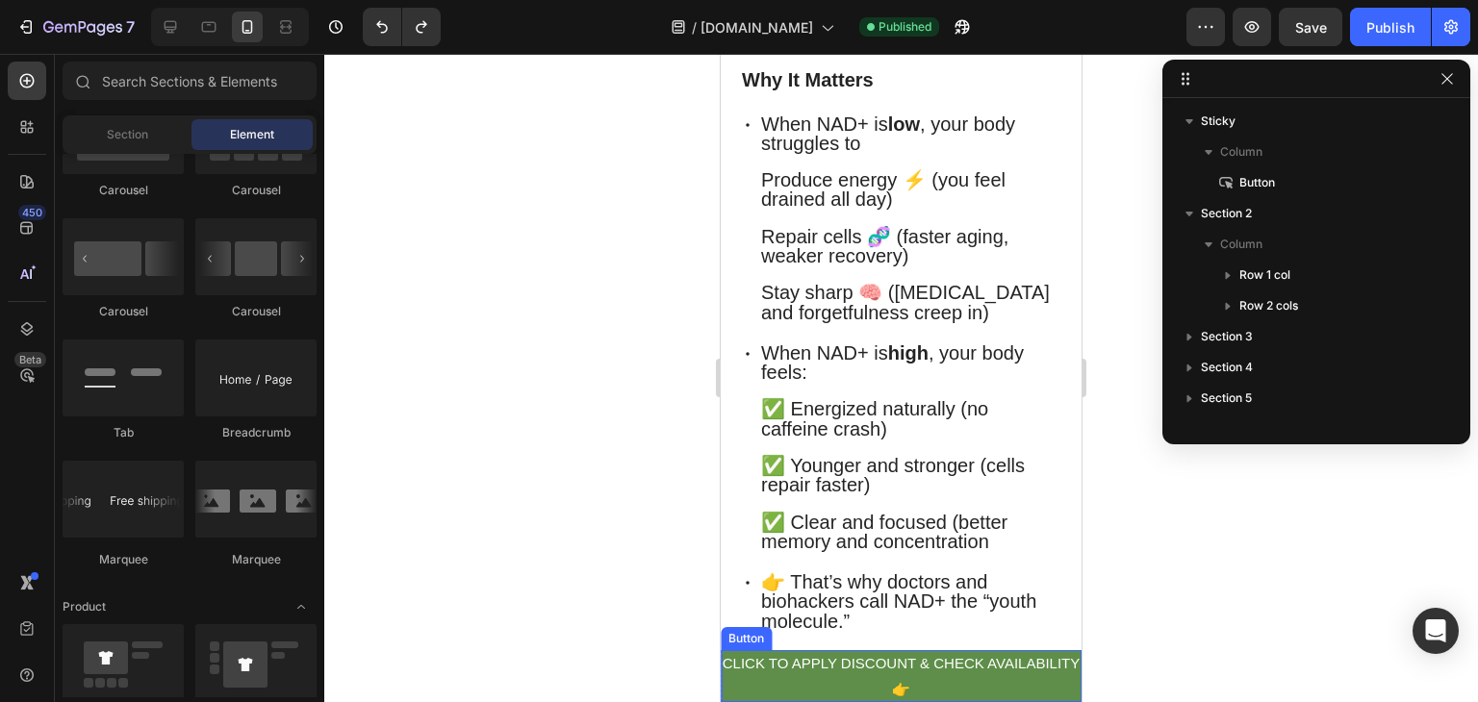
click at [897, 668] on p "CLICK TO APPLY DISCOUNT & CHECK AVAILABILITY 👉" at bounding box center [901, 676] width 361 height 52
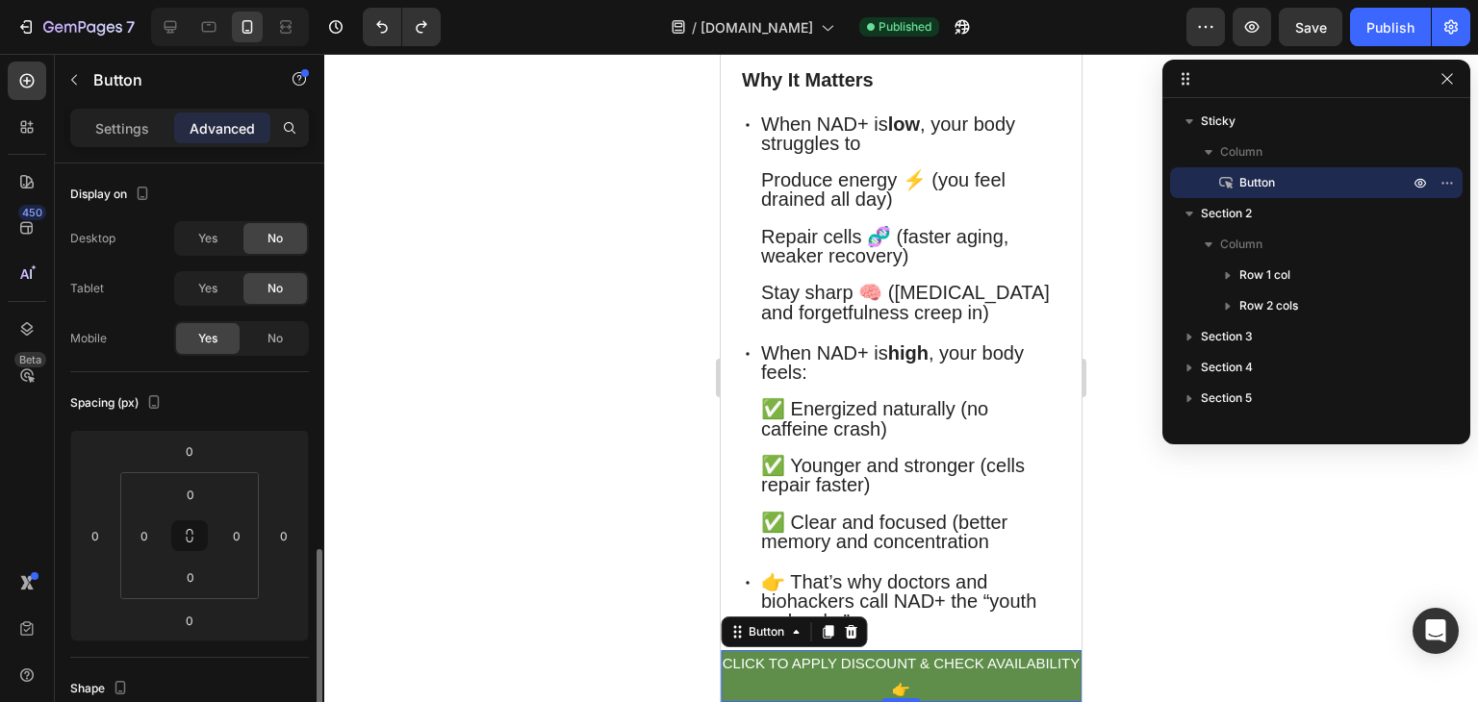
scroll to position [276, 0]
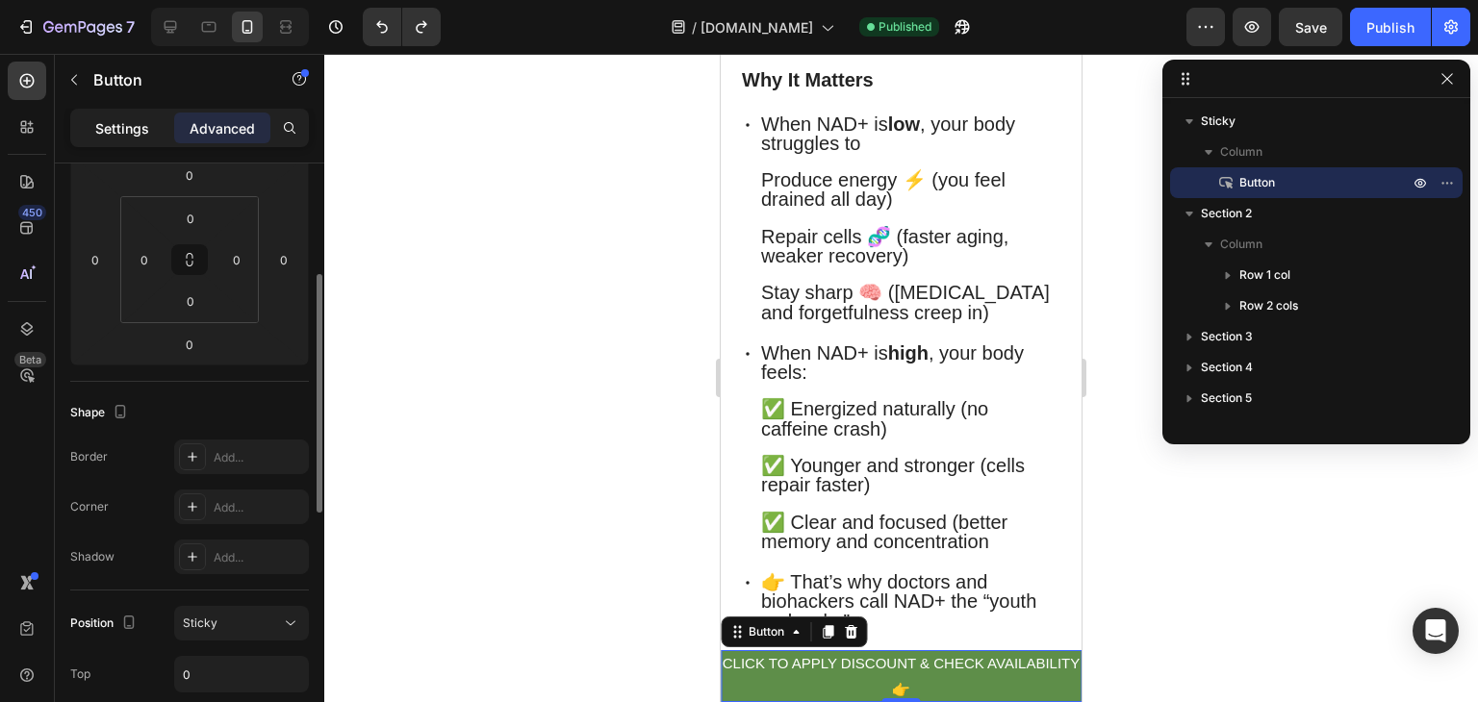
click at [119, 128] on p "Settings" at bounding box center [122, 128] width 54 height 20
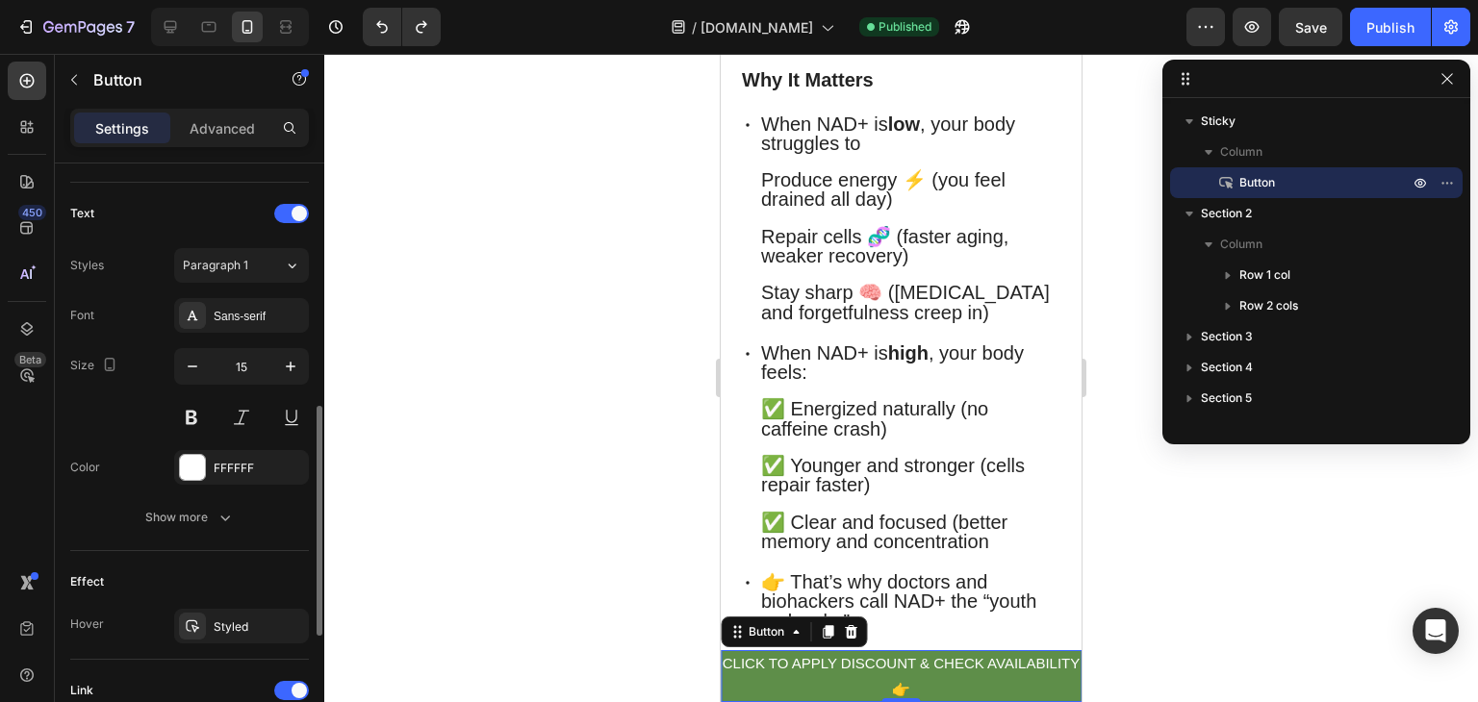
scroll to position [637, 0]
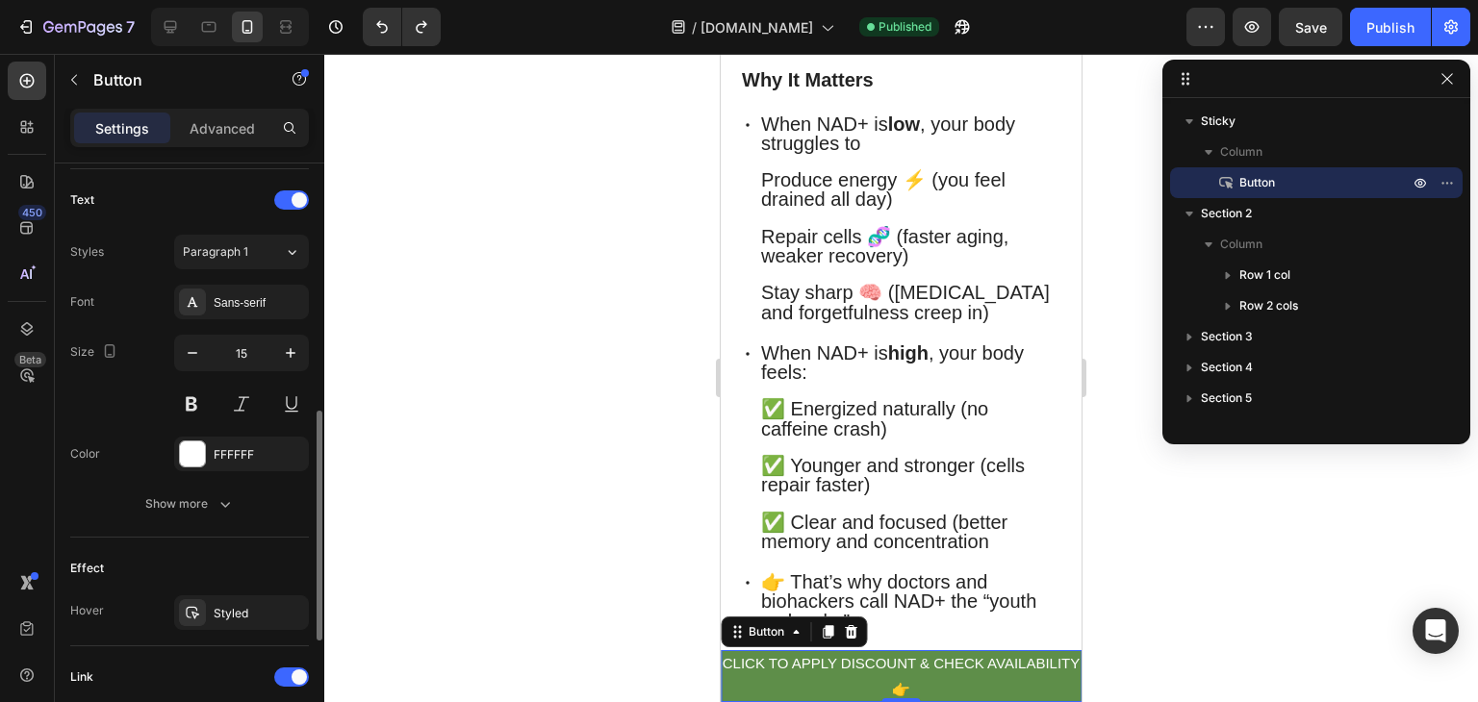
click at [202, 533] on div "Text Styles Paragraph 1 Font Sans-serif Size 15 Color FFFFFF Show more" at bounding box center [189, 353] width 239 height 368
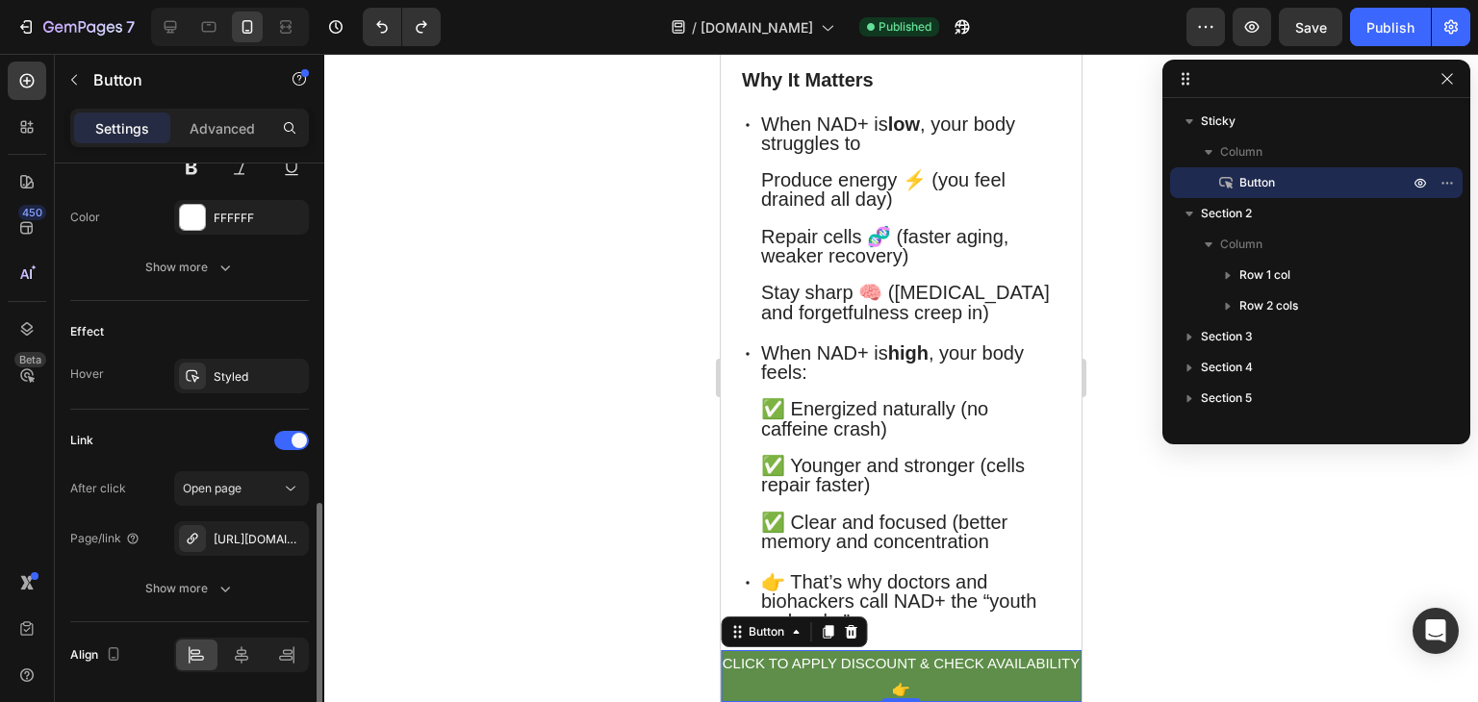
scroll to position [912, 0]
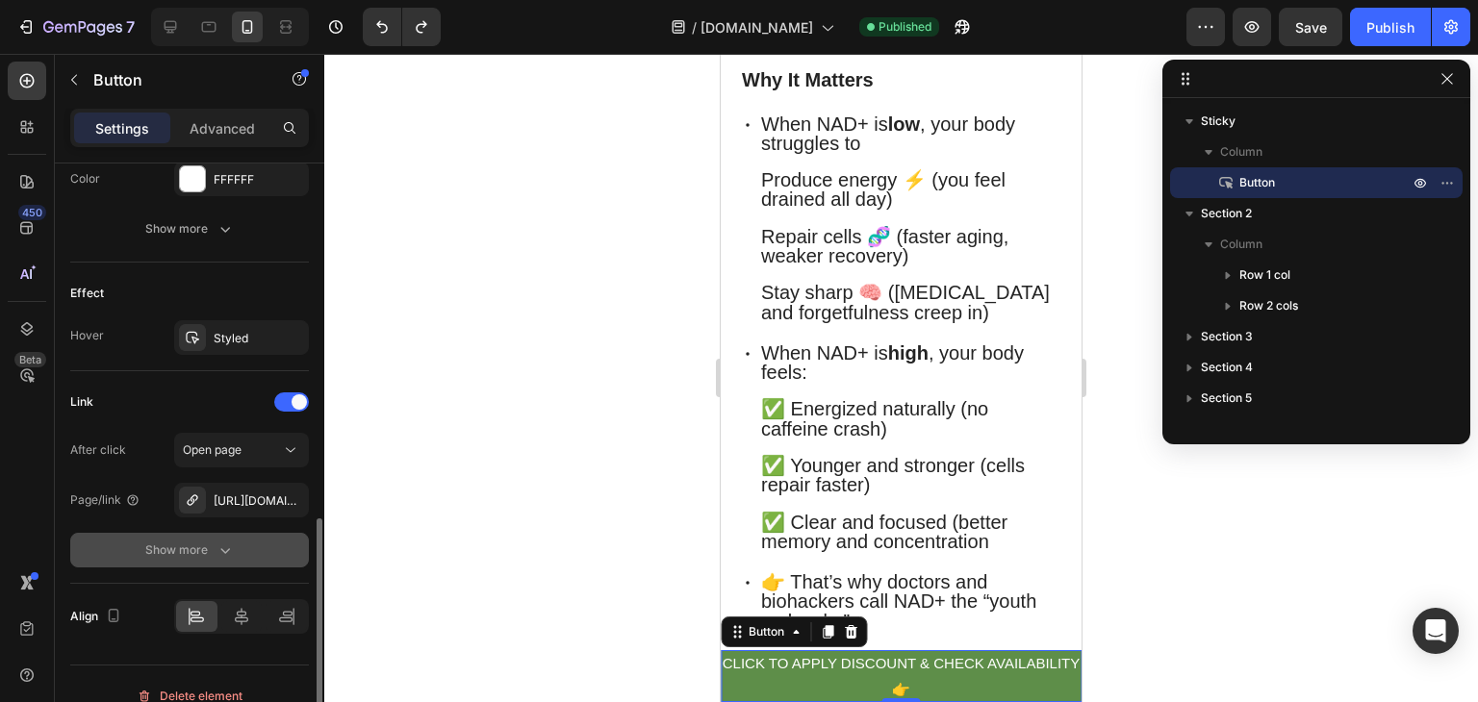
click at [219, 550] on icon "button" at bounding box center [224, 550] width 19 height 19
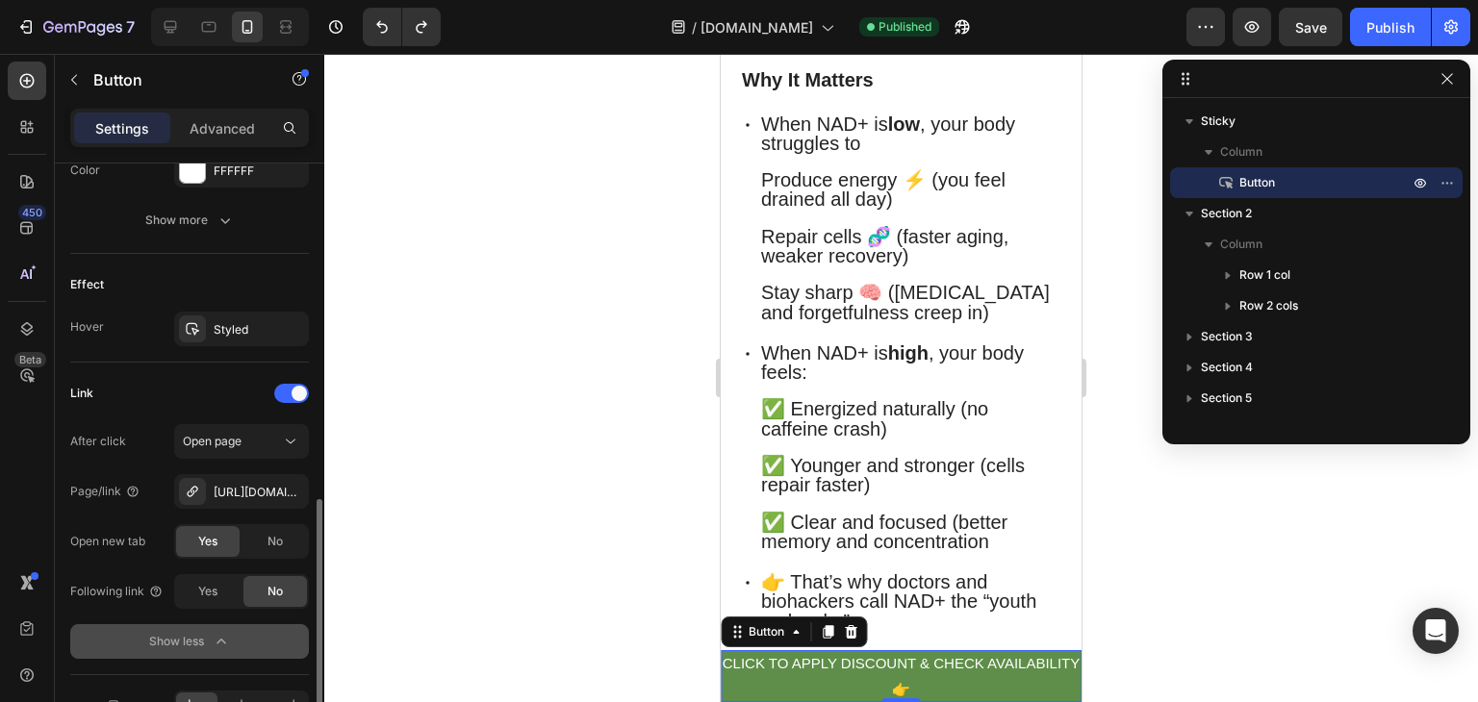
scroll to position [922, 0]
click at [236, 485] on div "[URL][DOMAIN_NAME]" at bounding box center [242, 491] width 56 height 17
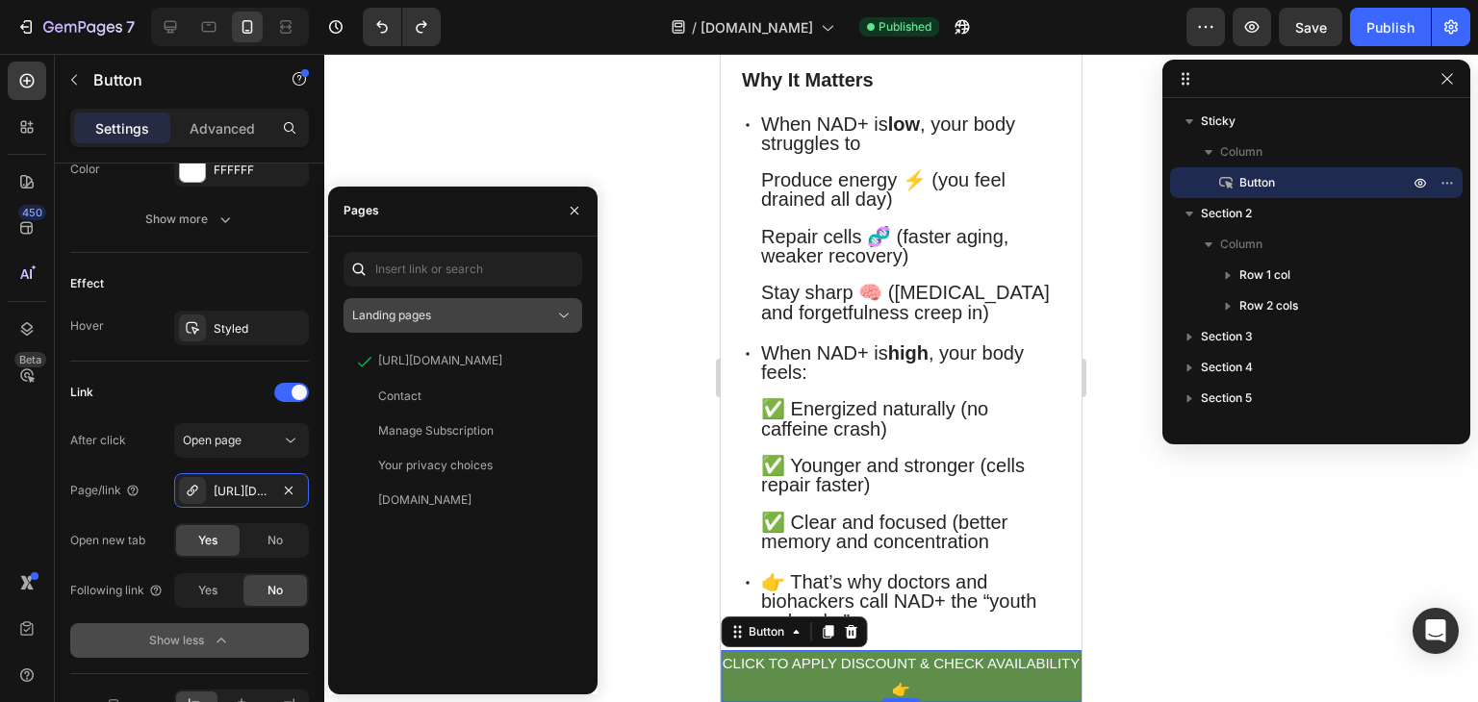
click at [489, 324] on div "Landing pages" at bounding box center [462, 315] width 221 height 19
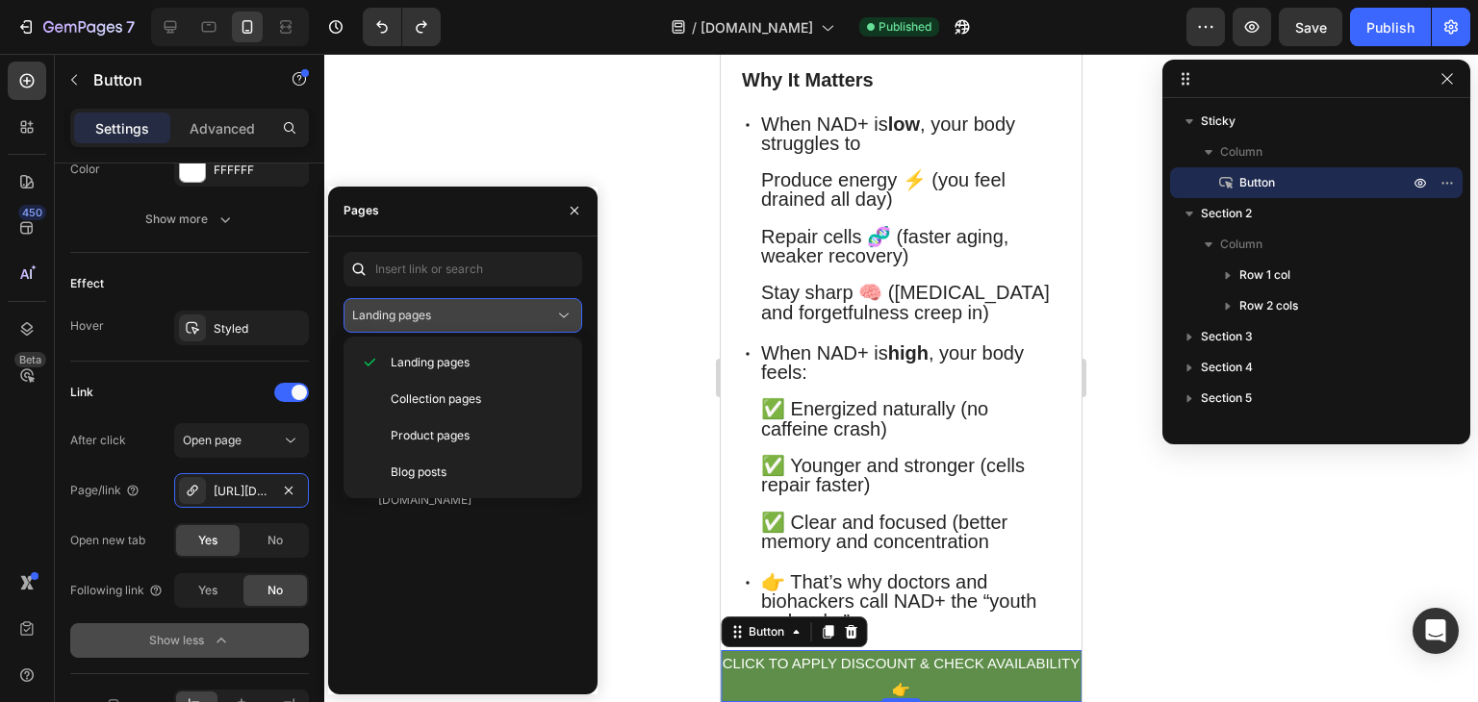
click at [489, 324] on div "Landing pages" at bounding box center [462, 315] width 221 height 19
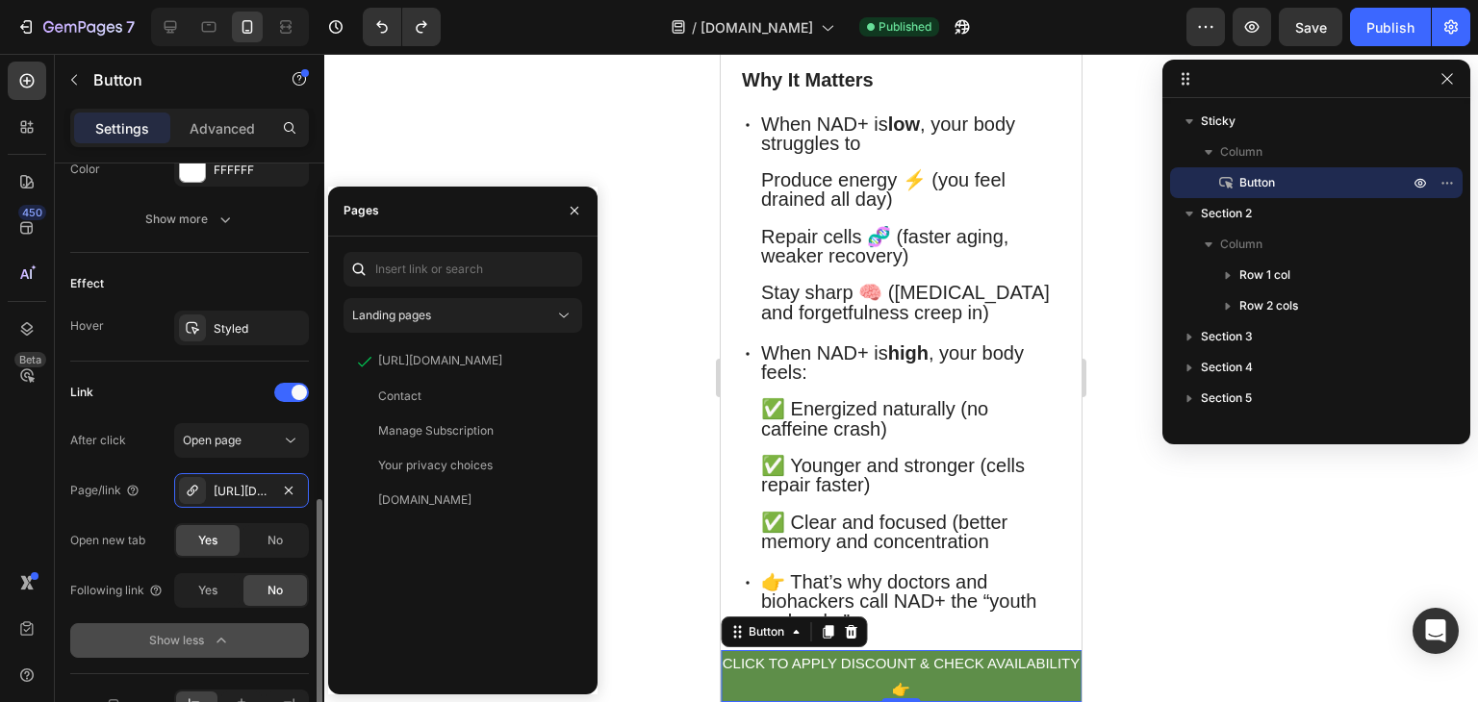
click at [174, 393] on div "Link" at bounding box center [189, 392] width 239 height 31
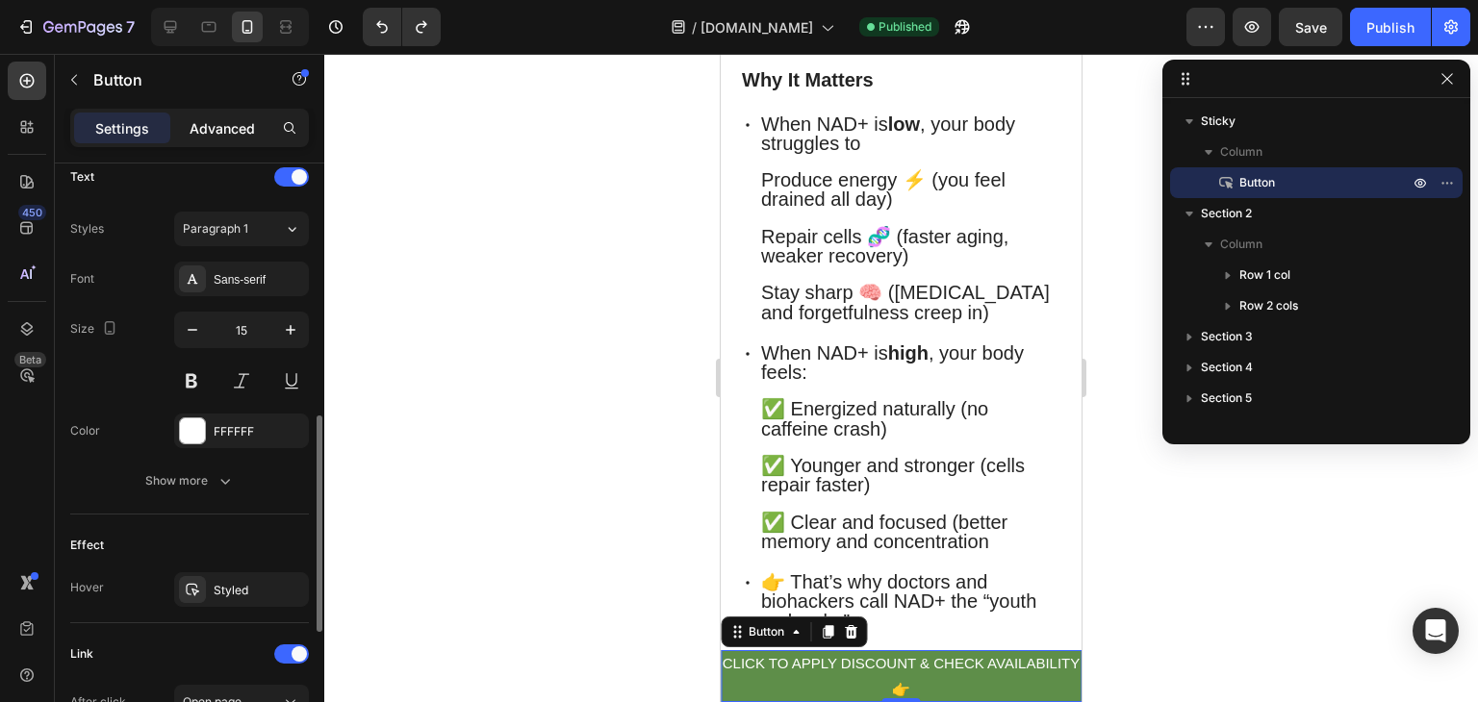
scroll to position [652, 0]
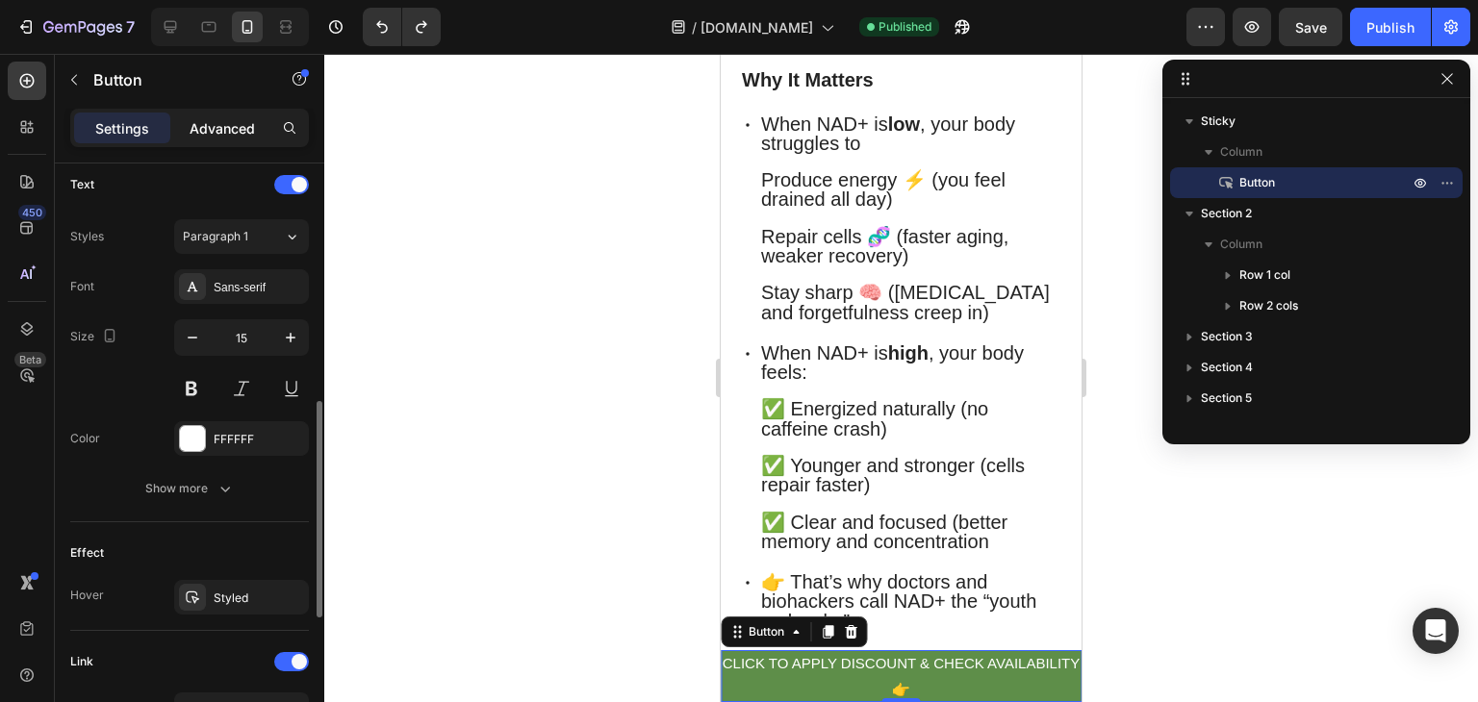
click at [226, 120] on p "Advanced" at bounding box center [222, 128] width 65 height 20
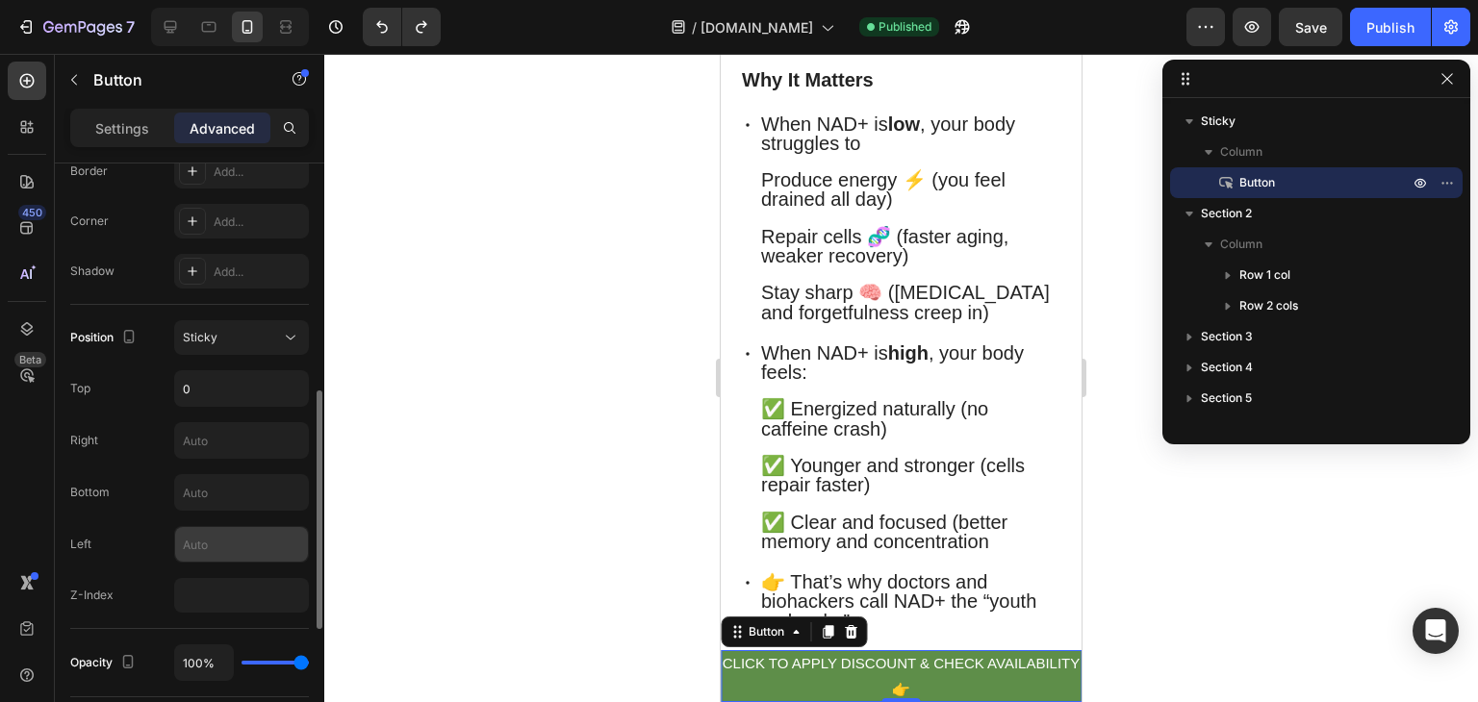
scroll to position [562, 0]
click at [208, 350] on button "Sticky" at bounding box center [241, 337] width 135 height 35
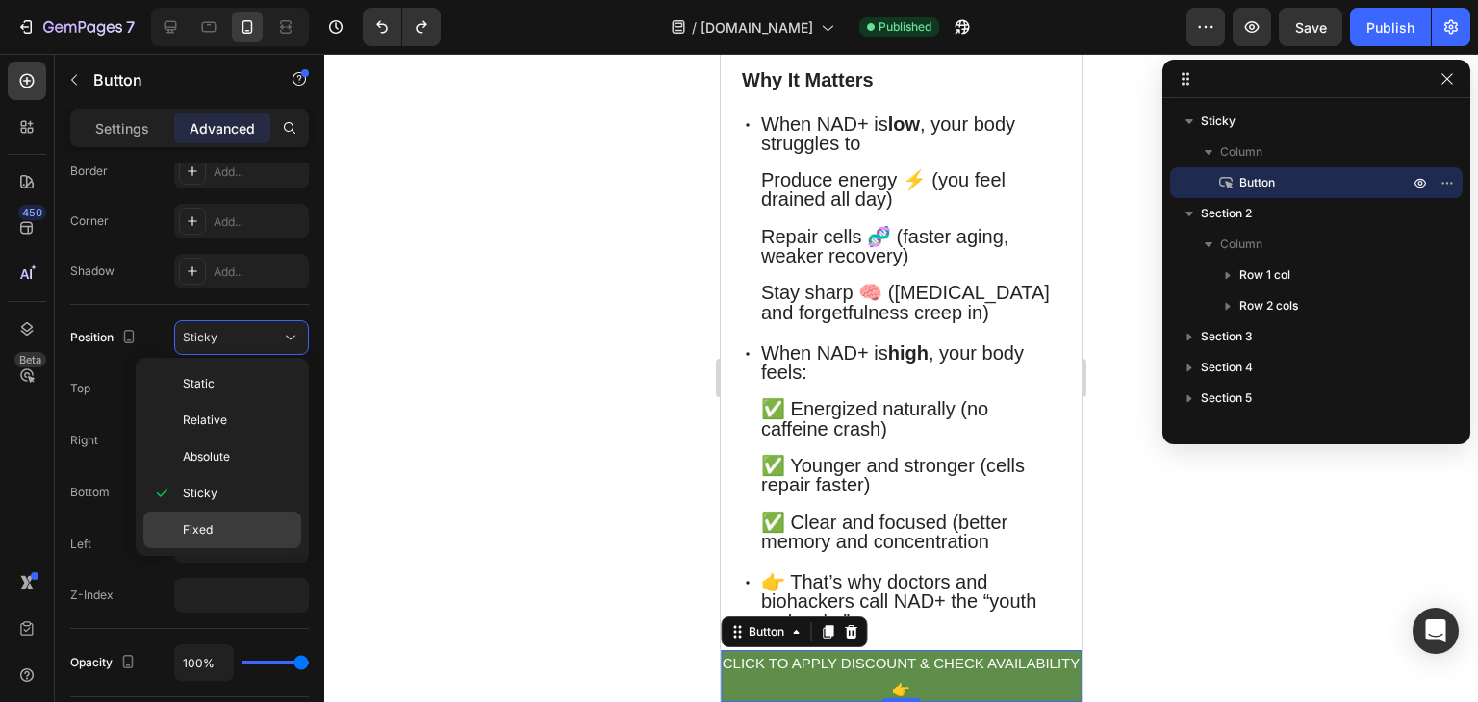
click at [232, 522] on p "Fixed" at bounding box center [238, 529] width 110 height 17
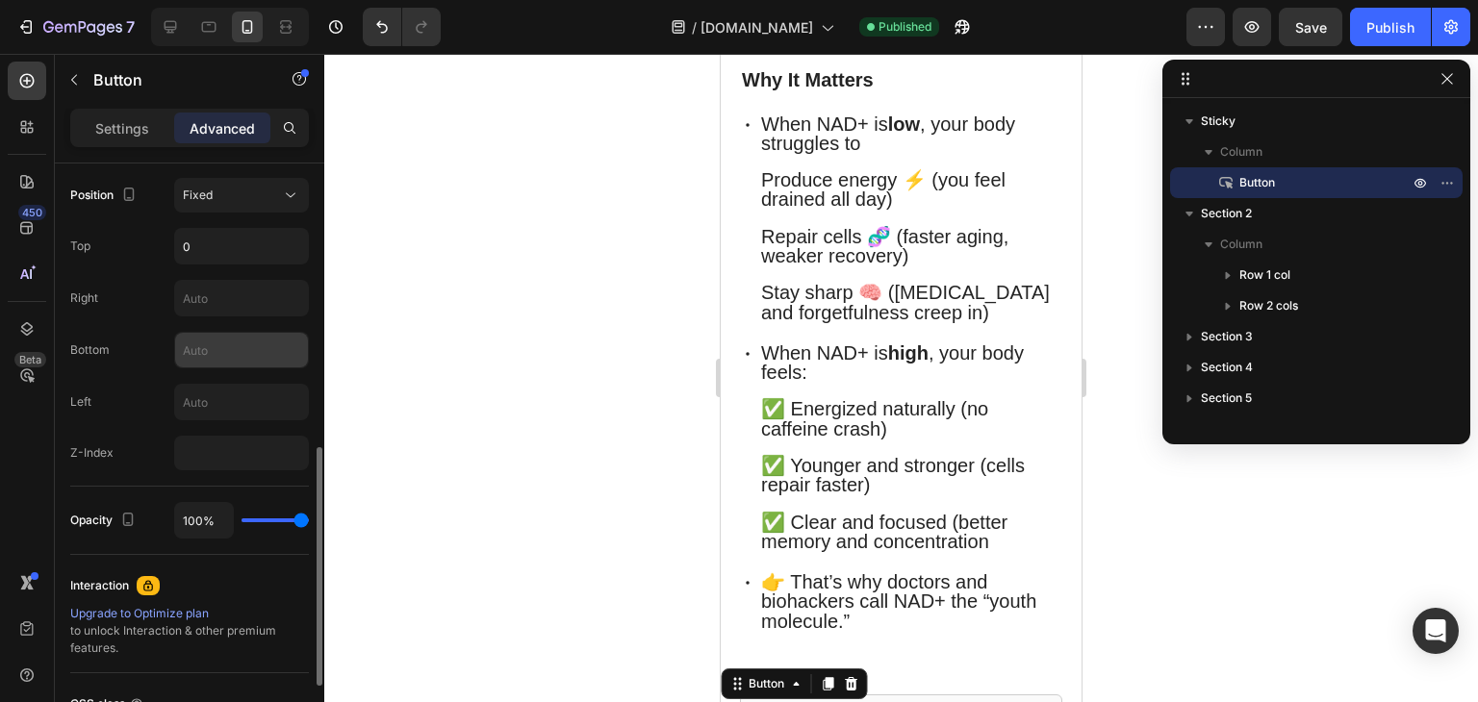
scroll to position [704, 0]
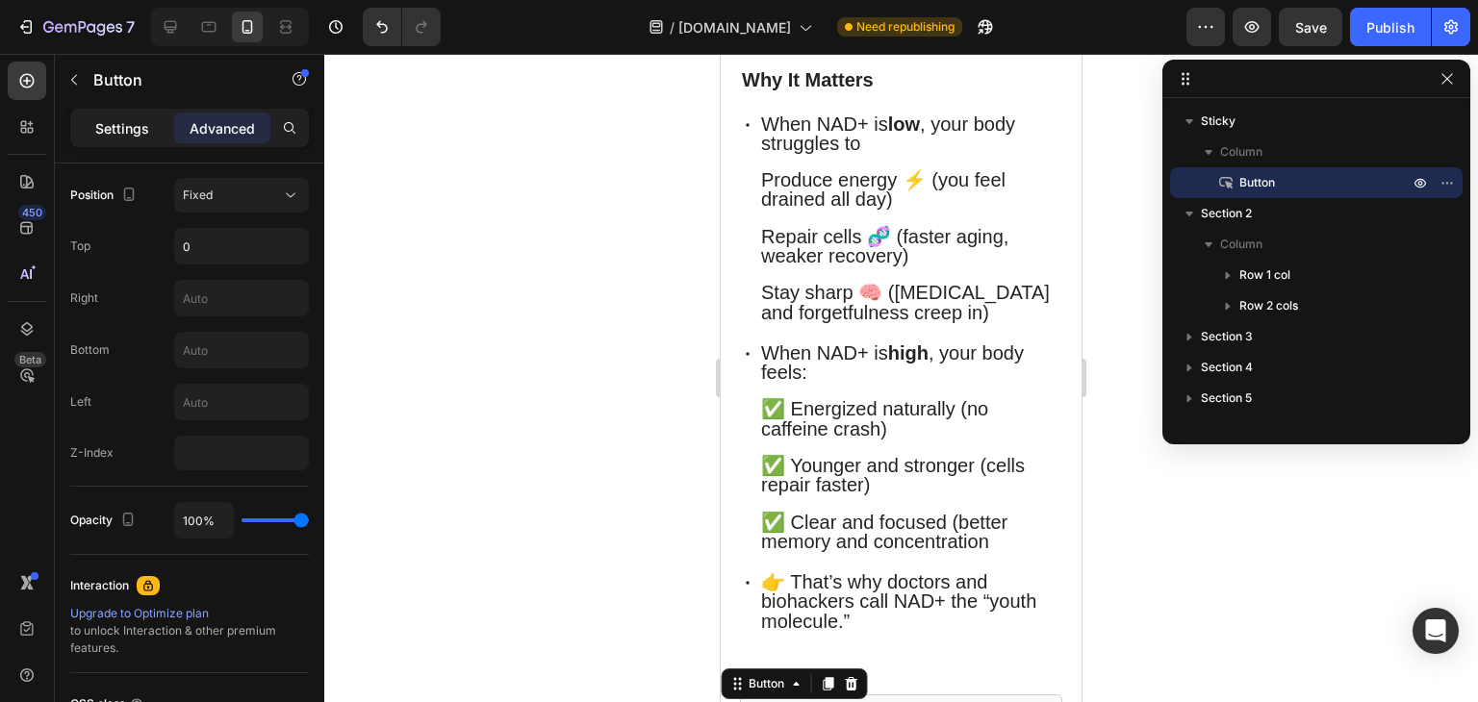
click at [134, 137] on p "Settings" at bounding box center [122, 128] width 54 height 20
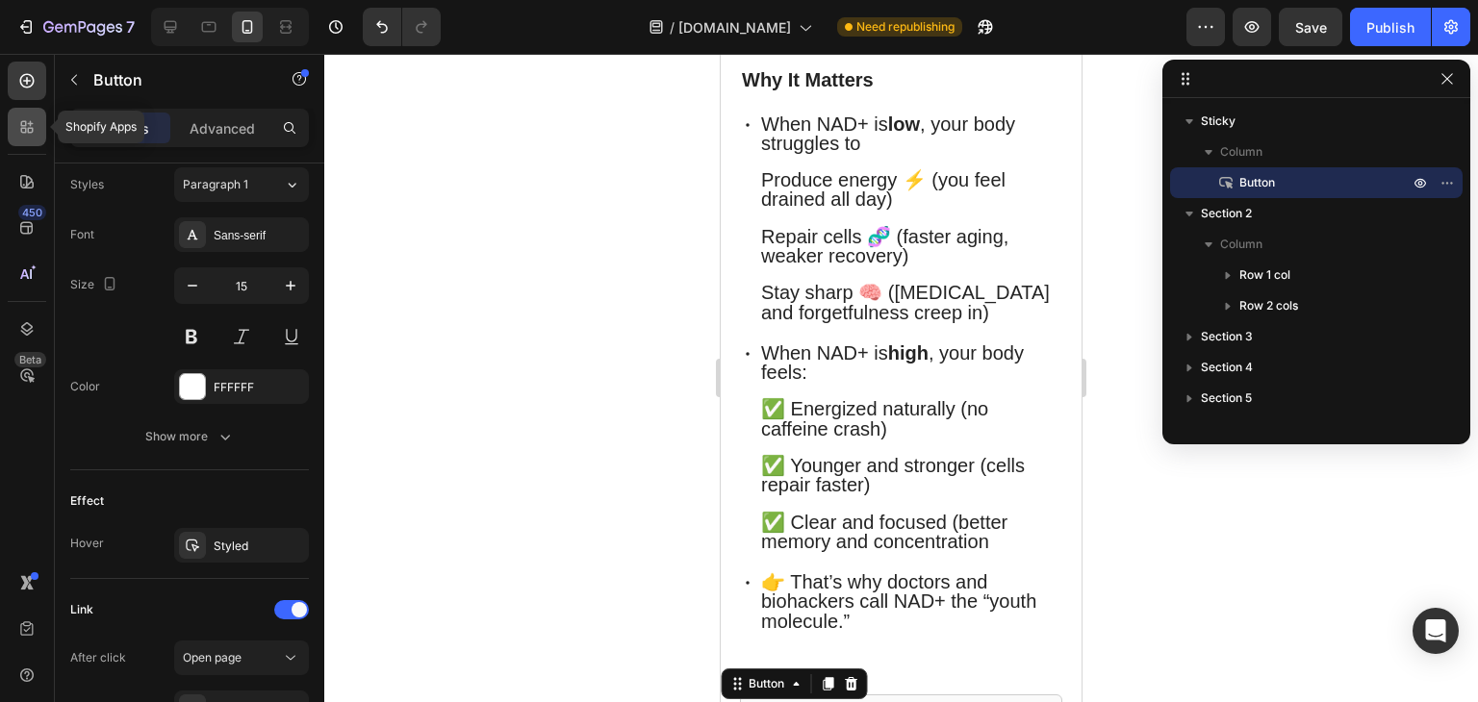
click at [30, 122] on icon at bounding box center [31, 124] width 6 height 6
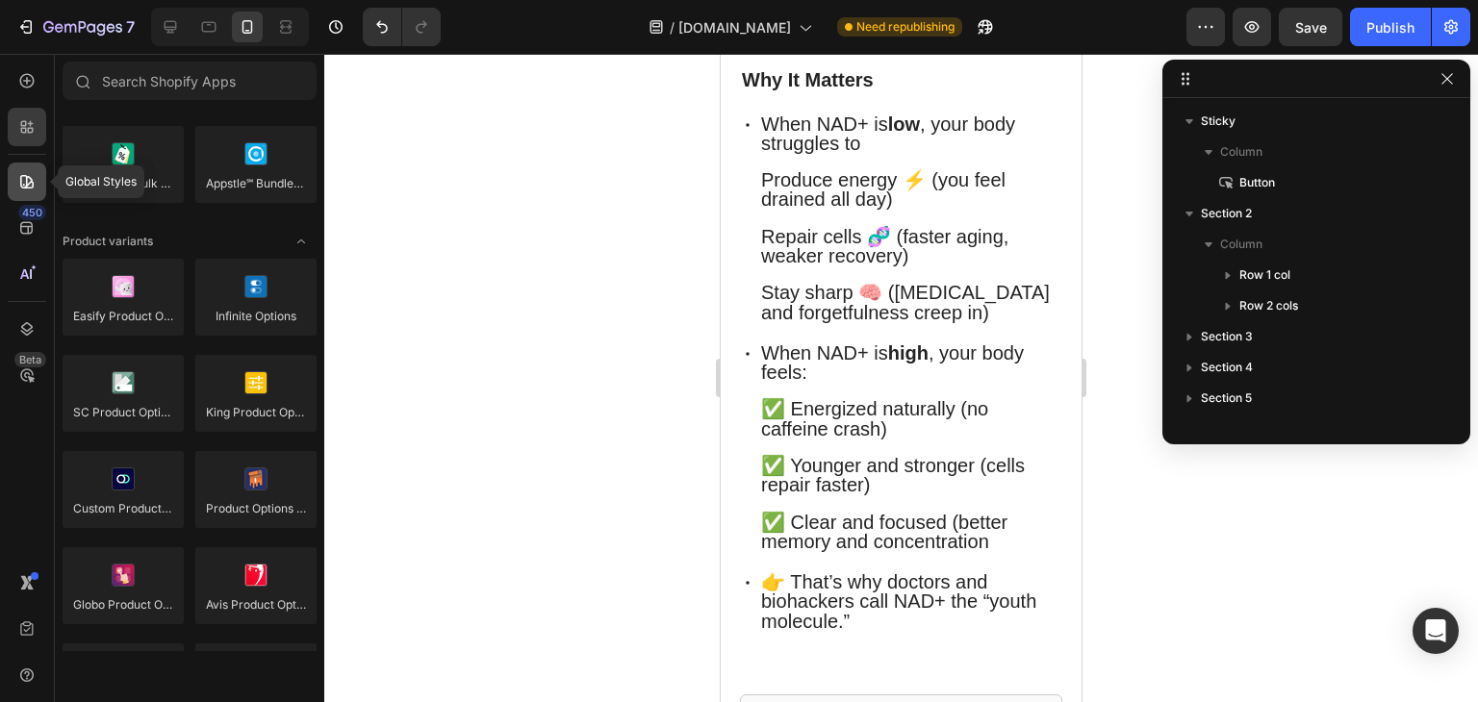
click at [23, 183] on icon at bounding box center [26, 181] width 19 height 19
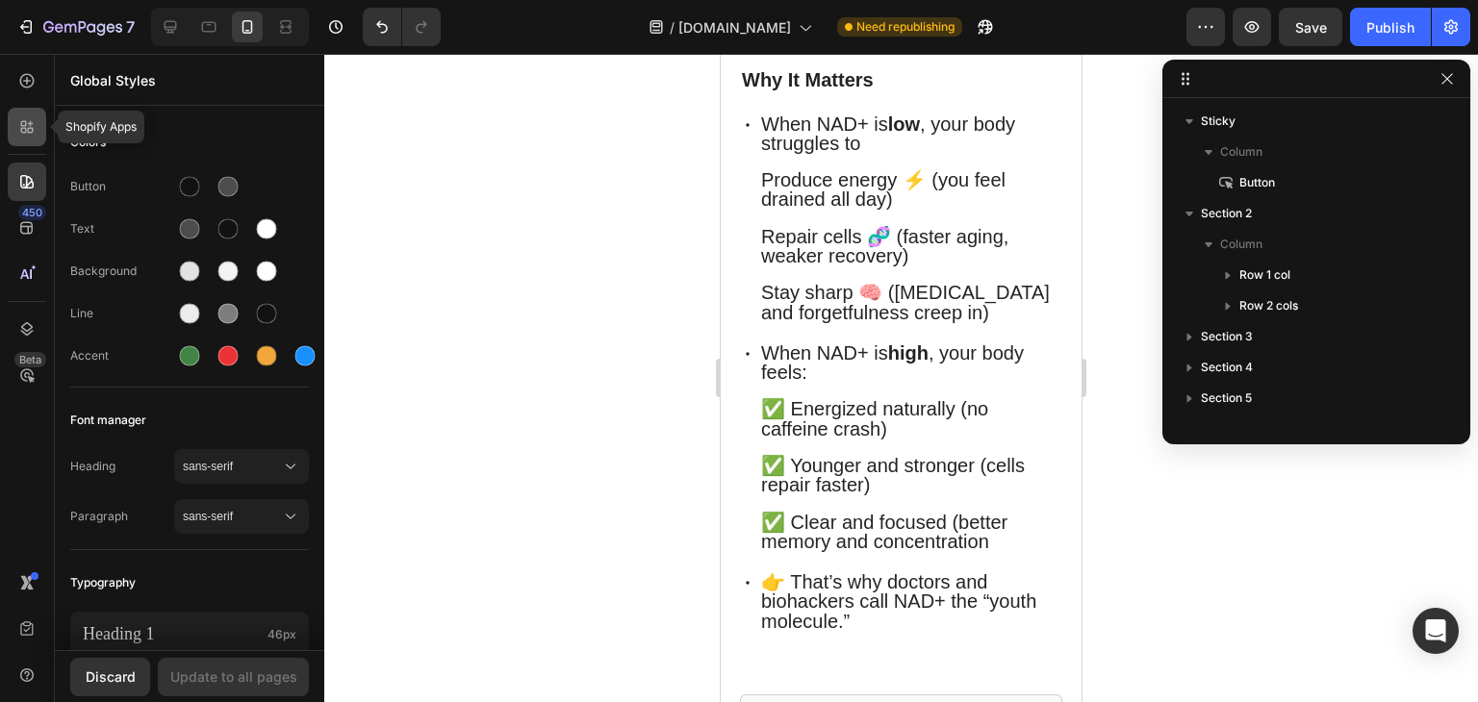
click at [19, 118] on icon at bounding box center [26, 126] width 19 height 19
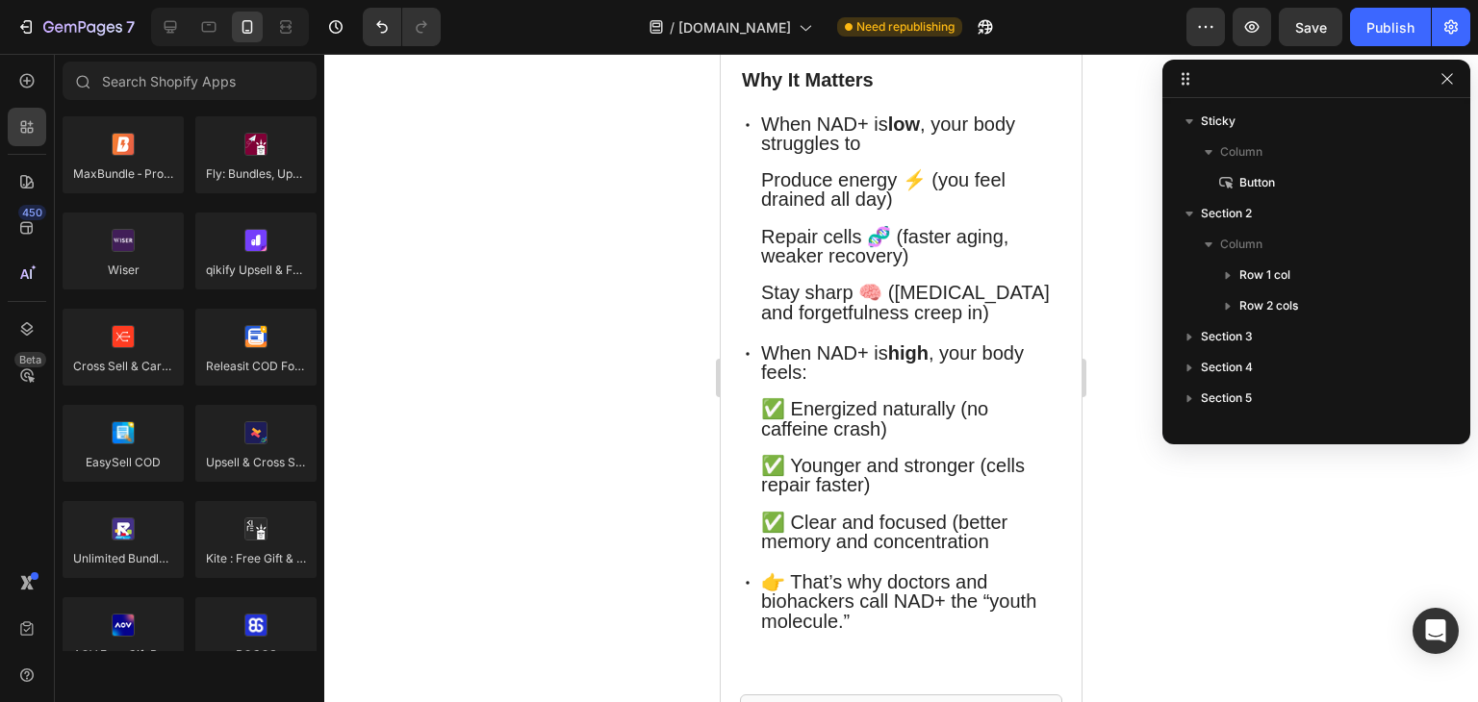
scroll to position [0, 0]
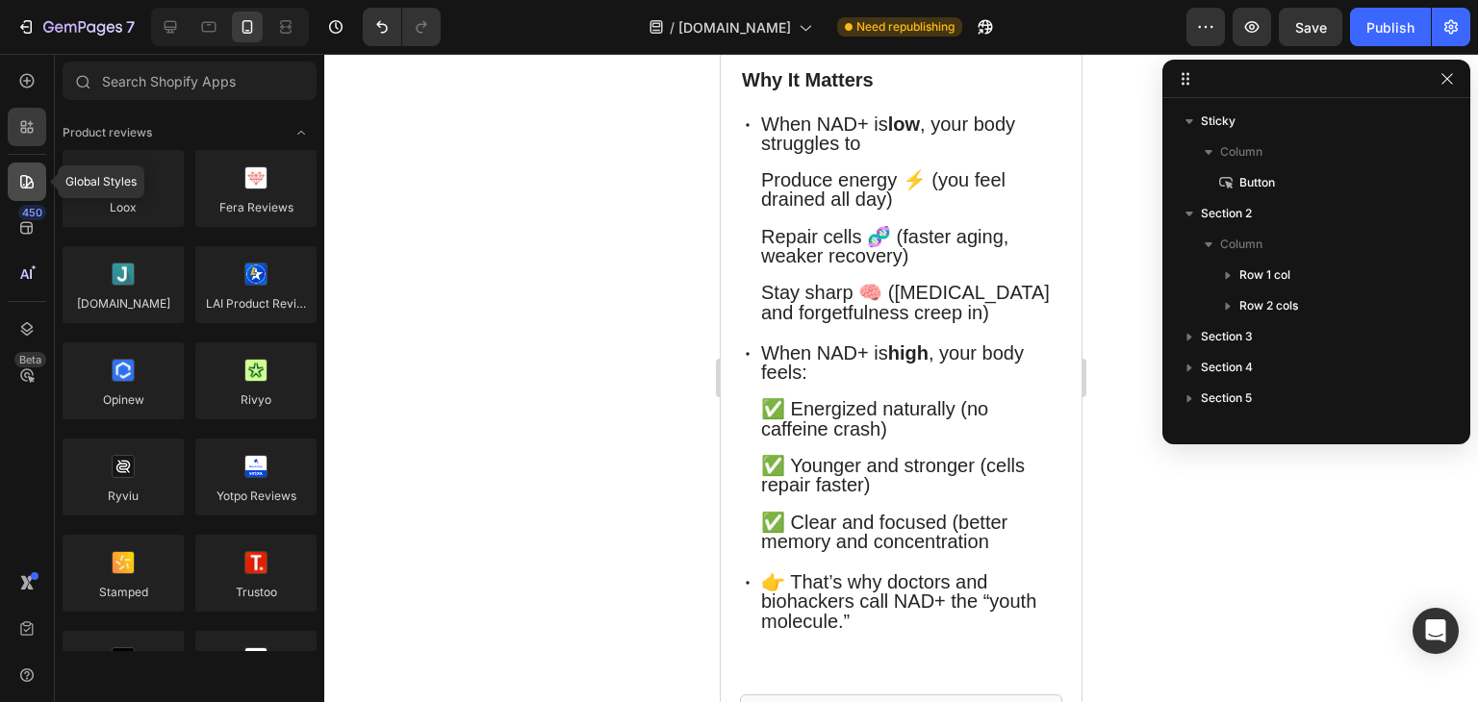
click at [27, 190] on icon at bounding box center [26, 181] width 19 height 19
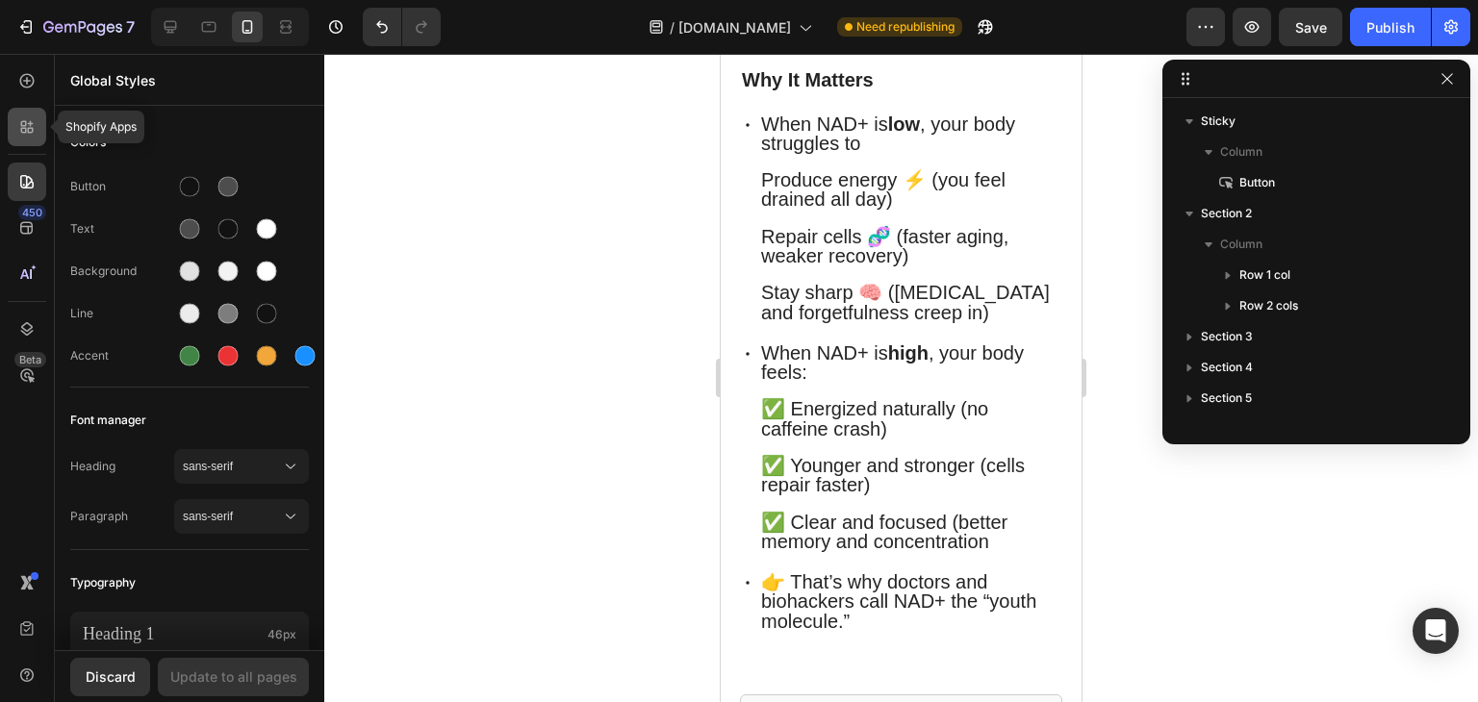
click at [25, 117] on icon at bounding box center [26, 126] width 19 height 19
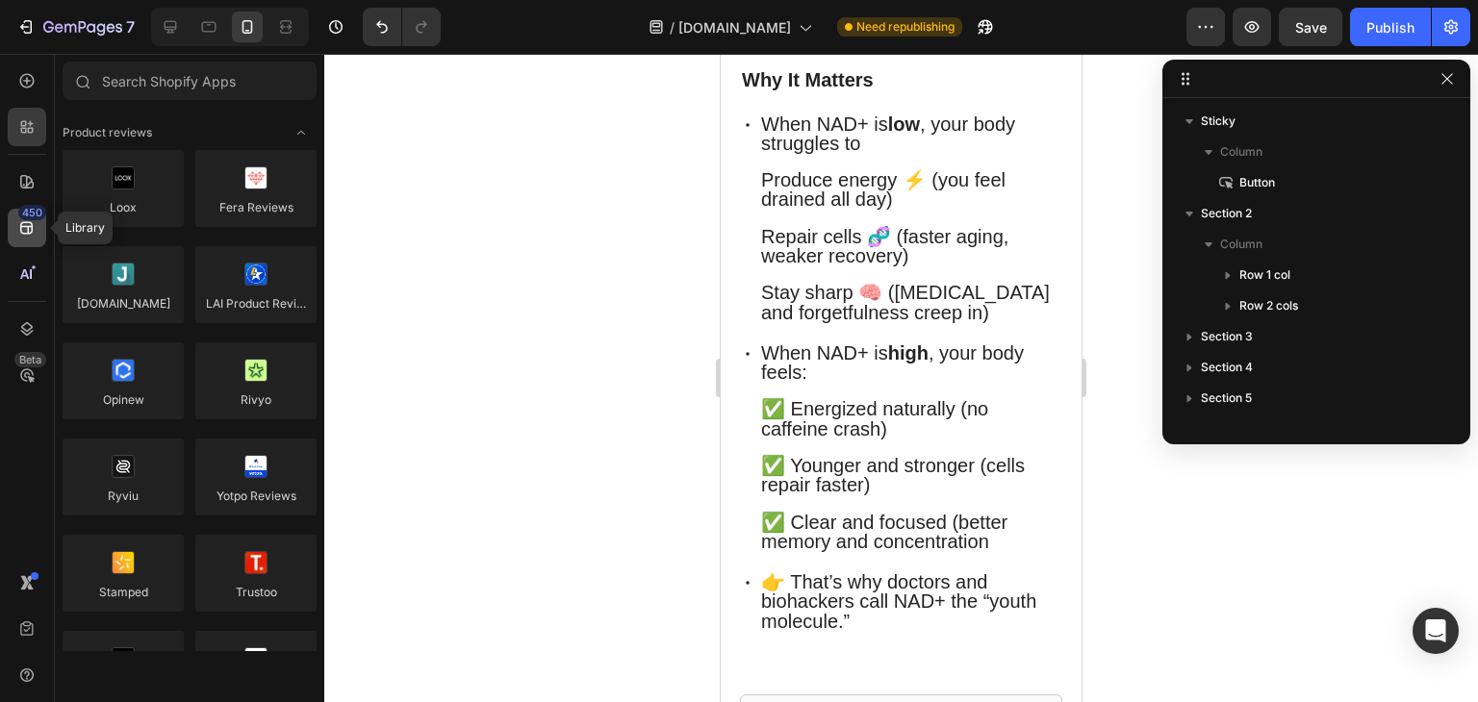
click at [23, 231] on icon at bounding box center [26, 227] width 19 height 19
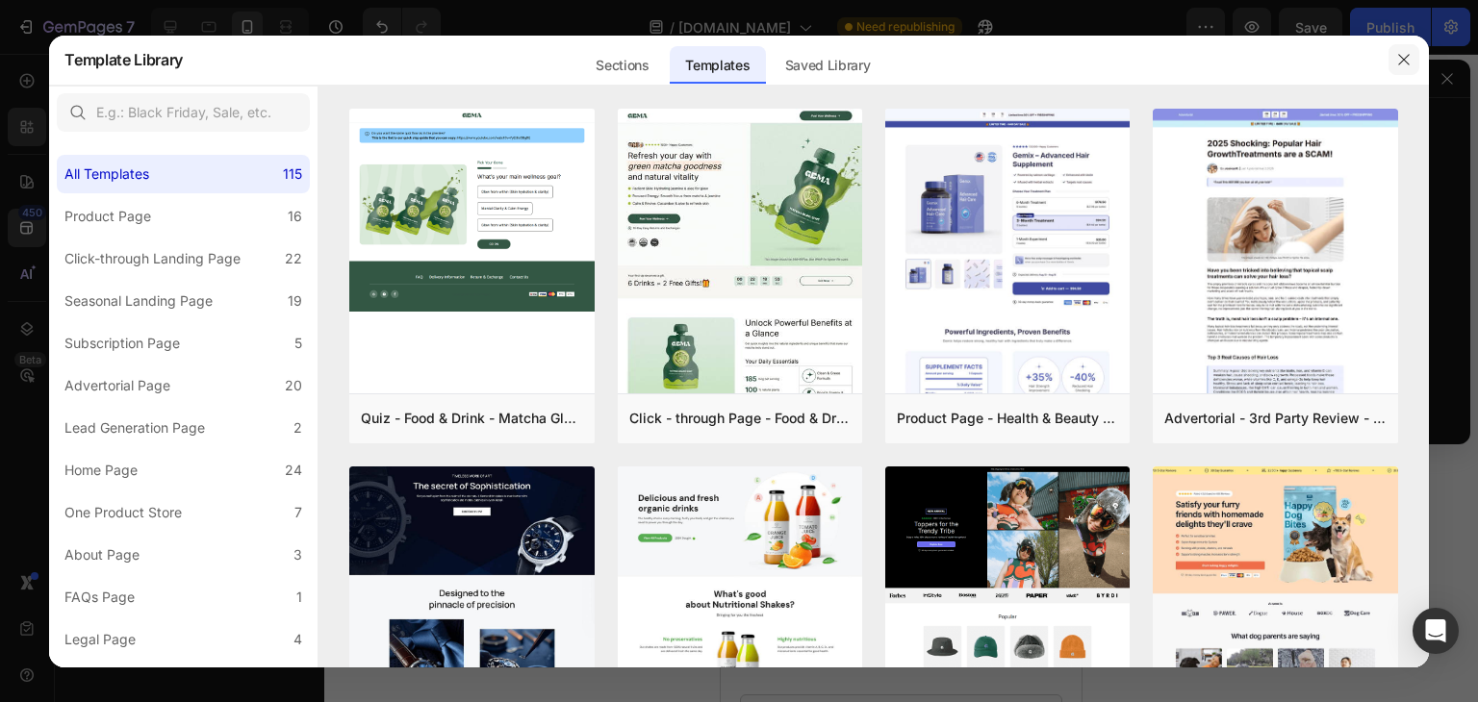
click at [1405, 61] on icon "button" at bounding box center [1403, 59] width 11 height 11
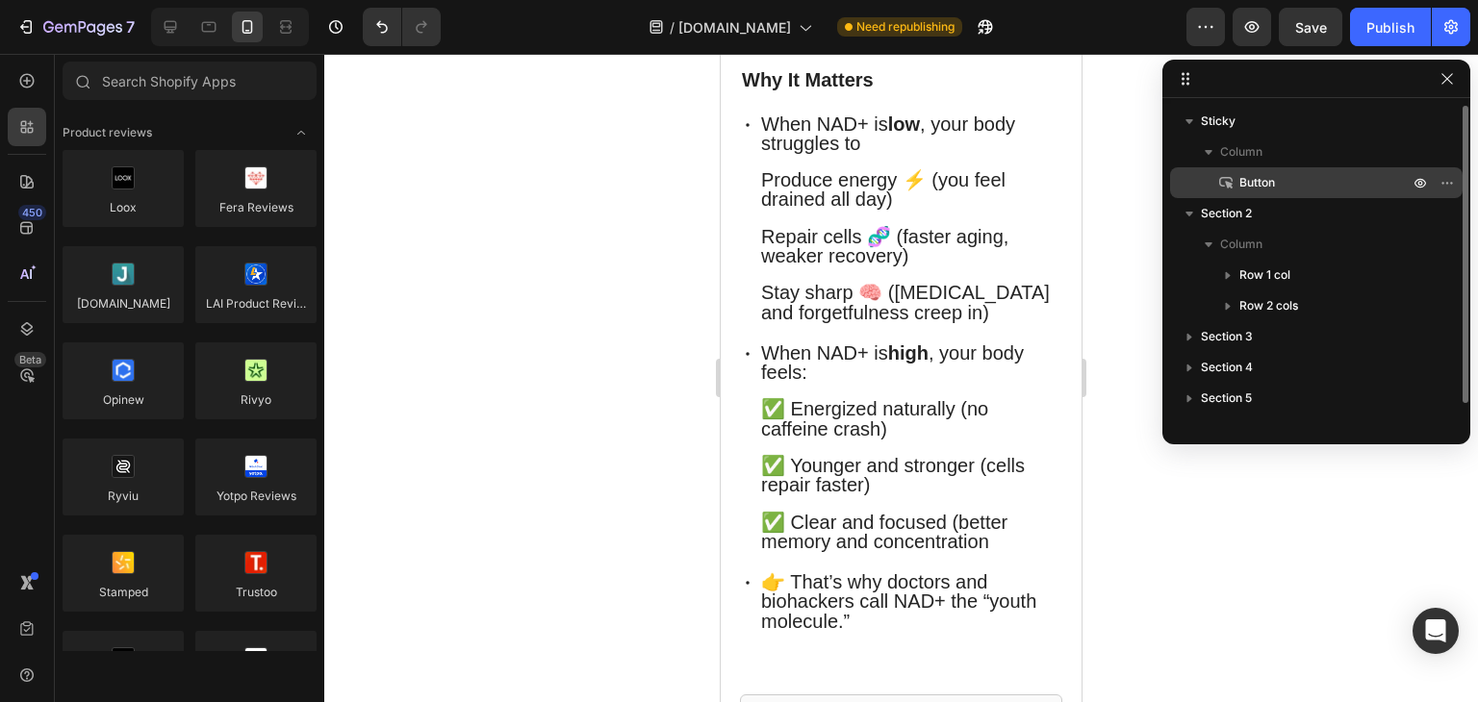
click at [1344, 174] on p "Button" at bounding box center [1302, 182] width 173 height 19
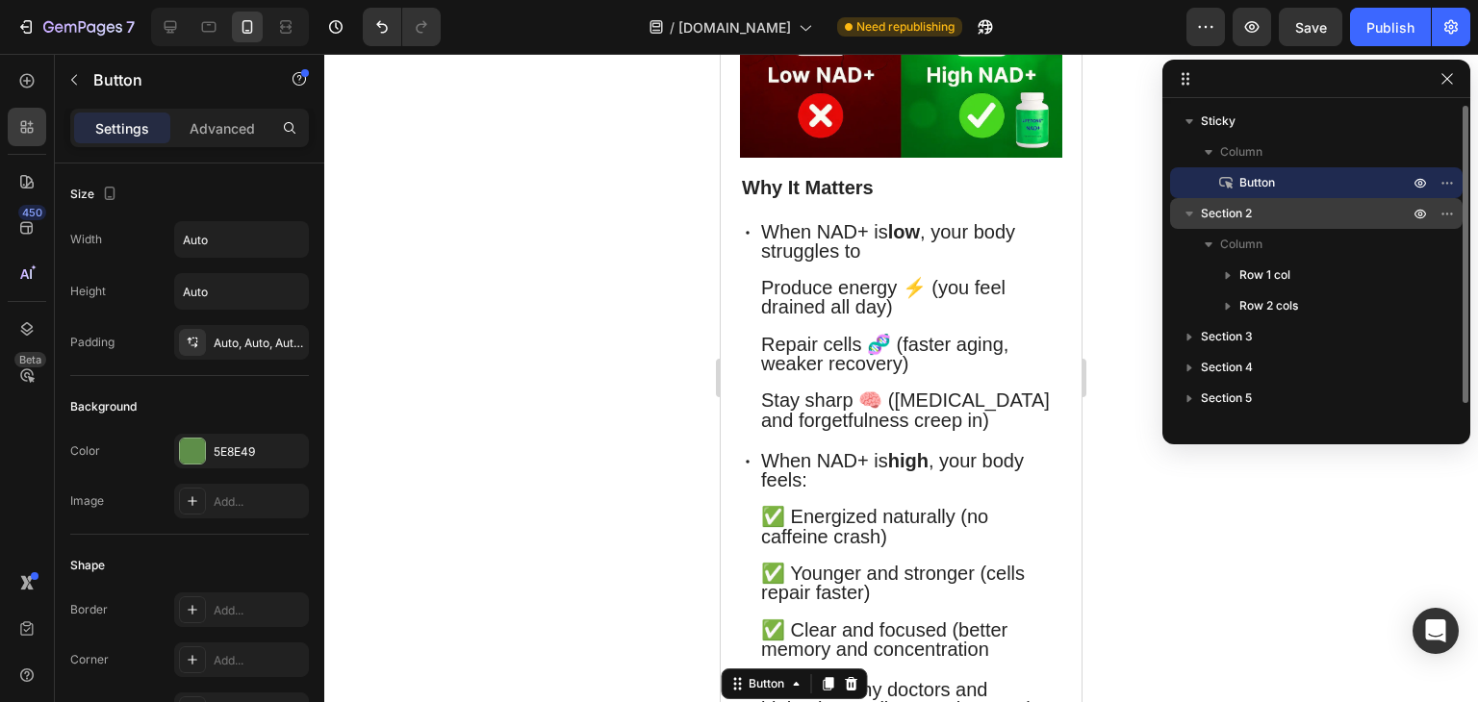
scroll to position [462, 0]
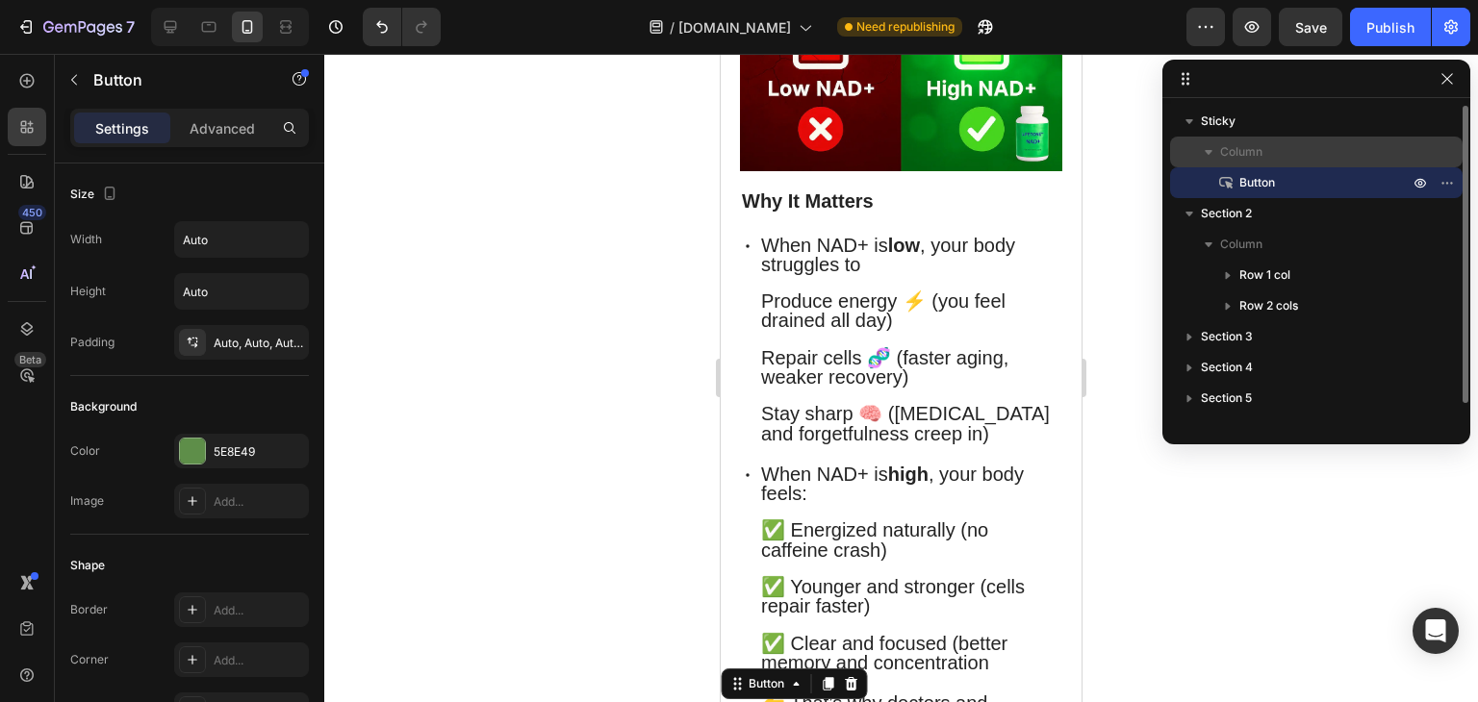
click at [1242, 146] on span "Column" at bounding box center [1241, 151] width 42 height 19
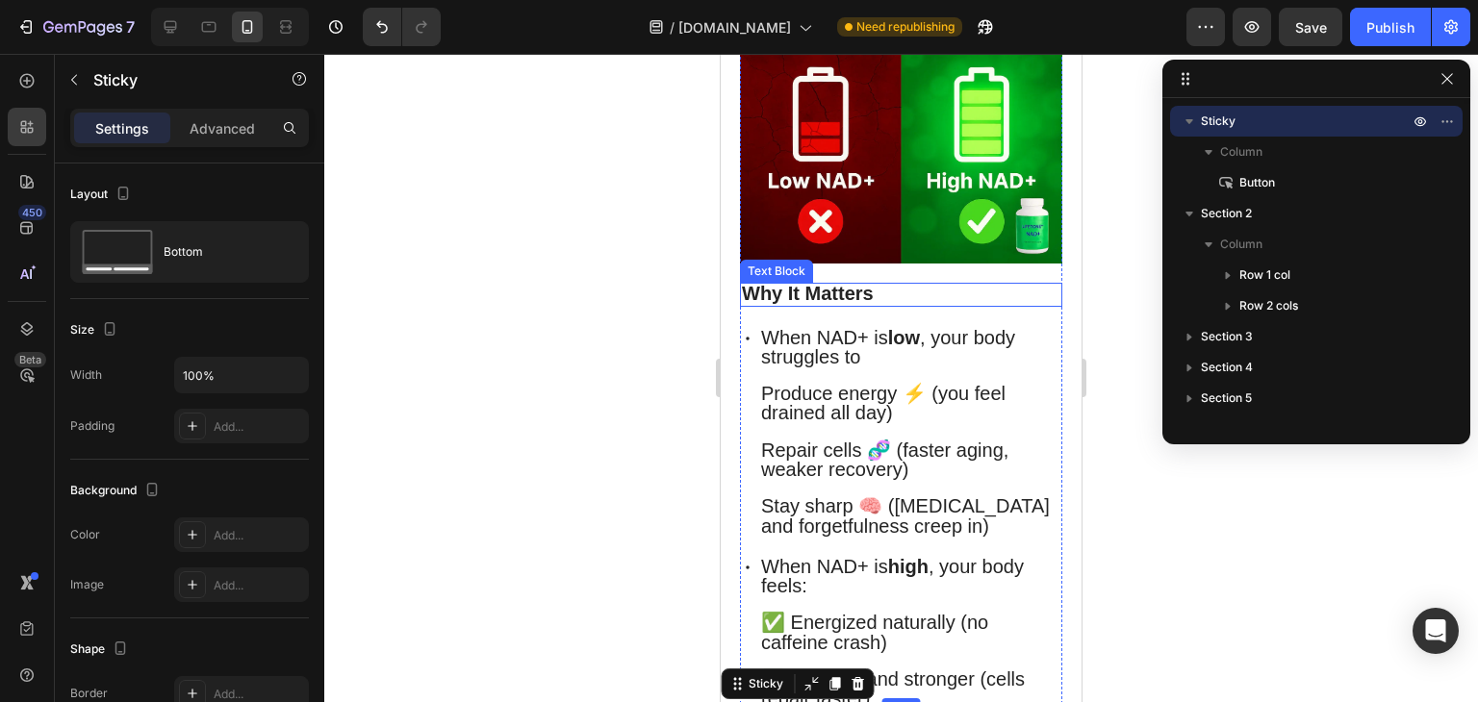
scroll to position [367, 0]
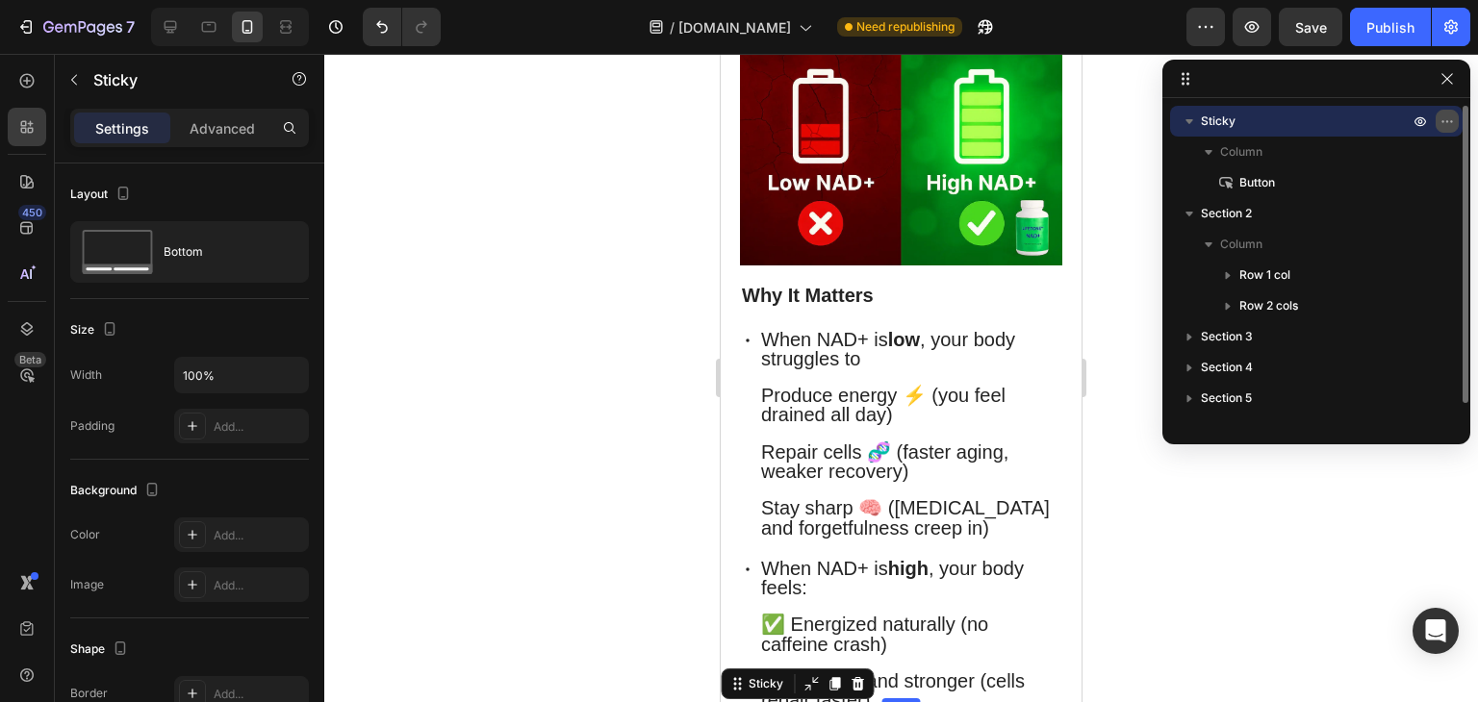
click at [1445, 116] on icon "button" at bounding box center [1446, 121] width 15 height 15
click at [1208, 159] on icon "button" at bounding box center [1208, 151] width 19 height 19
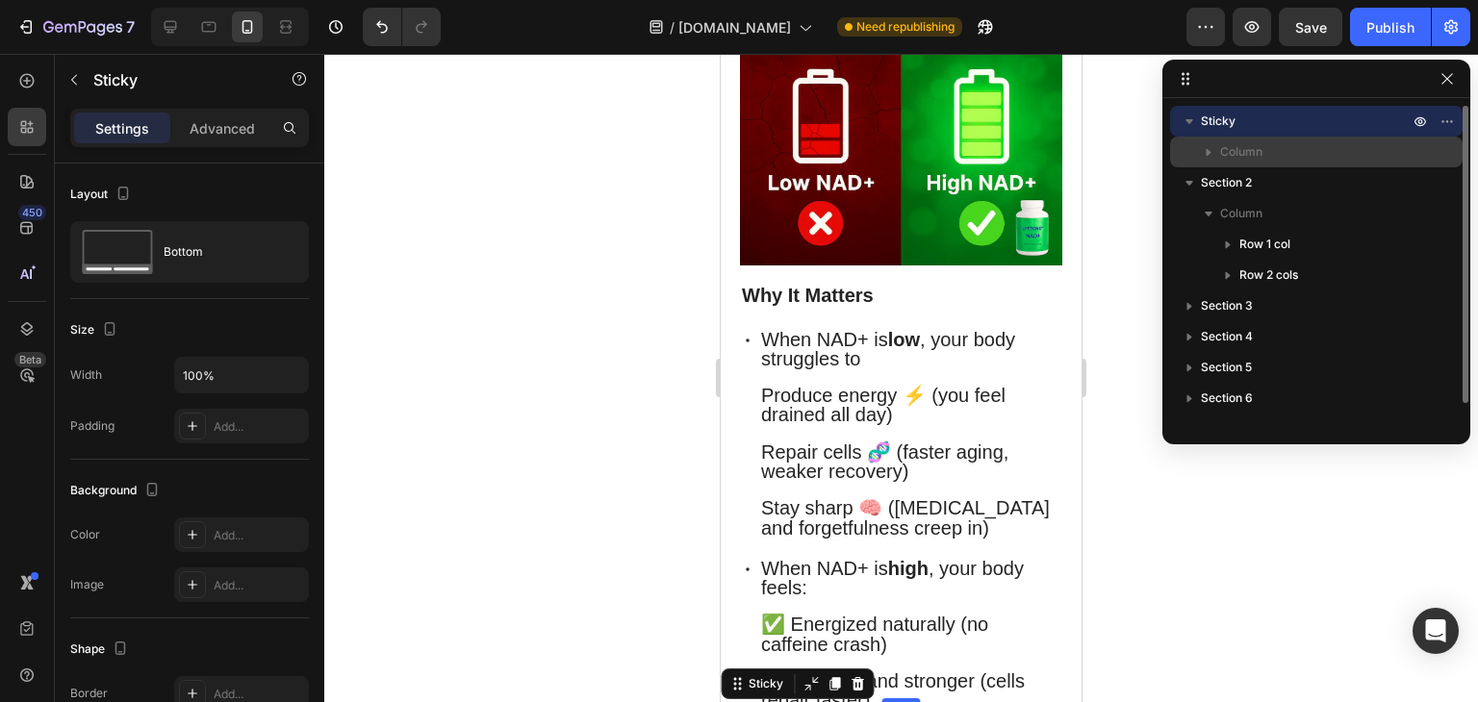
click at [1241, 160] on span "Column" at bounding box center [1241, 151] width 42 height 19
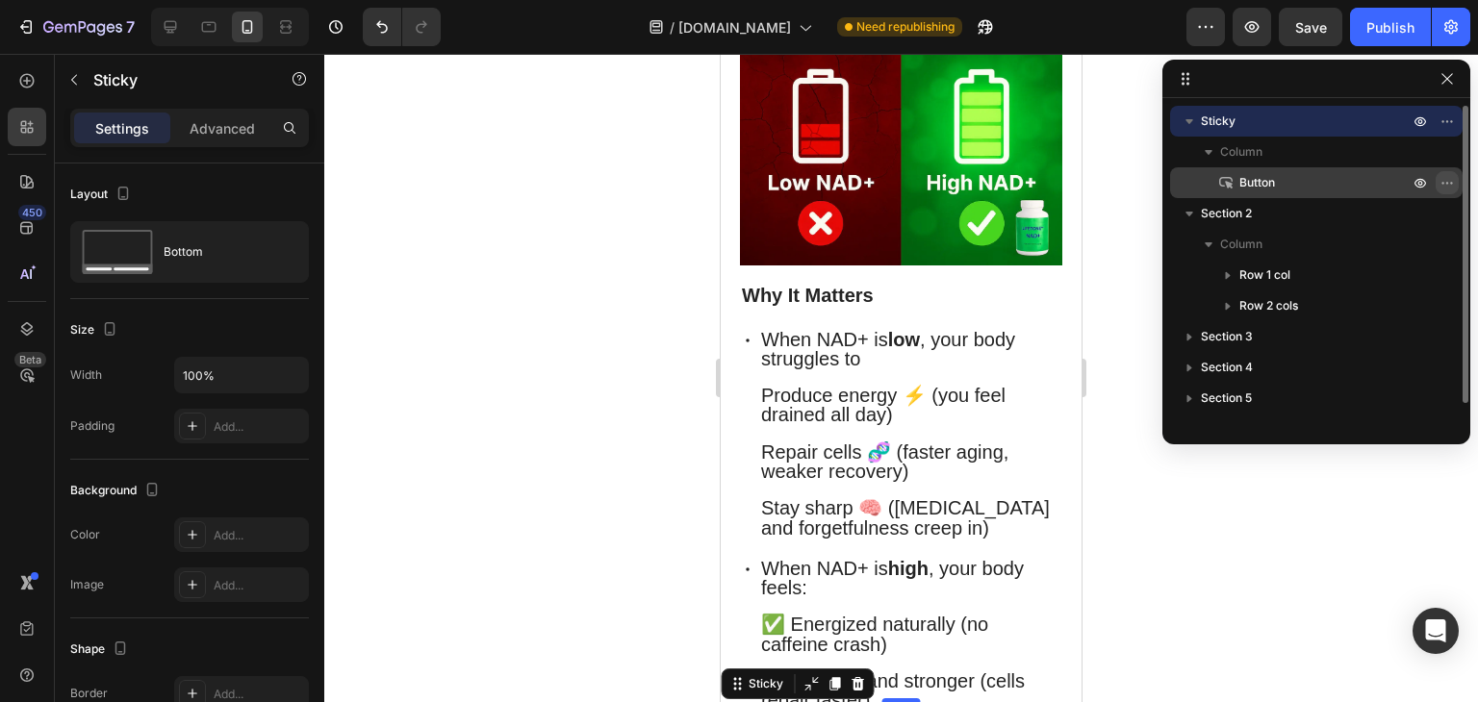
click at [1443, 185] on icon "button" at bounding box center [1446, 182] width 15 height 15
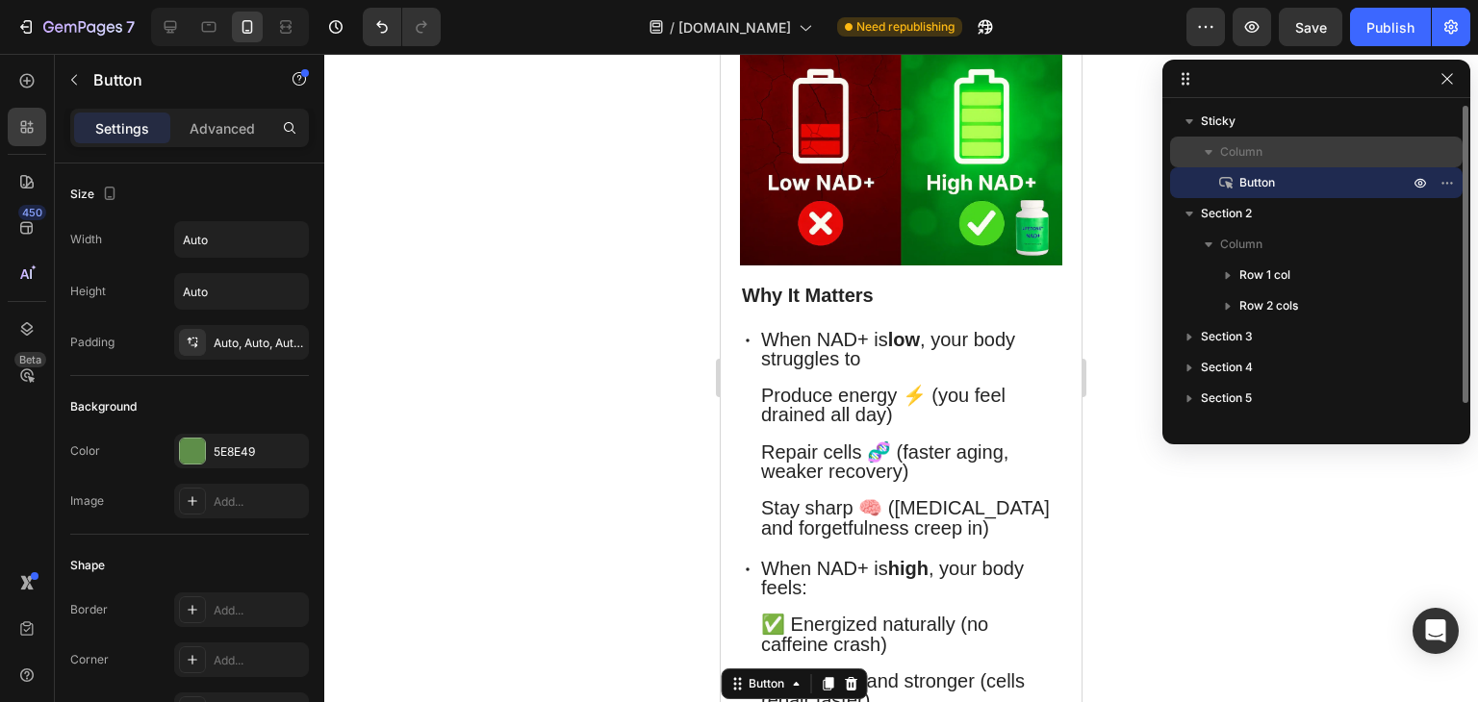
click at [1263, 148] on p "Column" at bounding box center [1316, 151] width 192 height 19
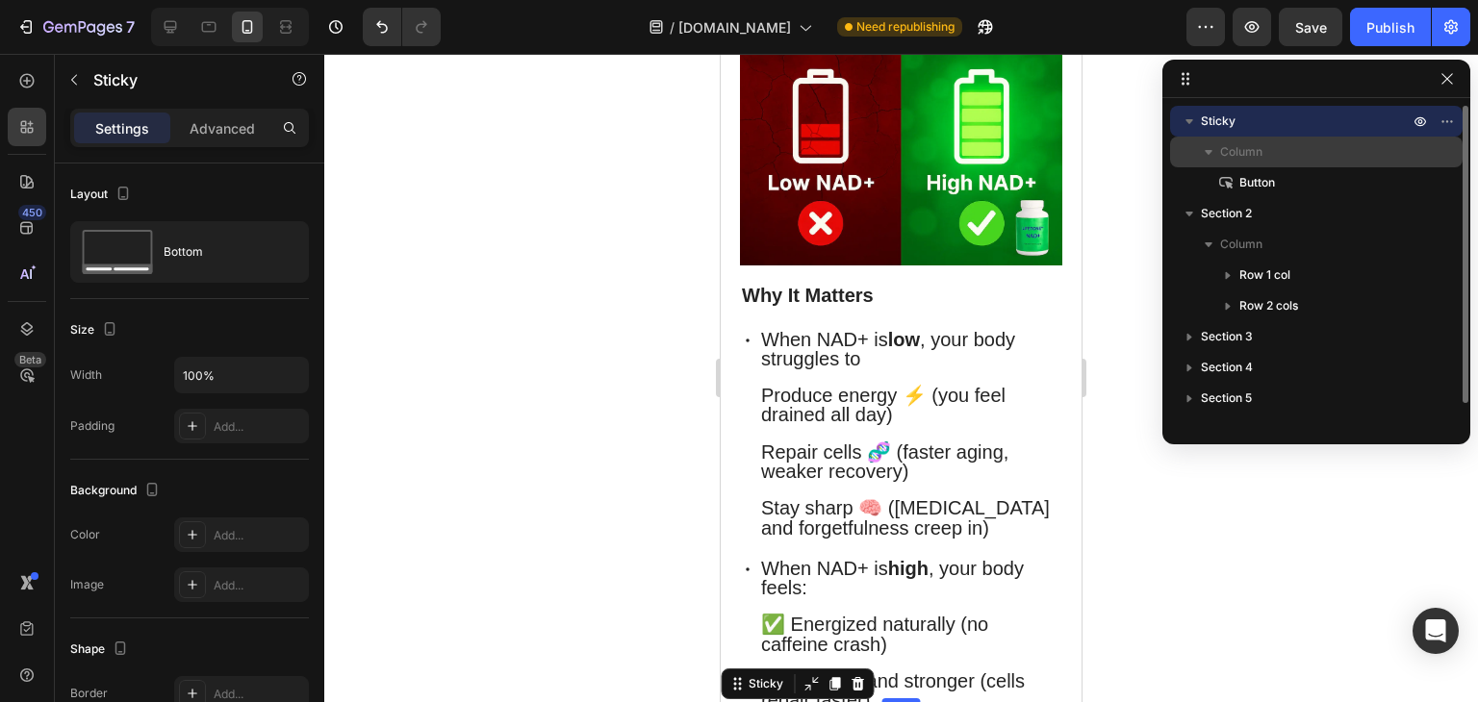
click at [1263, 148] on p "Column" at bounding box center [1316, 151] width 192 height 19
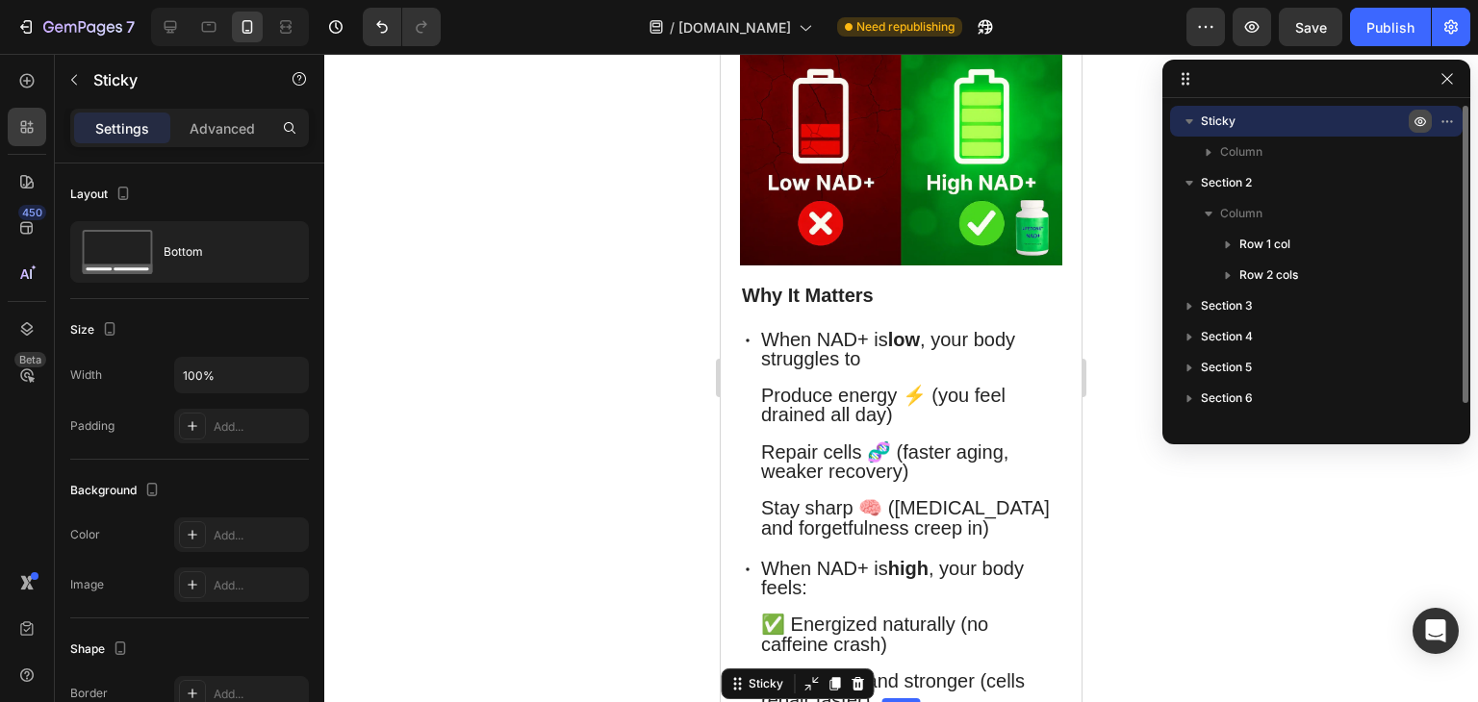
drag, startPoint x: 1430, startPoint y: 124, endPoint x: 180, endPoint y: 44, distance: 1252.2
click at [1430, 124] on button "button" at bounding box center [1419, 121] width 23 height 23
click at [1451, 118] on icon "button" at bounding box center [1446, 121] width 15 height 15
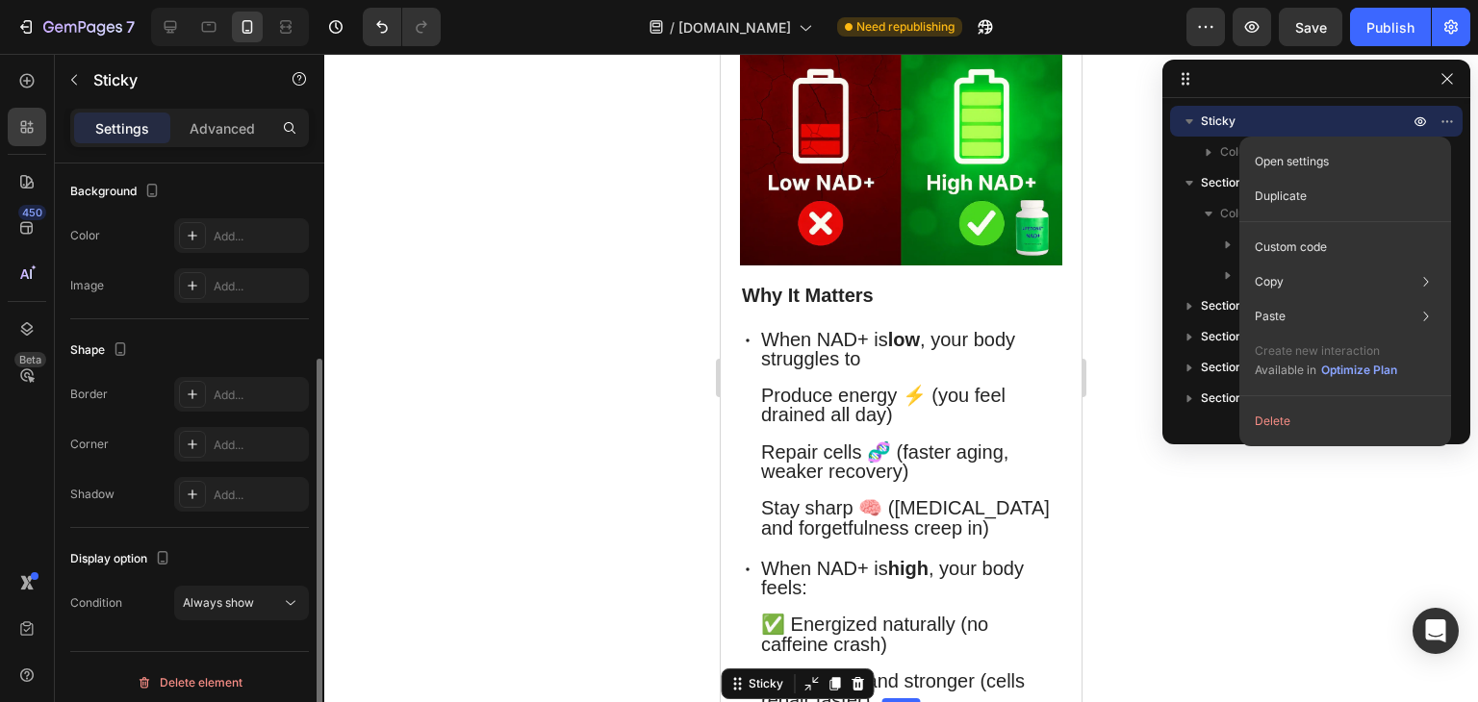
scroll to position [300, 0]
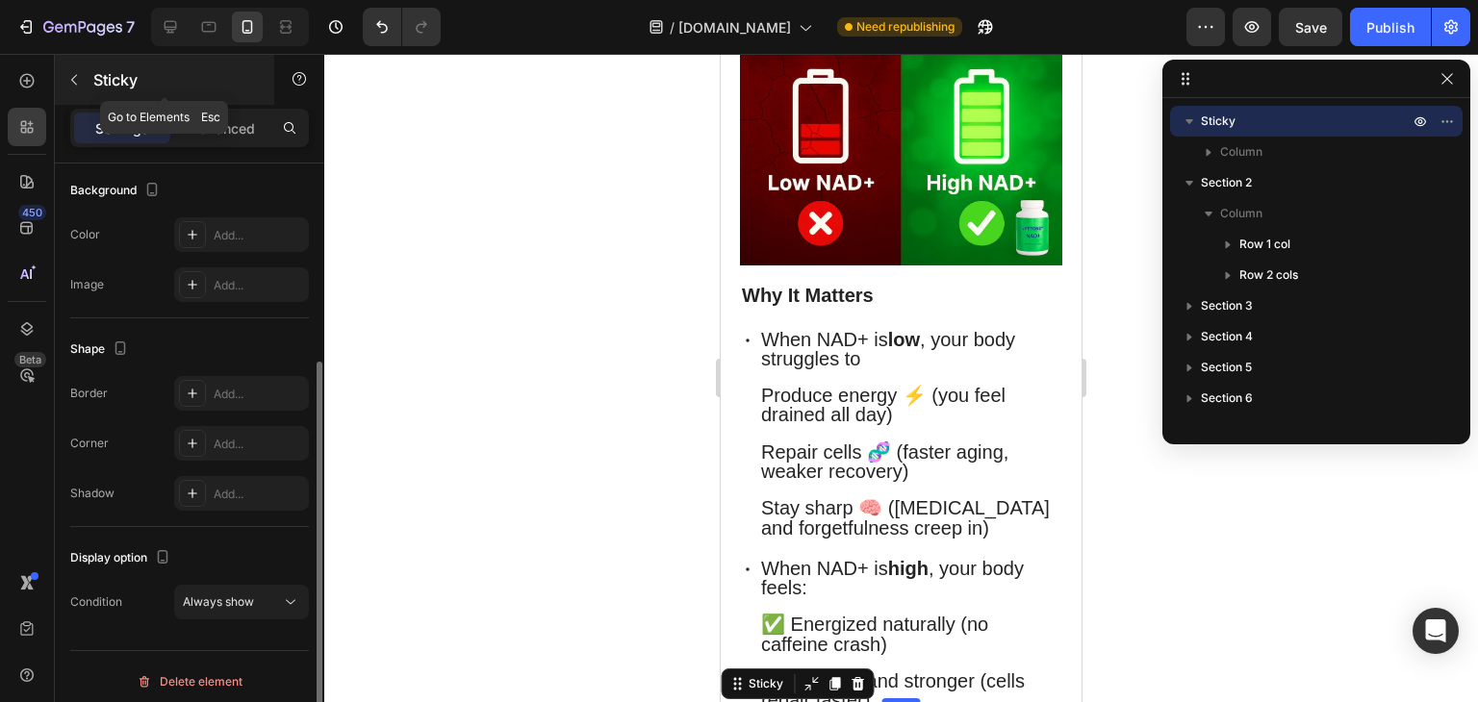
click at [80, 77] on icon "button" at bounding box center [73, 79] width 15 height 15
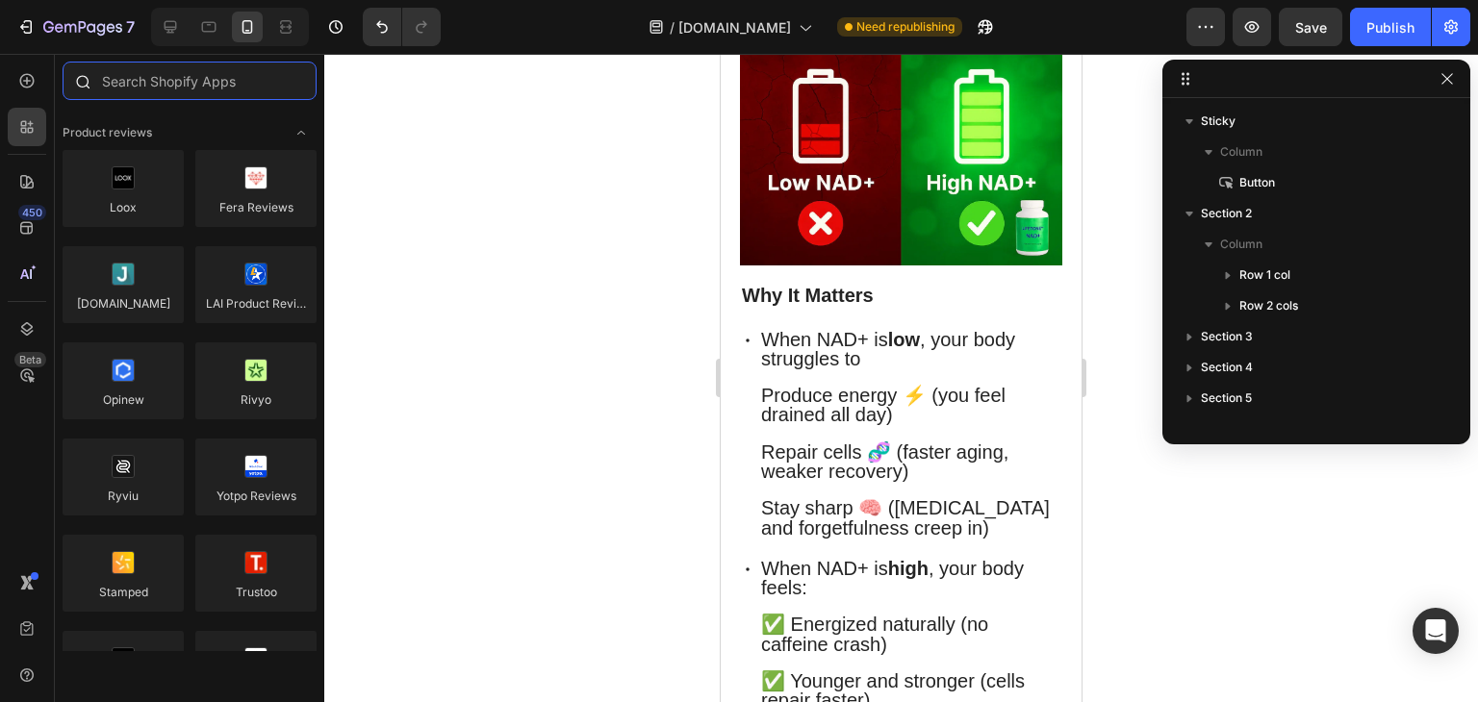
click at [196, 90] on input "text" at bounding box center [190, 81] width 254 height 38
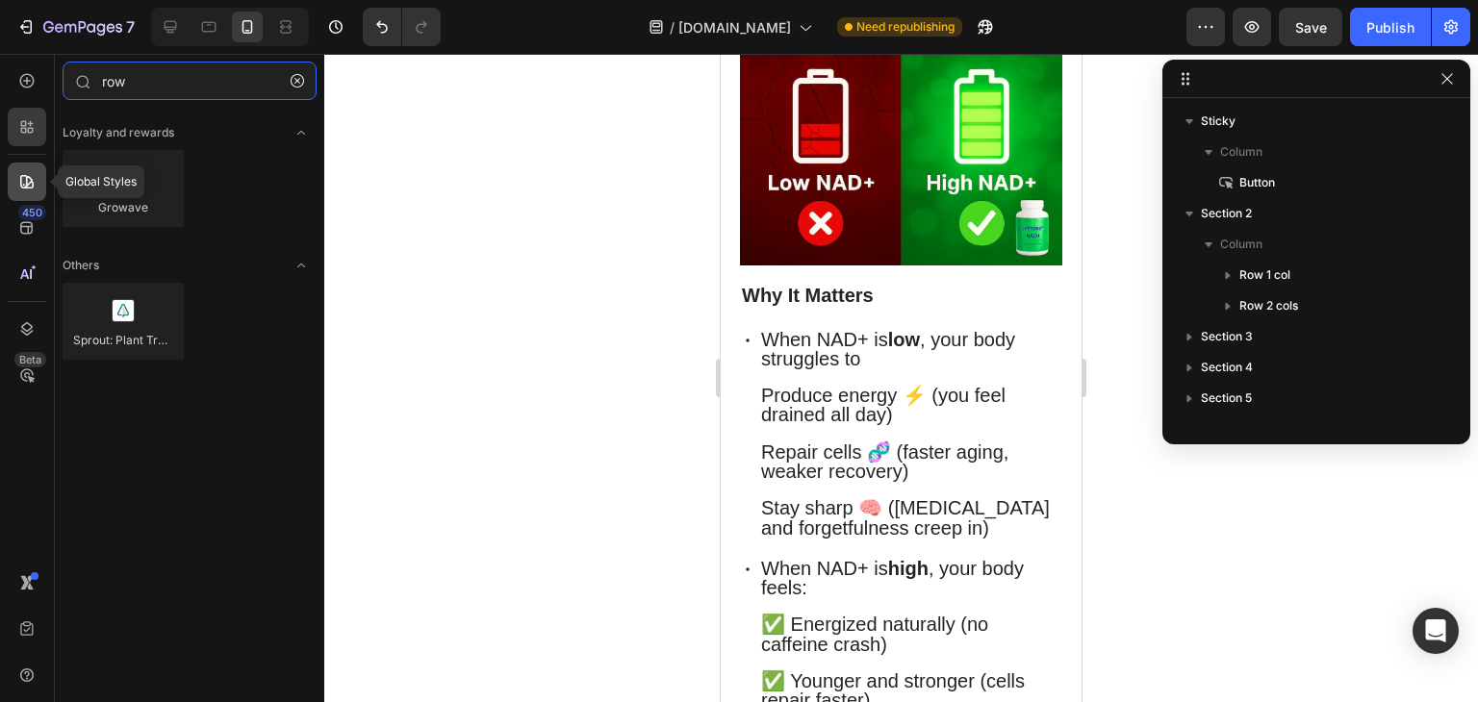
type input "row"
click at [42, 169] on div at bounding box center [27, 182] width 38 height 38
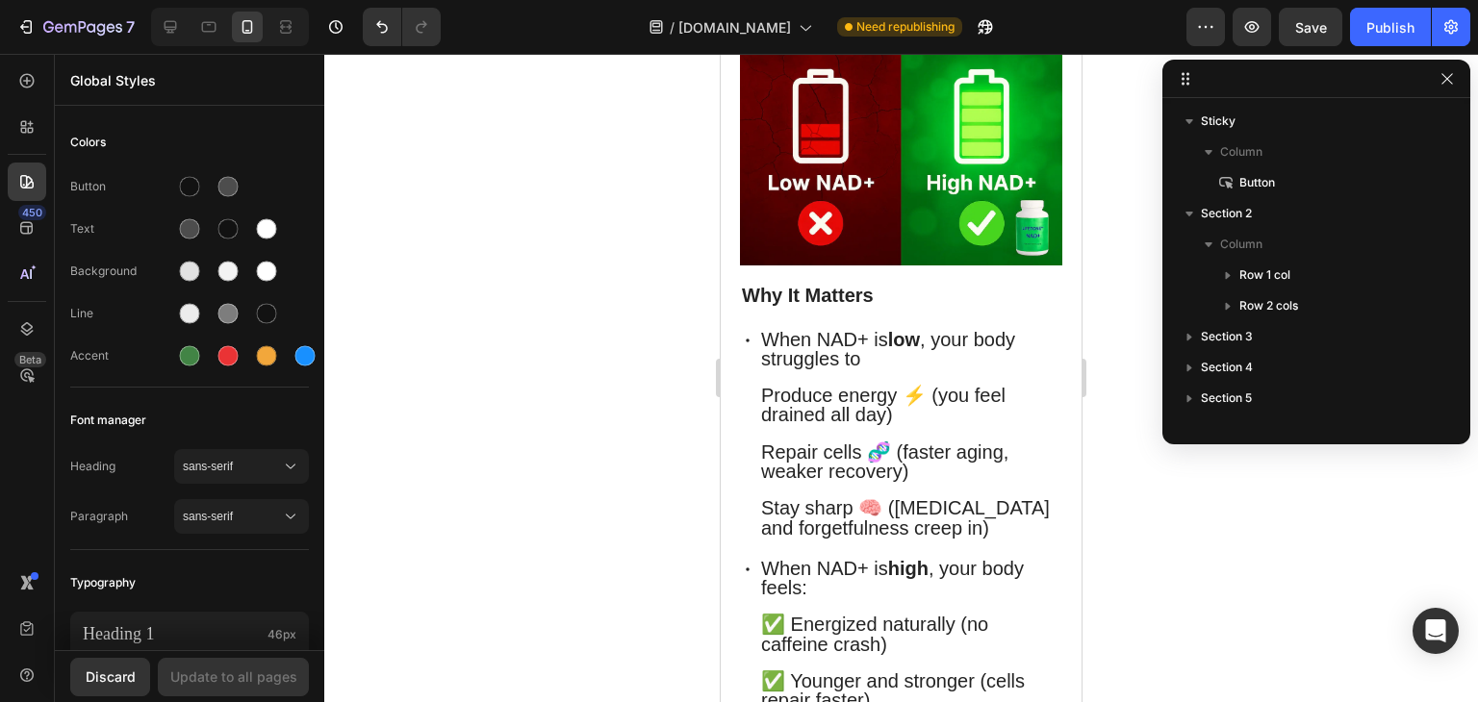
click at [46, 78] on div "450 Beta" at bounding box center [27, 378] width 55 height 648
click at [38, 78] on div at bounding box center [27, 81] width 38 height 38
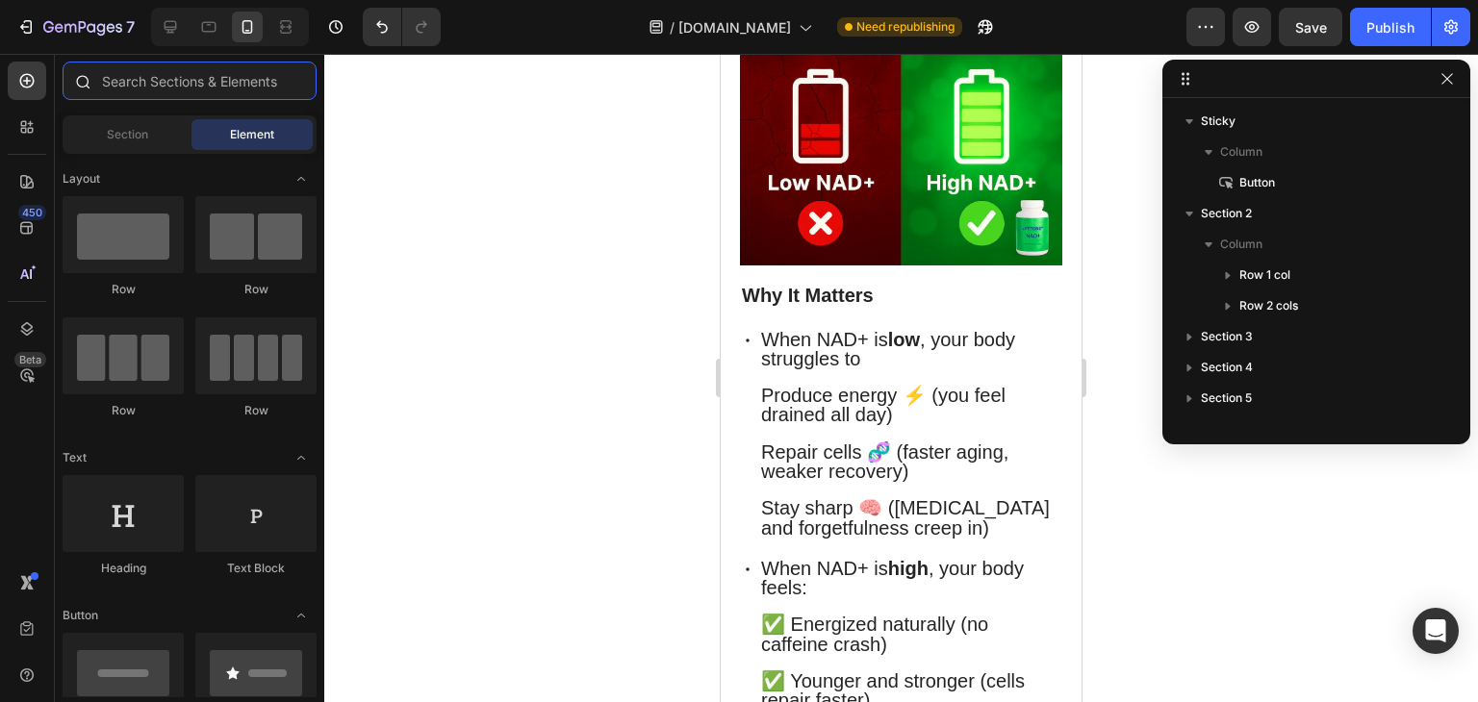
click at [227, 83] on input "text" at bounding box center [190, 81] width 254 height 38
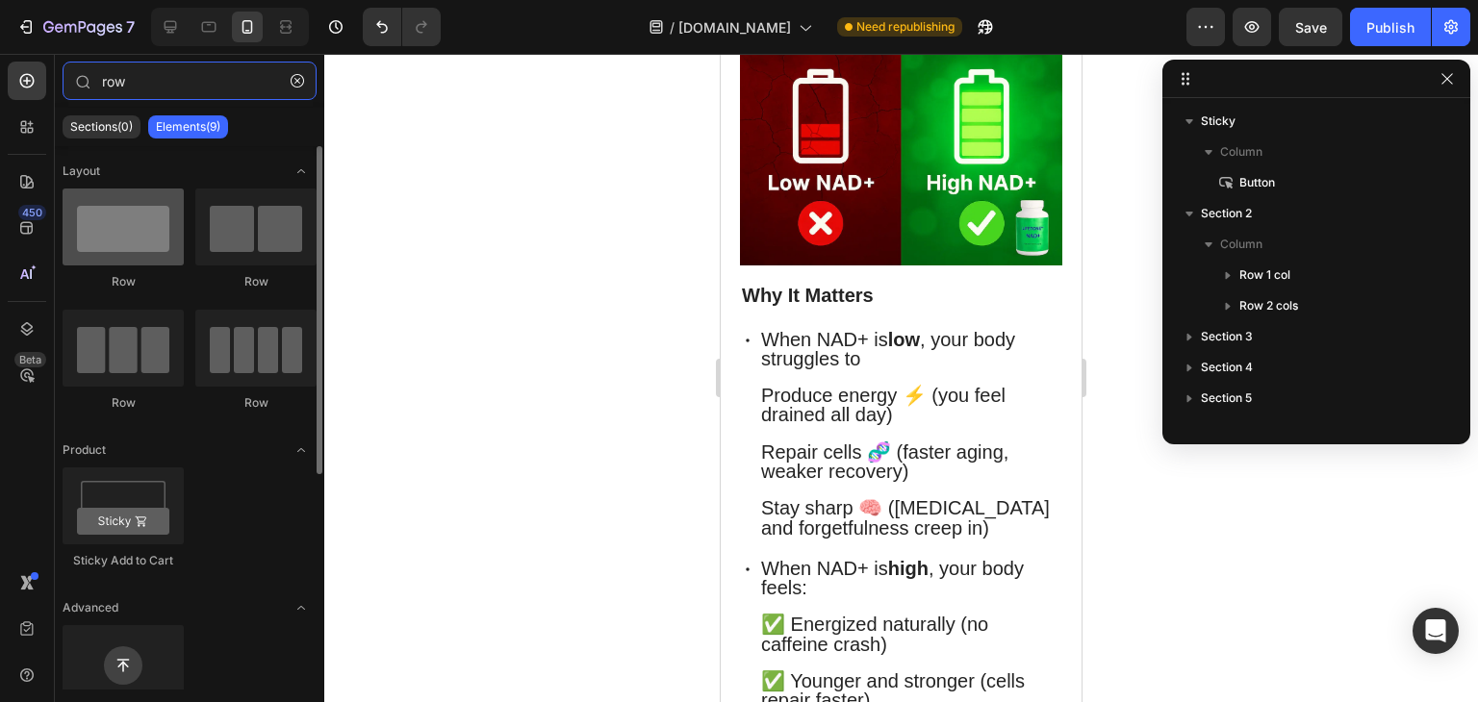
type input "row"
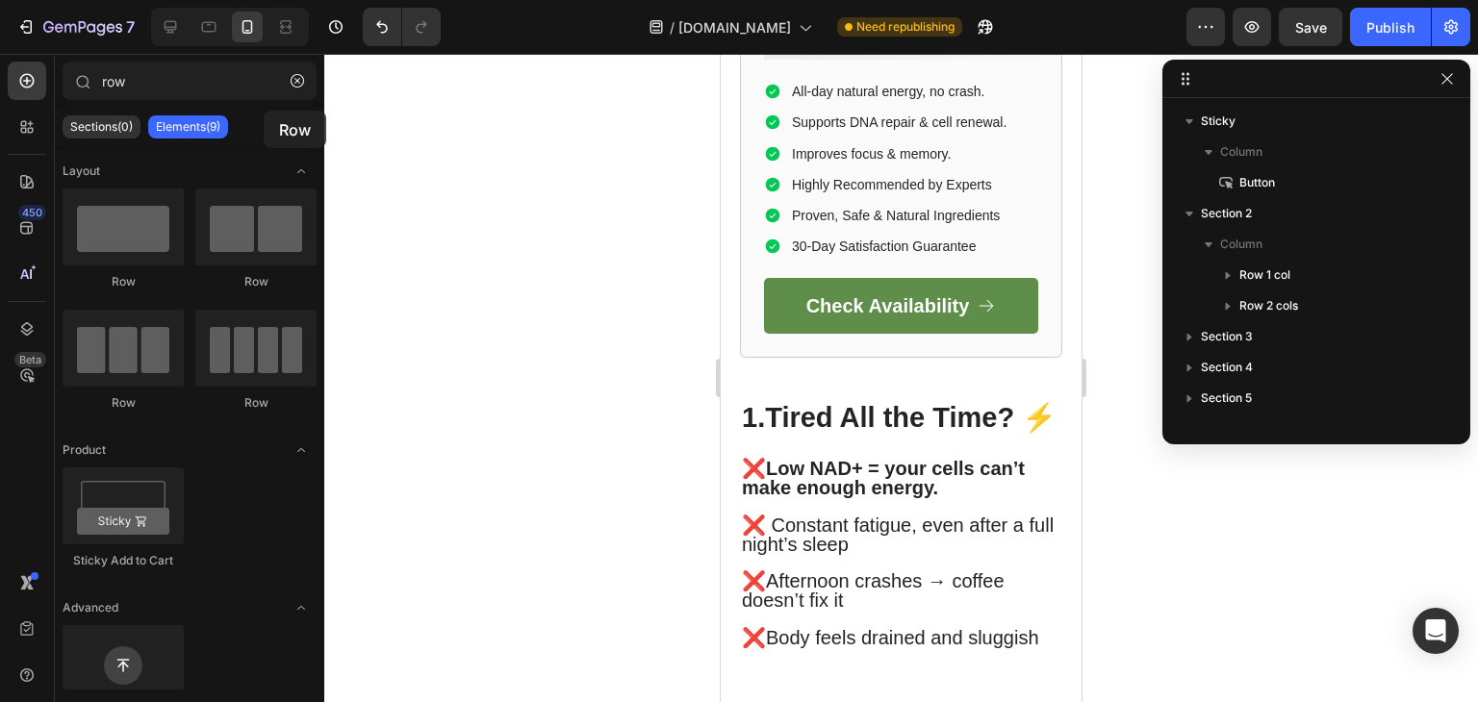
scroll to position [1709, 0]
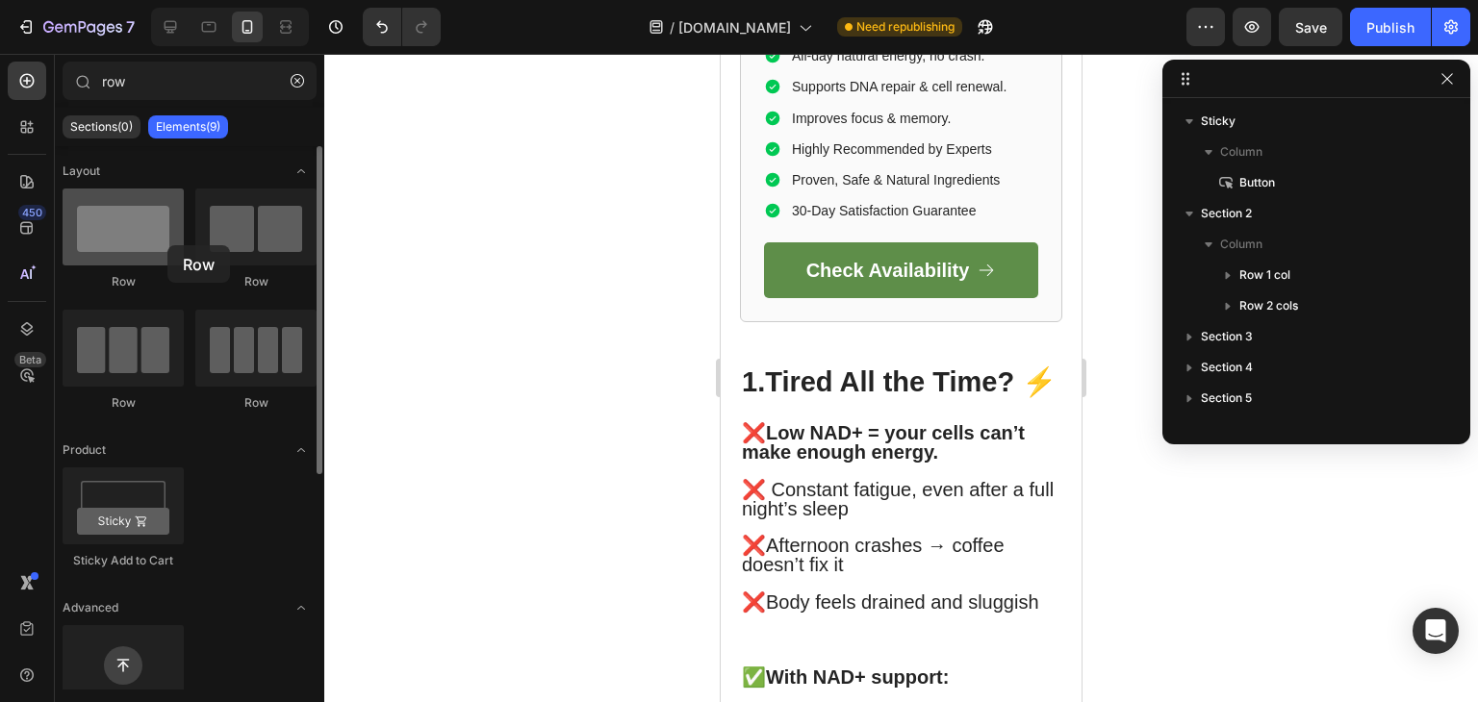
drag, startPoint x: 133, startPoint y: 263, endPoint x: 135, endPoint y: 236, distance: 27.0
click at [135, 236] on div at bounding box center [123, 227] width 121 height 77
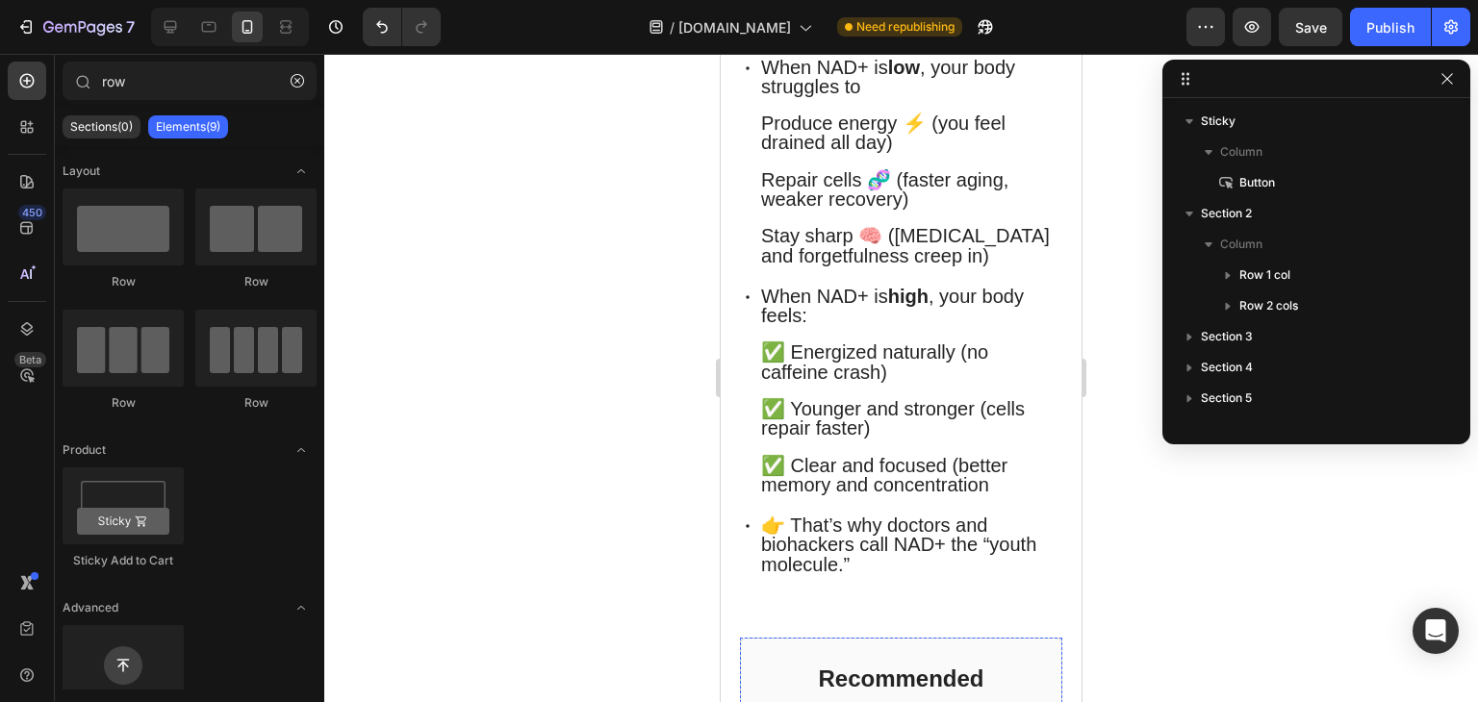
scroll to position [0, 0]
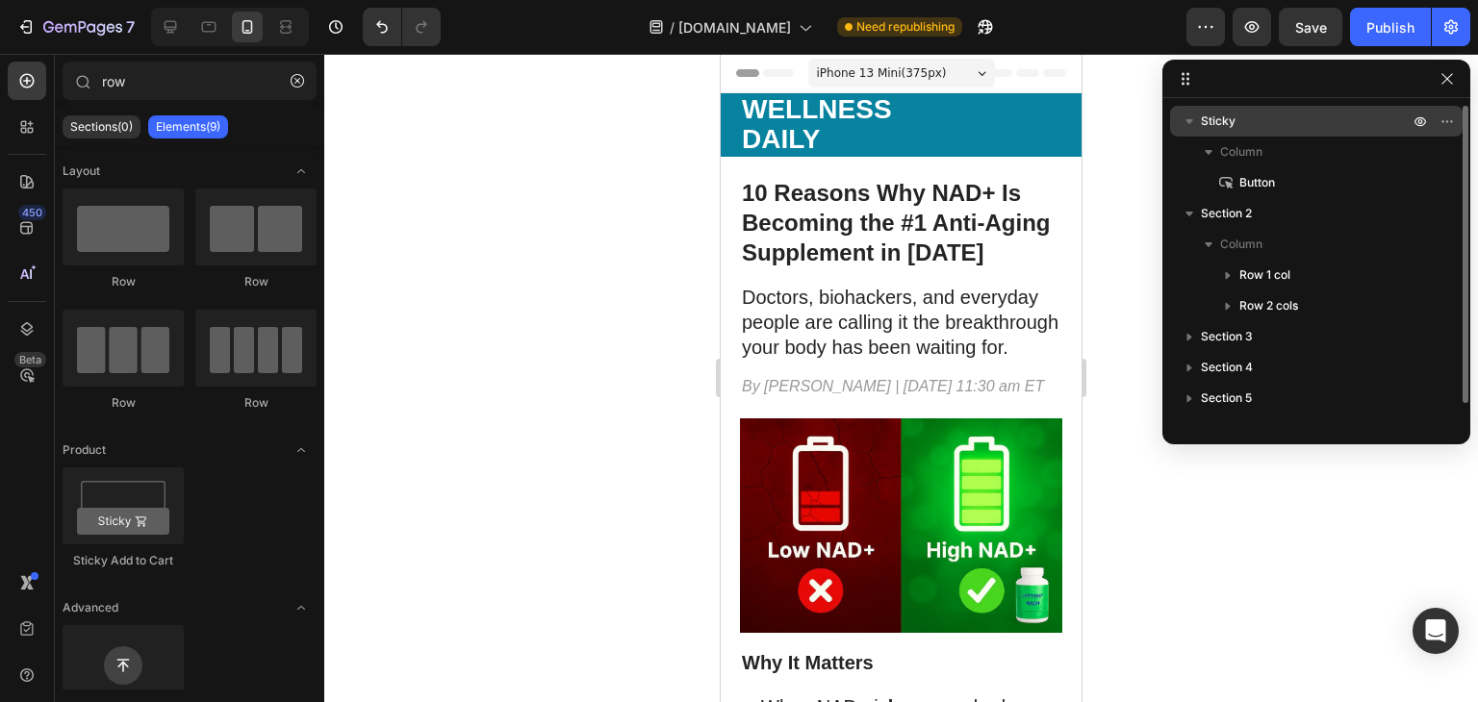
click at [1331, 112] on p "Sticky" at bounding box center [1307, 121] width 212 height 19
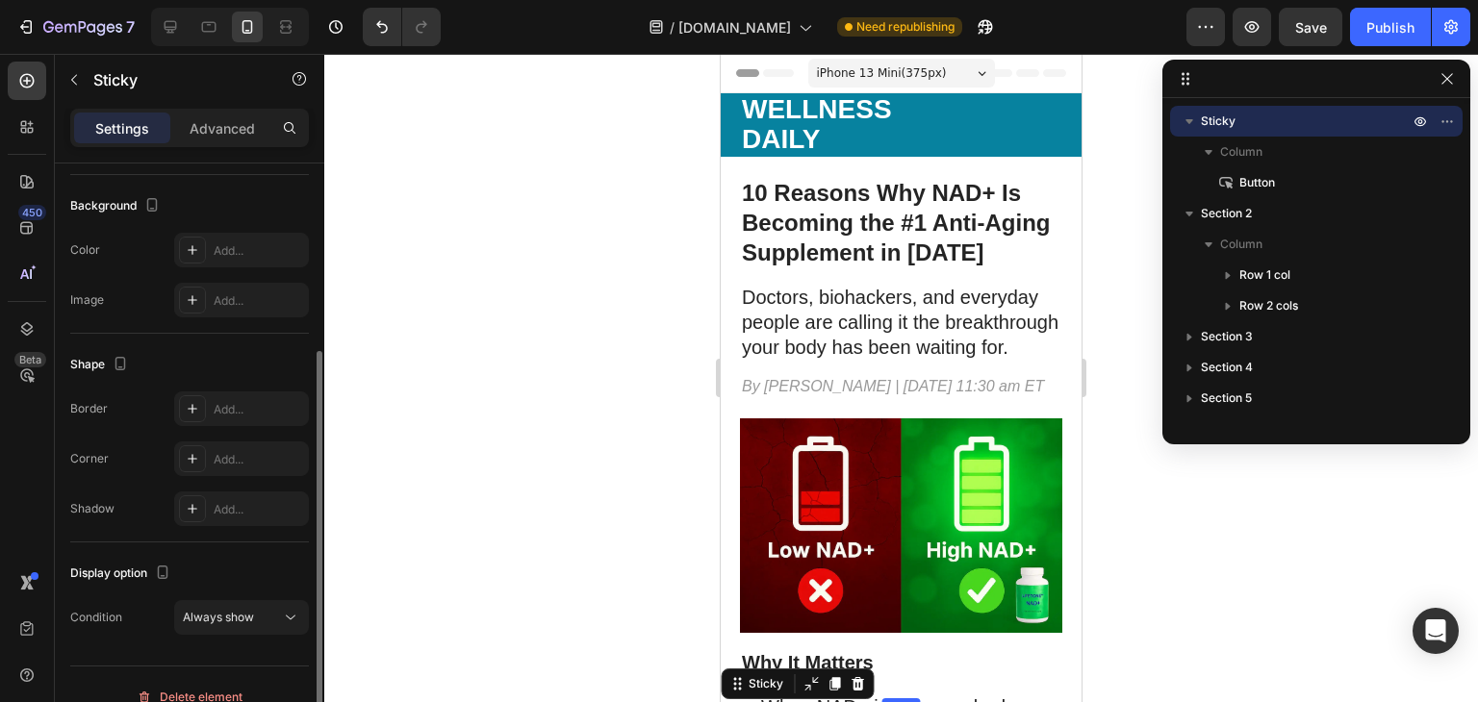
scroll to position [285, 0]
click at [239, 237] on div "Add..." at bounding box center [241, 250] width 135 height 35
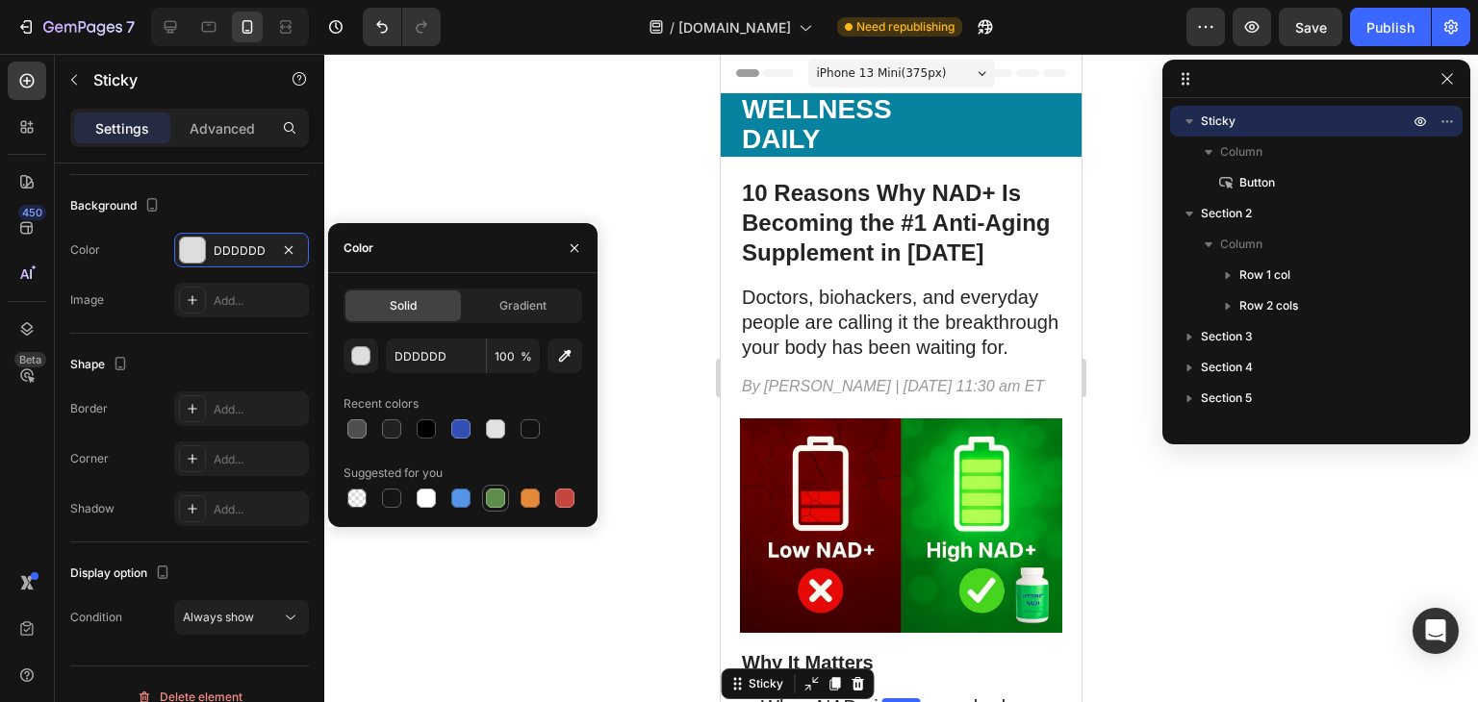
click at [494, 496] on div at bounding box center [495, 498] width 19 height 19
type input "5E8E49"
click at [190, 339] on div "Shape Border Add... Corner Add... Shadow Add..." at bounding box center [189, 438] width 239 height 209
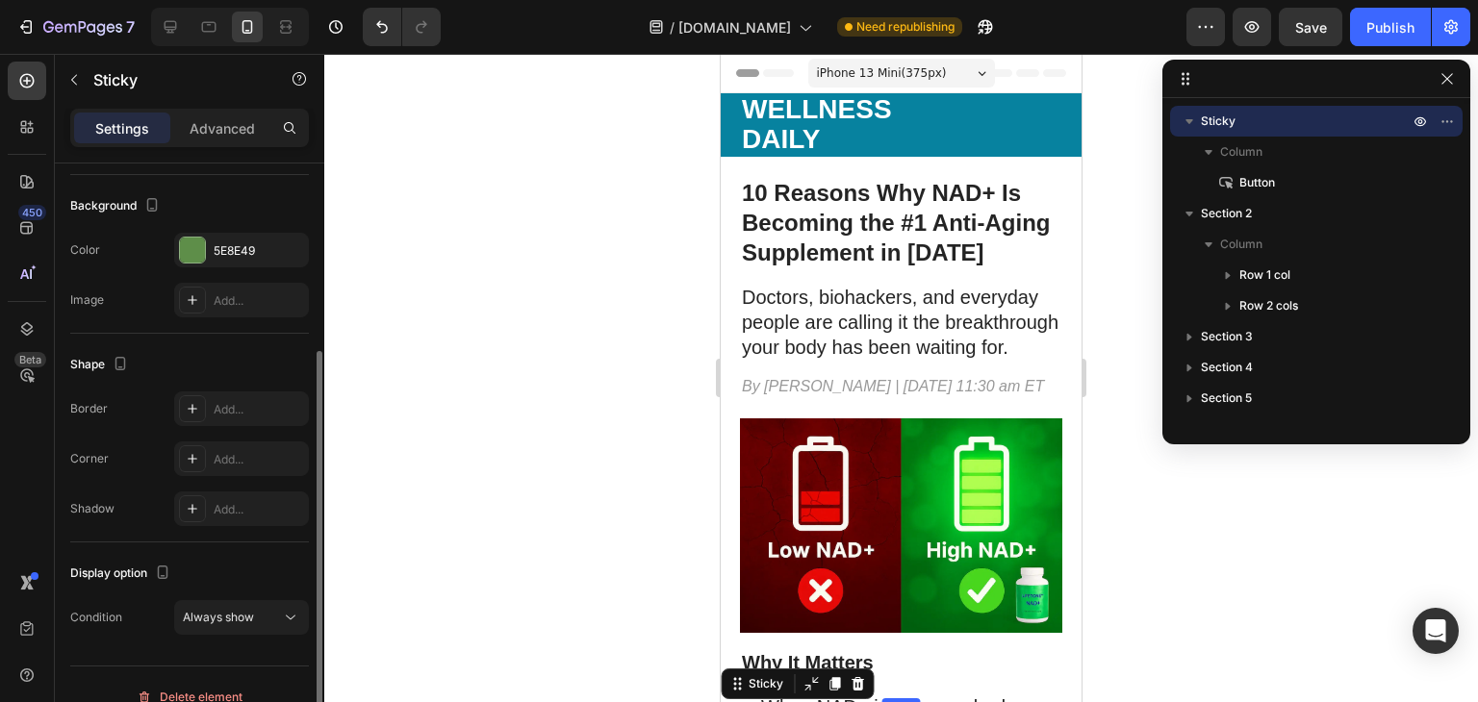
click at [214, 320] on div "Background The changes might be hidden by the video. Color 5E8E49 Image Add..." at bounding box center [189, 254] width 239 height 159
click at [223, 310] on div "Add..." at bounding box center [241, 300] width 135 height 35
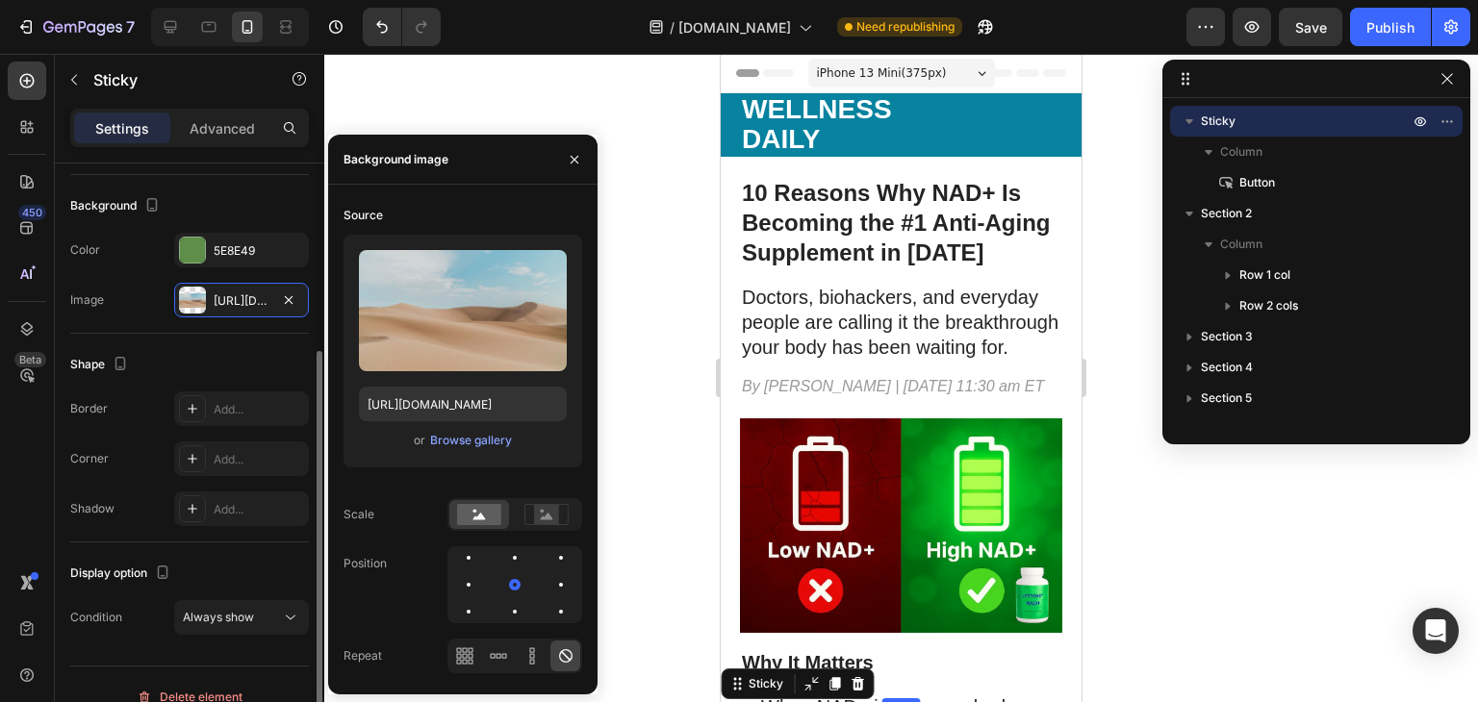
click at [258, 345] on div "Shape Border Add... Corner Add... Shadow Add..." at bounding box center [189, 438] width 239 height 209
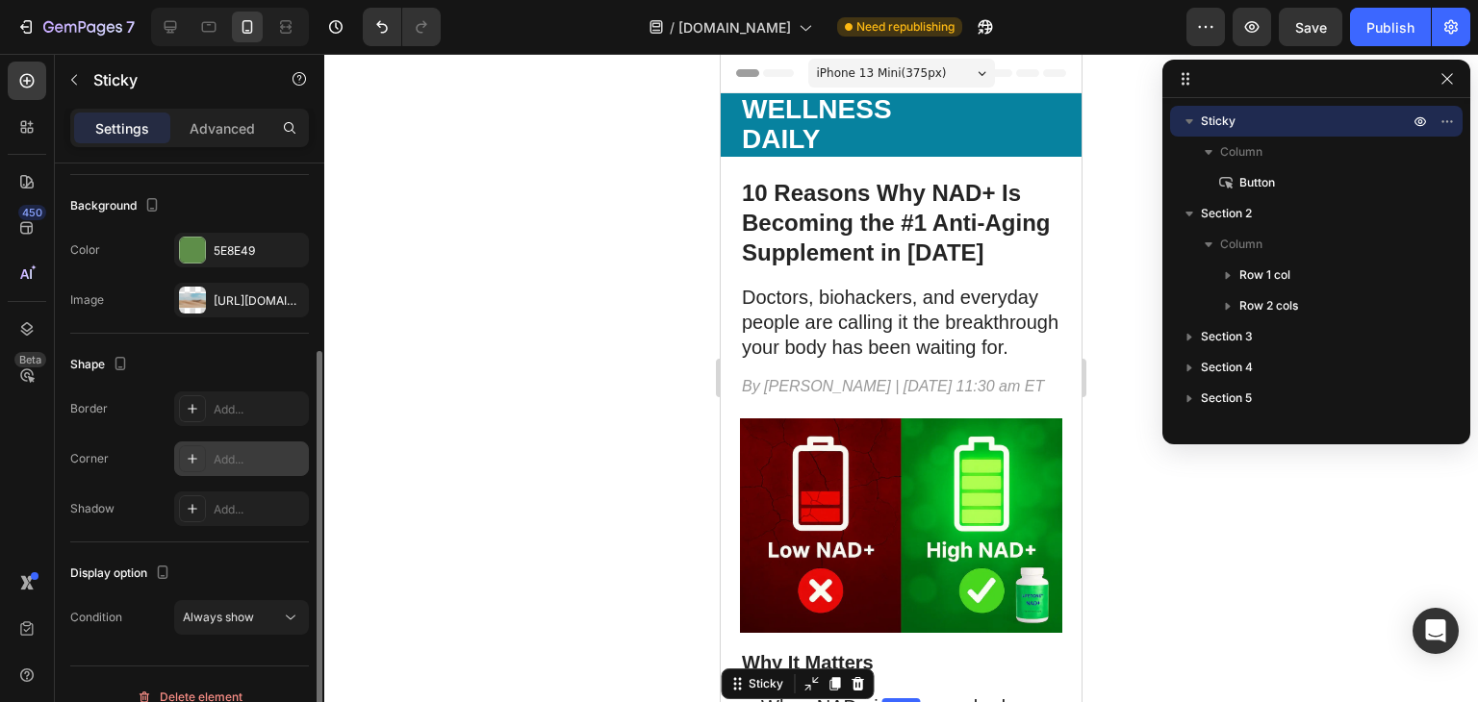
scroll to position [308, 0]
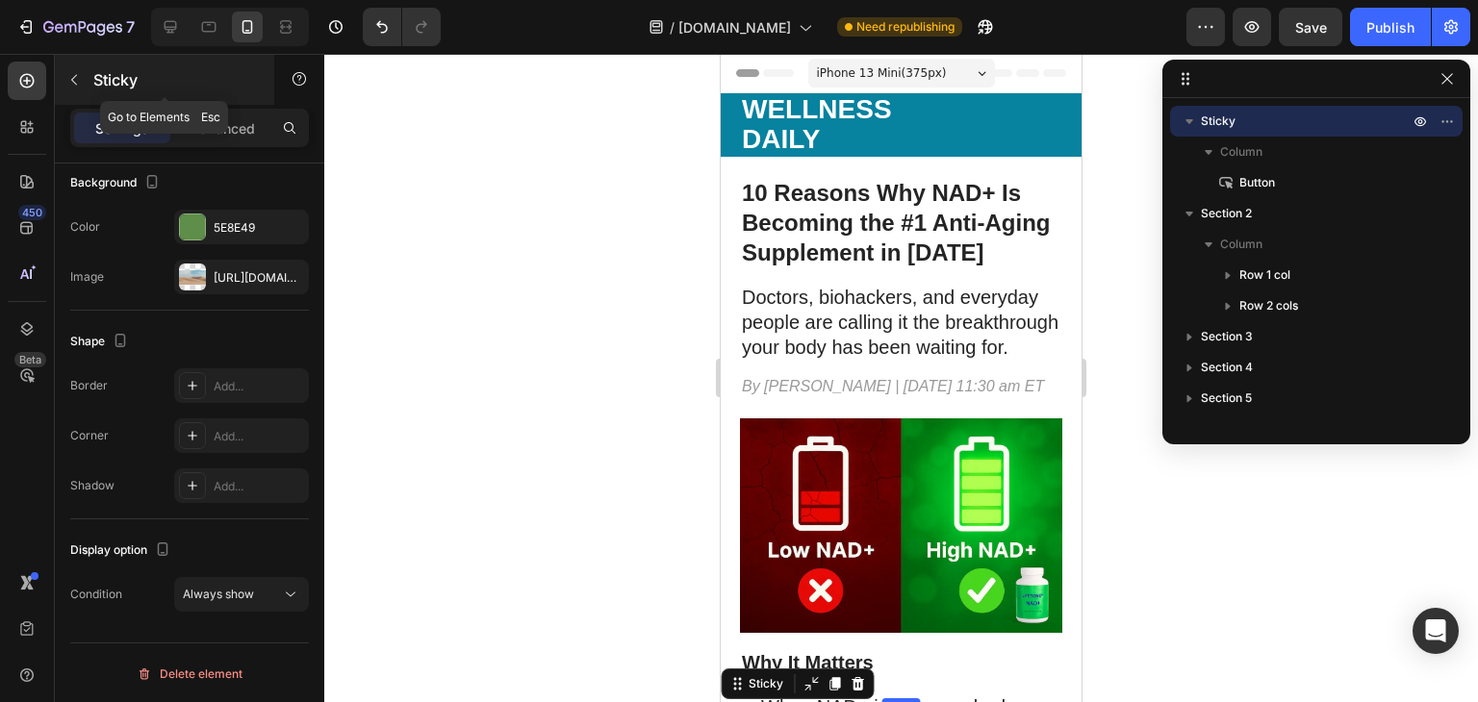
click at [77, 90] on button "button" at bounding box center [74, 79] width 31 height 31
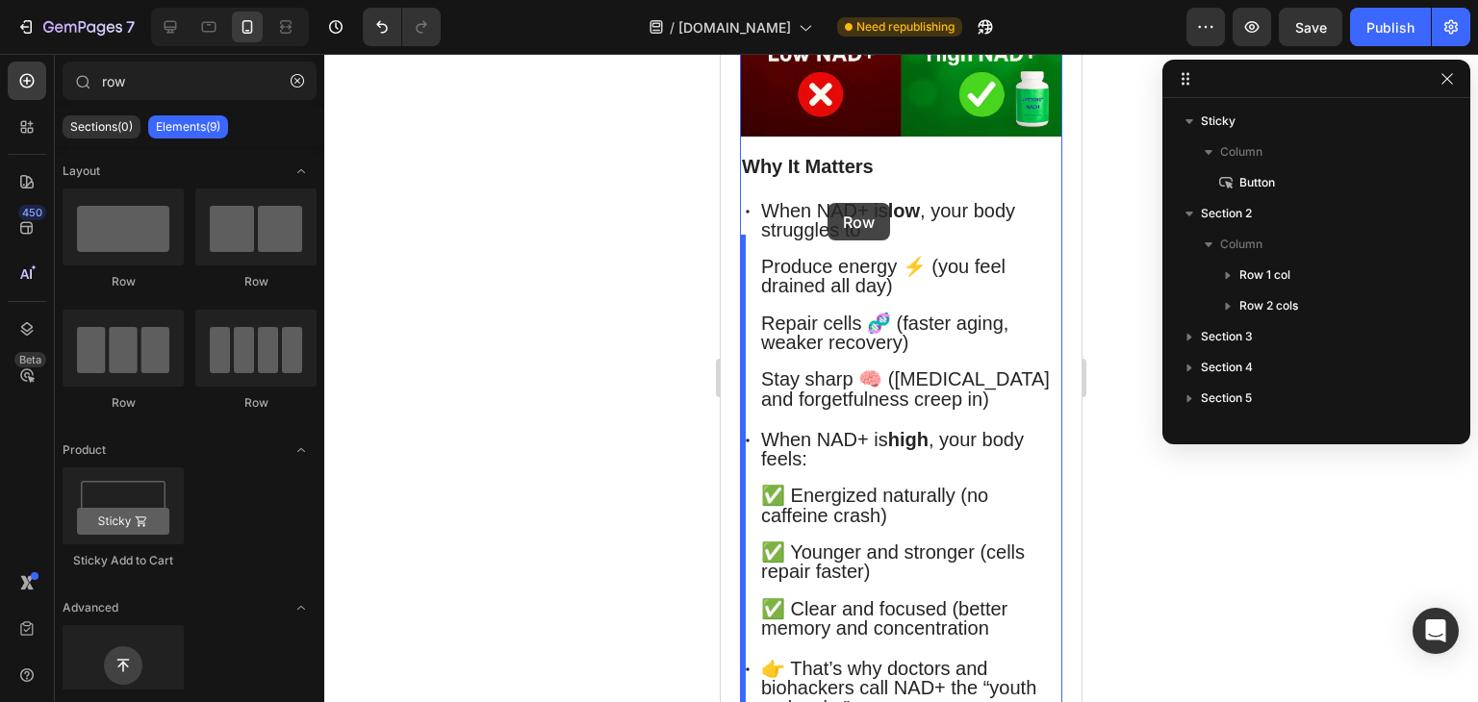
scroll to position [582, 0]
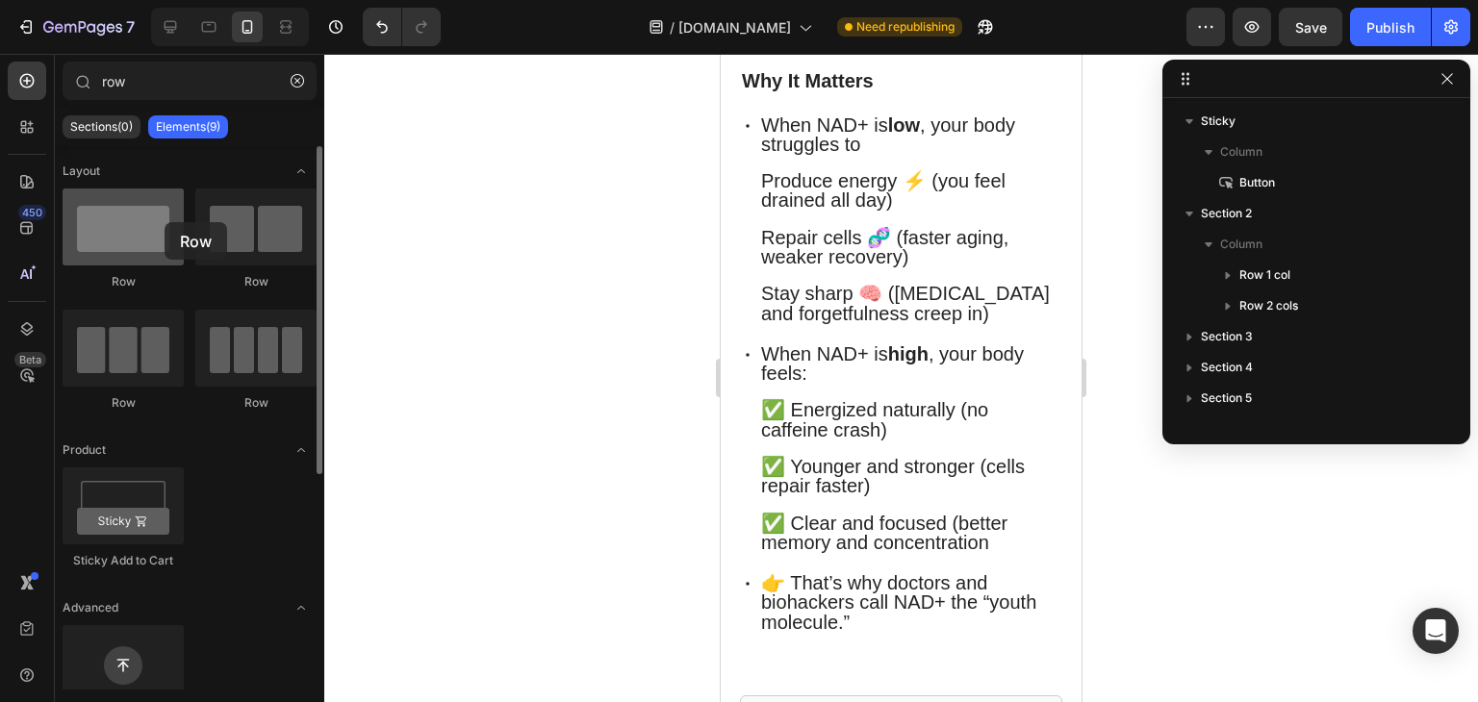
drag, startPoint x: 135, startPoint y: 261, endPoint x: 162, endPoint y: 240, distance: 34.3
click at [162, 240] on div at bounding box center [123, 227] width 121 height 77
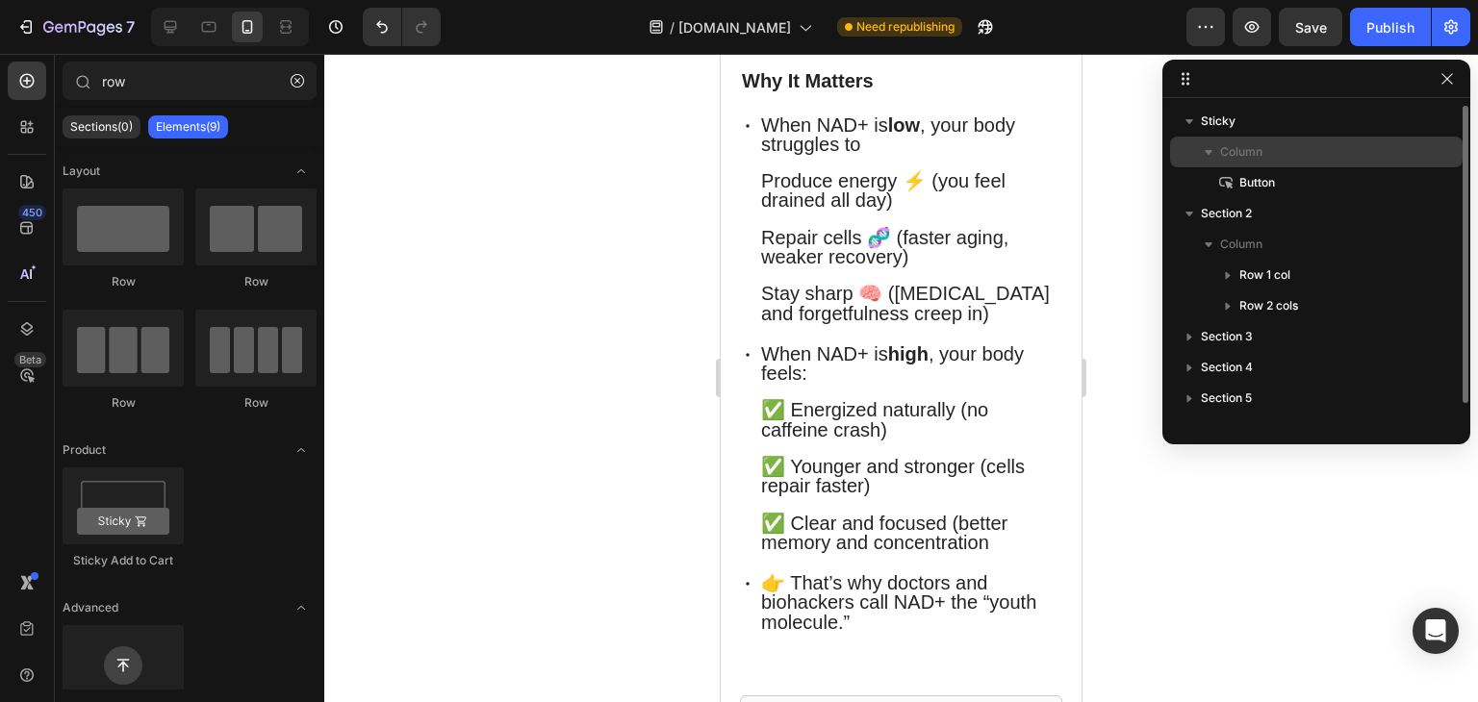
click at [1297, 159] on p "Column" at bounding box center [1316, 151] width 192 height 19
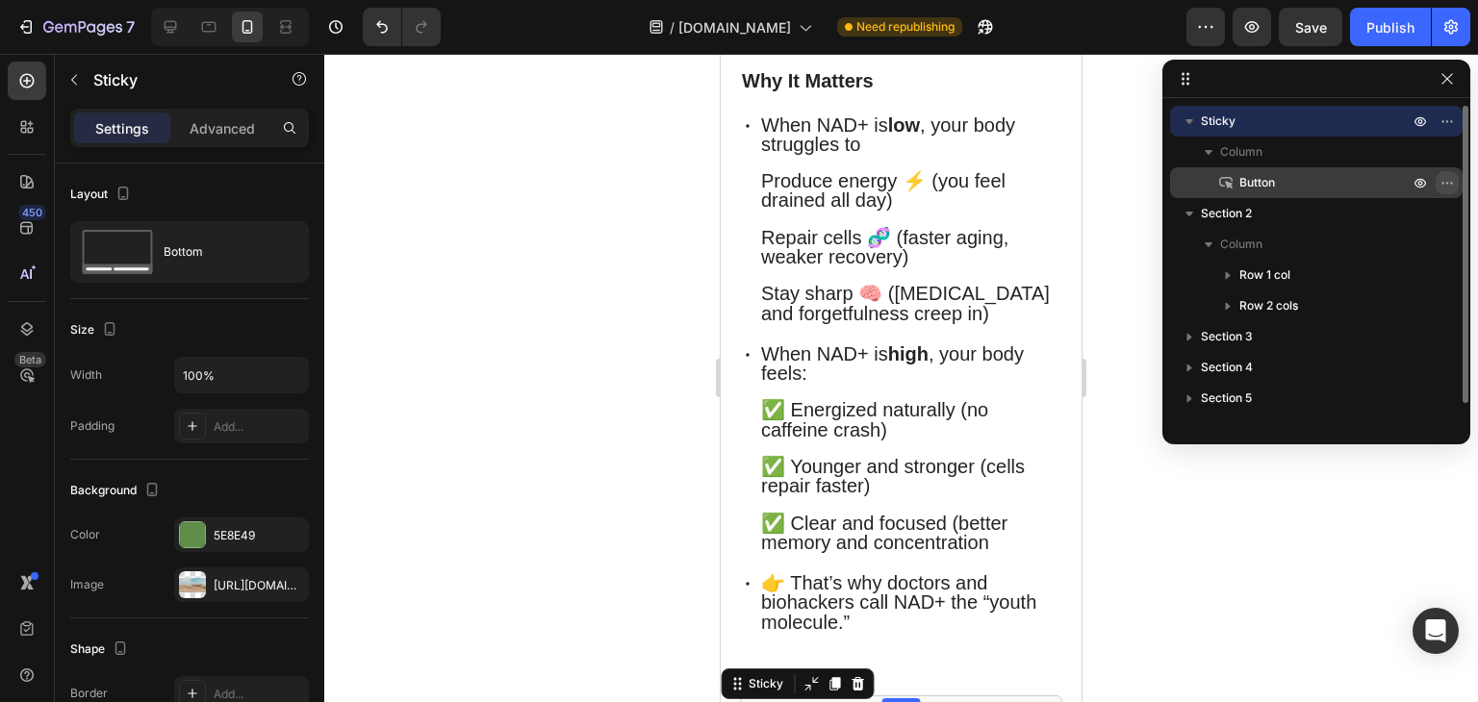
click at [1444, 178] on icon "button" at bounding box center [1446, 182] width 15 height 15
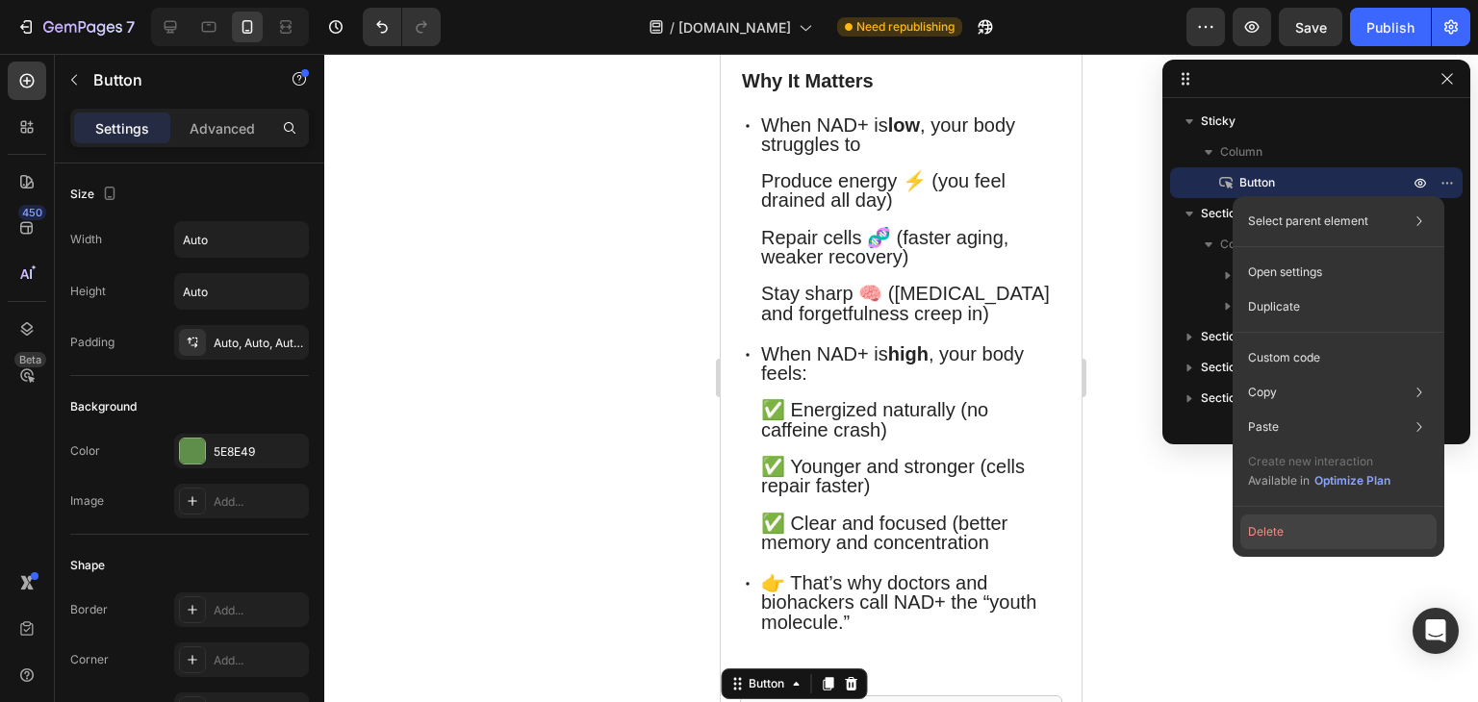
click at [1297, 535] on button "Delete" at bounding box center [1338, 532] width 196 height 35
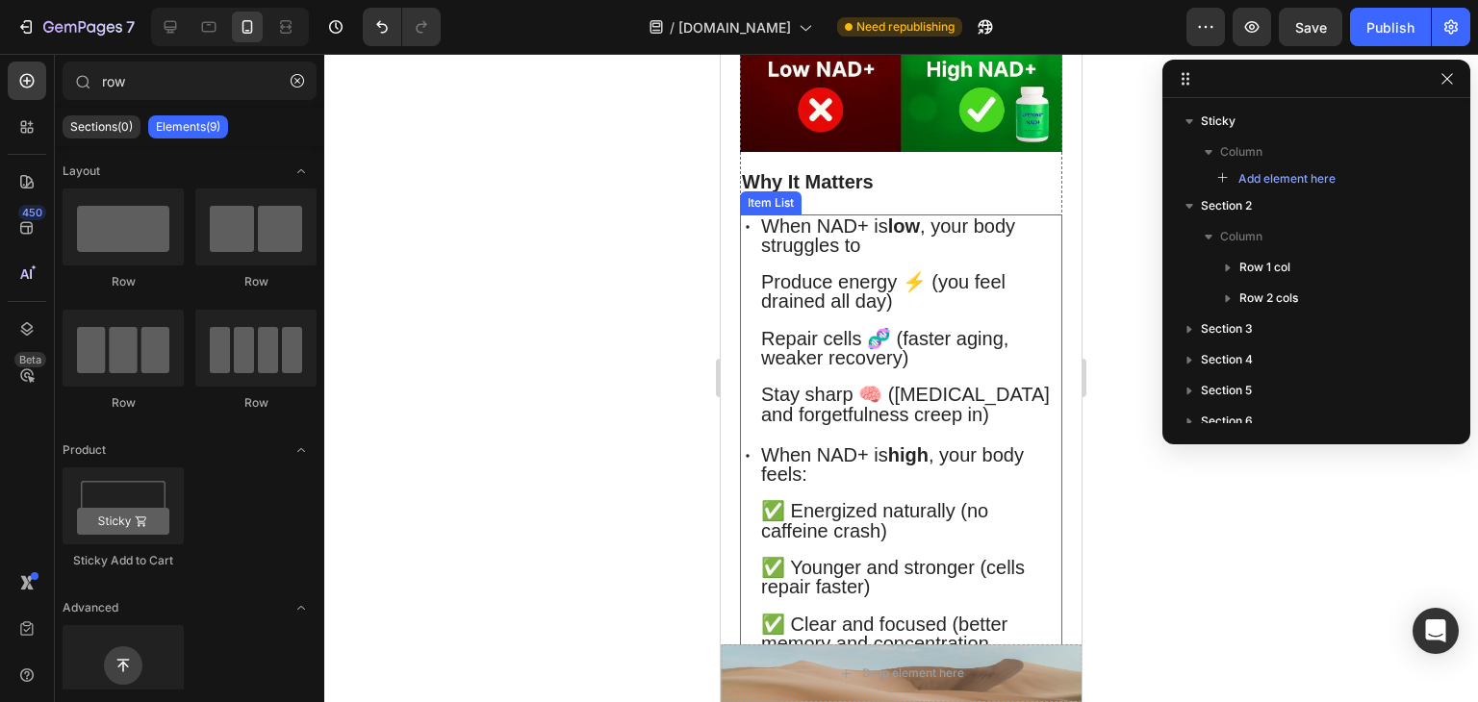
scroll to position [413, 0]
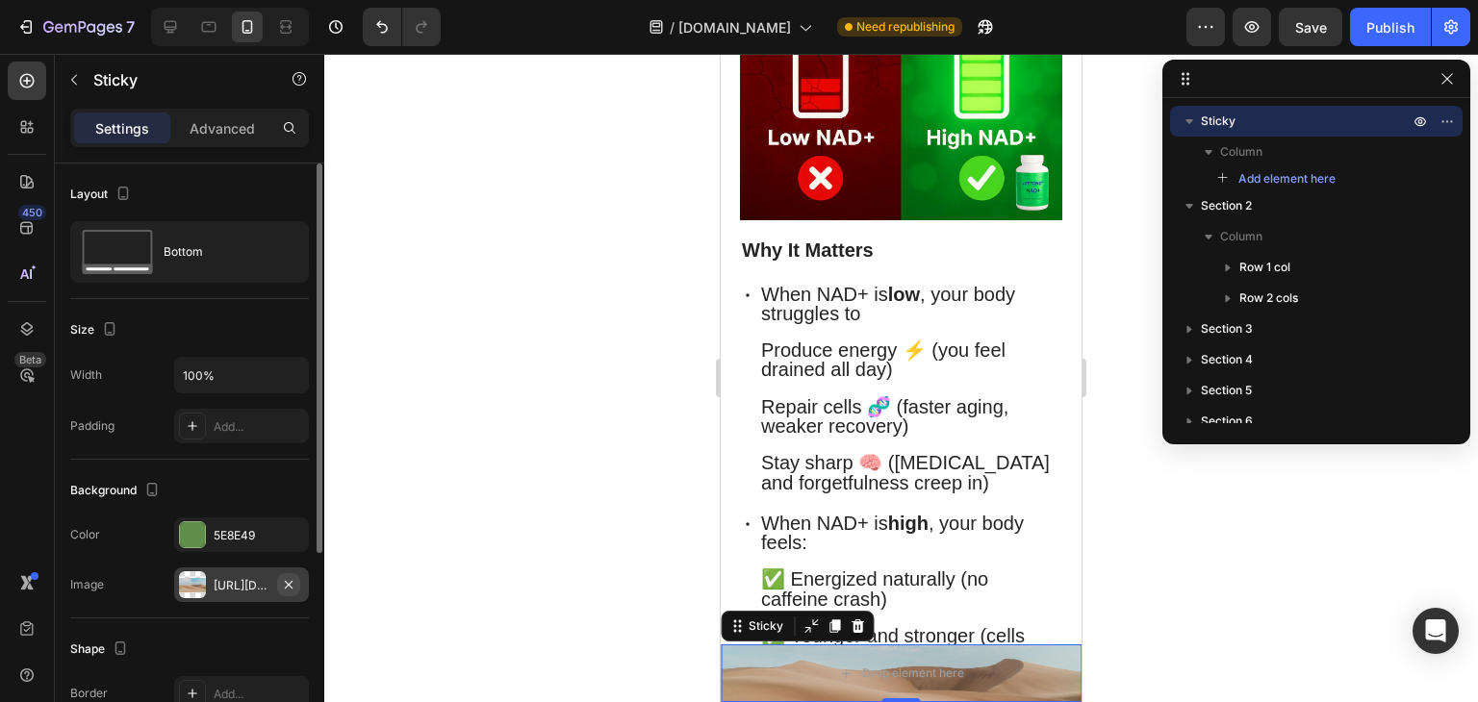
click at [294, 582] on icon "button" at bounding box center [288, 584] width 15 height 15
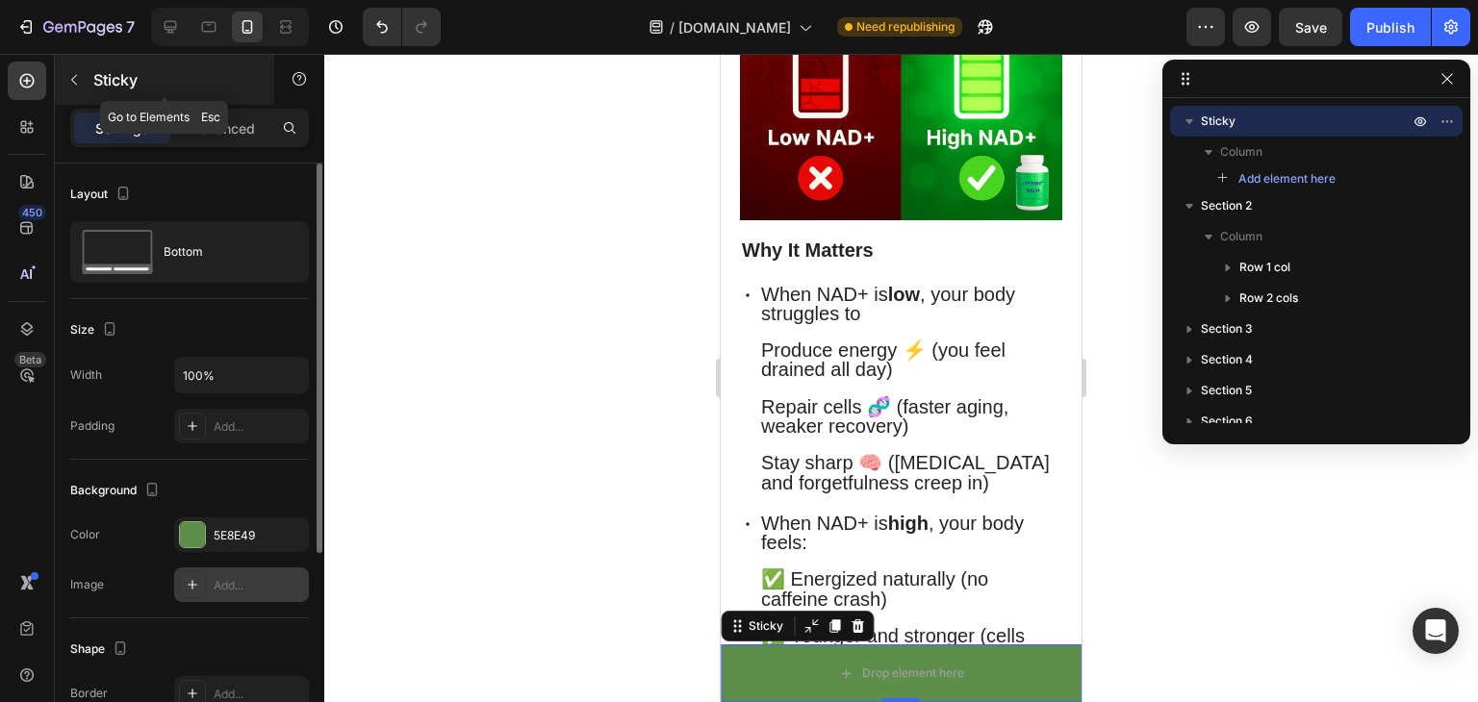
click at [65, 86] on button "button" at bounding box center [74, 79] width 31 height 31
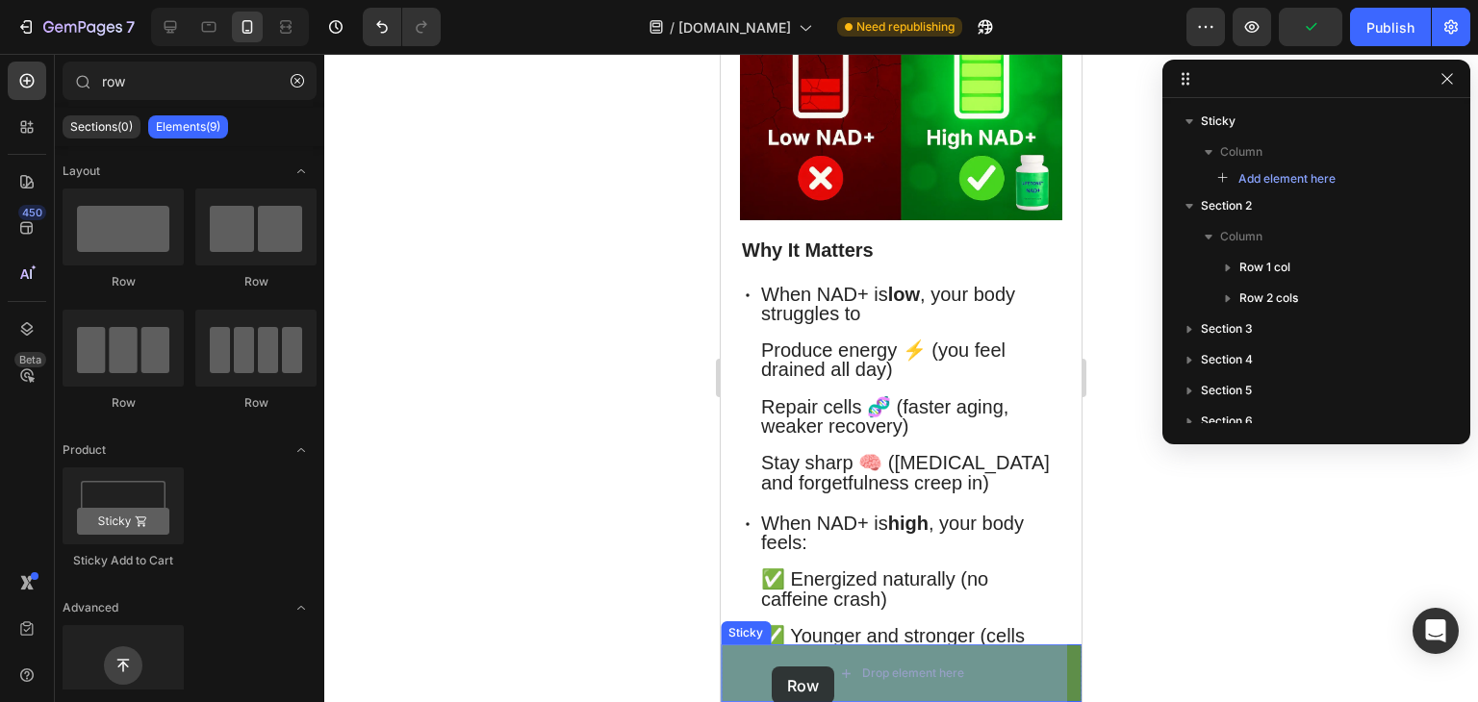
drag, startPoint x: 841, startPoint y: 291, endPoint x: 770, endPoint y: 668, distance: 382.8
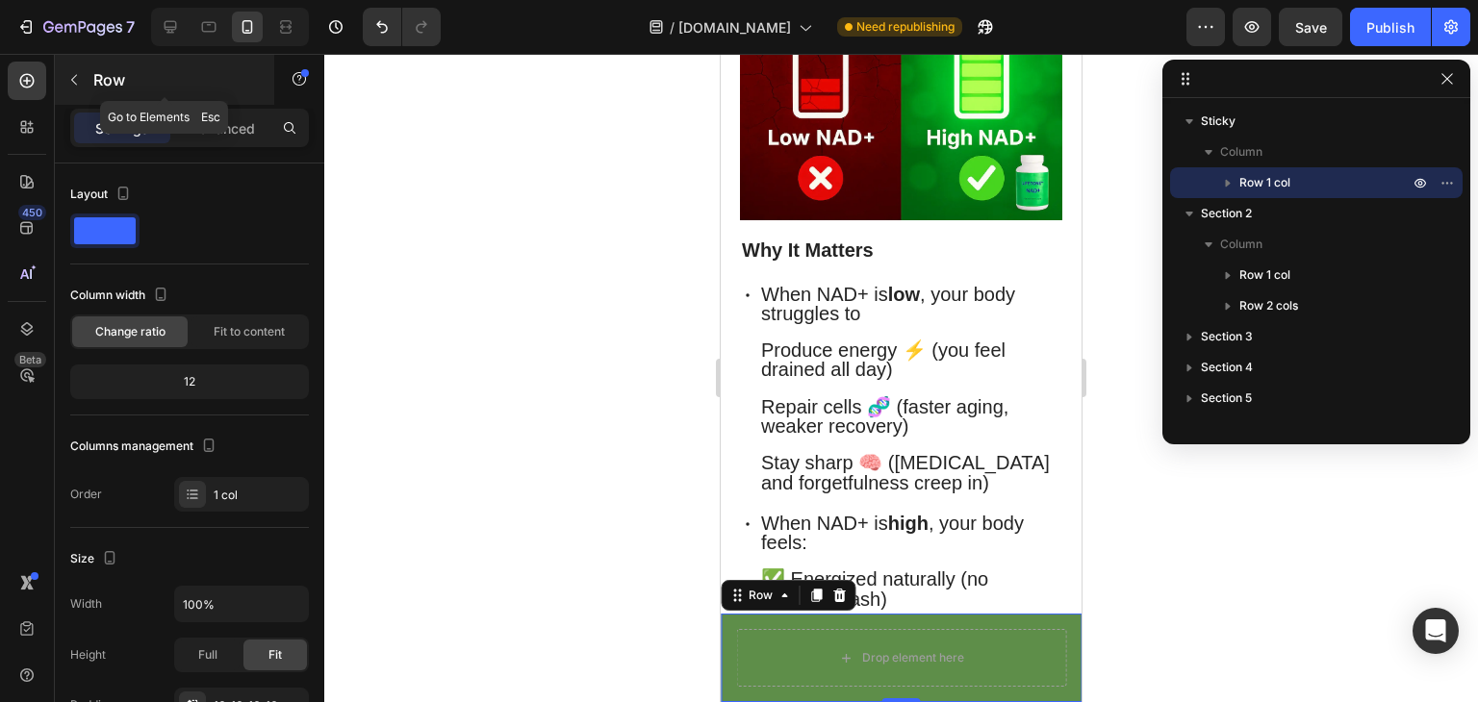
click at [69, 78] on icon "button" at bounding box center [73, 79] width 15 height 15
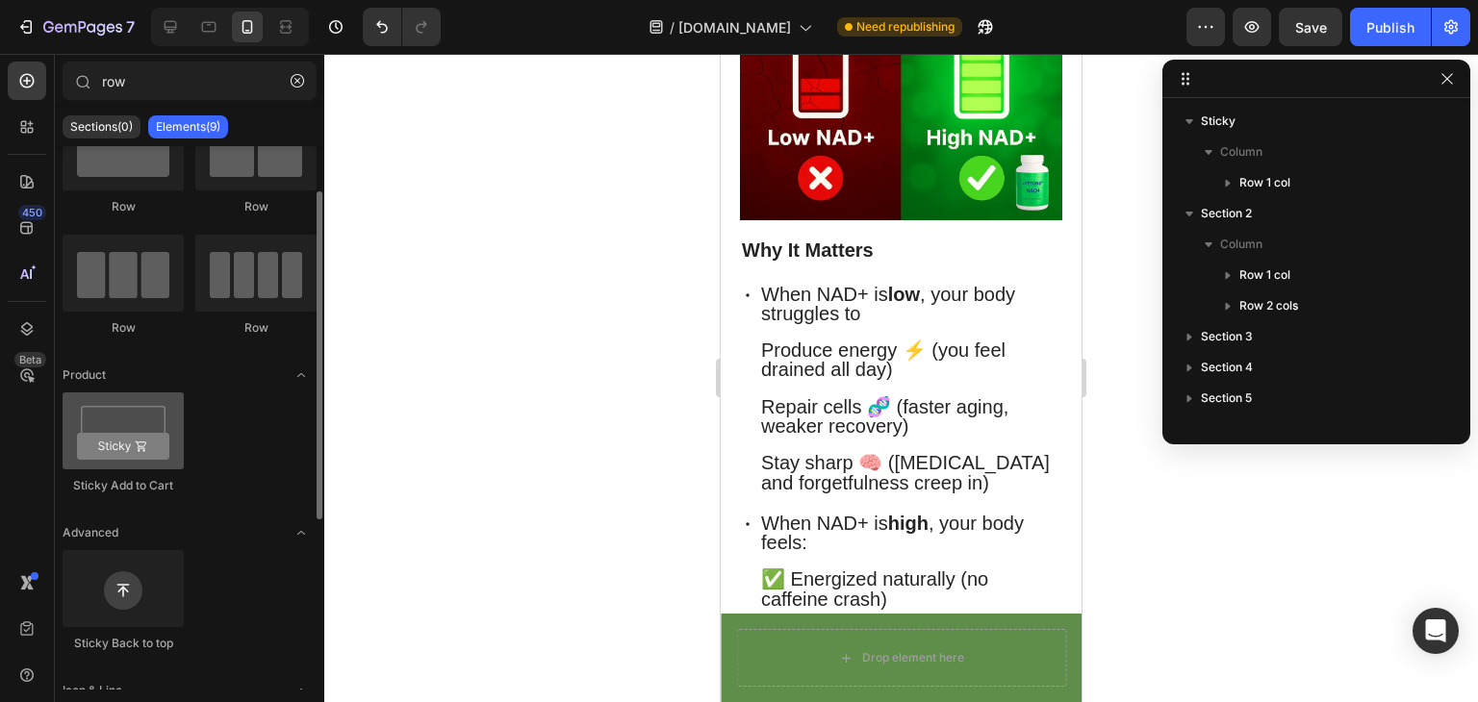
scroll to position [0, 0]
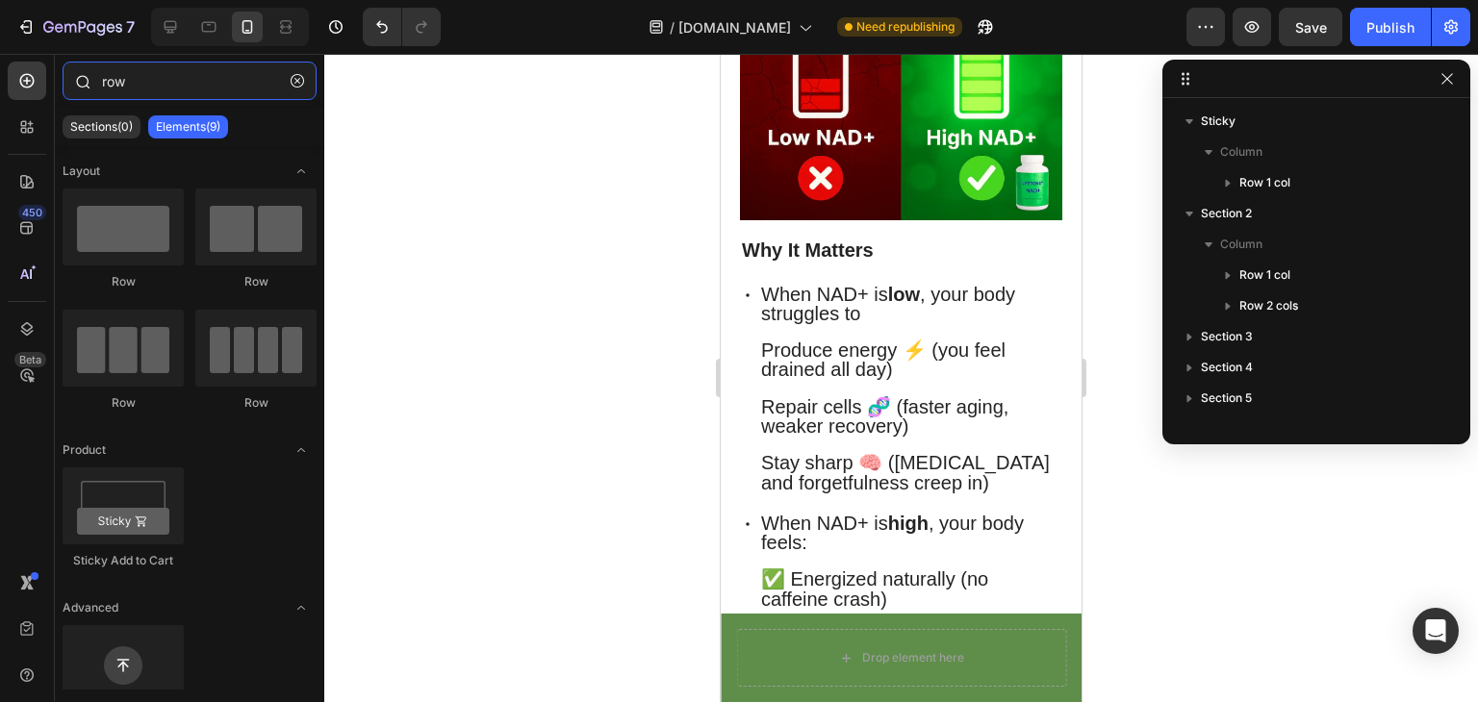
click at [185, 89] on input "row" at bounding box center [190, 81] width 254 height 38
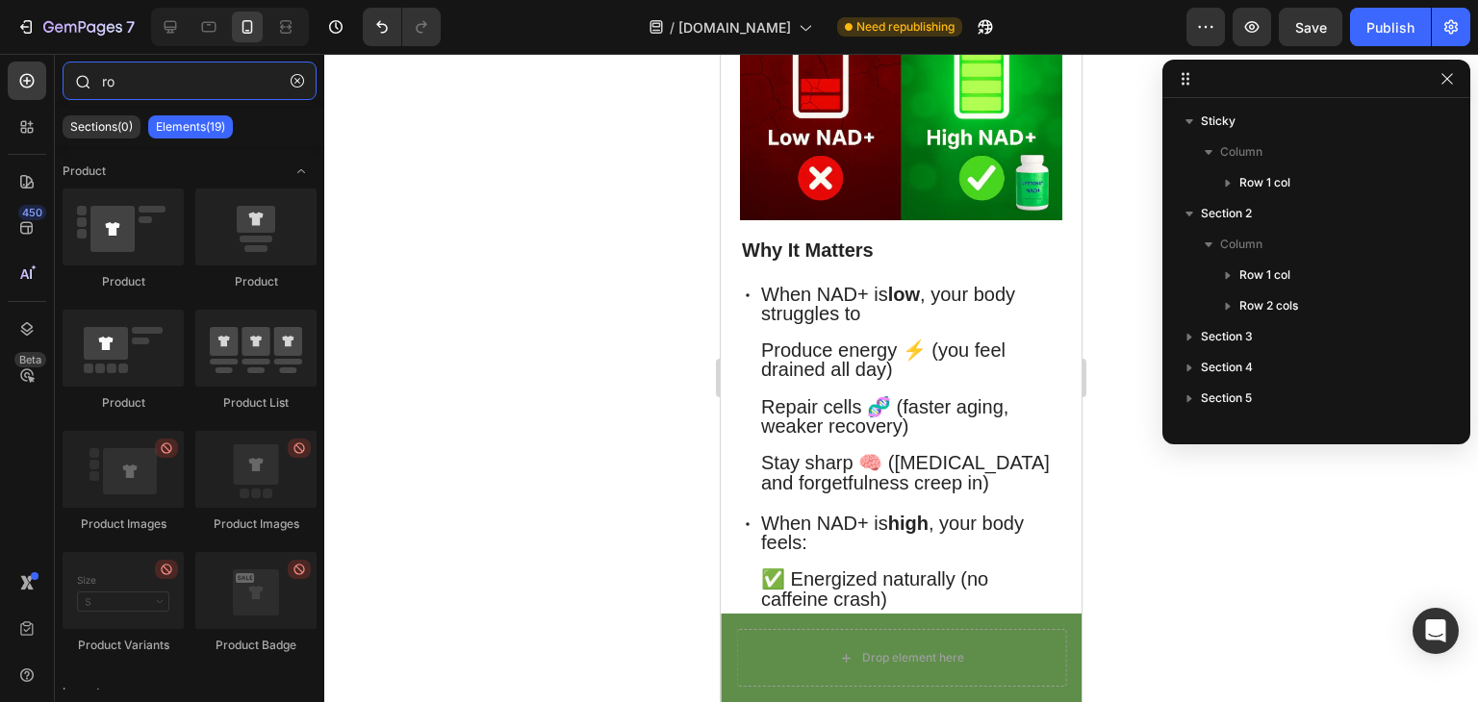
type input "r"
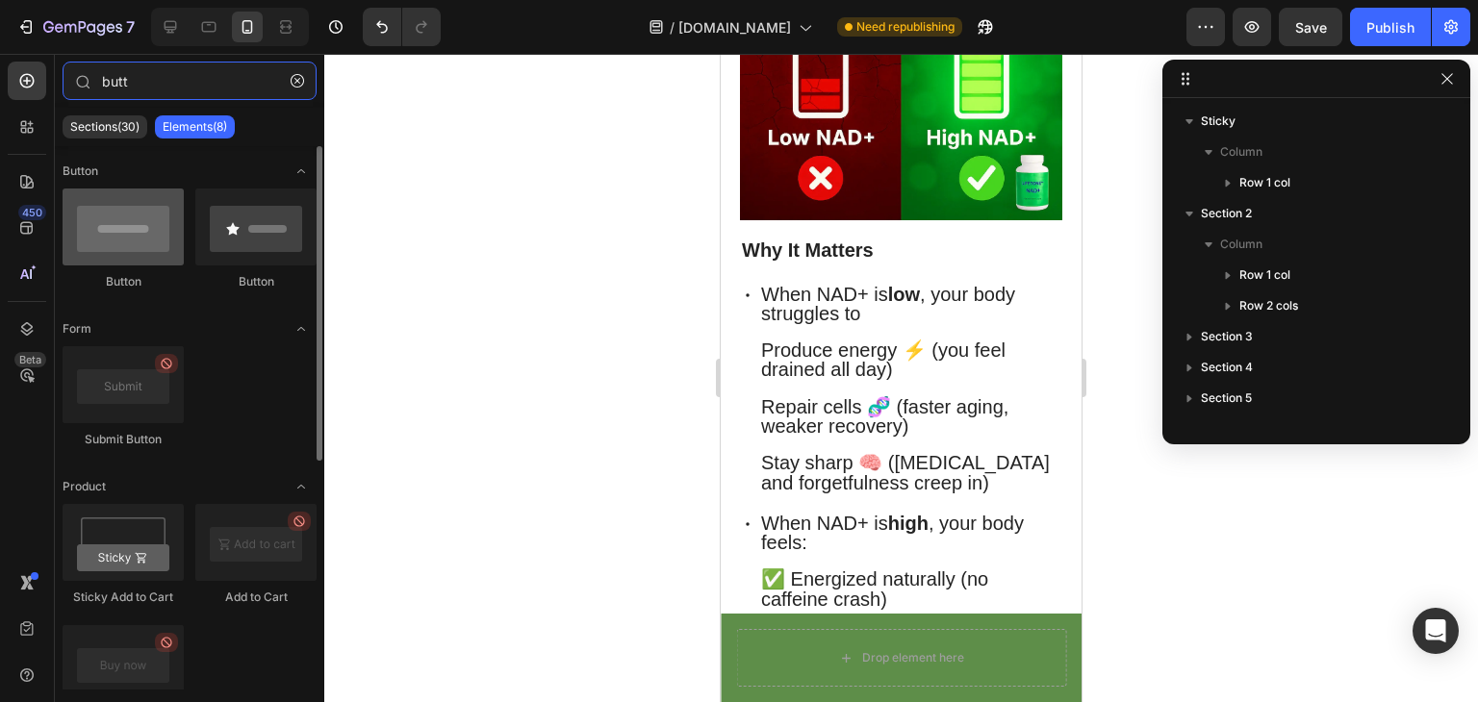
type input "butt"
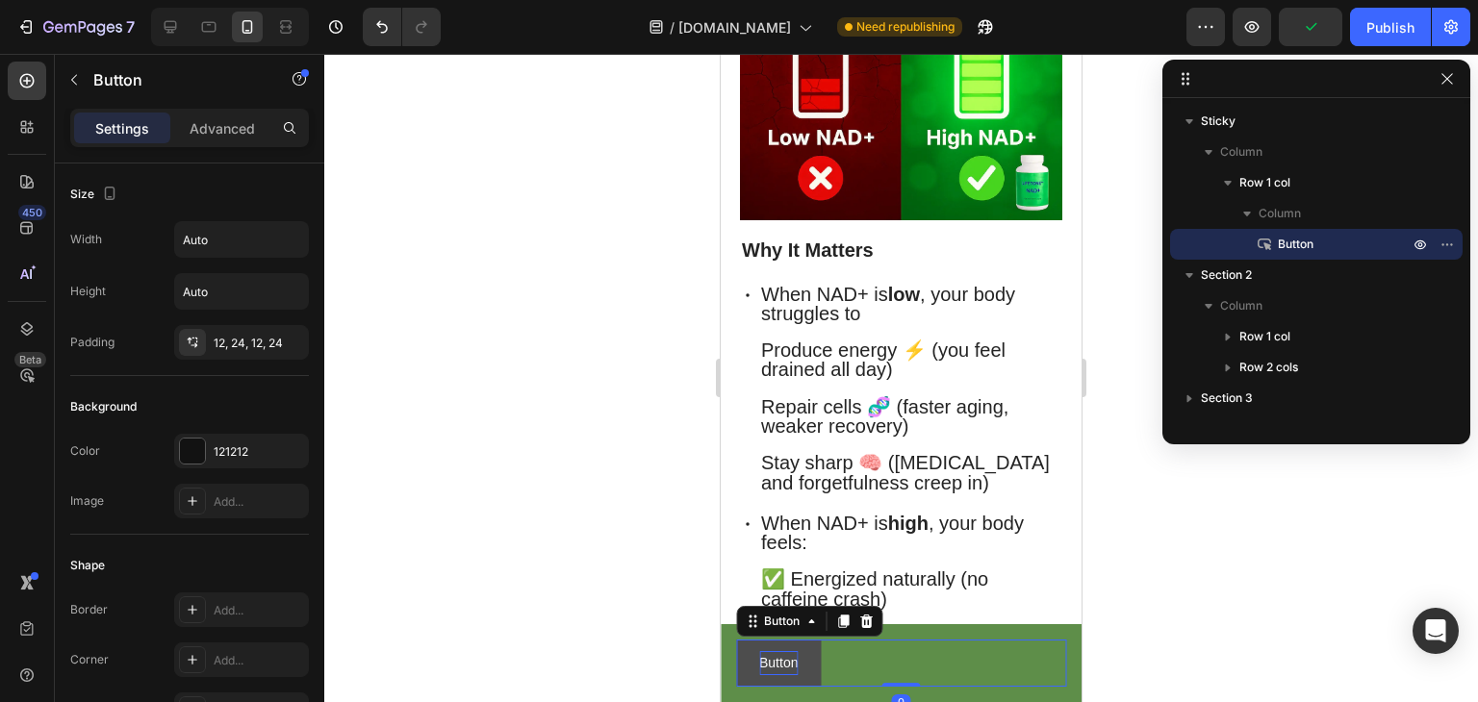
click at [797, 664] on p "Button" at bounding box center [778, 663] width 38 height 24
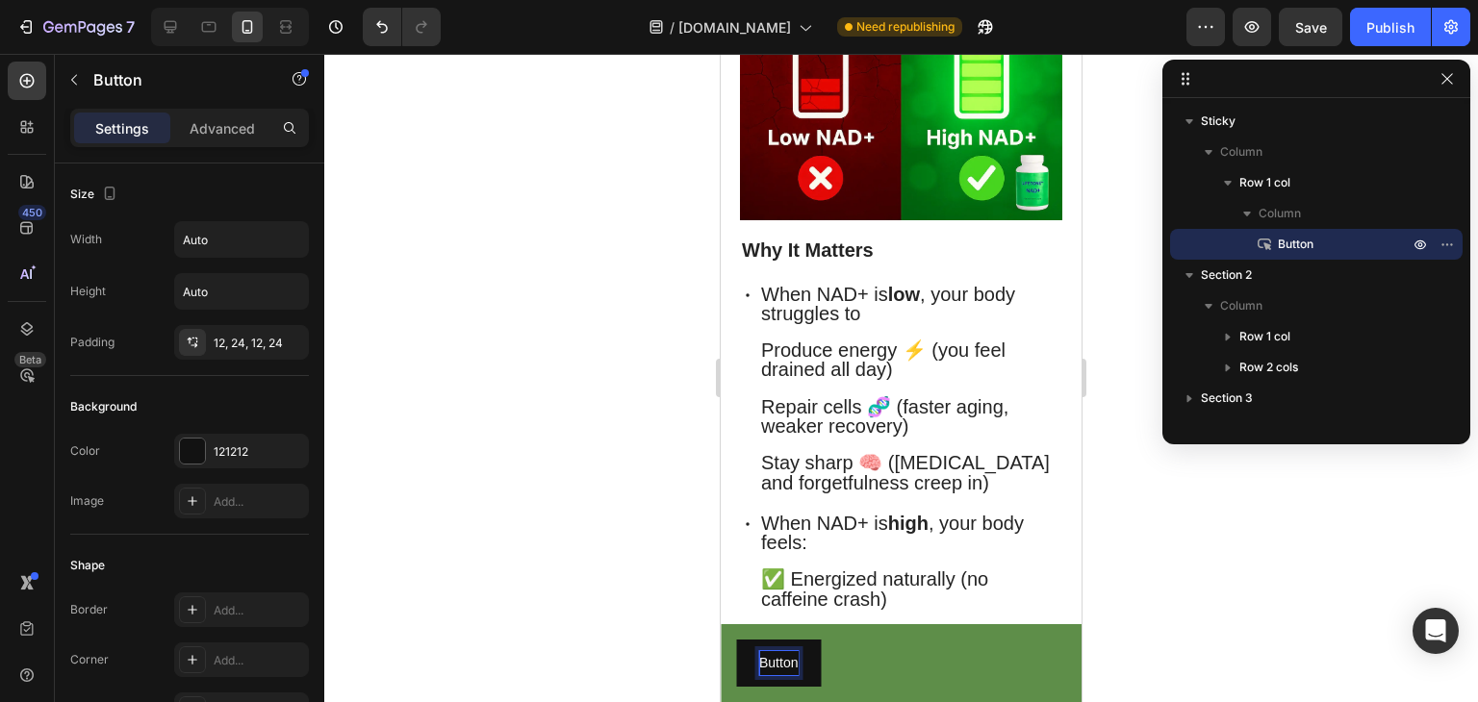
click at [909, 663] on div "Button Button 0" at bounding box center [901, 663] width 330 height 47
click at [909, 659] on div "Button Button 0" at bounding box center [901, 663] width 330 height 47
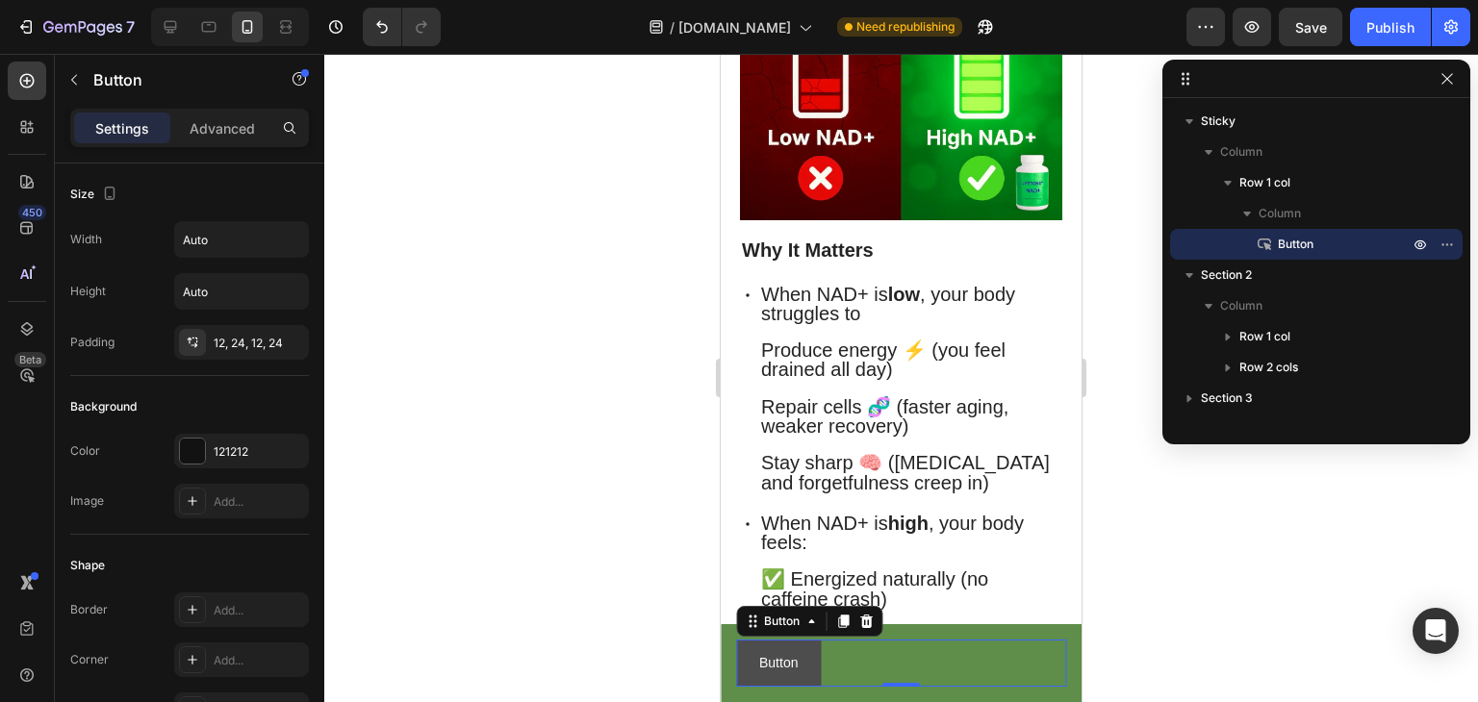
click at [800, 663] on button "Button" at bounding box center [778, 663] width 85 height 47
click at [780, 666] on p "Button" at bounding box center [778, 663] width 38 height 24
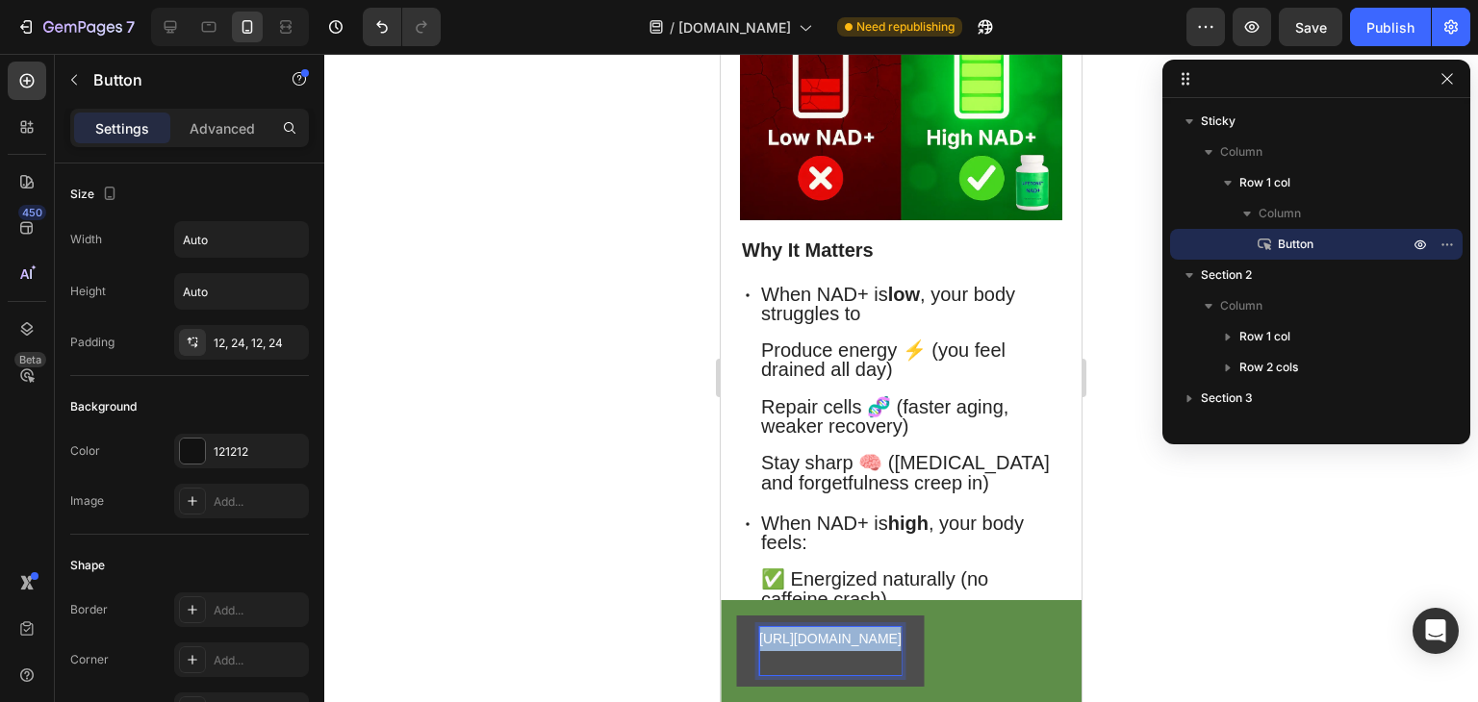
drag, startPoint x: 887, startPoint y: 662, endPoint x: 757, endPoint y: 630, distance: 133.7
click at [757, 630] on button "https://lifetone.store/products/nad" at bounding box center [830, 651] width 189 height 71
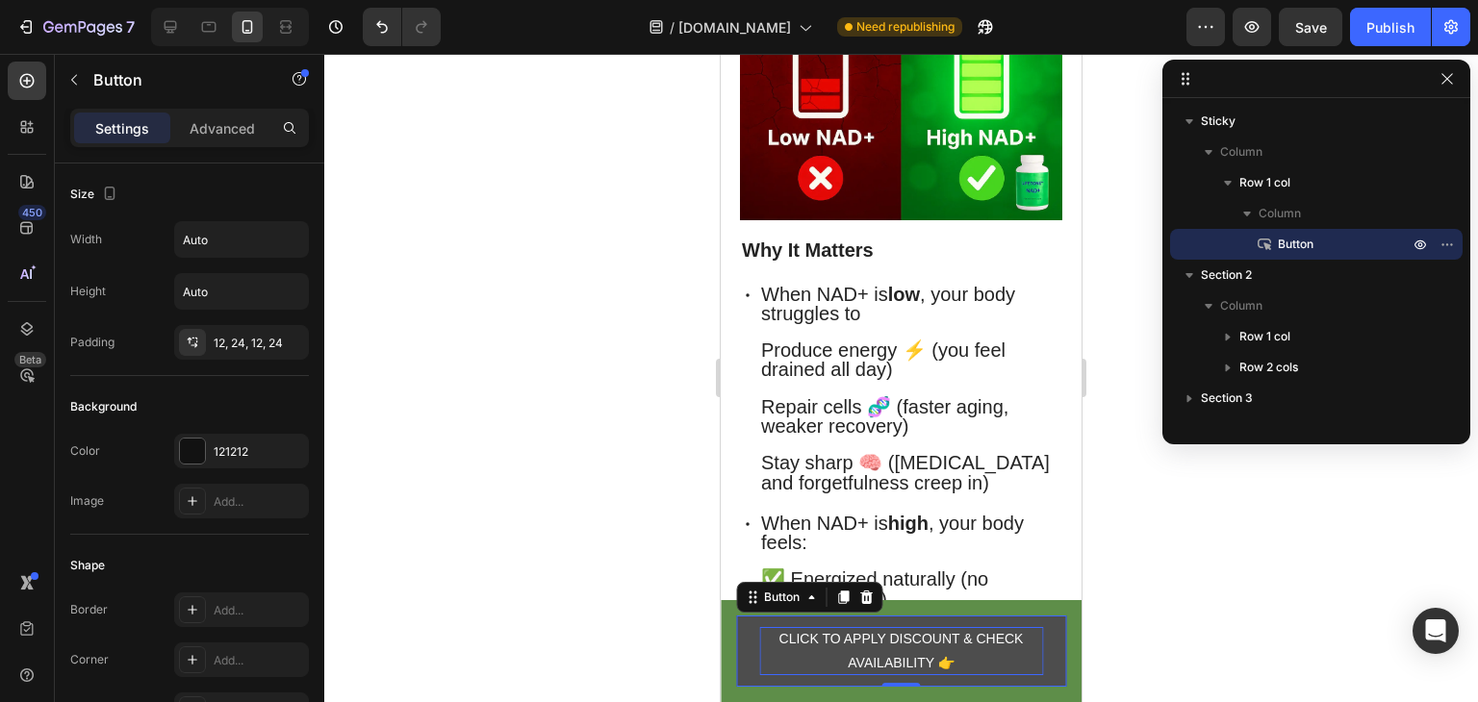
click at [747, 630] on button "CLICK TO APPLY DISCOUNT & CHECK AVAILABILITY 👉" at bounding box center [901, 651] width 330 height 71
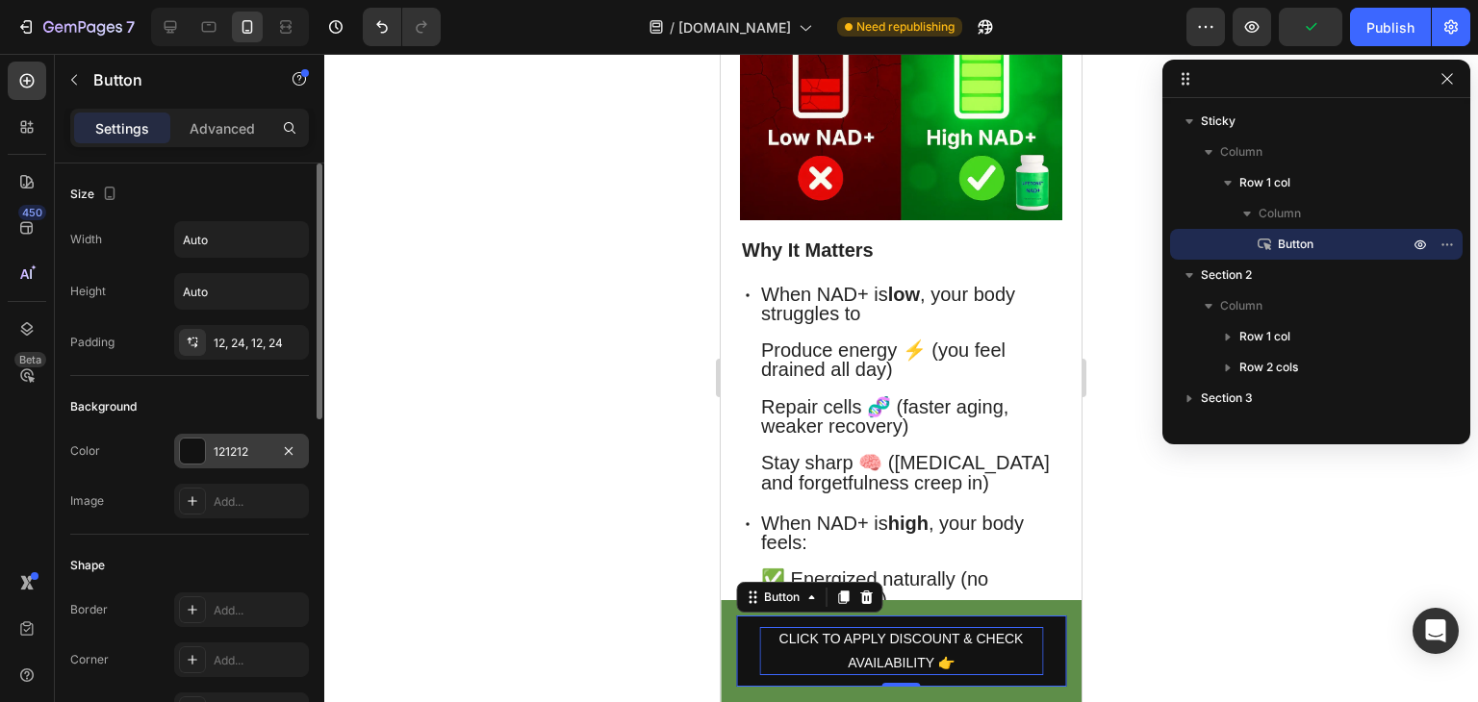
click at [235, 455] on div "121212" at bounding box center [242, 451] width 56 height 17
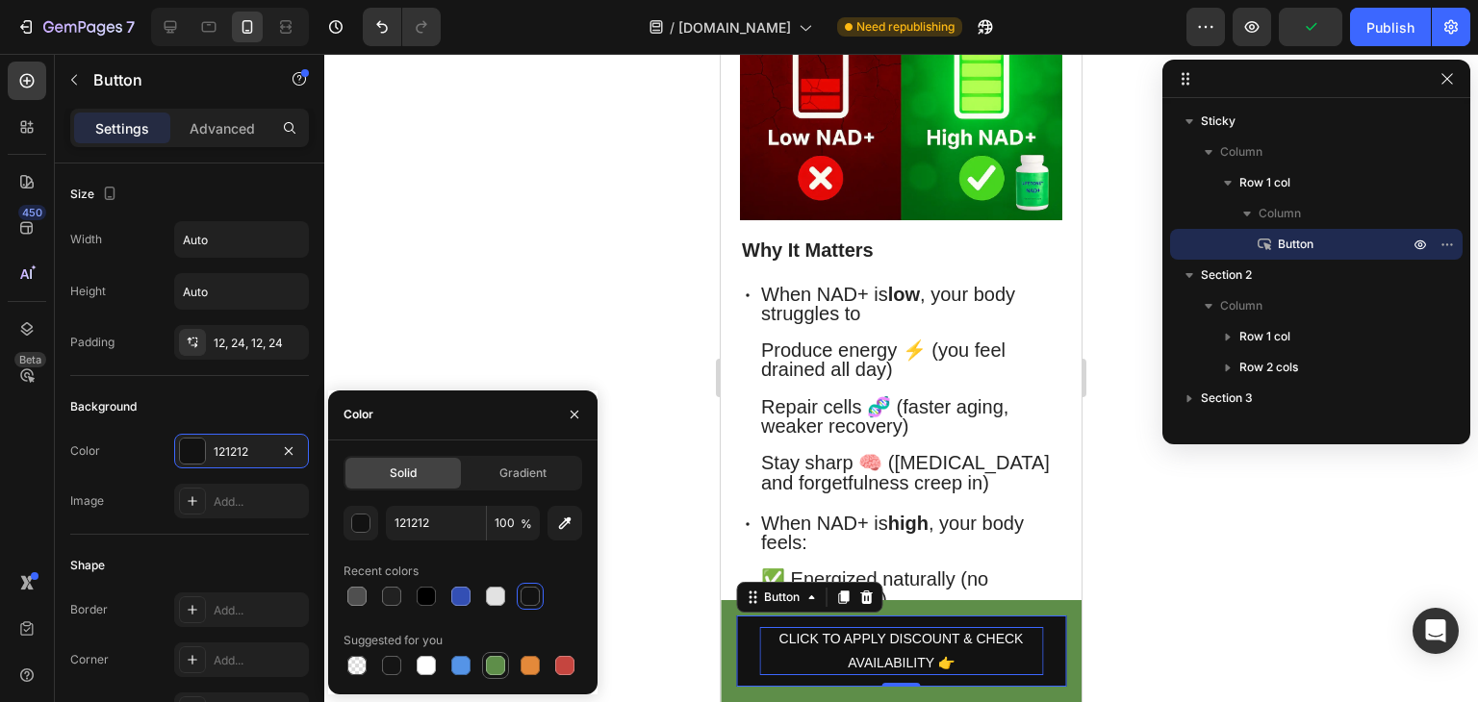
click at [496, 659] on div at bounding box center [495, 665] width 19 height 19
type input "5E8E49"
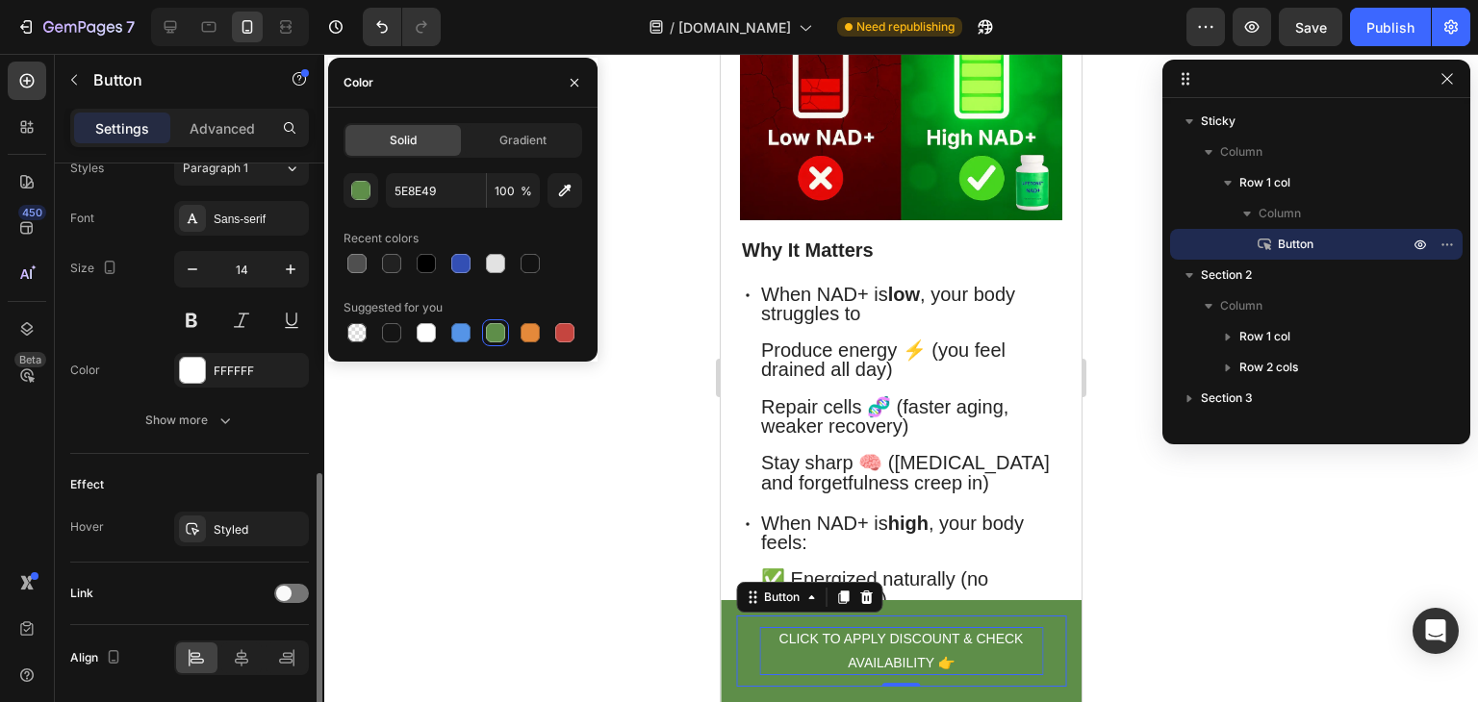
scroll to position [783, 0]
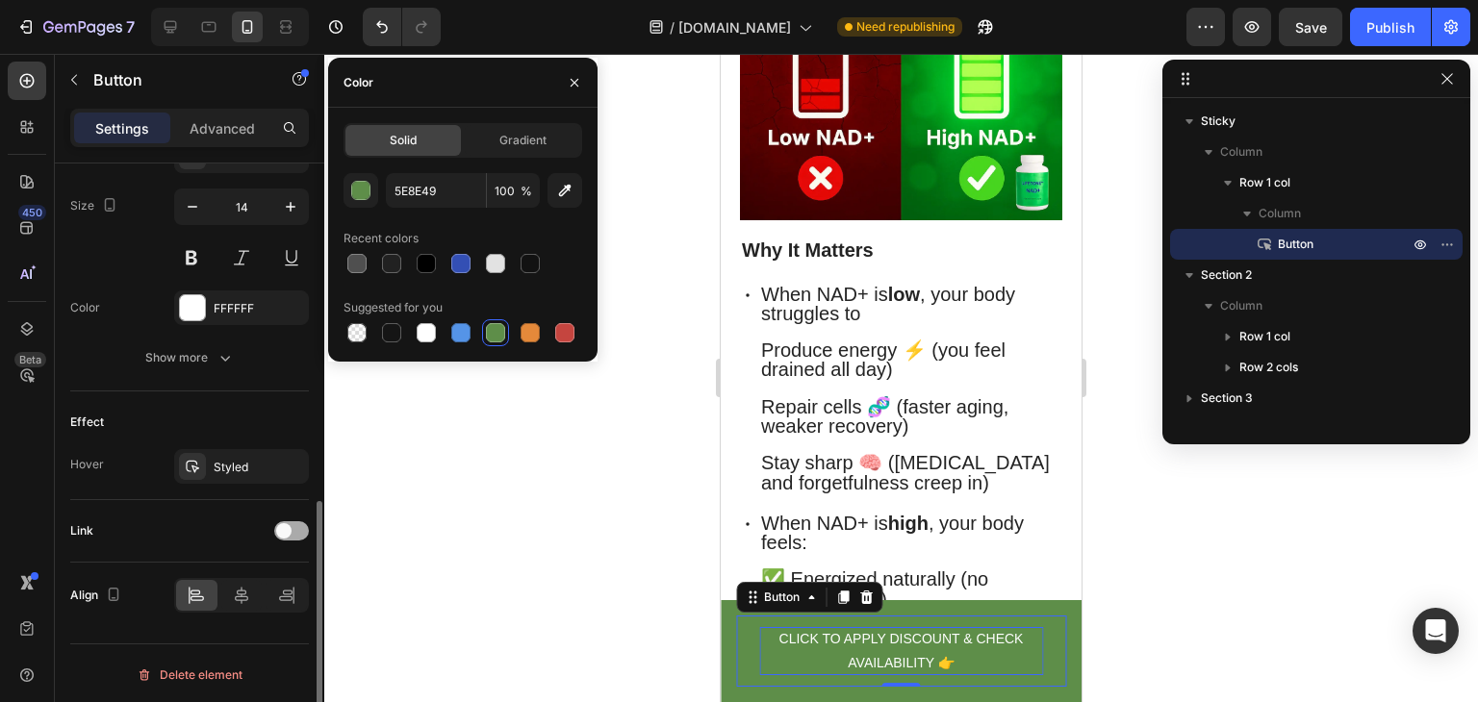
click at [289, 533] on span at bounding box center [283, 530] width 15 height 15
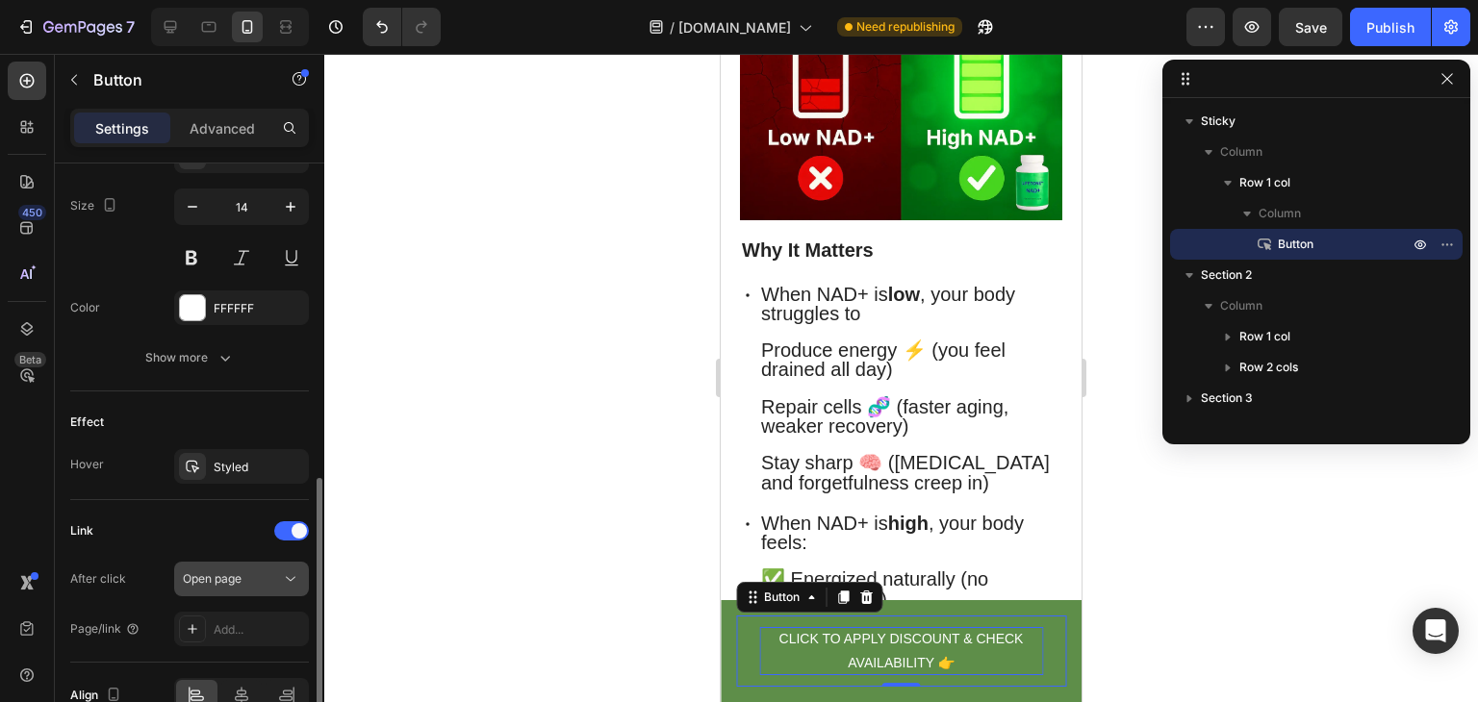
click at [266, 578] on div "Open page" at bounding box center [232, 578] width 98 height 17
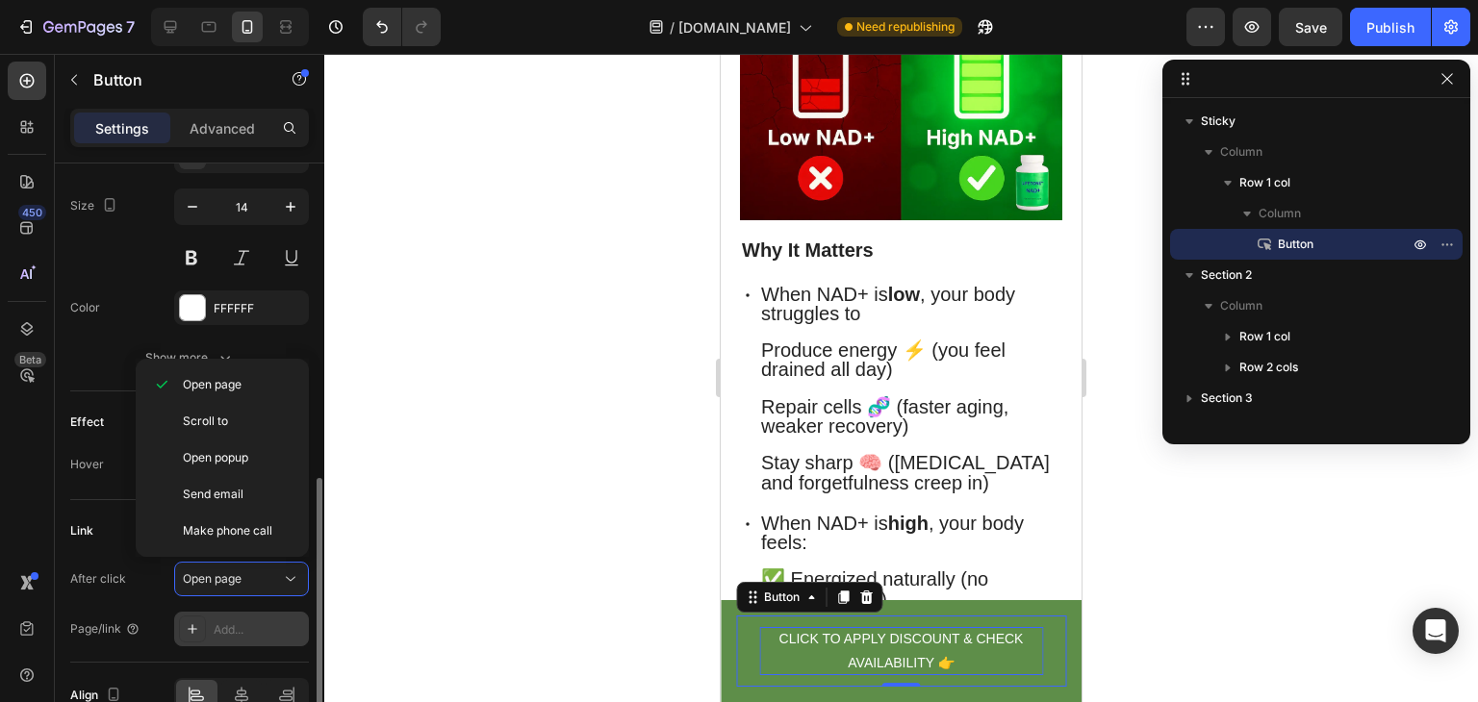
click at [240, 625] on div "Add..." at bounding box center [259, 629] width 90 height 17
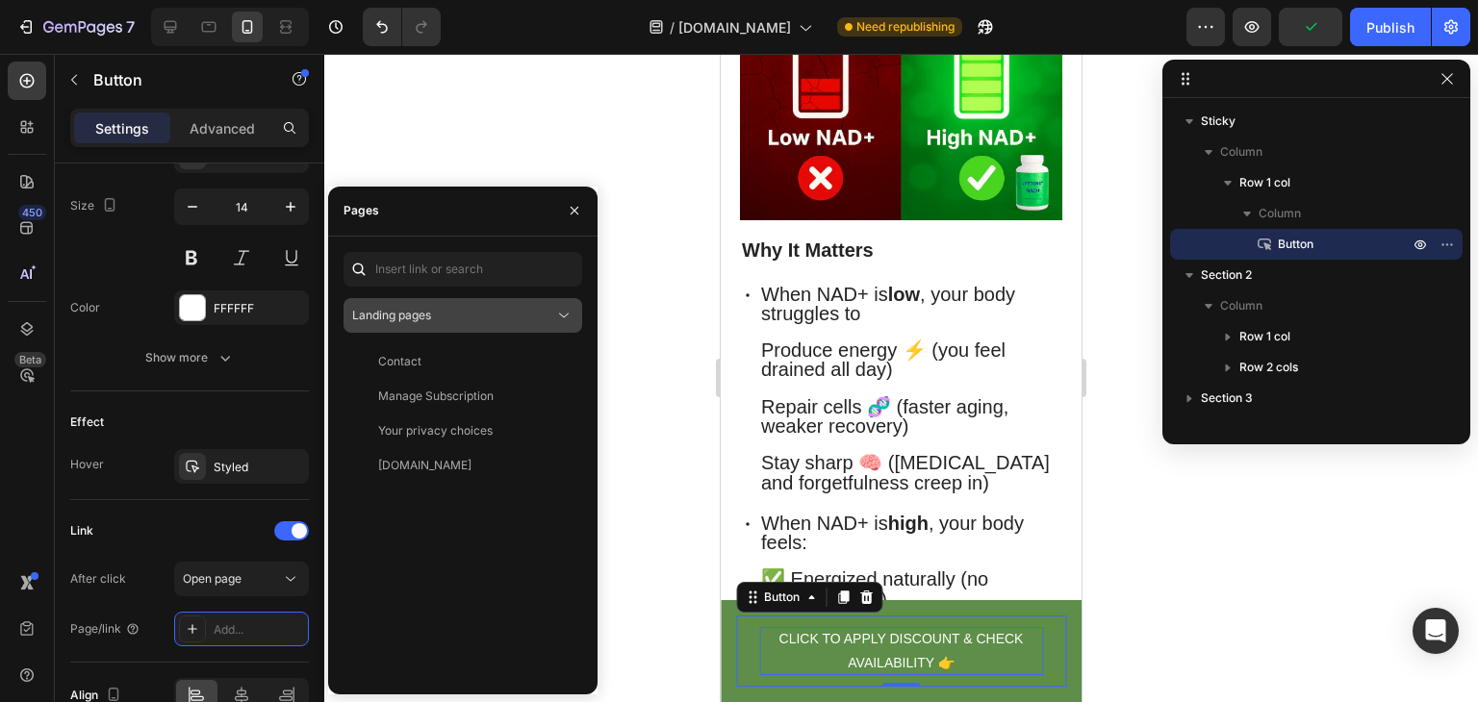
click at [441, 310] on div "Landing pages" at bounding box center [453, 315] width 202 height 17
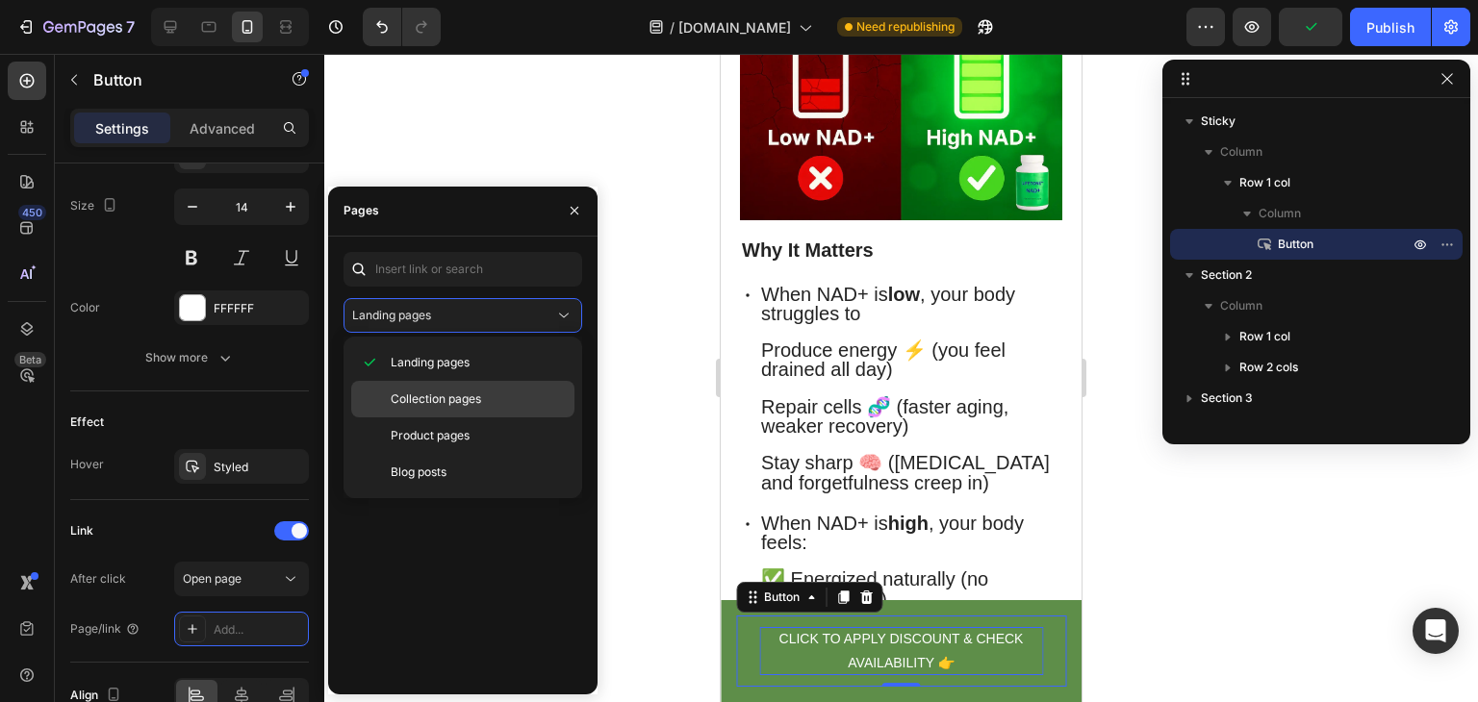
click at [430, 414] on div "Collection pages" at bounding box center [462, 399] width 223 height 37
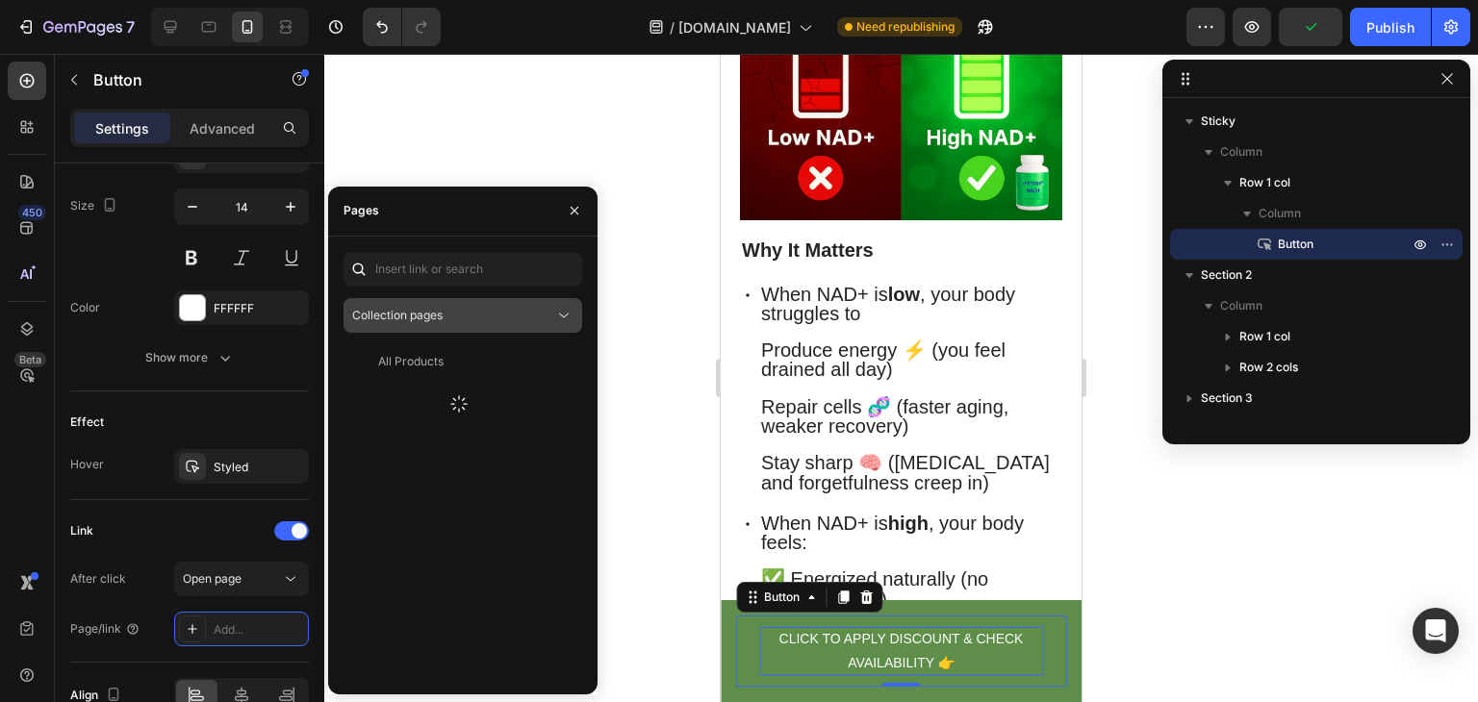
click at [457, 315] on div "Collection pages" at bounding box center [453, 315] width 202 height 17
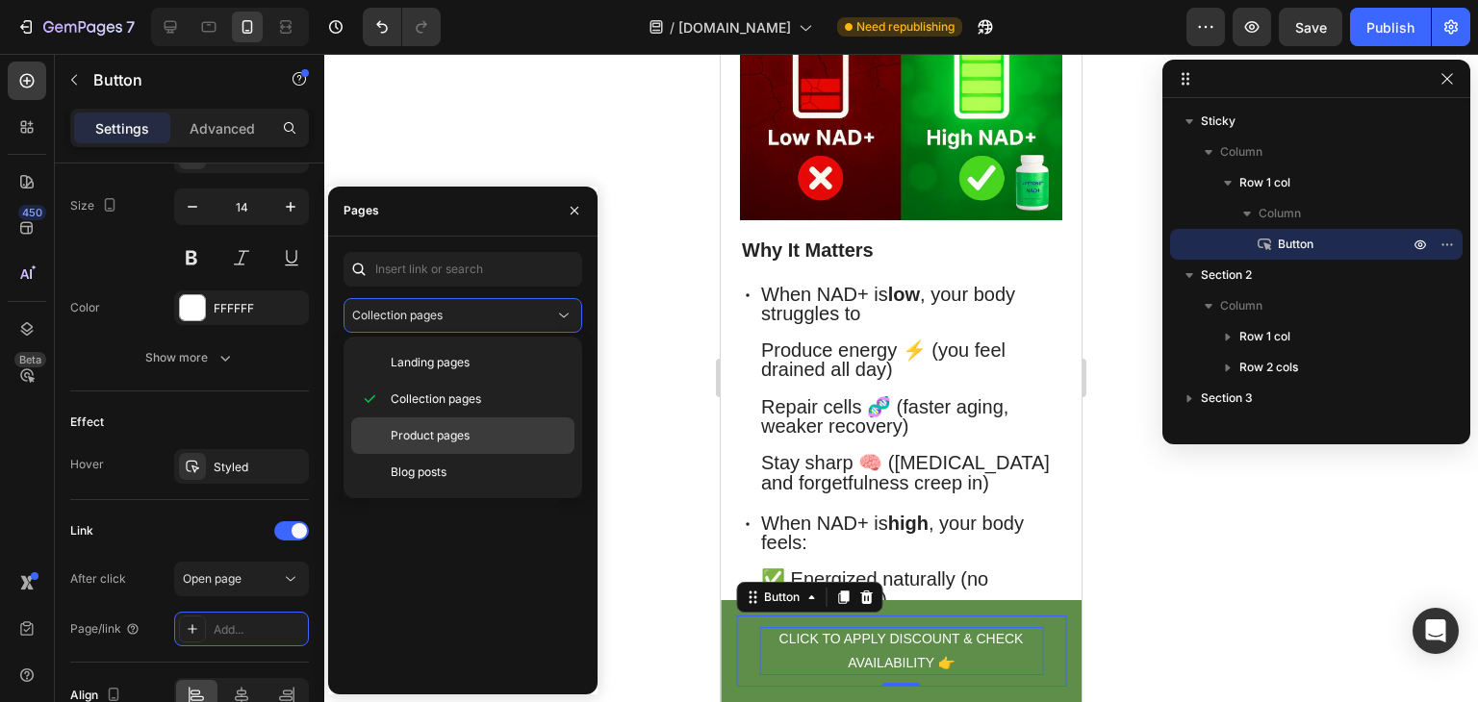
click at [446, 438] on span "Product pages" at bounding box center [430, 435] width 79 height 17
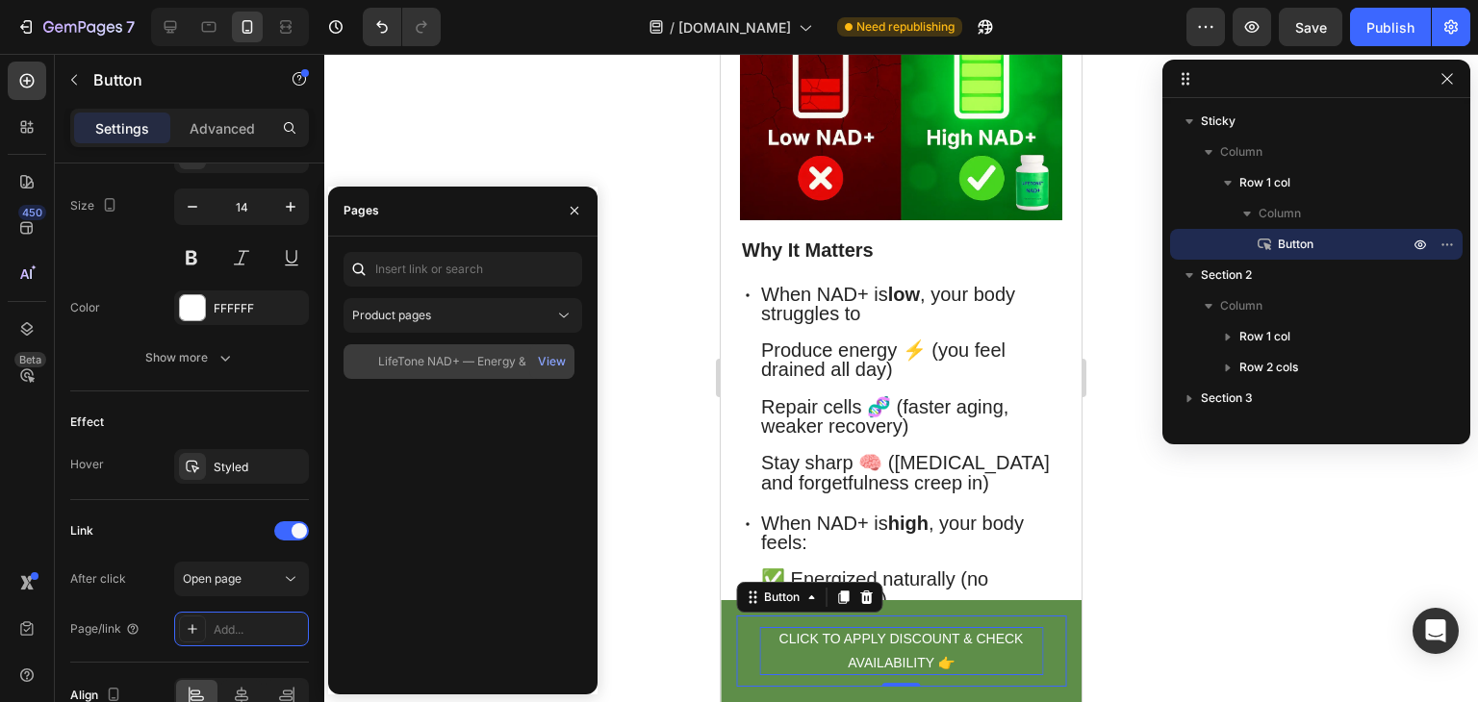
click at [507, 363] on div "LifeTone NAD+ — Energy & Focus" at bounding box center [470, 361] width 184 height 17
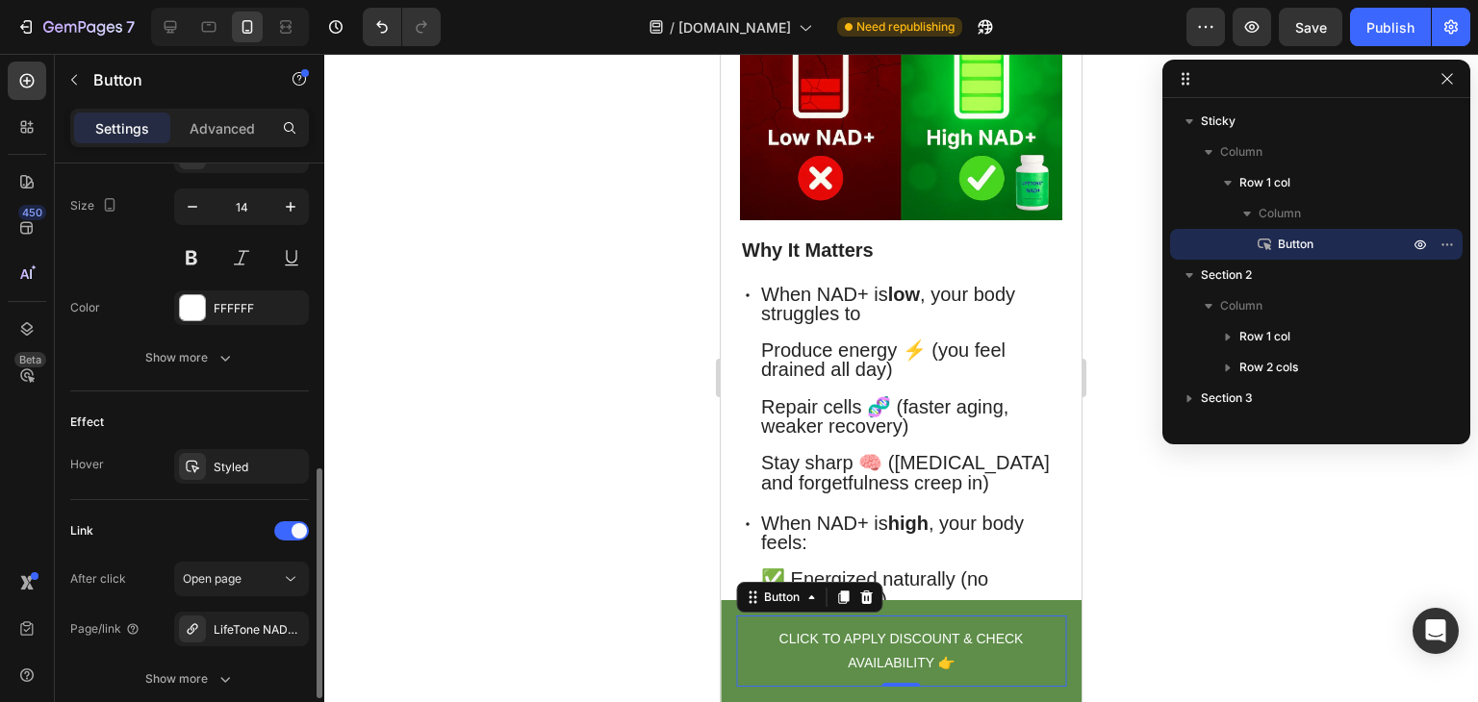
click at [145, 500] on div "Link After click Open page Page/link LifeTone NAD+ — Energy & Focus Show more" at bounding box center [189, 606] width 239 height 213
click at [258, 469] on div "Styled" at bounding box center [242, 467] width 56 height 17
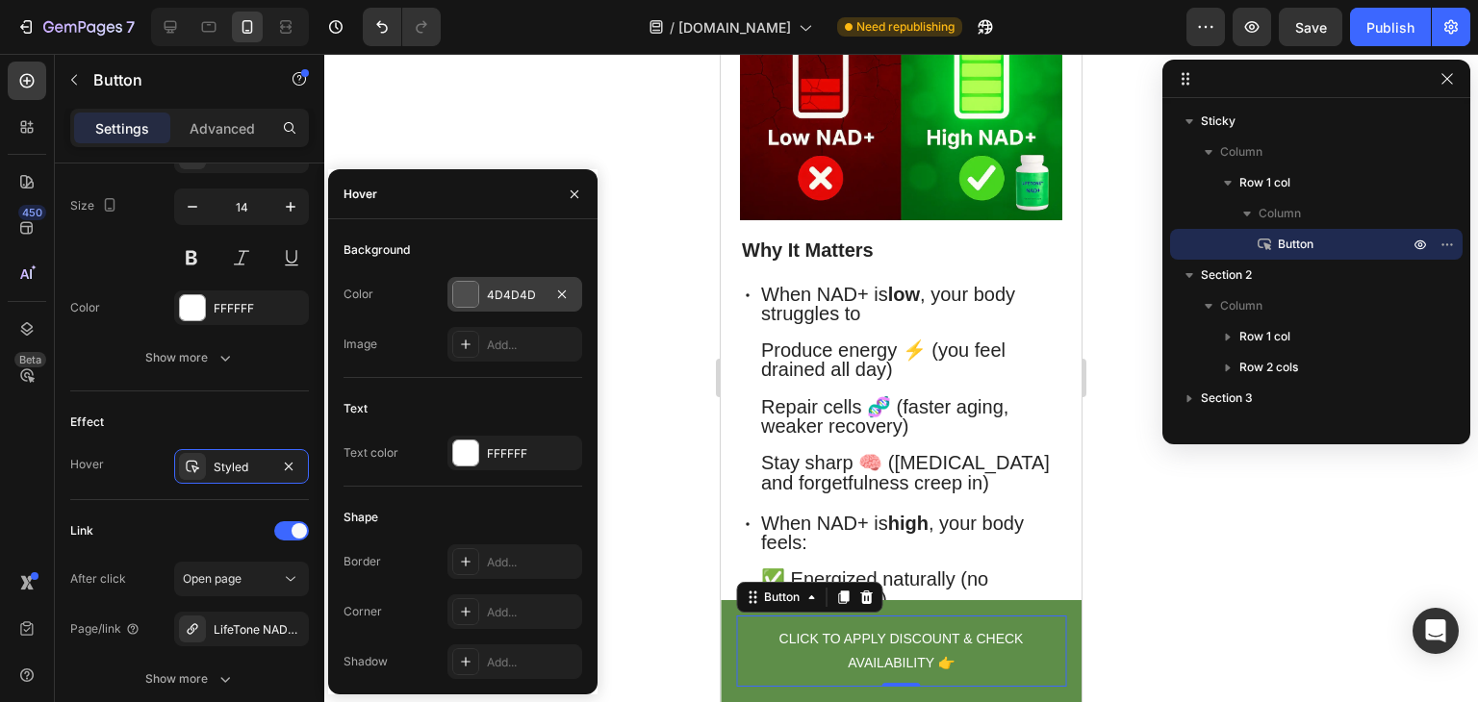
click at [506, 306] on div "4D4D4D" at bounding box center [514, 294] width 135 height 35
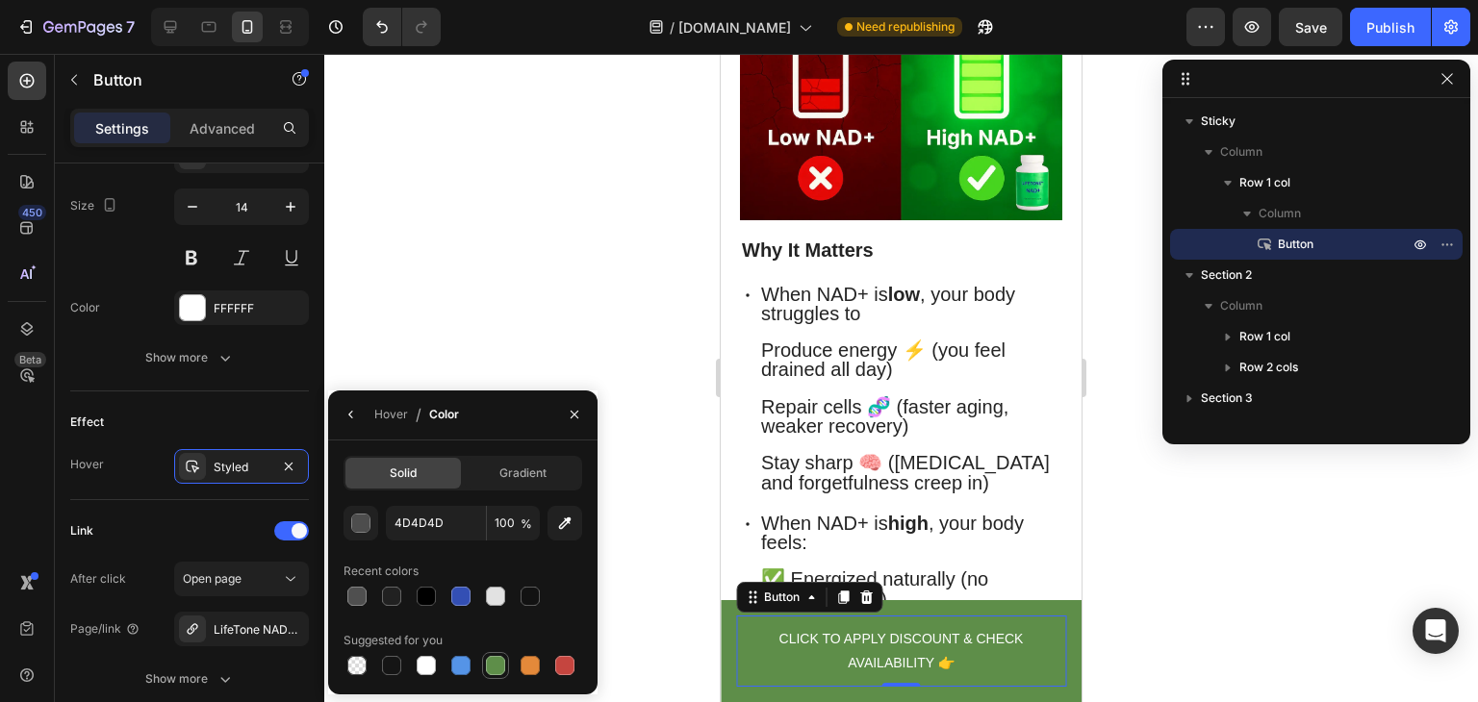
click at [497, 666] on div at bounding box center [495, 665] width 19 height 19
type input "5E8E49"
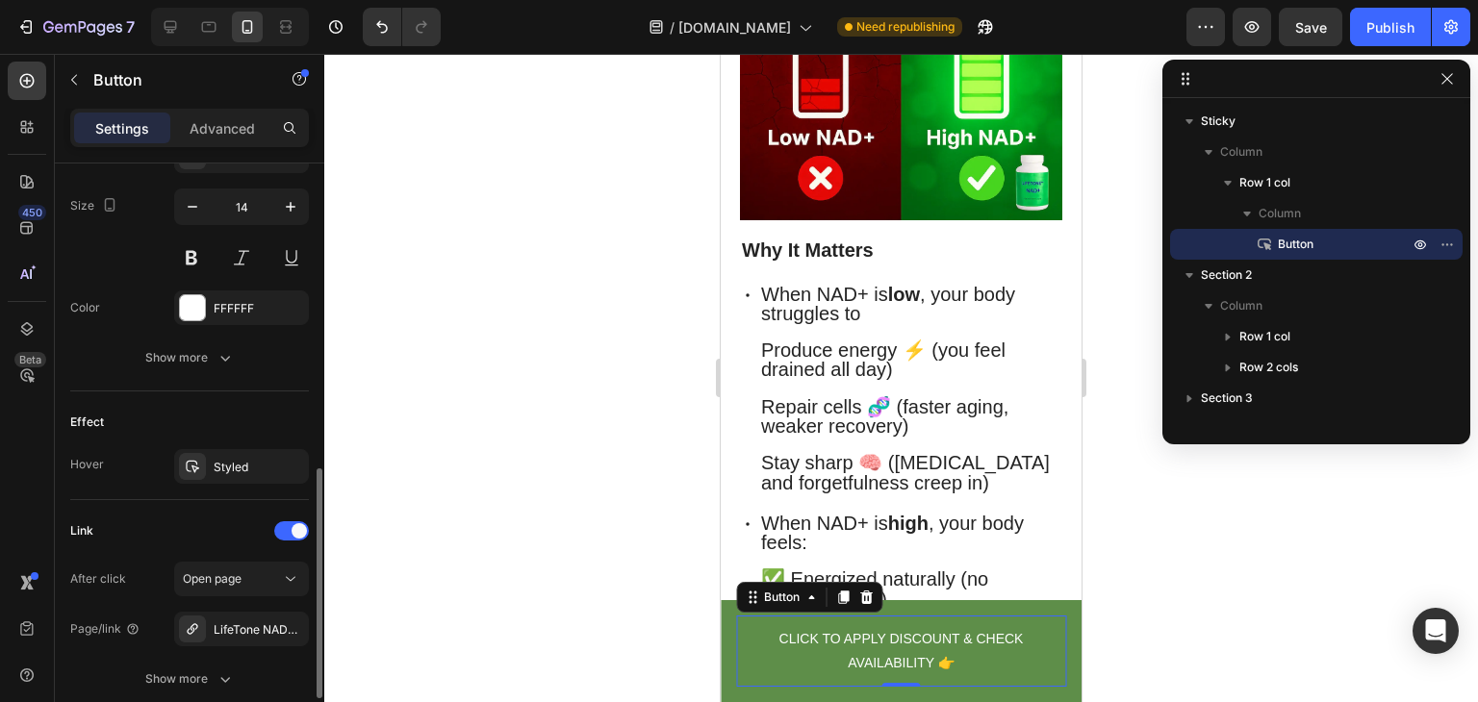
click at [192, 540] on div "Link" at bounding box center [189, 531] width 239 height 31
click at [250, 138] on div "Advanced" at bounding box center [222, 128] width 96 height 31
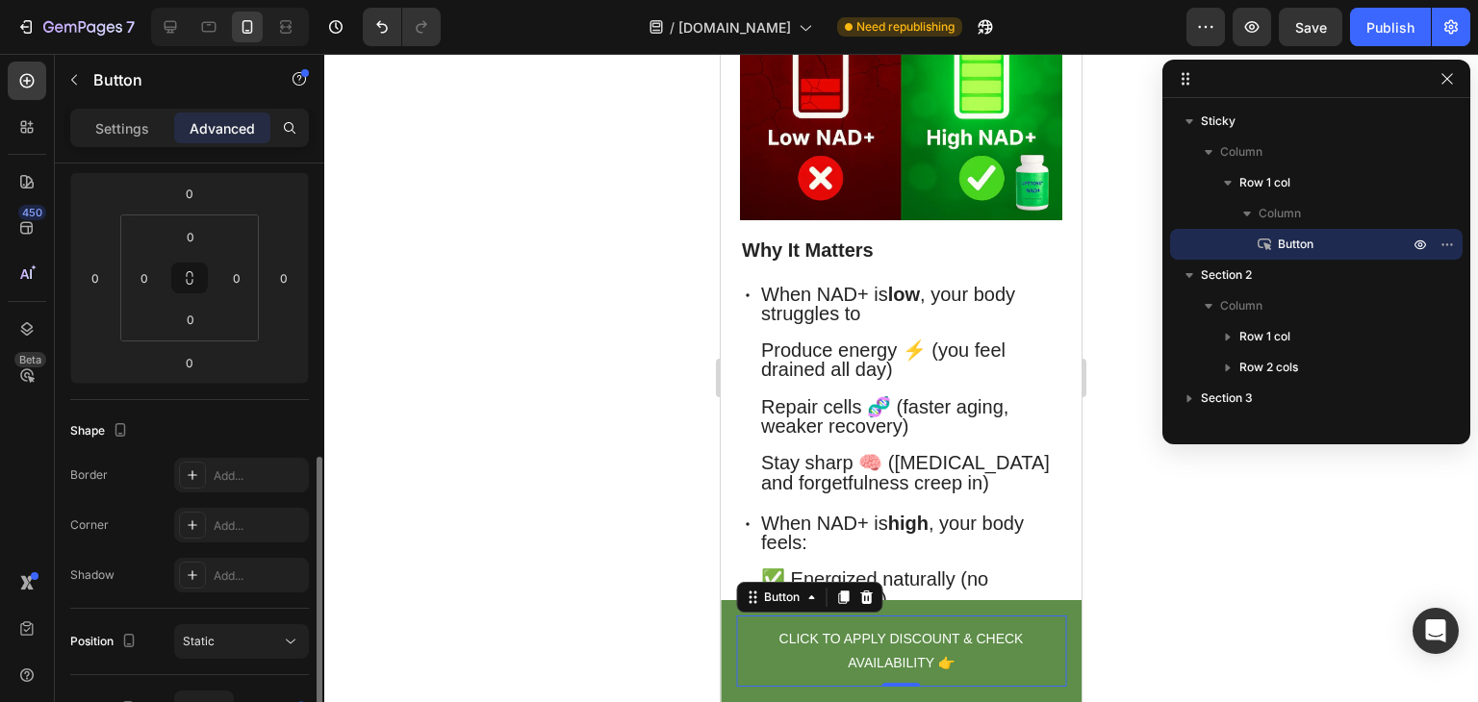
scroll to position [370, 0]
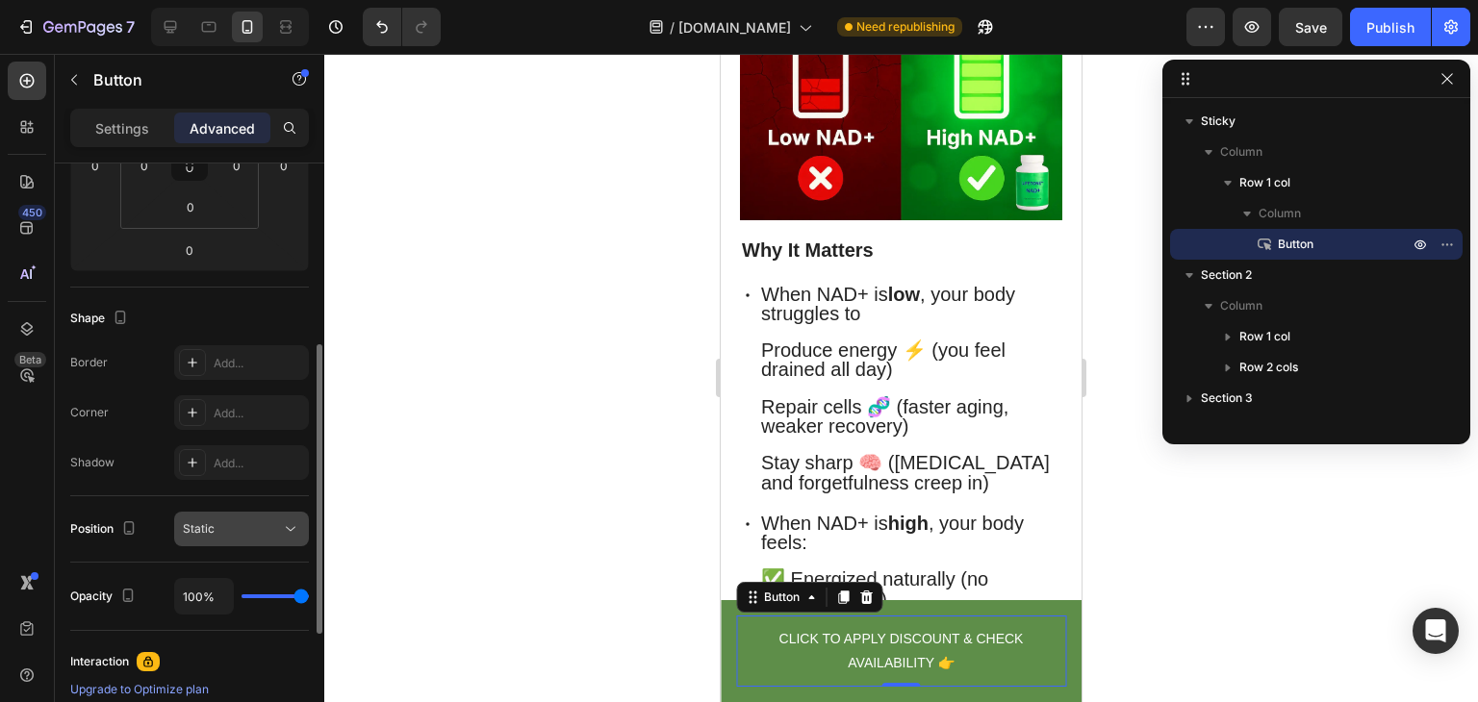
click at [222, 519] on div "Static" at bounding box center [241, 528] width 117 height 19
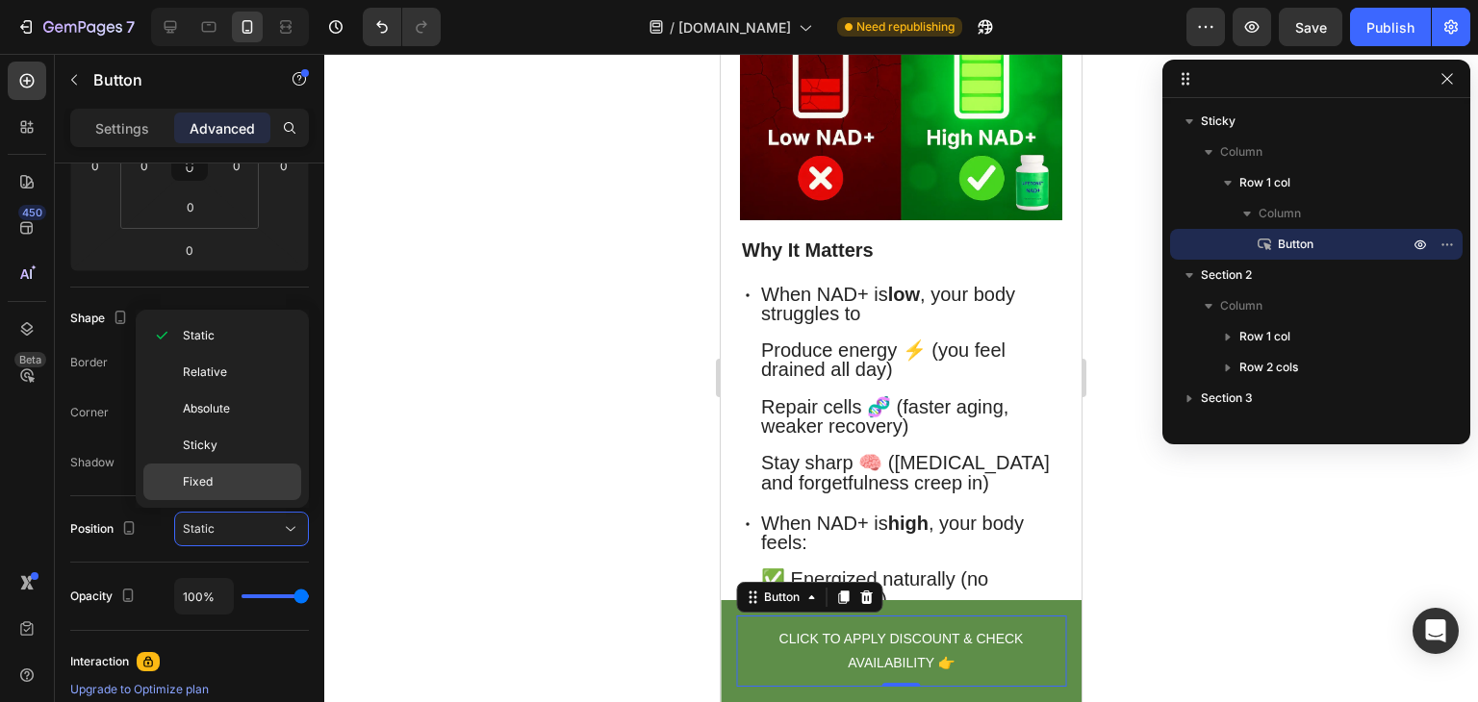
click at [238, 488] on p "Fixed" at bounding box center [238, 481] width 110 height 17
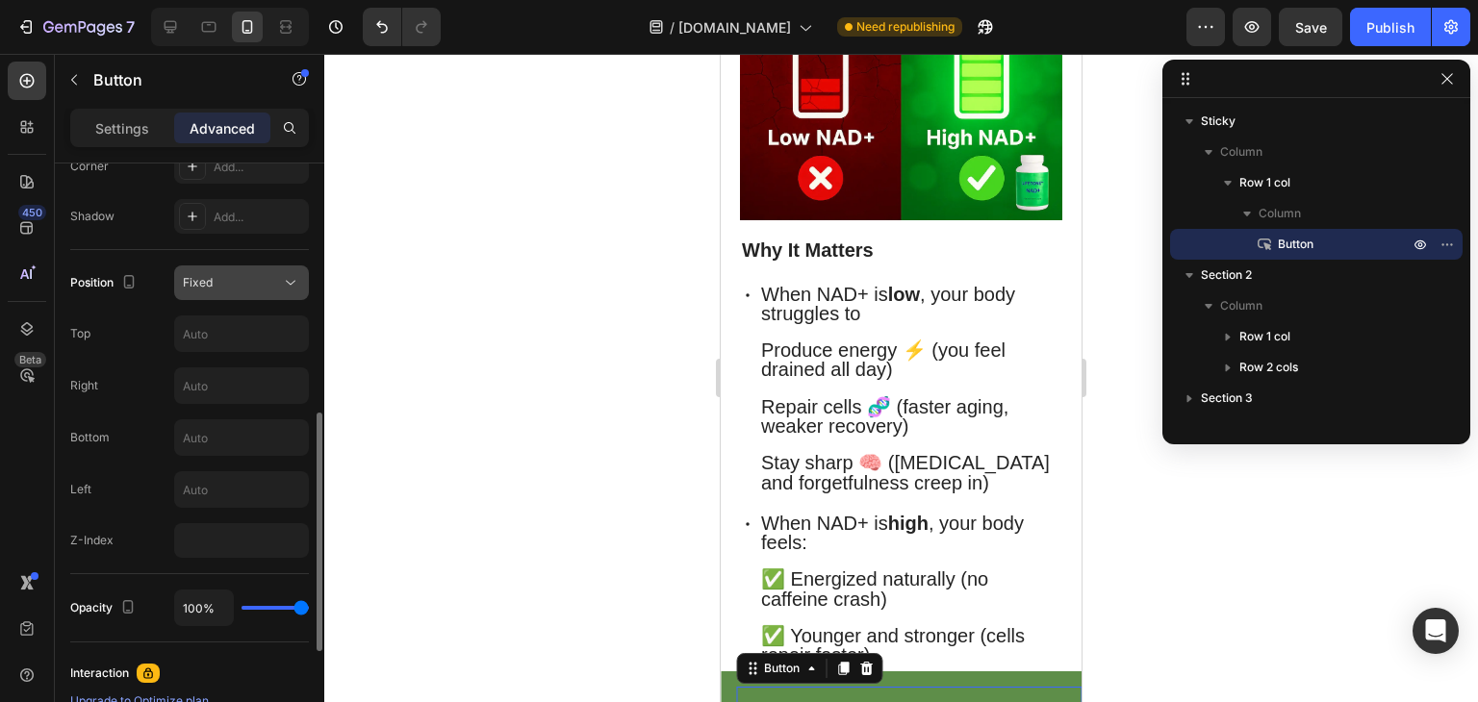
scroll to position [723, 0]
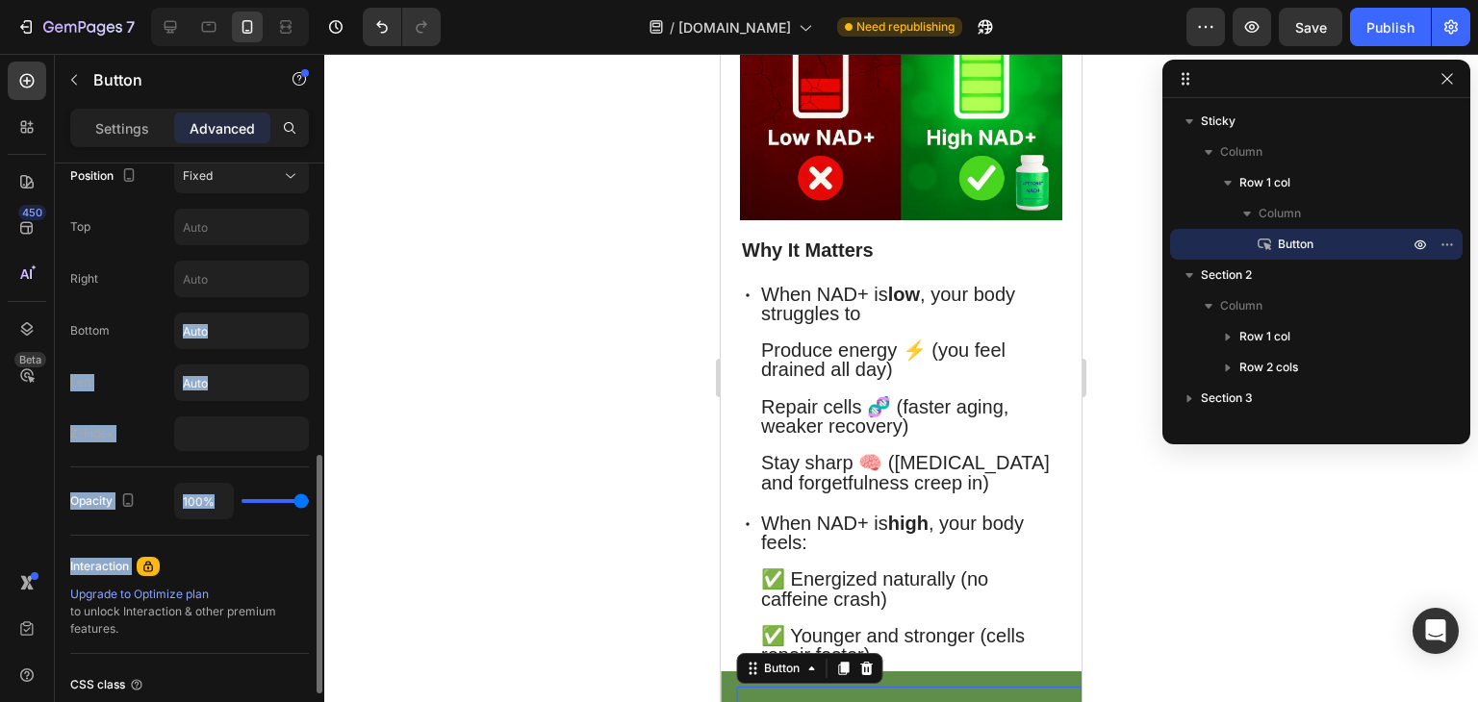
drag, startPoint x: 208, startPoint y: 532, endPoint x: 235, endPoint y: 350, distance: 183.8
click at [235, 350] on div "Display on Desktop Yes No Tablet Yes No Mobile Yes No Spacing (px) 0 0 0 0 0 0 …" at bounding box center [189, 111] width 239 height 1343
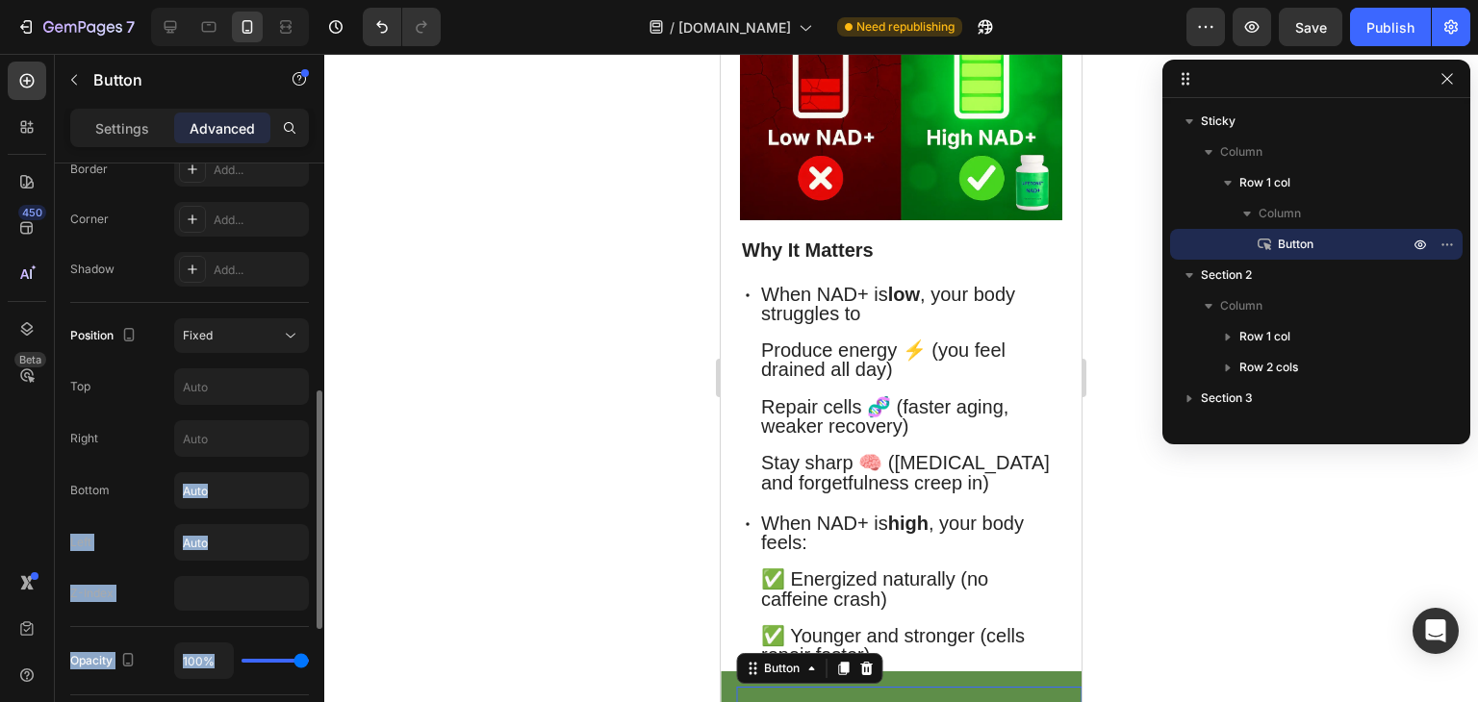
click at [119, 378] on div "Top" at bounding box center [189, 386] width 239 height 37
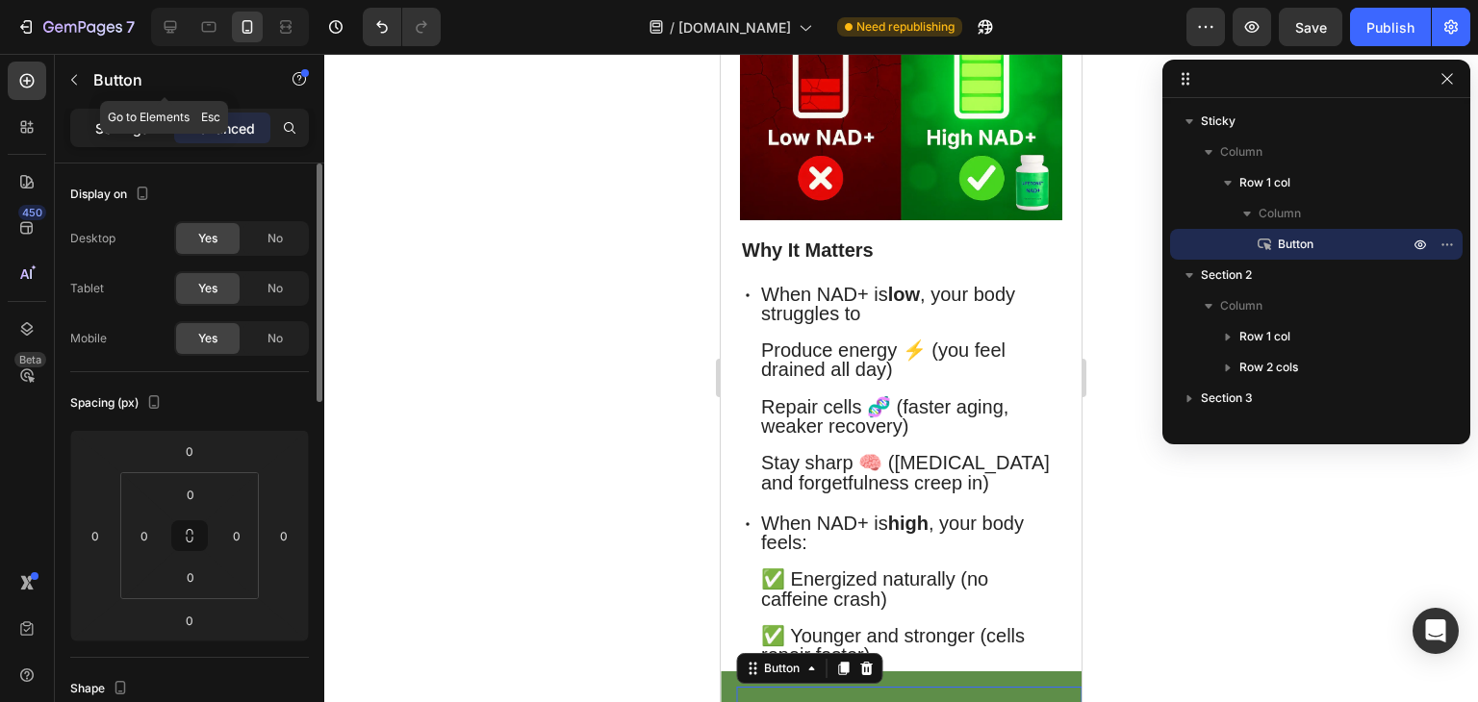
click at [129, 119] on p "Settings" at bounding box center [122, 128] width 54 height 20
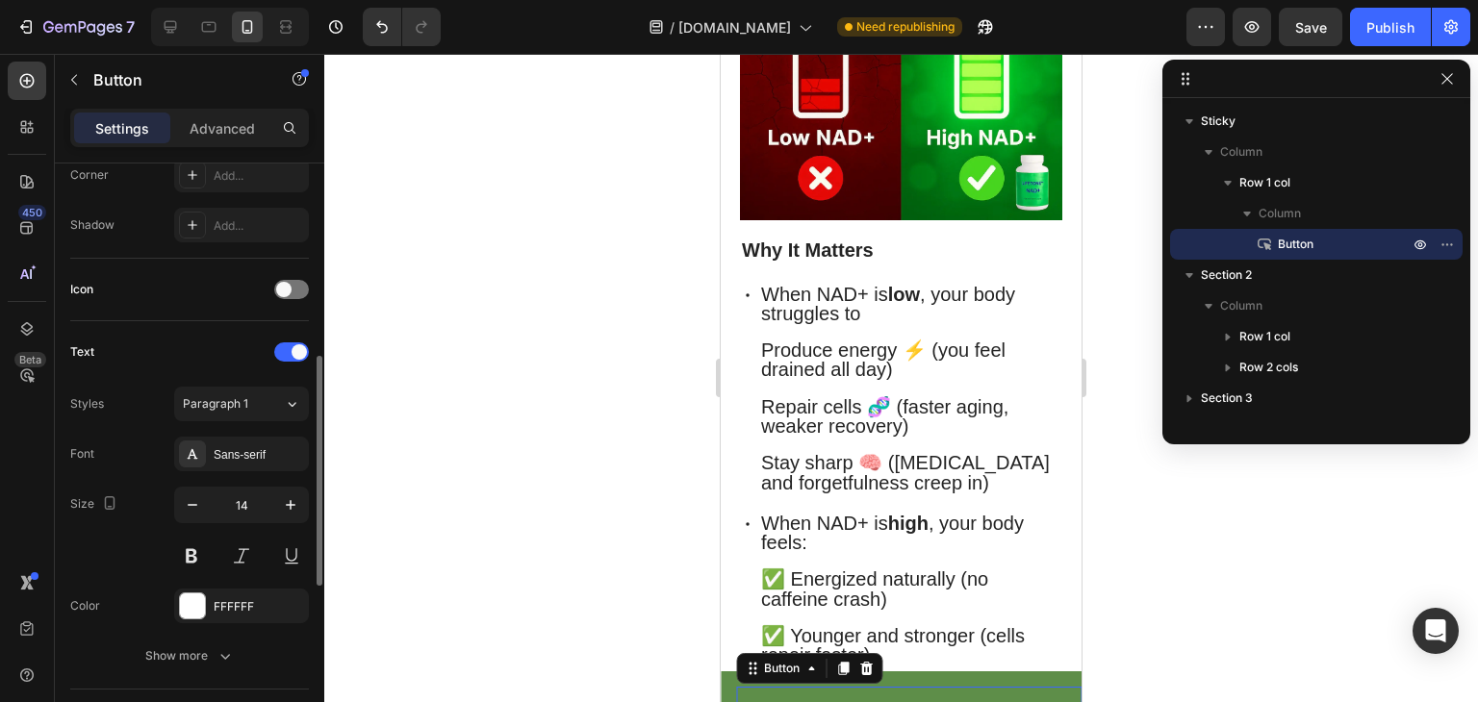
scroll to position [489, 0]
click at [911, 684] on div "CLICK TO APPLY DISCOUNT & CHECK AVAILABILITY 👉 Button 0 Row" at bounding box center [901, 686] width 361 height 31
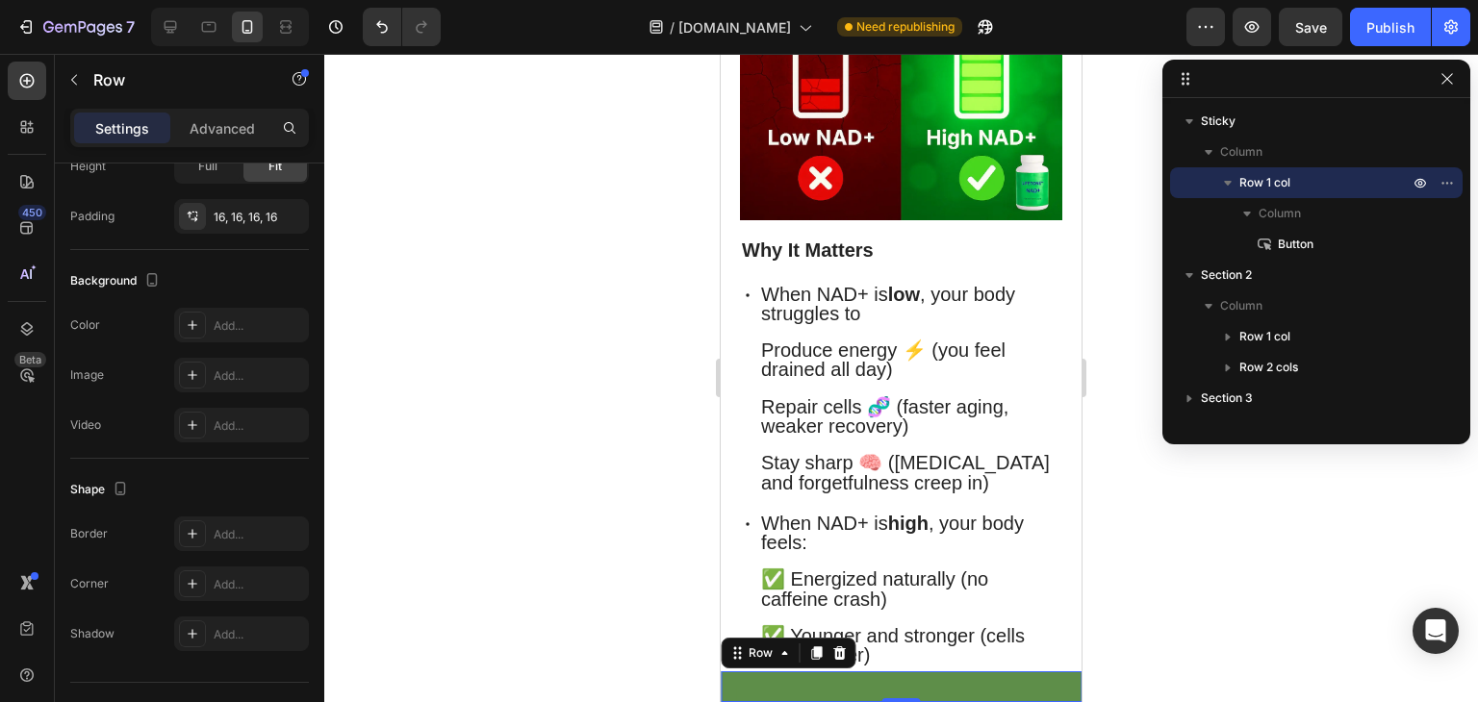
scroll to position [0, 0]
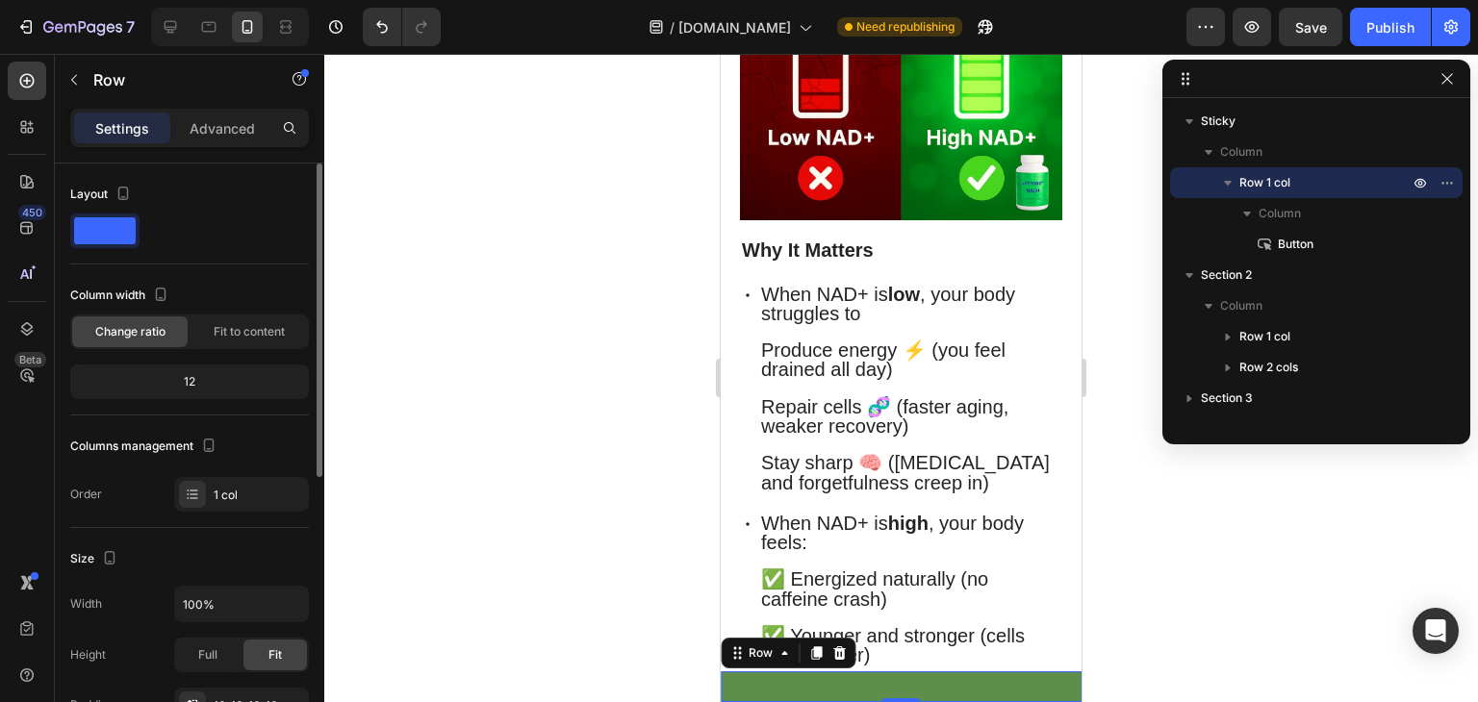
click at [891, 684] on div "CLICK TO APPLY DISCOUNT & CHECK AVAILABILITY 👉 Button Row 0" at bounding box center [901, 686] width 361 height 31
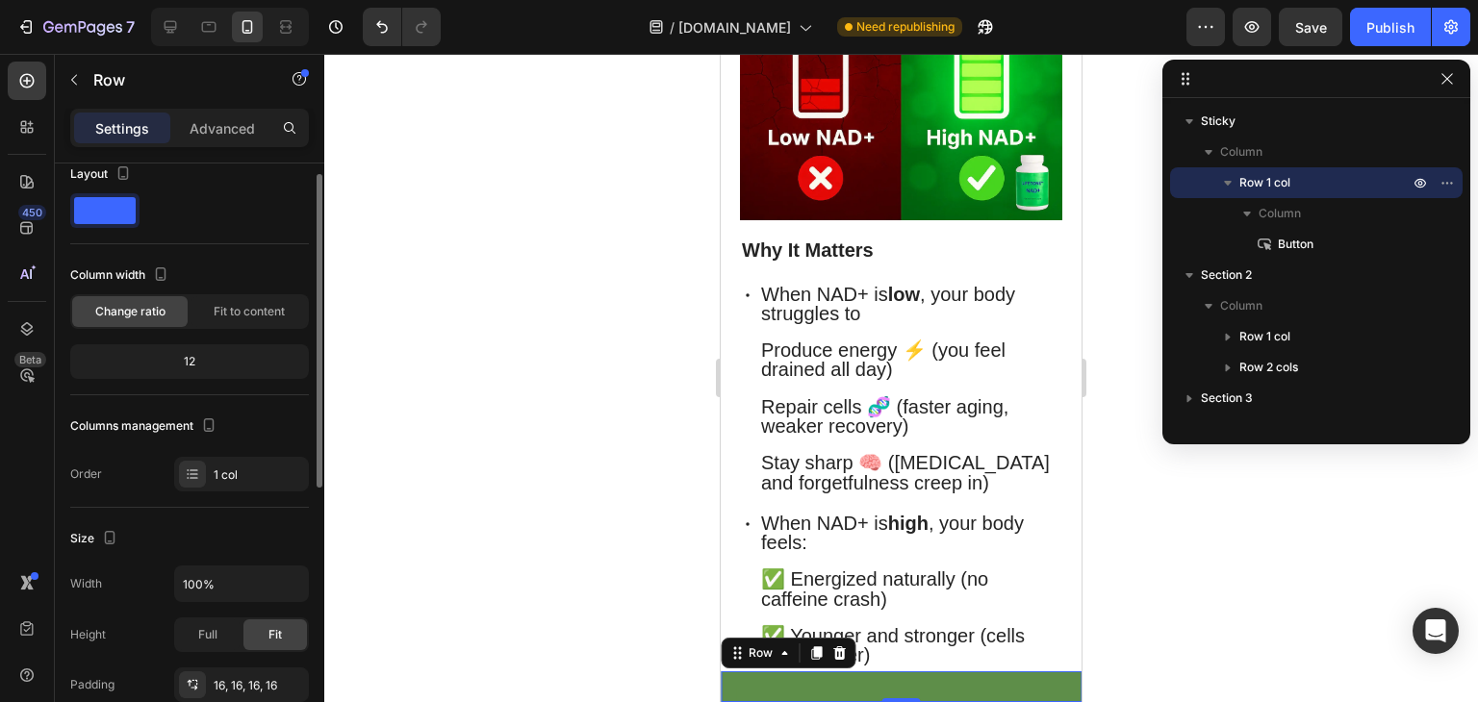
scroll to position [23, 0]
click at [250, 351] on div "12" at bounding box center [189, 358] width 231 height 27
click at [195, 354] on div "12" at bounding box center [189, 358] width 231 height 27
click at [257, 304] on span "Fit to content" at bounding box center [249, 308] width 71 height 17
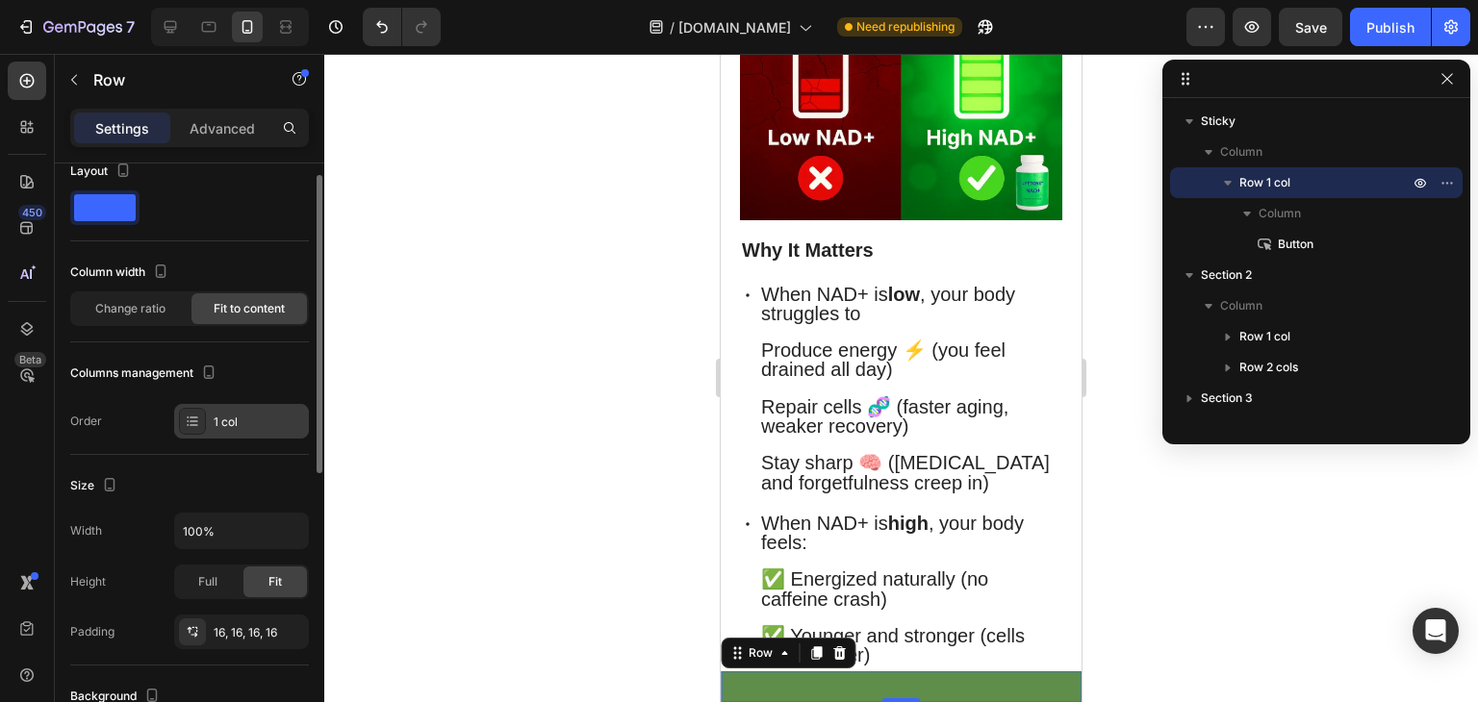
click at [217, 418] on div "1 col" at bounding box center [259, 422] width 90 height 17
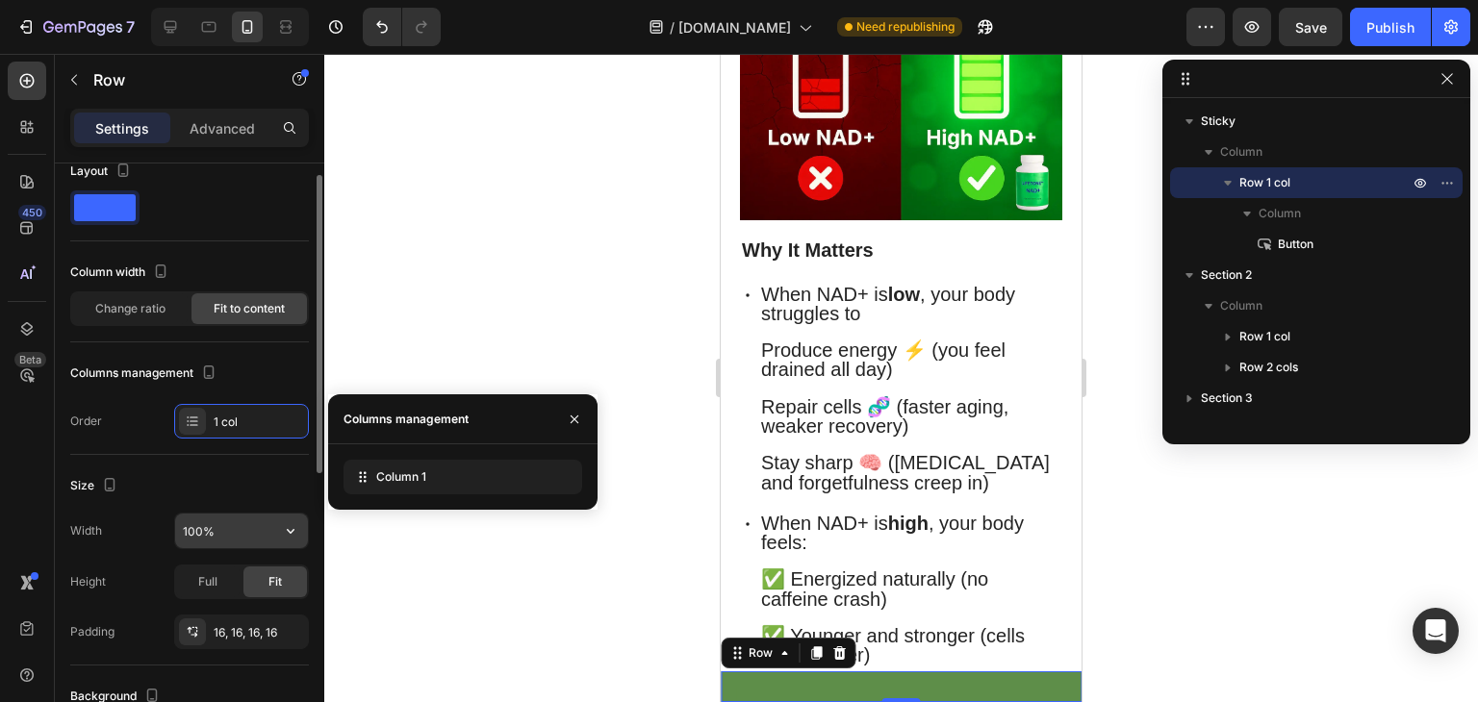
click at [240, 515] on input "100%" at bounding box center [241, 531] width 133 height 35
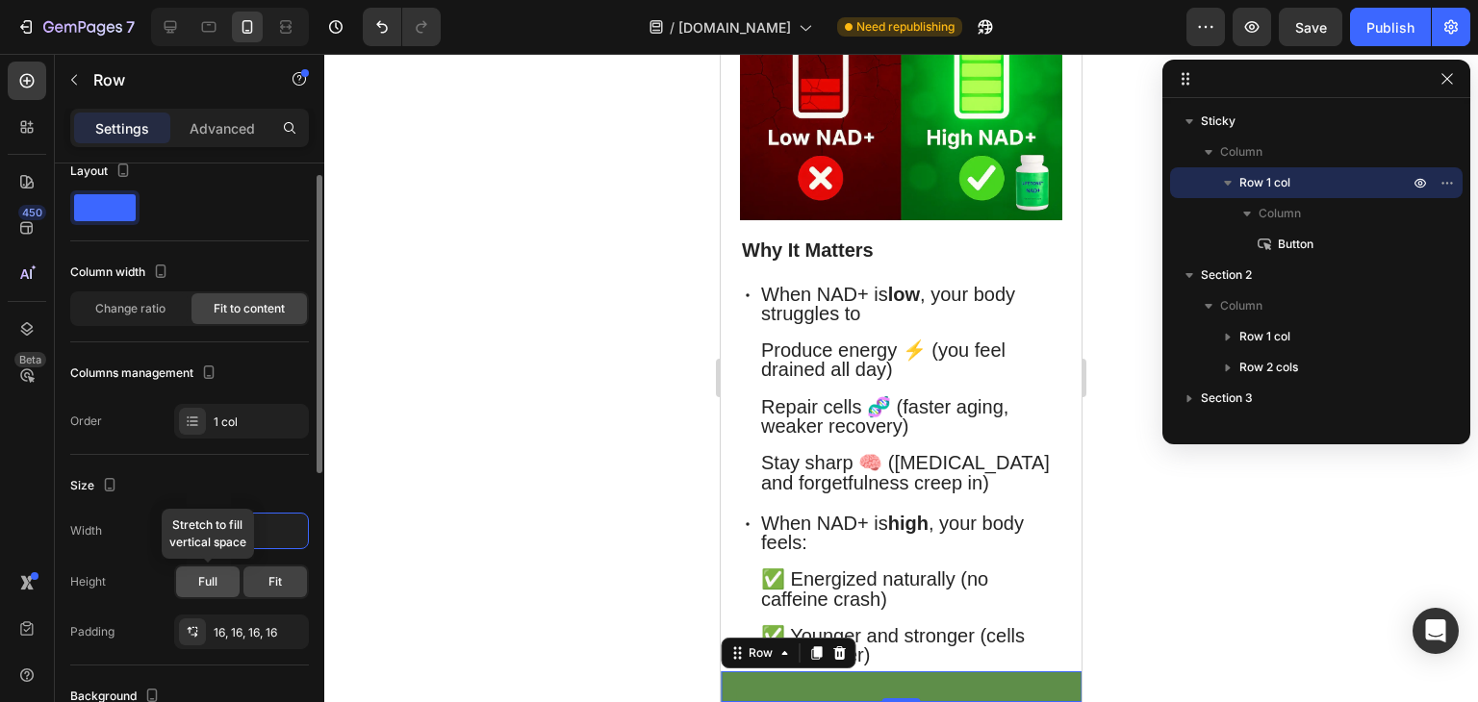
click at [219, 585] on div "Full" at bounding box center [207, 582] width 63 height 31
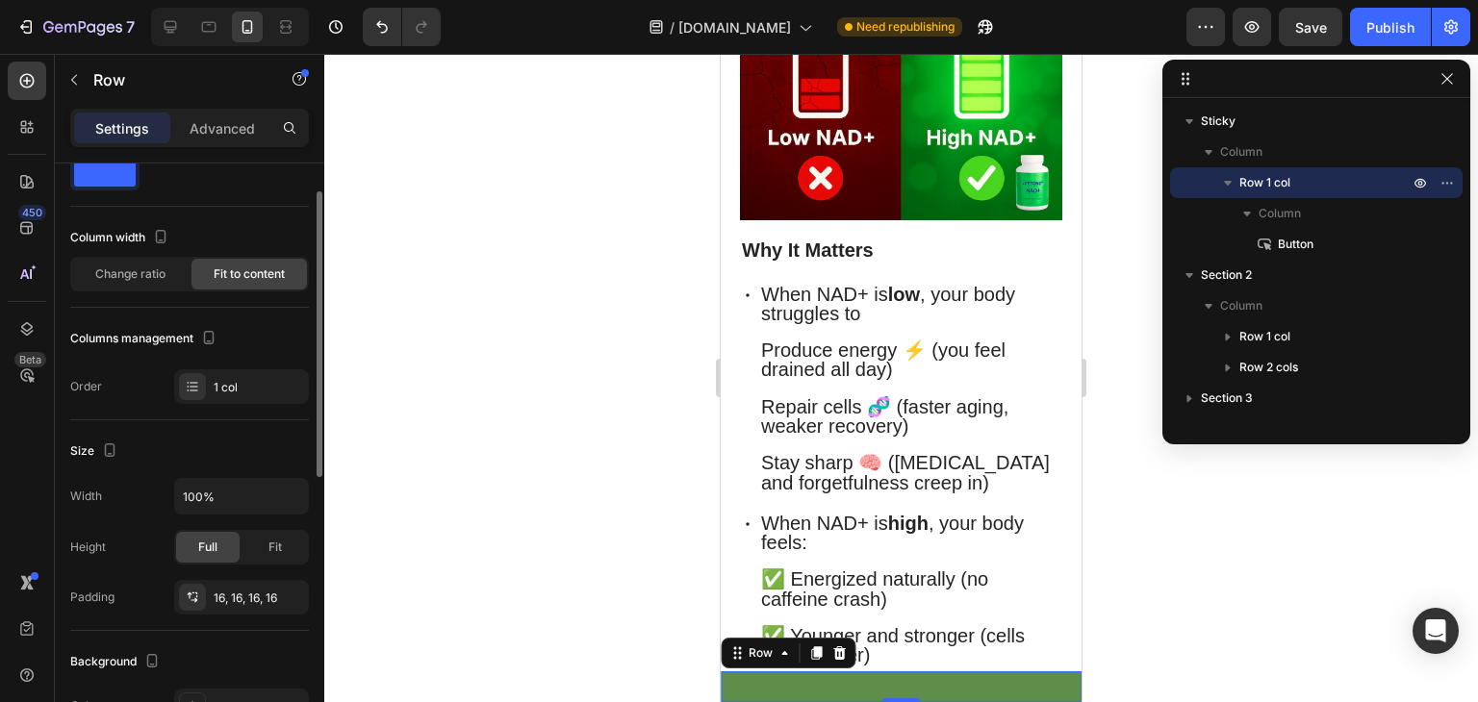
scroll to position [89, 0]
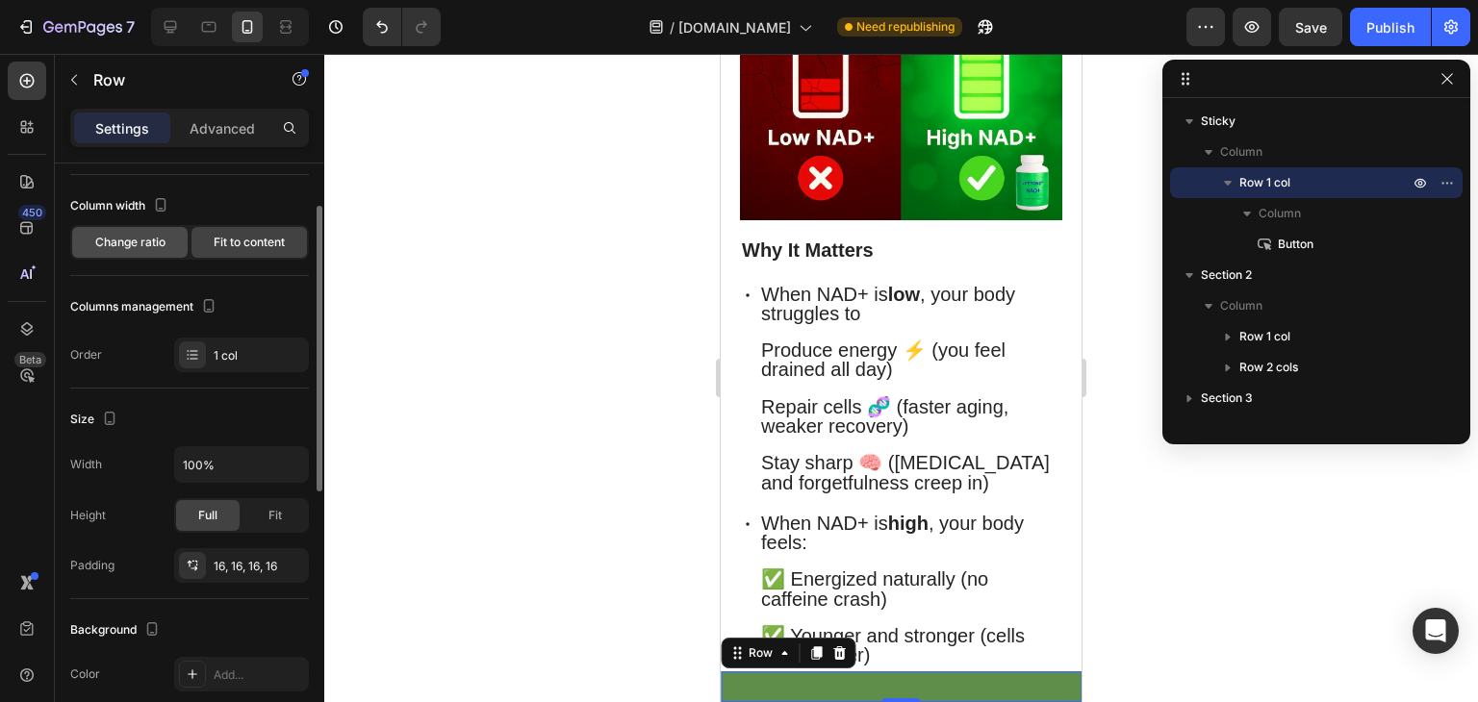
click at [152, 244] on span "Change ratio" at bounding box center [130, 242] width 70 height 17
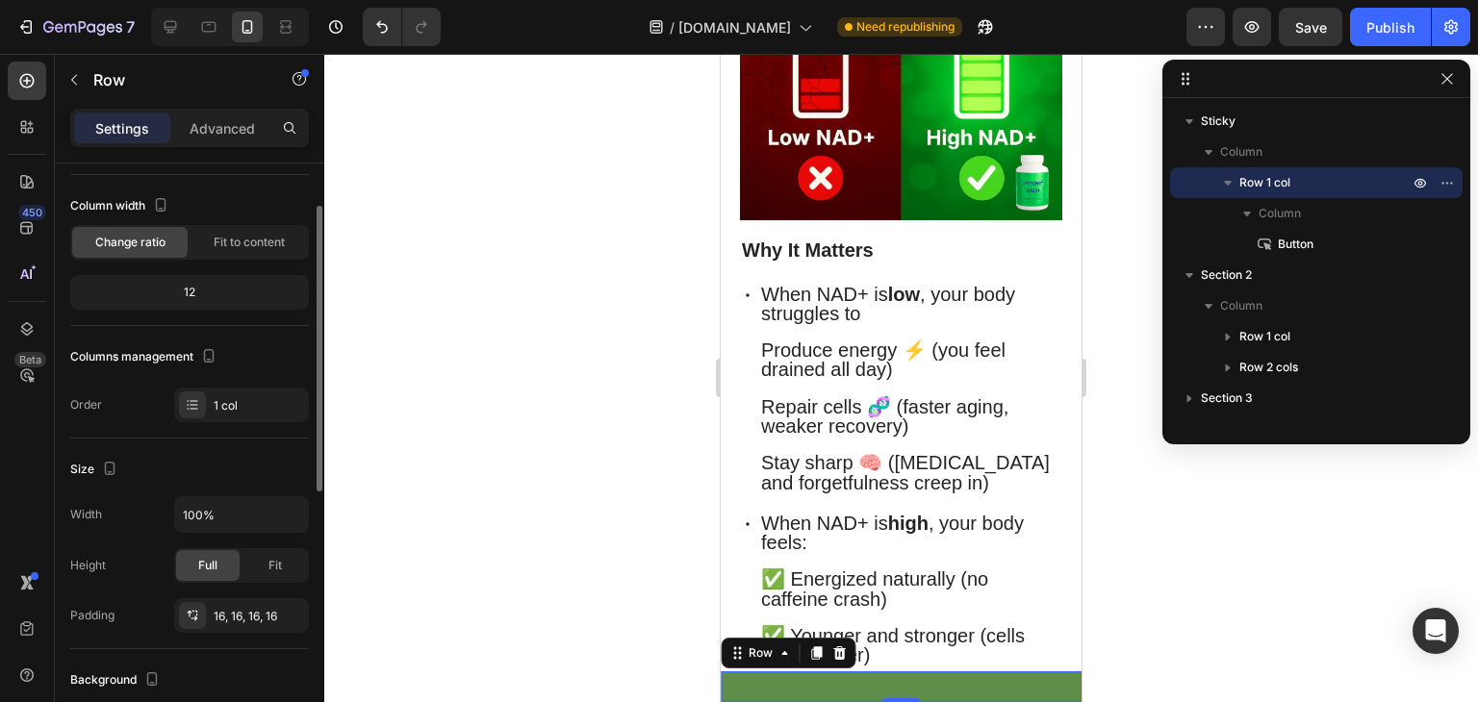
click at [246, 282] on div "12" at bounding box center [189, 292] width 231 height 27
click at [214, 290] on div "12" at bounding box center [189, 292] width 231 height 27
click at [193, 292] on div "12" at bounding box center [189, 292] width 231 height 27
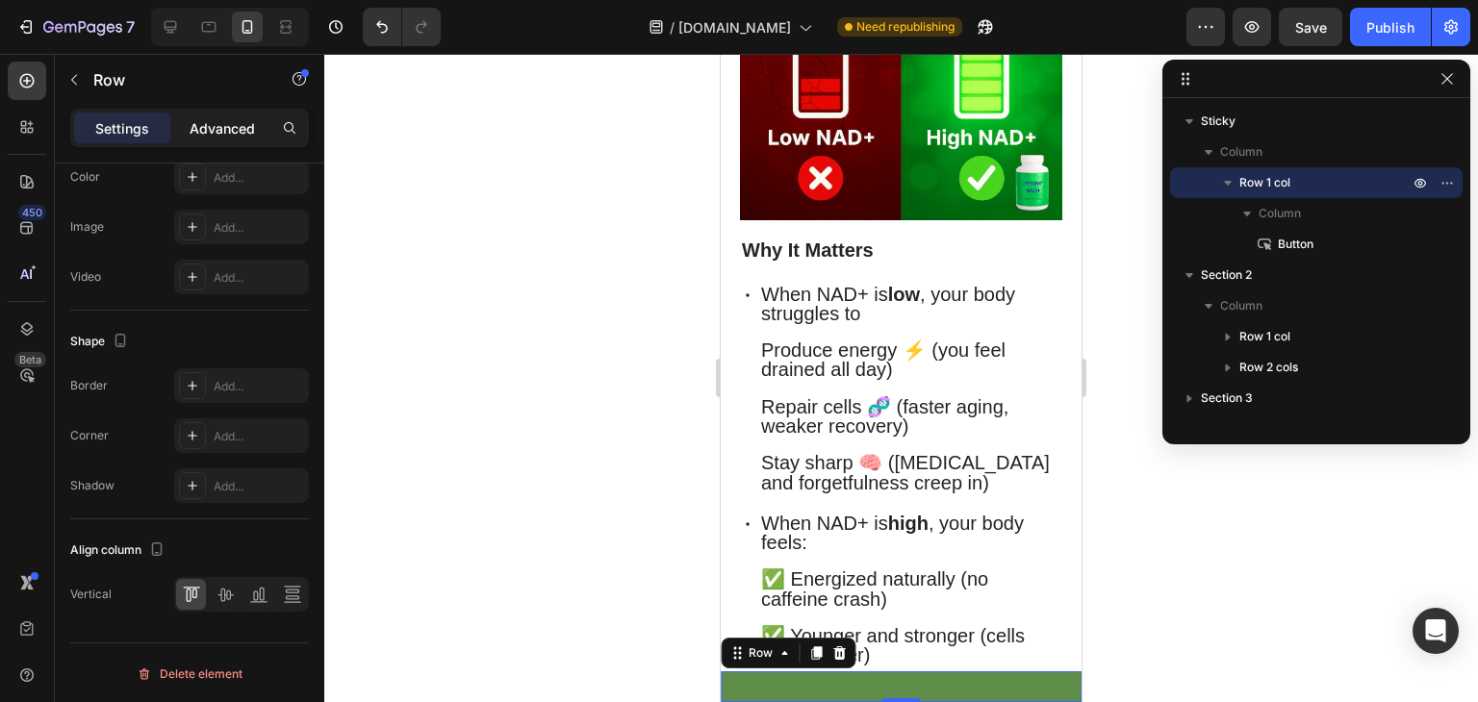
click at [217, 130] on p "Advanced" at bounding box center [222, 128] width 65 height 20
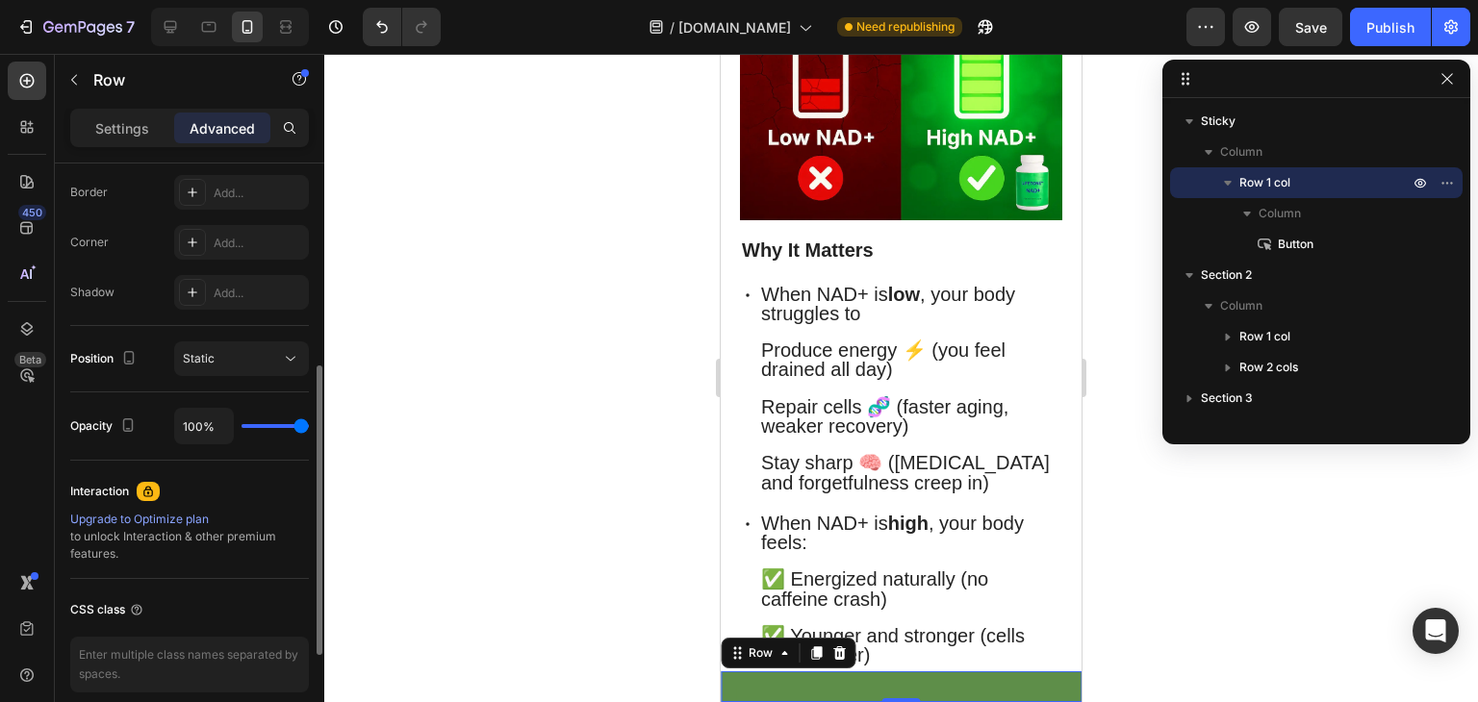
scroll to position [493, 0]
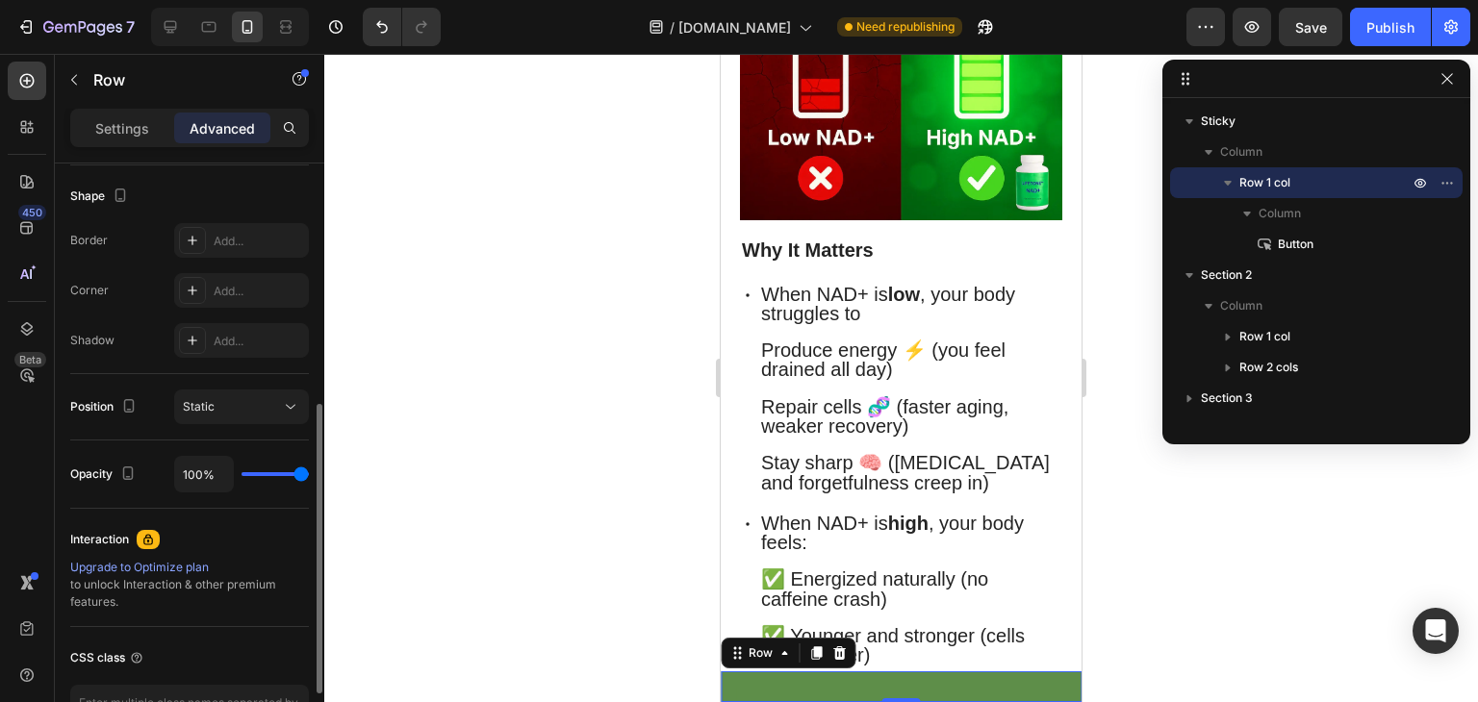
click at [211, 397] on div "Static" at bounding box center [241, 406] width 117 height 19
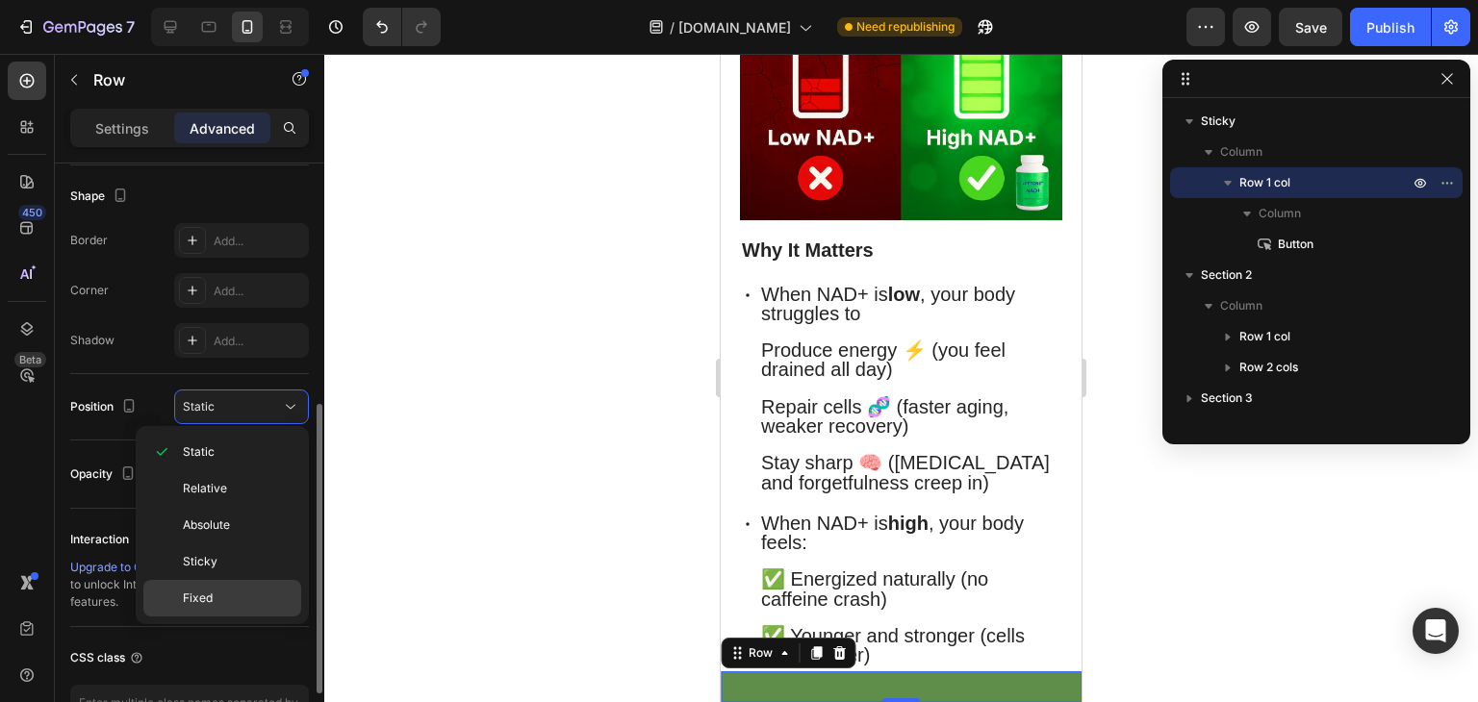
click at [223, 596] on p "Fixed" at bounding box center [238, 598] width 110 height 17
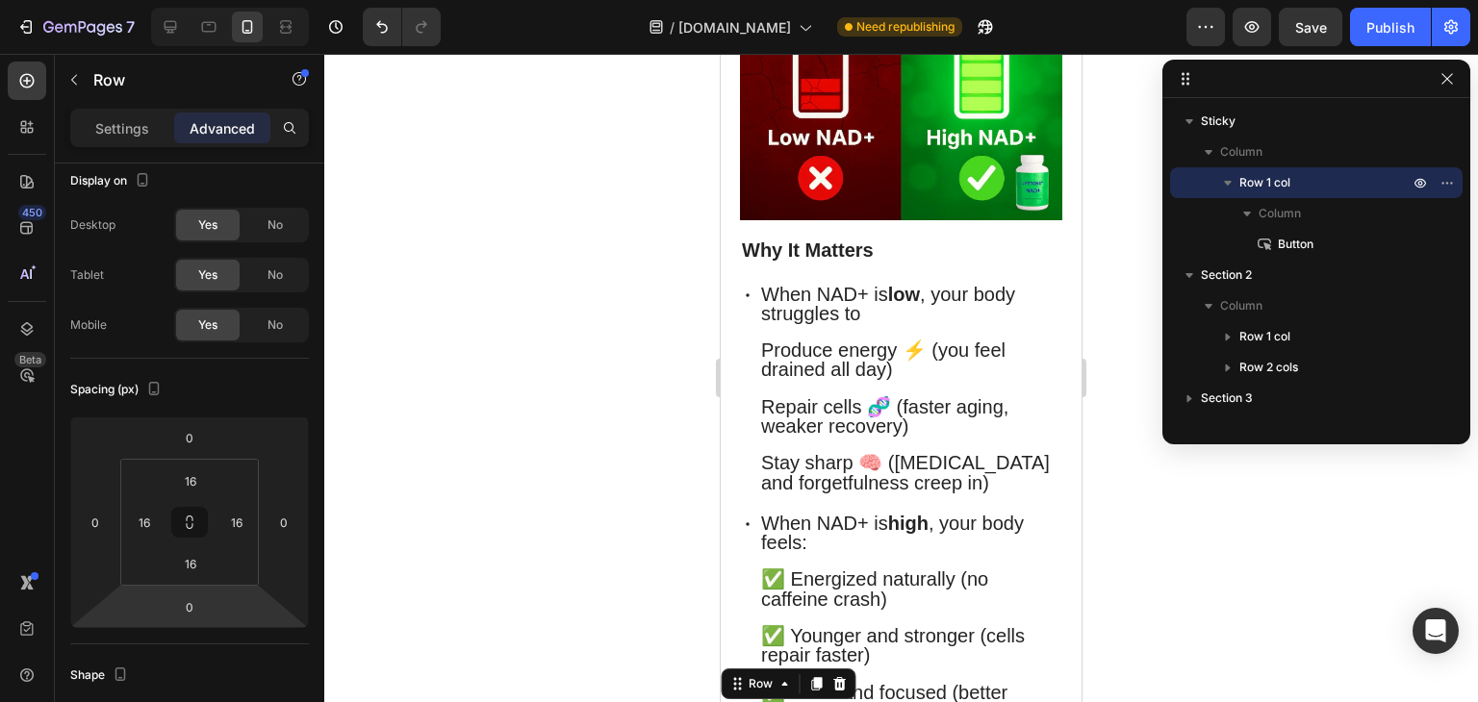
scroll to position [454, 0]
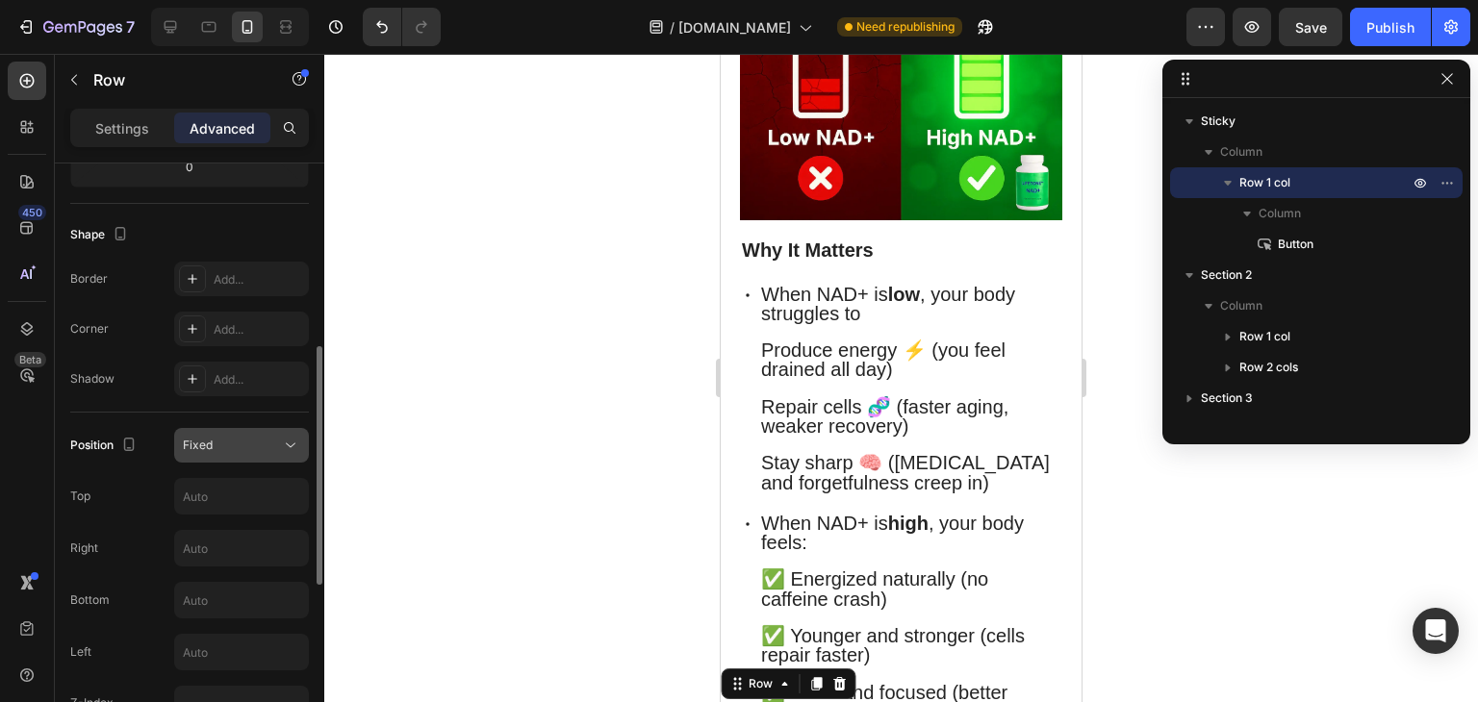
click at [277, 437] on div "Fixed" at bounding box center [232, 445] width 98 height 17
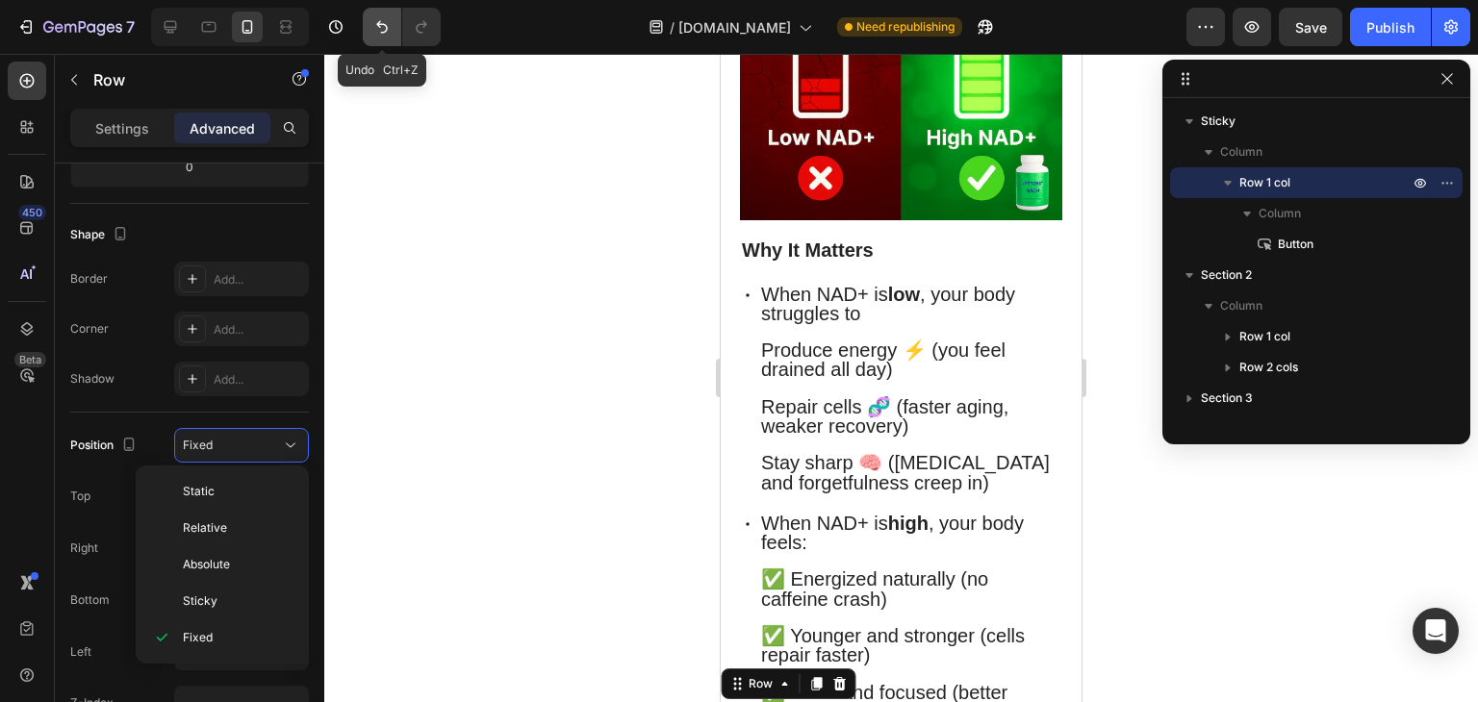
click at [384, 35] on icon "Undo/Redo" at bounding box center [381, 26] width 19 height 19
click at [382, 32] on icon "Undo/Redo" at bounding box center [381, 26] width 19 height 19
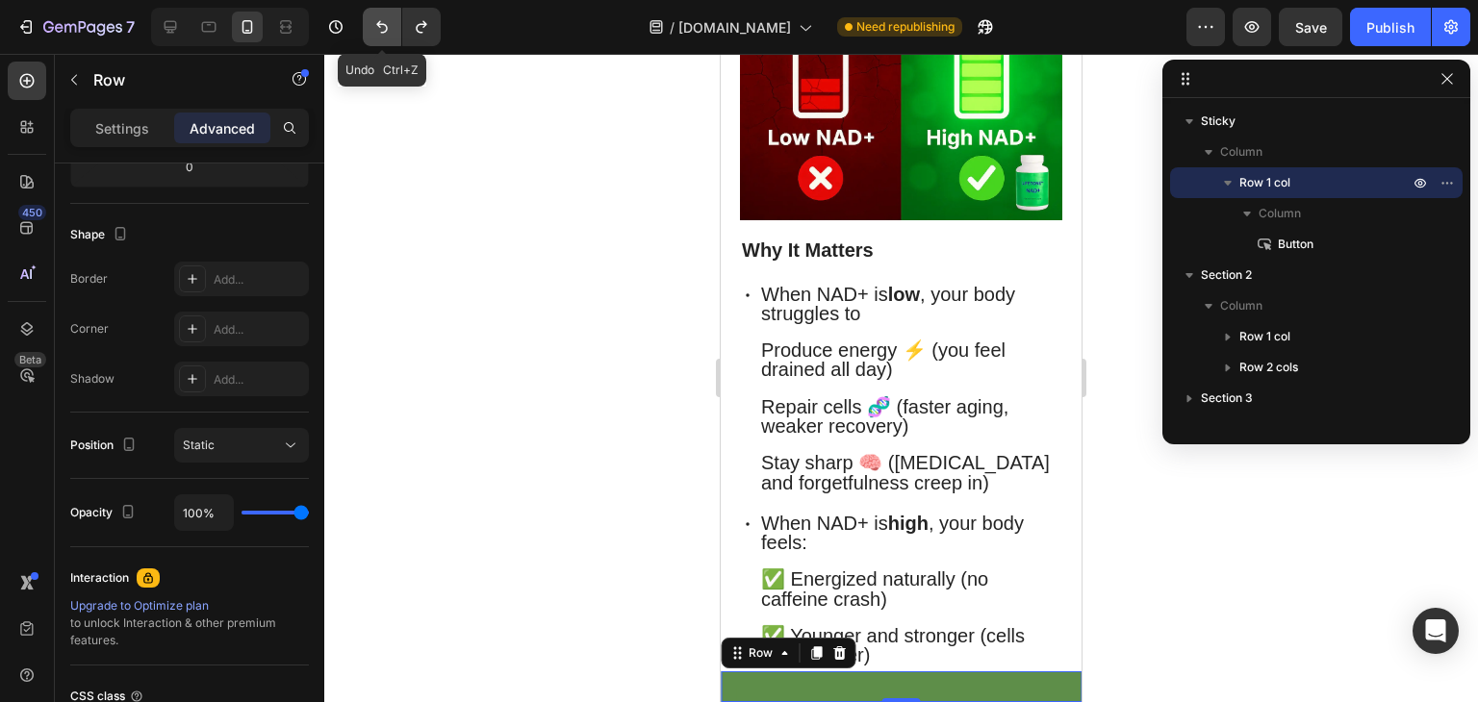
click at [382, 32] on icon "Undo/Redo" at bounding box center [381, 26] width 19 height 19
click at [380, 27] on icon "Undo/Redo" at bounding box center [382, 27] width 12 height 13
click at [383, 20] on icon "Undo/Redo" at bounding box center [381, 26] width 19 height 19
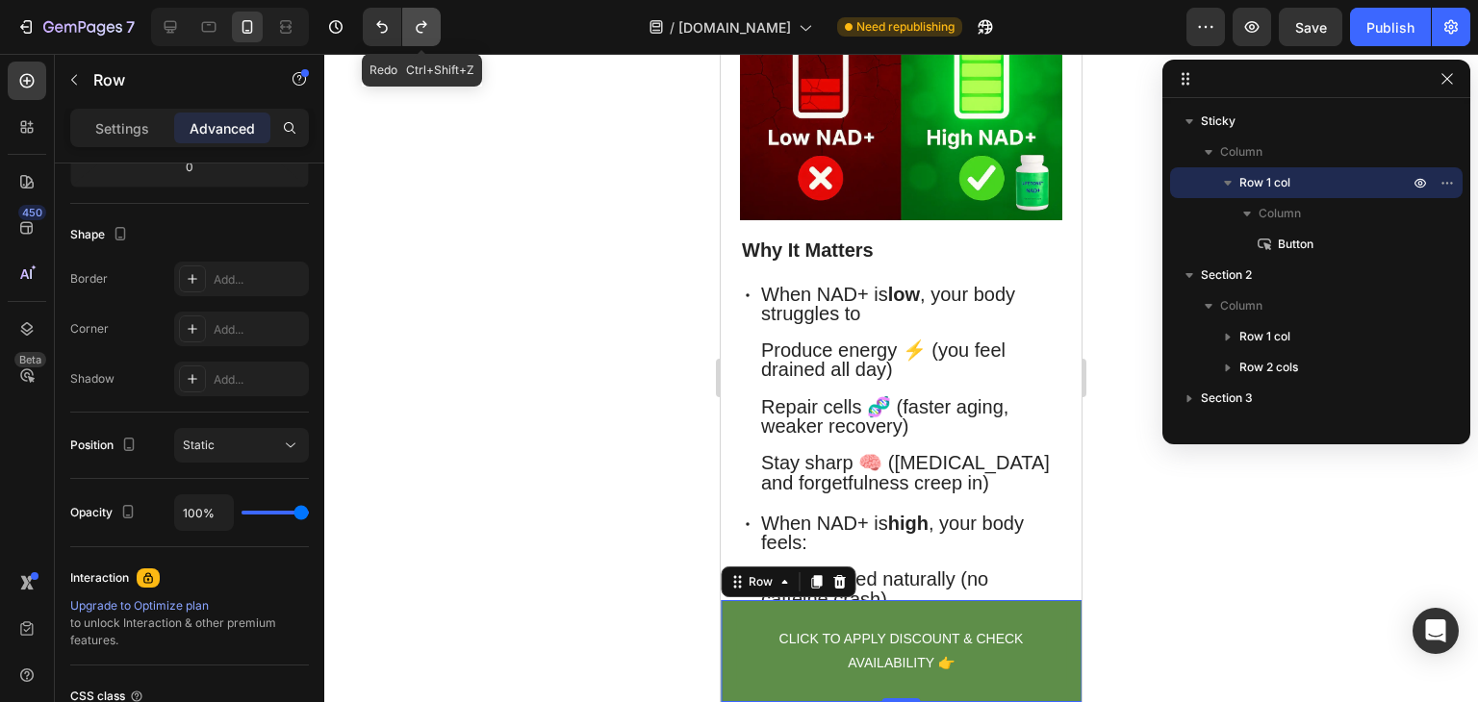
click at [420, 26] on icon "Undo/Redo" at bounding box center [421, 26] width 19 height 19
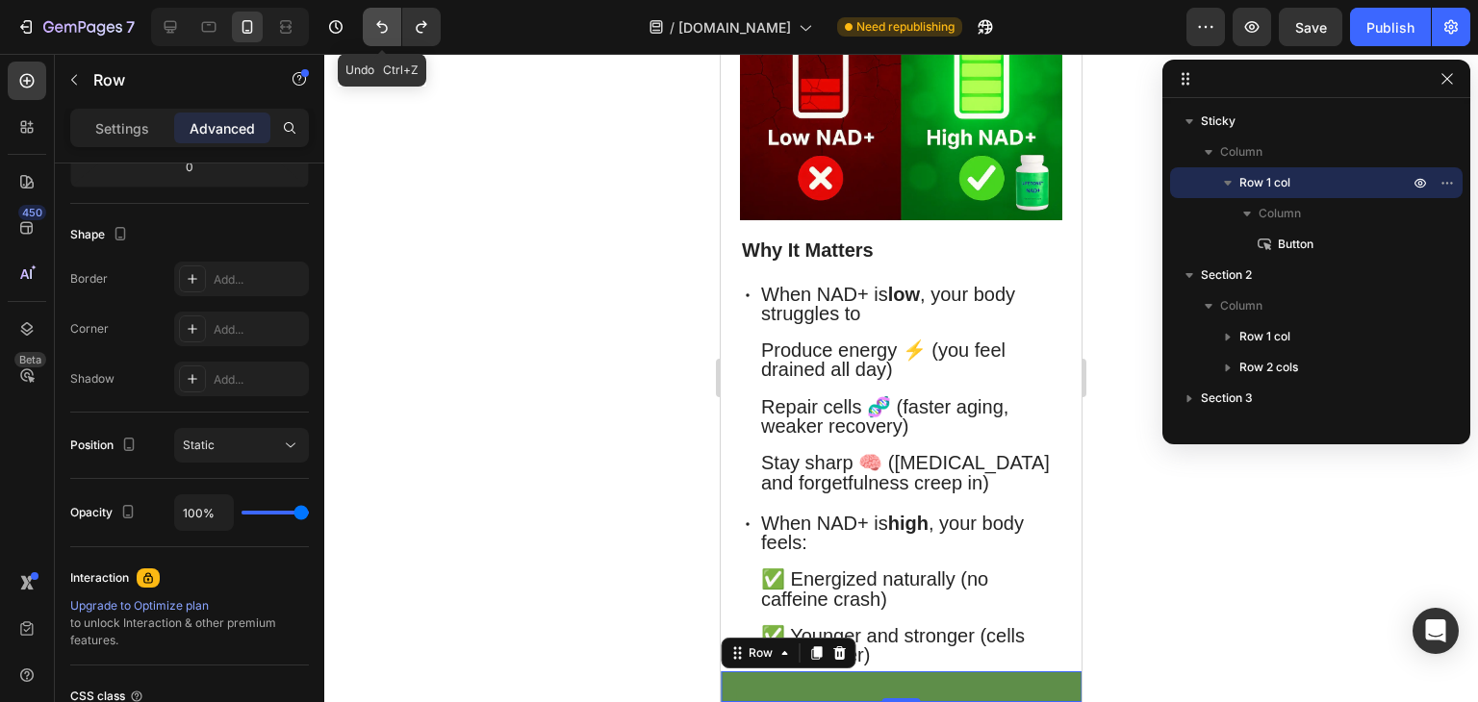
click at [381, 25] on icon "Undo/Redo" at bounding box center [381, 26] width 19 height 19
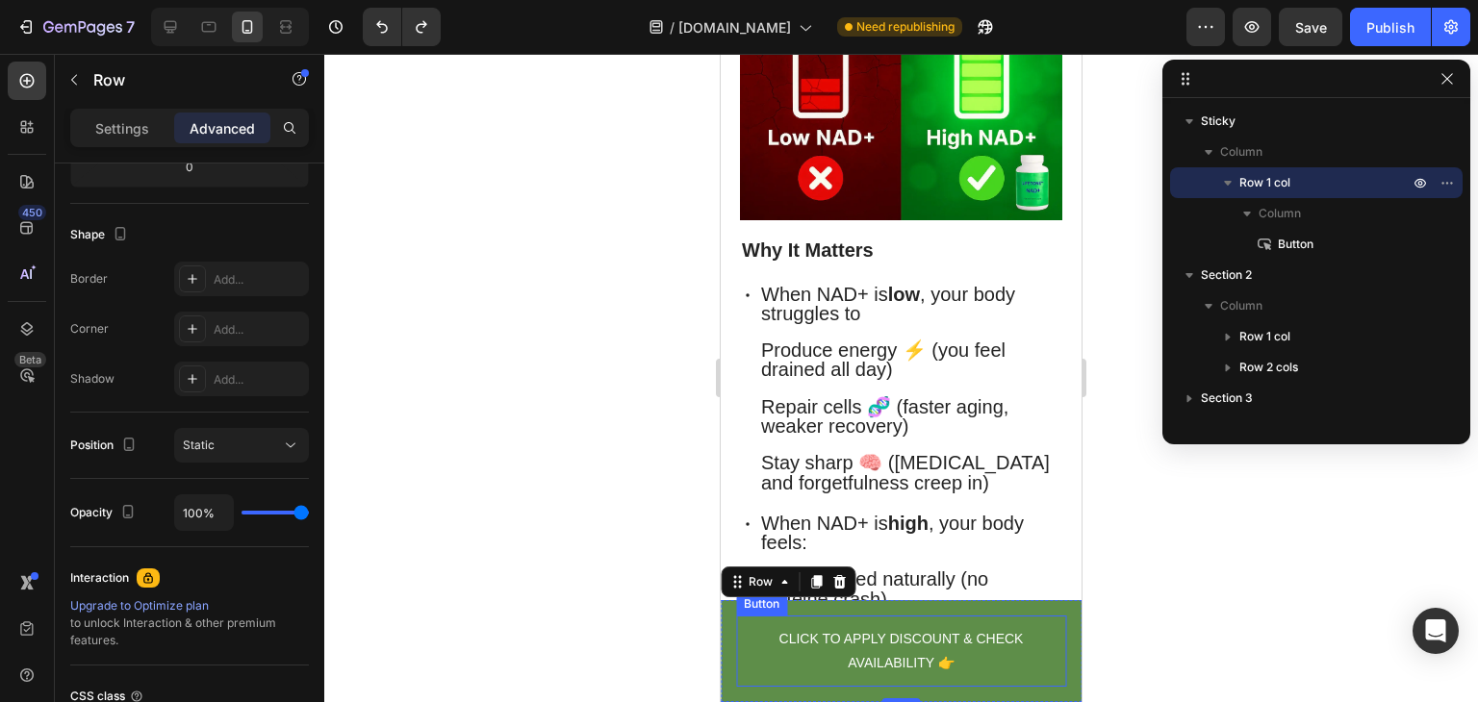
click at [764, 620] on link "CLICK TO APPLY DISCOUNT & CHECK AVAILABILITY 👉" at bounding box center [901, 651] width 330 height 71
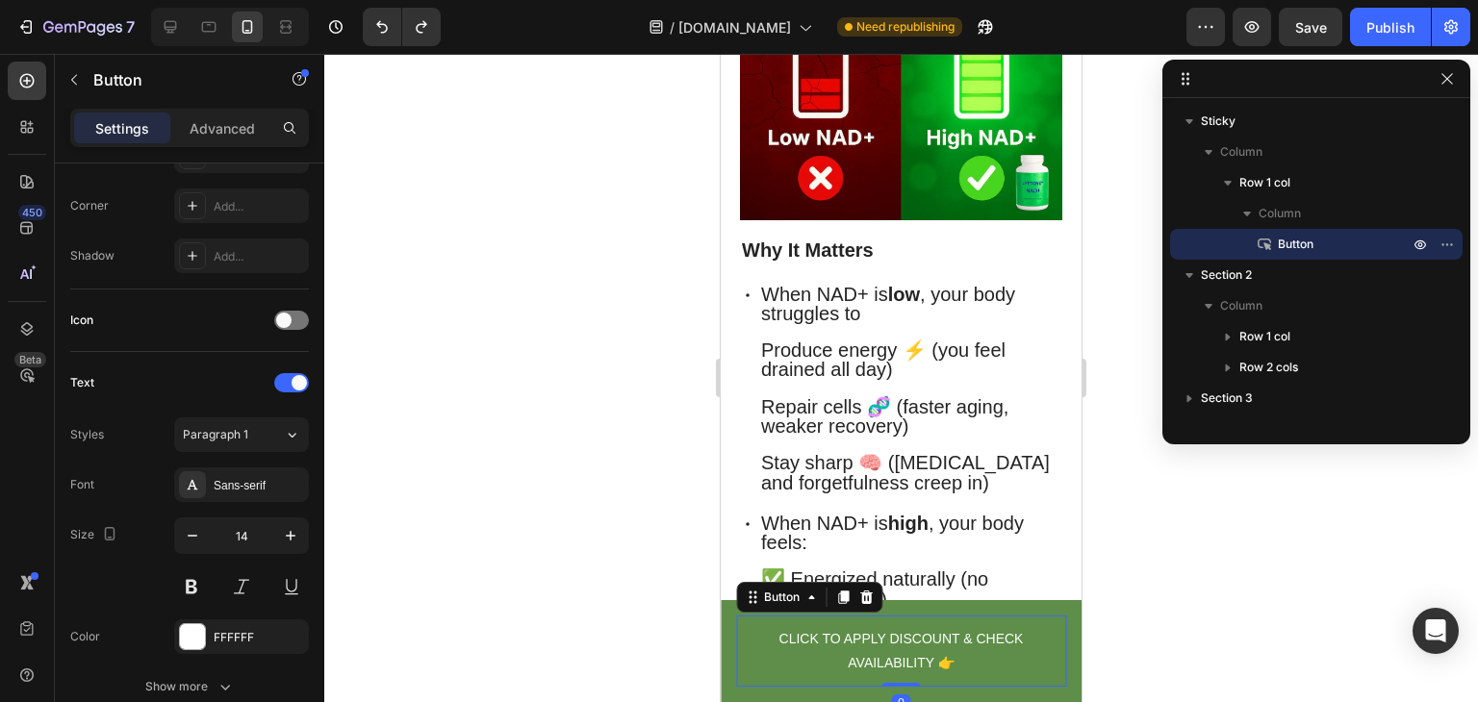
scroll to position [0, 0]
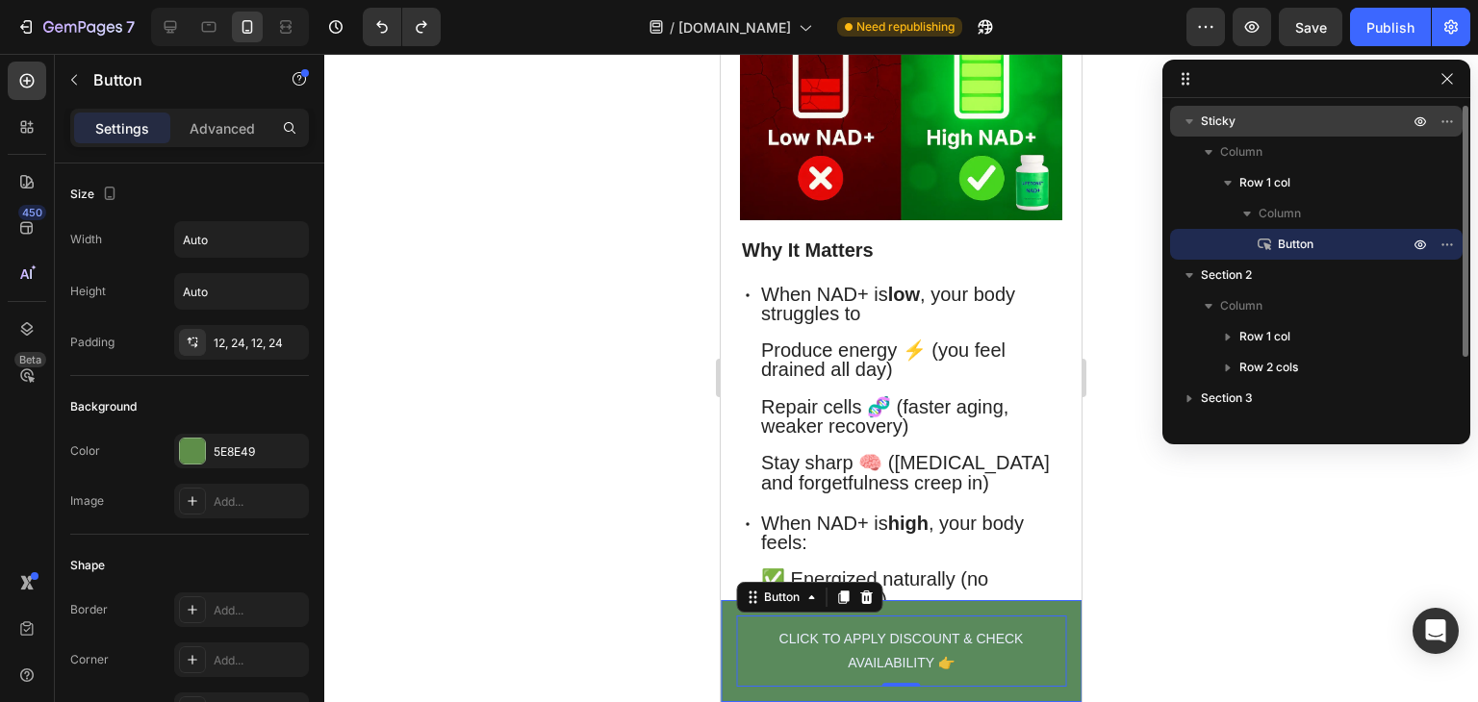
click at [1347, 114] on p "Sticky" at bounding box center [1307, 121] width 212 height 19
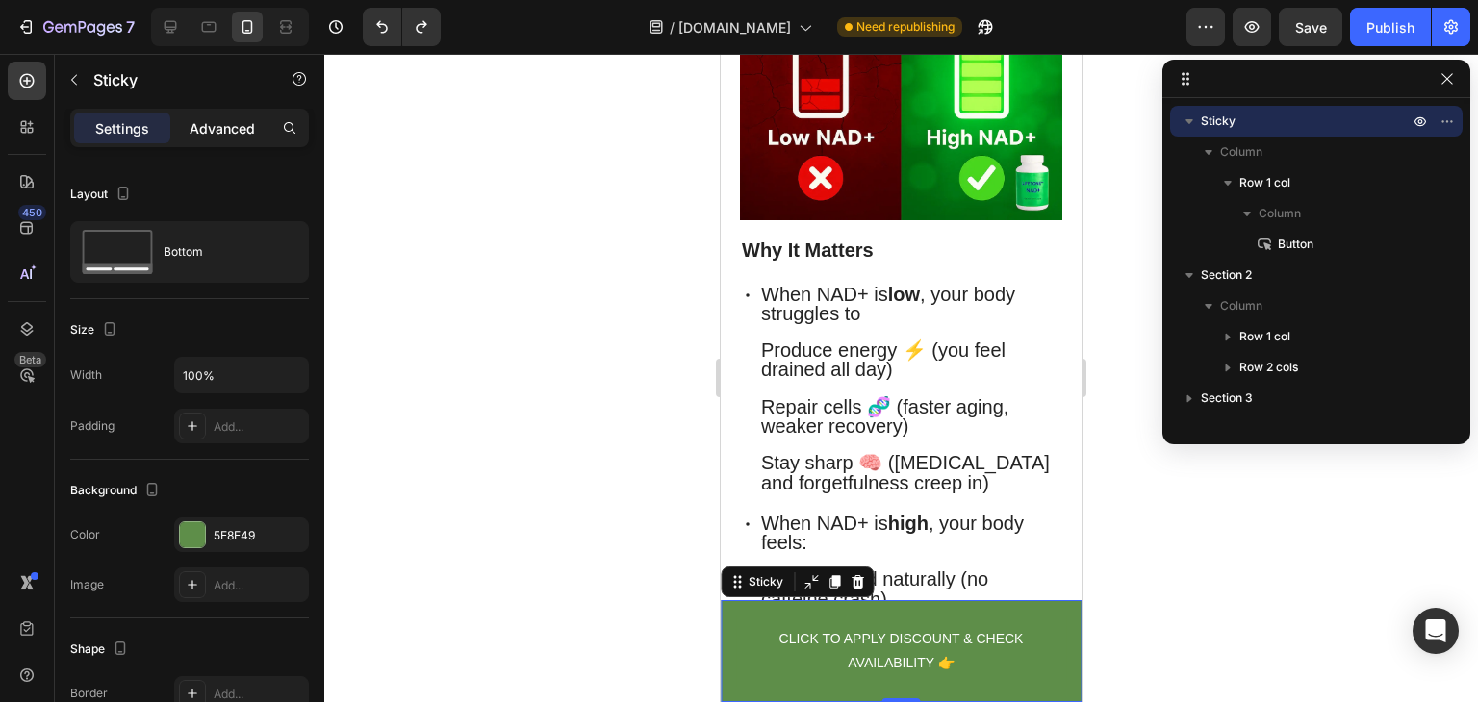
click at [217, 132] on p "Advanced" at bounding box center [222, 128] width 65 height 20
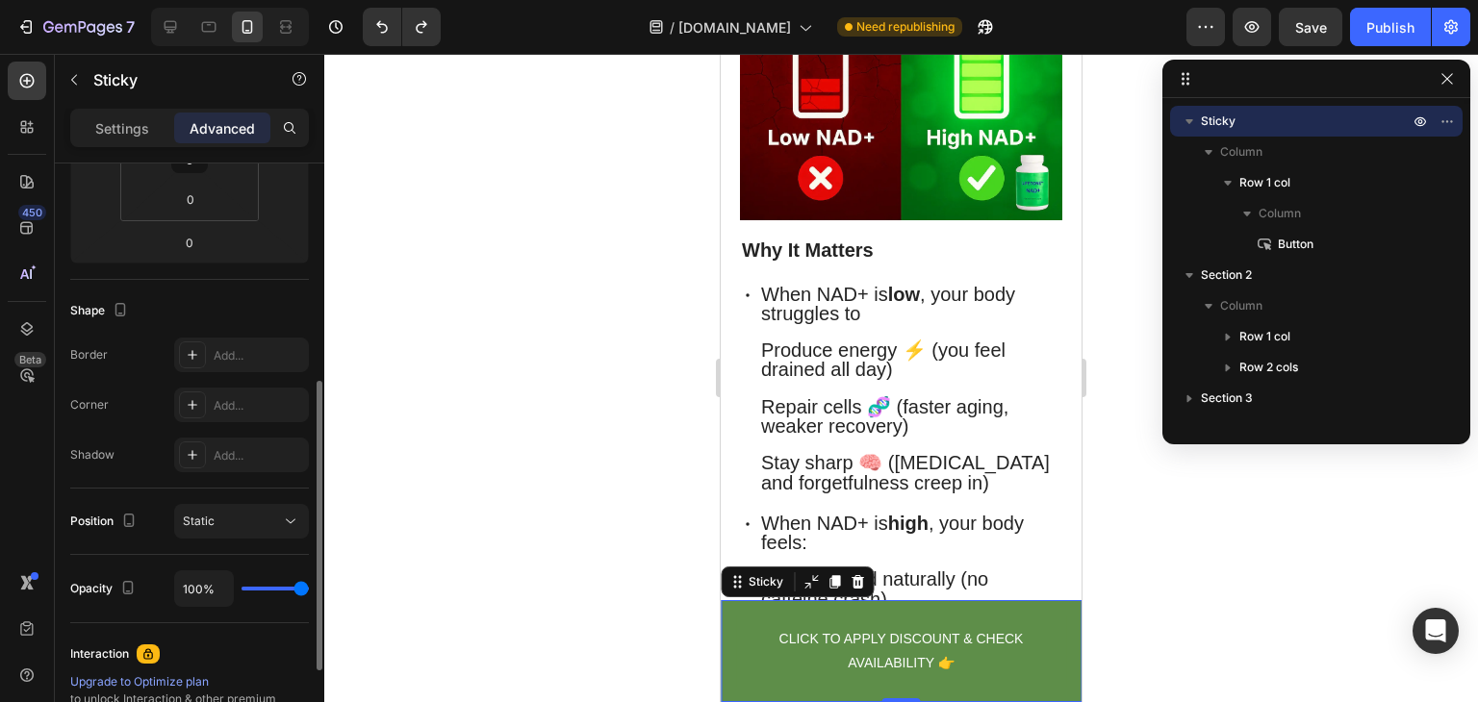
scroll to position [404, 0]
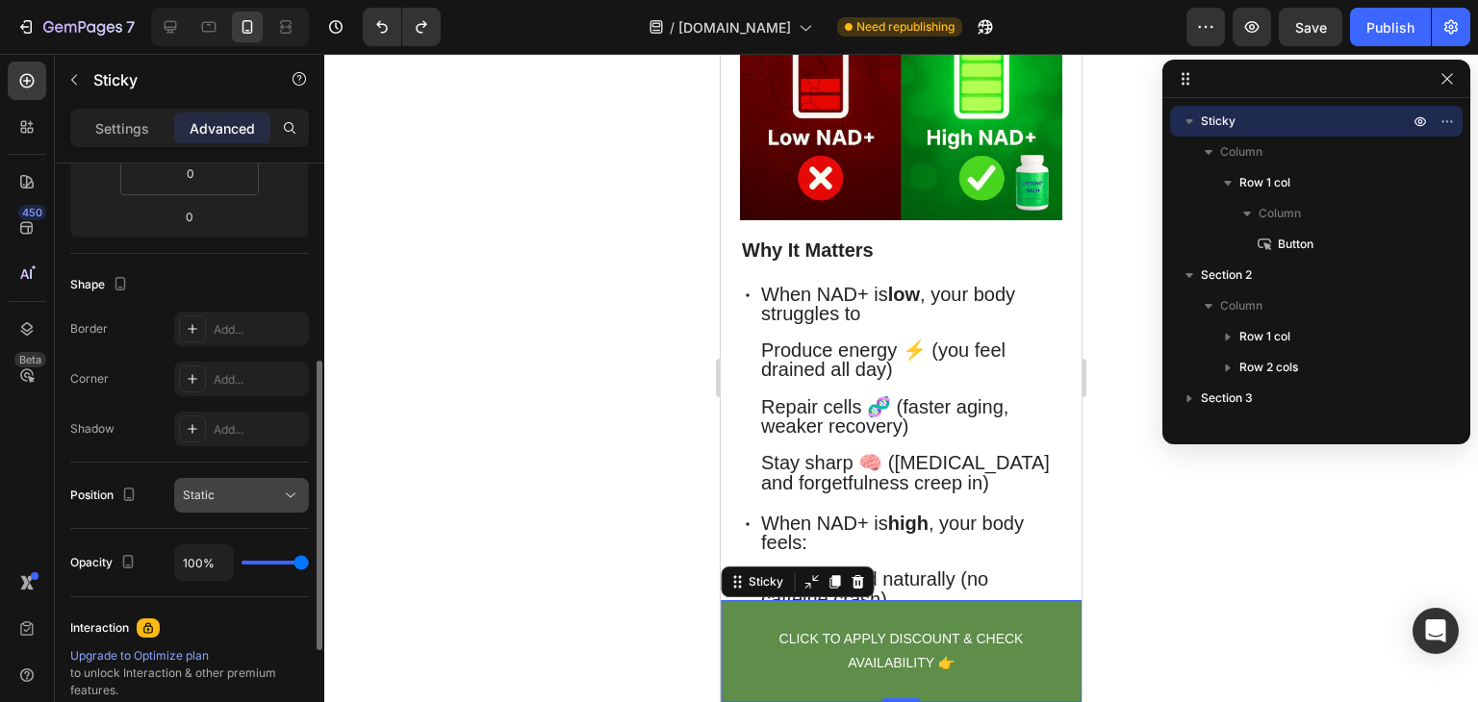
click at [234, 497] on div "Static" at bounding box center [232, 495] width 98 height 17
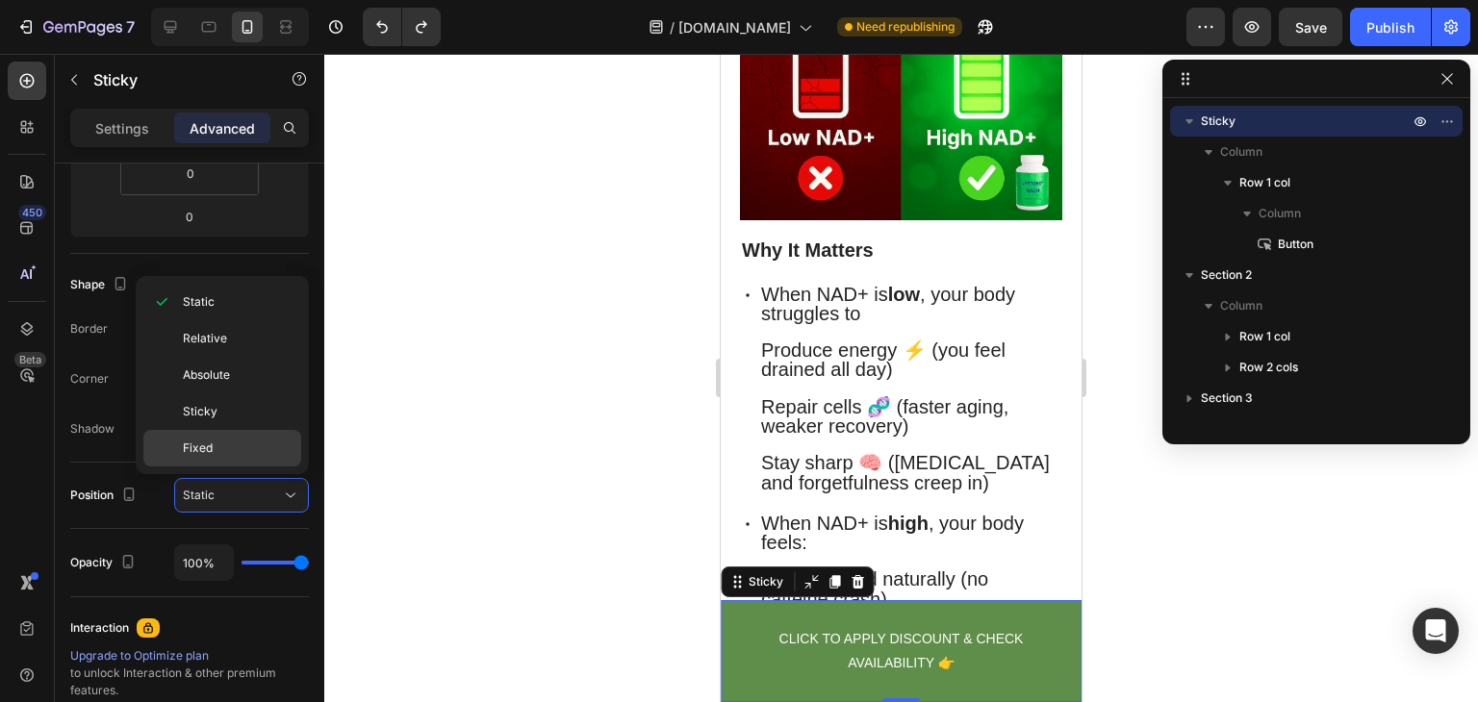
click at [255, 458] on div "Fixed" at bounding box center [222, 448] width 158 height 37
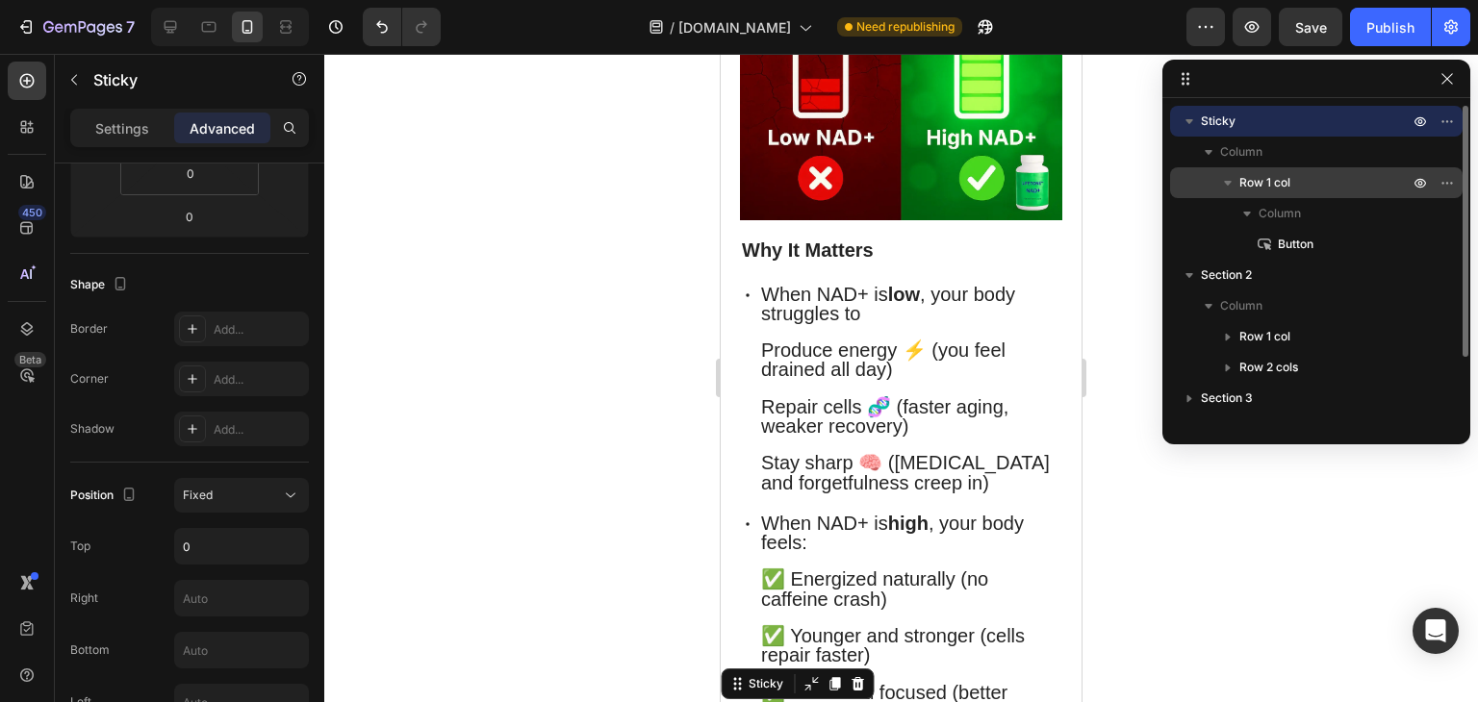
click at [1343, 176] on p "Row 1 col" at bounding box center [1325, 182] width 173 height 19
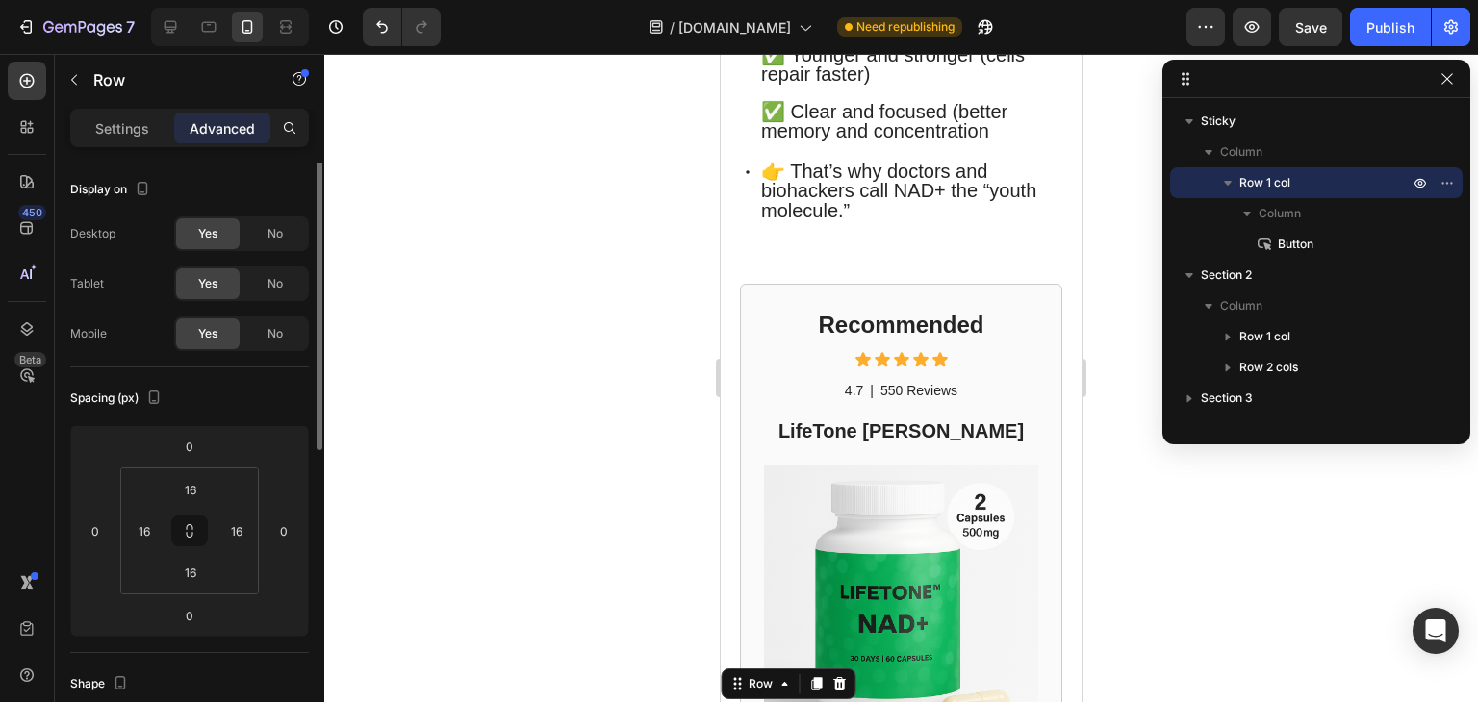
scroll to position [5, 0]
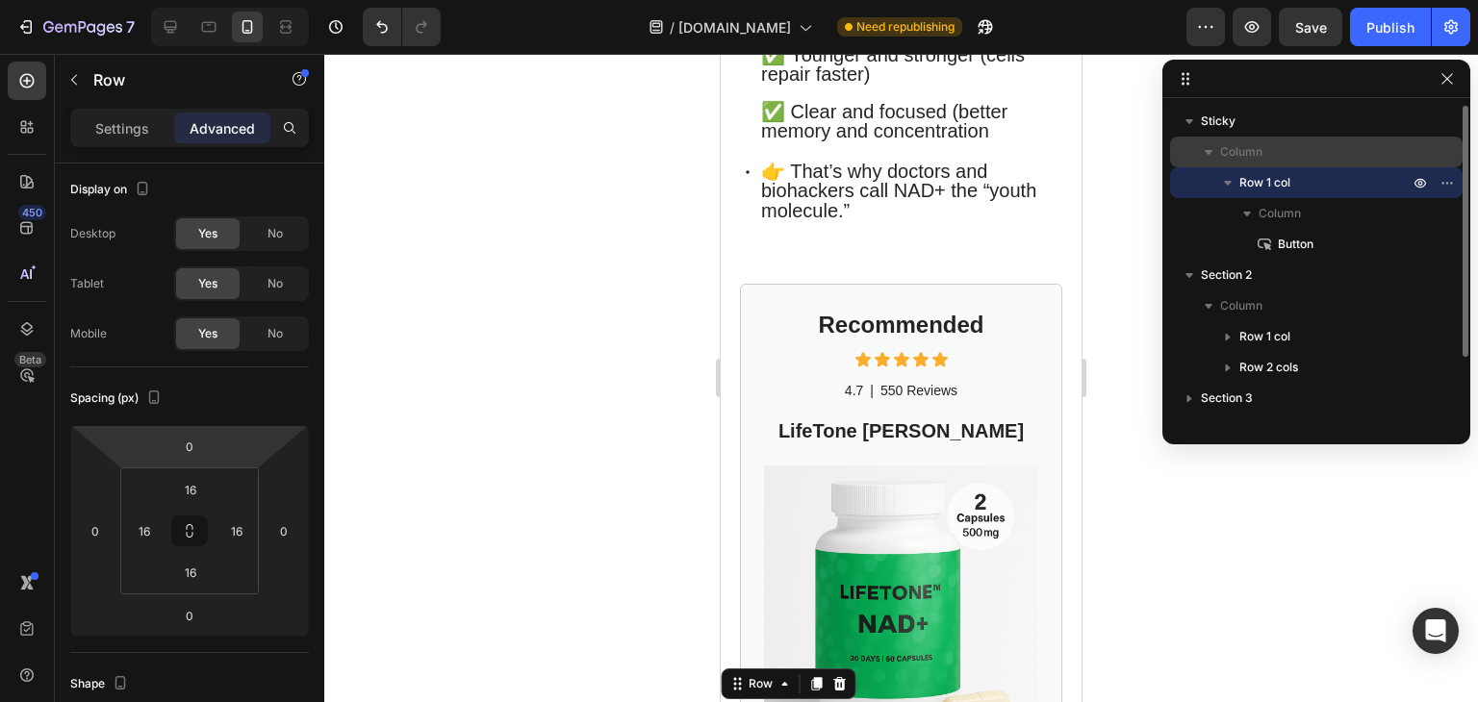
drag, startPoint x: 1303, startPoint y: 245, endPoint x: 1260, endPoint y: 151, distance: 103.3
click at [1260, 151] on div "Column Row 1 col Column Button" at bounding box center [1316, 198] width 292 height 123
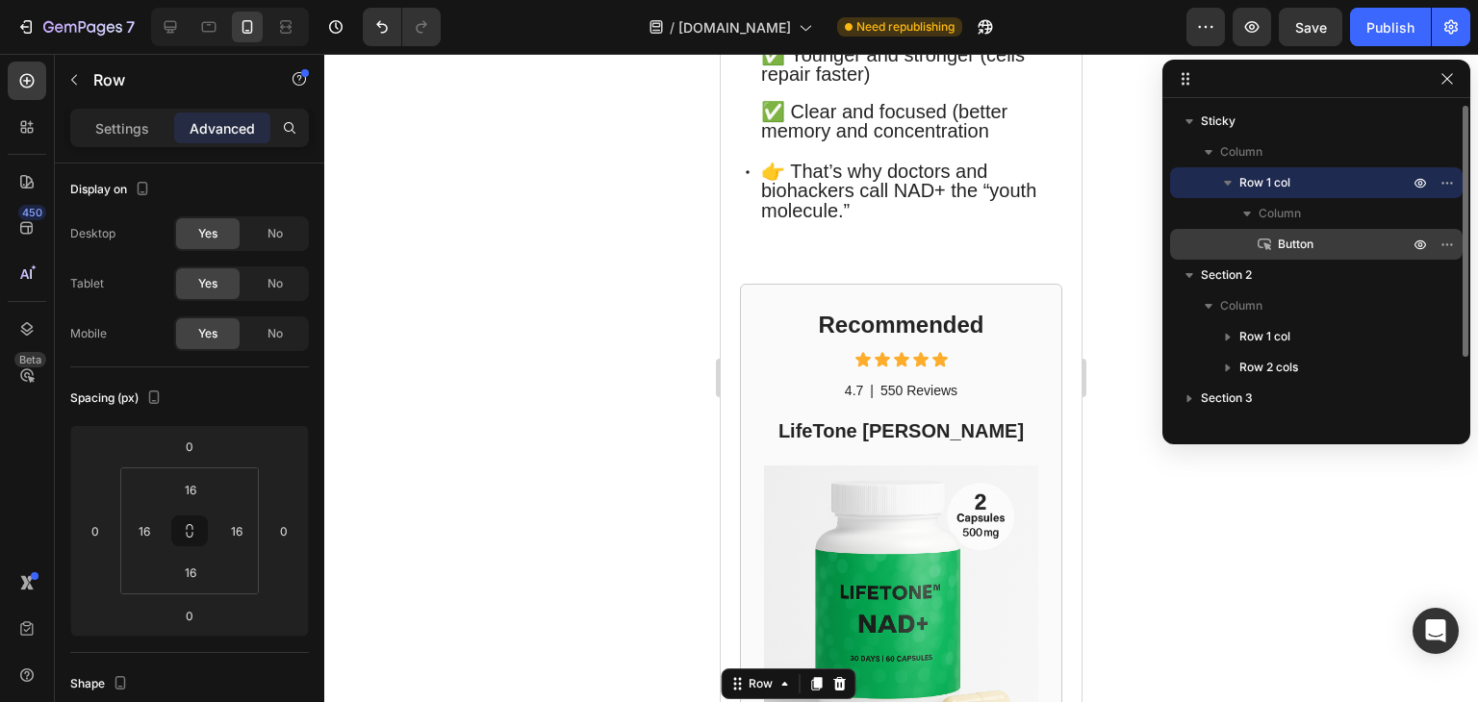
click at [1324, 243] on p "Button" at bounding box center [1321, 244] width 135 height 19
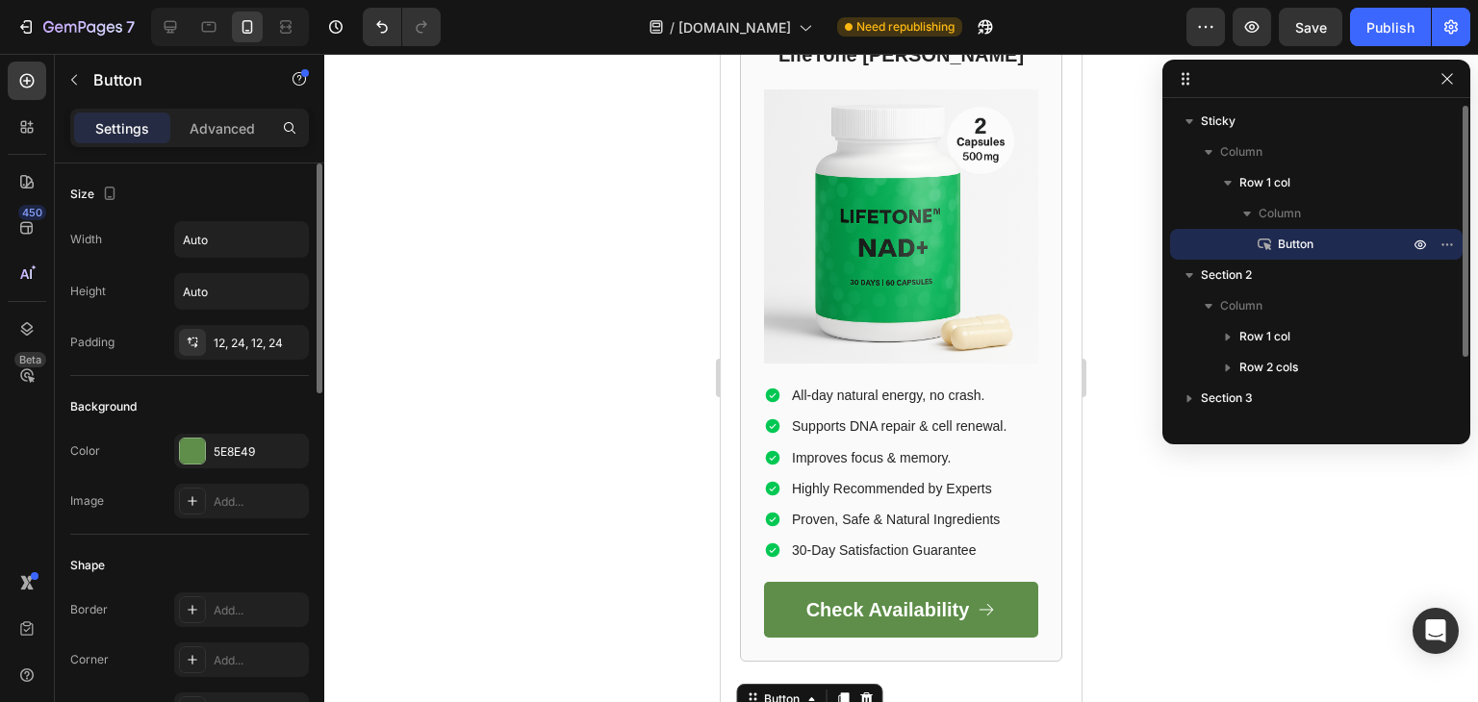
scroll to position [1590, 0]
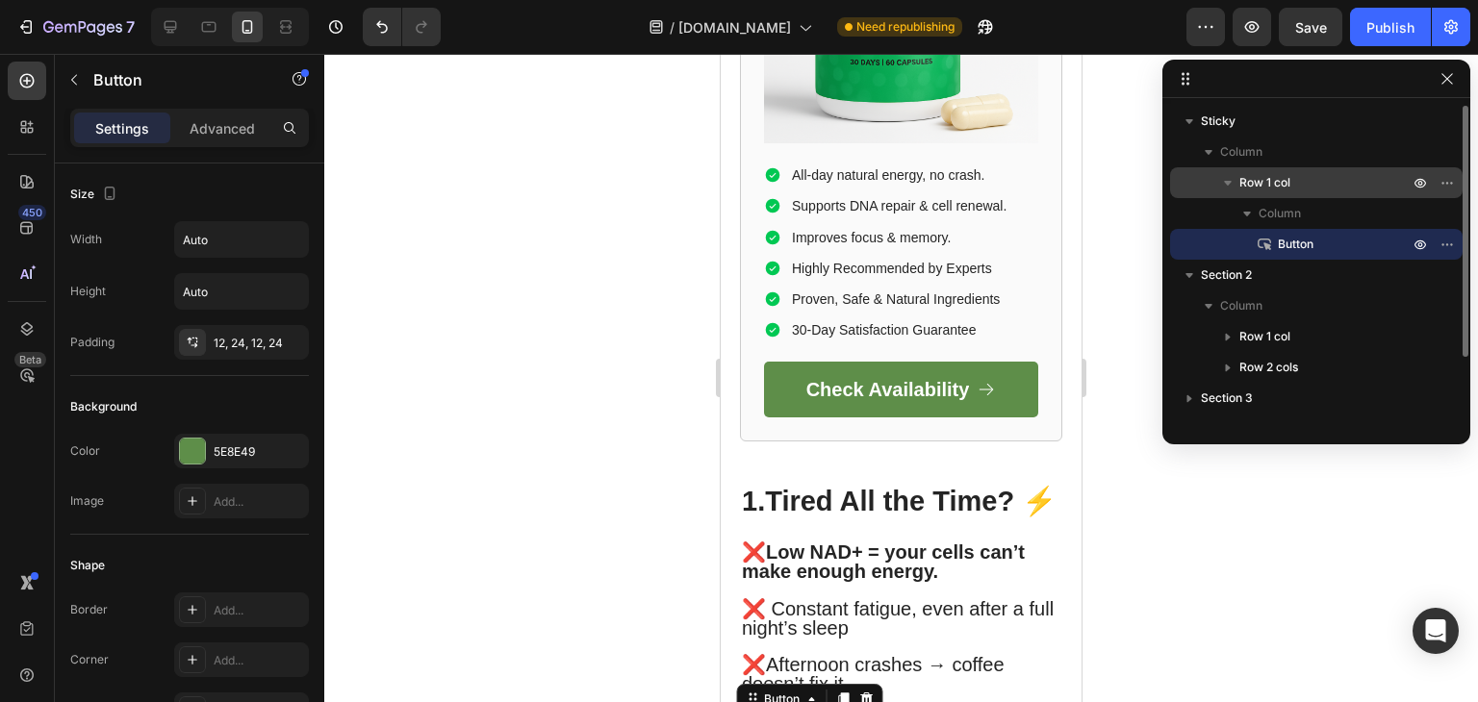
click at [1291, 183] on p "Row 1 col" at bounding box center [1325, 182] width 173 height 19
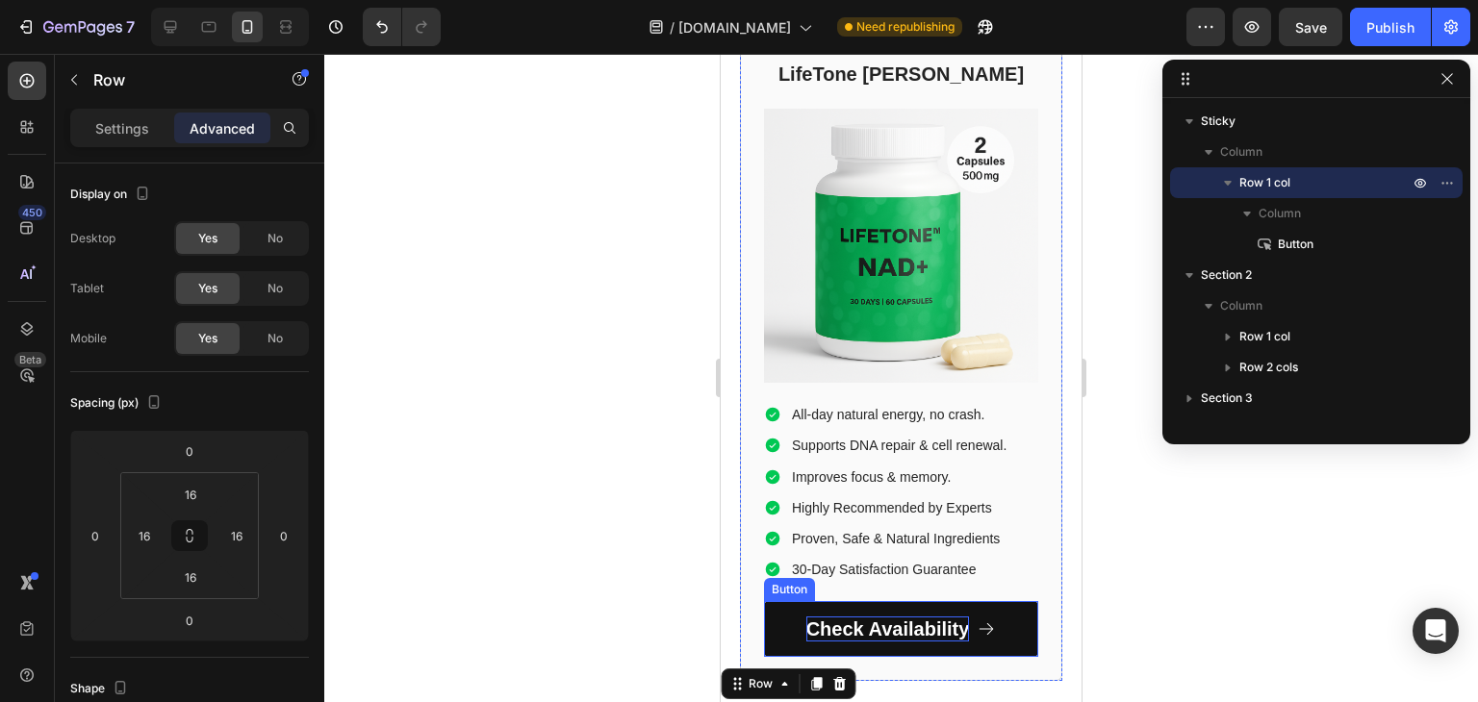
scroll to position [1431, 0]
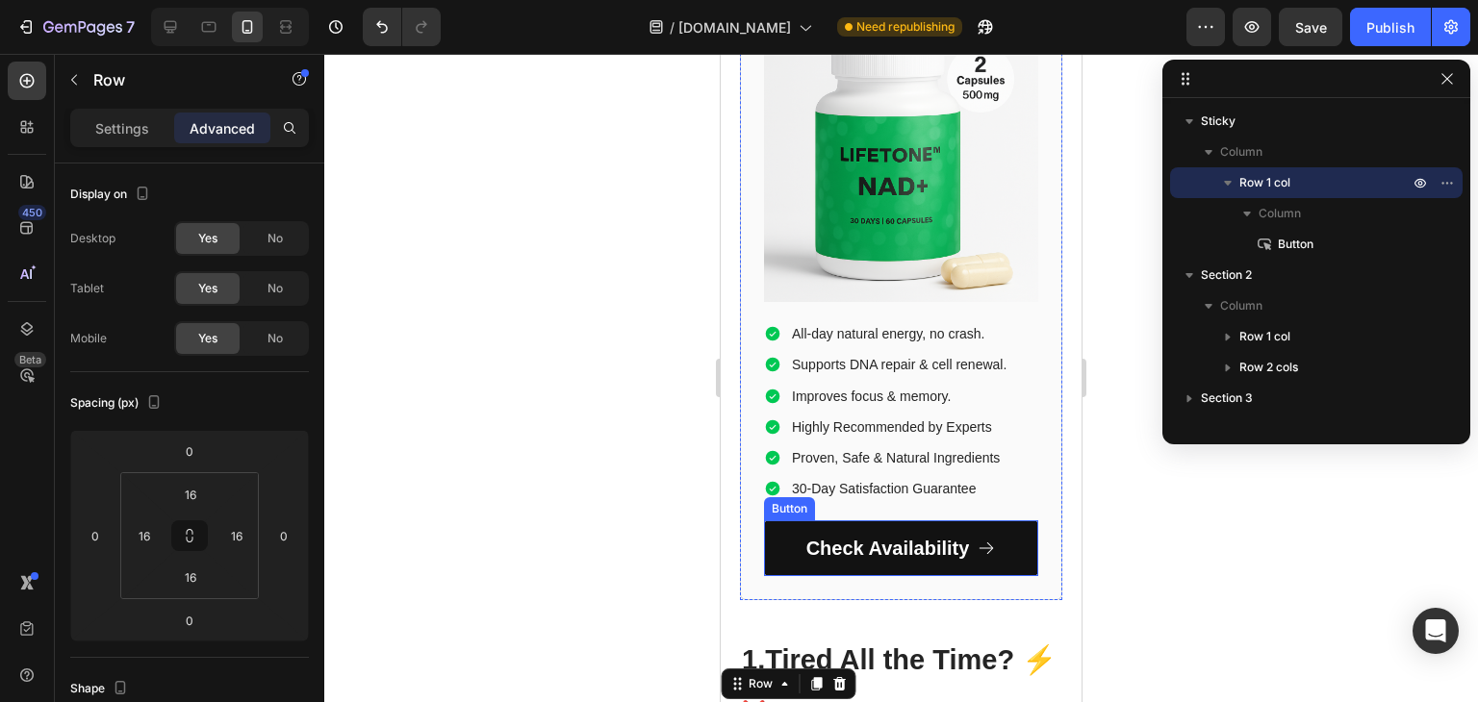
click at [785, 563] on link "Check Availability" at bounding box center [901, 548] width 274 height 56
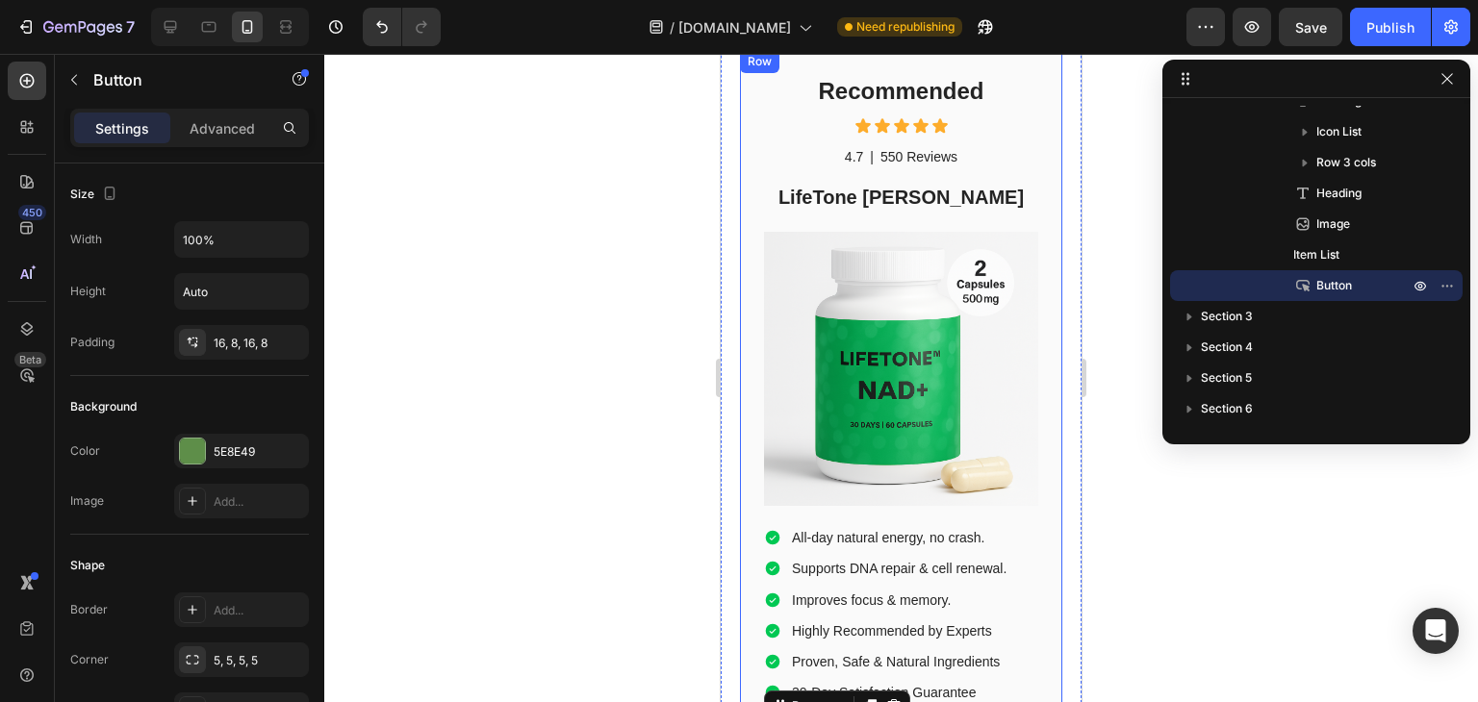
scroll to position [1158, 0]
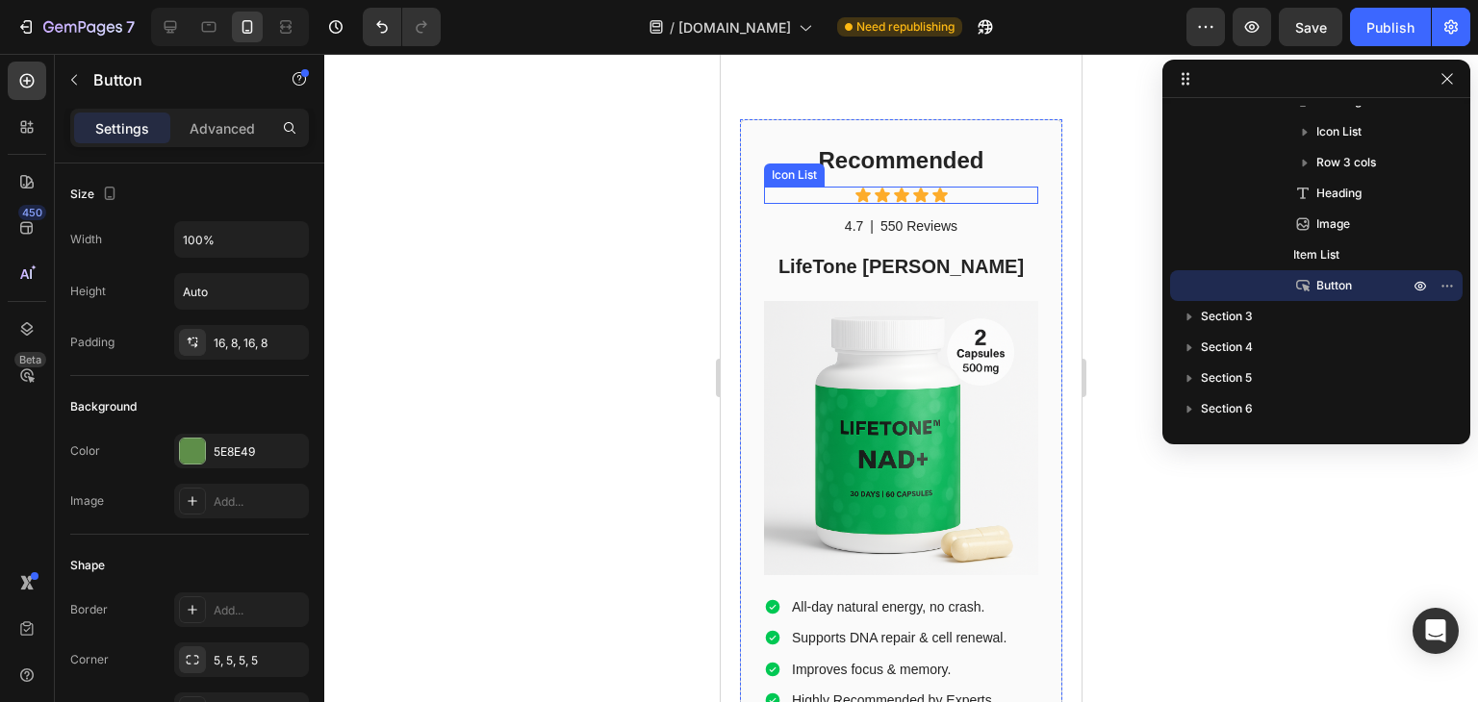
click at [791, 204] on div "Icon Icon Icon Icon Icon" at bounding box center [901, 195] width 274 height 17
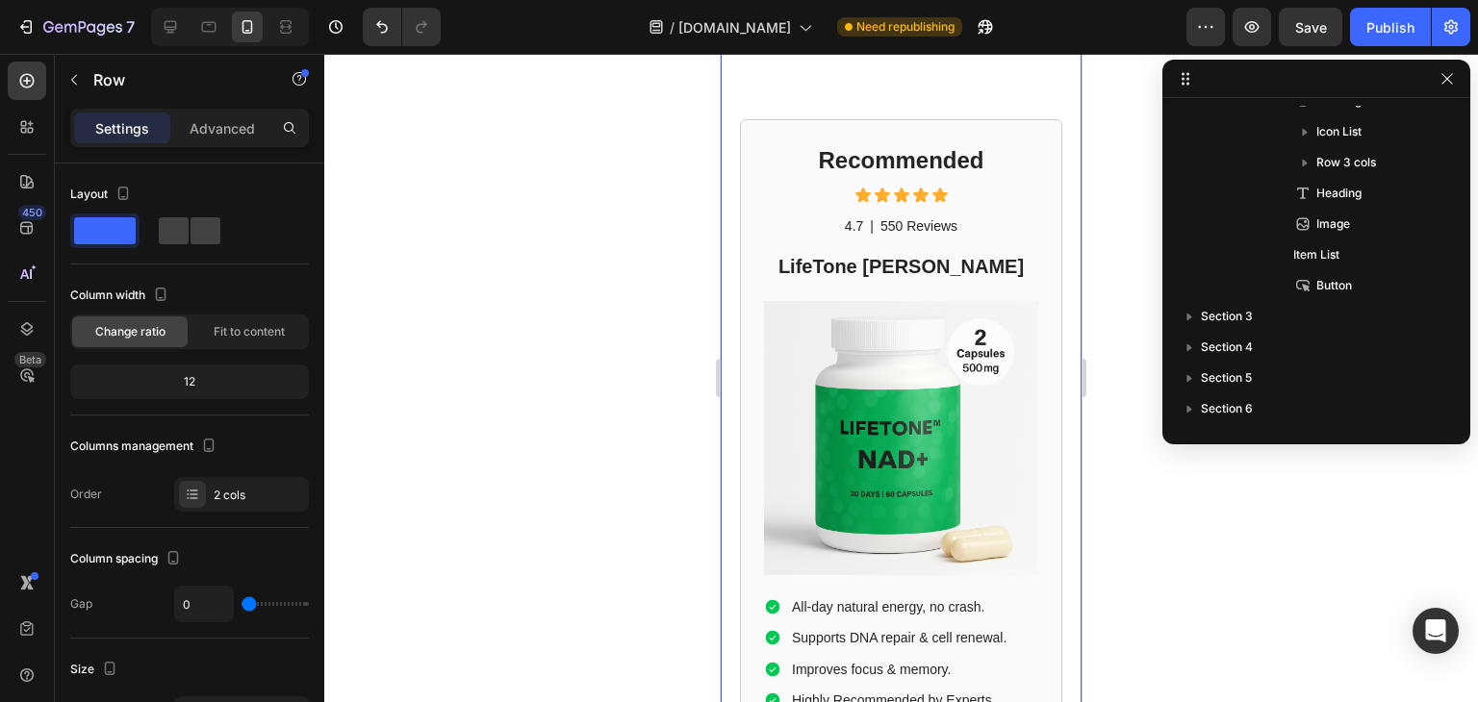
scroll to position [179, 0]
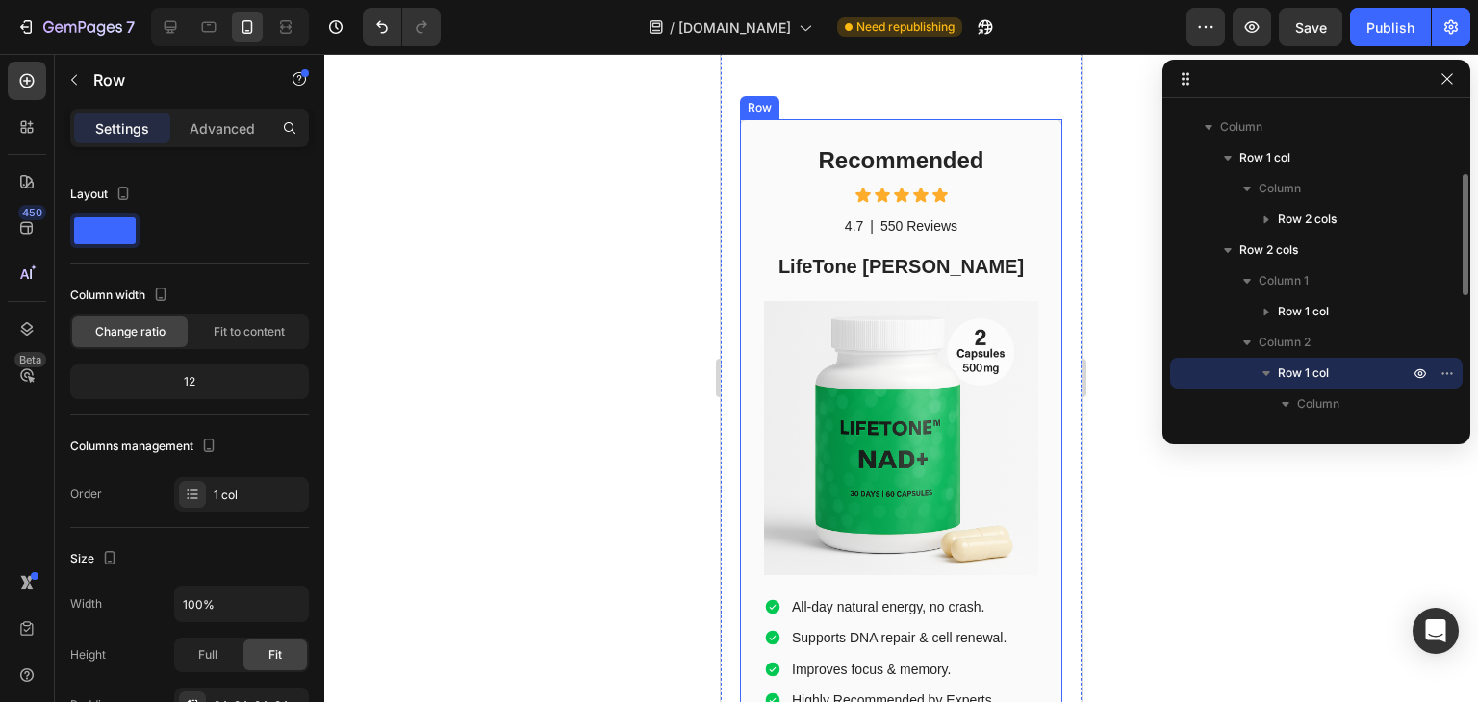
click at [756, 189] on div "Recommended Heading Icon Icon Icon Icon Icon Icon List 4.7 Text Block | Text Bl…" at bounding box center [901, 496] width 322 height 755
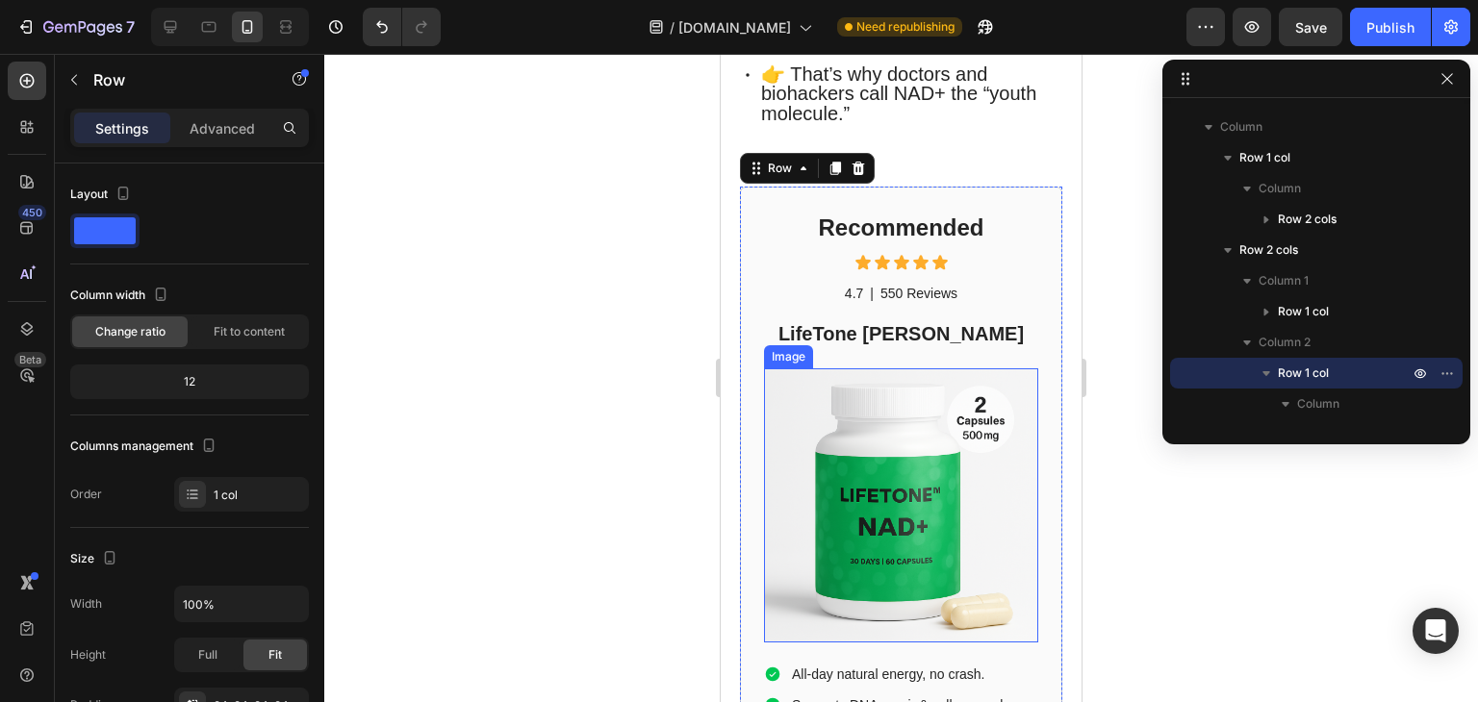
scroll to position [1090, 0]
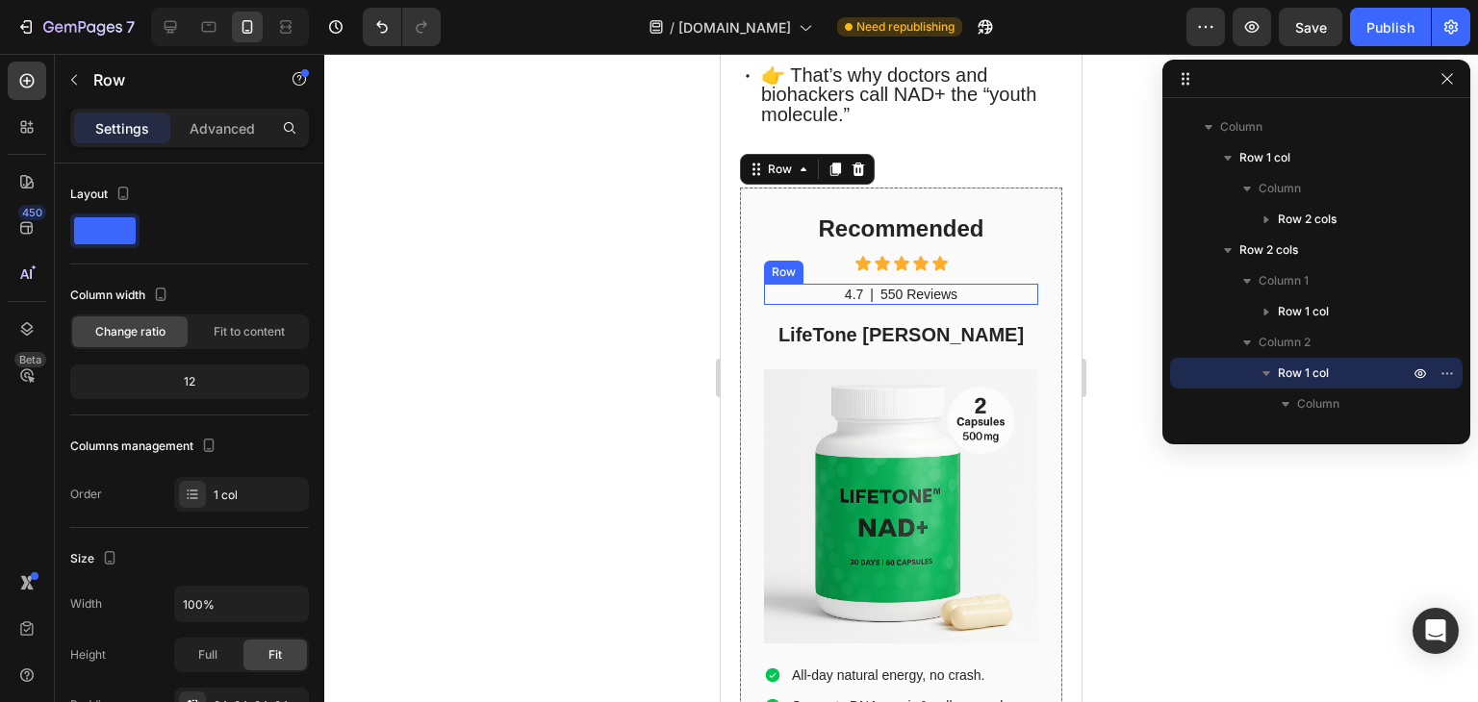
click at [768, 305] on div "4.7 Text Block | Text Block 550 Reviews Text Block Row" at bounding box center [901, 294] width 274 height 21
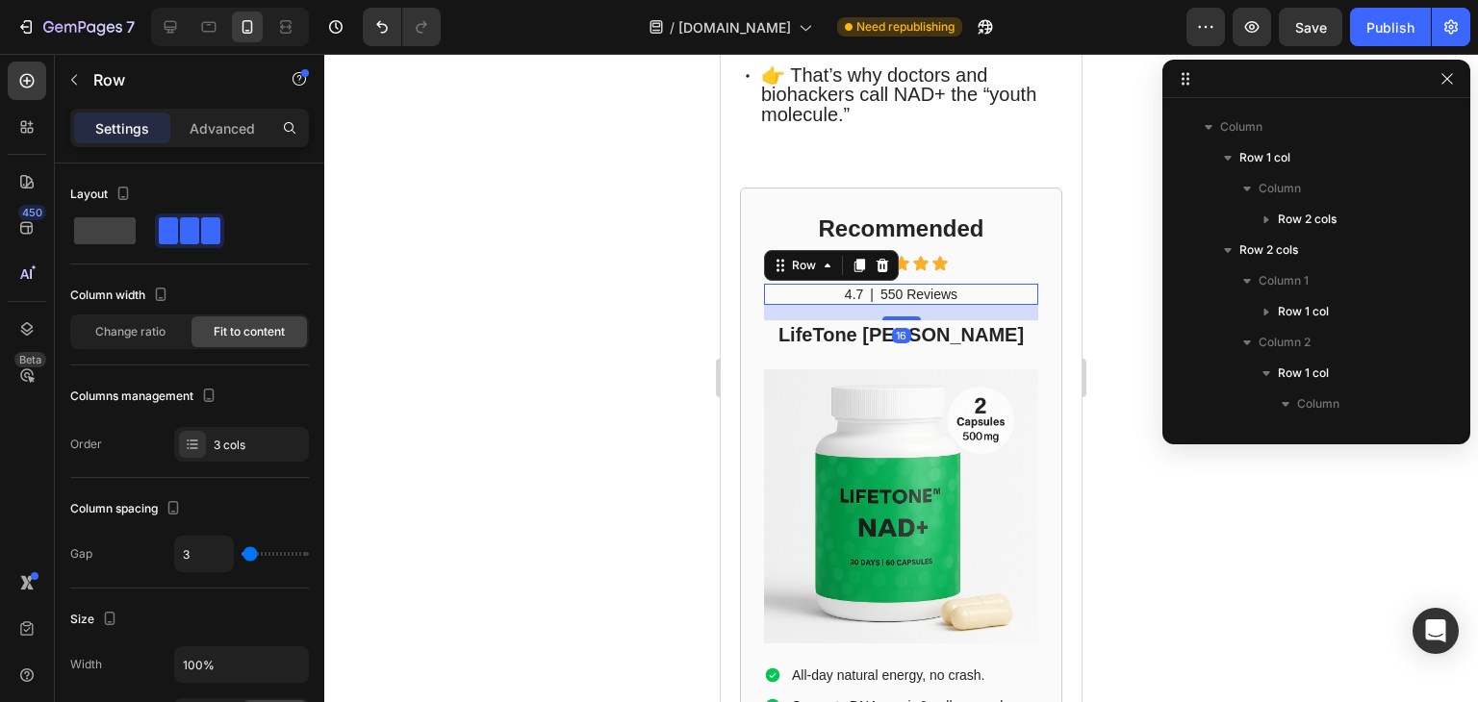
scroll to position [425, 0]
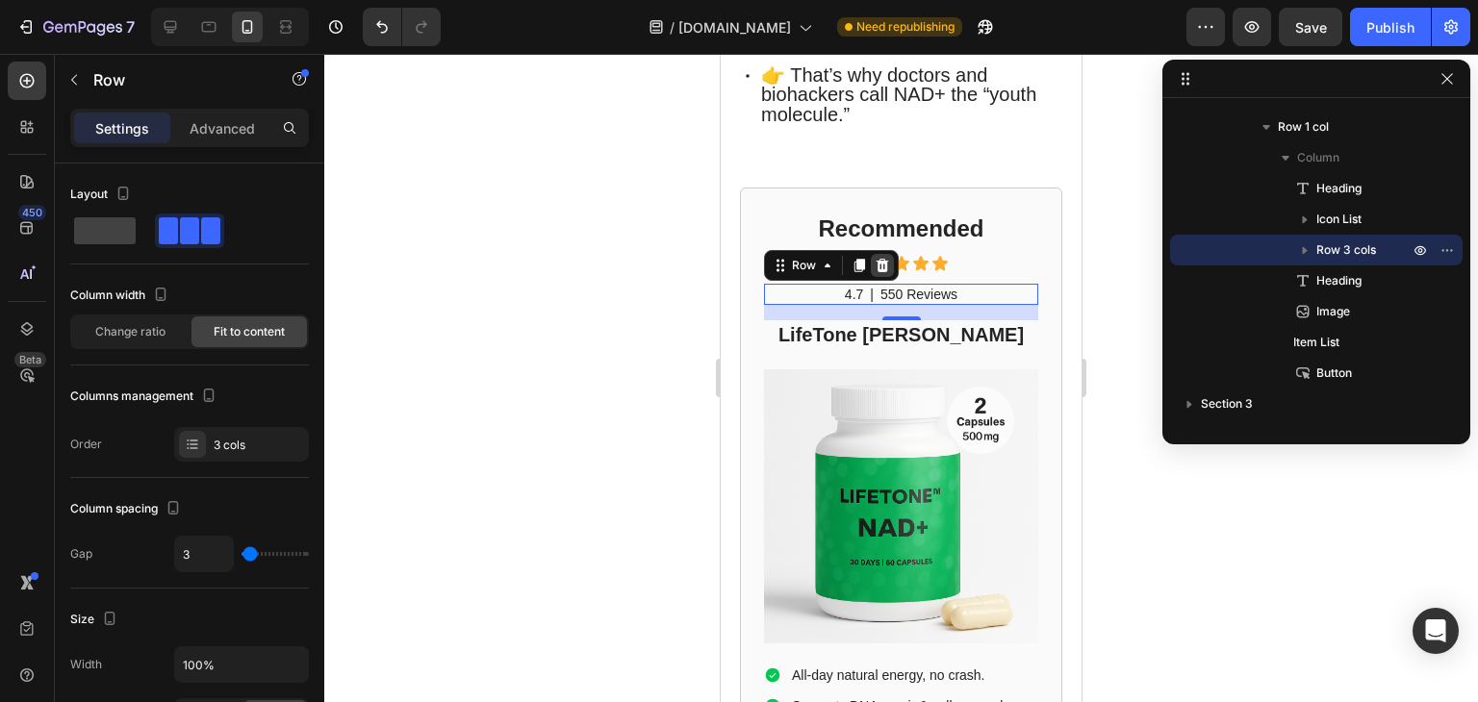
click at [881, 272] on icon at bounding box center [882, 265] width 13 height 13
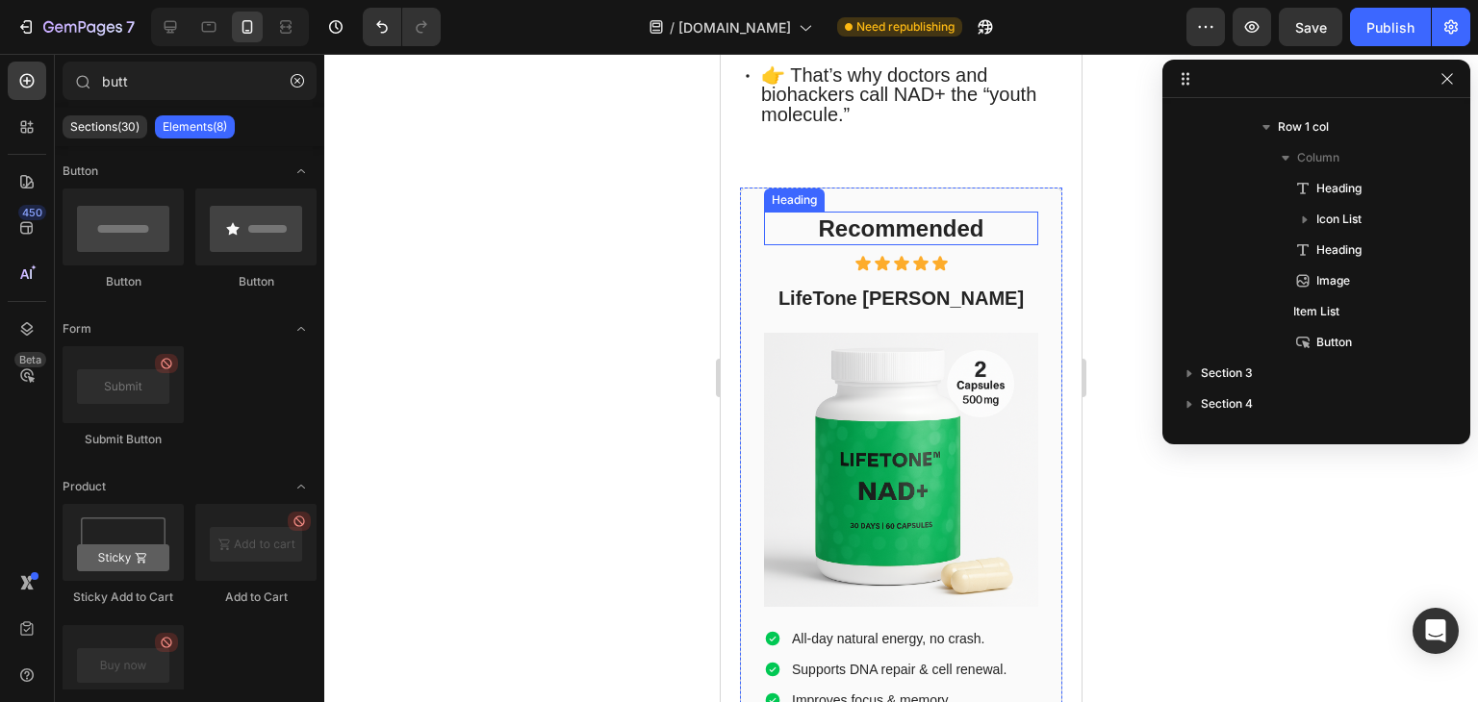
click at [787, 245] on h2 "Recommended" at bounding box center [901, 229] width 274 height 34
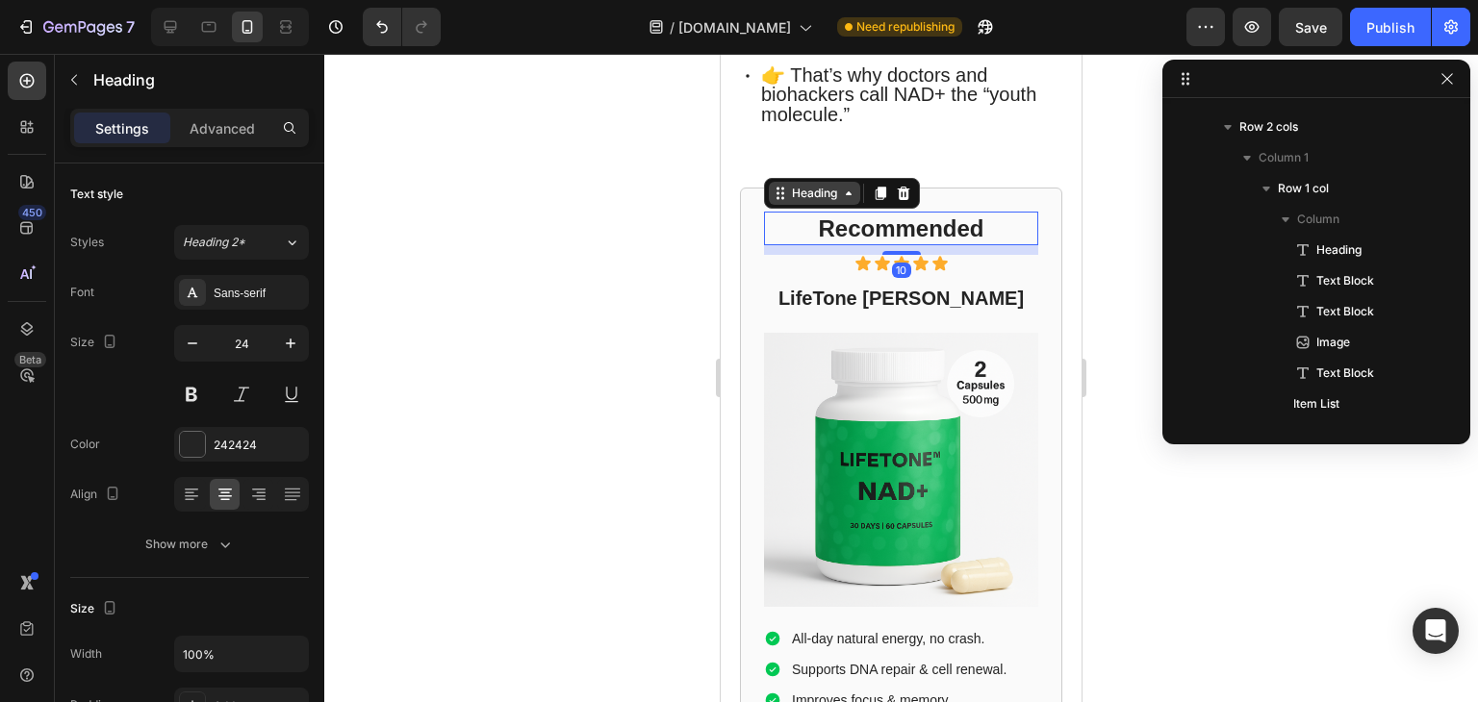
scroll to position [702, 0]
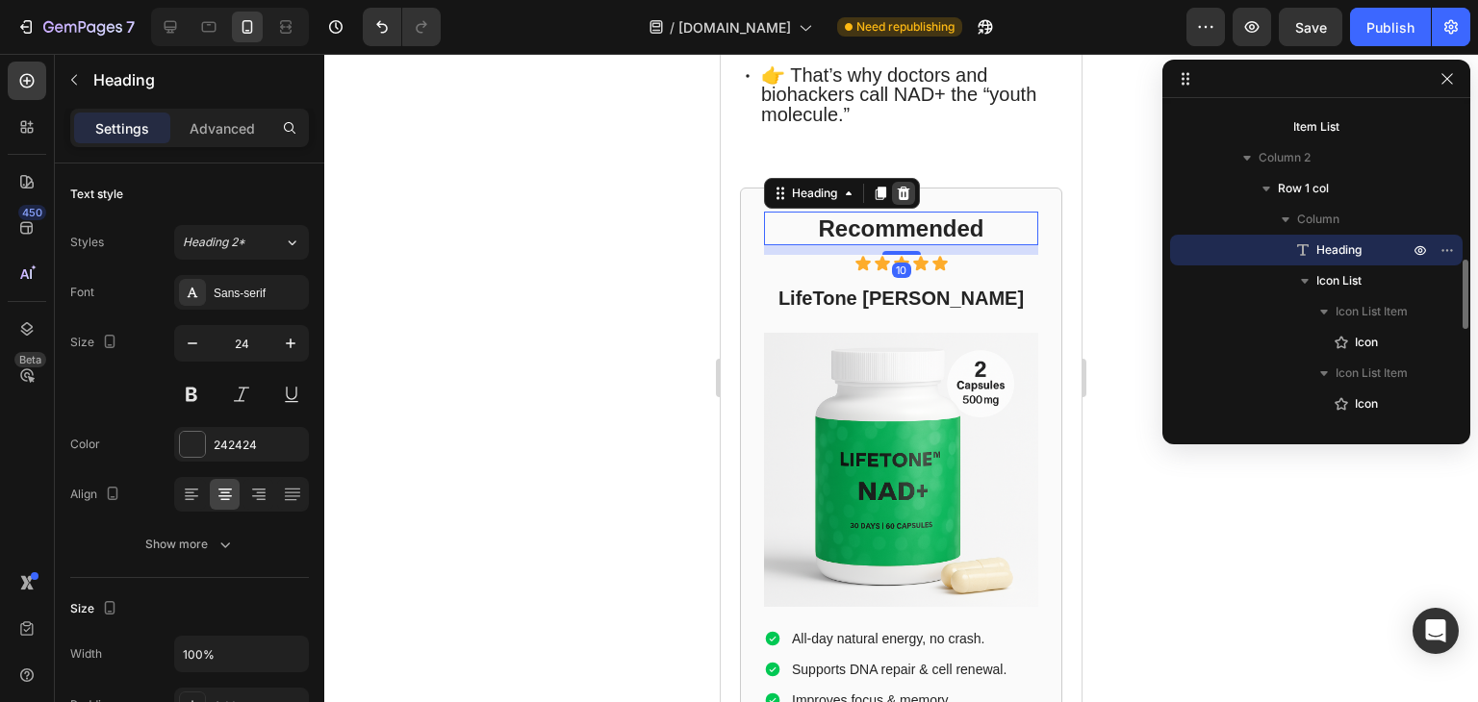
click at [909, 201] on icon at bounding box center [903, 193] width 15 height 15
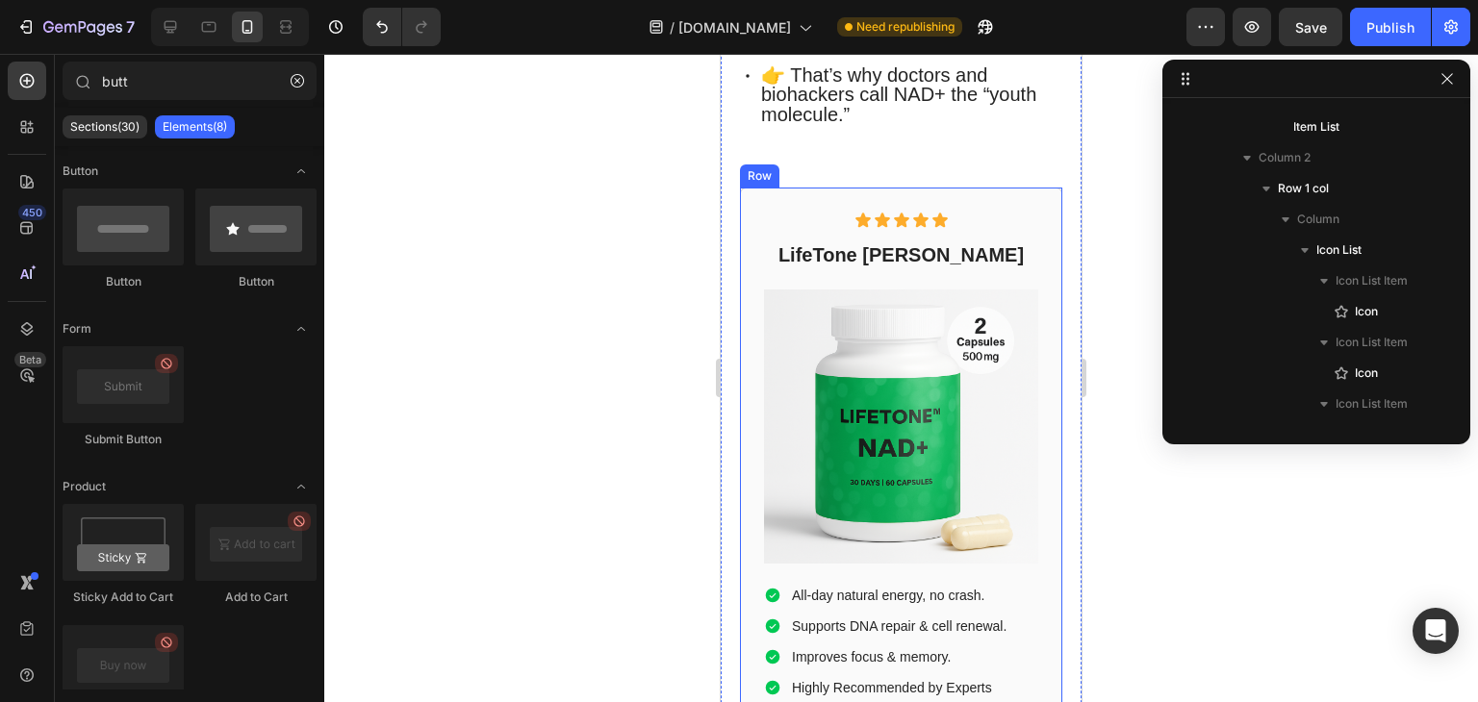
click at [787, 244] on div "Icon Icon Icon Icon Icon Icon List LifeTone Nad Heading Image All-day natural e…" at bounding box center [901, 525] width 322 height 674
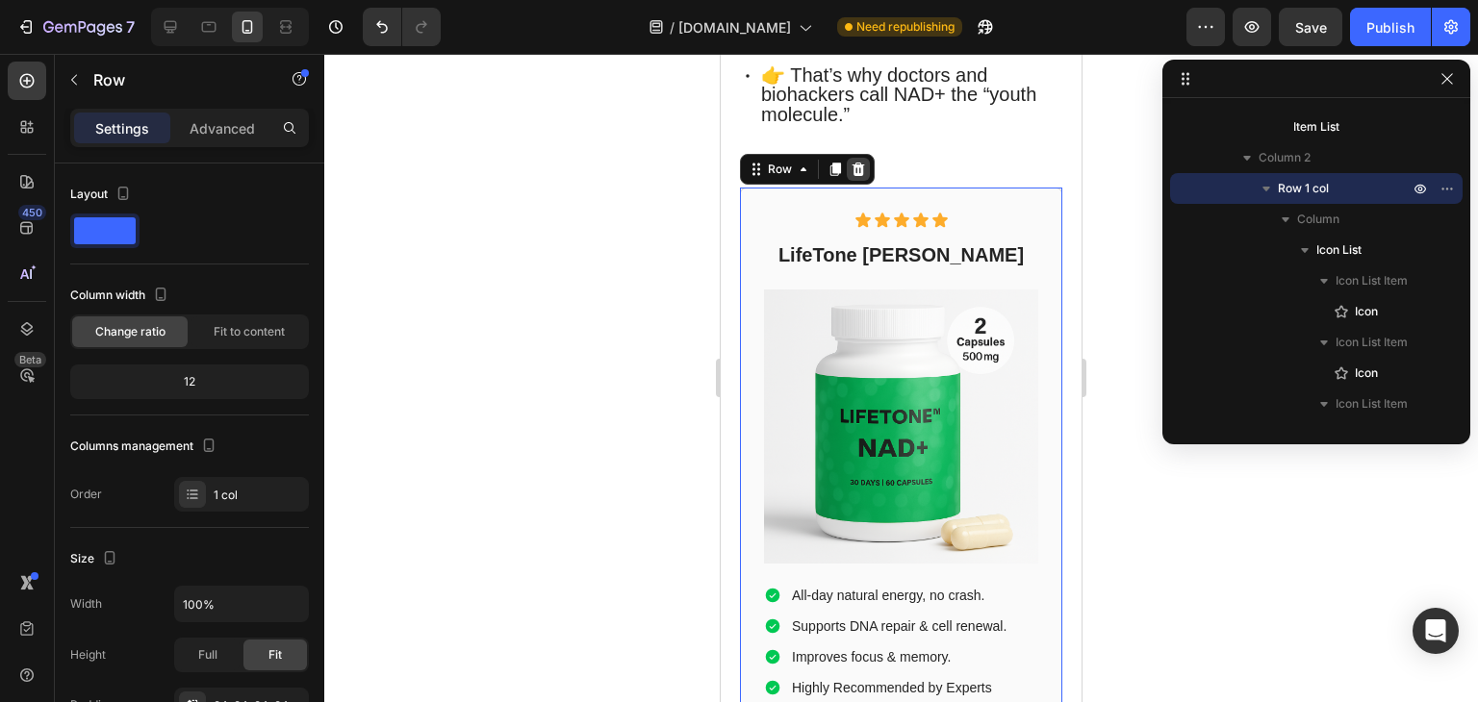
click at [858, 176] on icon at bounding box center [858, 169] width 13 height 13
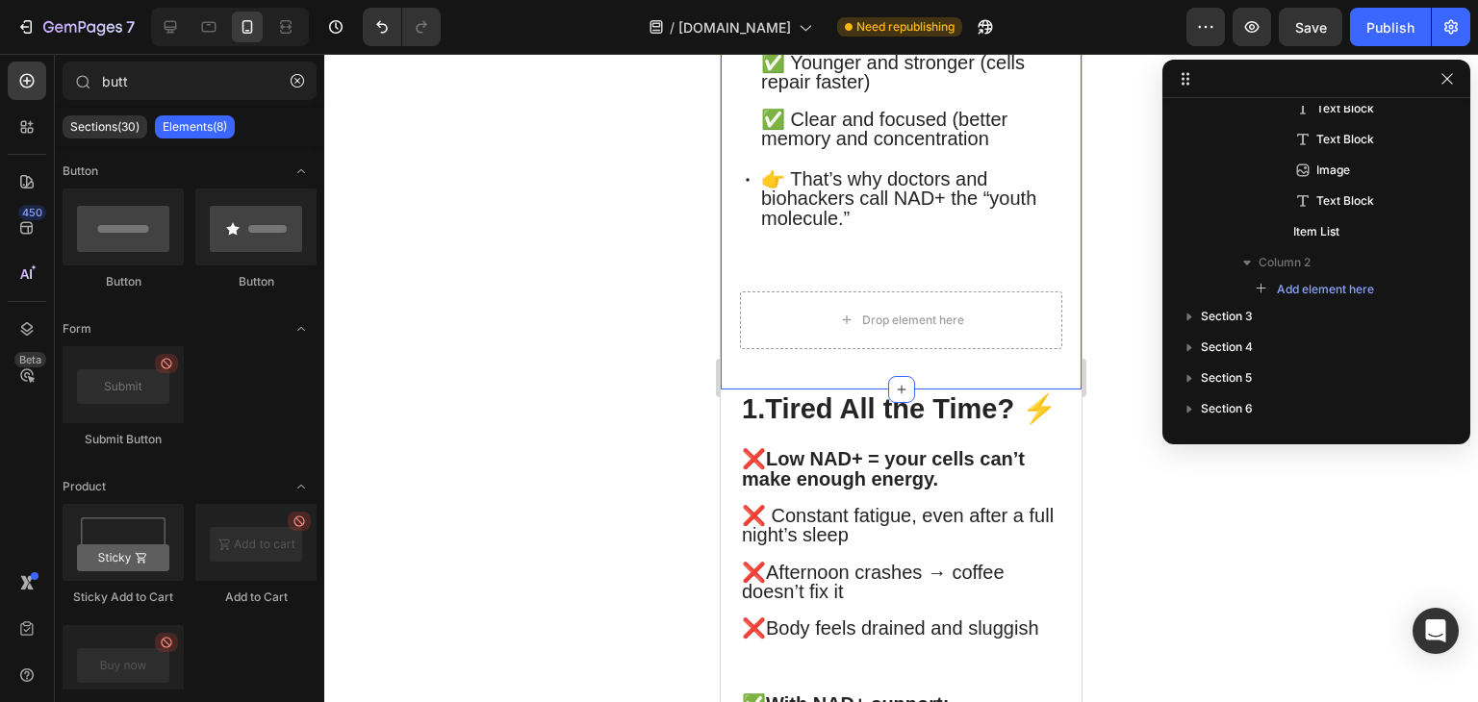
scroll to position [893, 0]
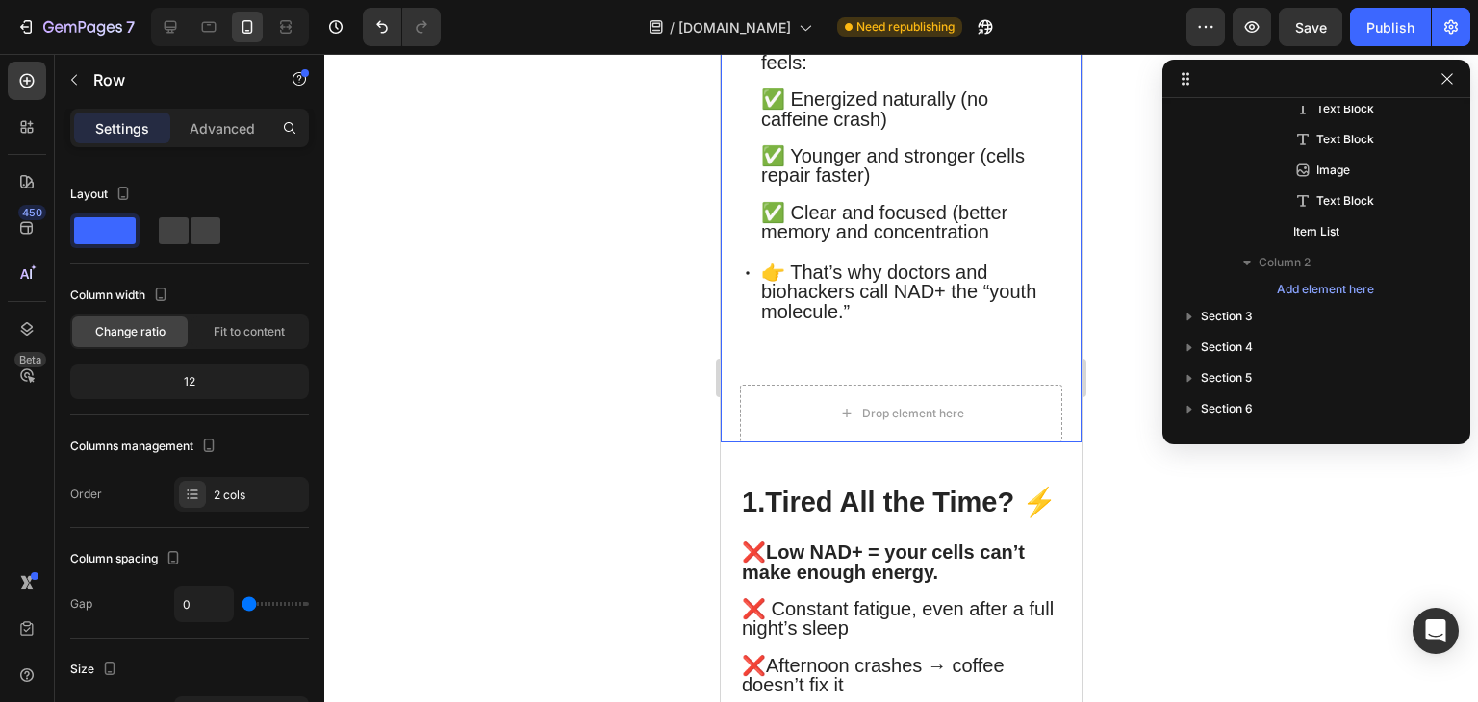
scroll to position [302, 0]
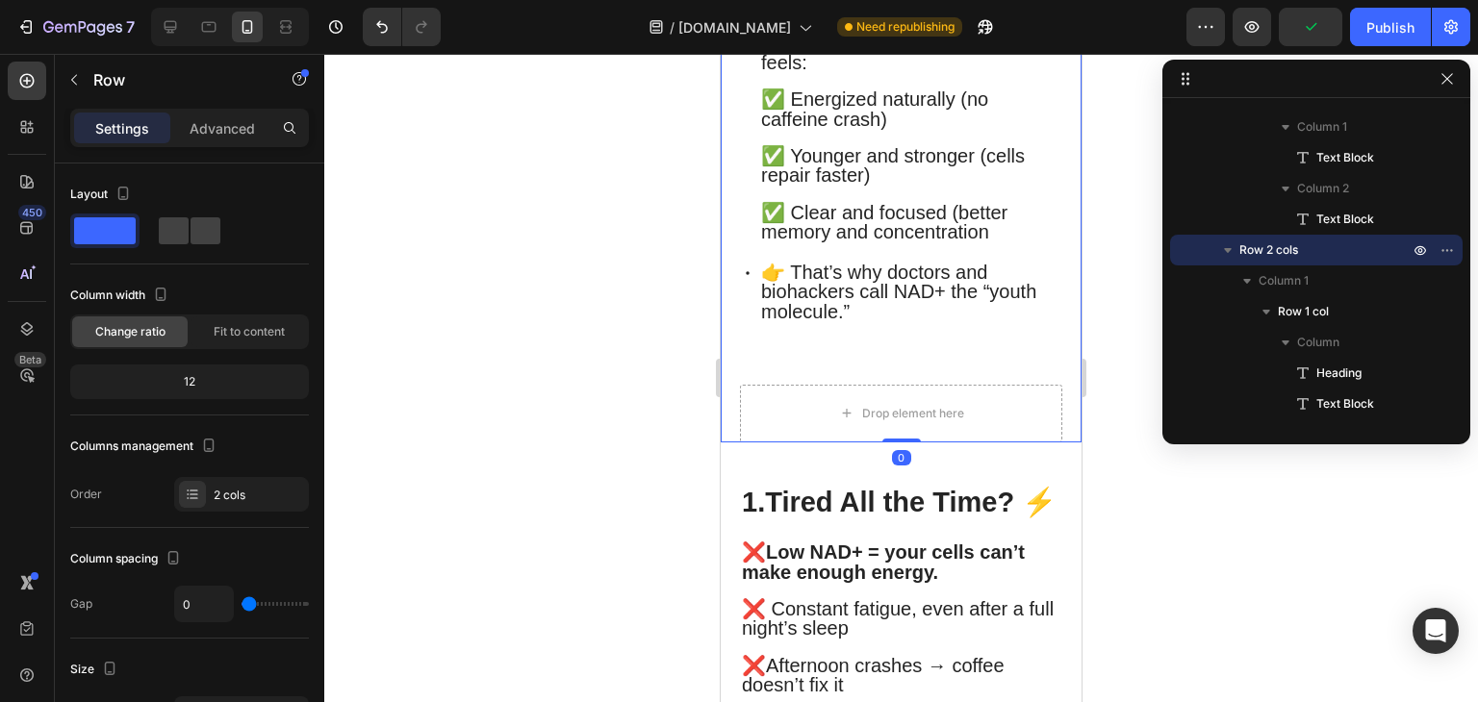
drag, startPoint x: 900, startPoint y: 482, endPoint x: 891, endPoint y: 412, distance: 70.9
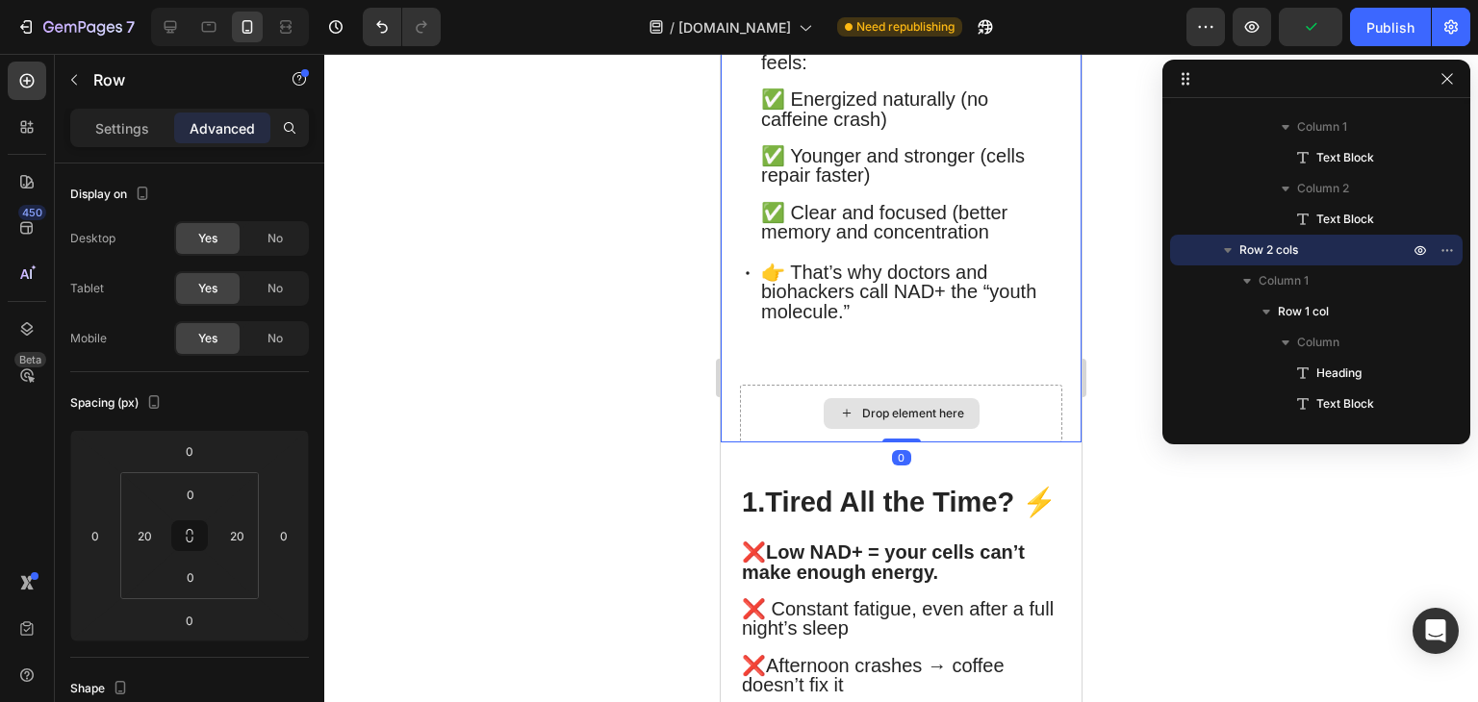
click at [1005, 443] on div "Drop element here" at bounding box center [901, 414] width 322 height 58
click at [1443, 251] on icon "button" at bounding box center [1442, 250] width 2 height 2
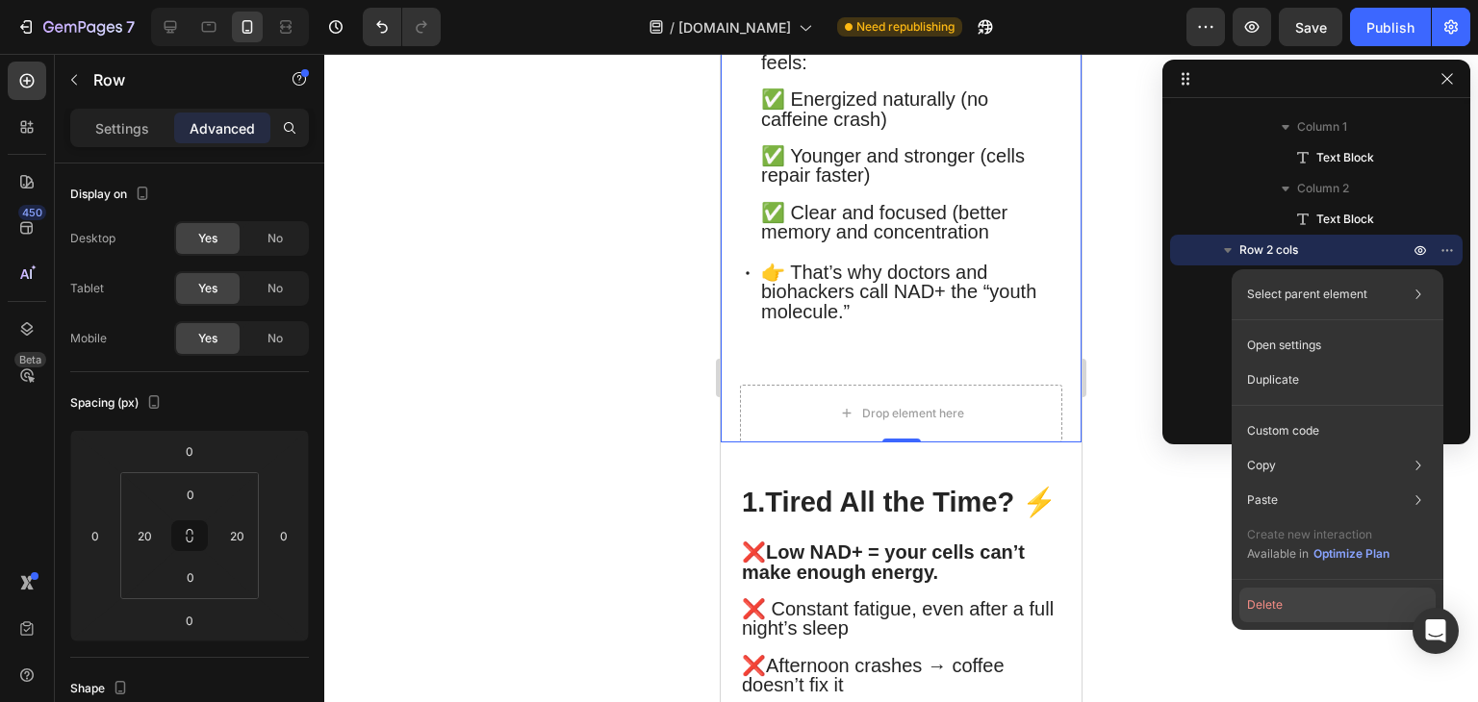
click at [1263, 609] on button "Delete" at bounding box center [1337, 605] width 196 height 35
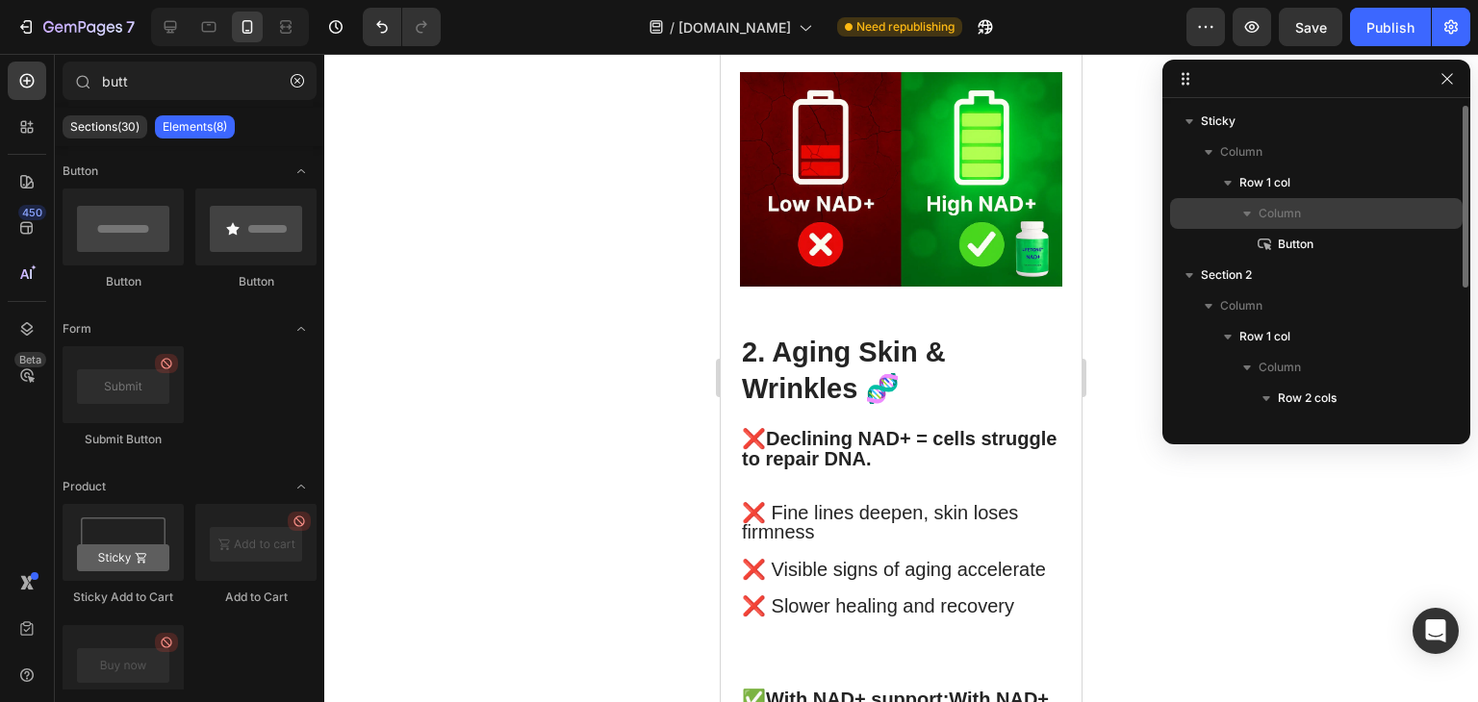
scroll to position [0, 0]
click at [297, 85] on icon "button" at bounding box center [297, 80] width 13 height 13
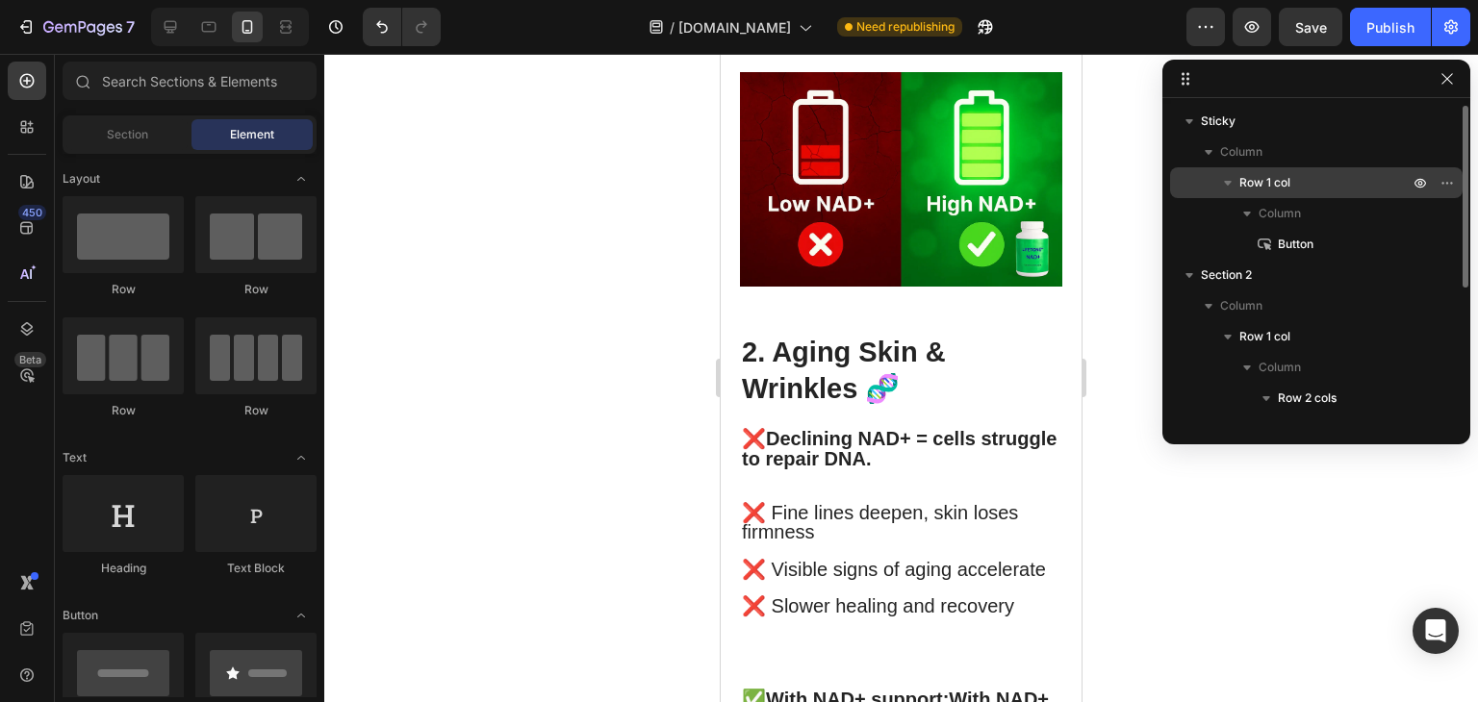
click at [1303, 179] on p "Row 1 col" at bounding box center [1325, 182] width 173 height 19
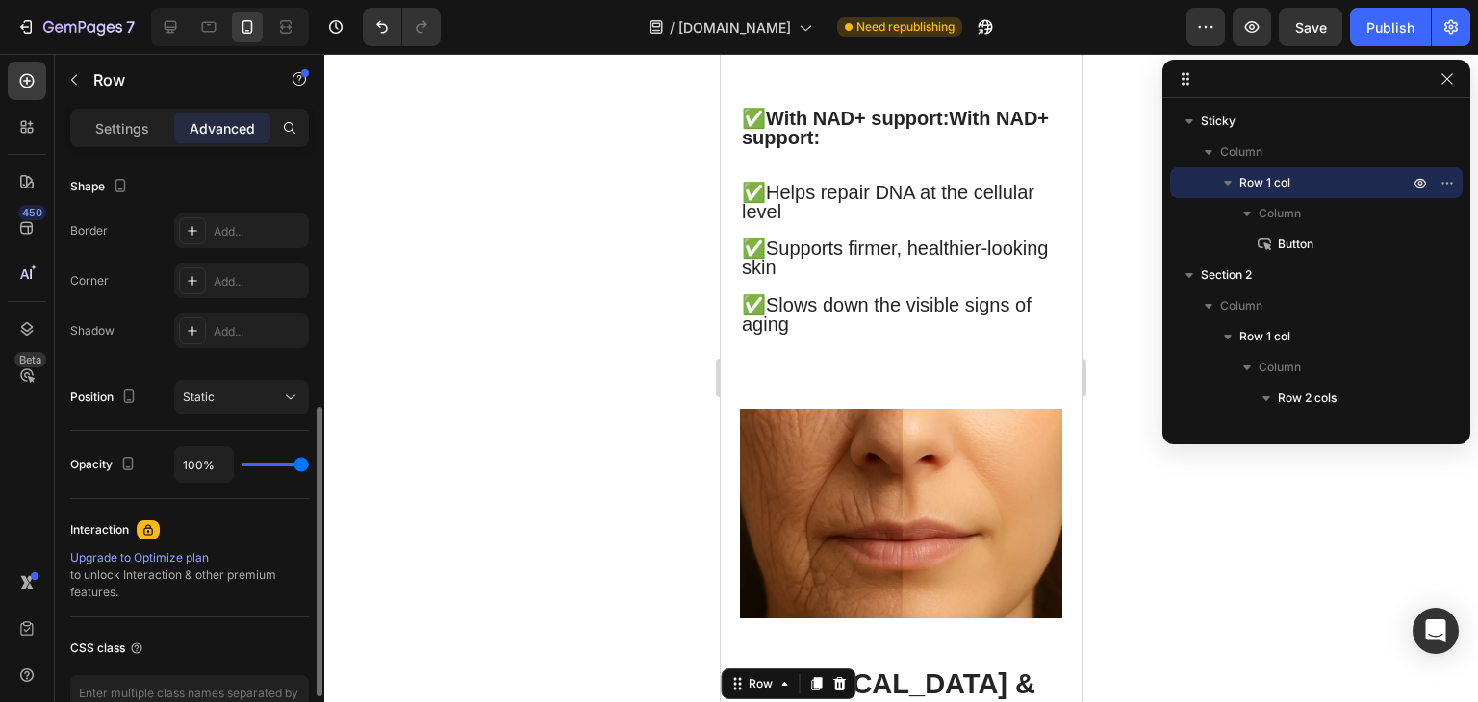
scroll to position [501, 0]
click at [135, 129] on p "Settings" at bounding box center [122, 128] width 54 height 20
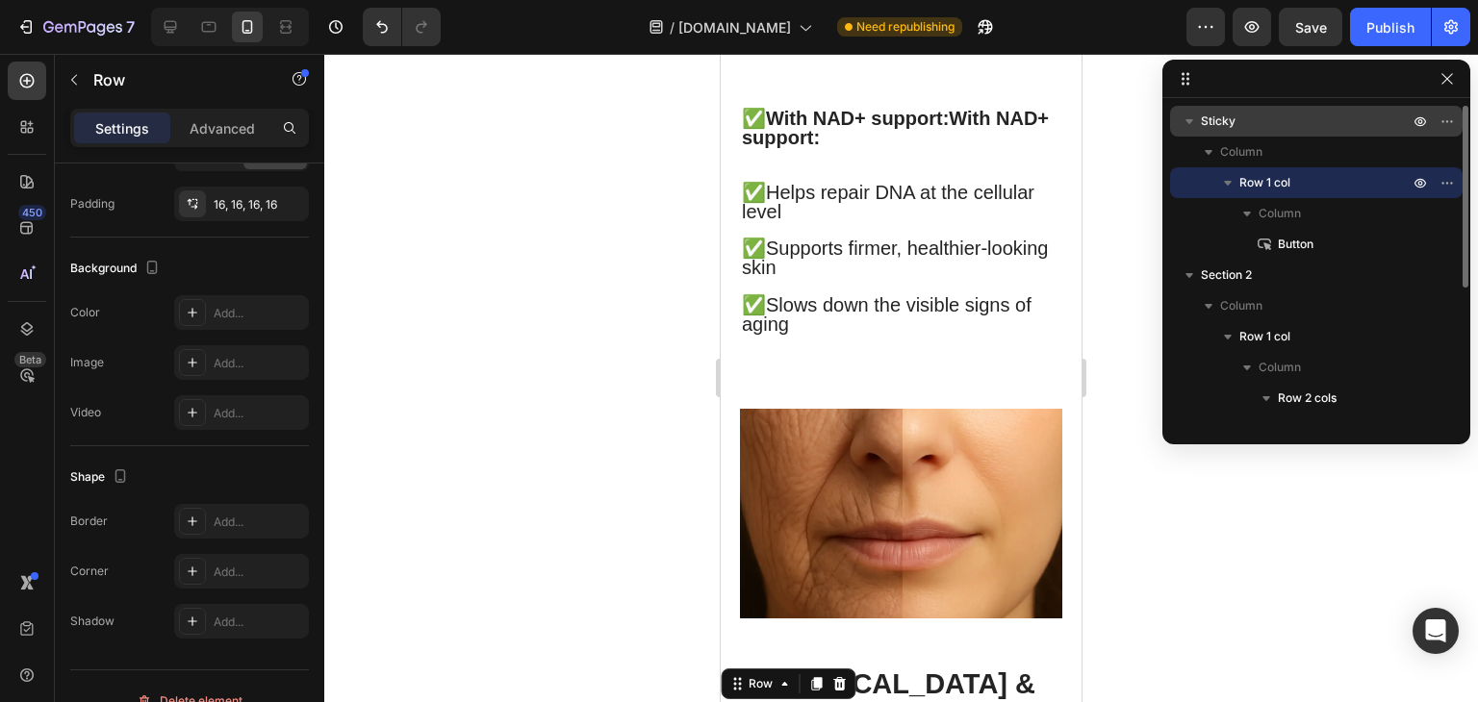
click at [1252, 129] on p "Sticky" at bounding box center [1307, 121] width 212 height 19
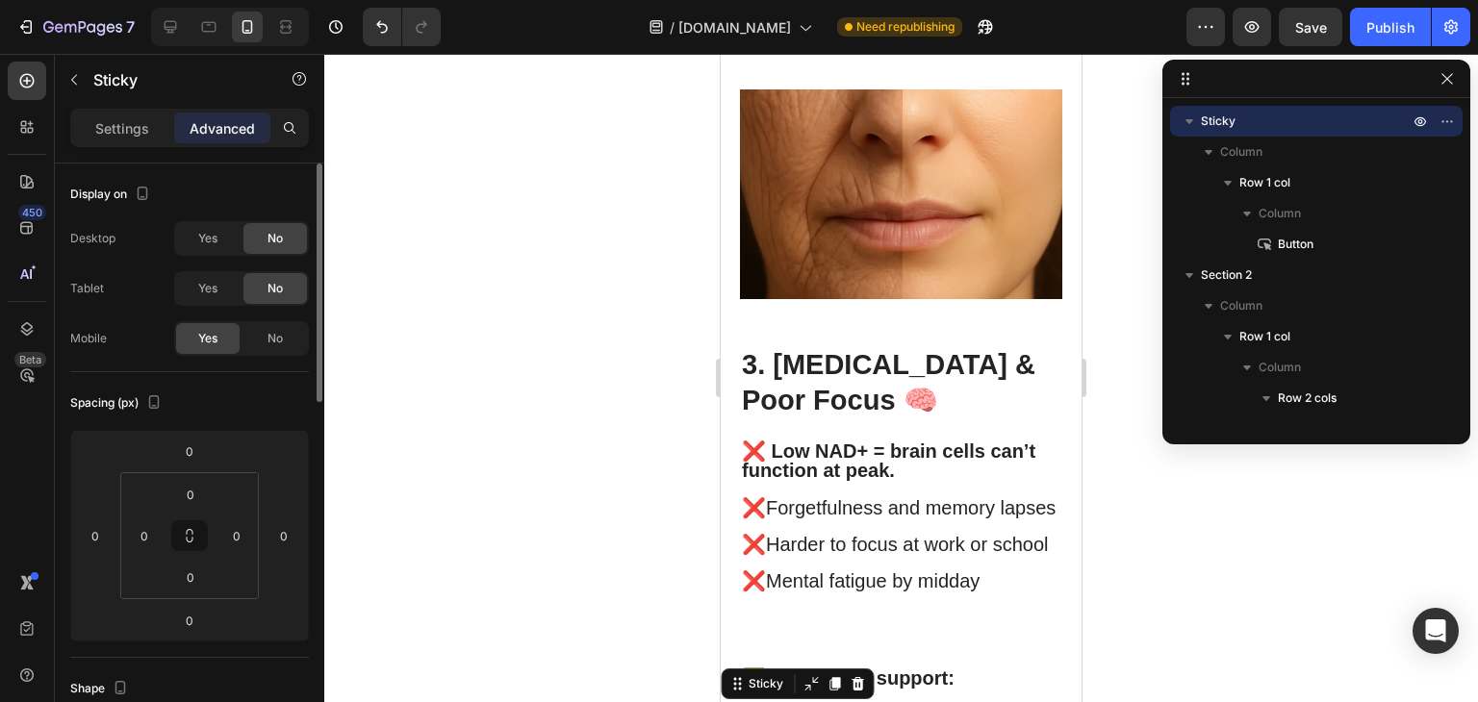
scroll to position [1820, 0]
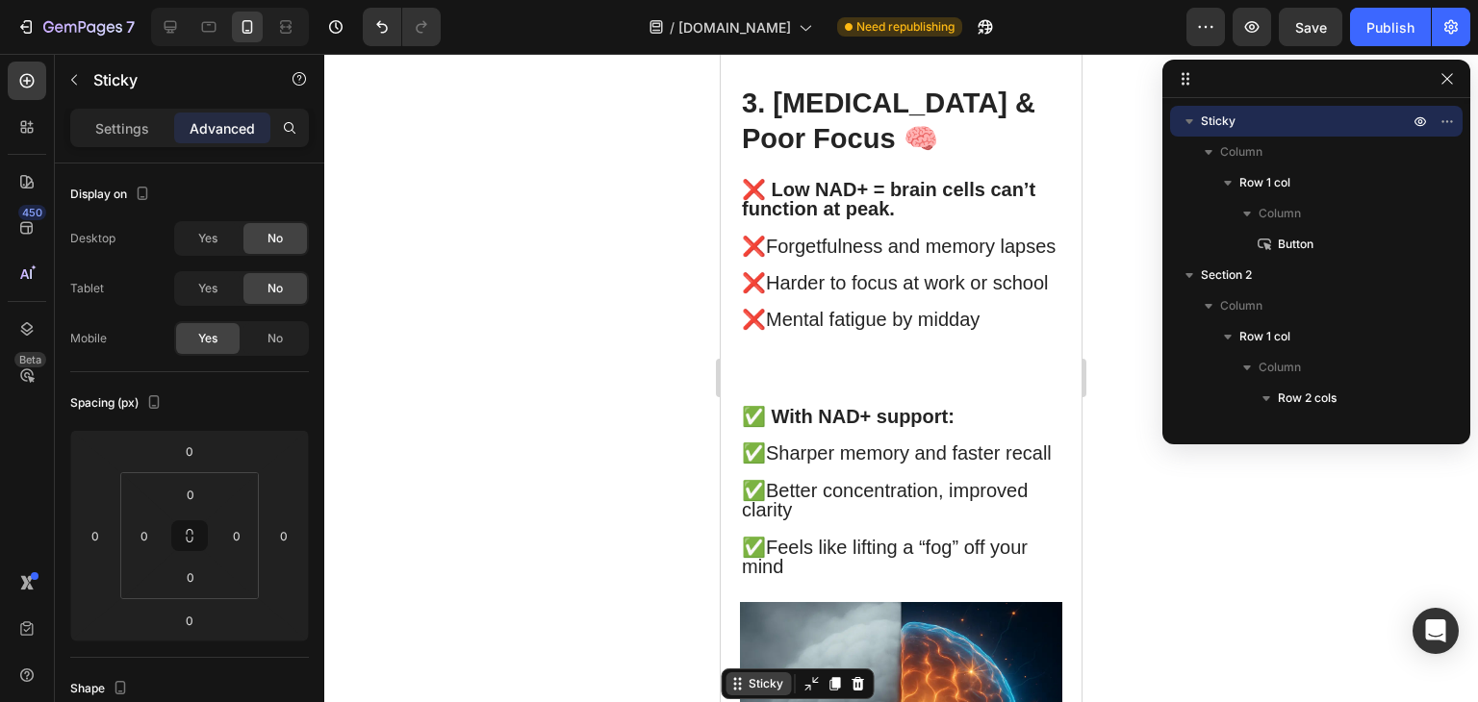
click at [769, 684] on div "Sticky" at bounding box center [766, 683] width 42 height 17
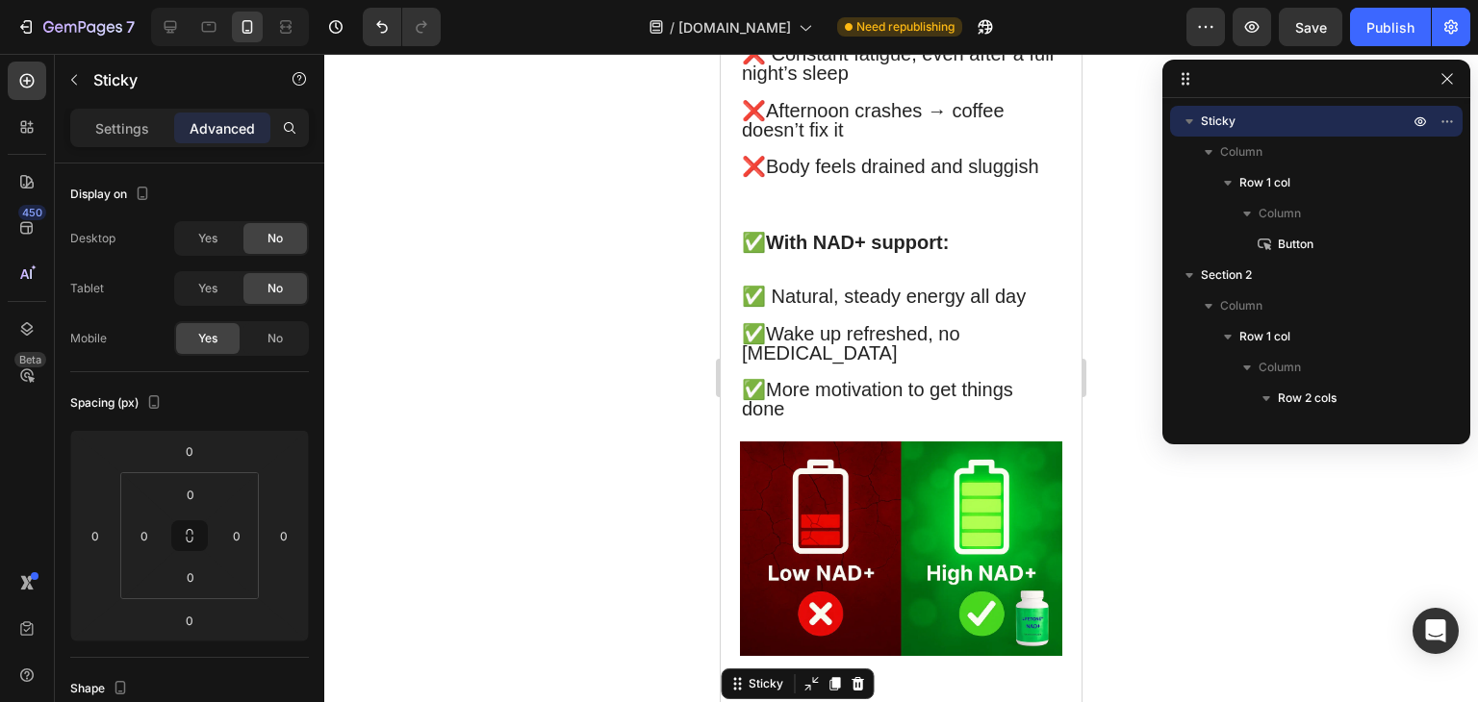
scroll to position [0, 0]
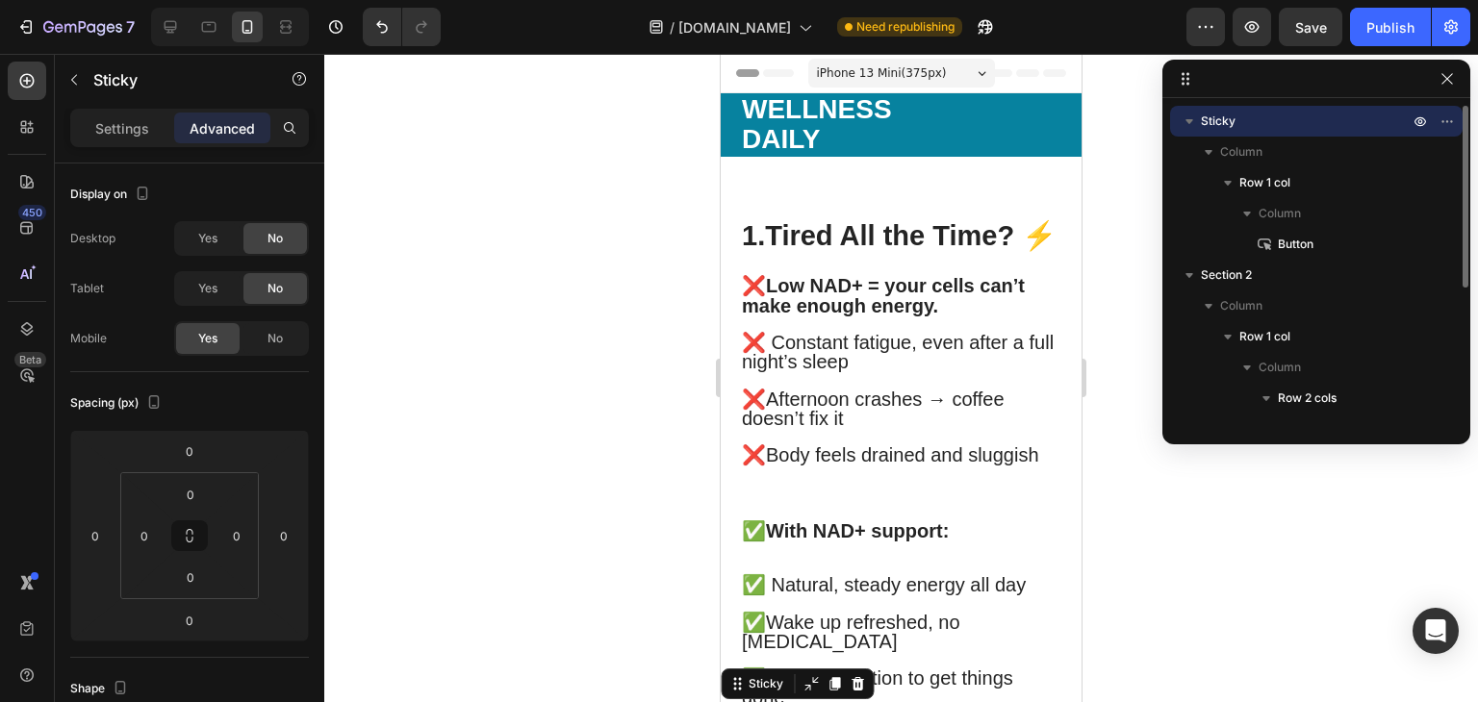
click at [1281, 120] on p "Sticky" at bounding box center [1307, 121] width 212 height 19
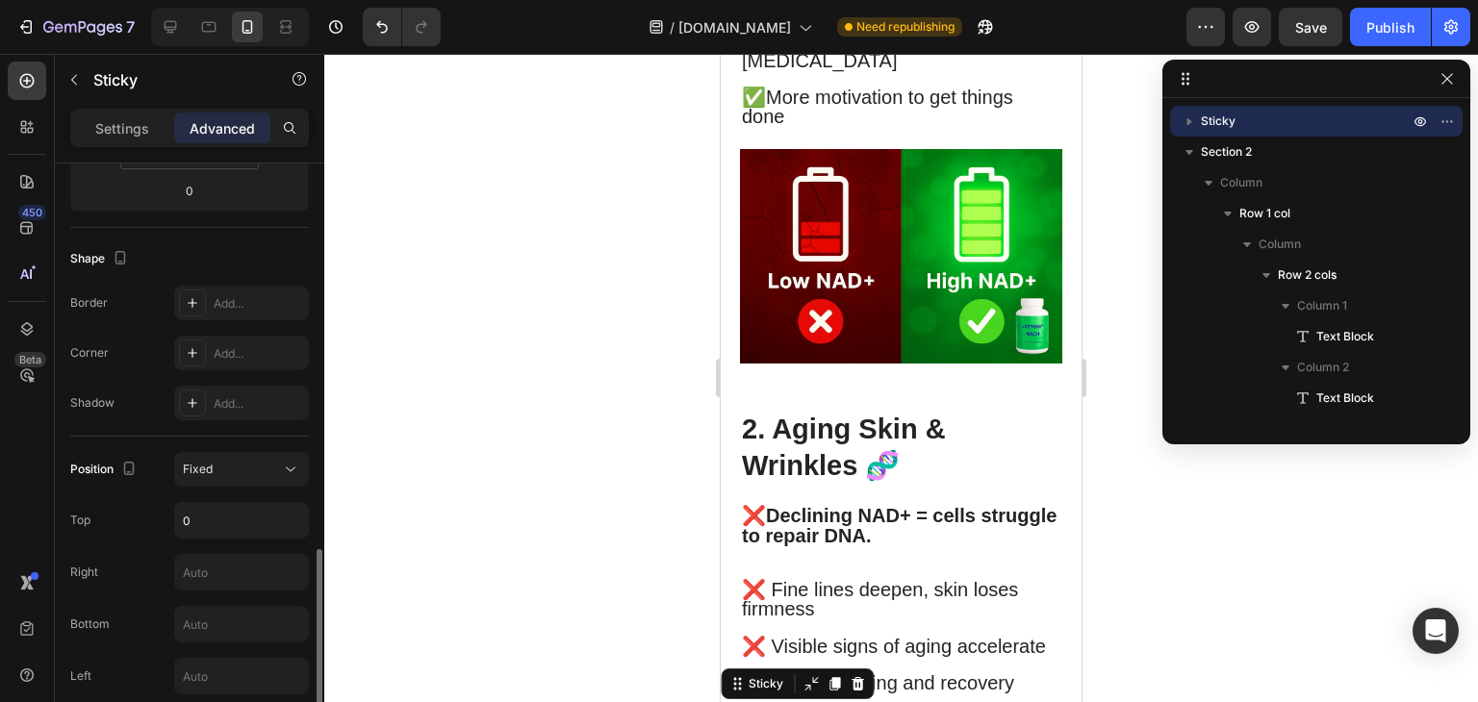
scroll to position [581, 0]
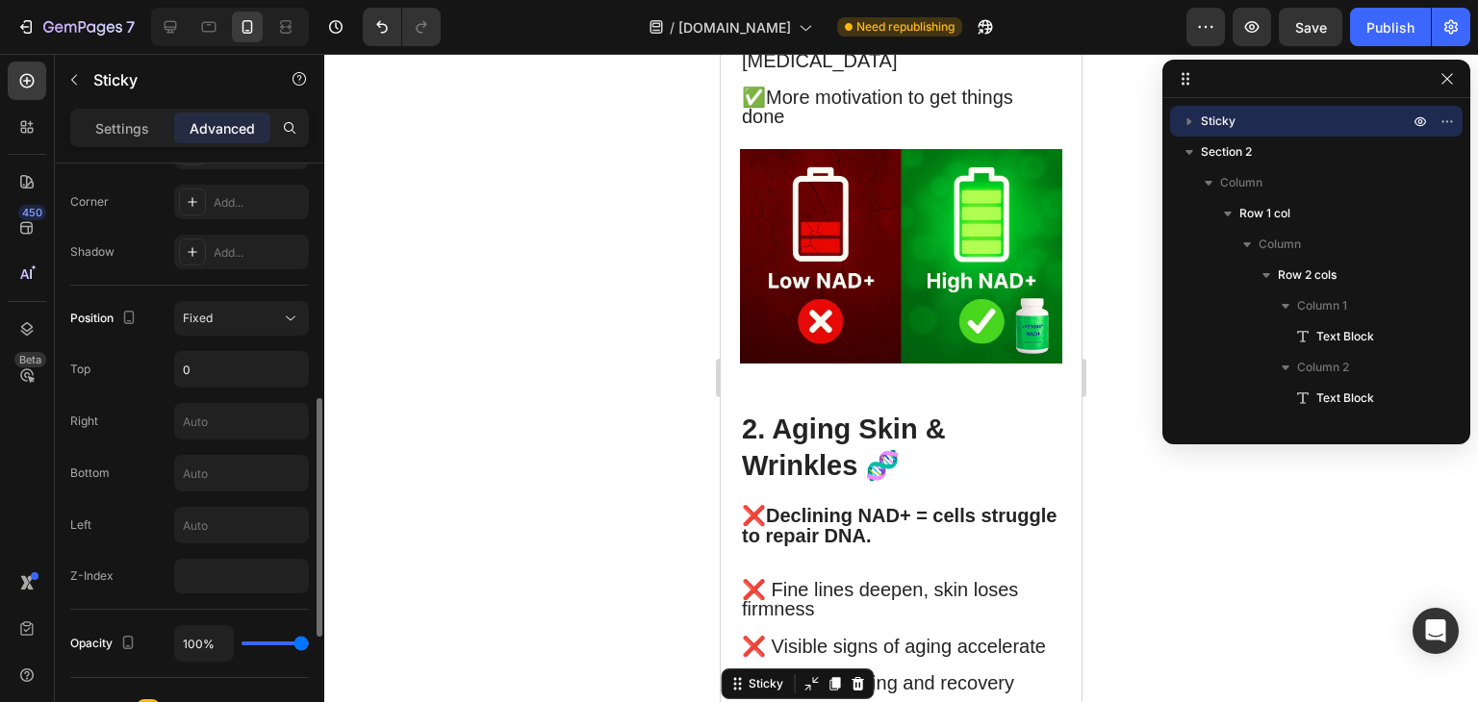
click at [251, 295] on div "Position Fixed Top 0 Right Bottom Left Z-Index" at bounding box center [189, 448] width 239 height 324
click at [246, 324] on div "Fixed" at bounding box center [232, 318] width 98 height 17
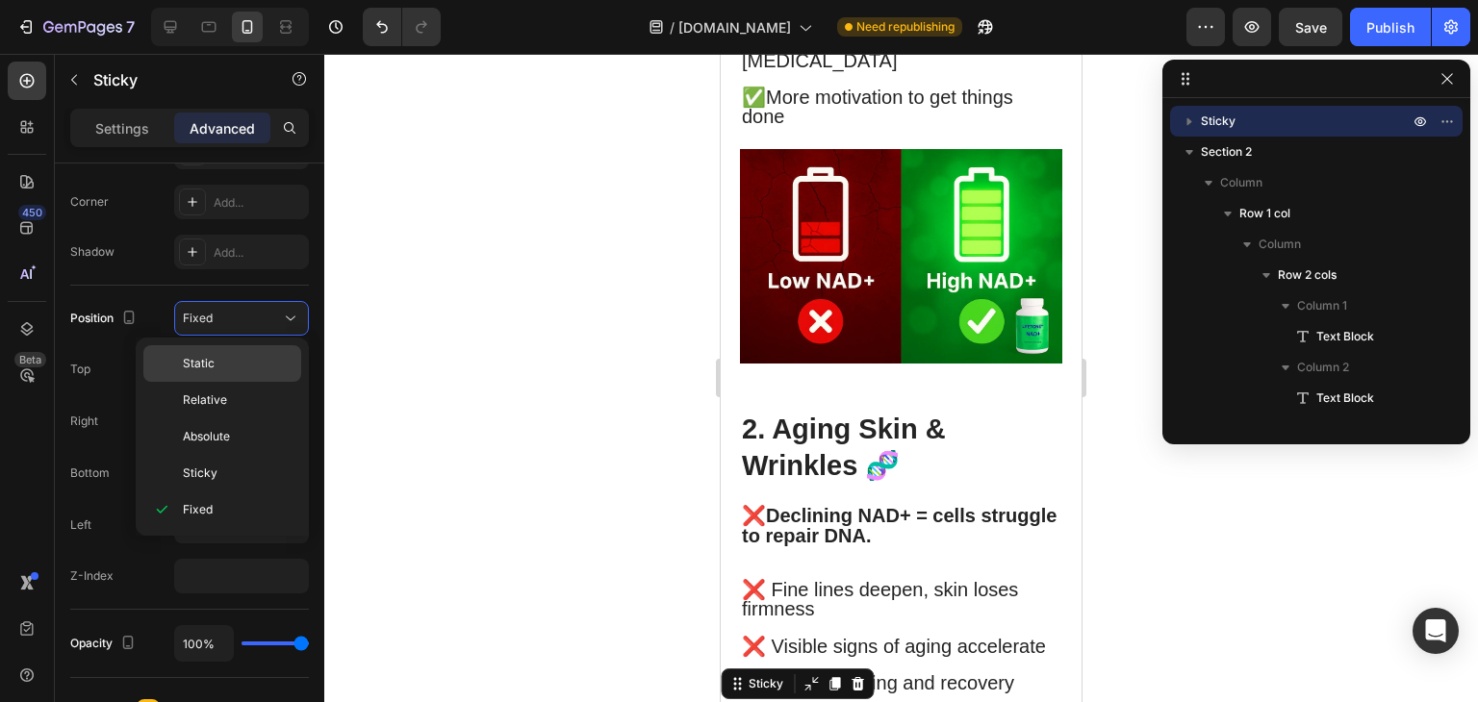
click at [231, 356] on p "Static" at bounding box center [238, 363] width 110 height 17
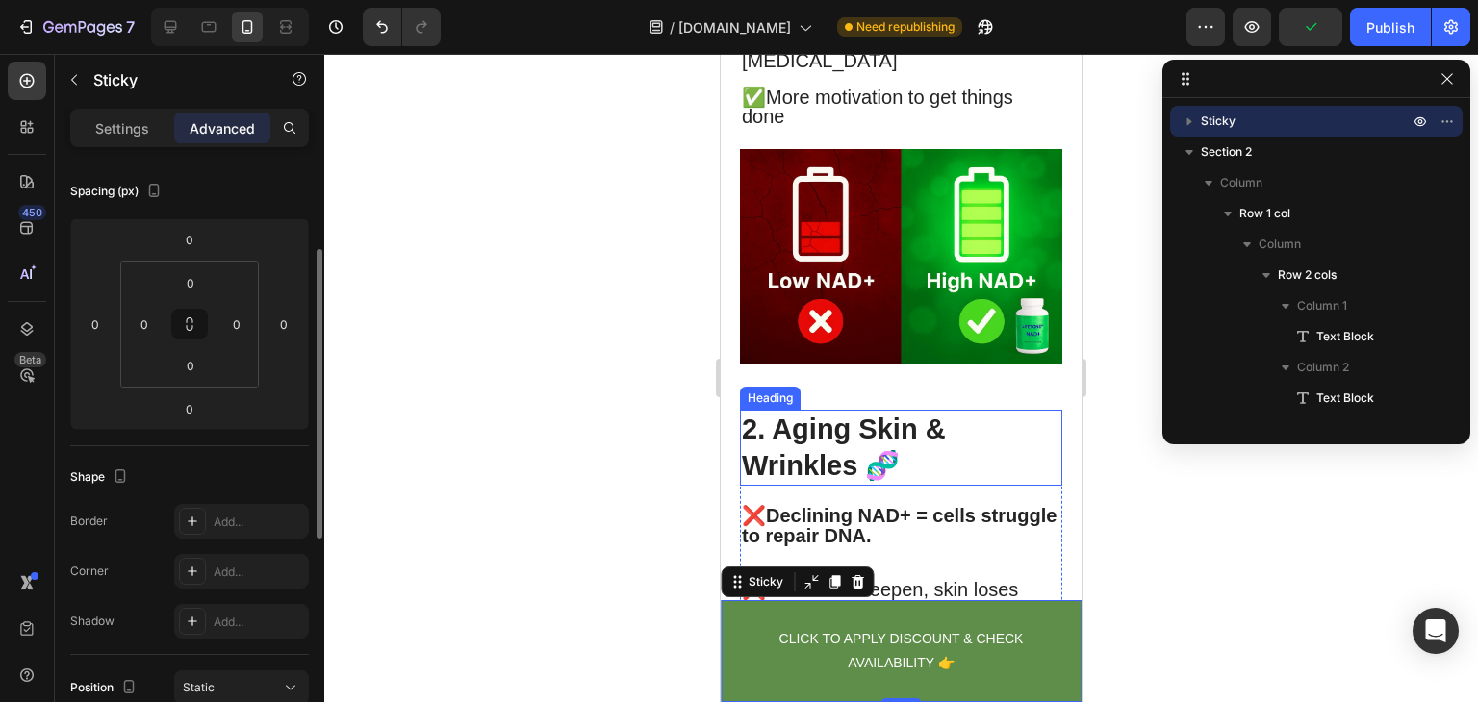
scroll to position [200, 0]
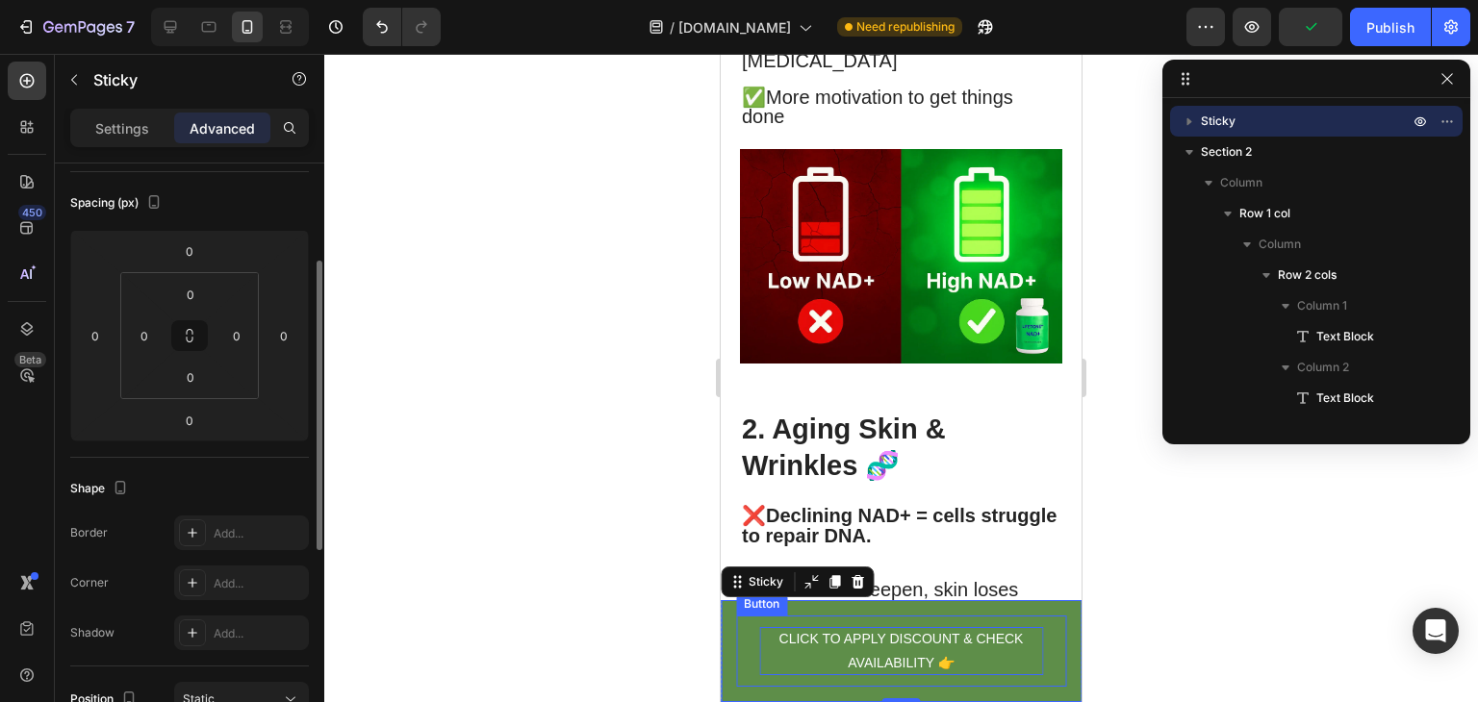
click at [926, 646] on p "CLICK TO APPLY DISCOUNT & CHECK AVAILABILITY 👉" at bounding box center [901, 651] width 284 height 48
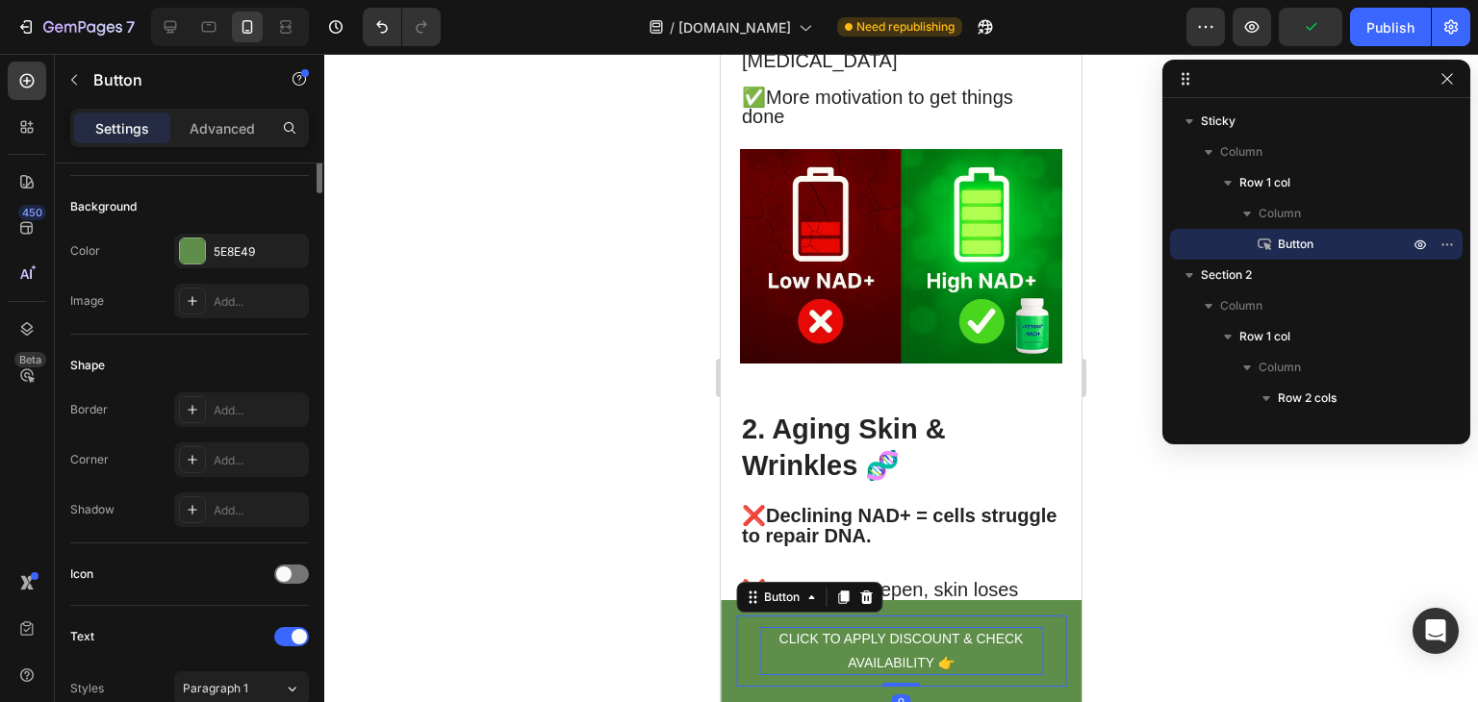
scroll to position [0, 0]
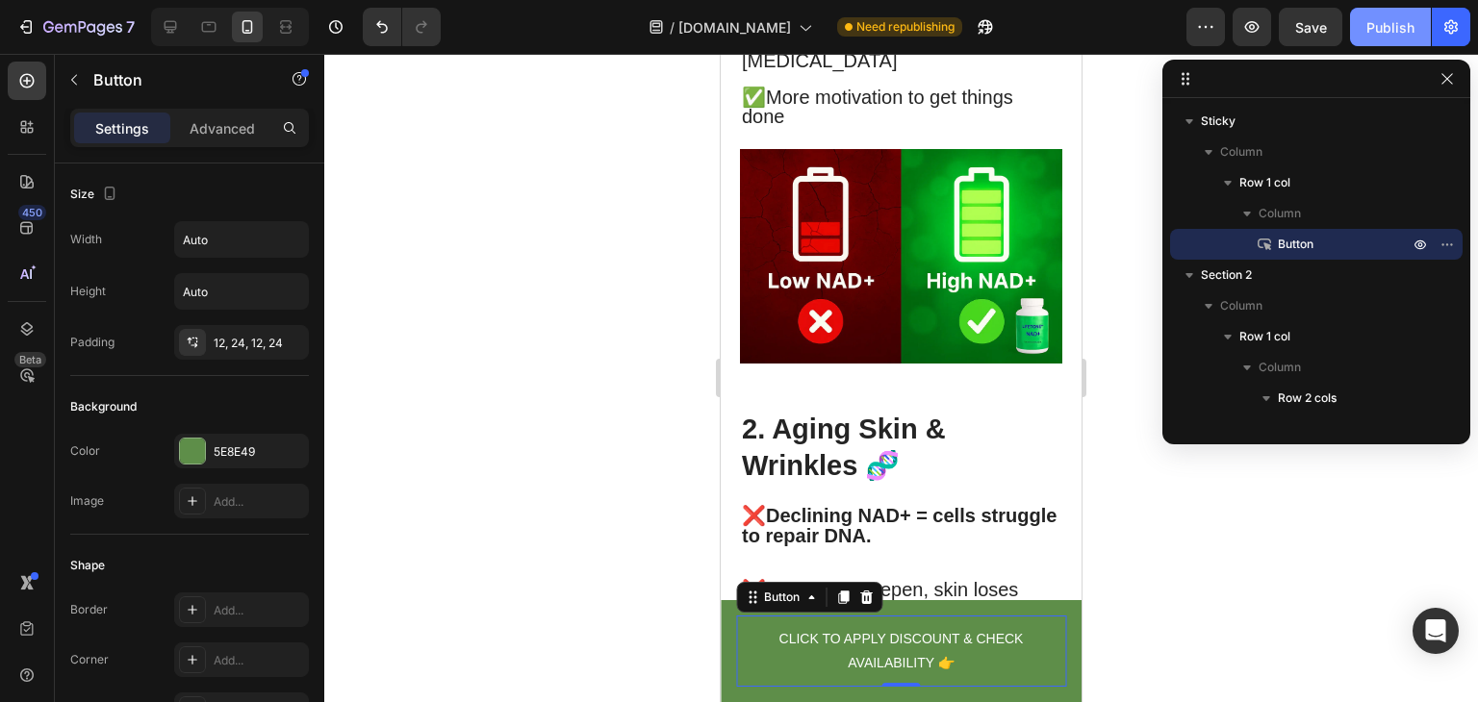
click at [1389, 23] on div "Publish" at bounding box center [1390, 27] width 48 height 20
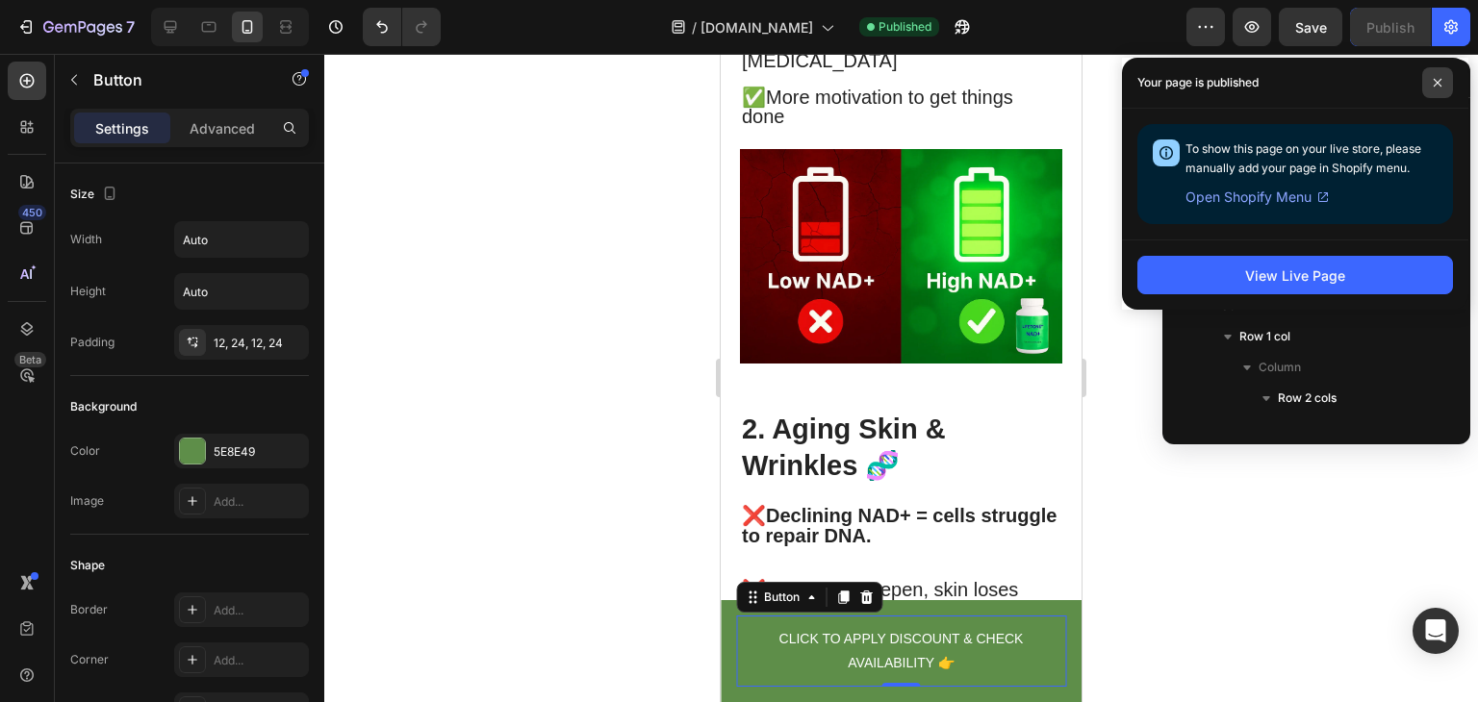
click at [1431, 92] on span at bounding box center [1437, 82] width 31 height 31
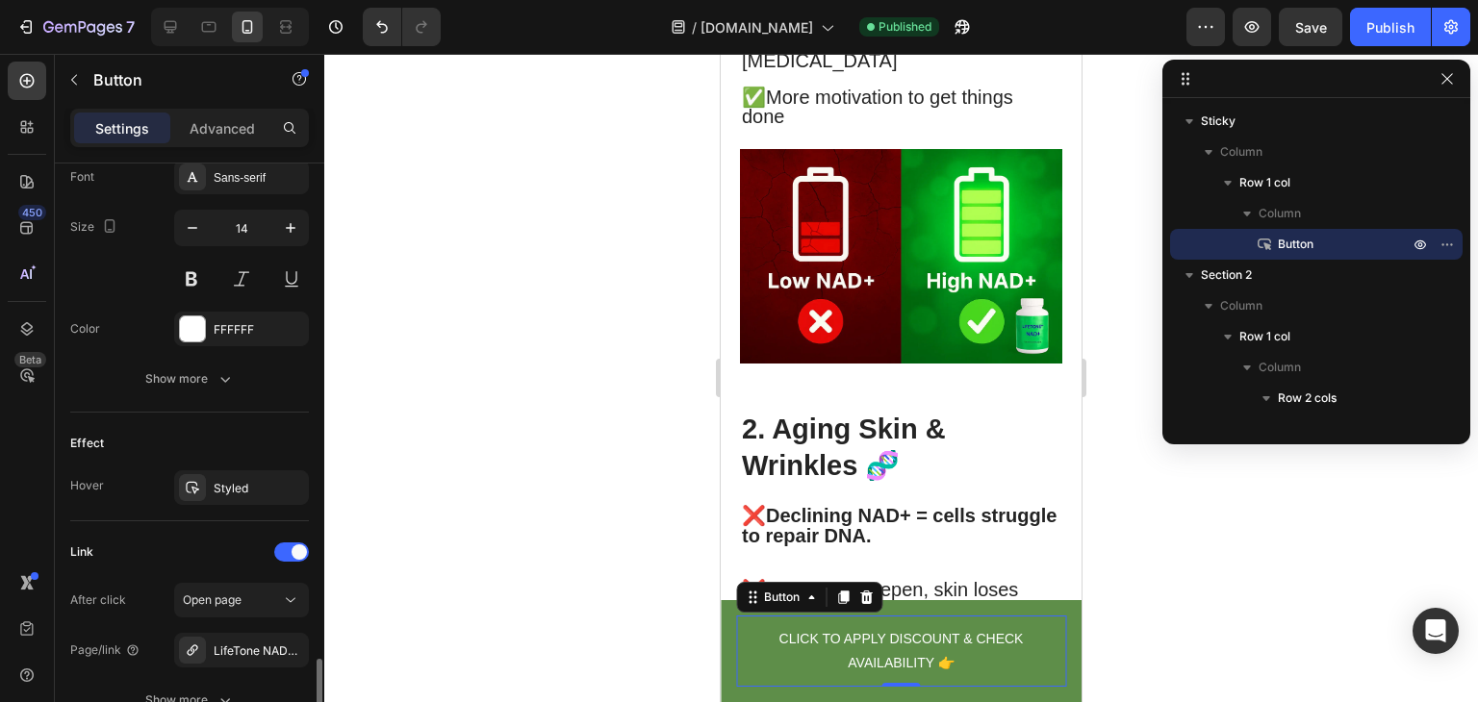
scroll to position [933, 0]
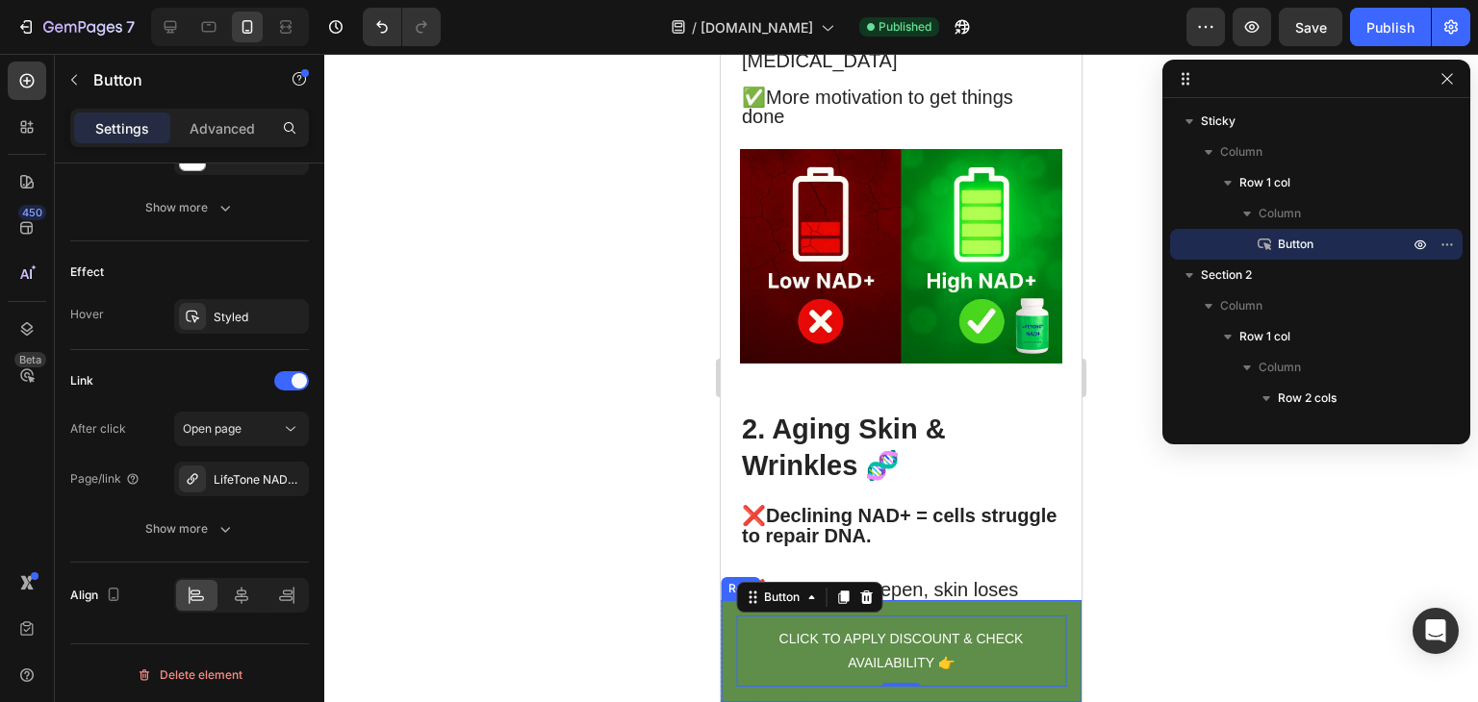
click at [728, 631] on div "CLICK TO APPLY DISCOUNT & CHECK AVAILABILITY 👉 Button 0 Row" at bounding box center [901, 651] width 361 height 102
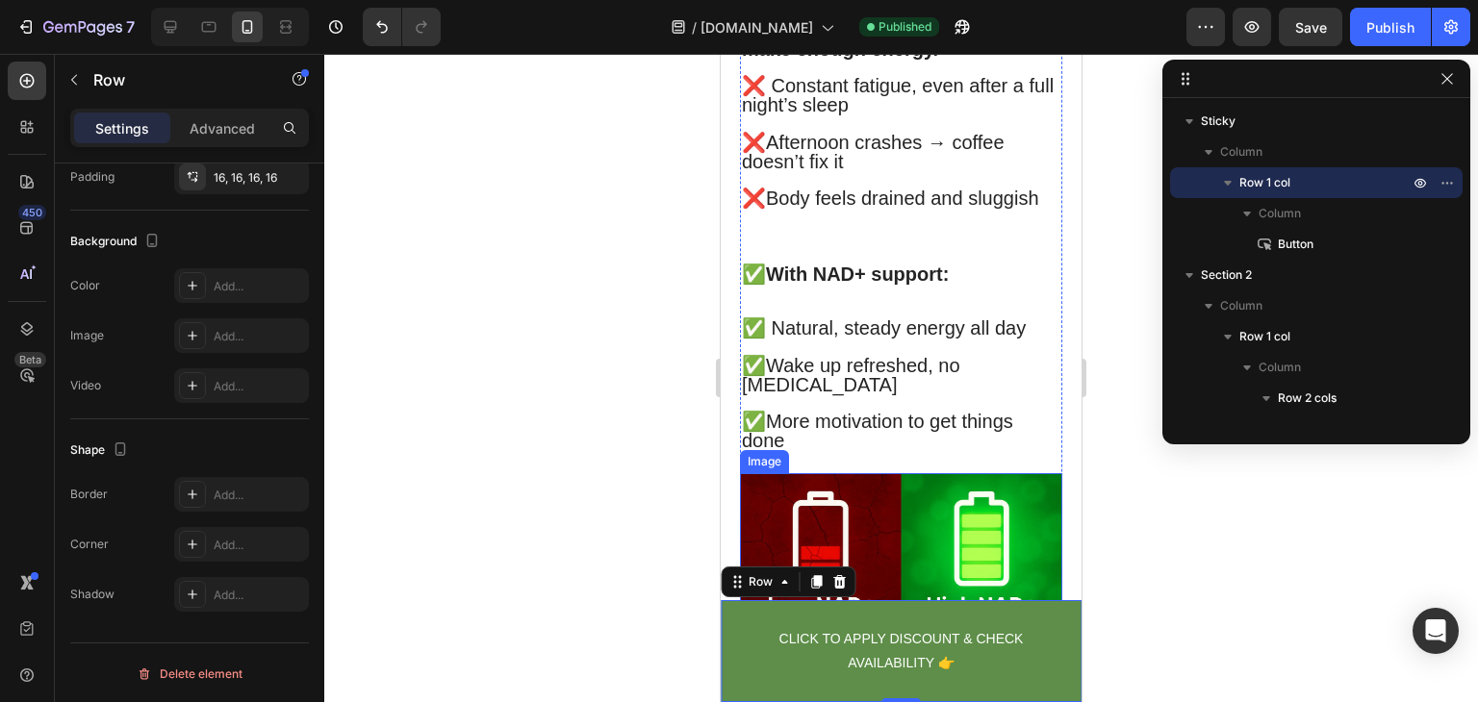
scroll to position [0, 0]
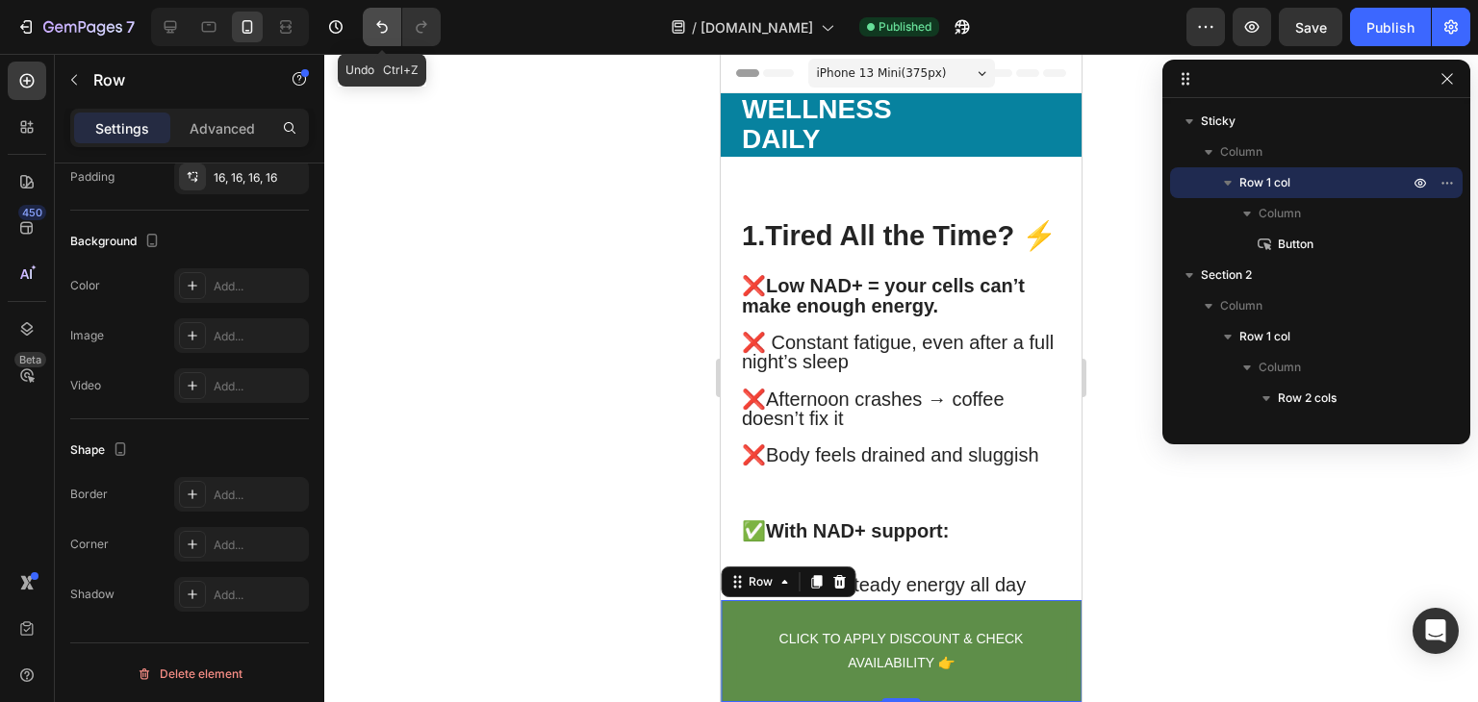
click at [388, 30] on icon "Undo/Redo" at bounding box center [381, 26] width 19 height 19
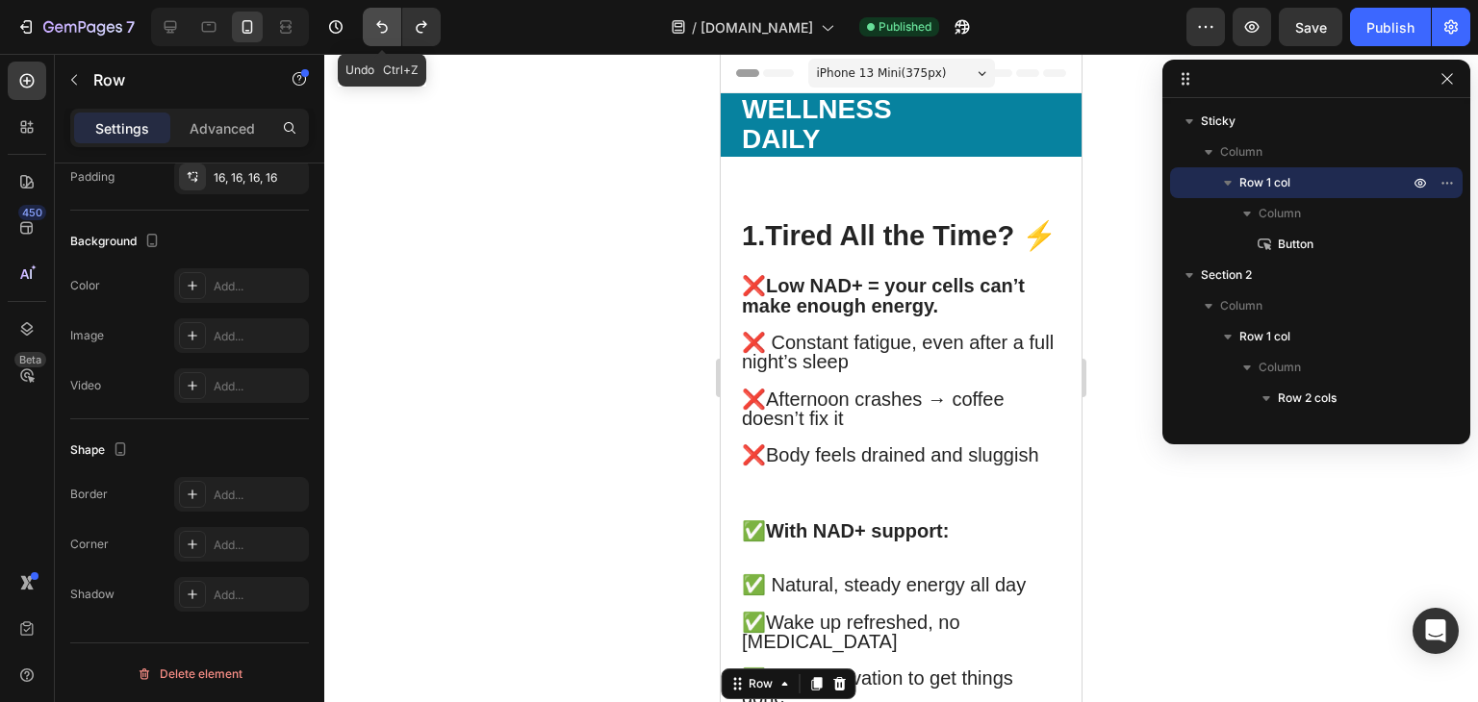
click at [388, 30] on icon "Undo/Redo" at bounding box center [381, 26] width 19 height 19
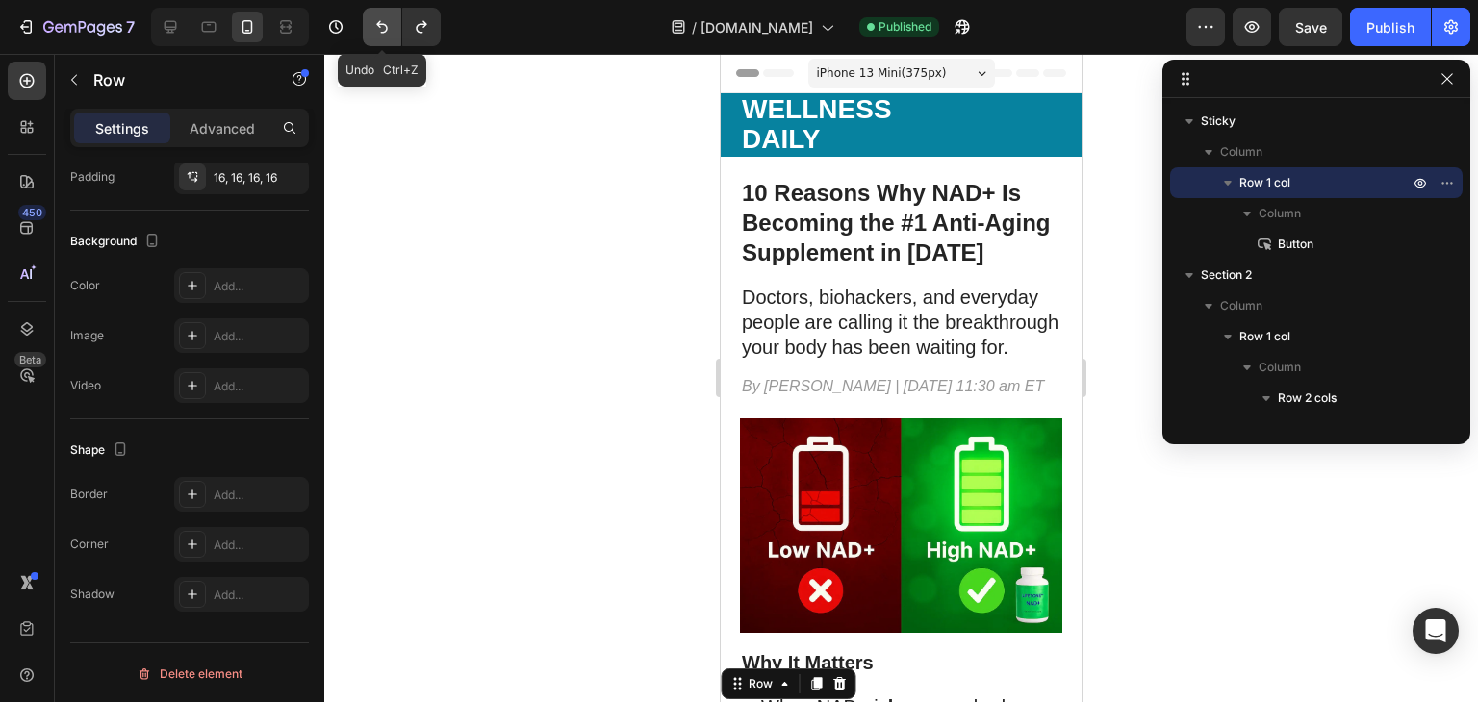
click at [388, 30] on icon "Undo/Redo" at bounding box center [381, 26] width 19 height 19
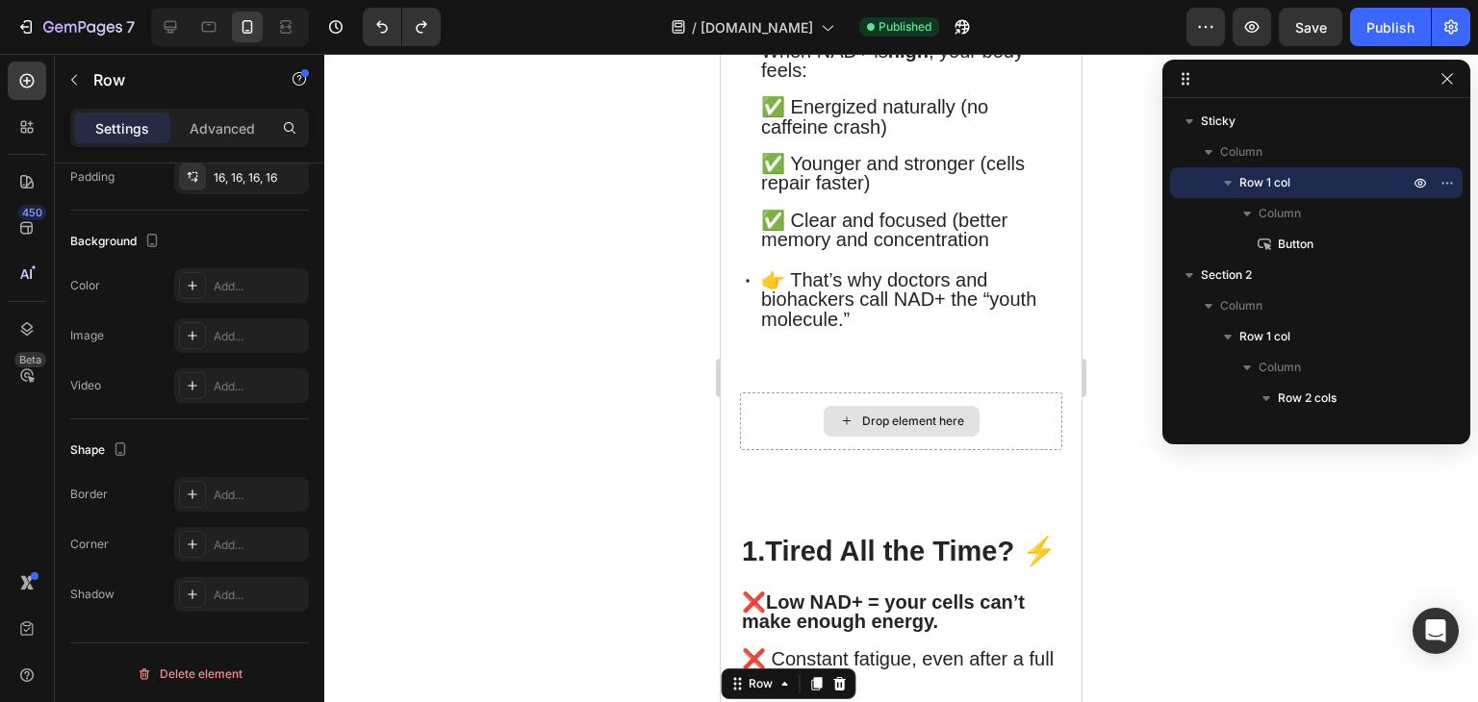
scroll to position [885, 0]
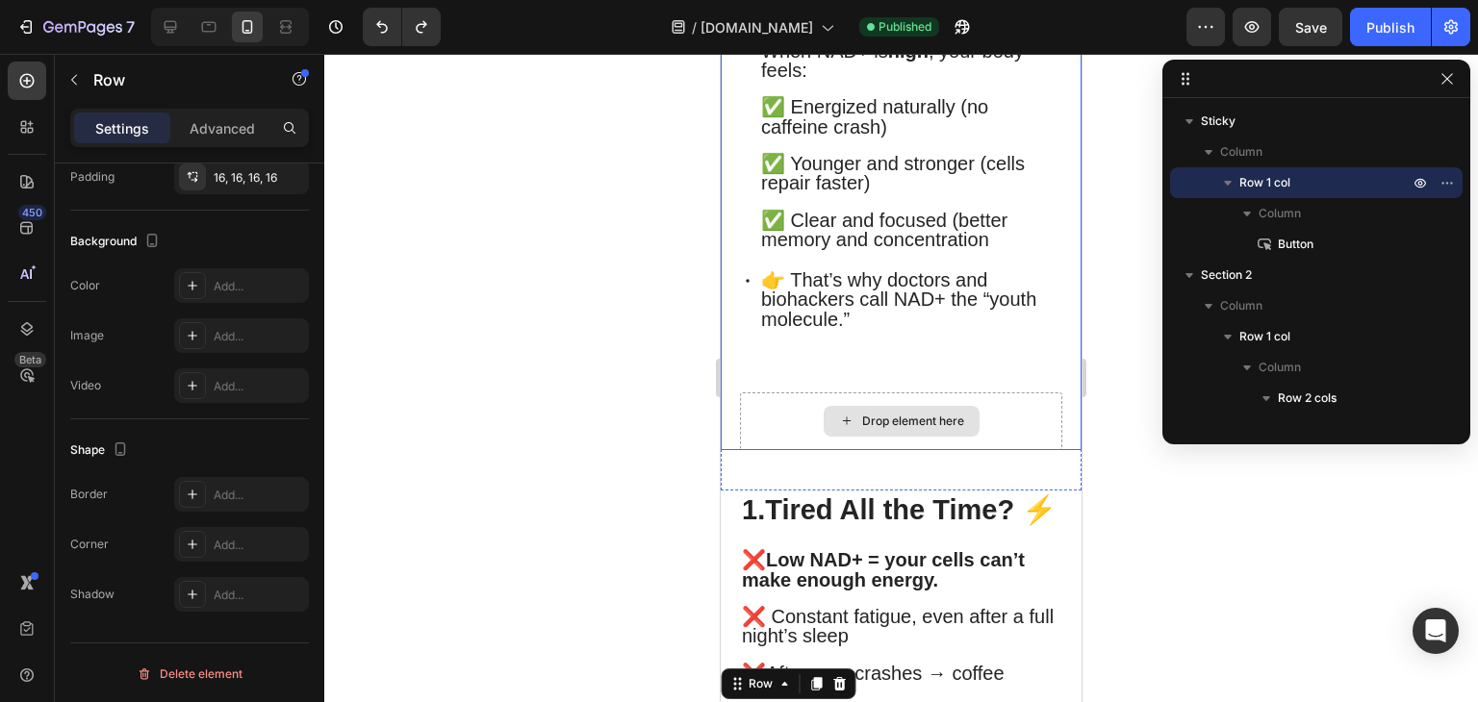
click at [779, 450] on div "Drop element here" at bounding box center [901, 421] width 322 height 58
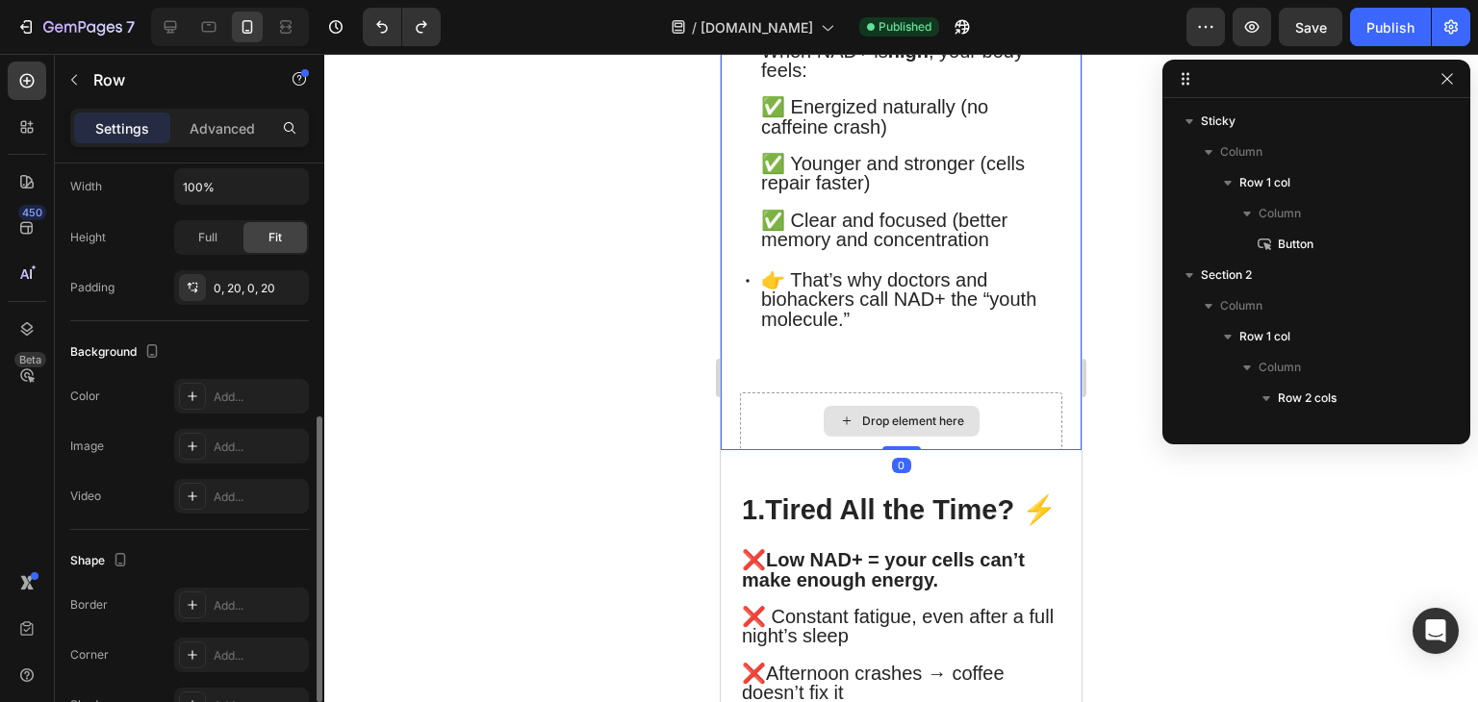
scroll to position [302, 0]
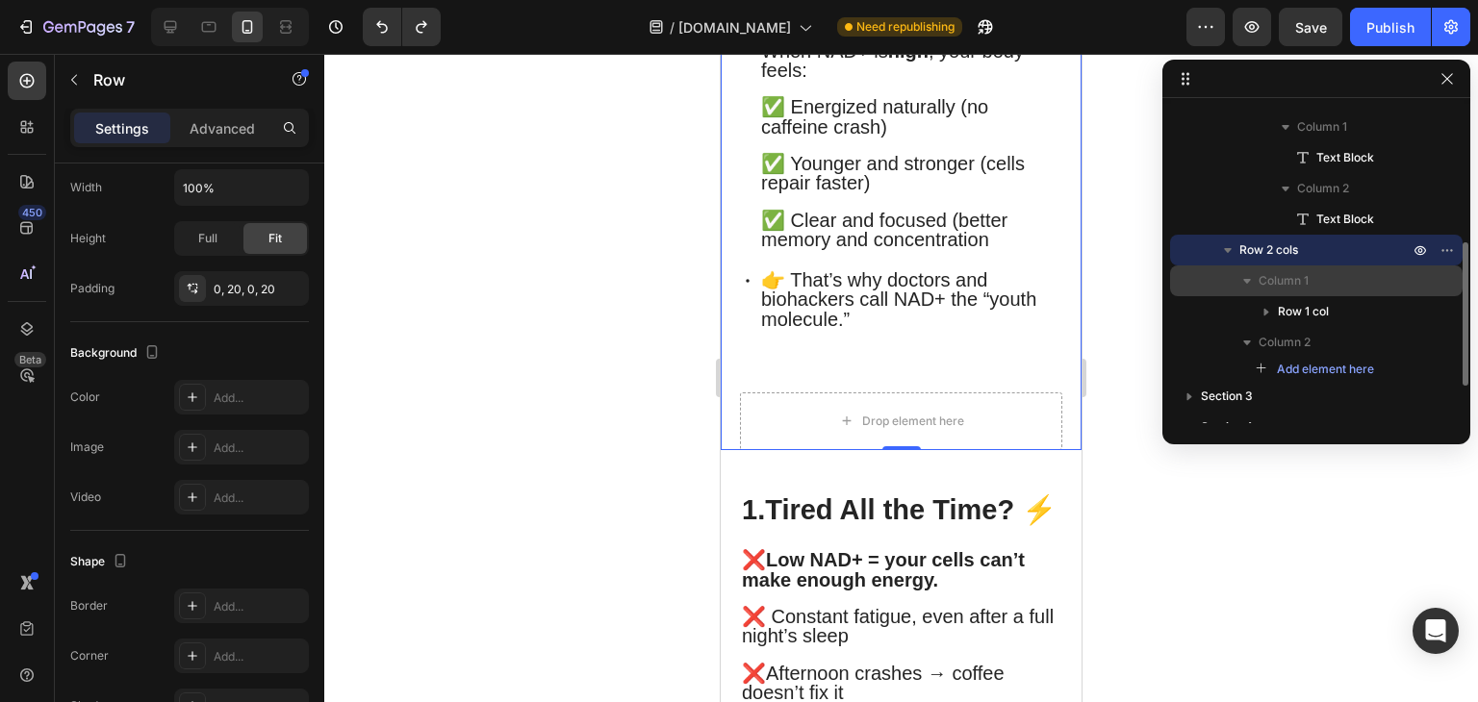
click at [1262, 284] on span "Column 1" at bounding box center [1283, 280] width 50 height 19
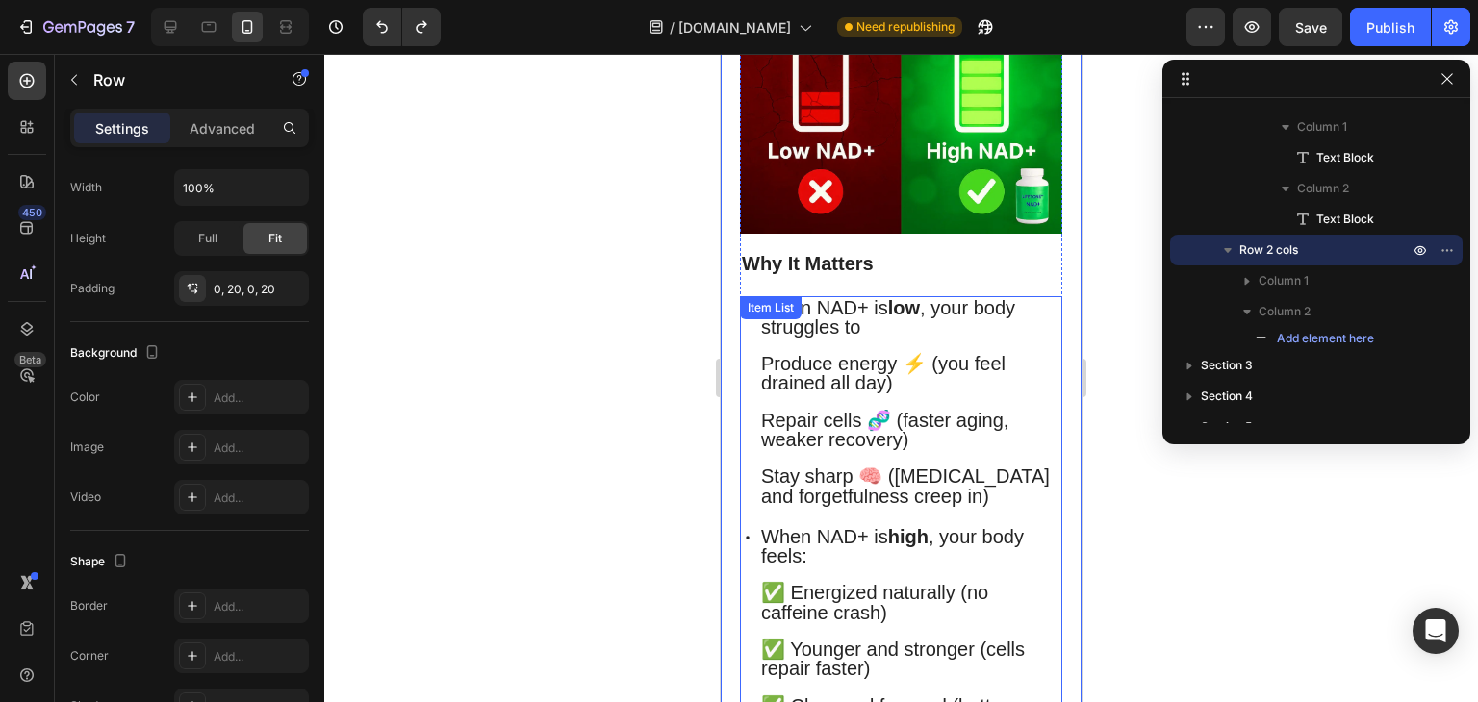
scroll to position [0, 0]
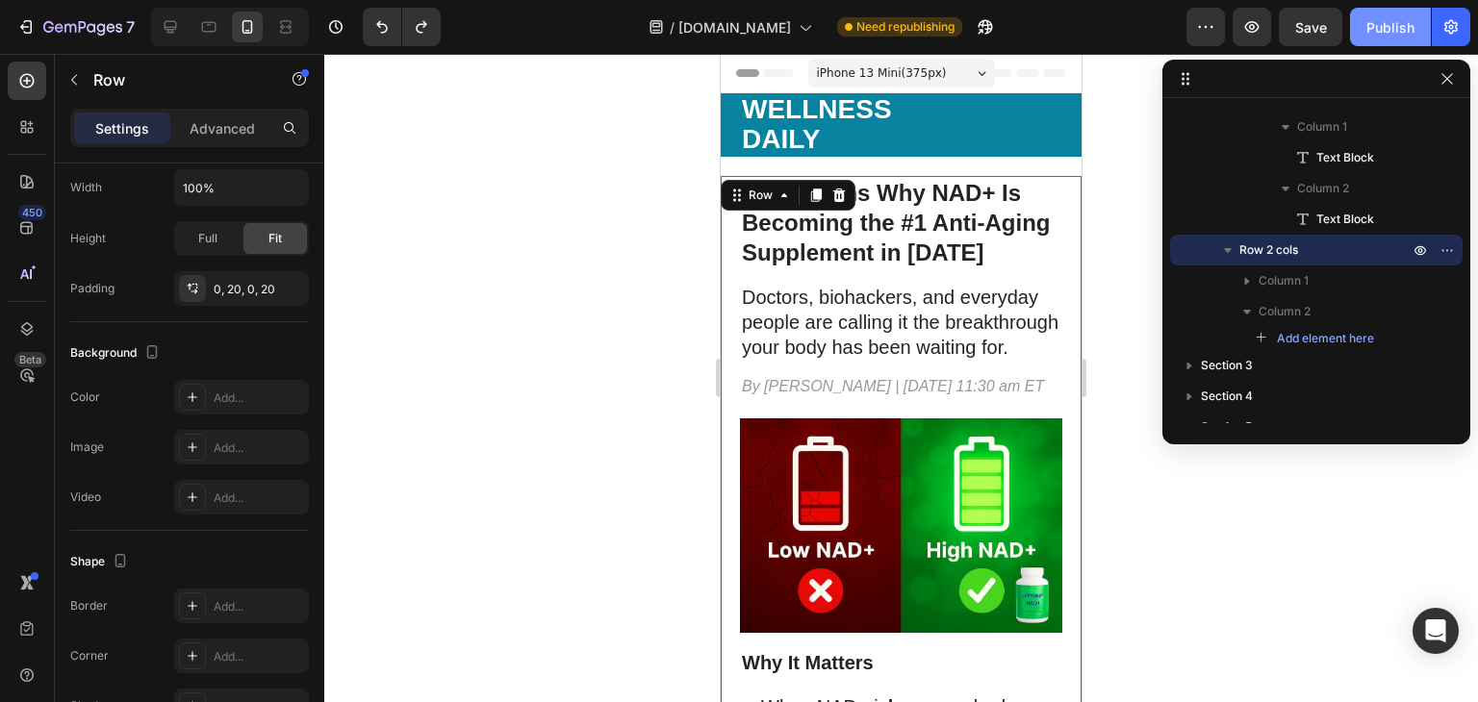
click at [1412, 26] on div "Publish" at bounding box center [1390, 27] width 48 height 20
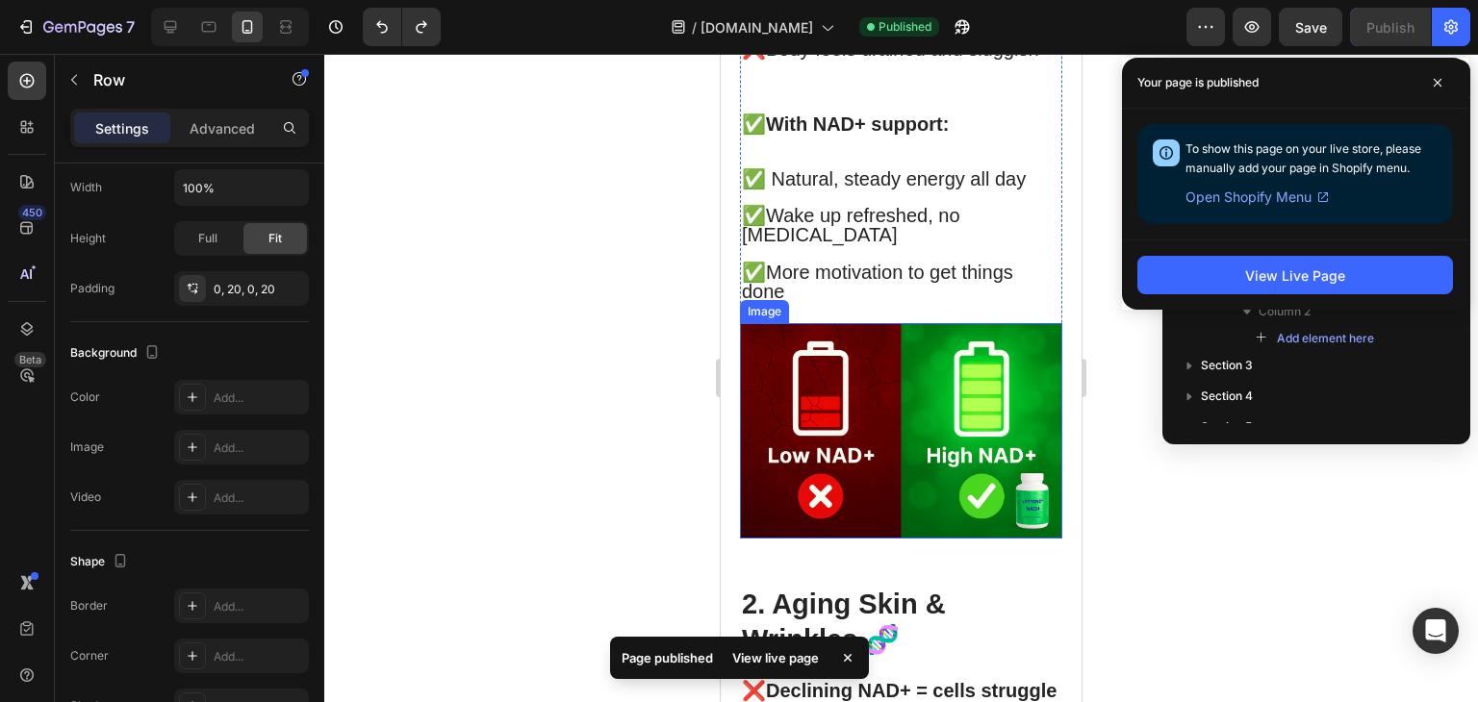
scroll to position [1623, 0]
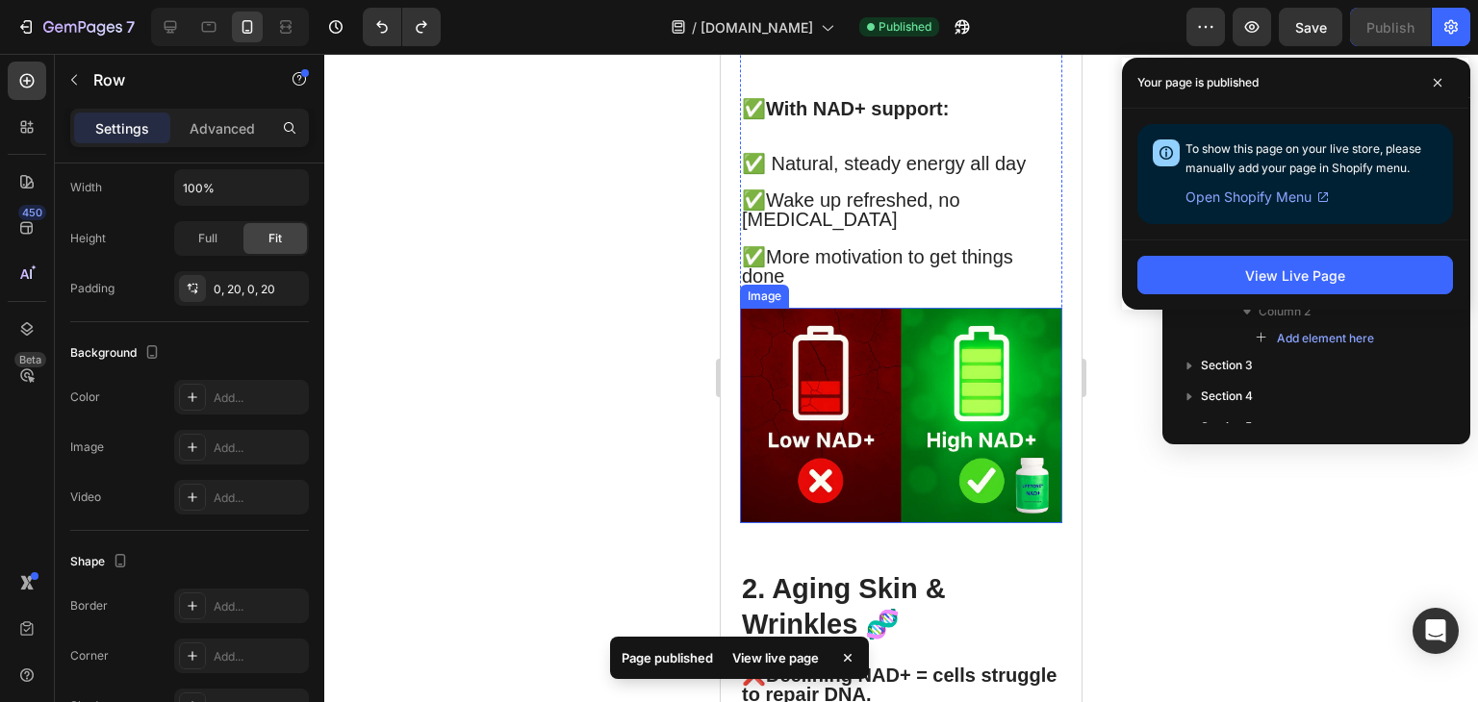
click at [828, 486] on img at bounding box center [901, 415] width 322 height 215
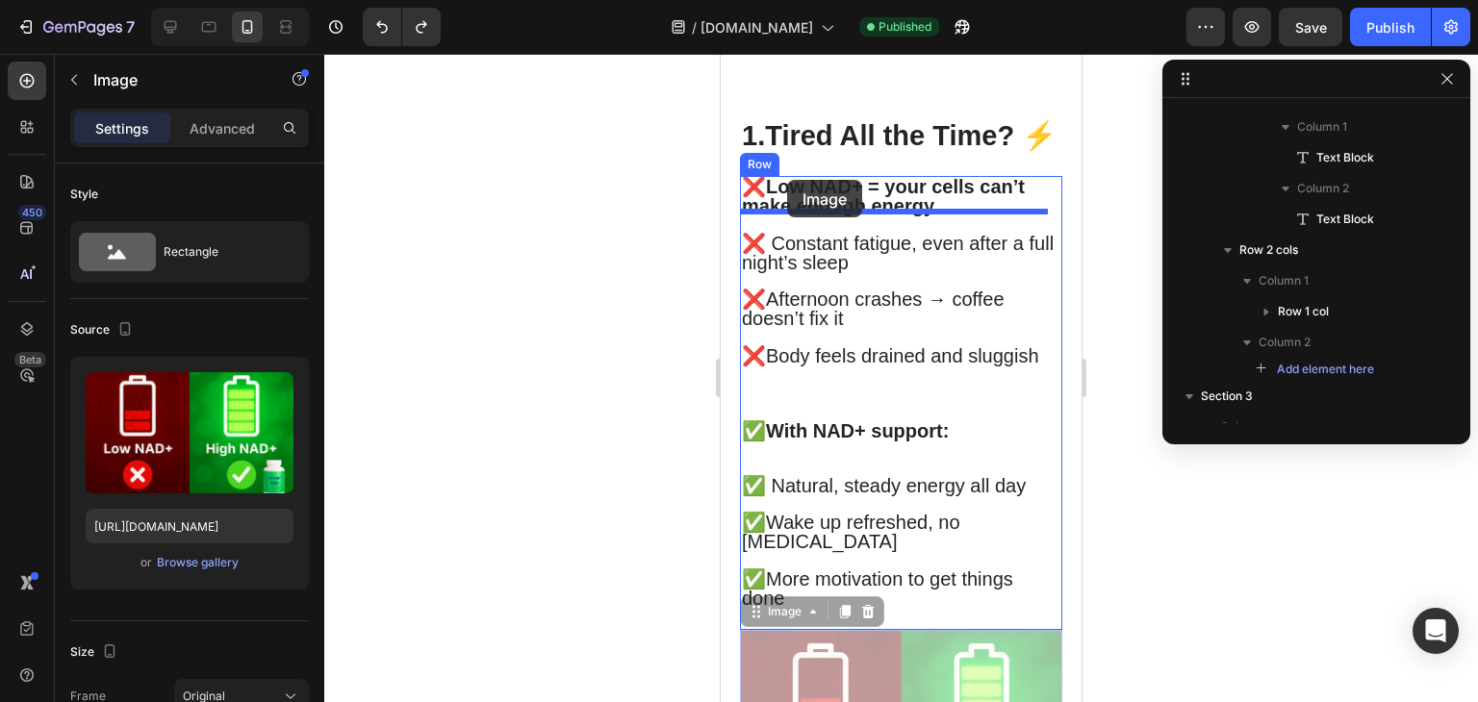
scroll to position [1231, 0]
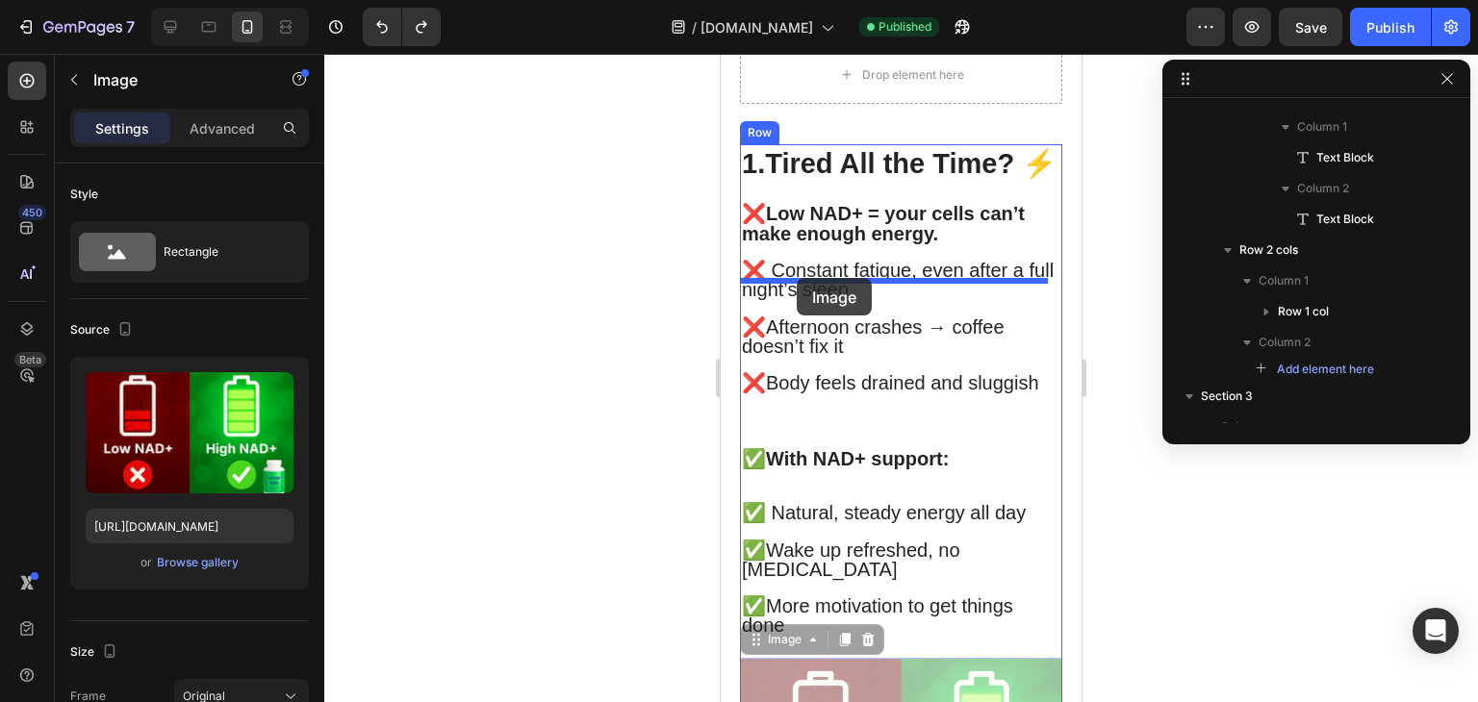
drag, startPoint x: 789, startPoint y: 334, endPoint x: 797, endPoint y: 278, distance: 56.3
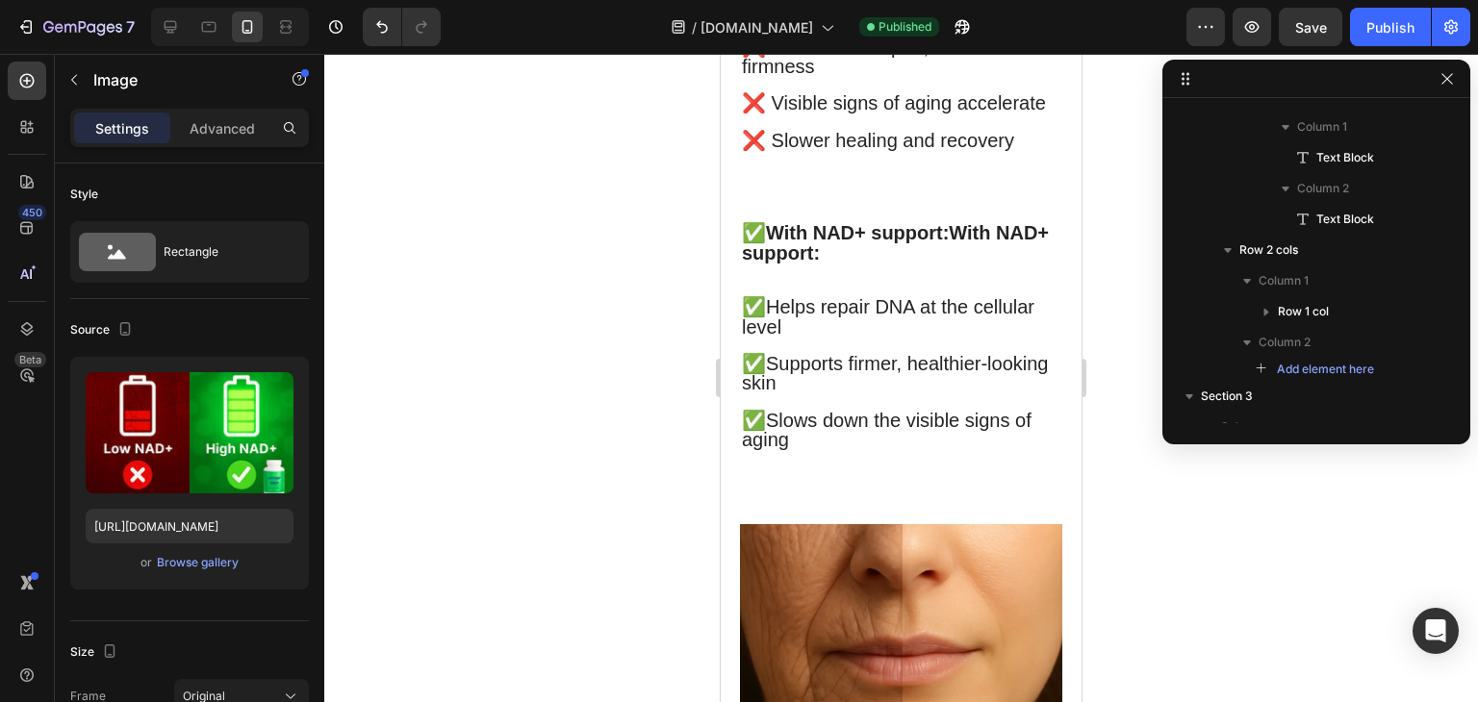
scroll to position [2540, 0]
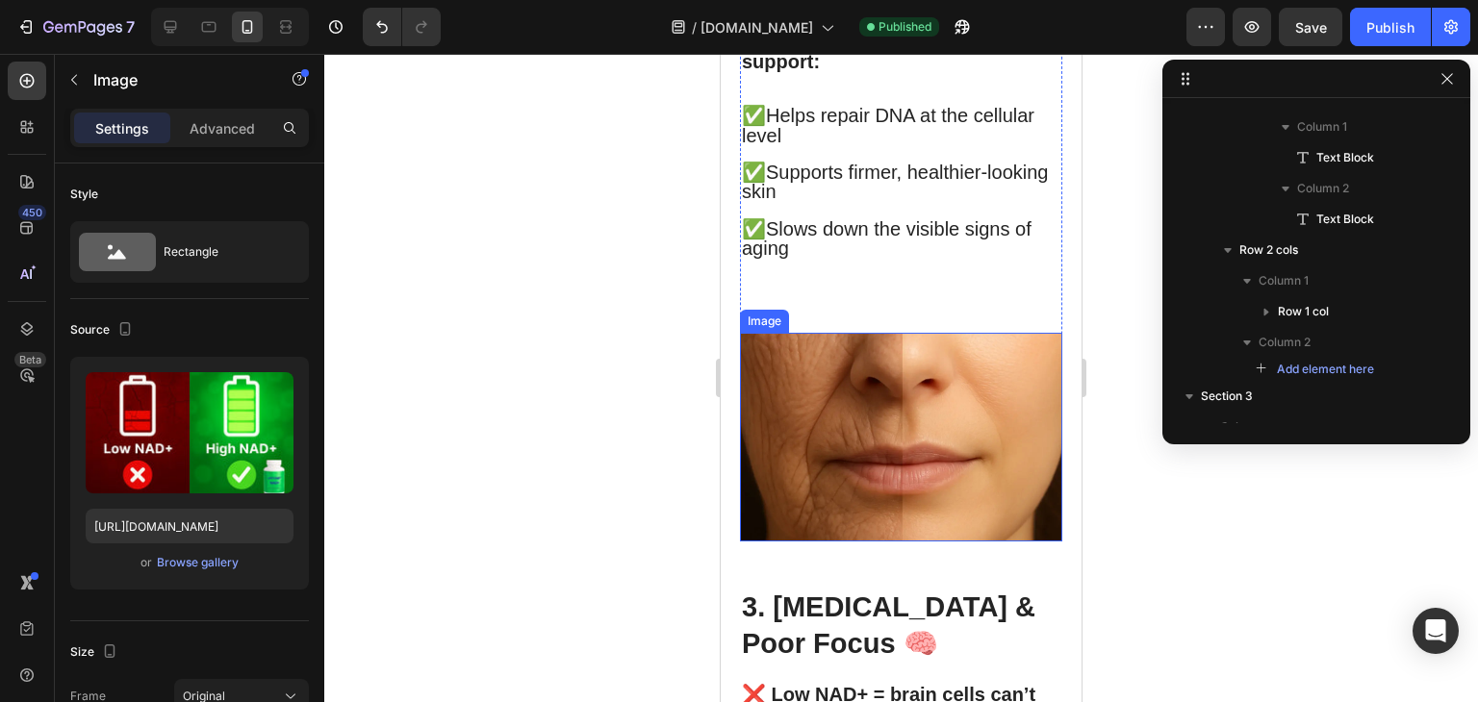
click at [827, 463] on img at bounding box center [901, 438] width 322 height 210
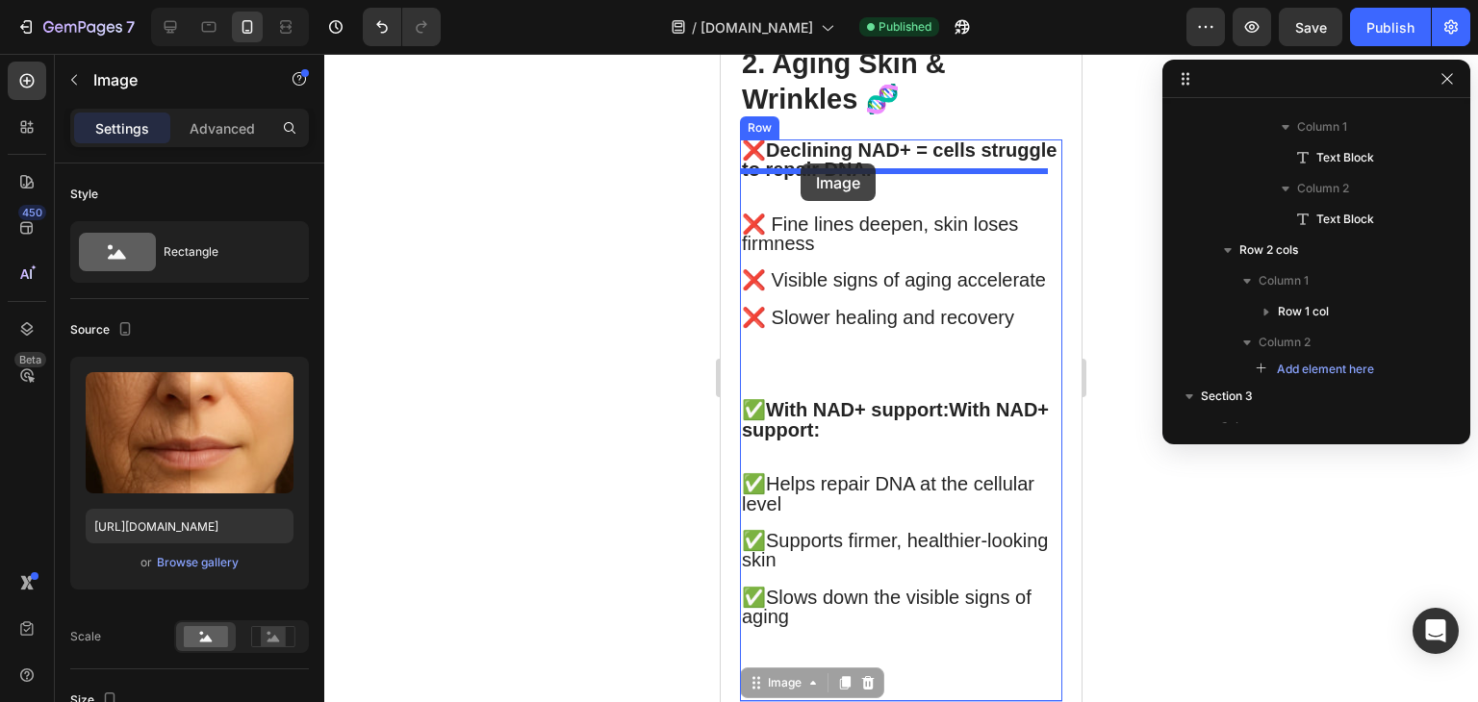
scroll to position [2152, 0]
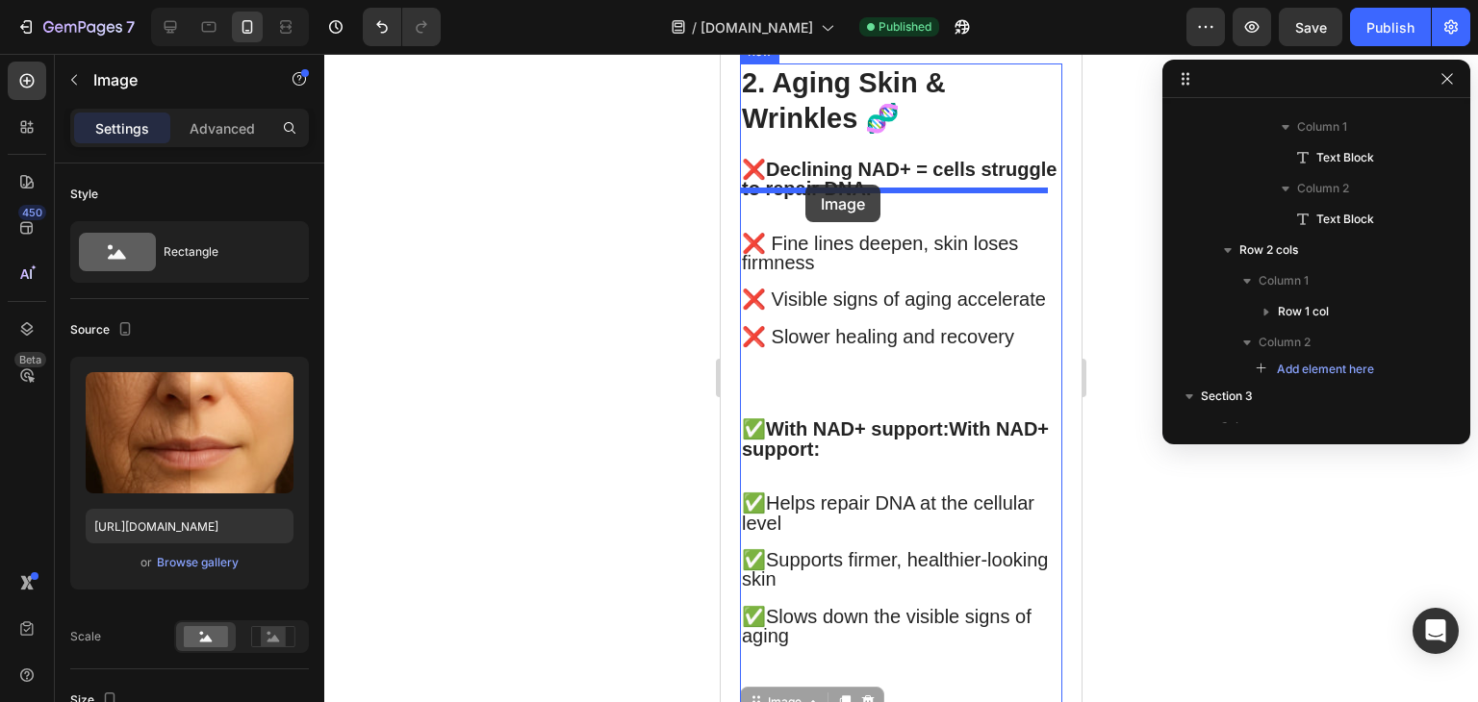
drag, startPoint x: 788, startPoint y: 379, endPoint x: 805, endPoint y: 185, distance: 195.1
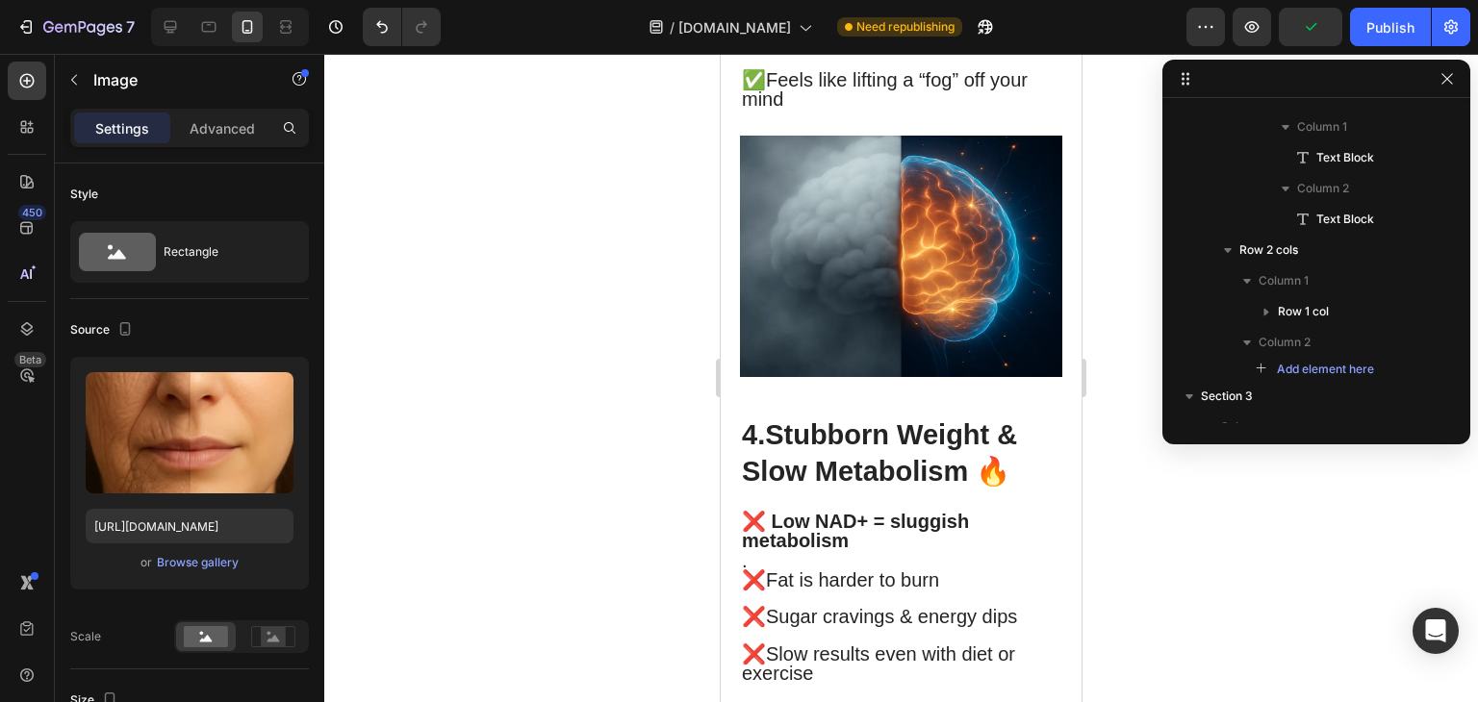
scroll to position [3534, 0]
click at [817, 327] on img at bounding box center [901, 256] width 322 height 241
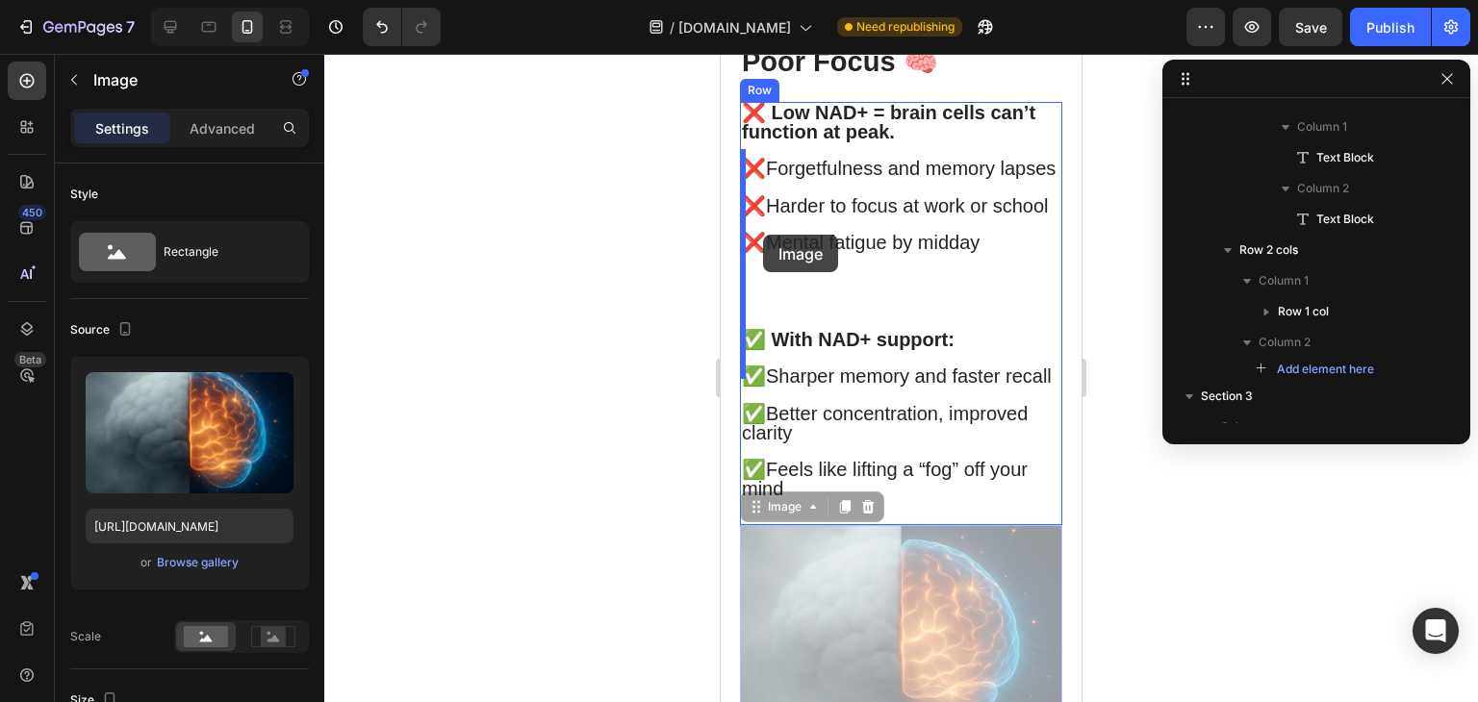
scroll to position [3125, 0]
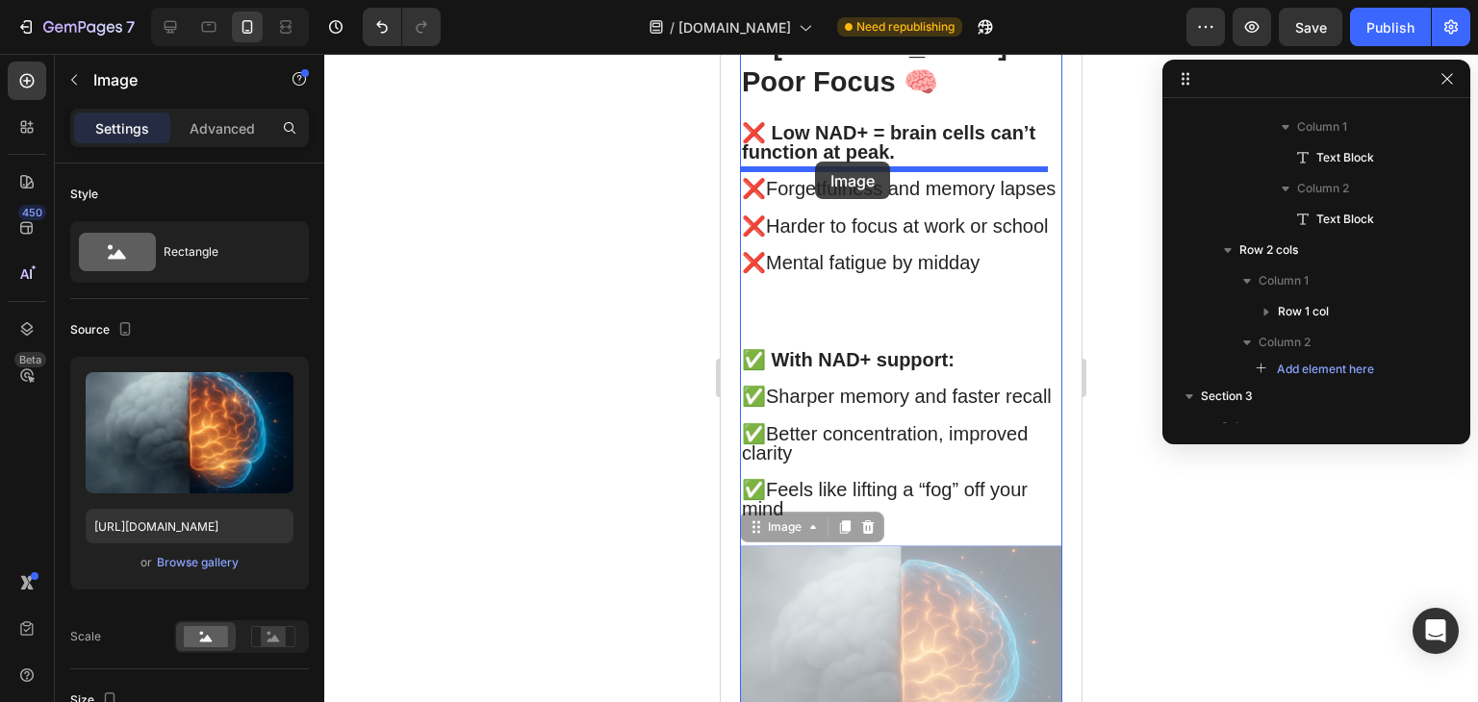
drag, startPoint x: 782, startPoint y: 238, endPoint x: 814, endPoint y: 163, distance: 81.5
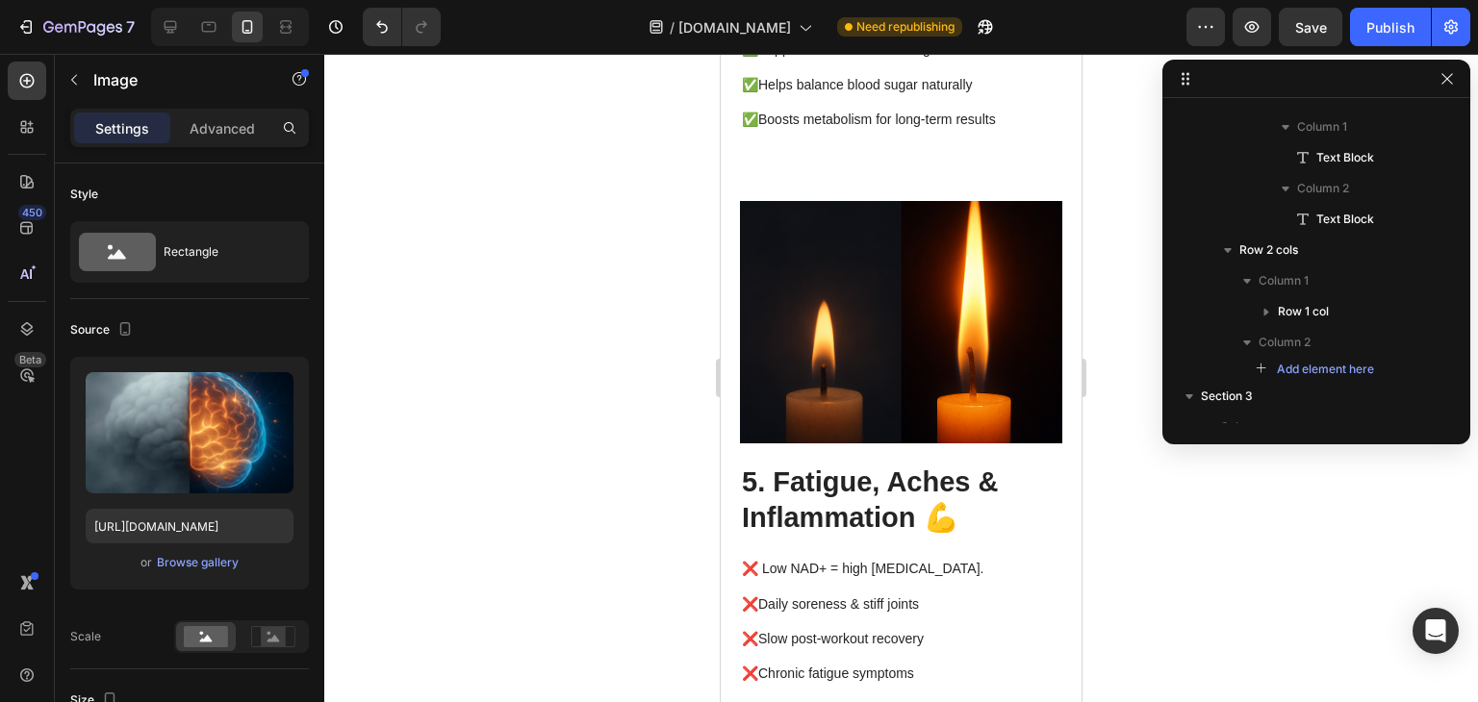
scroll to position [4237, 0]
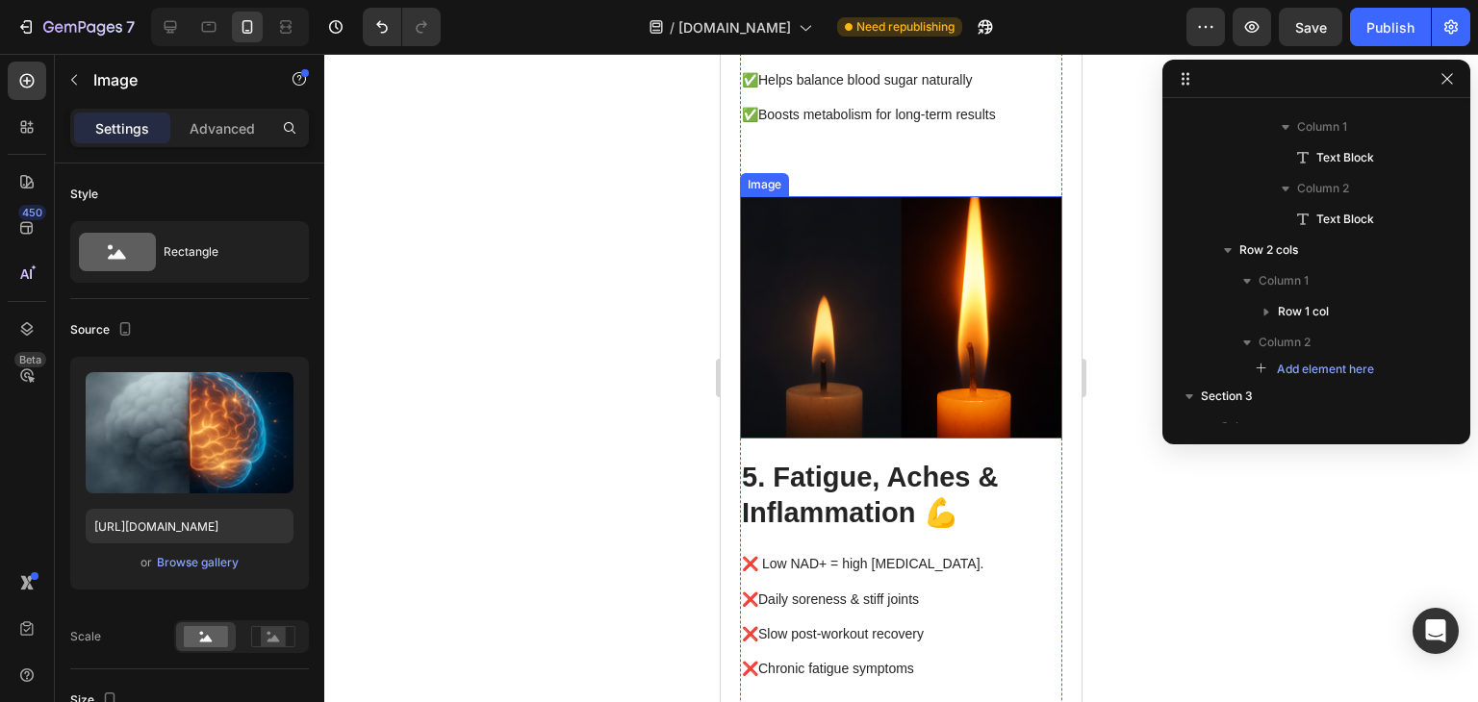
click at [843, 387] on img at bounding box center [901, 316] width 322 height 241
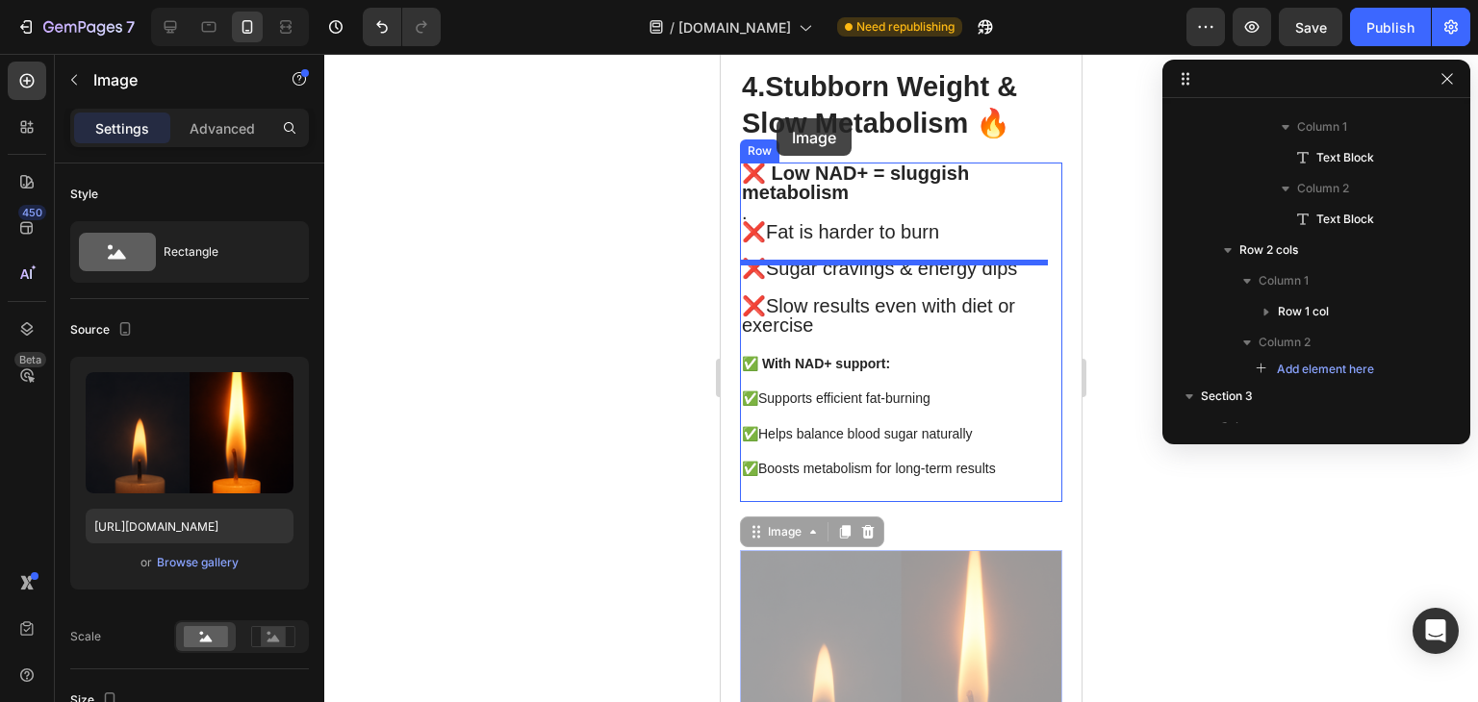
scroll to position [3861, 0]
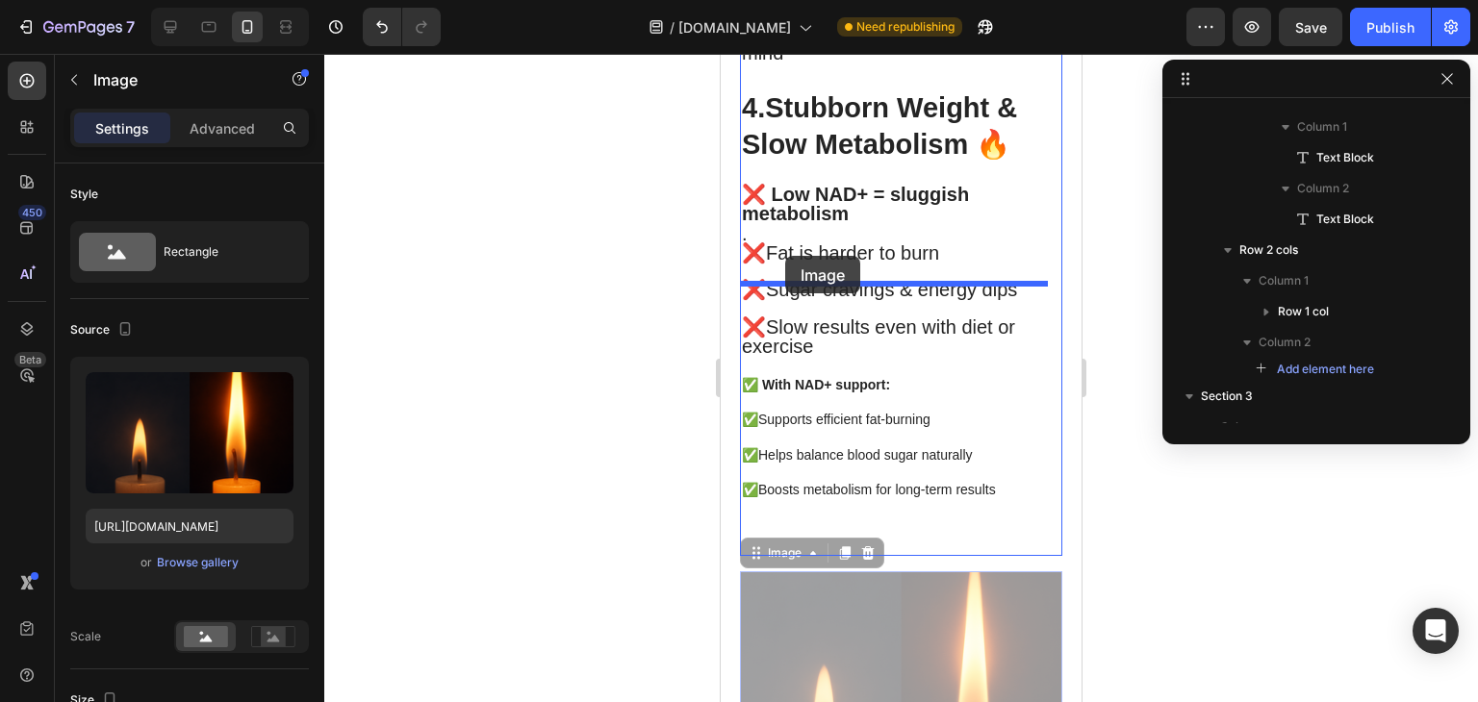
drag, startPoint x: 774, startPoint y: 288, endPoint x: 785, endPoint y: 255, distance: 34.4
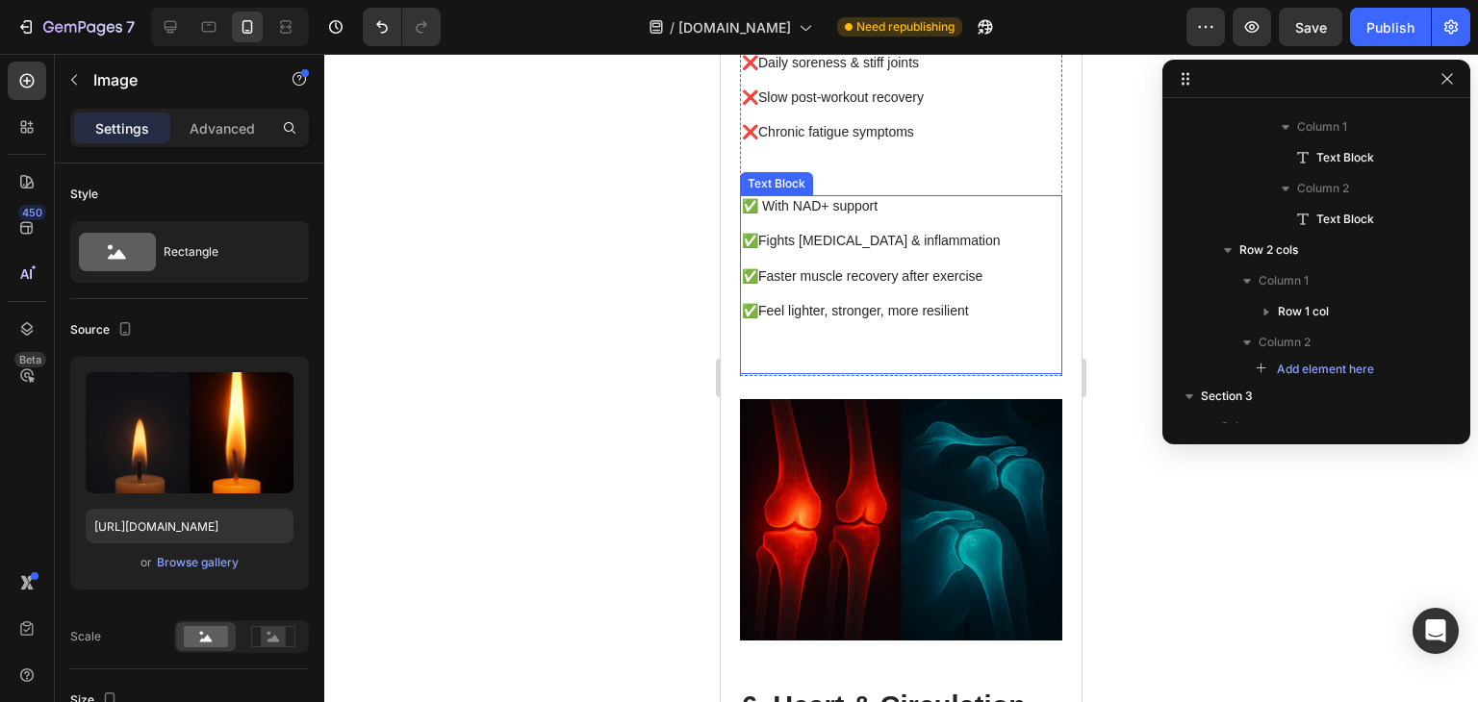
scroll to position [4849, 0]
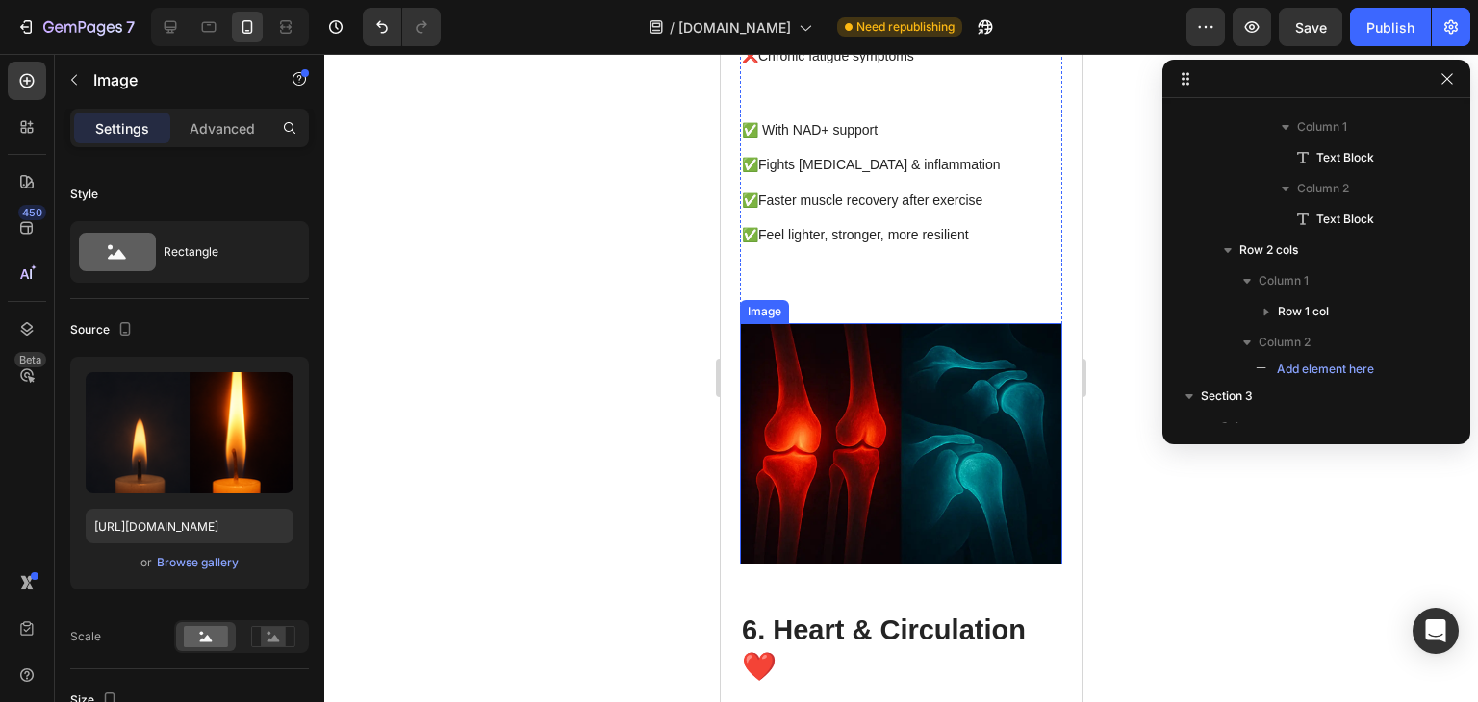
click at [887, 508] on img at bounding box center [901, 443] width 322 height 241
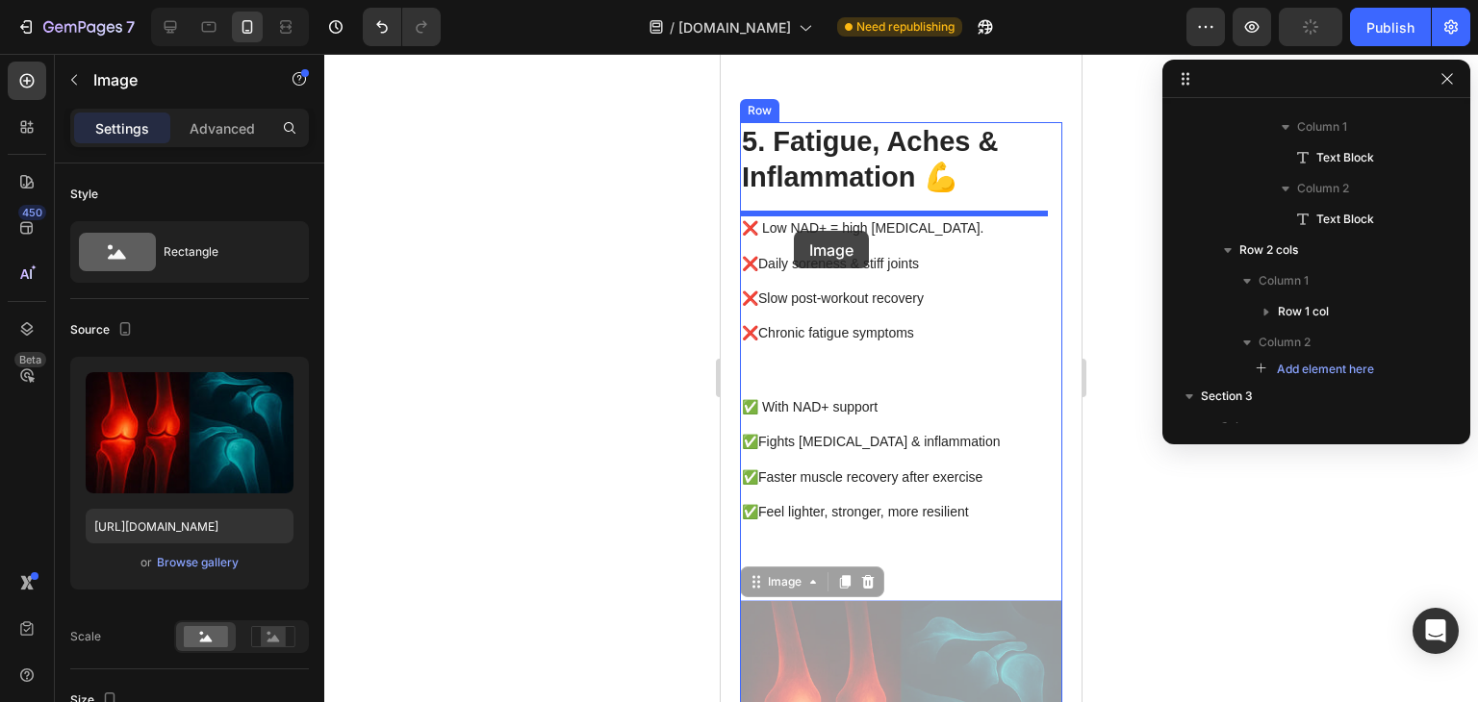
scroll to position [4562, 0]
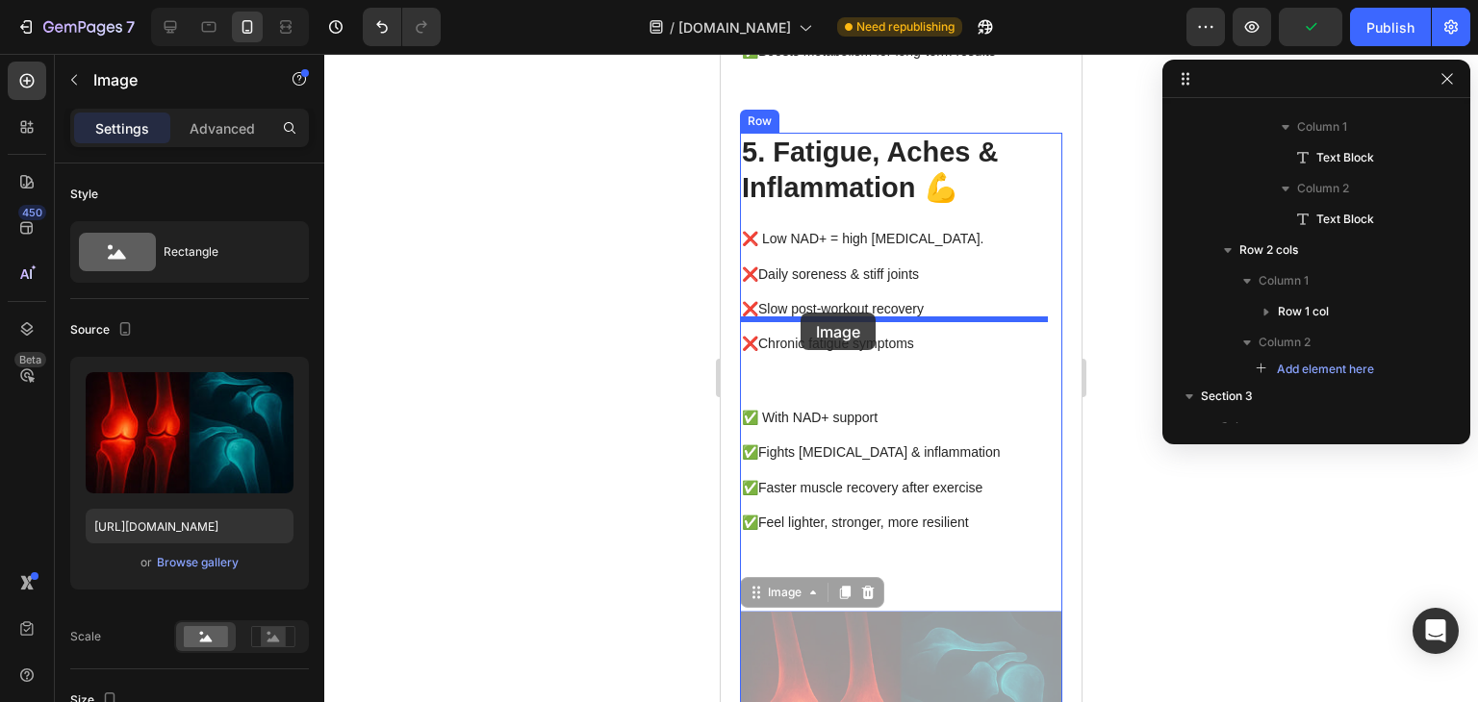
drag, startPoint x: 777, startPoint y: 401, endPoint x: 800, endPoint y: 313, distance: 91.5
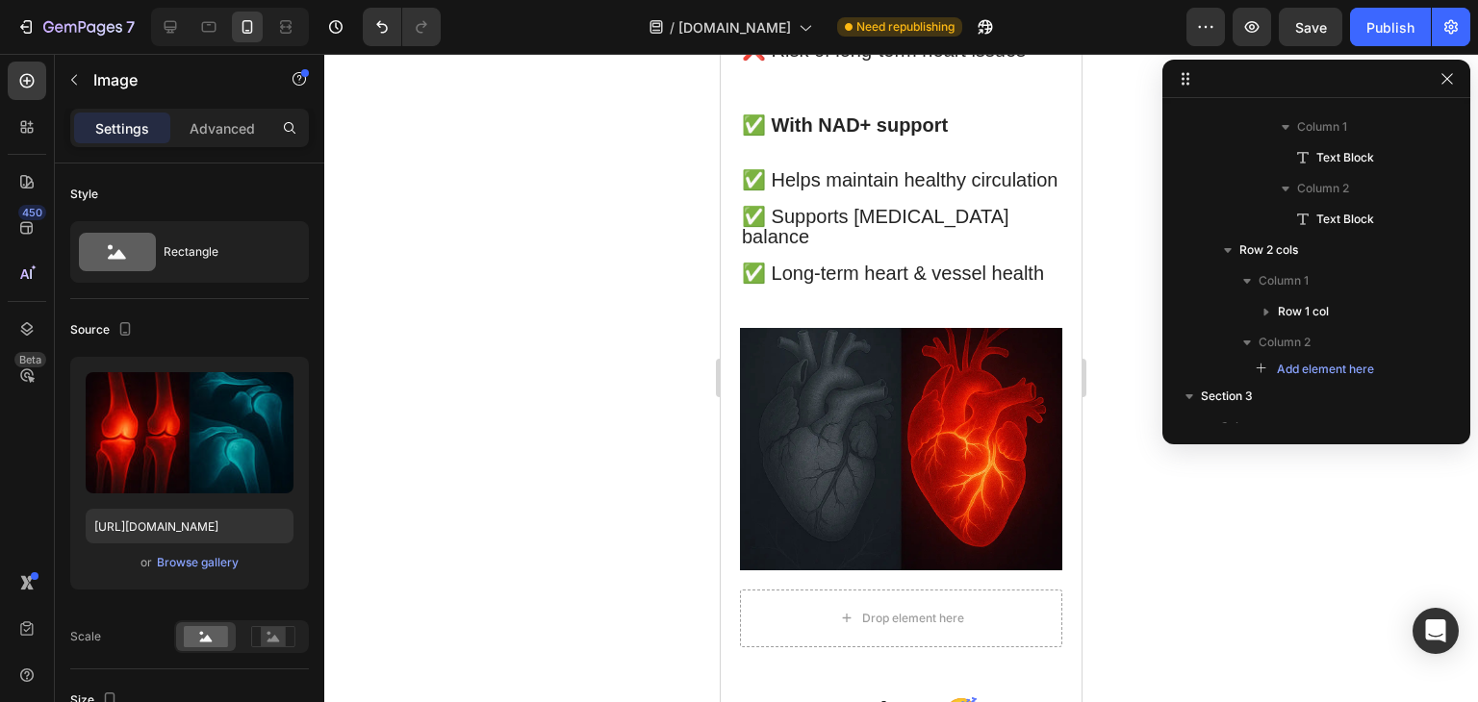
scroll to position [5783, 0]
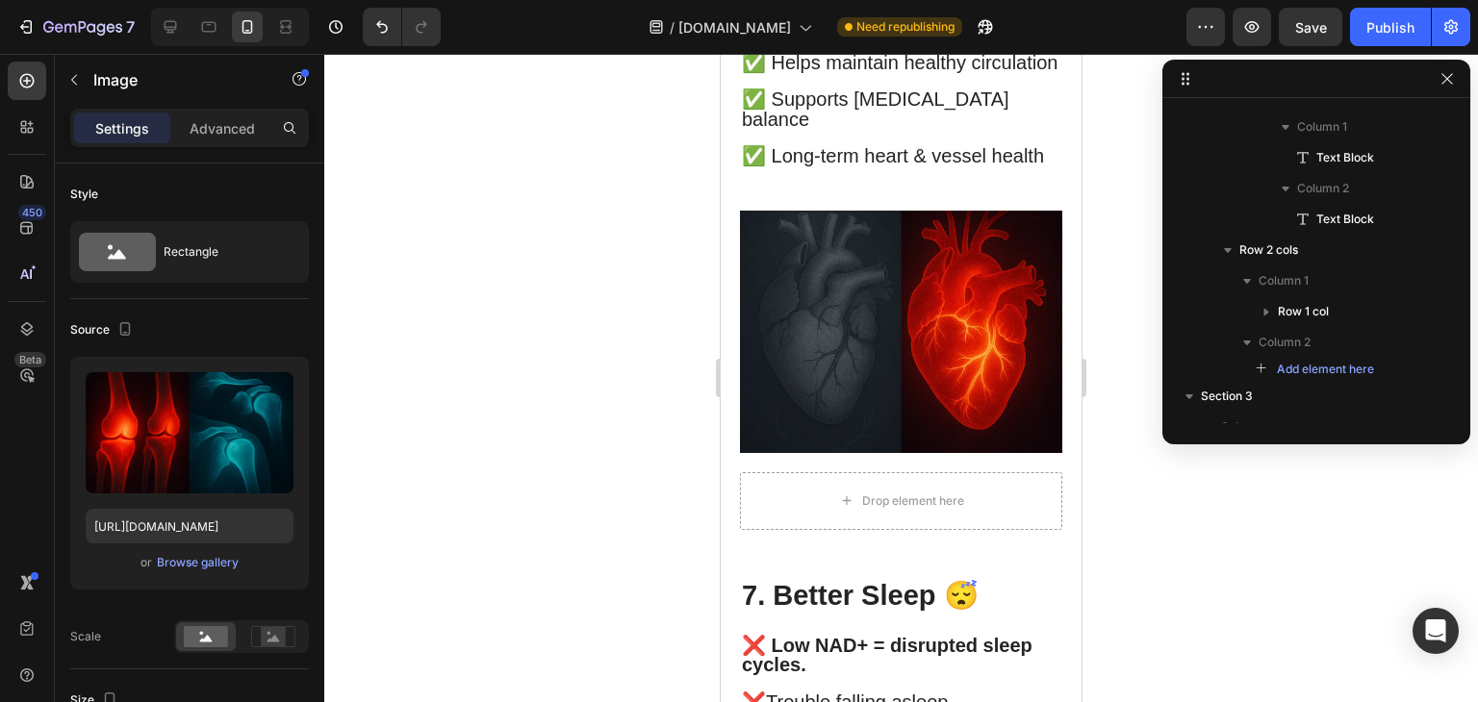
click at [866, 452] on img at bounding box center [901, 331] width 322 height 241
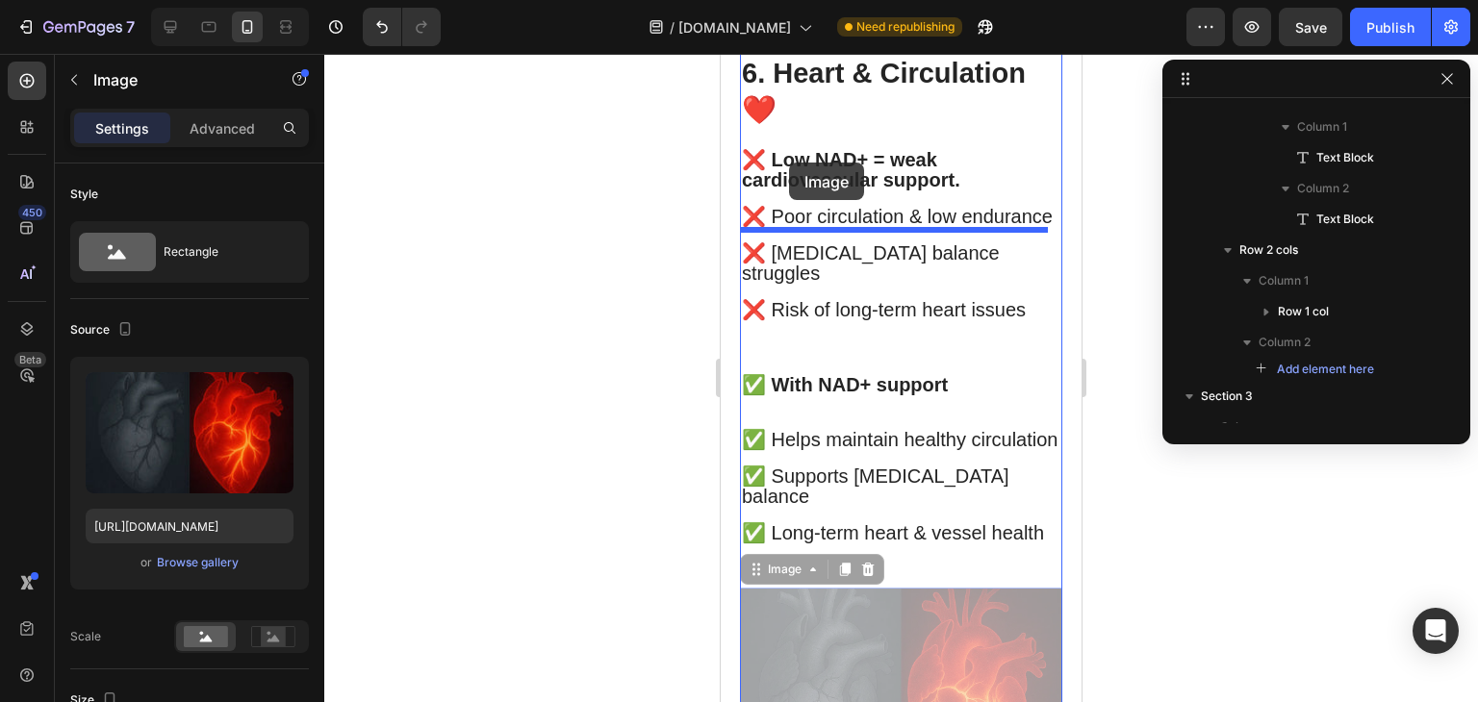
scroll to position [5352, 0]
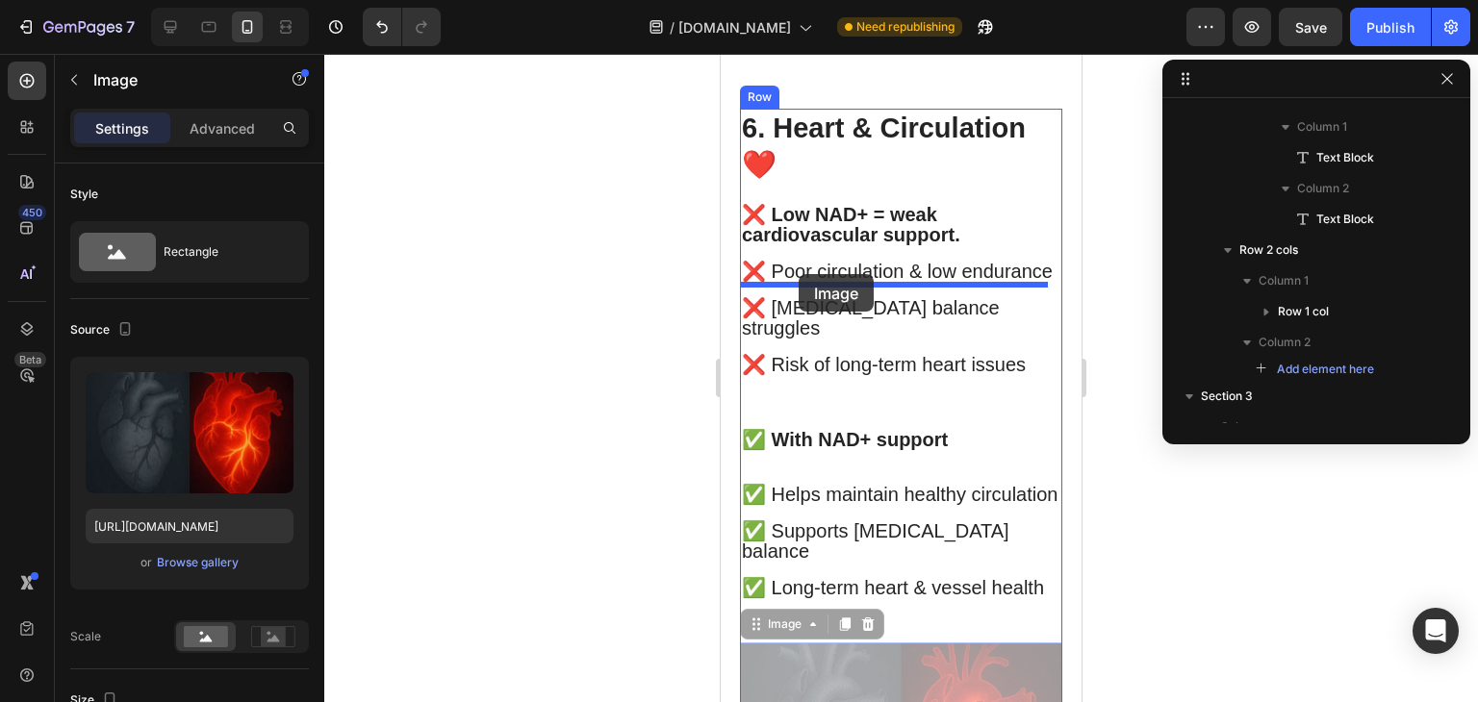
drag, startPoint x: 789, startPoint y: 293, endPoint x: 799, endPoint y: 271, distance: 24.5
click at [799, 271] on div "iPhone 13 Mini ( 375 px) iPhone 13 Mini iPhone 13 Pro iPhone 11 Pro Max iPhone …" at bounding box center [901, 373] width 361 height 11343
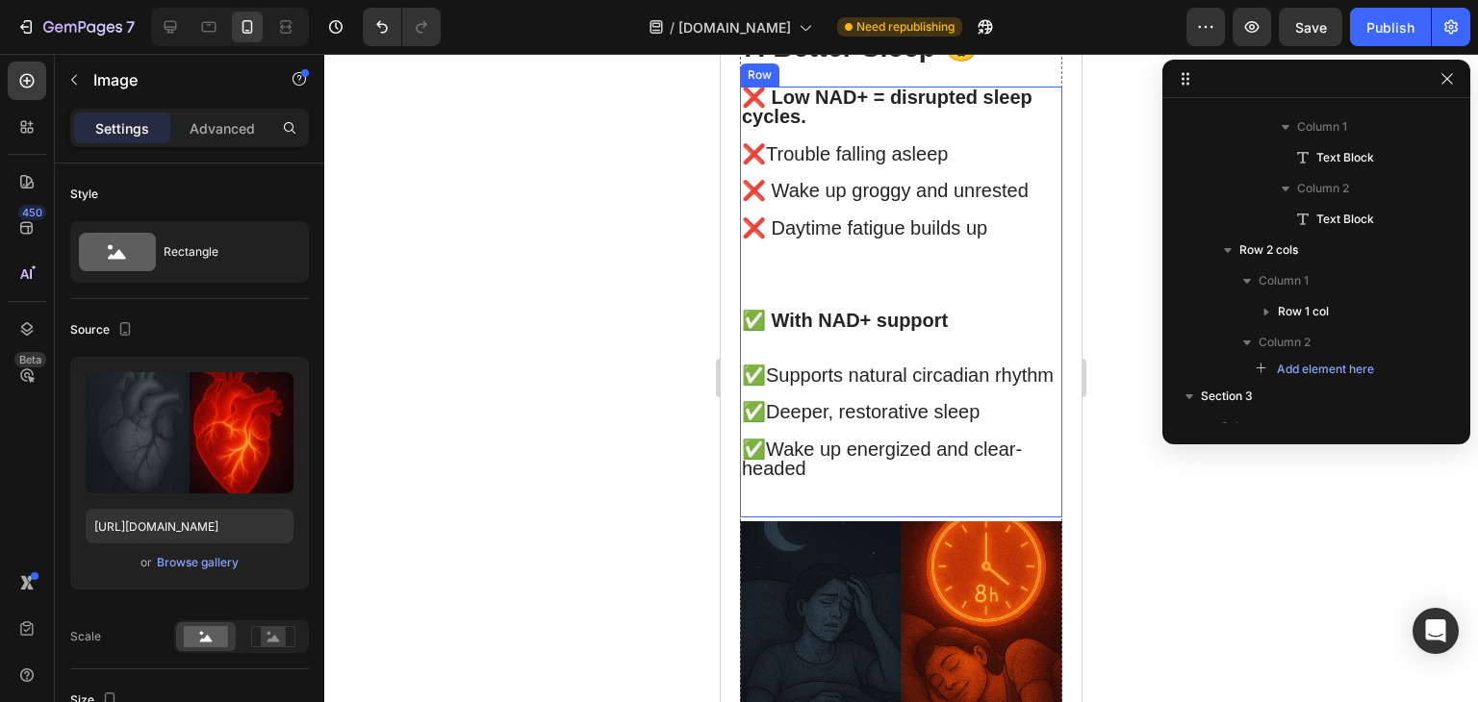
scroll to position [6636, 0]
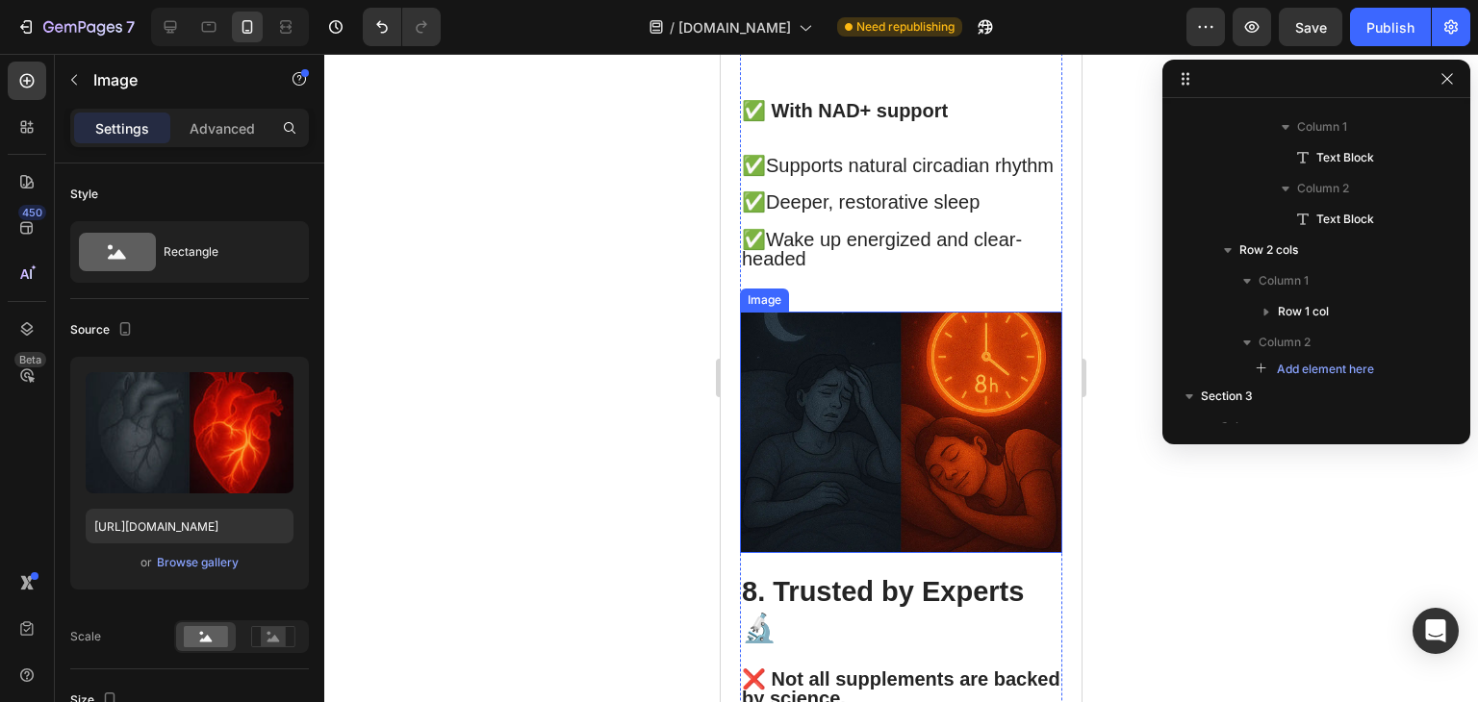
click at [847, 544] on img at bounding box center [901, 432] width 322 height 241
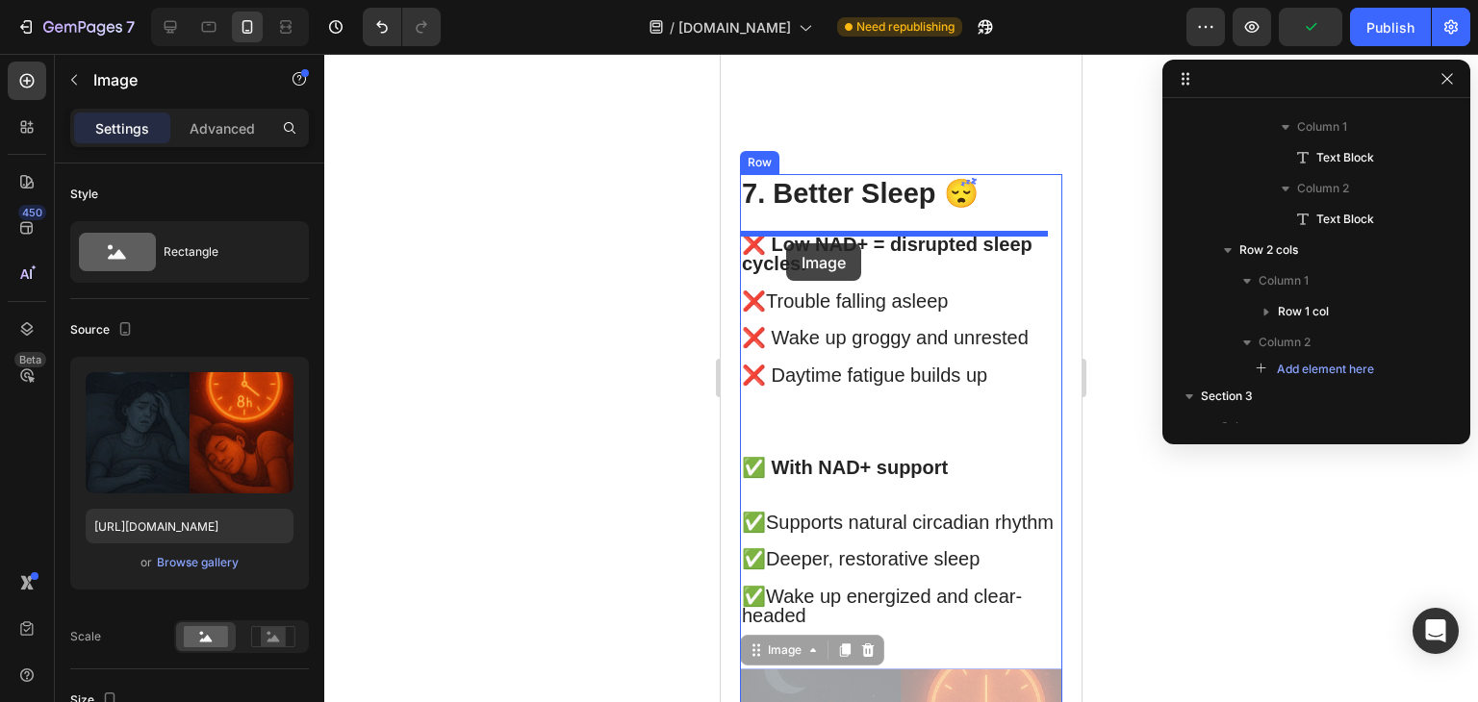
scroll to position [6241, 0]
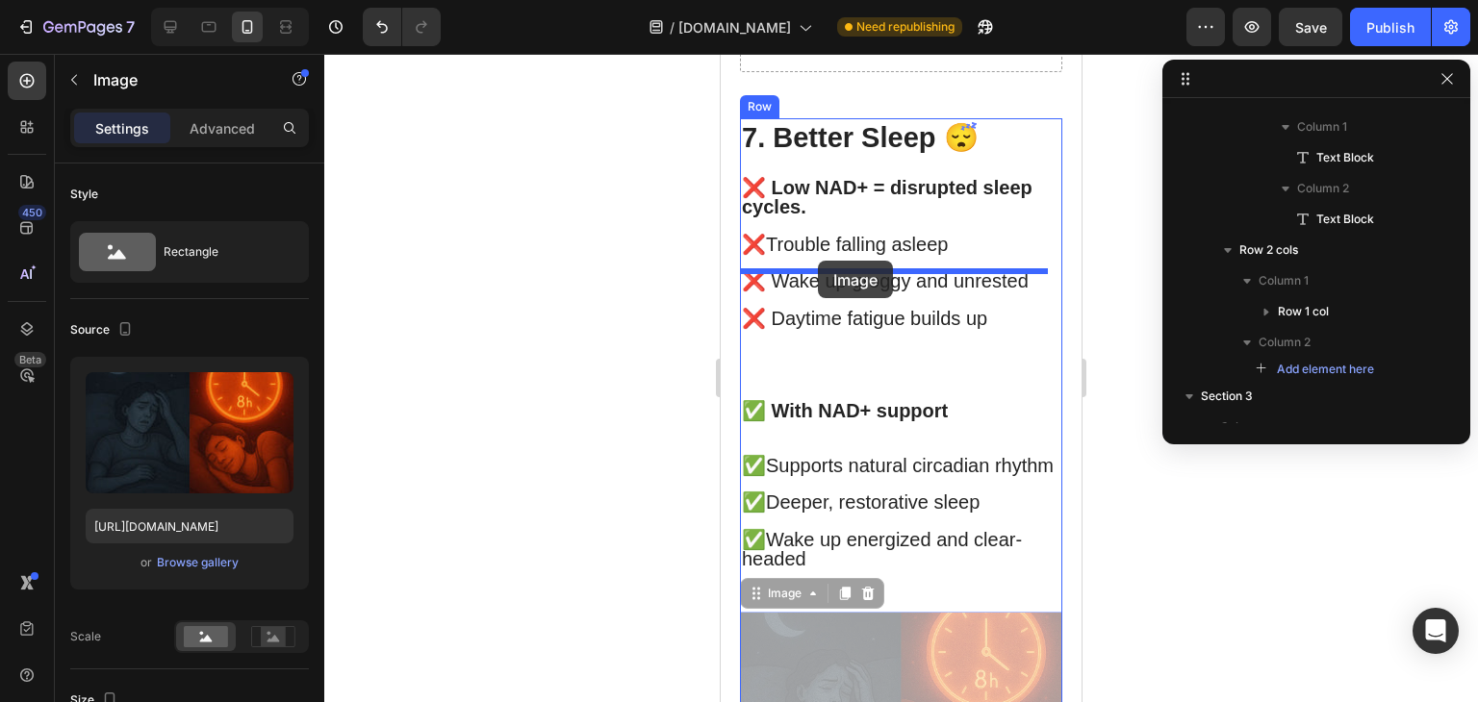
drag, startPoint x: 781, startPoint y: 324, endPoint x: 816, endPoint y: 262, distance: 71.5
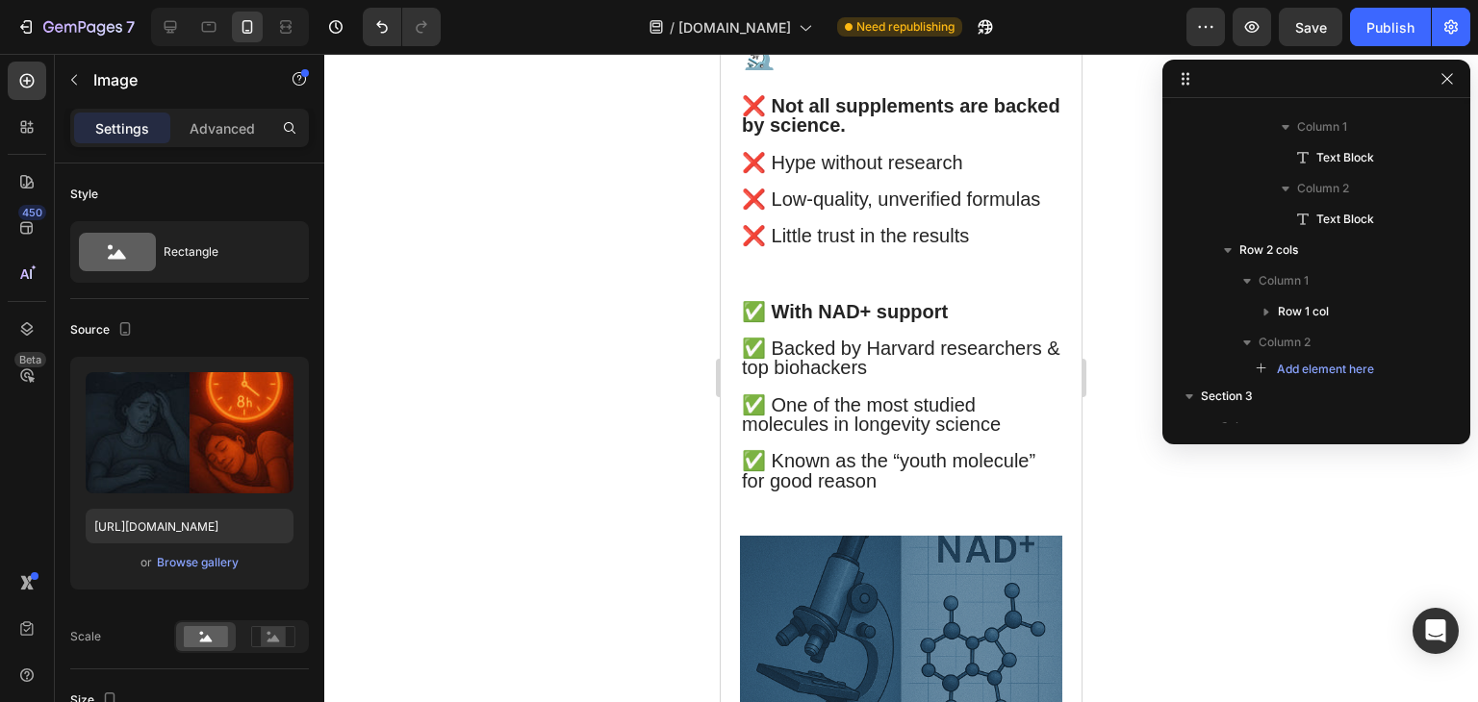
scroll to position [7223, 0]
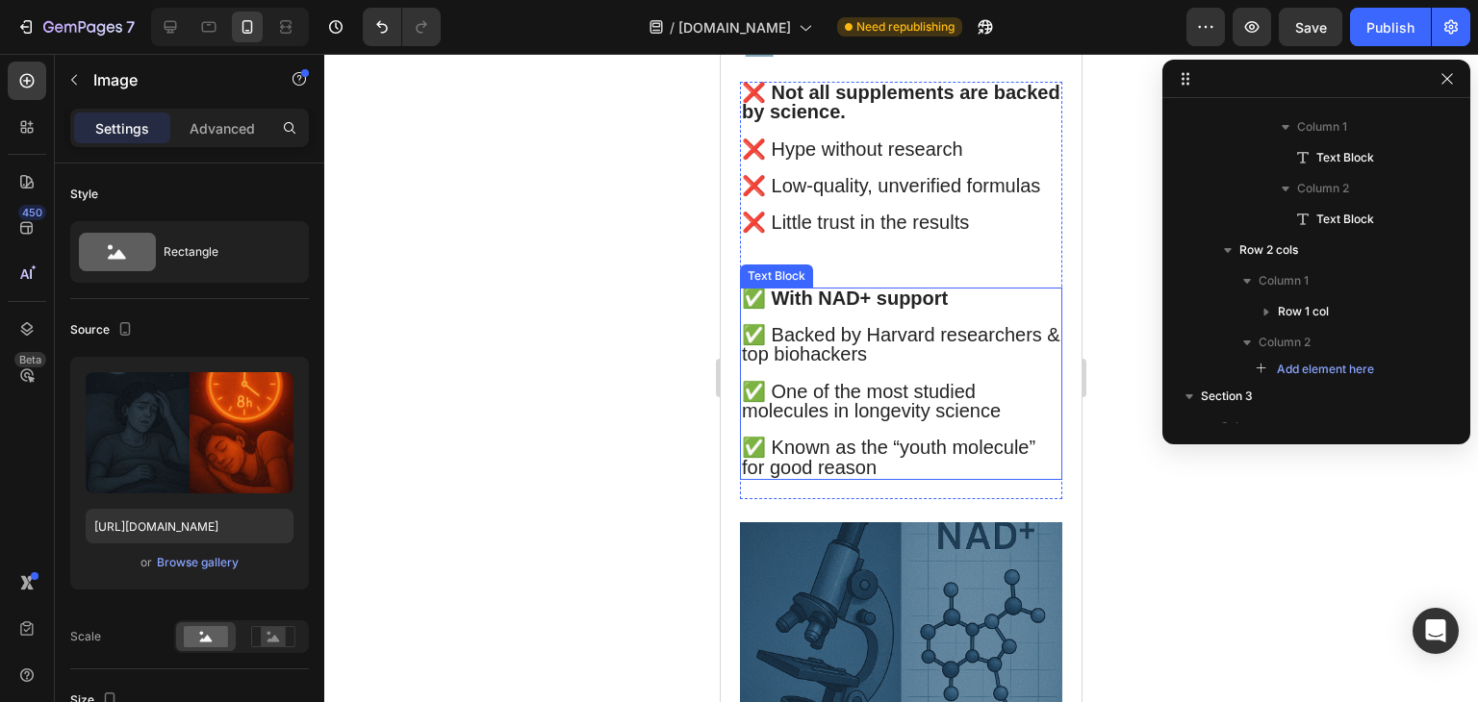
click at [870, 595] on img at bounding box center [901, 642] width 322 height 241
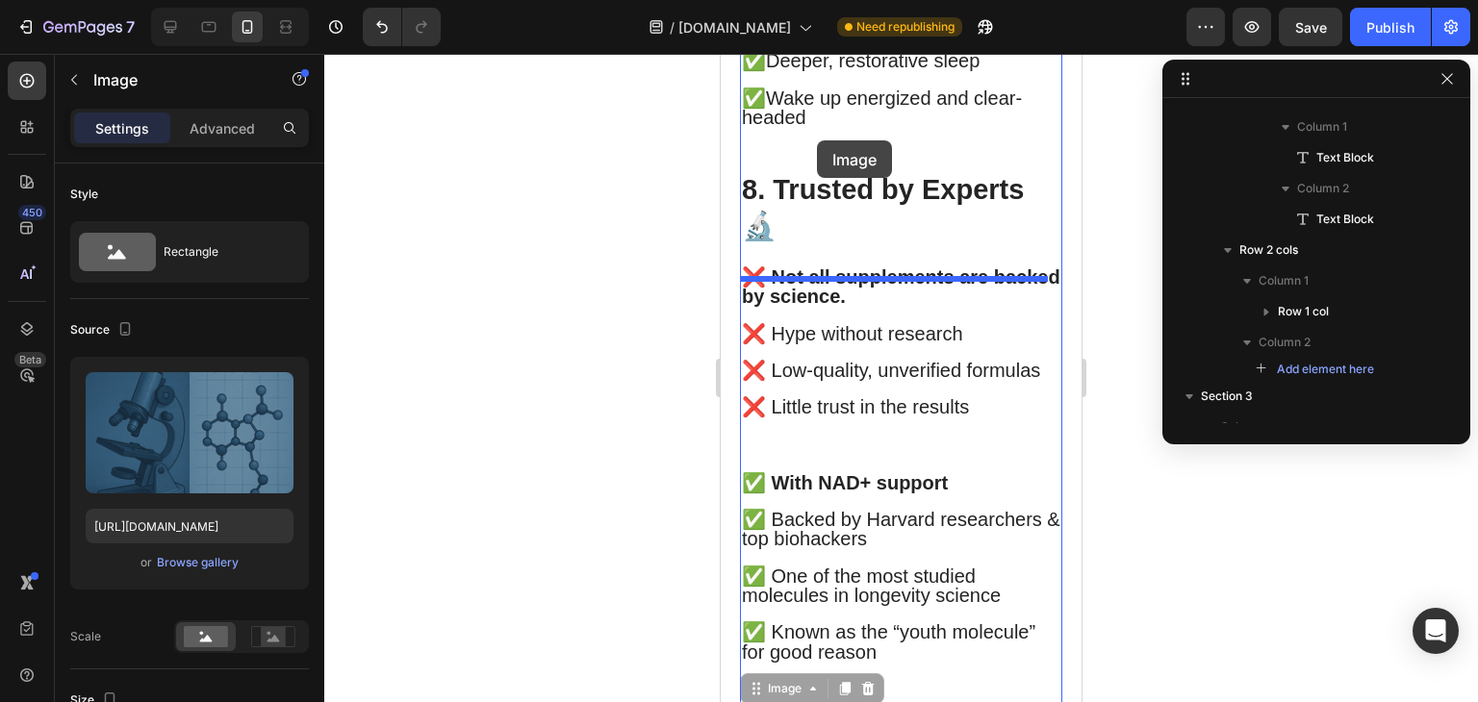
scroll to position [6951, 0]
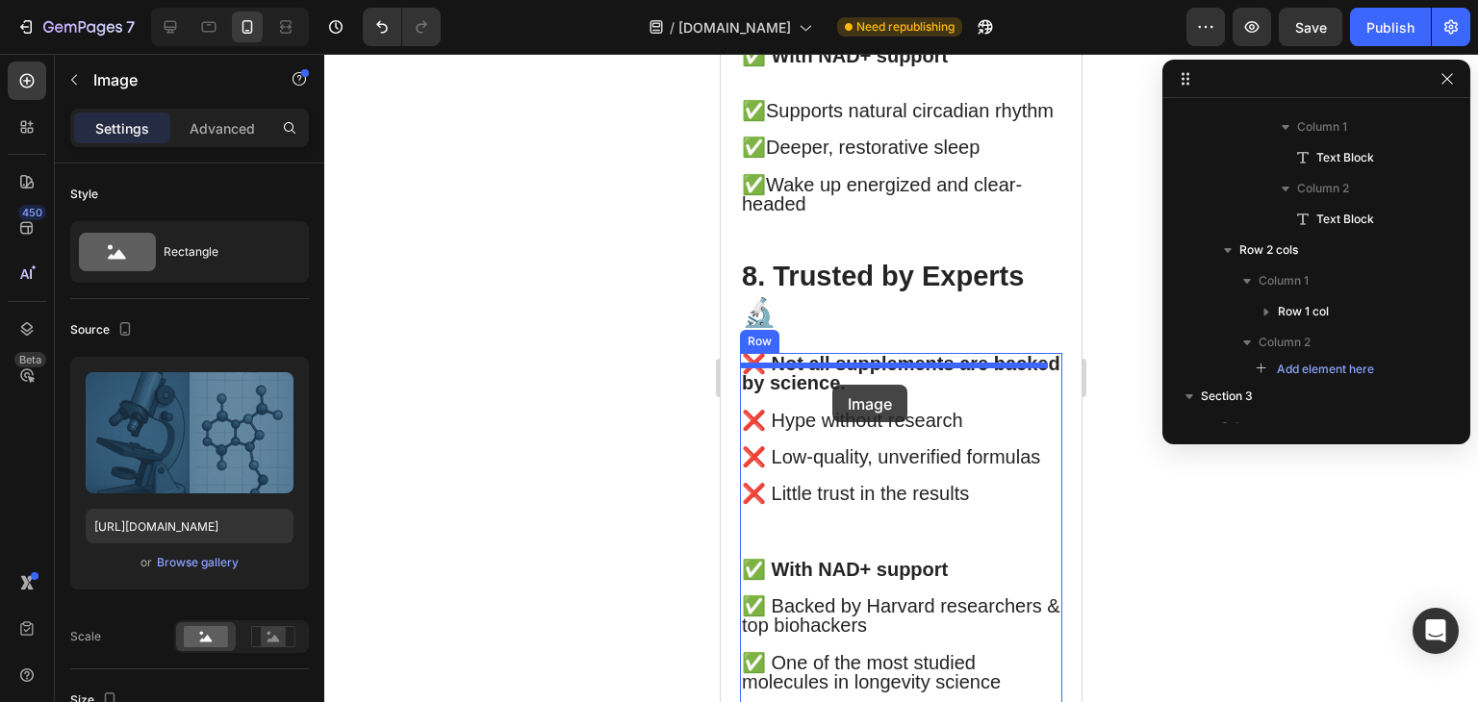
drag, startPoint x: 790, startPoint y: 526, endPoint x: 831, endPoint y: 382, distance: 150.1
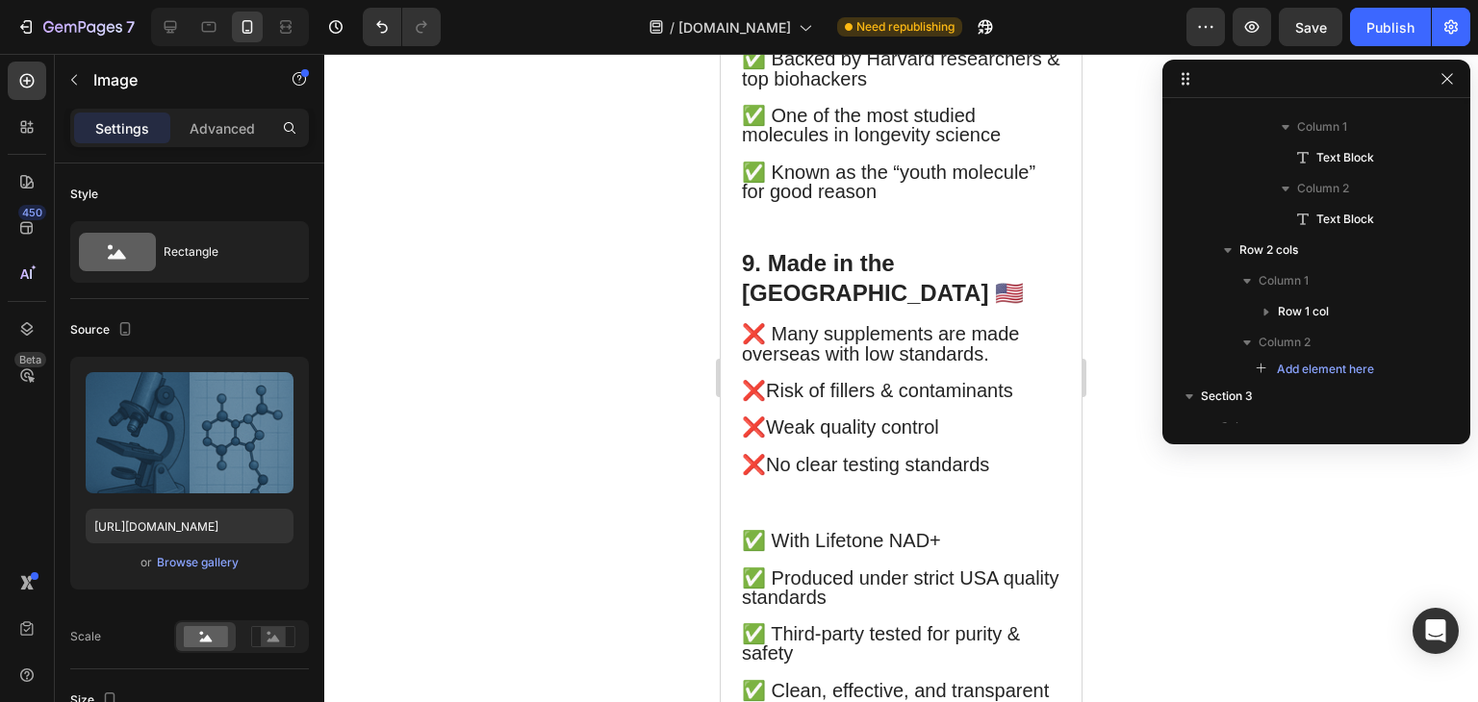
scroll to position [8326, 0]
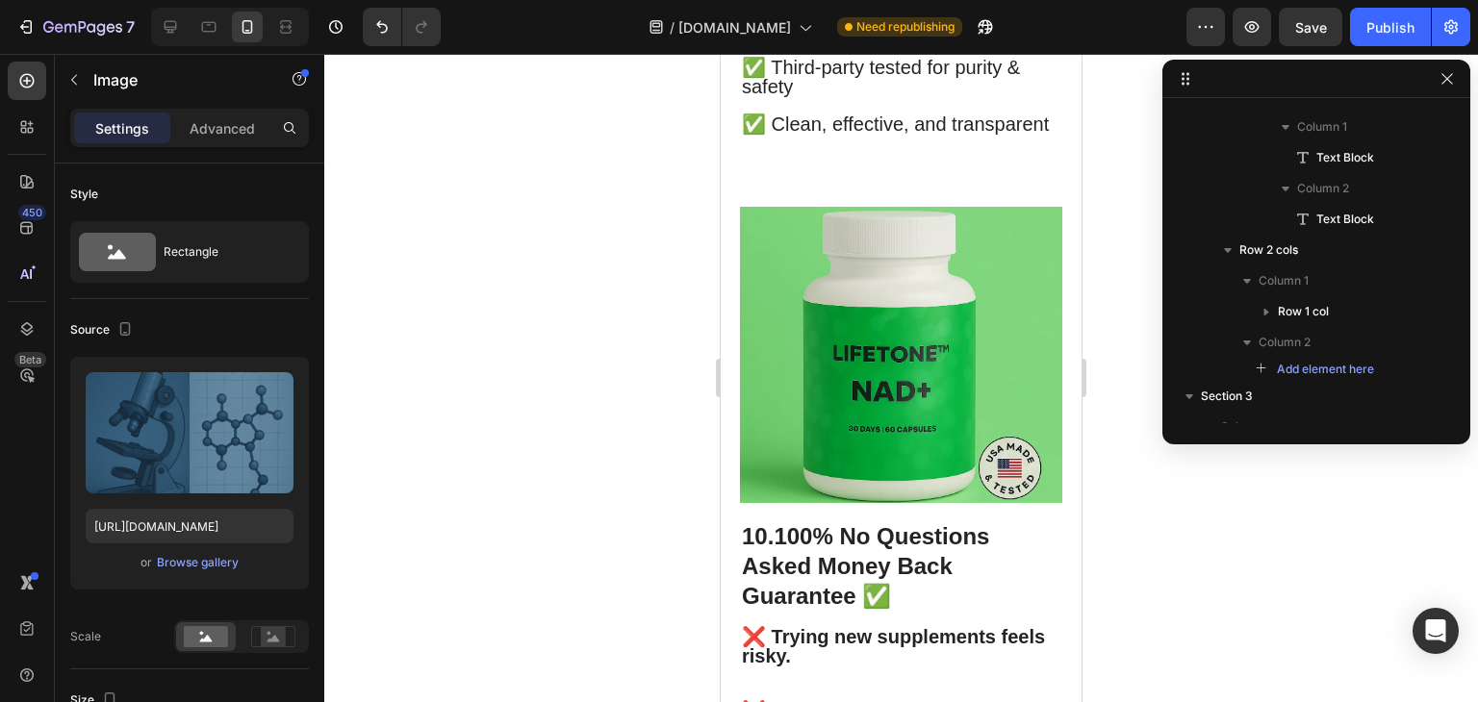
click at [808, 478] on img at bounding box center [901, 354] width 322 height 295
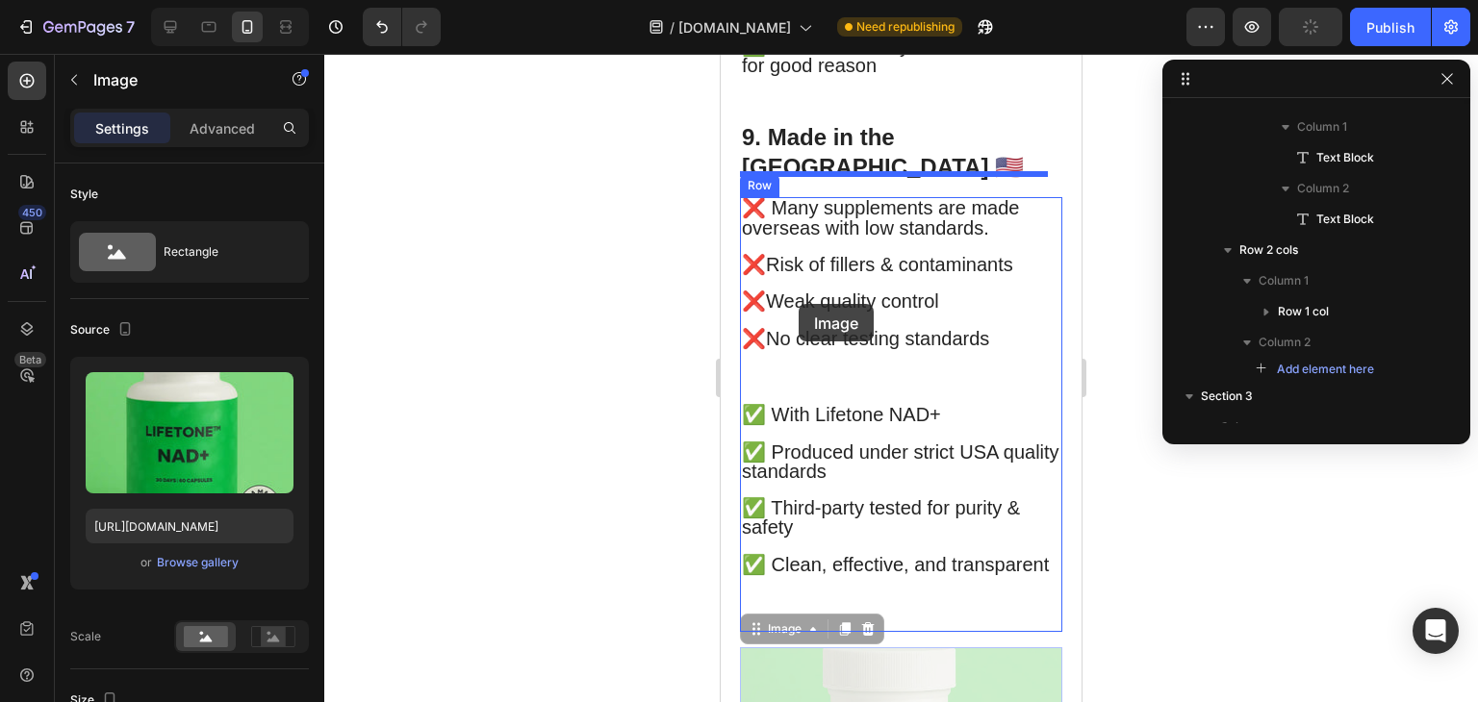
scroll to position [7742, 0]
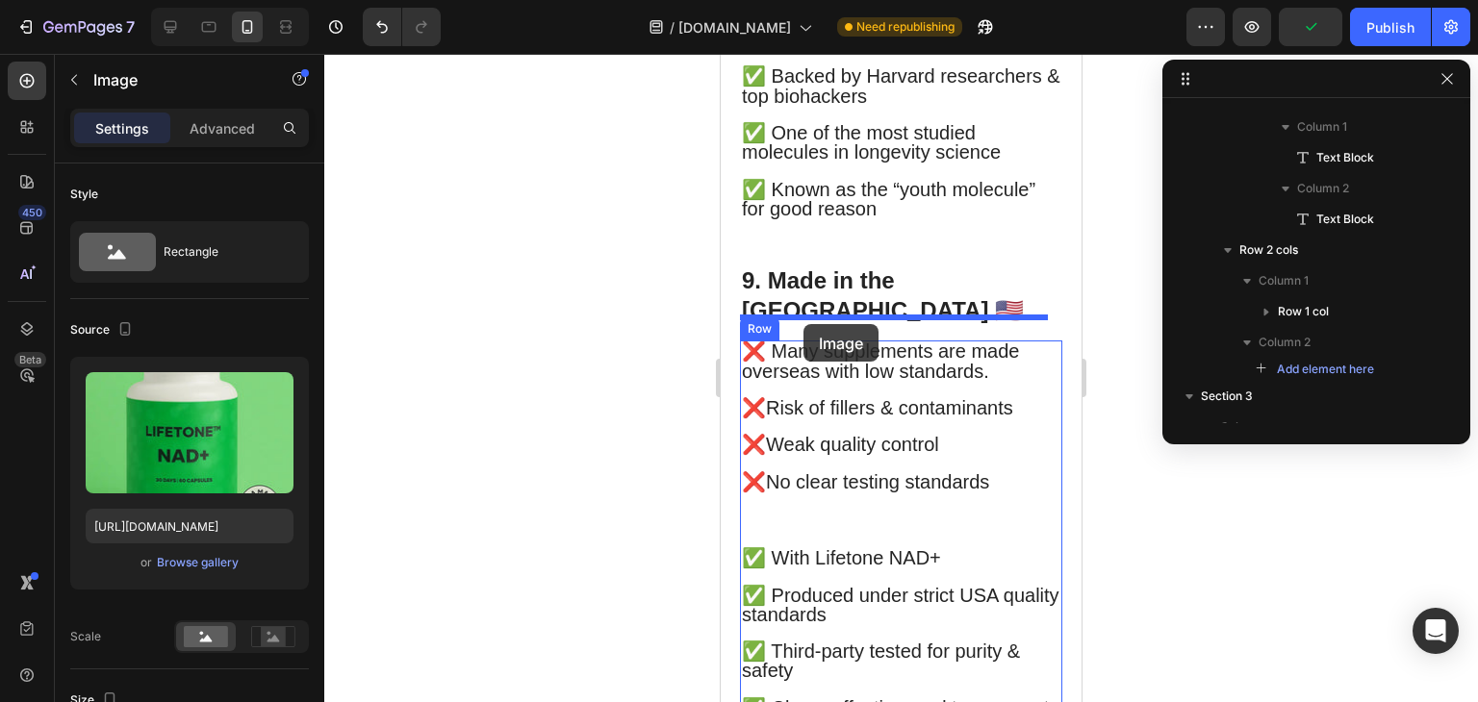
drag, startPoint x: 793, startPoint y: 185, endPoint x: 803, endPoint y: 324, distance: 139.9
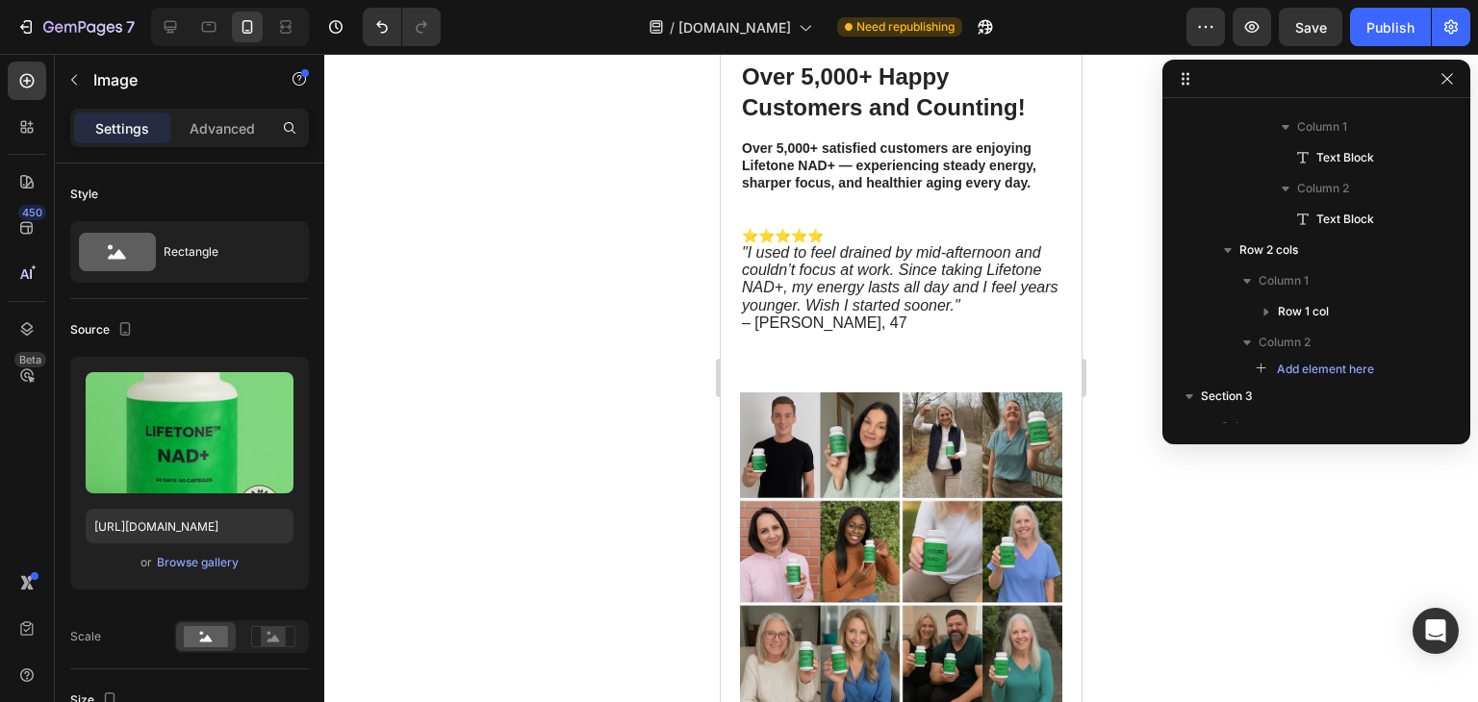
scroll to position [9474, 0]
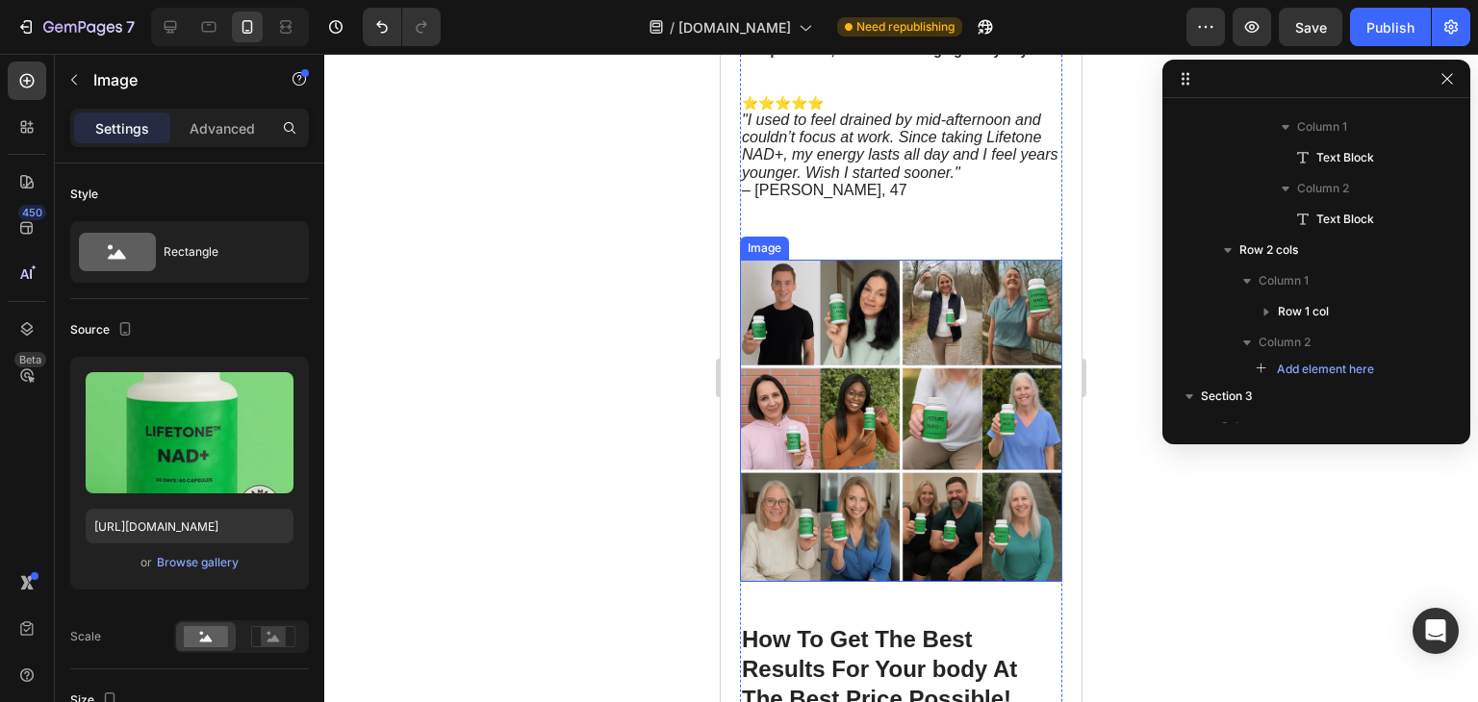
click at [874, 447] on img at bounding box center [901, 421] width 322 height 322
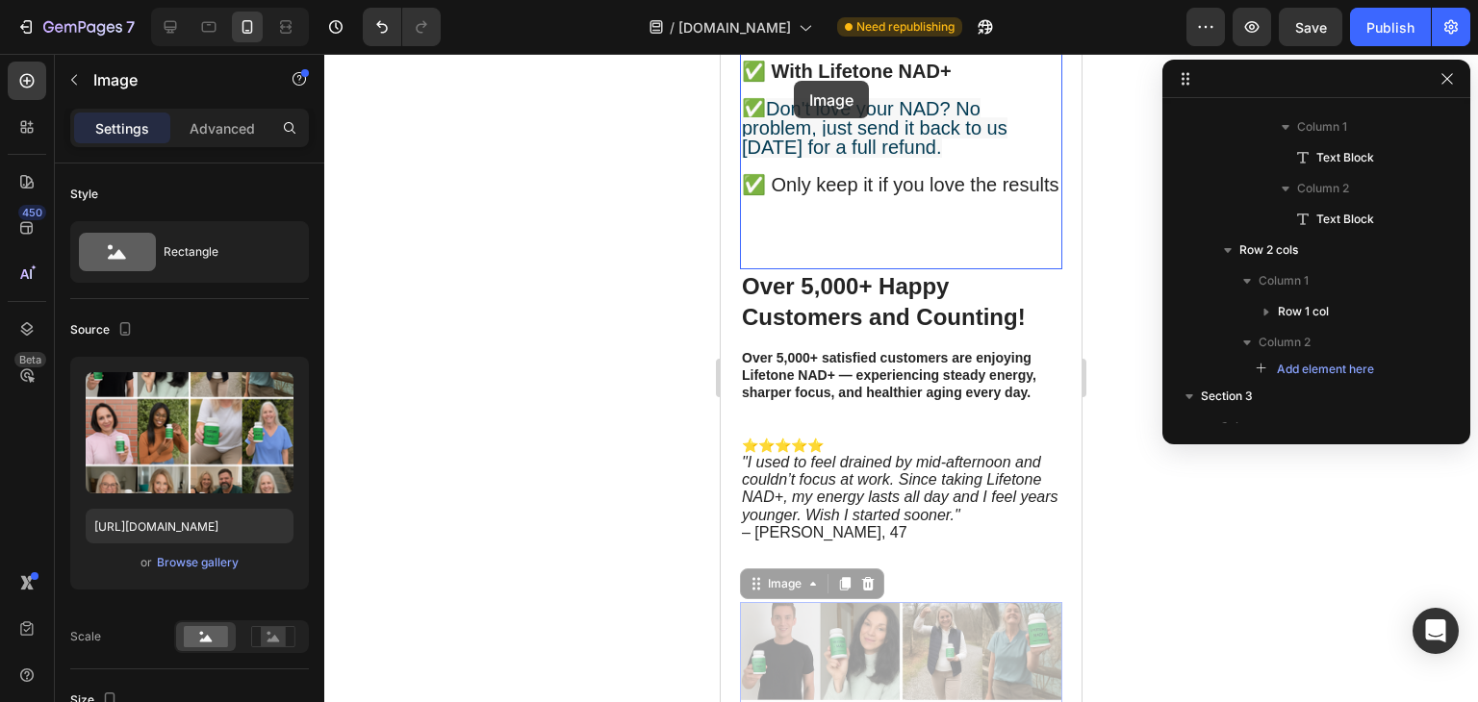
scroll to position [9099, 0]
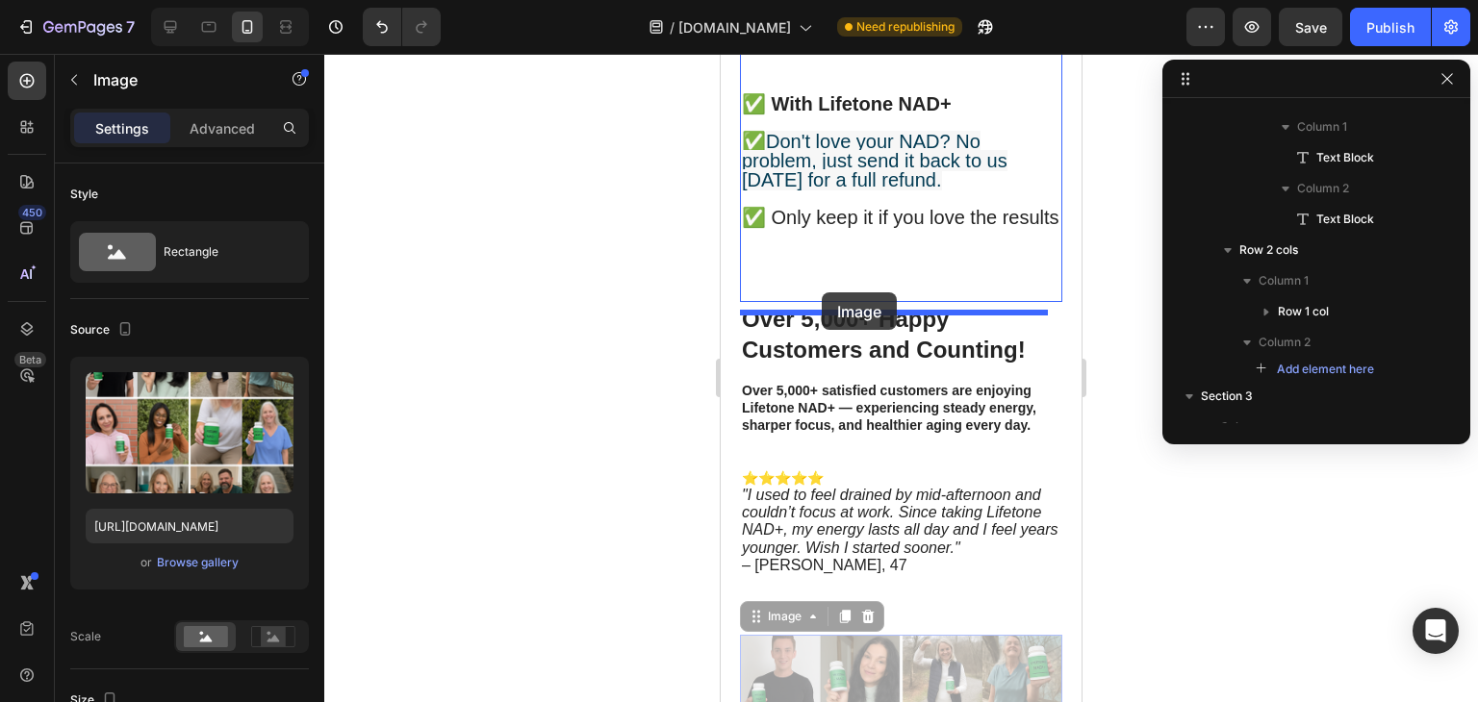
drag, startPoint x: 782, startPoint y: 259, endPoint x: 822, endPoint y: 292, distance: 51.9
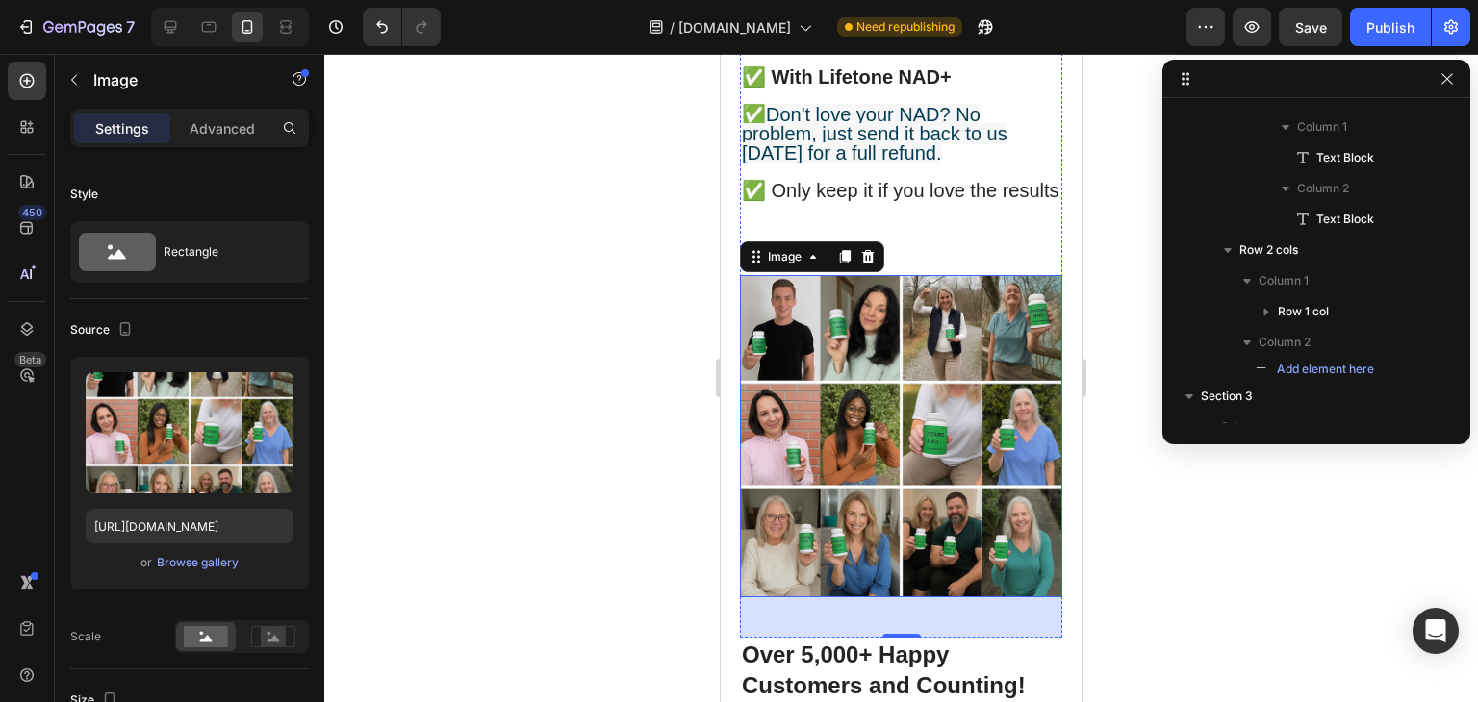
scroll to position [9172, 0]
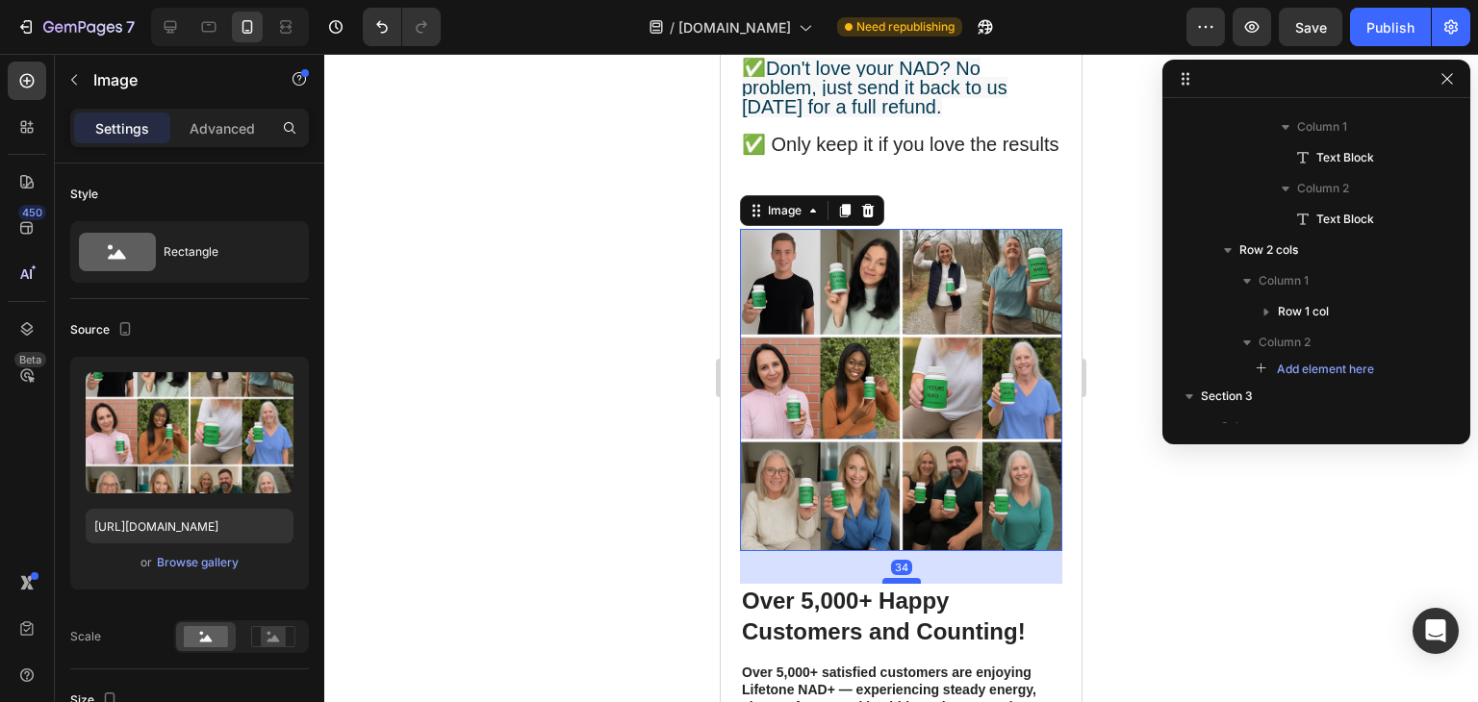
drag, startPoint x: 902, startPoint y: 582, endPoint x: 903, endPoint y: 558, distance: 24.1
click at [903, 578] on div at bounding box center [901, 581] width 38 height 6
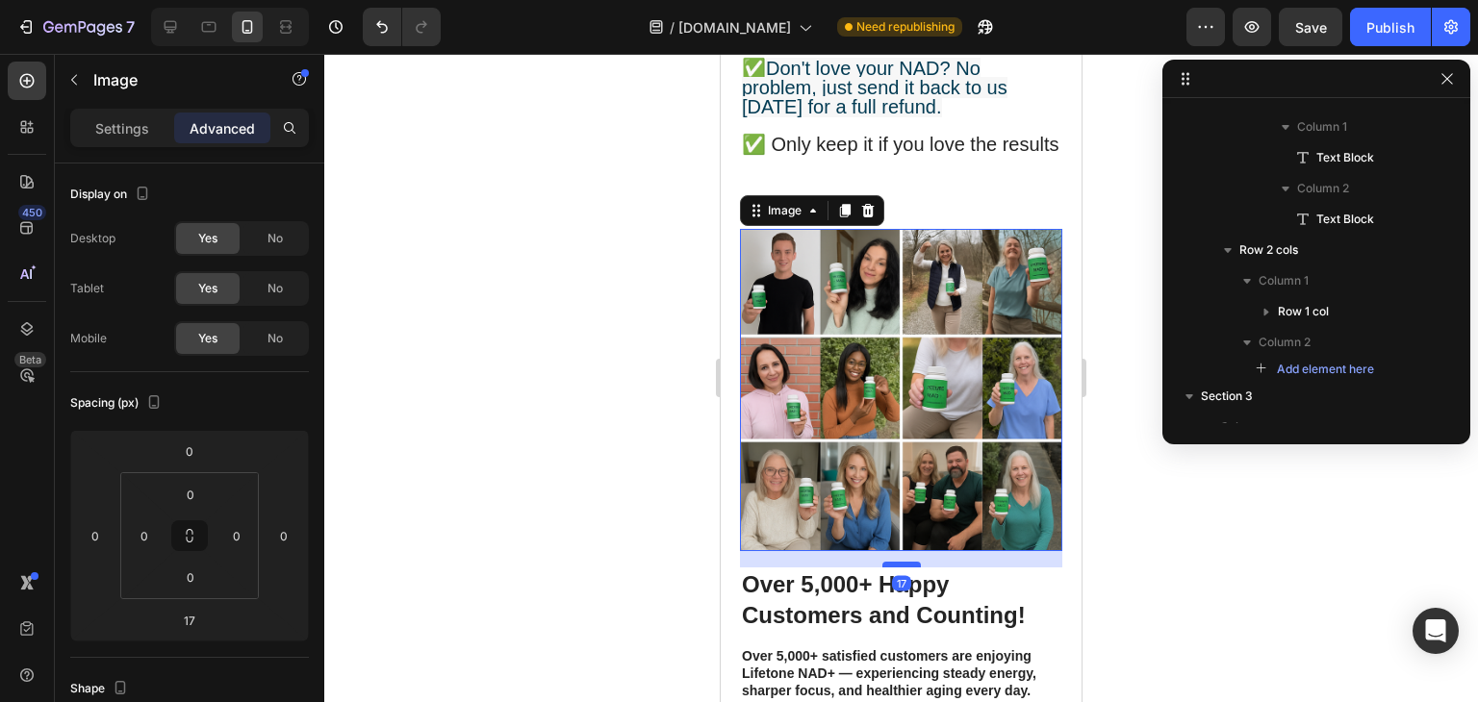
click at [903, 562] on div at bounding box center [901, 565] width 38 height 6
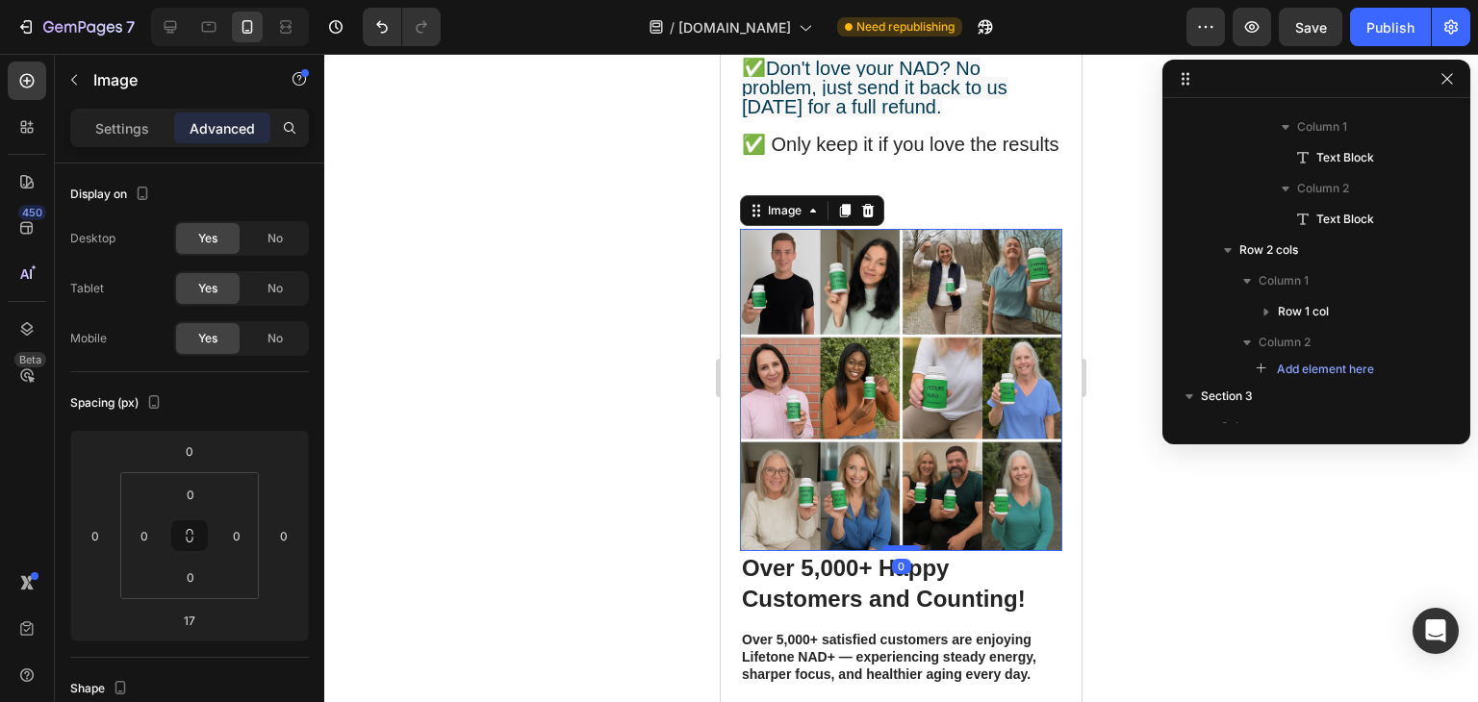
drag, startPoint x: 903, startPoint y: 558, endPoint x: 907, endPoint y: 541, distance: 17.7
click at [907, 545] on div at bounding box center [901, 548] width 38 height 6
type input "0"
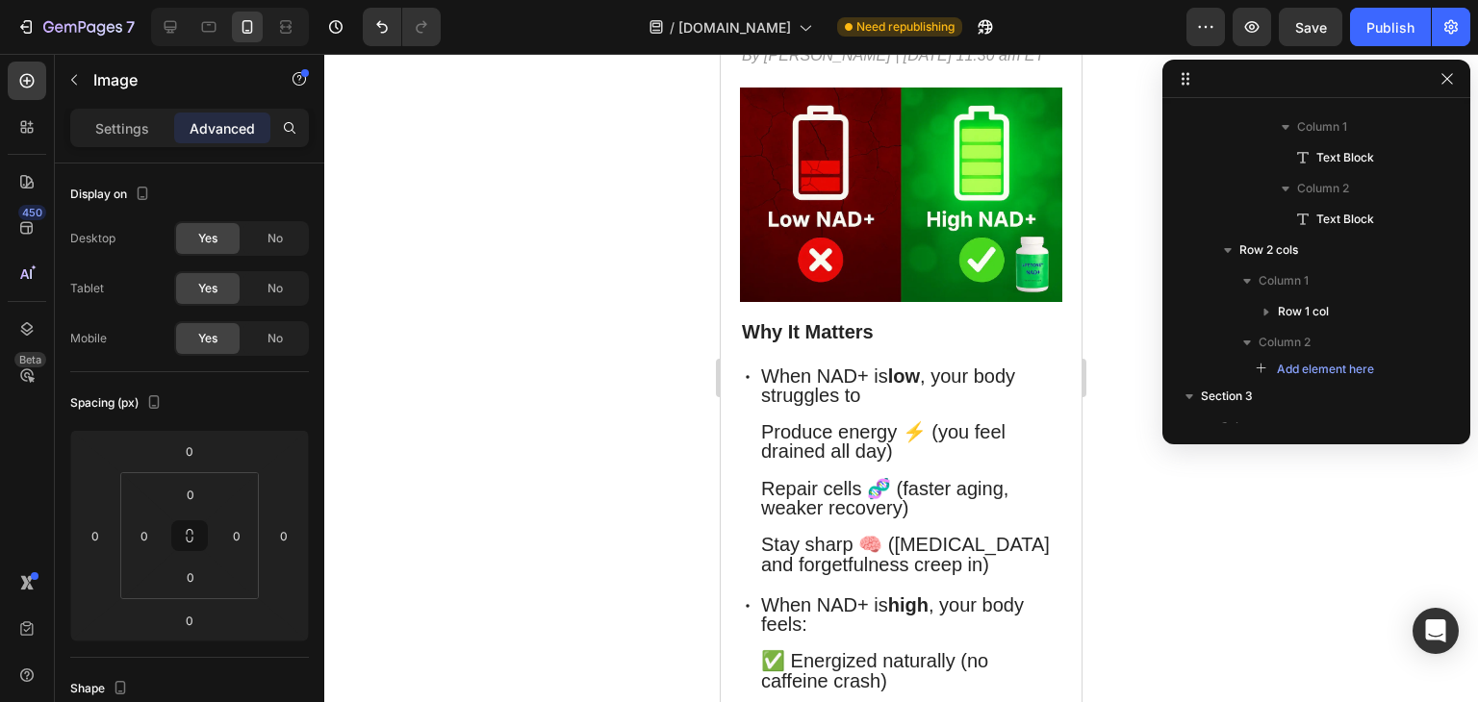
scroll to position [243, 0]
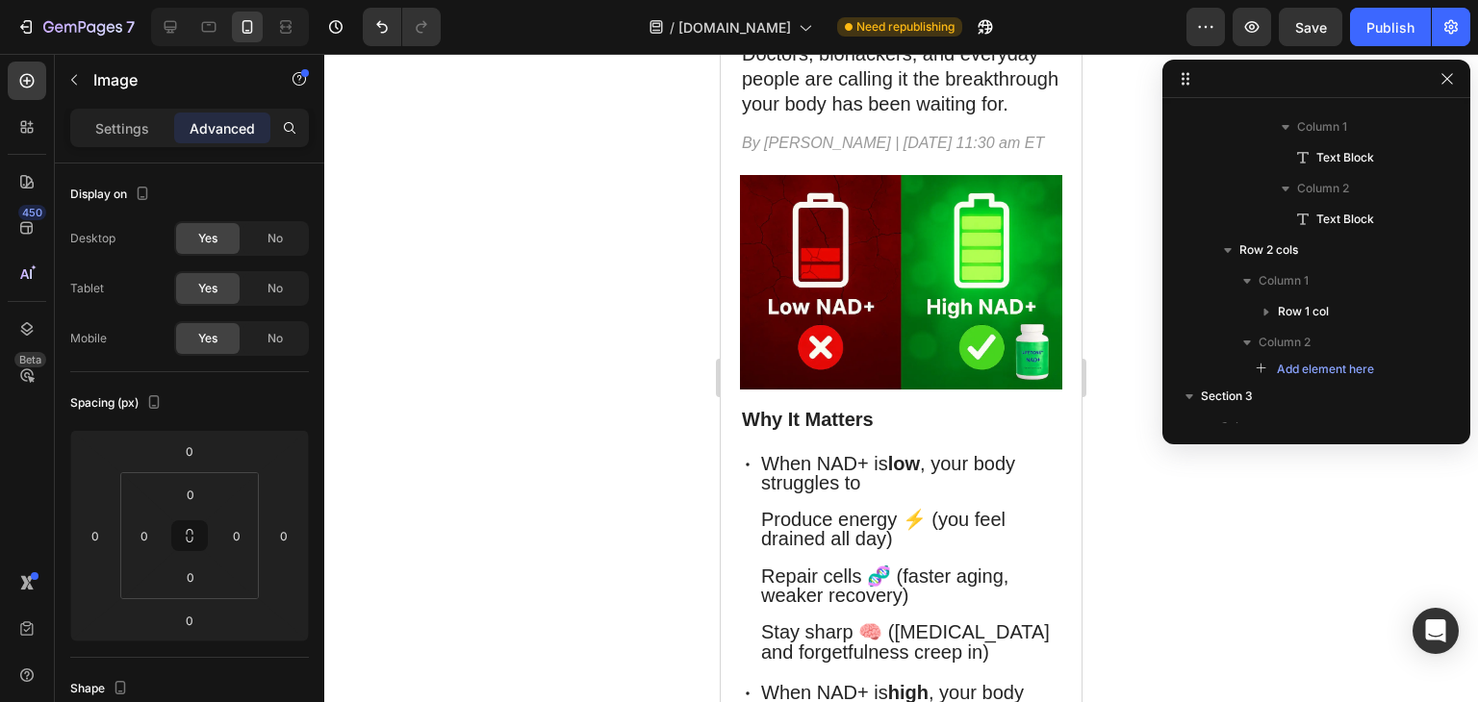
click at [1402, 33] on div "Publish" at bounding box center [1390, 27] width 48 height 20
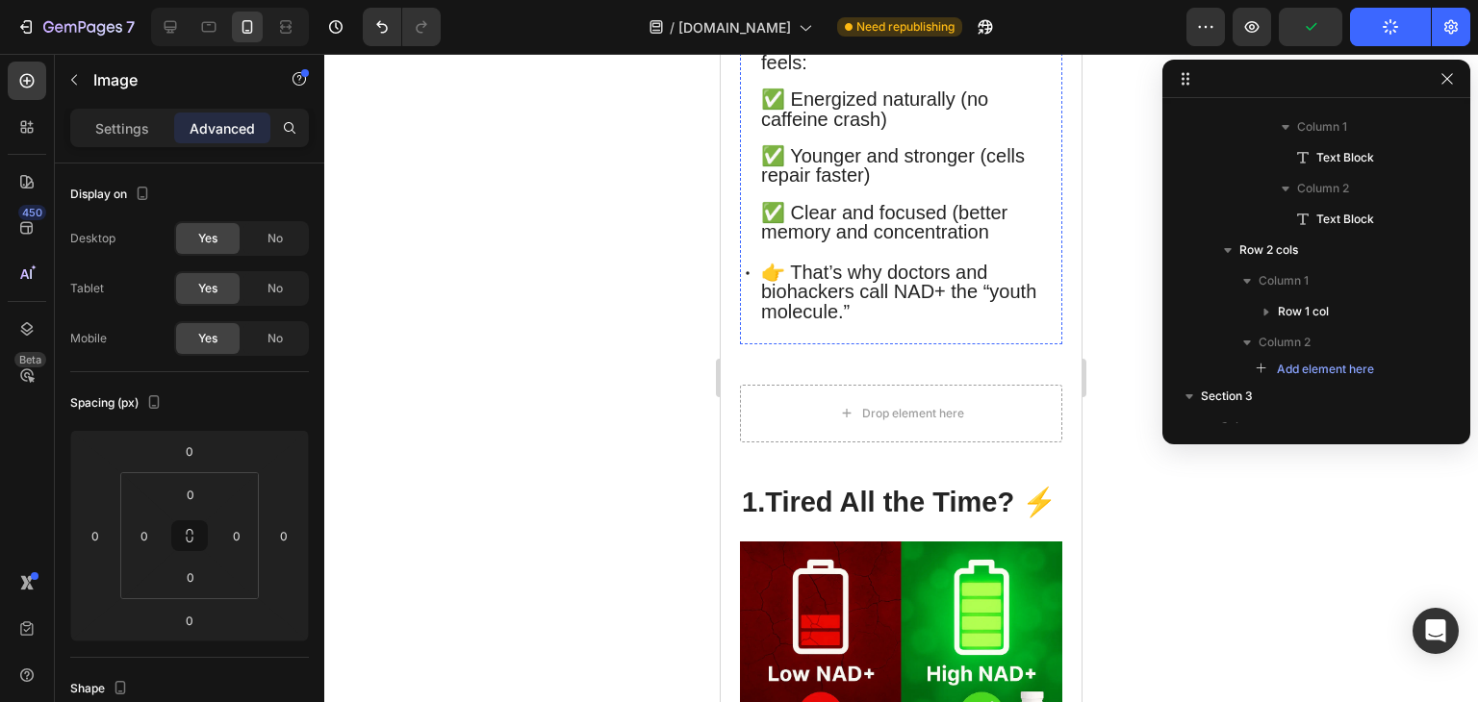
scroll to position [892, 0]
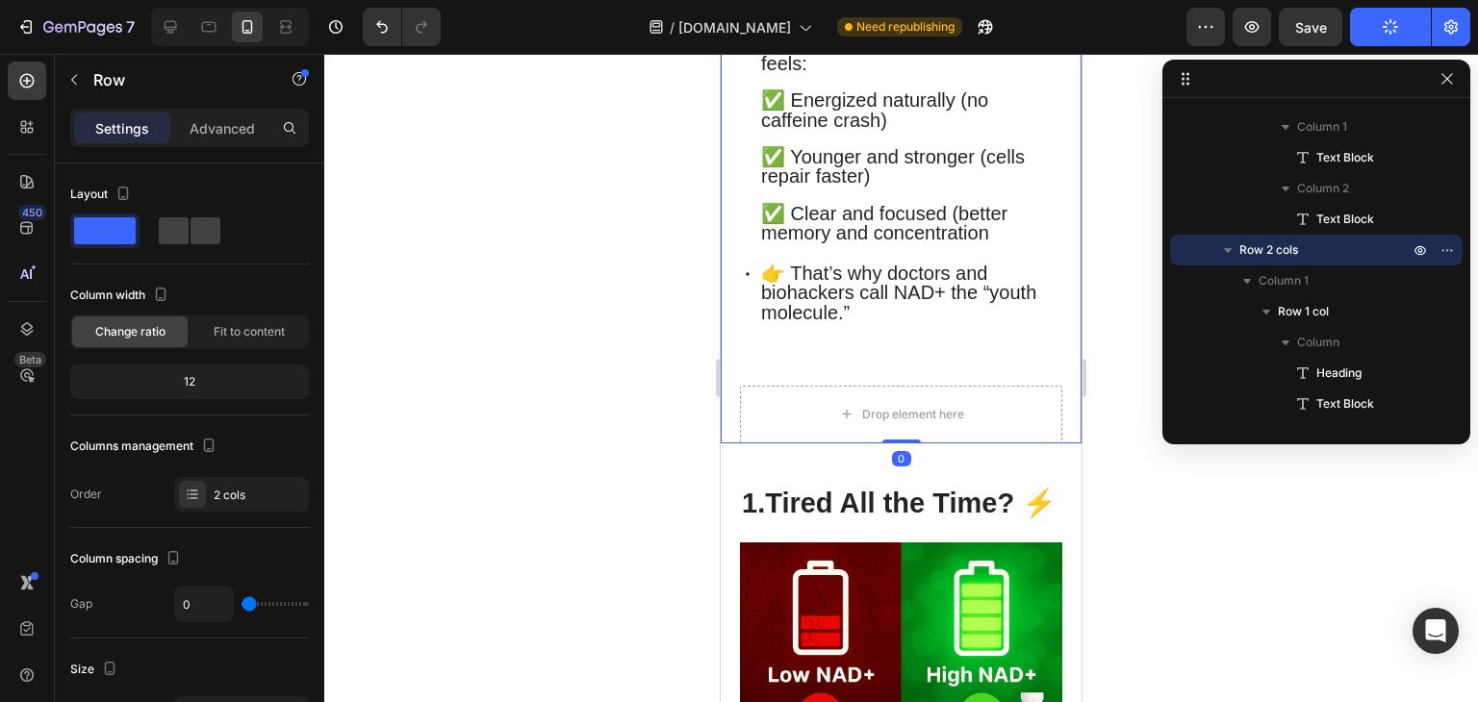
drag, startPoint x: 895, startPoint y: 483, endPoint x: 895, endPoint y: 387, distance: 96.2
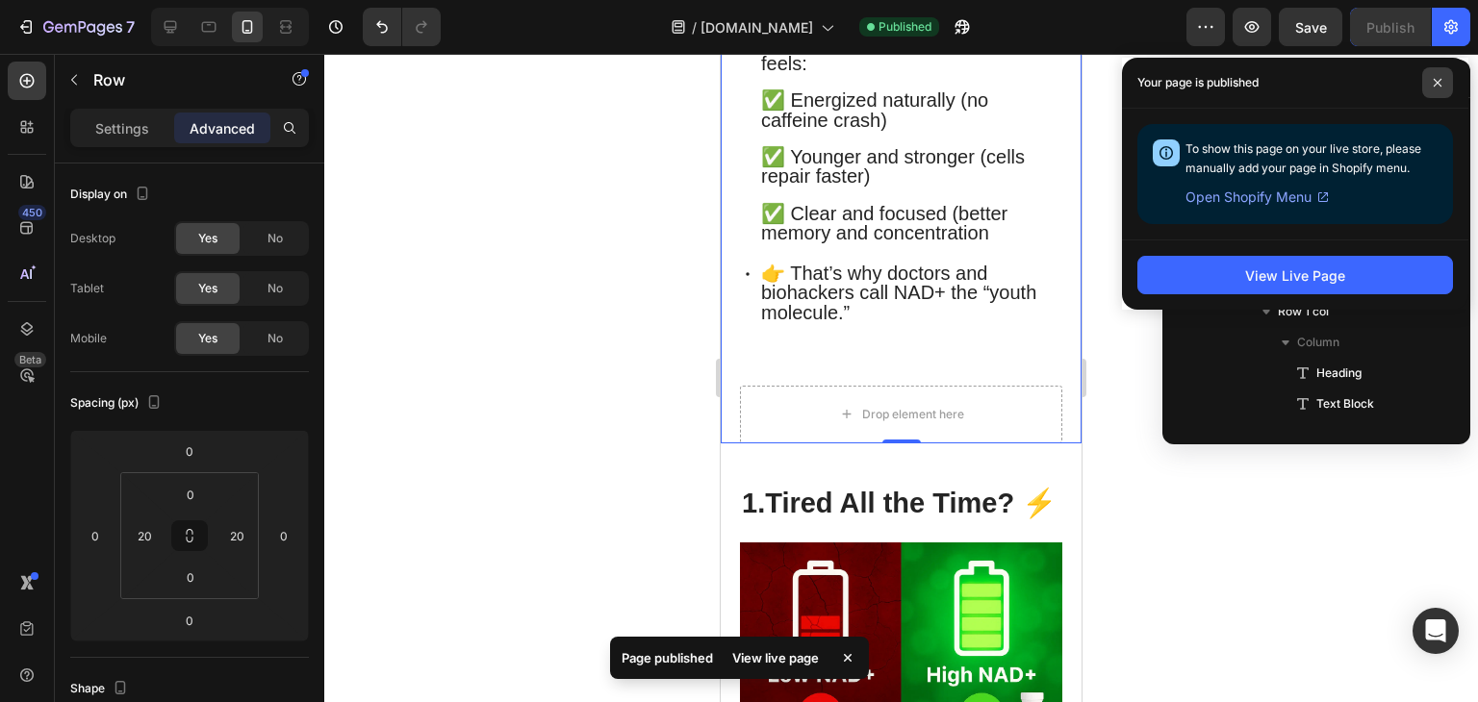
click at [1439, 83] on icon at bounding box center [1437, 83] width 10 height 10
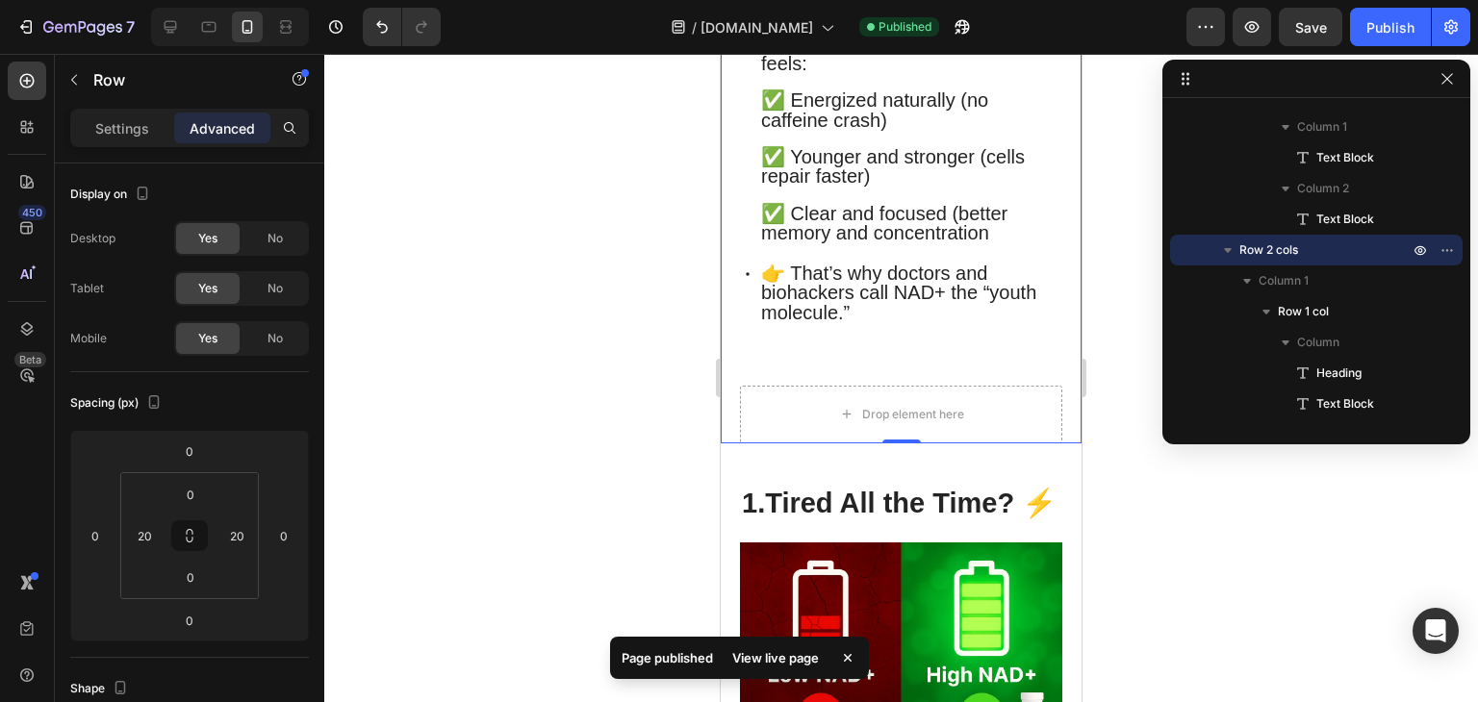
click at [844, 653] on icon at bounding box center [847, 657] width 19 height 19
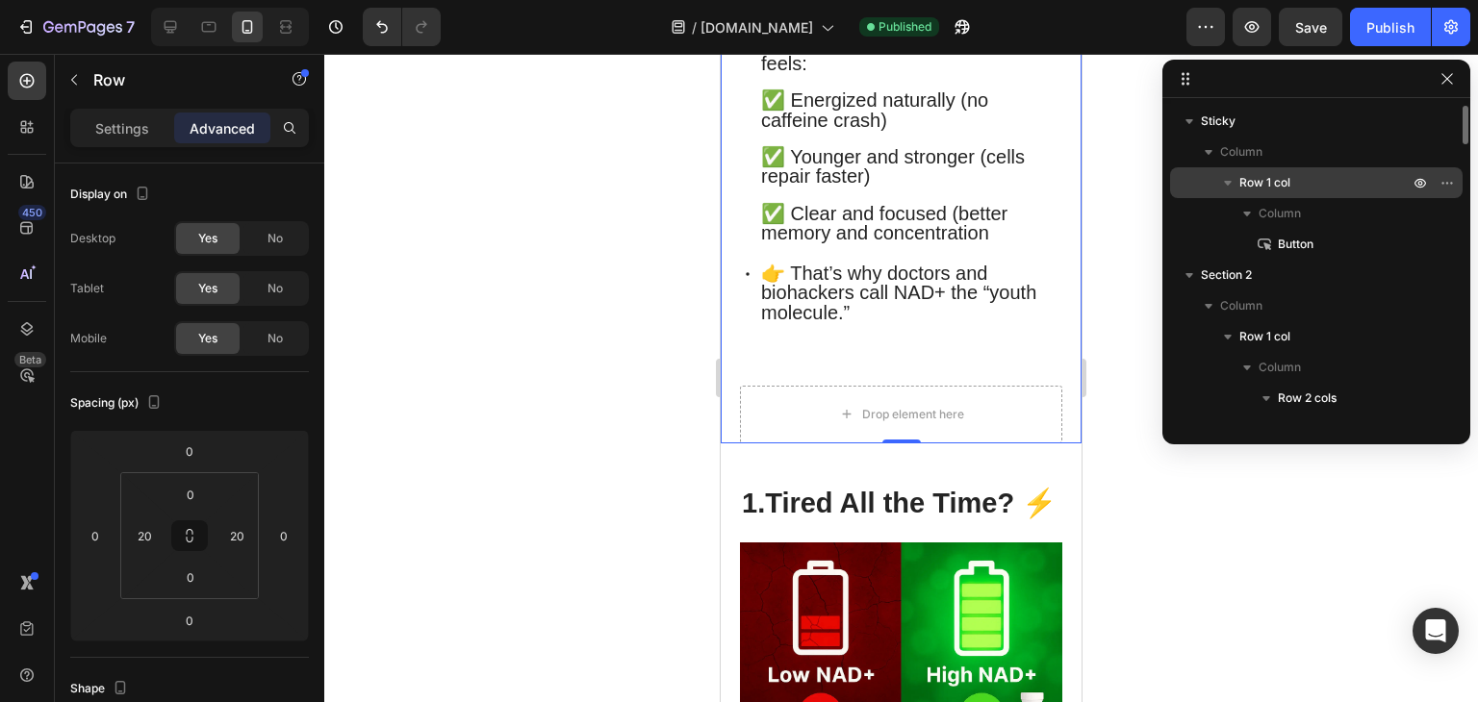
scroll to position [0, 0]
click at [1441, 182] on icon "button" at bounding box center [1446, 182] width 15 height 15
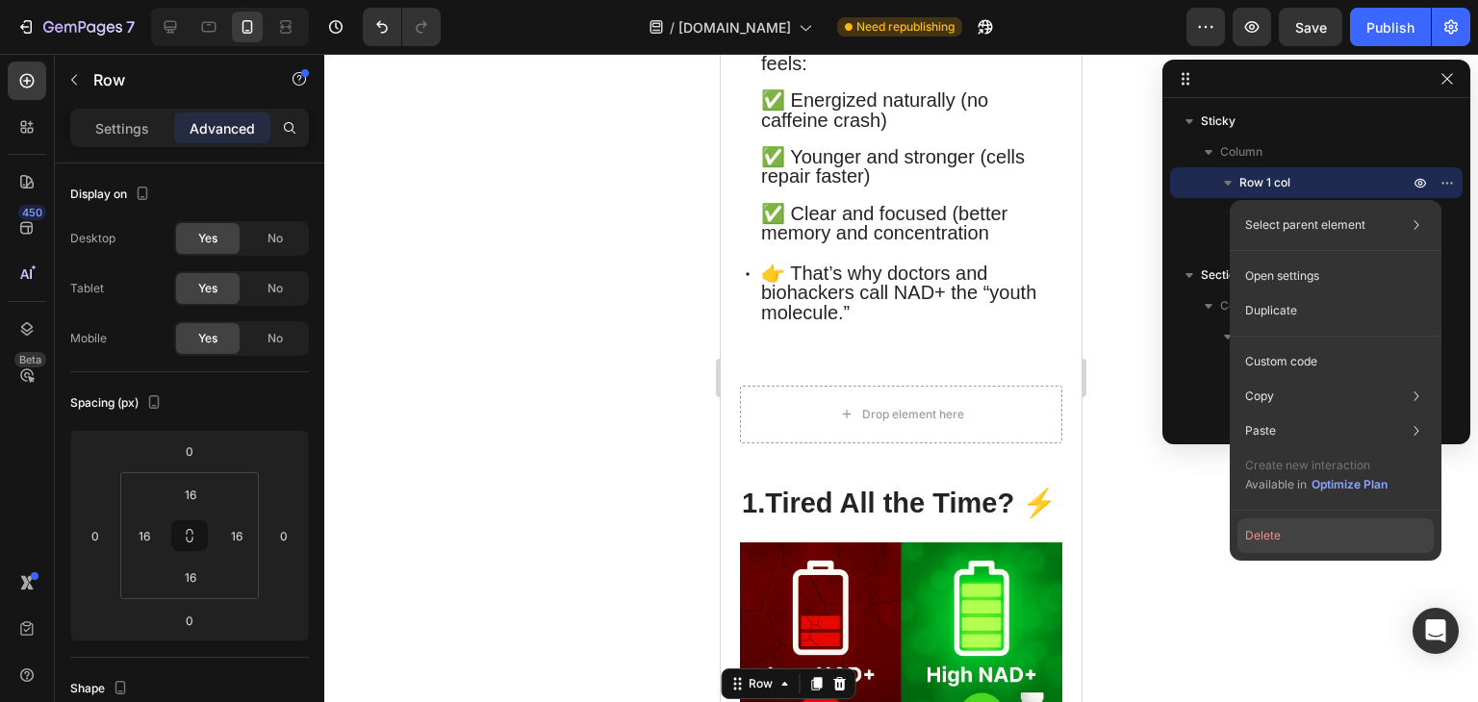
click at [1292, 539] on button "Delete" at bounding box center [1335, 536] width 196 height 35
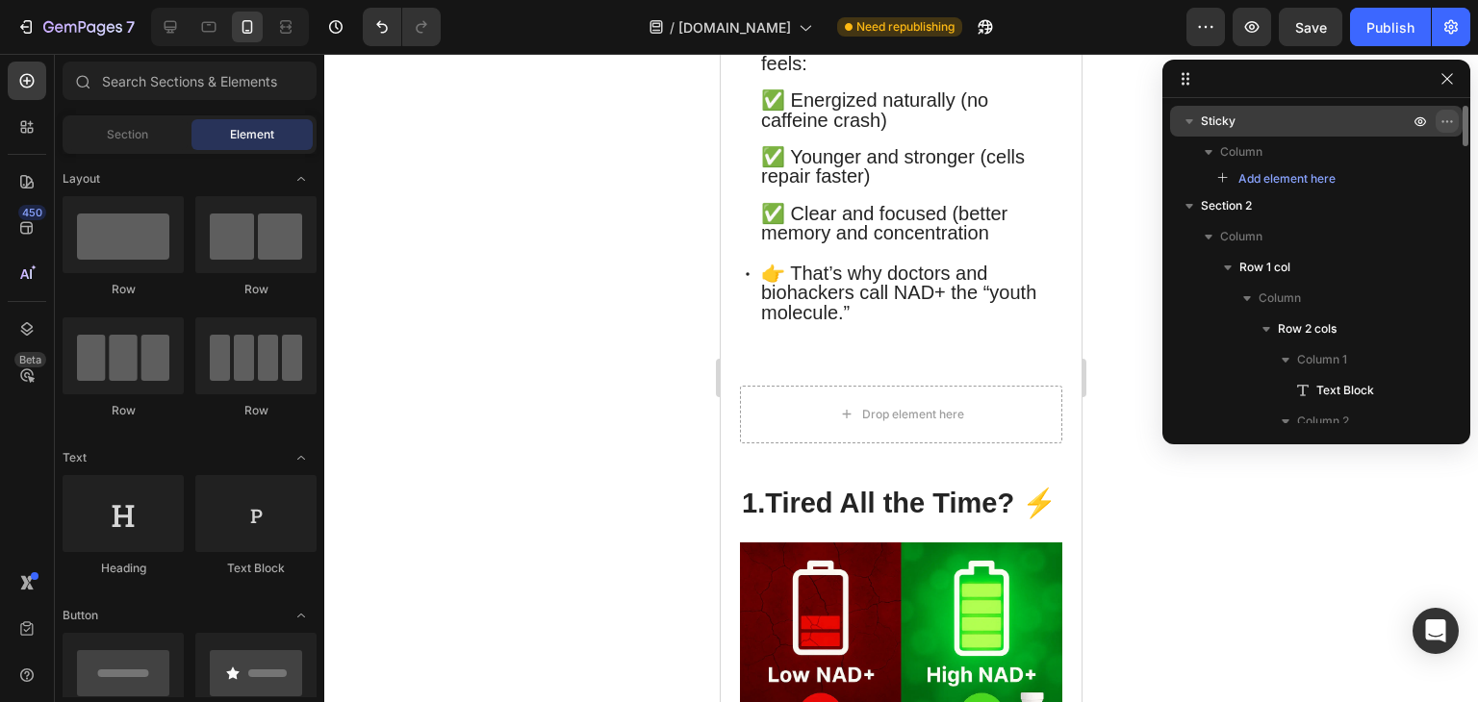
click at [1444, 120] on icon "button" at bounding box center [1446, 121] width 15 height 15
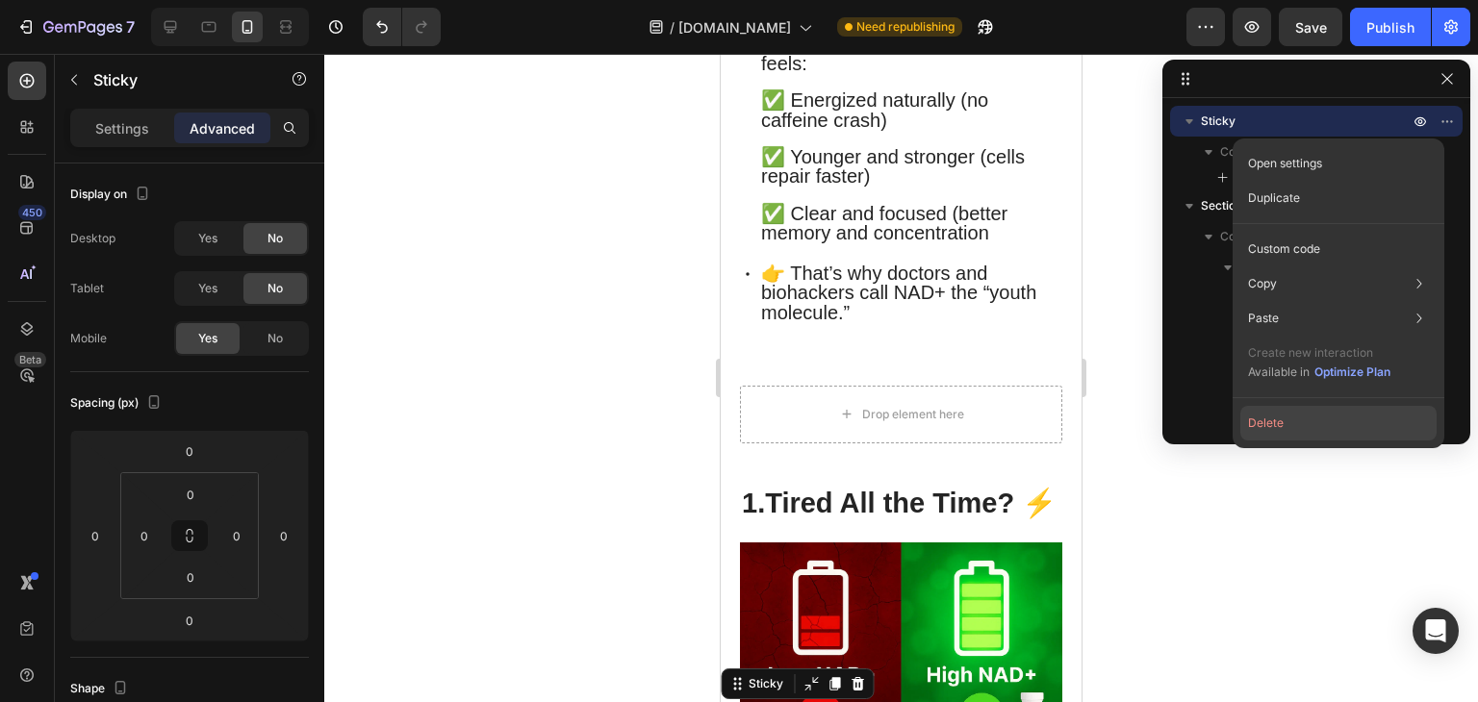
click at [1285, 421] on button "Delete" at bounding box center [1338, 423] width 196 height 35
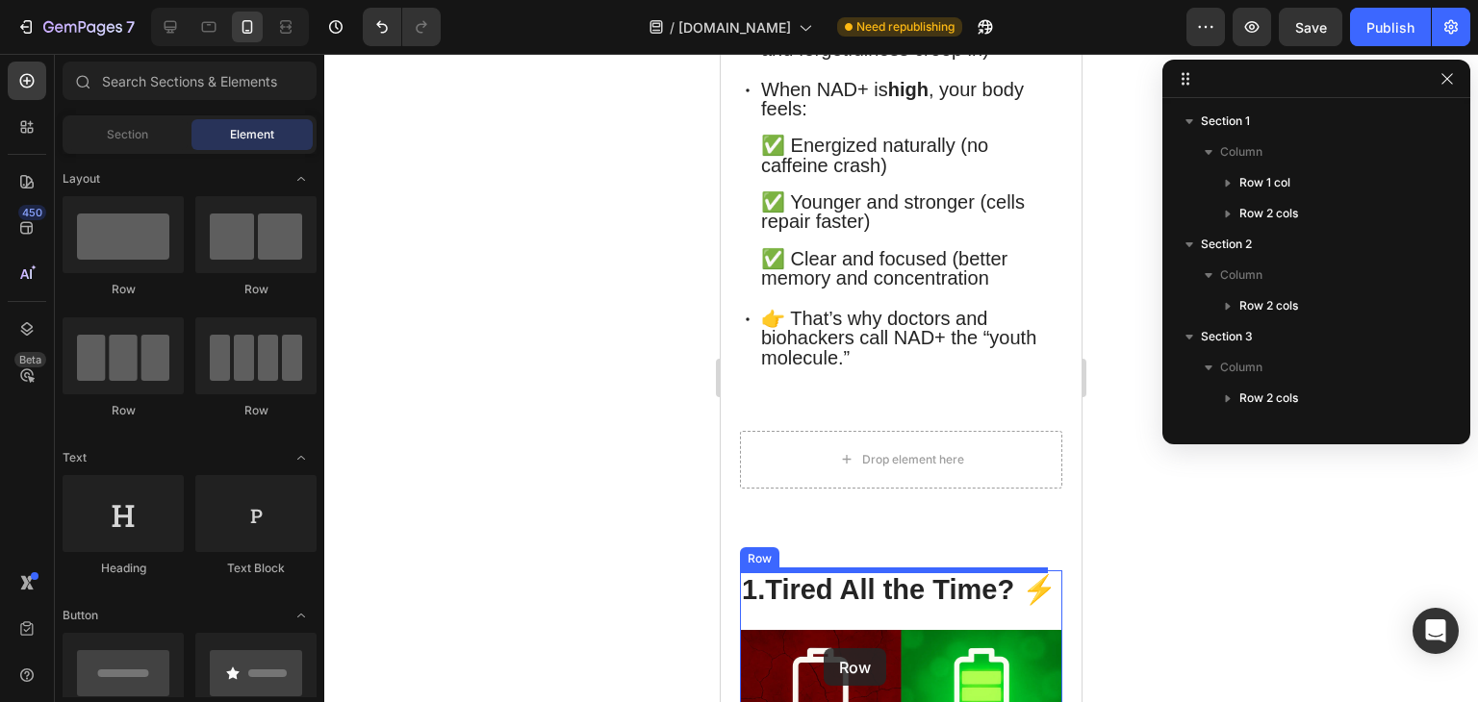
scroll to position [888, 0]
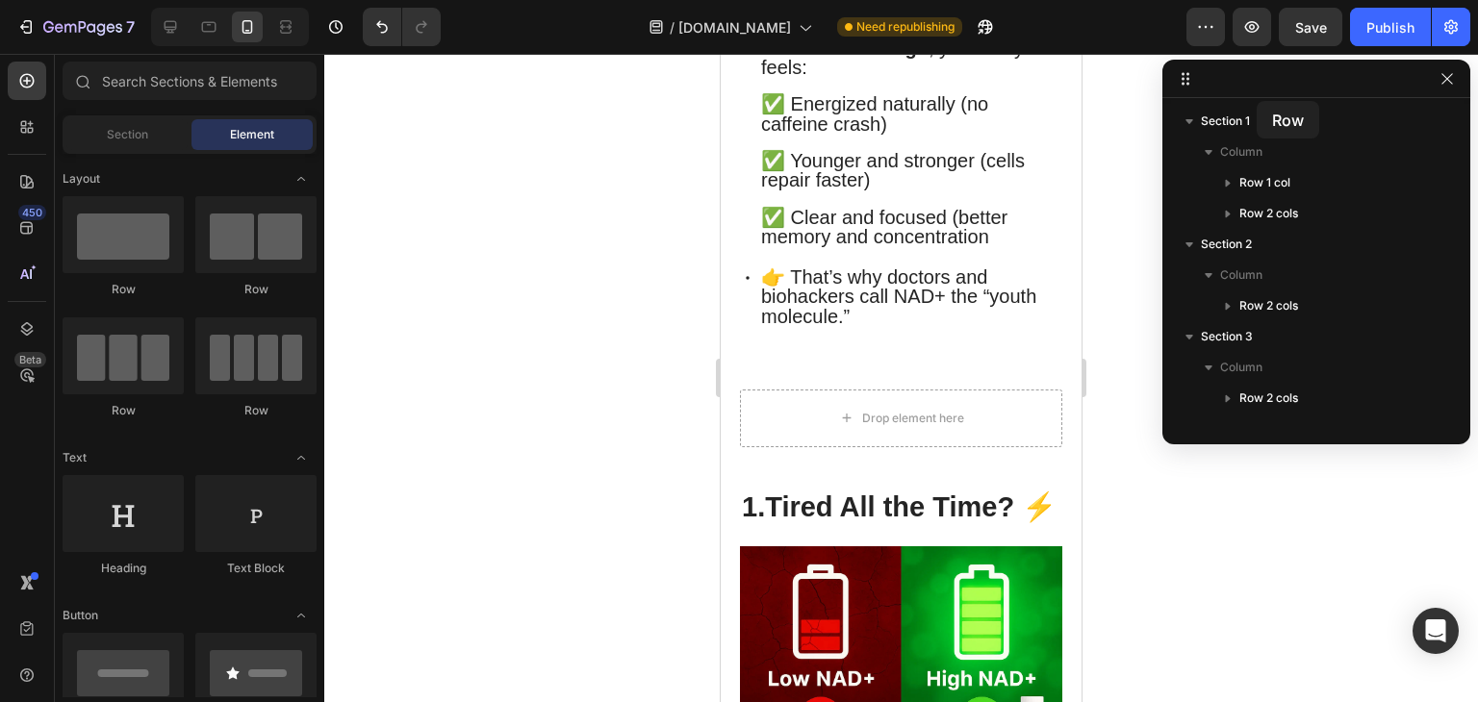
drag, startPoint x: 95, startPoint y: 259, endPoint x: 1258, endPoint y: 103, distance: 1173.4
click at [1258, 0] on div "7 / LIFETONE.com Need republishing Preview Save Publish 450 Beta Sections(30) E…" at bounding box center [739, 0] width 1478 height 0
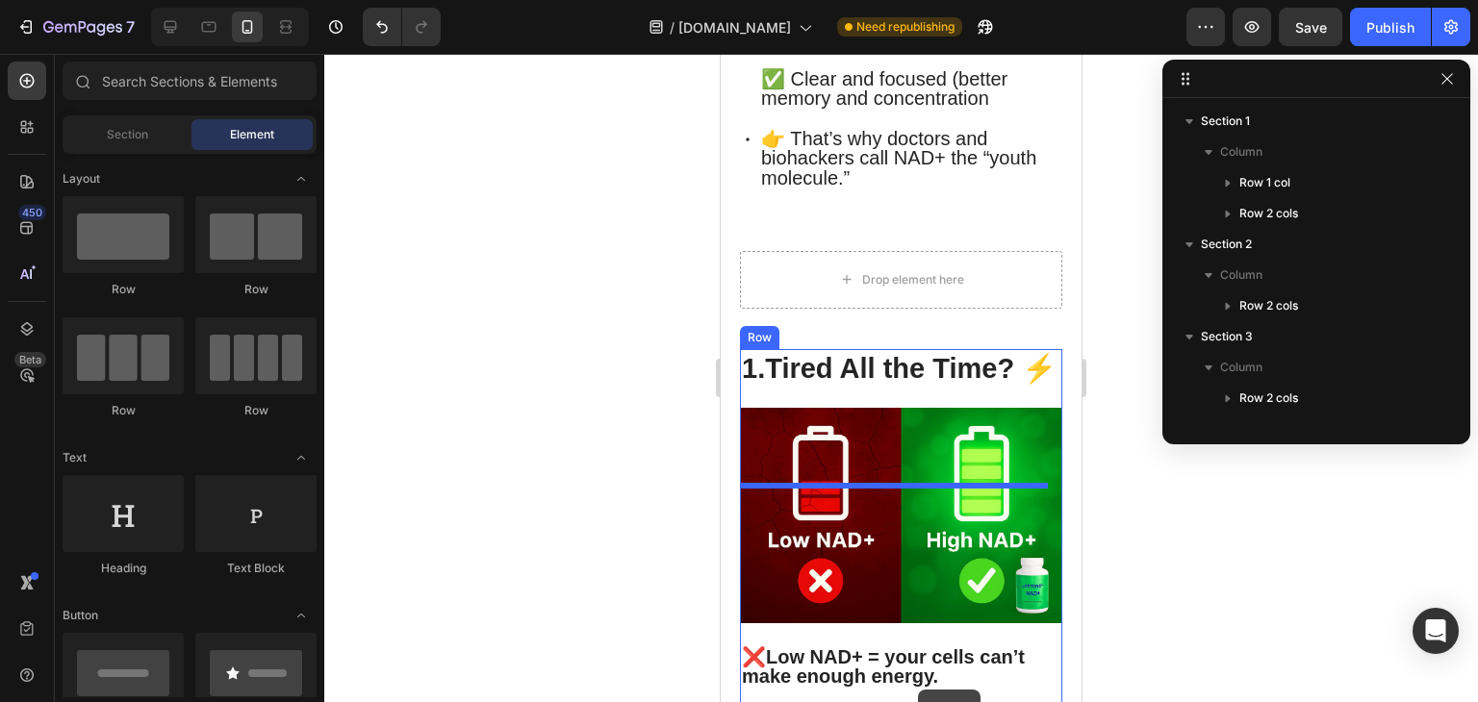
drag, startPoint x: 822, startPoint y: 321, endPoint x: 916, endPoint y: 690, distance: 380.3
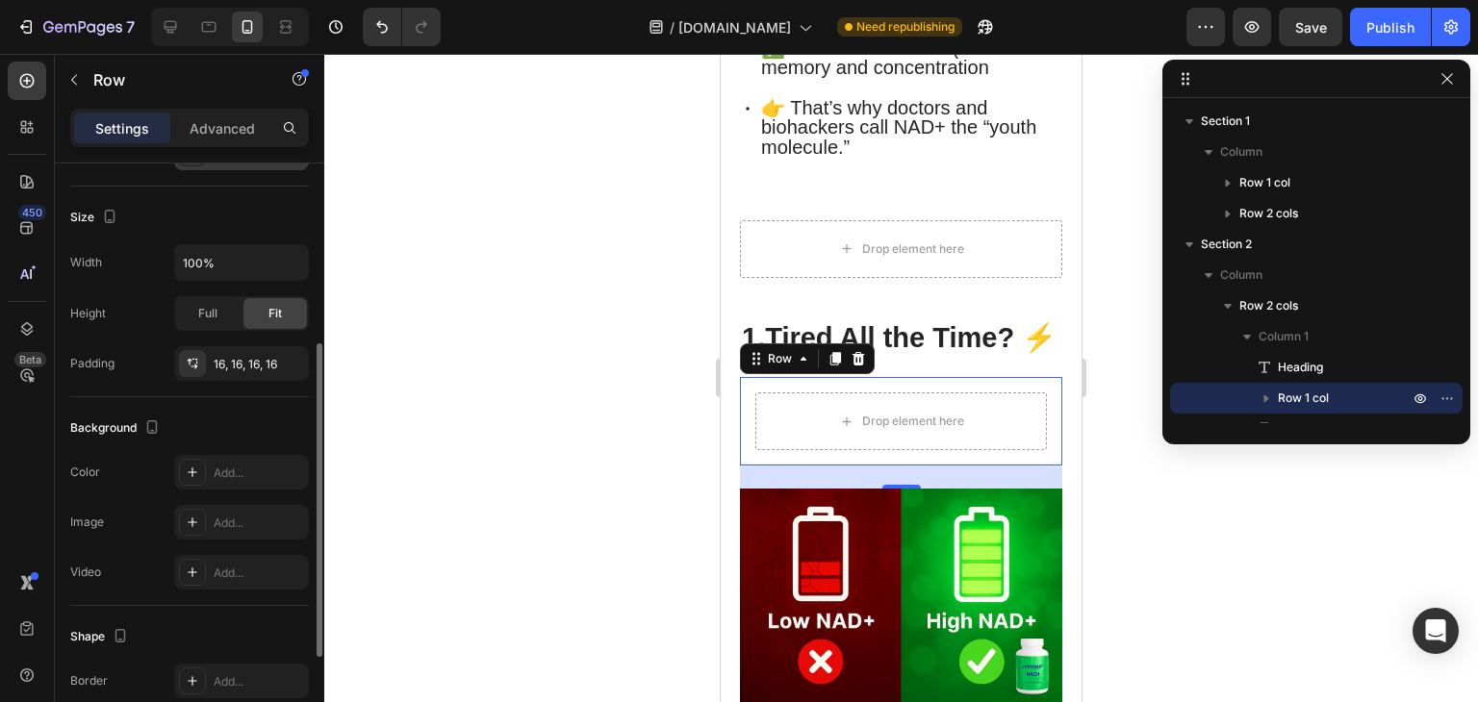
scroll to position [344, 0]
click at [245, 132] on p "Advanced" at bounding box center [222, 128] width 65 height 20
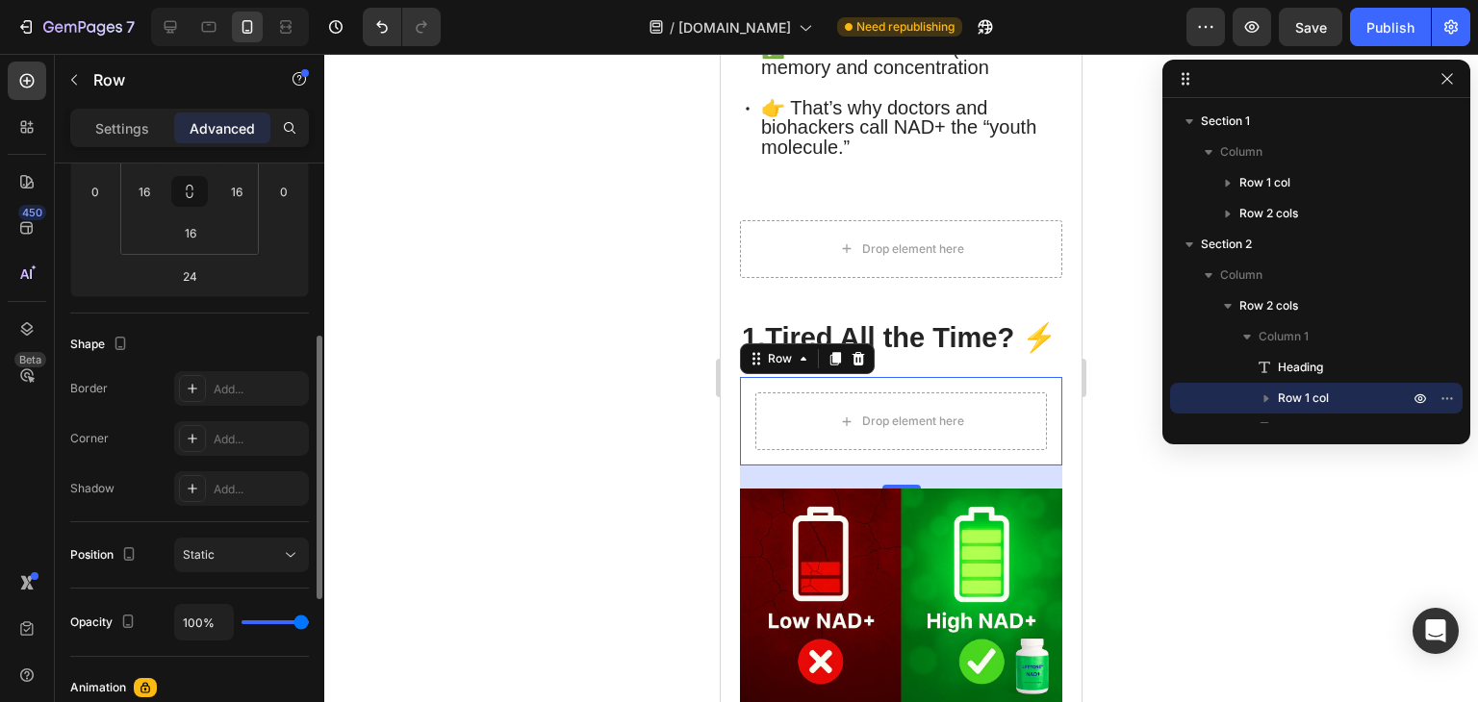
scroll to position [358, 0]
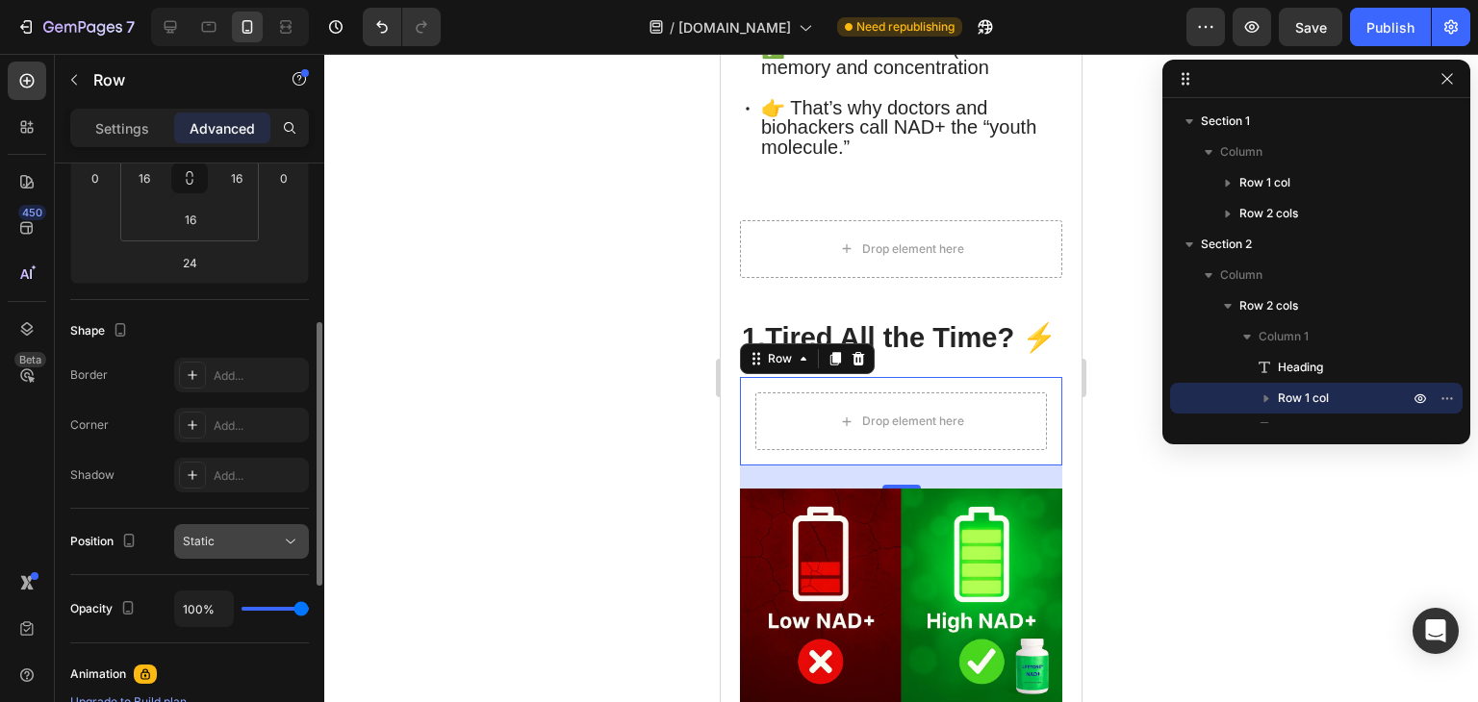
click at [221, 524] on button "Static" at bounding box center [241, 541] width 135 height 35
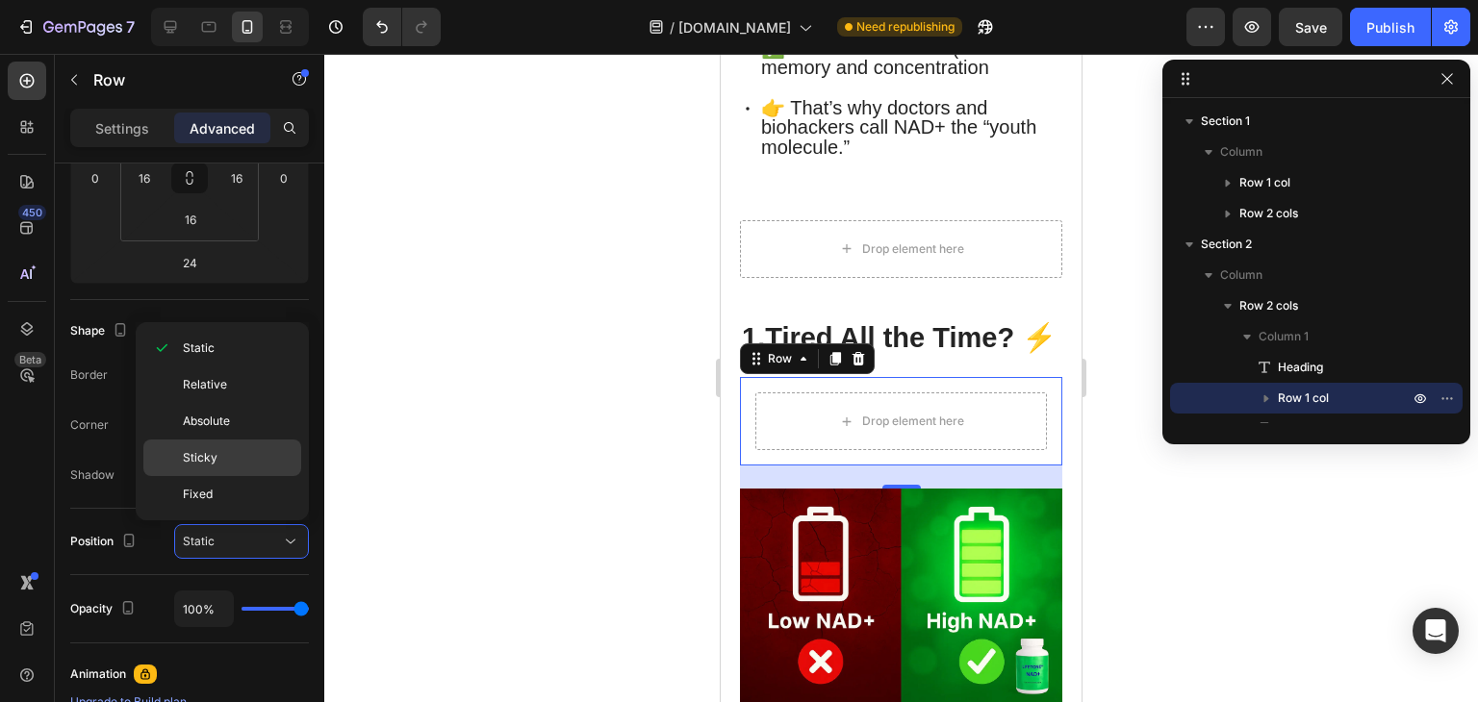
click at [230, 449] on p "Sticky" at bounding box center [238, 457] width 110 height 17
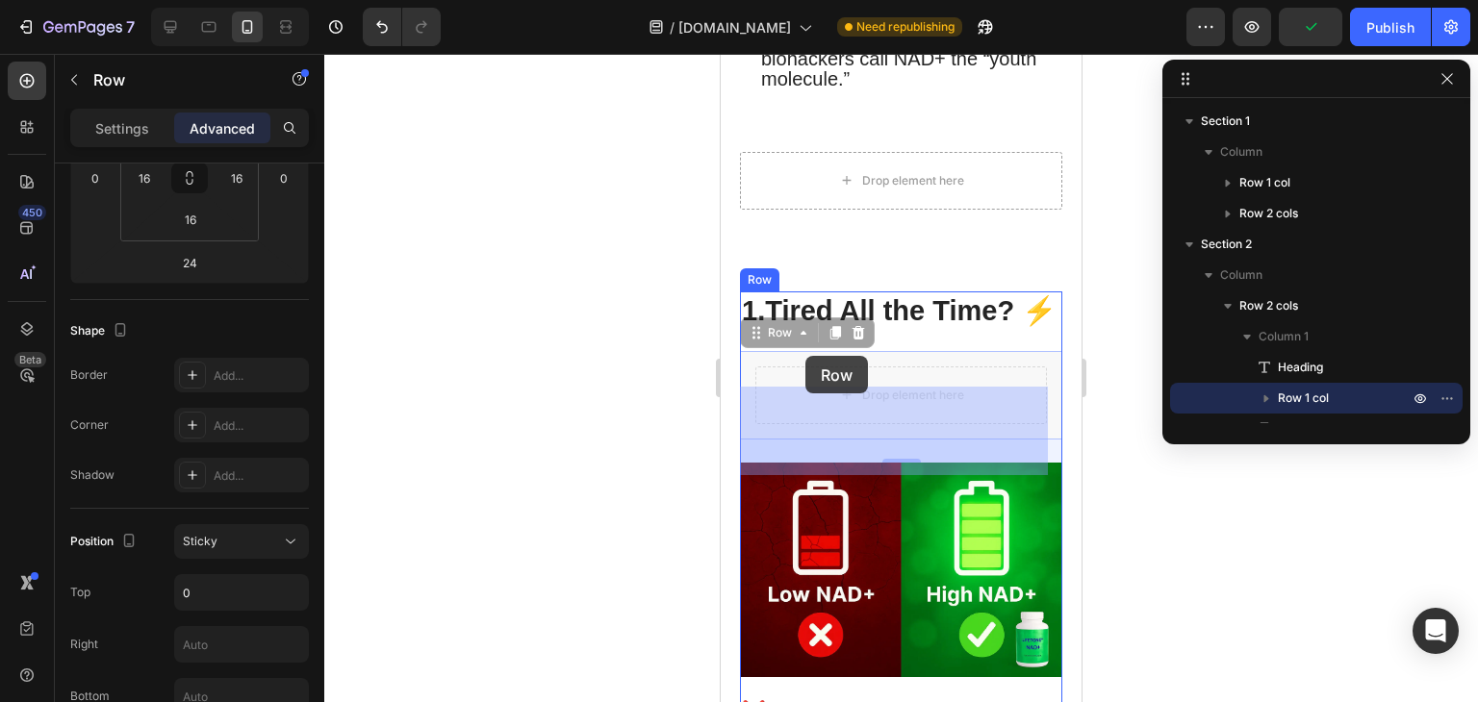
scroll to position [1087, 0]
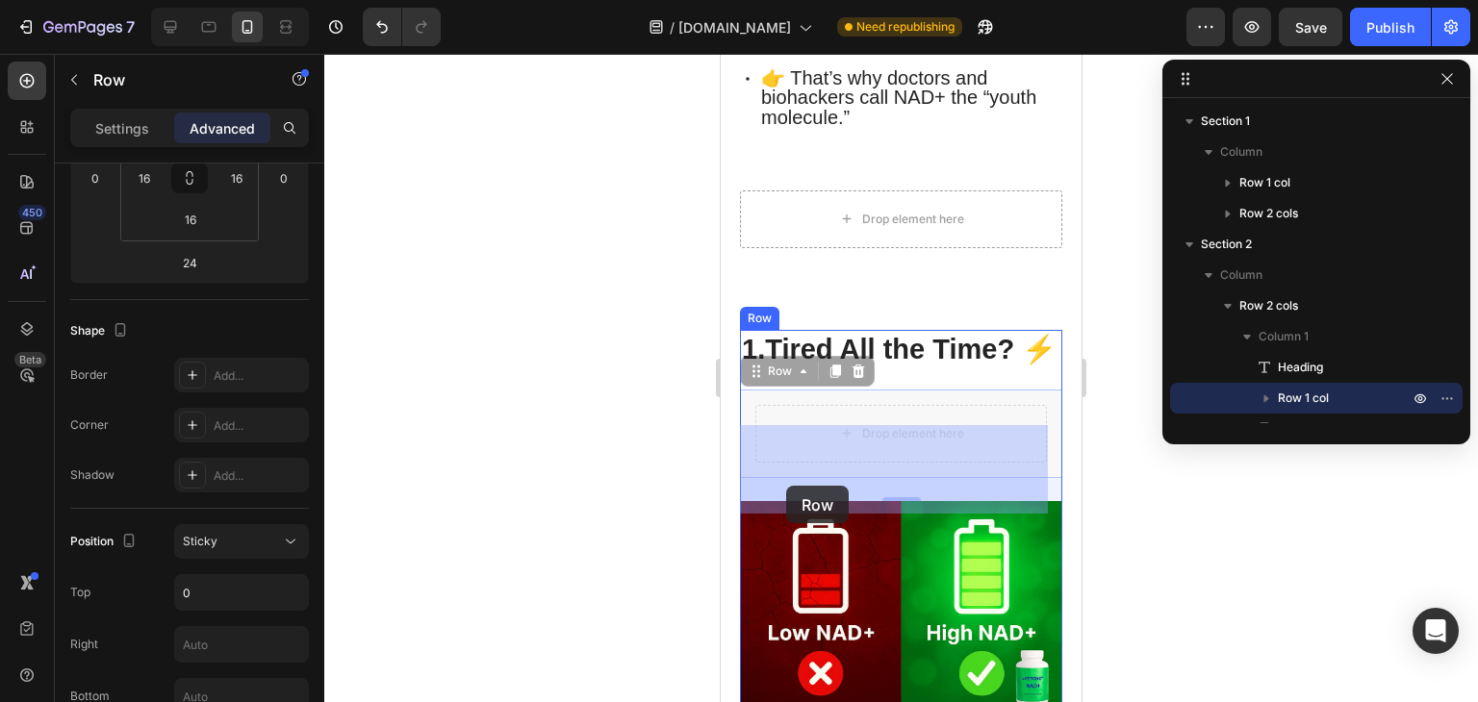
drag, startPoint x: 741, startPoint y: 465, endPoint x: 786, endPoint y: 486, distance: 49.9
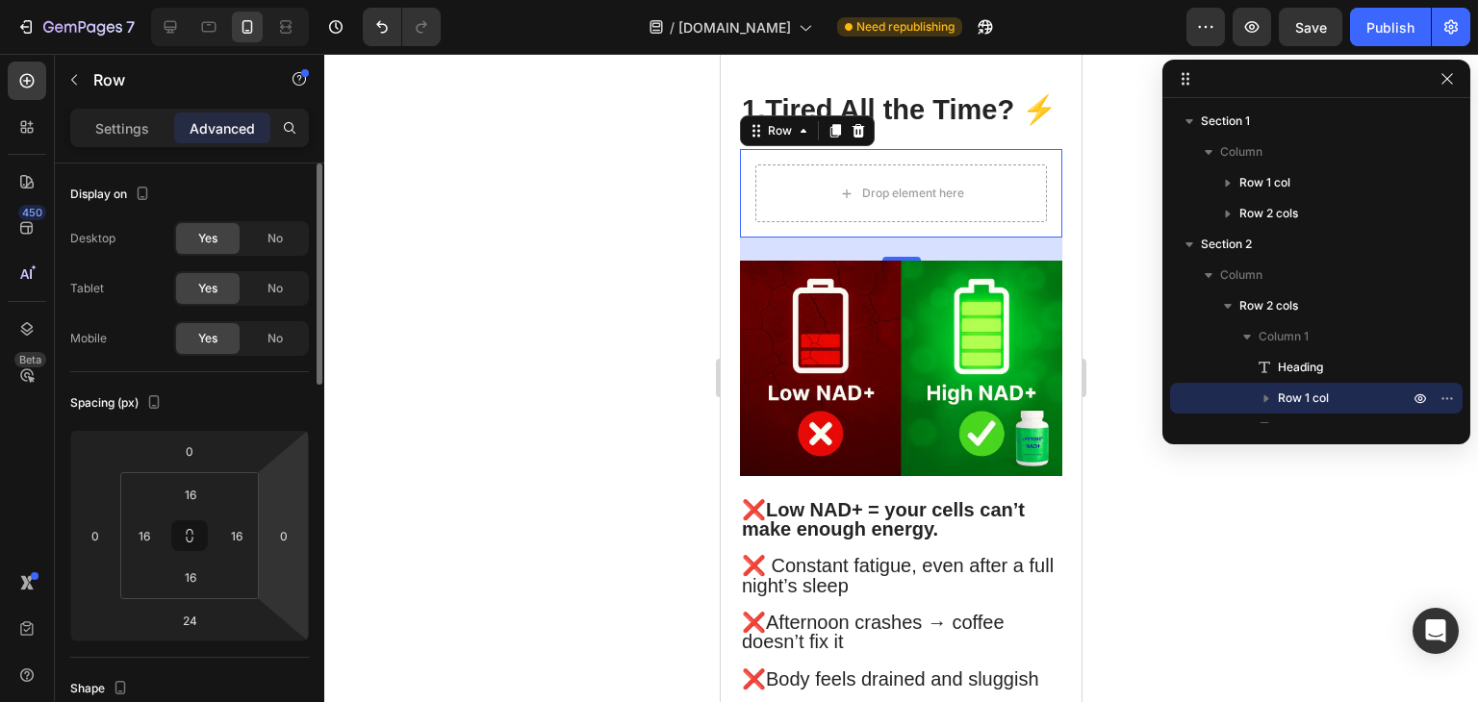
scroll to position [0, 0]
click at [137, 135] on p "Settings" at bounding box center [122, 128] width 54 height 20
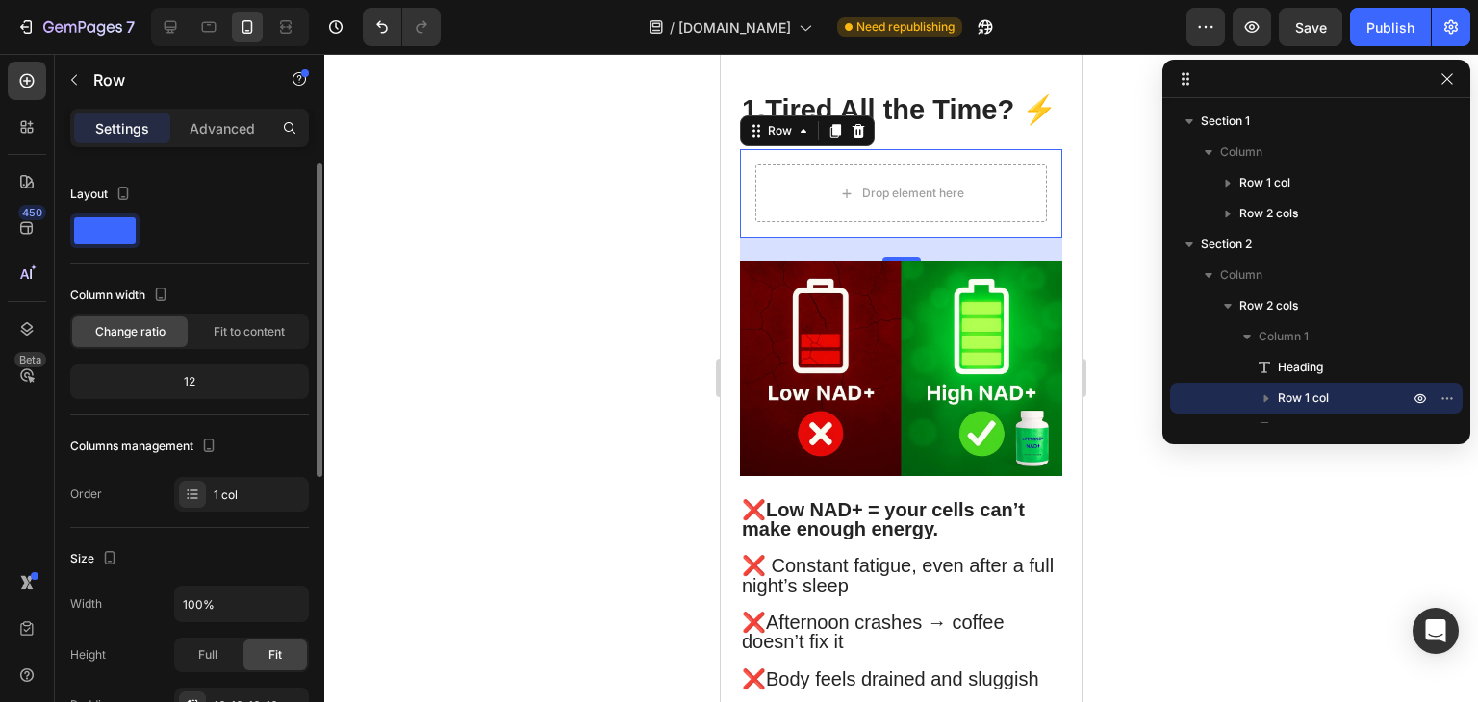
click at [131, 239] on span at bounding box center [105, 230] width 62 height 27
click at [122, 192] on icon "button" at bounding box center [123, 193] width 19 height 19
click at [254, 236] on div at bounding box center [189, 231] width 239 height 35
click at [250, 329] on span "Fit to content" at bounding box center [249, 331] width 71 height 17
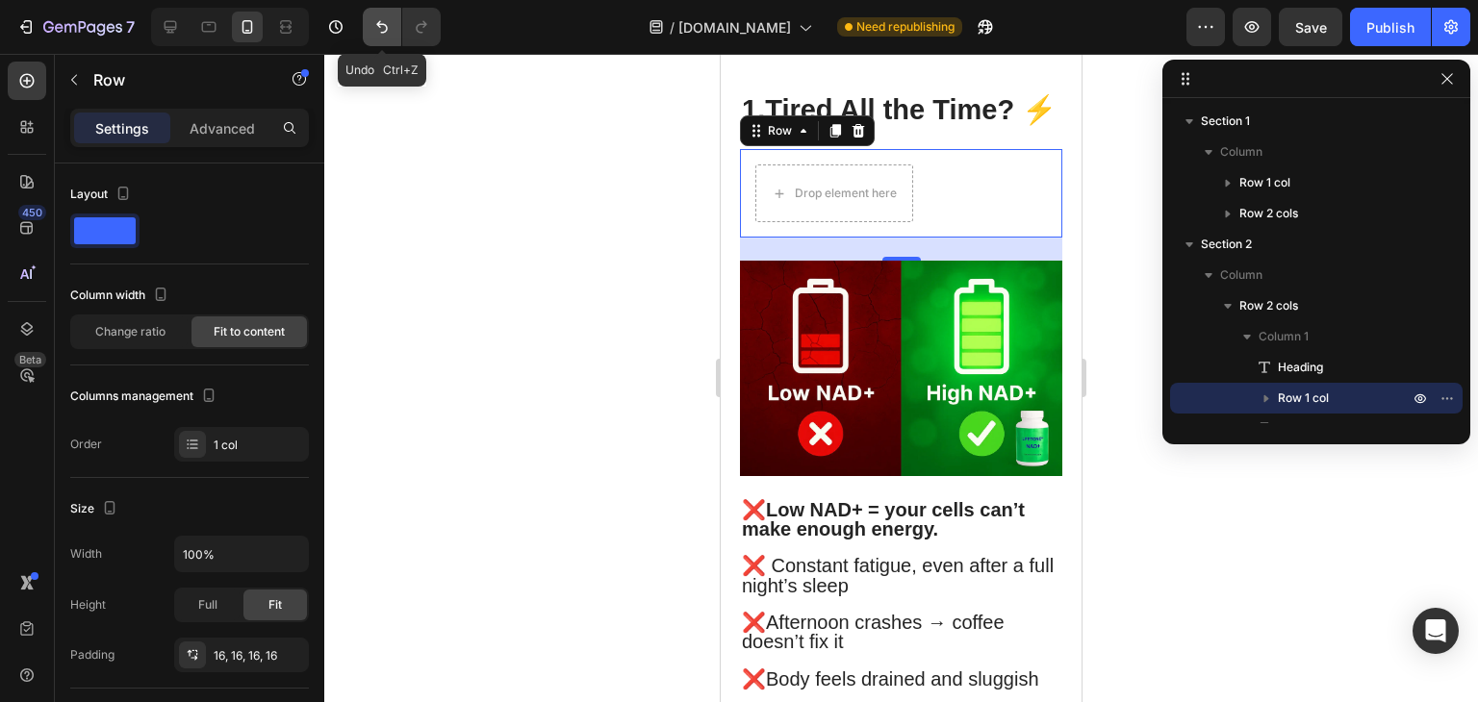
click at [377, 29] on icon "Undo/Redo" at bounding box center [381, 26] width 19 height 19
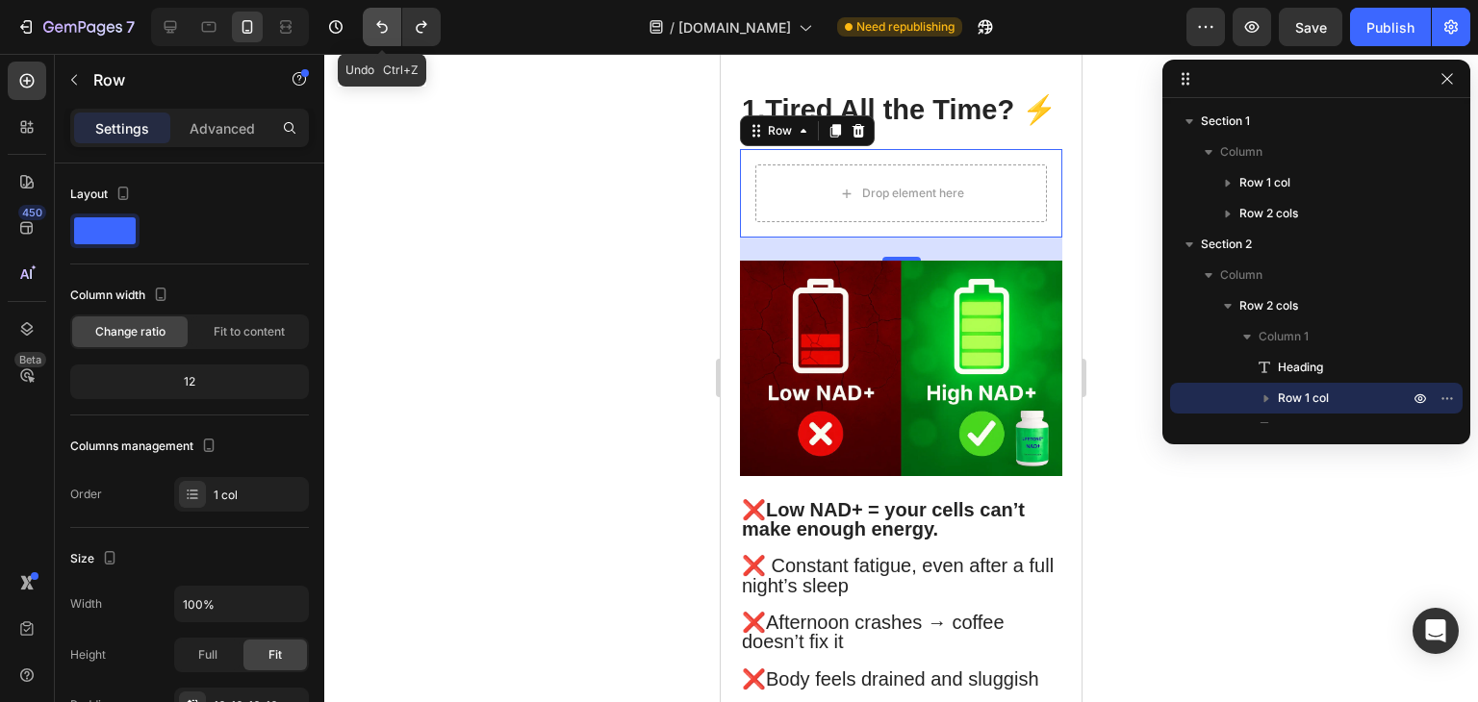
click at [377, 29] on icon "Undo/Redo" at bounding box center [381, 26] width 19 height 19
click at [388, 32] on icon "Undo/Redo" at bounding box center [381, 26] width 19 height 19
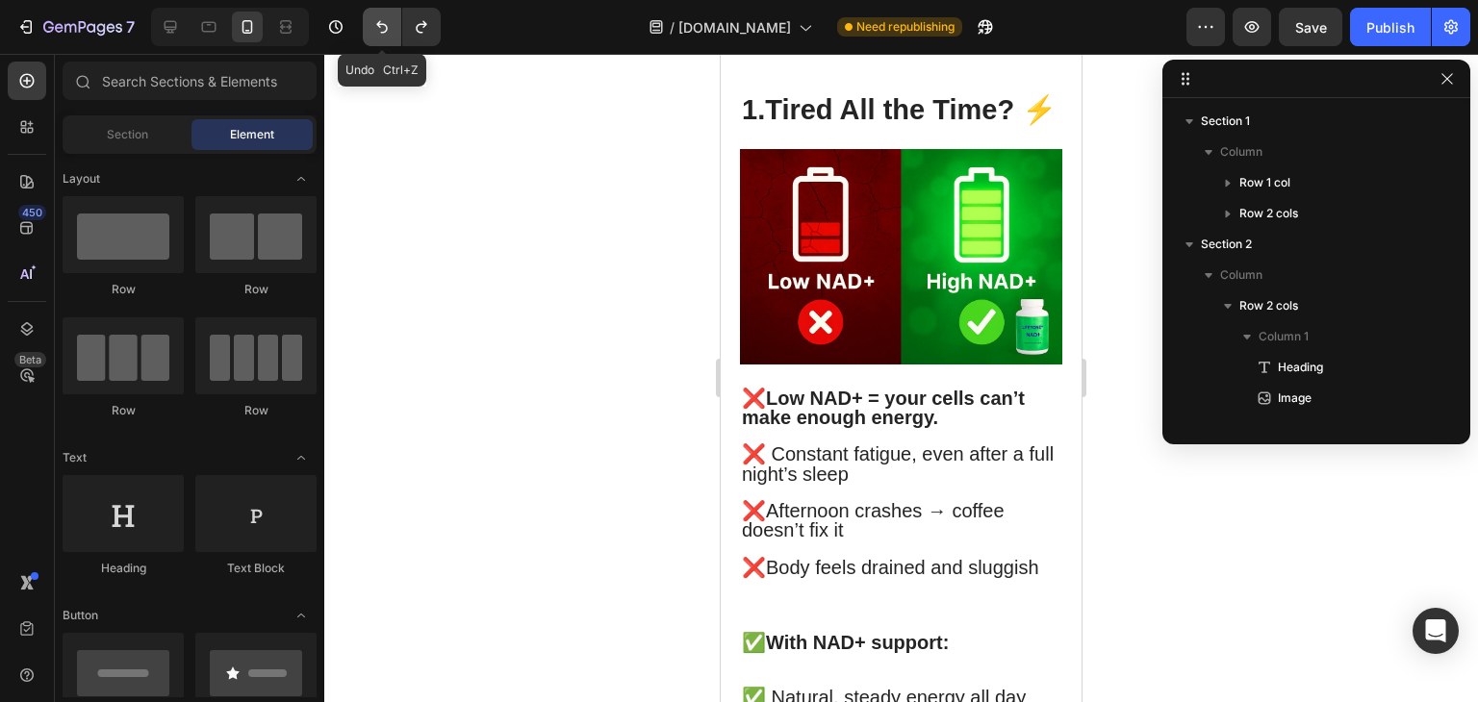
click at [388, 32] on icon "Undo/Redo" at bounding box center [381, 26] width 19 height 19
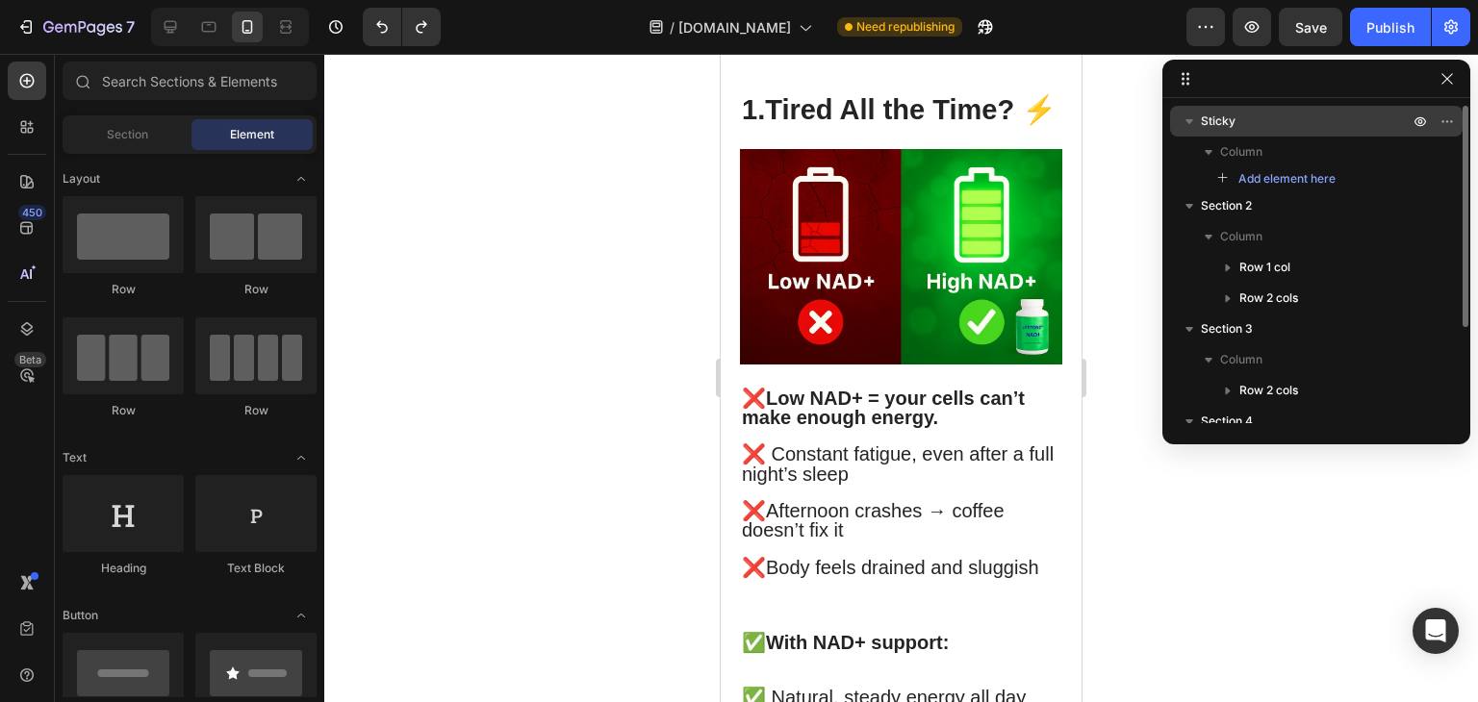
click at [1241, 125] on p "Sticky" at bounding box center [1307, 121] width 212 height 19
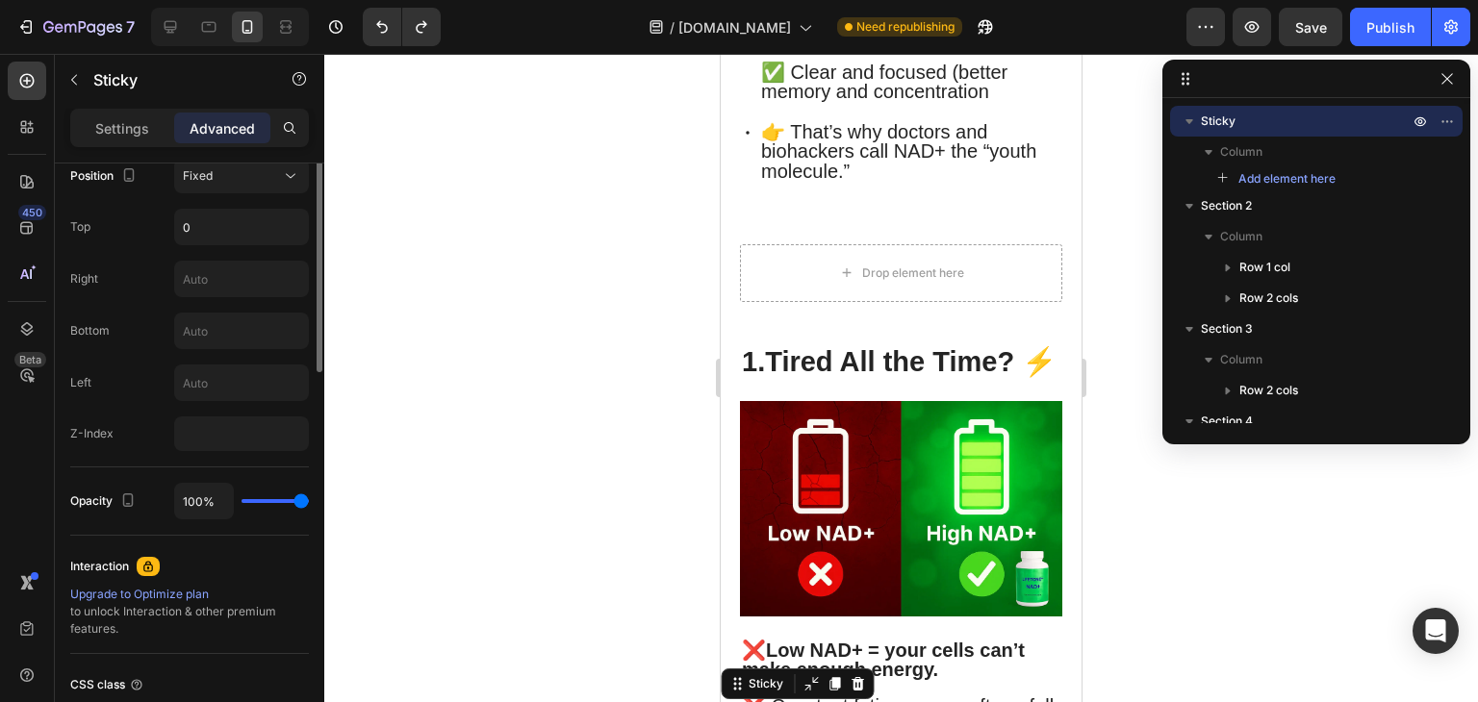
scroll to position [472, 0]
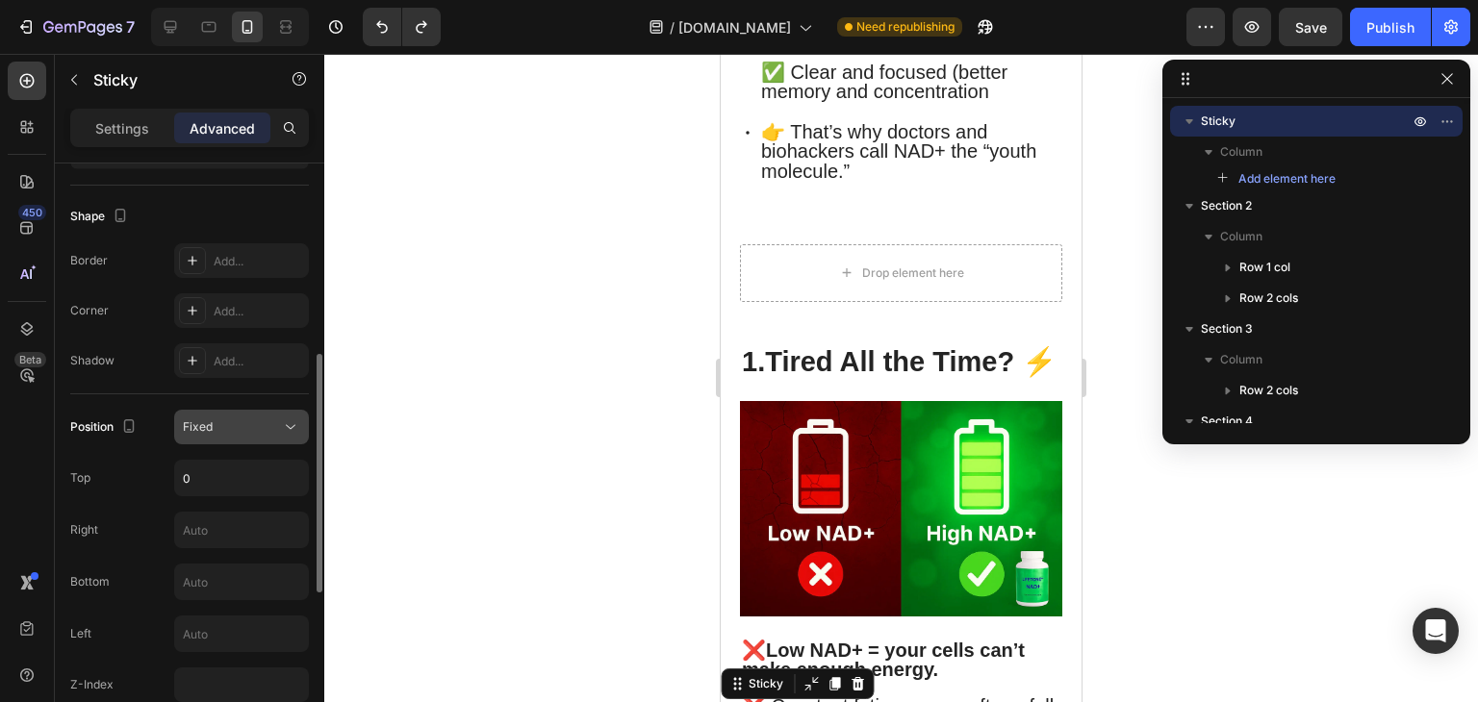
click at [267, 432] on div "Fixed" at bounding box center [232, 426] width 98 height 17
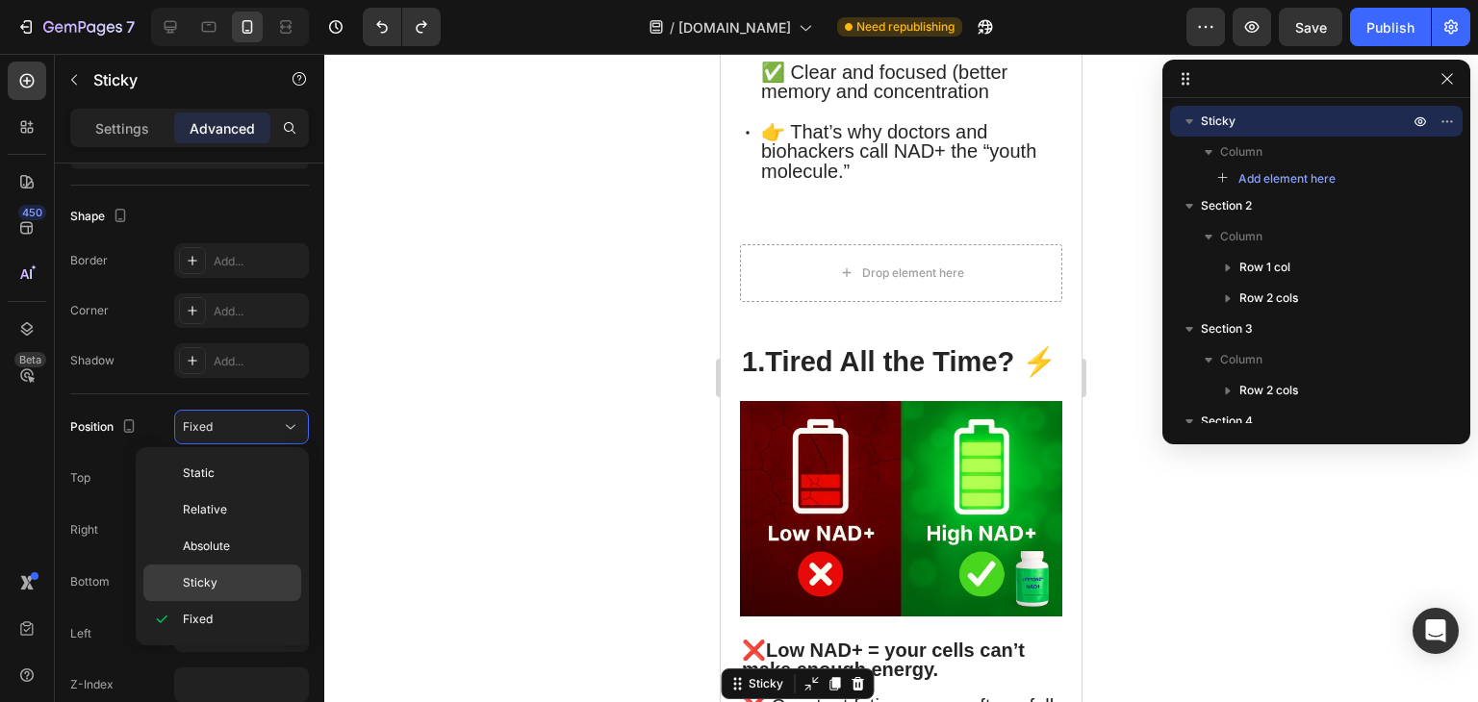
click at [220, 575] on p "Sticky" at bounding box center [238, 582] width 110 height 17
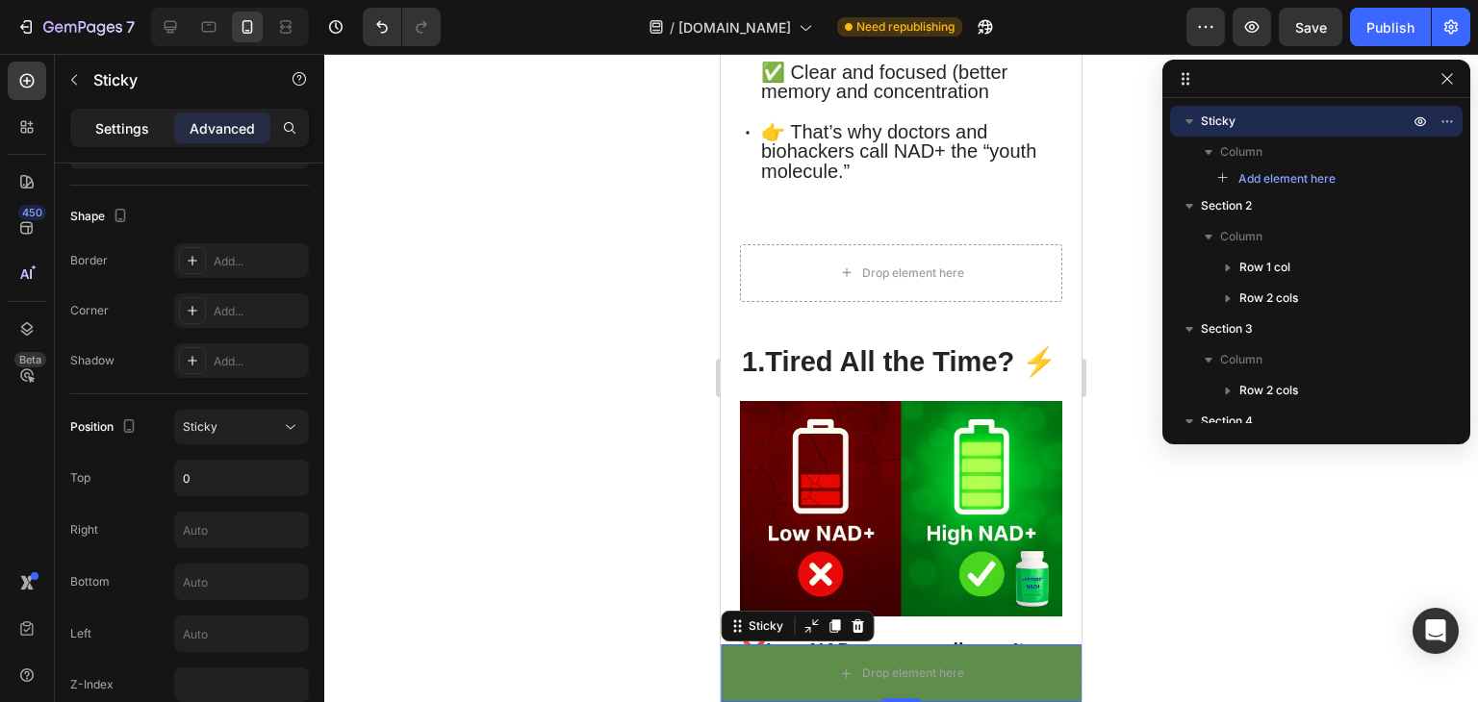
click at [133, 127] on p "Settings" at bounding box center [122, 128] width 54 height 20
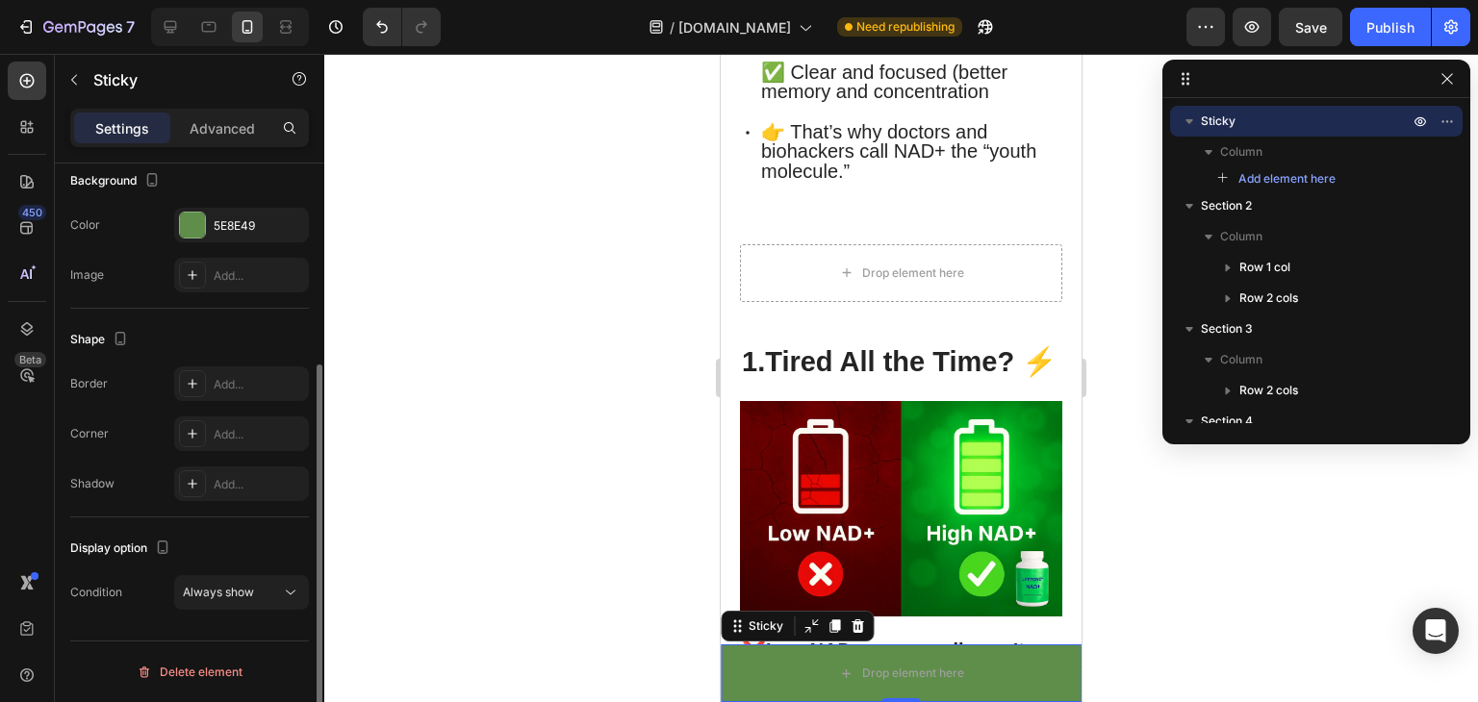
scroll to position [308, 0]
click at [71, 86] on icon "button" at bounding box center [73, 79] width 15 height 15
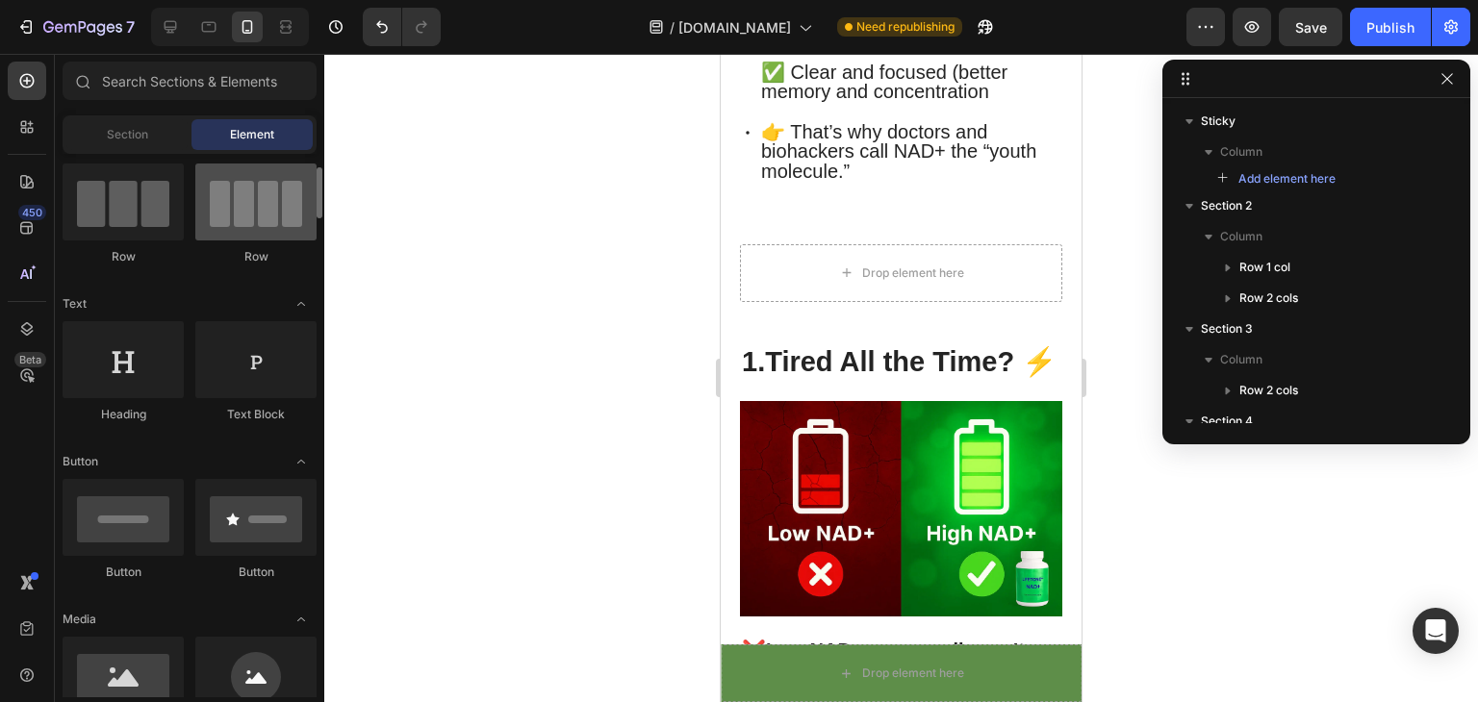
scroll to position [155, 0]
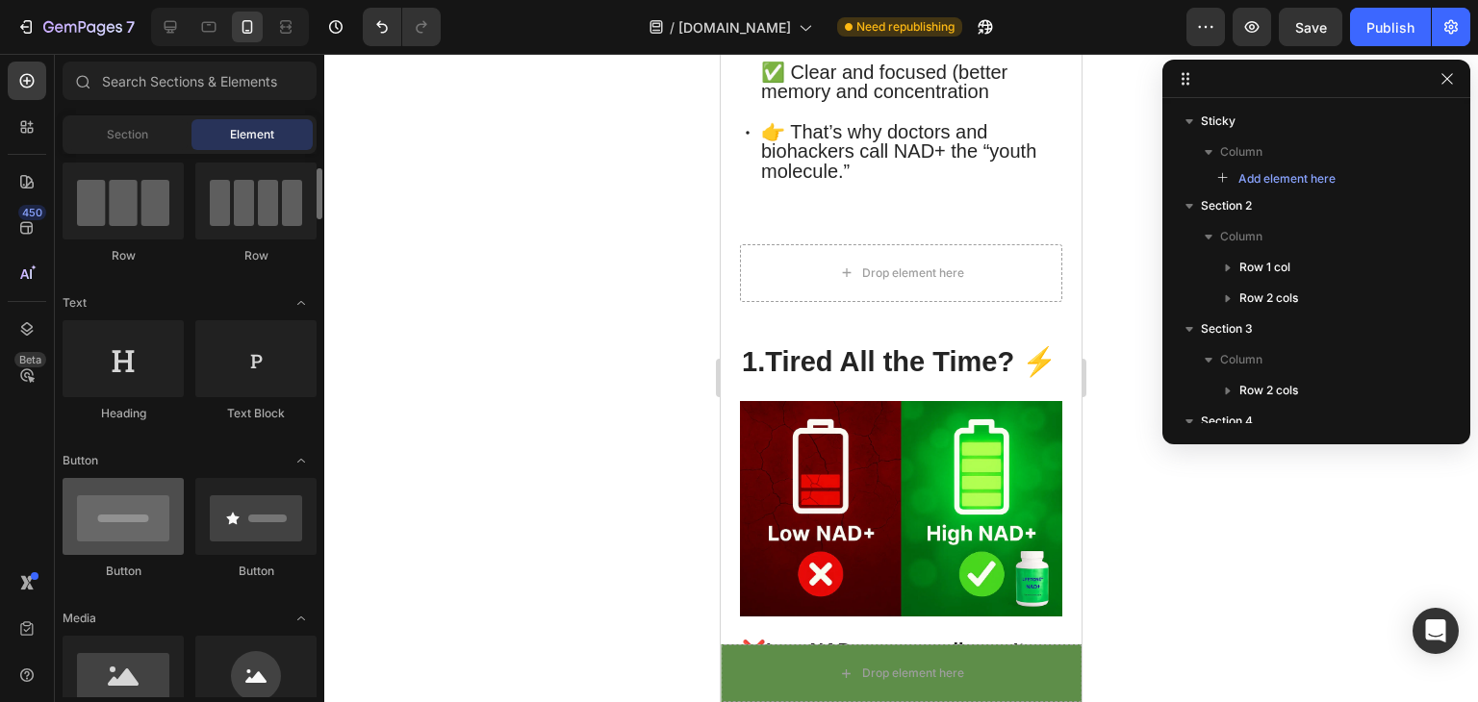
click at [122, 492] on div at bounding box center [123, 516] width 121 height 77
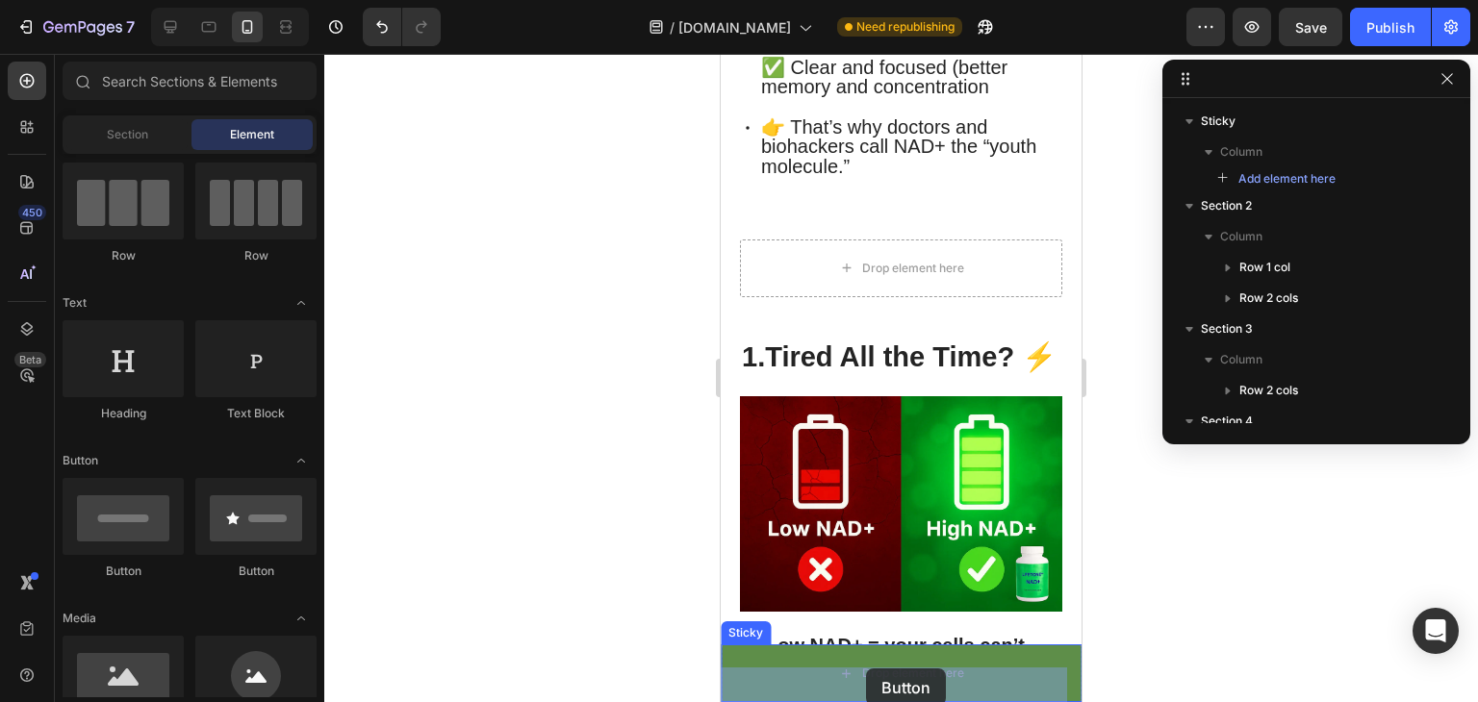
scroll to position [1061, 0]
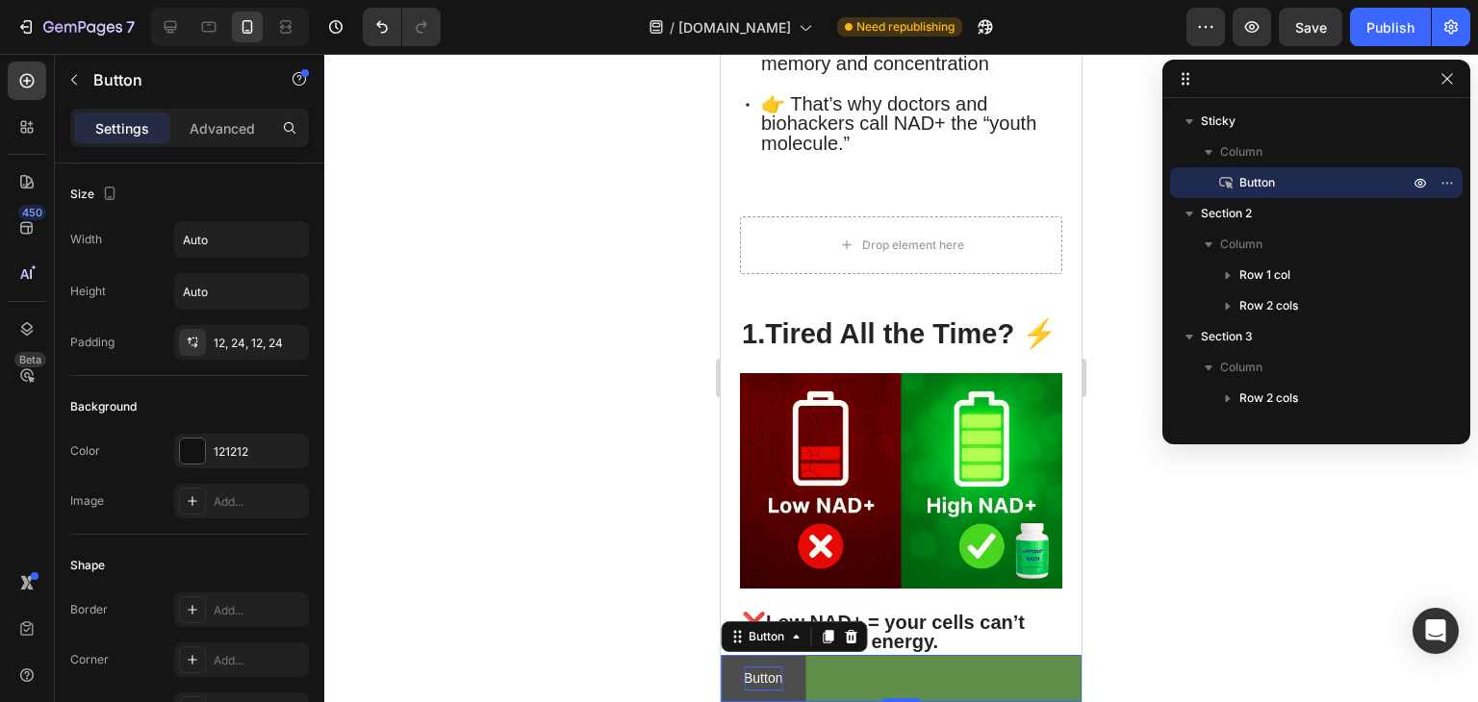
click at [761, 674] on p "Button" at bounding box center [763, 679] width 38 height 24
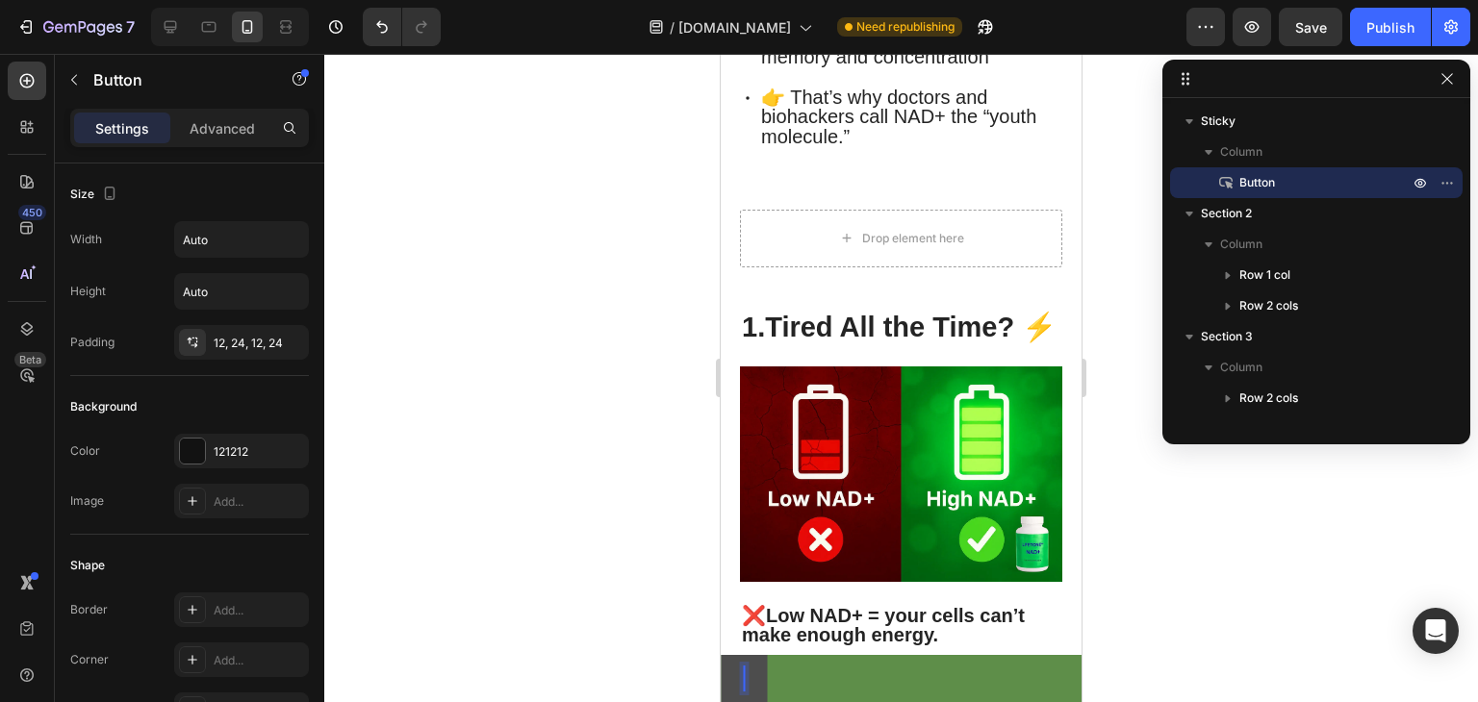
scroll to position [1070, 0]
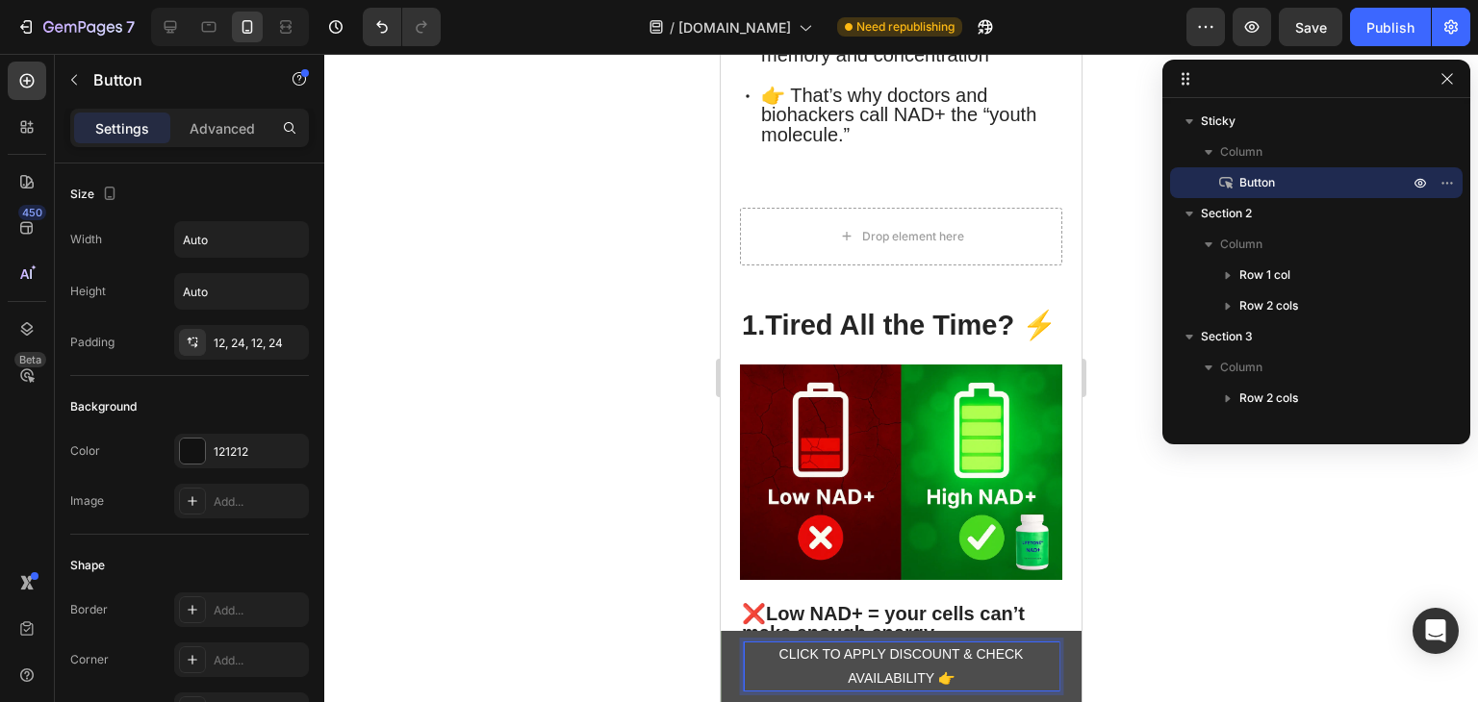
click at [1061, 659] on button "CLICK TO APPLY DISCOUNT & CHECK AVAILABILITY 👉" at bounding box center [901, 666] width 361 height 71
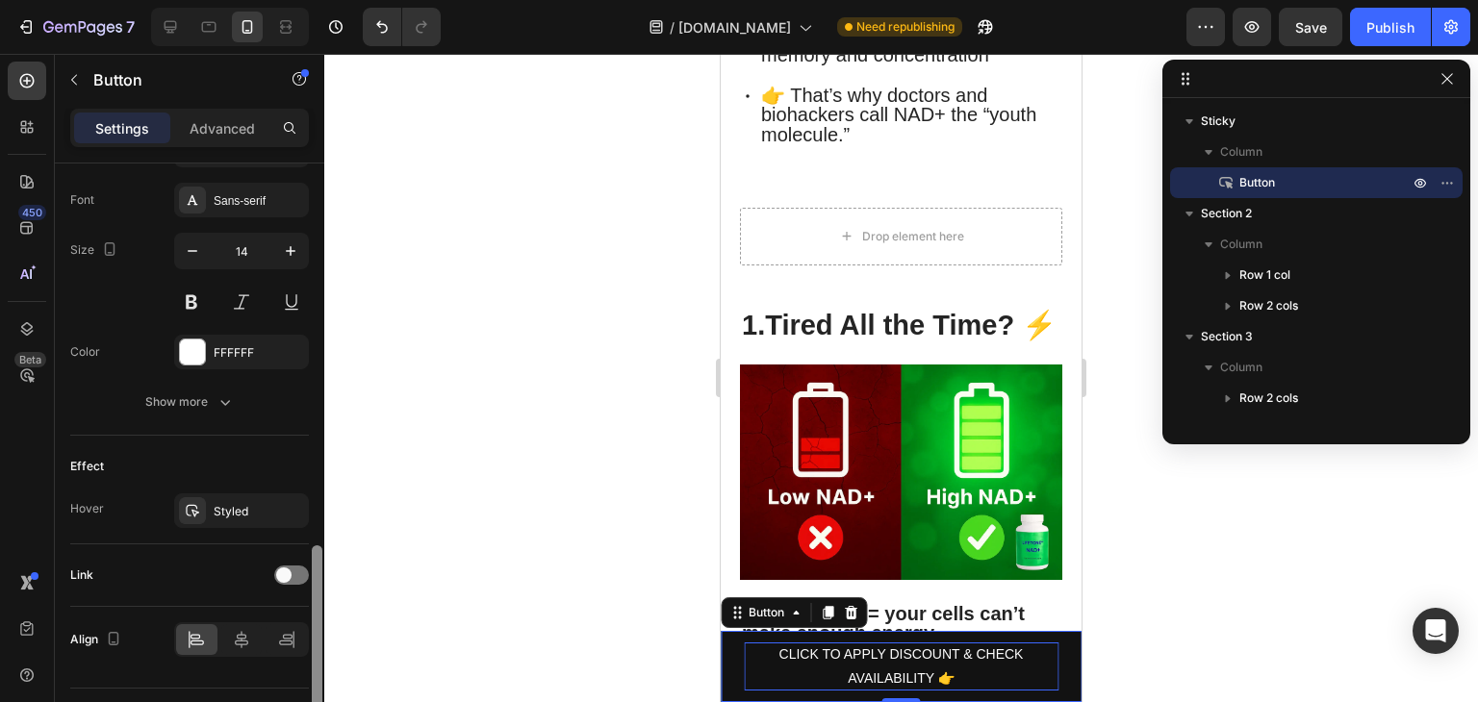
scroll to position [783, 0]
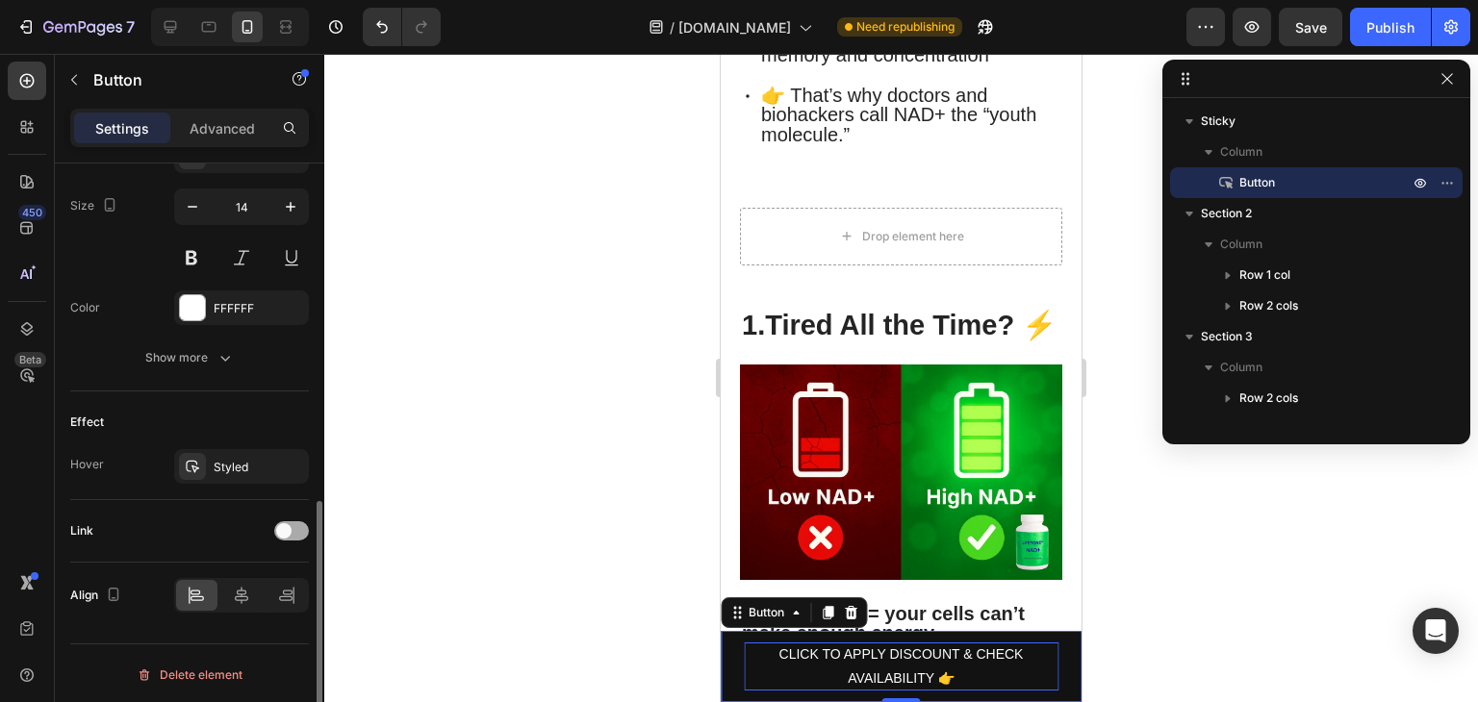
click at [292, 526] on div at bounding box center [291, 530] width 35 height 19
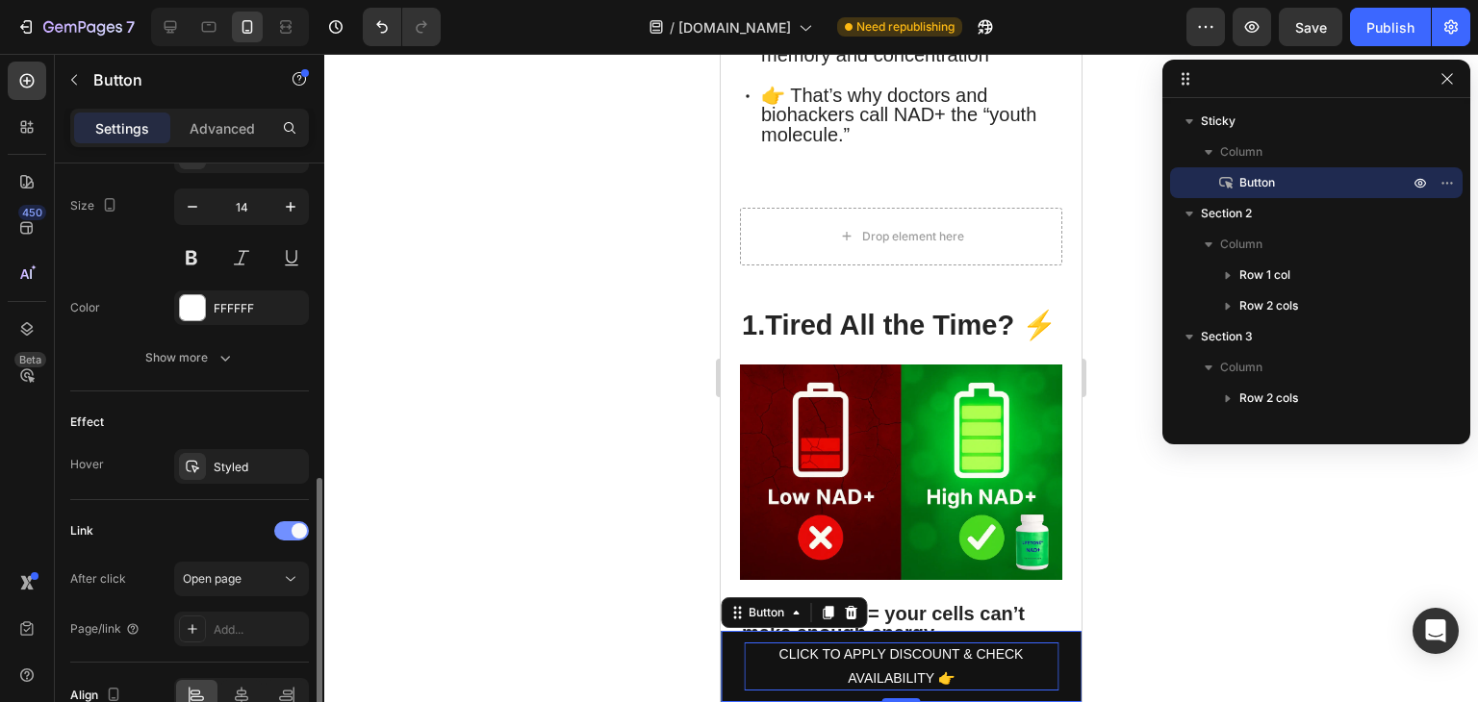
click at [297, 524] on span at bounding box center [298, 530] width 15 height 15
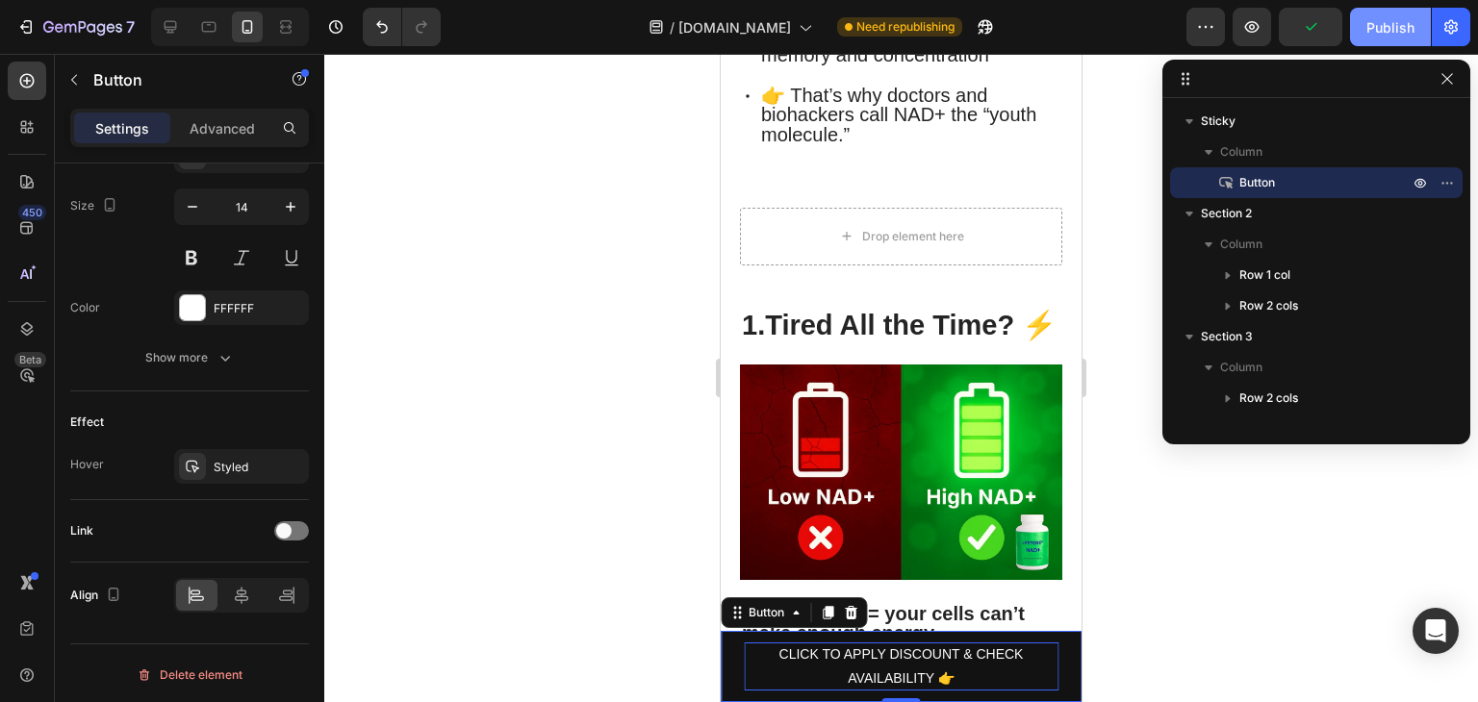
click at [1397, 27] on div "Publish" at bounding box center [1390, 27] width 48 height 20
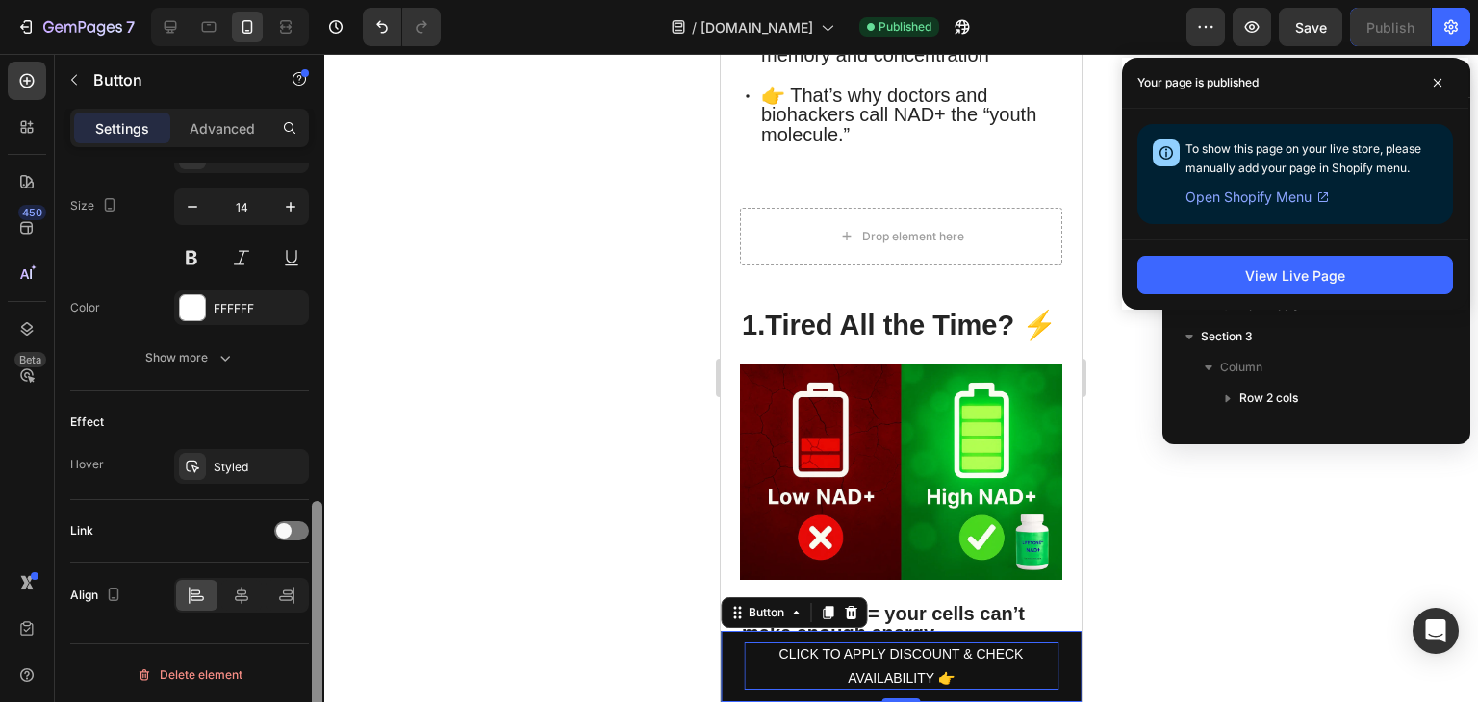
click at [318, 524] on div at bounding box center [317, 629] width 11 height 256
click at [288, 523] on span at bounding box center [283, 530] width 15 height 15
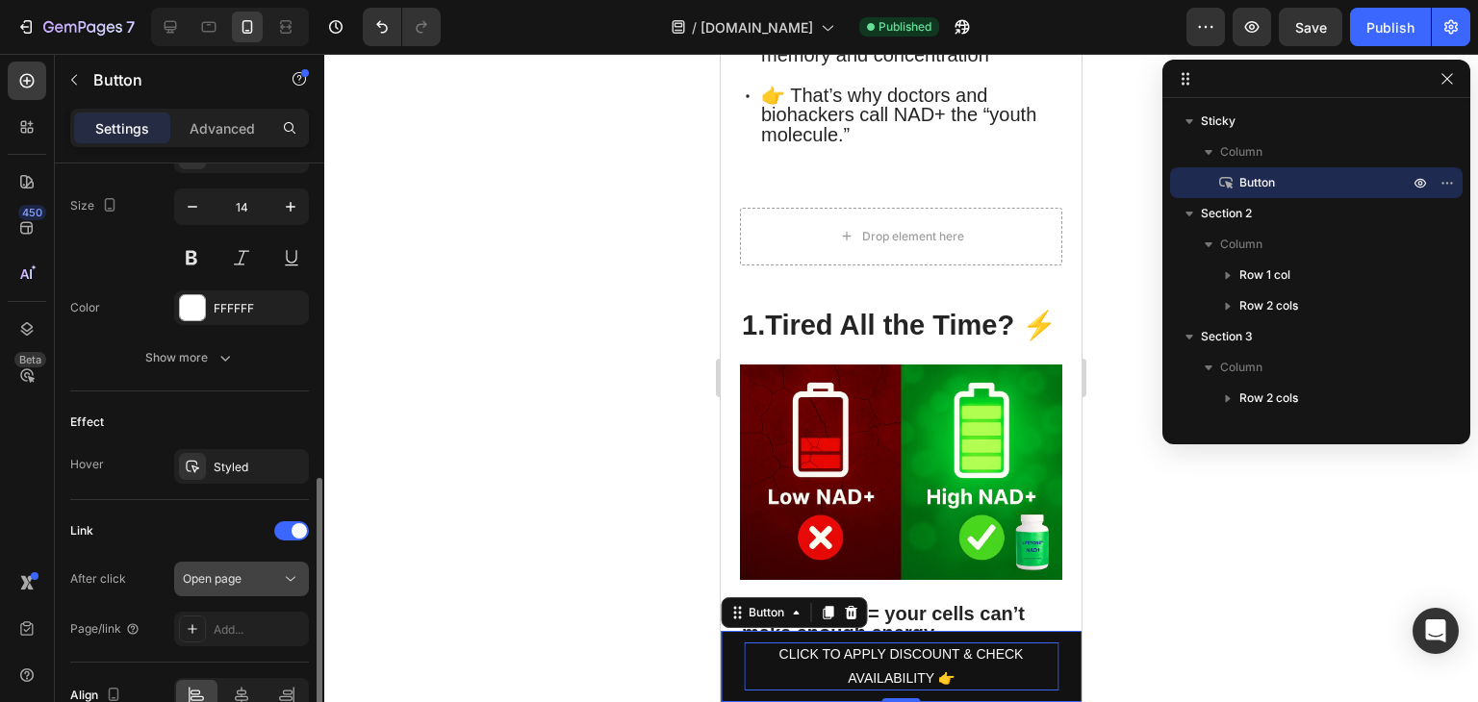
click at [297, 576] on icon at bounding box center [290, 578] width 19 height 19
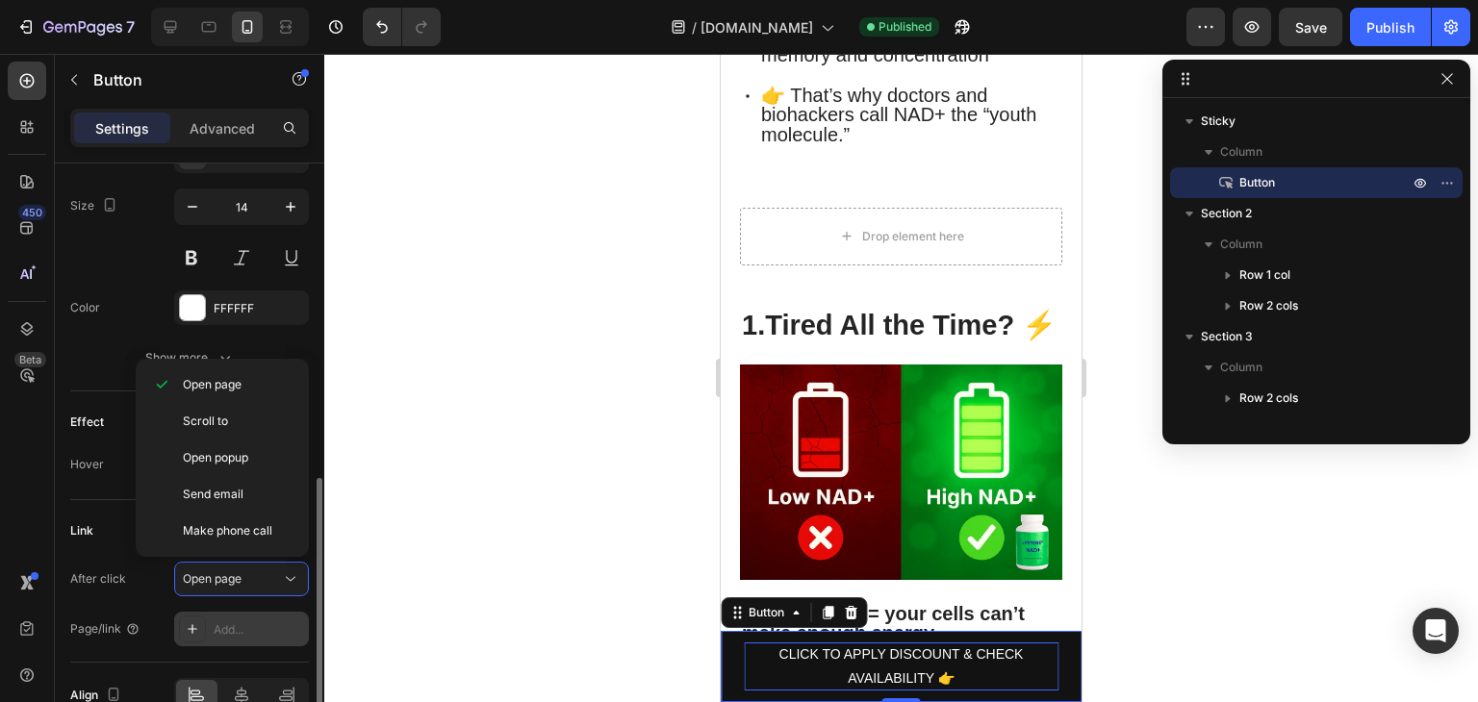
click at [253, 621] on div "Add..." at bounding box center [259, 629] width 90 height 17
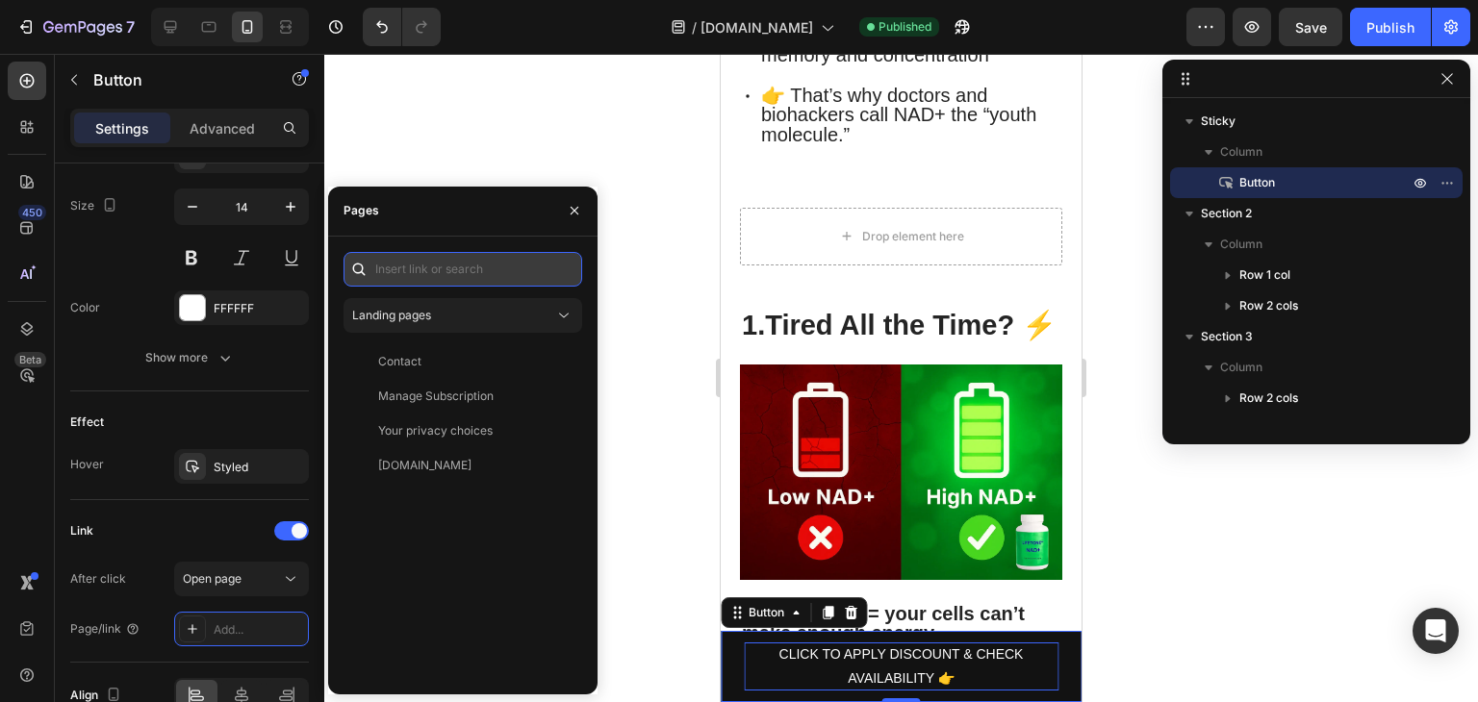
click at [461, 257] on input "text" at bounding box center [462, 269] width 239 height 35
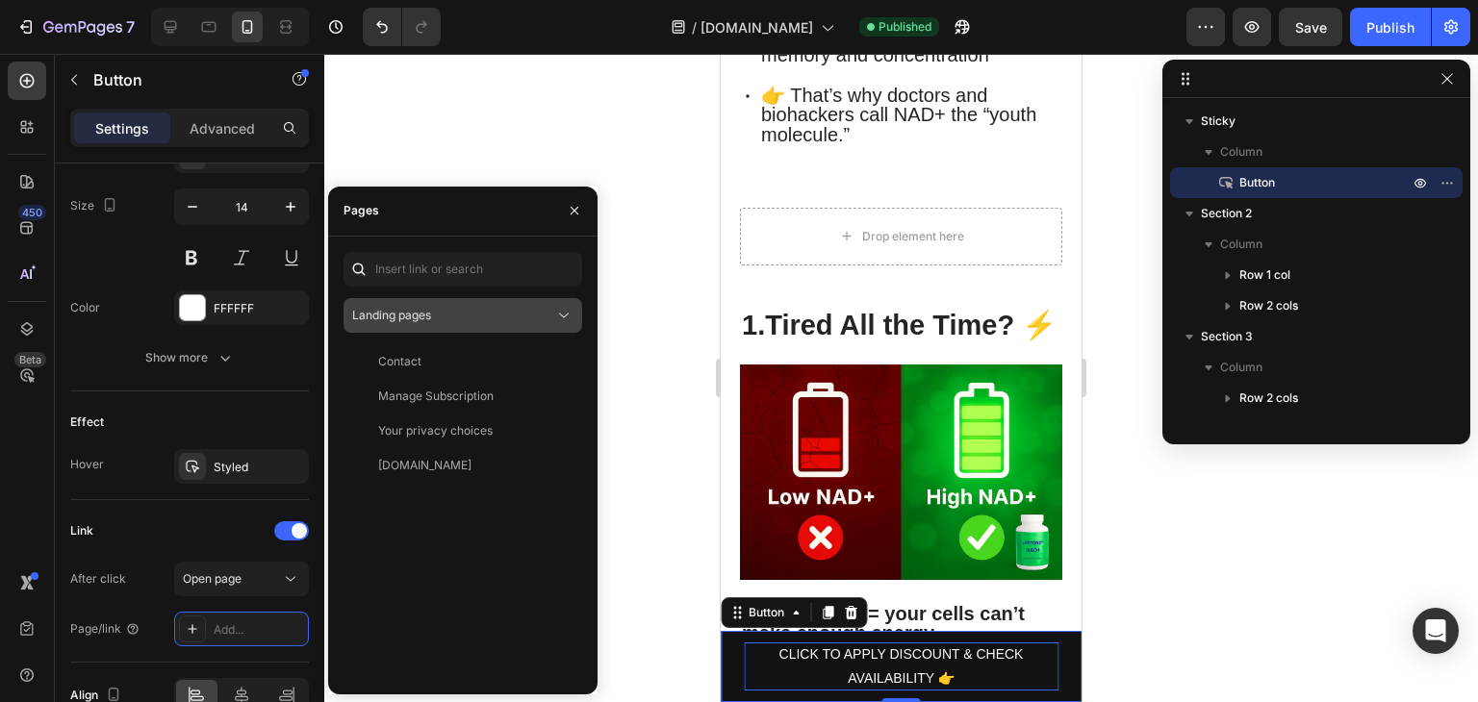
click at [468, 313] on div "Landing pages" at bounding box center [453, 315] width 202 height 17
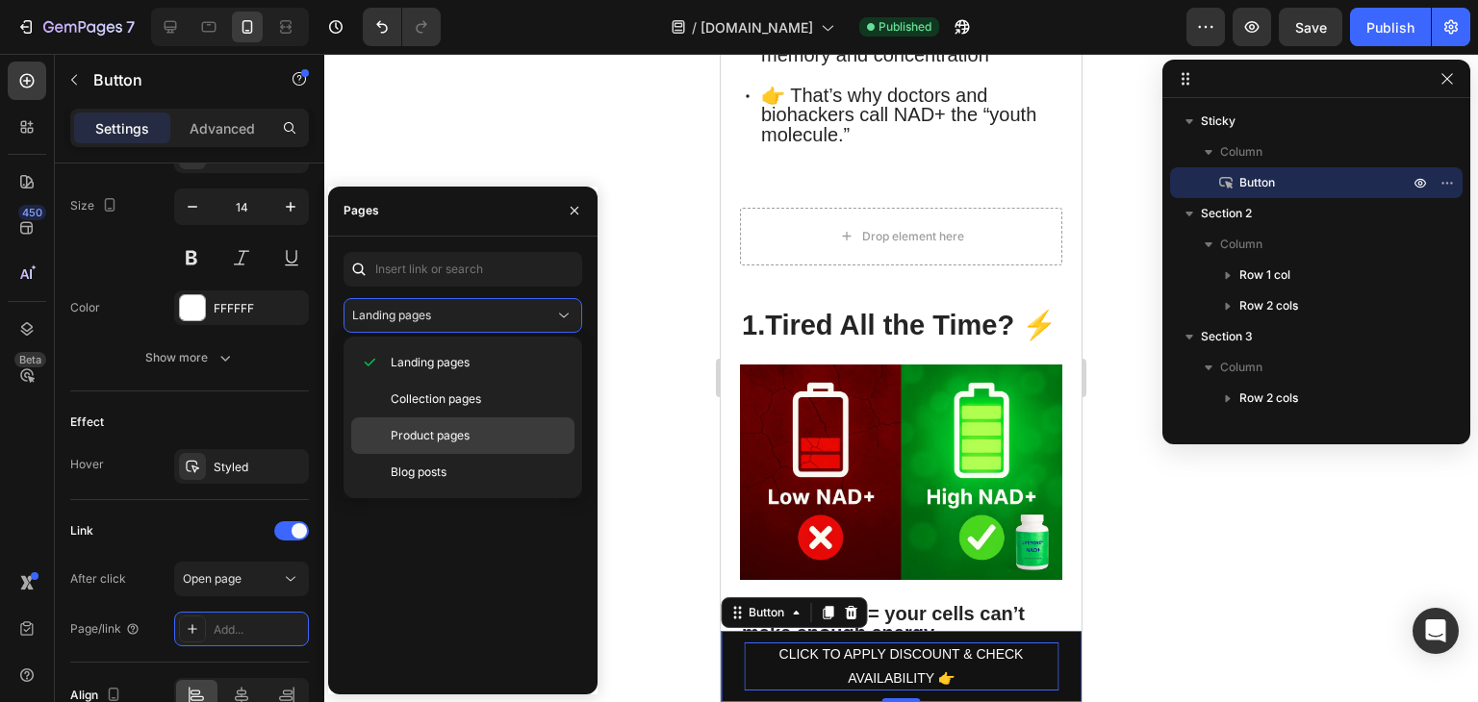
click at [439, 440] on span "Product pages" at bounding box center [430, 435] width 79 height 17
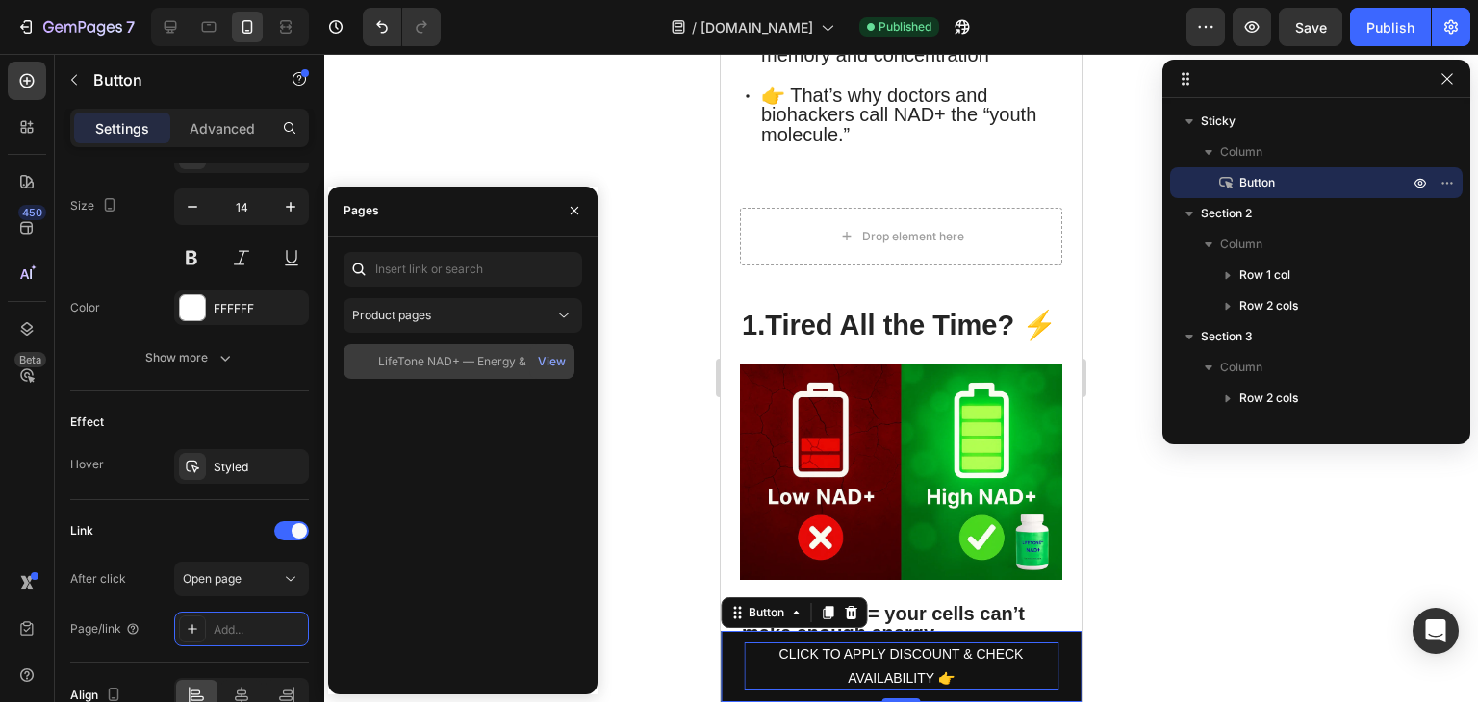
click at [487, 359] on div "LifeTone NAD+ — Energy & Focus" at bounding box center [470, 361] width 184 height 17
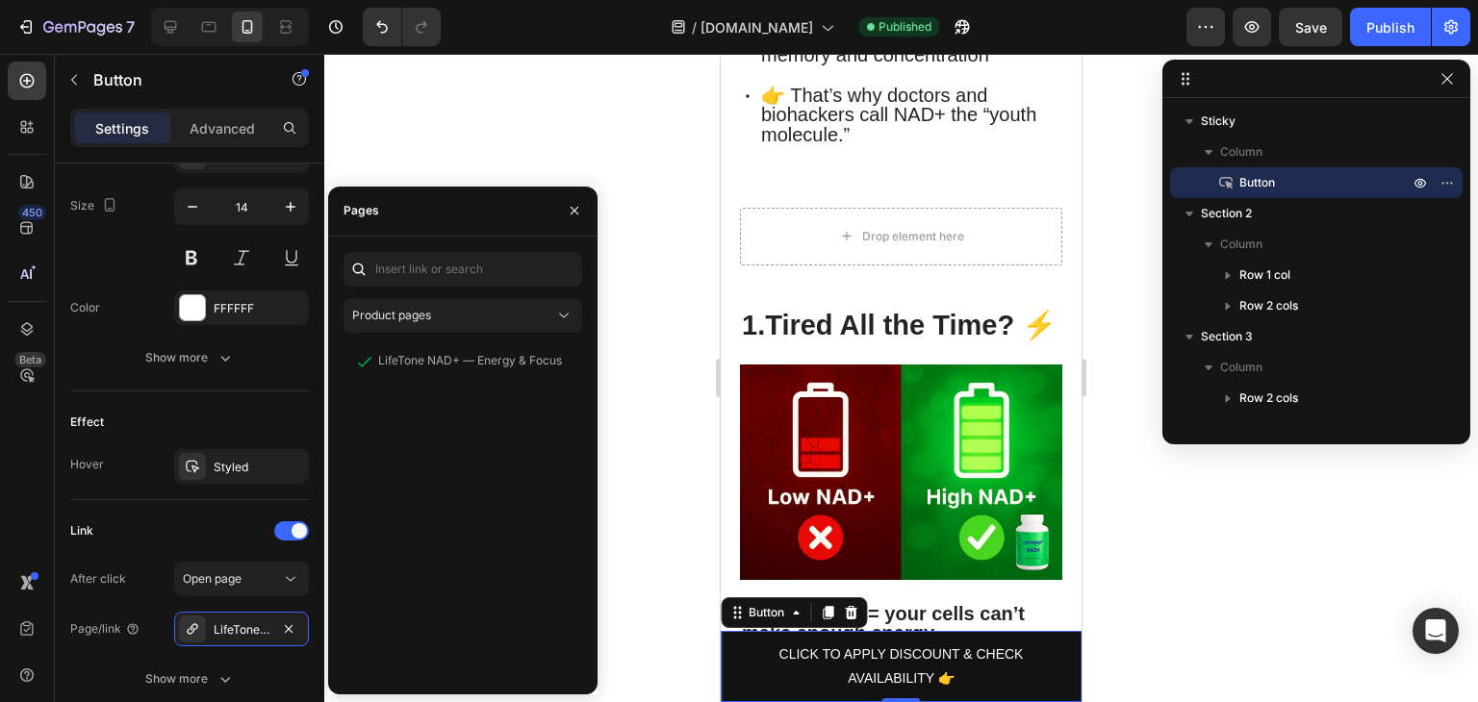
click at [648, 559] on div at bounding box center [900, 378] width 1153 height 648
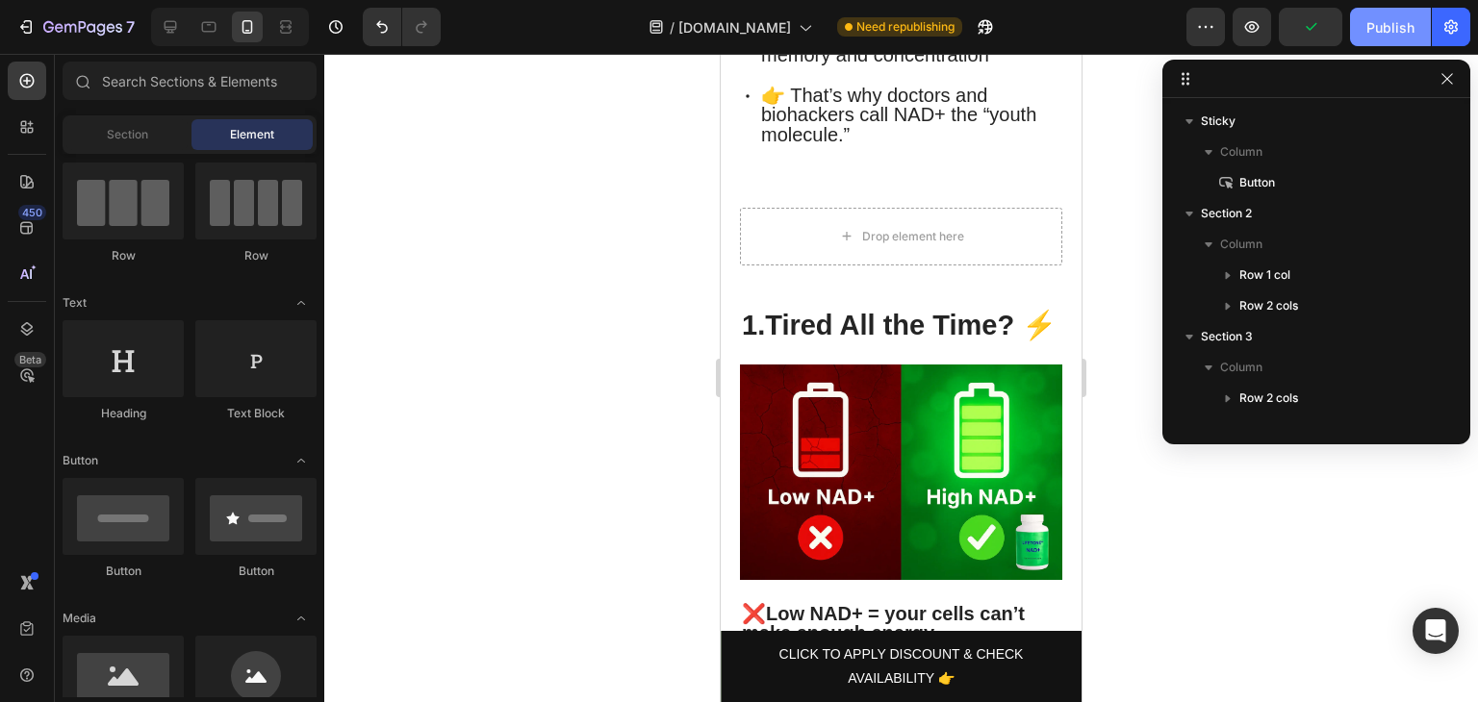
click at [1382, 36] on div "Publish" at bounding box center [1390, 27] width 48 height 20
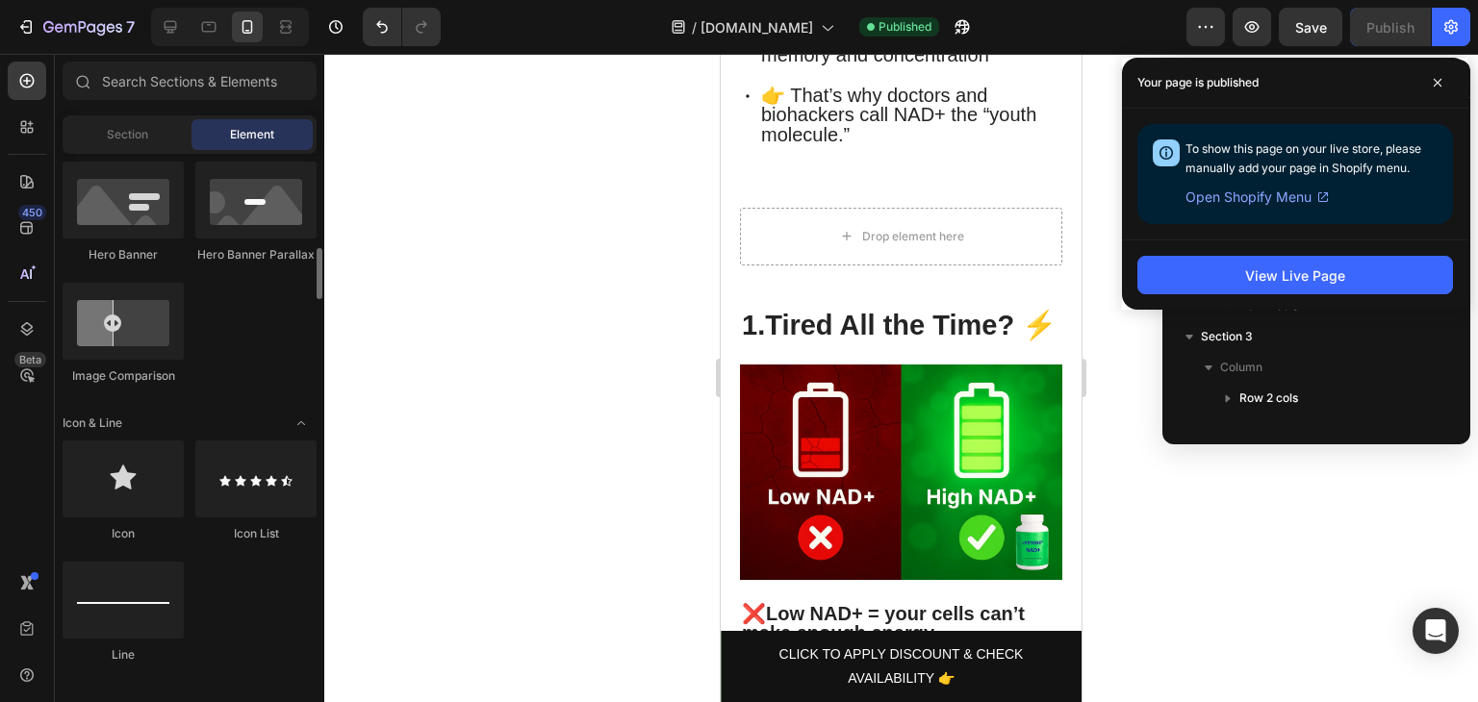
scroll to position [993, 0]
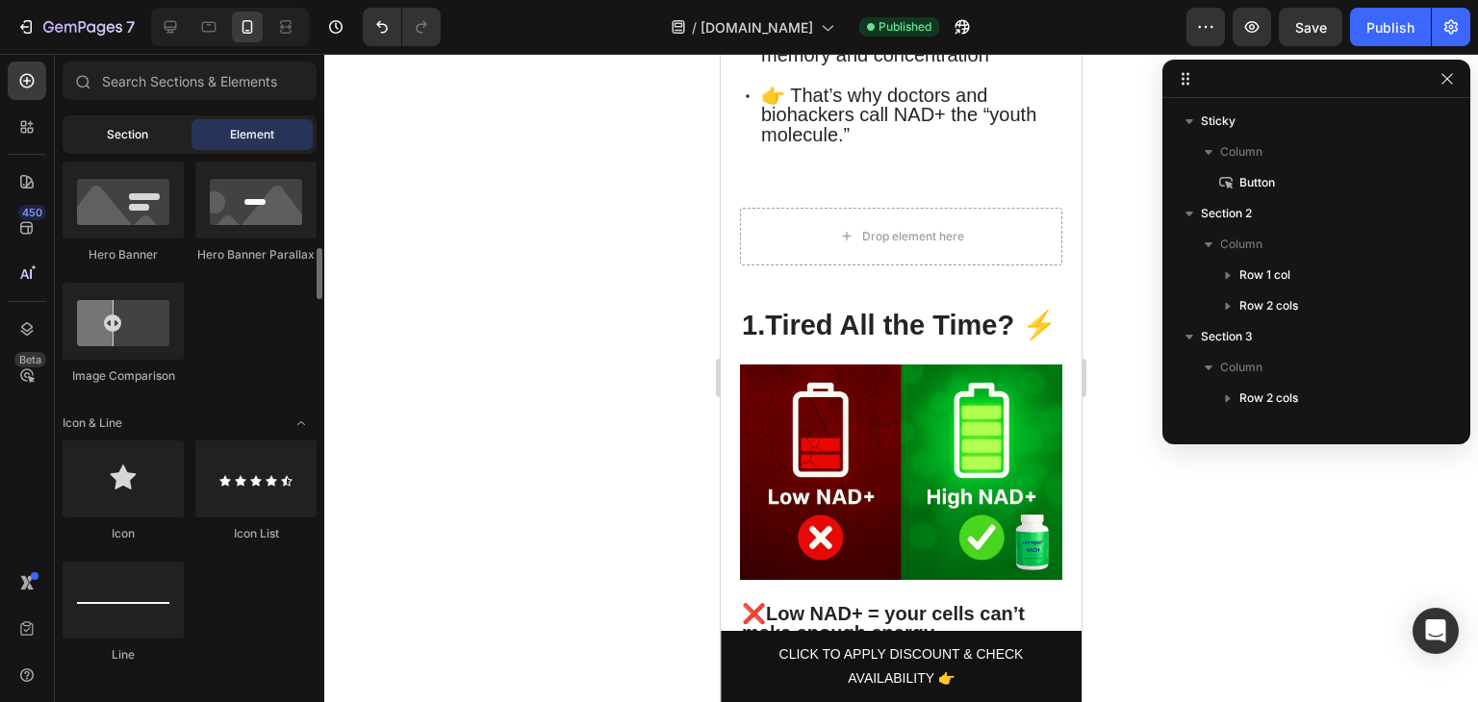
click at [154, 135] on div "Section" at bounding box center [126, 134] width 121 height 31
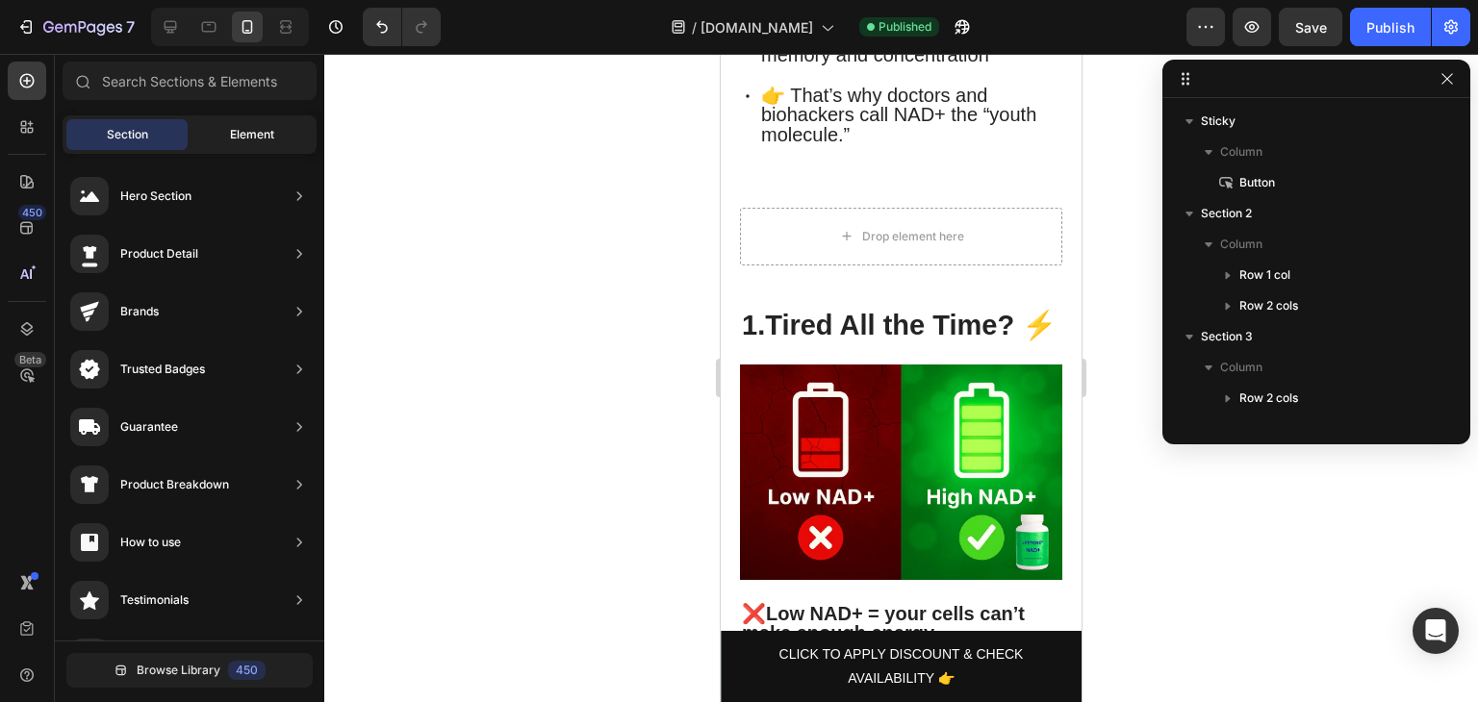
click at [261, 140] on span "Element" at bounding box center [252, 134] width 44 height 17
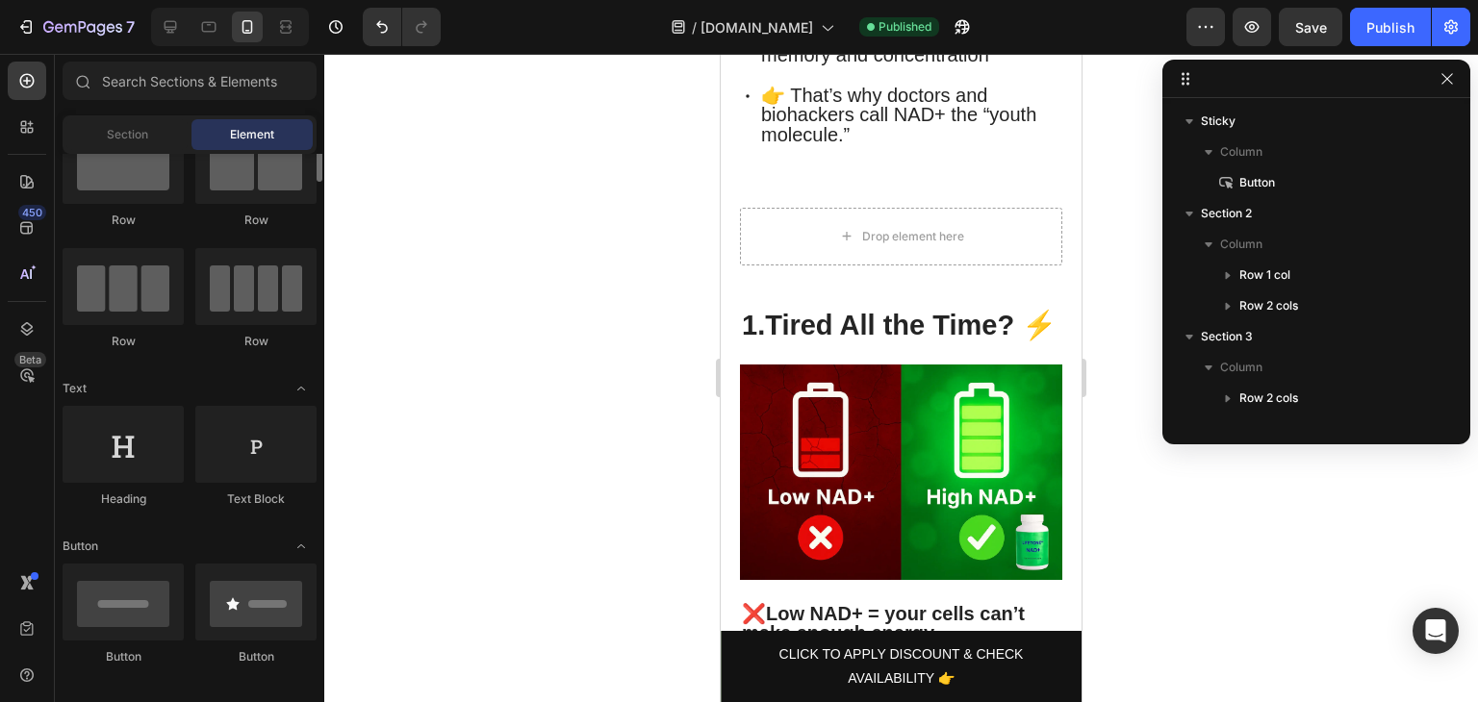
scroll to position [0, 0]
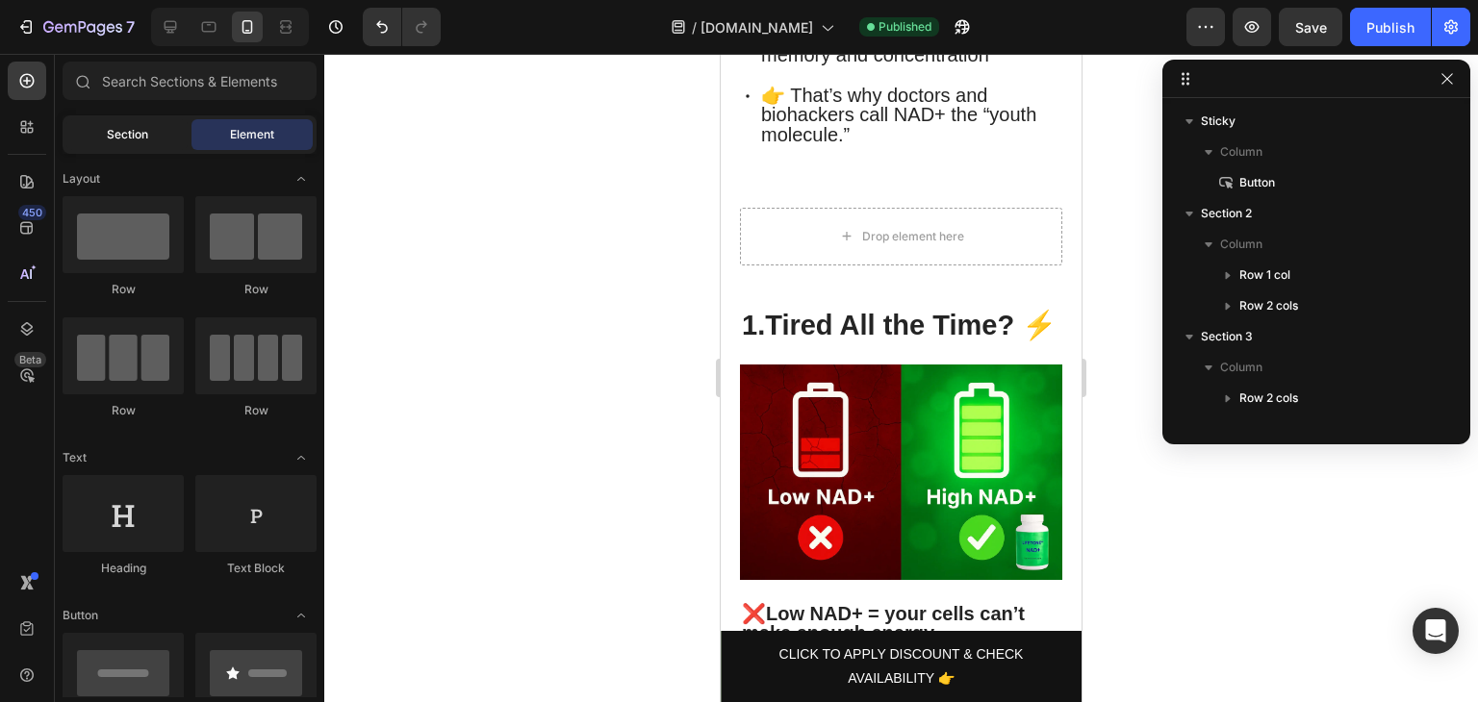
click at [154, 143] on div "Section" at bounding box center [126, 134] width 121 height 31
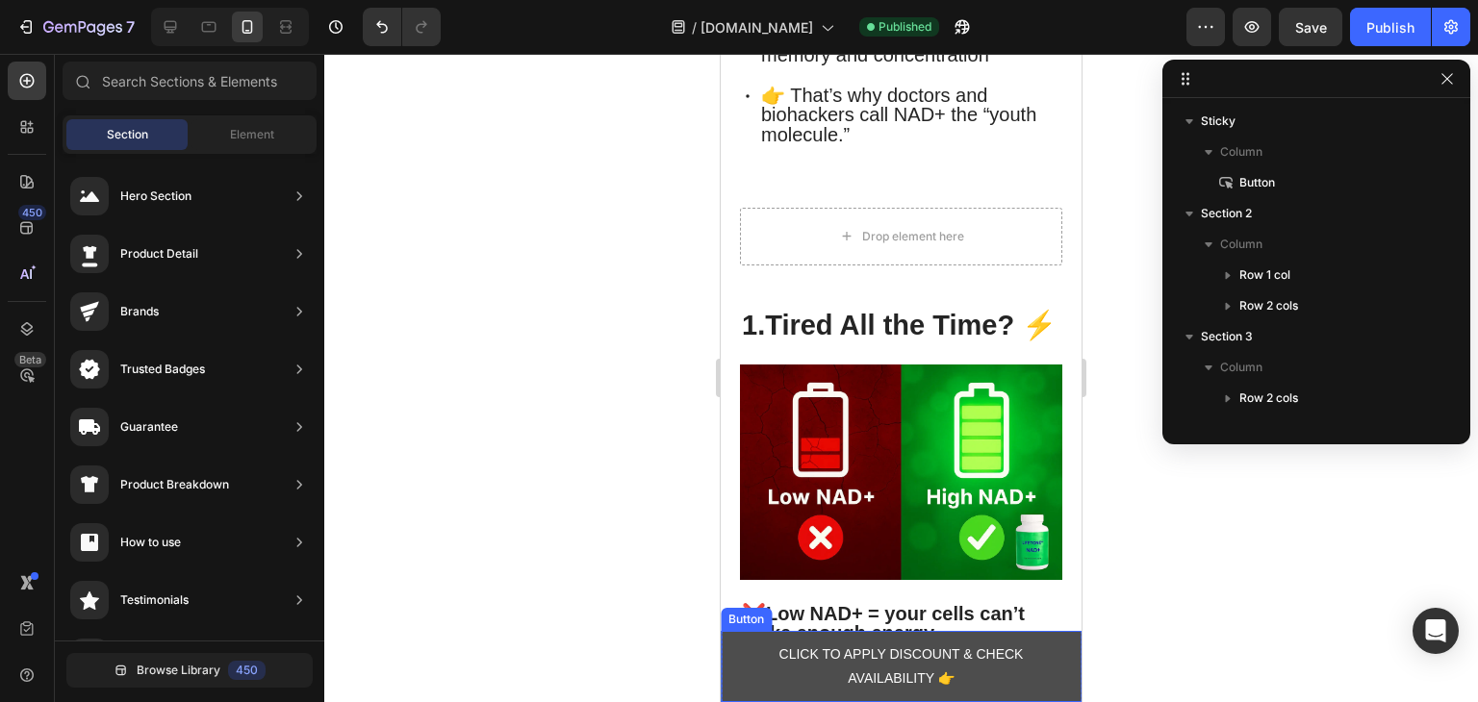
click at [736, 659] on link "CLICK TO APPLY DISCOUNT & CHECK AVAILABILITY 👉" at bounding box center [901, 666] width 361 height 71
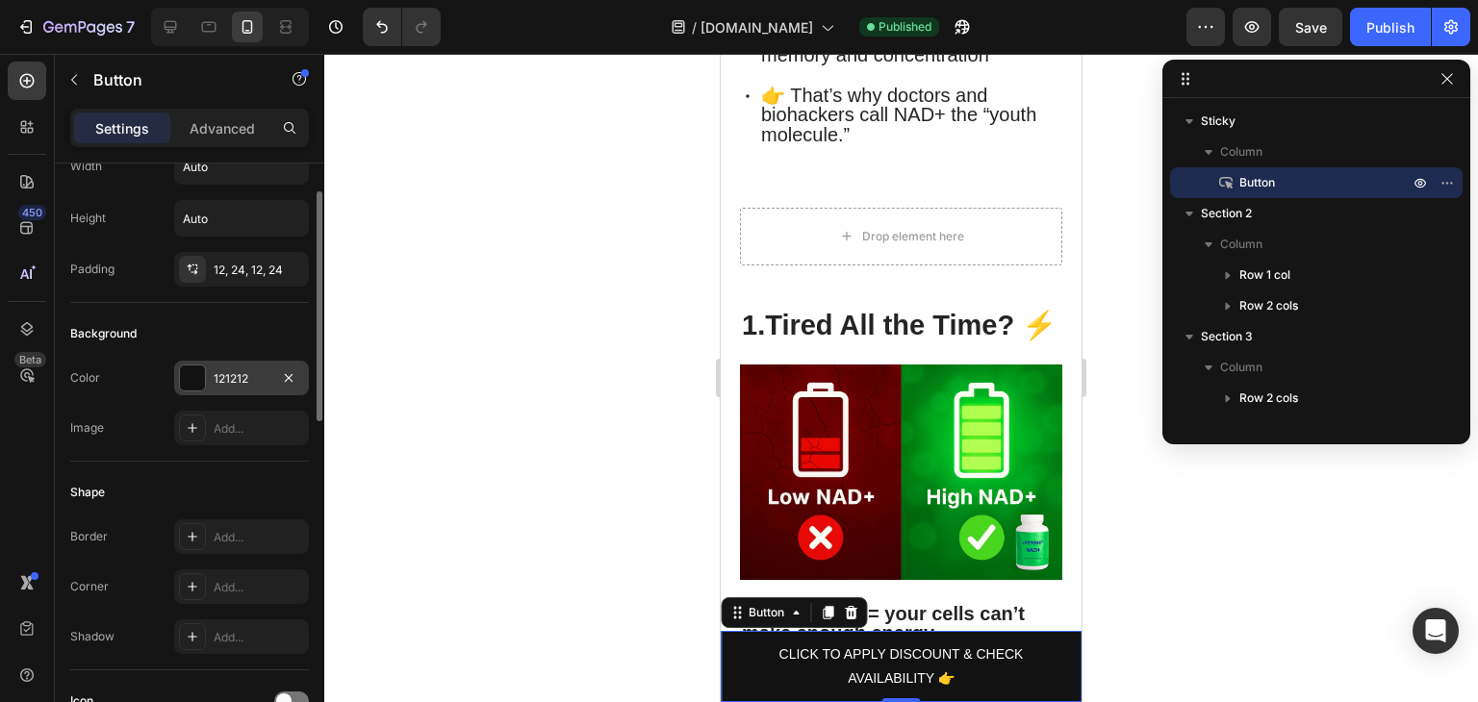
scroll to position [89, 0]
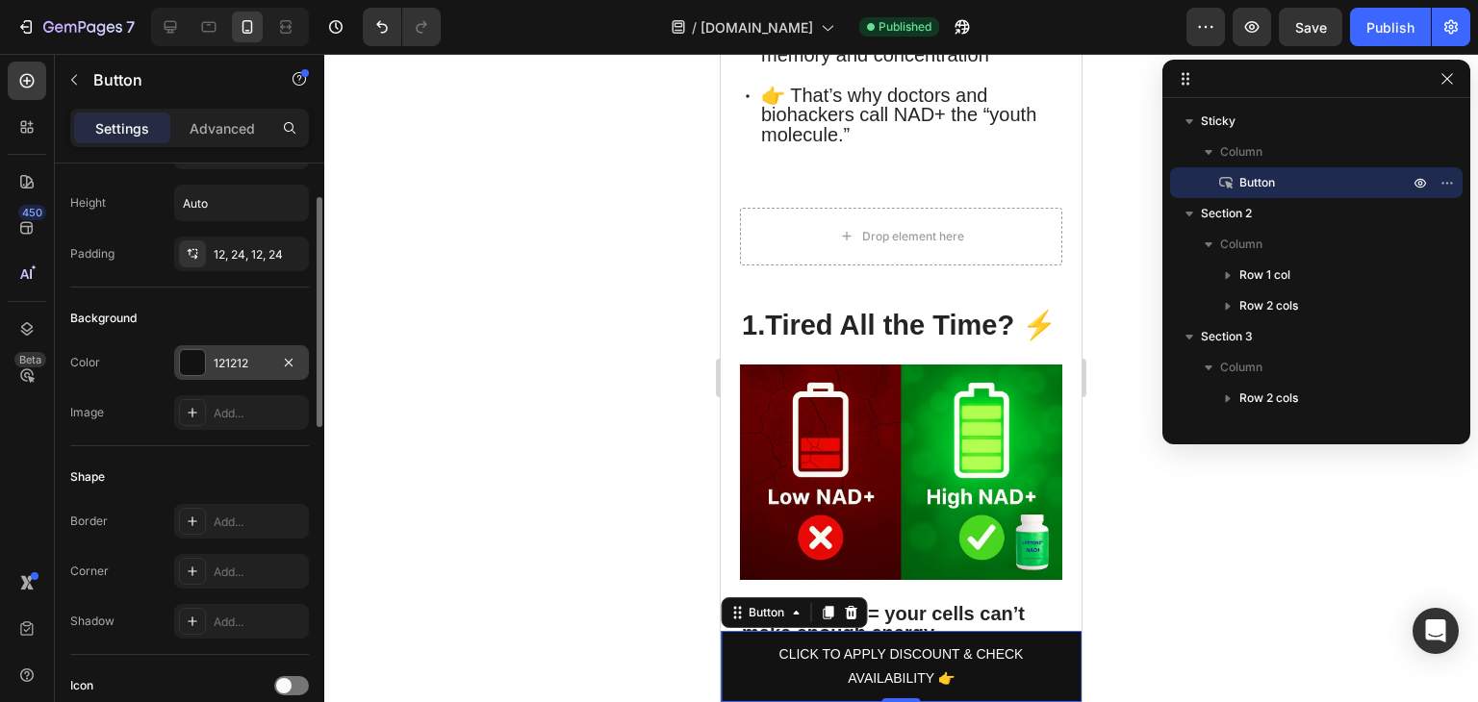
click at [223, 345] on div "121212" at bounding box center [241, 362] width 135 height 35
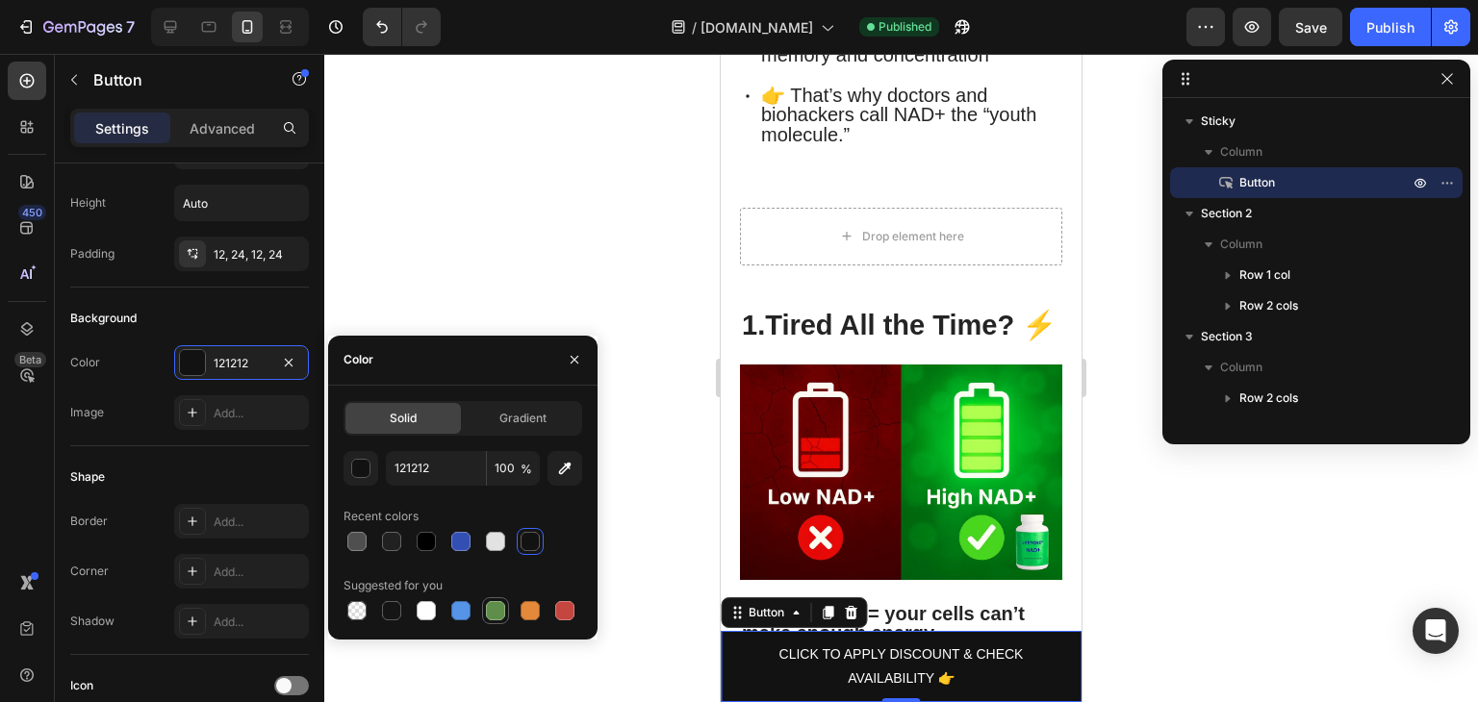
click at [493, 609] on div at bounding box center [495, 610] width 19 height 19
type input "5E8E49"
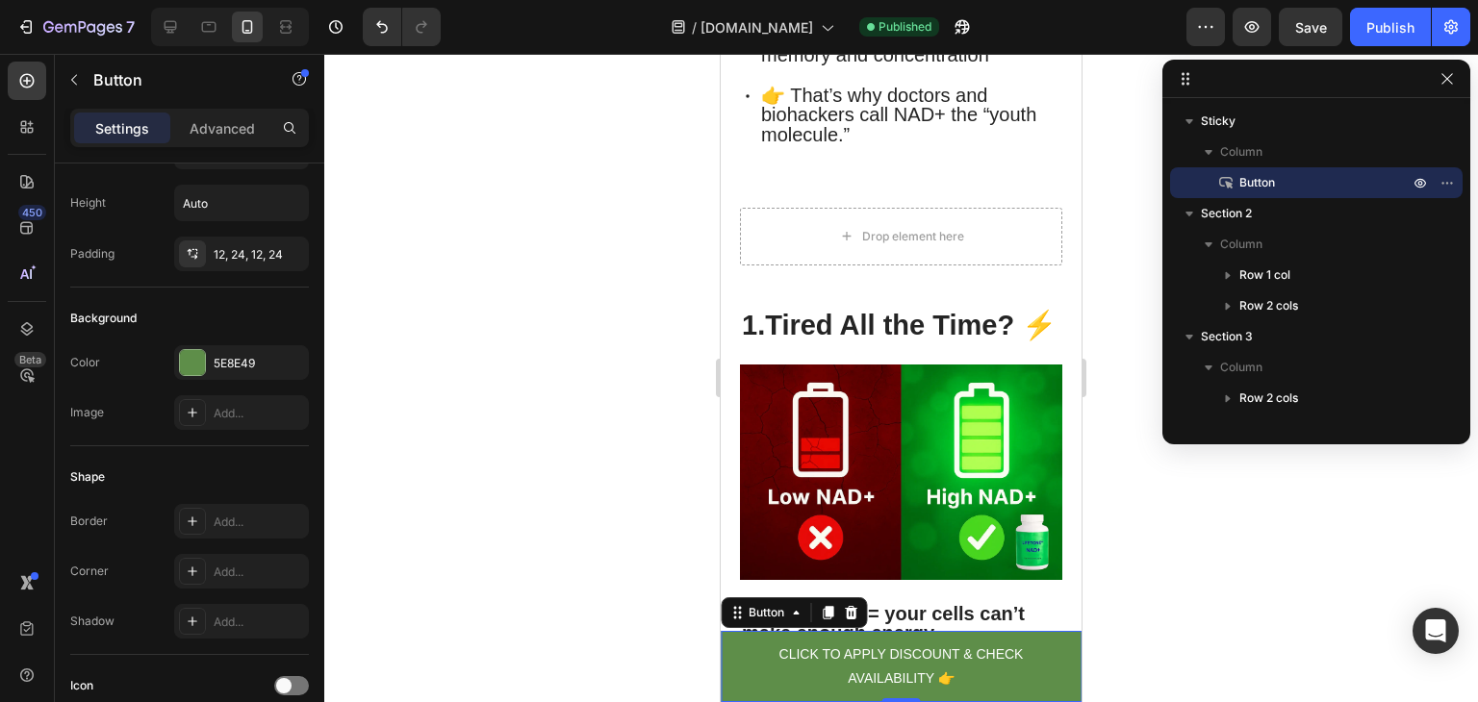
click at [404, 282] on div at bounding box center [900, 378] width 1153 height 648
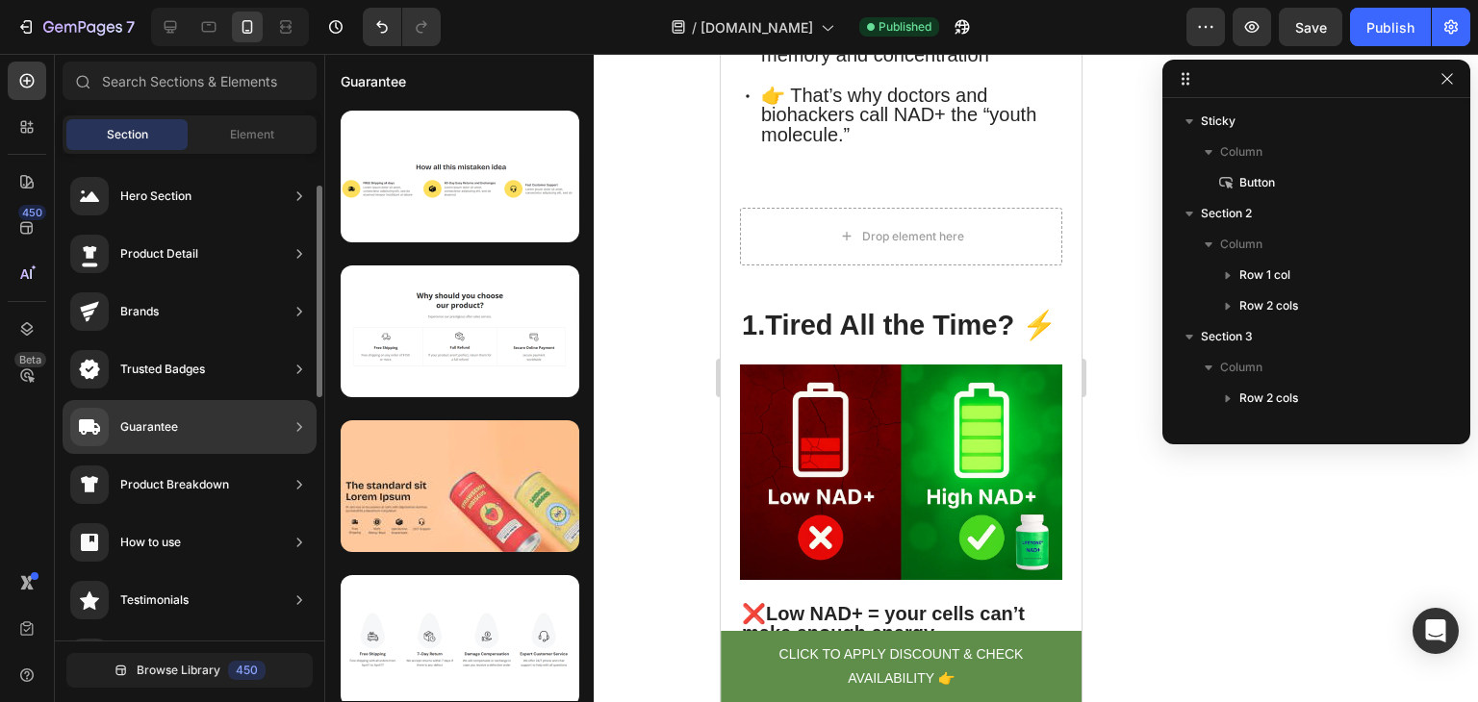
scroll to position [50, 0]
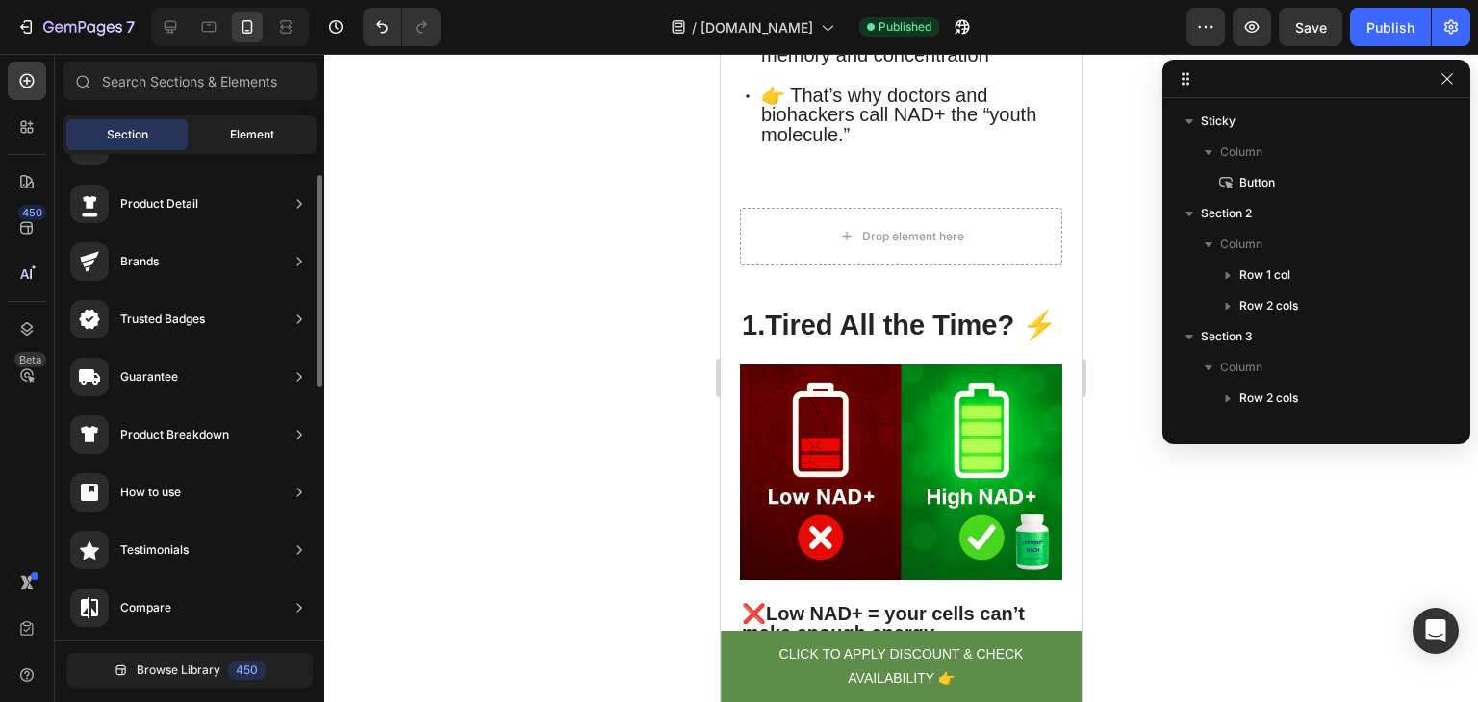
click at [266, 132] on span "Element" at bounding box center [252, 134] width 44 height 17
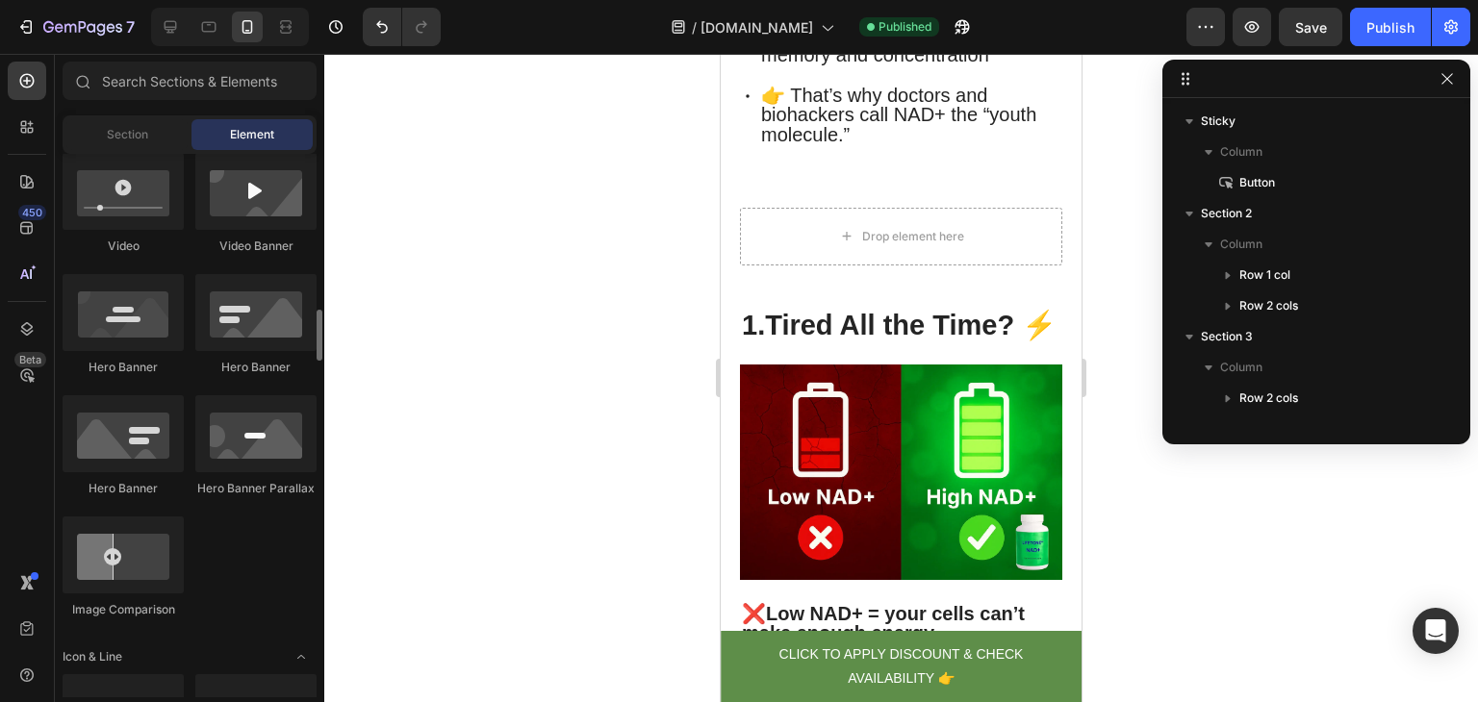
scroll to position [837, 0]
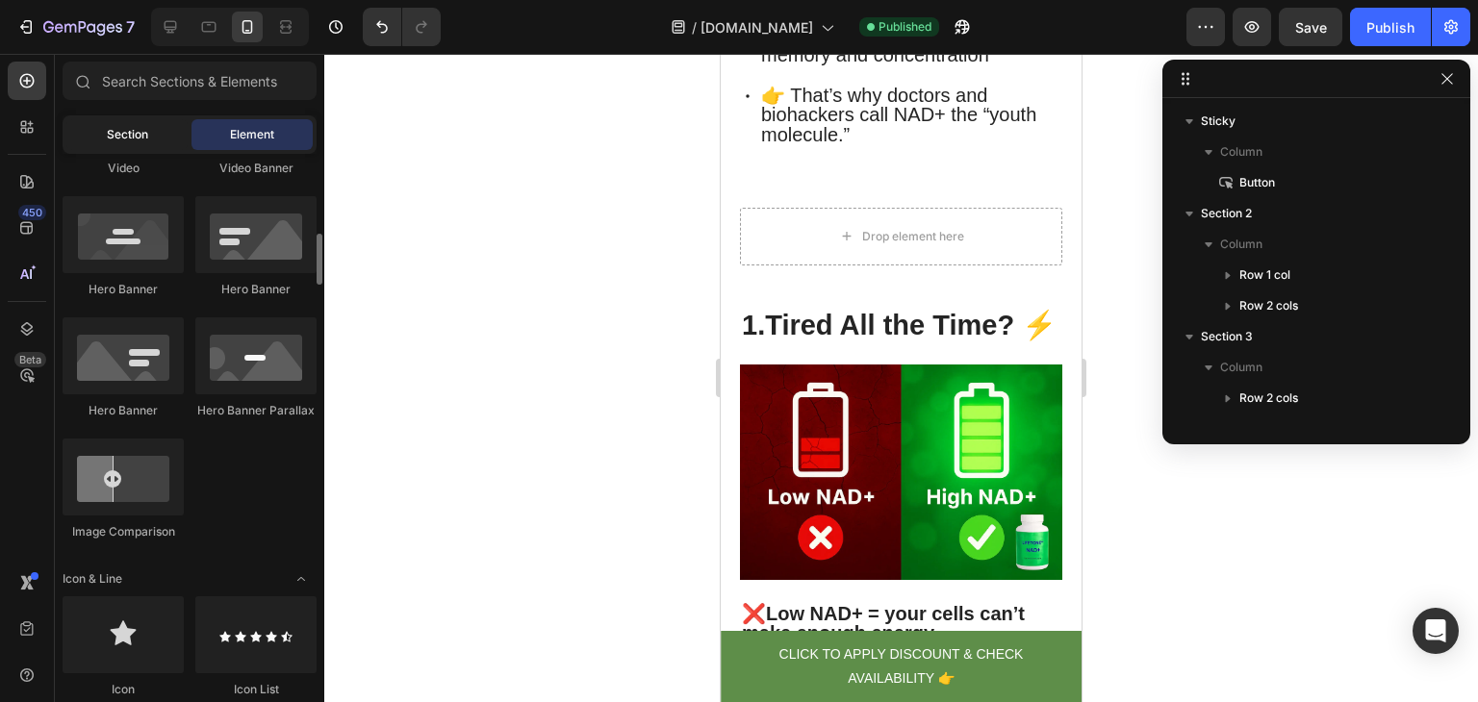
click at [132, 143] on div "Section" at bounding box center [126, 134] width 121 height 31
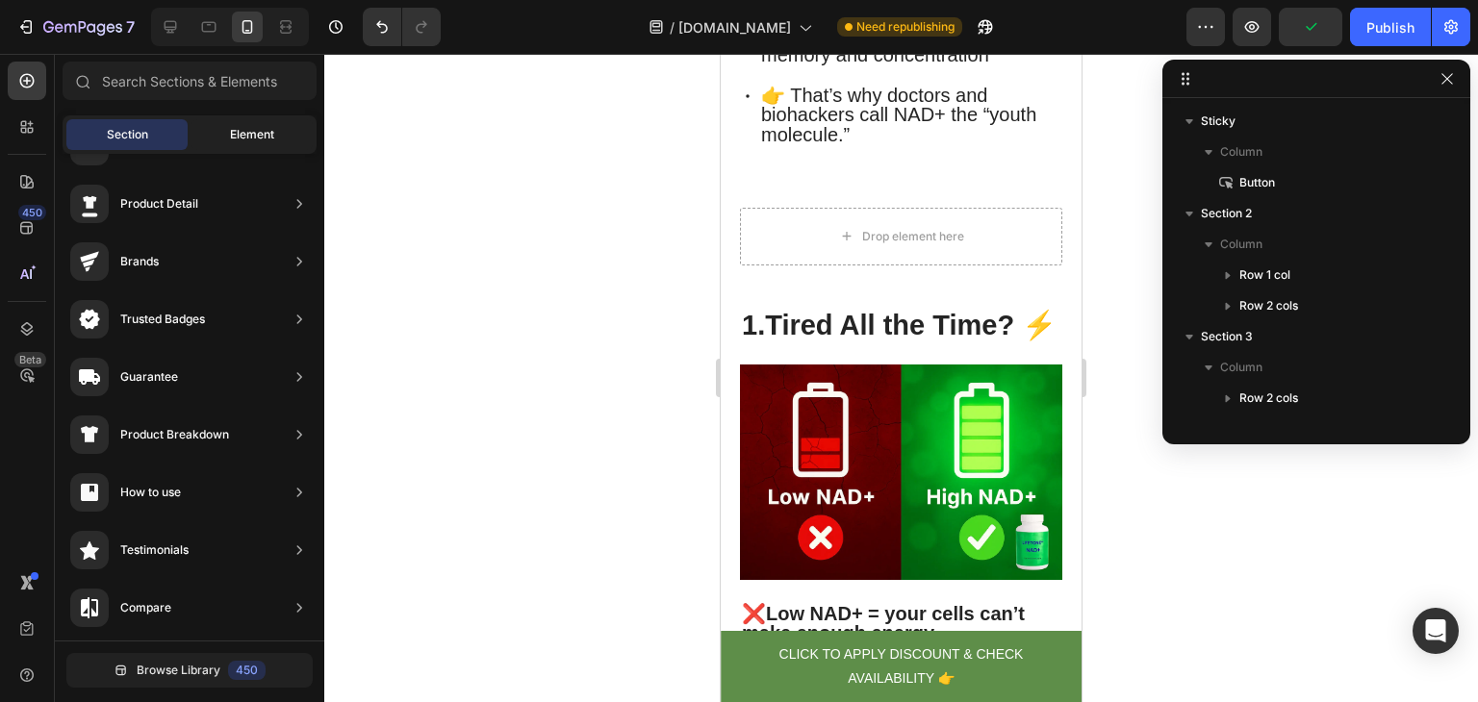
click at [272, 134] on span "Element" at bounding box center [252, 134] width 44 height 17
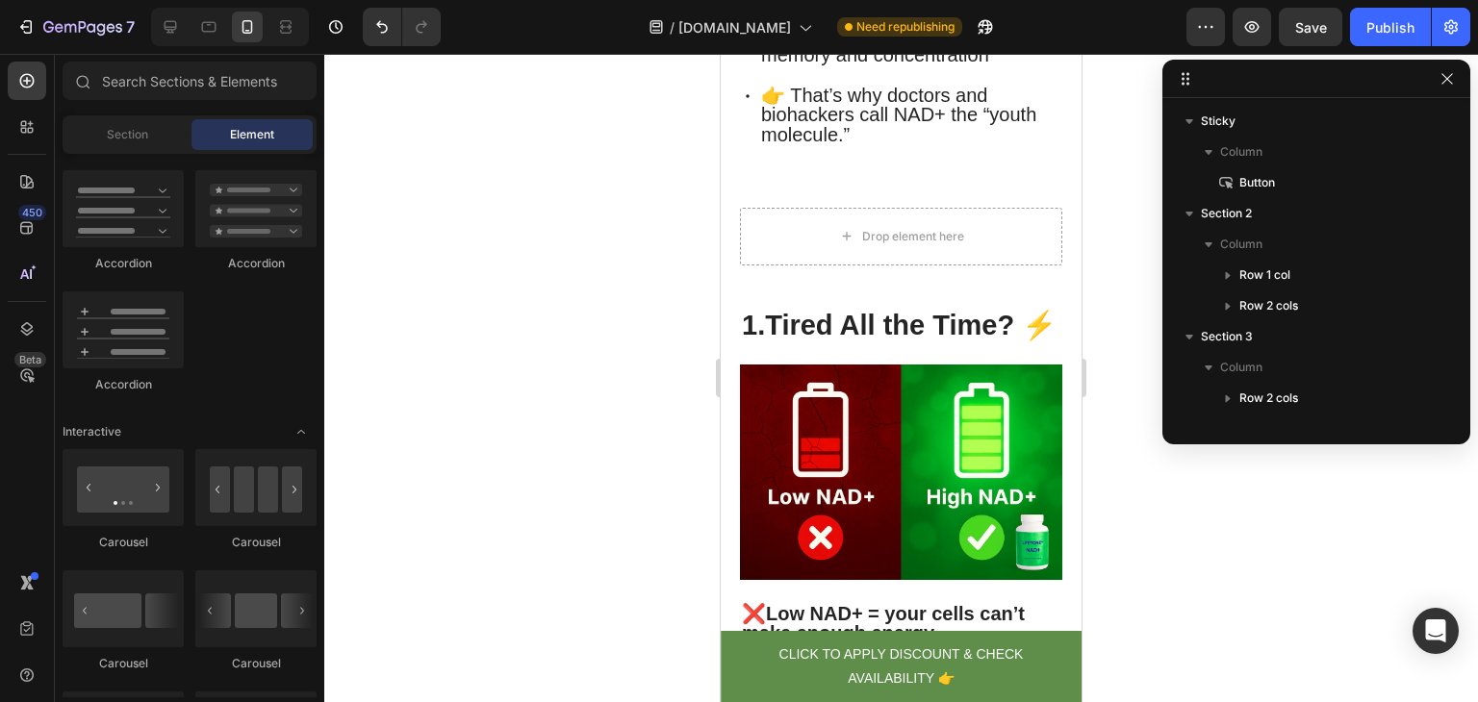
scroll to position [2266, 0]
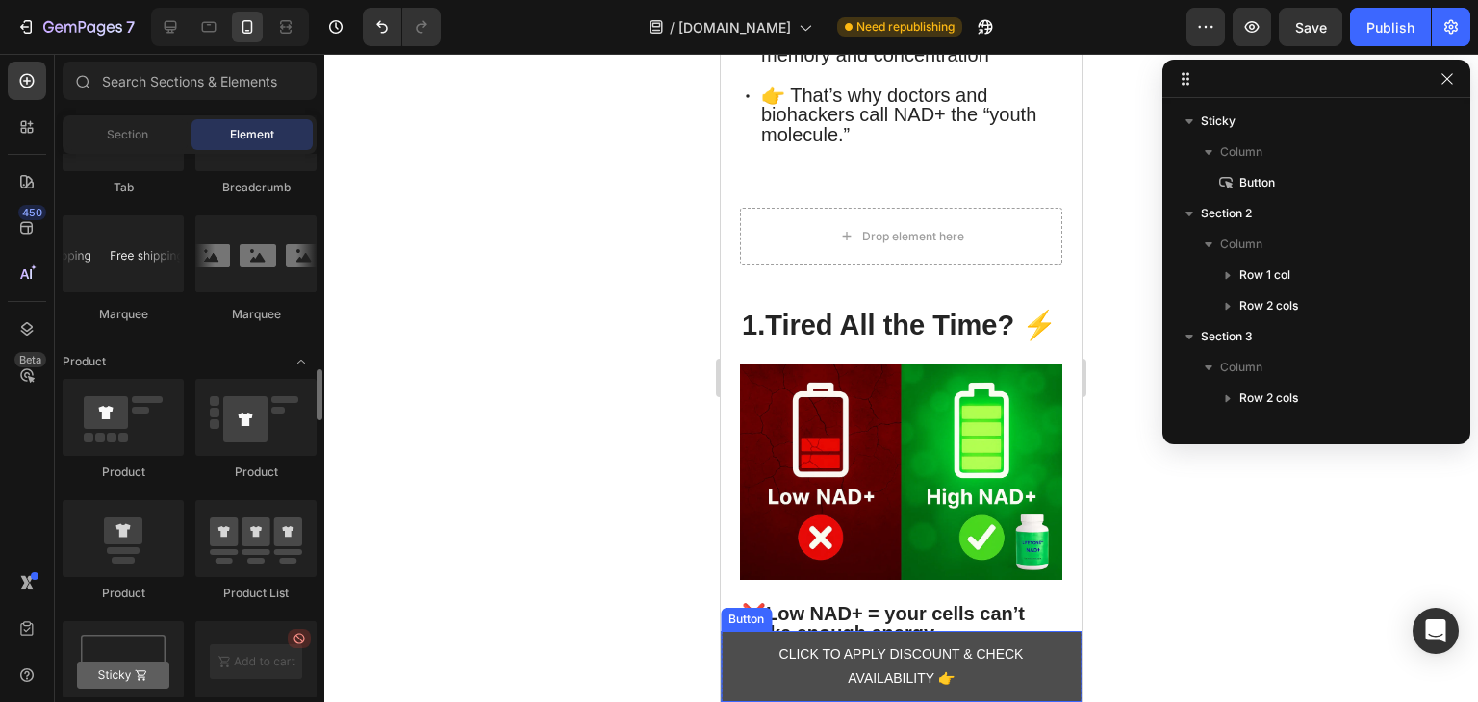
click at [739, 671] on link "CLICK TO APPLY DISCOUNT & CHECK AVAILABILITY 👉" at bounding box center [901, 666] width 361 height 71
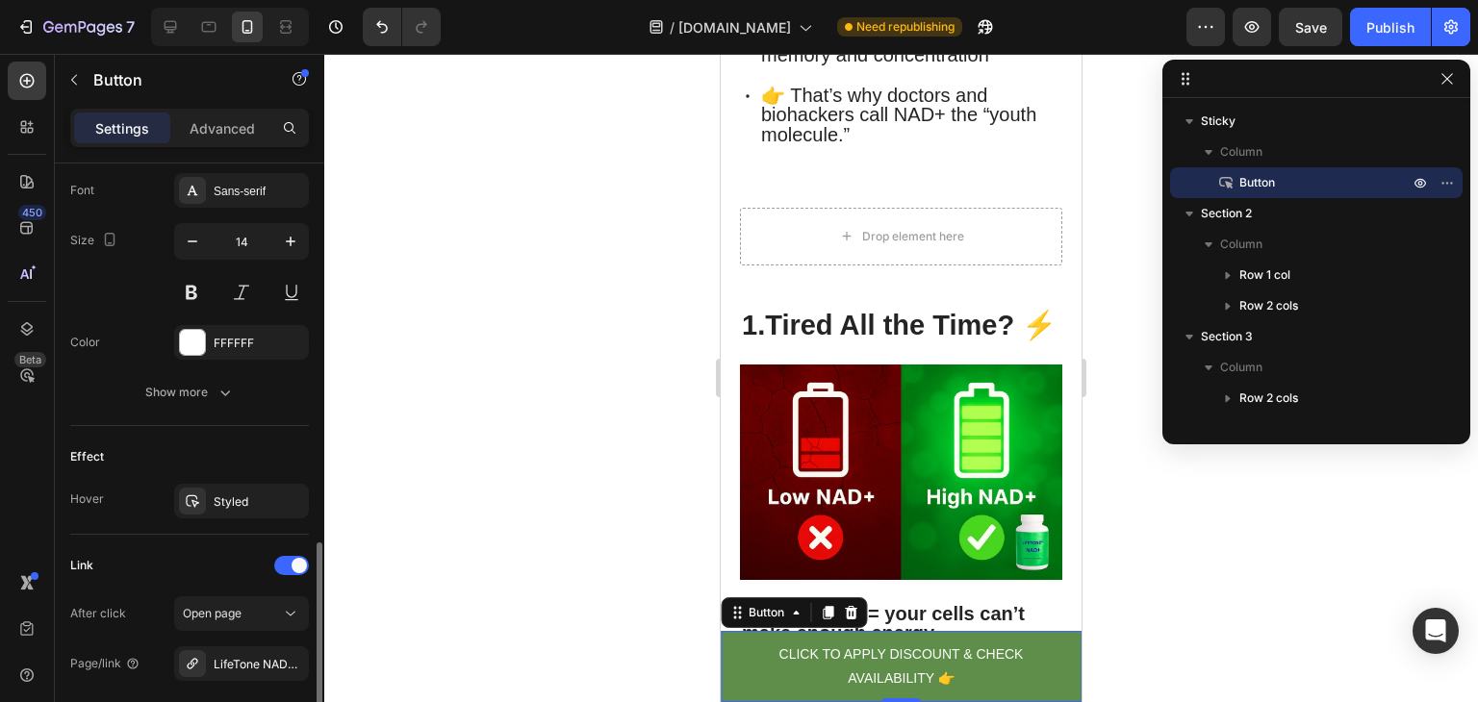
scroll to position [860, 0]
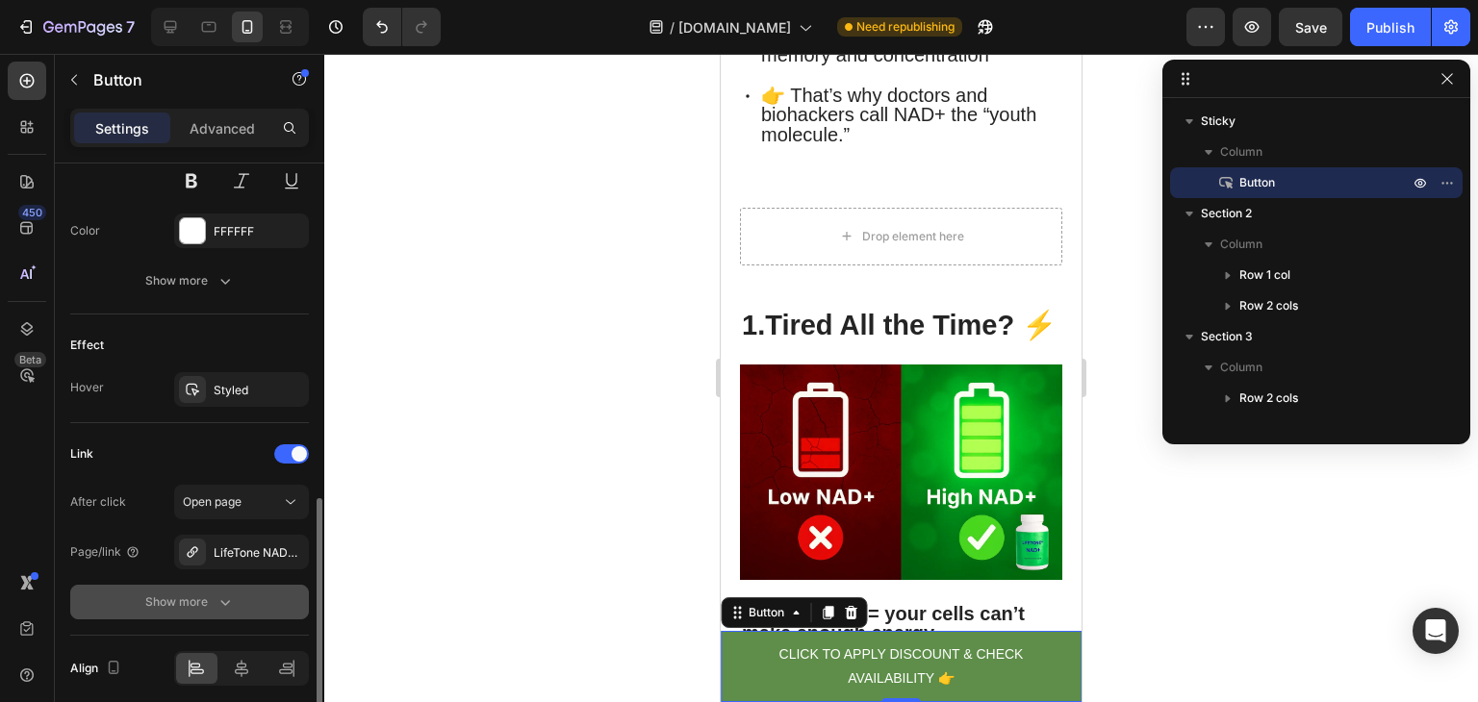
click at [203, 593] on div "Show more" at bounding box center [189, 602] width 89 height 19
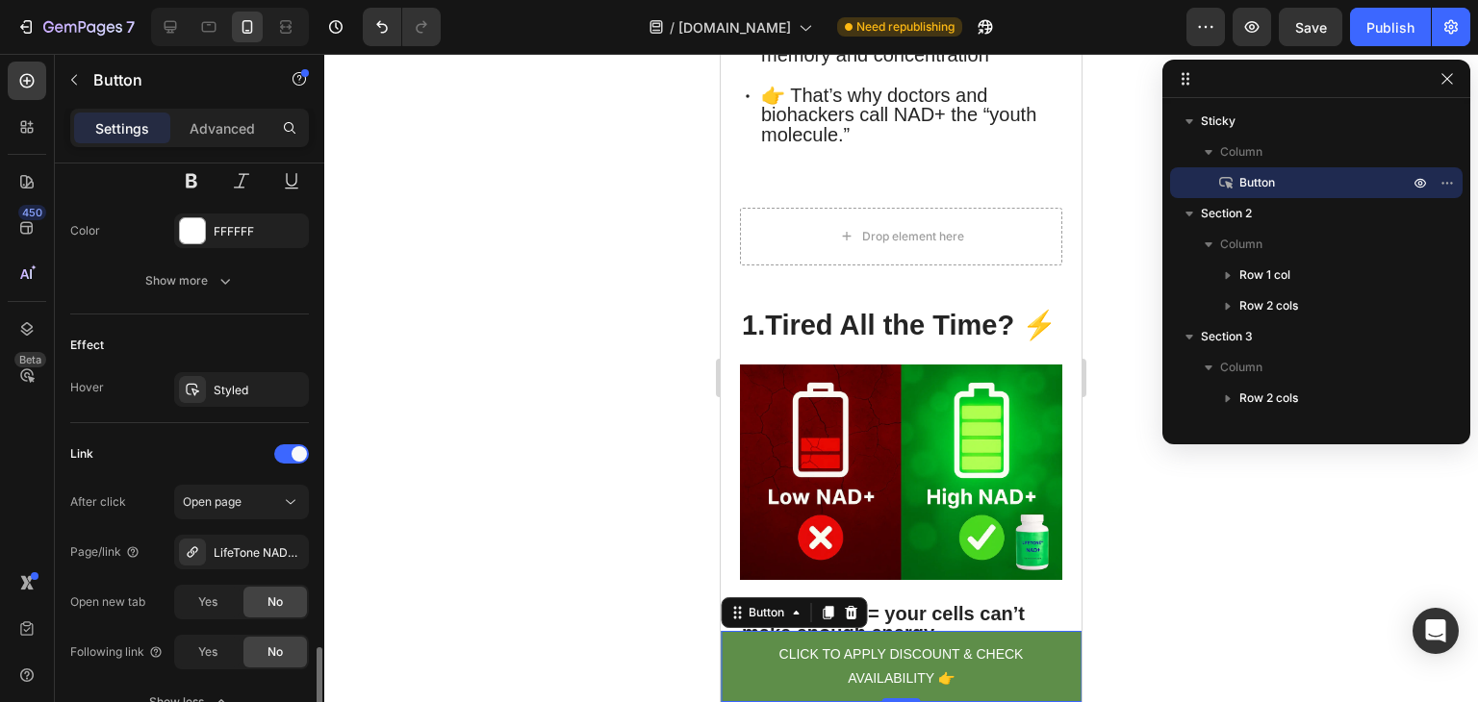
scroll to position [985, 0]
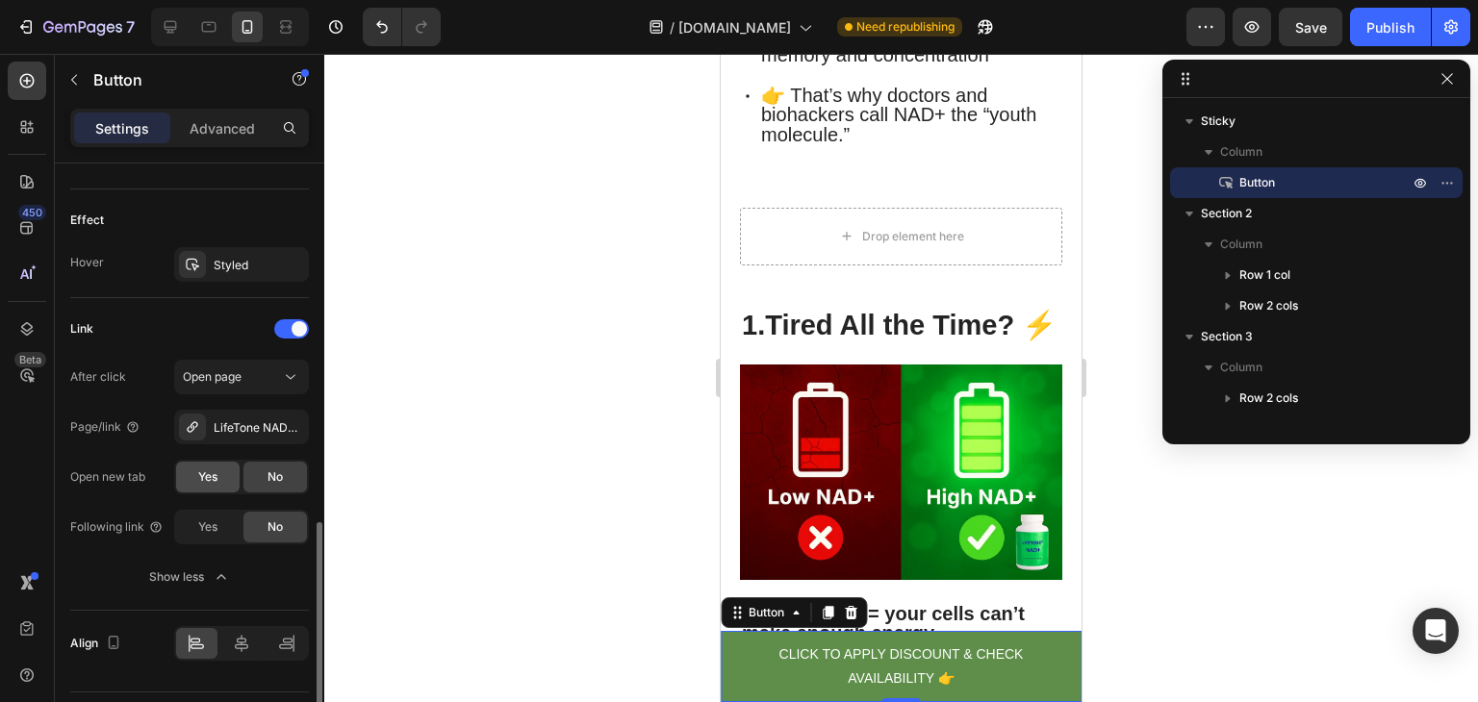
click at [210, 474] on span "Yes" at bounding box center [207, 476] width 19 height 17
click at [1368, 24] on div "Publish" at bounding box center [1390, 27] width 48 height 20
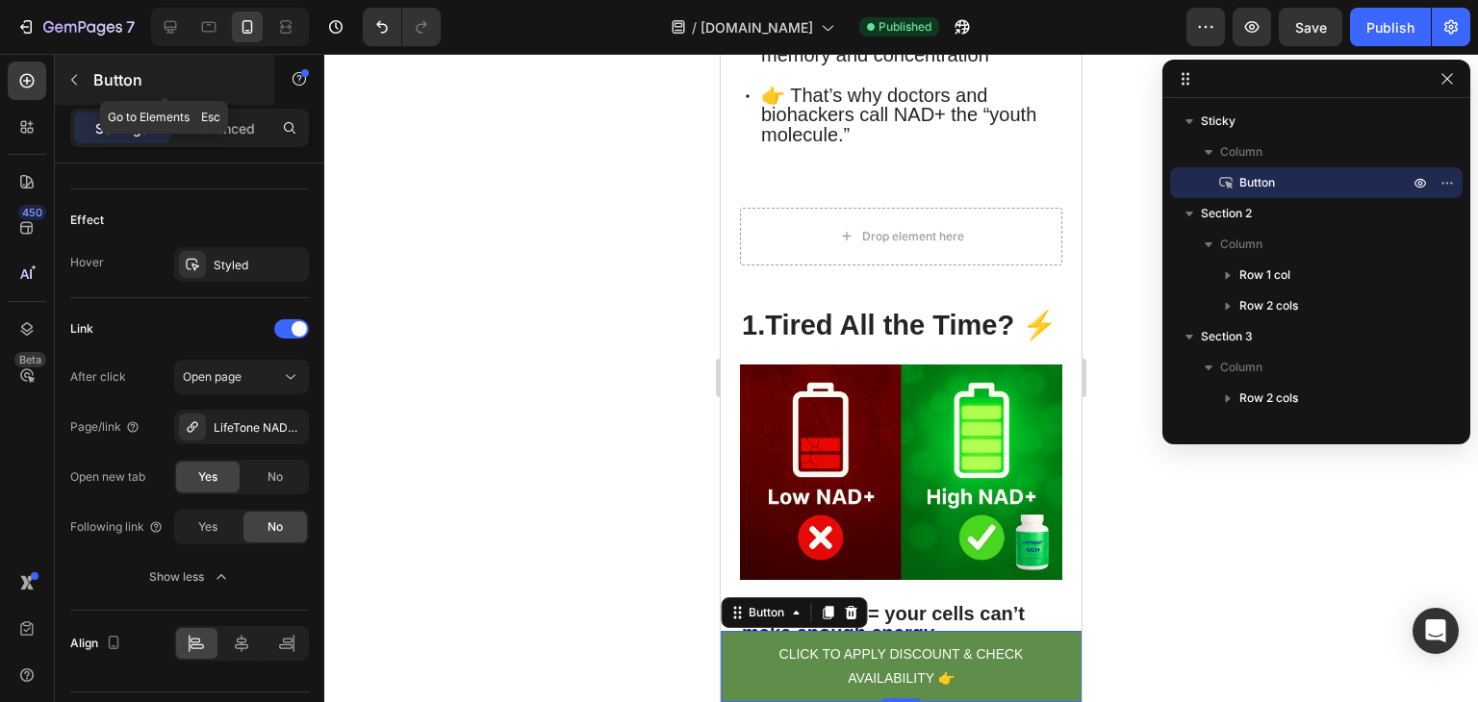
click at [72, 79] on icon "button" at bounding box center [74, 80] width 6 height 11
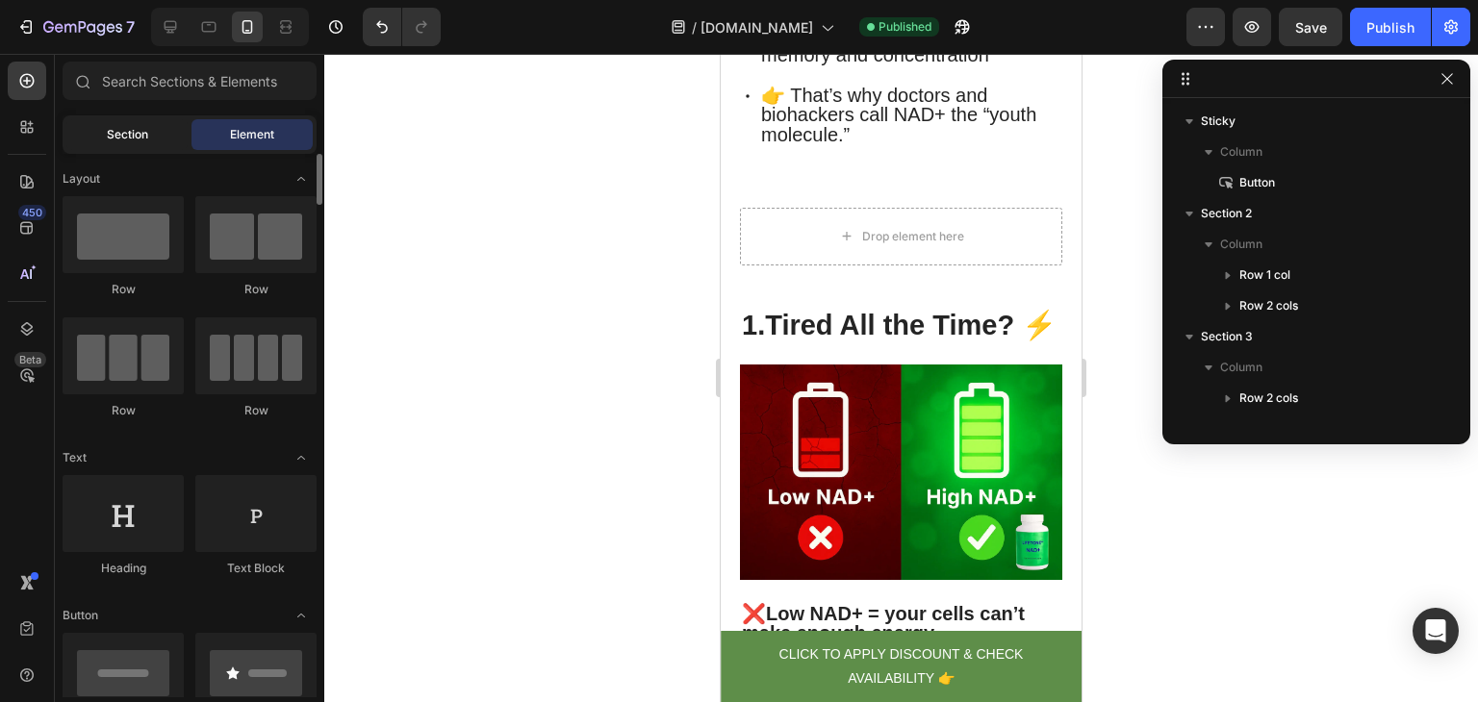
scroll to position [0, 0]
click at [146, 137] on span "Section" at bounding box center [127, 134] width 41 height 17
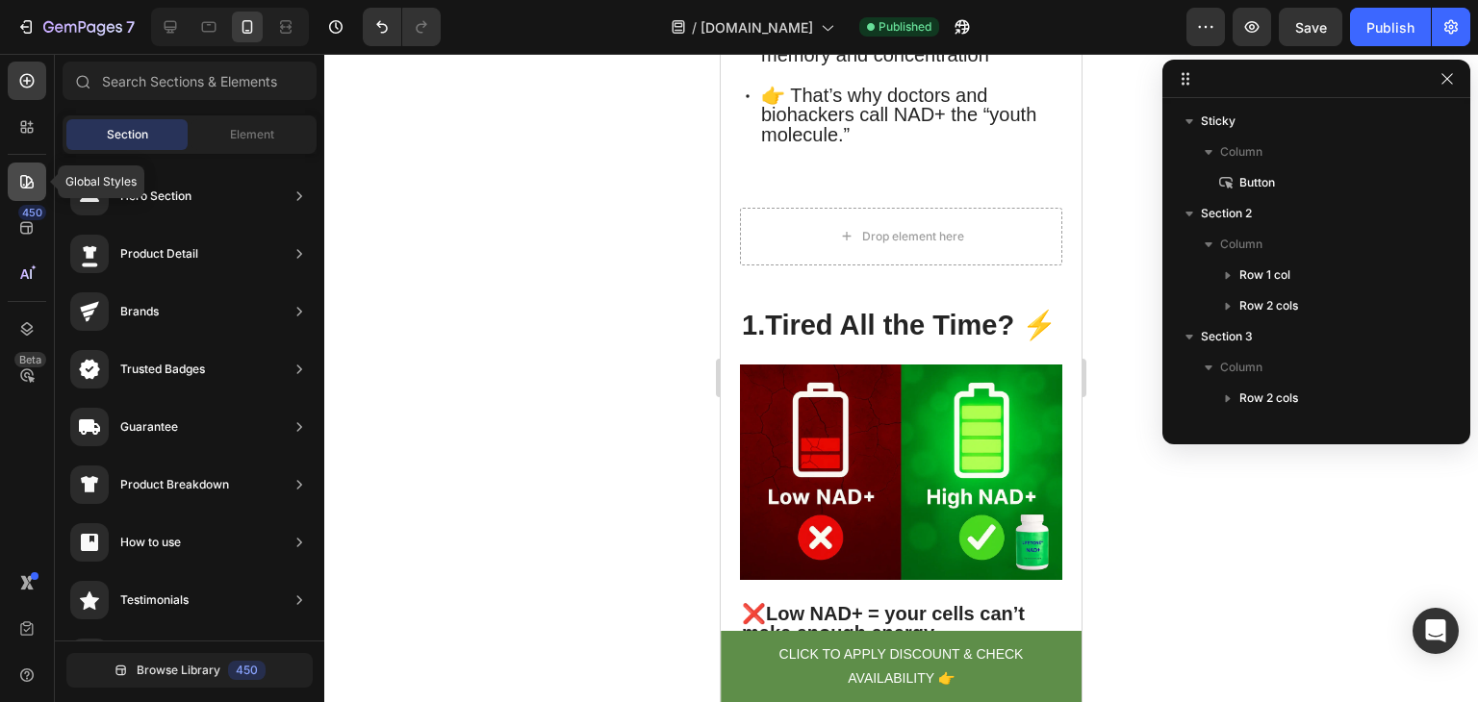
click at [25, 190] on icon at bounding box center [26, 181] width 19 height 19
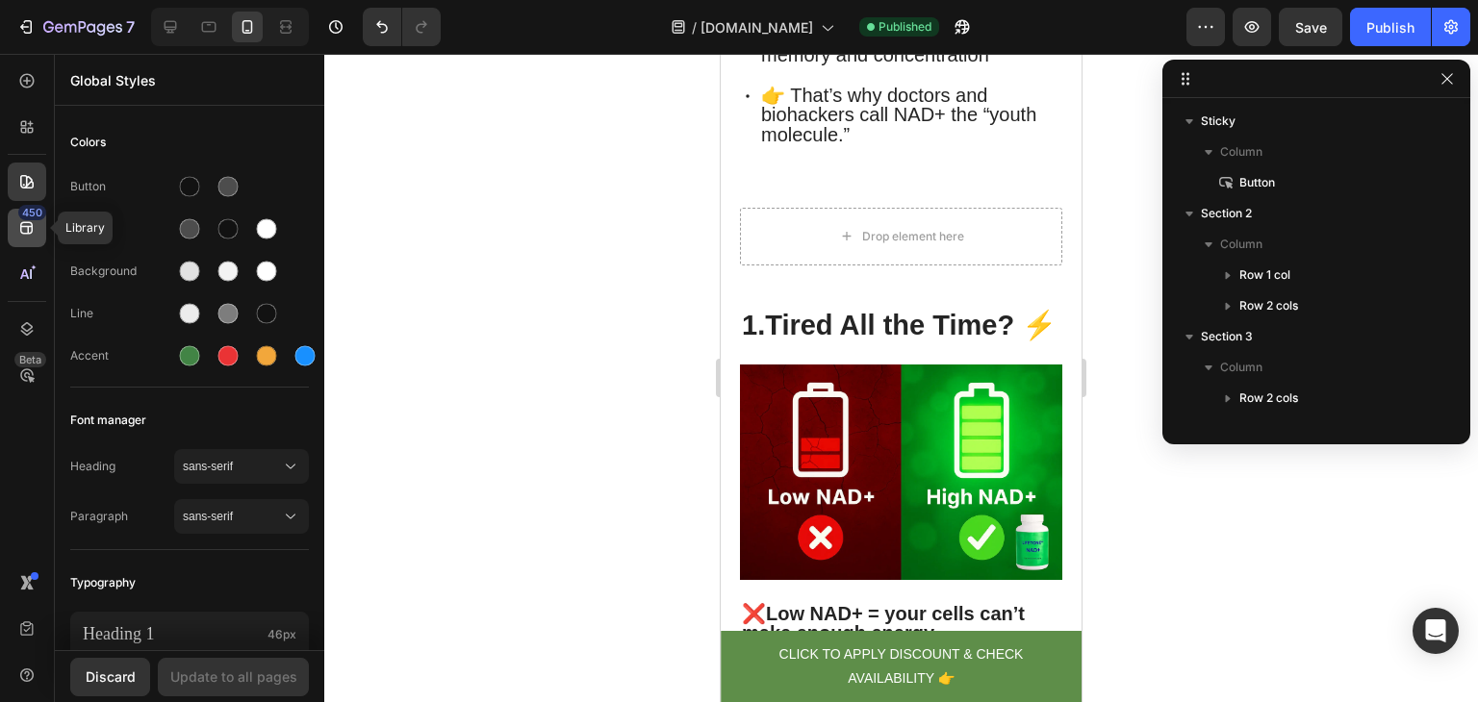
click at [38, 223] on div "450" at bounding box center [27, 228] width 38 height 38
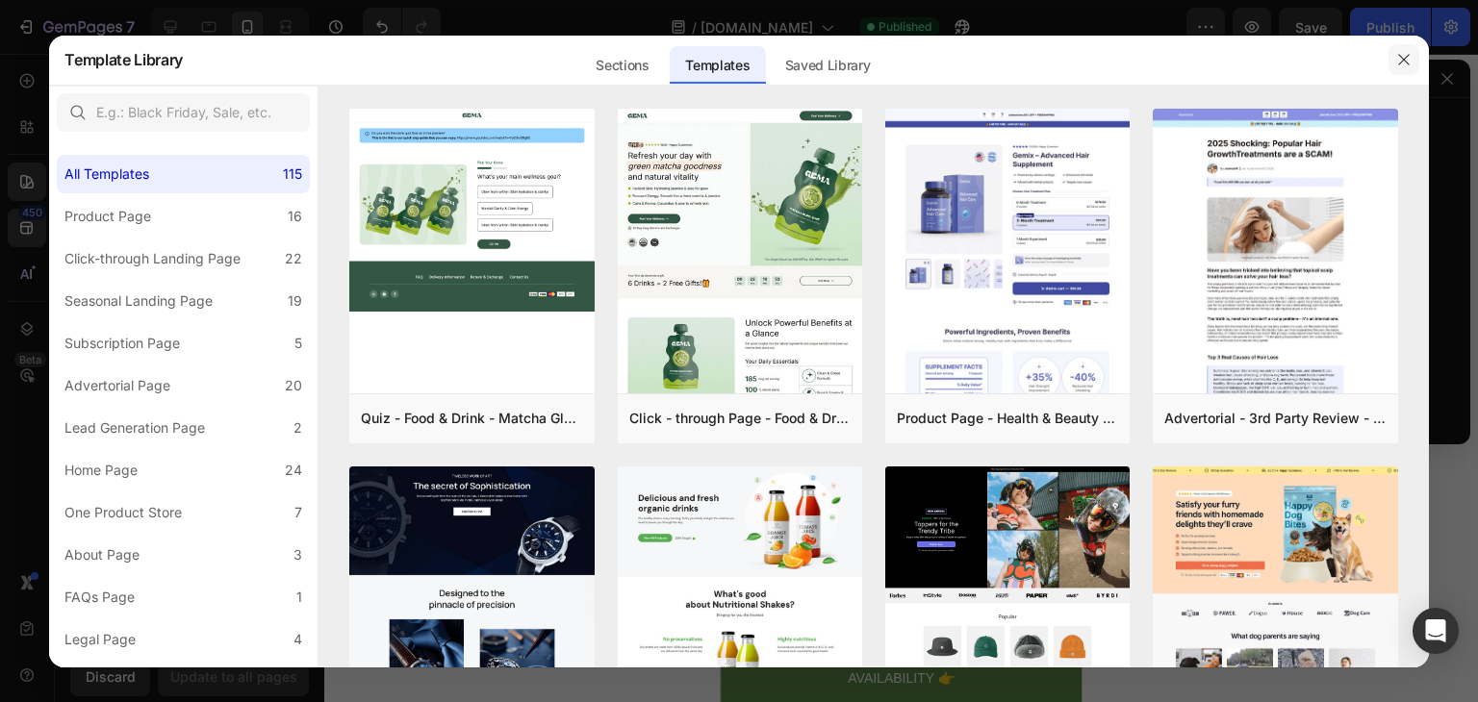
click at [1407, 63] on icon "button" at bounding box center [1403, 59] width 15 height 15
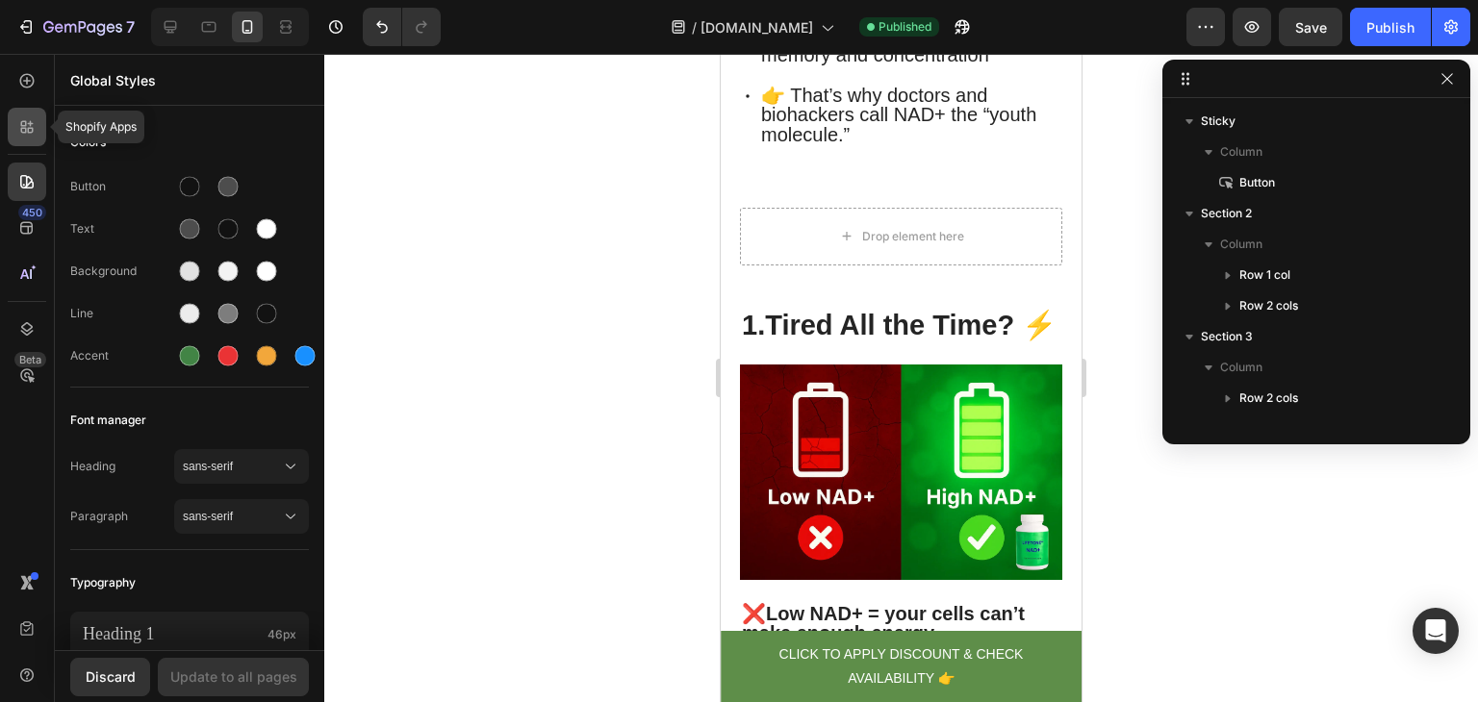
click at [23, 128] on icon at bounding box center [24, 131] width 6 height 6
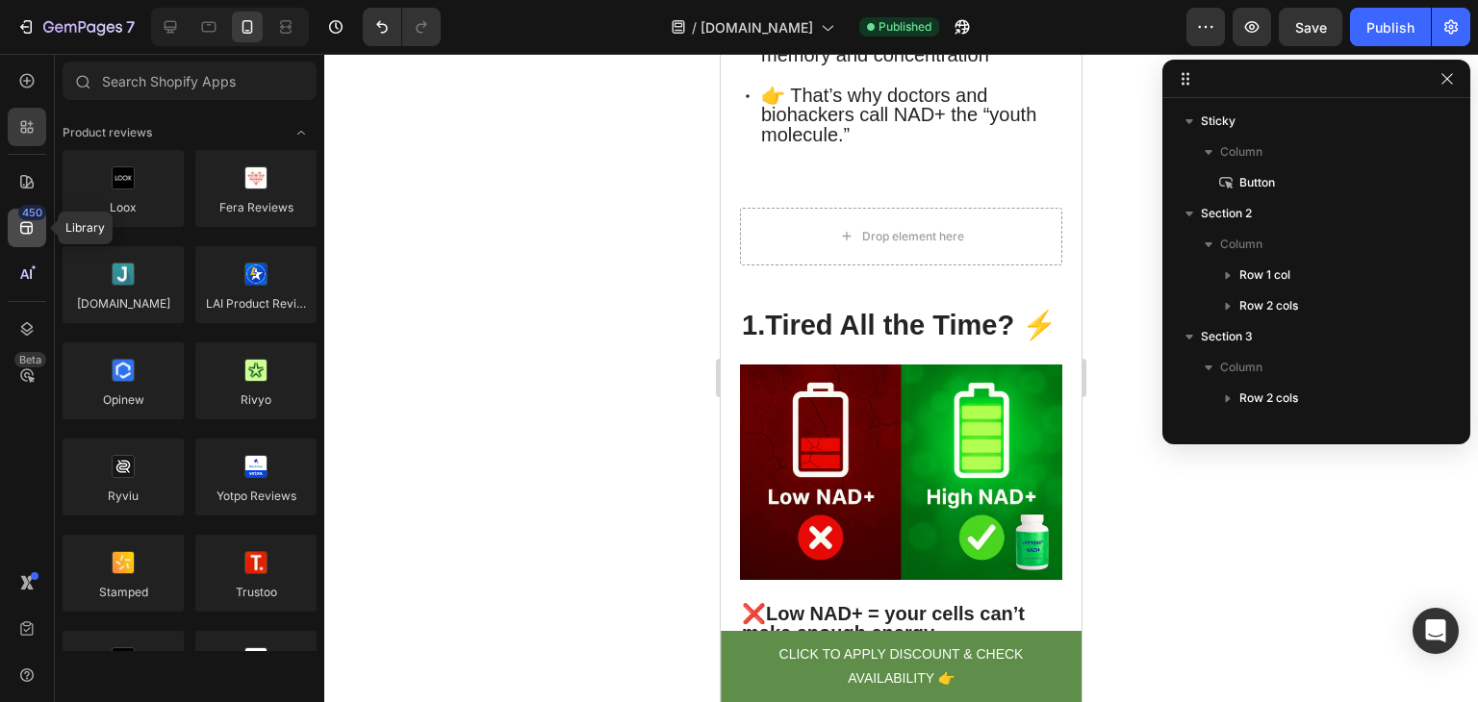
click at [22, 238] on div "450" at bounding box center [27, 228] width 38 height 38
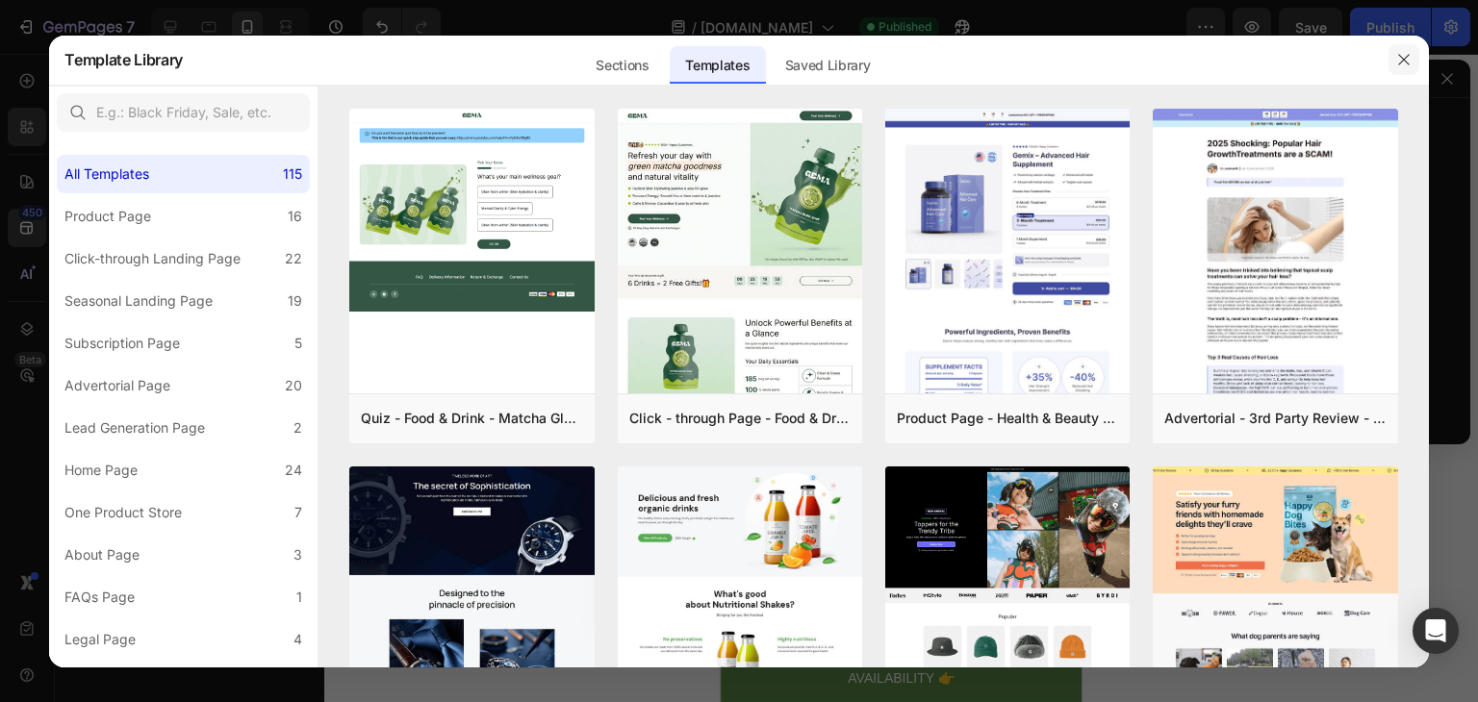
click at [1405, 72] on button "button" at bounding box center [1403, 59] width 31 height 31
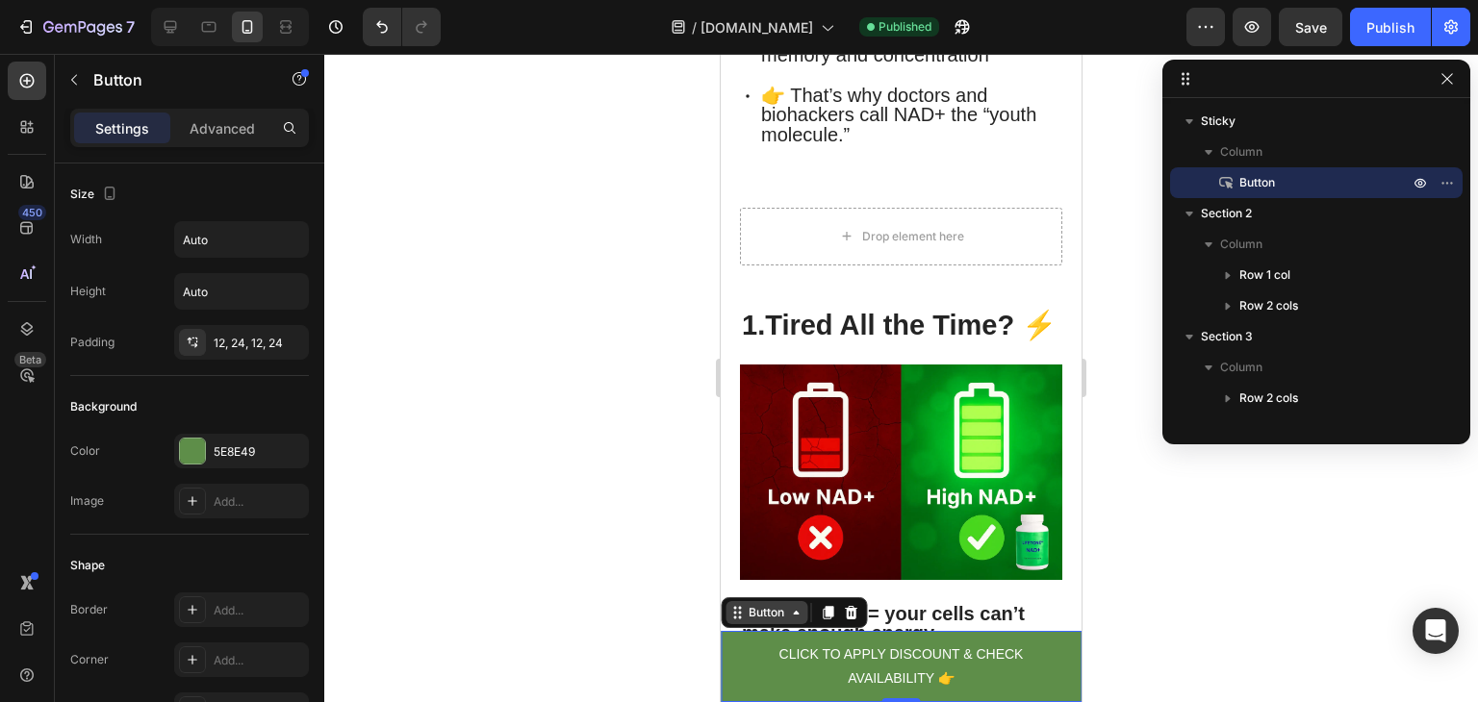
click at [743, 620] on div "Button" at bounding box center [766, 612] width 82 height 23
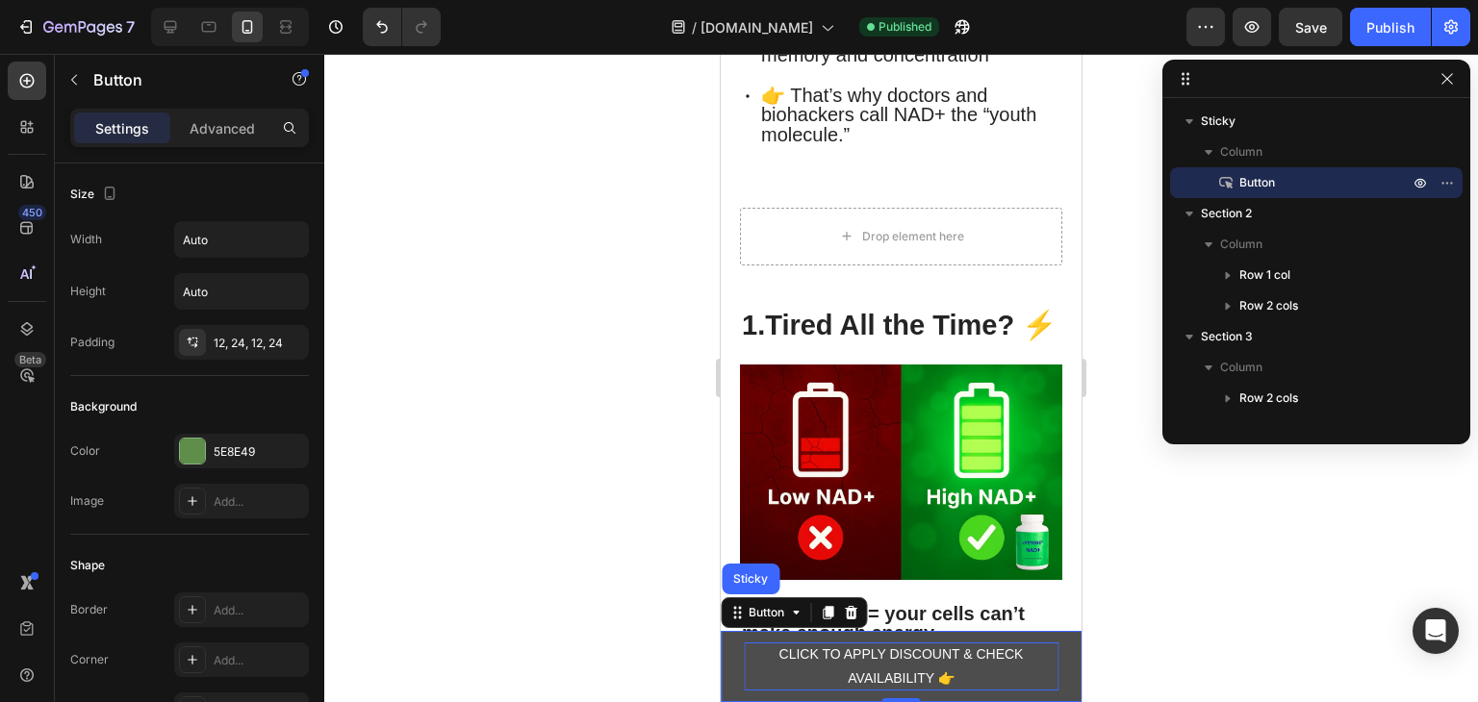
click at [770, 660] on p "CLICK TO APPLY DISCOUNT & CHECK AVAILABILITY 👉" at bounding box center [901, 667] width 315 height 48
click at [974, 682] on p "CLICK TO APPLY DISCOUNT & CHECK AVAILABILITY 👉" at bounding box center [901, 667] width 315 height 48
click at [1058, 667] on link "CLICK TO APPLY DISCOUNT & CHECK AVAILABILITY 👉" at bounding box center [901, 666] width 361 height 71
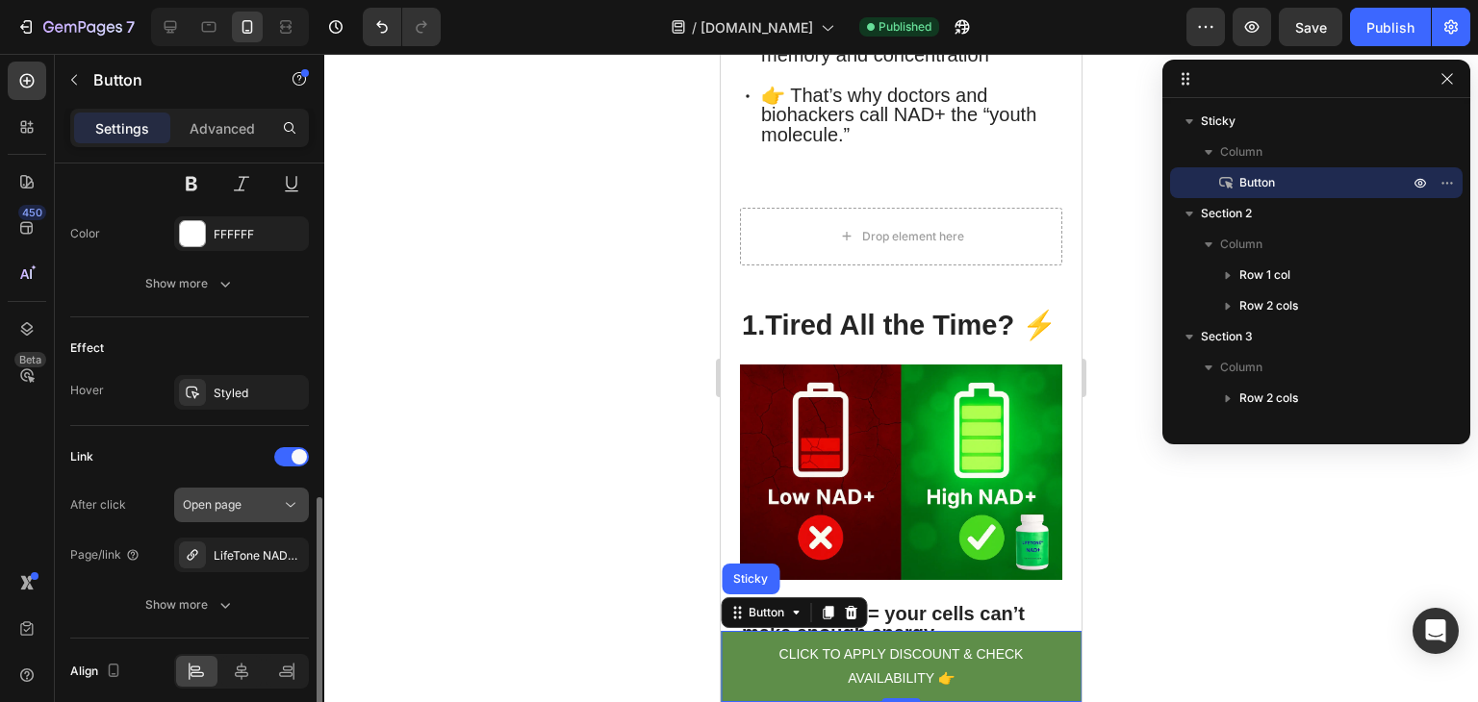
scroll to position [933, 0]
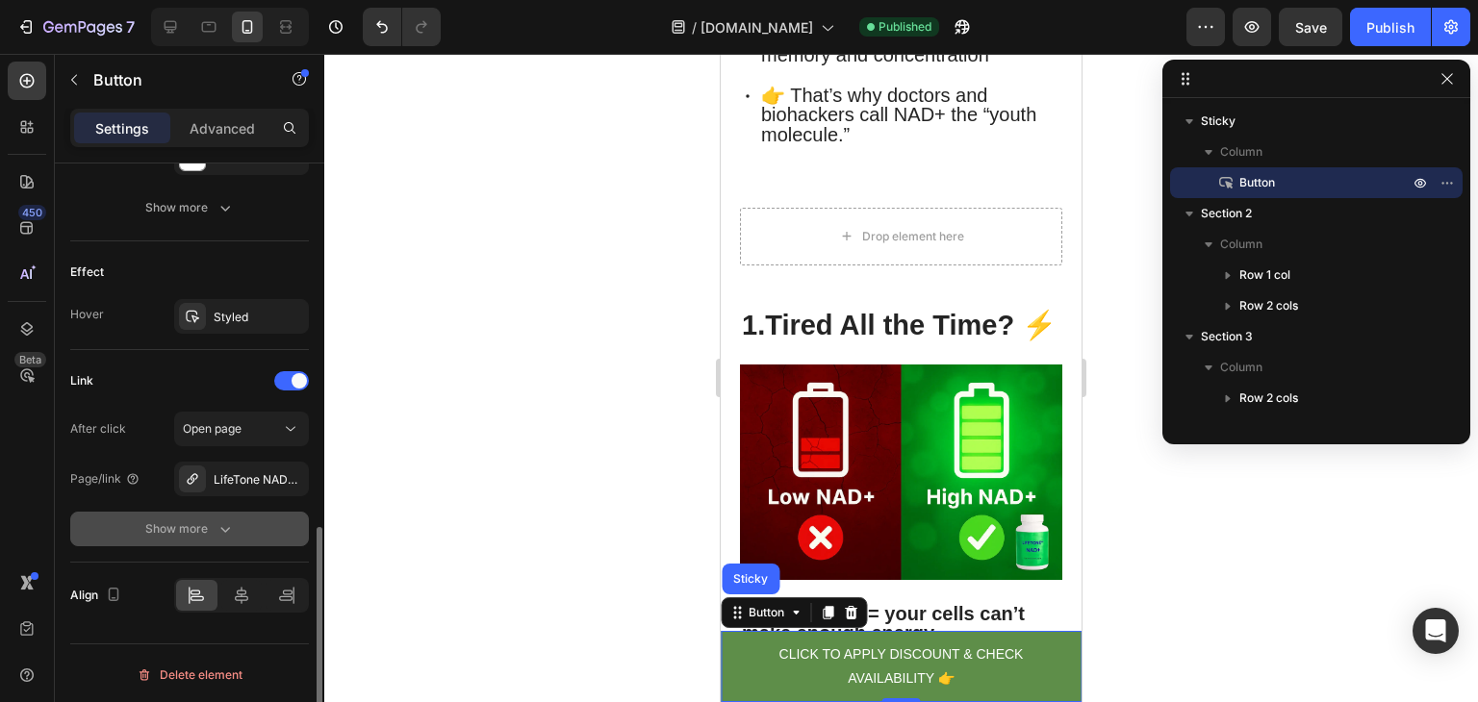
click at [221, 533] on icon "button" at bounding box center [224, 528] width 19 height 19
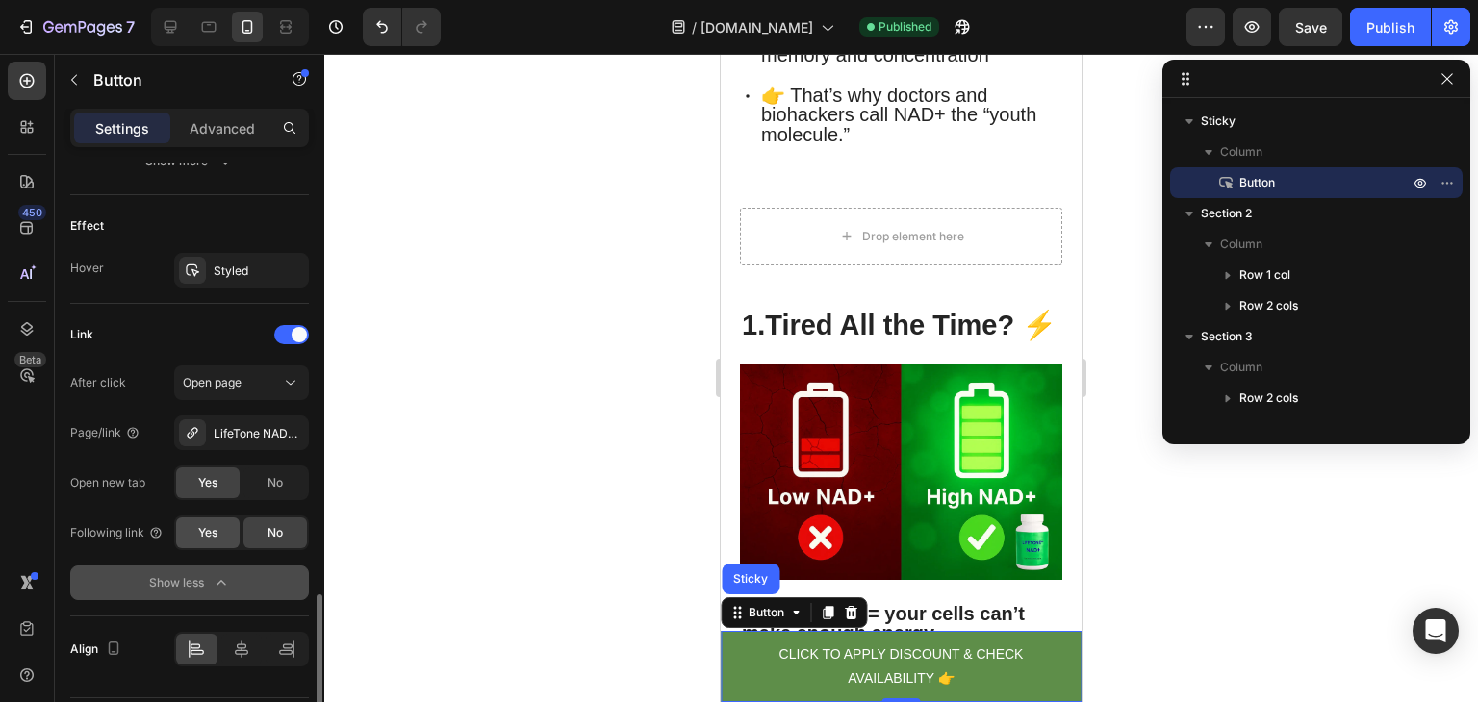
scroll to position [1033, 0]
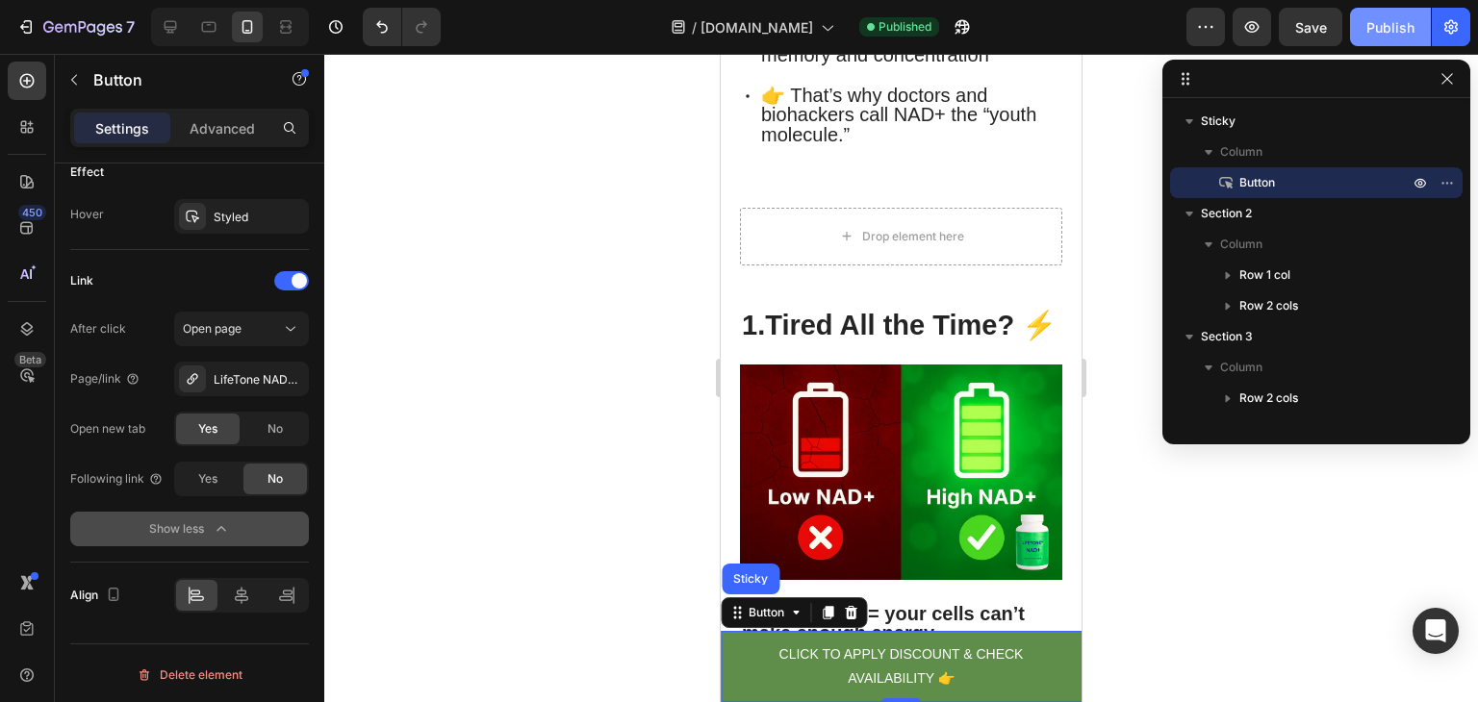
click at [1388, 32] on div "Publish" at bounding box center [1390, 27] width 48 height 20
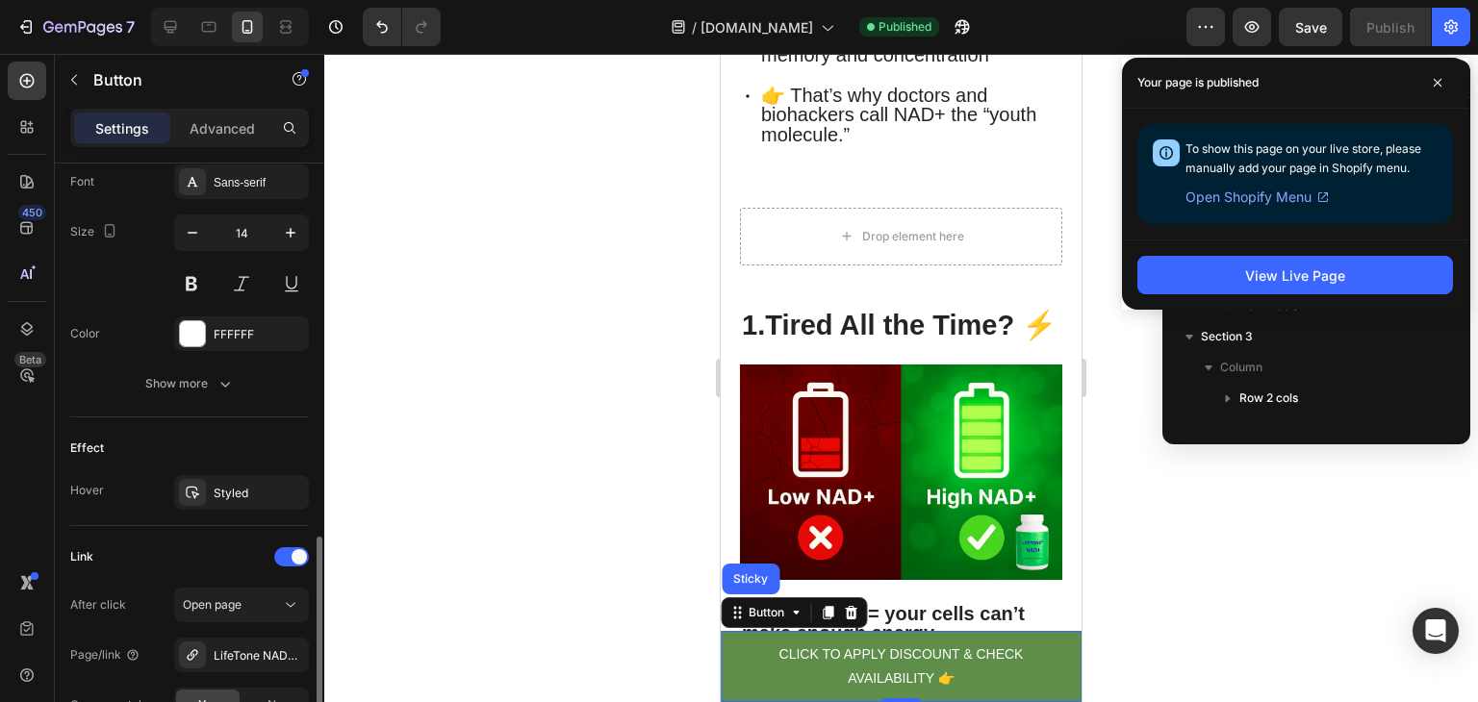
scroll to position [918, 0]
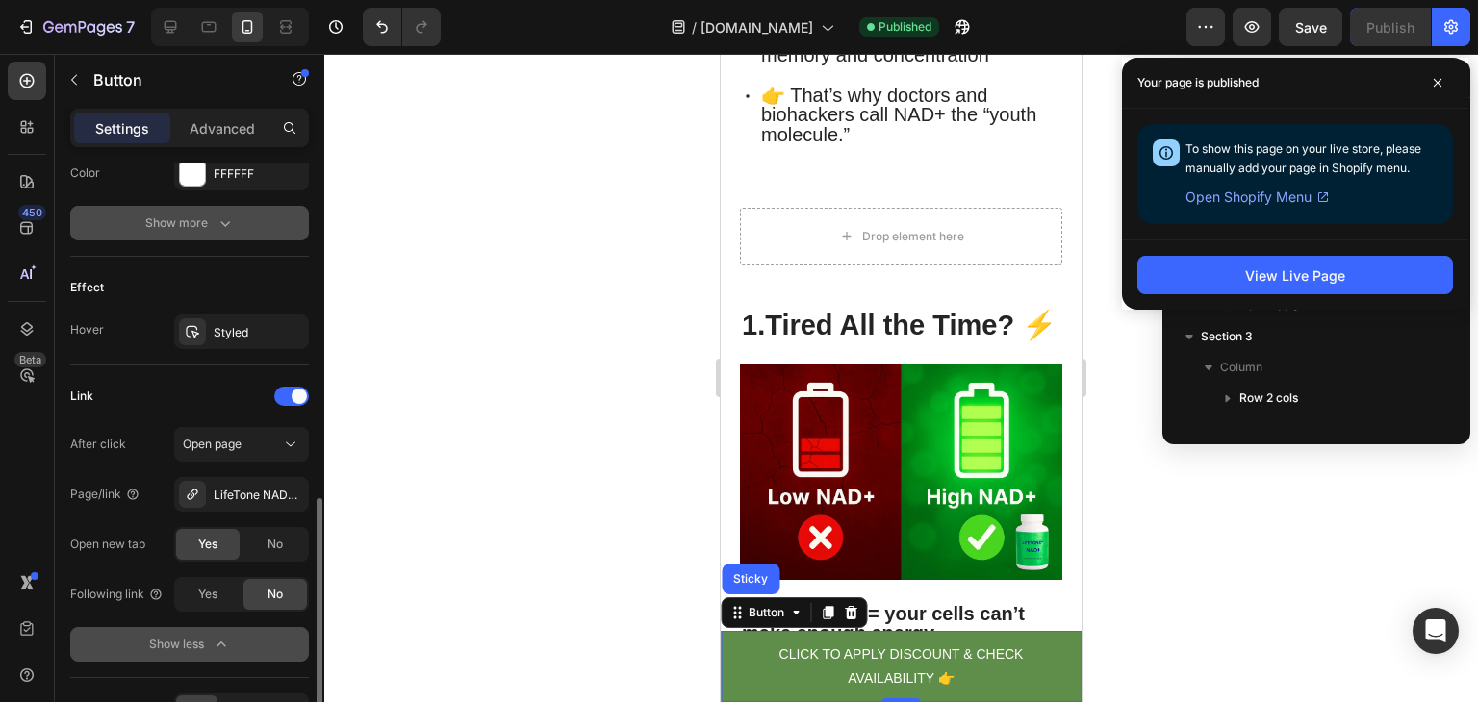
click at [177, 218] on div "Show more" at bounding box center [189, 223] width 89 height 19
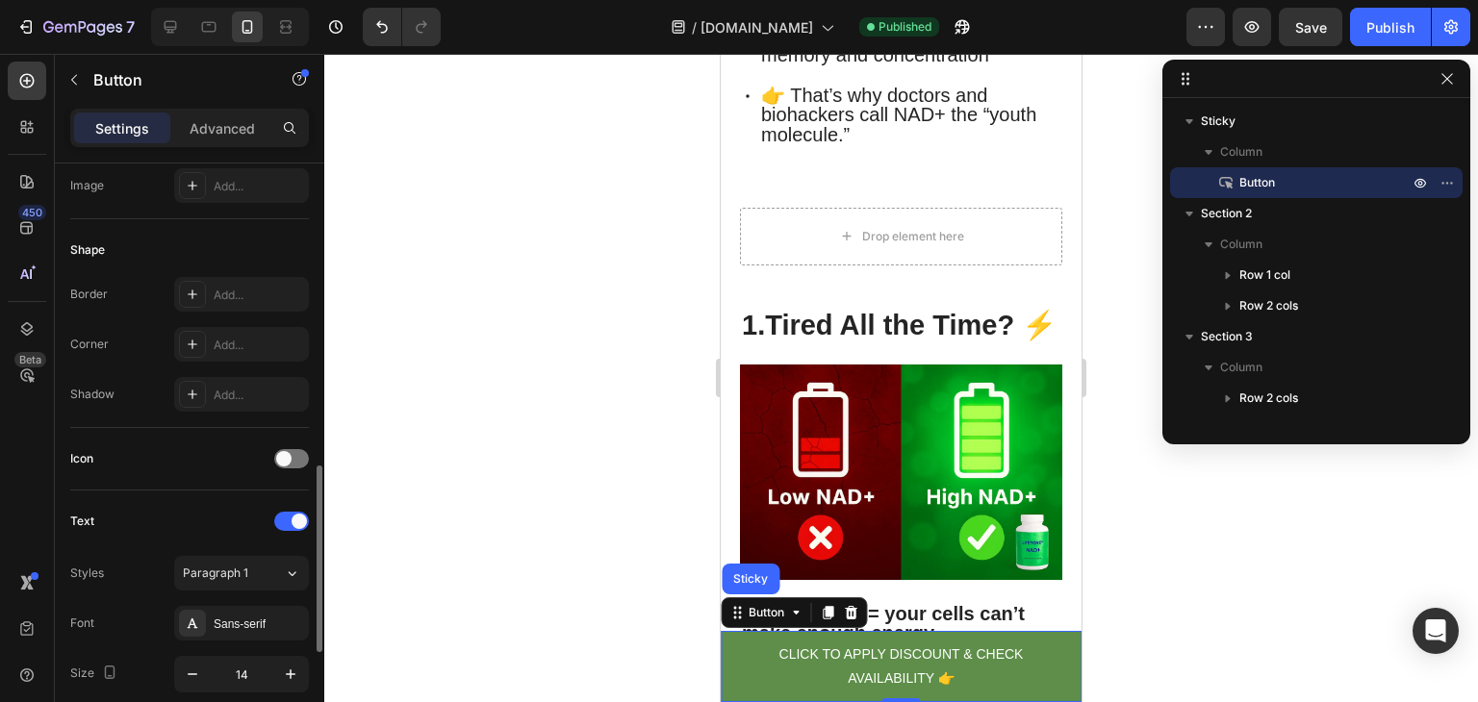
scroll to position [0, 0]
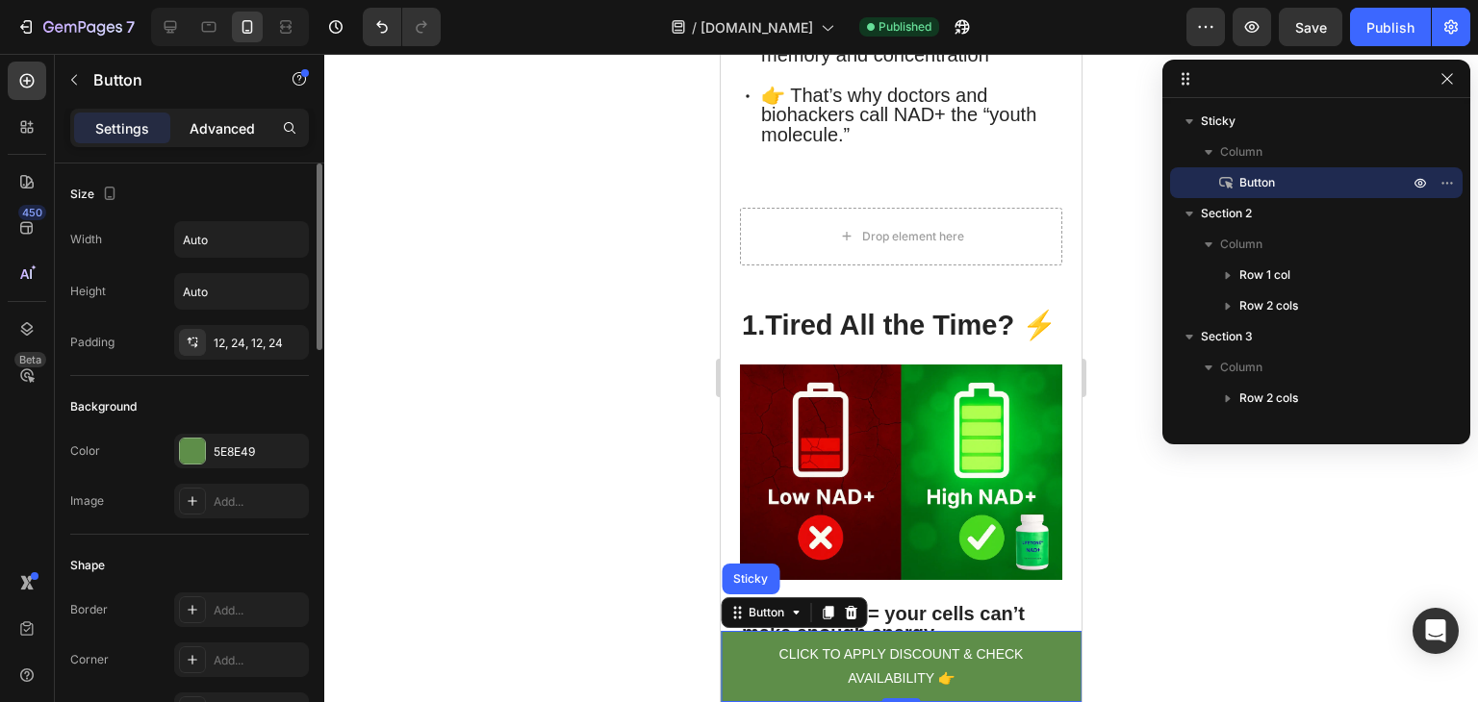
click at [226, 119] on p "Advanced" at bounding box center [222, 128] width 65 height 20
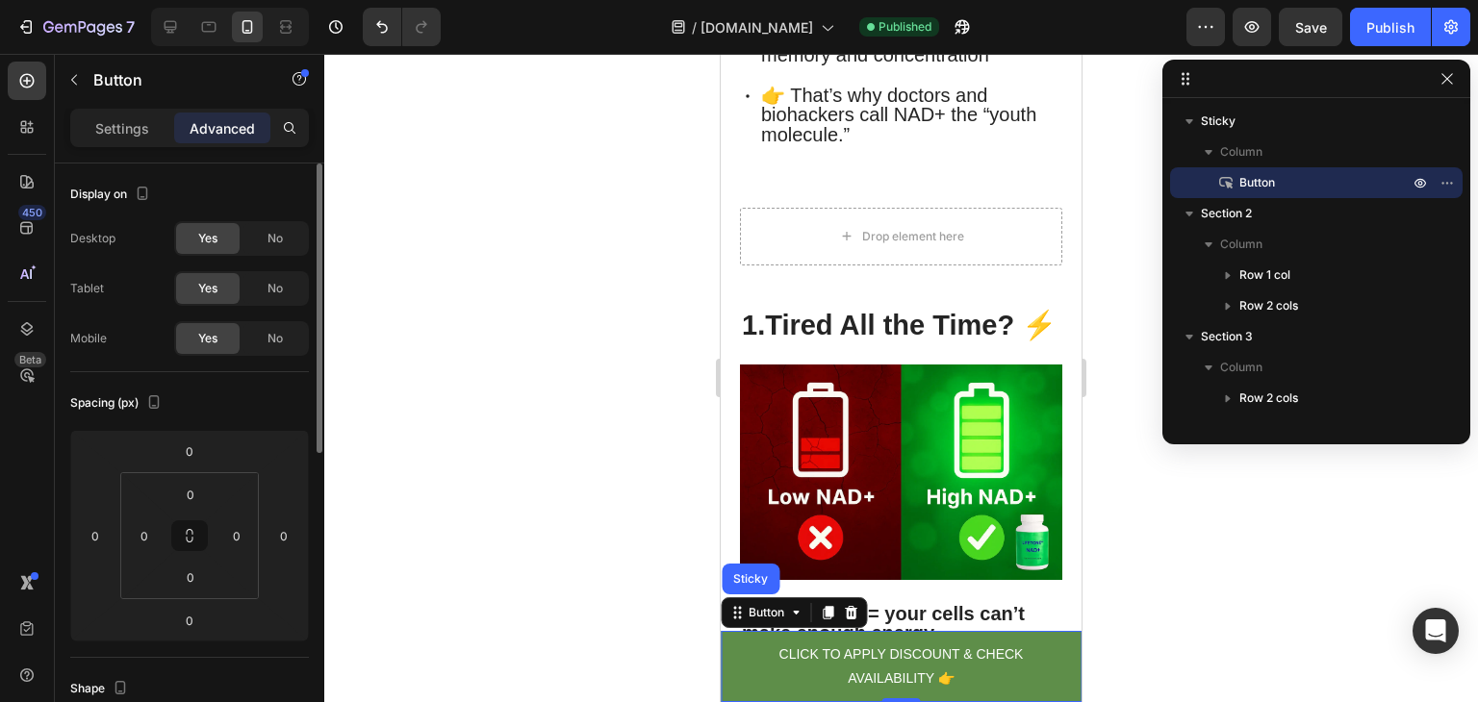
click at [126, 128] on p "Settings" at bounding box center [122, 128] width 54 height 20
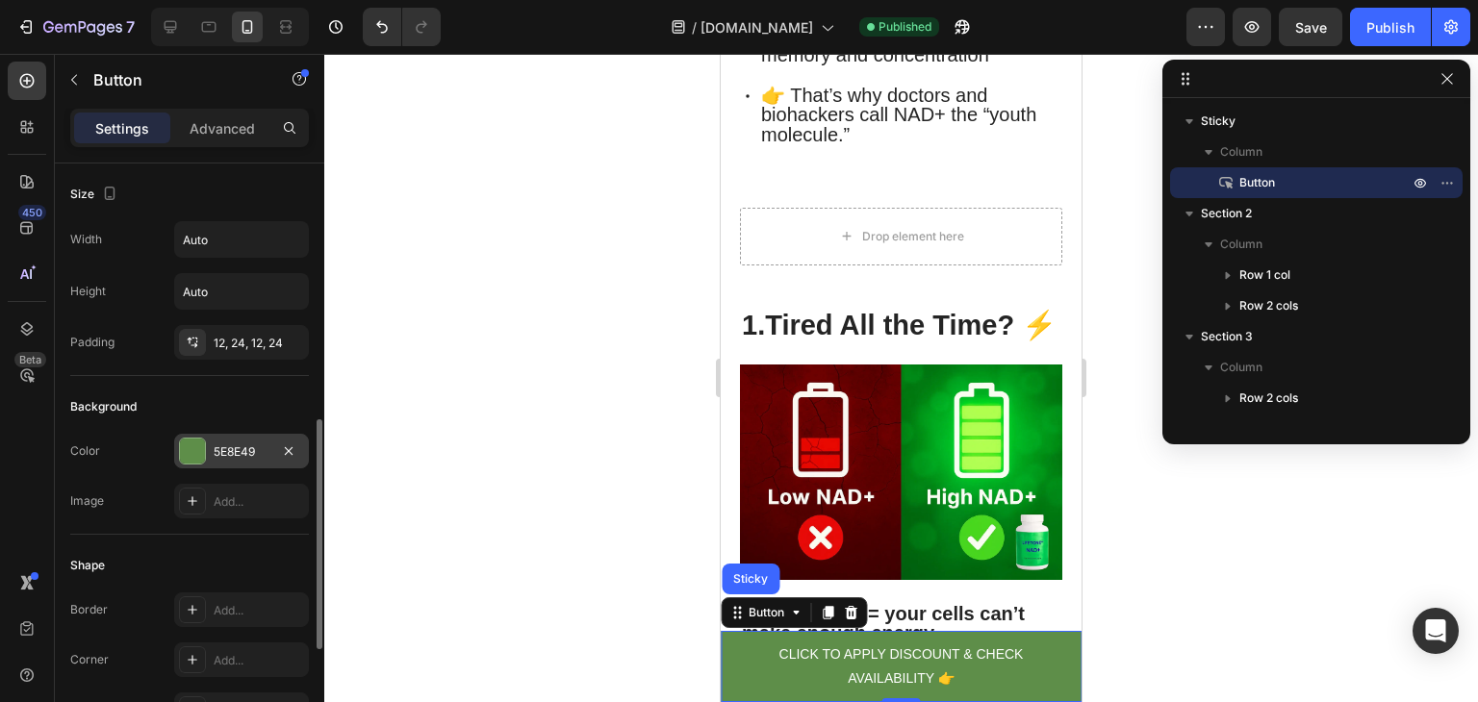
scroll to position [215, 0]
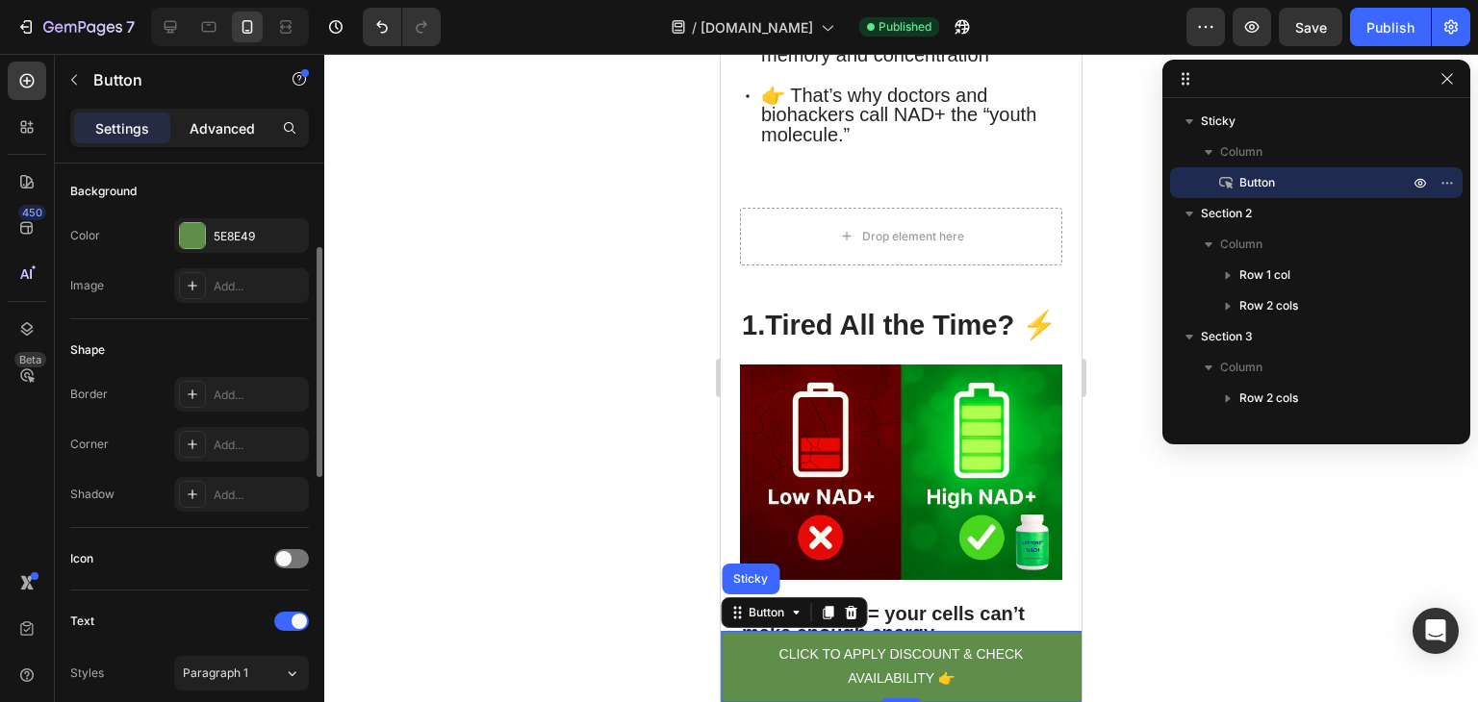
click at [223, 136] on p "Advanced" at bounding box center [222, 128] width 65 height 20
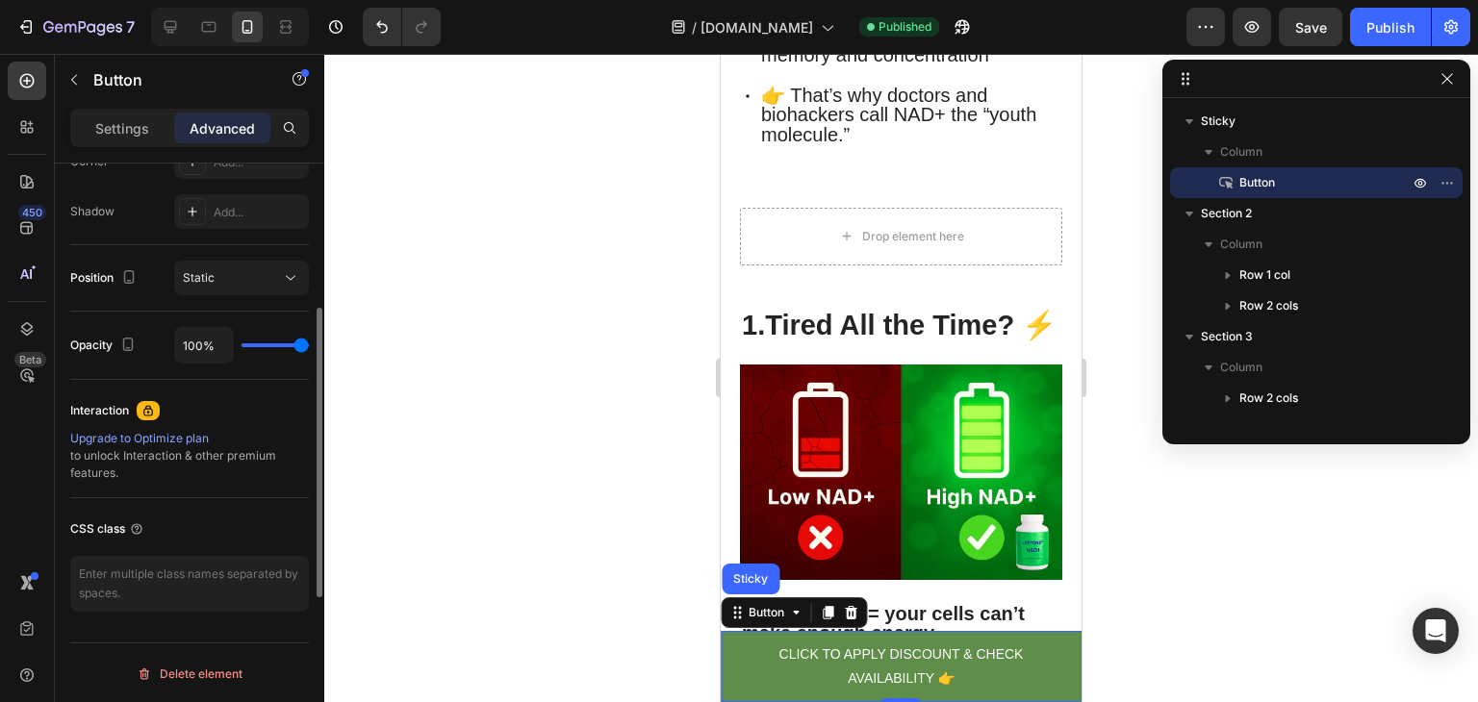
scroll to position [514, 0]
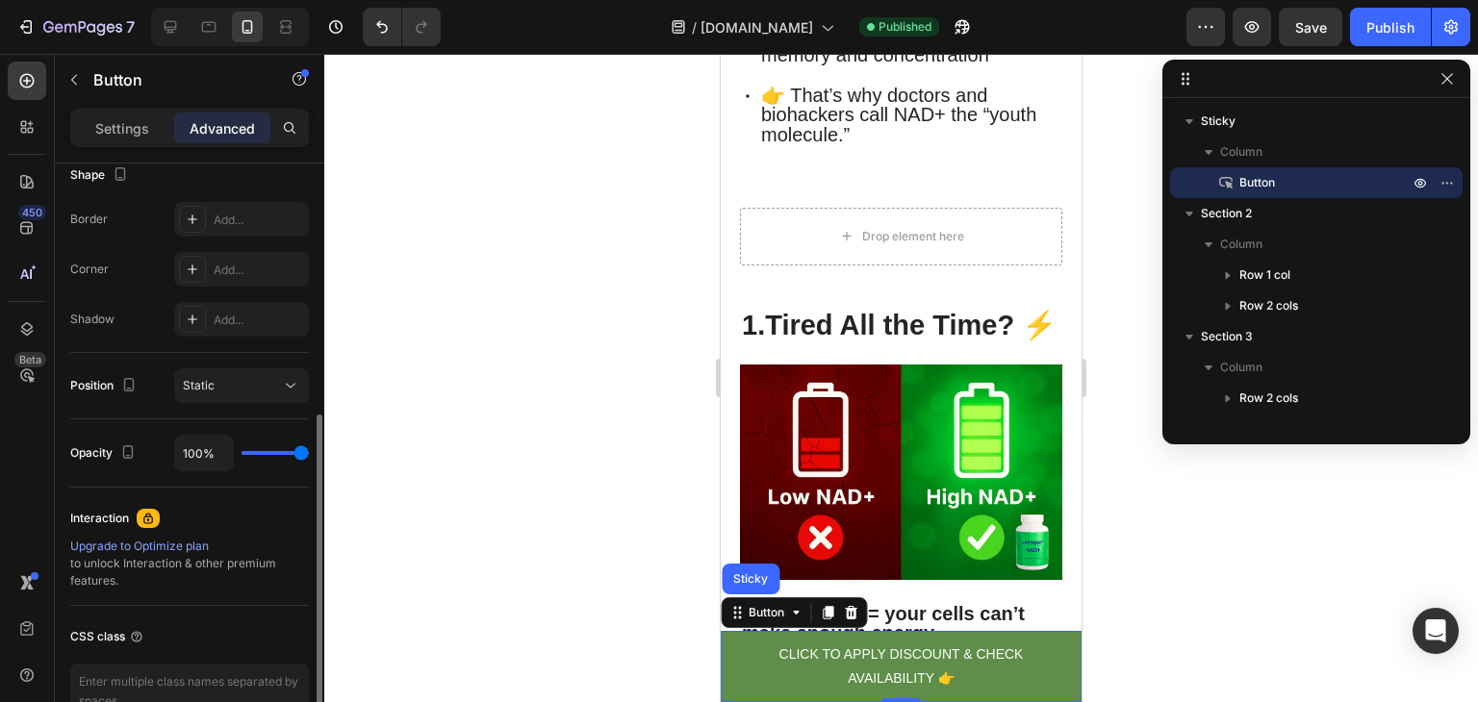
click at [239, 404] on div "Position Static" at bounding box center [189, 386] width 239 height 66
click at [239, 397] on button "Static" at bounding box center [241, 385] width 135 height 35
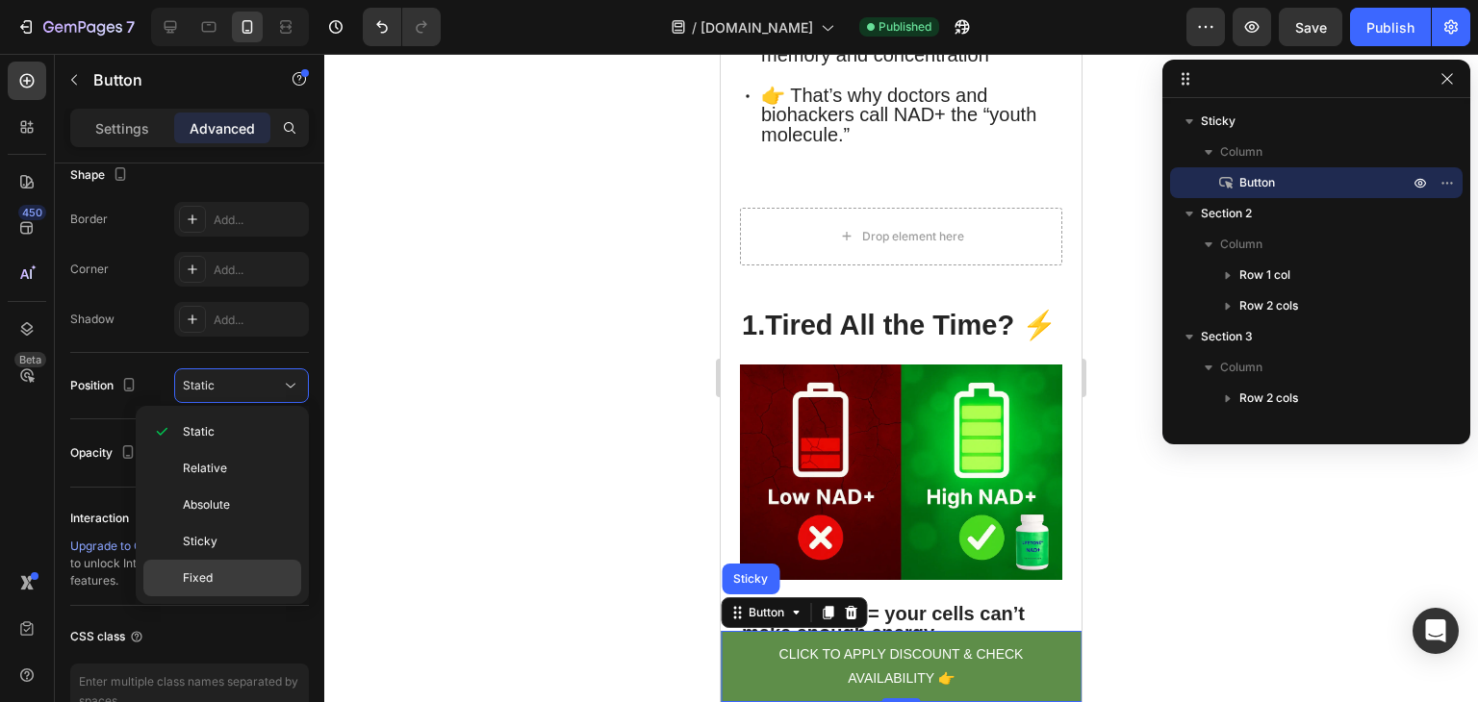
click at [236, 573] on p "Fixed" at bounding box center [238, 577] width 110 height 17
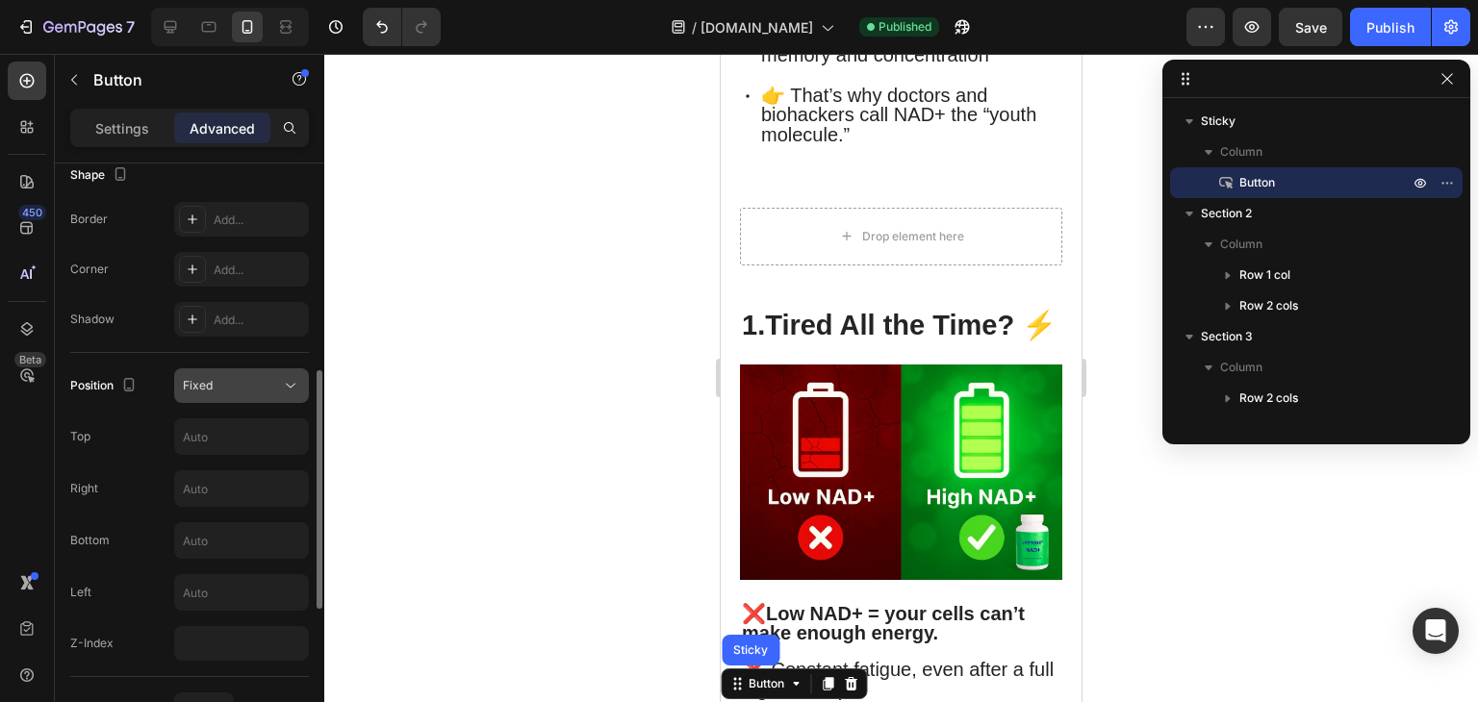
click at [208, 396] on button "Fixed" at bounding box center [241, 385] width 135 height 35
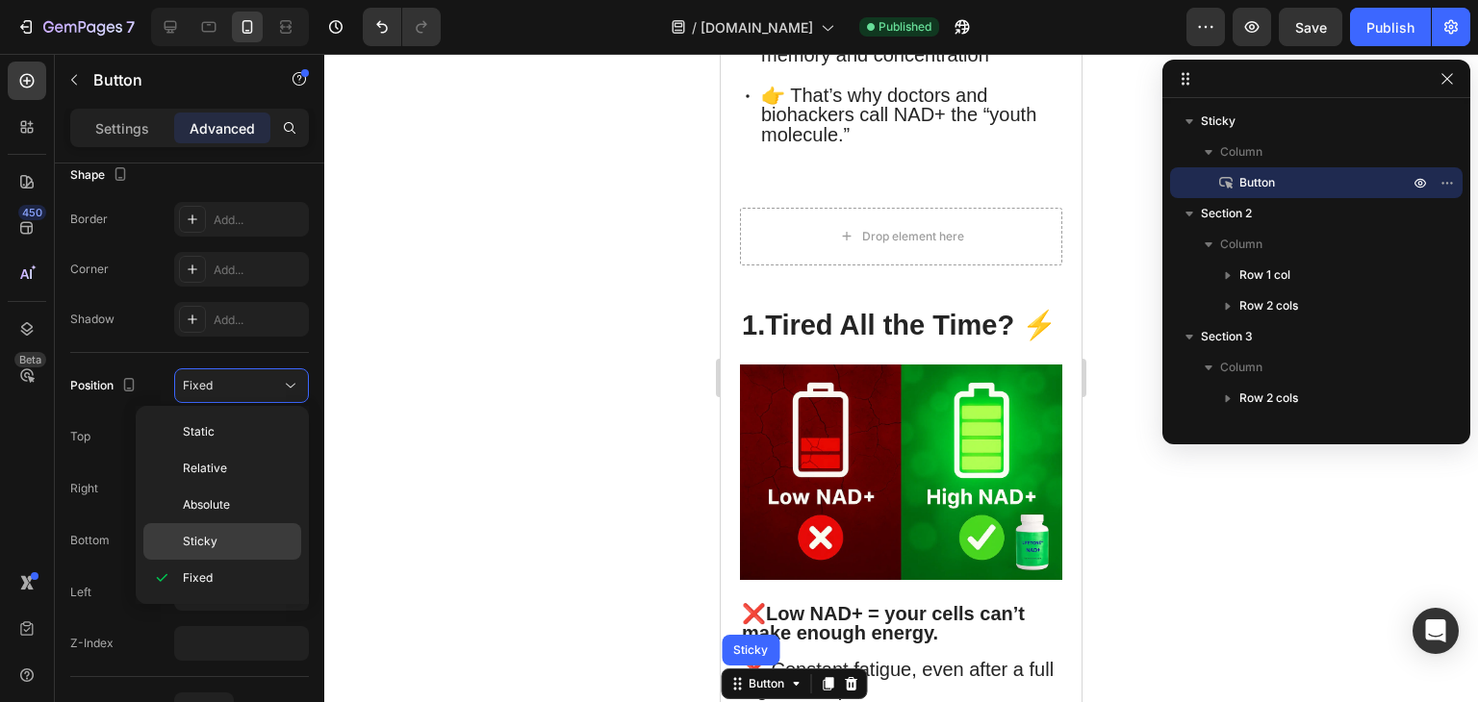
click at [213, 537] on span "Sticky" at bounding box center [200, 541] width 35 height 17
type input "0"
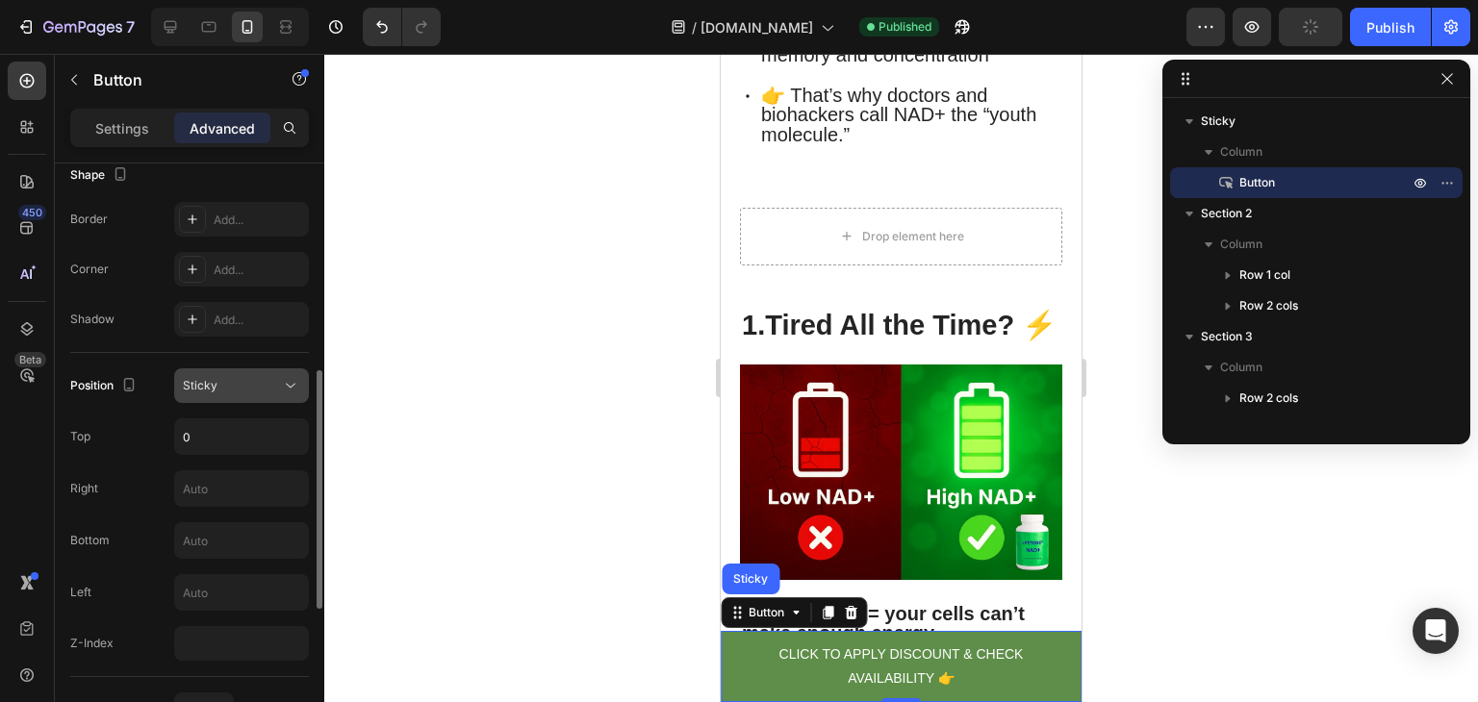
click at [256, 394] on button "Sticky" at bounding box center [241, 385] width 135 height 35
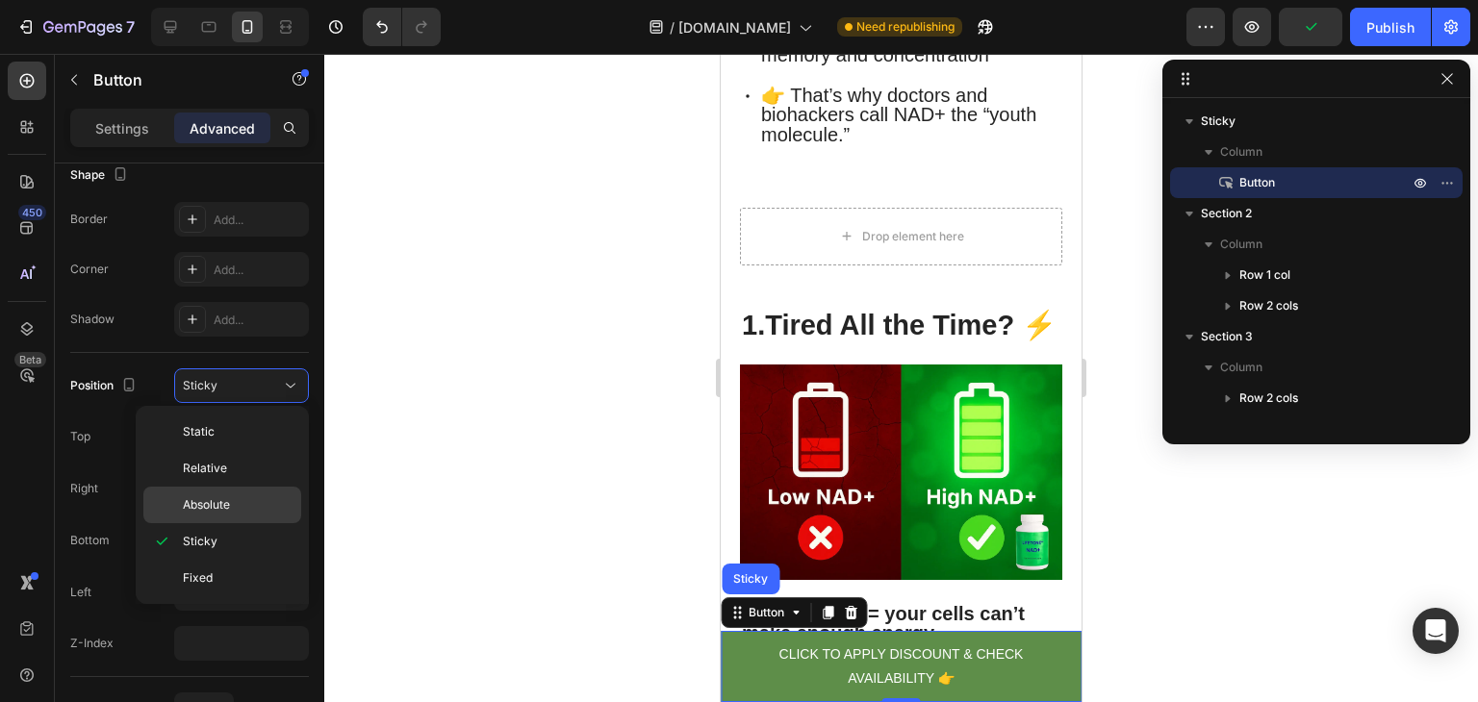
click at [231, 509] on p "Absolute" at bounding box center [238, 504] width 110 height 17
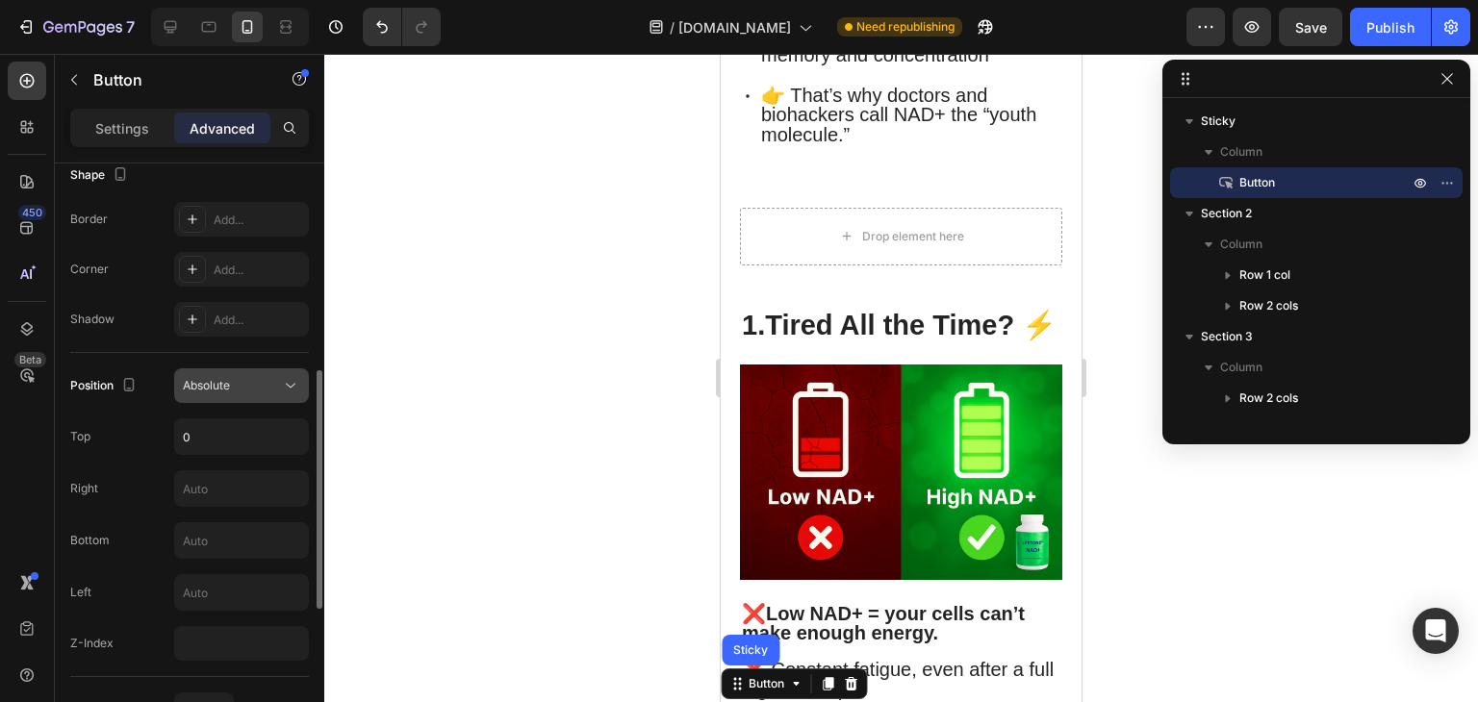
click at [238, 389] on div "Absolute" at bounding box center [232, 385] width 98 height 17
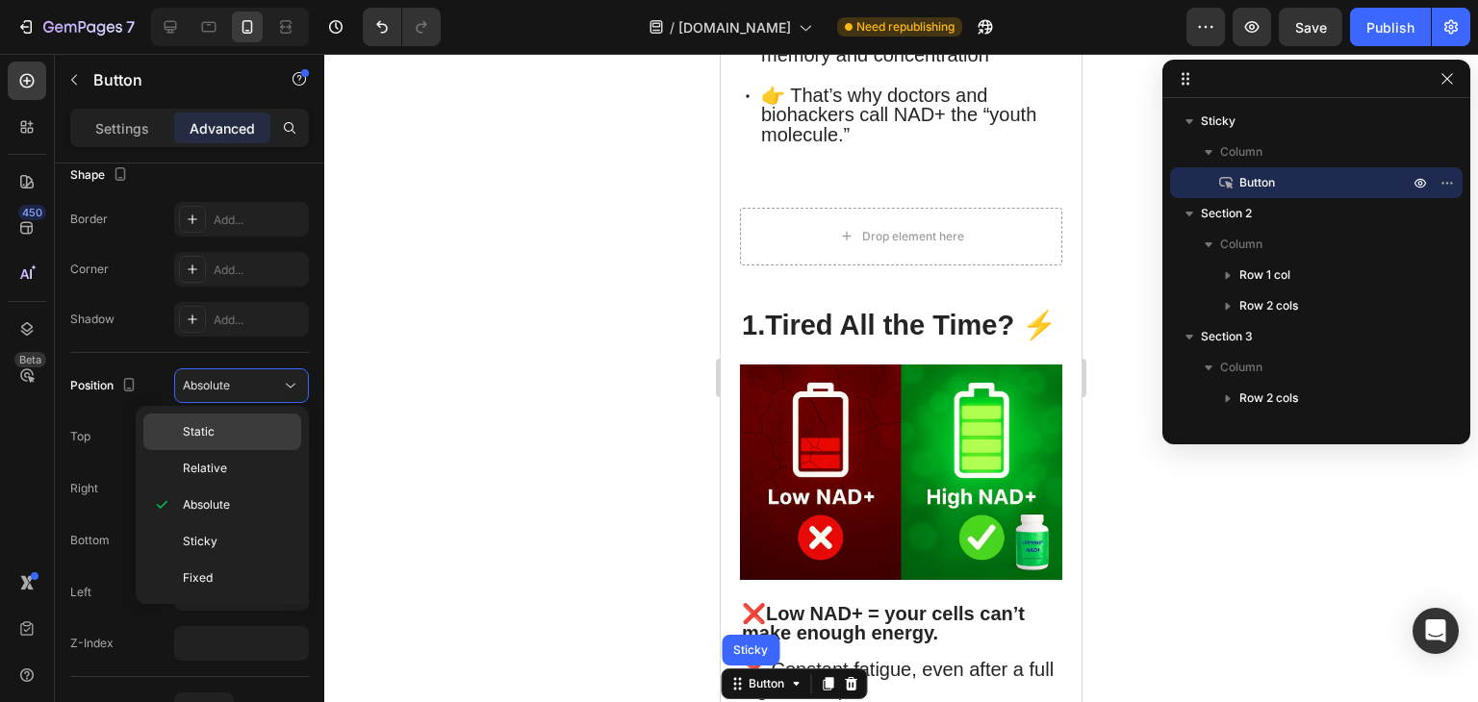
click at [226, 426] on p "Static" at bounding box center [238, 431] width 110 height 17
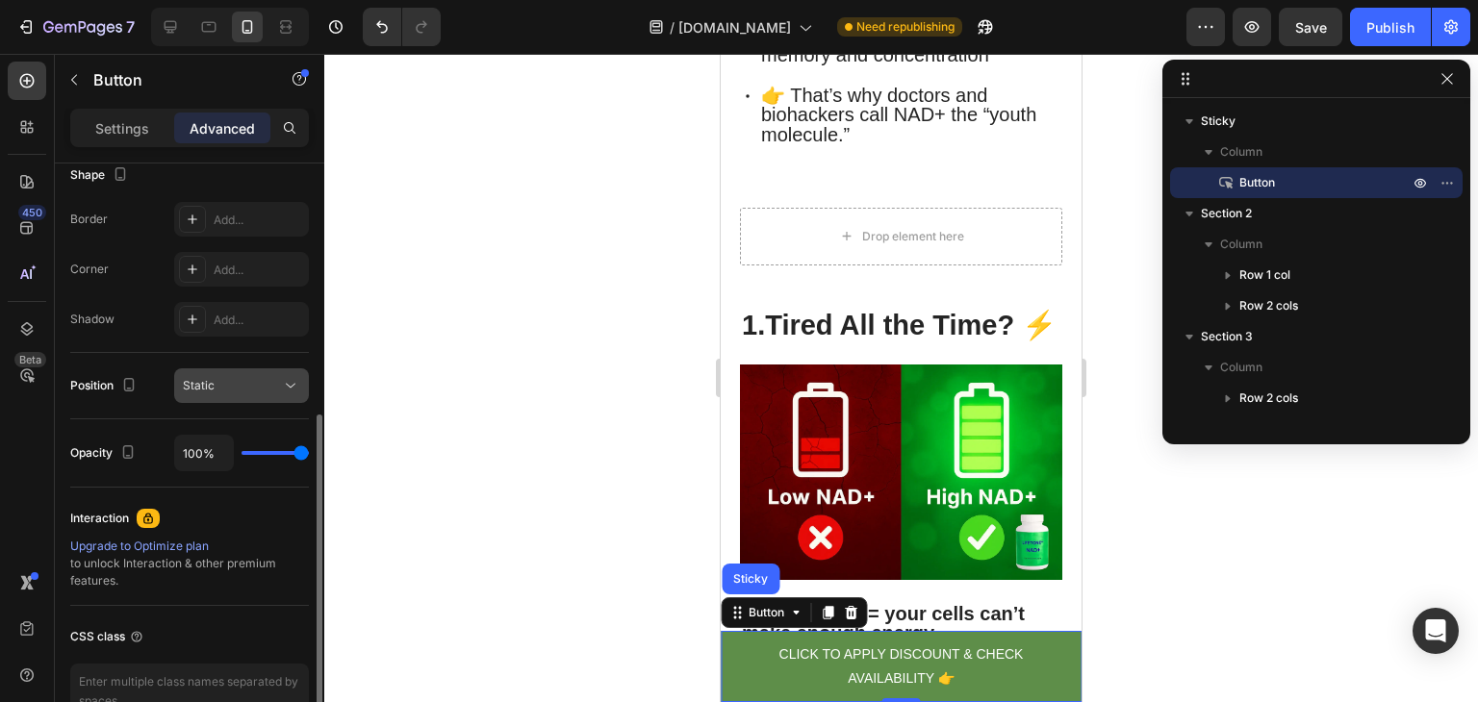
click at [266, 391] on div "Static" at bounding box center [232, 385] width 98 height 17
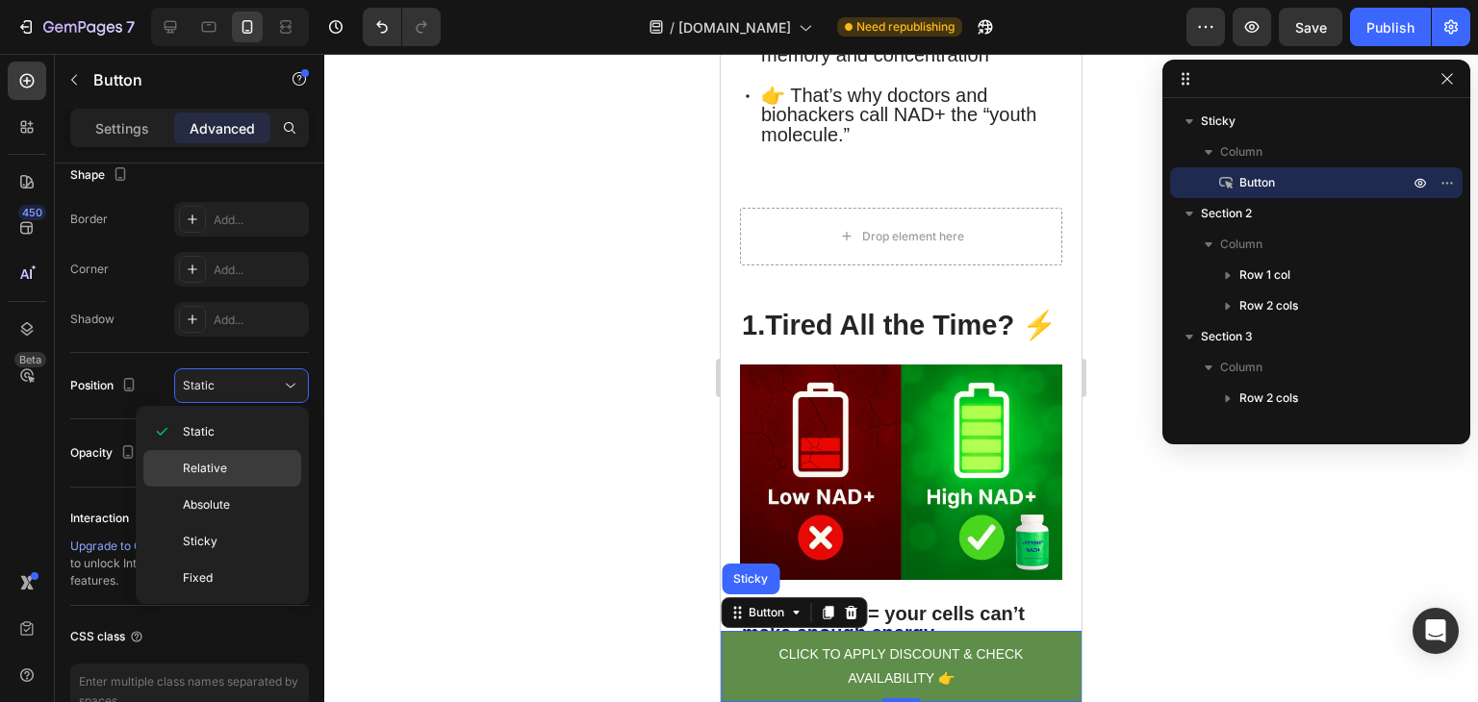
click at [247, 467] on p "Relative" at bounding box center [238, 468] width 110 height 17
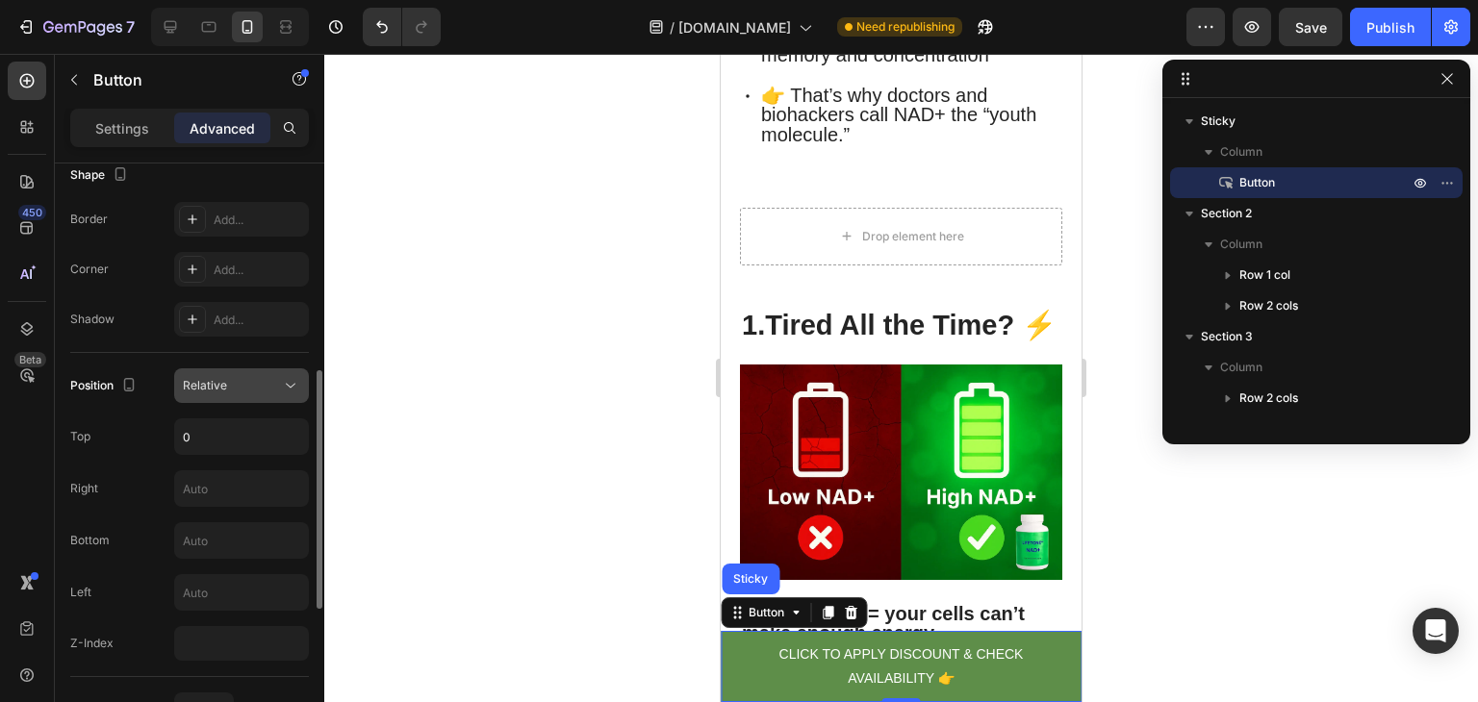
click at [264, 397] on button "Relative" at bounding box center [241, 385] width 135 height 35
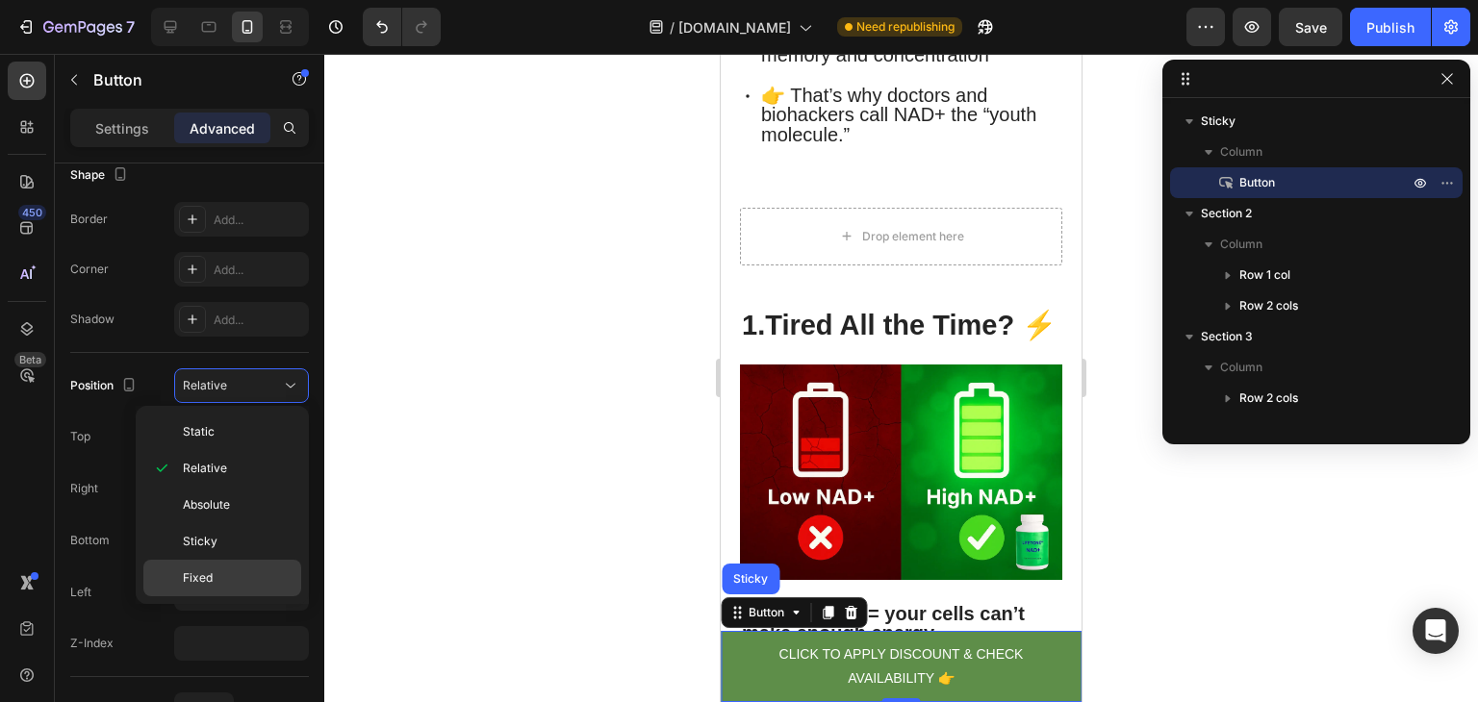
click at [222, 576] on p "Fixed" at bounding box center [238, 577] width 110 height 17
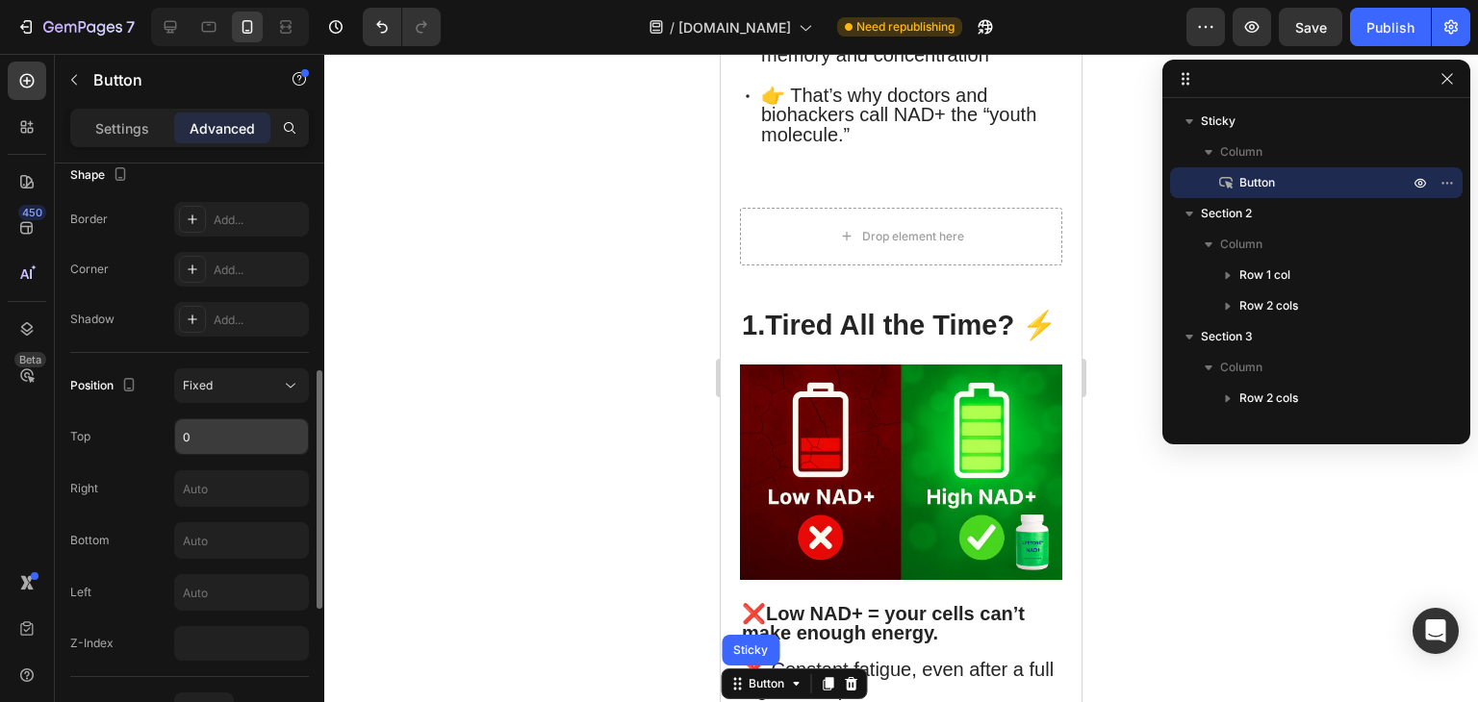
click at [217, 444] on input "0" at bounding box center [241, 436] width 133 height 35
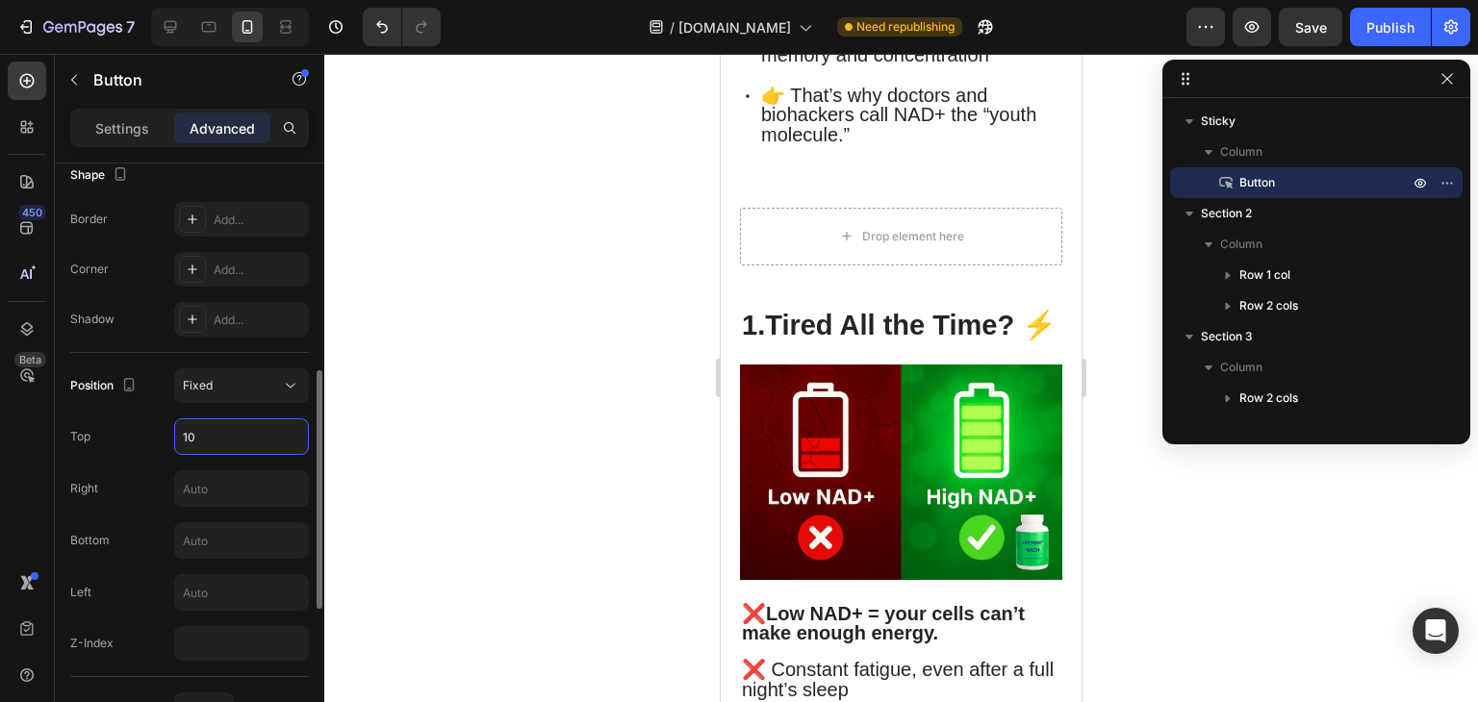
type input "1"
type input "5"
type input "1"
click at [223, 505] on div "Position Fixed Top Right Bottom Left Z-Index" at bounding box center [189, 514] width 239 height 292
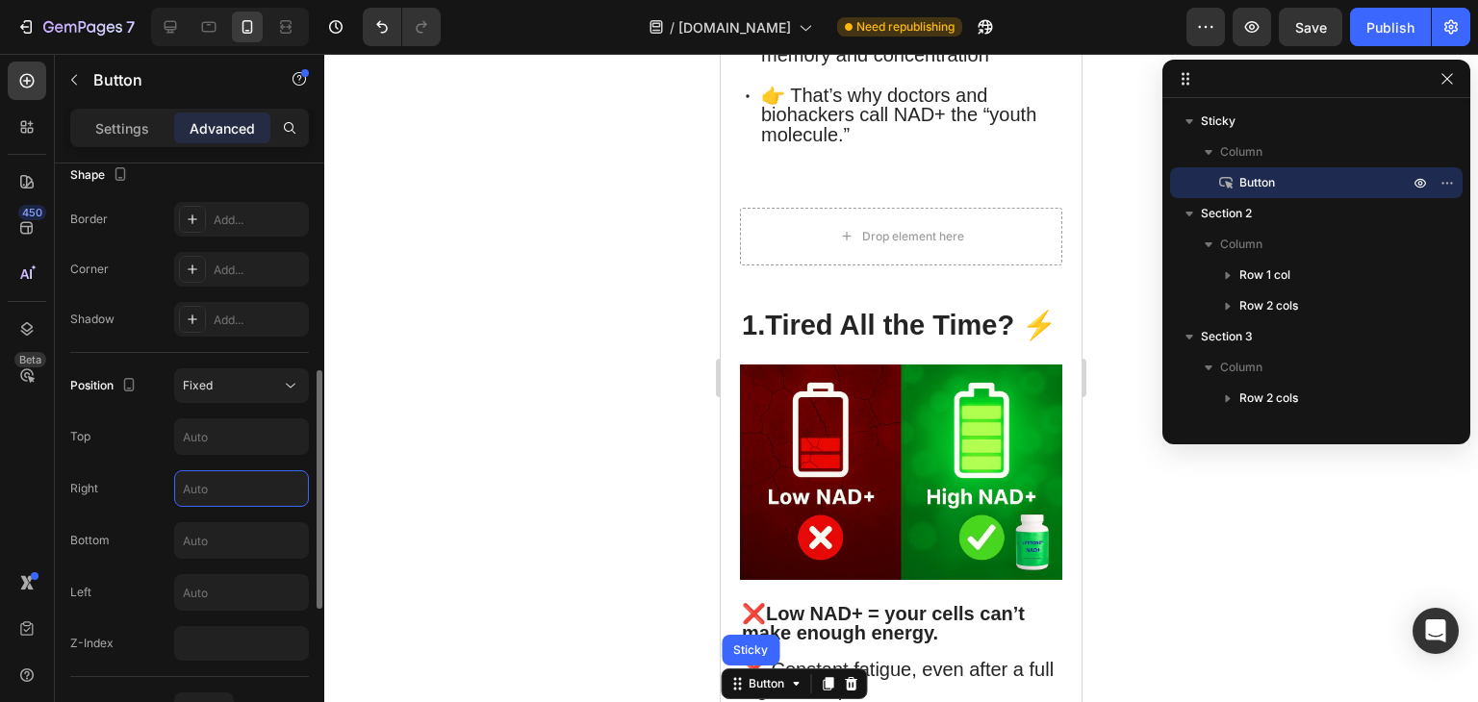
click at [223, 494] on input "text" at bounding box center [241, 488] width 133 height 35
type input "5"
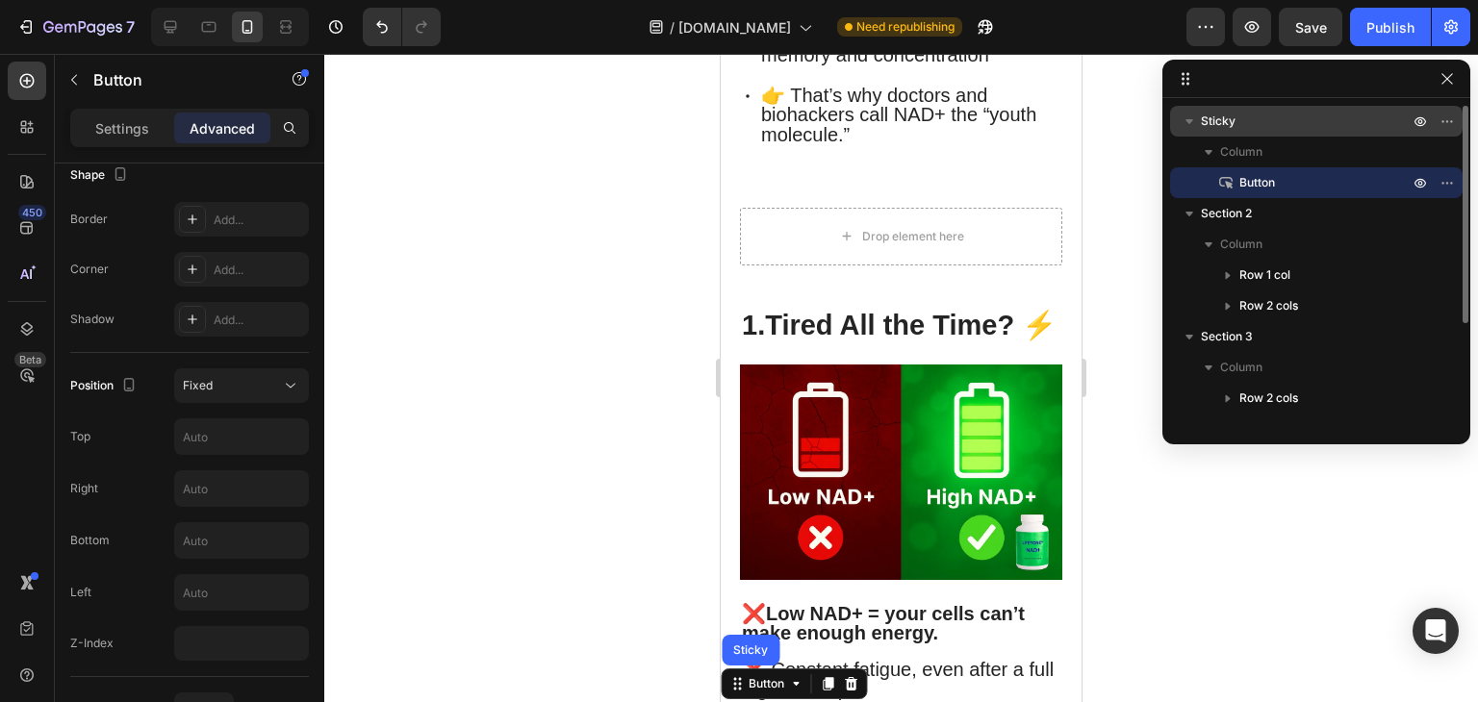
click at [1197, 129] on icon "button" at bounding box center [1188, 121] width 19 height 19
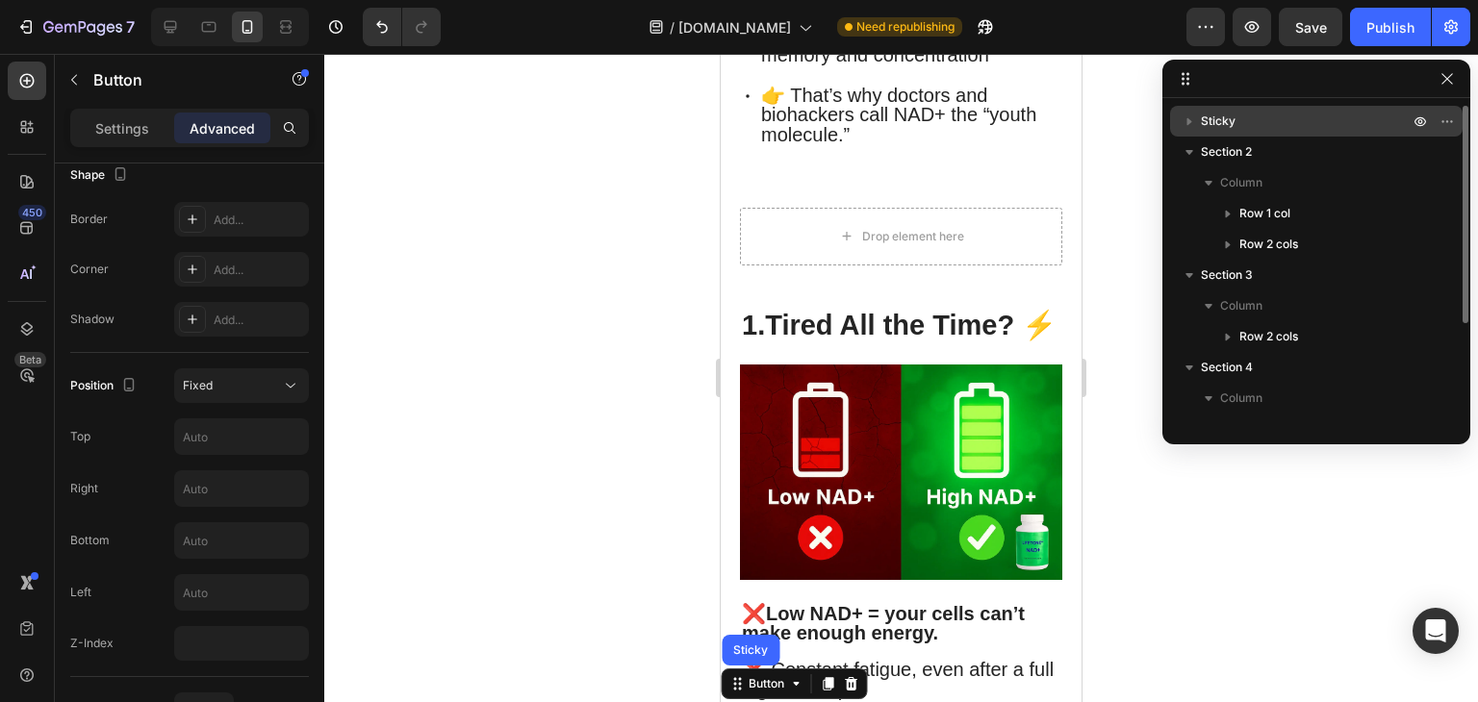
click at [1228, 120] on span "Sticky" at bounding box center [1218, 121] width 35 height 19
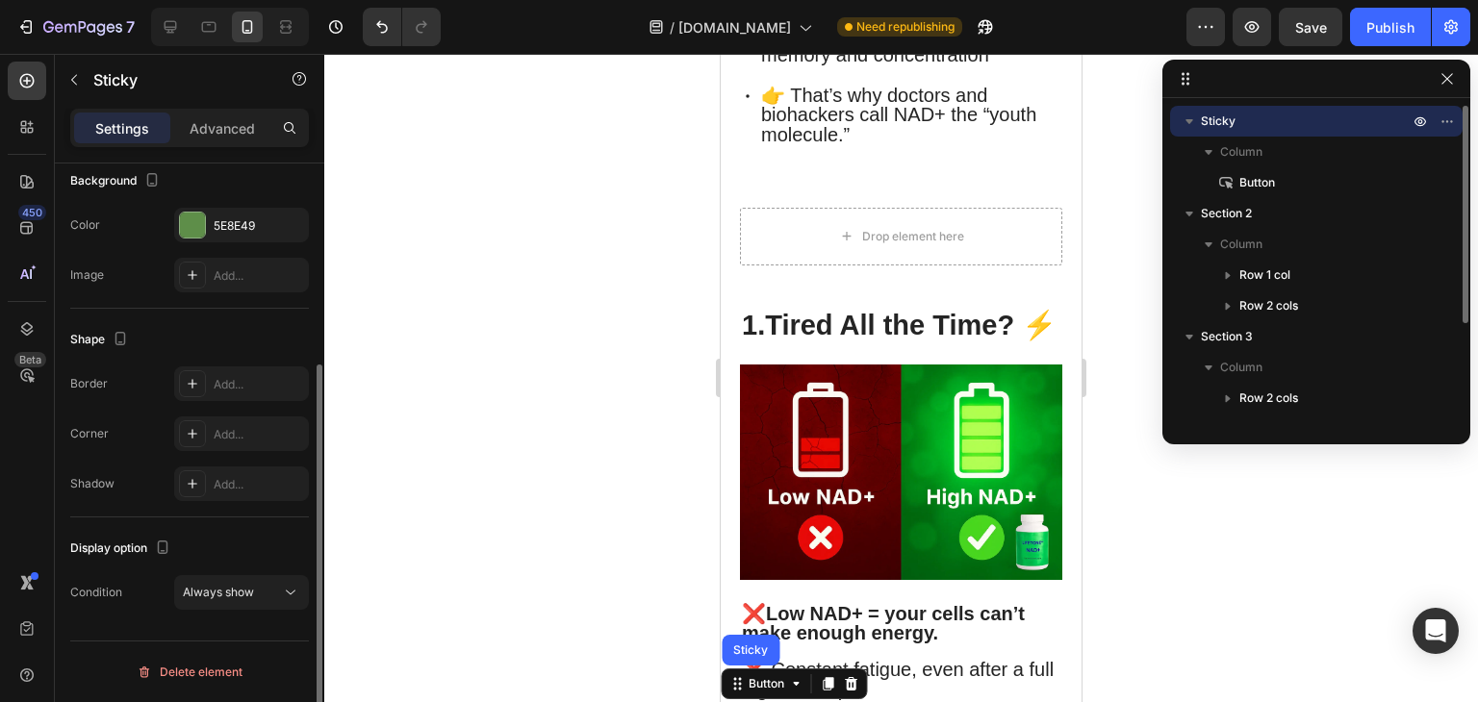
scroll to position [0, 0]
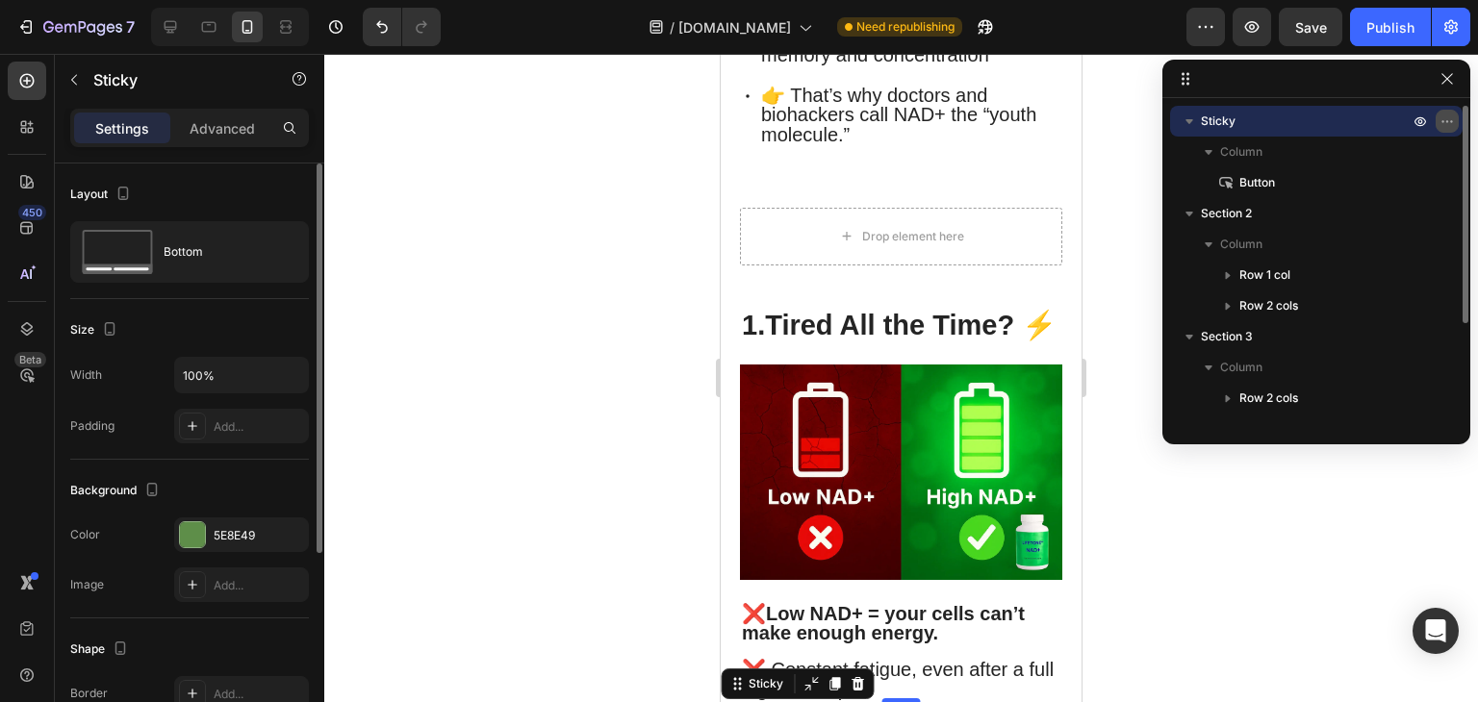
click at [1443, 122] on icon "button" at bounding box center [1442, 121] width 2 height 2
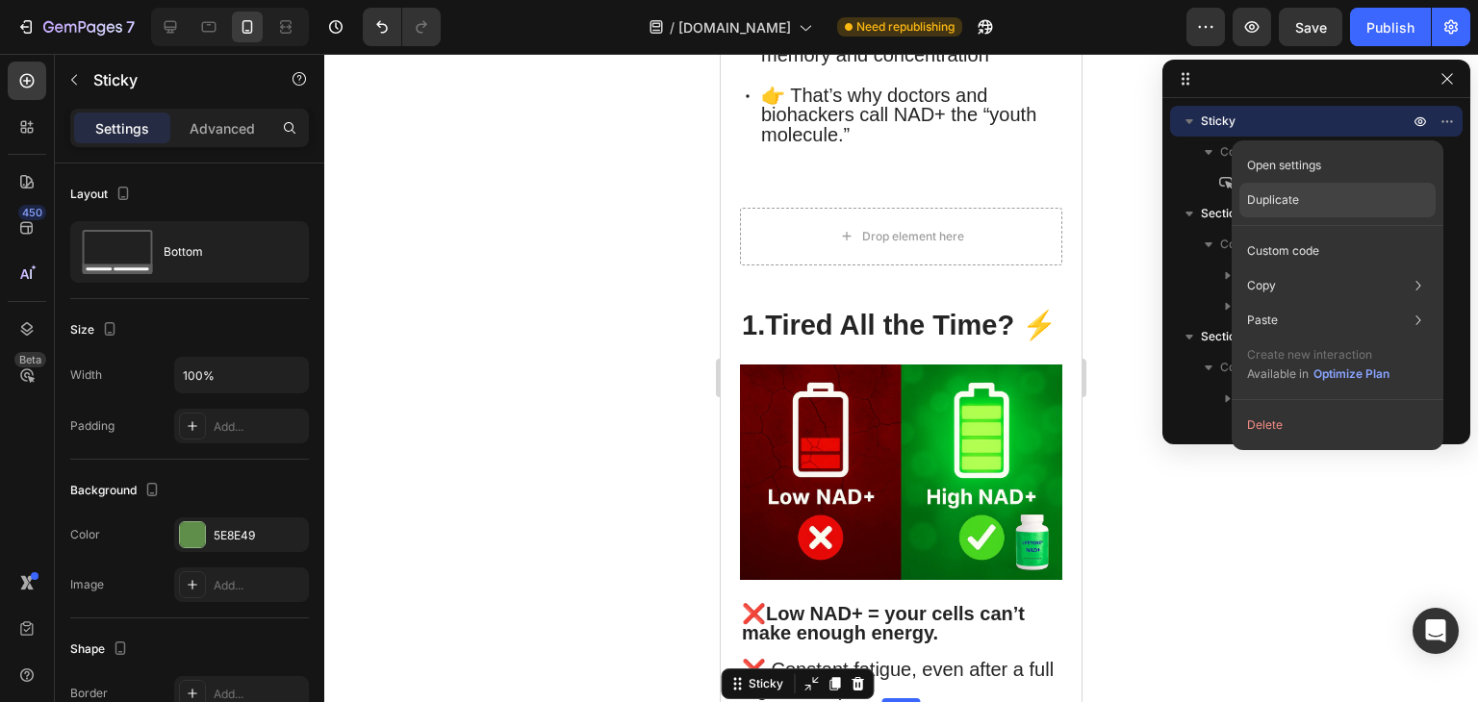
click at [1328, 190] on div "Duplicate" at bounding box center [1337, 200] width 196 height 35
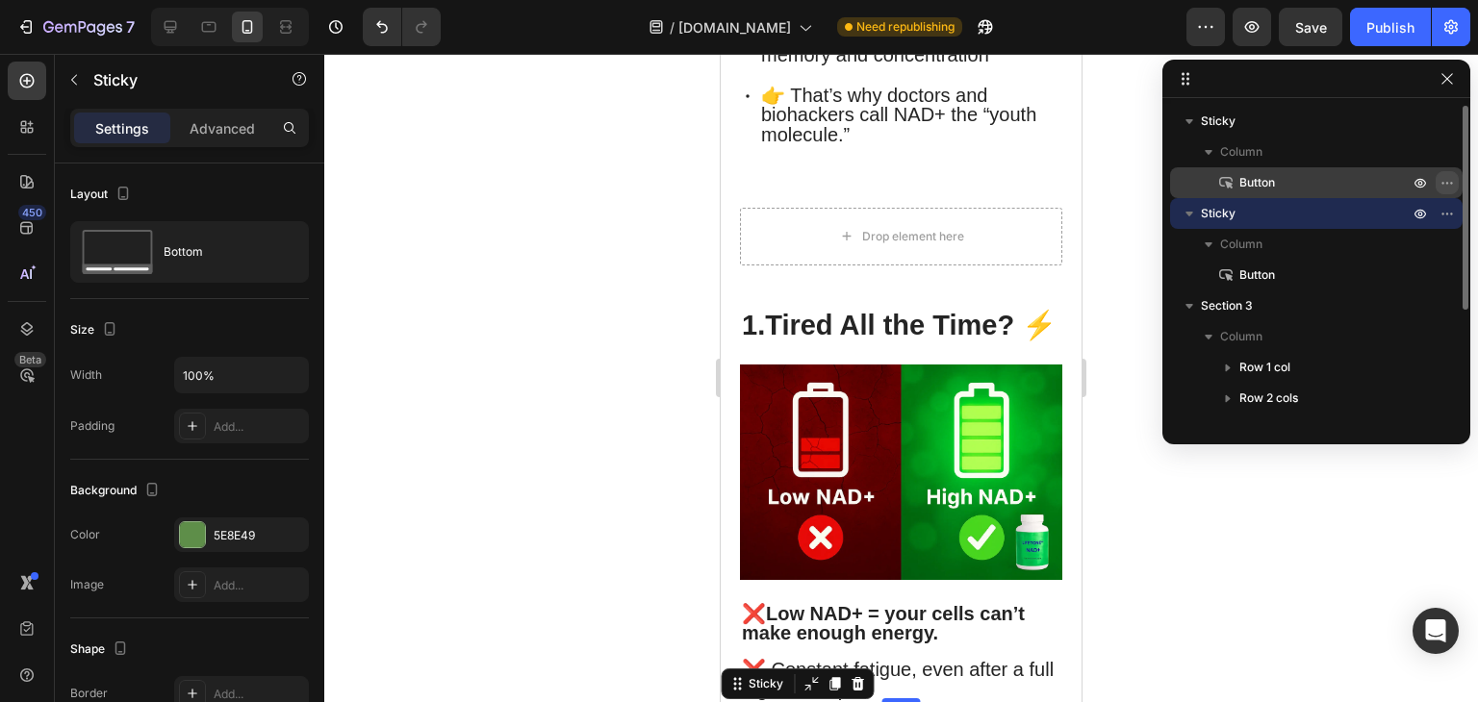
click at [1442, 190] on icon "button" at bounding box center [1446, 182] width 15 height 15
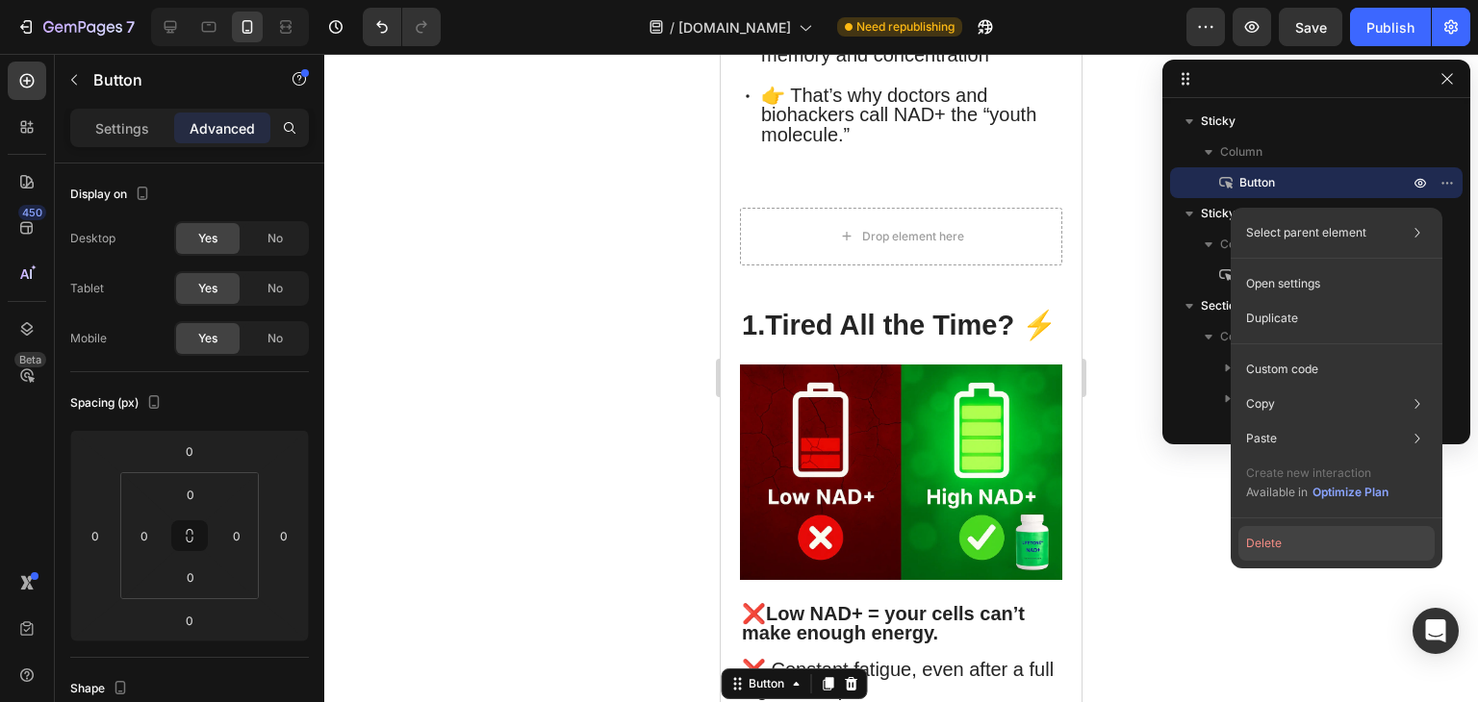
click at [1264, 544] on button "Delete" at bounding box center [1336, 543] width 196 height 35
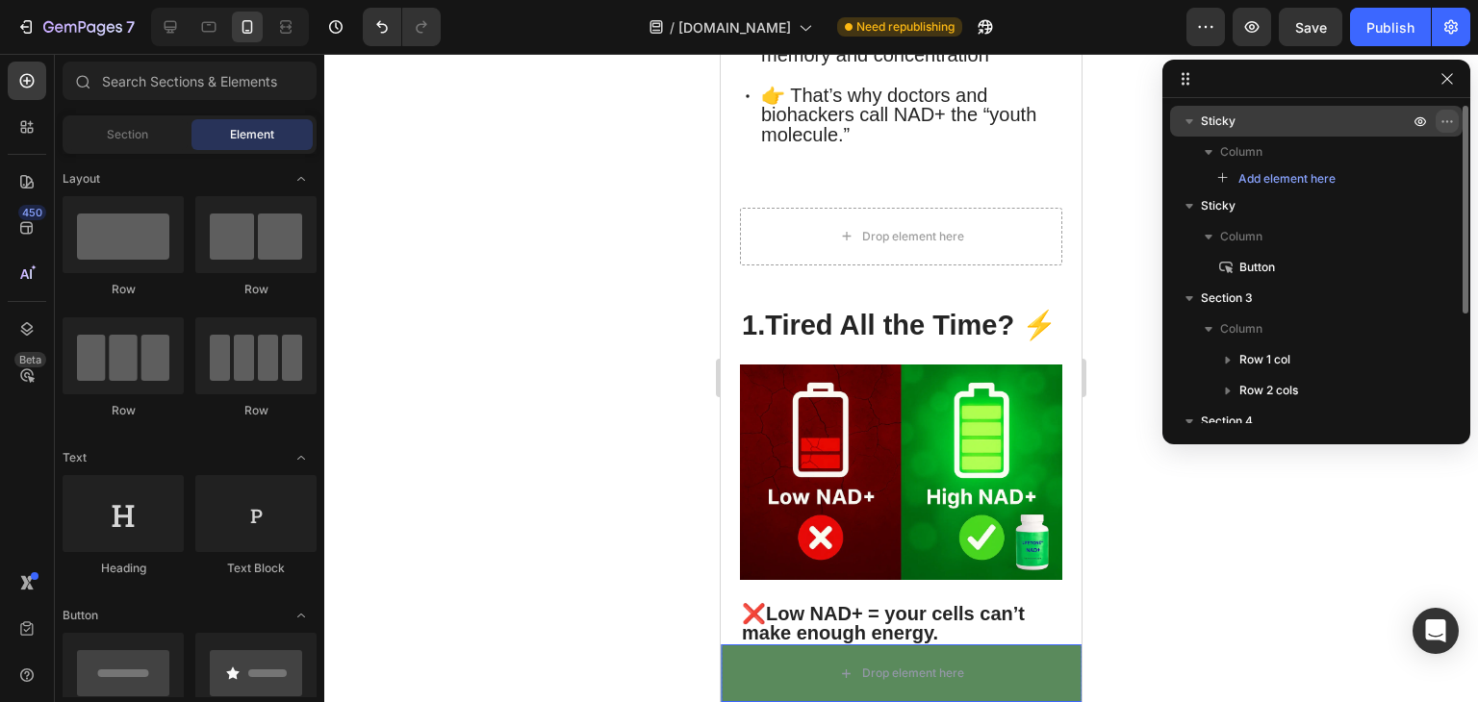
click at [1446, 122] on icon "button" at bounding box center [1446, 121] width 15 height 15
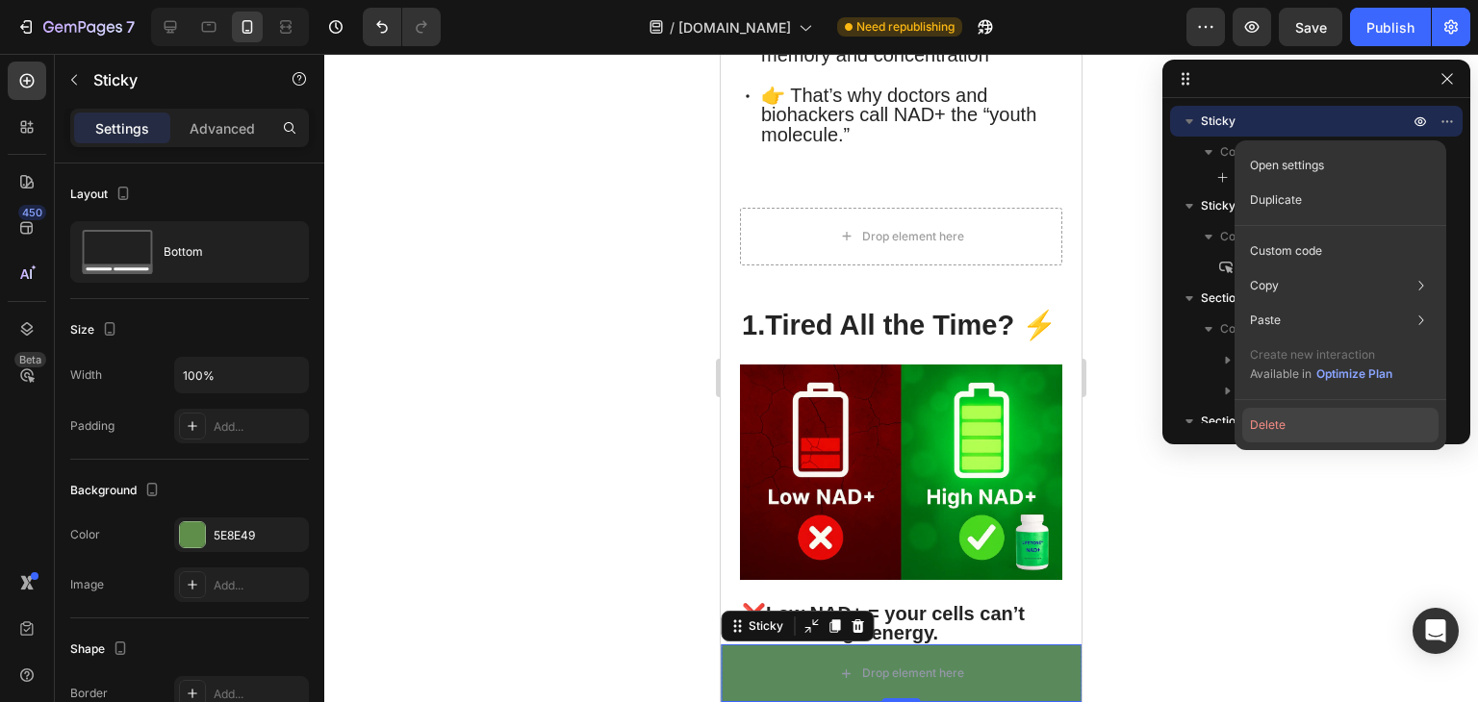
click at [1281, 422] on button "Delete" at bounding box center [1340, 425] width 196 height 35
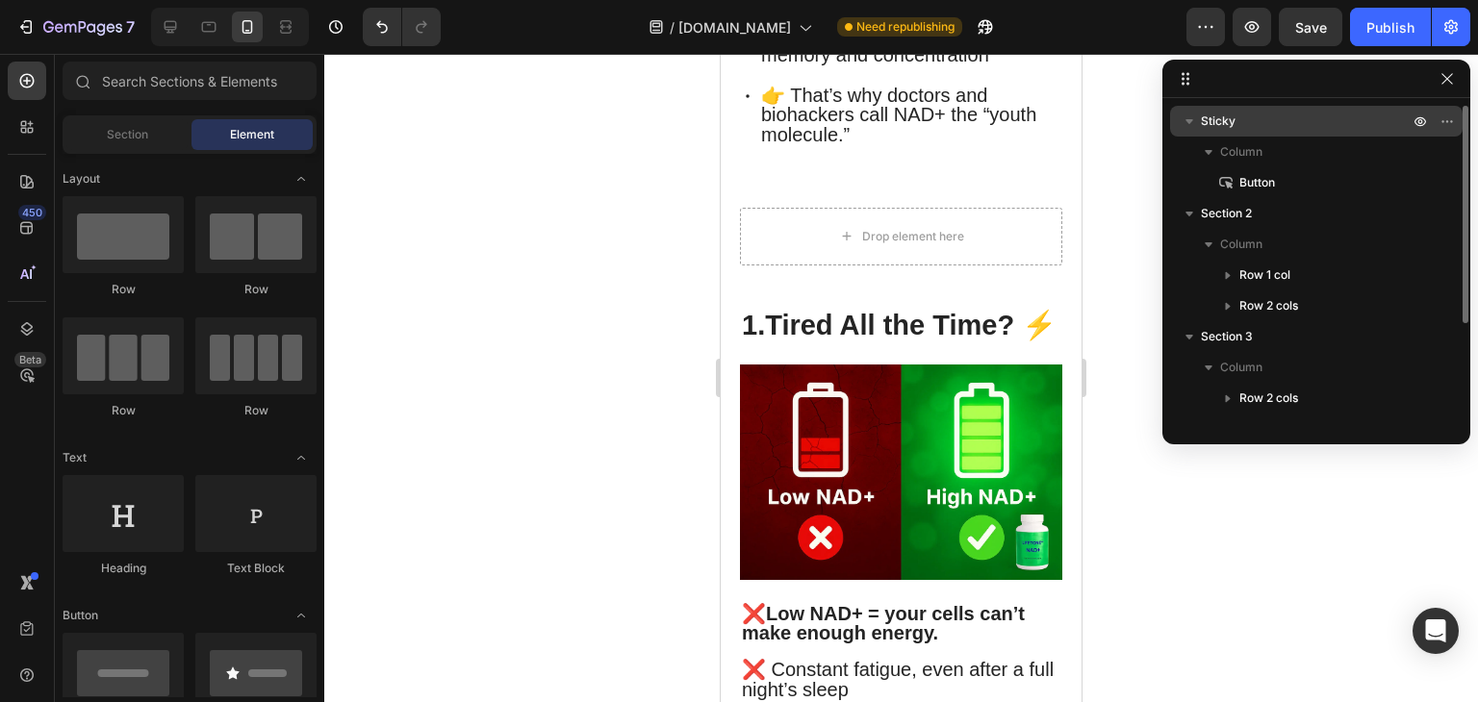
click at [1255, 124] on p "Sticky" at bounding box center [1307, 121] width 212 height 19
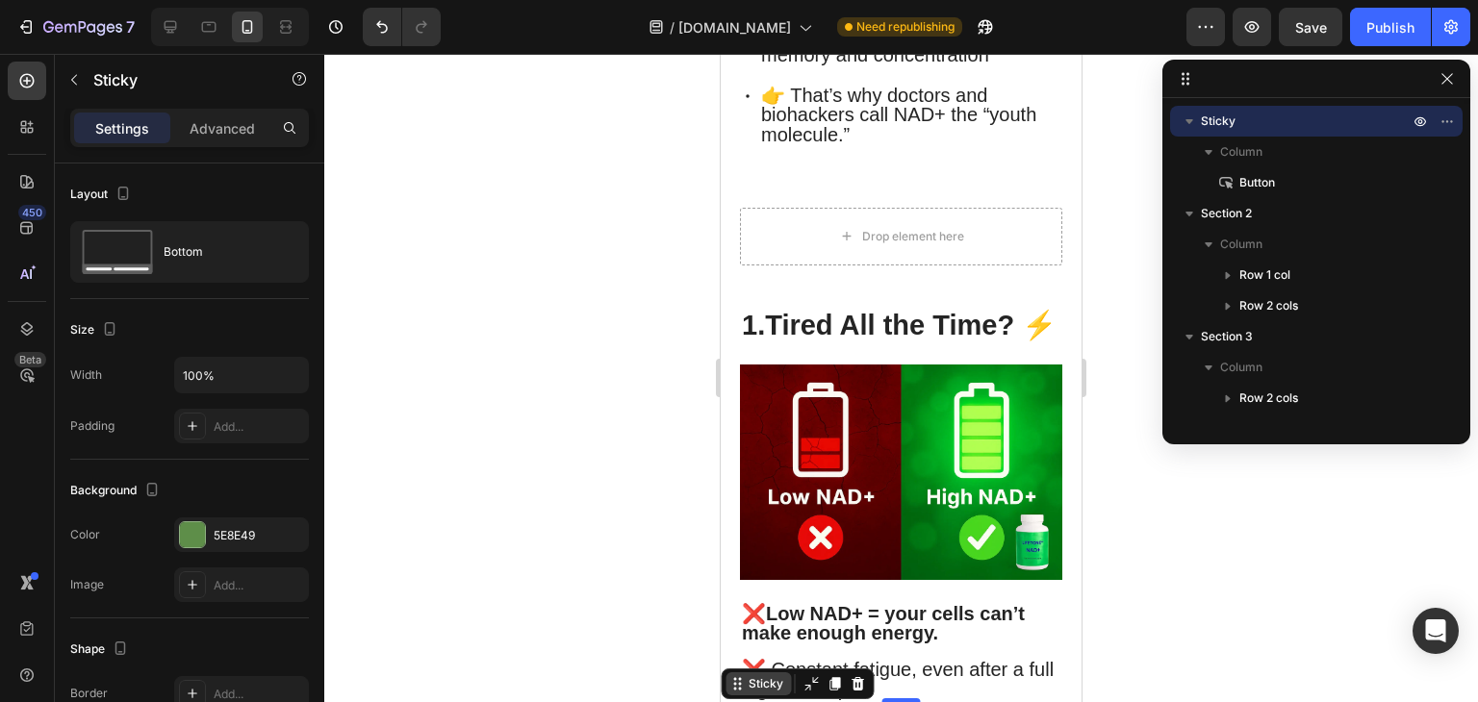
click at [766, 689] on div "Sticky" at bounding box center [766, 683] width 42 height 17
click at [77, 82] on icon "button" at bounding box center [73, 79] width 15 height 15
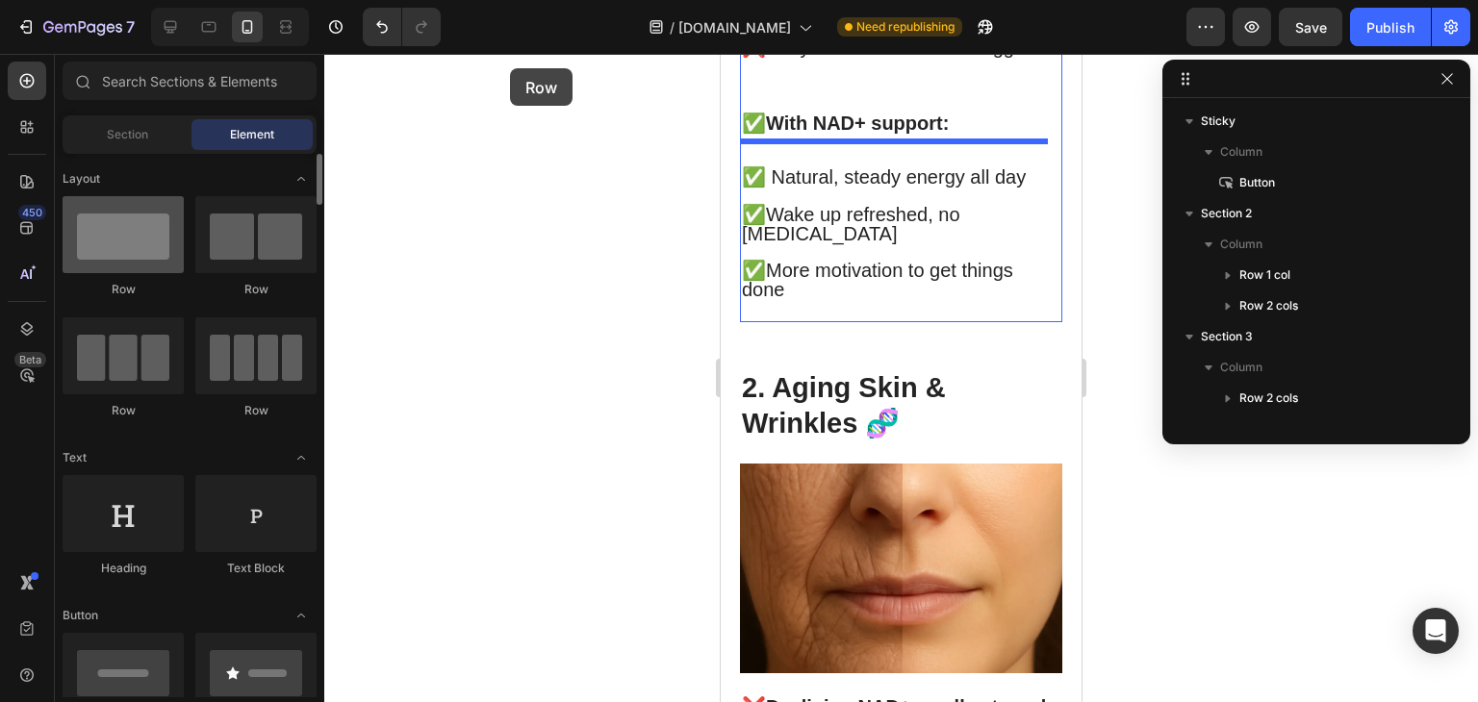
scroll to position [1785, 0]
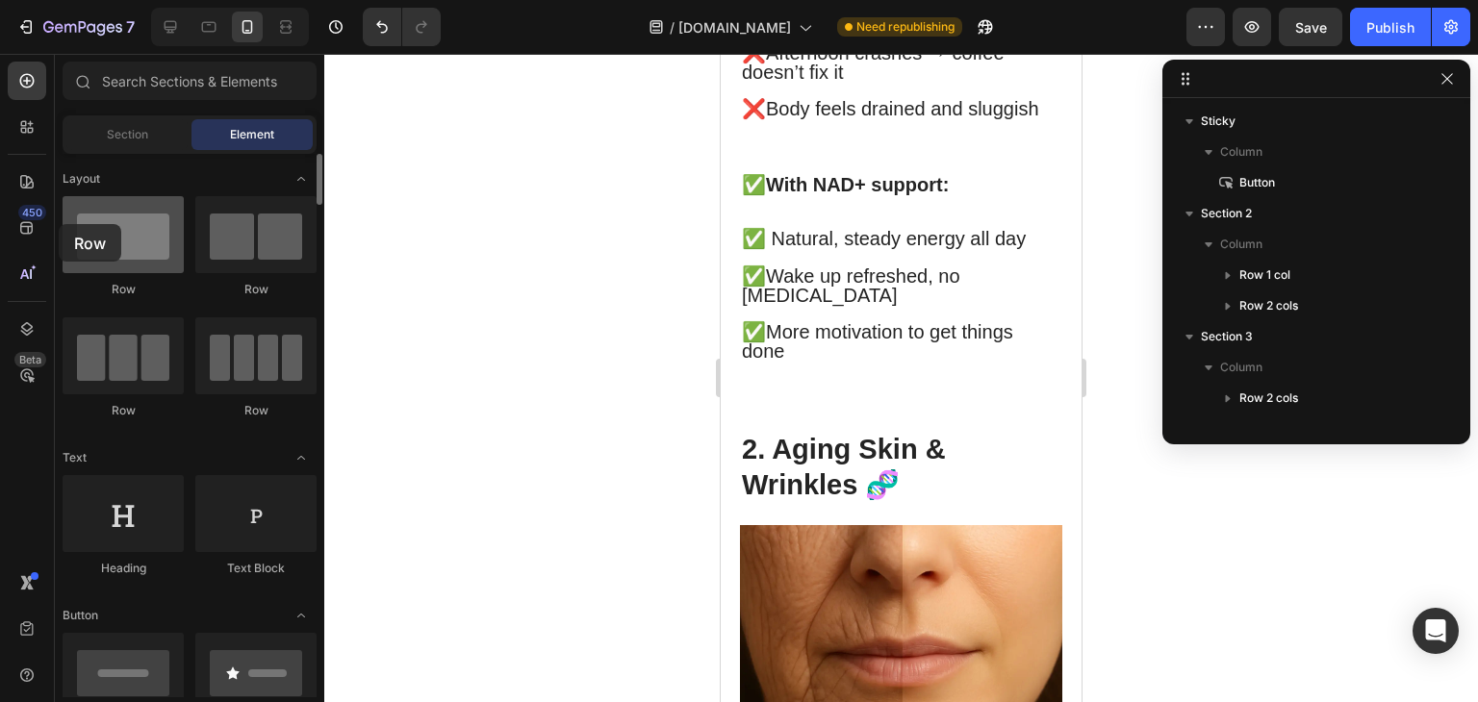
drag, startPoint x: 127, startPoint y: 255, endPoint x: 100, endPoint y: 235, distance: 33.7
click at [100, 235] on div at bounding box center [123, 234] width 121 height 77
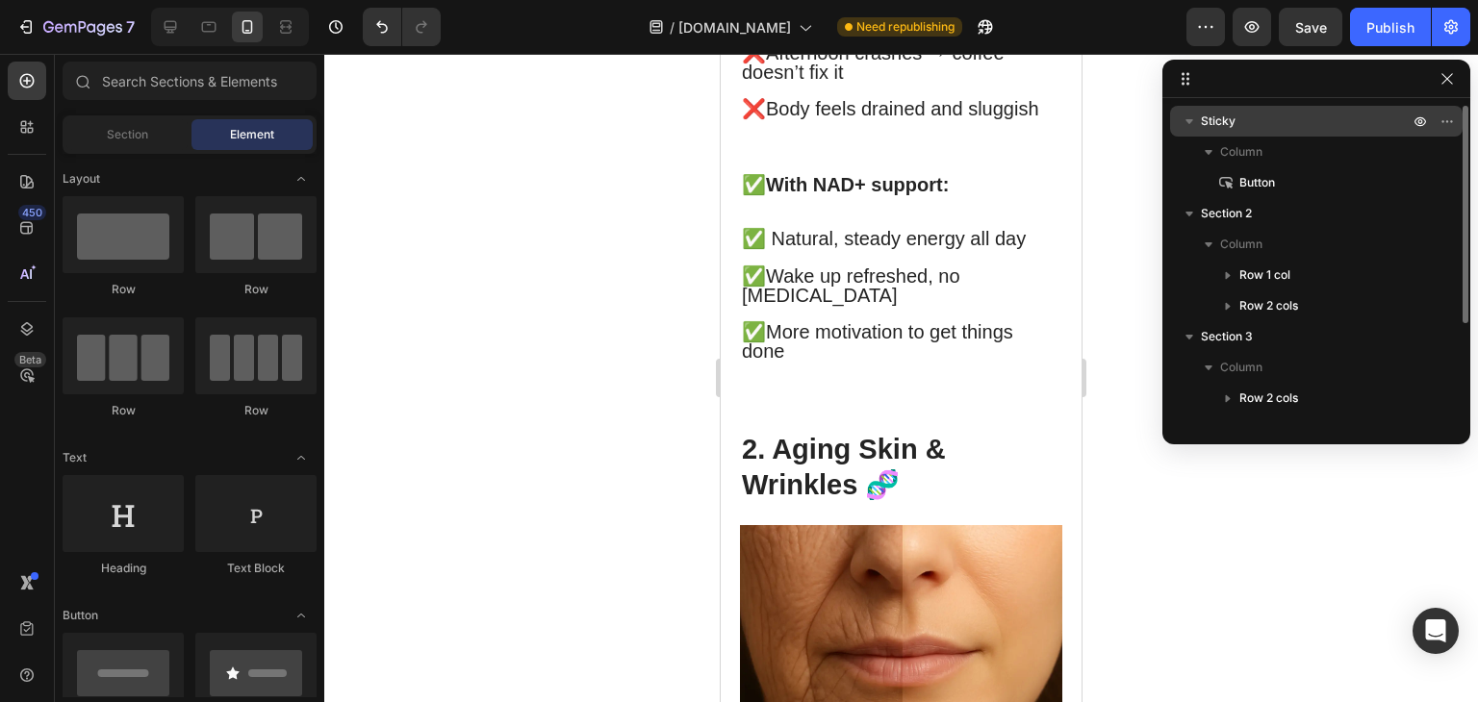
click at [1285, 121] on p "Sticky" at bounding box center [1307, 121] width 212 height 19
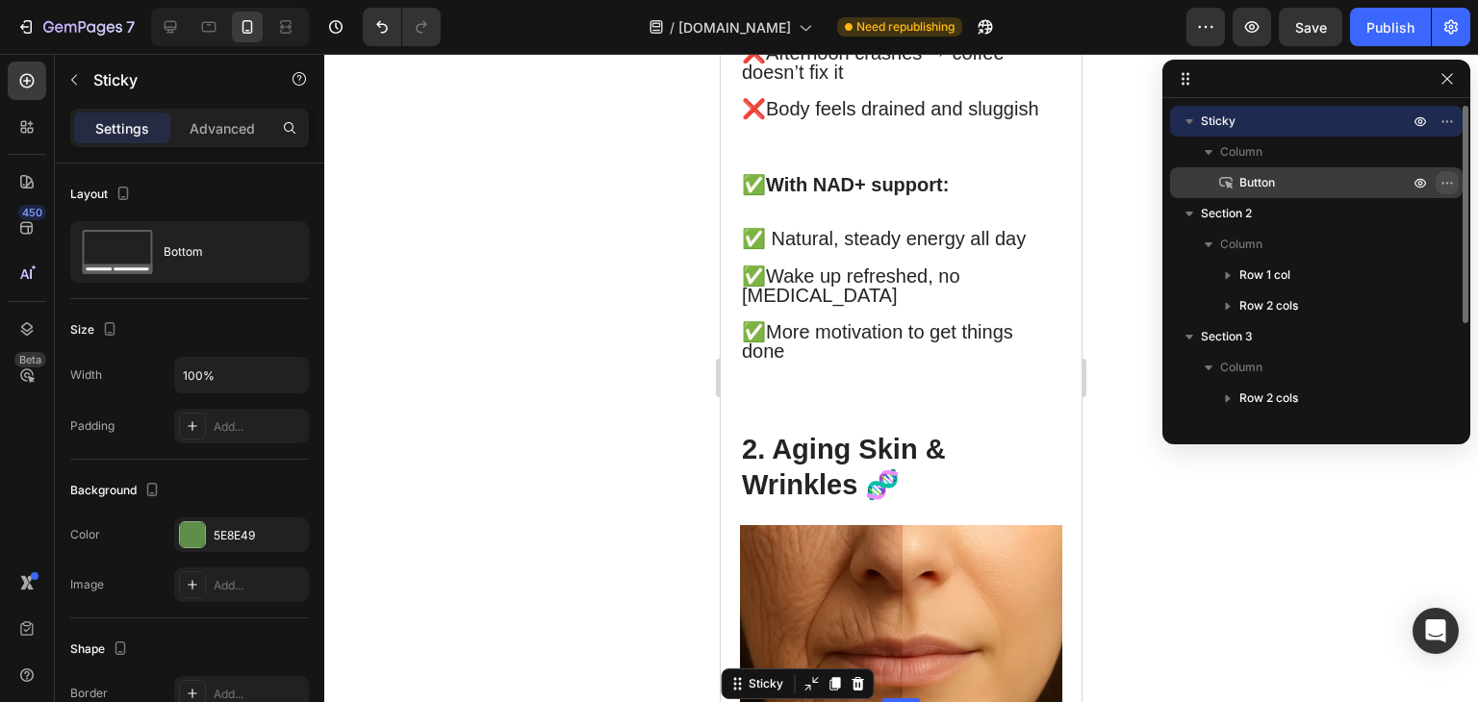
click at [1447, 178] on icon "button" at bounding box center [1446, 182] width 15 height 15
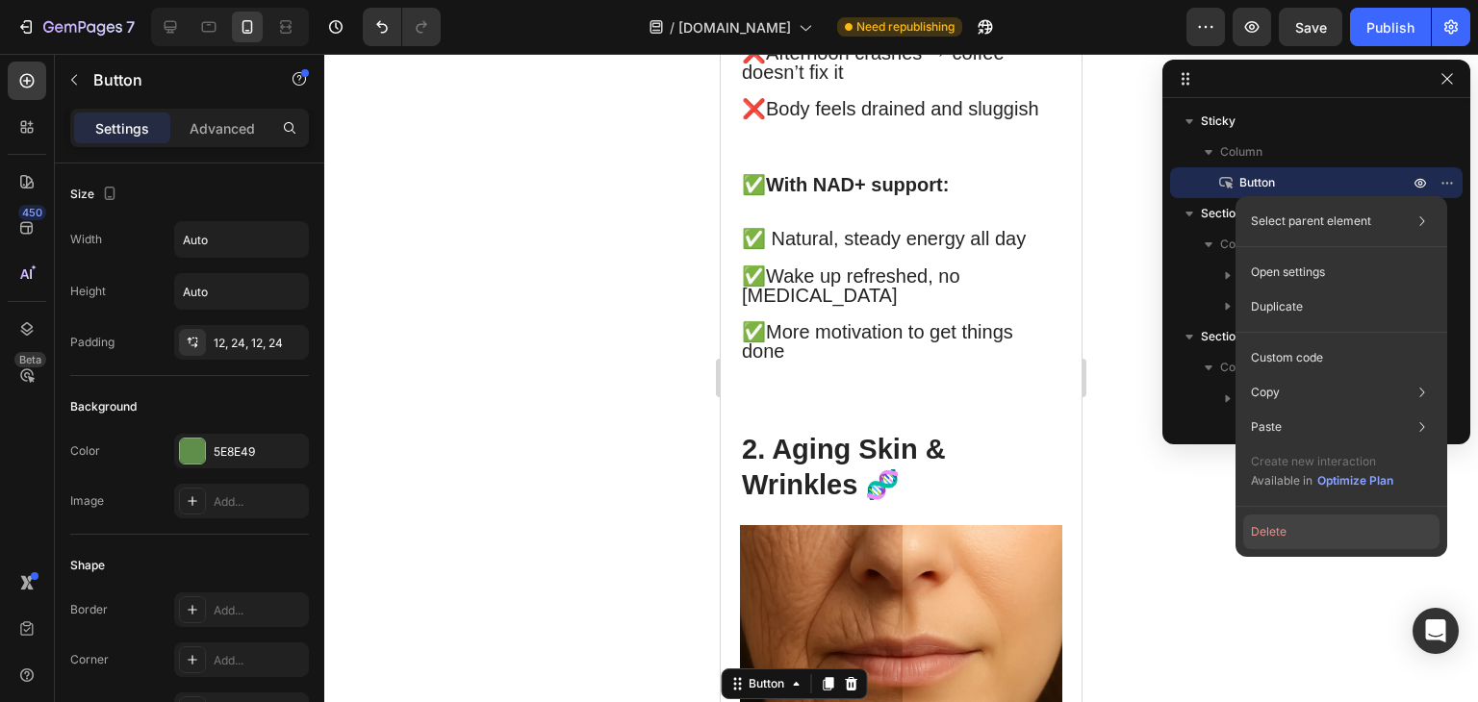
click at [1285, 518] on button "Delete" at bounding box center [1341, 532] width 196 height 35
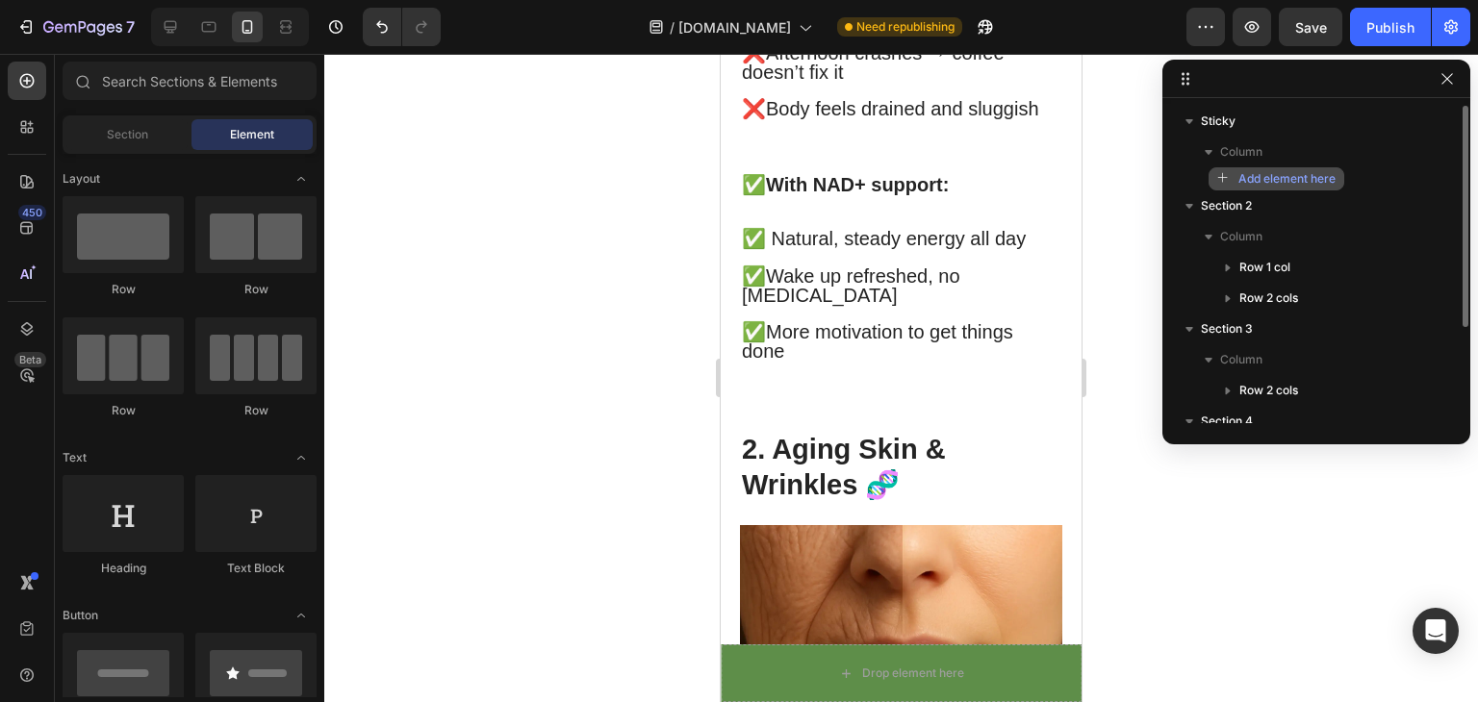
click at [1281, 176] on span "Add element here" at bounding box center [1286, 178] width 97 height 17
click at [103, 139] on div "Section" at bounding box center [126, 134] width 121 height 31
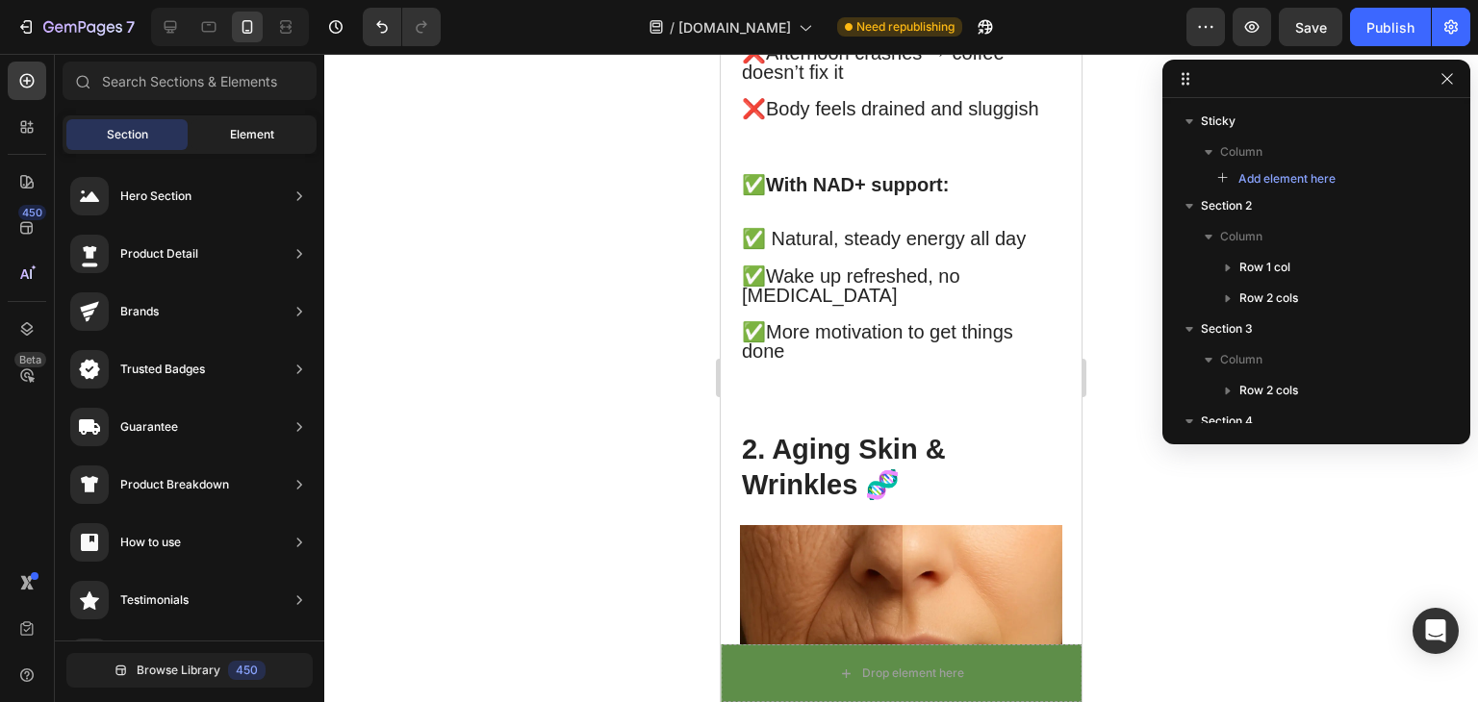
click at [265, 126] on span "Element" at bounding box center [252, 134] width 44 height 17
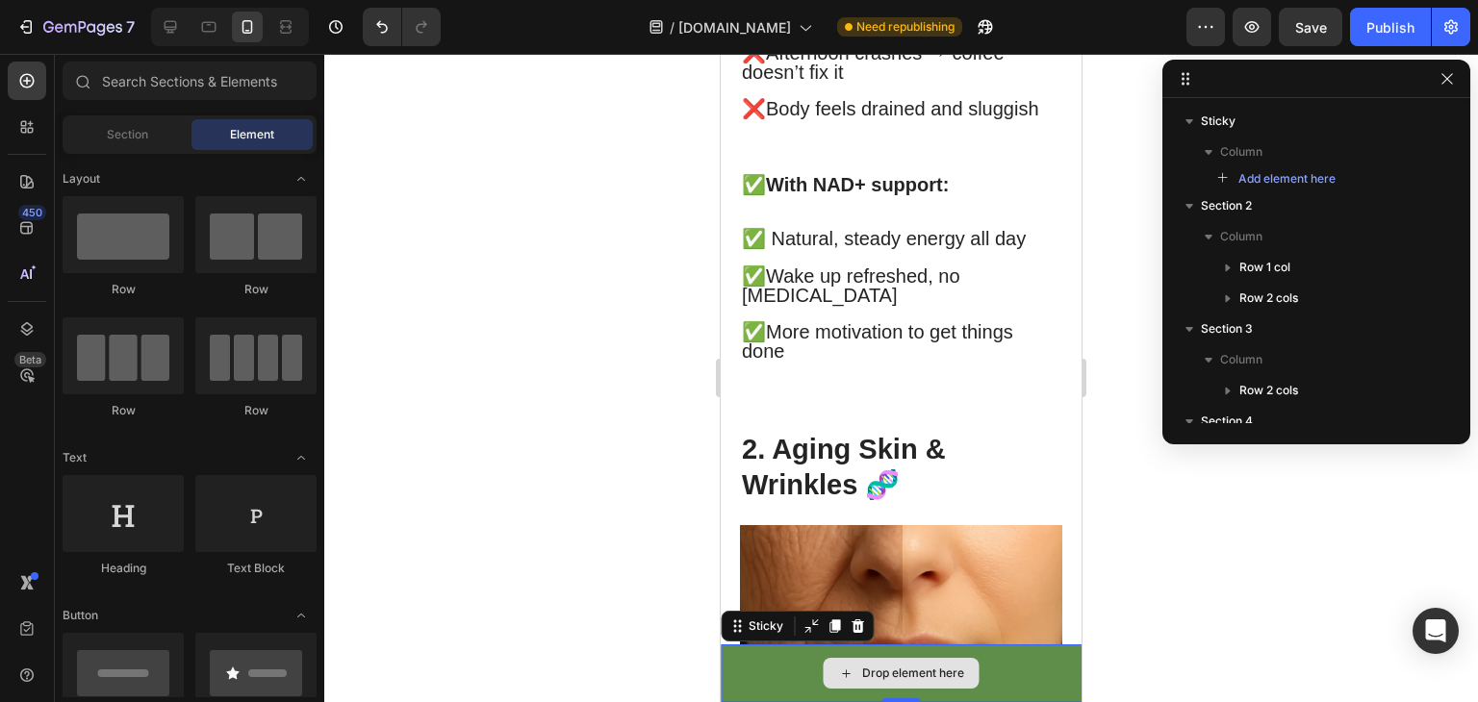
click at [750, 660] on div "Drop element here" at bounding box center [901, 674] width 361 height 58
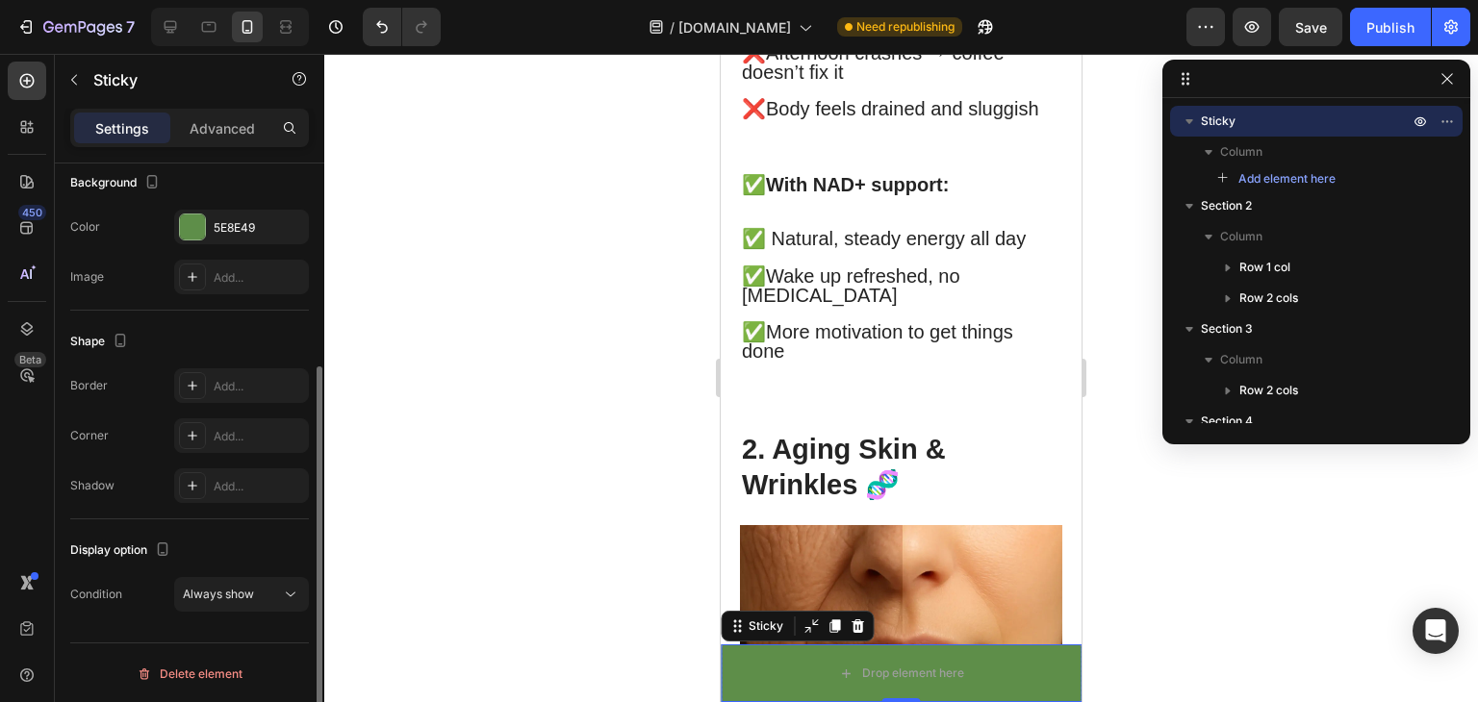
scroll to position [0, 0]
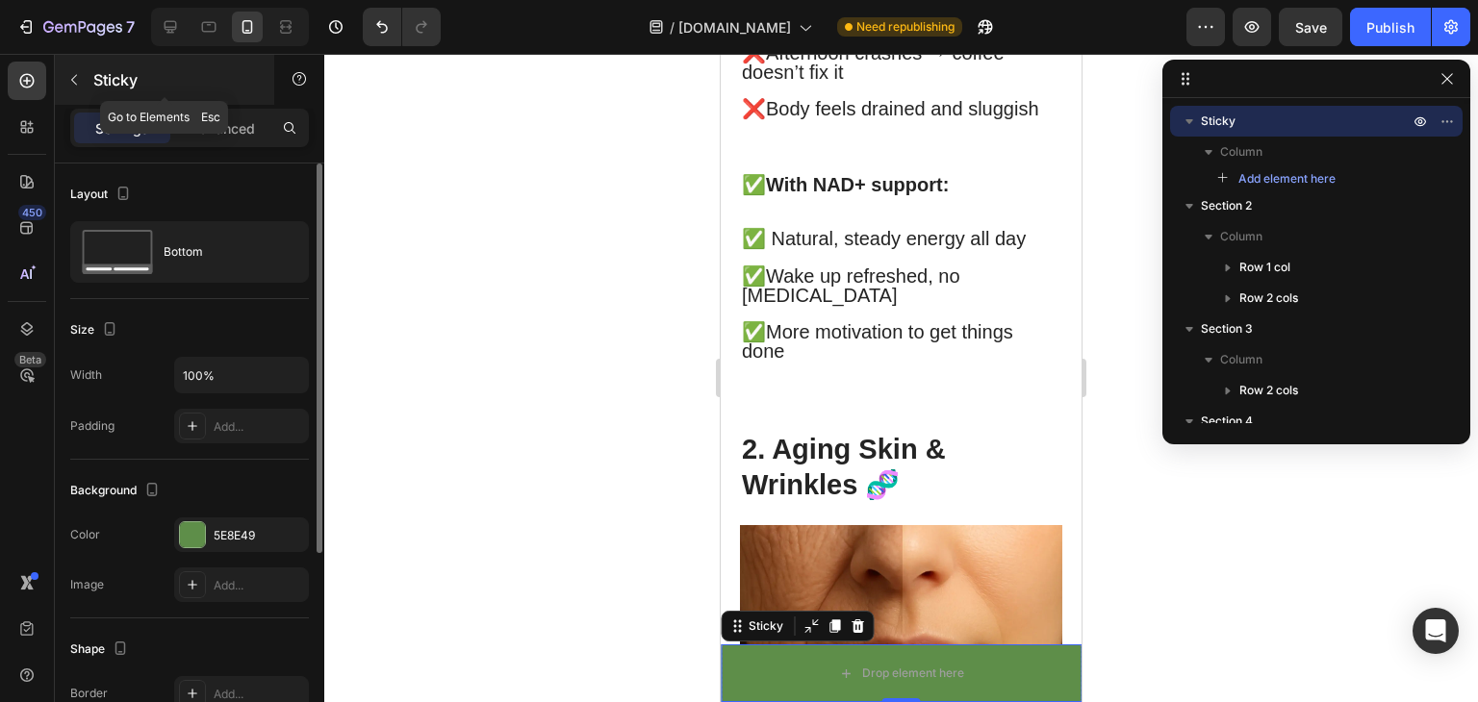
click at [77, 82] on icon "button" at bounding box center [73, 79] width 15 height 15
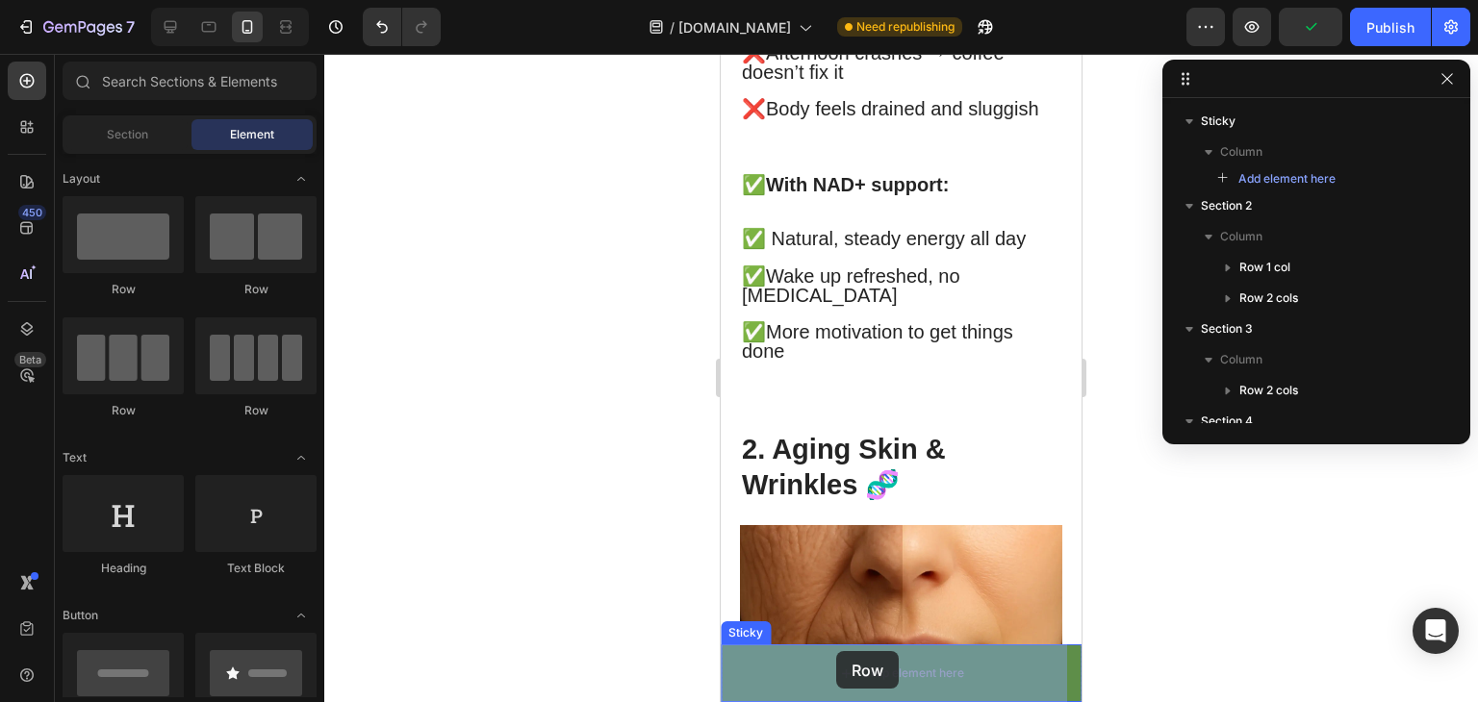
drag, startPoint x: 1355, startPoint y: 544, endPoint x: 837, endPoint y: 649, distance: 529.2
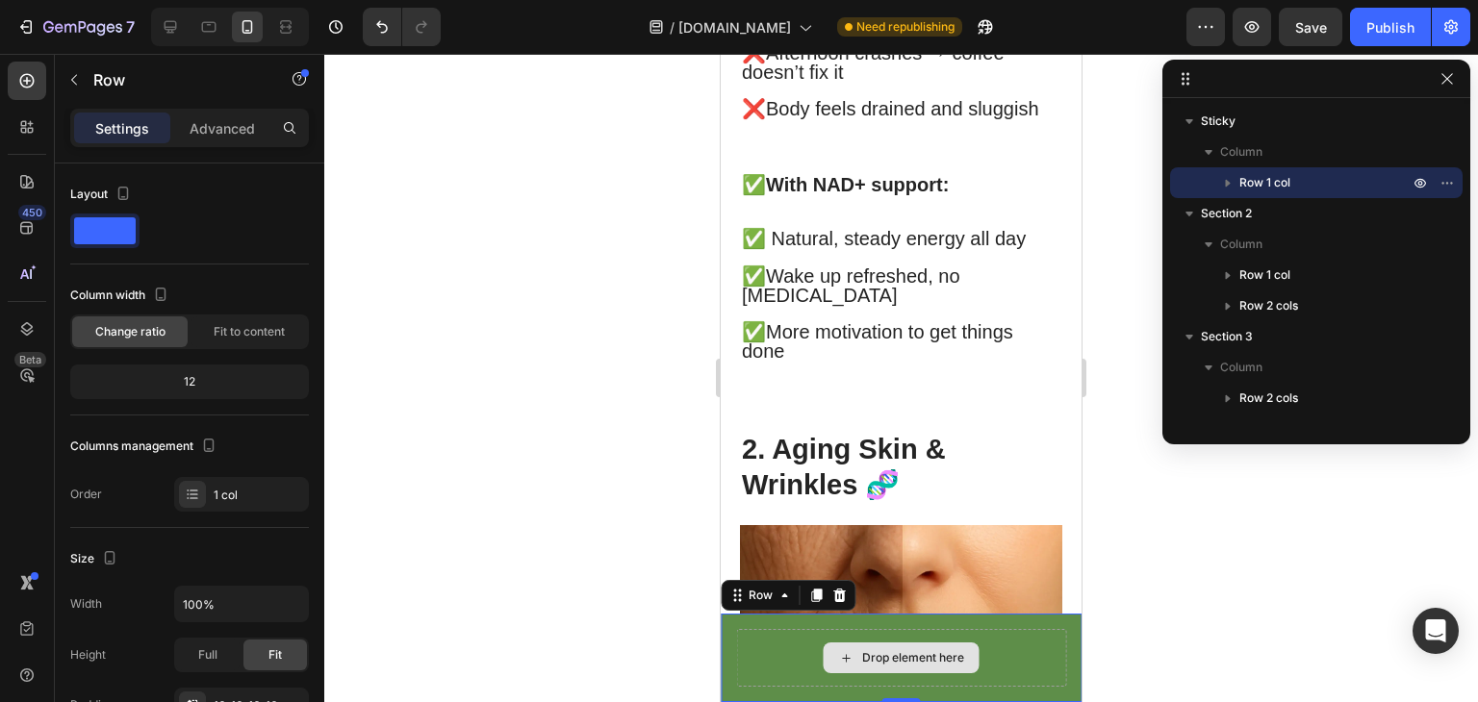
click at [759, 651] on div "Drop element here" at bounding box center [901, 658] width 330 height 58
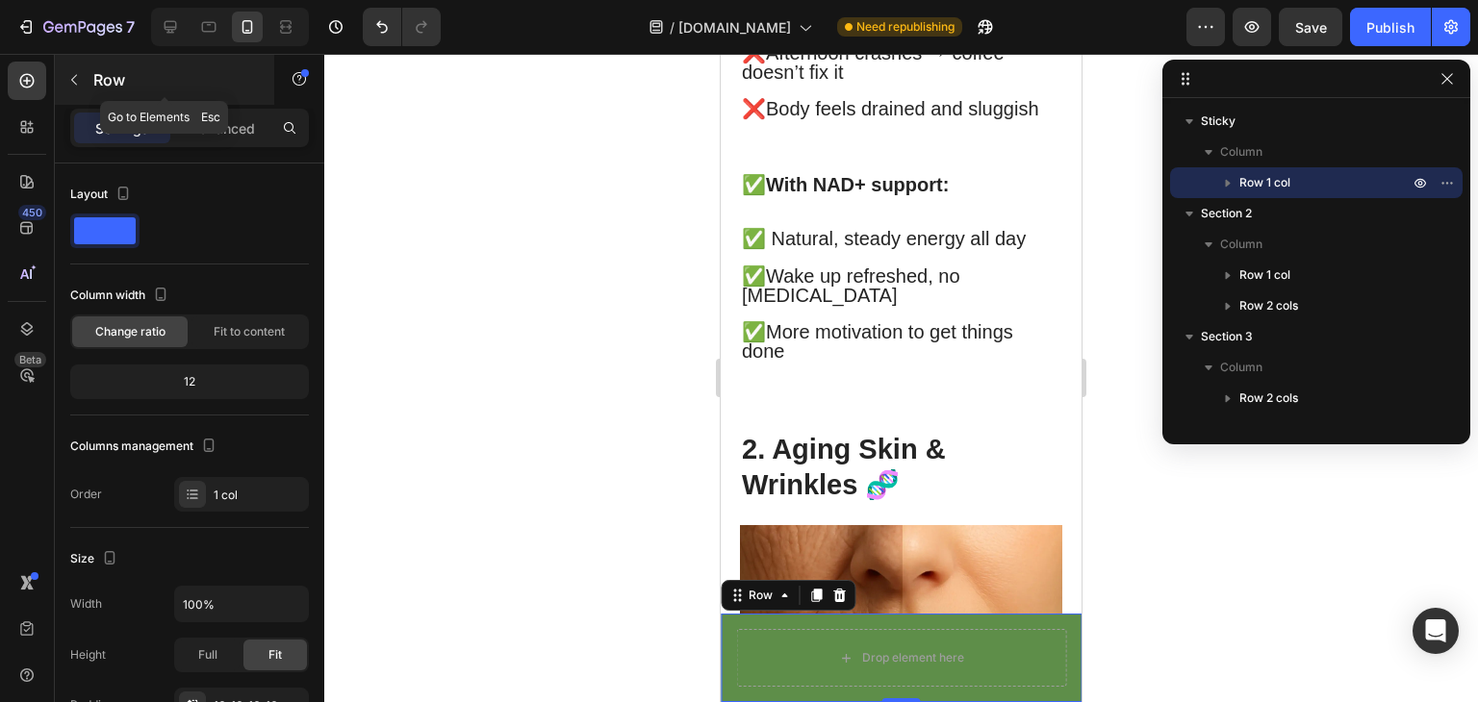
click at [74, 74] on icon "button" at bounding box center [73, 79] width 15 height 15
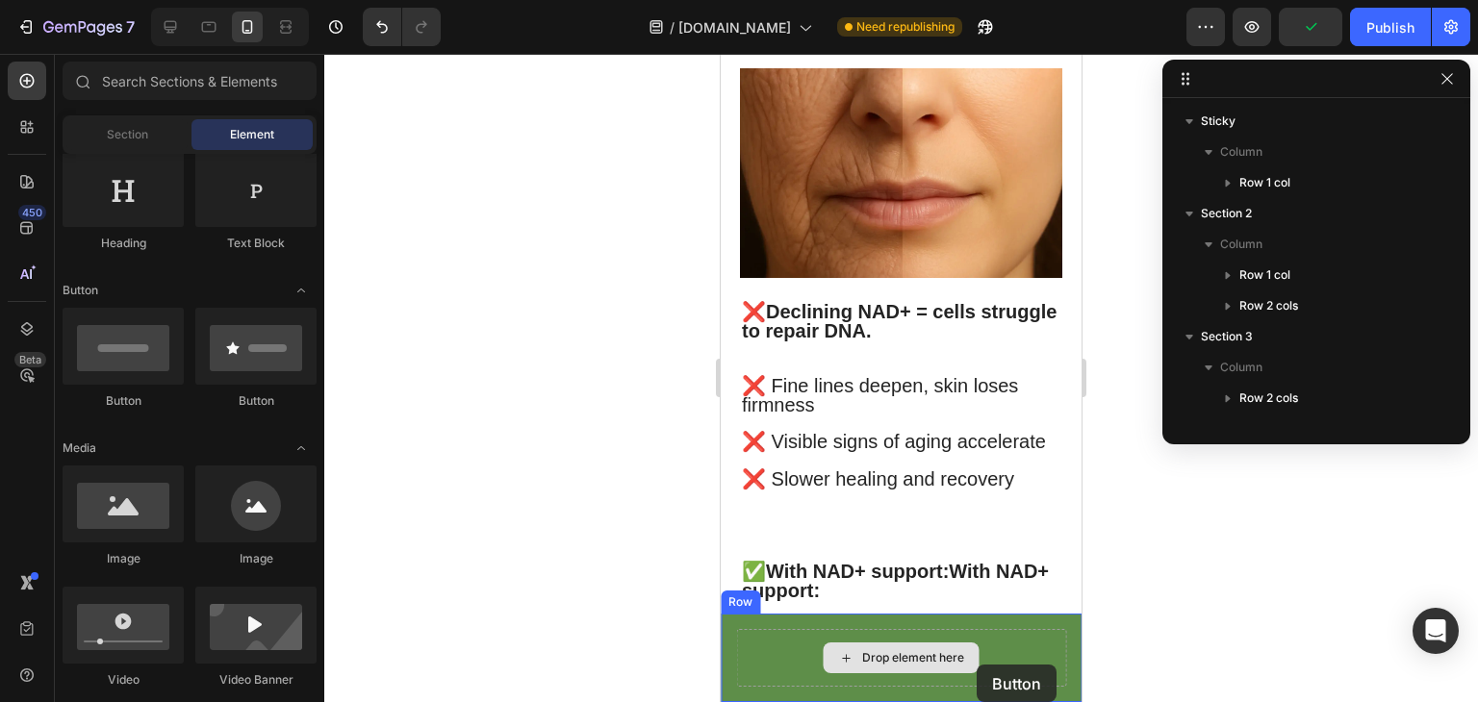
scroll to position [2409, 0]
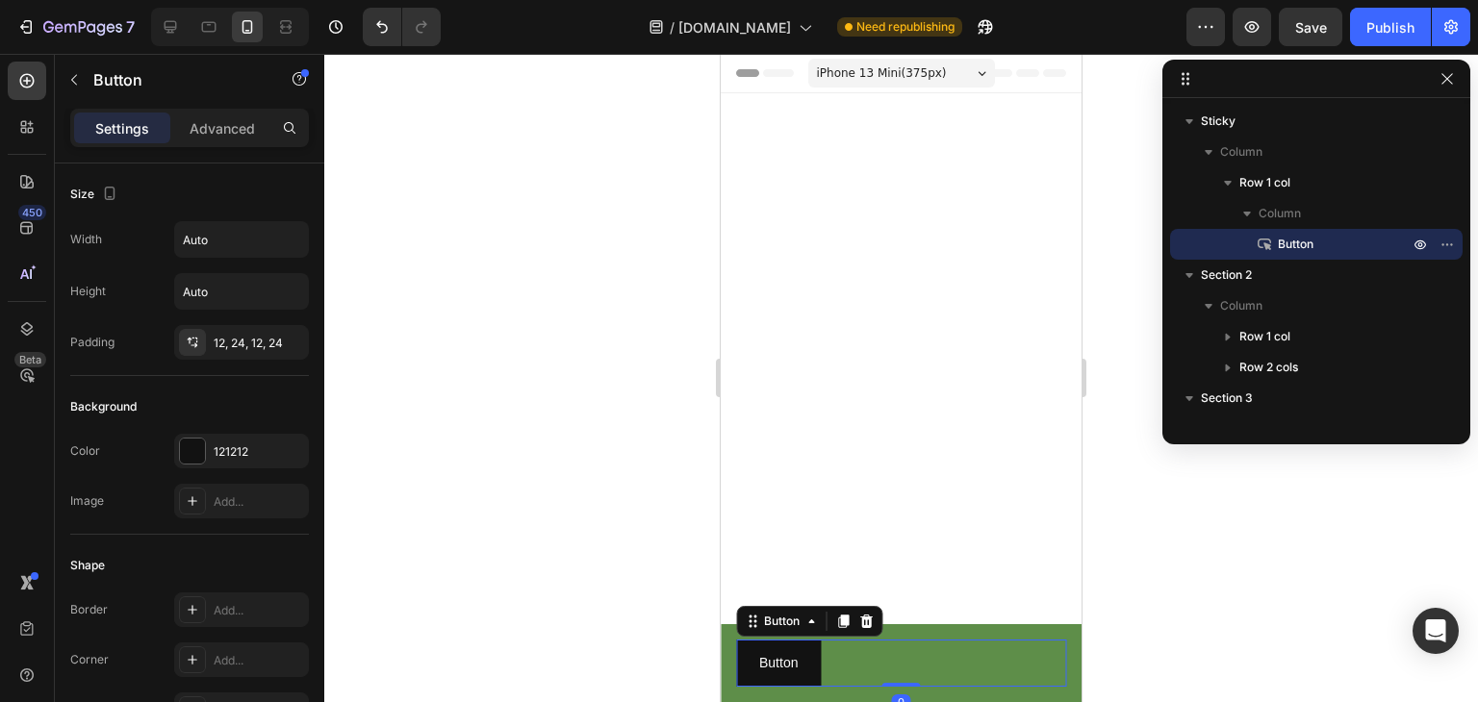
scroll to position [2409, 0]
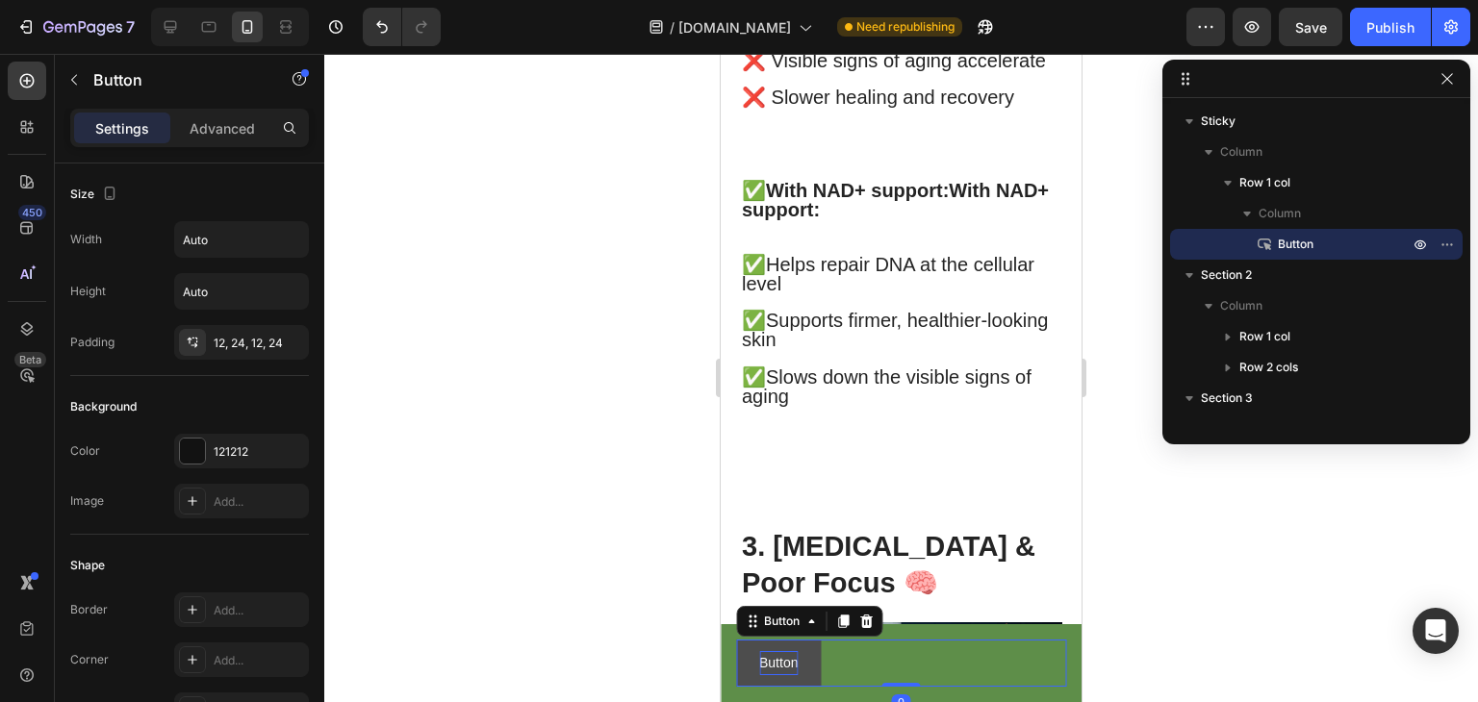
click at [785, 659] on p "Button" at bounding box center [778, 663] width 38 height 24
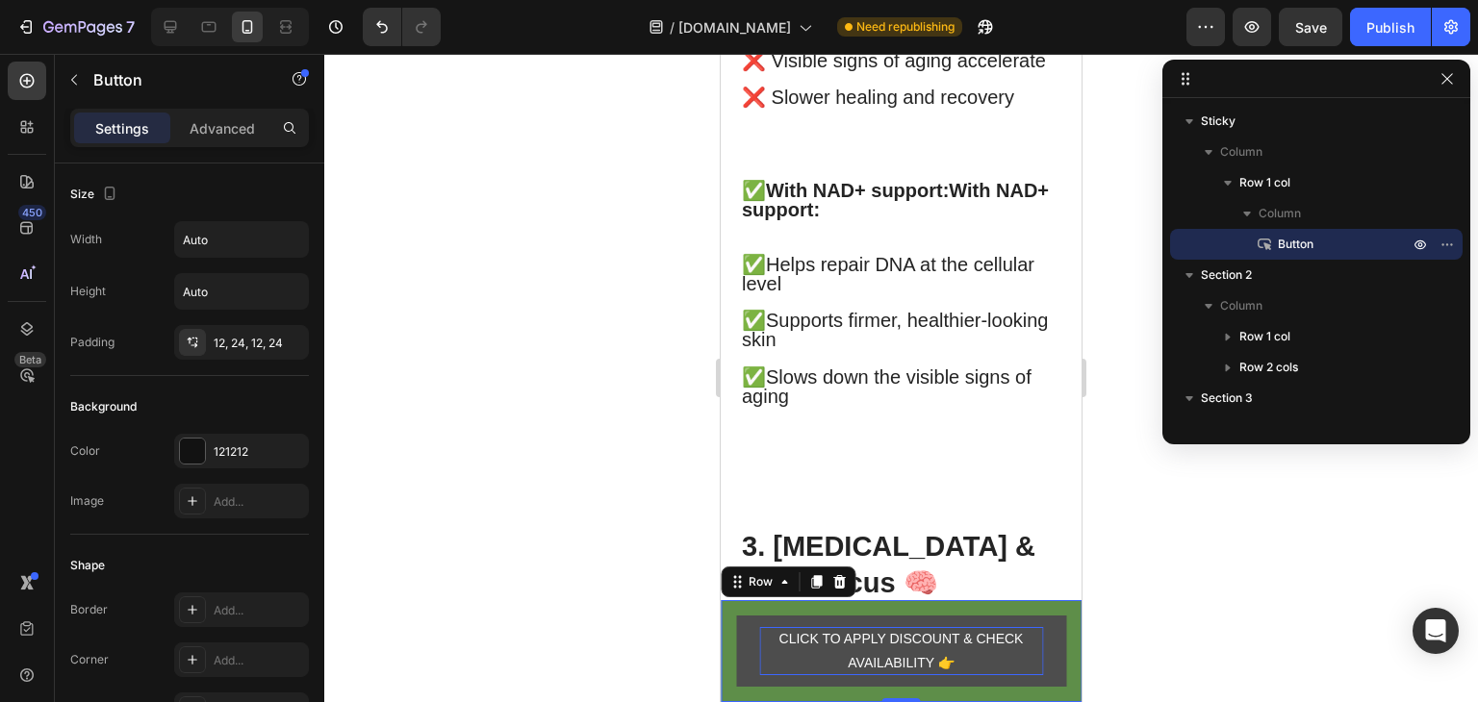
click at [1053, 650] on div "CLICK TO APPLY DISCOUNT & CHECK AVAILABILITY 👉 Button Row 0" at bounding box center [901, 651] width 361 height 102
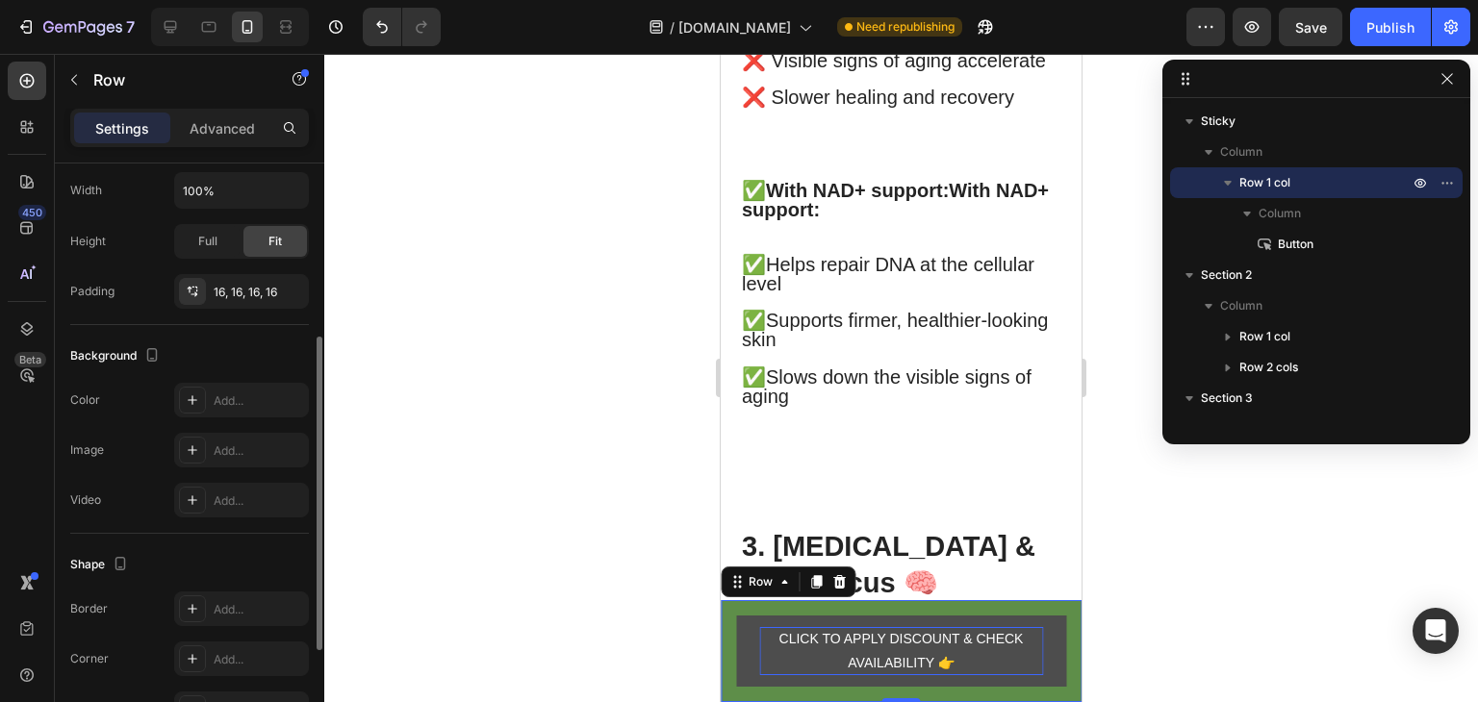
scroll to position [528, 0]
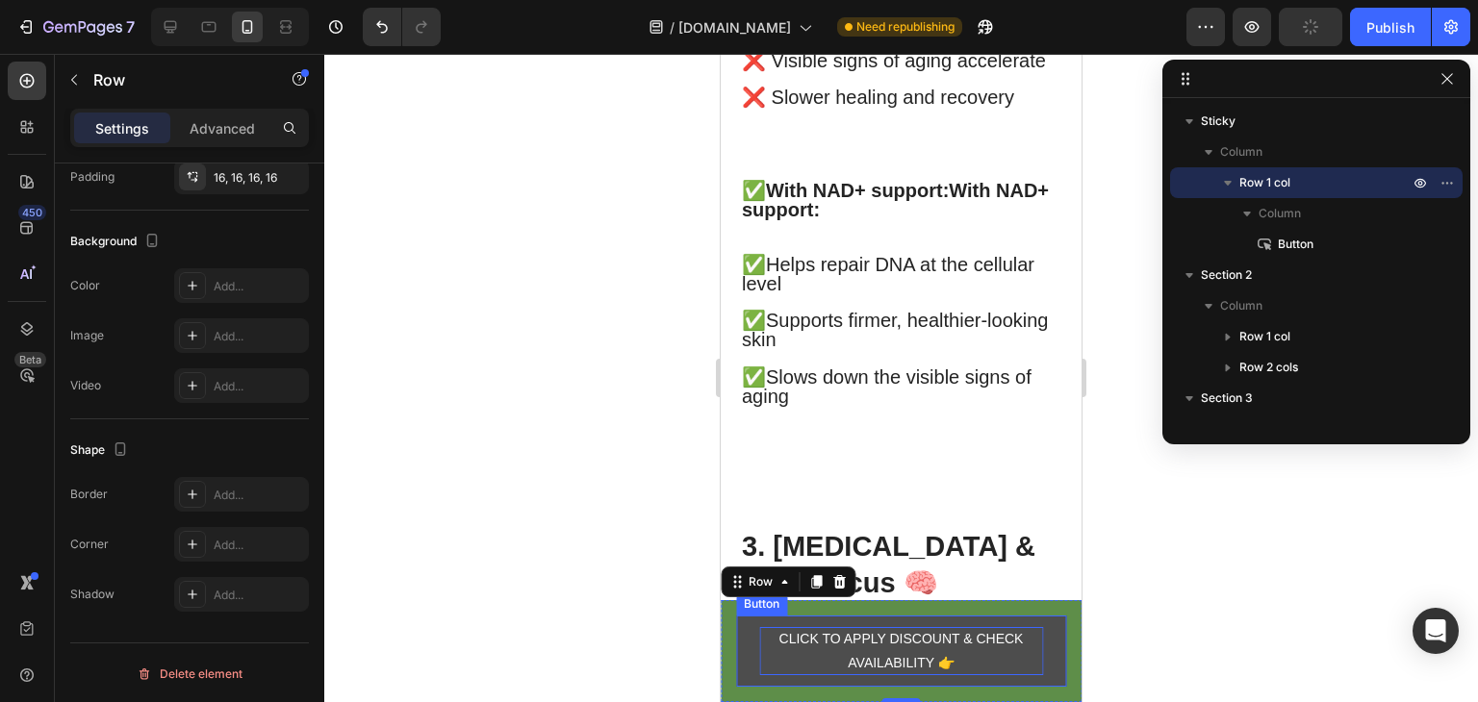
click at [749, 645] on button "CLICK TO APPLY DISCOUNT & CHECK AVAILABILITY 👉" at bounding box center [901, 651] width 330 height 71
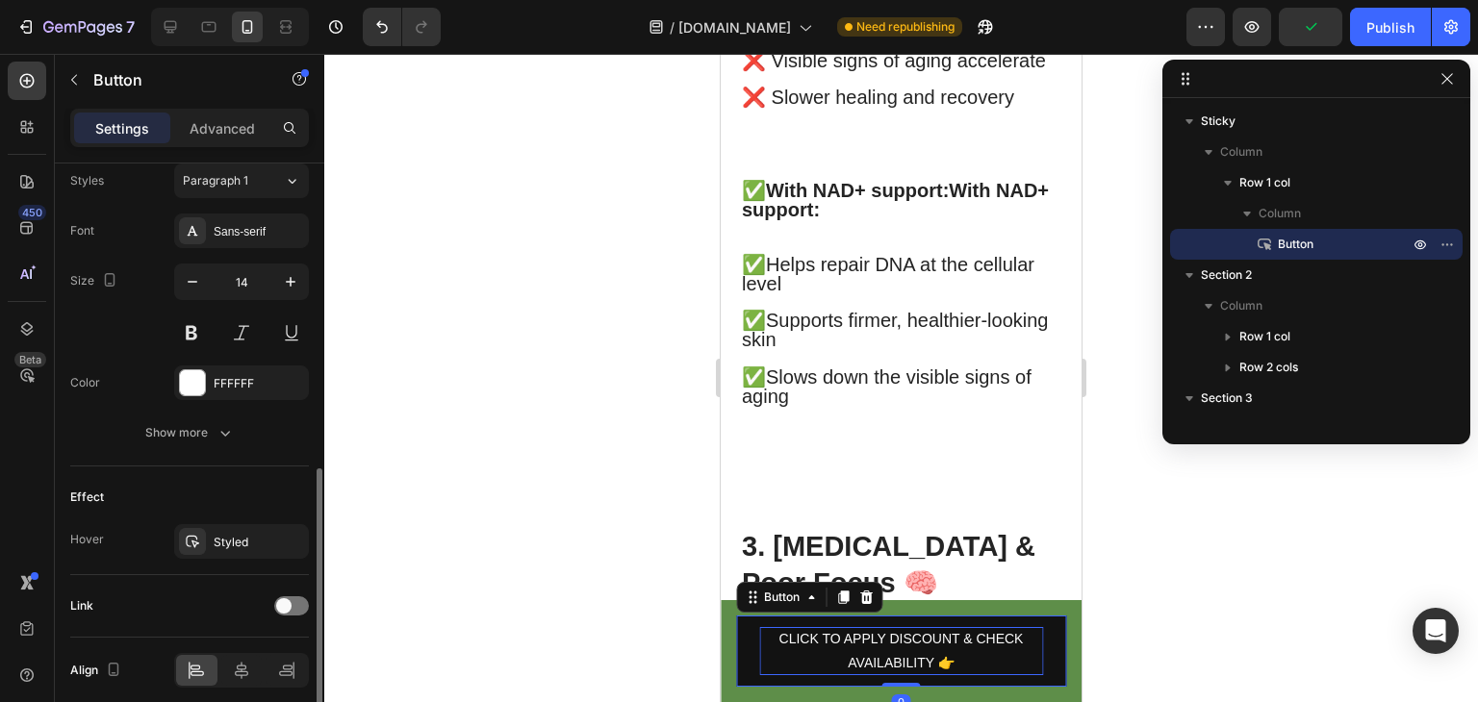
scroll to position [783, 0]
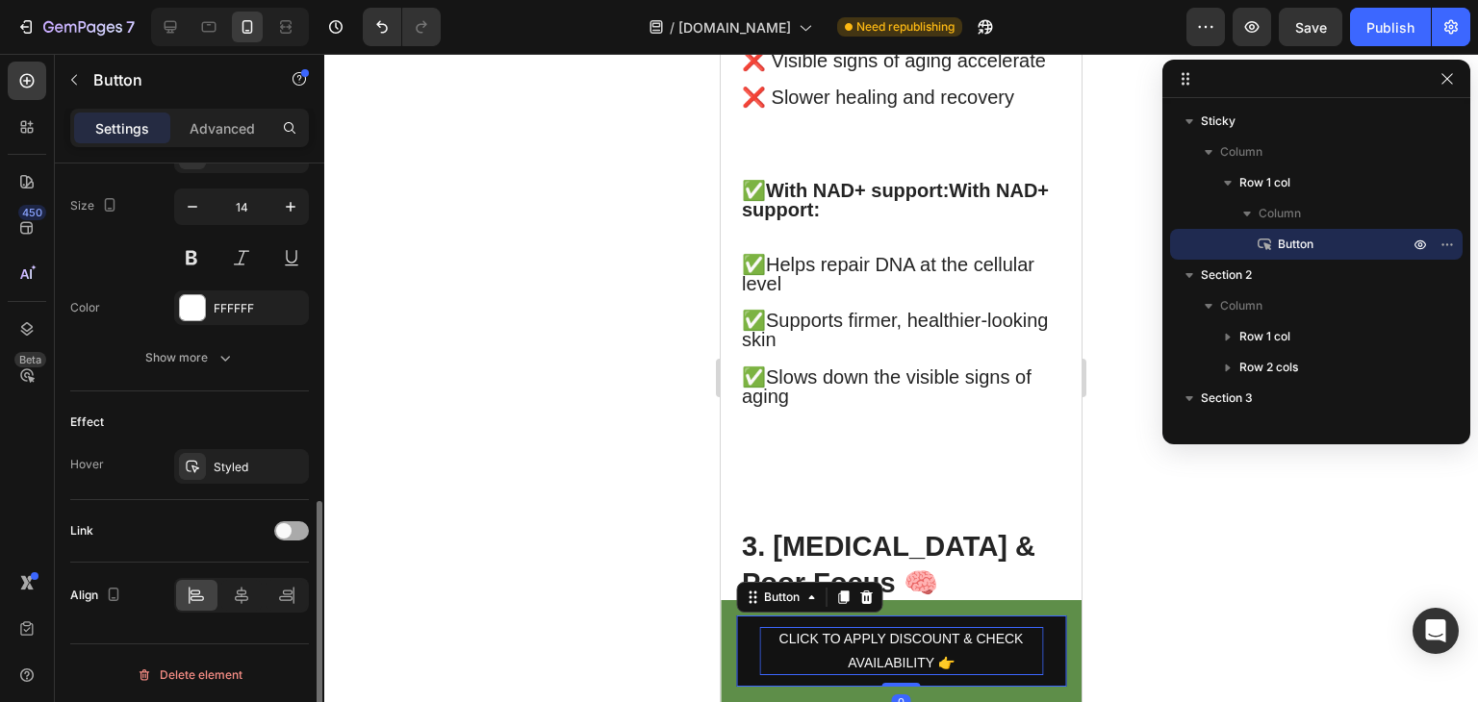
click at [292, 527] on div at bounding box center [291, 530] width 35 height 19
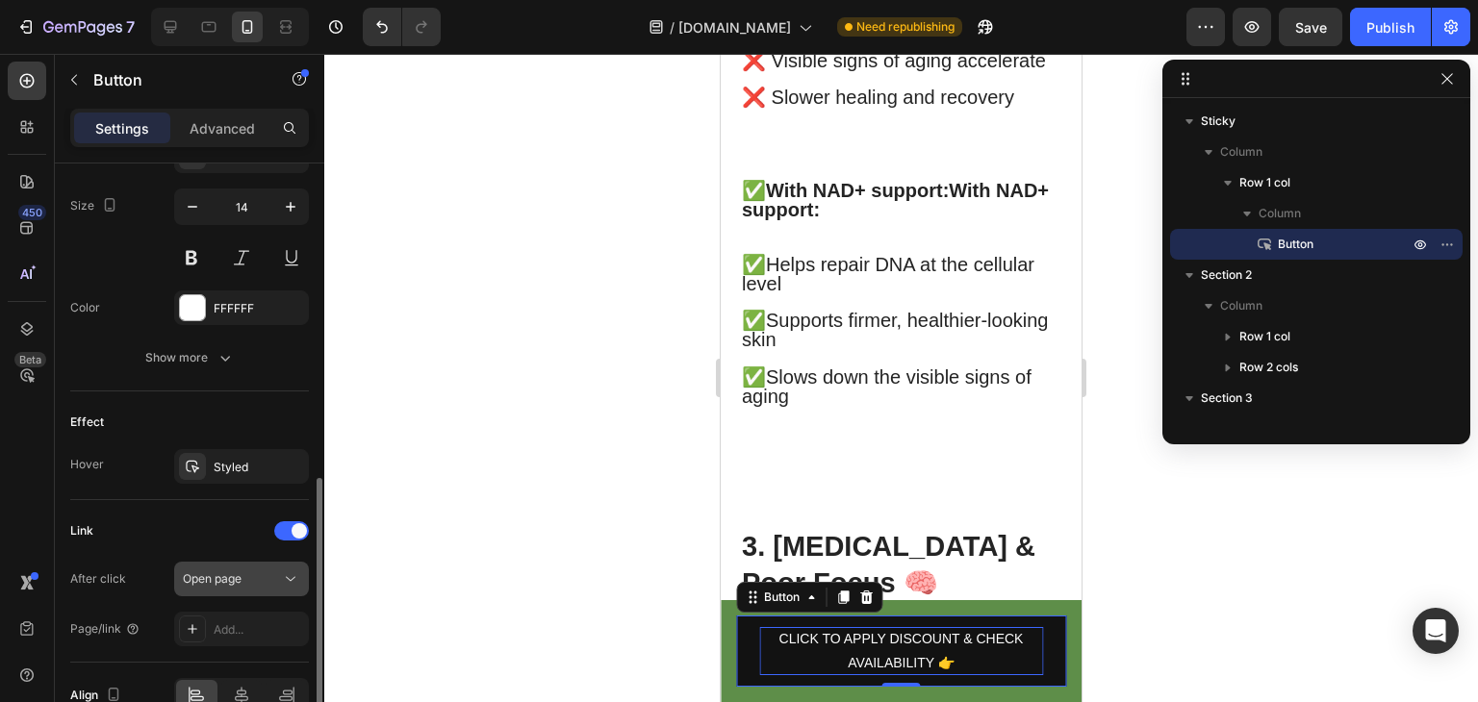
click at [262, 578] on div "Open page" at bounding box center [232, 578] width 98 height 17
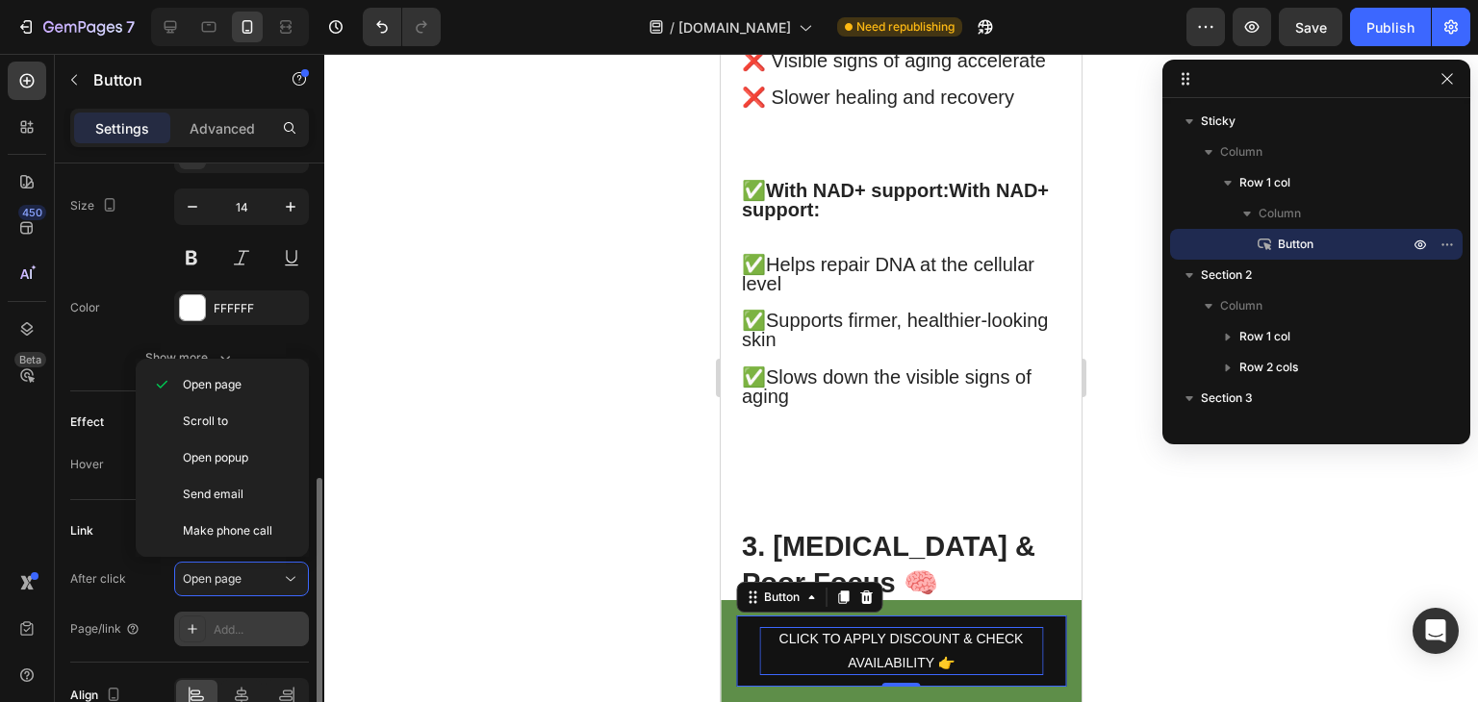
click at [251, 621] on div "Add..." at bounding box center [259, 629] width 90 height 17
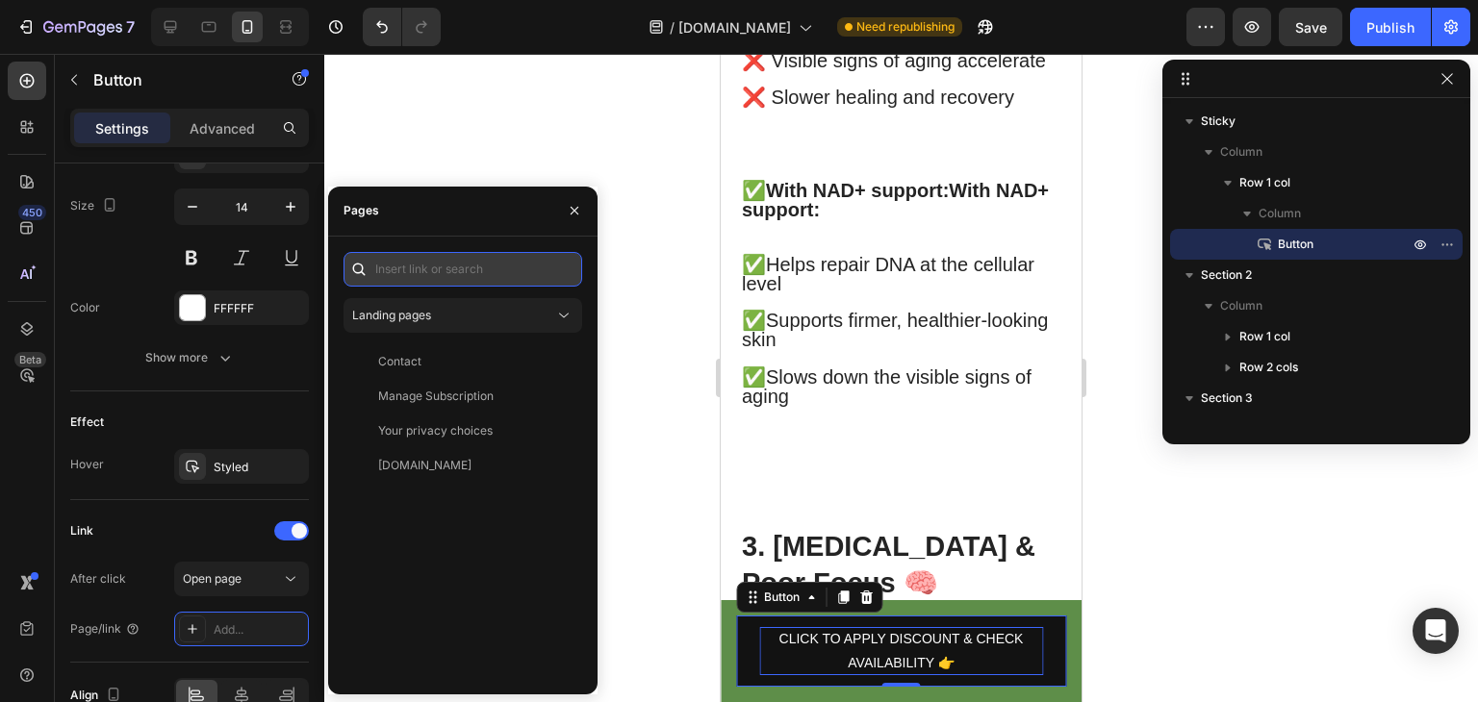
click at [485, 261] on input "text" at bounding box center [462, 269] width 239 height 35
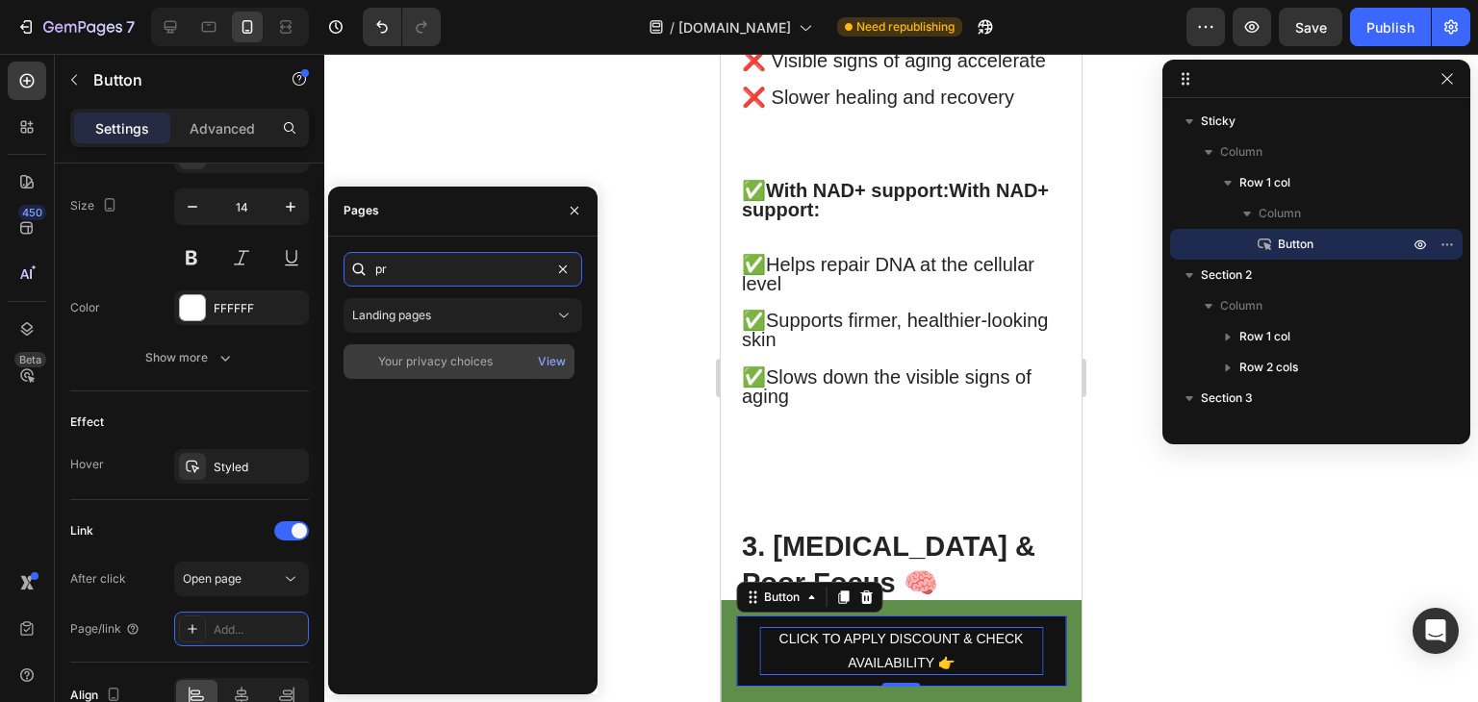
type input "pr"
click at [486, 365] on div "Your privacy choices" at bounding box center [435, 361] width 114 height 17
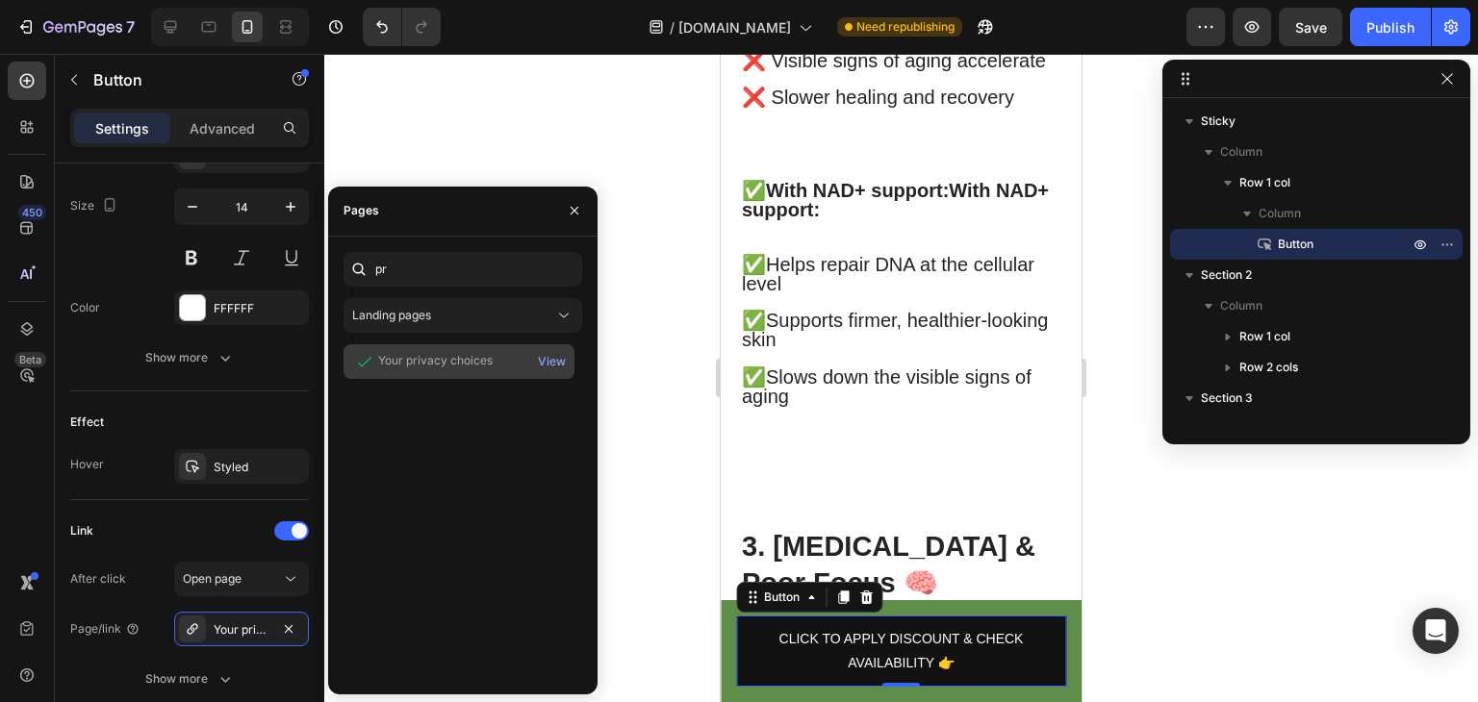
click at [489, 359] on div "Your privacy choices" at bounding box center [435, 360] width 114 height 17
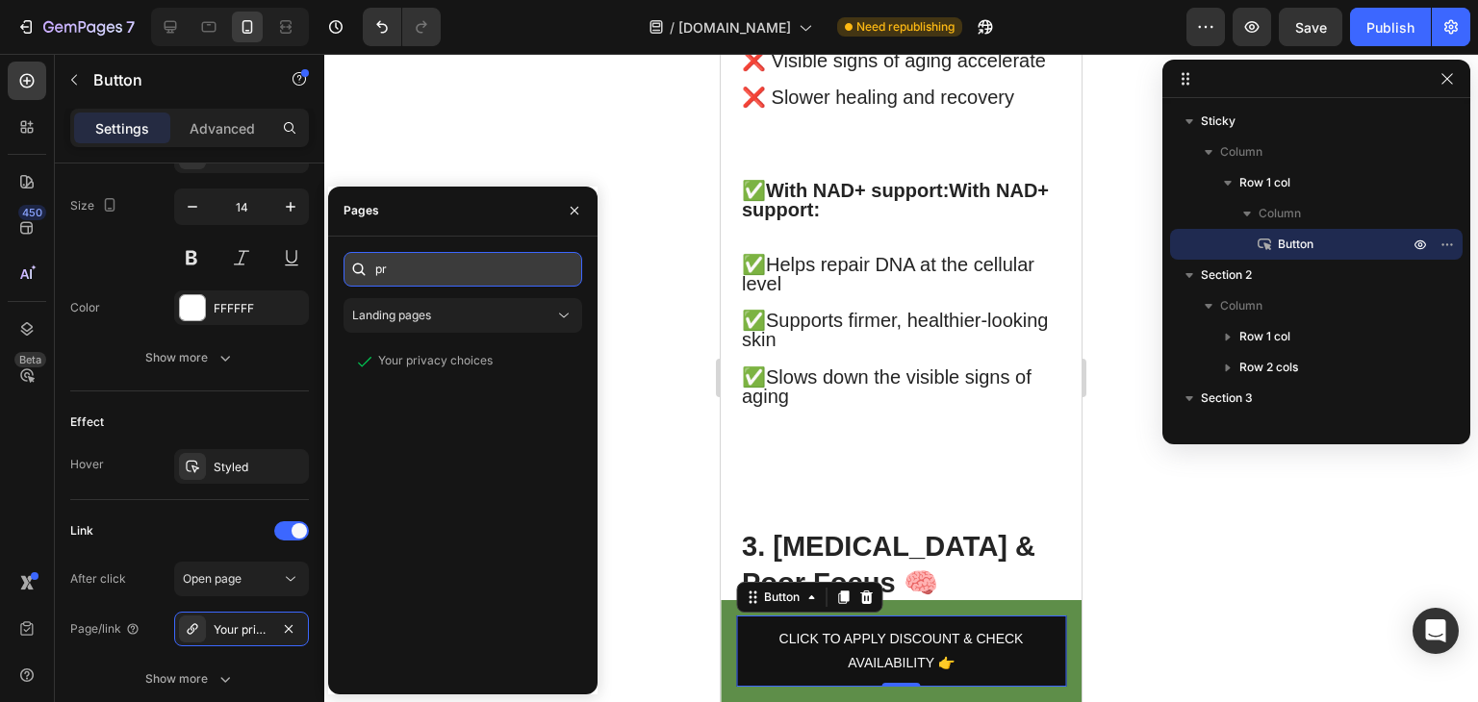
click at [520, 282] on input "pr" at bounding box center [462, 269] width 239 height 35
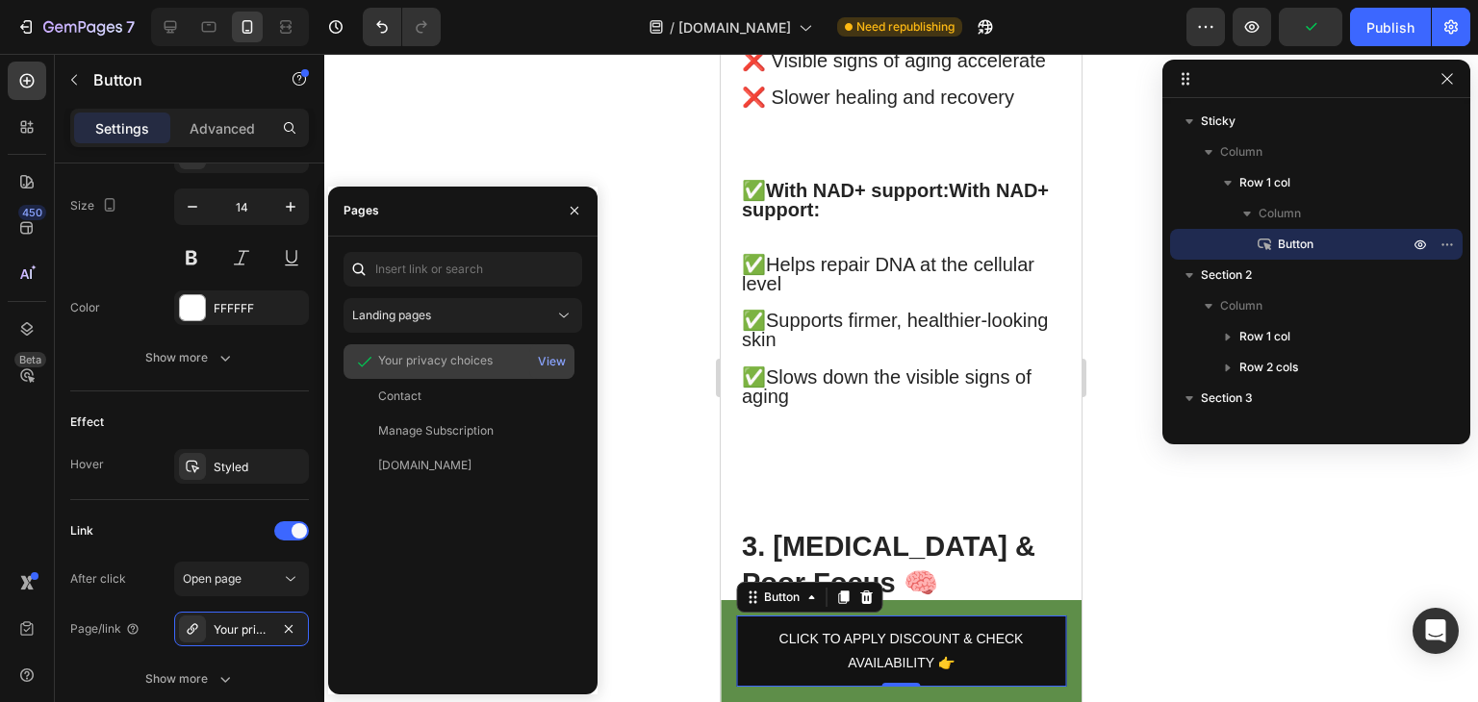
click at [369, 363] on icon at bounding box center [364, 361] width 19 height 19
click at [557, 361] on div "View" at bounding box center [552, 361] width 28 height 17
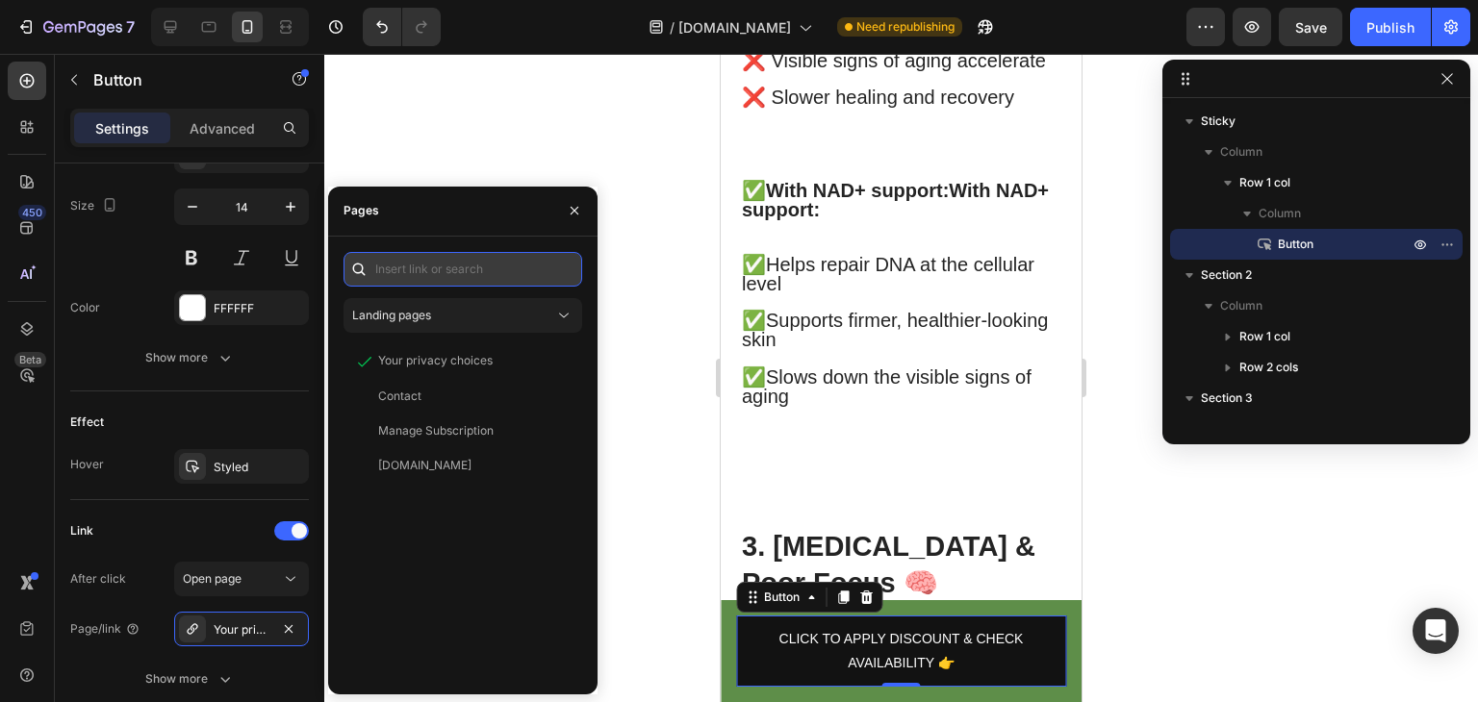
click at [532, 255] on input "text" at bounding box center [462, 269] width 239 height 35
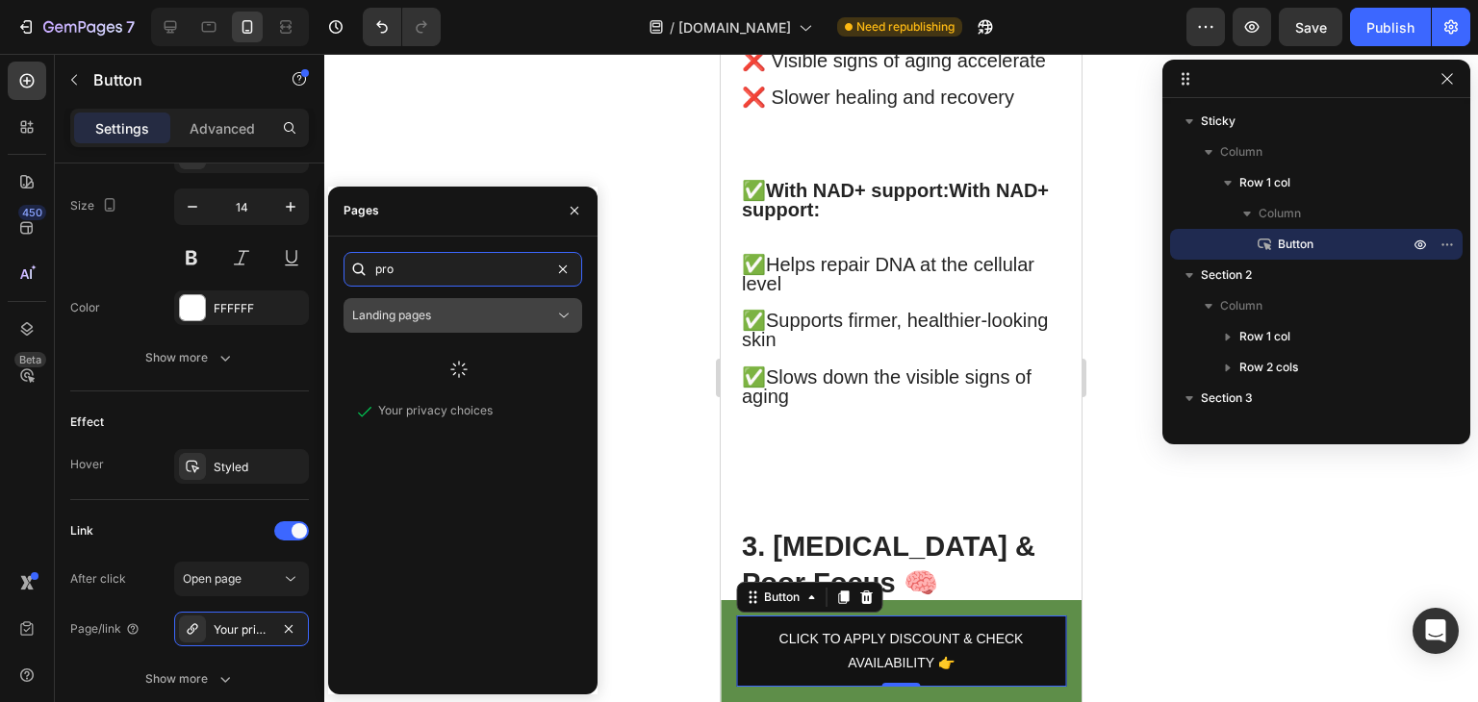
type input "pro"
click at [535, 319] on div "Landing pages" at bounding box center [453, 315] width 202 height 17
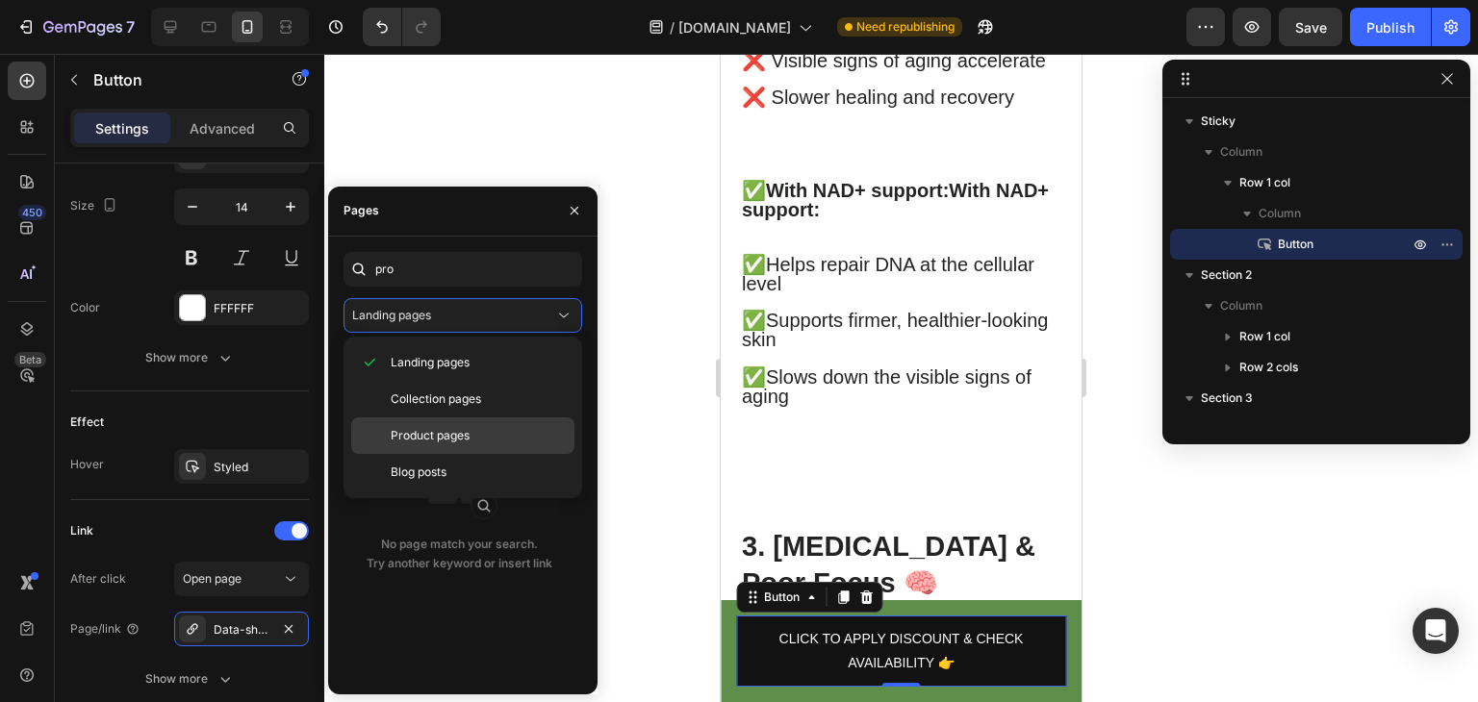
click at [504, 420] on div "Product pages" at bounding box center [462, 436] width 223 height 37
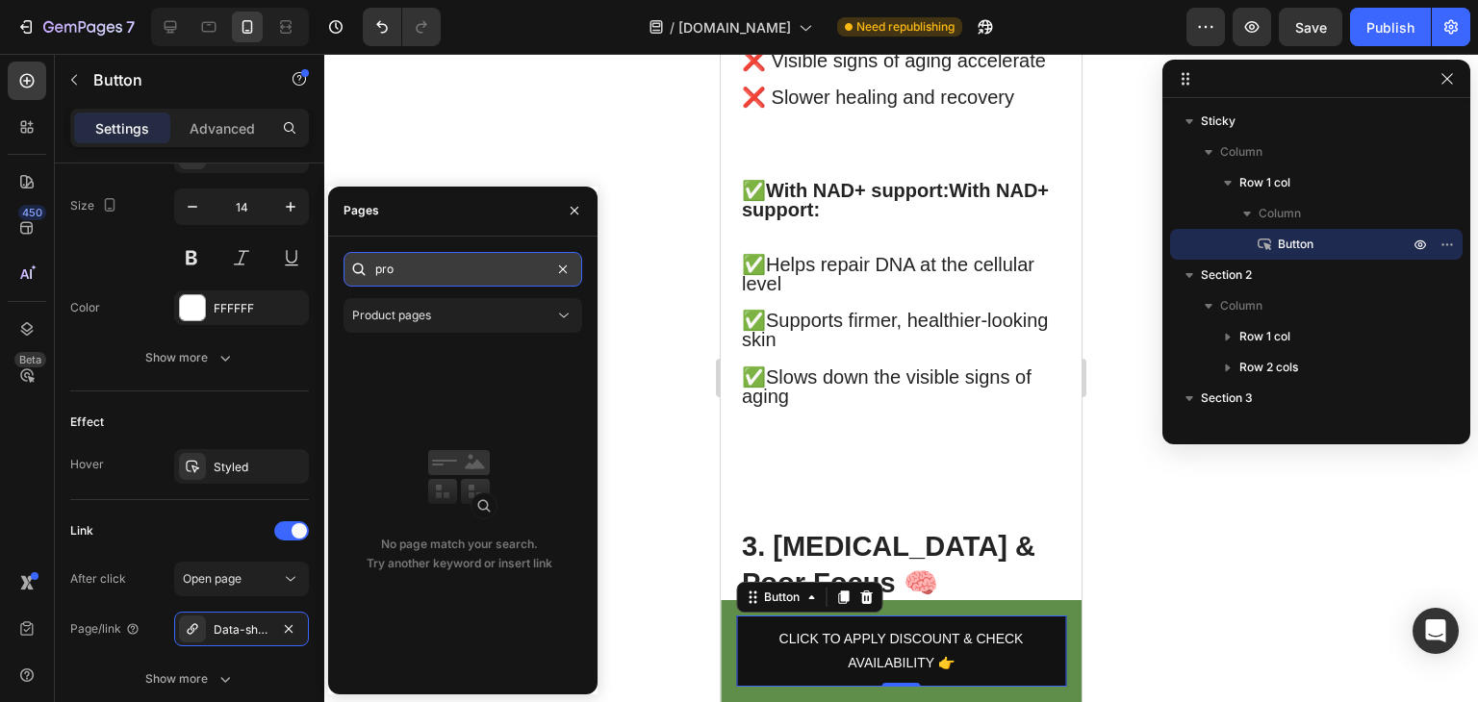
click at [485, 262] on input "pro" at bounding box center [462, 269] width 239 height 35
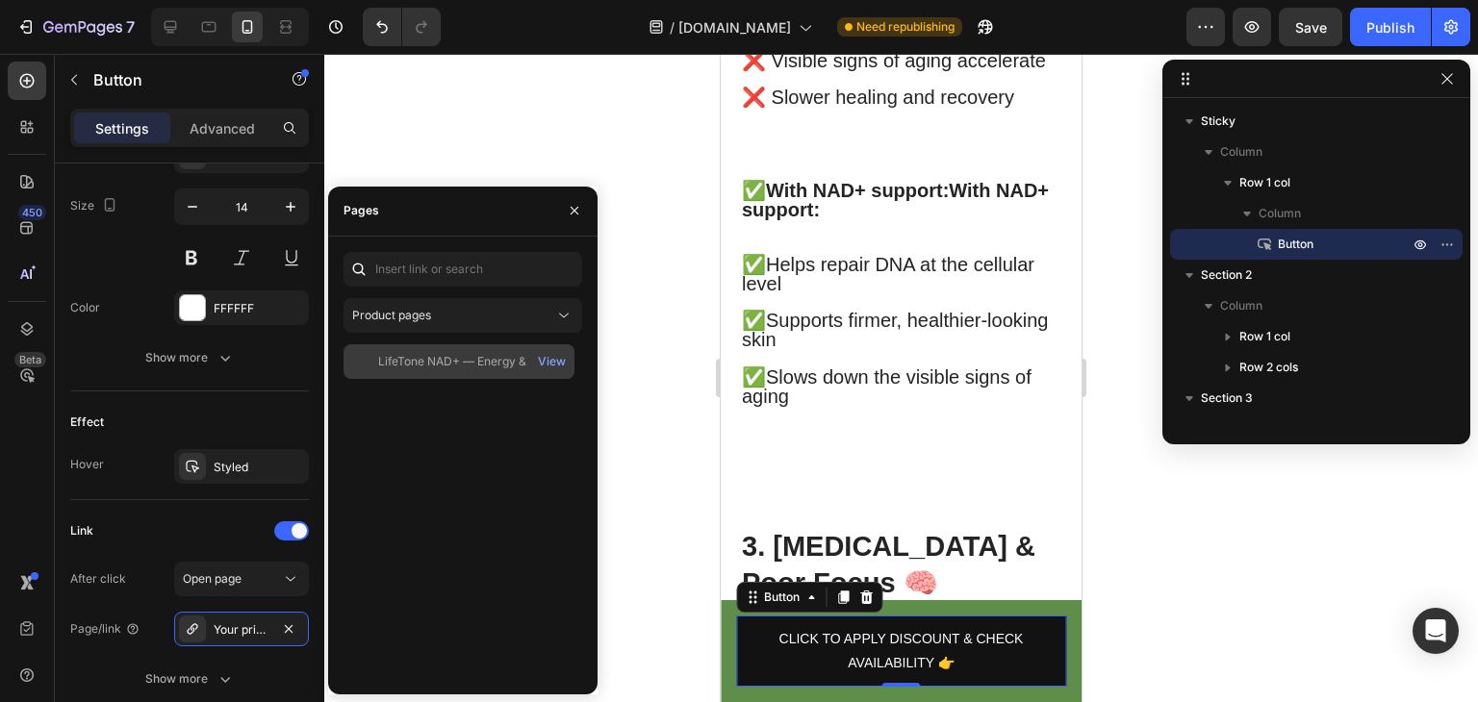
click at [493, 367] on div "LifeTone NAD+ — Energy & Focus" at bounding box center [470, 361] width 184 height 17
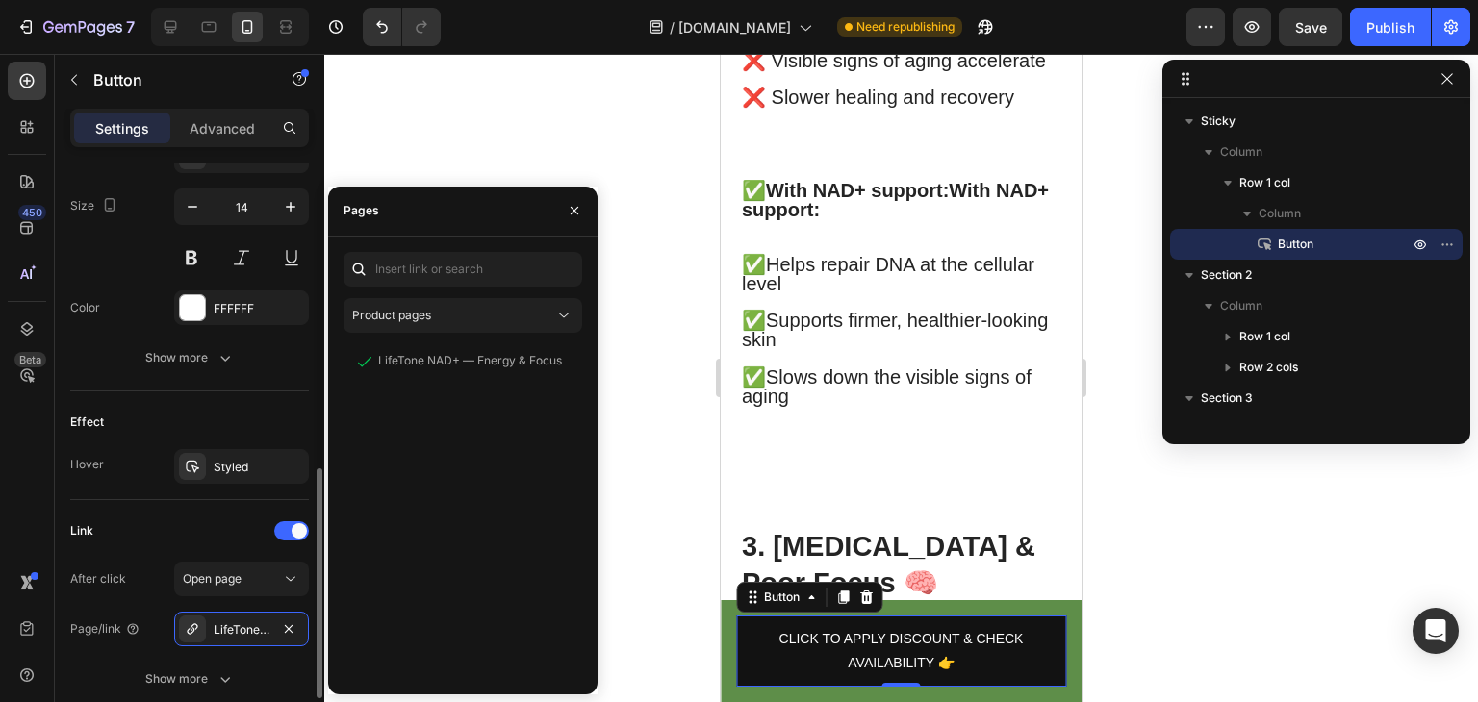
click at [130, 516] on div "Link" at bounding box center [189, 531] width 239 height 31
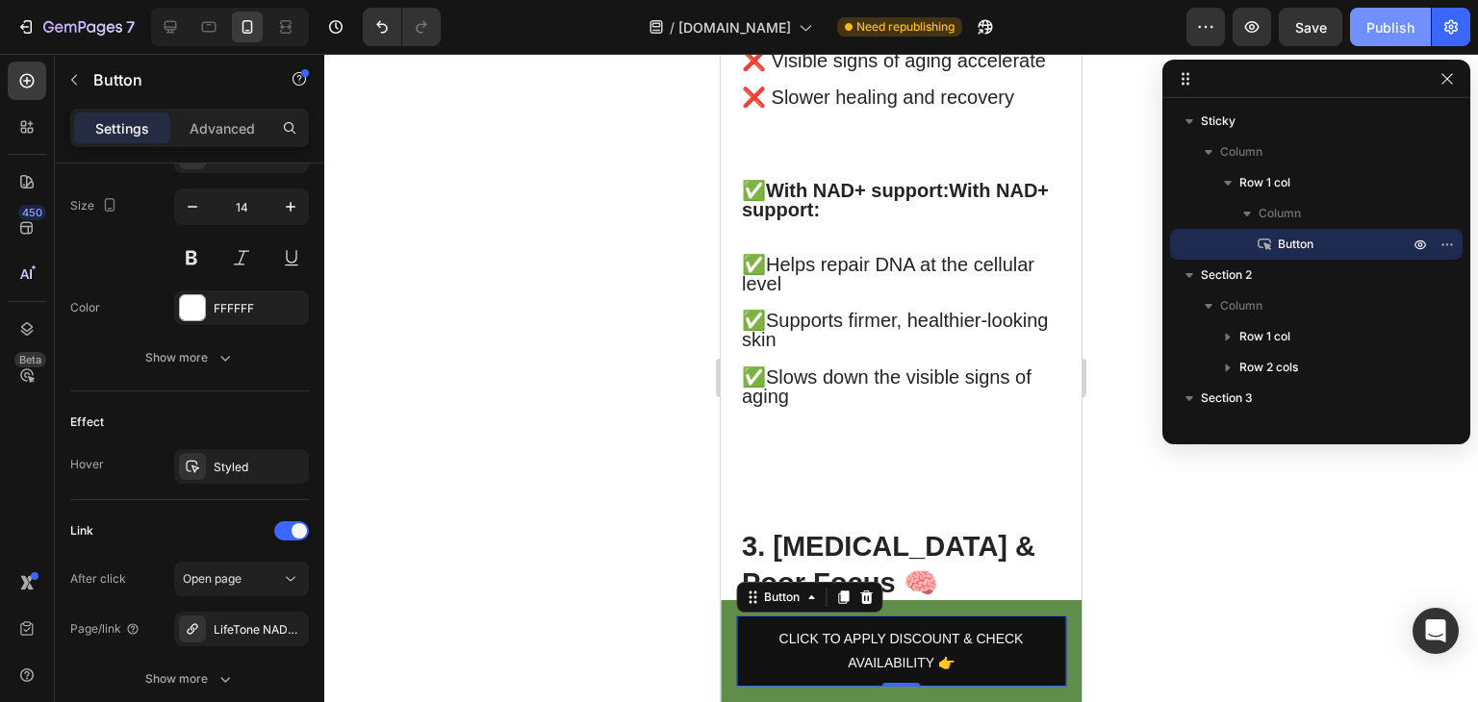
click at [1384, 39] on button "Publish" at bounding box center [1390, 27] width 81 height 38
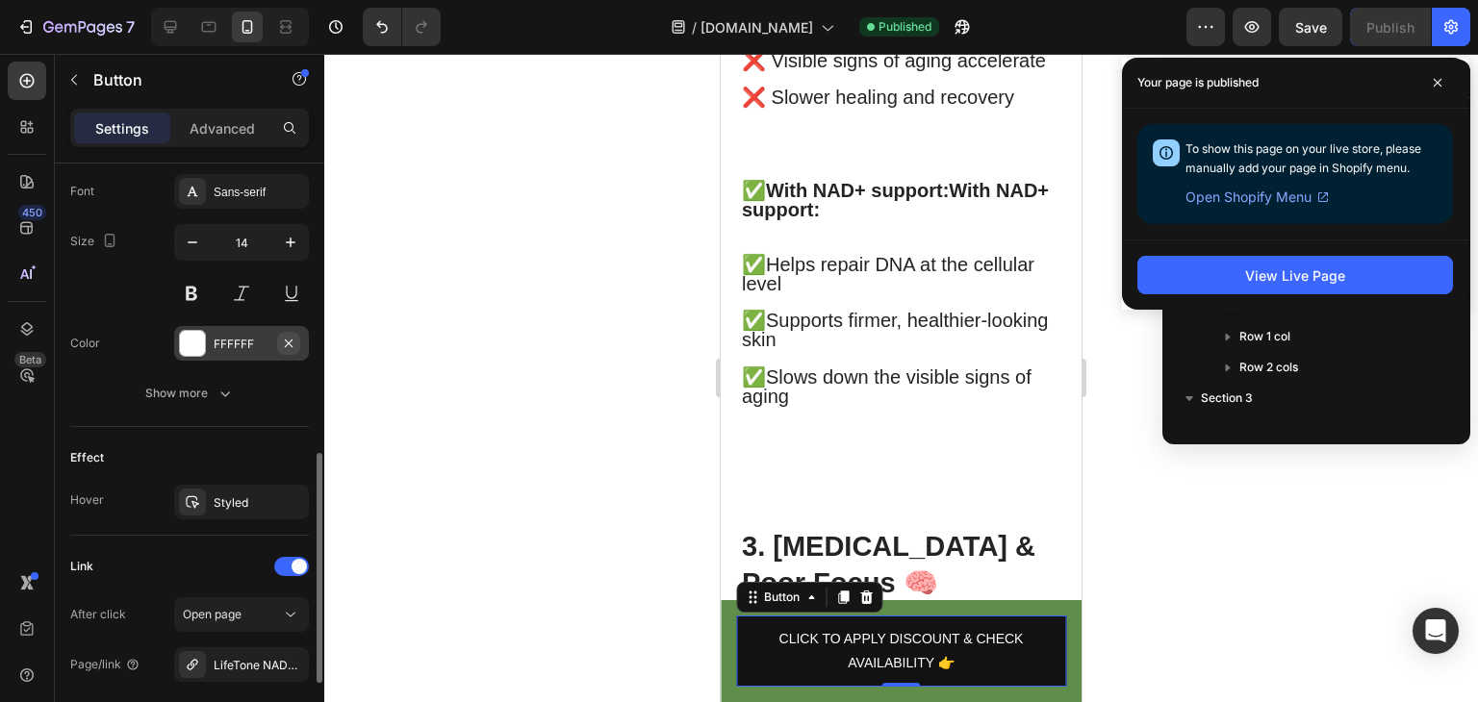
scroll to position [747, 0]
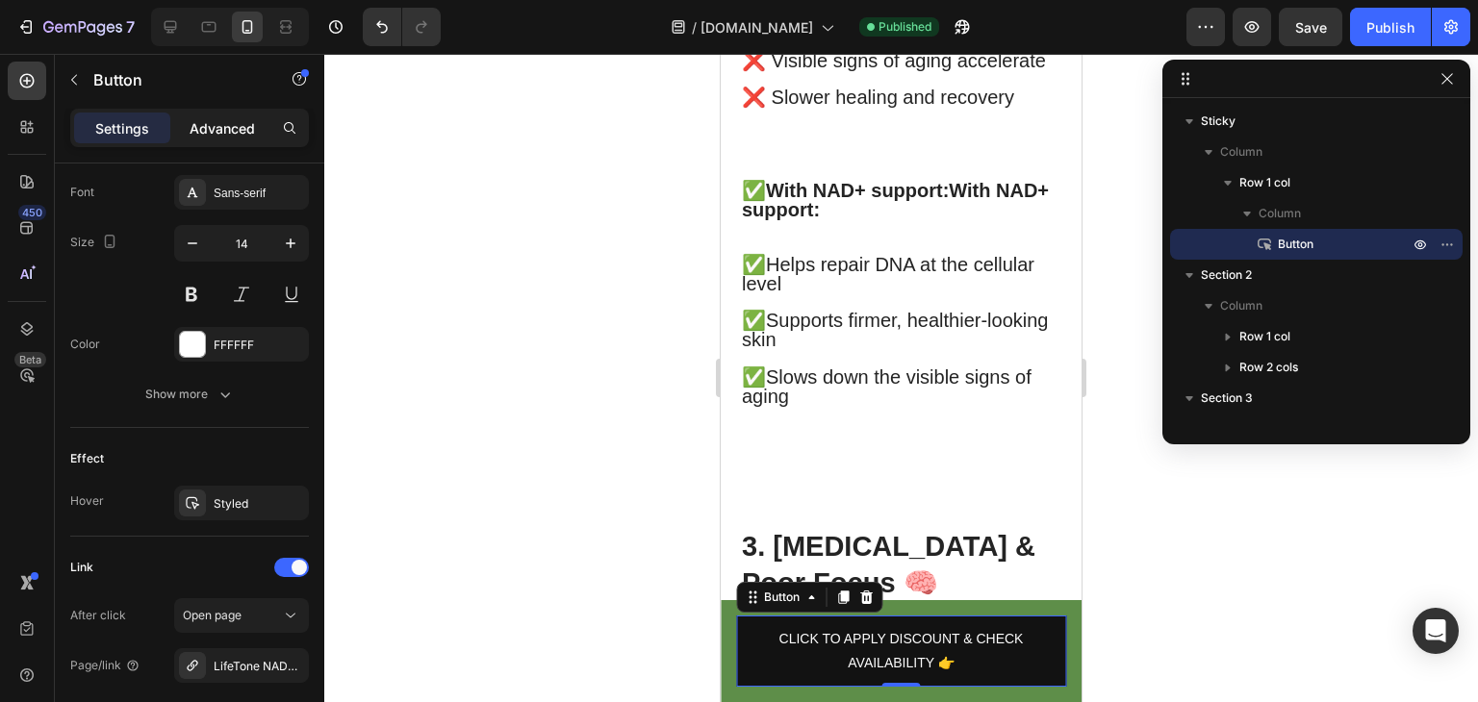
click at [215, 123] on p "Advanced" at bounding box center [222, 128] width 65 height 20
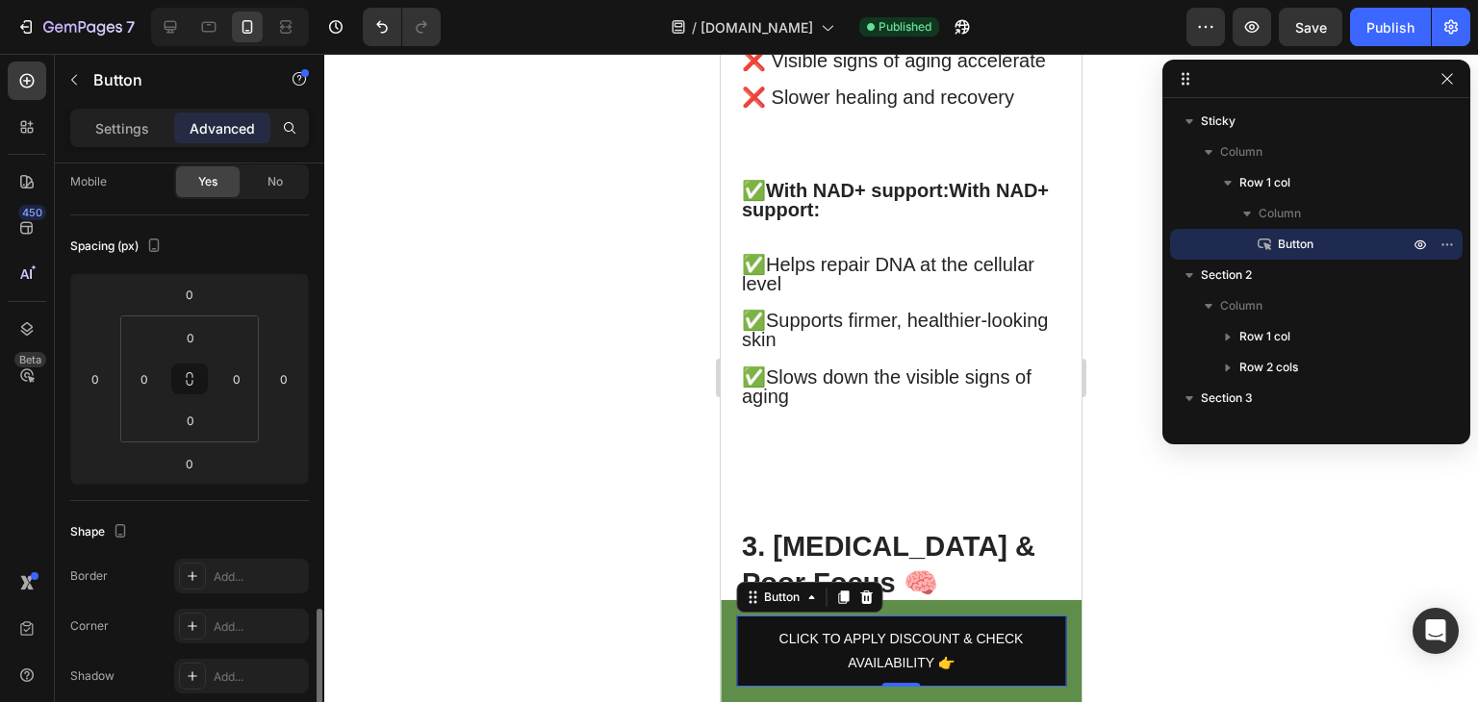
scroll to position [405, 0]
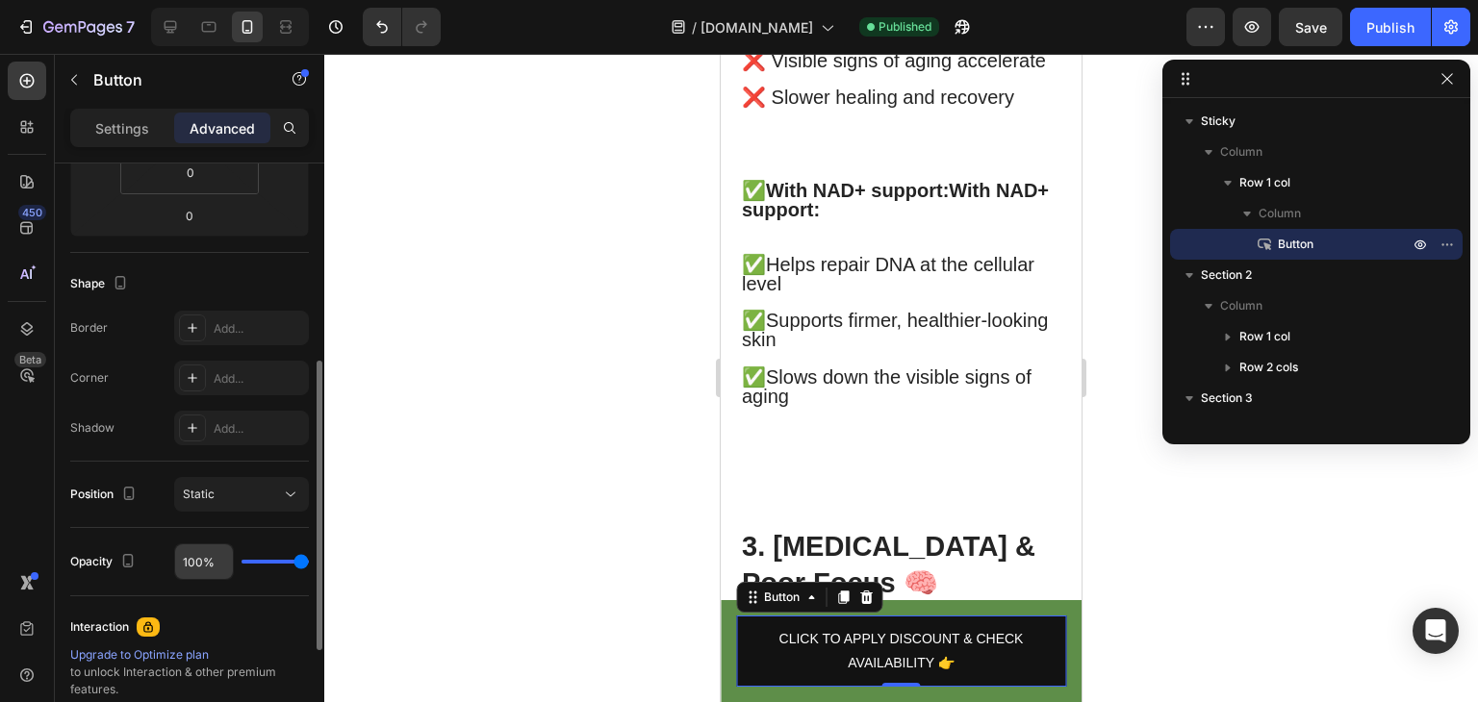
click at [239, 497] on div "Static" at bounding box center [232, 494] width 98 height 17
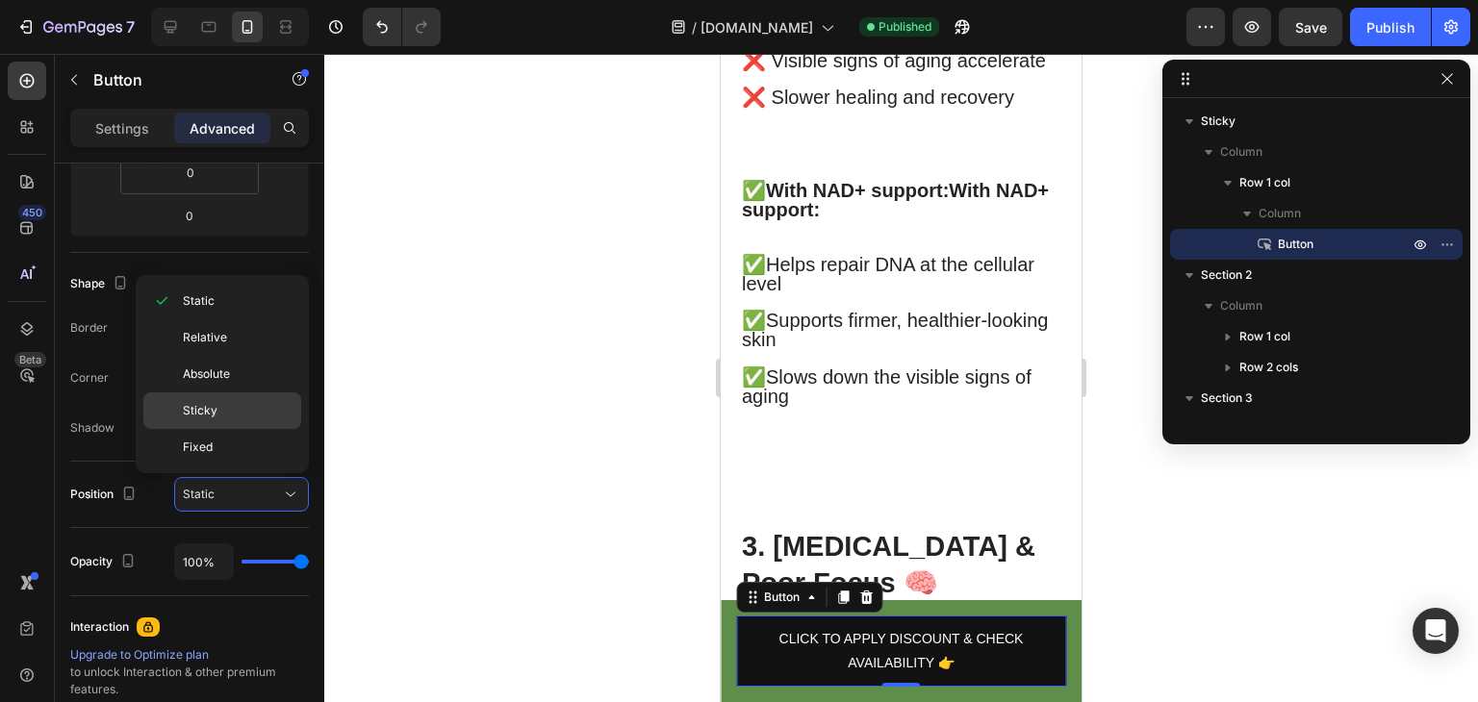
click at [215, 412] on span "Sticky" at bounding box center [200, 410] width 35 height 17
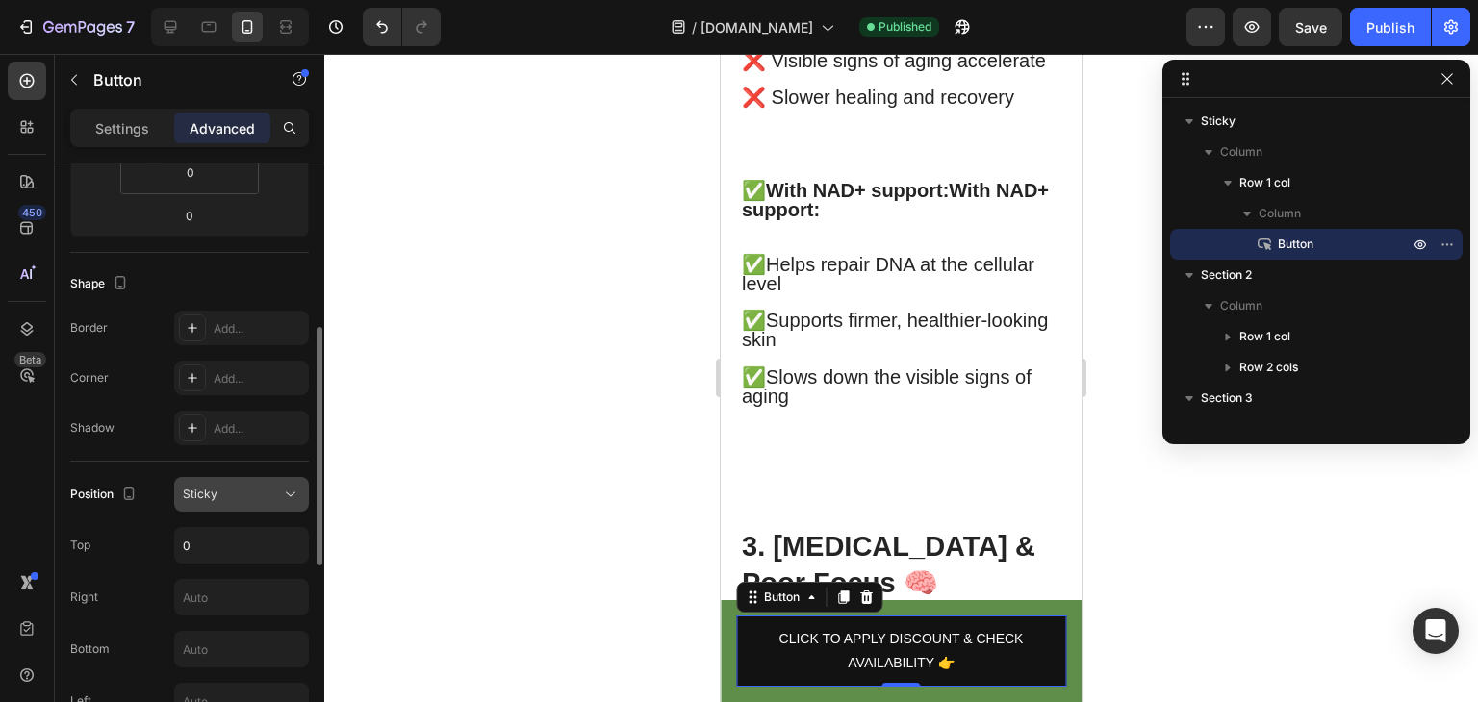
click at [235, 496] on div "Sticky" at bounding box center [232, 494] width 98 height 17
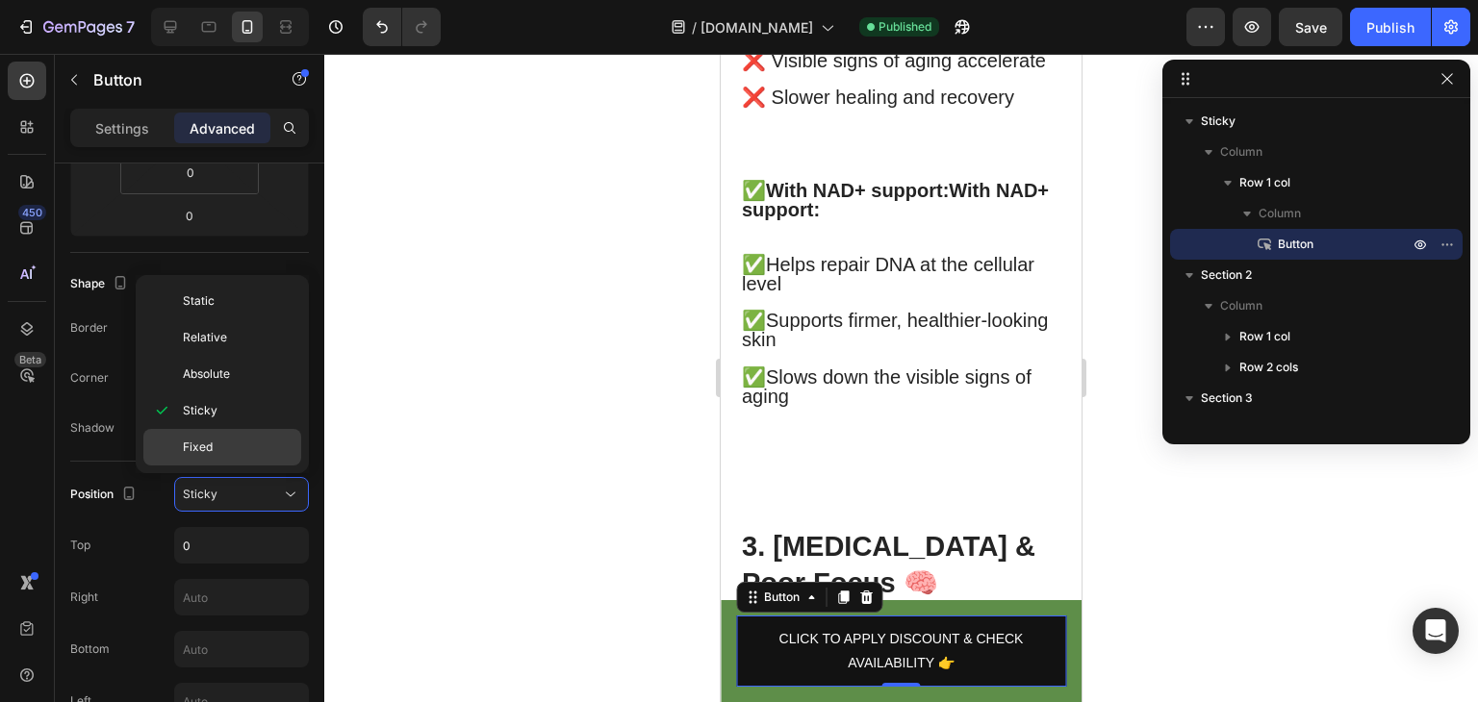
click at [222, 447] on p "Fixed" at bounding box center [238, 447] width 110 height 17
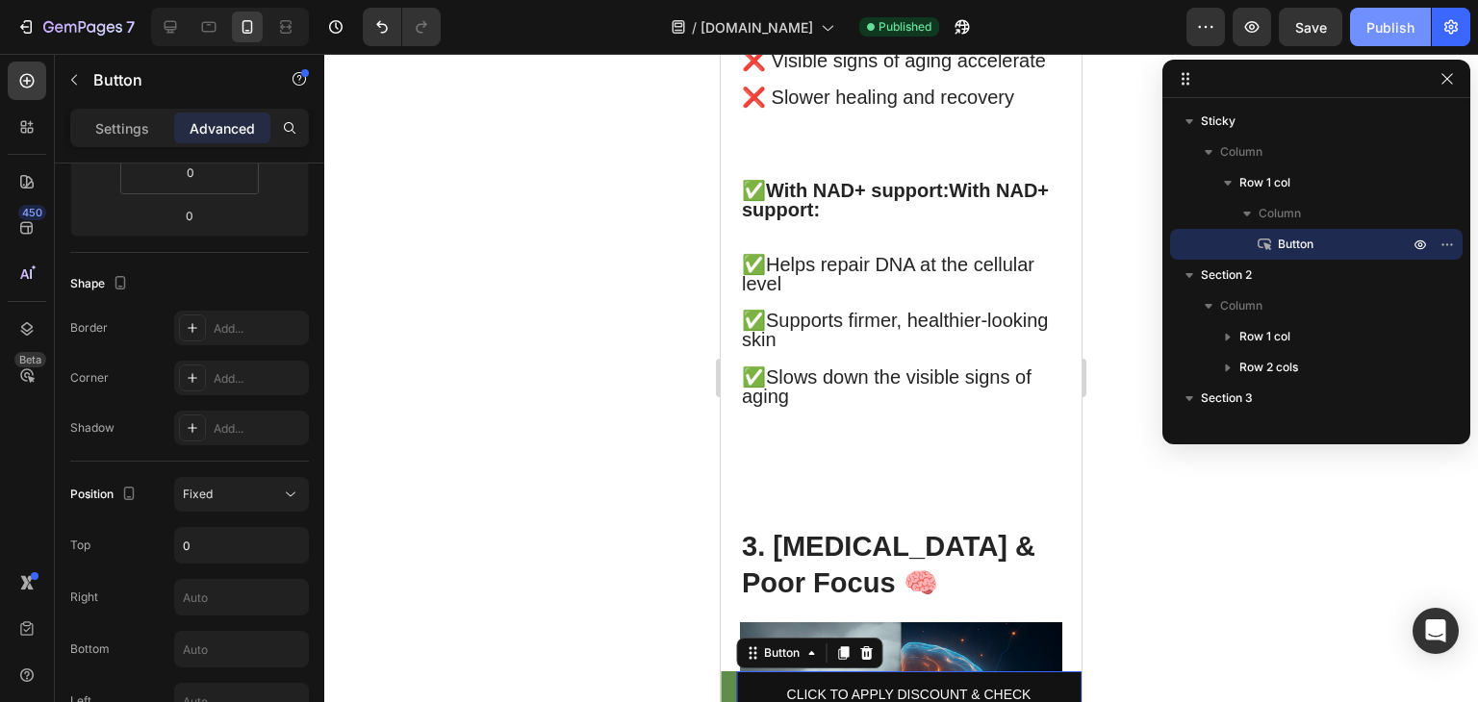
click at [1373, 28] on div "Publish" at bounding box center [1390, 27] width 48 height 20
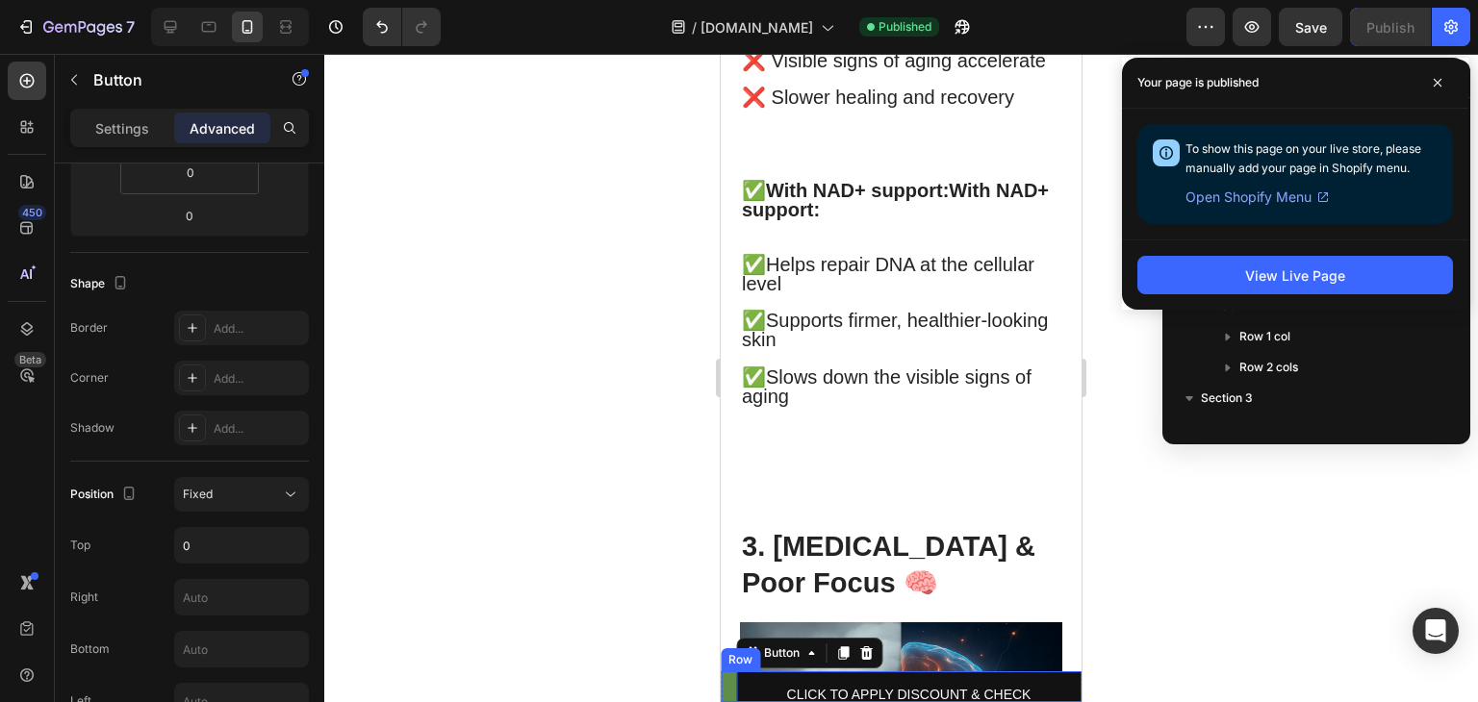
click at [731, 679] on div "CLICK TO APPLY DISCOUNT & CHECK AVAILABILITY 👉 Button 0 Row" at bounding box center [901, 686] width 361 height 31
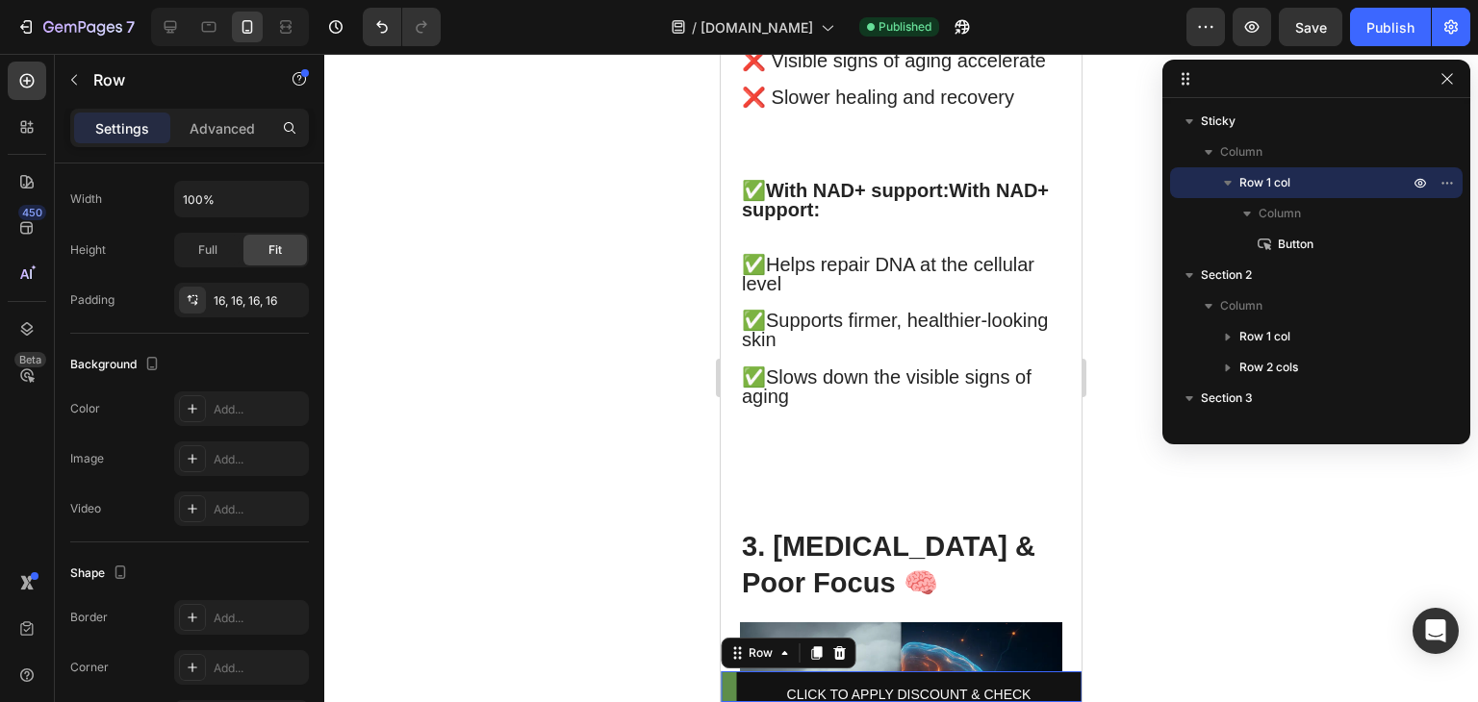
scroll to position [0, 0]
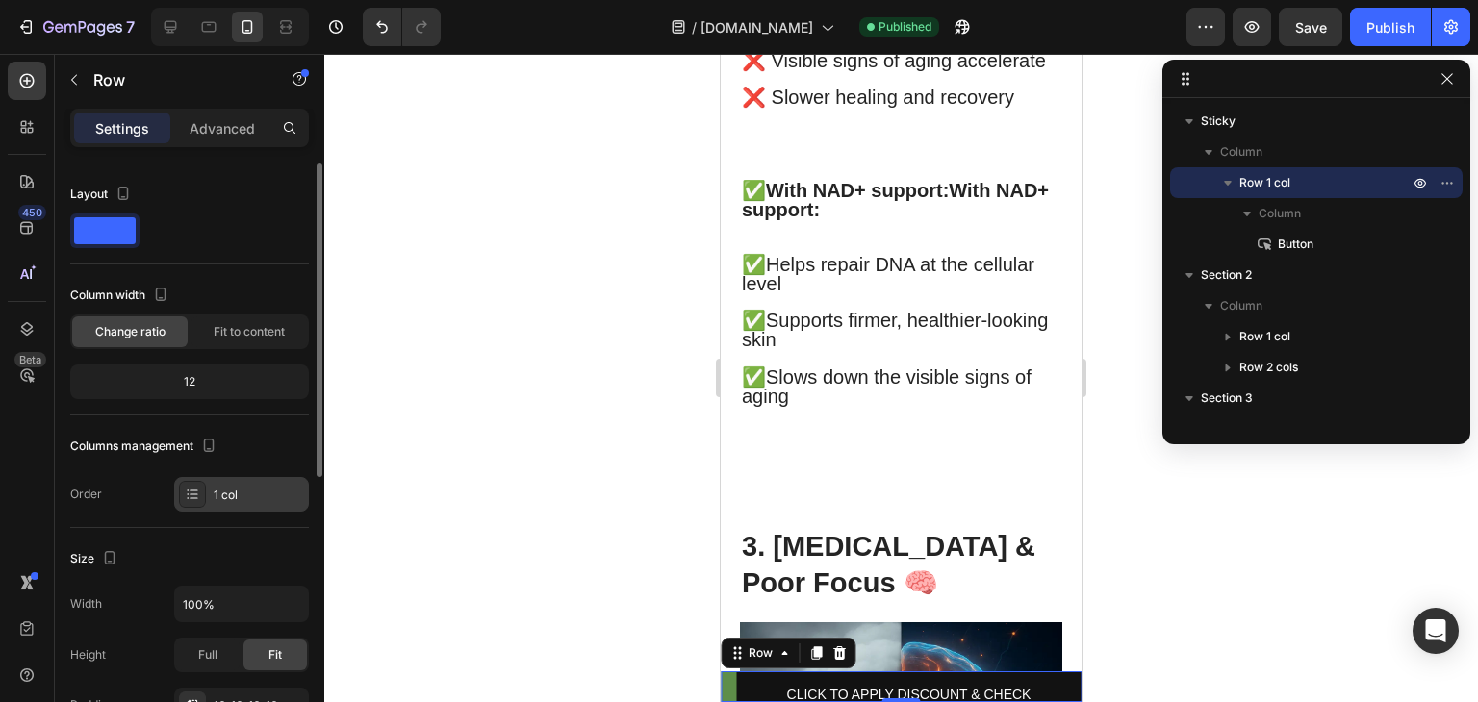
click at [223, 493] on div "1 col" at bounding box center [259, 495] width 90 height 17
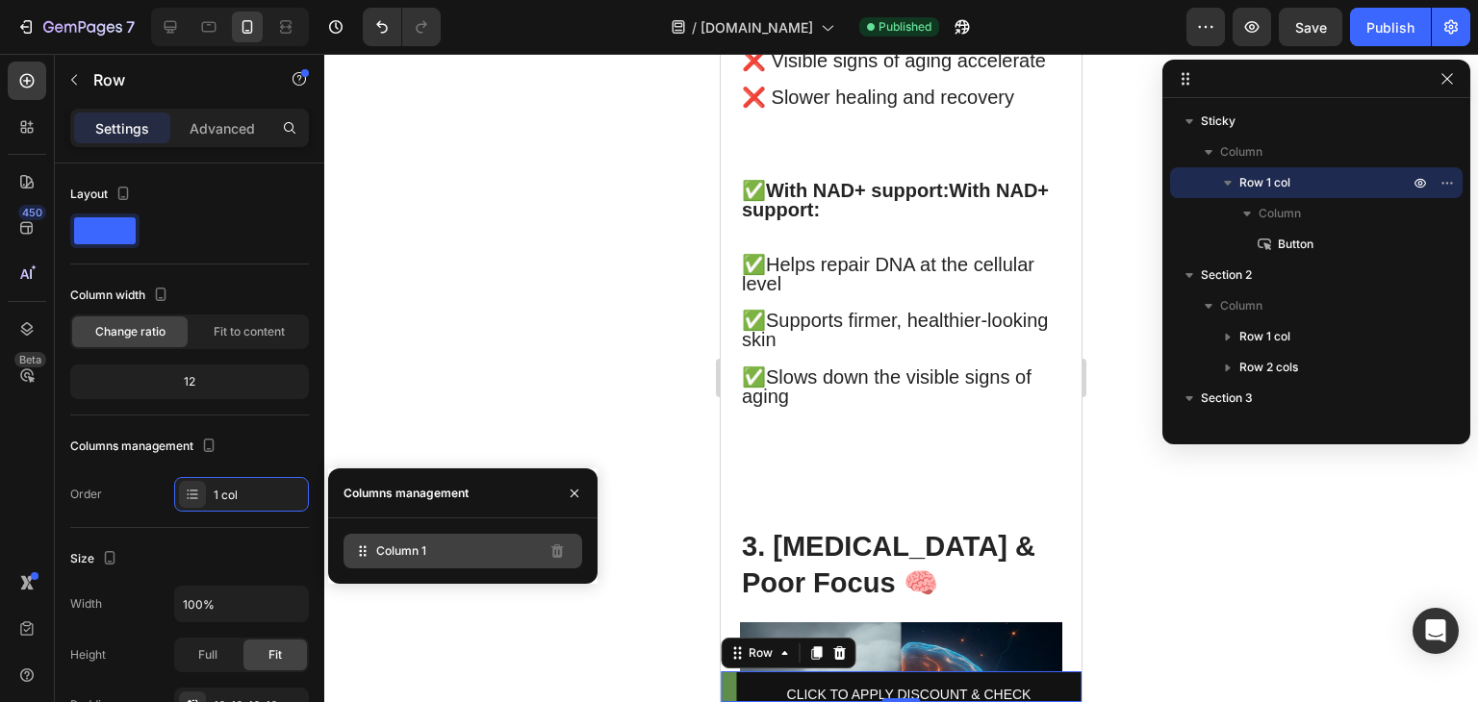
click at [370, 553] on icon at bounding box center [362, 551] width 19 height 19
click at [374, 556] on div "Column 1" at bounding box center [462, 551] width 239 height 35
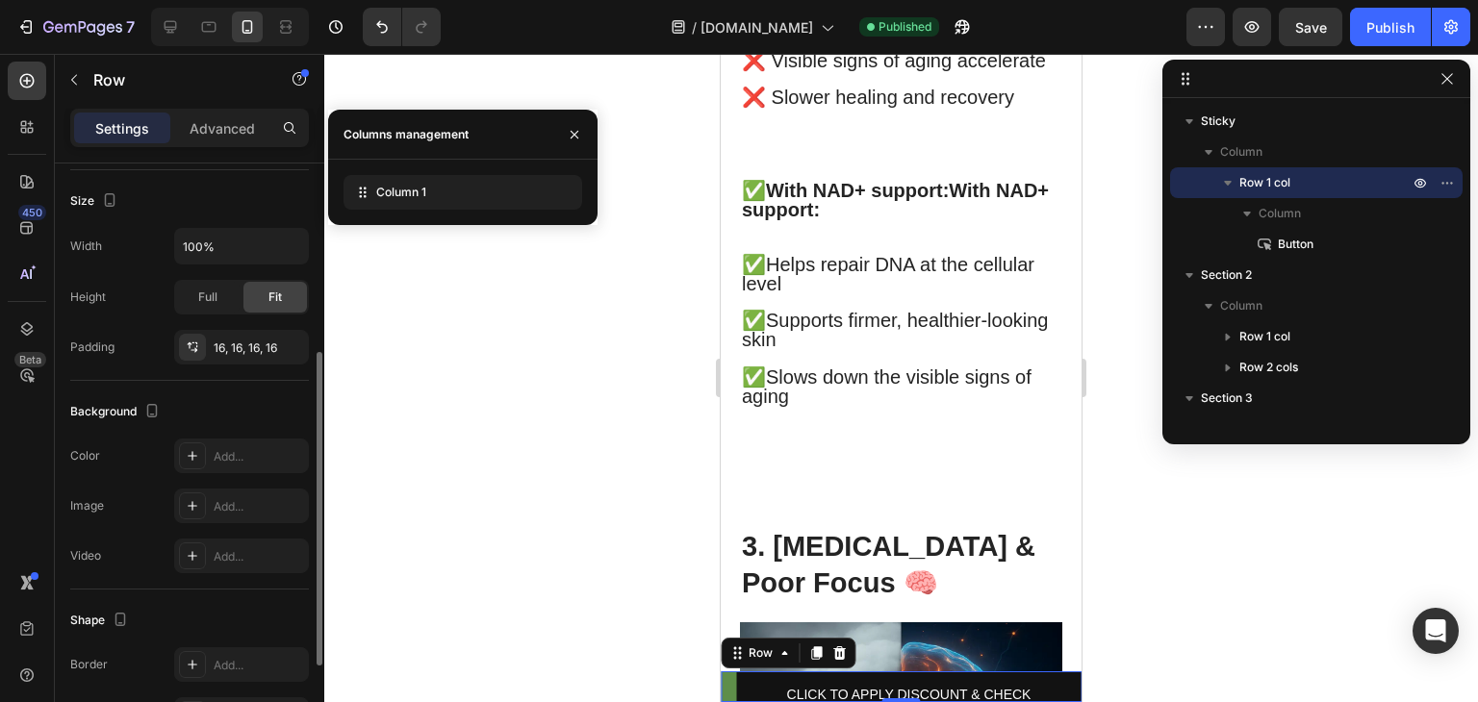
scroll to position [528, 0]
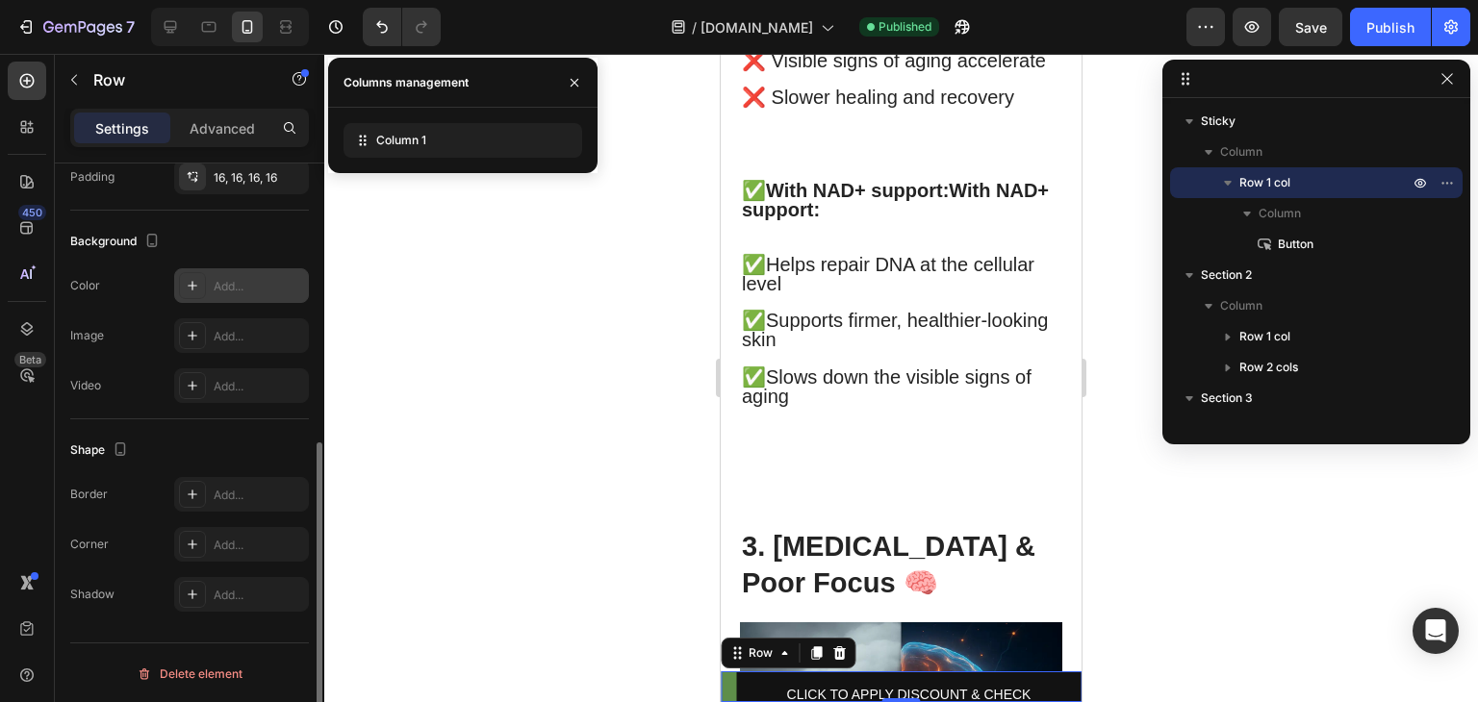
click at [222, 292] on div "Add..." at bounding box center [259, 286] width 90 height 17
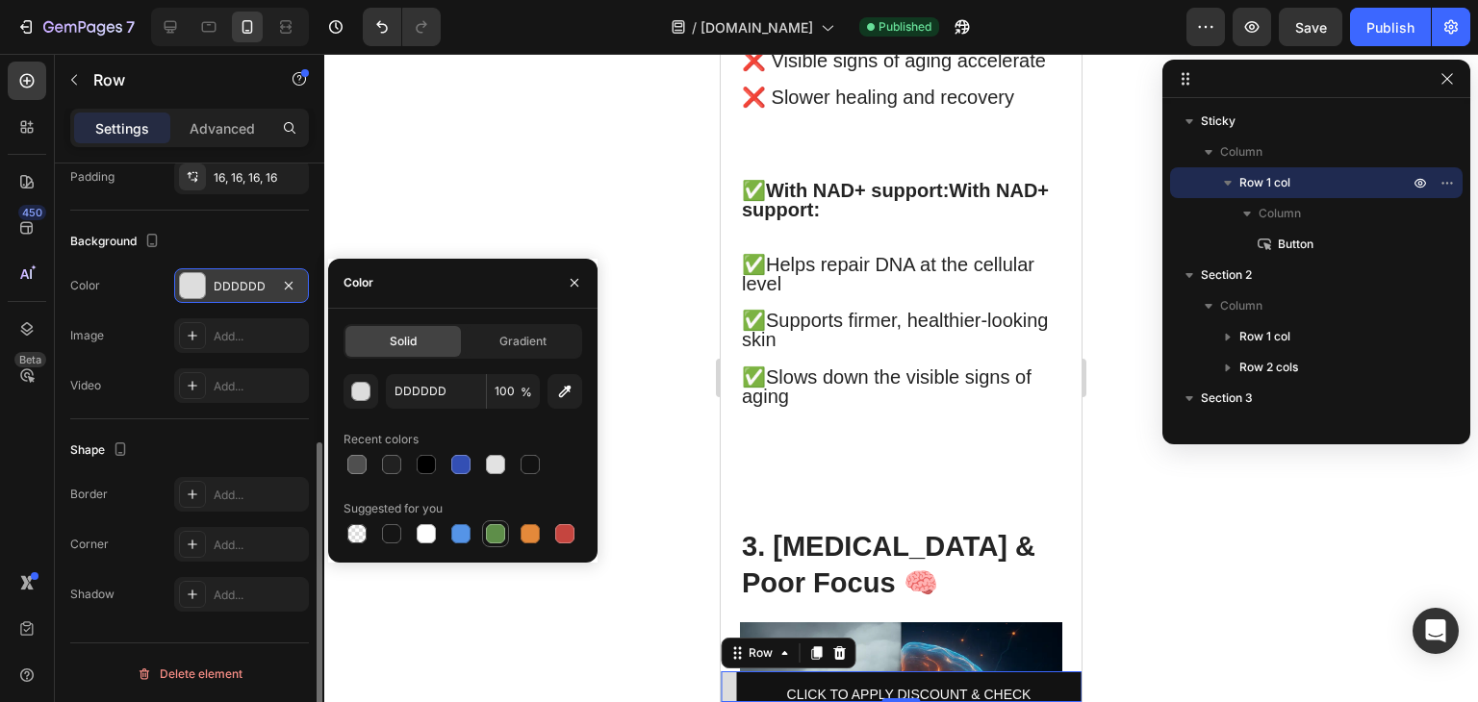
click at [495, 536] on div at bounding box center [495, 533] width 19 height 19
type input "5E8E49"
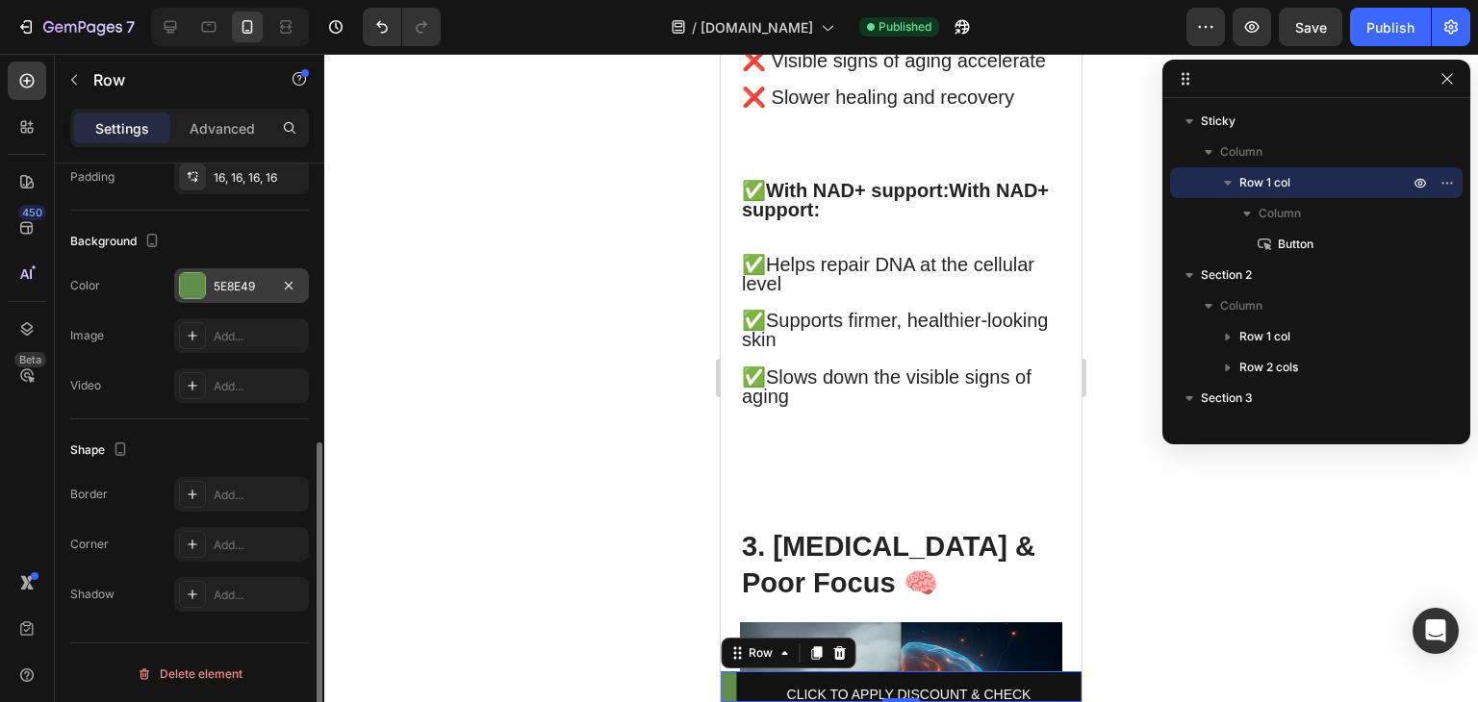
click at [139, 299] on div "Color 5E8E49" at bounding box center [189, 285] width 239 height 35
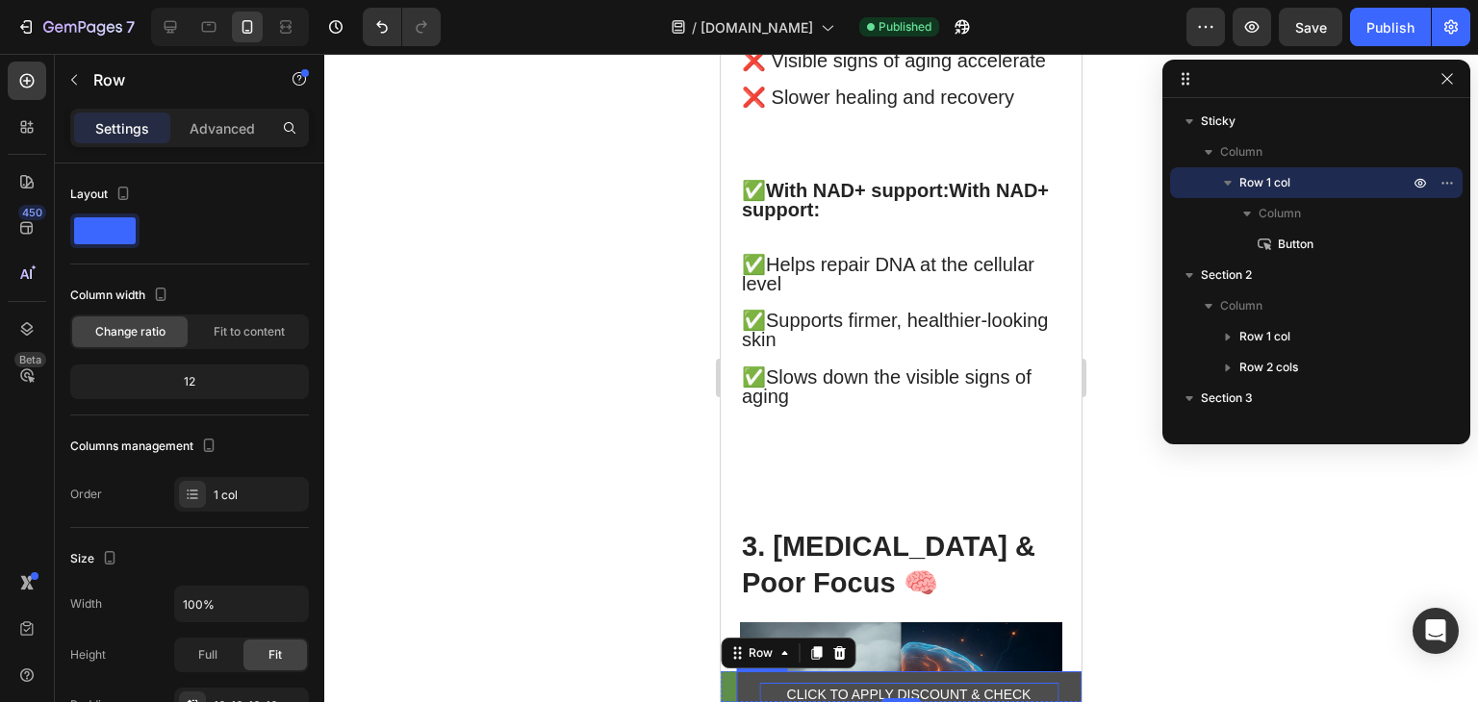
click at [1030, 688] on p "CLICK TO APPLY DISCOUNT & CHECK AVAILABILITY 👉" at bounding box center [908, 707] width 299 height 48
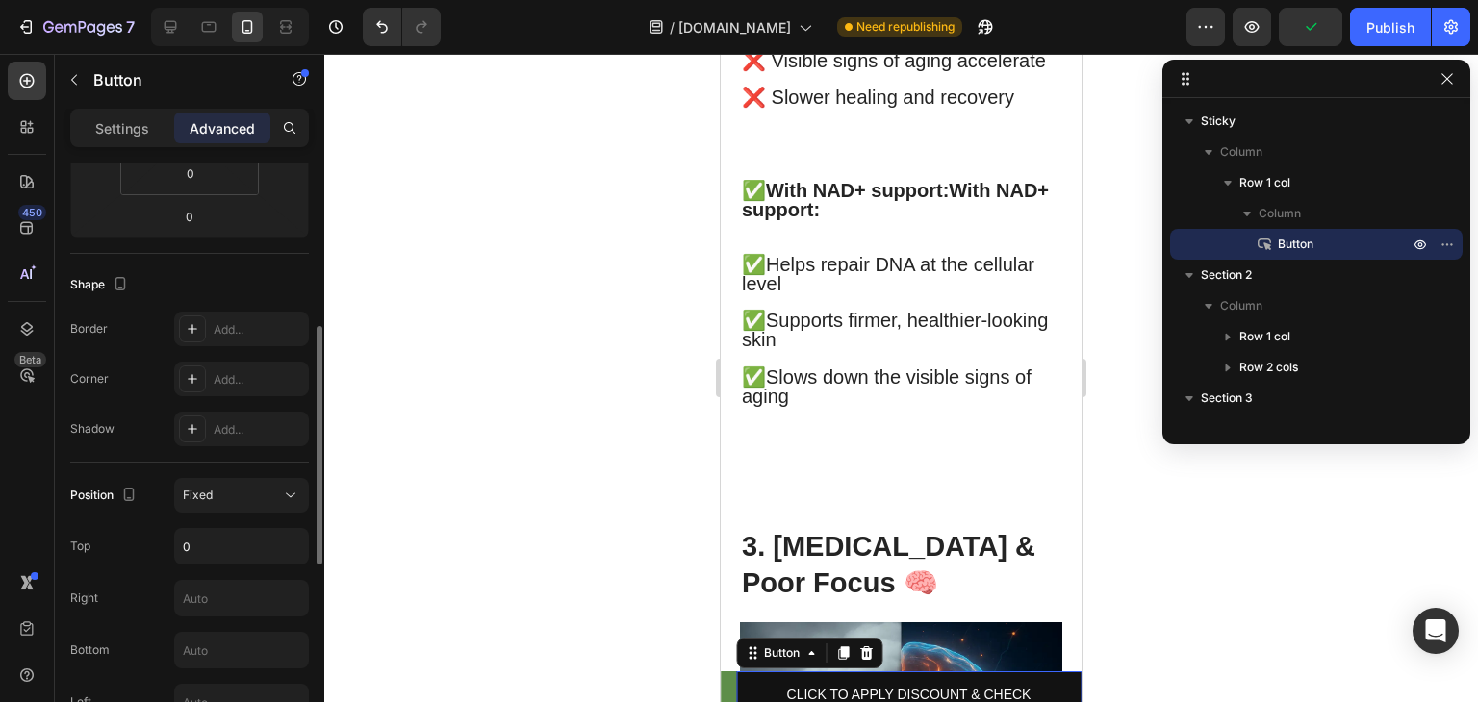
scroll to position [500, 0]
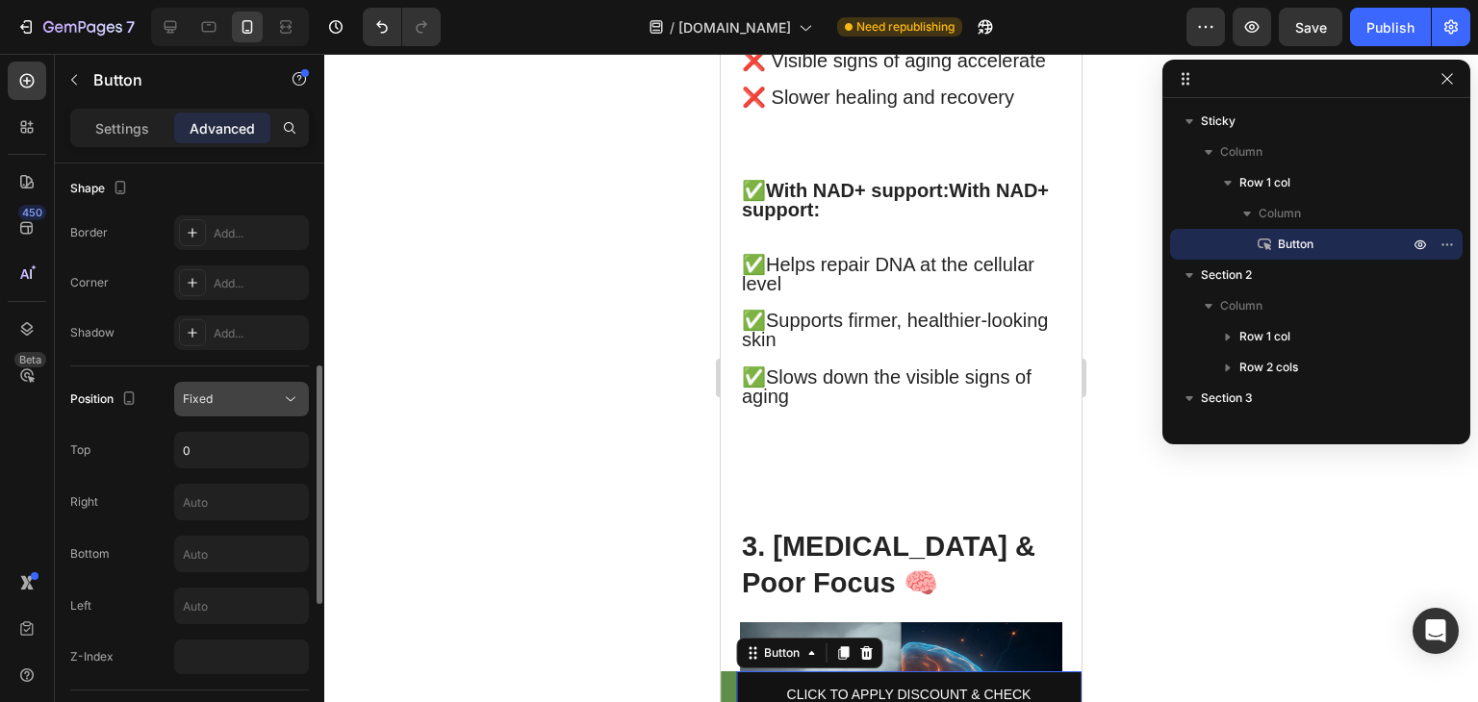
click at [236, 405] on div "Fixed" at bounding box center [232, 399] width 98 height 17
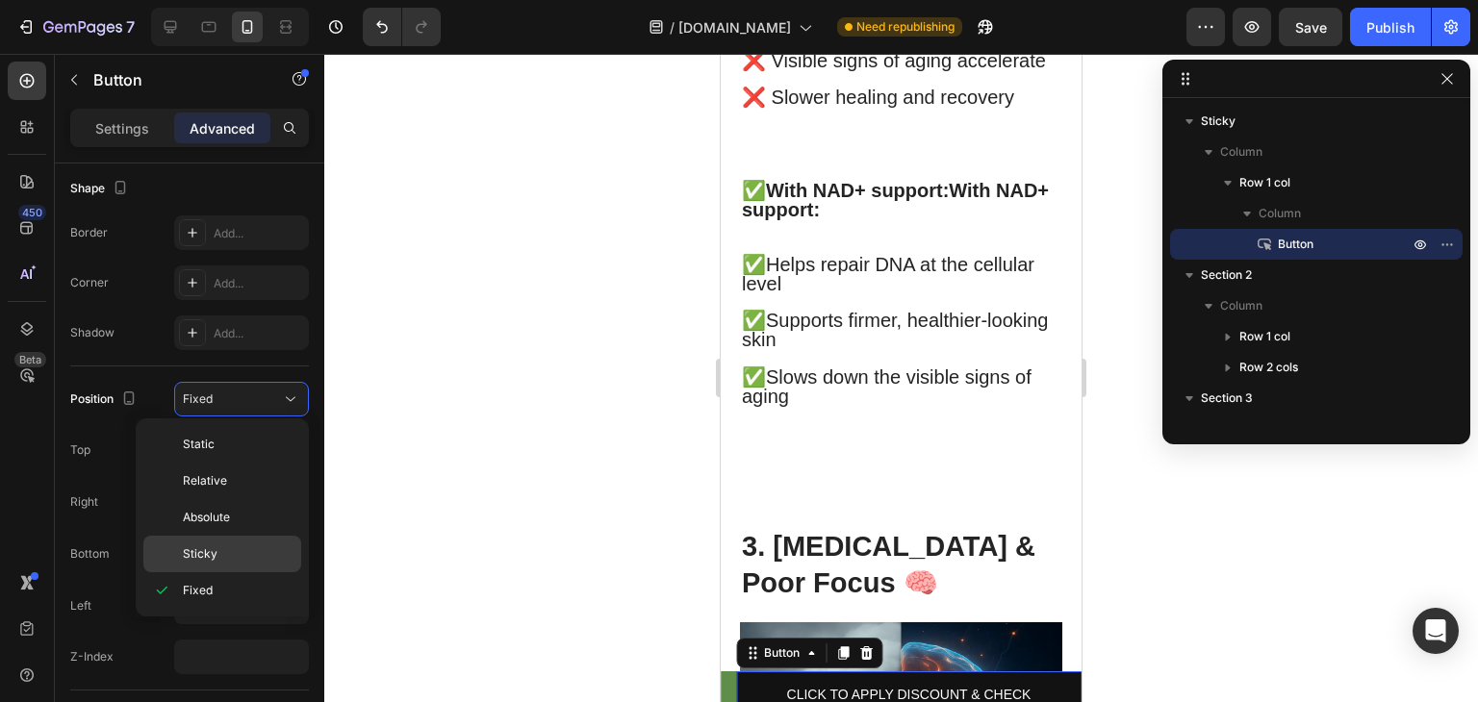
click at [240, 555] on p "Sticky" at bounding box center [238, 553] width 110 height 17
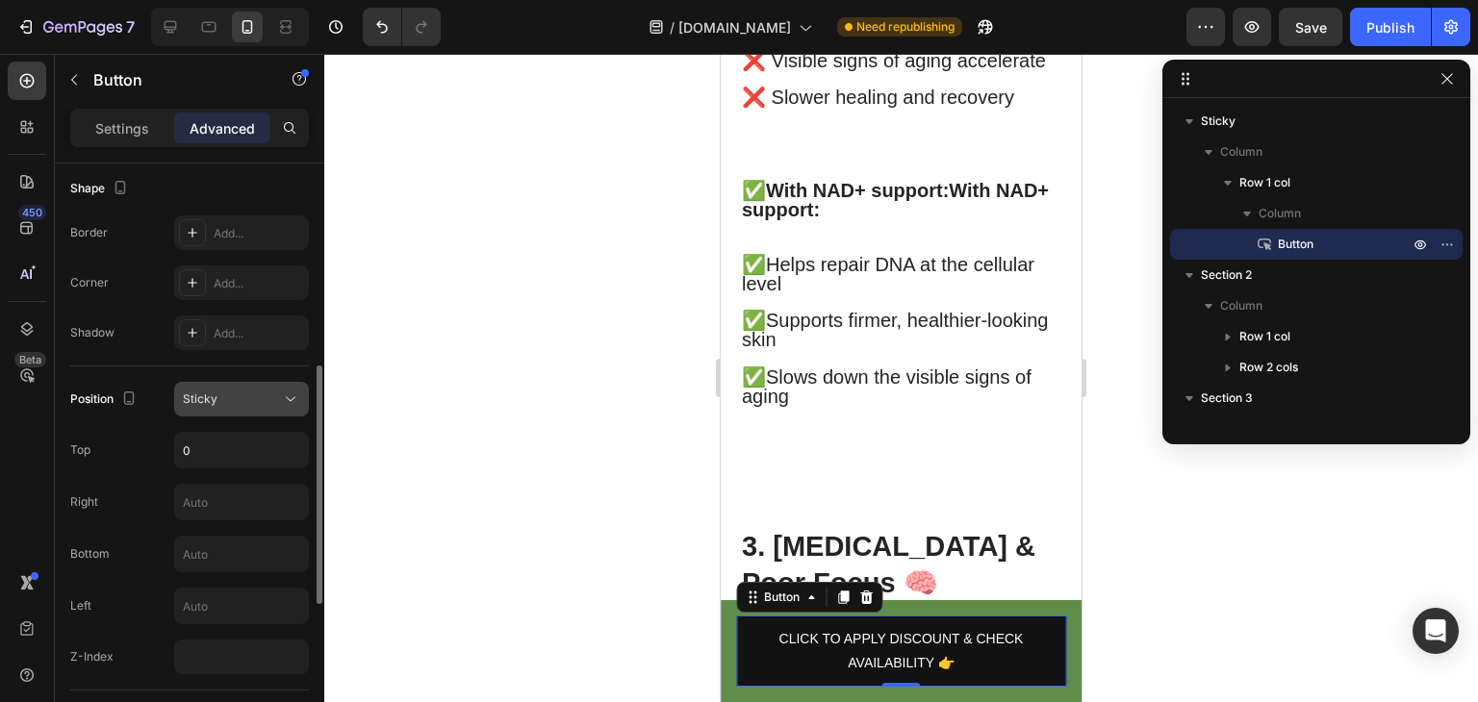
click at [286, 386] on button "Sticky" at bounding box center [241, 399] width 135 height 35
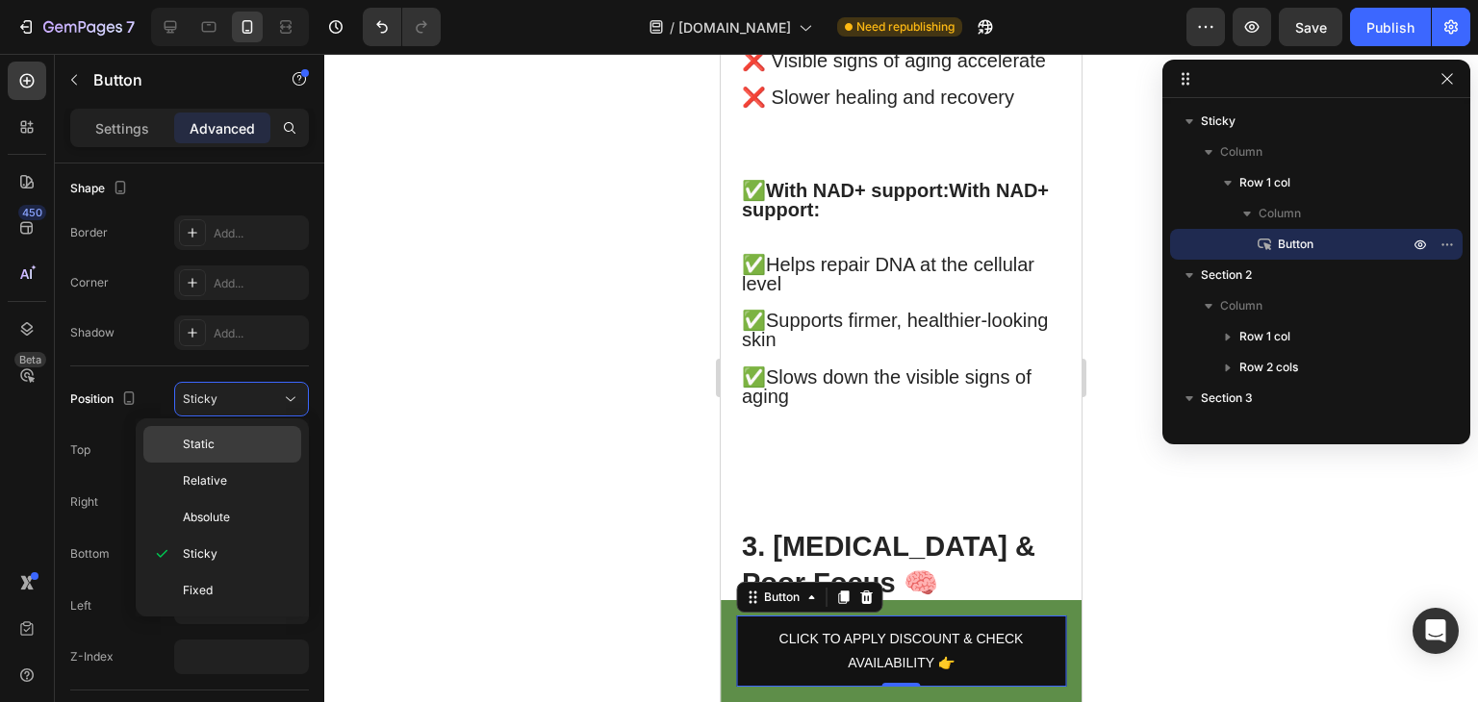
click at [259, 449] on p "Static" at bounding box center [238, 444] width 110 height 17
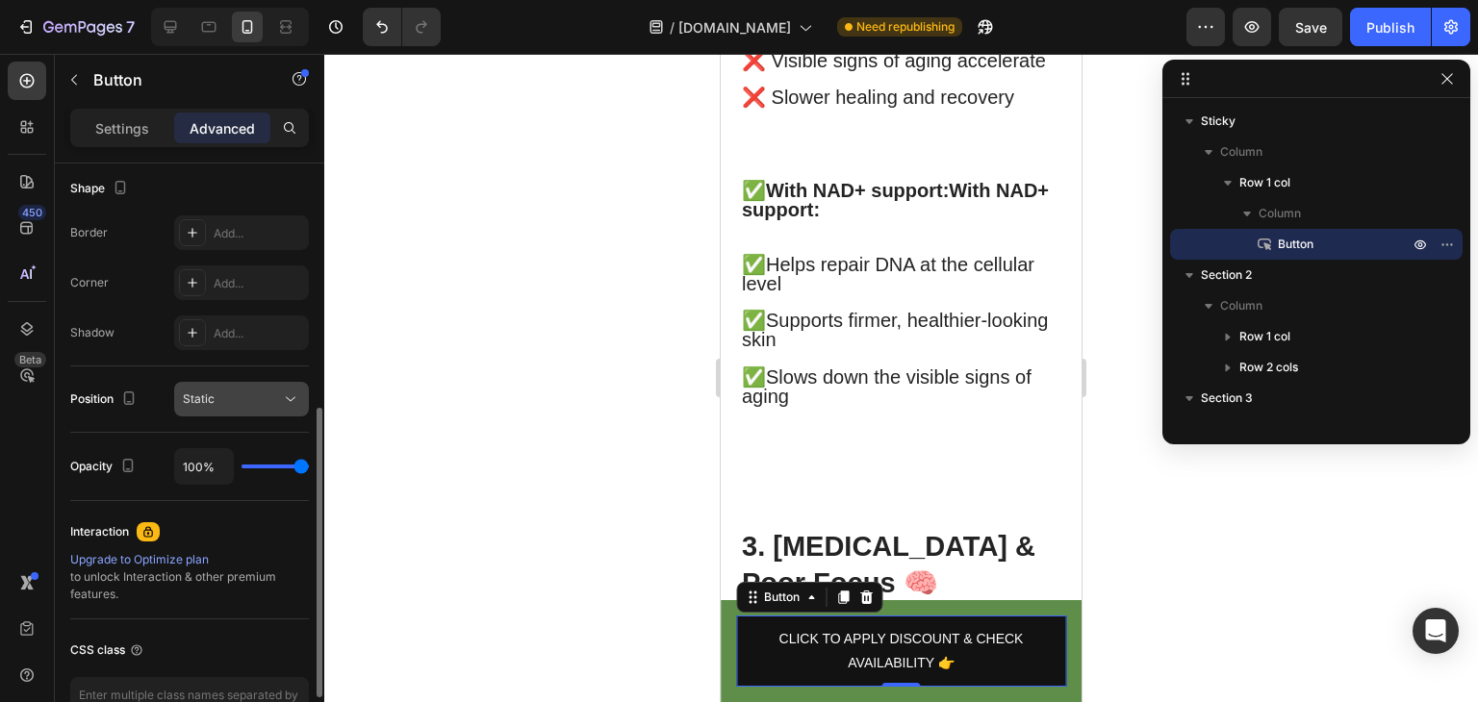
click at [269, 405] on div "Static" at bounding box center [232, 399] width 98 height 17
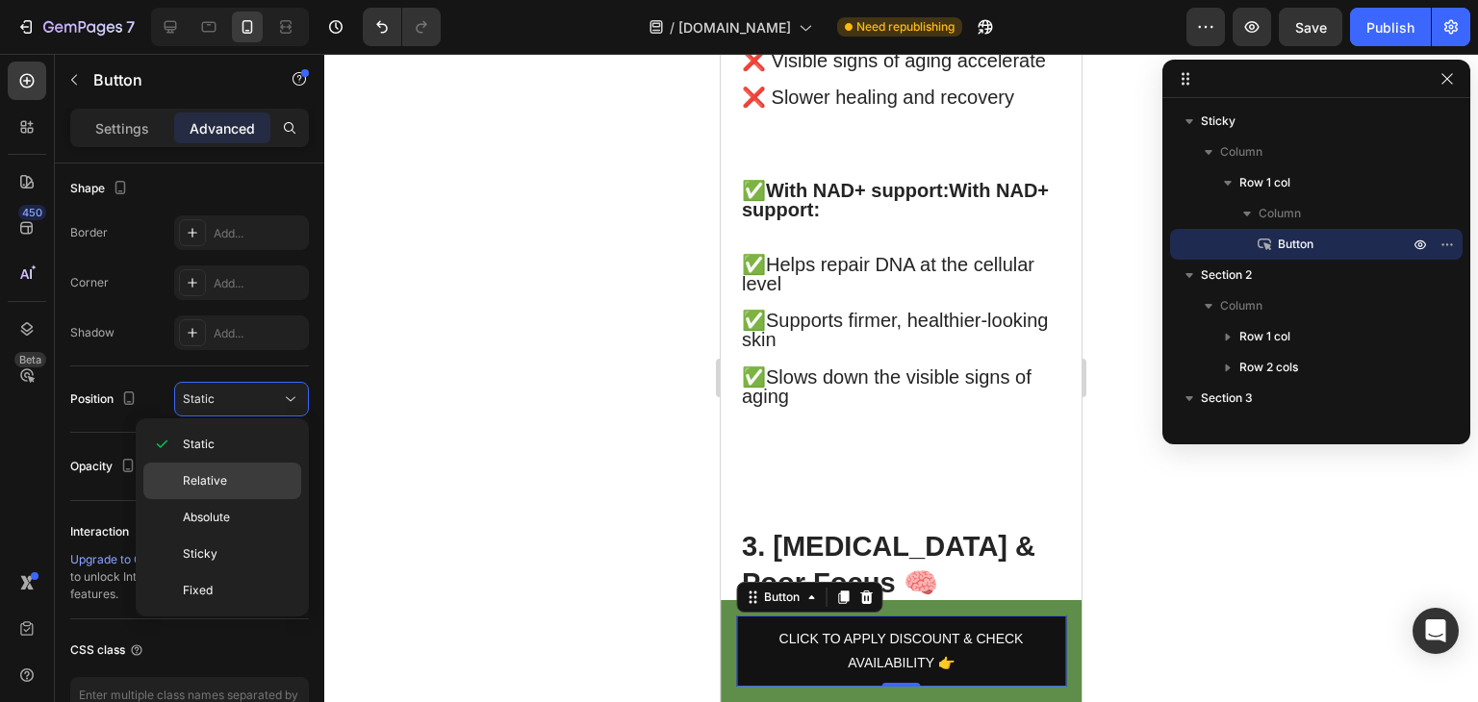
click at [245, 463] on div "Relative" at bounding box center [222, 481] width 158 height 37
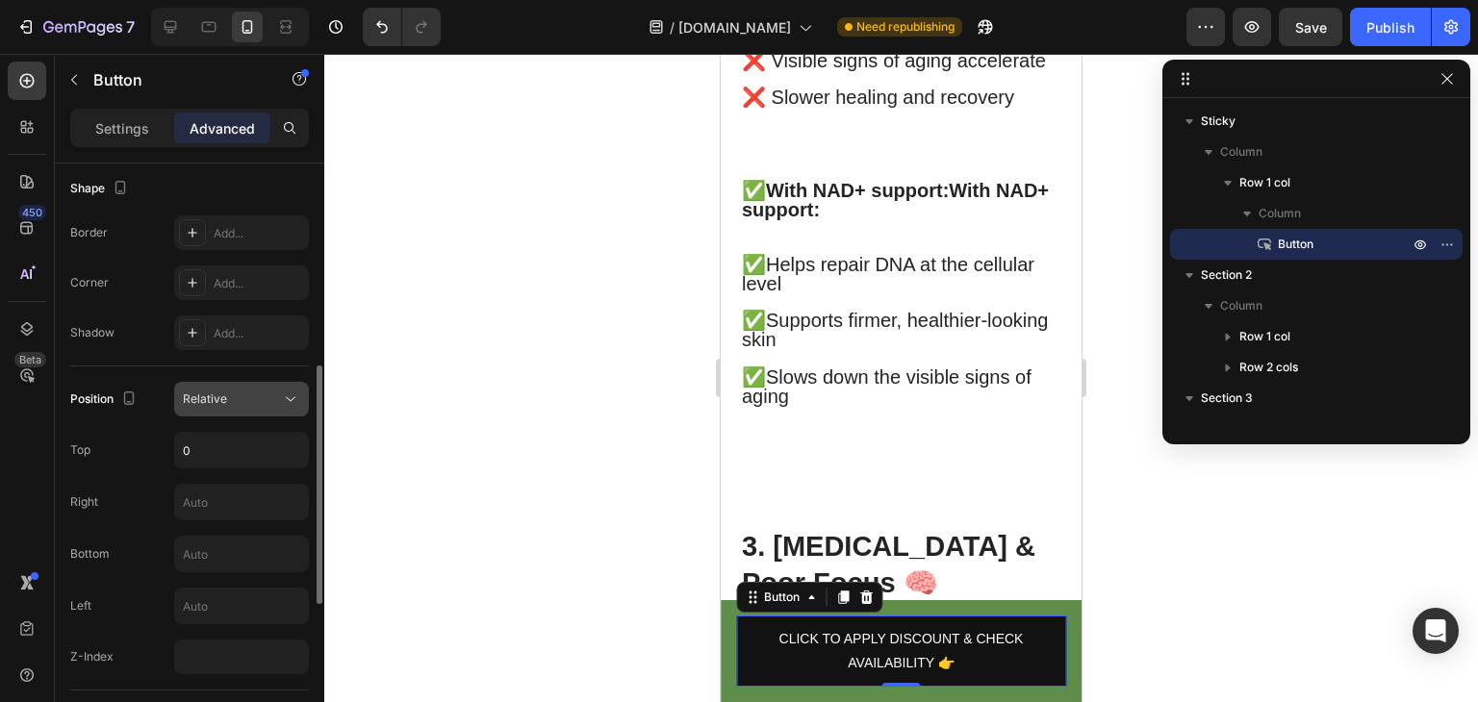
click at [252, 405] on div "Relative" at bounding box center [232, 399] width 98 height 17
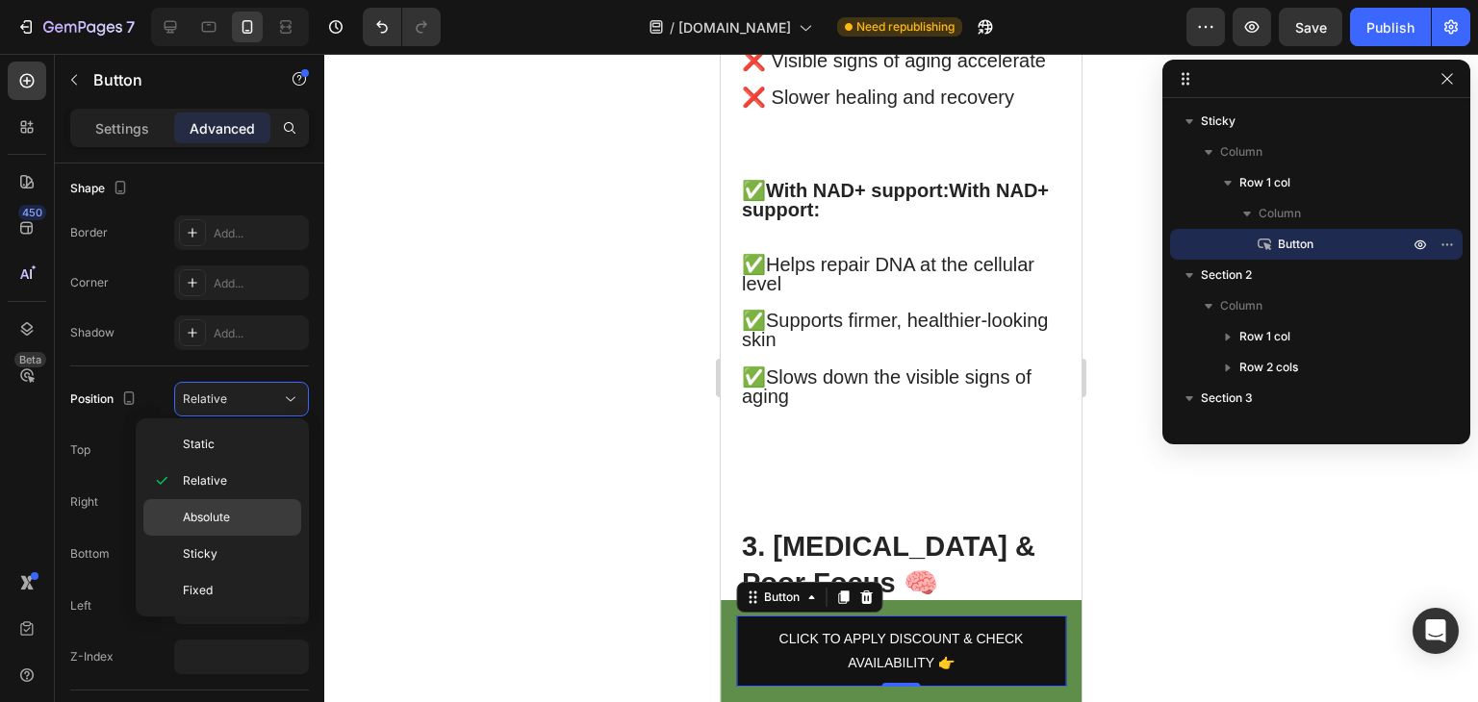
click at [250, 519] on p "Absolute" at bounding box center [238, 517] width 110 height 17
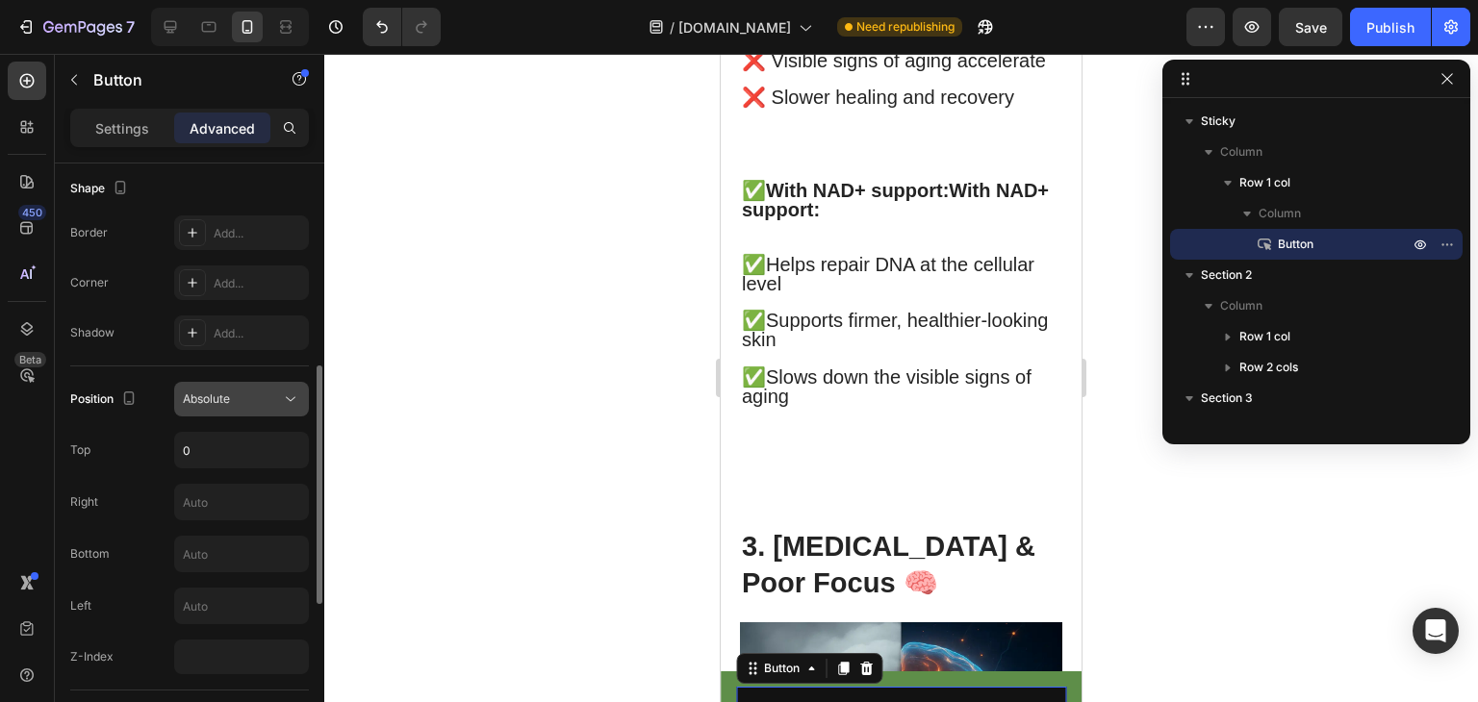
click at [271, 382] on button "Absolute" at bounding box center [241, 399] width 135 height 35
click at [269, 398] on div "Absolute" at bounding box center [232, 399] width 98 height 17
click at [268, 412] on button "Absolute" at bounding box center [241, 399] width 135 height 35
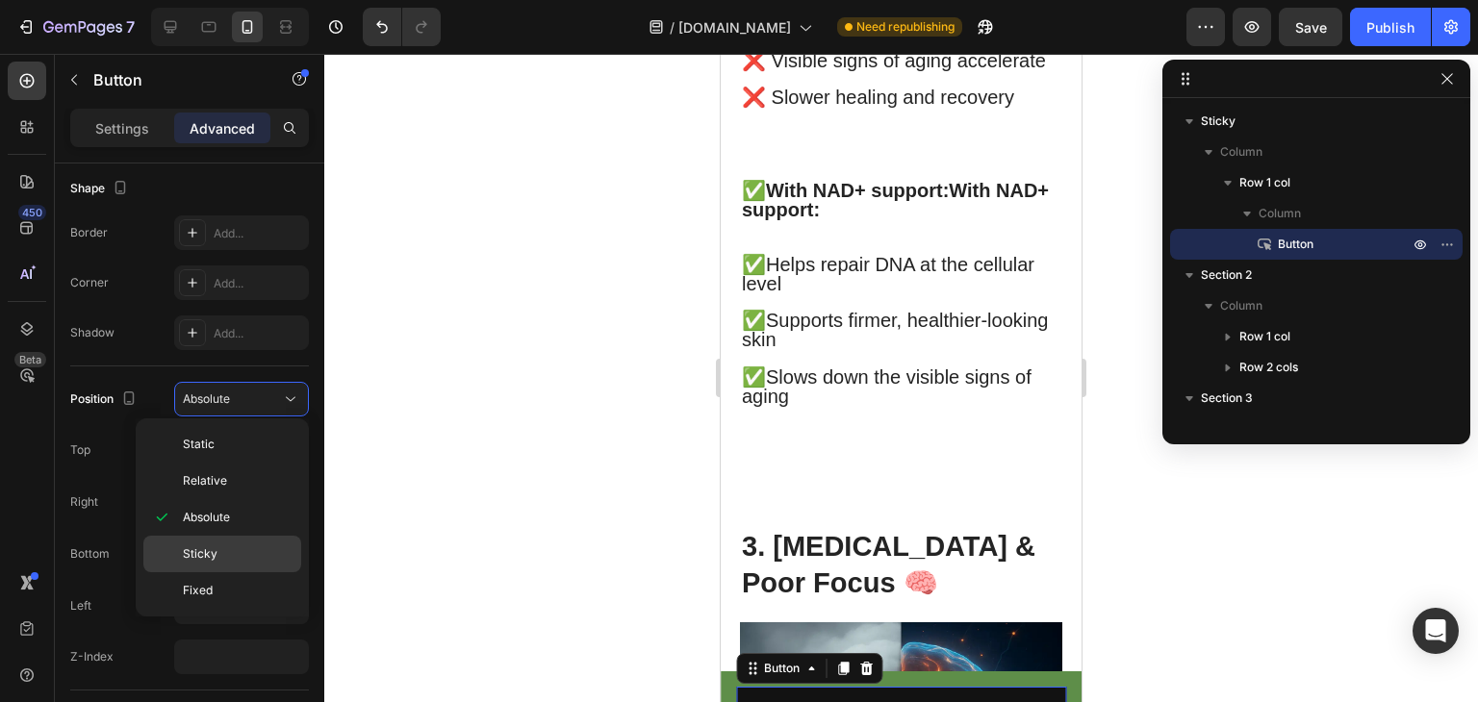
click at [240, 554] on p "Sticky" at bounding box center [238, 553] width 110 height 17
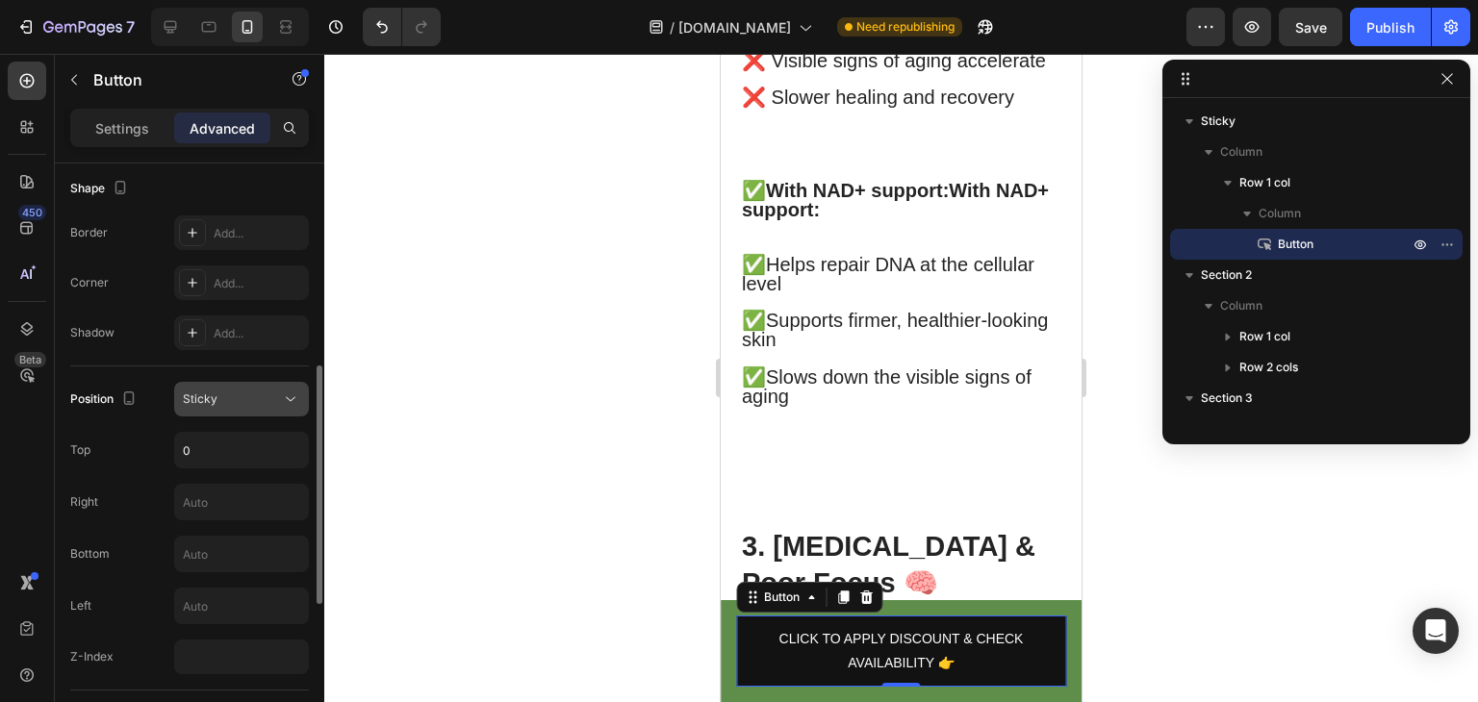
click at [272, 400] on div "Sticky" at bounding box center [232, 399] width 98 height 17
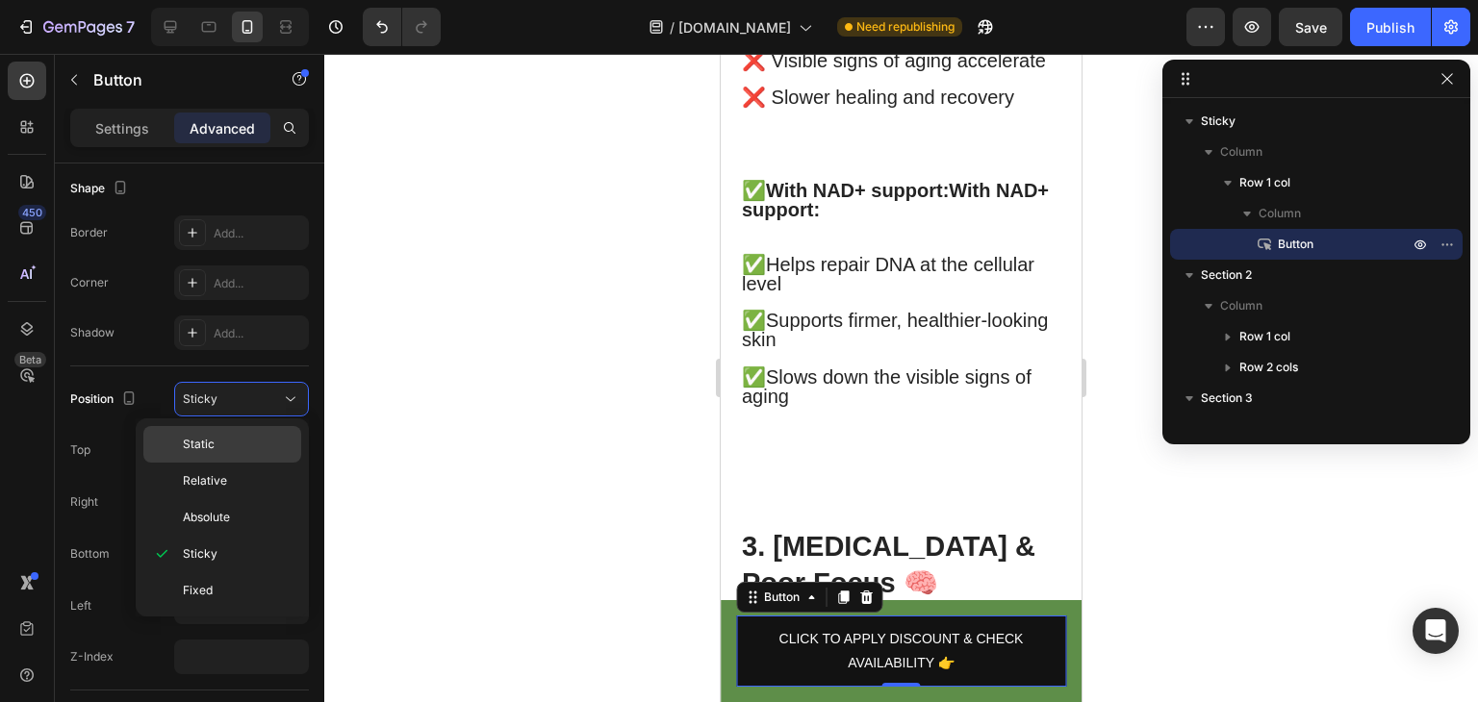
click at [257, 440] on p "Static" at bounding box center [238, 444] width 110 height 17
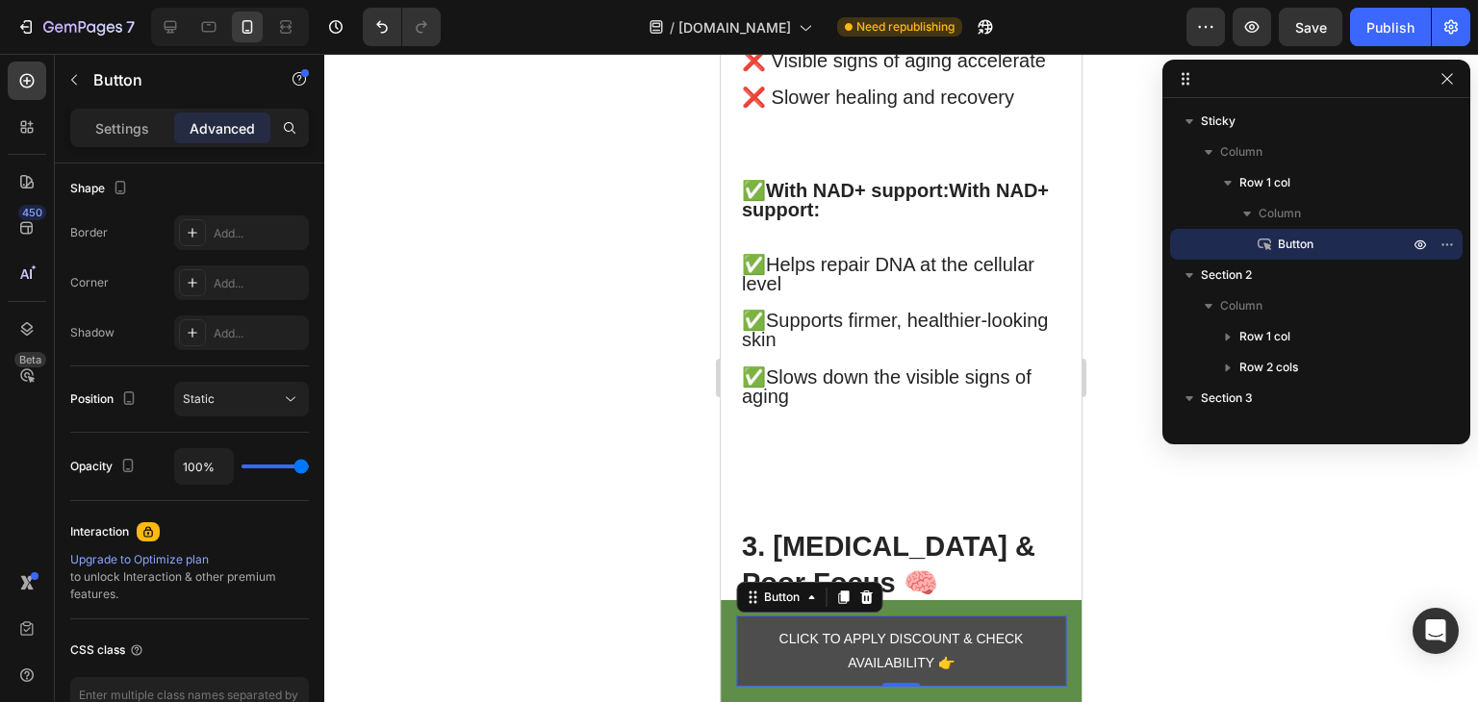
click at [1031, 649] on link "CLICK TO APPLY DISCOUNT & CHECK AVAILABILITY 👉" at bounding box center [901, 651] width 330 height 71
click at [931, 624] on link "CLICK TO APPLY DISCOUNT & CHECK AVAILABILITY 👉" at bounding box center [901, 651] width 330 height 71
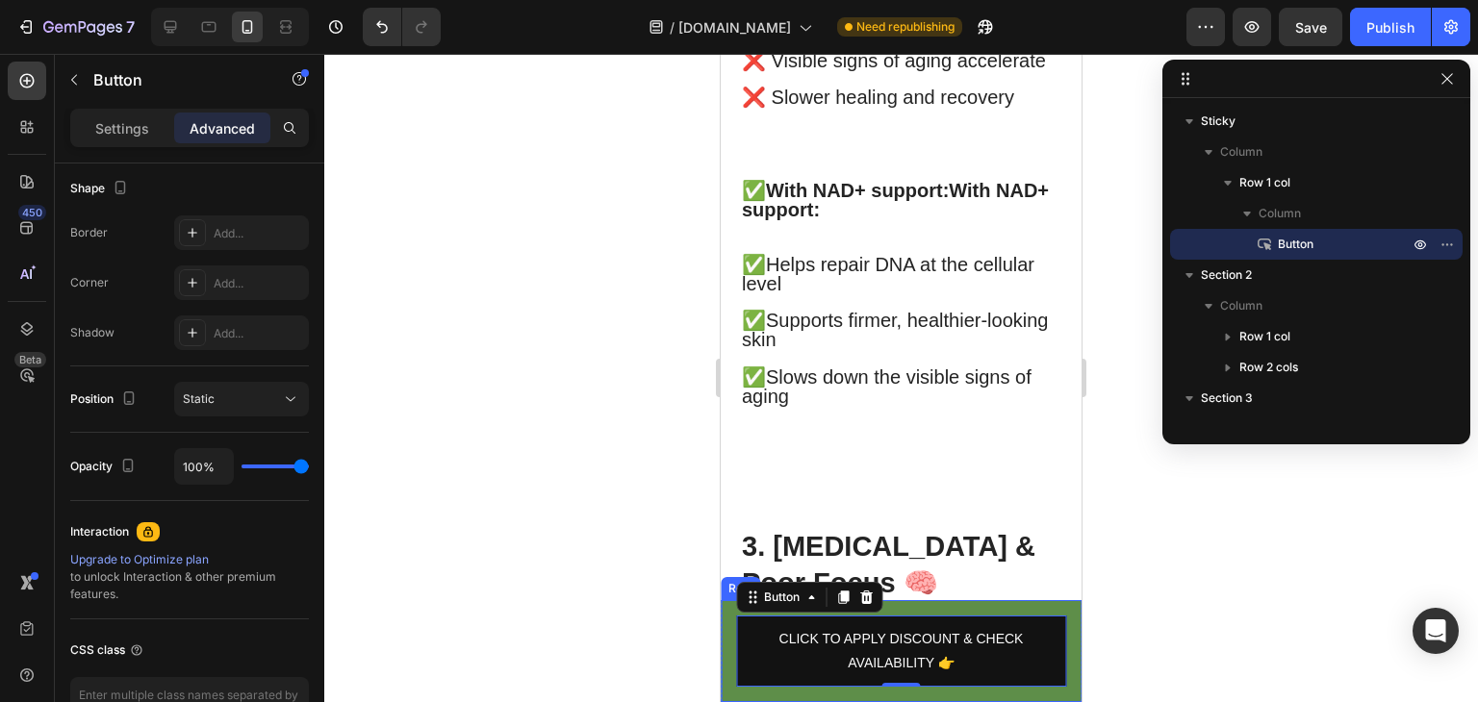
click at [987, 609] on div "CLICK TO APPLY DISCOUNT & CHECK AVAILABILITY 👉 Button 0 Row" at bounding box center [901, 651] width 361 height 102
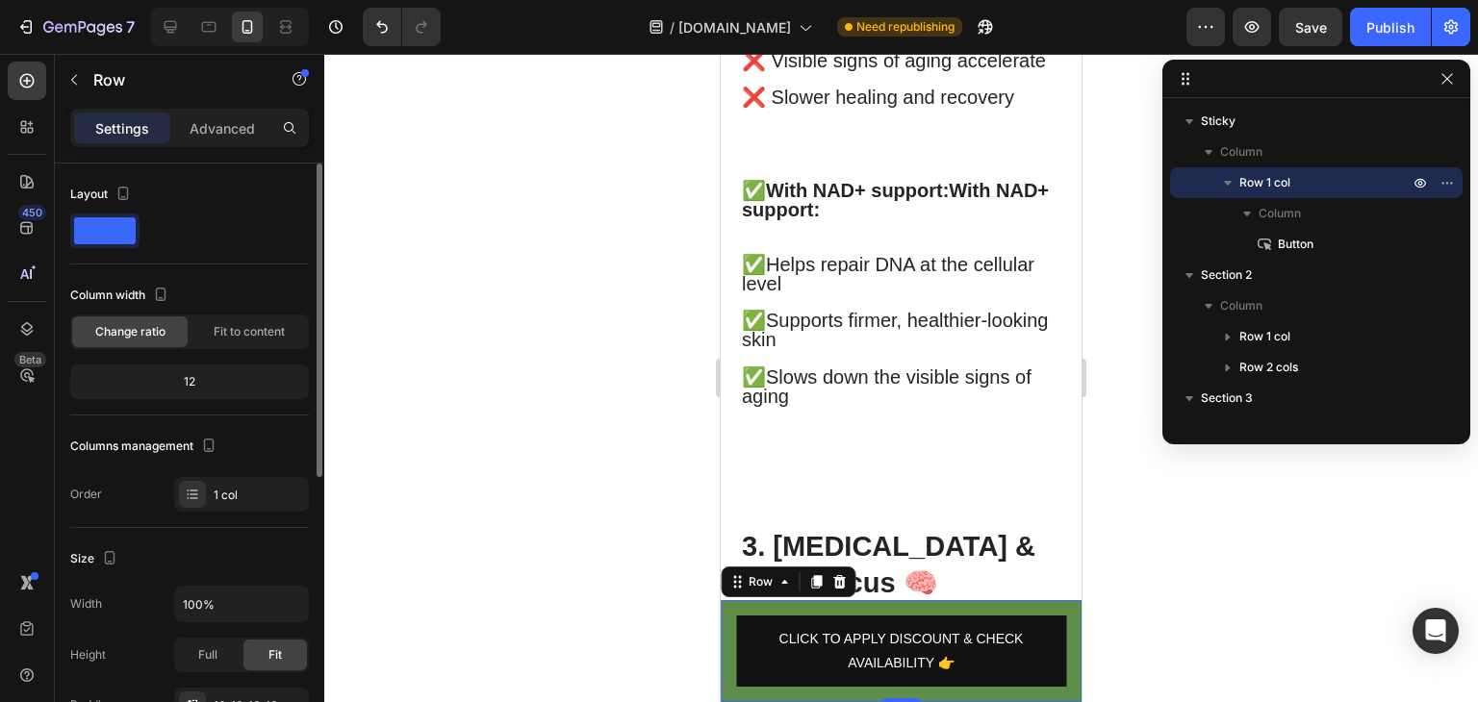
scroll to position [48, 0]
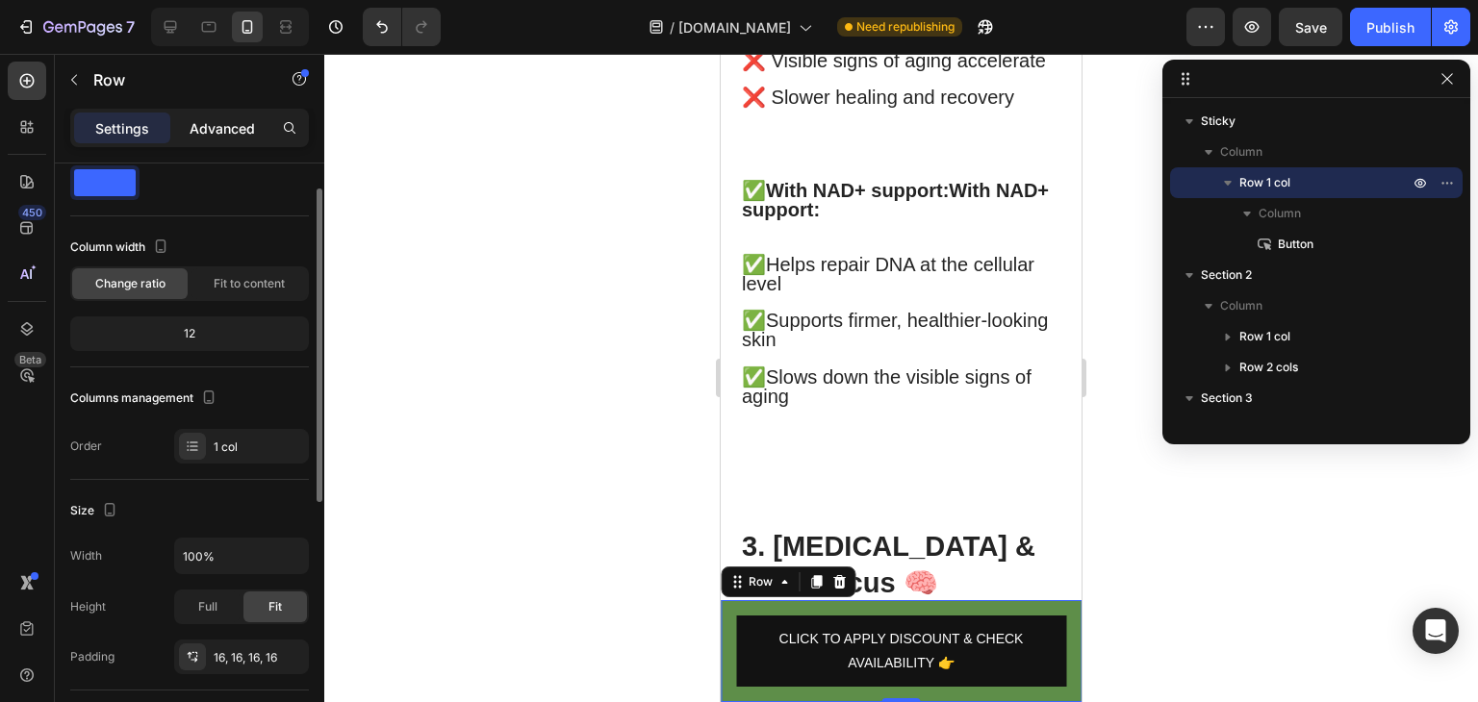
click at [232, 142] on div "Advanced" at bounding box center [222, 128] width 96 height 31
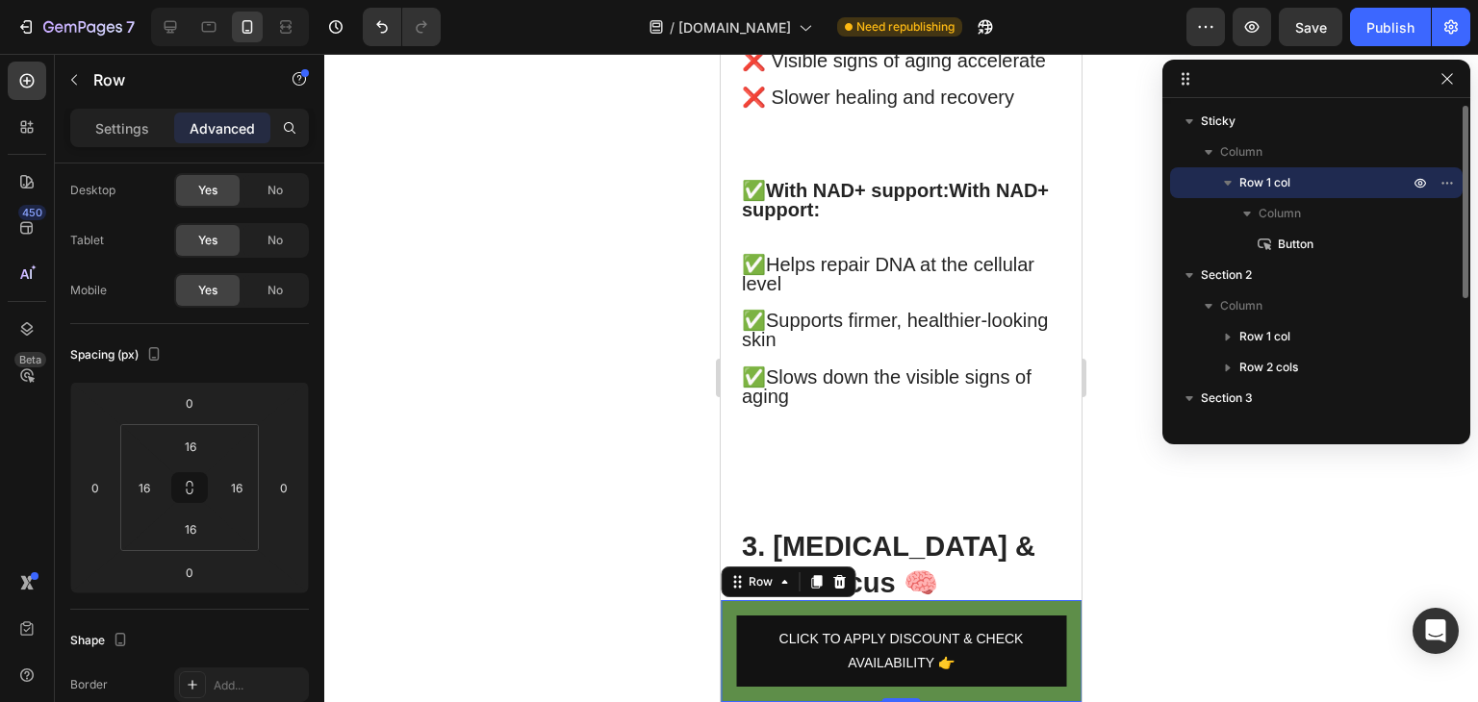
drag, startPoint x: 1290, startPoint y: 238, endPoint x: 1278, endPoint y: 177, distance: 61.7
click at [1278, 177] on div "Row 1 col Column Button" at bounding box center [1316, 213] width 292 height 92
click at [1286, 216] on span "Column" at bounding box center [1279, 213] width 42 height 19
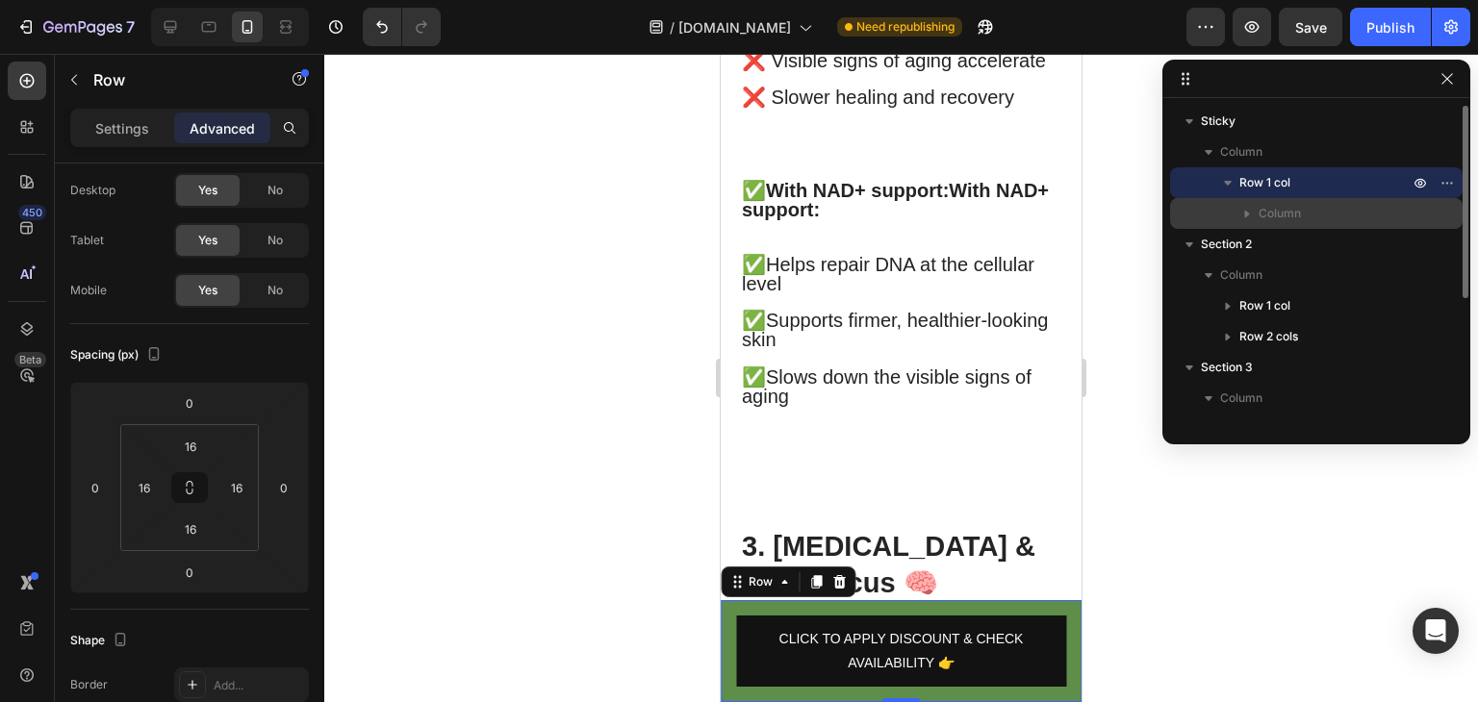
click at [1286, 216] on span "Column" at bounding box center [1279, 213] width 42 height 19
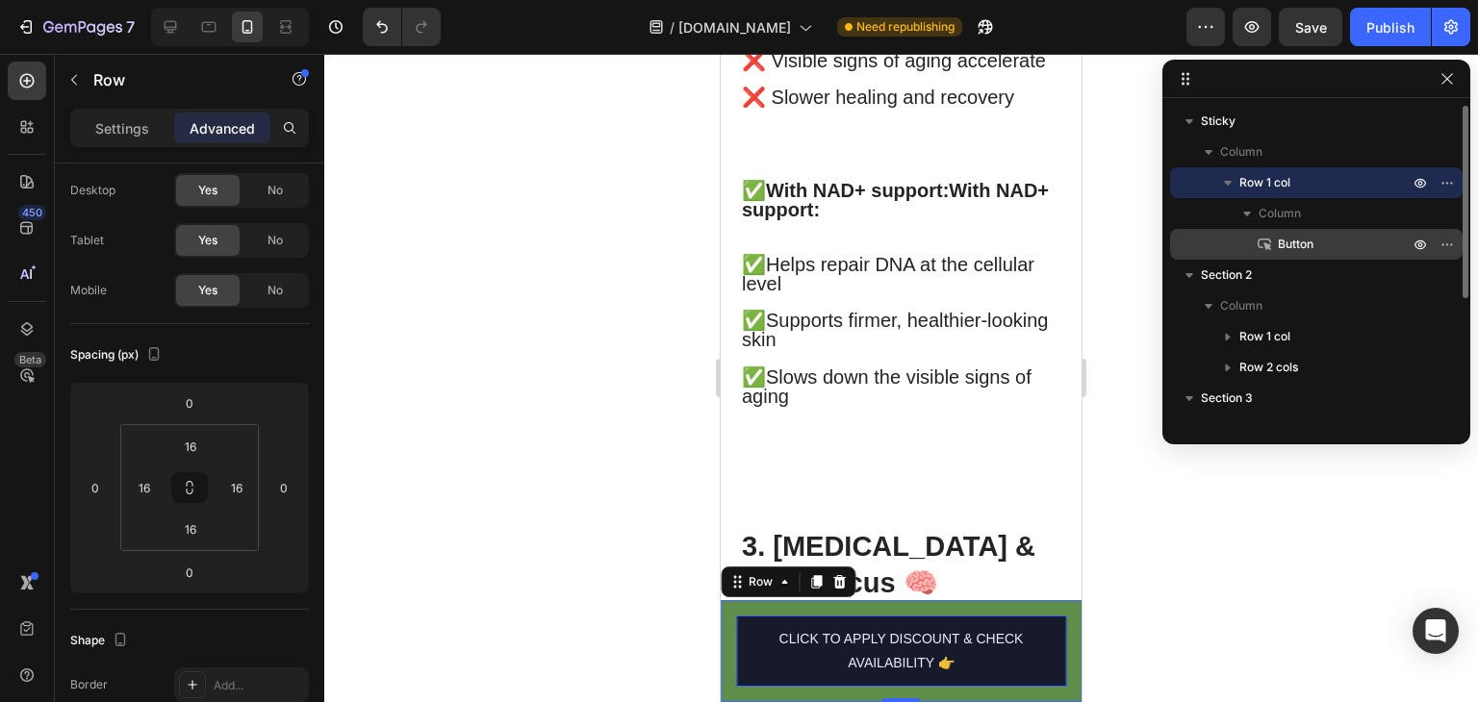
click at [1293, 251] on span "Button" at bounding box center [1296, 244] width 36 height 19
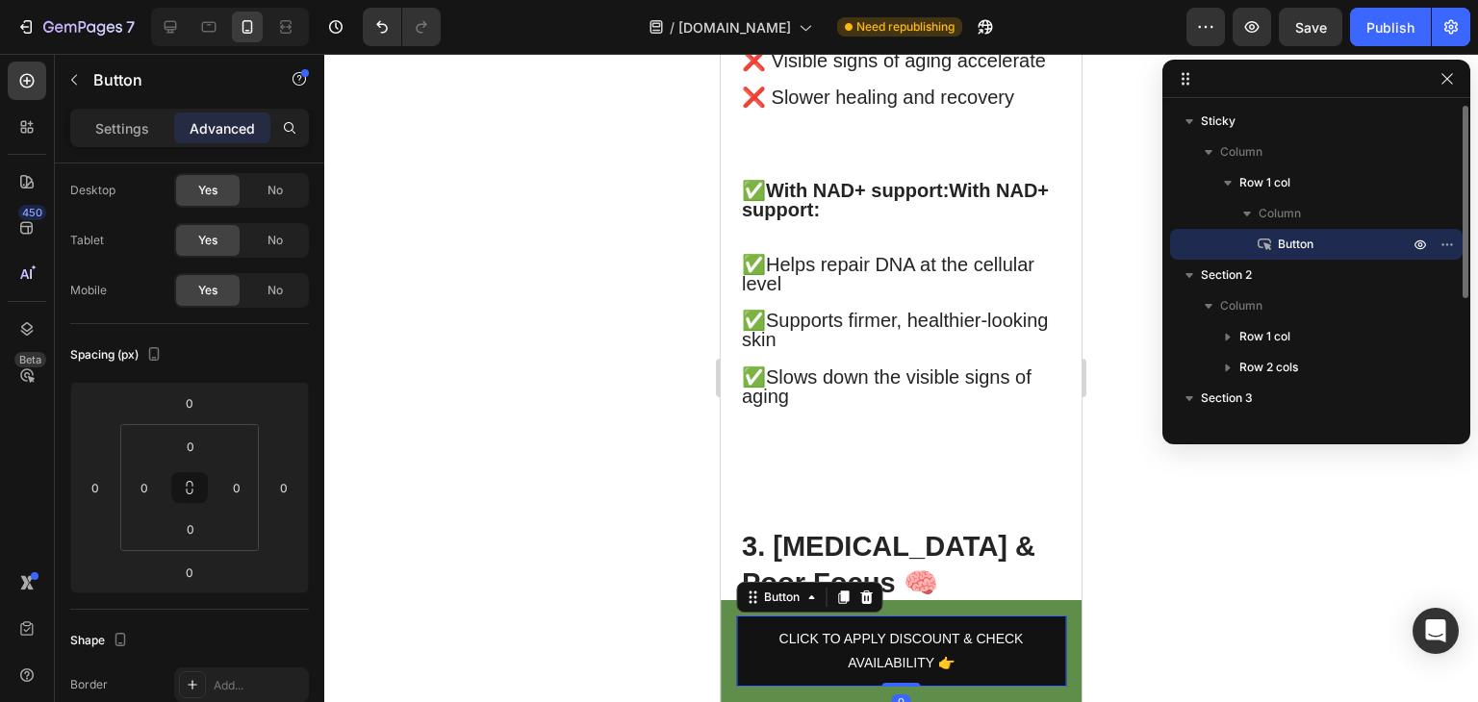
scroll to position [0, 0]
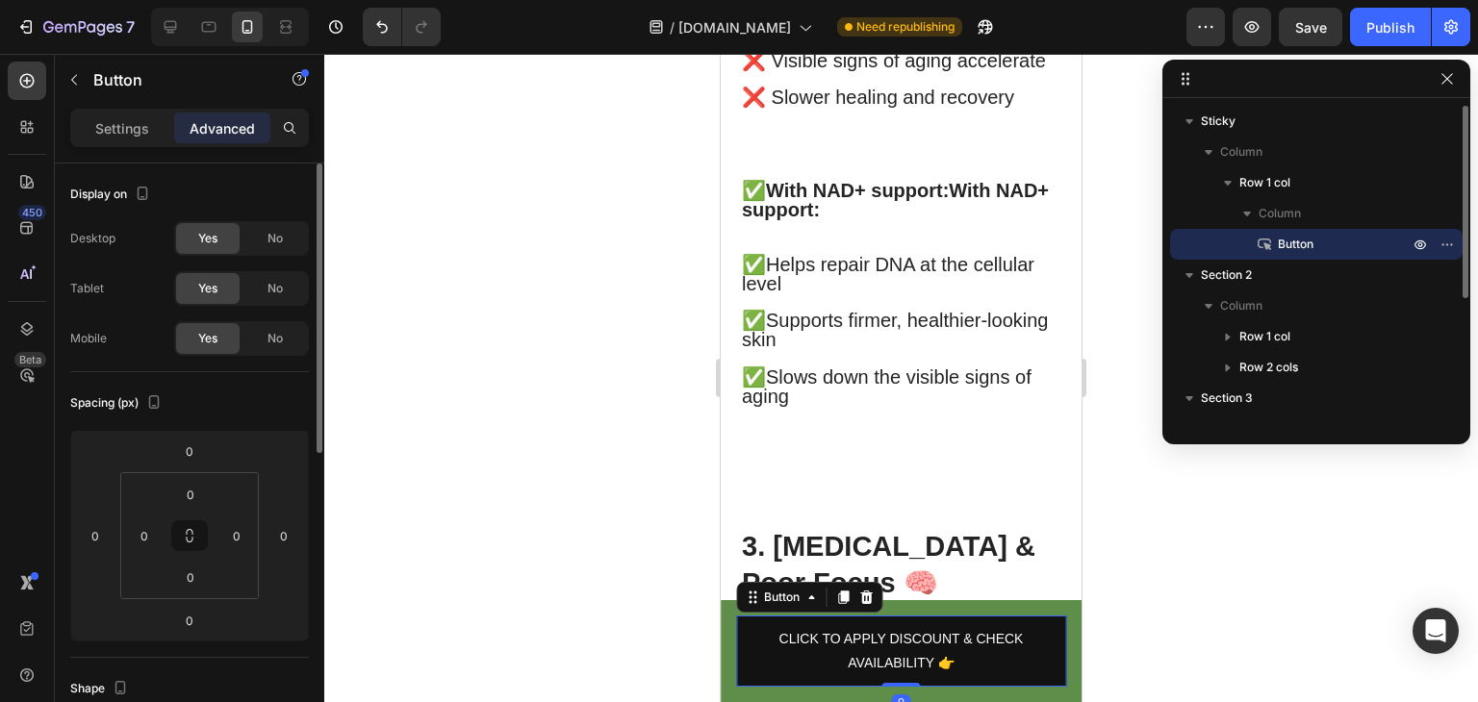
click at [1293, 251] on span "Button" at bounding box center [1296, 244] width 36 height 19
click at [729, 632] on div "CLICK TO APPLY DISCOUNT & CHECK AVAILABILITY 👉 Button 0 Row" at bounding box center [901, 651] width 361 height 102
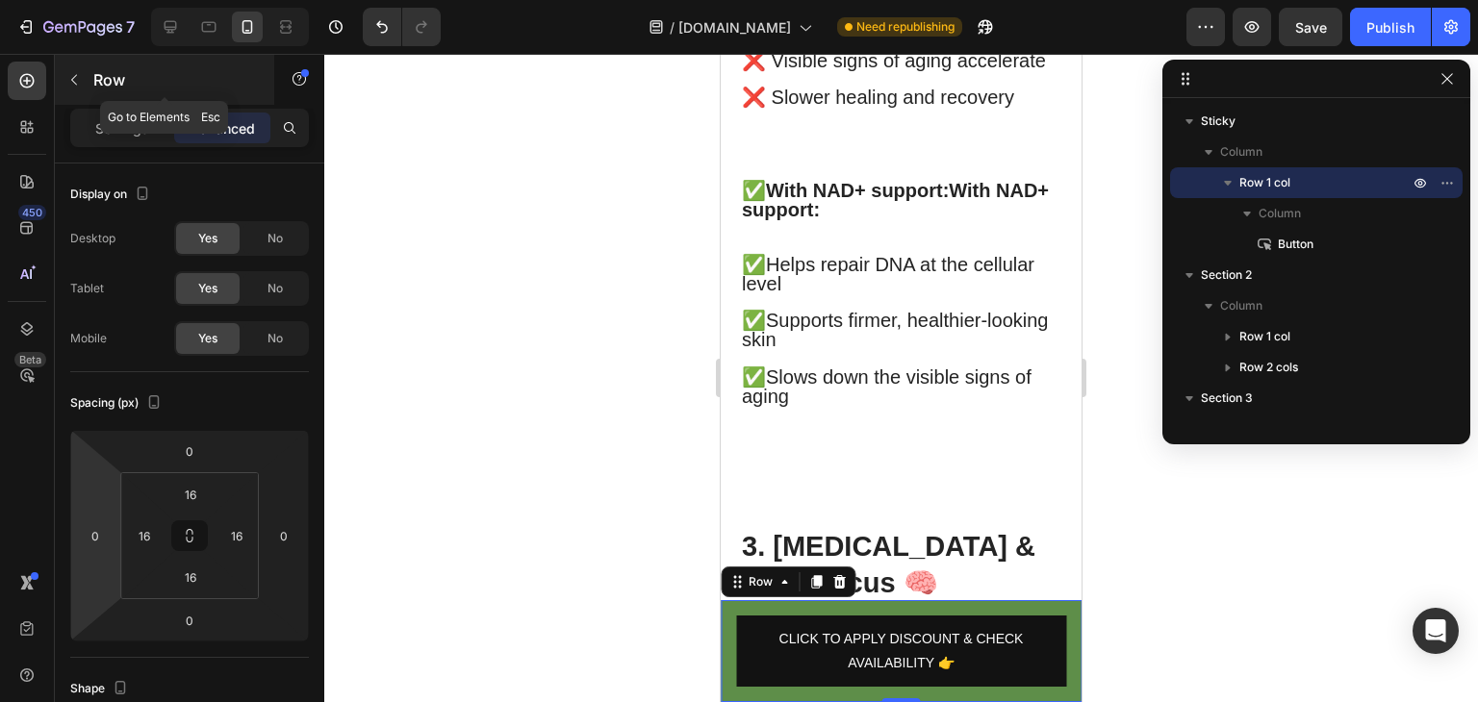
click at [69, 85] on icon "button" at bounding box center [73, 79] width 15 height 15
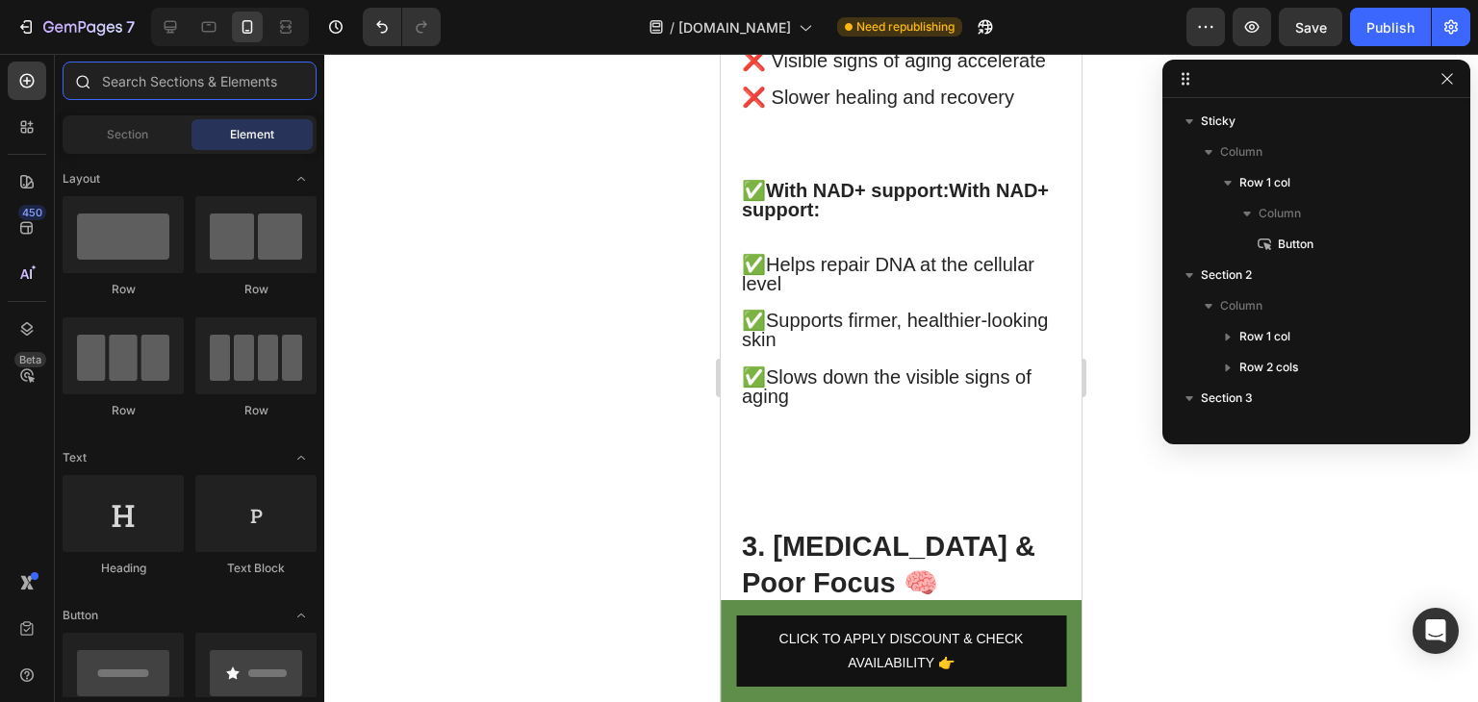
click at [159, 89] on input "text" at bounding box center [190, 81] width 254 height 38
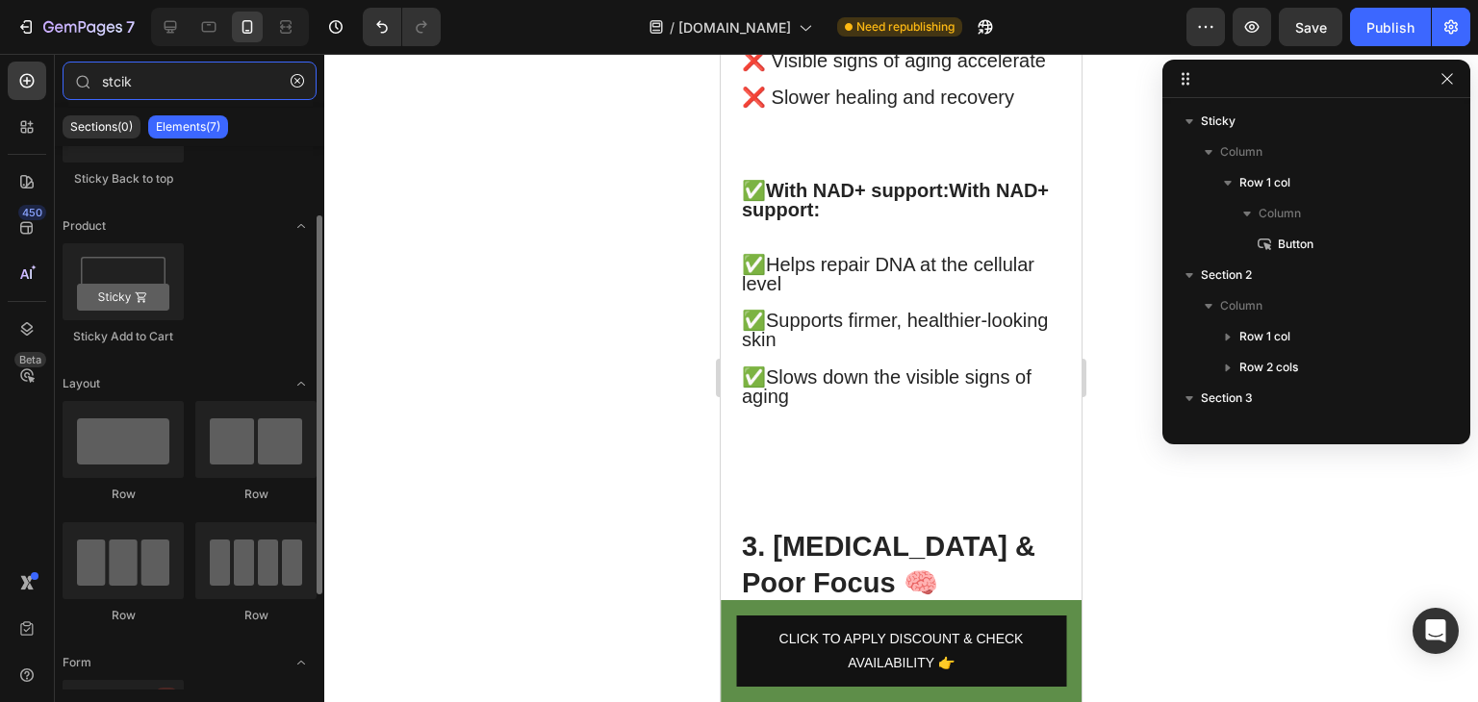
scroll to position [102, 0]
type input "stcik"
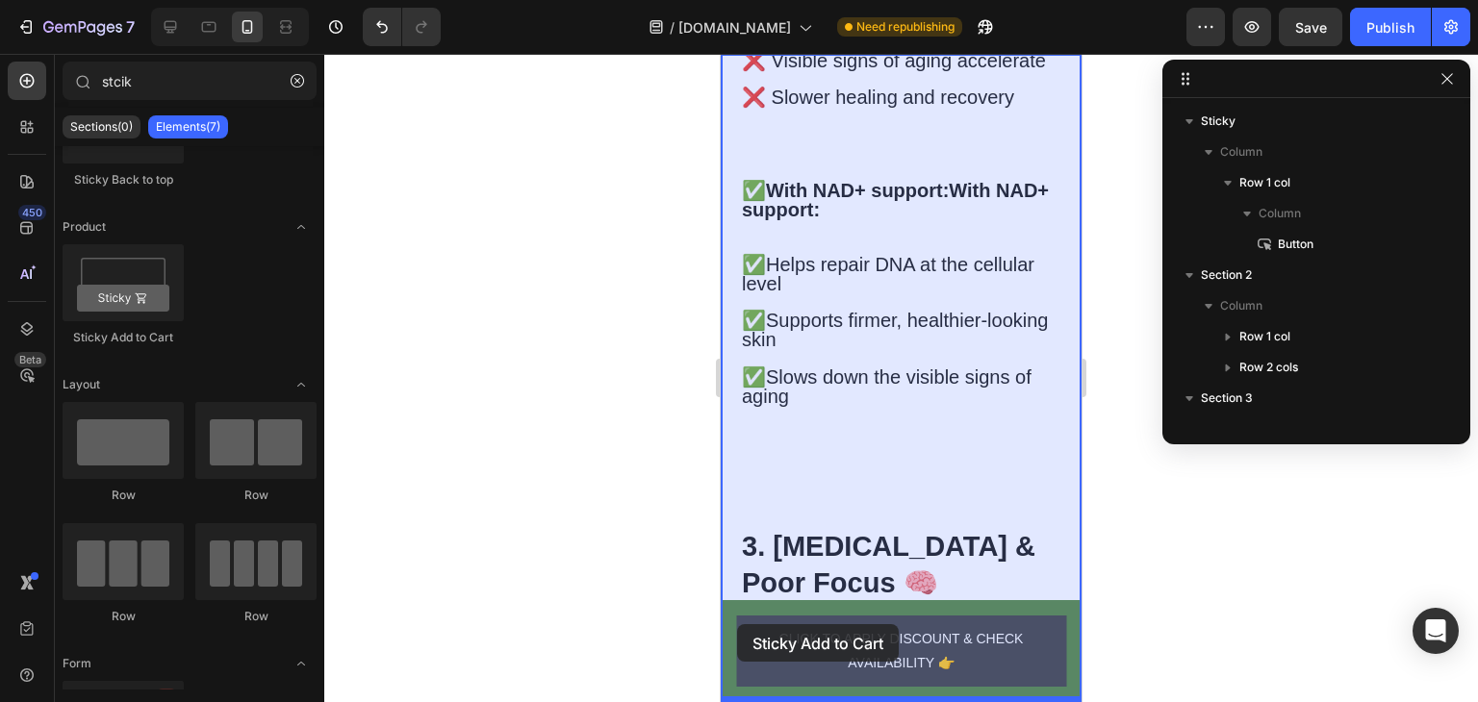
drag, startPoint x: 824, startPoint y: 335, endPoint x: 737, endPoint y: 622, distance: 300.7
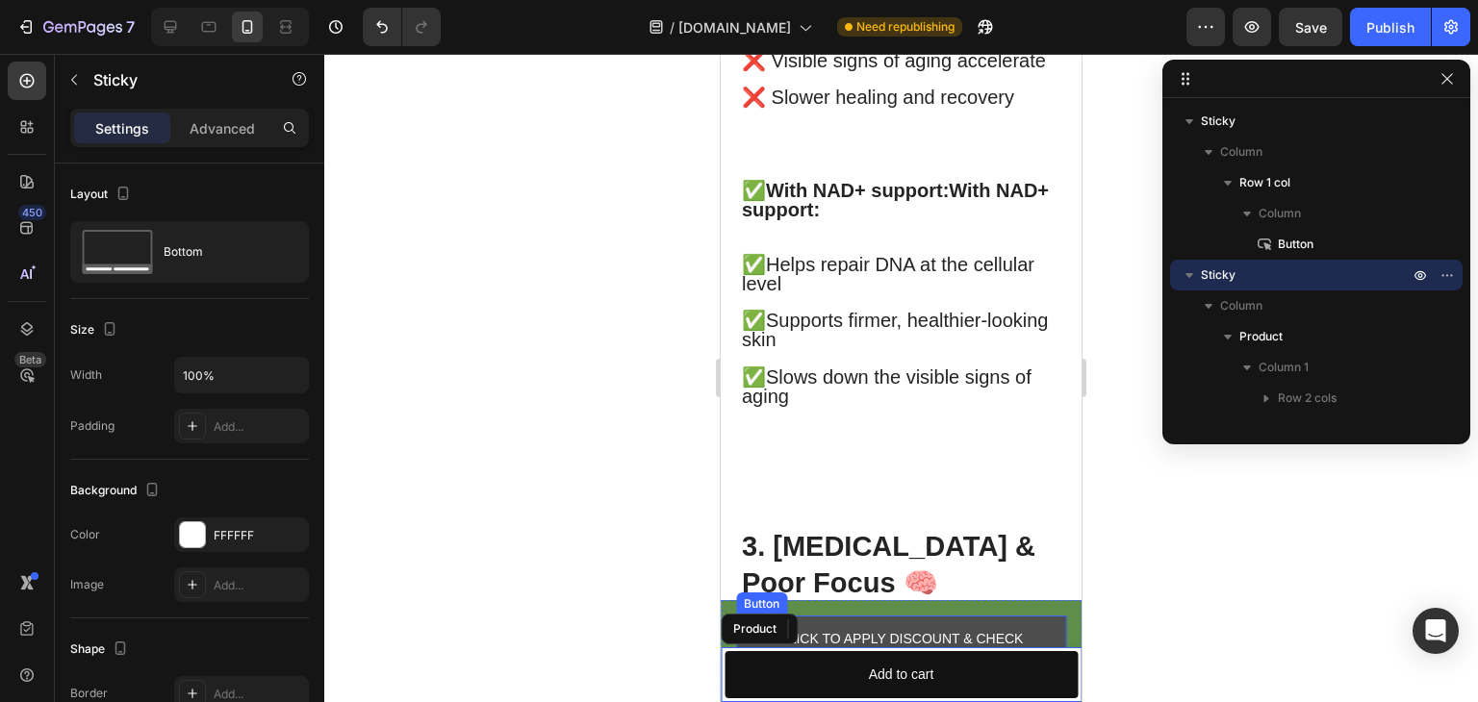
click at [943, 618] on link "CLICK TO APPLY DISCOUNT & CHECK AVAILABILITY 👉" at bounding box center [901, 651] width 330 height 71
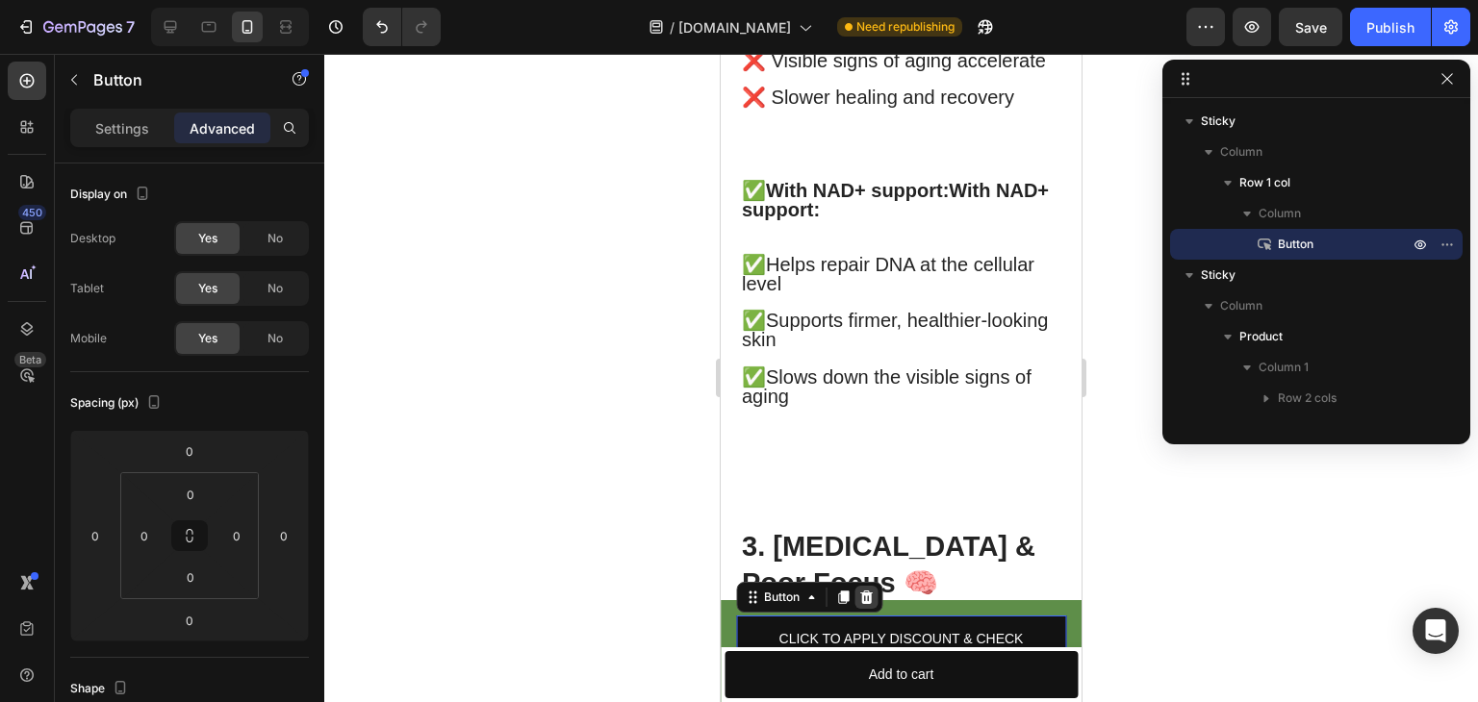
click at [867, 598] on icon at bounding box center [865, 597] width 15 height 15
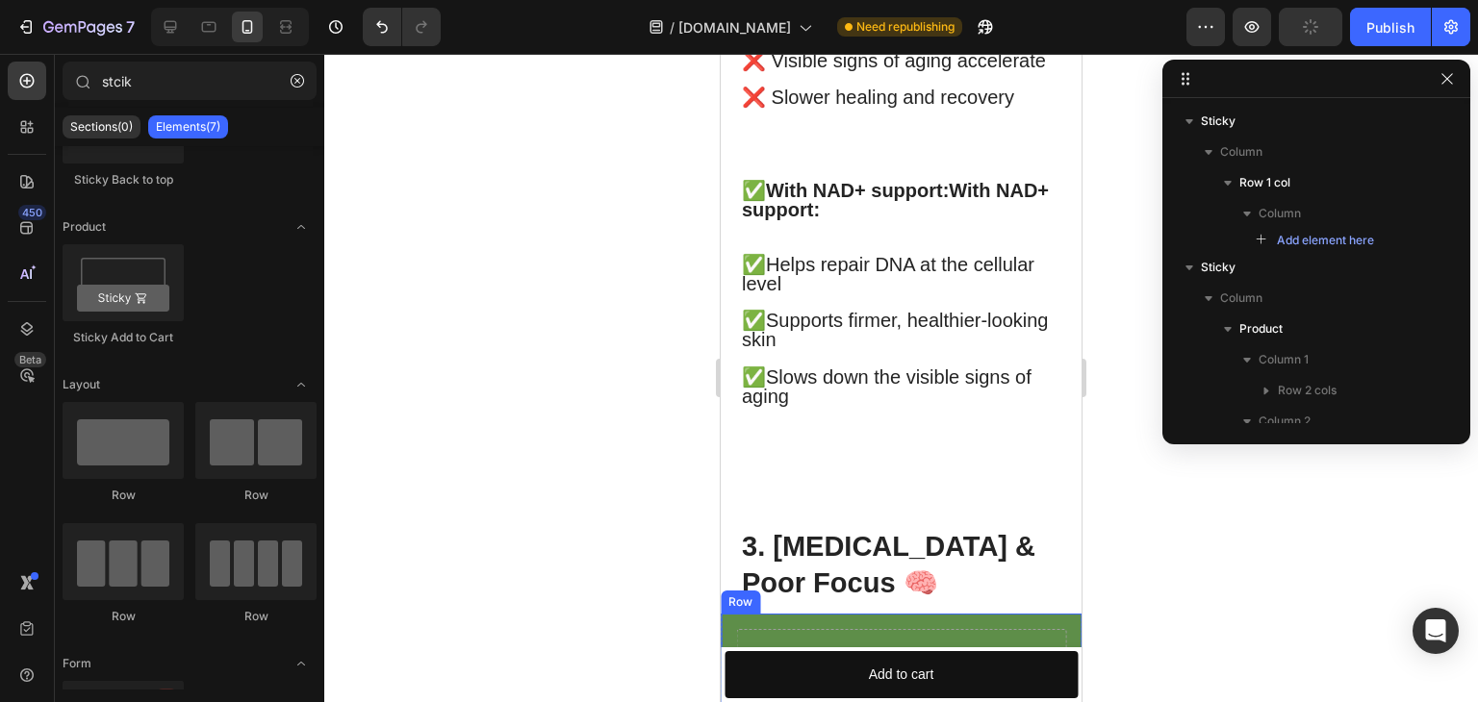
click at [950, 632] on div "Drop element here" at bounding box center [901, 658] width 330 height 58
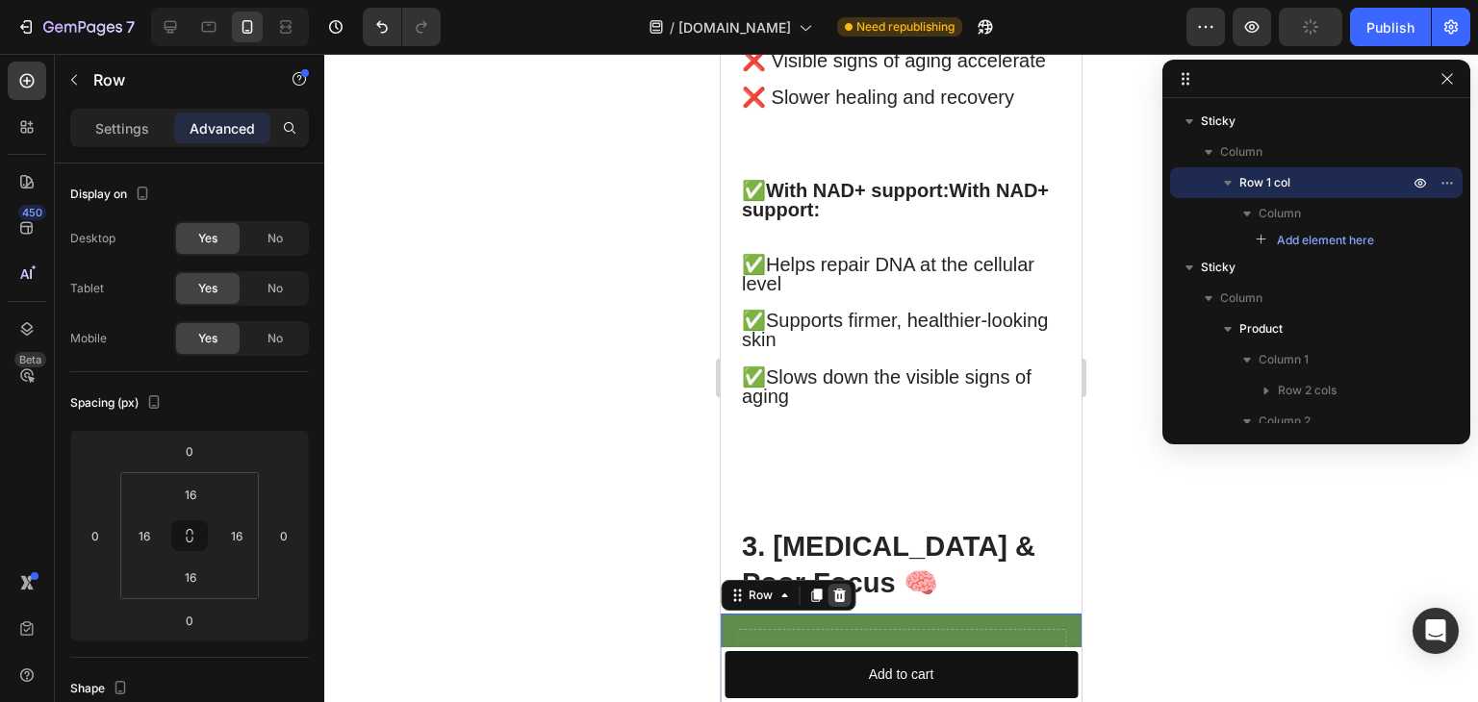
click at [835, 595] on icon at bounding box center [839, 595] width 13 height 13
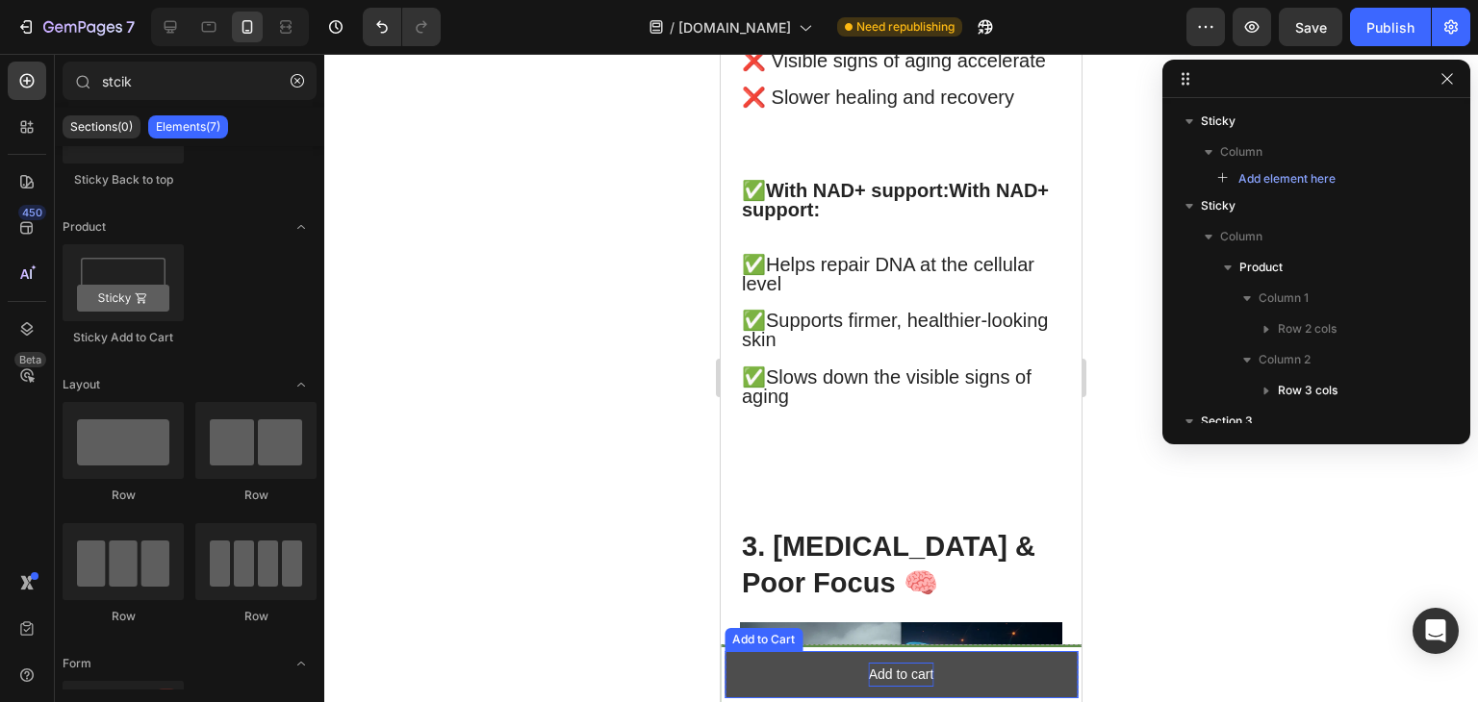
click at [912, 677] on div "Add to cart" at bounding box center [901, 675] width 65 height 24
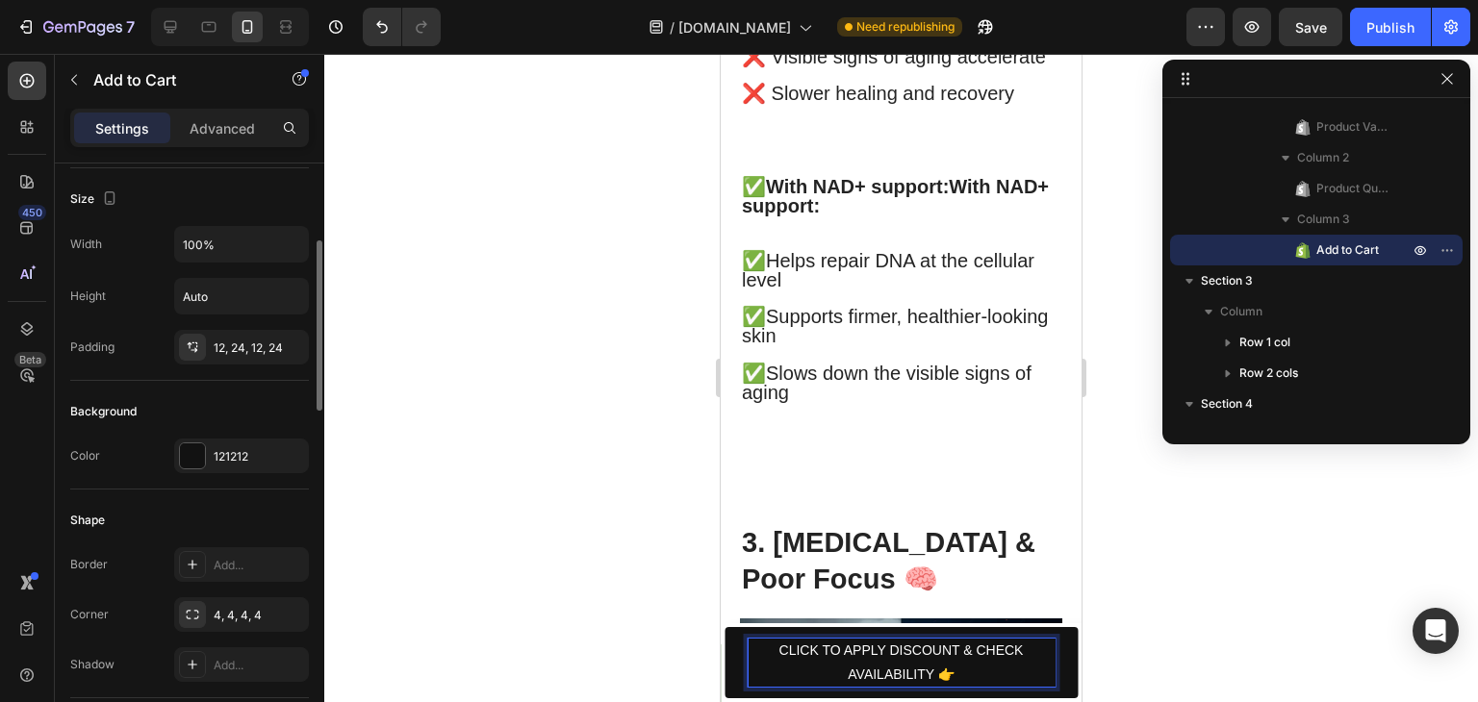
scroll to position [261, 0]
click at [224, 443] on div "121212" at bounding box center [242, 451] width 56 height 17
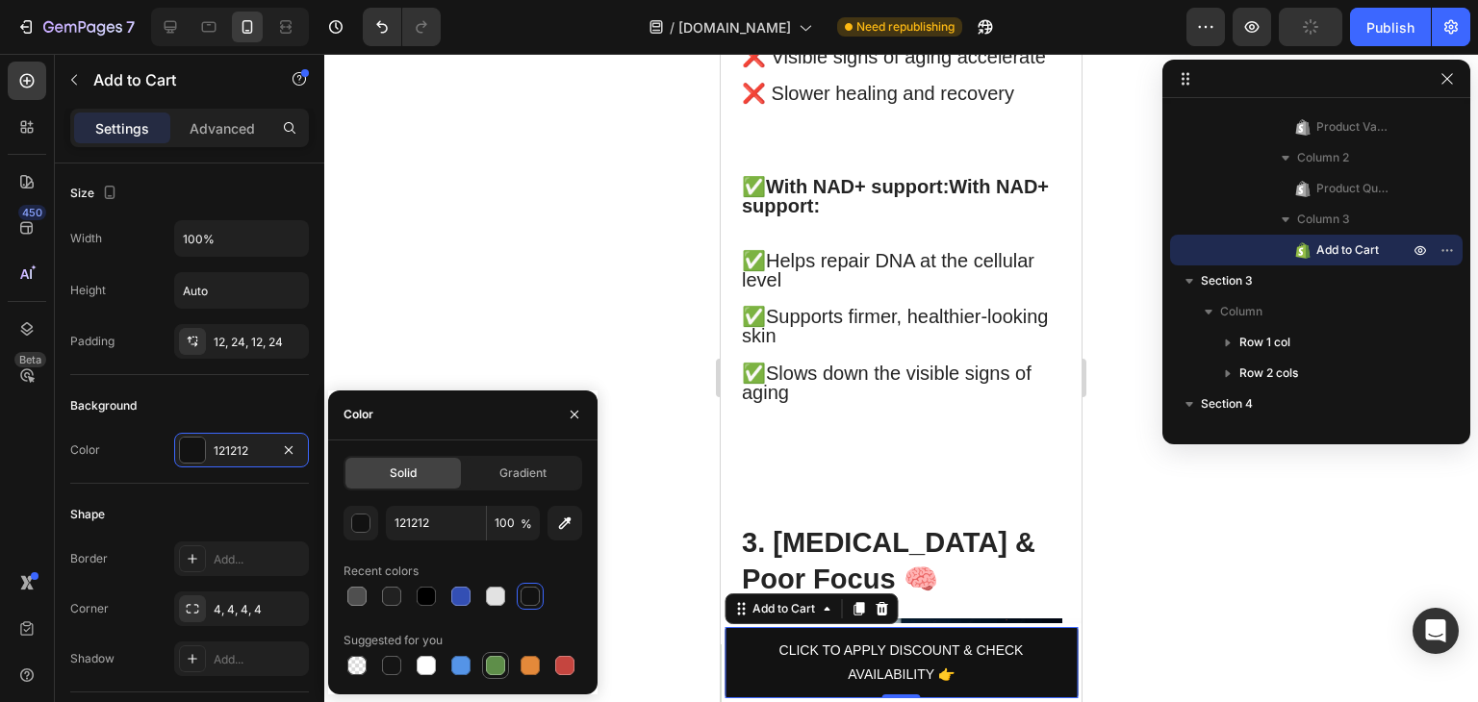
click at [494, 660] on div at bounding box center [495, 665] width 19 height 19
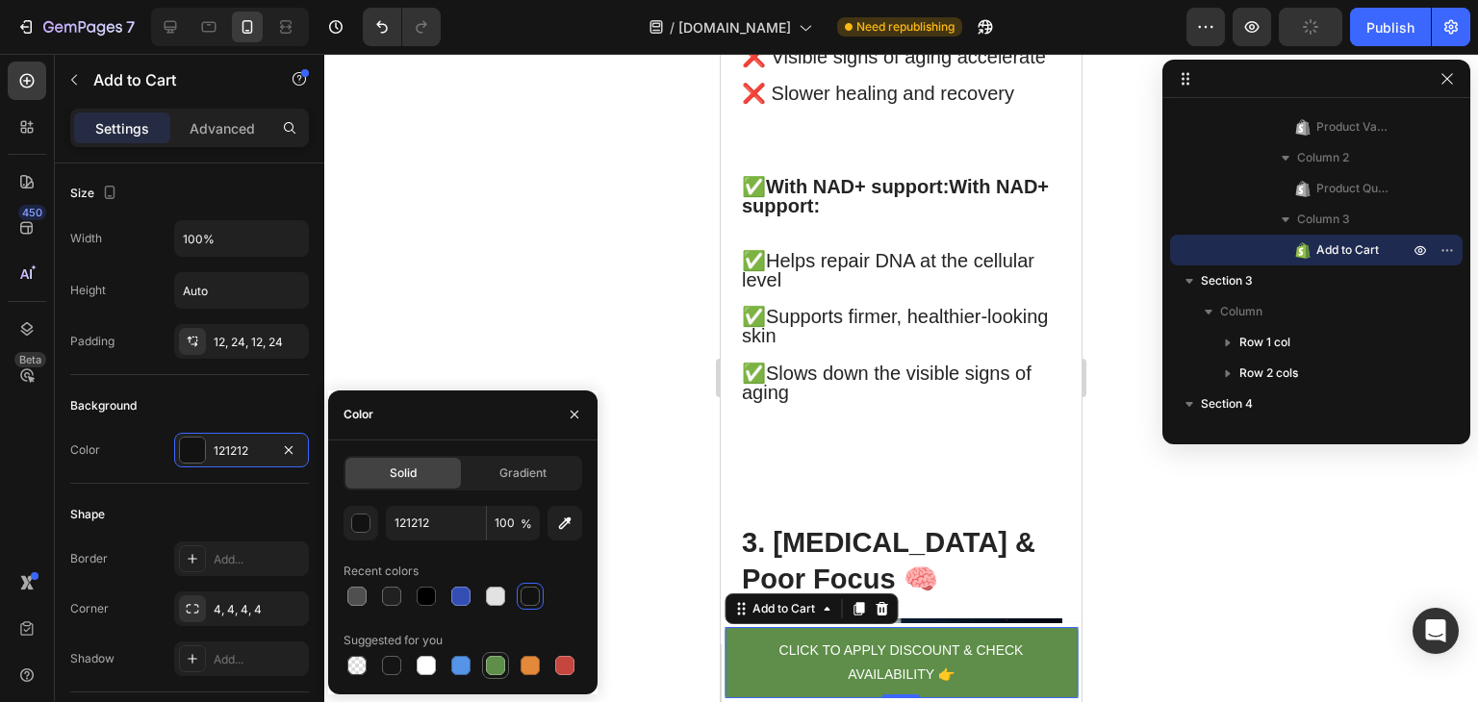
type input "5E8E49"
click at [575, 405] on button "button" at bounding box center [574, 414] width 31 height 31
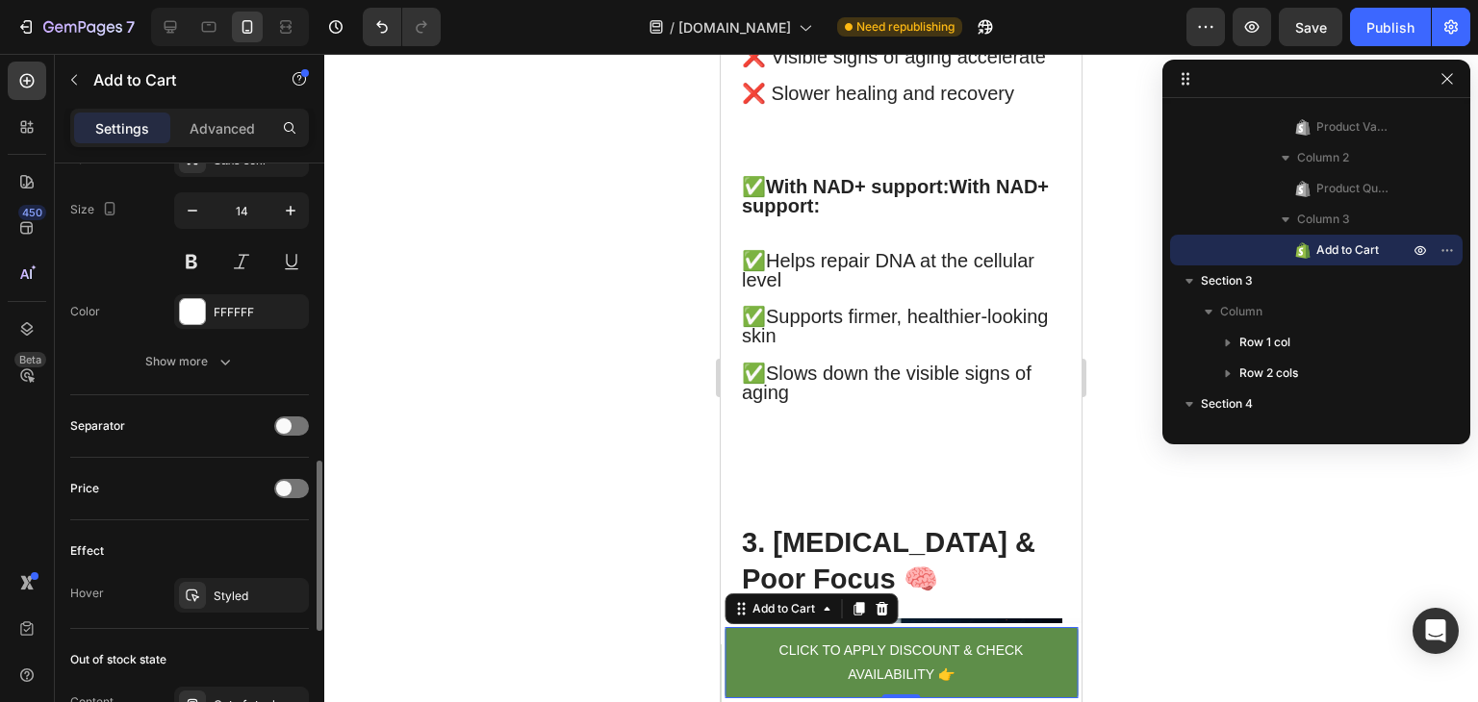
scroll to position [1032, 0]
click at [796, 618] on div "Add to Cart" at bounding box center [783, 608] width 109 height 23
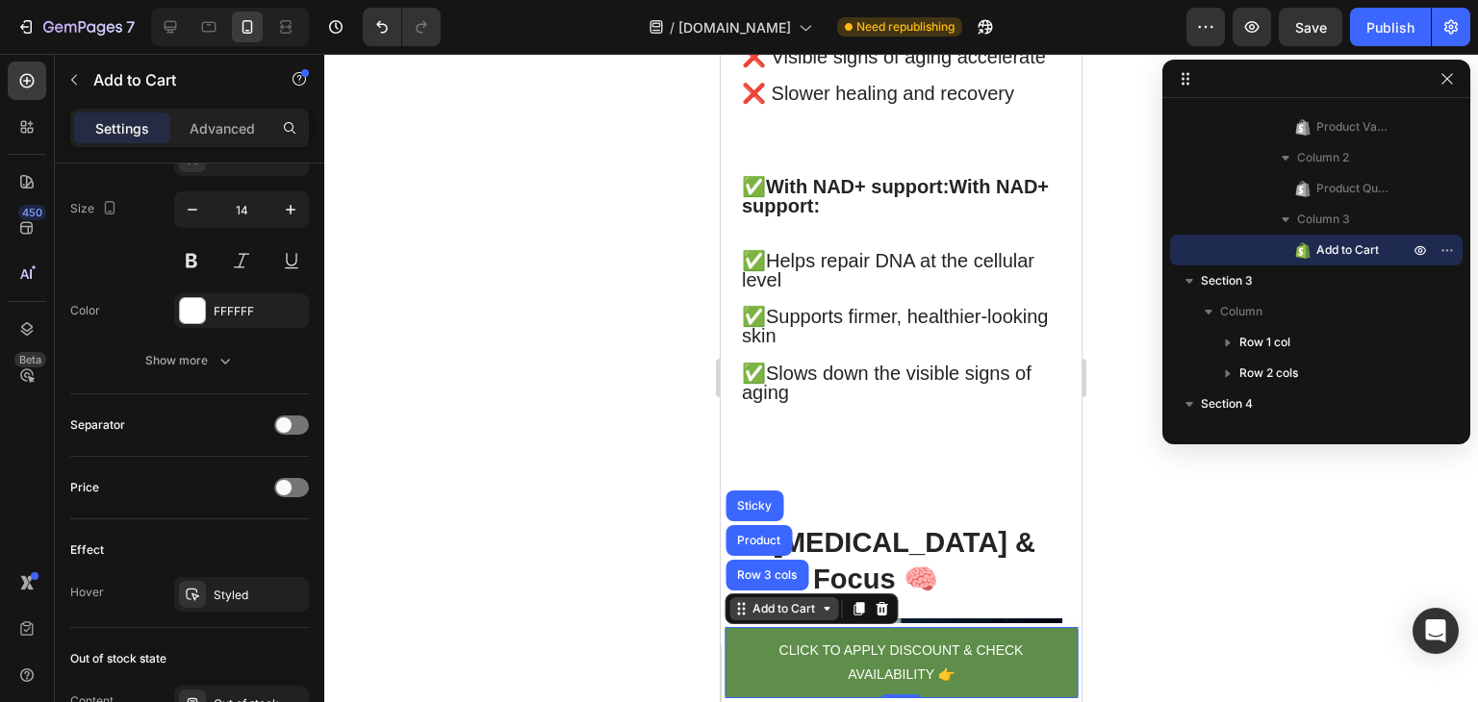
click at [796, 618] on div "Add to Cart" at bounding box center [783, 608] width 109 height 23
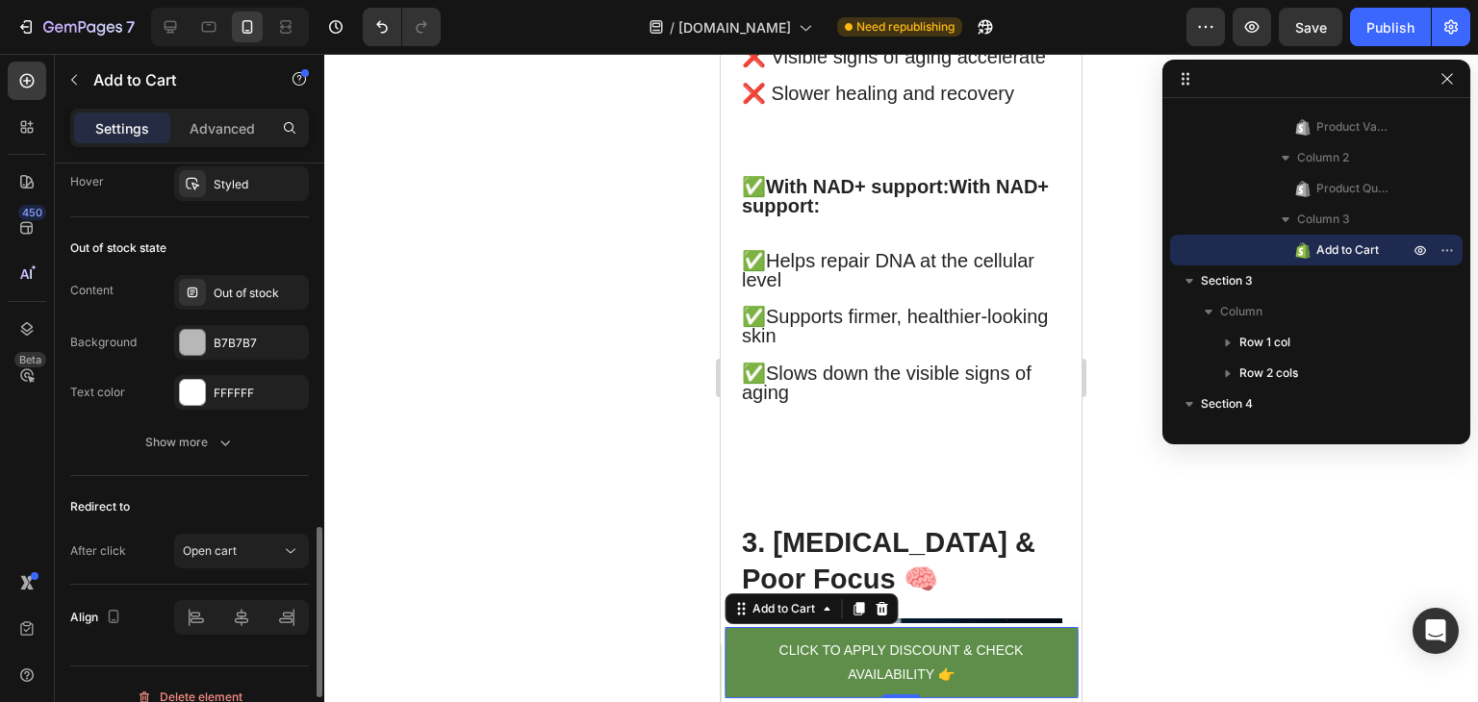
scroll to position [1464, 0]
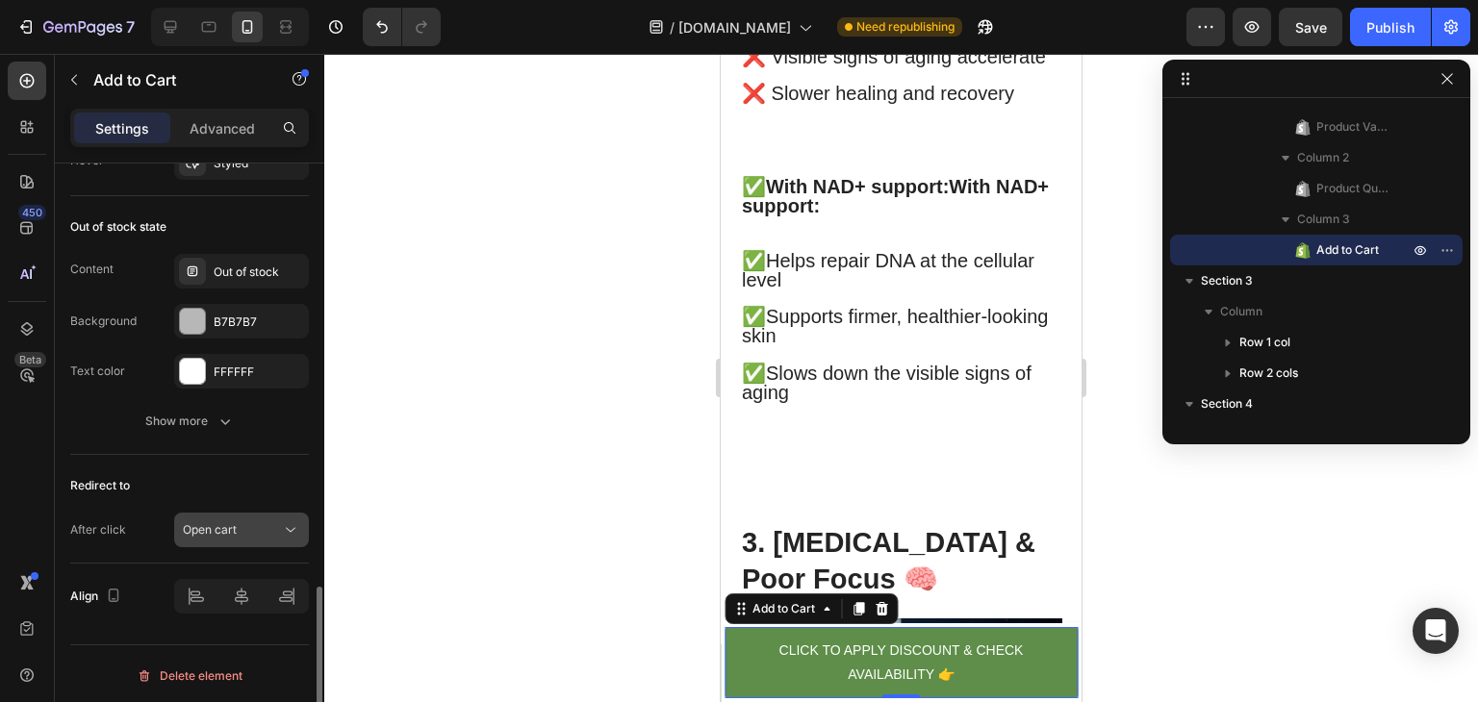
click at [266, 525] on div "Open cart" at bounding box center [232, 529] width 98 height 17
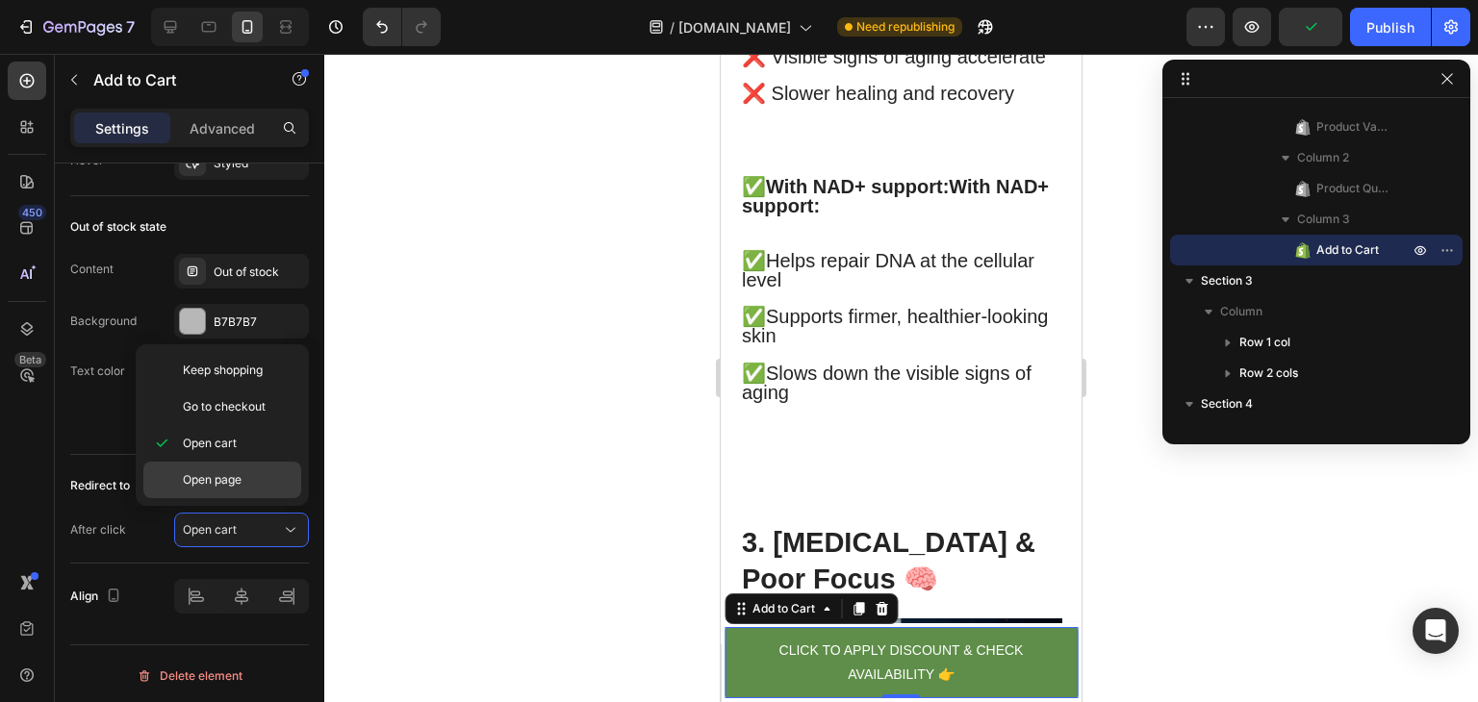
click at [240, 478] on span "Open page" at bounding box center [212, 479] width 59 height 17
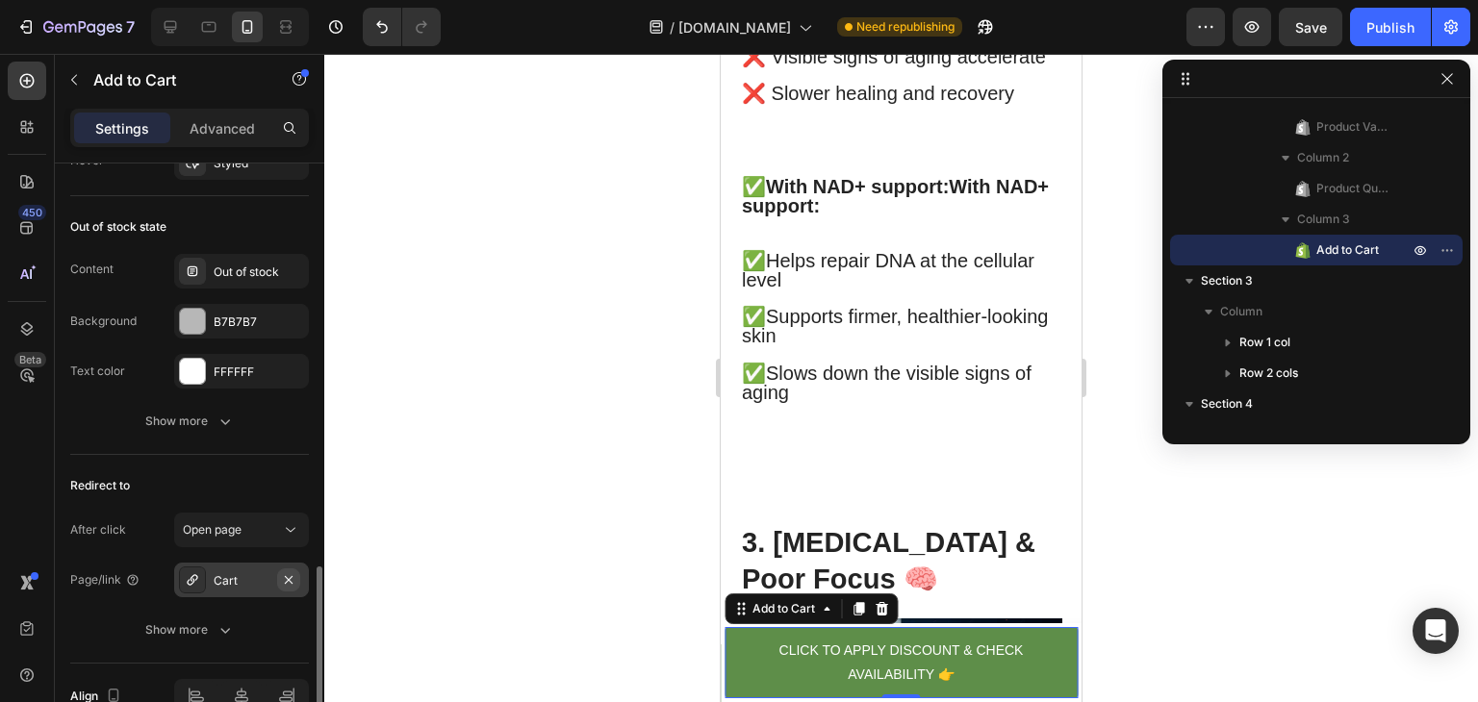
click at [287, 577] on icon "button" at bounding box center [289, 579] width 8 height 8
click at [234, 572] on div "Add..." at bounding box center [259, 580] width 90 height 17
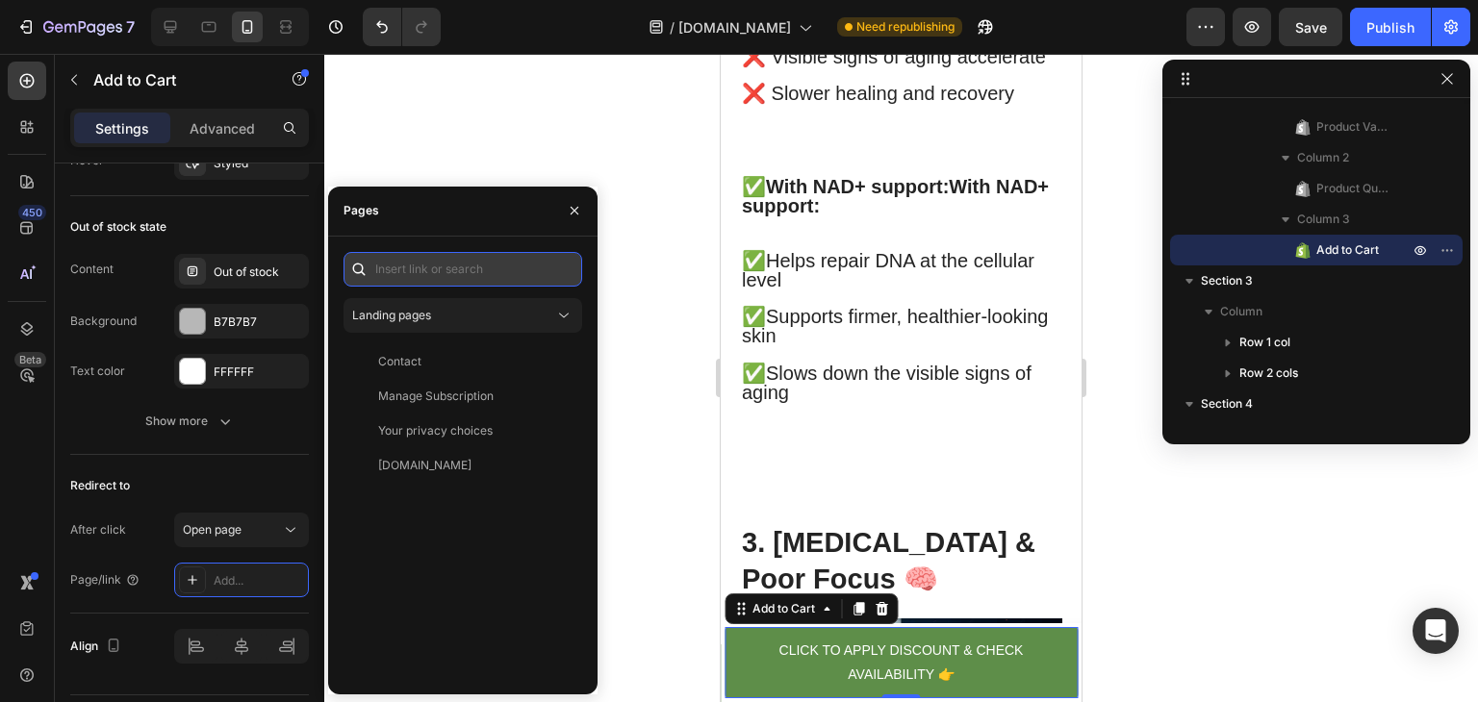
click at [503, 278] on input "text" at bounding box center [462, 269] width 239 height 35
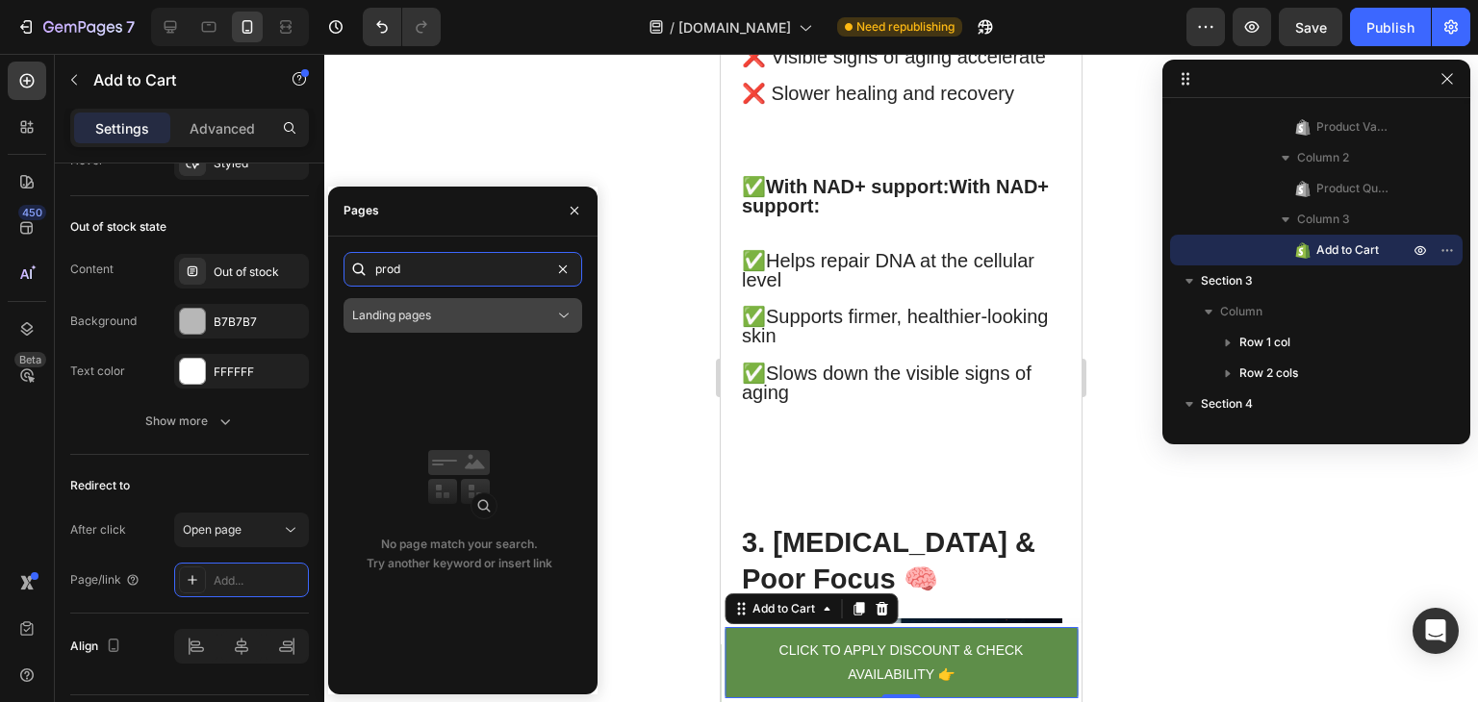
type input "prod"
click at [516, 320] on div "Landing pages" at bounding box center [453, 315] width 202 height 17
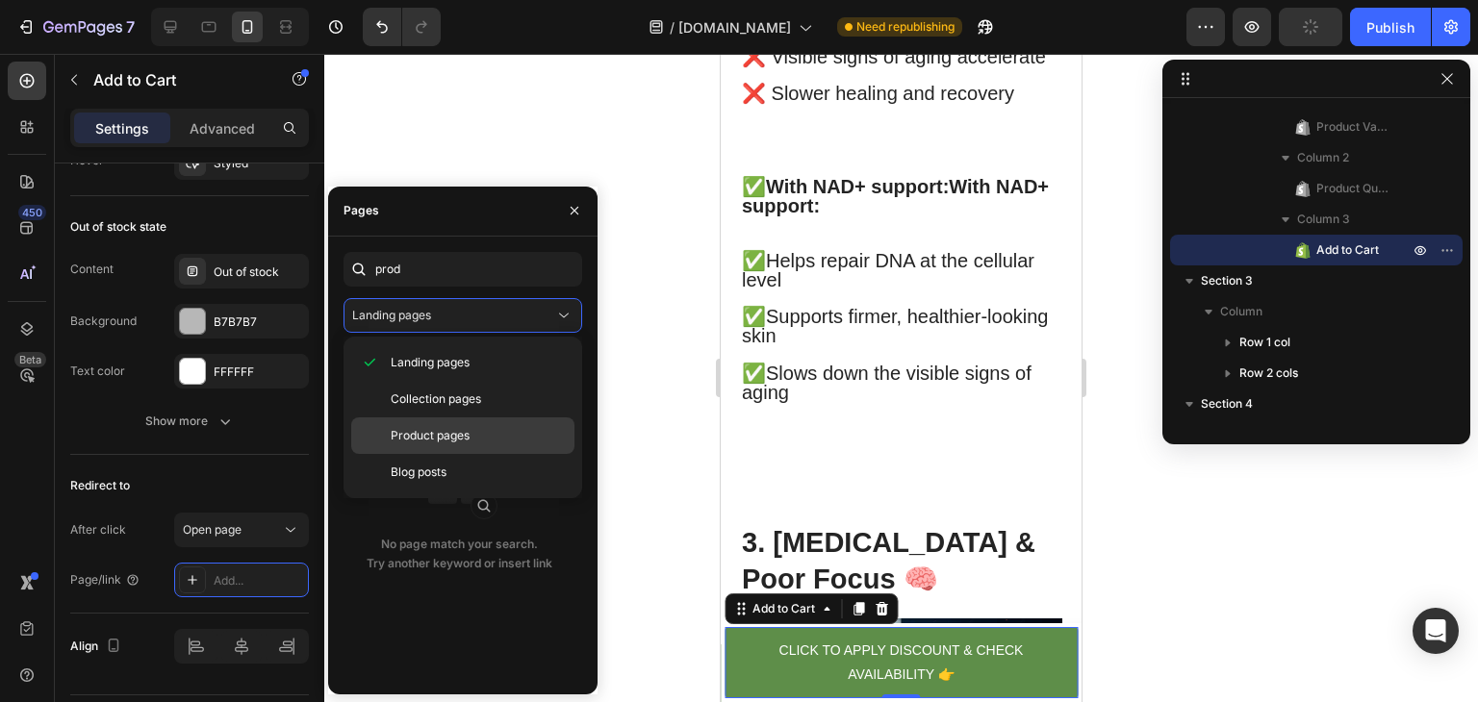
click at [474, 442] on p "Product pages" at bounding box center [478, 435] width 175 height 17
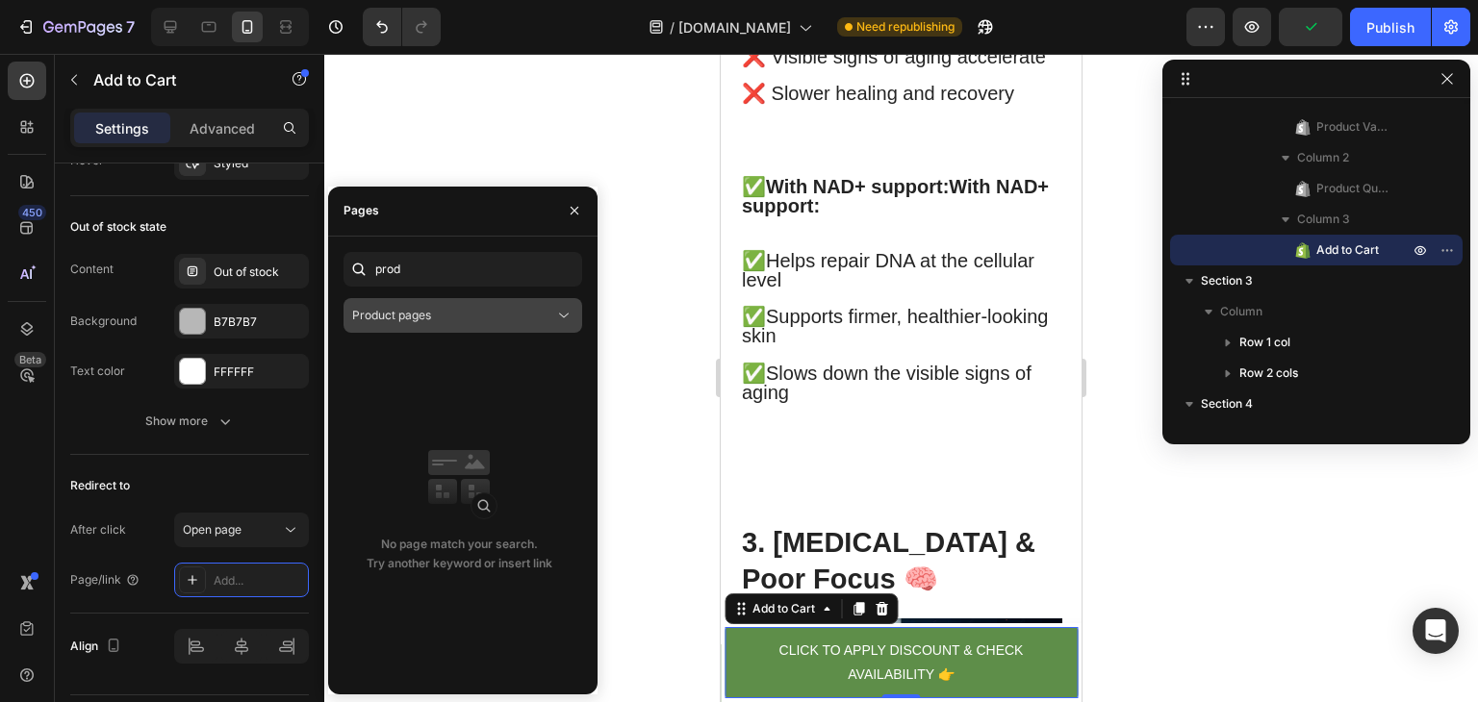
click at [539, 316] on div "Product pages" at bounding box center [453, 315] width 202 height 17
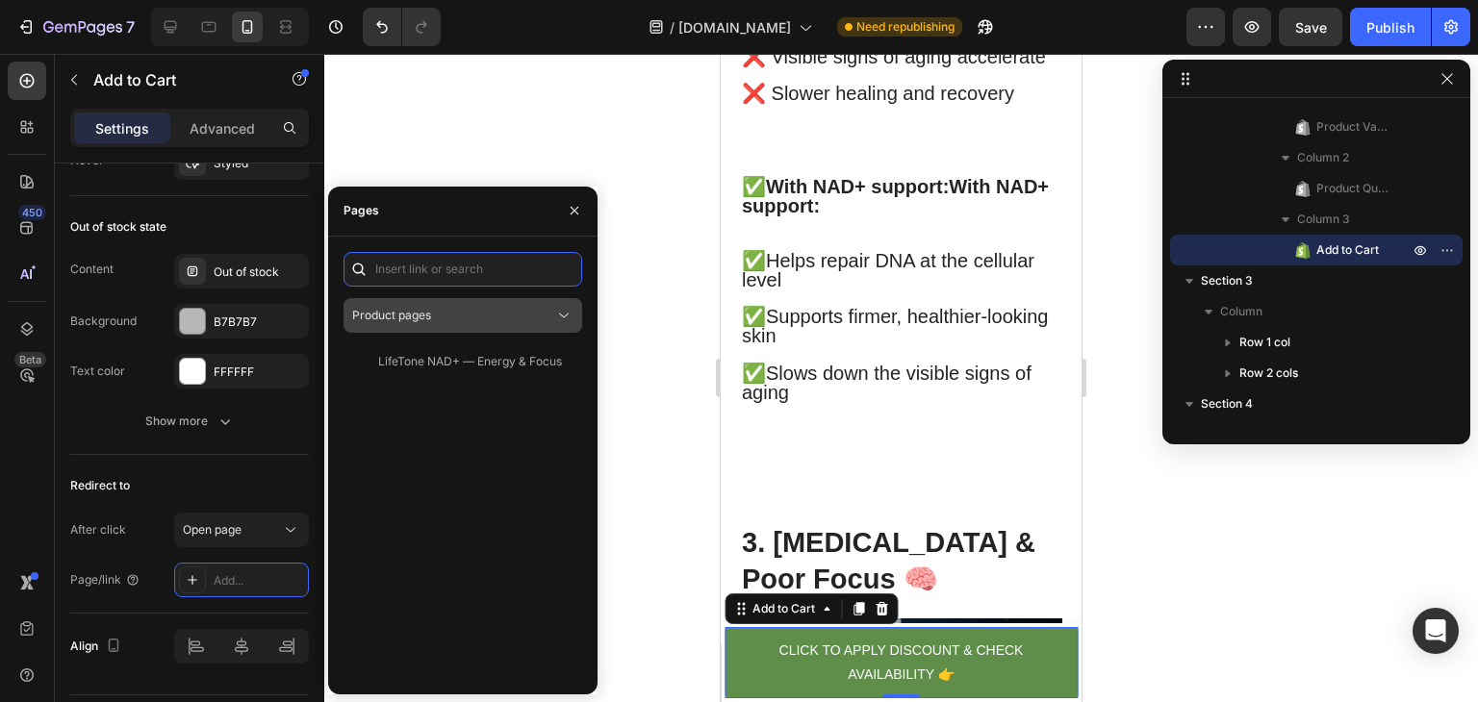
paste input "https://lifetone.store/products/nad"
type input "https://lifetone.store/products/nad"
click at [478, 309] on div "https://lifetone.store/products/nad" at bounding box center [440, 315] width 124 height 17
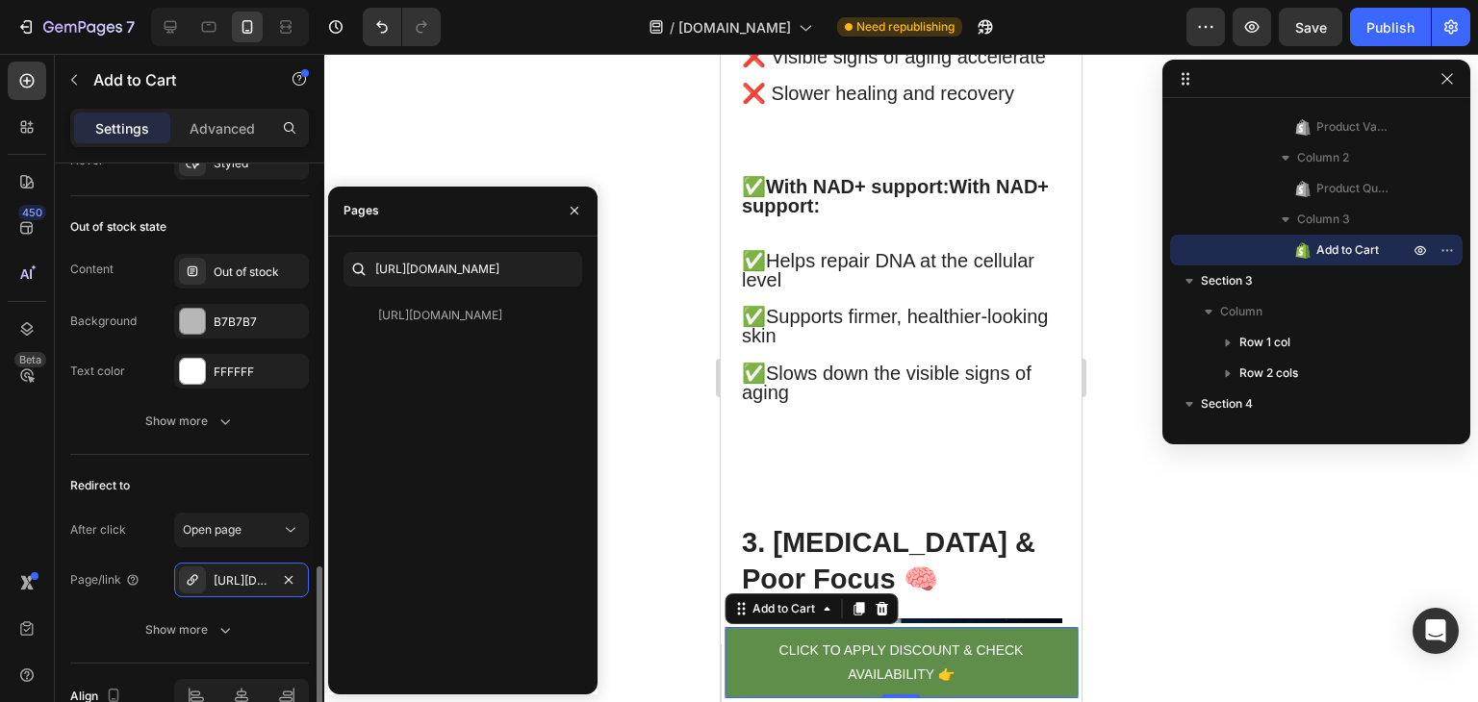
click at [258, 489] on div "Redirect to" at bounding box center [189, 485] width 239 height 31
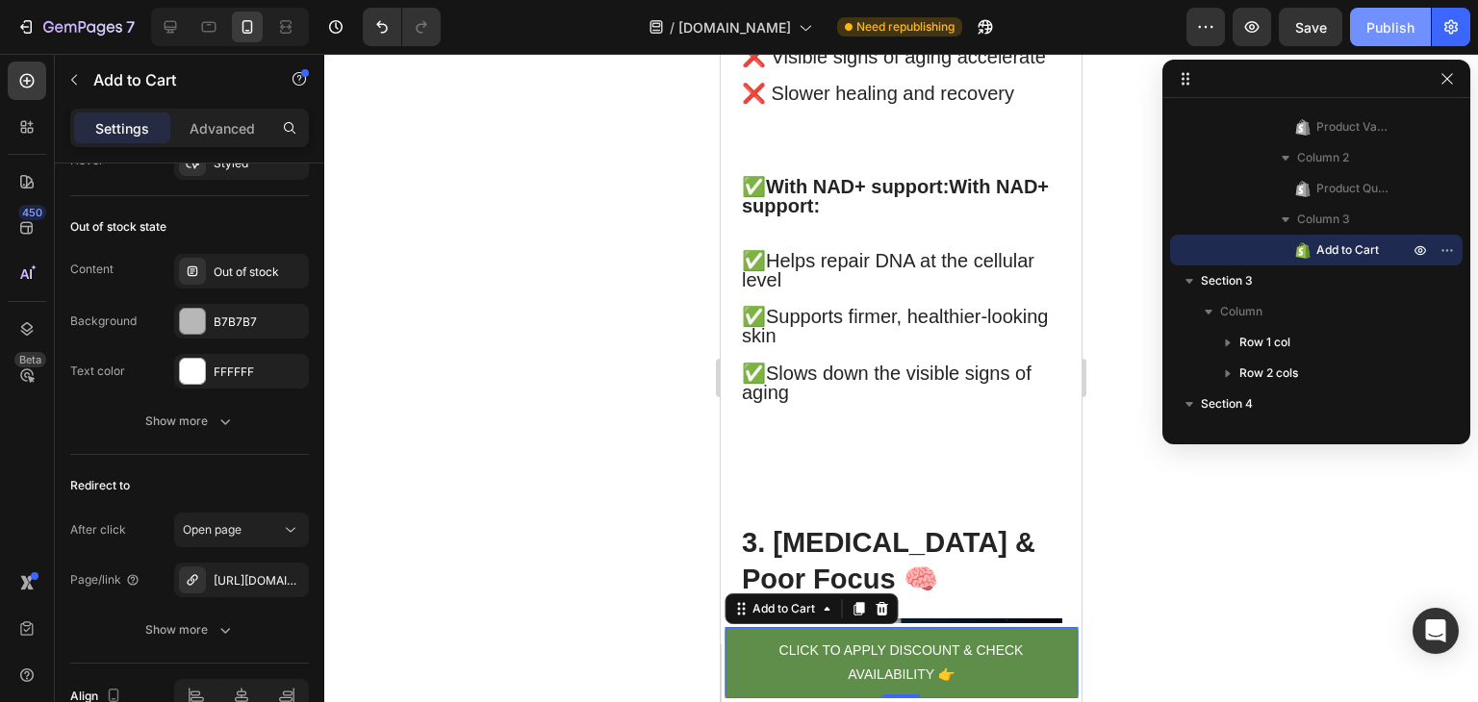
click at [1399, 32] on div "Publish" at bounding box center [1390, 27] width 48 height 20
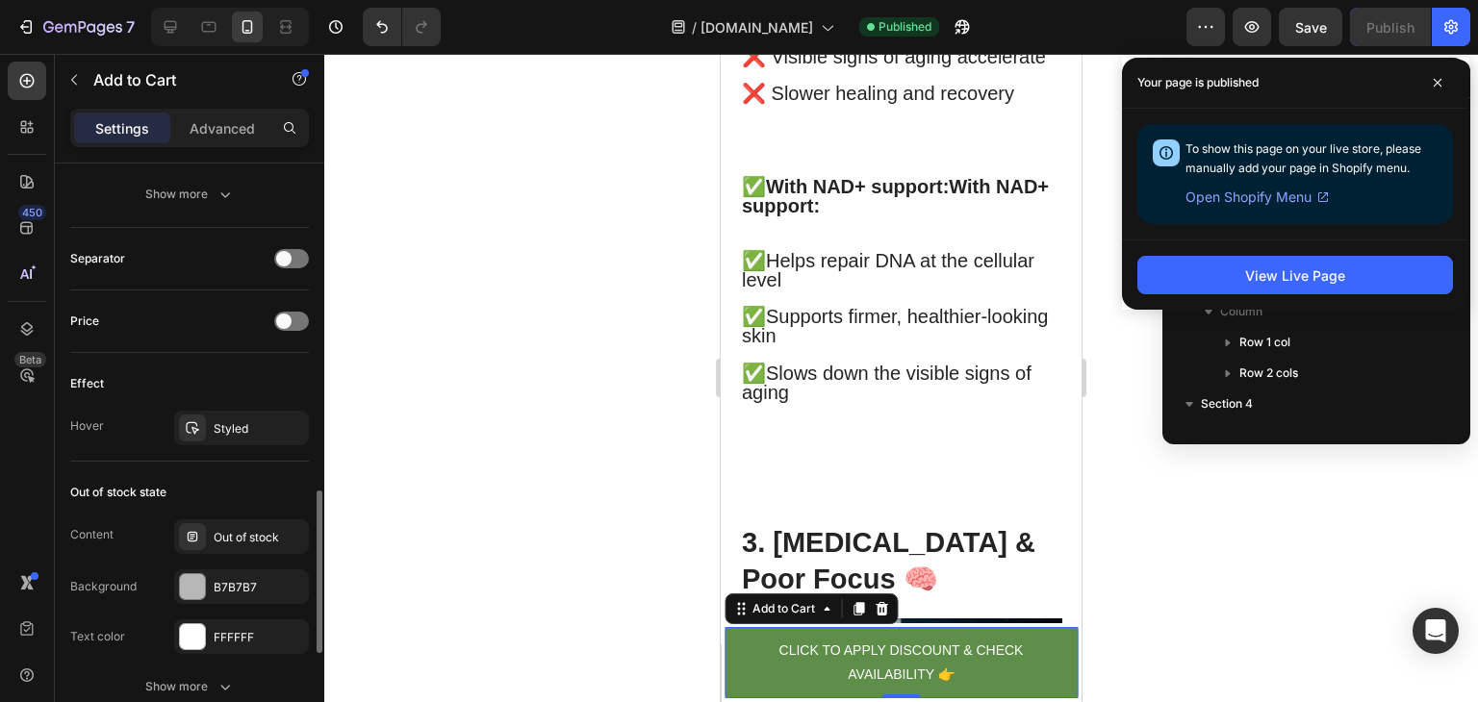
scroll to position [1196, 0]
click at [246, 539] on div "Out of stock" at bounding box center [259, 540] width 90 height 17
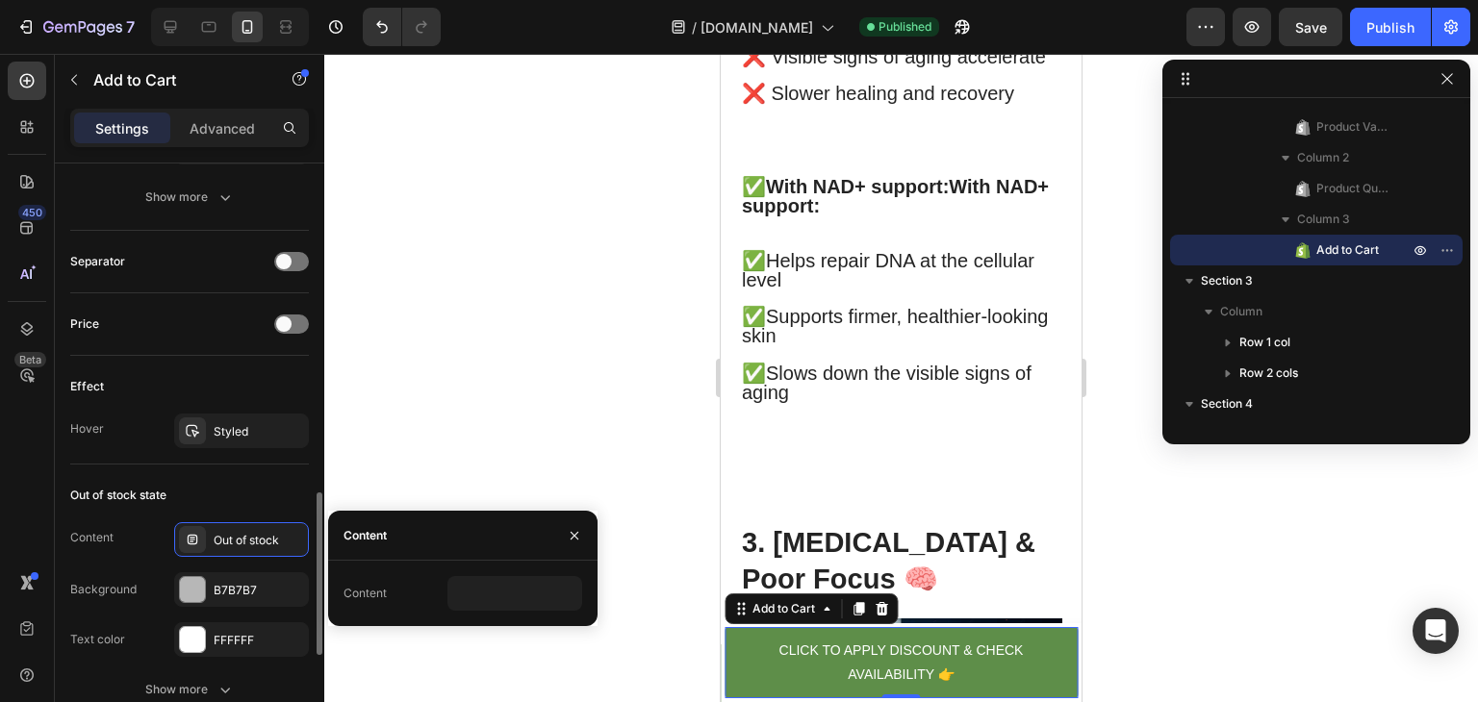
click at [268, 497] on div "Out of stock state" at bounding box center [189, 495] width 239 height 31
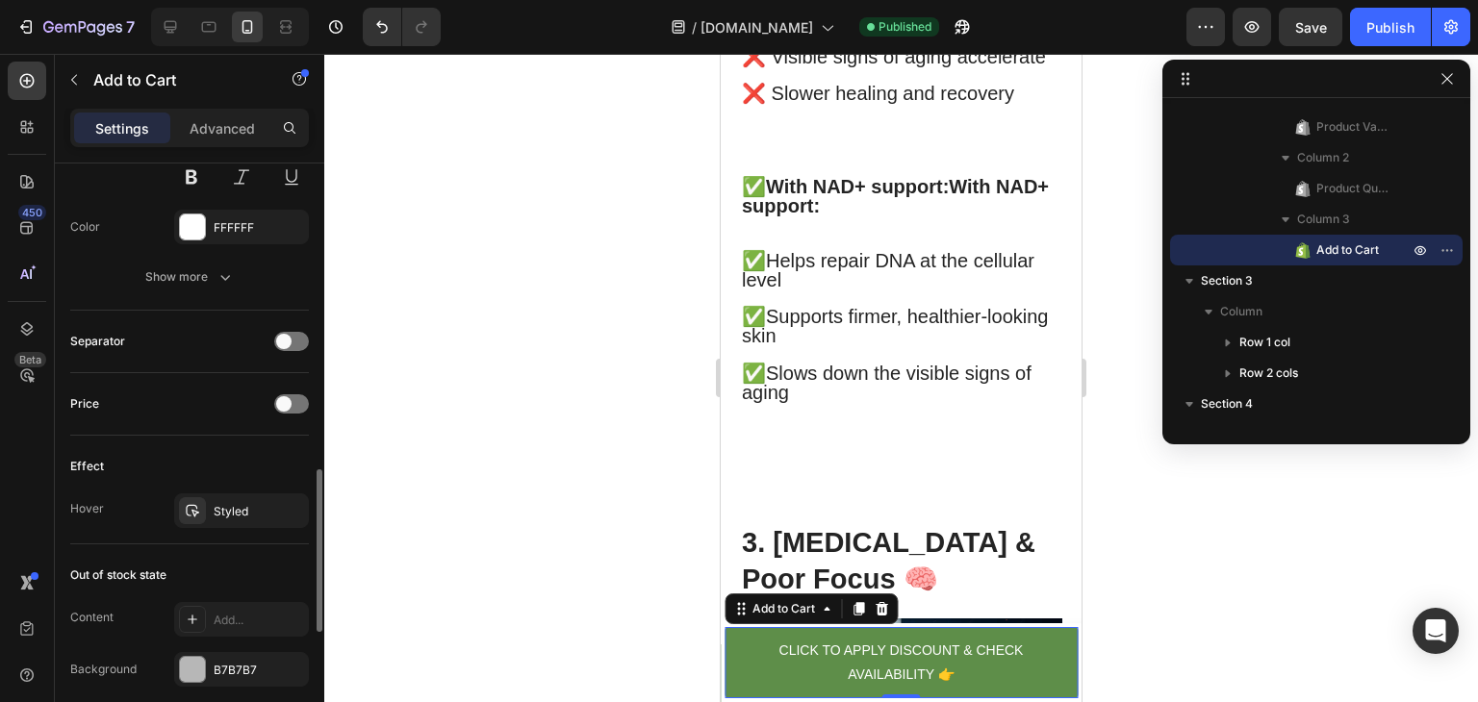
scroll to position [1112, 0]
click at [248, 507] on div "Styled" at bounding box center [242, 515] width 56 height 17
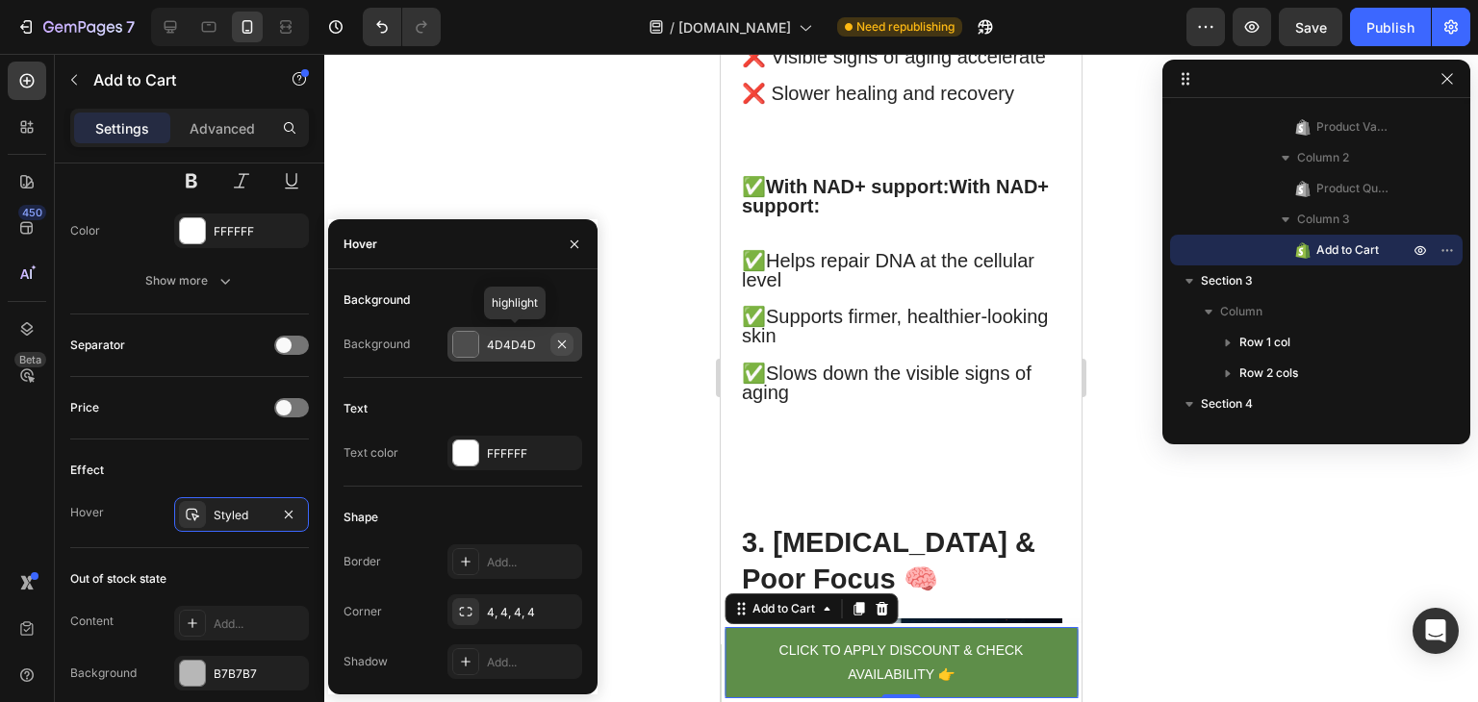
click at [569, 342] on icon "button" at bounding box center [561, 344] width 15 height 15
click at [577, 254] on button "button" at bounding box center [574, 244] width 31 height 31
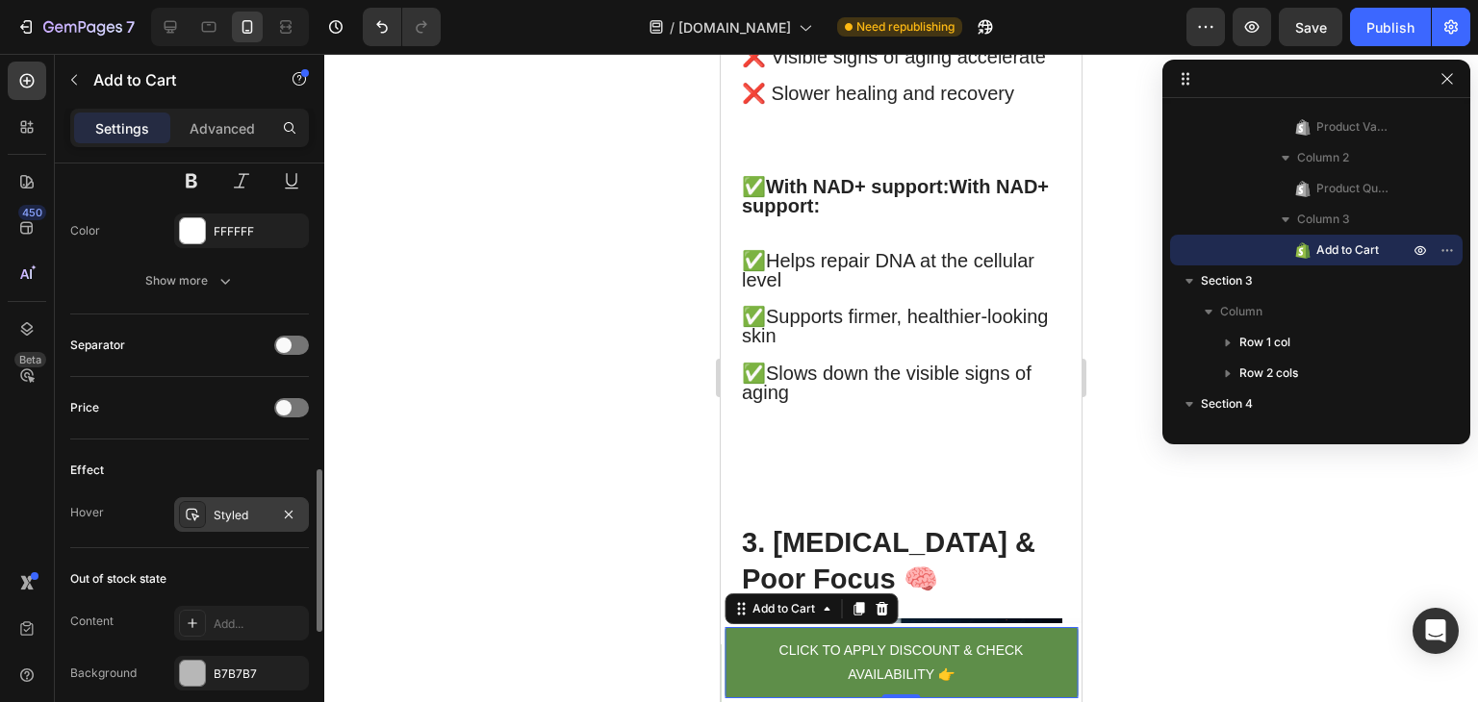
click at [248, 517] on div "Styled" at bounding box center [242, 515] width 56 height 17
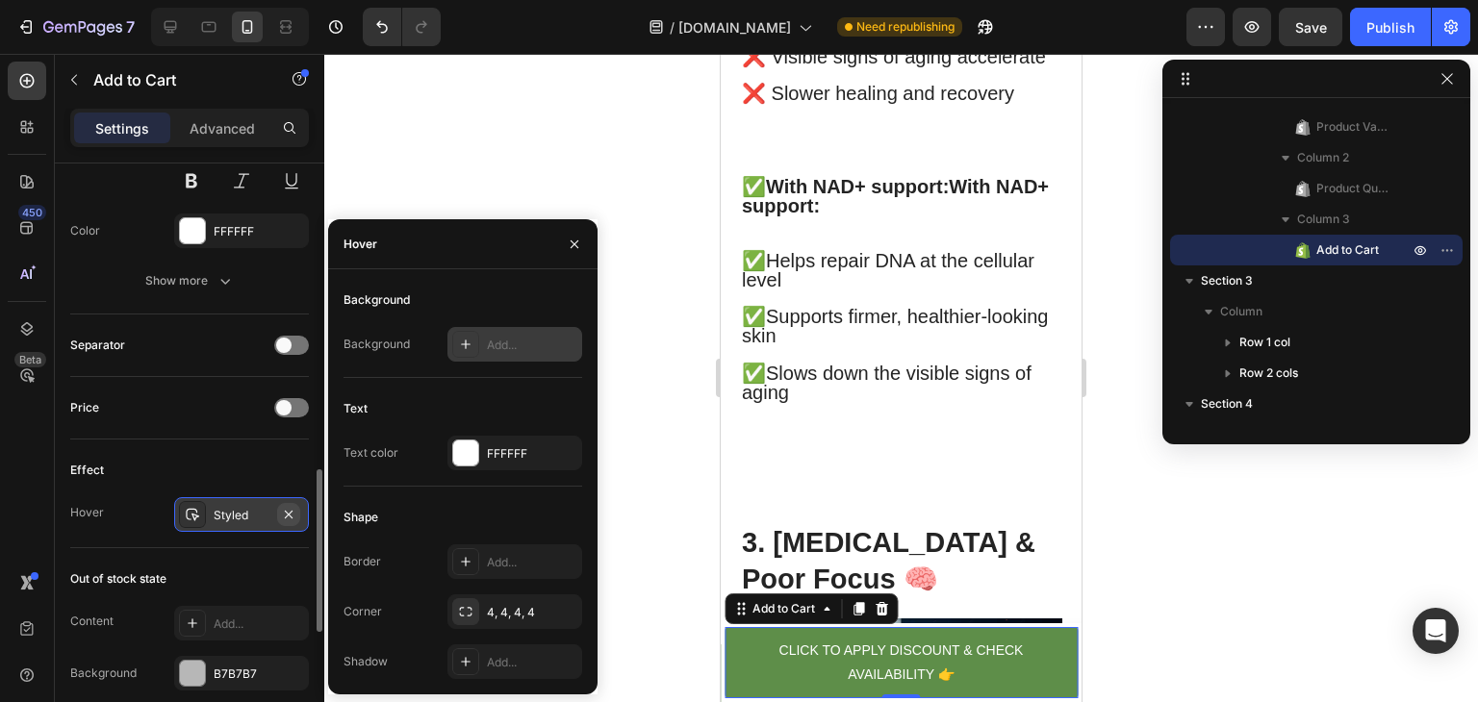
click at [286, 512] on icon "button" at bounding box center [288, 514] width 15 height 15
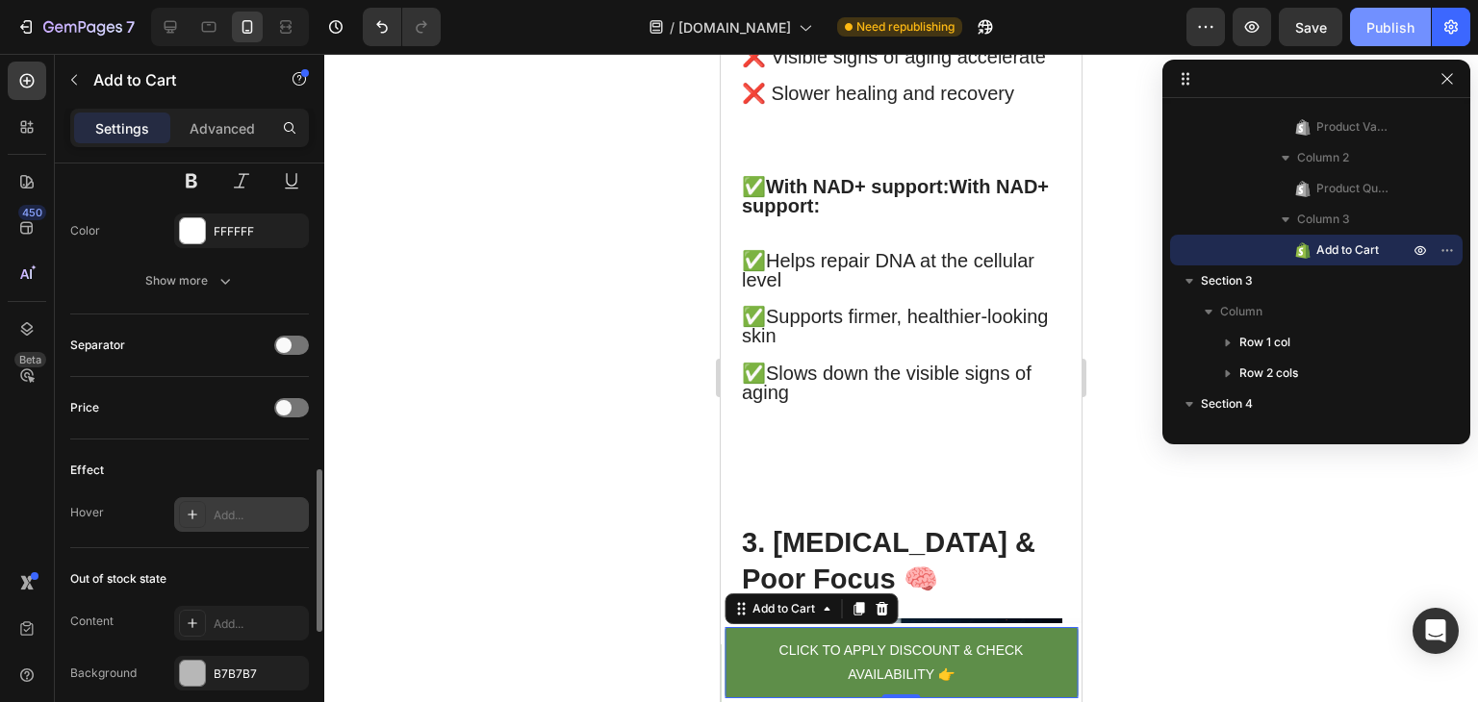
click at [1389, 32] on div "Publish" at bounding box center [1390, 27] width 48 height 20
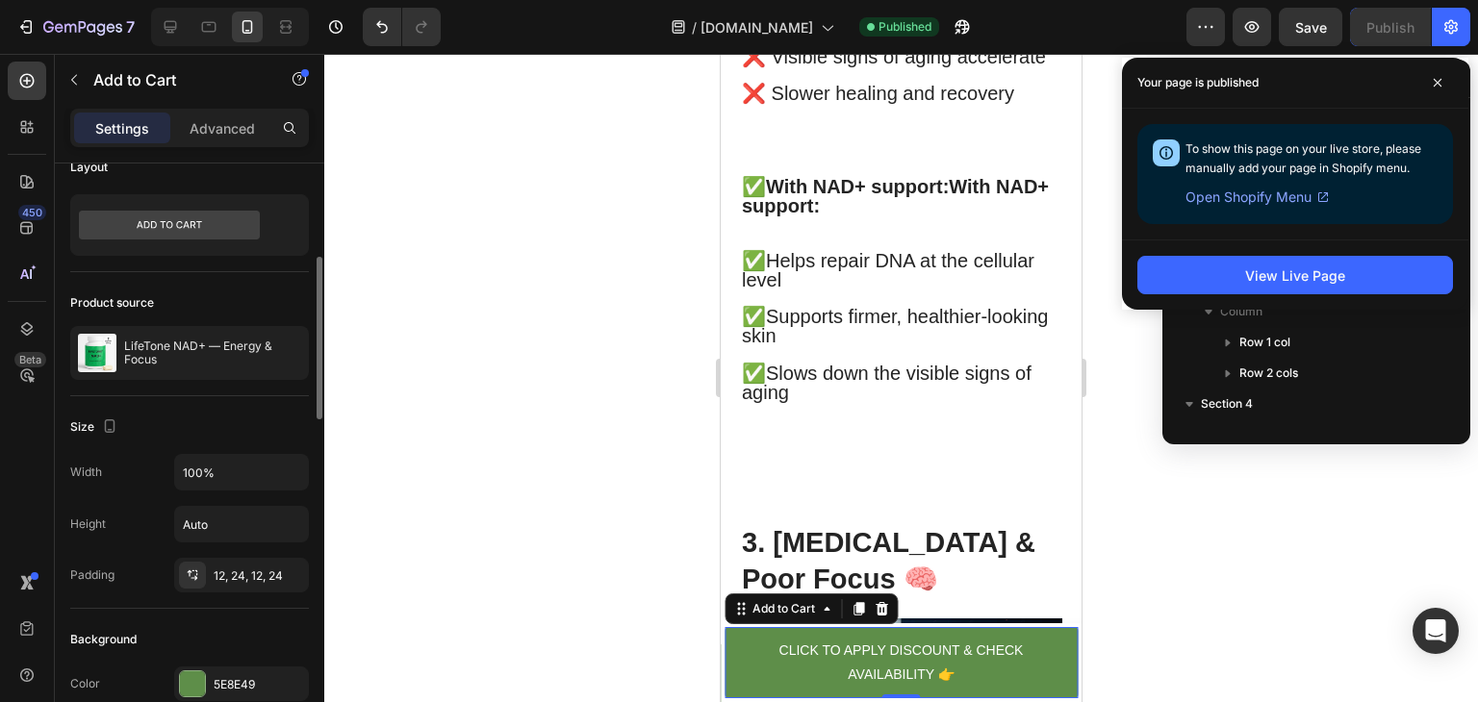
scroll to position [94, 0]
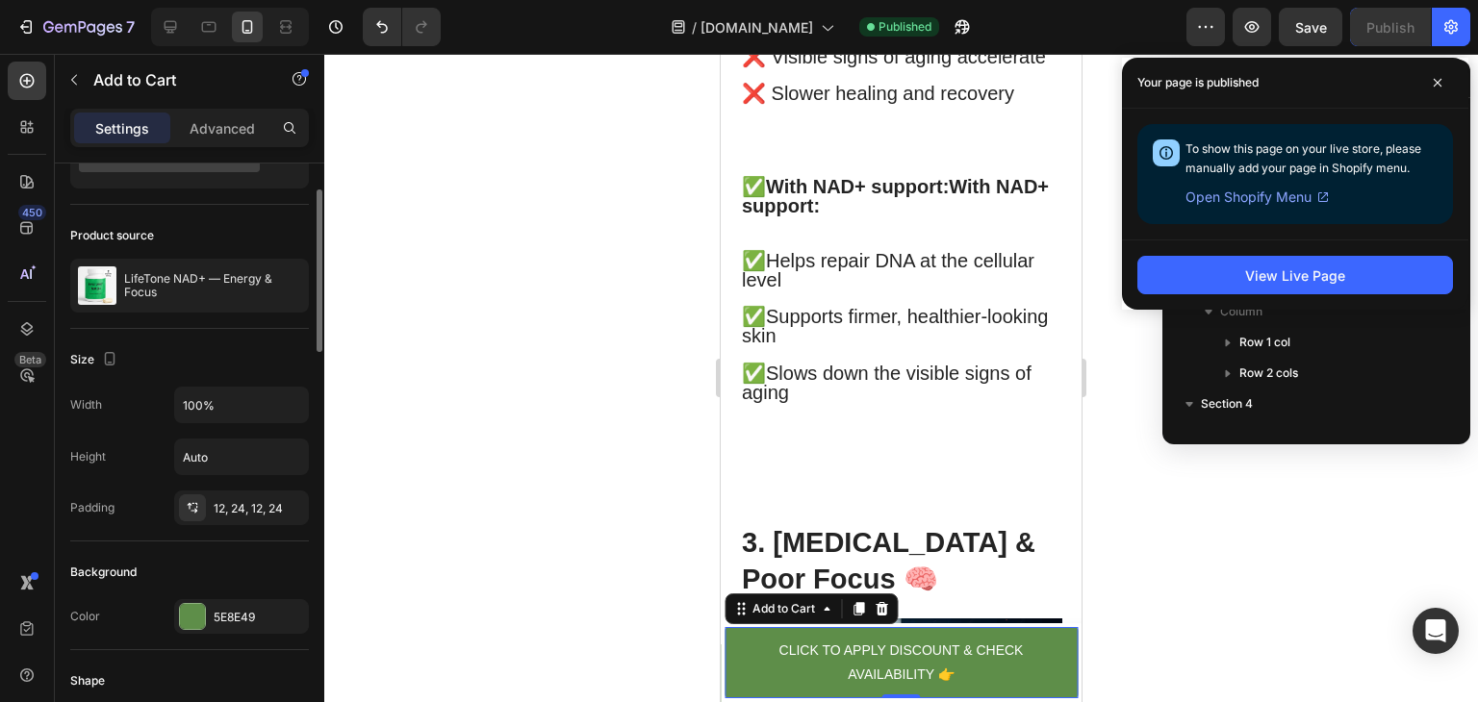
click at [232, 523] on div "Size Width 100% Height Auto Padding 12, 24, 12, 24" at bounding box center [189, 435] width 239 height 213
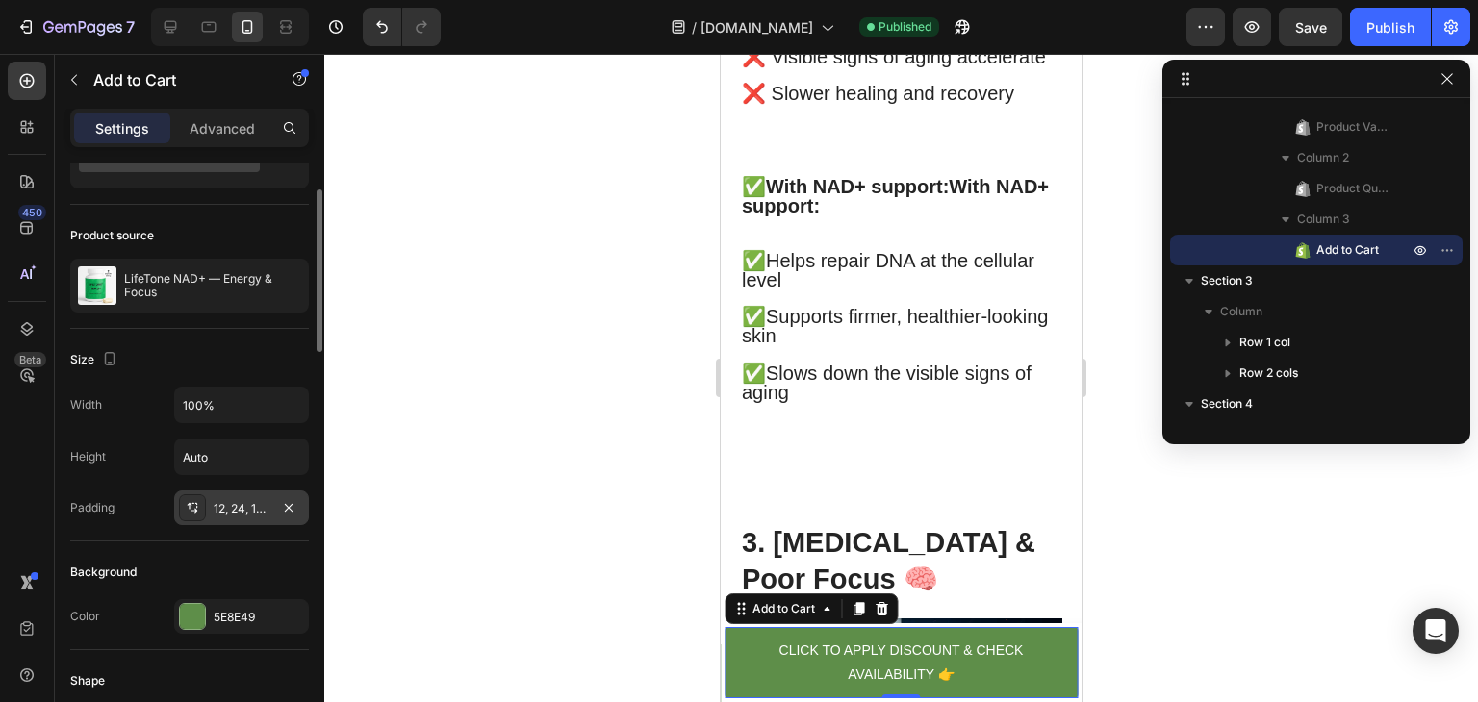
click at [237, 509] on div "12, 24, 12, 24" at bounding box center [242, 508] width 56 height 17
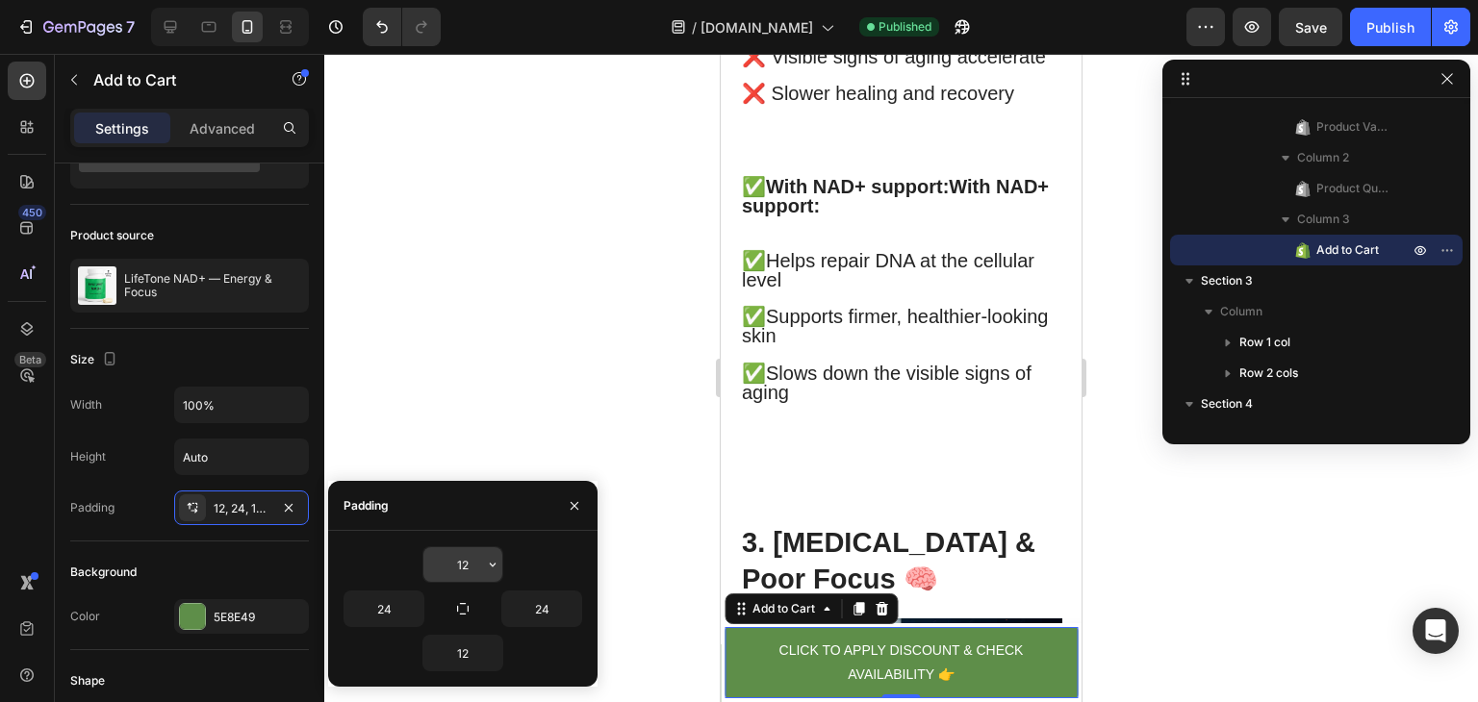
click at [468, 574] on input "12" at bounding box center [462, 564] width 79 height 35
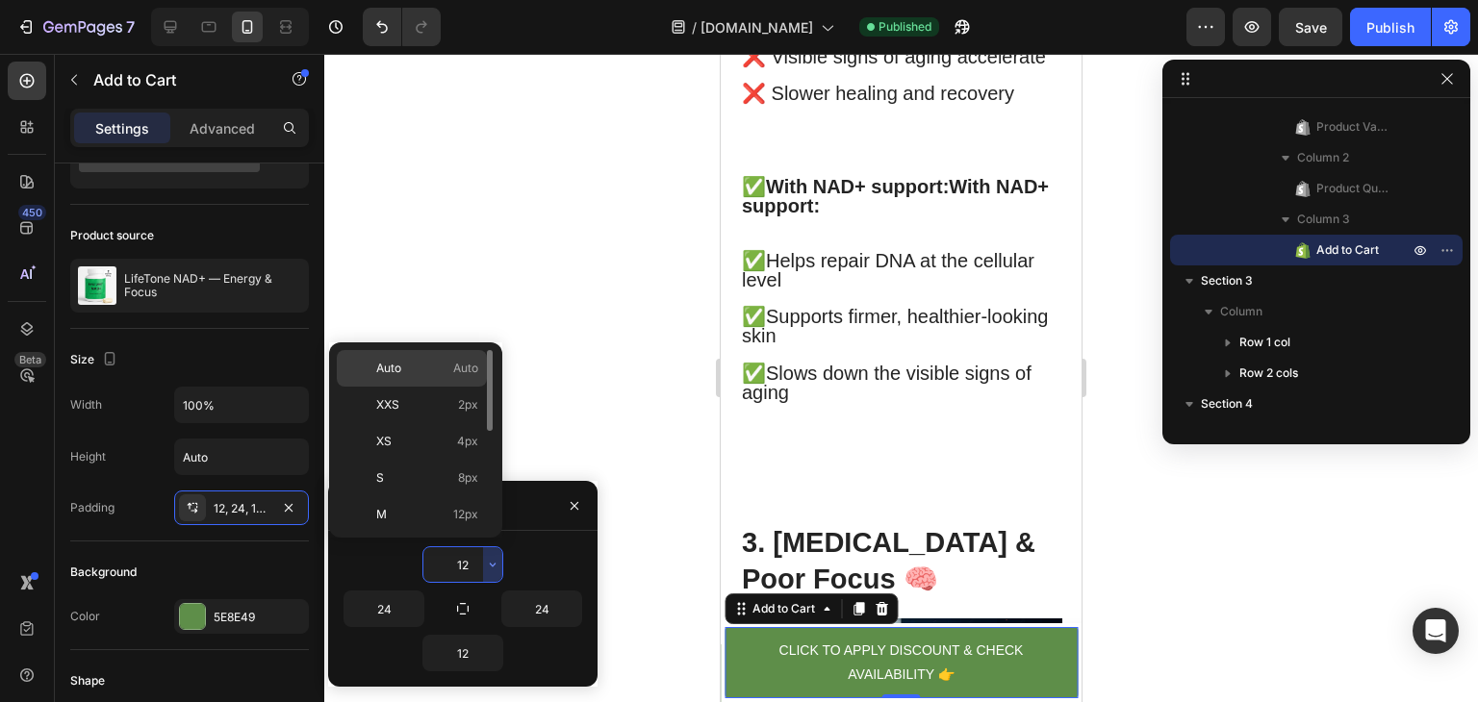
click at [406, 352] on div "Auto Auto" at bounding box center [412, 368] width 150 height 37
type input "Auto"
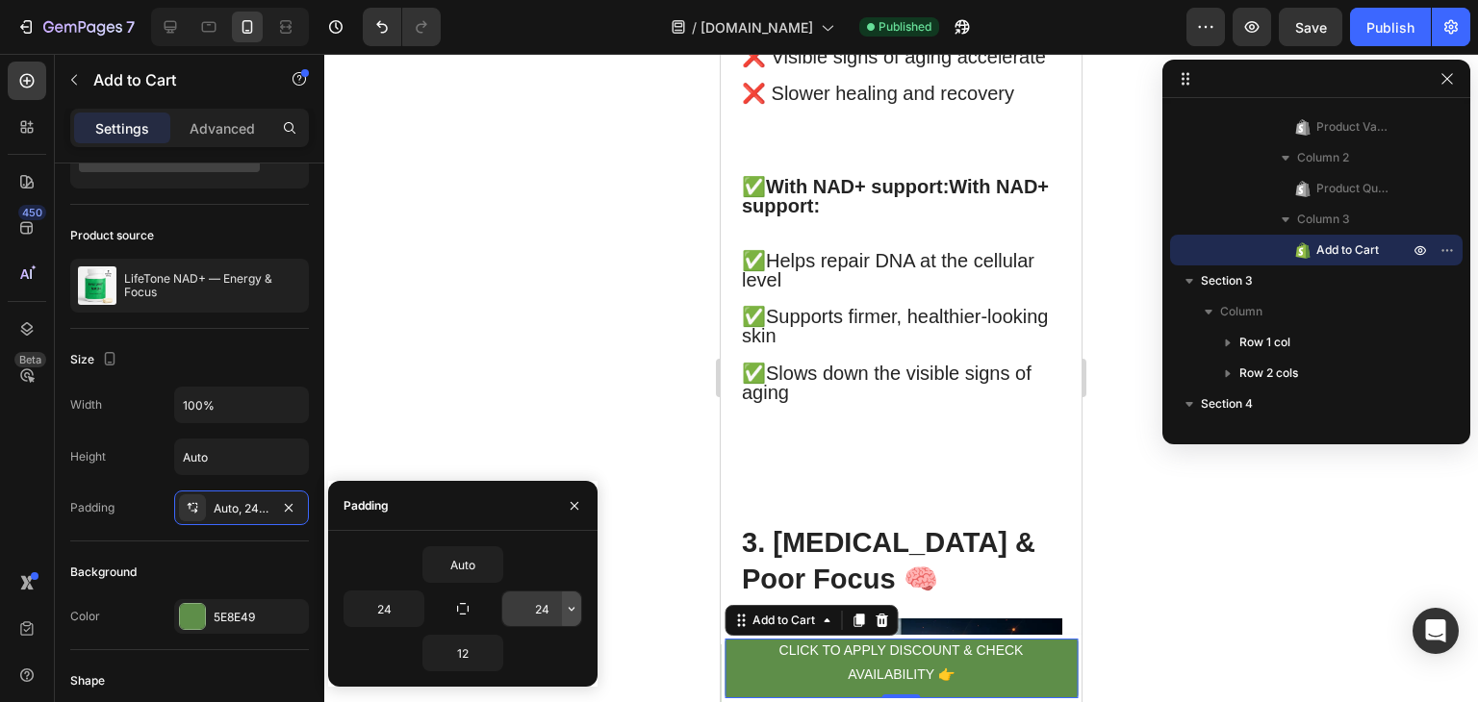
click at [568, 609] on icon "button" at bounding box center [571, 608] width 15 height 15
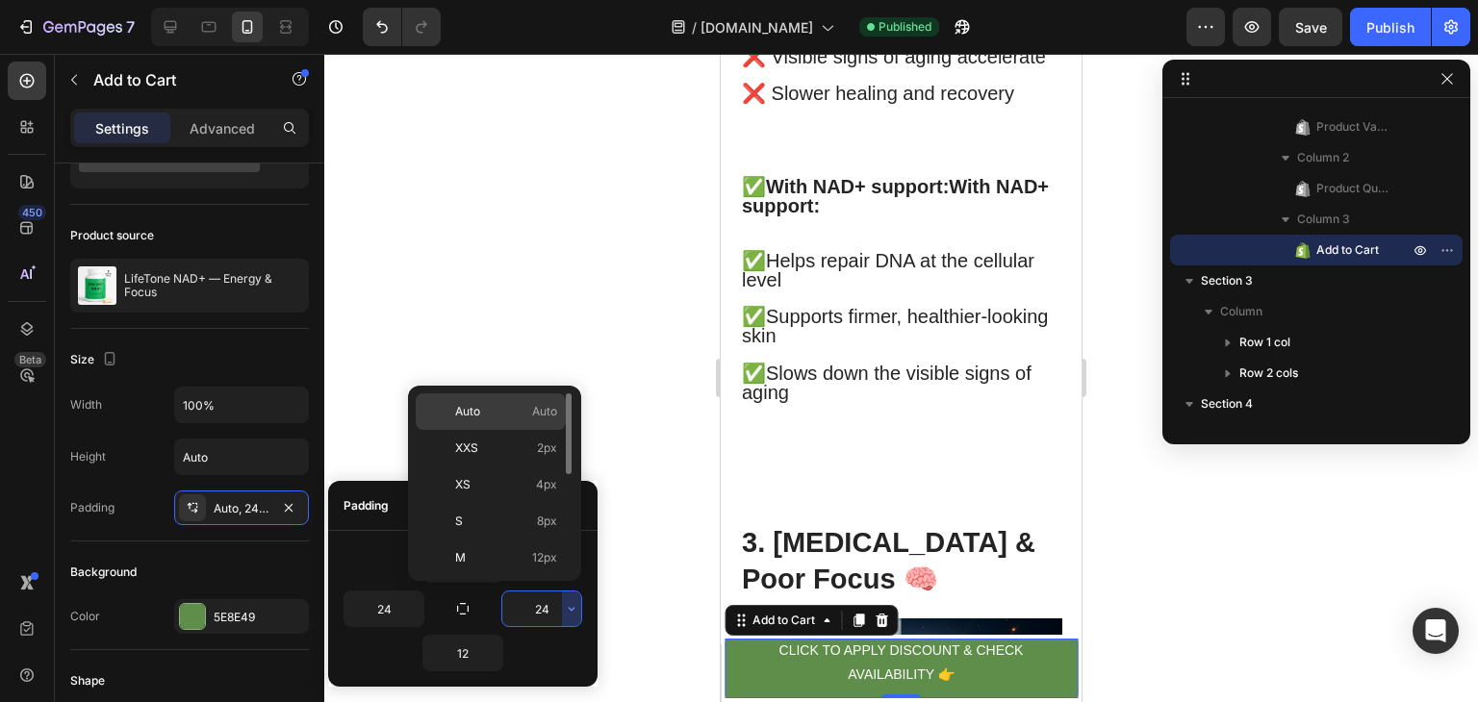
click at [527, 408] on p "Auto Auto" at bounding box center [506, 411] width 102 height 17
type input "Auto"
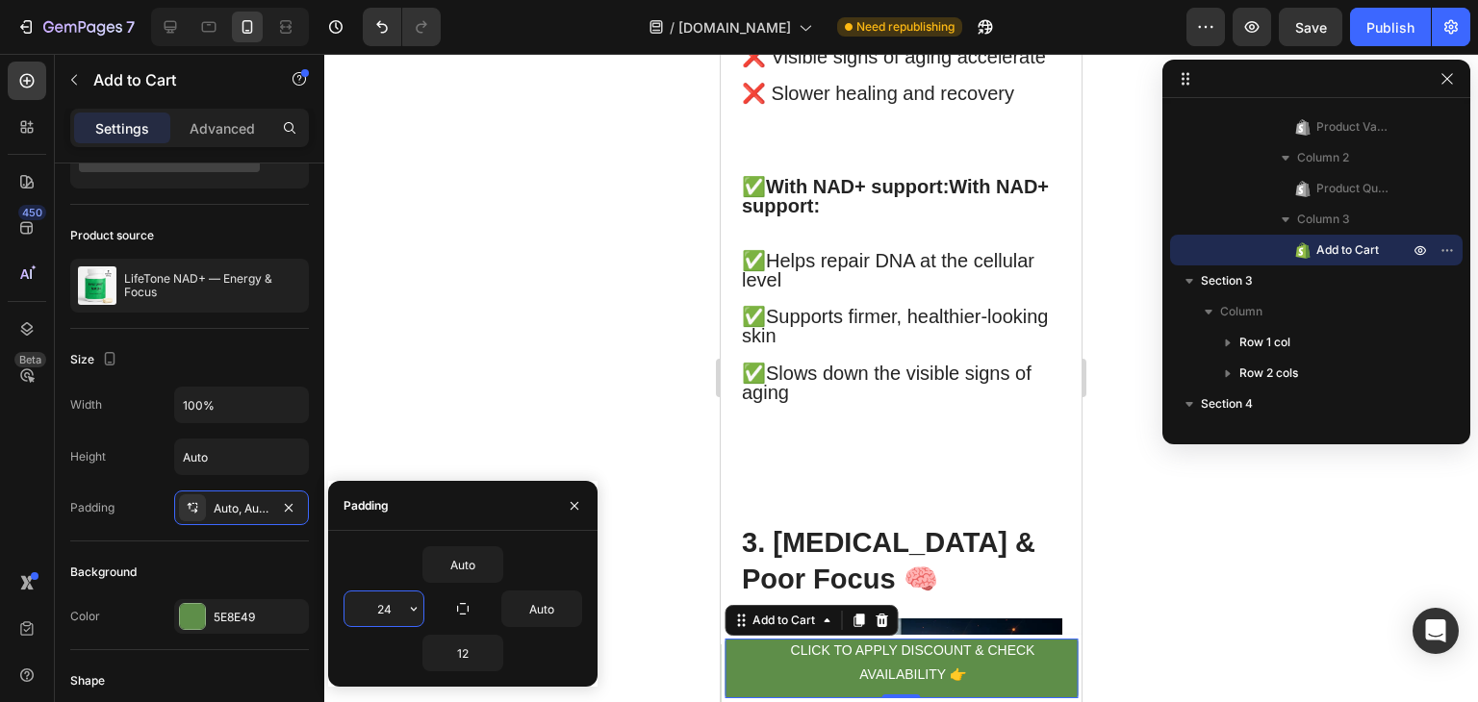
click at [401, 620] on input "24" at bounding box center [383, 609] width 79 height 35
click at [403, 592] on input "24" at bounding box center [383, 609] width 79 height 35
click at [416, 605] on icon "button" at bounding box center [413, 608] width 15 height 15
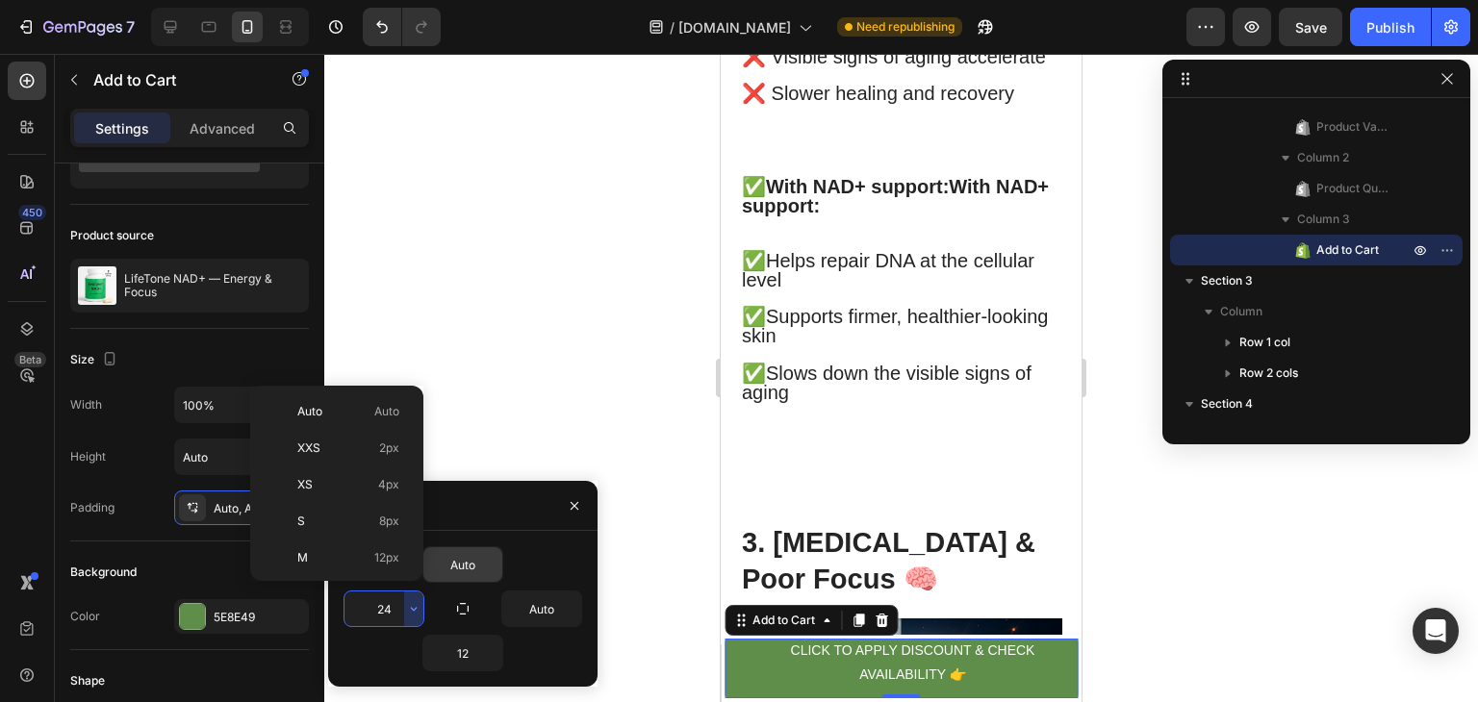
click at [358, 400] on div "Auto Auto" at bounding box center [333, 411] width 150 height 37
type input "Auto"
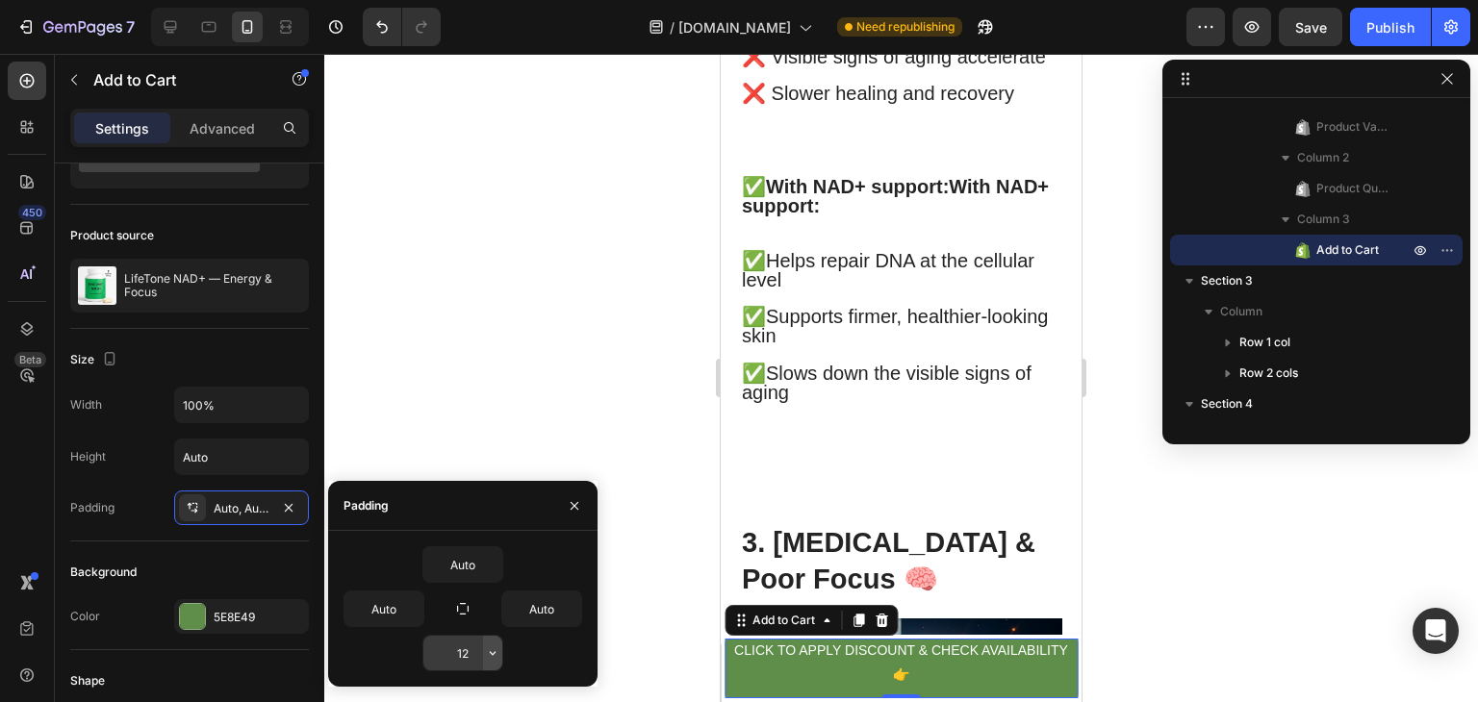
click at [491, 651] on icon "button" at bounding box center [493, 653] width 6 height 4
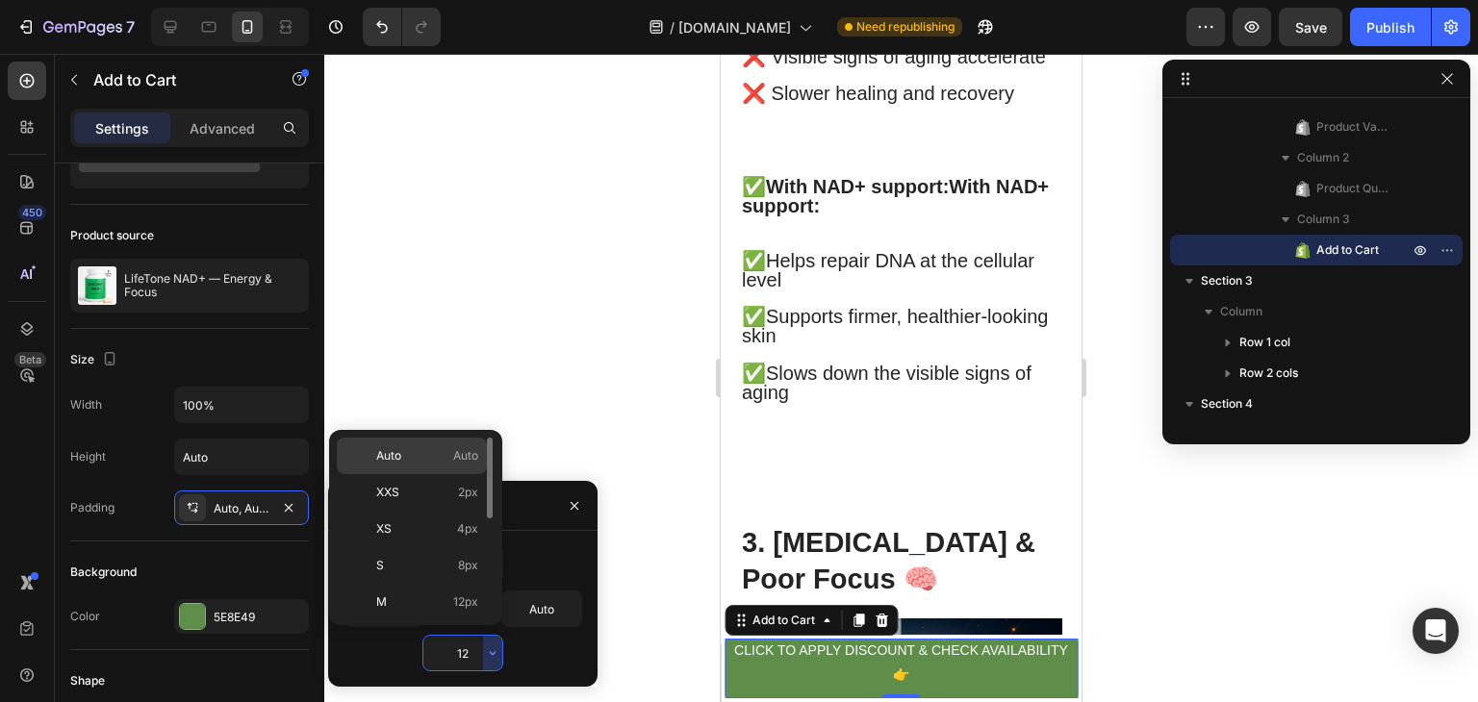
click at [444, 450] on p "Auto Auto" at bounding box center [427, 455] width 102 height 17
type input "Auto"
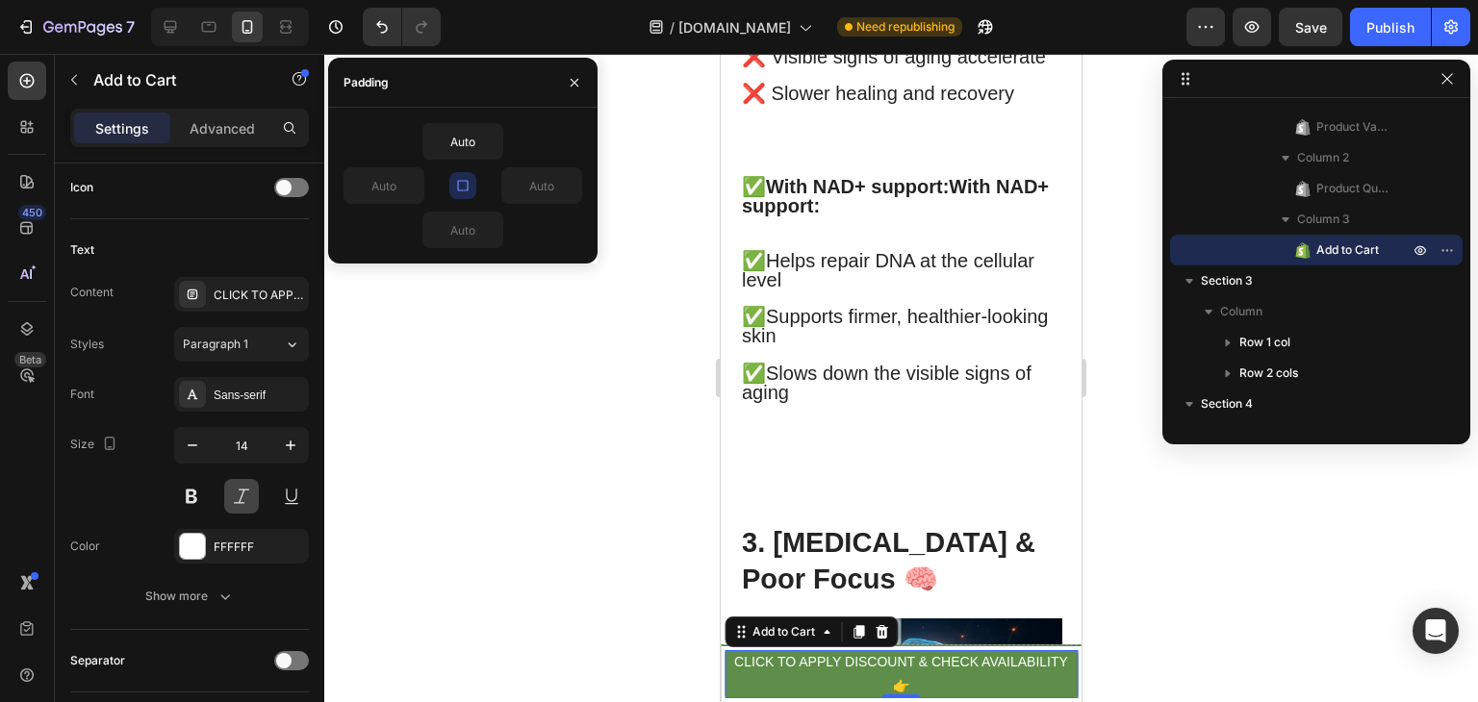
scroll to position [1097, 0]
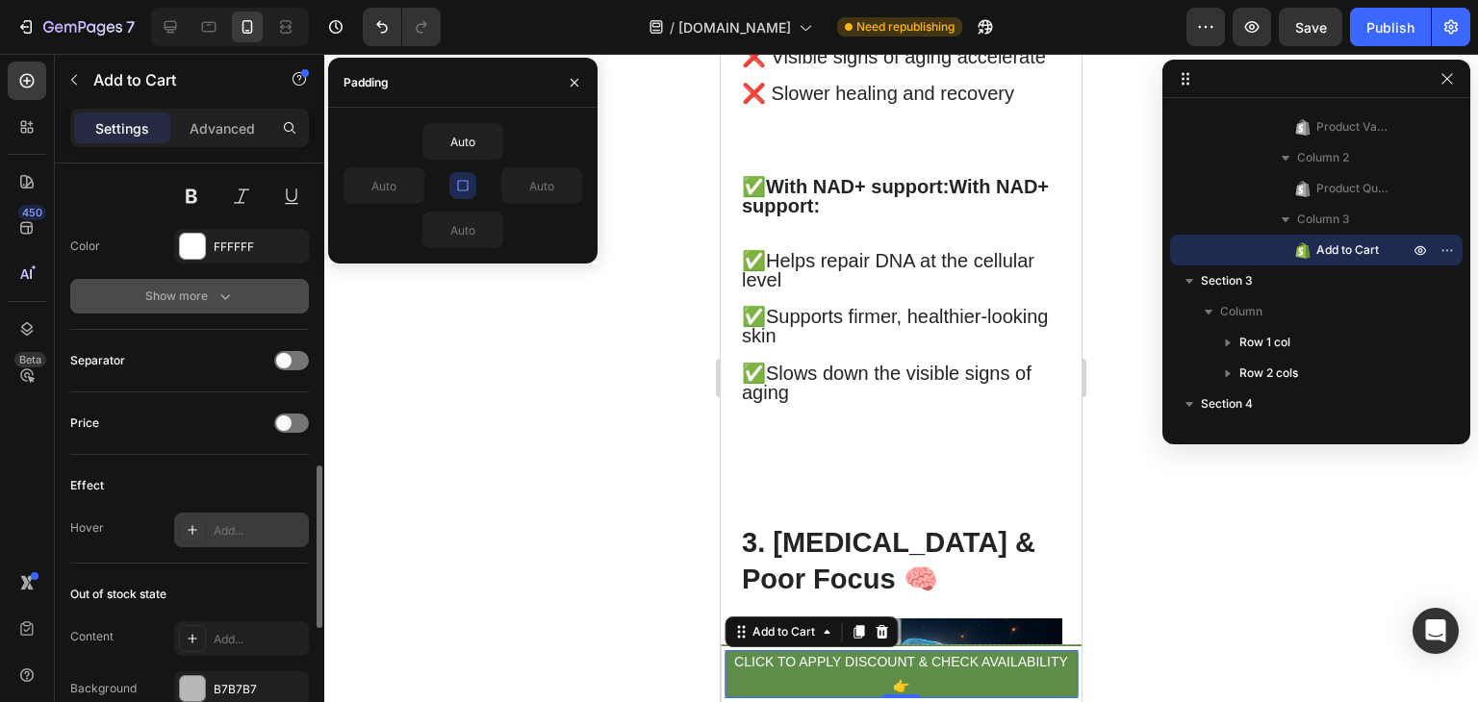
click at [202, 298] on div "Show more" at bounding box center [189, 296] width 89 height 19
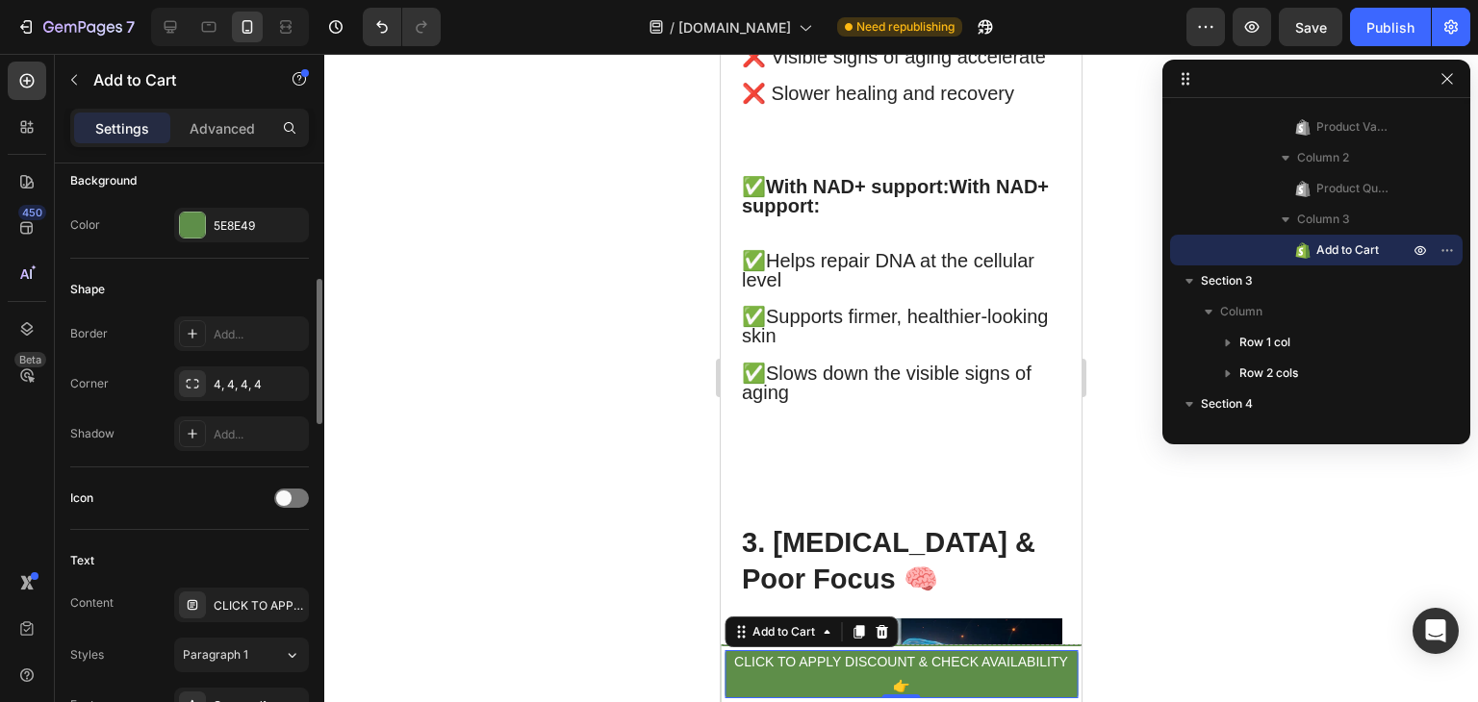
scroll to position [482, 0]
click at [261, 390] on div "4, 4, 4, 4" at bounding box center [242, 388] width 56 height 17
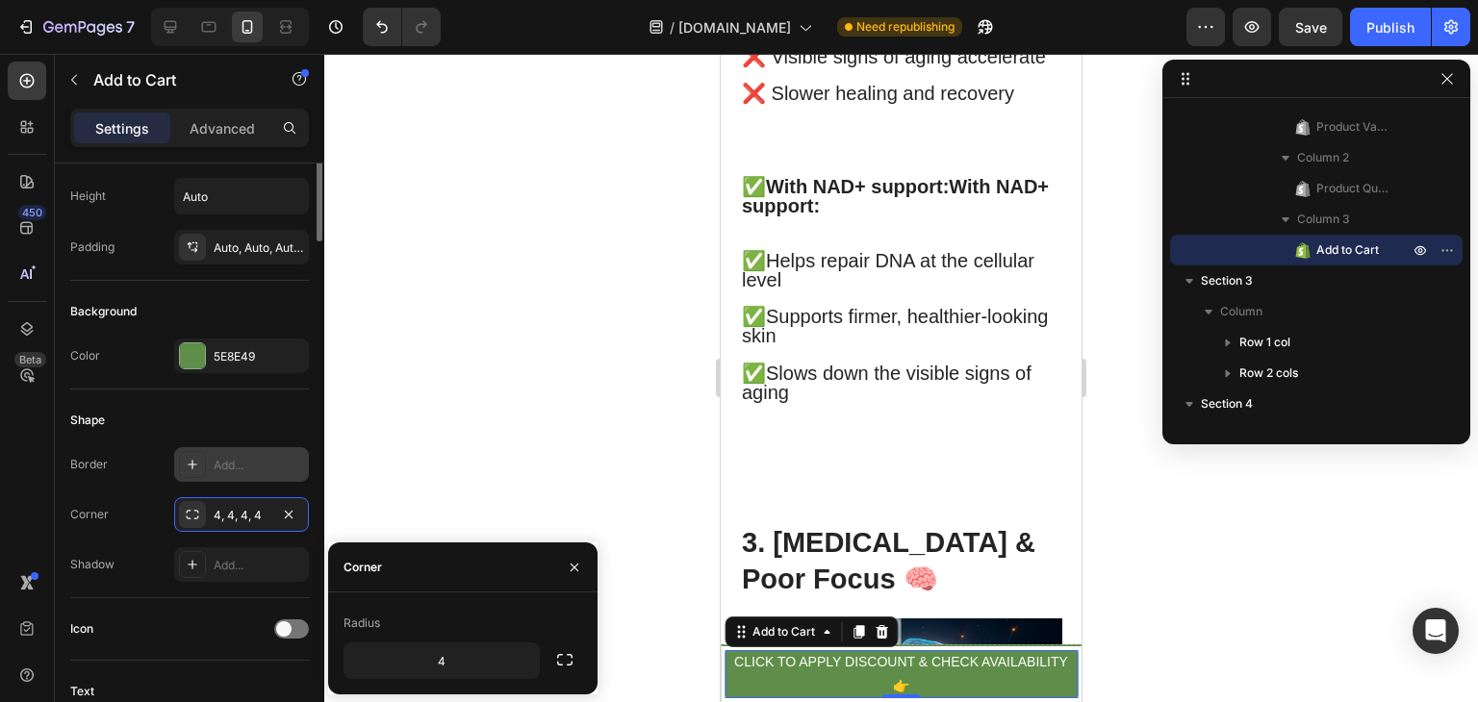
scroll to position [231, 0]
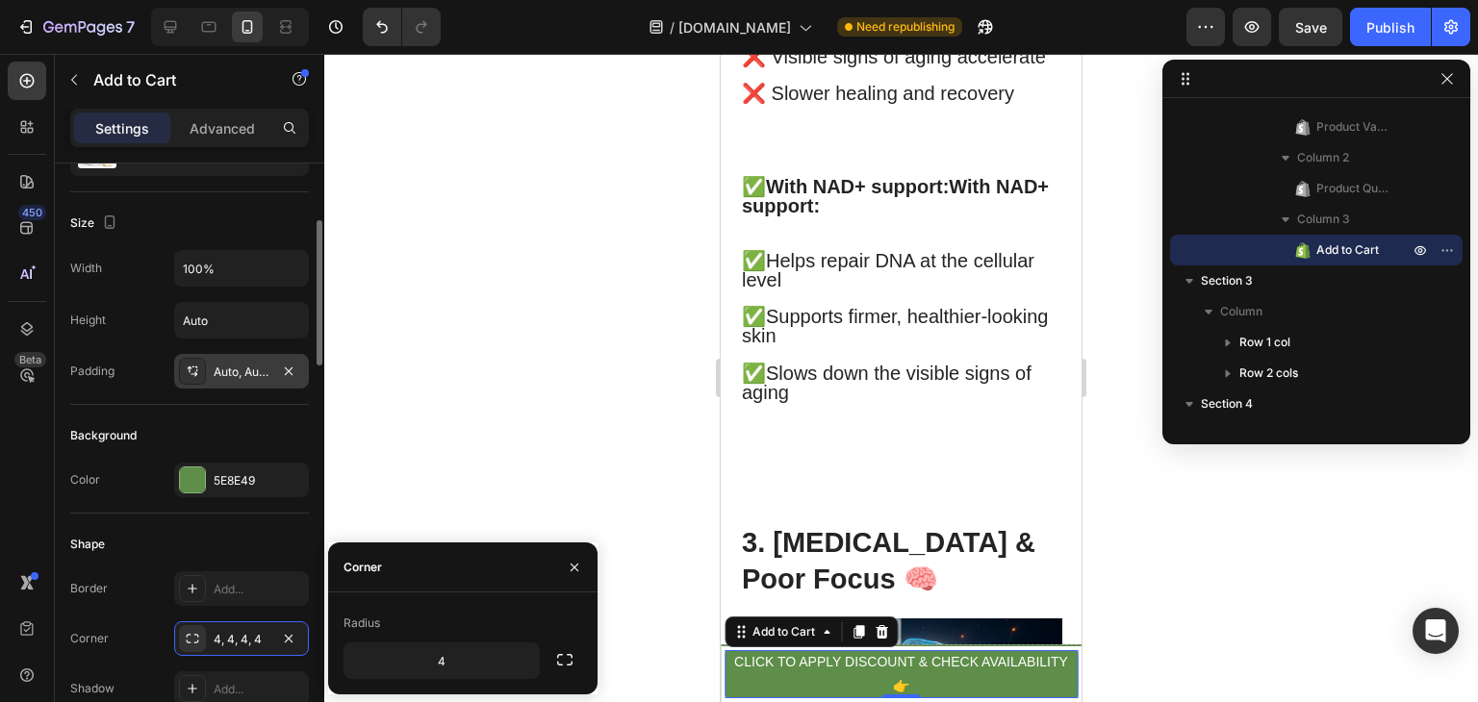
click at [214, 364] on div "Auto, Auto, Auto, Auto" at bounding box center [242, 372] width 56 height 17
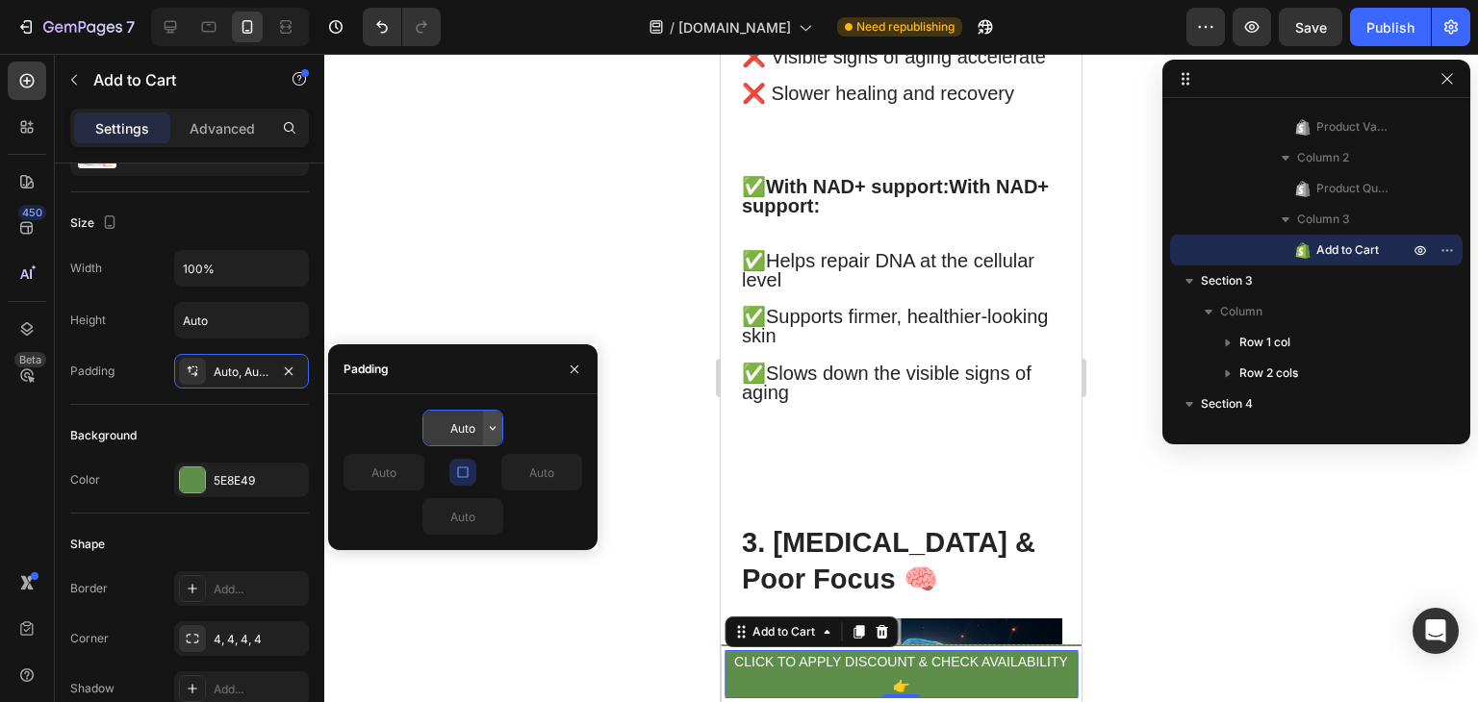
click at [486, 436] on icon "button" at bounding box center [492, 427] width 15 height 15
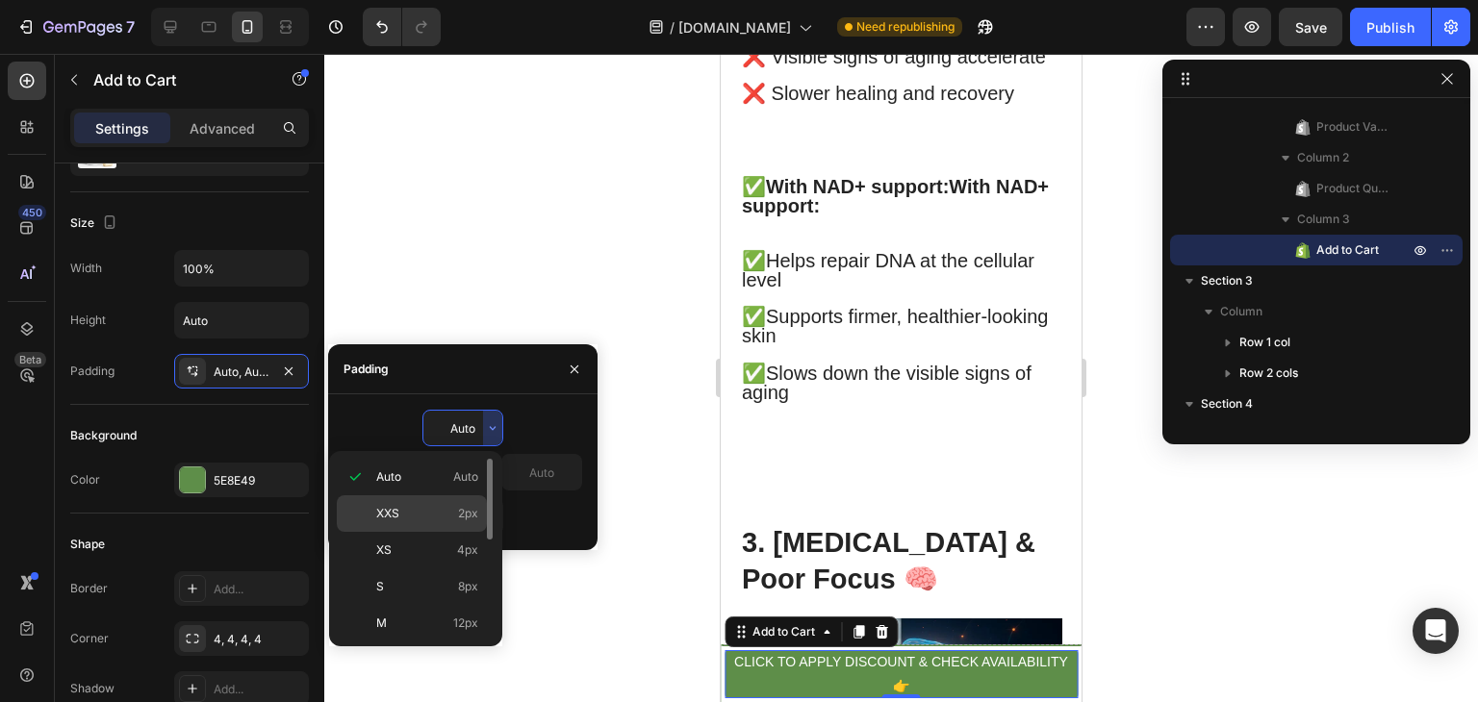
click at [440, 509] on p "XXS 2px" at bounding box center [427, 513] width 102 height 17
type input "2"
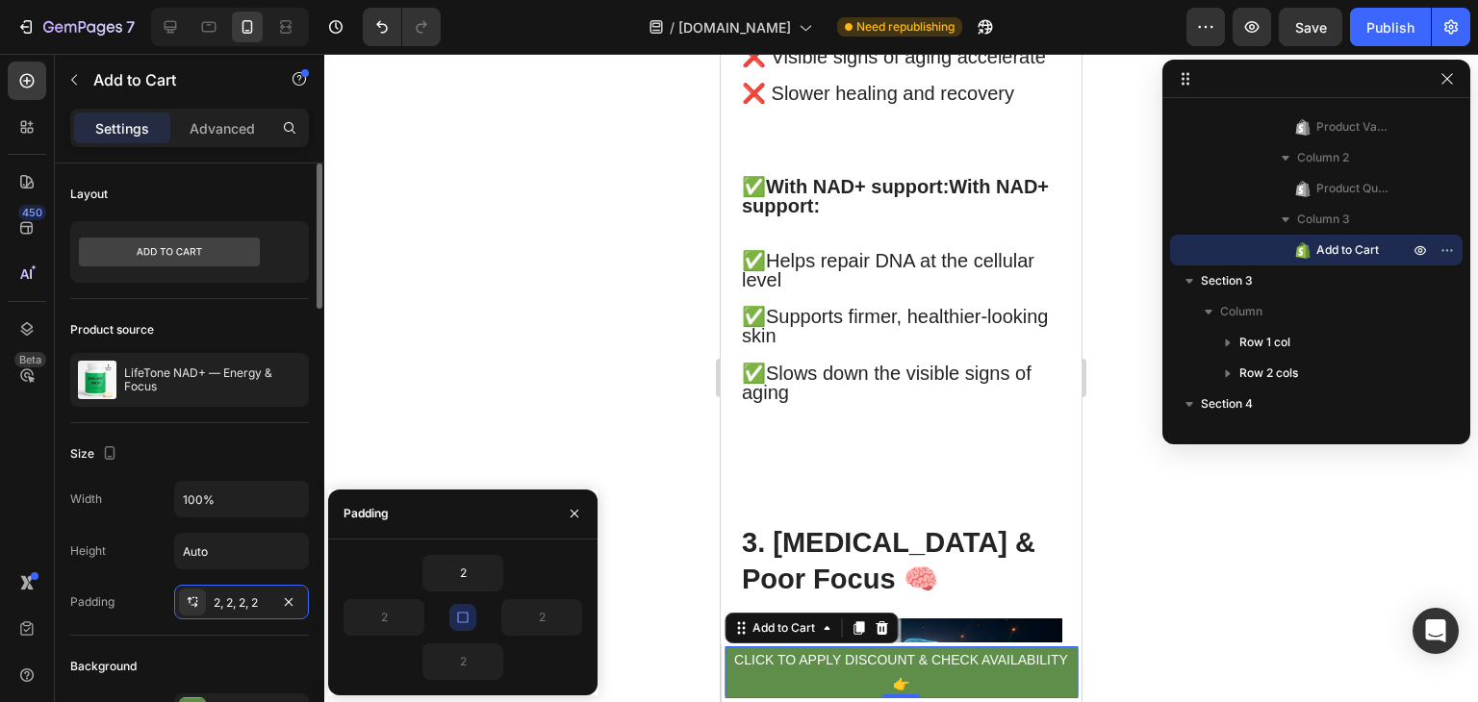
scroll to position [0, 0]
click at [229, 243] on icon at bounding box center [169, 252] width 181 height 29
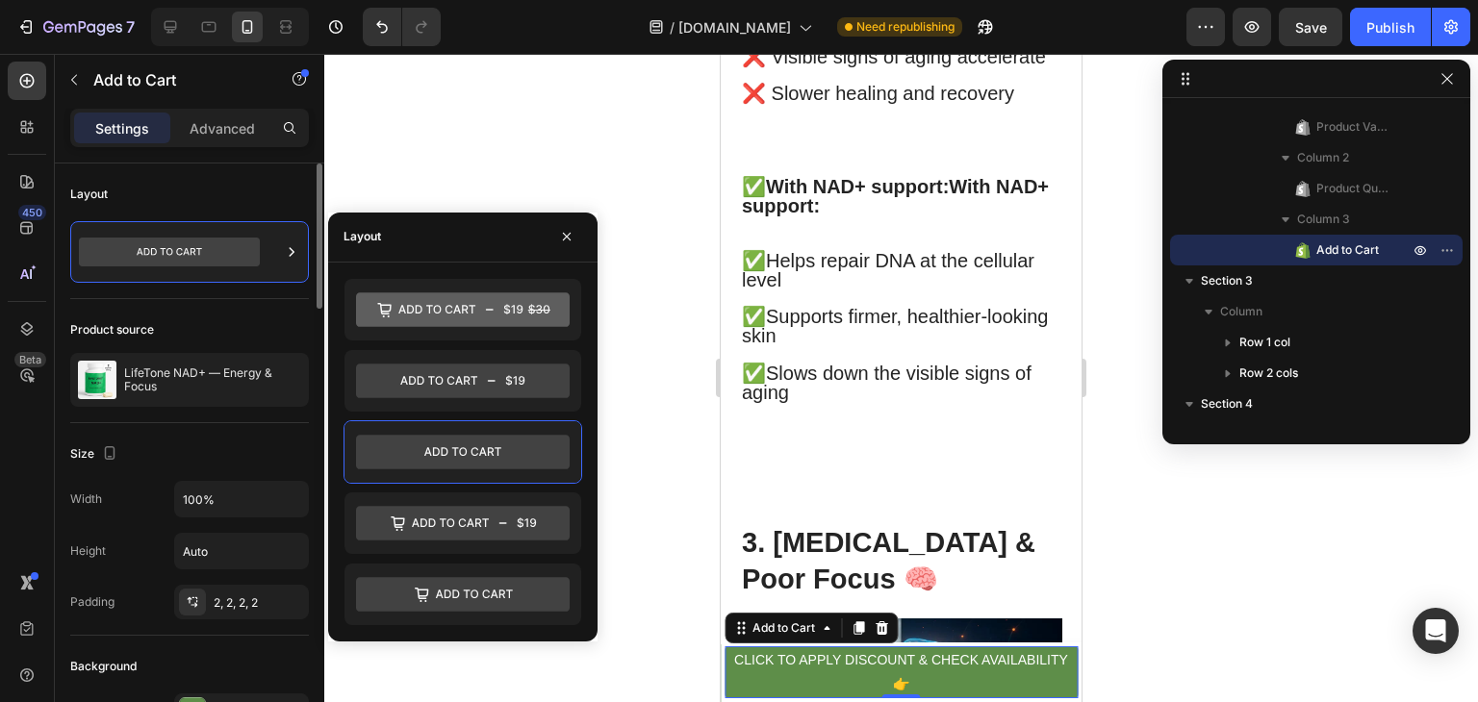
click at [152, 440] on div "Size" at bounding box center [189, 454] width 239 height 31
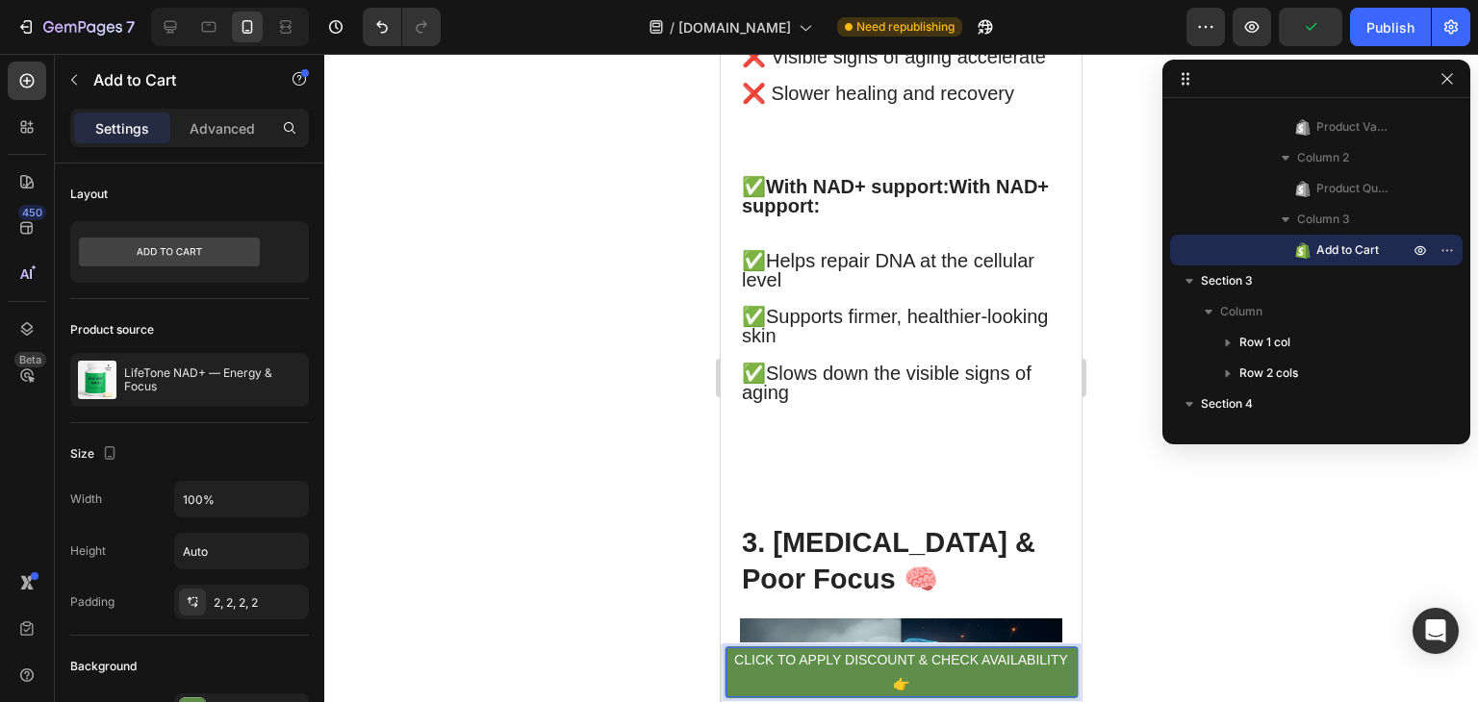
click at [724, 646] on button "CLICK TO APPLY DISCOUNT & CHECK AVAILABILITY 👉" at bounding box center [900, 672] width 353 height 52
click at [649, 626] on div at bounding box center [900, 378] width 1153 height 648
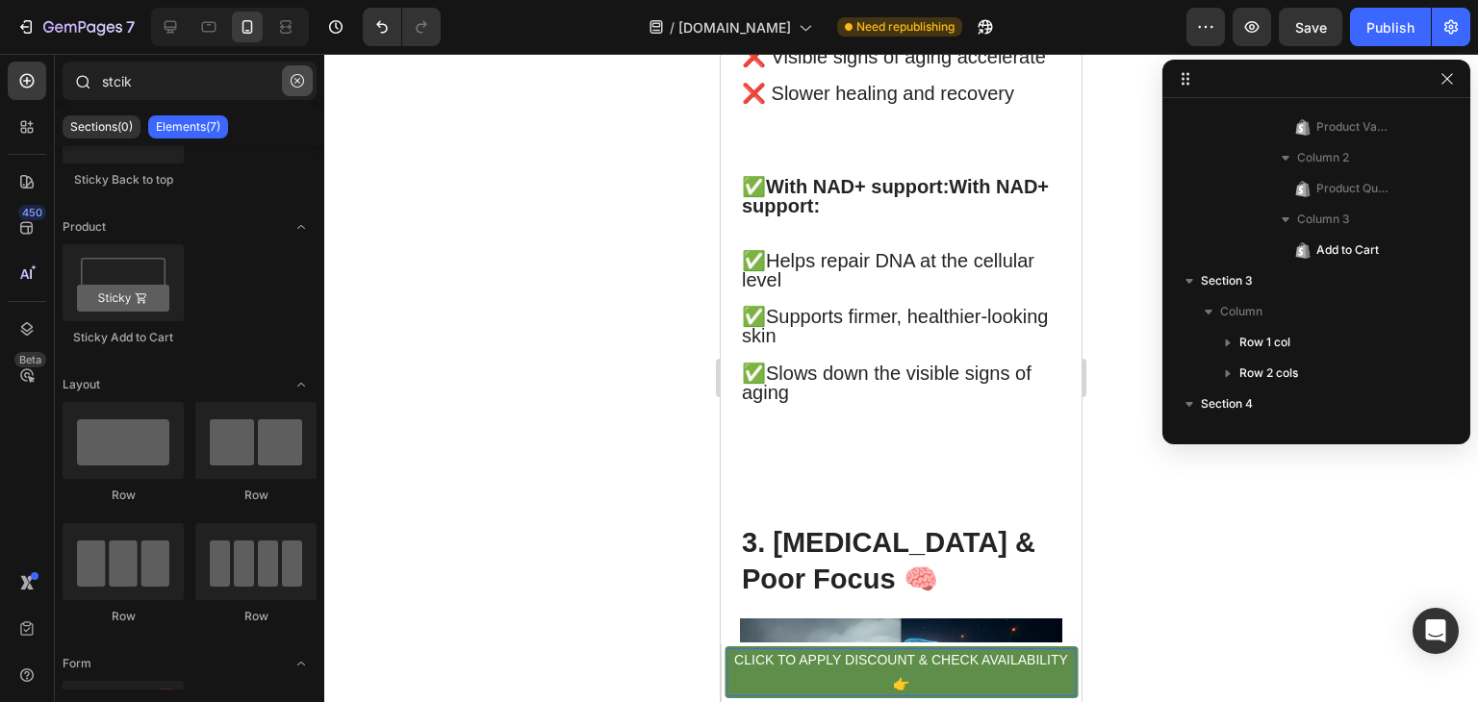
click at [291, 82] on icon "button" at bounding box center [297, 80] width 13 height 13
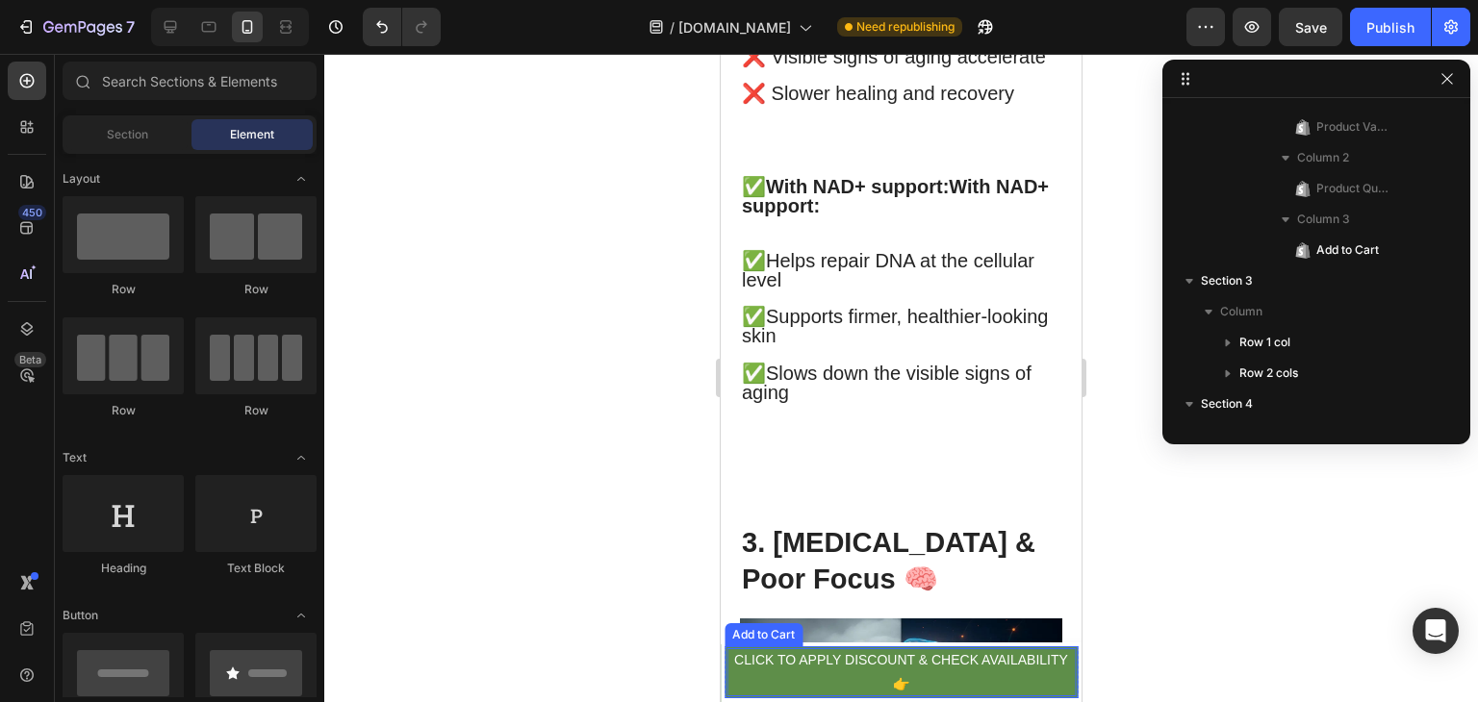
click at [760, 669] on p "CLICK TO APPLY DISCOUNT & CHECK AVAILABILITY 👉" at bounding box center [900, 672] width 349 height 48
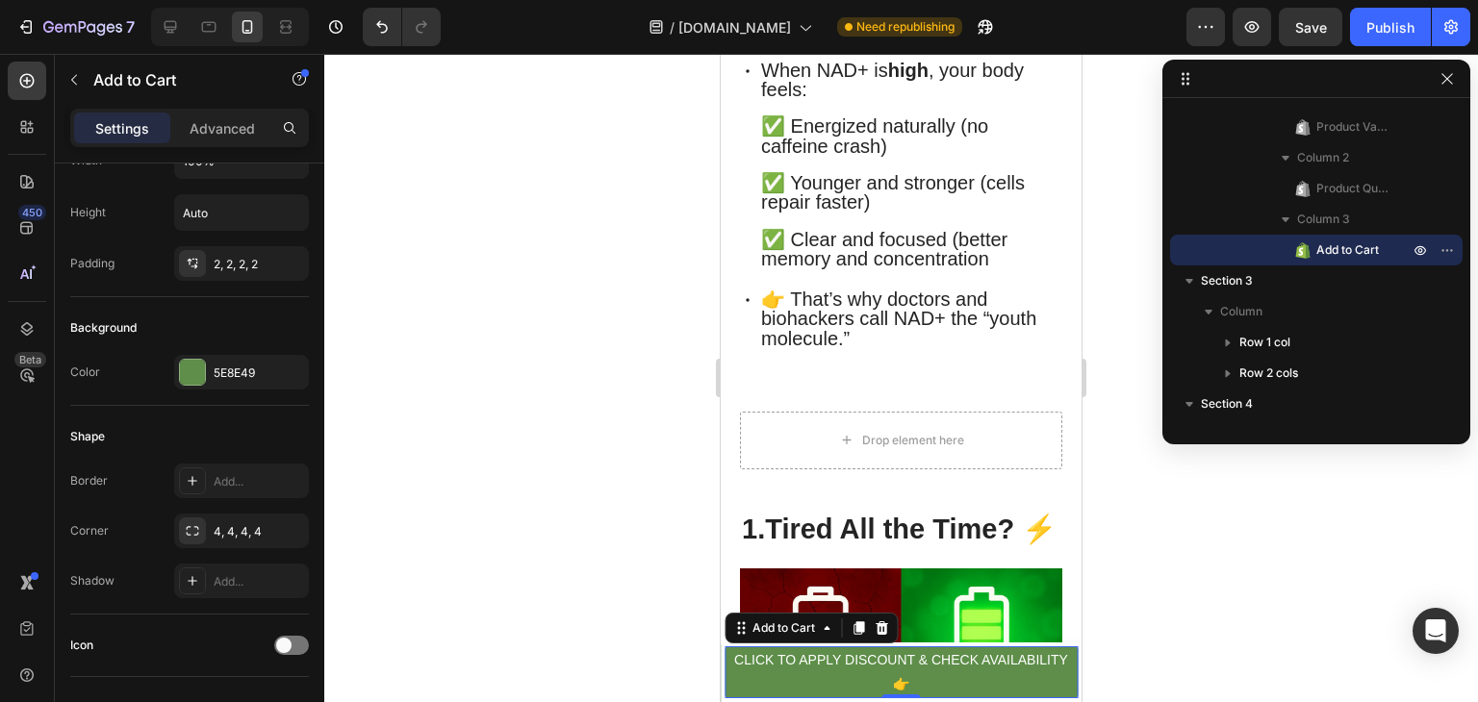
scroll to position [885, 0]
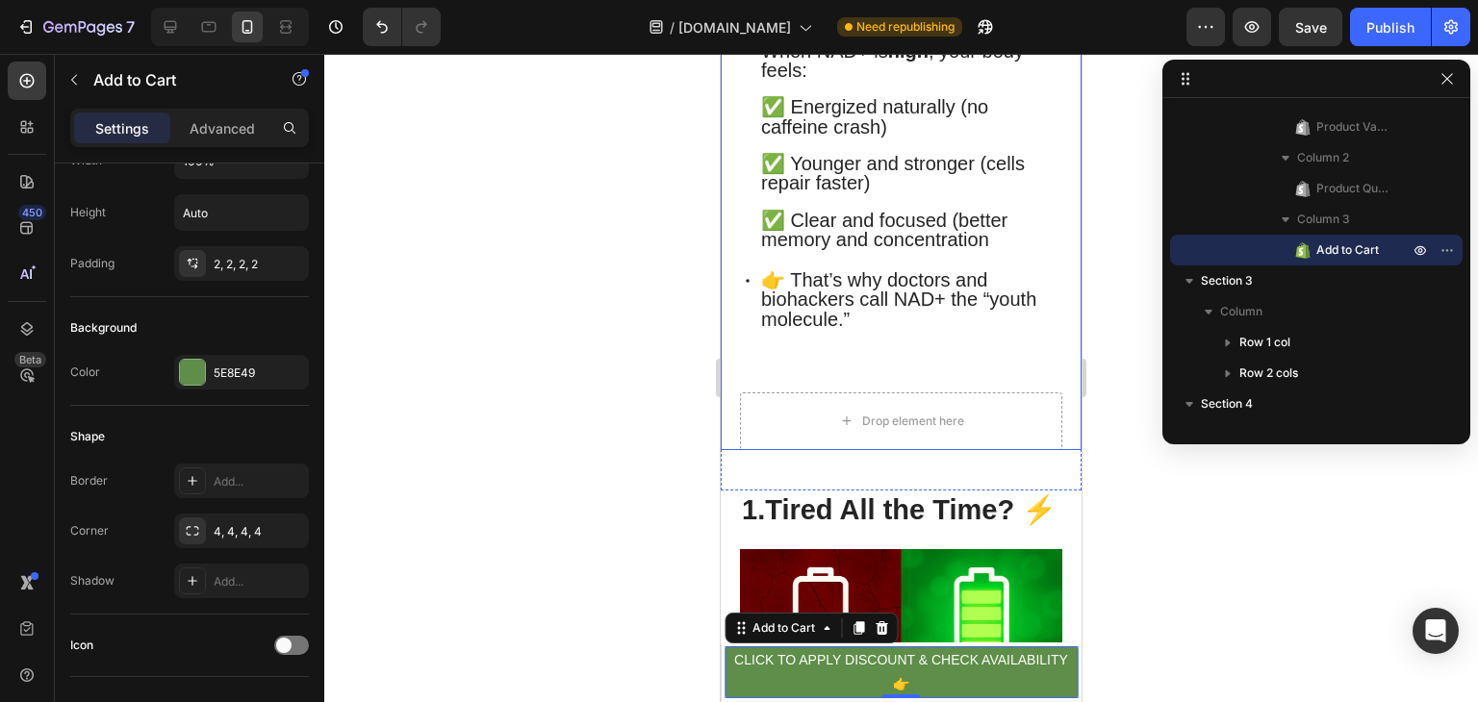
click at [762, 442] on div "Drop element here" at bounding box center [901, 421] width 322 height 58
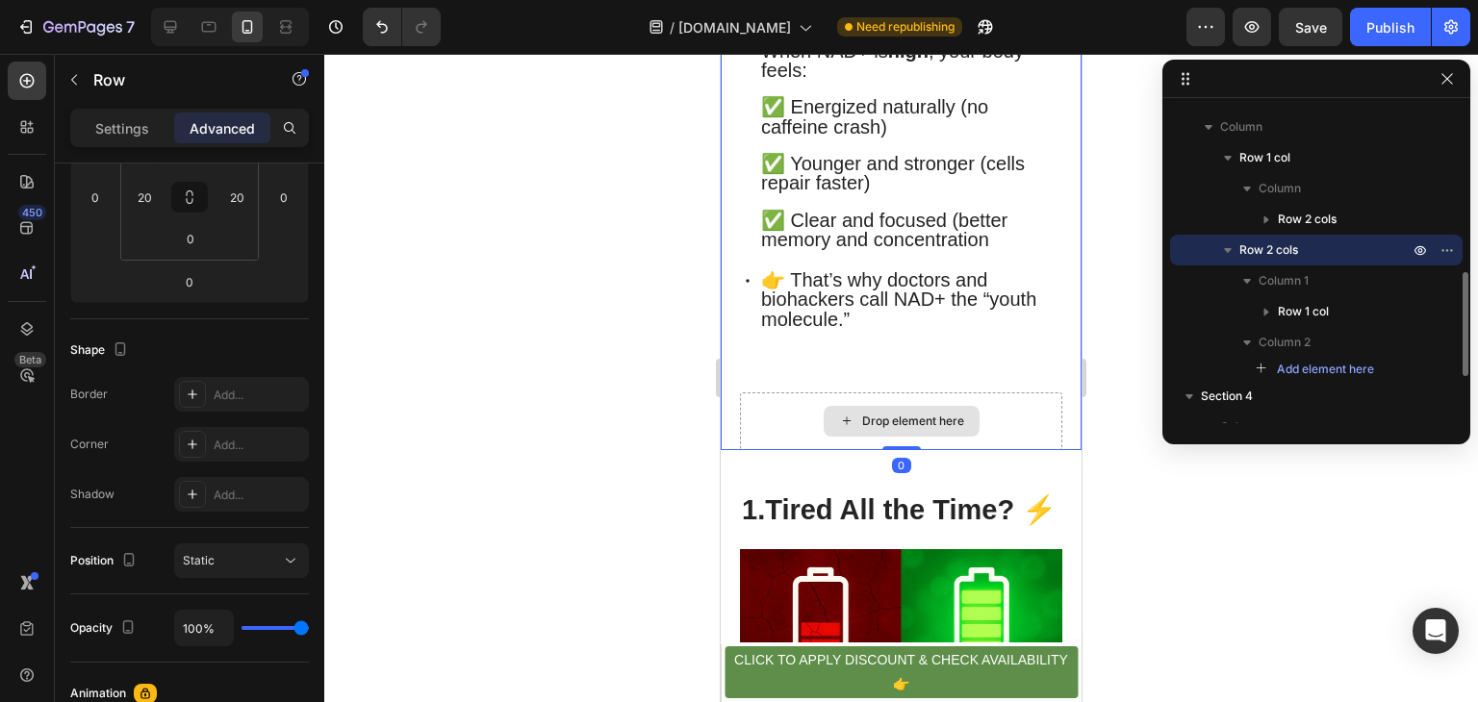
scroll to position [0, 0]
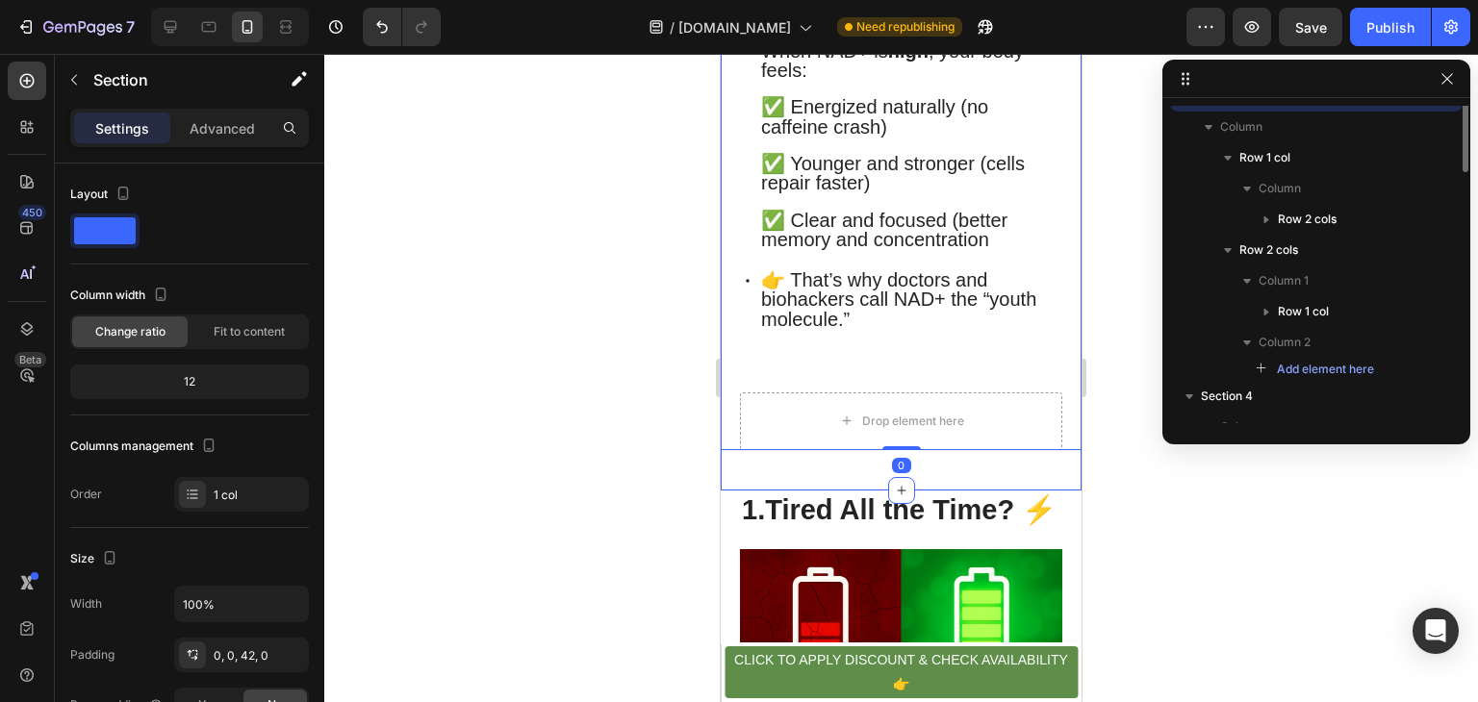
scroll to position [356, 0]
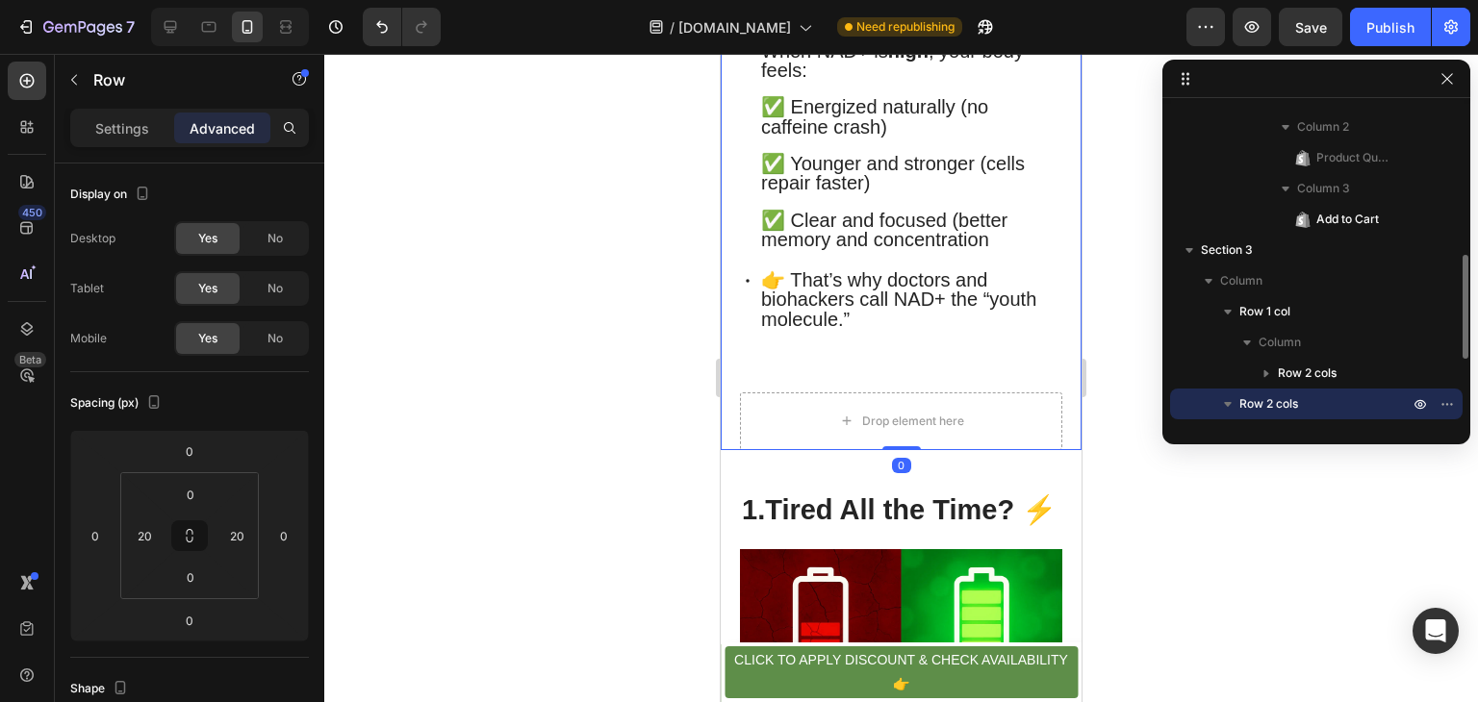
scroll to position [384, 0]
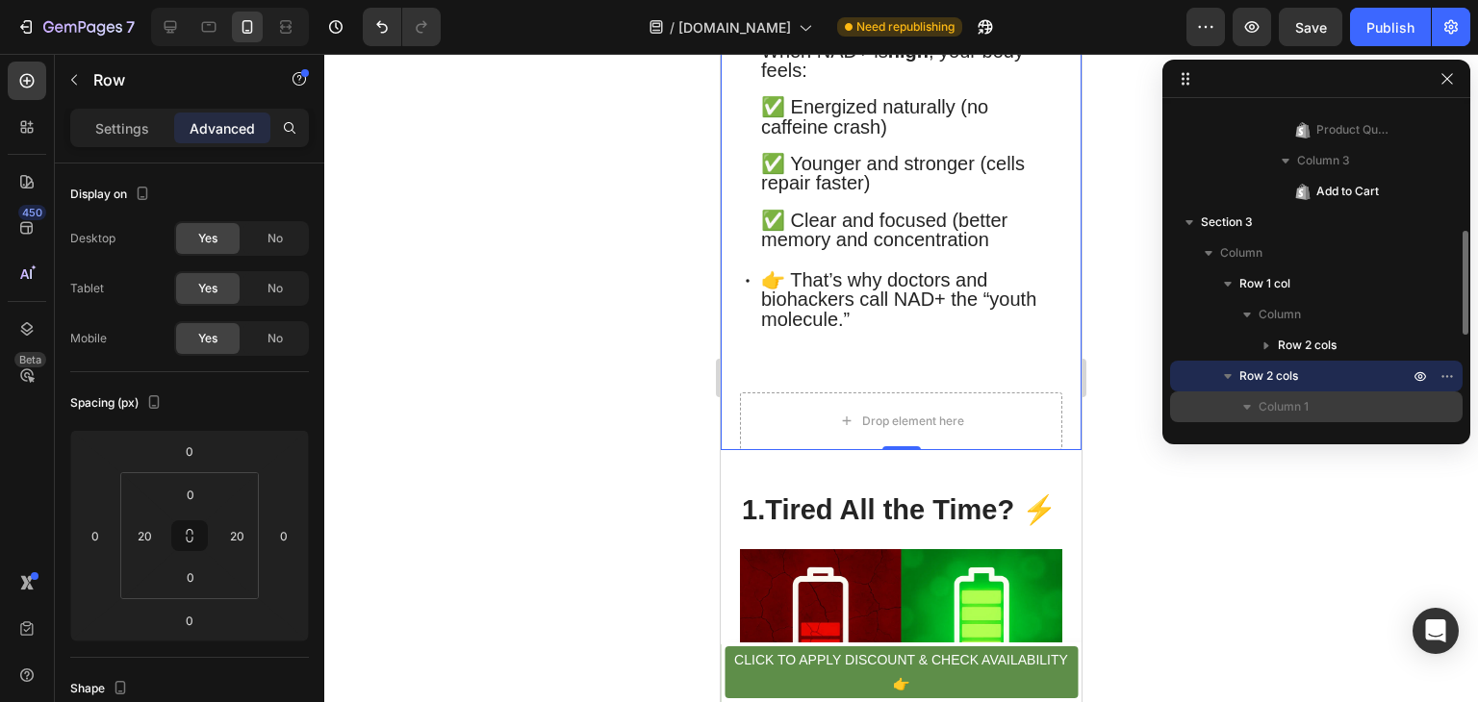
click at [1356, 397] on p "Column 1" at bounding box center [1335, 406] width 154 height 19
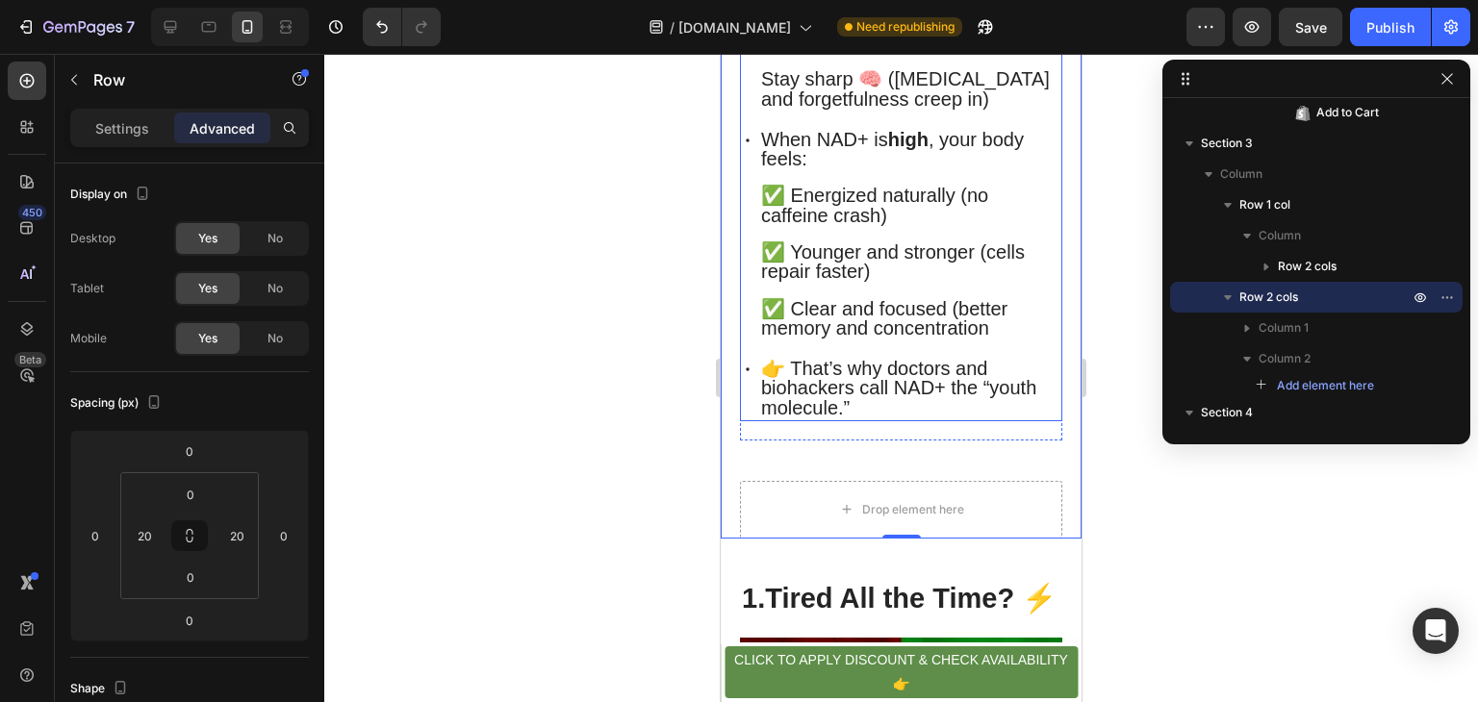
scroll to position [798, 0]
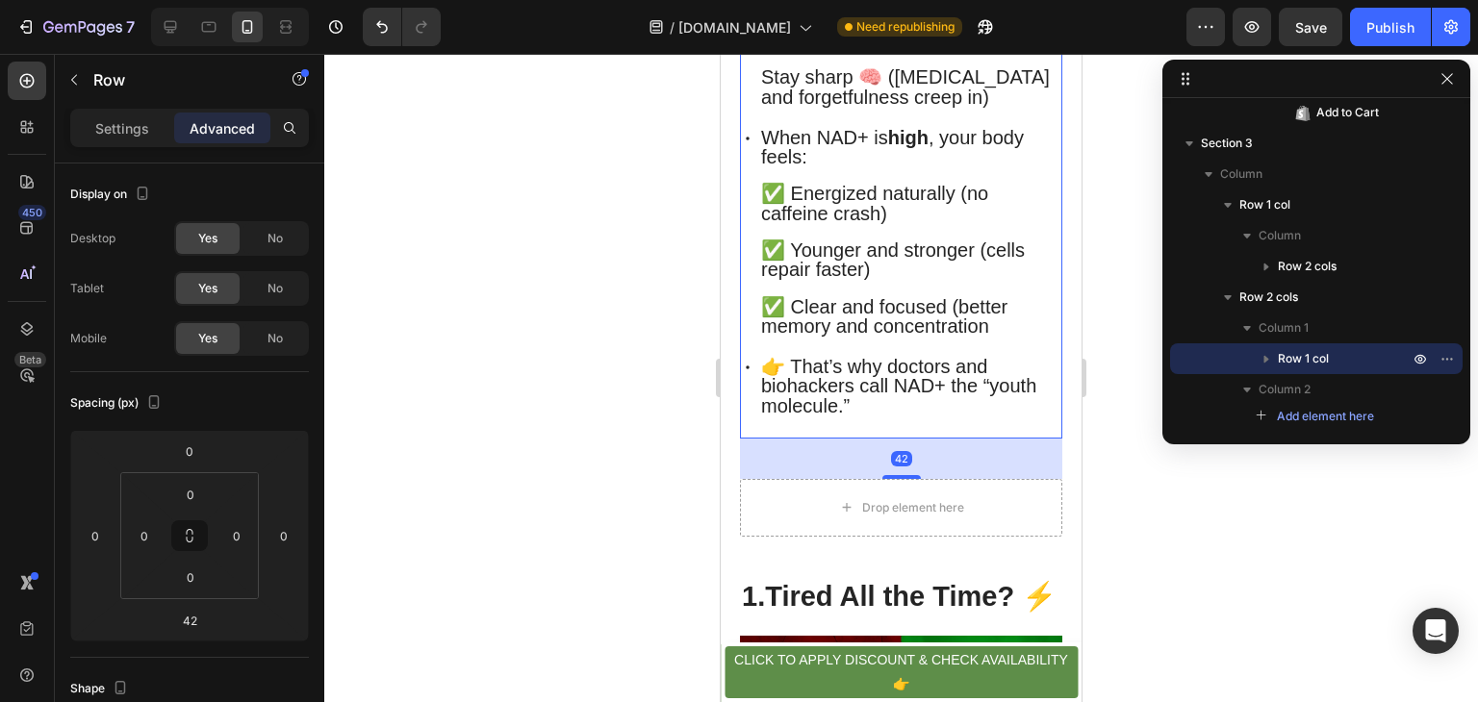
click at [900, 479] on div "42" at bounding box center [901, 459] width 322 height 40
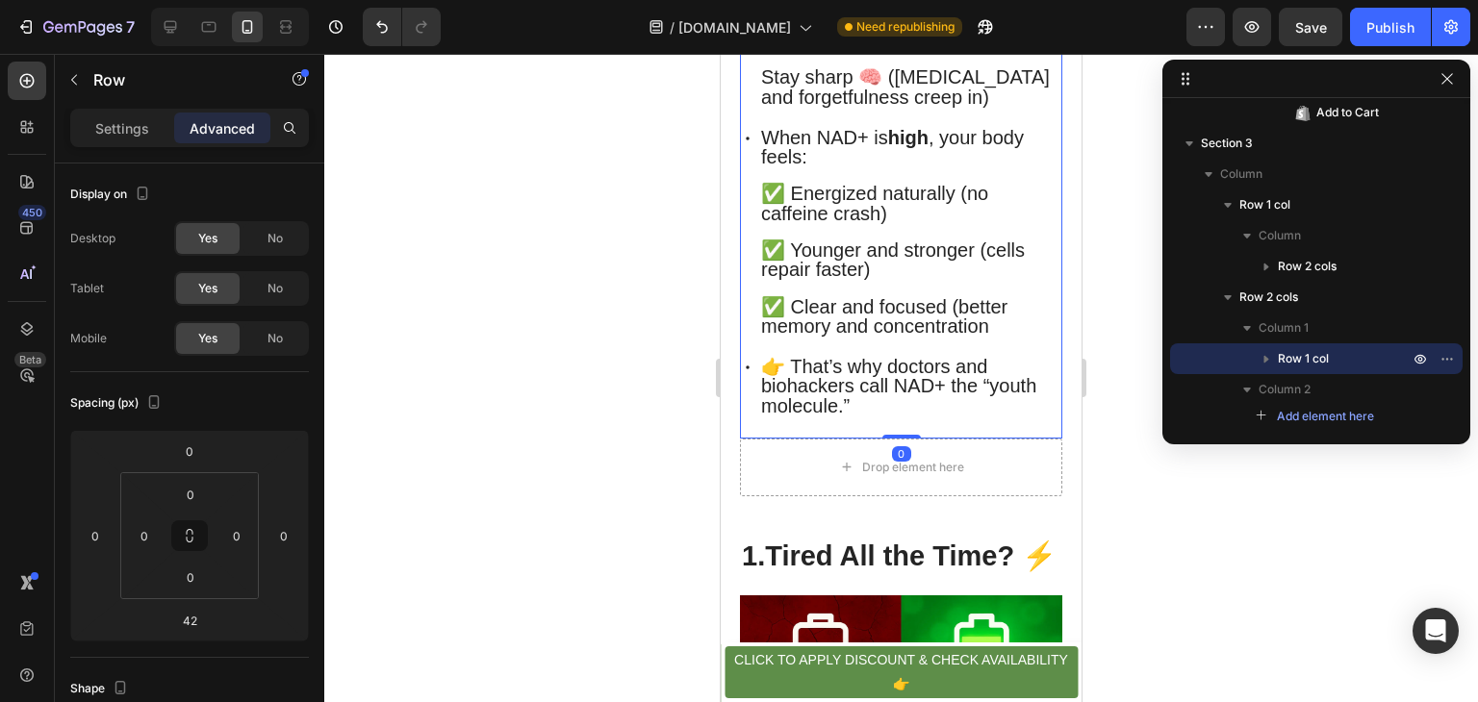
drag, startPoint x: 900, startPoint y: 514, endPoint x: 899, endPoint y: 440, distance: 74.1
type input "0"
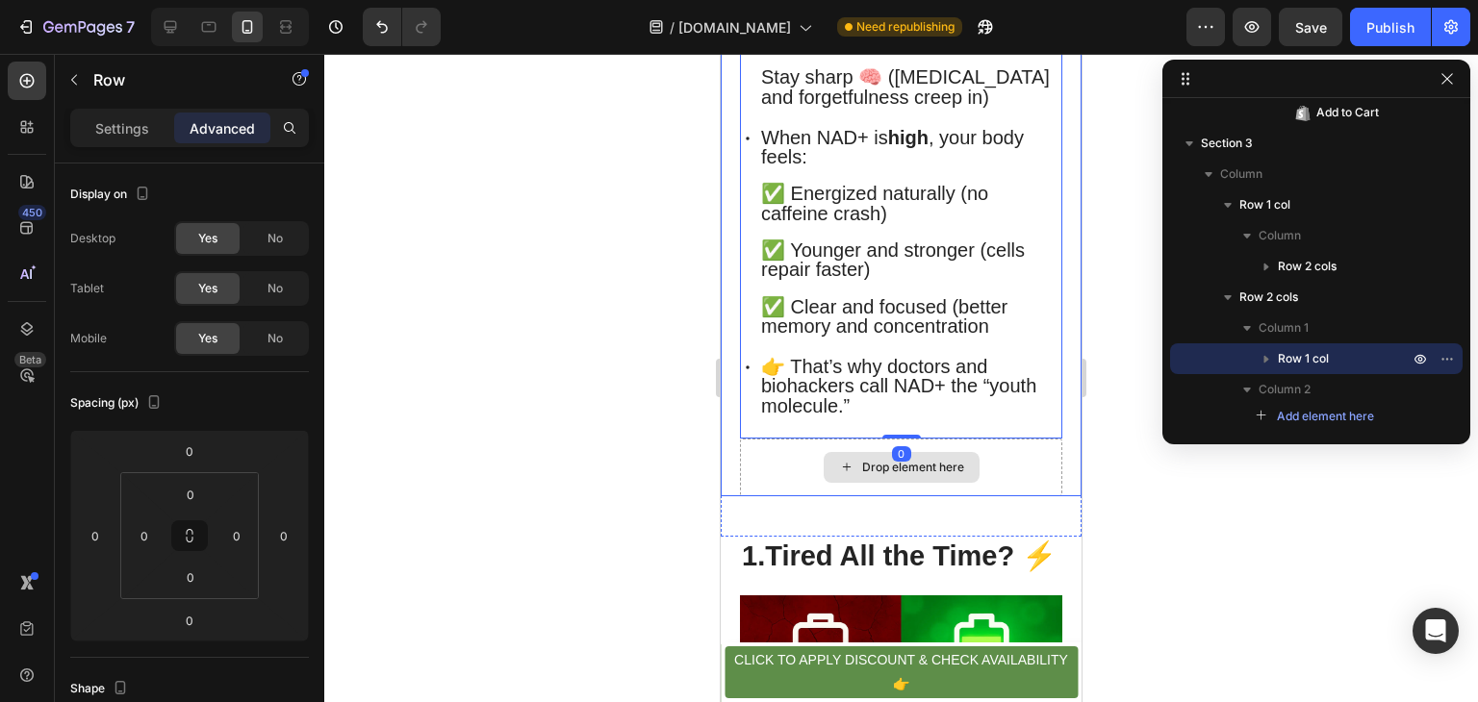
click at [769, 496] on div "Drop element here" at bounding box center [901, 468] width 322 height 58
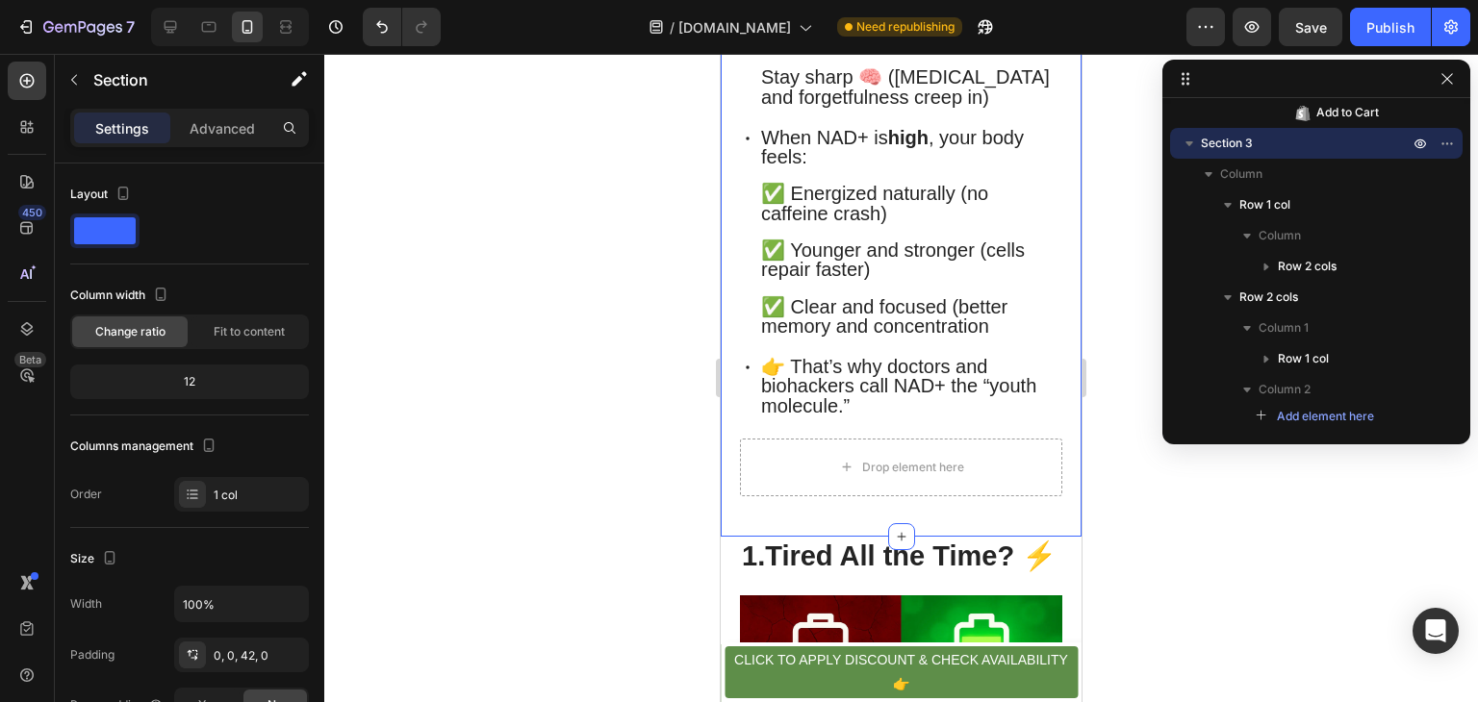
click at [855, 577] on h2 "1.Tired All the Time? ⚡" at bounding box center [901, 557] width 322 height 40
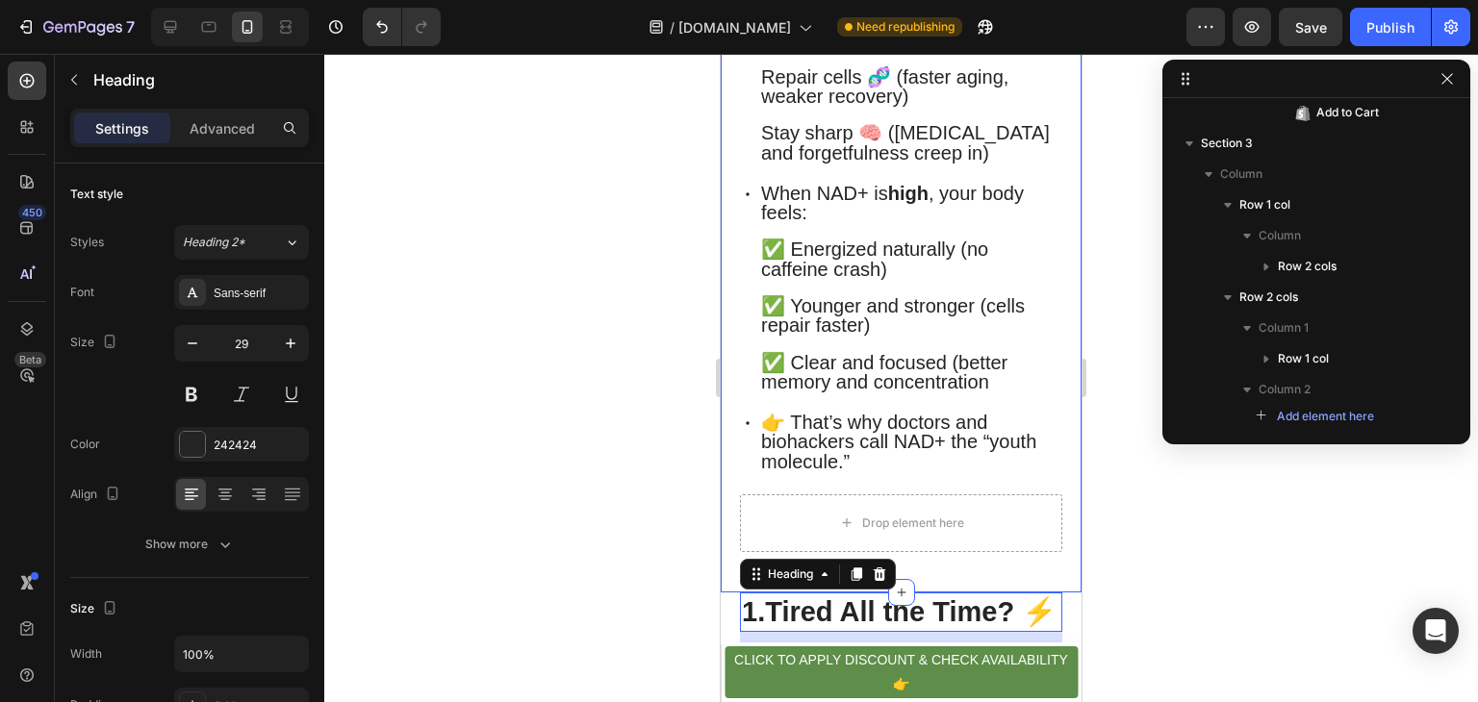
scroll to position [772, 0]
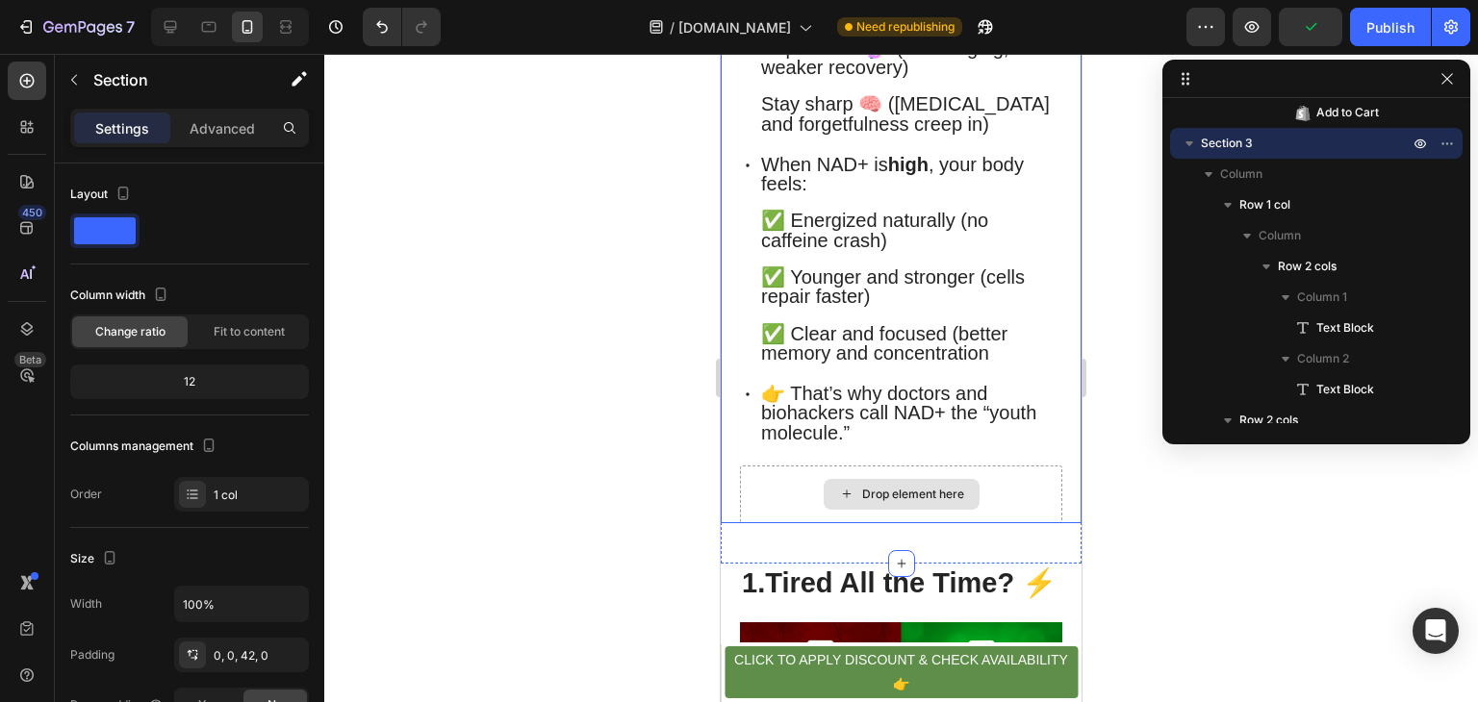
click at [906, 523] on div "Drop element here" at bounding box center [901, 495] width 322 height 58
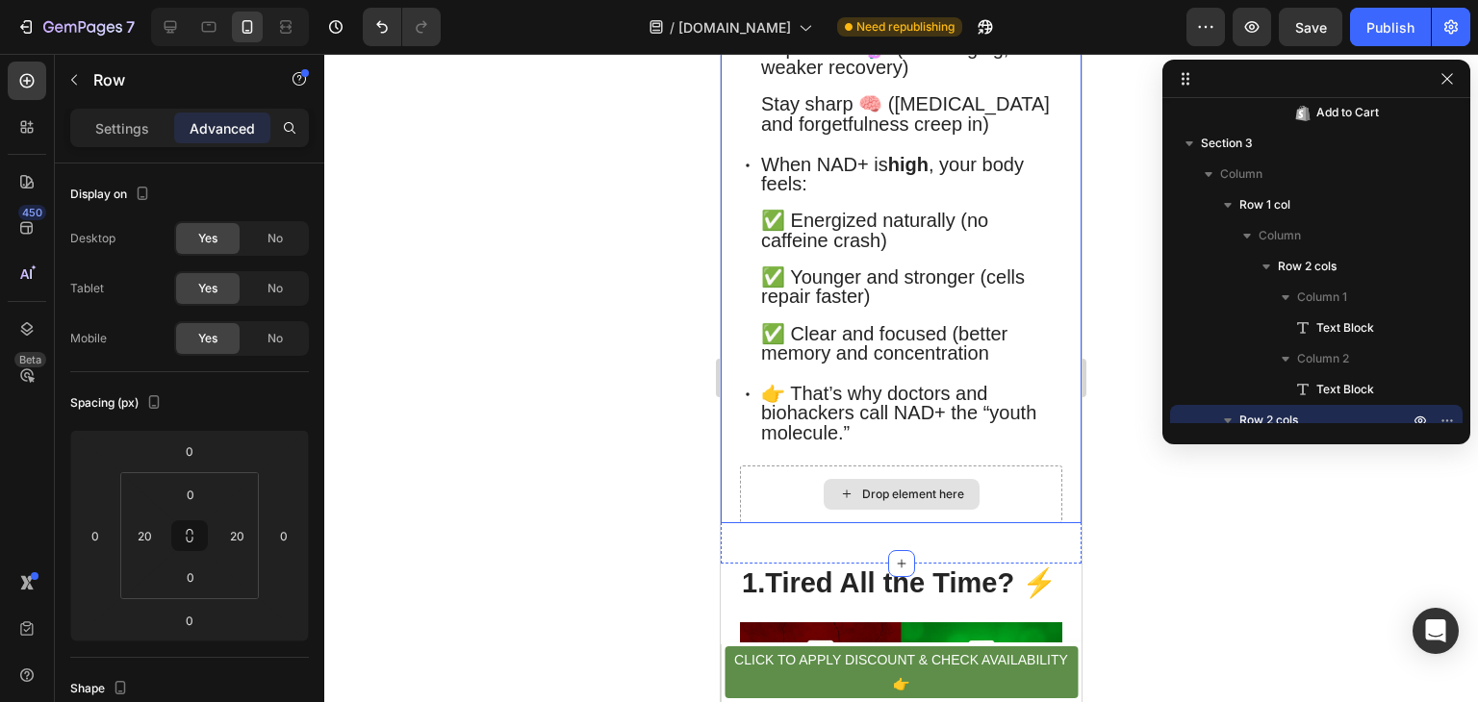
click at [903, 523] on div "Drop element here" at bounding box center [901, 495] width 322 height 58
drag, startPoint x: 901, startPoint y: 563, endPoint x: 921, endPoint y: 386, distance: 178.0
click at [795, 508] on div "Drop element here" at bounding box center [901, 495] width 322 height 58
click at [747, 514] on div "Drop element here" at bounding box center [901, 495] width 322 height 58
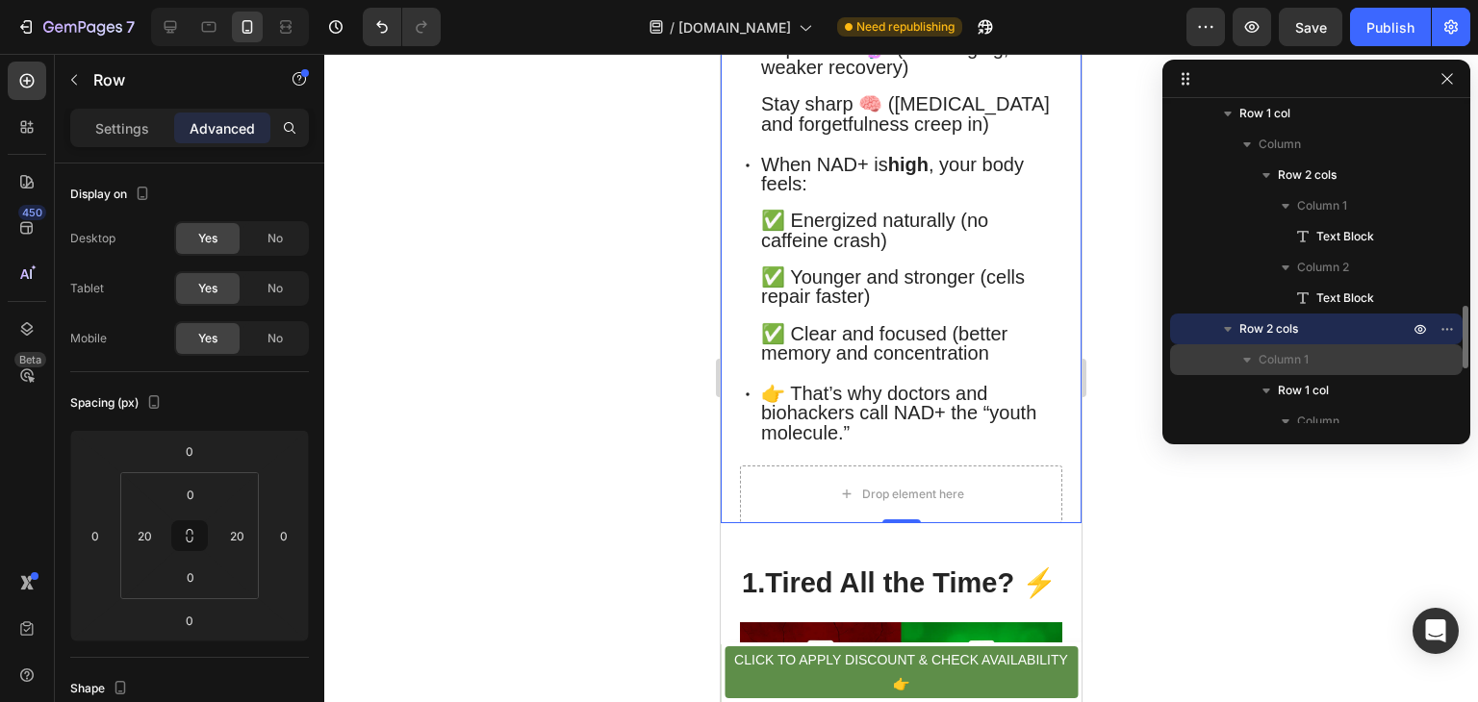
scroll to position [639, 0]
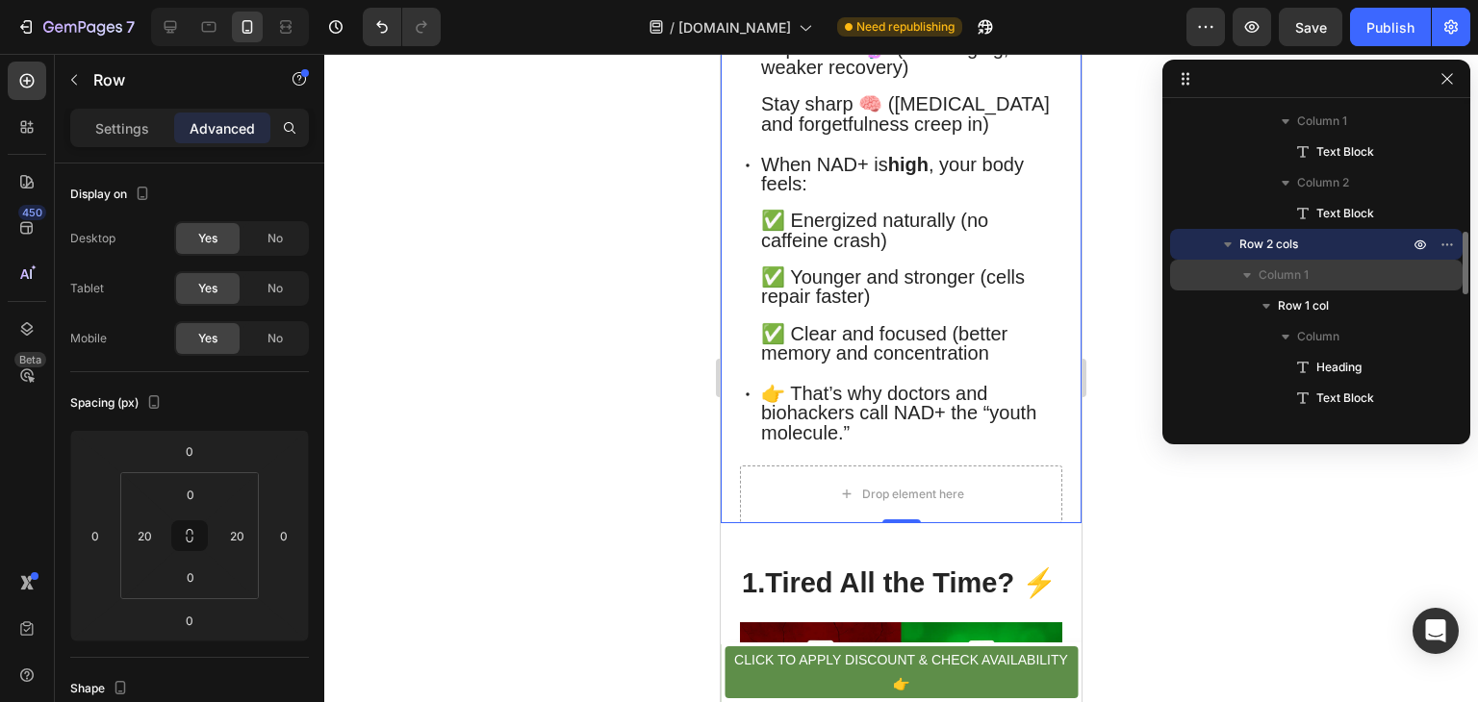
click at [1302, 277] on span "Column 1" at bounding box center [1283, 275] width 50 height 19
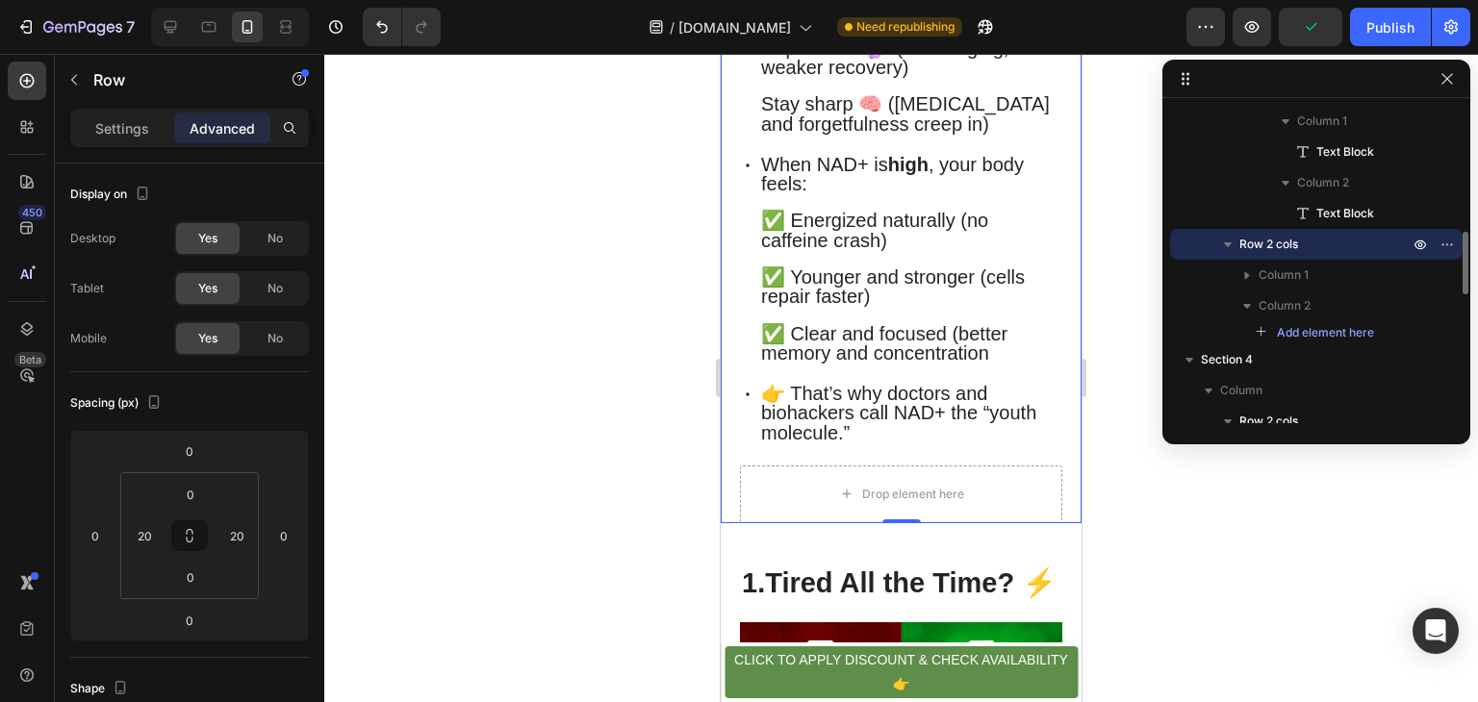
drag, startPoint x: 1365, startPoint y: 330, endPoint x: 1393, endPoint y: 326, distance: 28.2
click at [1393, 326] on div "Add element here" at bounding box center [1316, 332] width 292 height 23
click at [1370, 332] on span "Add element here" at bounding box center [1325, 332] width 97 height 17
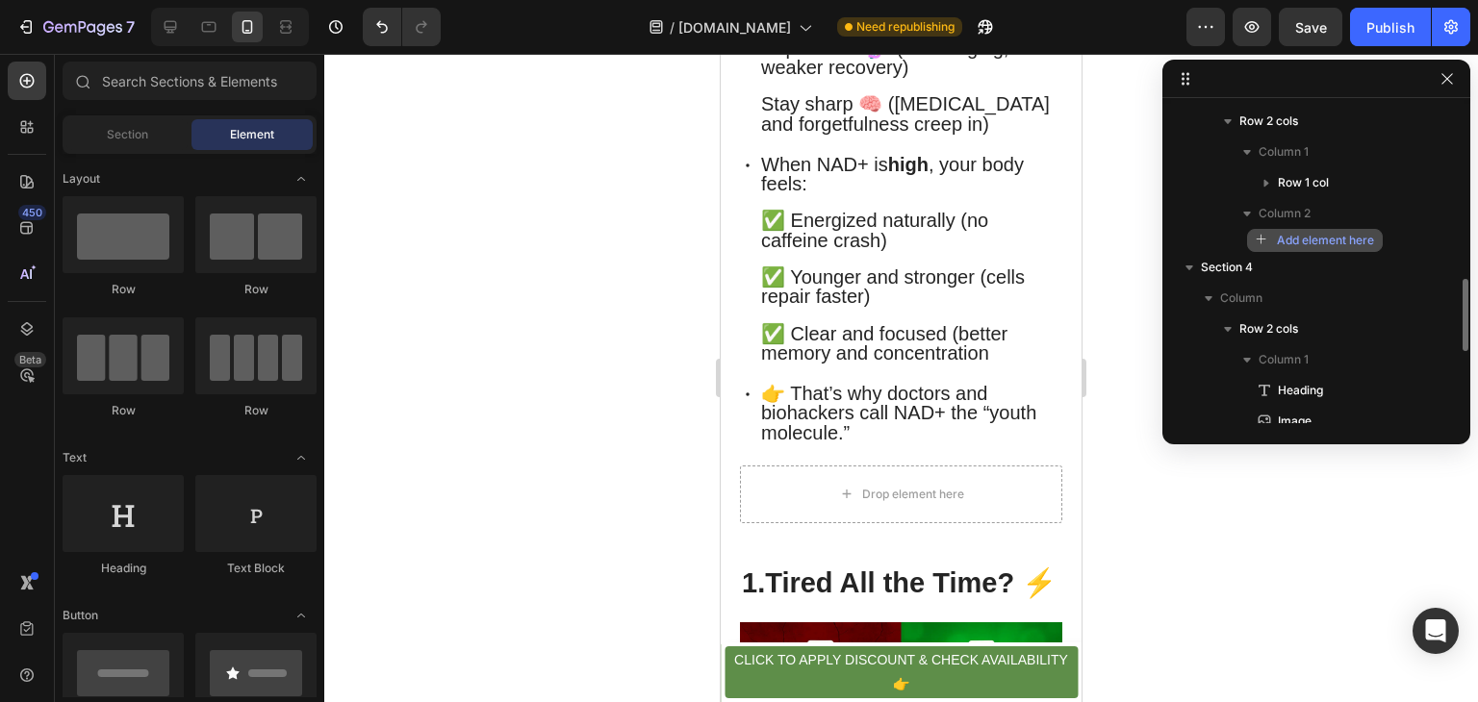
scroll to position [762, 0]
click at [1362, 232] on button "Add element here" at bounding box center [1315, 240] width 136 height 23
click at [1354, 239] on span "Add element here" at bounding box center [1325, 240] width 97 height 17
click at [1316, 213] on p "Column 2" at bounding box center [1335, 213] width 154 height 19
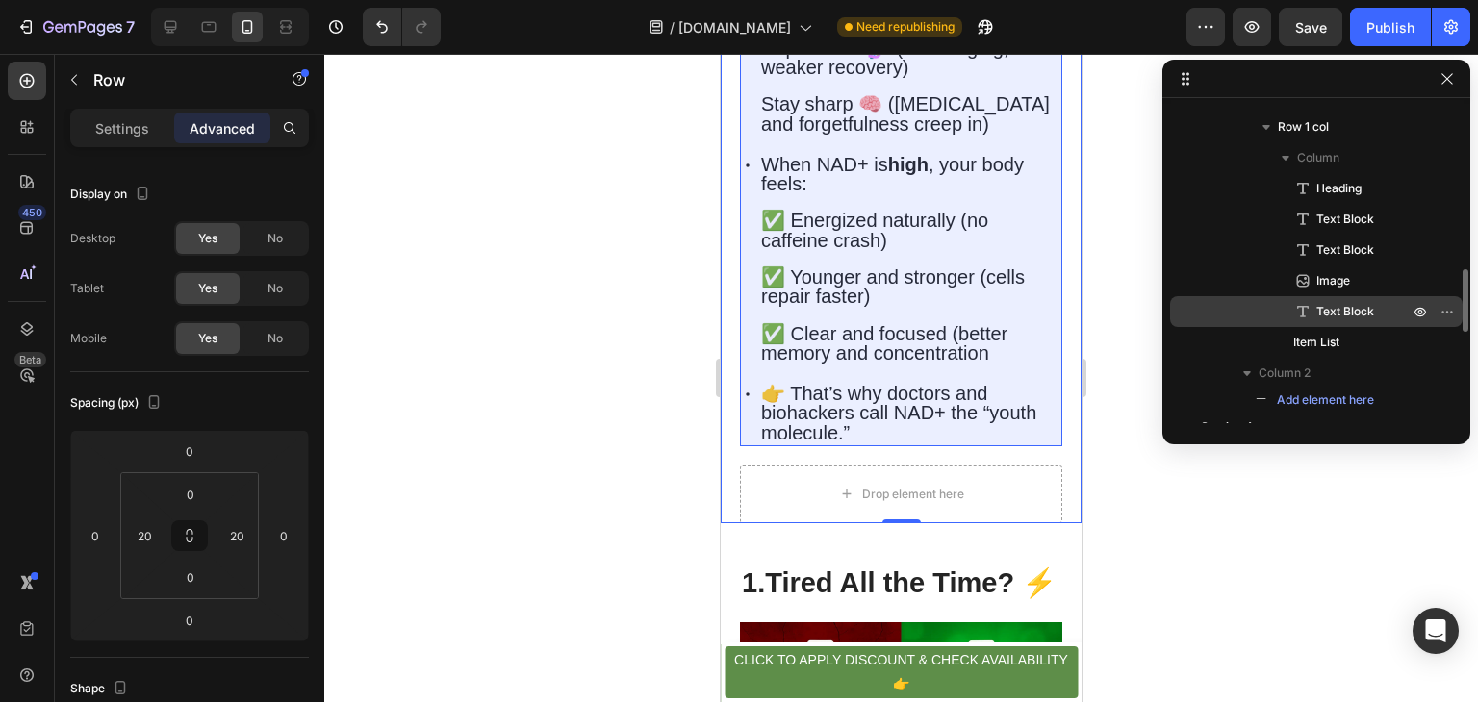
scroll to position [820, 0]
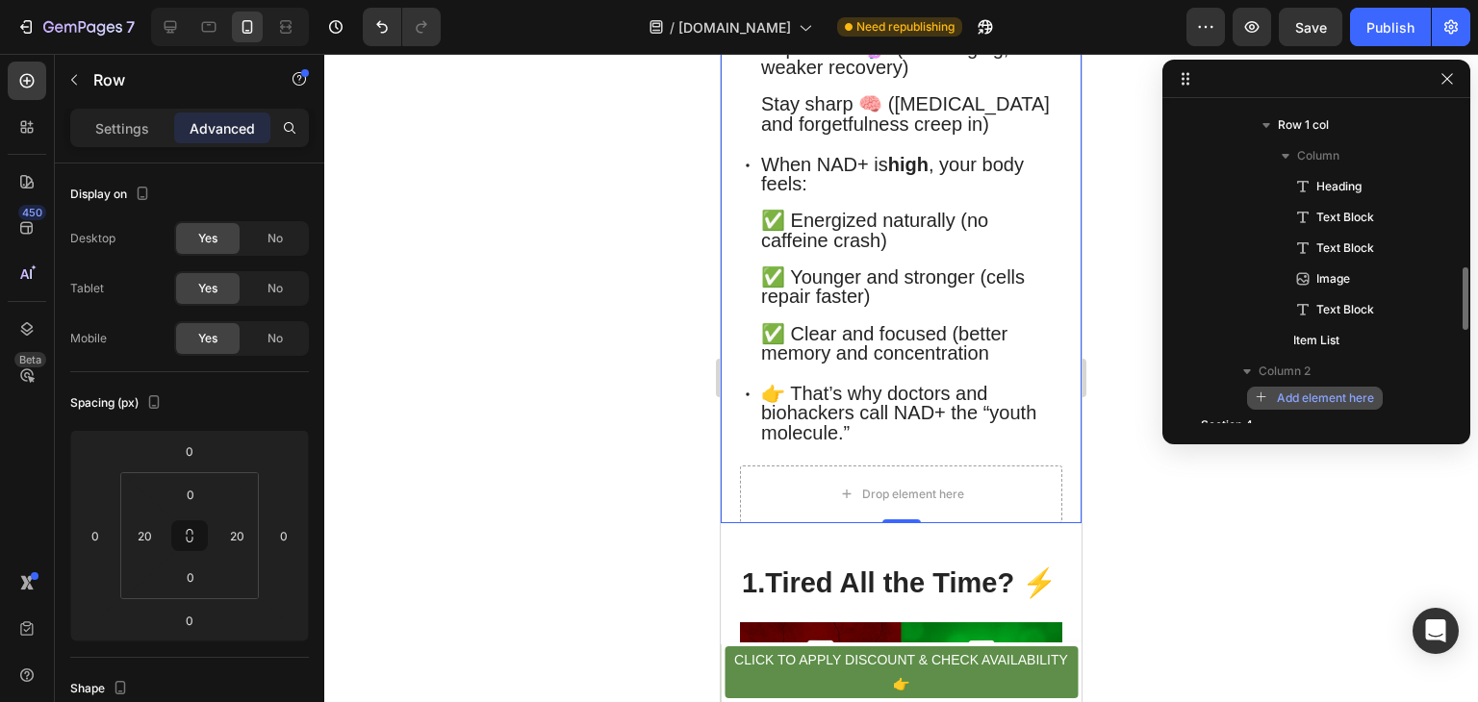
click at [1360, 392] on span "Add element here" at bounding box center [1325, 398] width 97 height 17
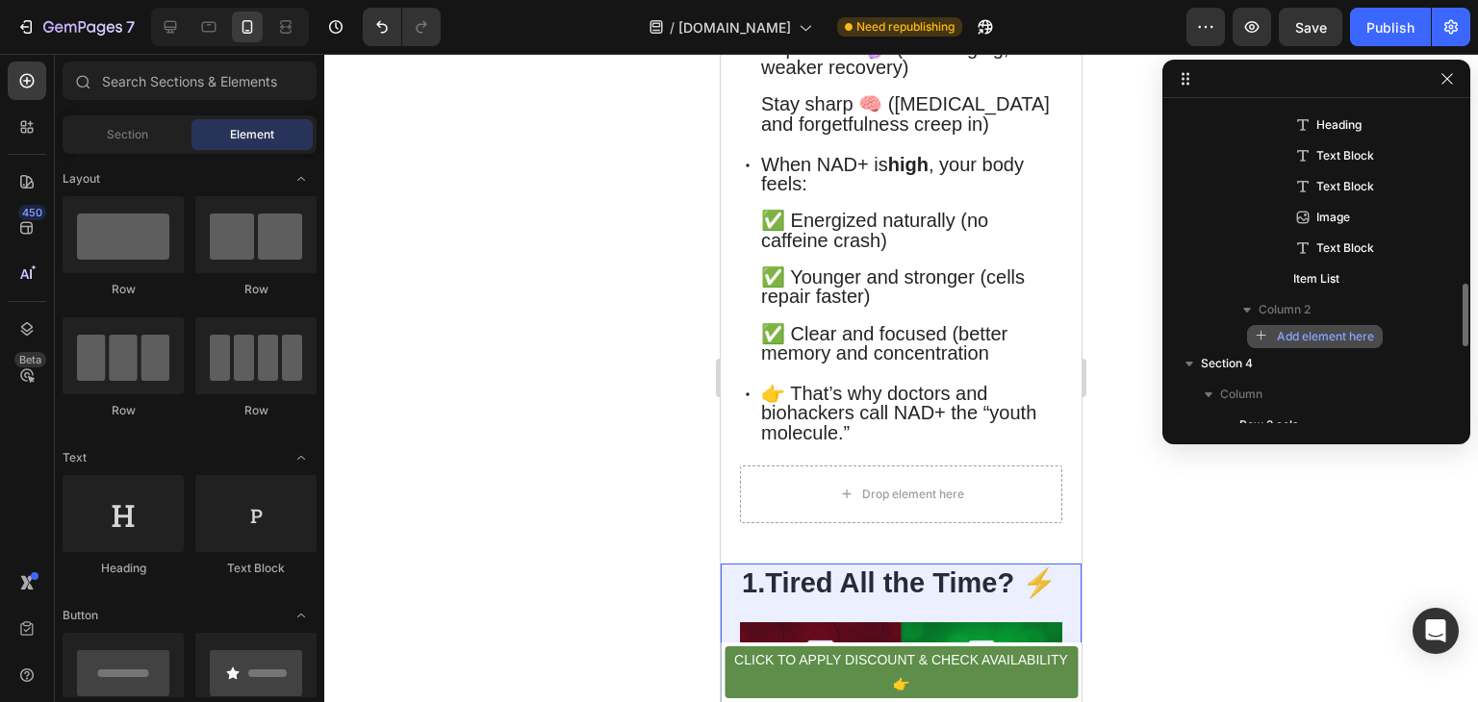
scroll to position [885, 0]
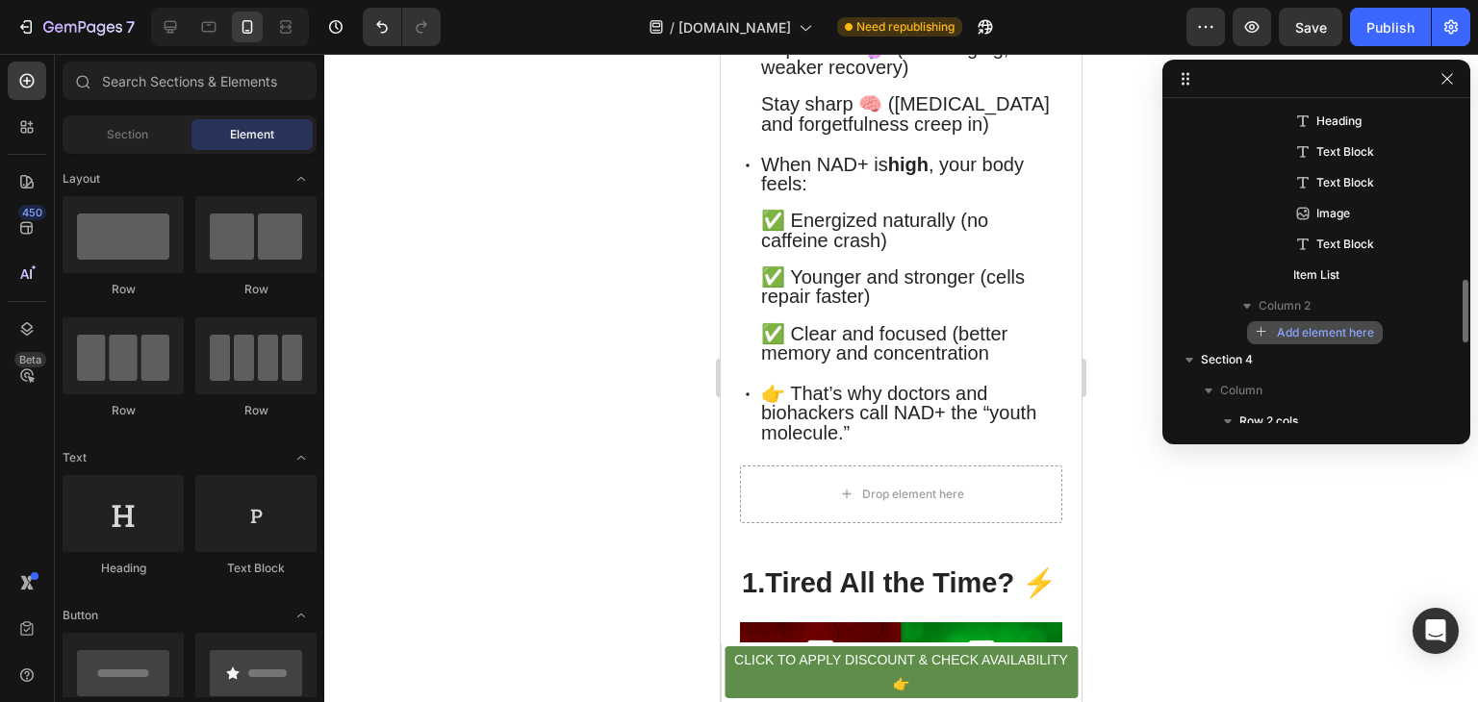
click at [1315, 330] on span "Add element here" at bounding box center [1325, 332] width 97 height 17
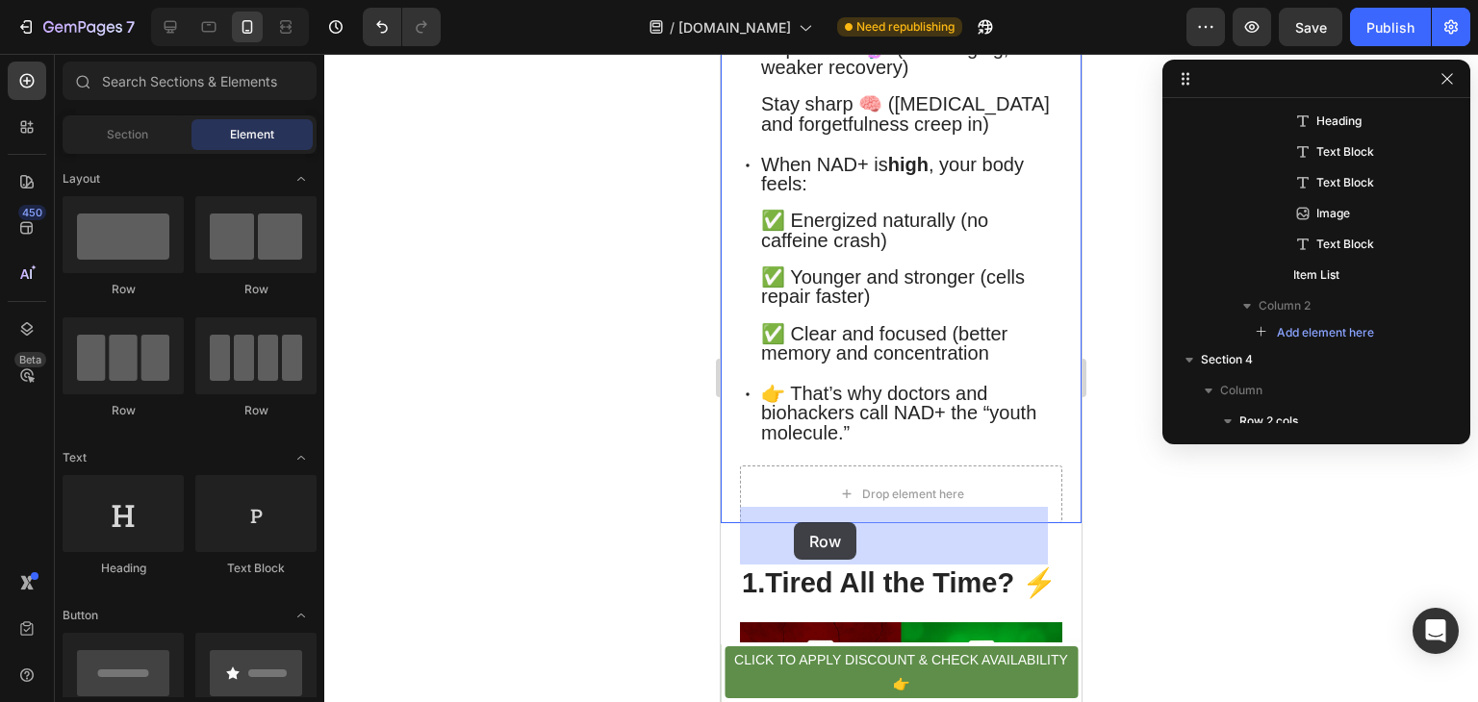
drag, startPoint x: 859, startPoint y: 318, endPoint x: 795, endPoint y: 525, distance: 216.6
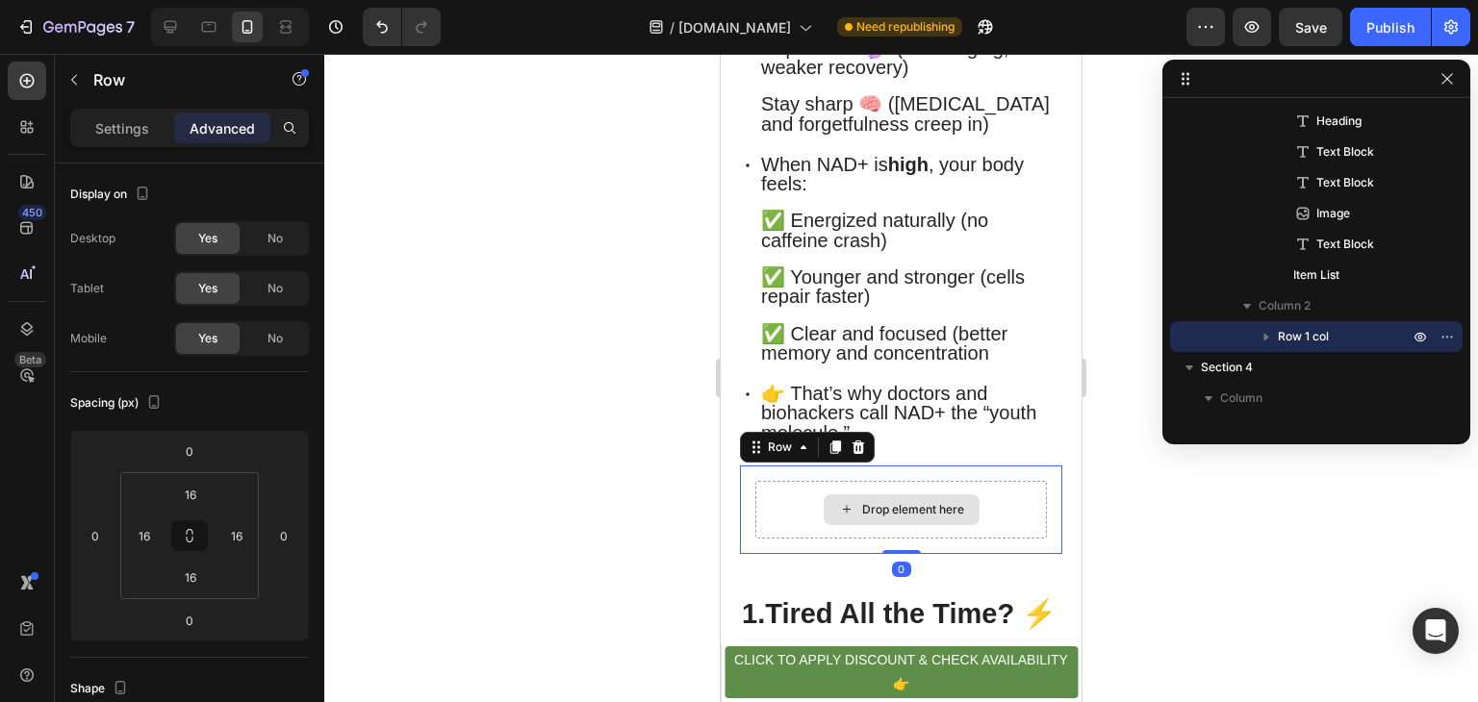
scroll to position [780, 0]
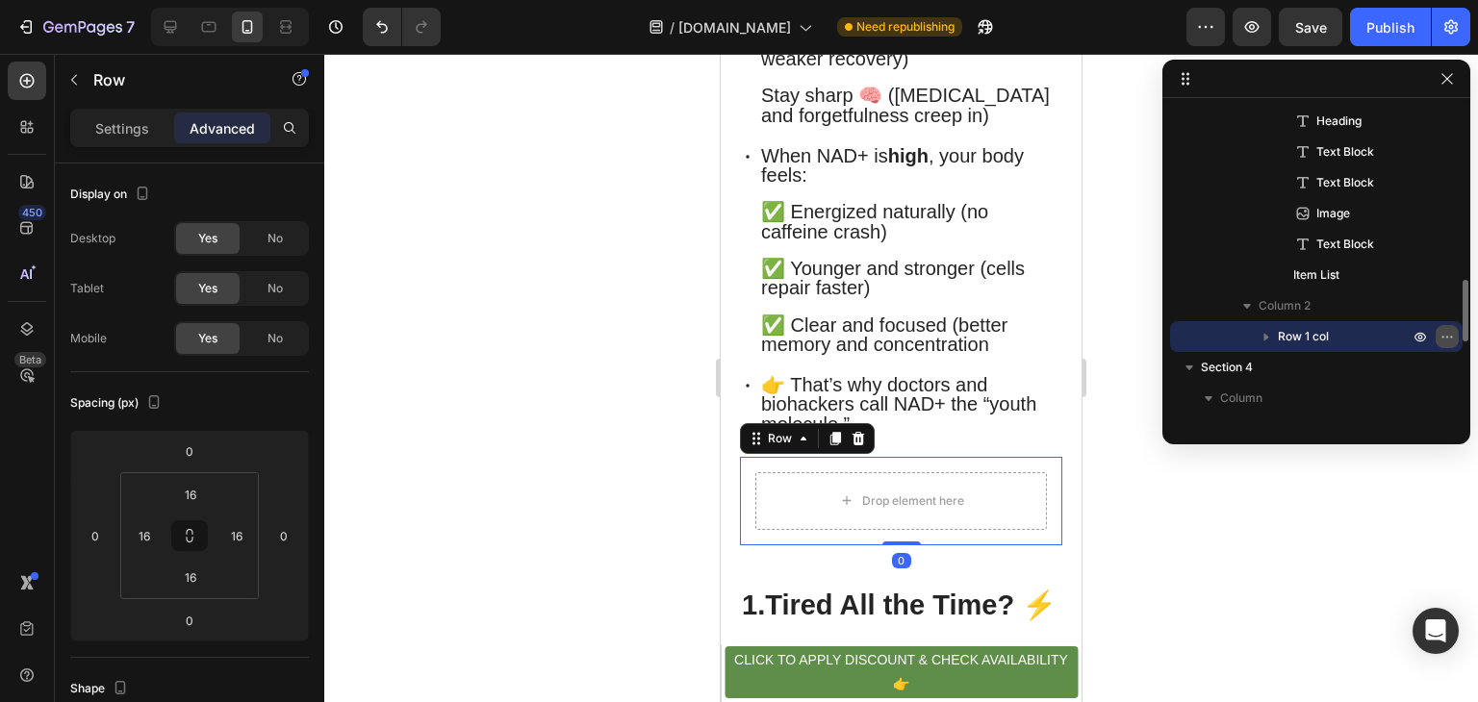
click at [1448, 340] on icon "button" at bounding box center [1446, 336] width 15 height 15
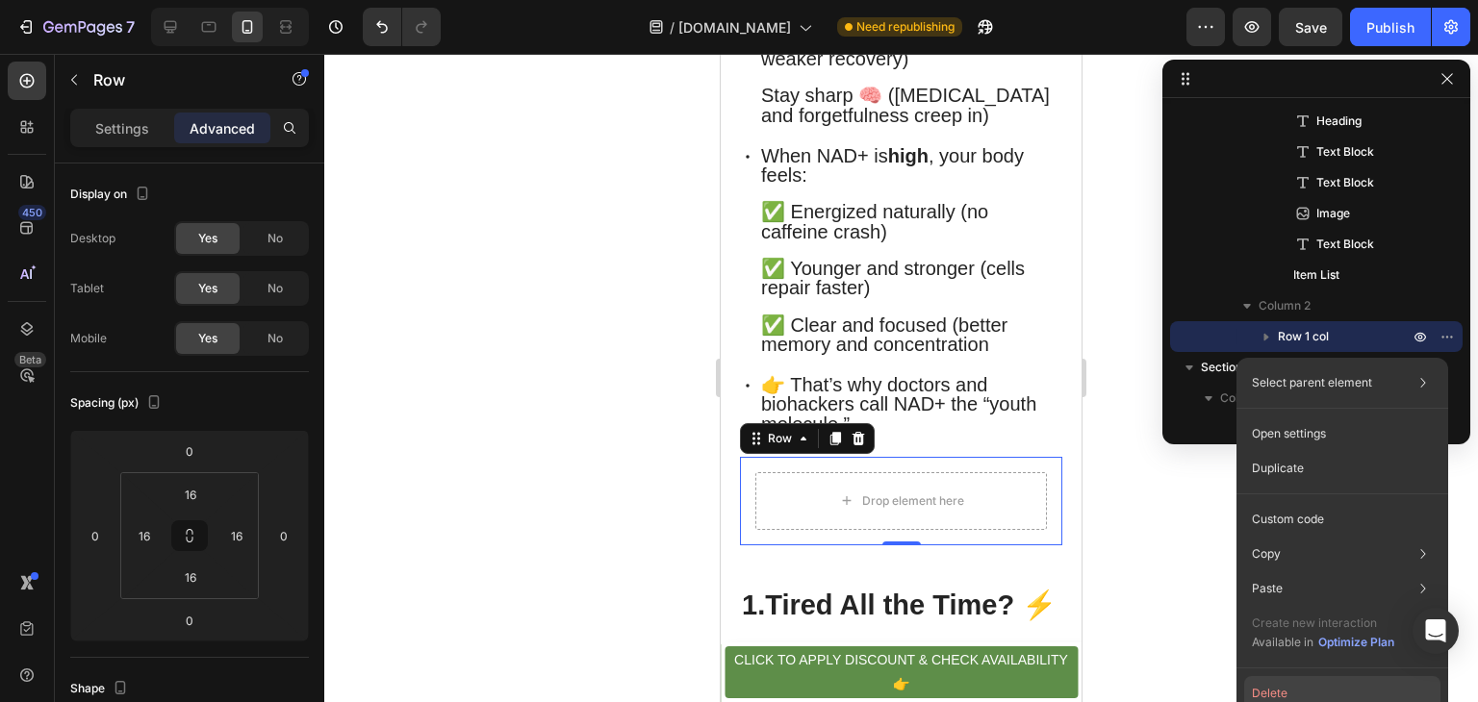
click at [1314, 690] on button "Delete" at bounding box center [1342, 693] width 196 height 35
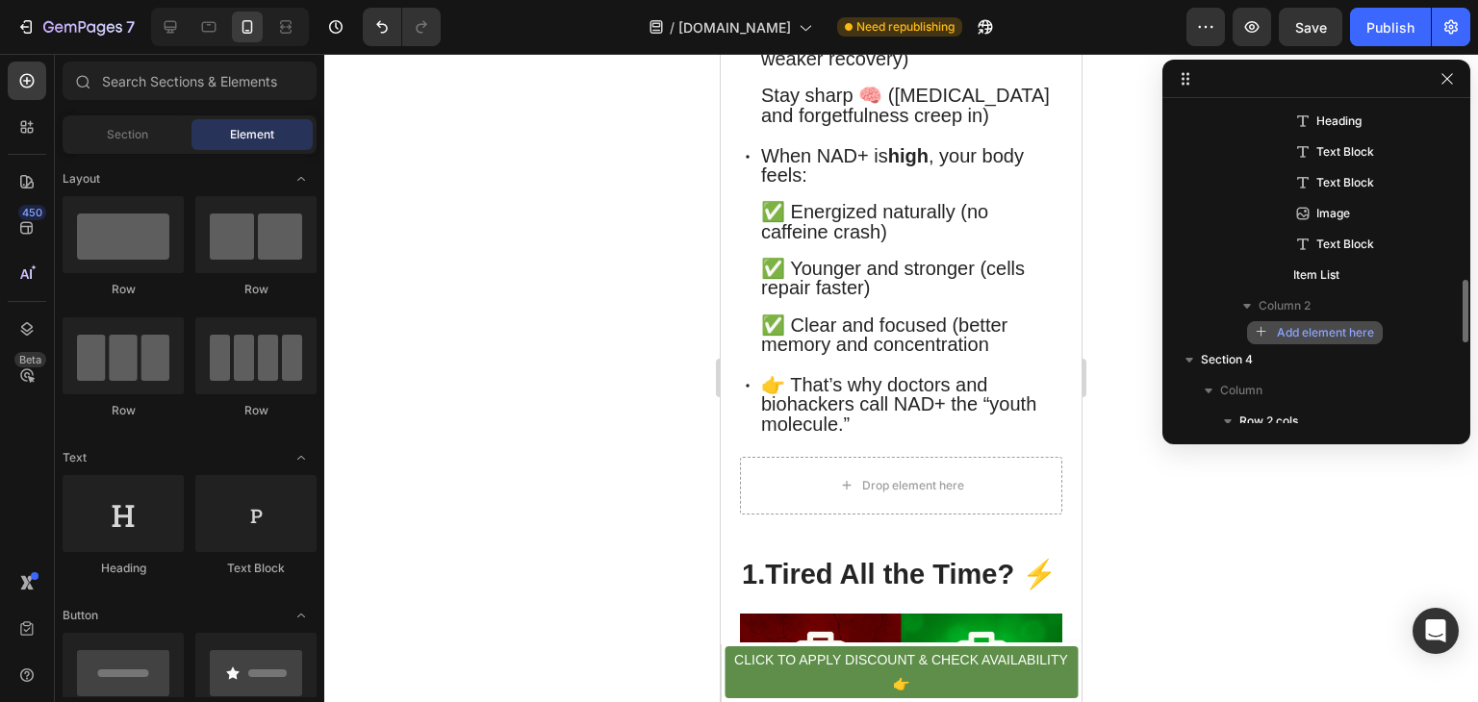
click at [1331, 326] on span "Add element here" at bounding box center [1325, 332] width 97 height 17
click at [1260, 329] on icon "button" at bounding box center [1261, 332] width 10 height 10
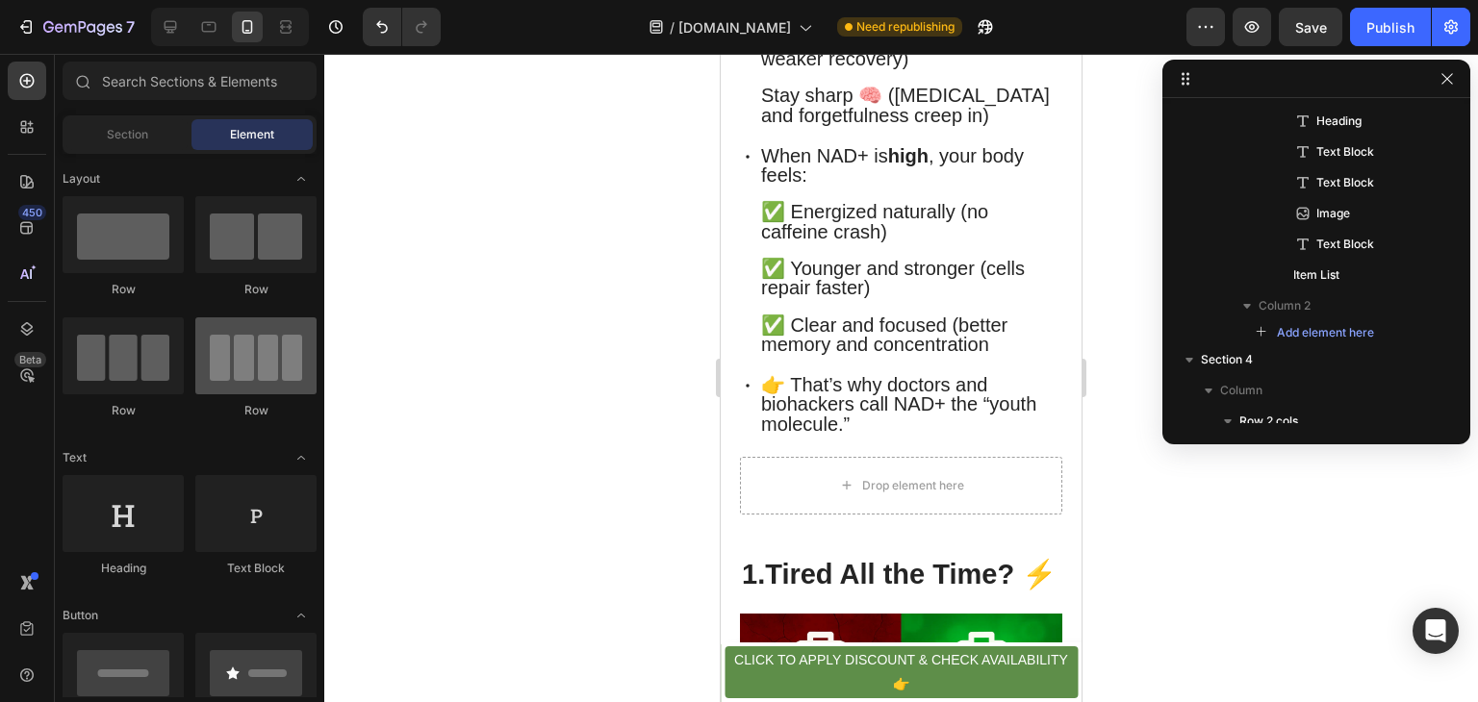
click at [259, 367] on div at bounding box center [255, 355] width 121 height 77
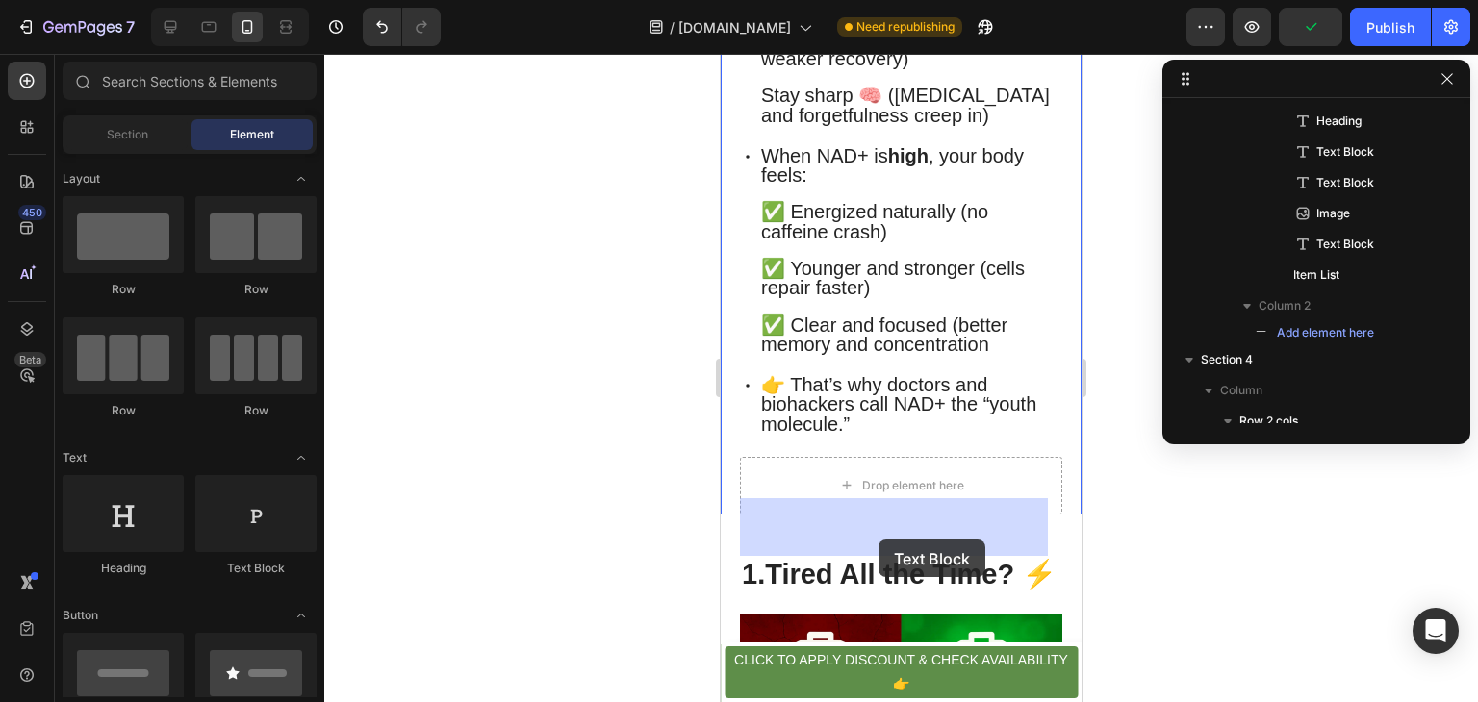
drag, startPoint x: 974, startPoint y: 599, endPoint x: 877, endPoint y: 540, distance: 114.0
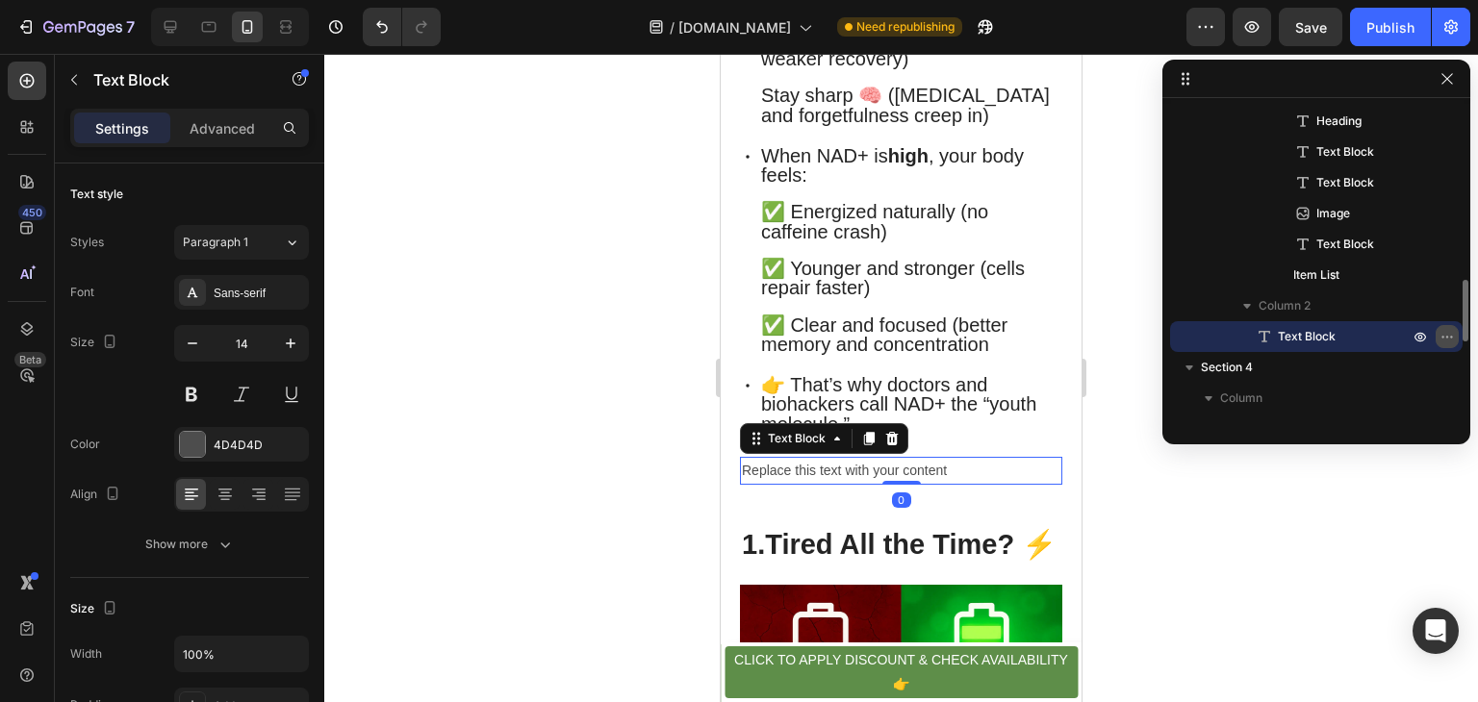
click at [1438, 336] on button "button" at bounding box center [1446, 336] width 23 height 23
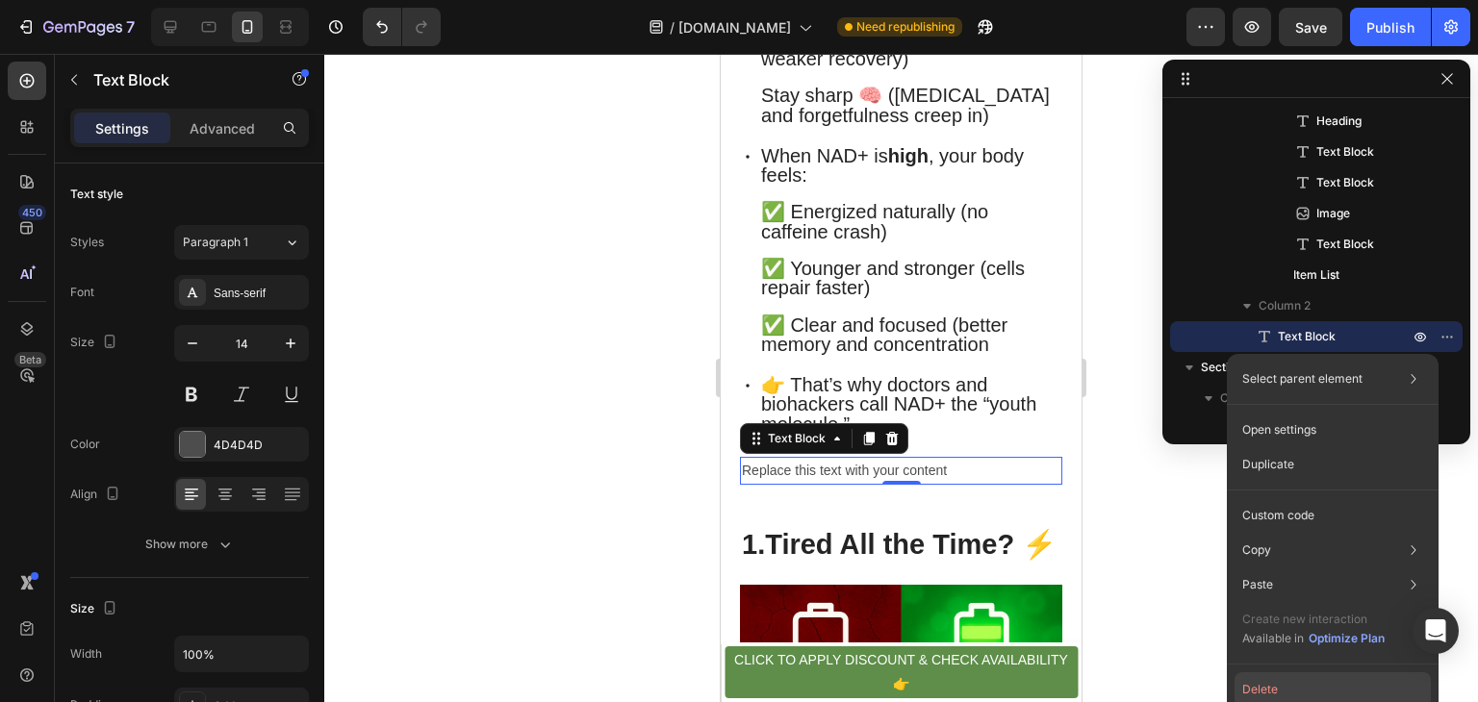
click at [1262, 695] on button "Delete" at bounding box center [1332, 689] width 196 height 35
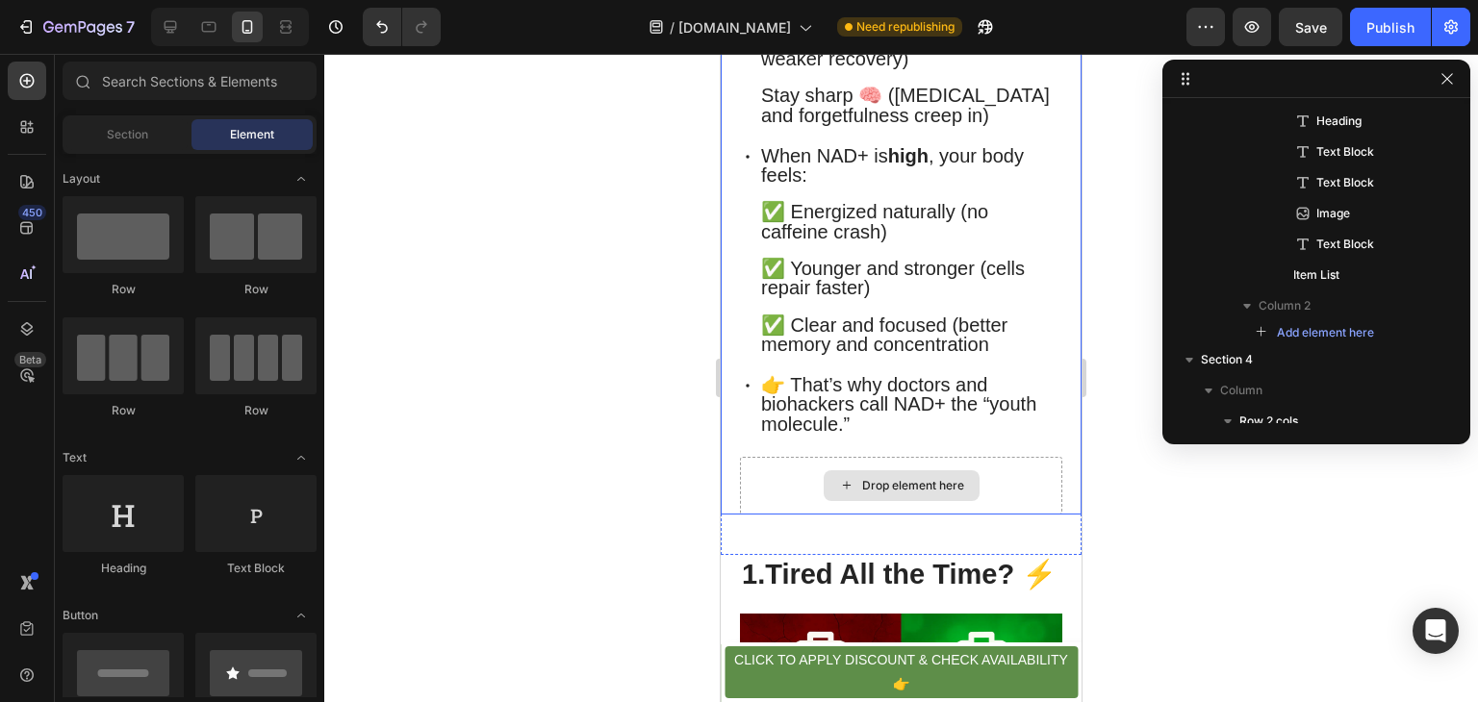
click at [830, 501] on div "Drop element here" at bounding box center [901, 485] width 156 height 31
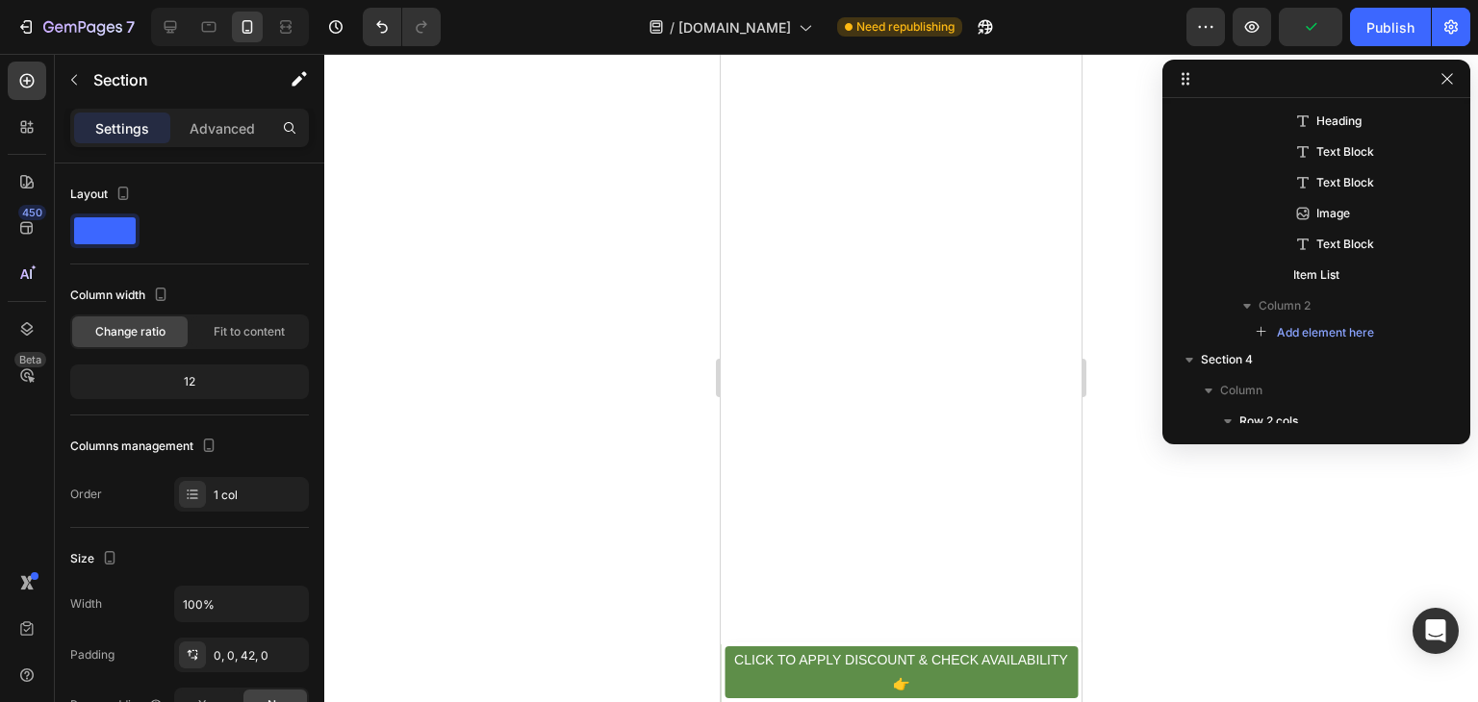
scroll to position [0, 0]
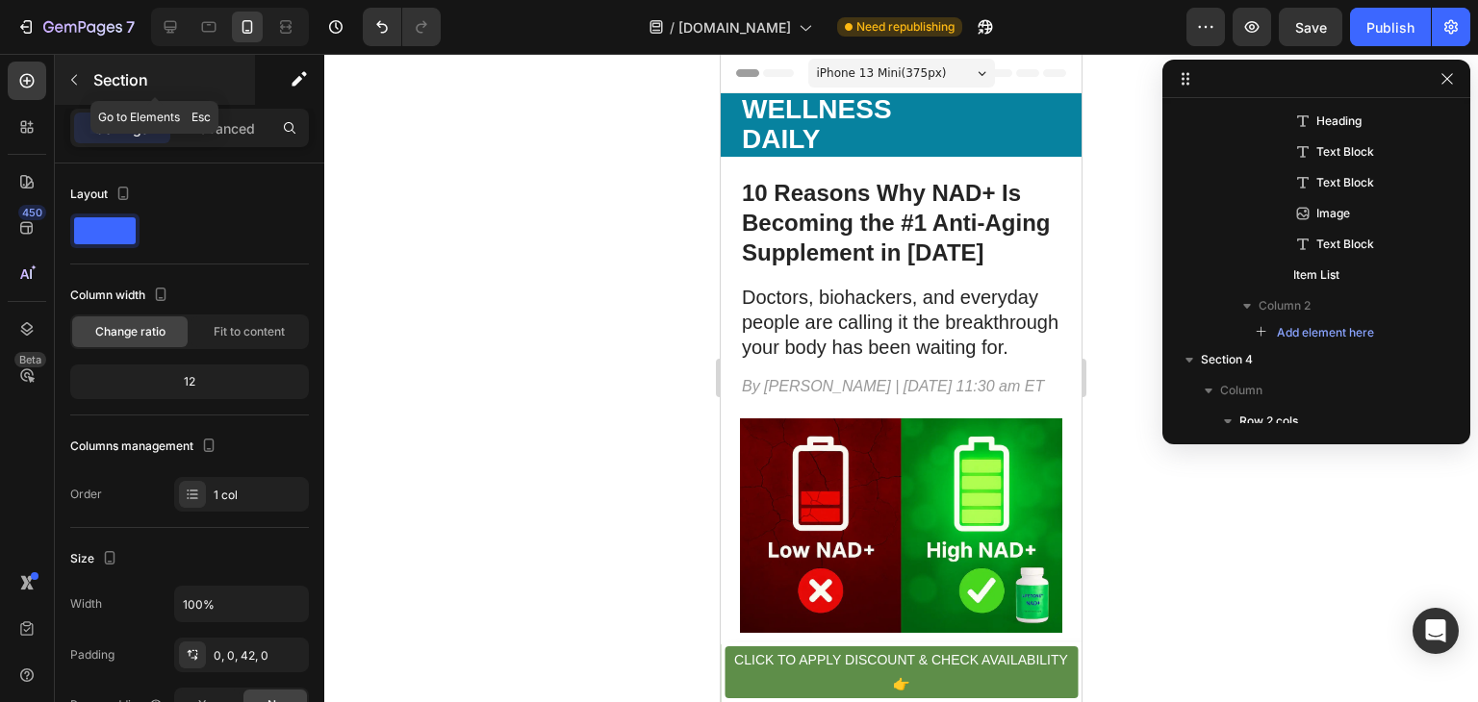
click at [74, 86] on icon "button" at bounding box center [73, 79] width 15 height 15
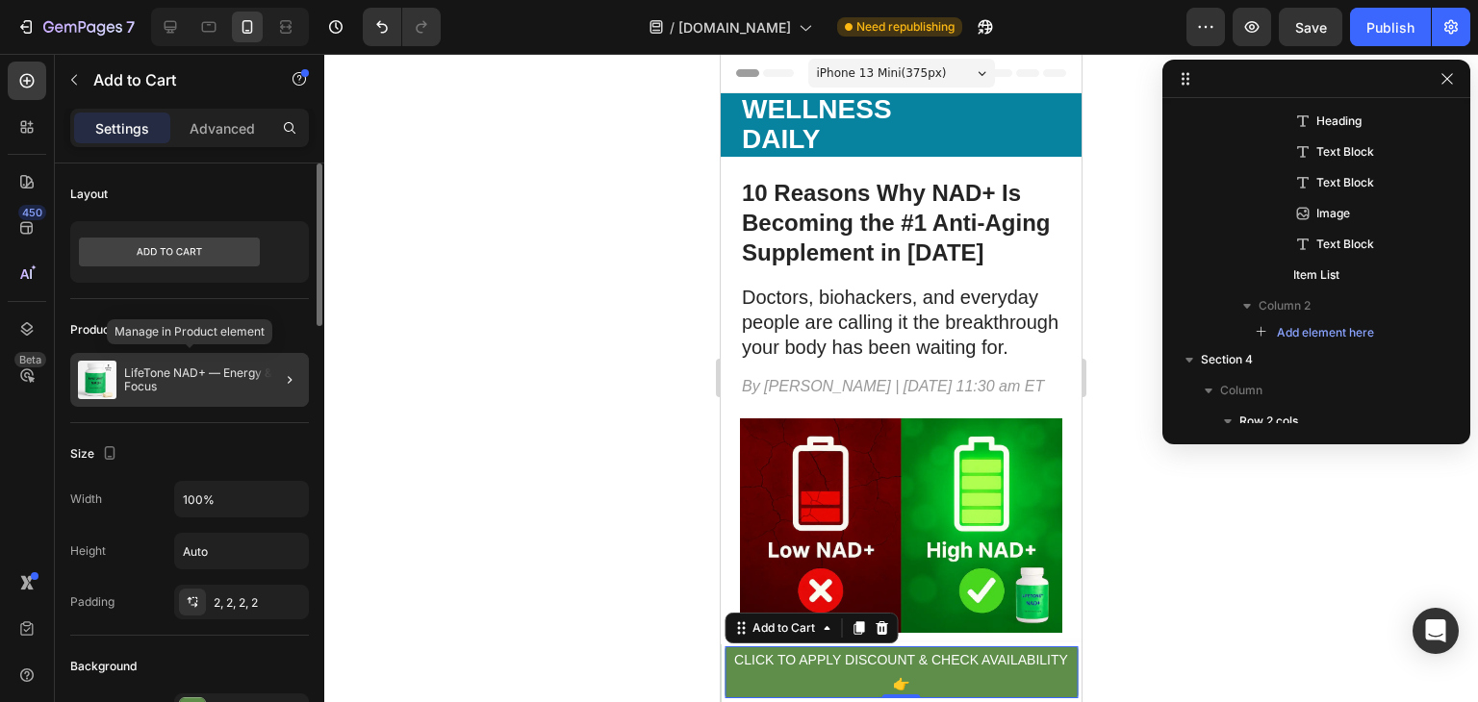
scroll to position [88, 0]
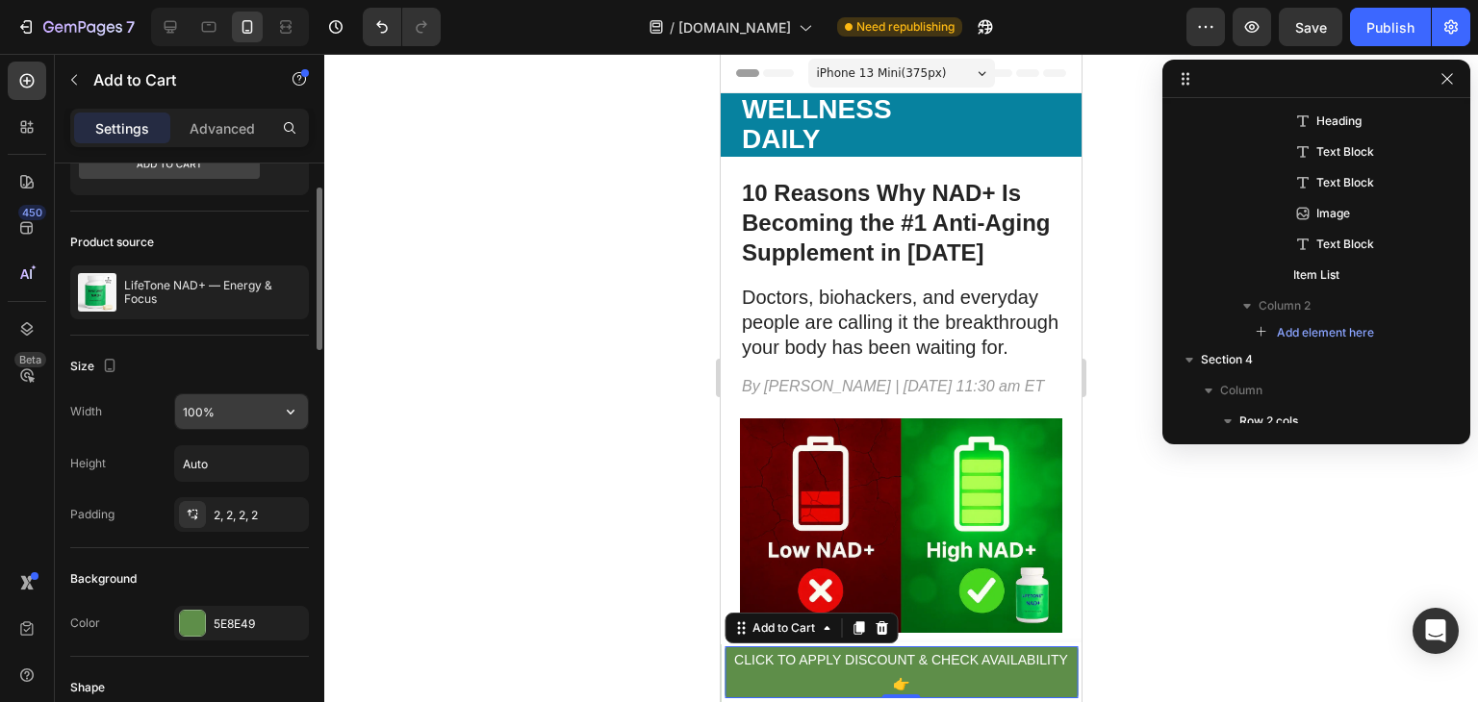
click at [224, 412] on input "100%" at bounding box center [241, 411] width 133 height 35
click at [296, 402] on icon "button" at bounding box center [290, 411] width 19 height 19
click at [287, 416] on icon "button" at bounding box center [290, 411] width 19 height 19
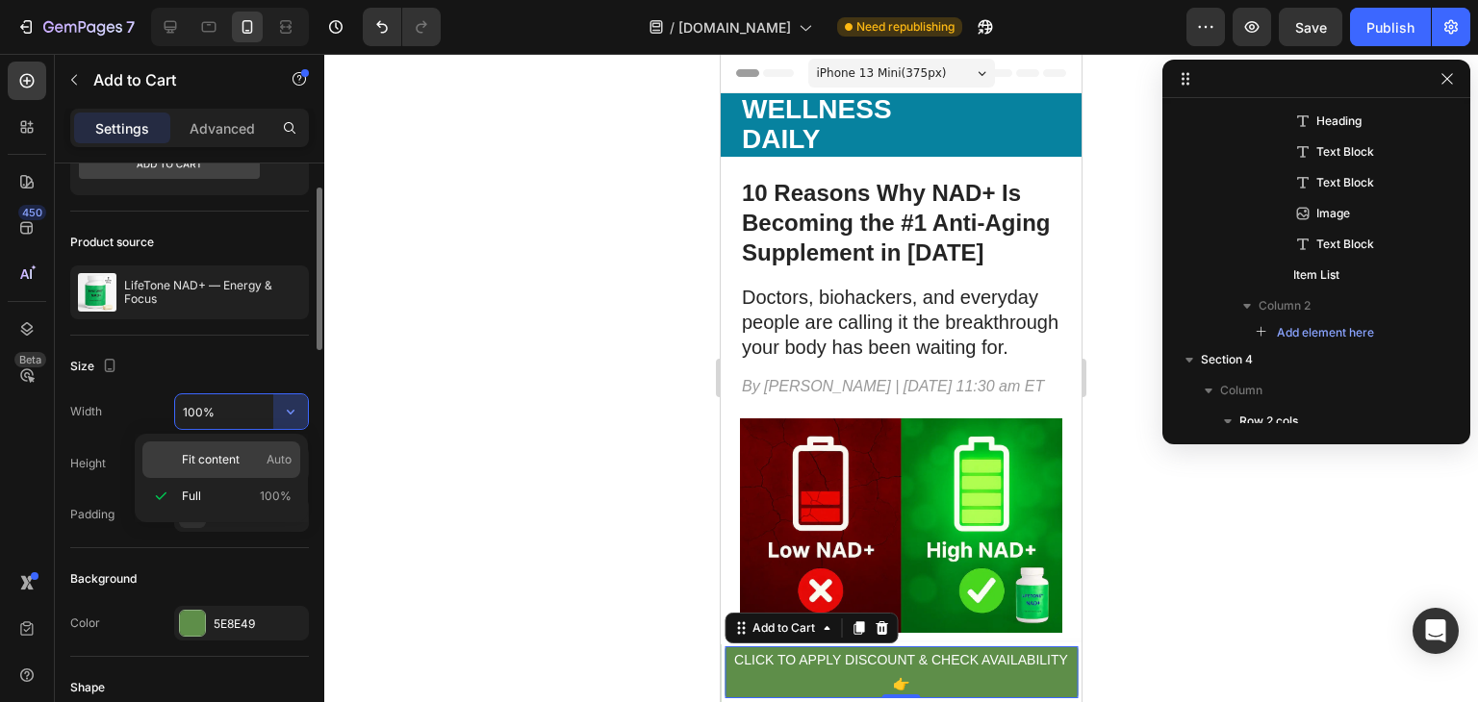
click at [262, 459] on p "Fit content Auto" at bounding box center [237, 459] width 110 height 17
type input "Auto"
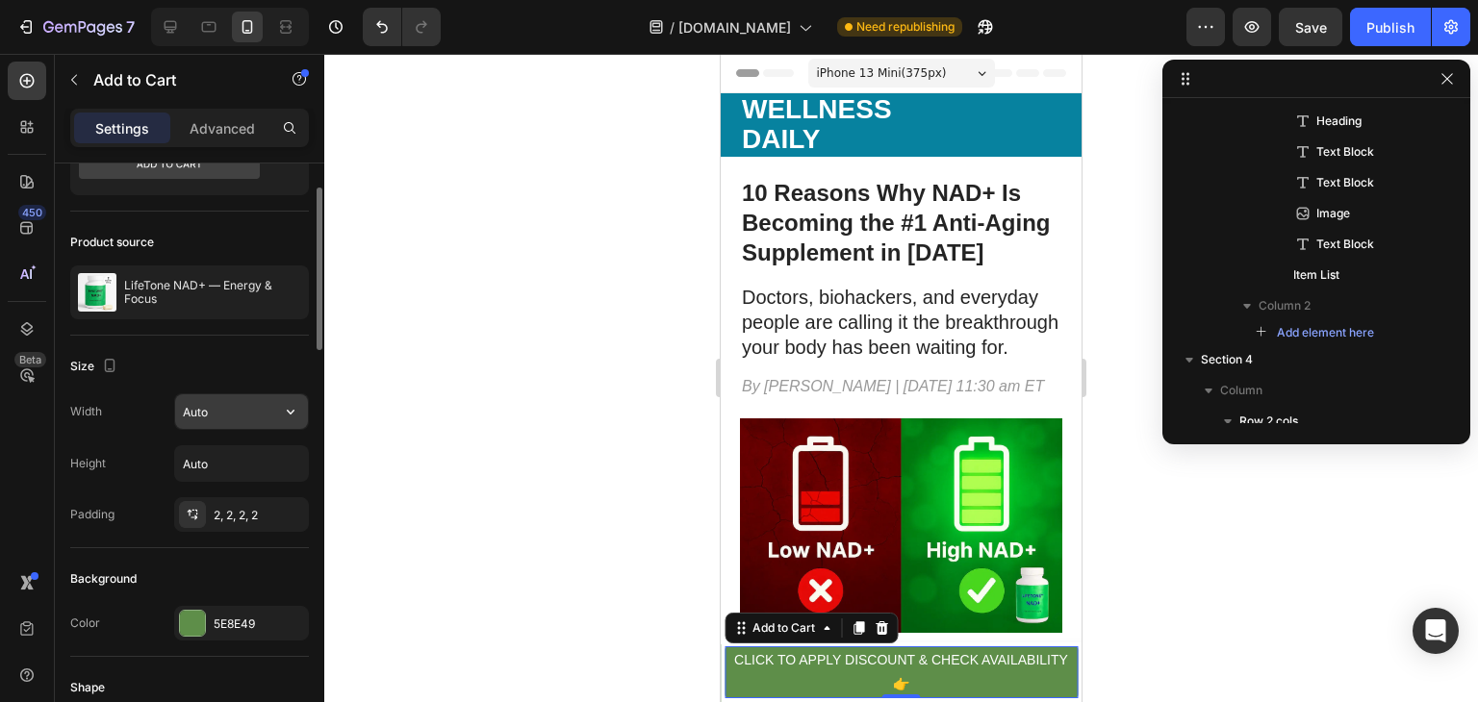
click at [266, 415] on input "Auto" at bounding box center [241, 411] width 133 height 35
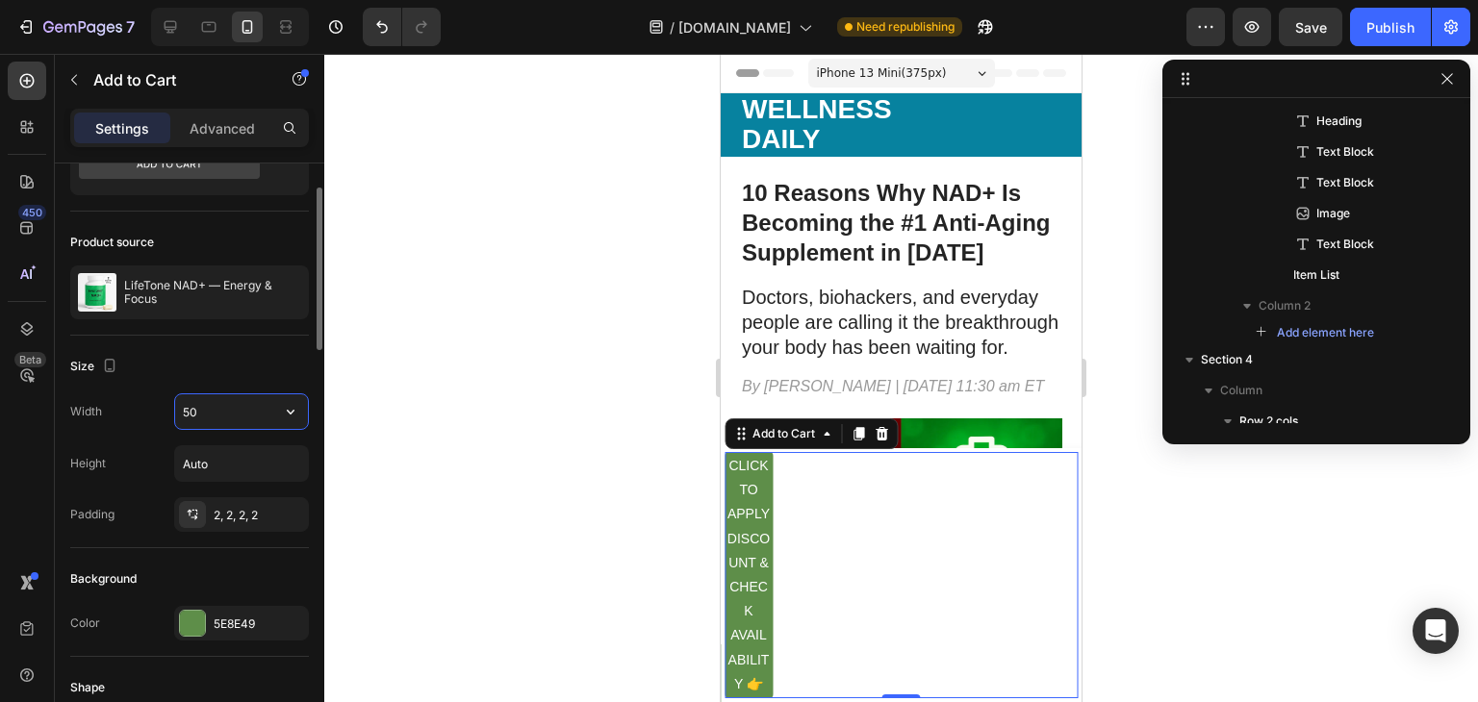
type input "5"
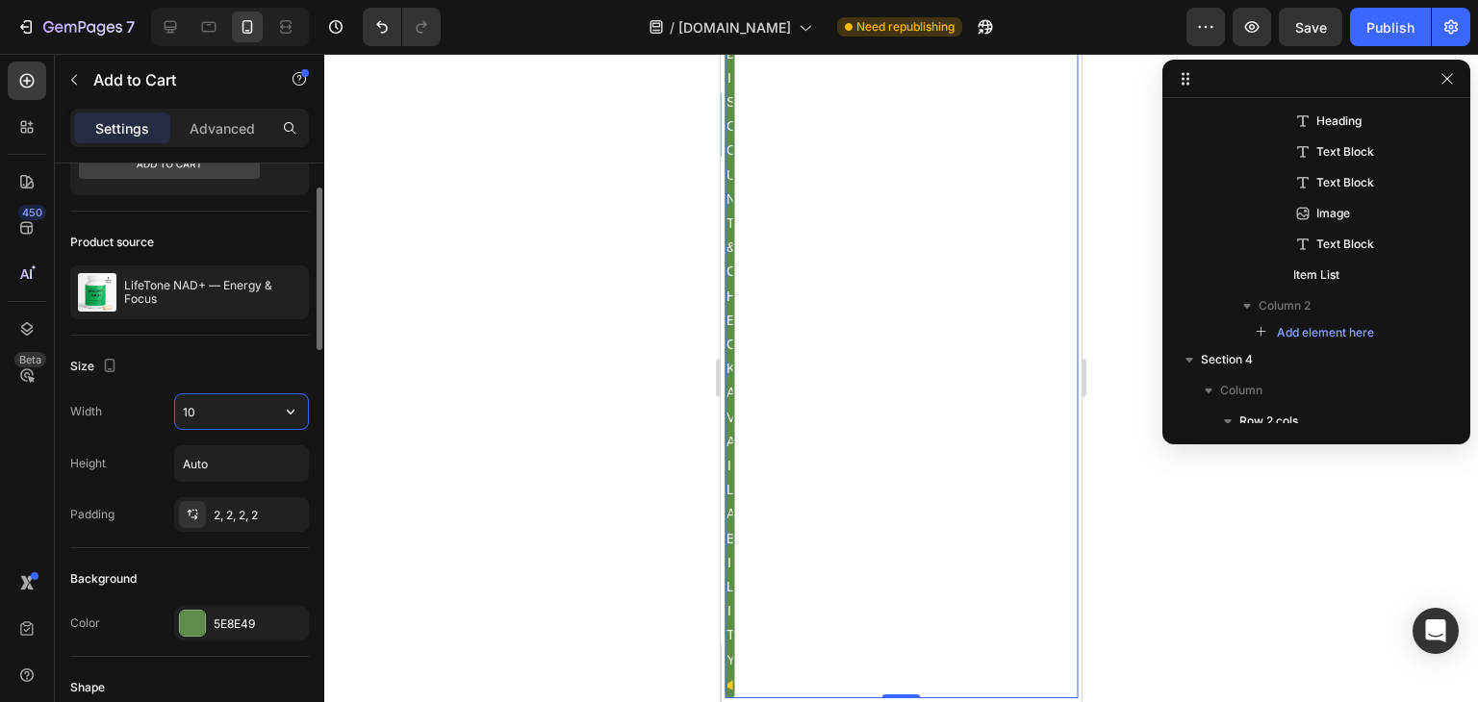
type input "1"
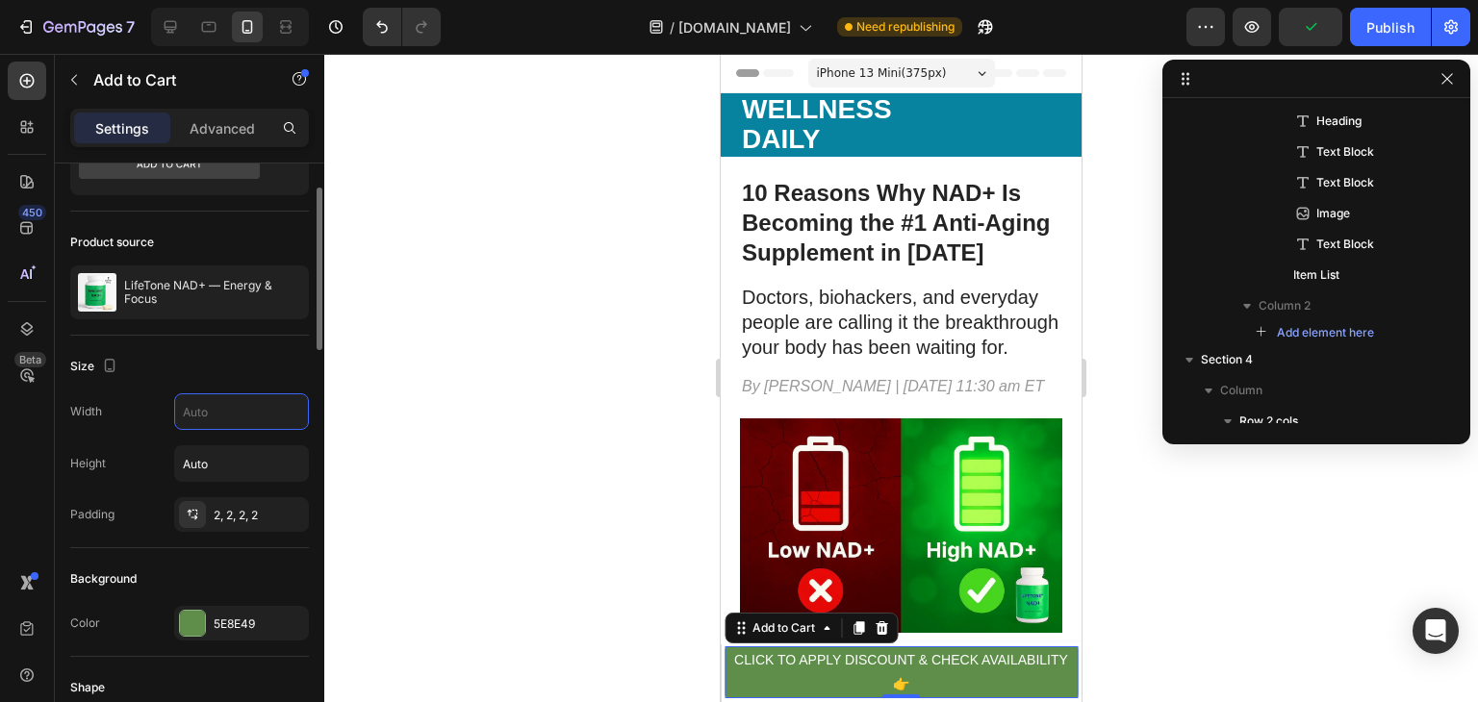
scroll to position [99, 0]
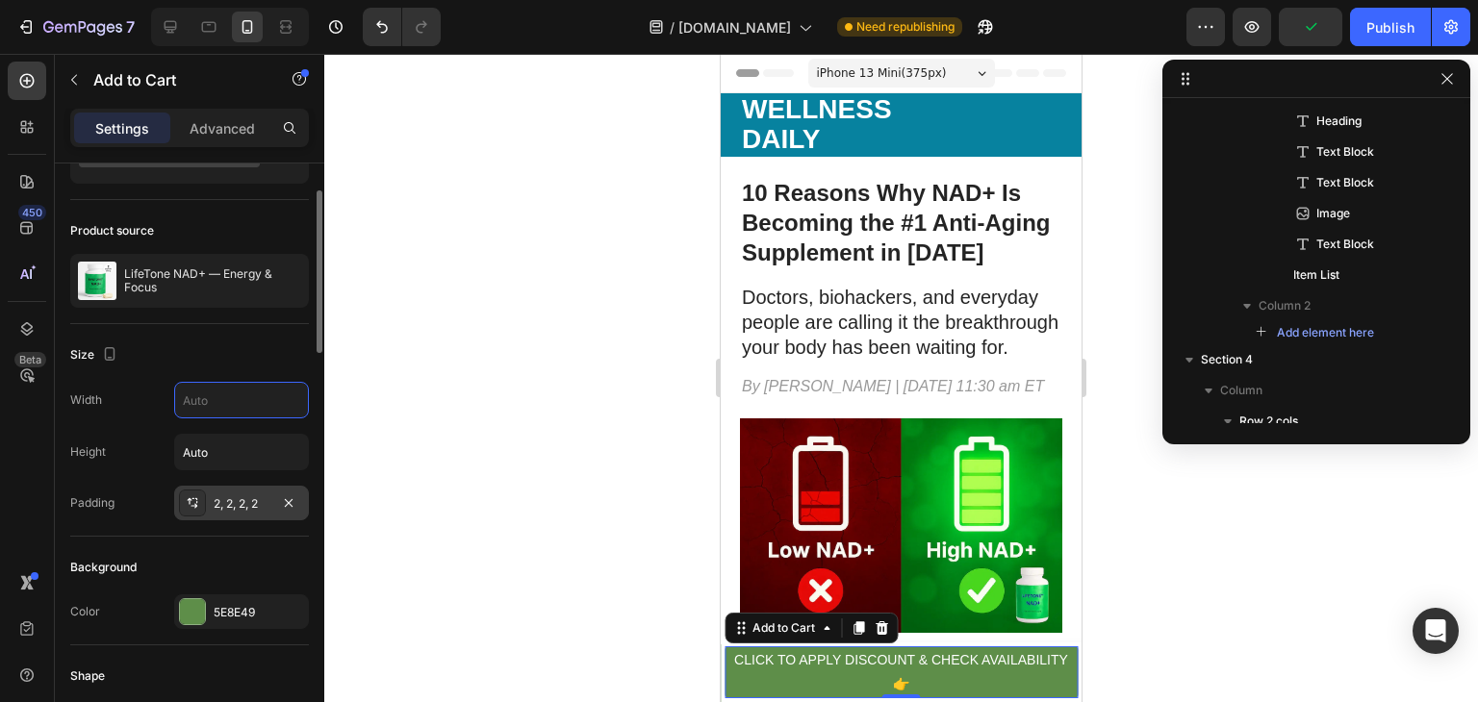
click at [272, 494] on div "2, 2, 2, 2" at bounding box center [241, 503] width 135 height 35
type input "100%"
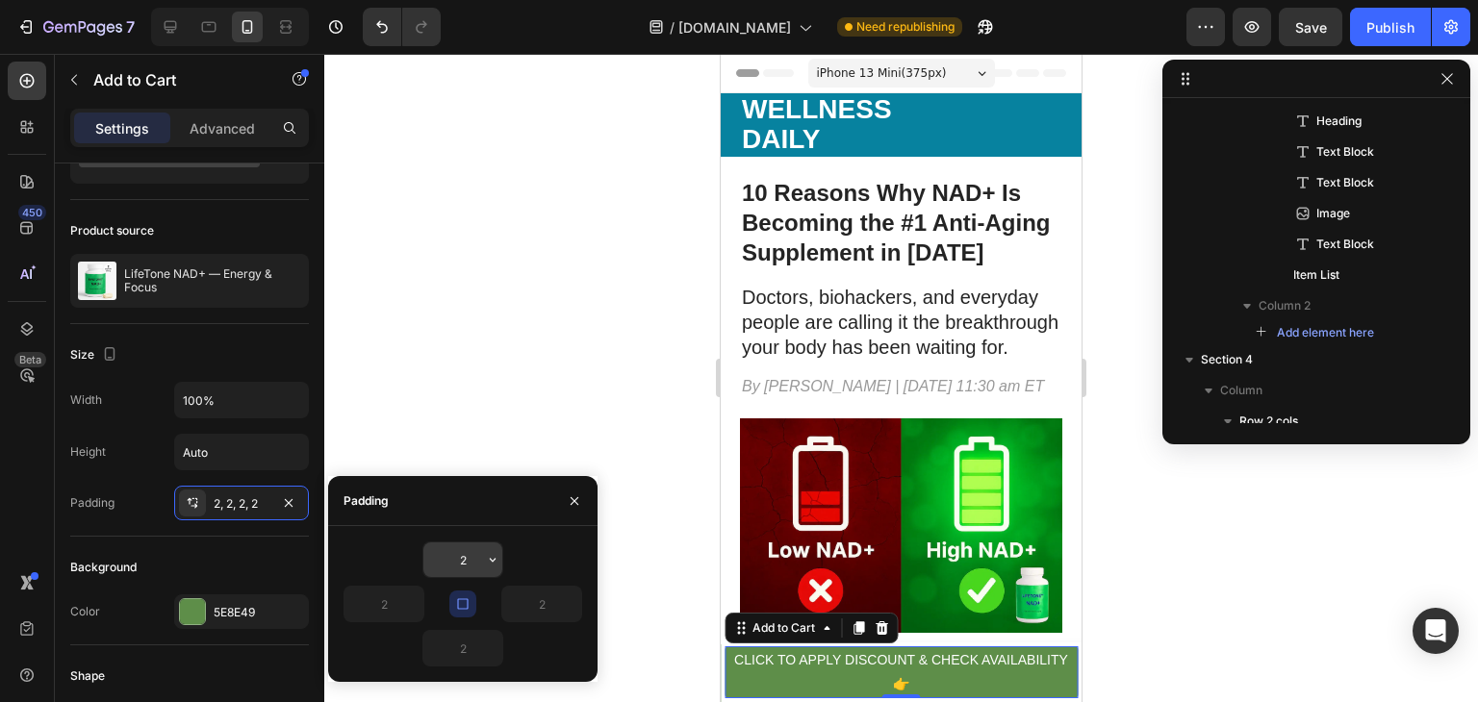
click at [464, 553] on input "2" at bounding box center [462, 560] width 79 height 35
click at [488, 562] on icon "button" at bounding box center [492, 559] width 15 height 15
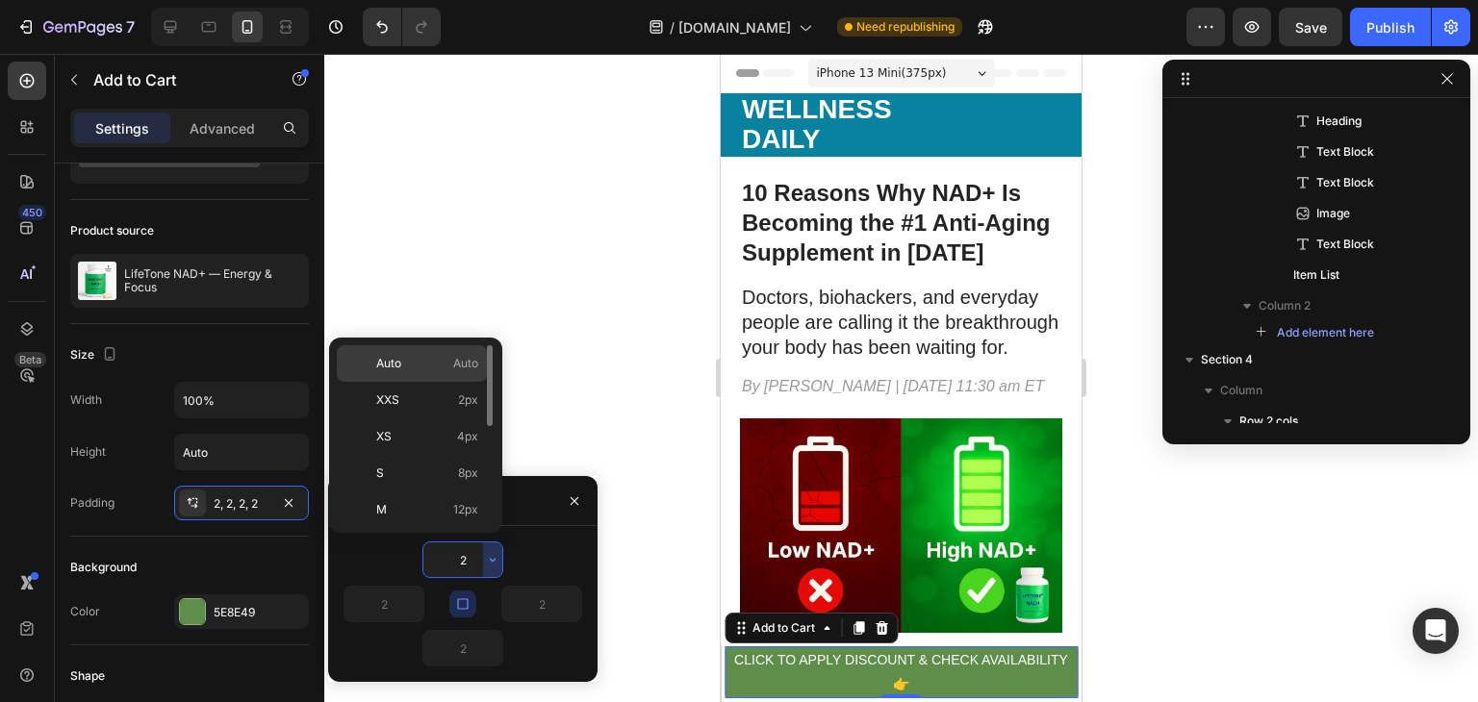
click at [439, 353] on div "Auto Auto" at bounding box center [412, 363] width 150 height 37
type input "Auto"
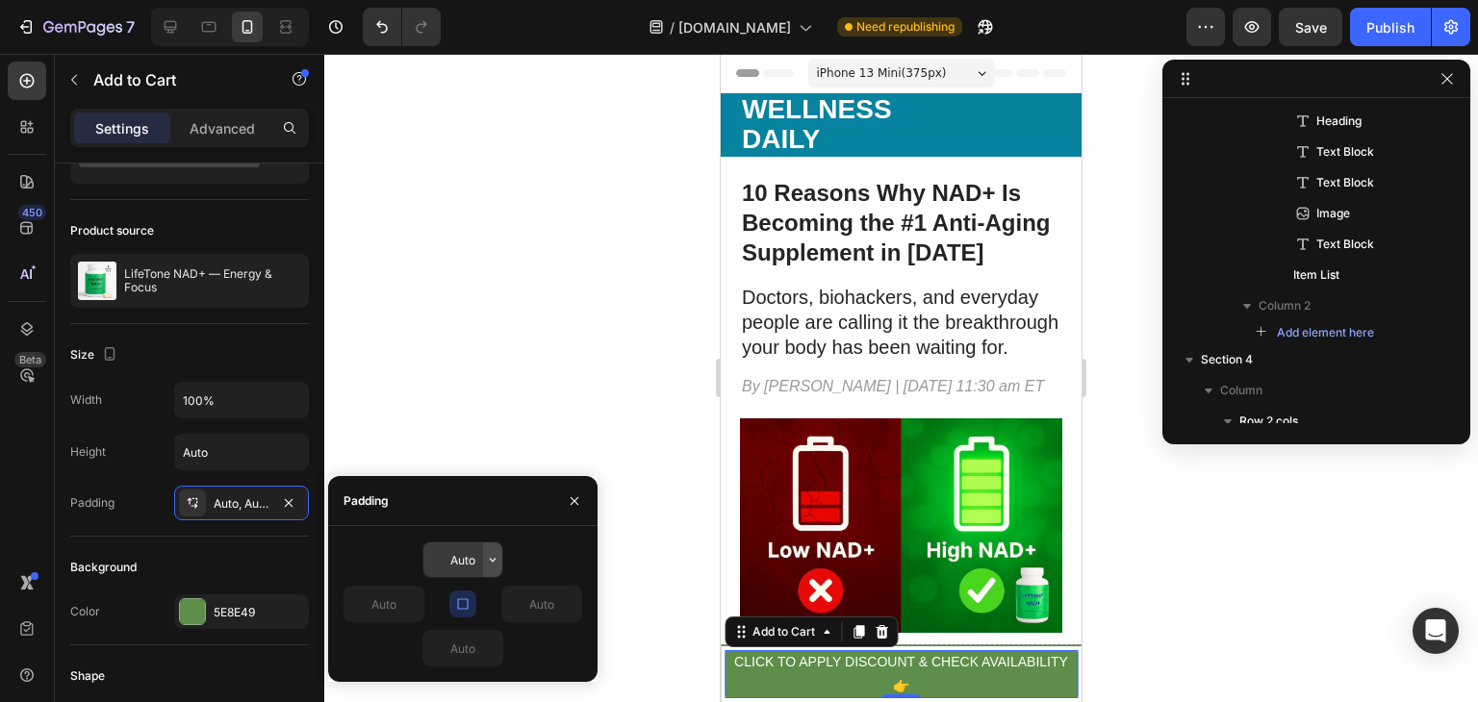
click at [492, 559] on icon "button" at bounding box center [492, 559] width 15 height 15
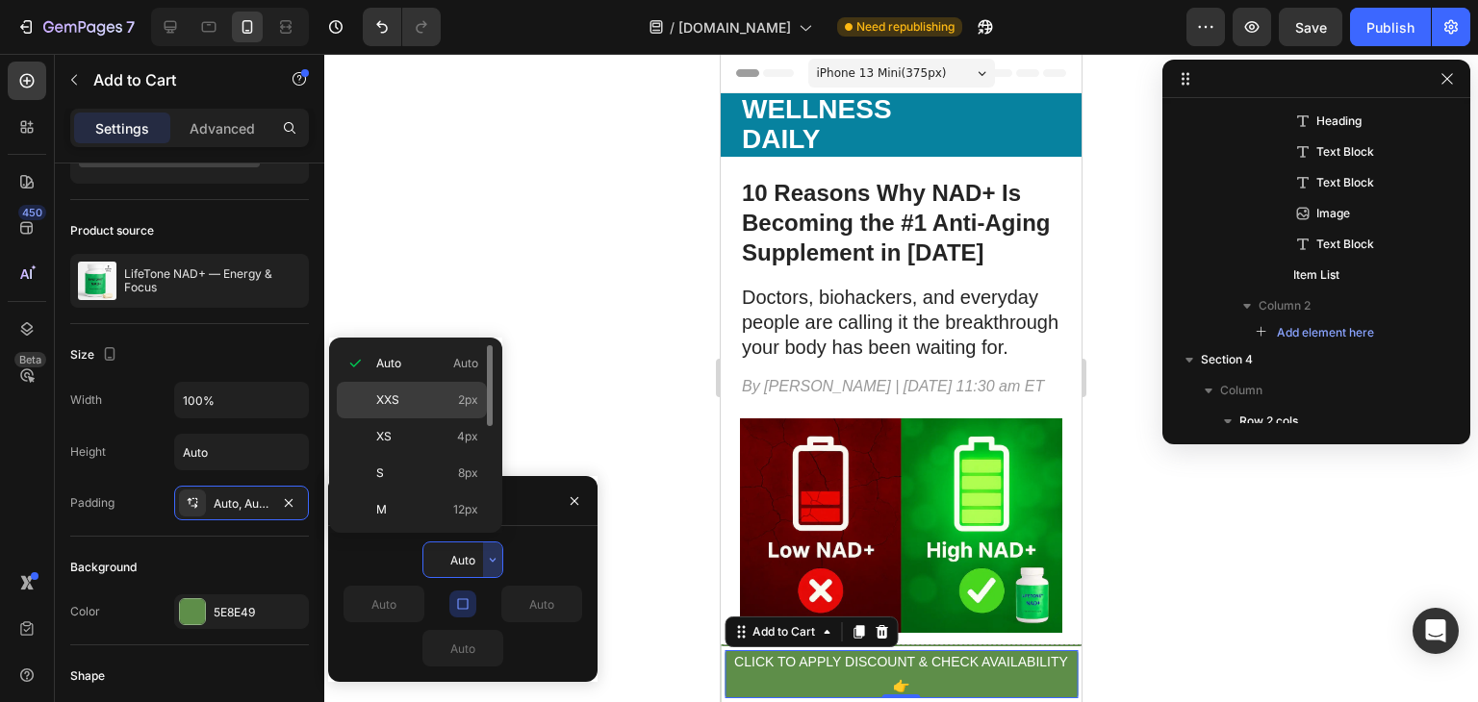
click at [431, 397] on p "XXS 2px" at bounding box center [427, 400] width 102 height 17
type input "2"
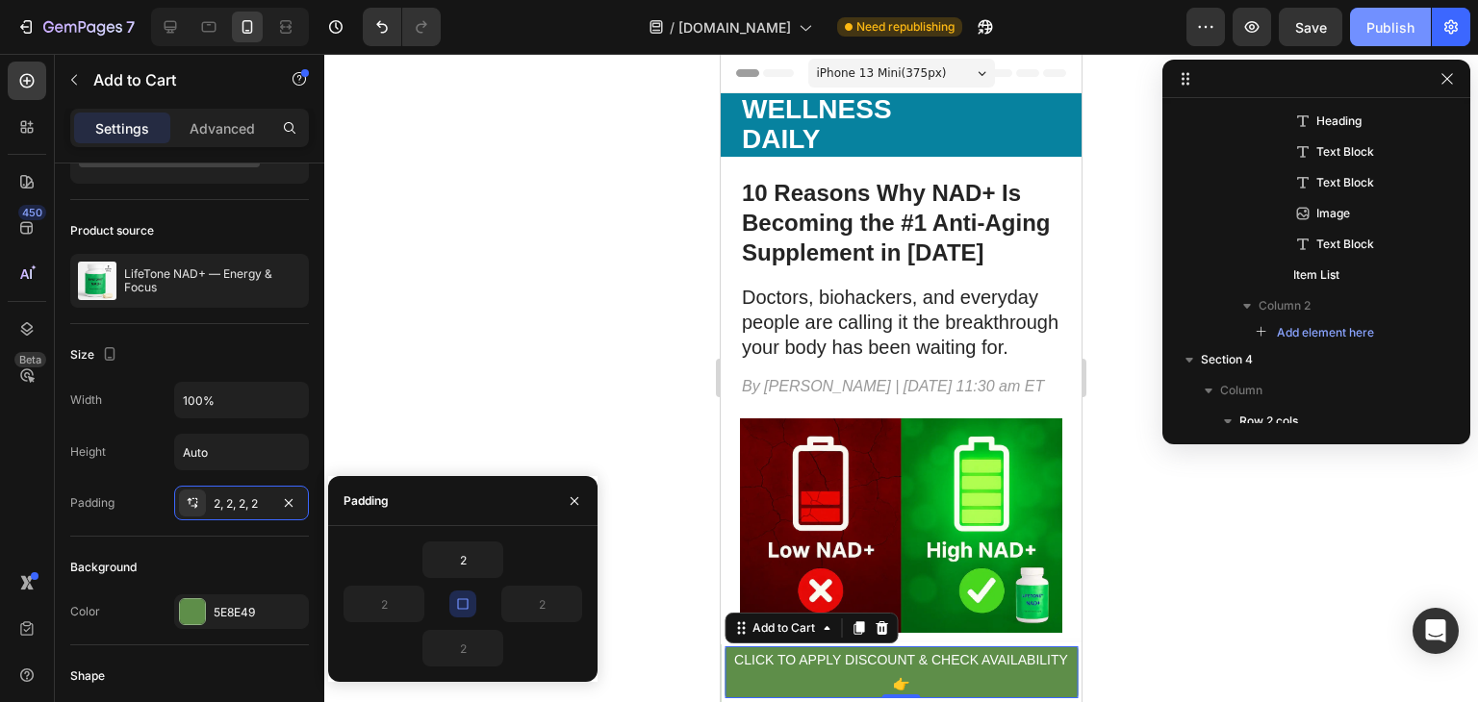
click at [1397, 28] on div "Publish" at bounding box center [1390, 27] width 48 height 20
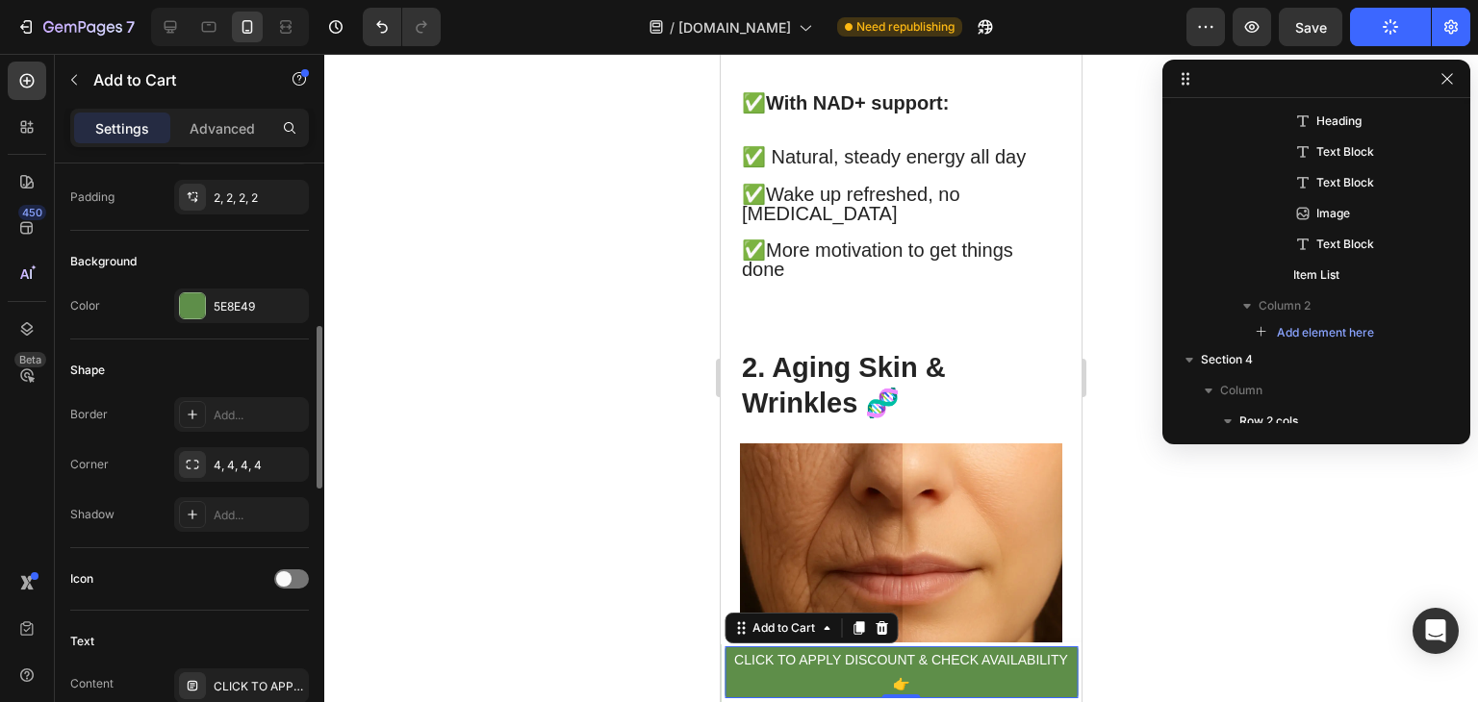
scroll to position [463, 0]
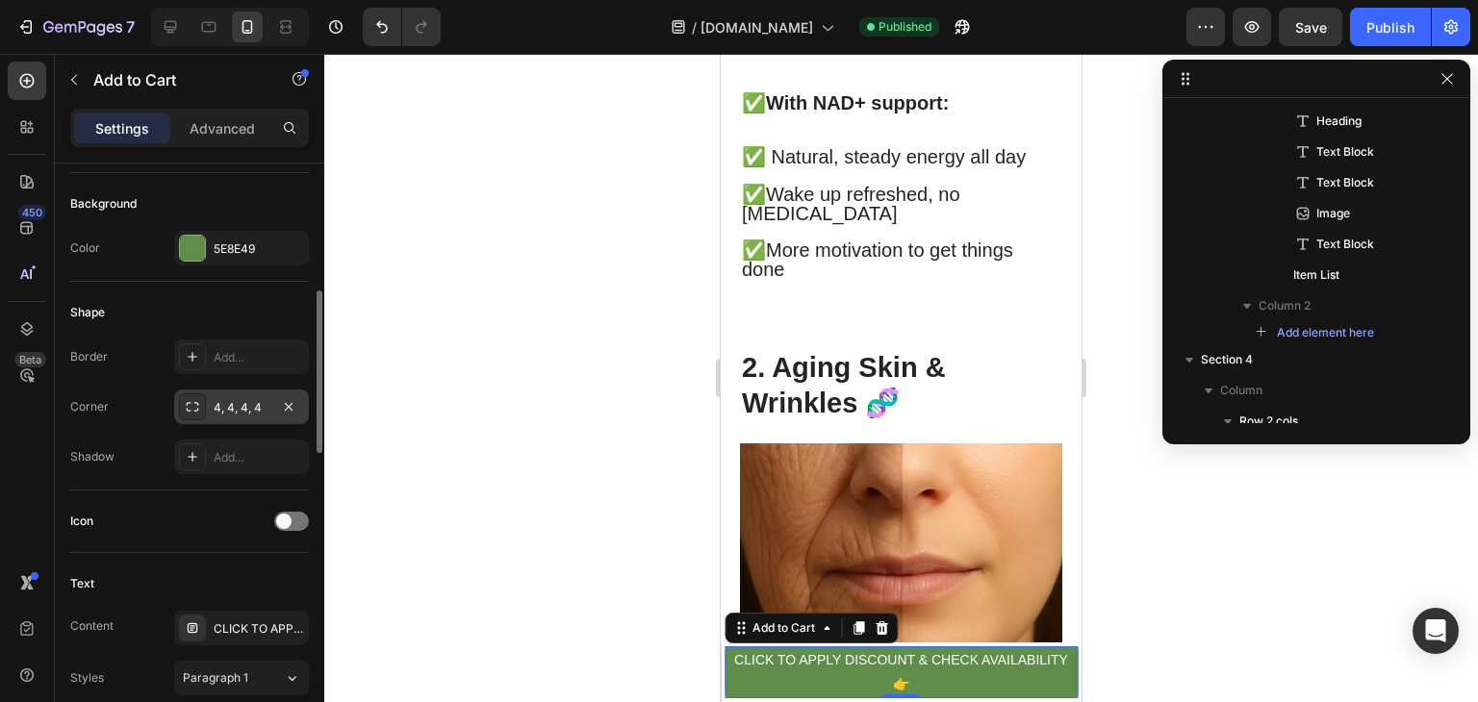
click at [219, 413] on div "4, 4, 4, 4" at bounding box center [242, 407] width 56 height 17
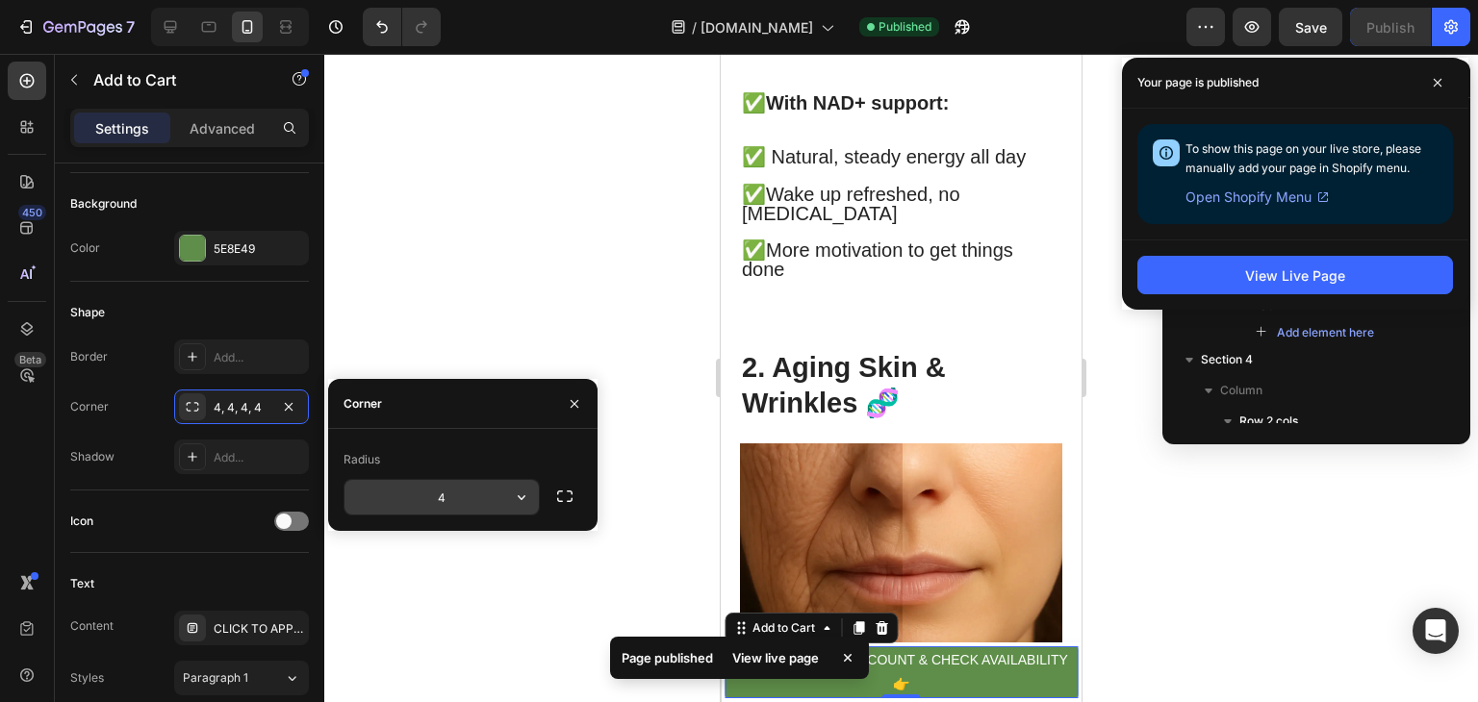
click at [469, 502] on input "4" at bounding box center [441, 497] width 194 height 35
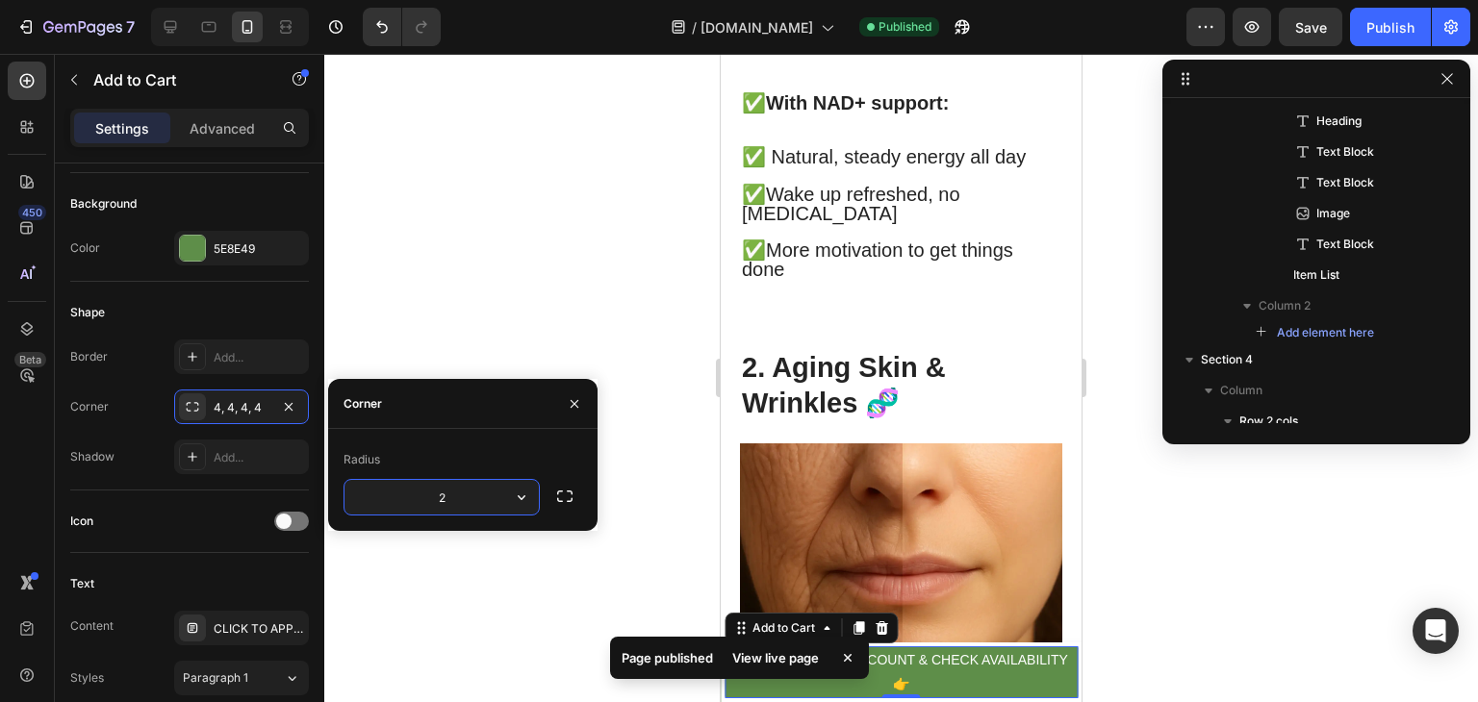
type input "2"
click at [541, 630] on div at bounding box center [900, 378] width 1153 height 648
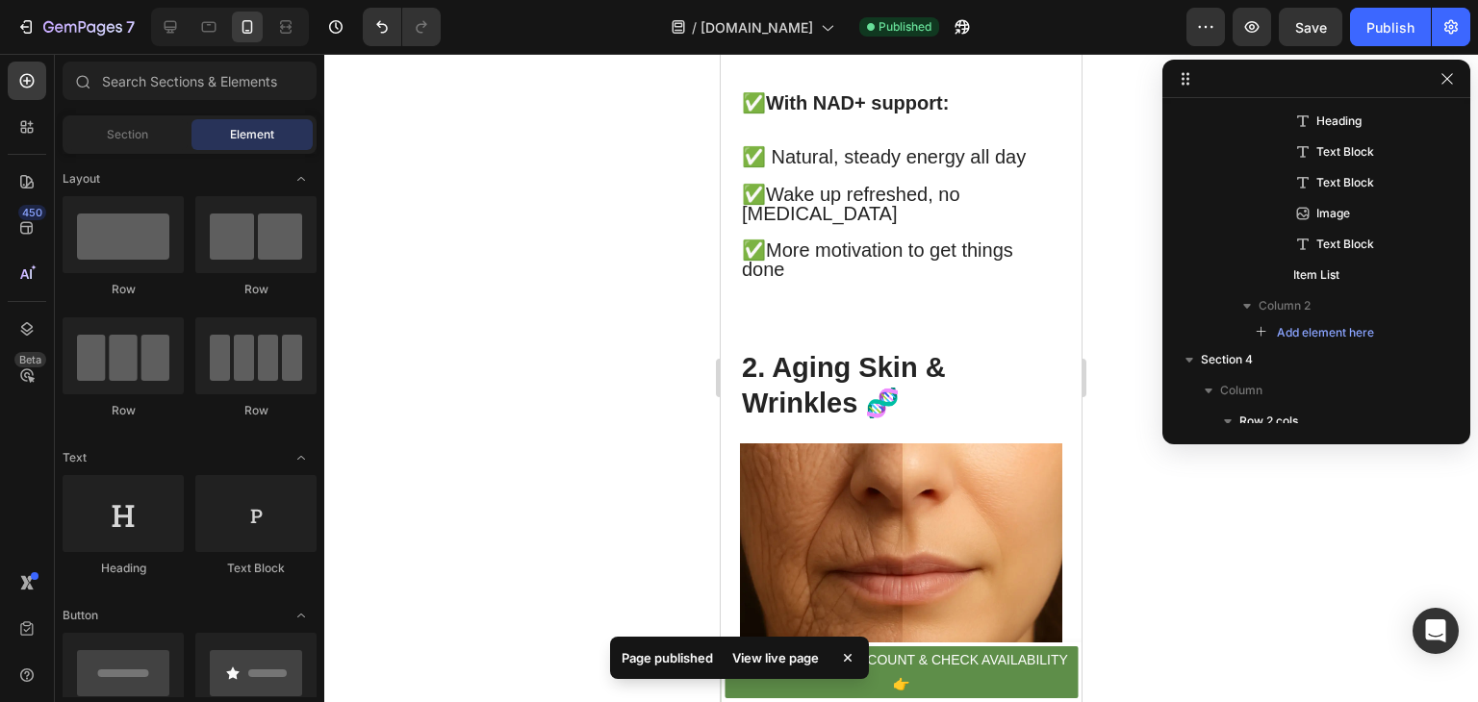
click at [520, 589] on div at bounding box center [900, 378] width 1153 height 648
